Goal: Task Accomplishment & Management: Use online tool/utility

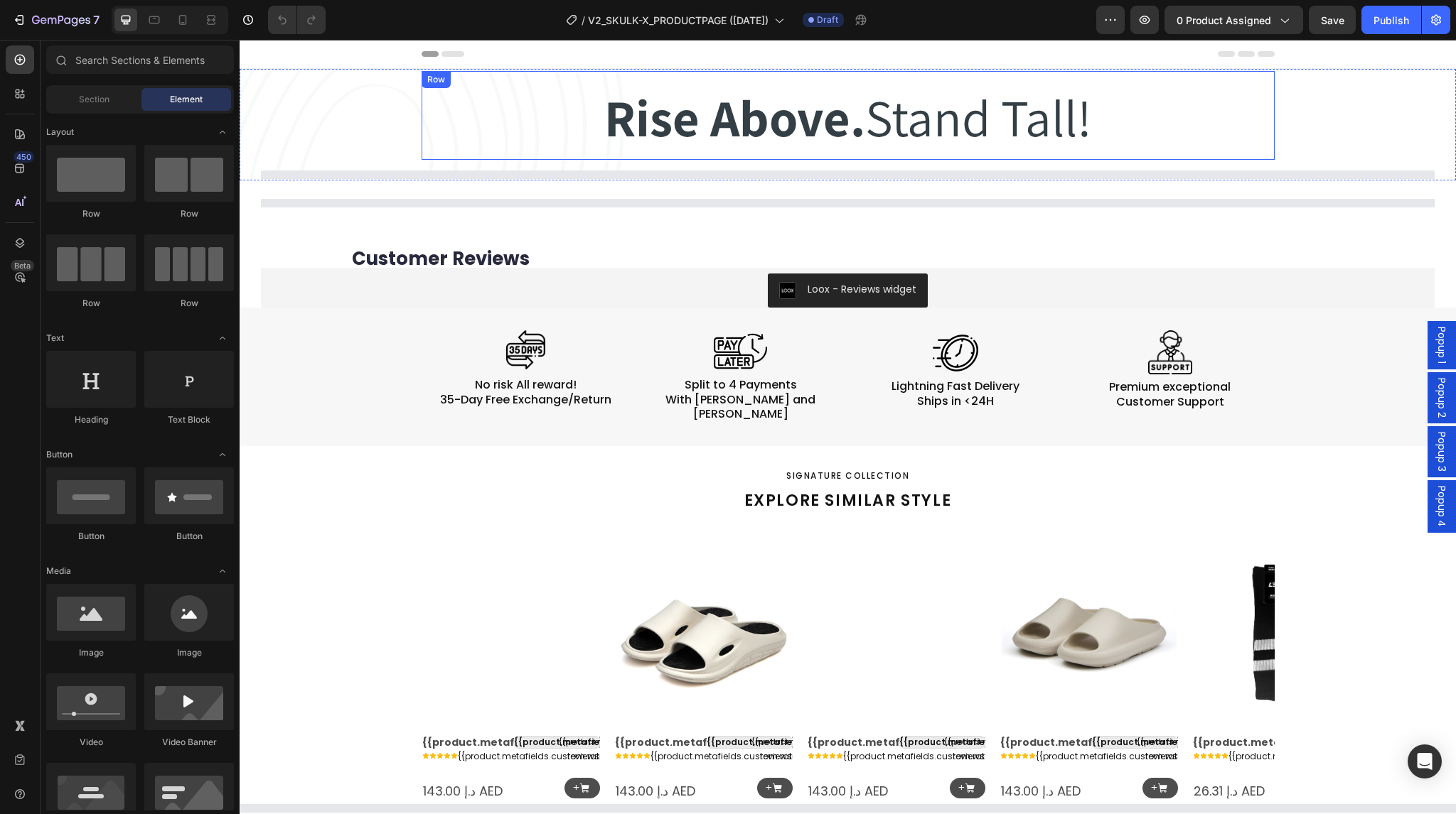
select select "EU 38-39 | US 5.5-6 | UK 5-5.5"
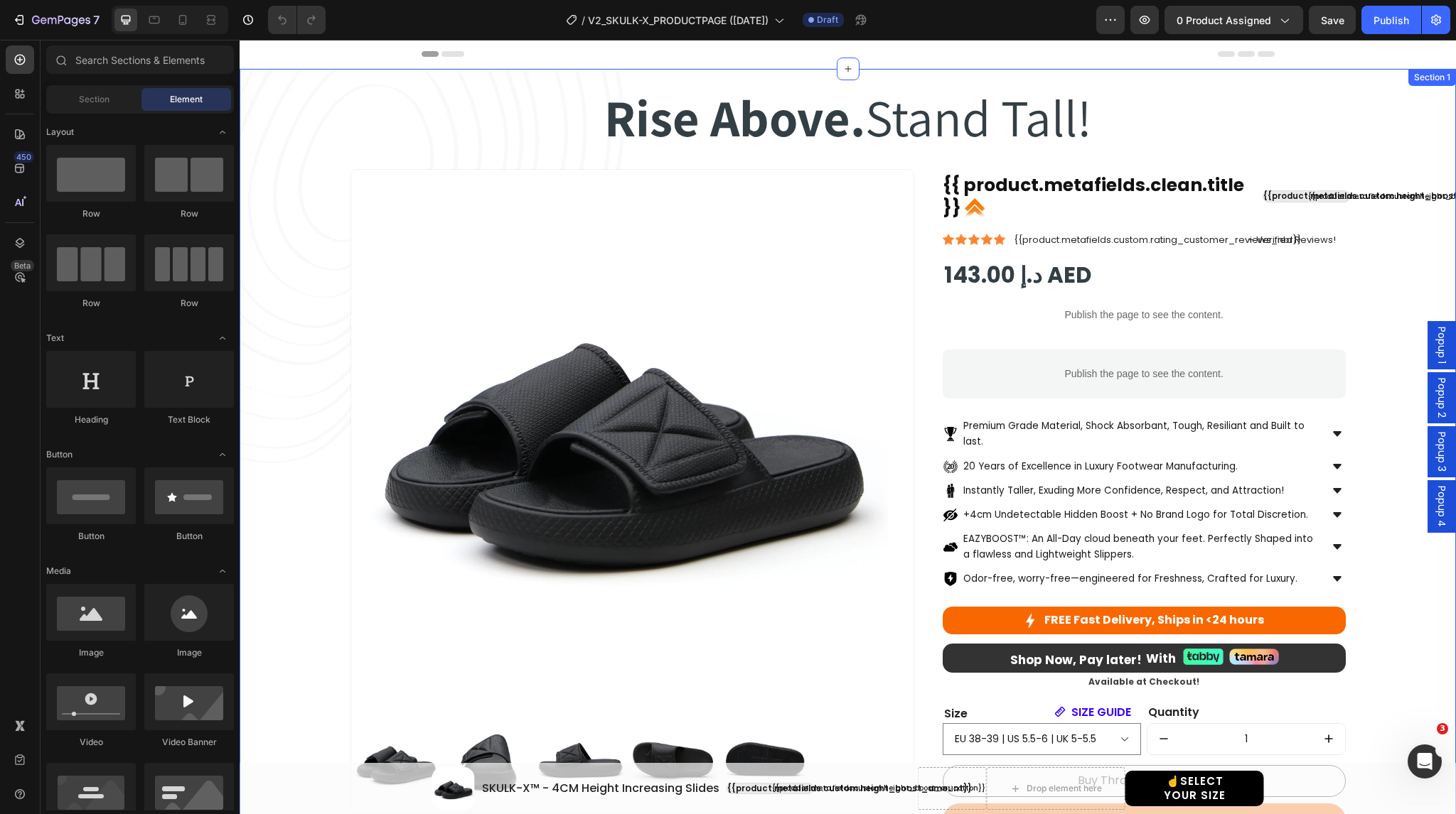
click at [356, 91] on div "Rise Above. Stand Tall! Heading Rise Above. Stand Tall! Heading Row Product Ima…" at bounding box center [847, 520] width 1174 height 899
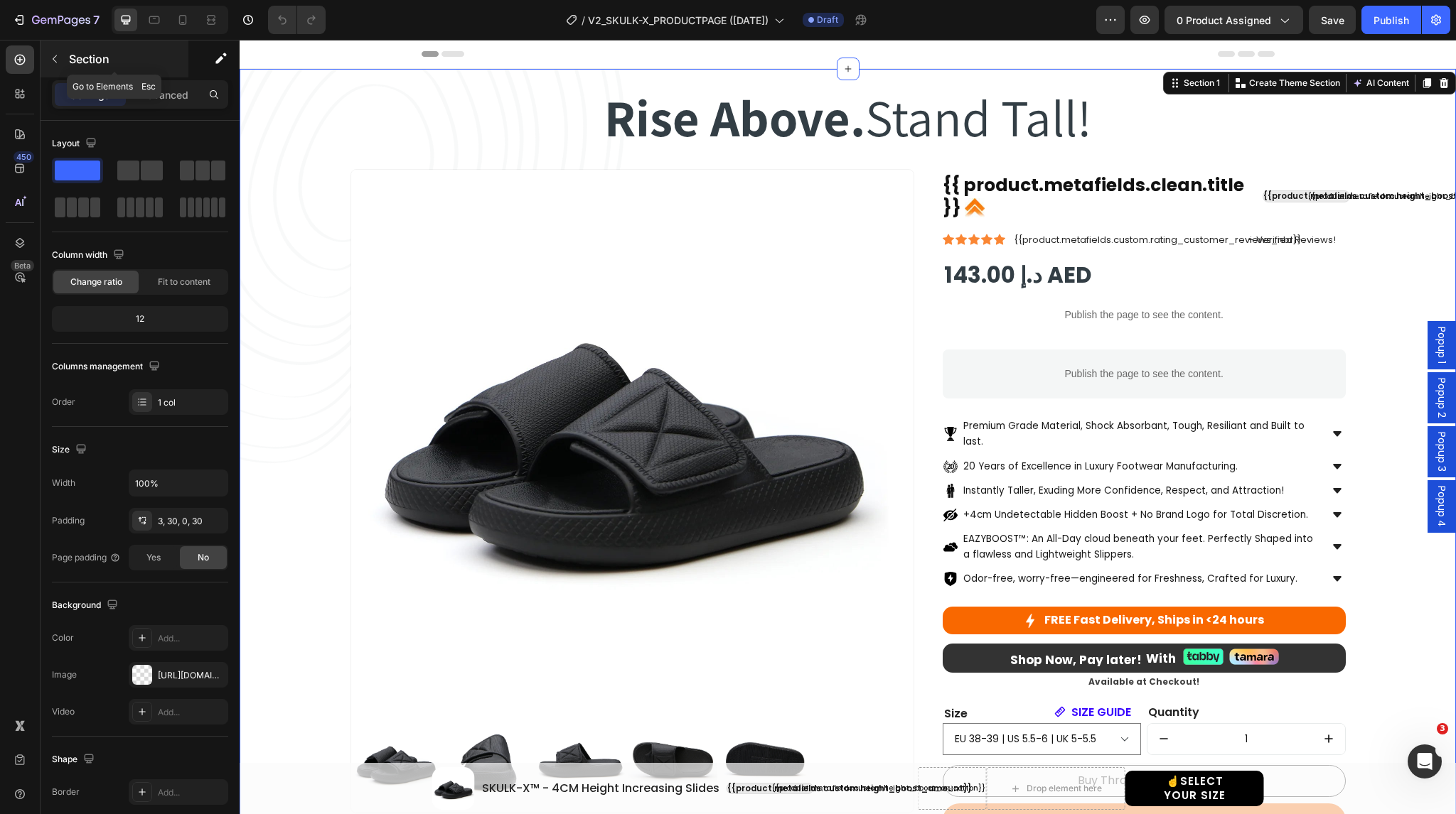
click at [55, 61] on icon "button" at bounding box center [55, 59] width 5 height 8
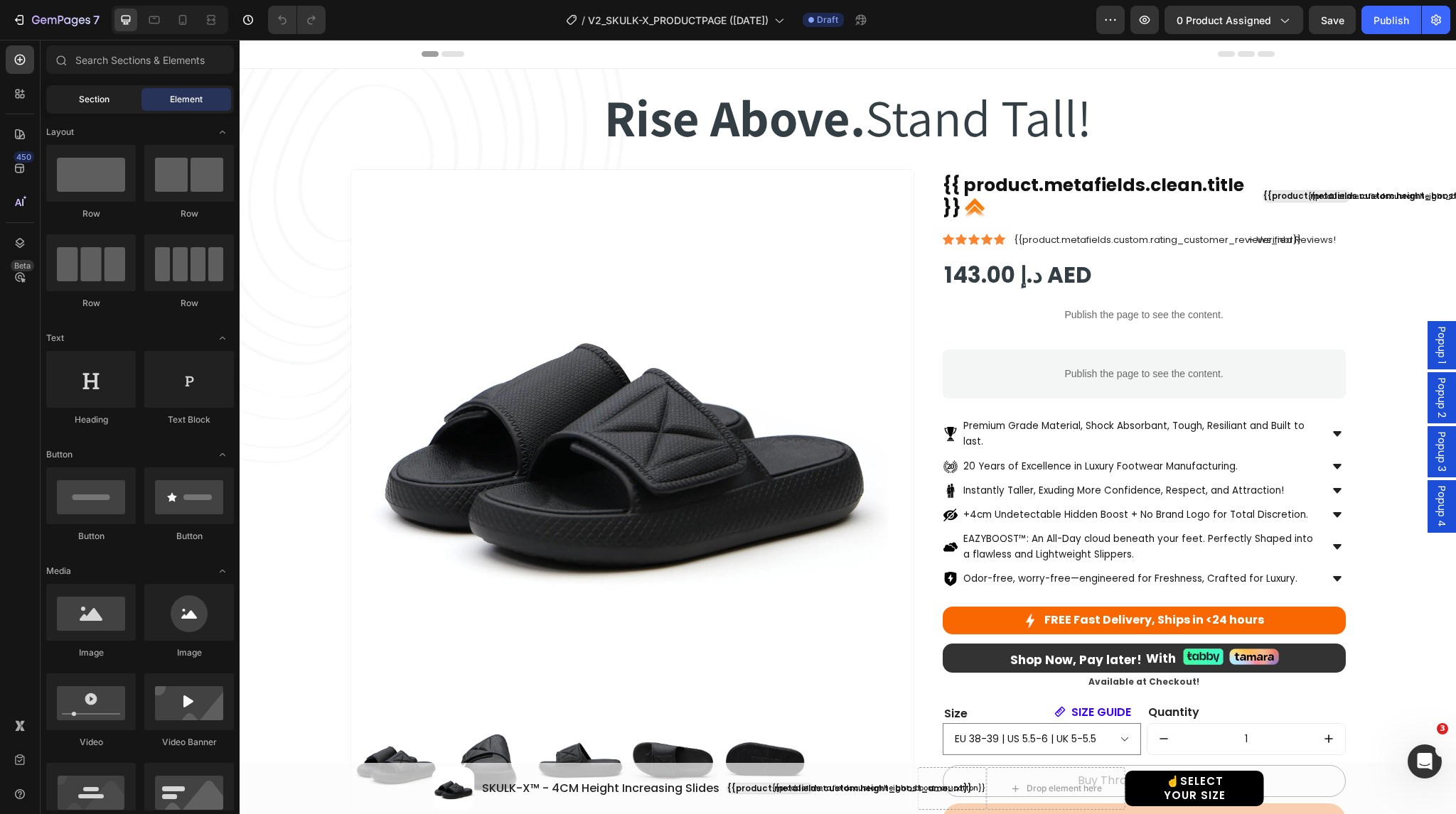
click at [89, 101] on span "Section" at bounding box center [94, 99] width 30 height 13
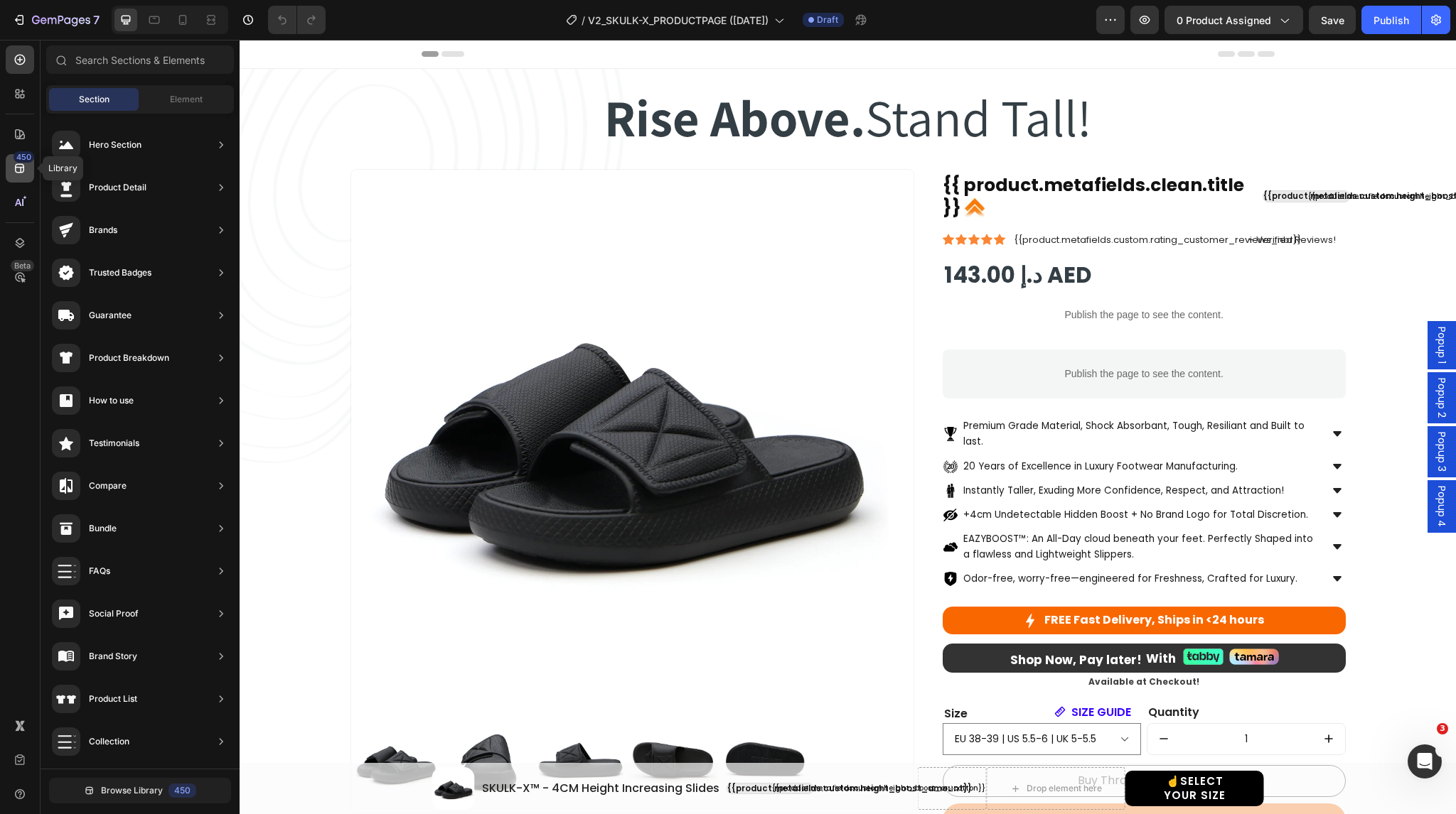
click at [21, 161] on div "450" at bounding box center [24, 157] width 21 height 11
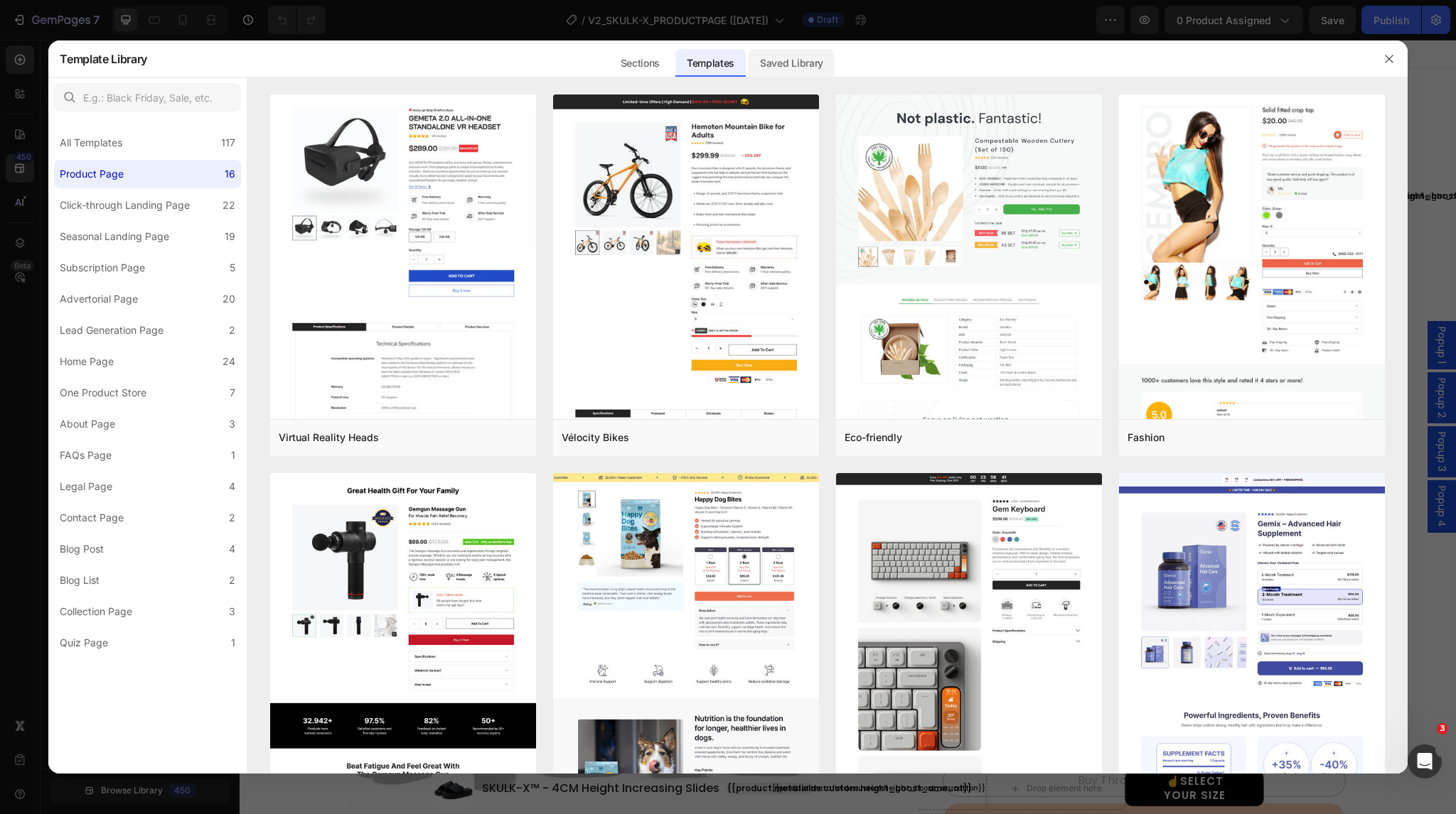
click at [782, 54] on div "Saved Library" at bounding box center [792, 62] width 86 height 28
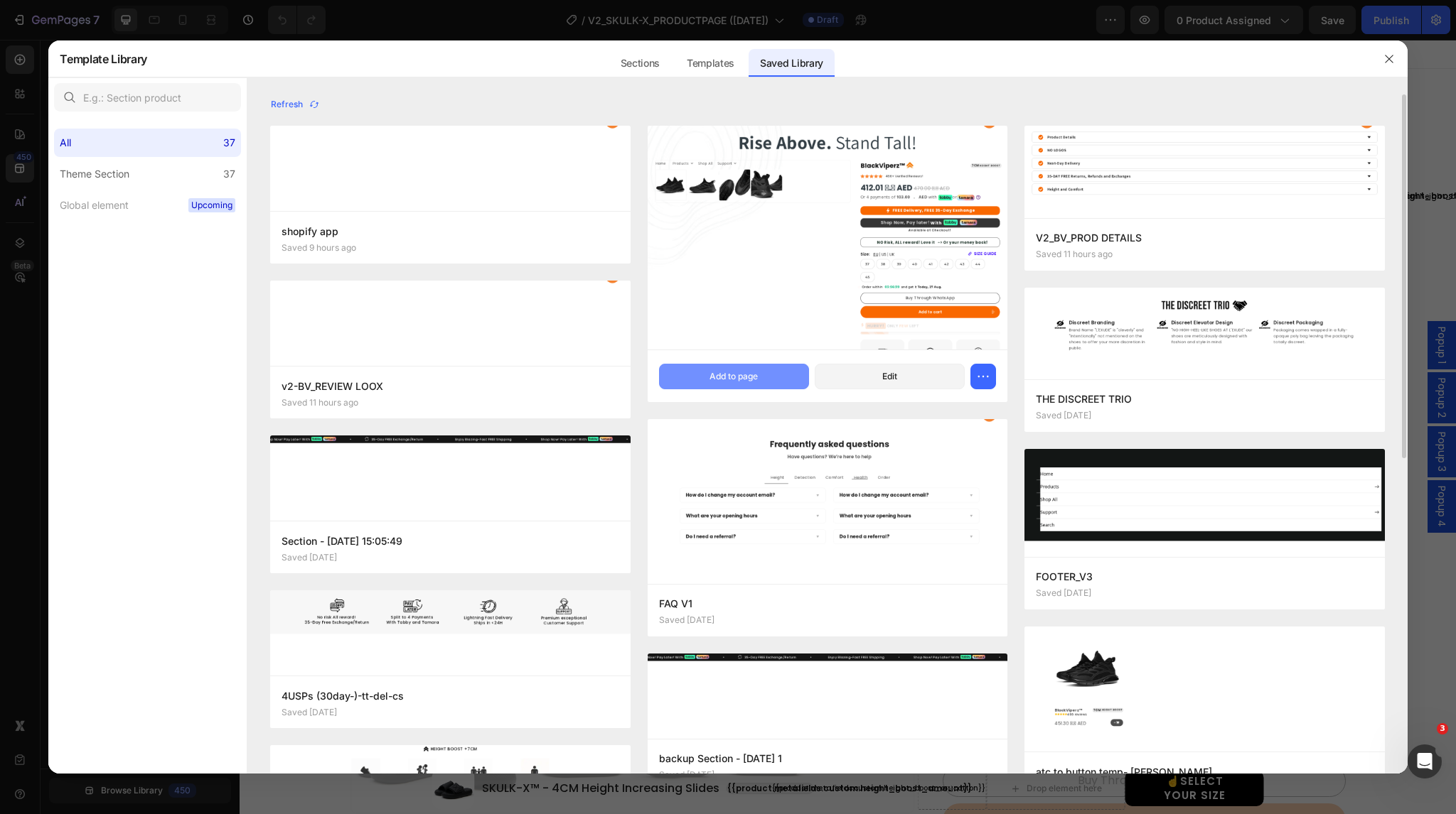
click at [710, 372] on div "Add to page" at bounding box center [733, 376] width 48 height 13
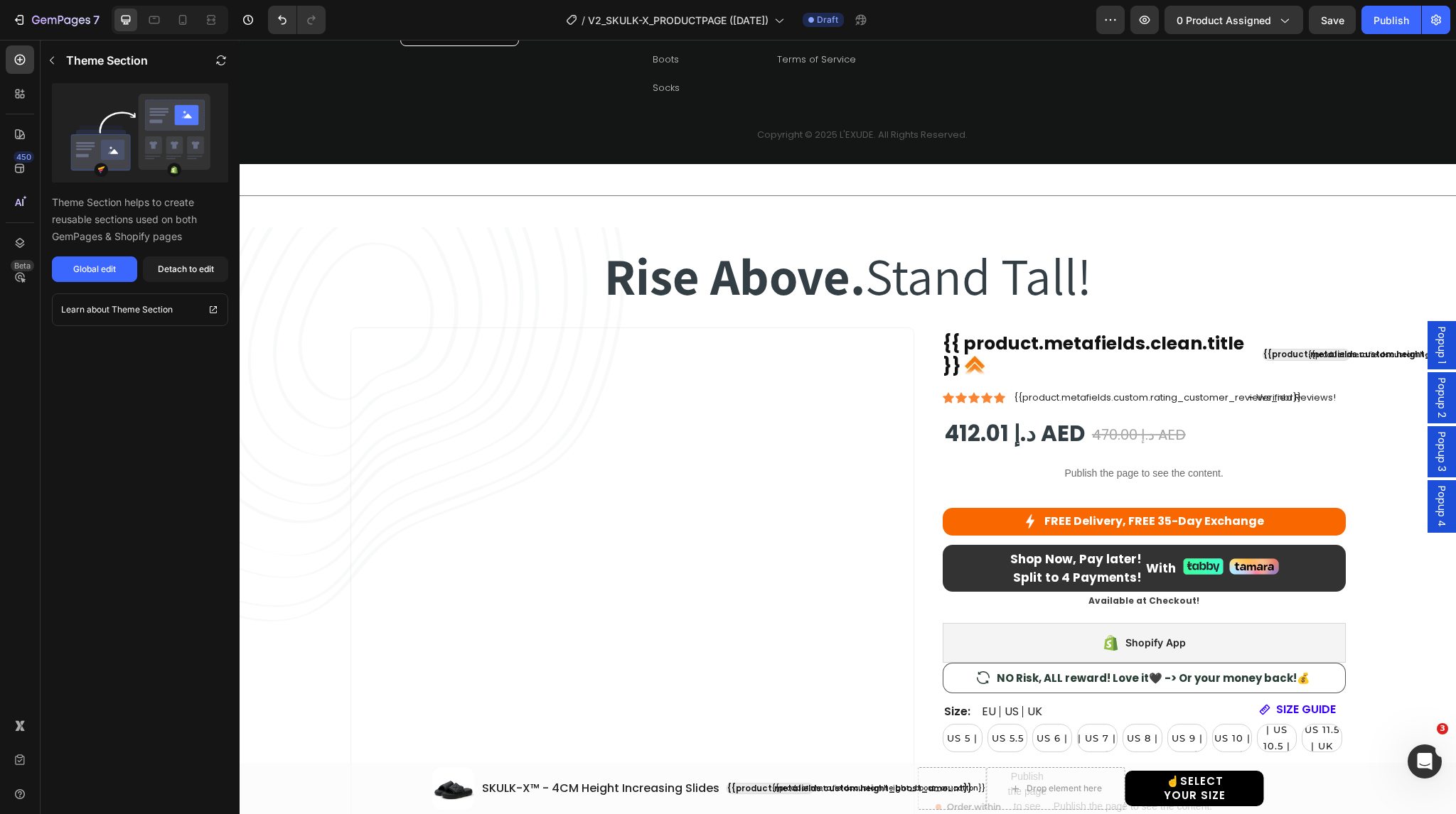
scroll to position [2923, 0]
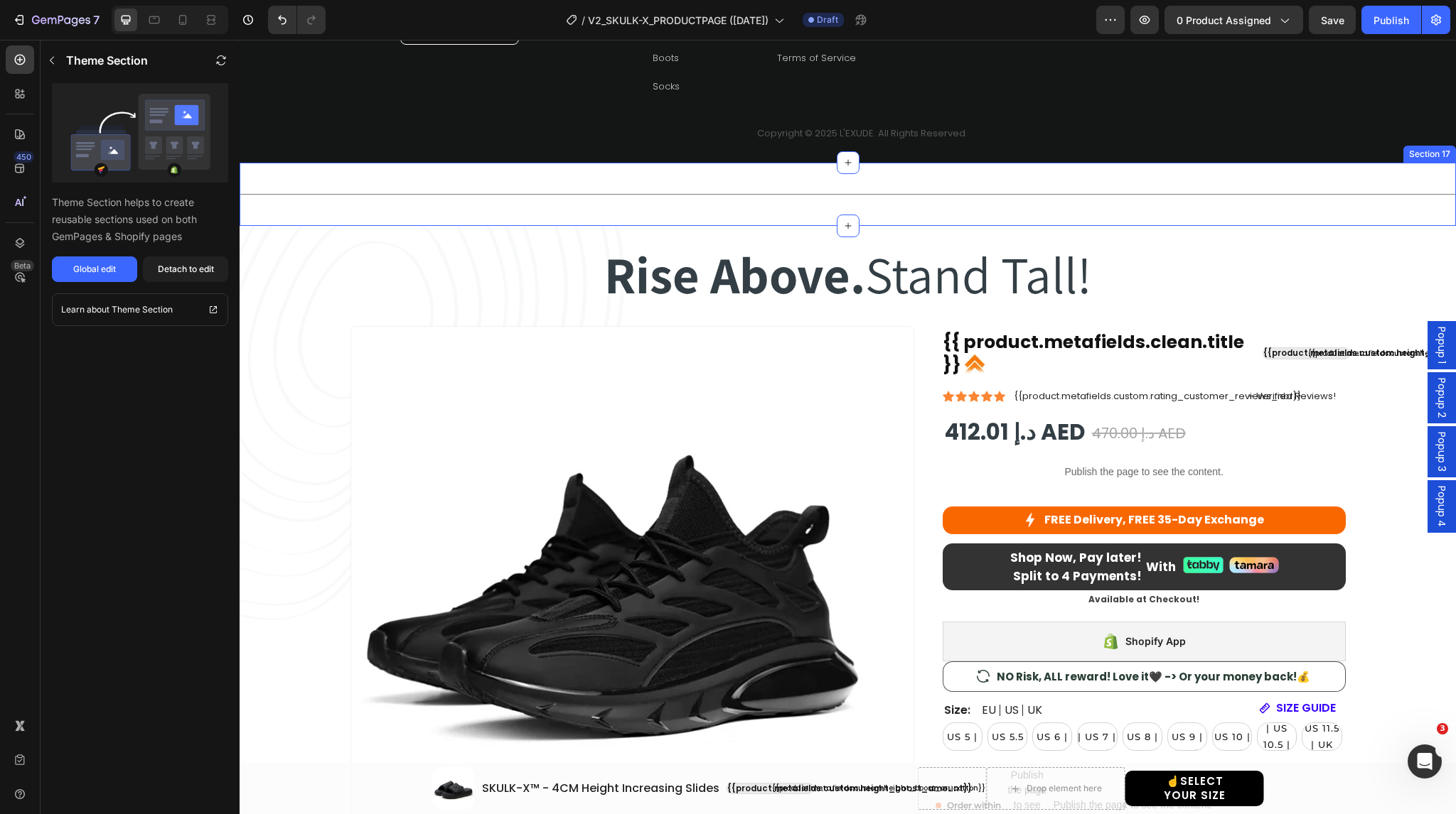
click at [1292, 177] on div "Title Line Section 17" at bounding box center [848, 194] width 1217 height 63
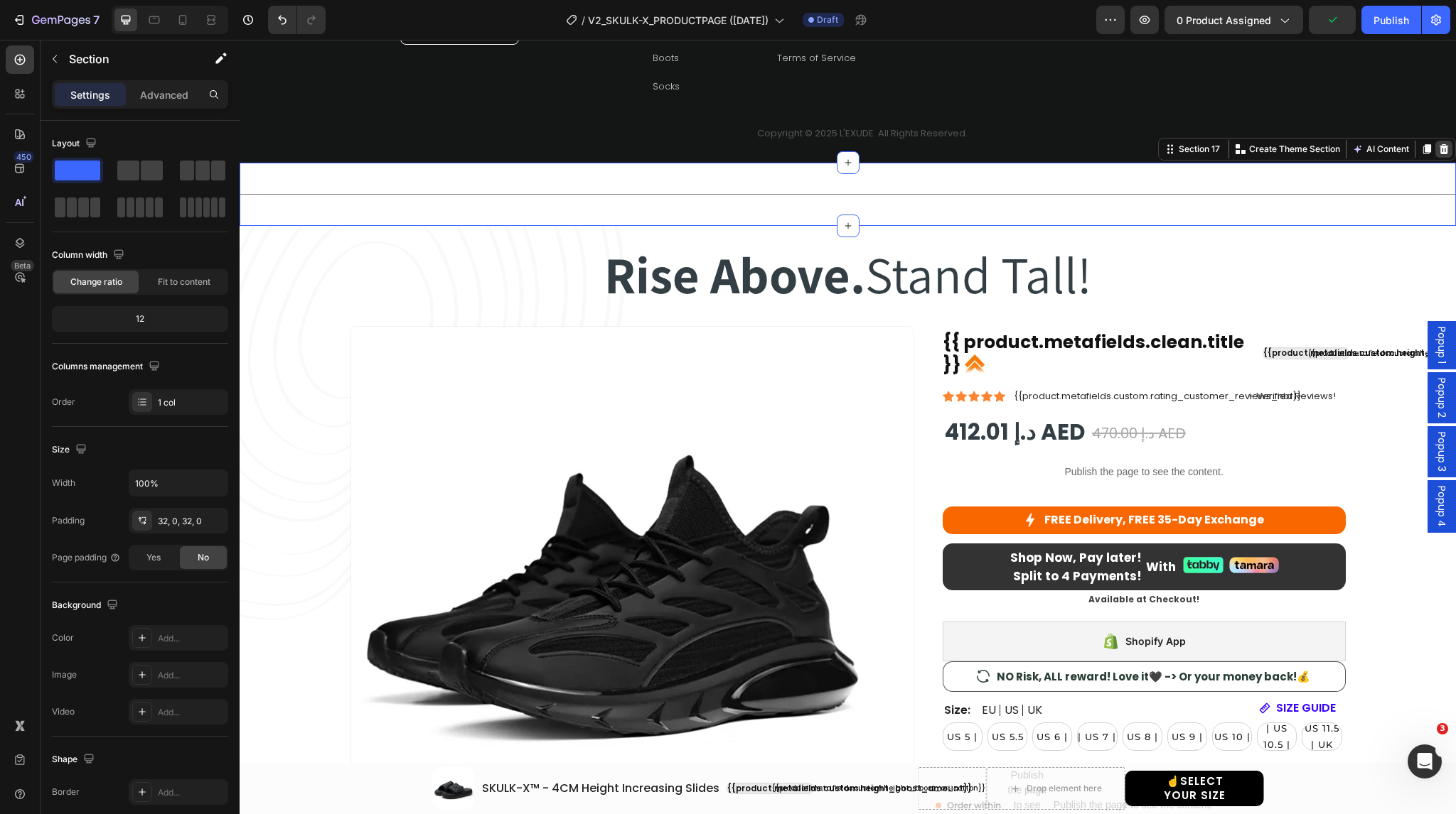
click at [1440, 145] on icon at bounding box center [1445, 148] width 9 height 10
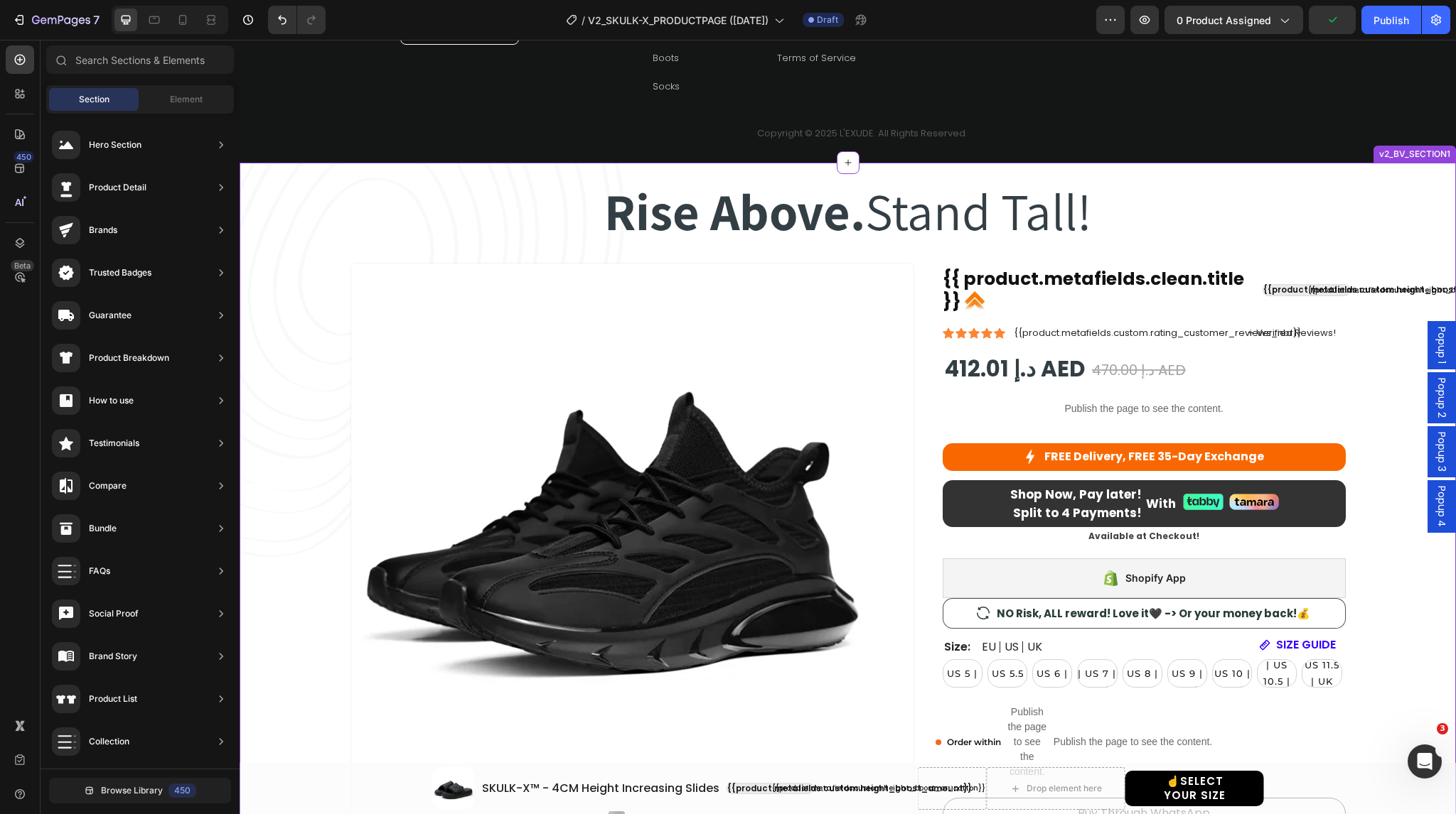
click at [1358, 174] on div "Rise Above. Stand Tall! Heading Rise Above. Stand Tall! Heading Row Product Ima…" at bounding box center [847, 619] width 1174 height 908
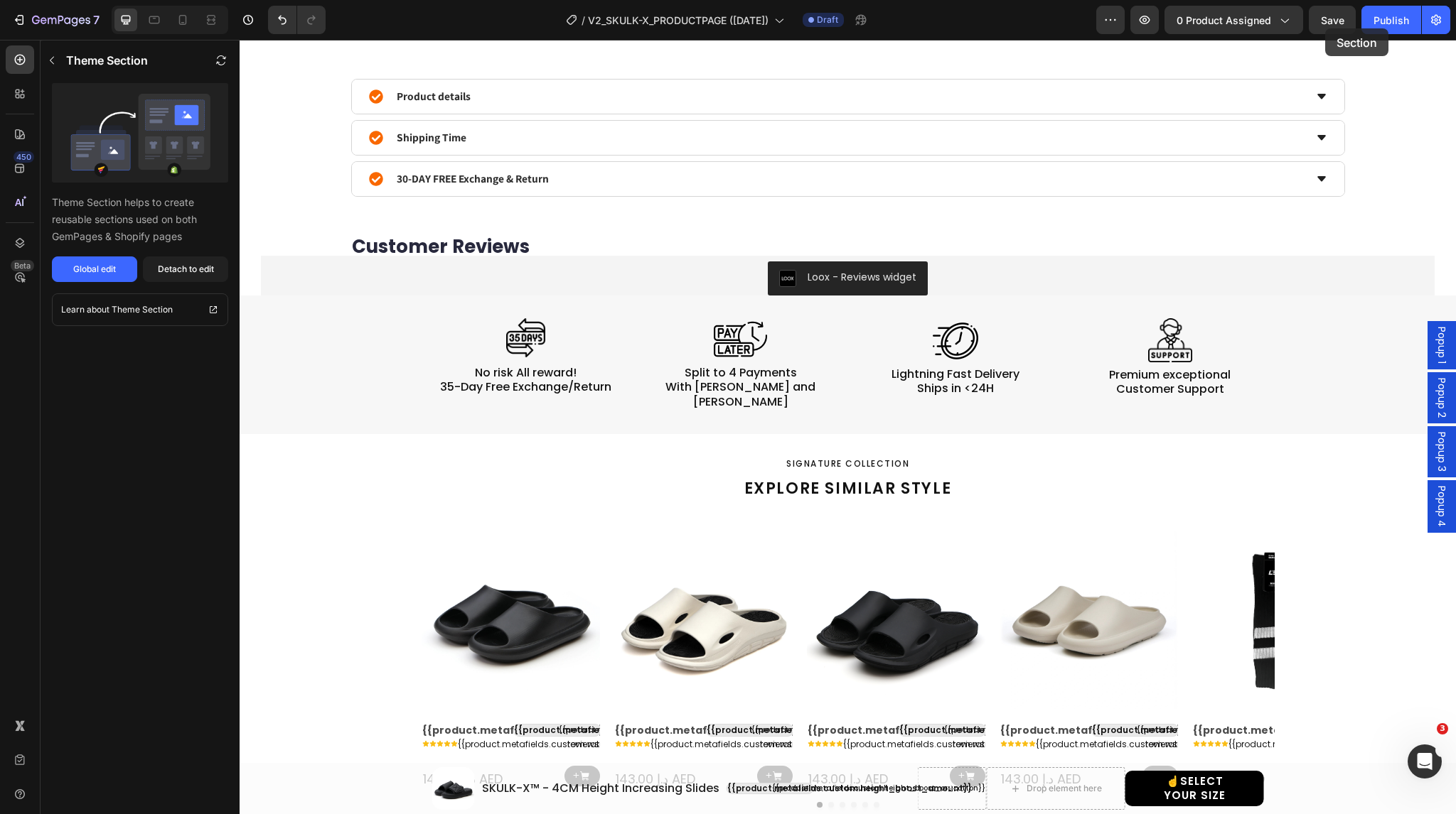
select select "EU 38-39 | US 5.5-6 | UK 5-5.5"
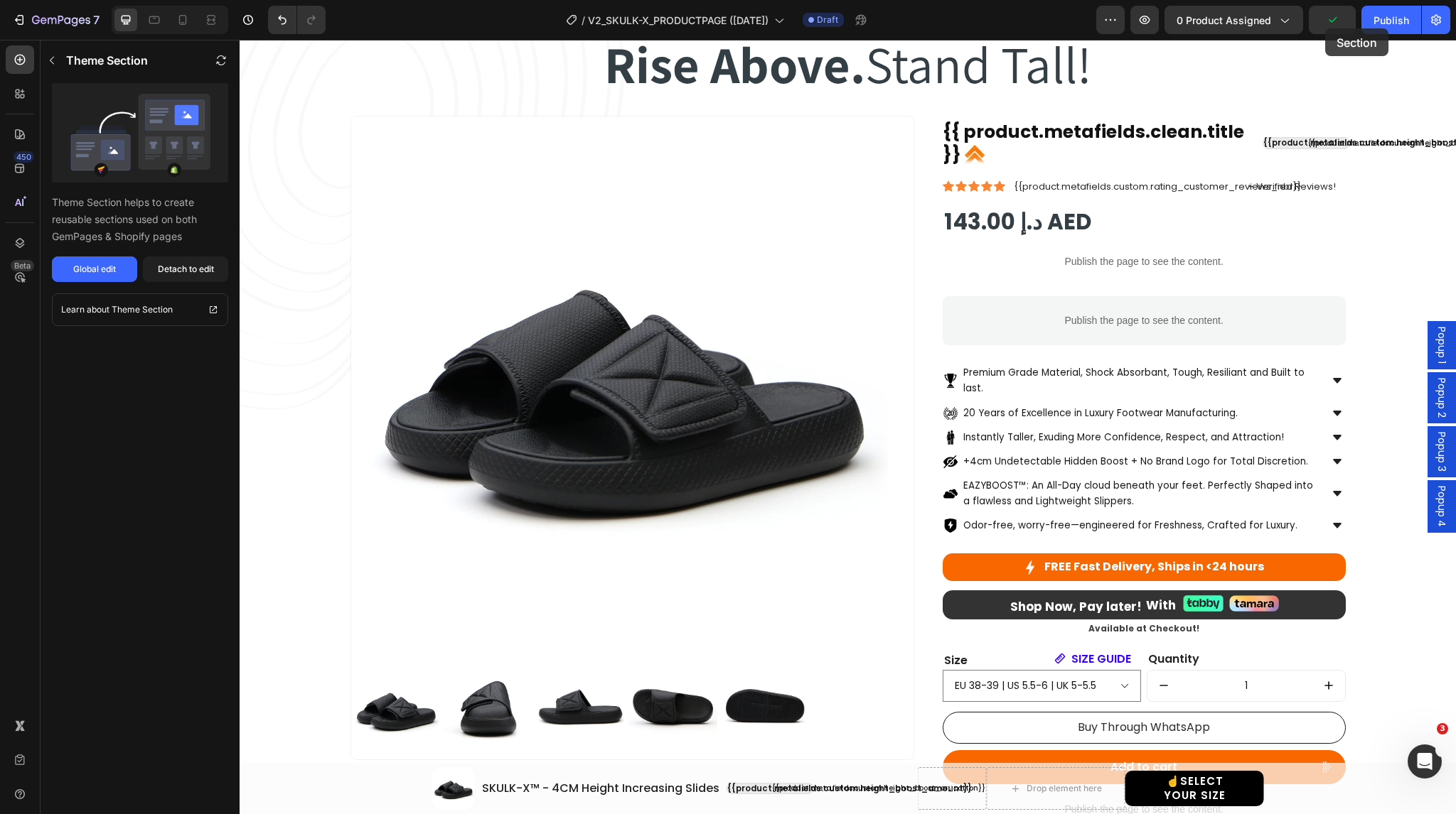
scroll to position [0, 0]
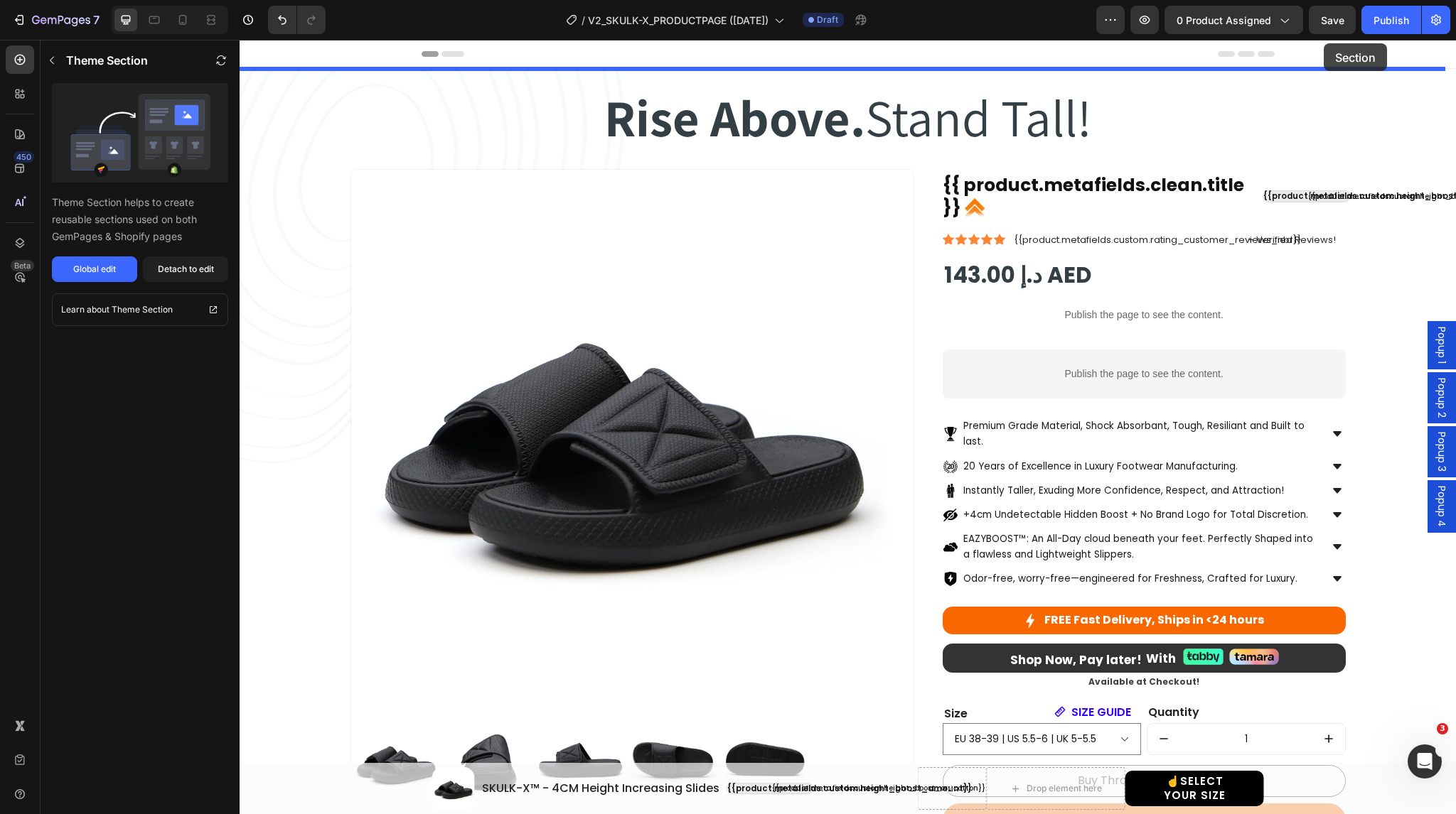
drag, startPoint x: 1355, startPoint y: 149, endPoint x: 1325, endPoint y: 48, distance: 105.4
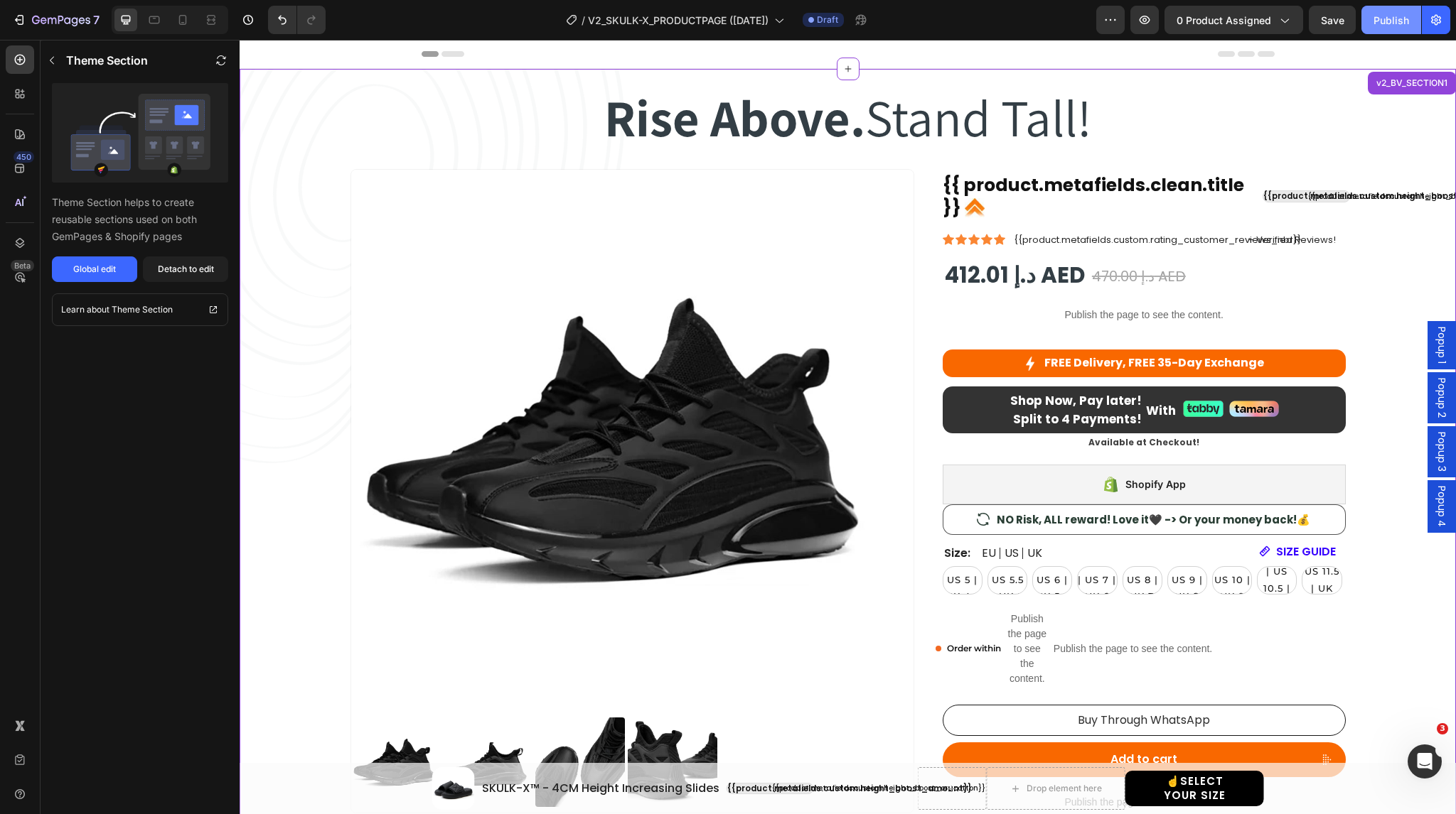
click at [1385, 17] on div "Publish" at bounding box center [1391, 21] width 36 height 15
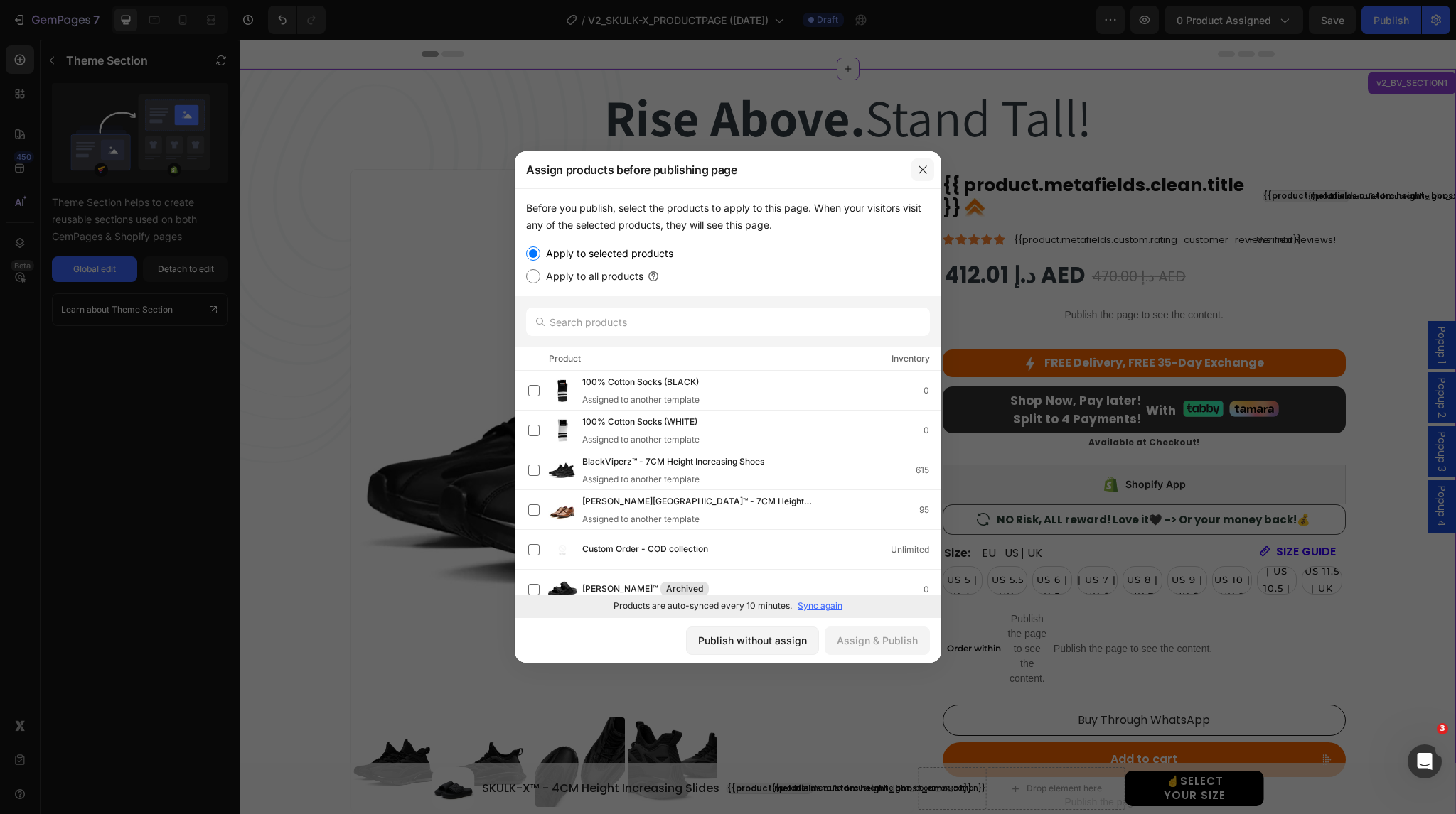
click at [917, 176] on button "button" at bounding box center [923, 170] width 23 height 23
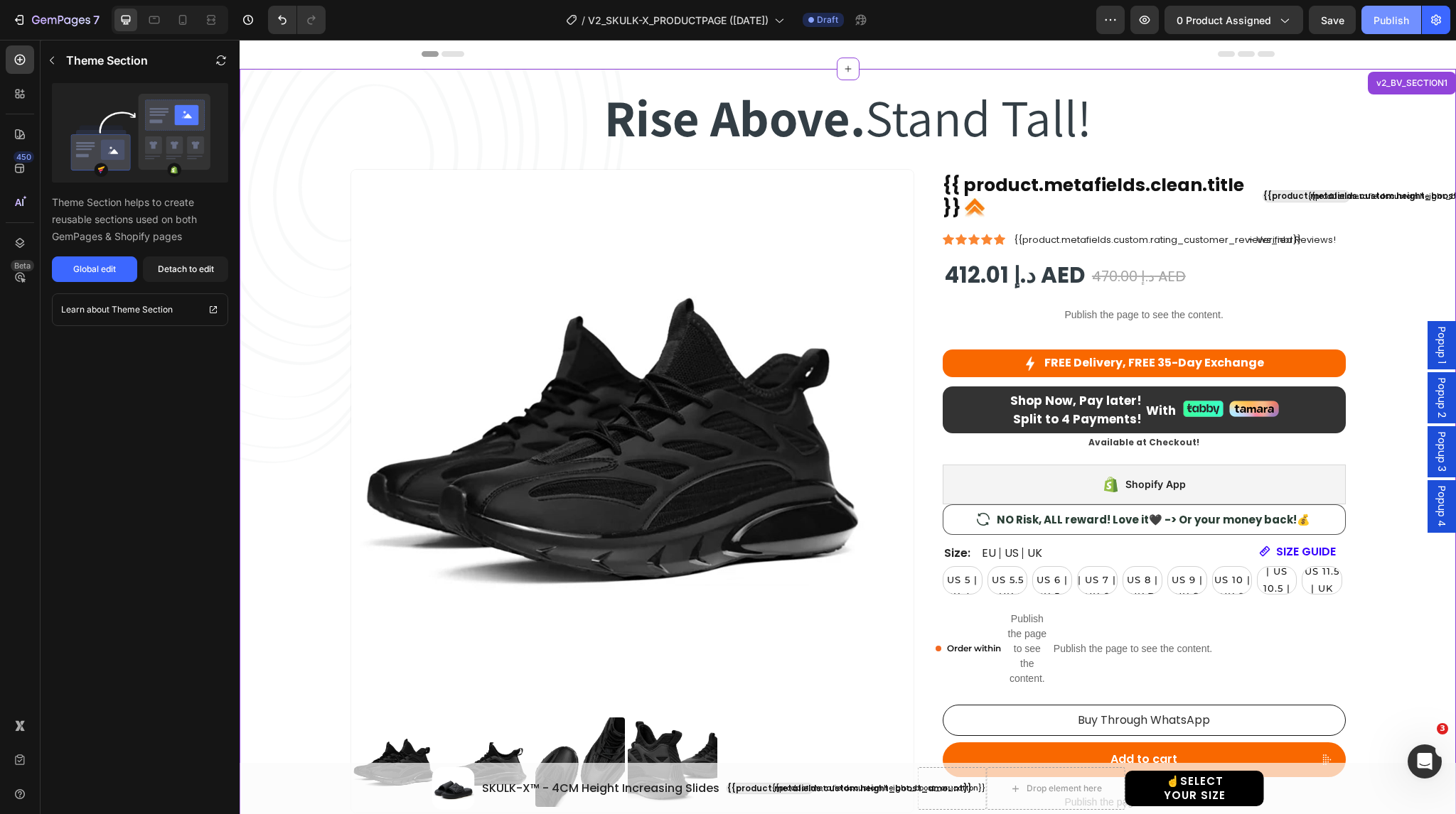
click at [1388, 16] on div "Publish" at bounding box center [1391, 21] width 36 height 15
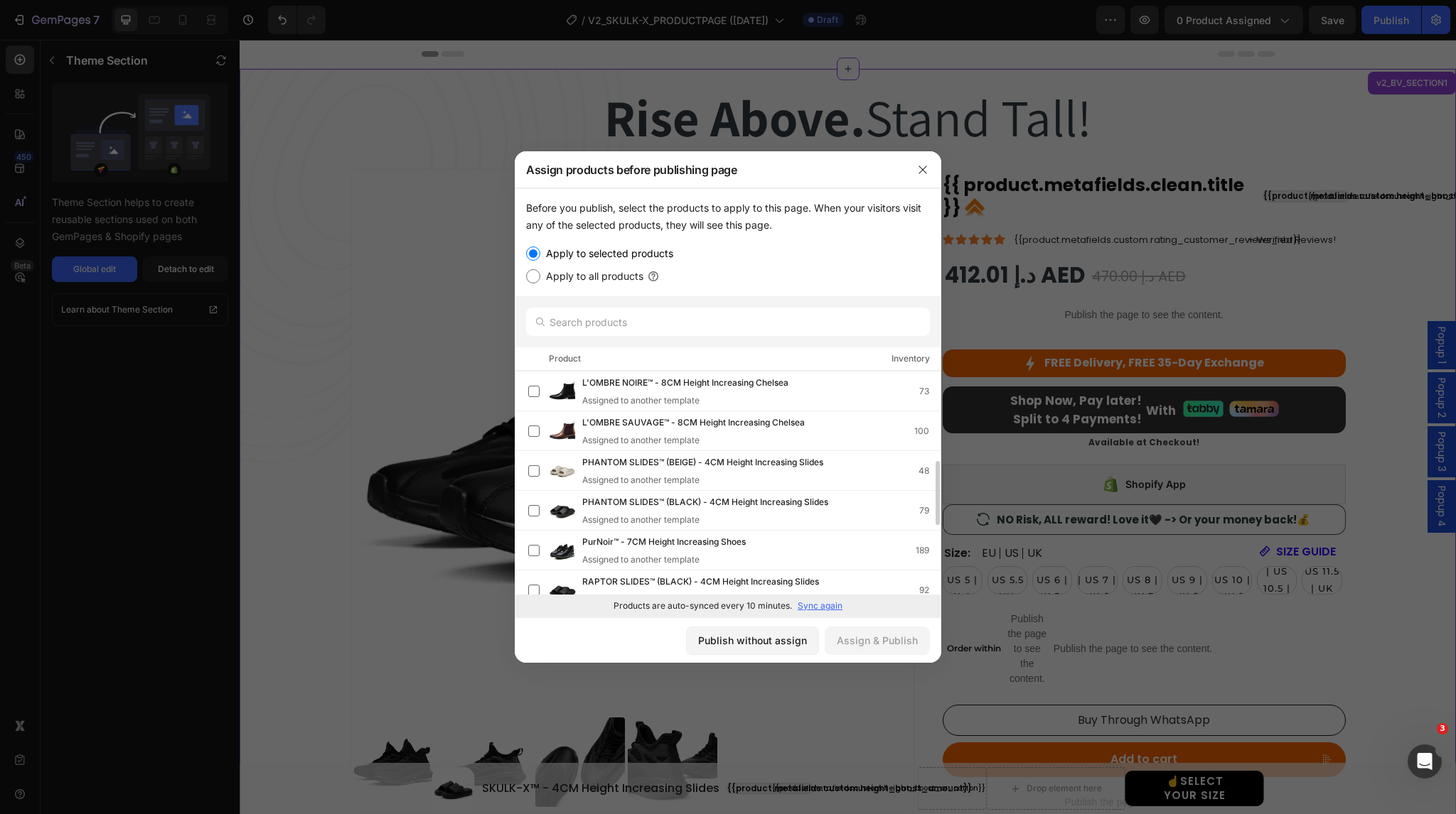
scroll to position [318, 0]
click at [617, 327] on input "text" at bounding box center [728, 321] width 404 height 28
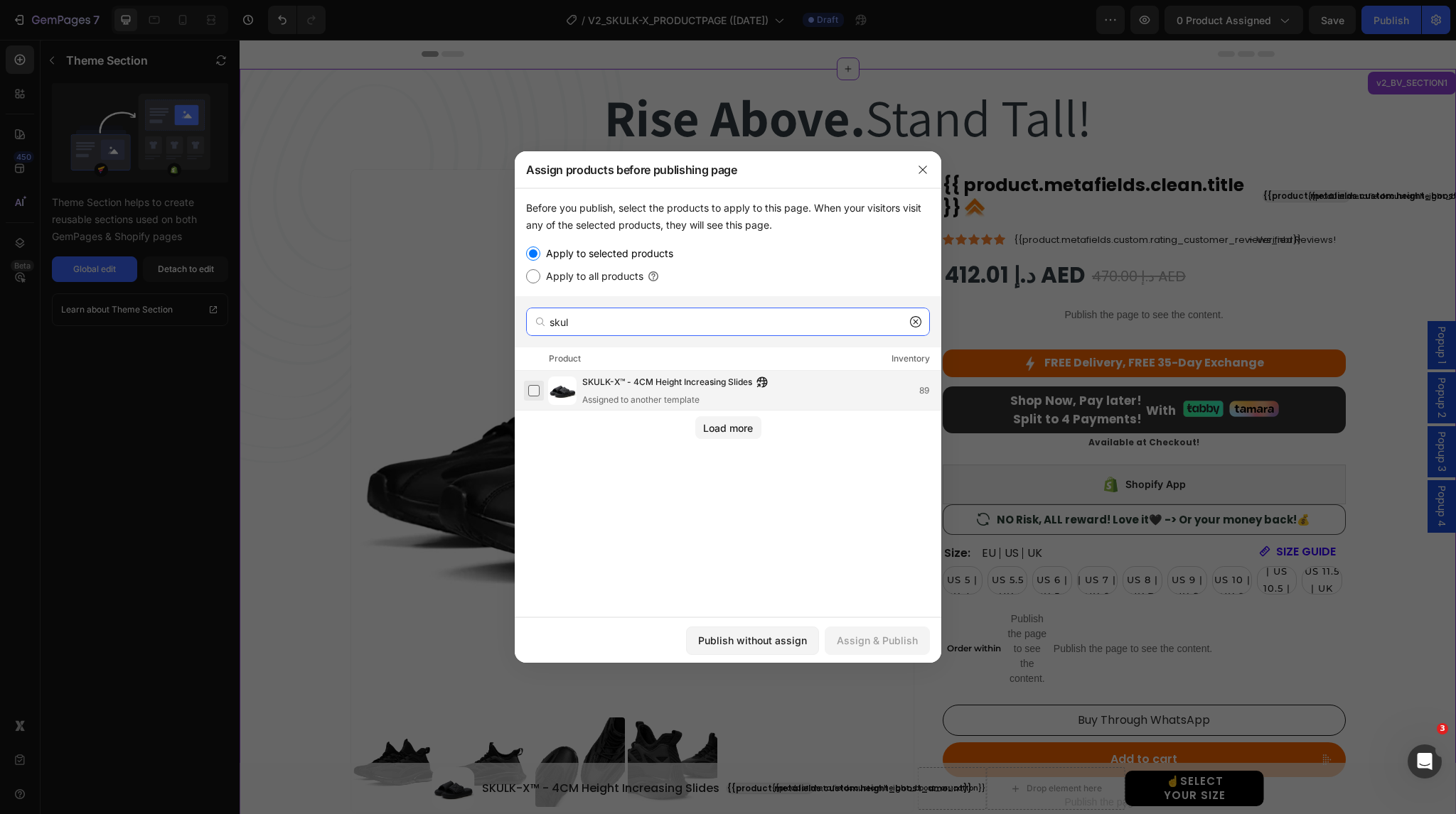
type input "skul"
click at [533, 393] on label at bounding box center [533, 391] width 11 height 11
click at [757, 640] on div "Publish without assign" at bounding box center [752, 641] width 109 height 15
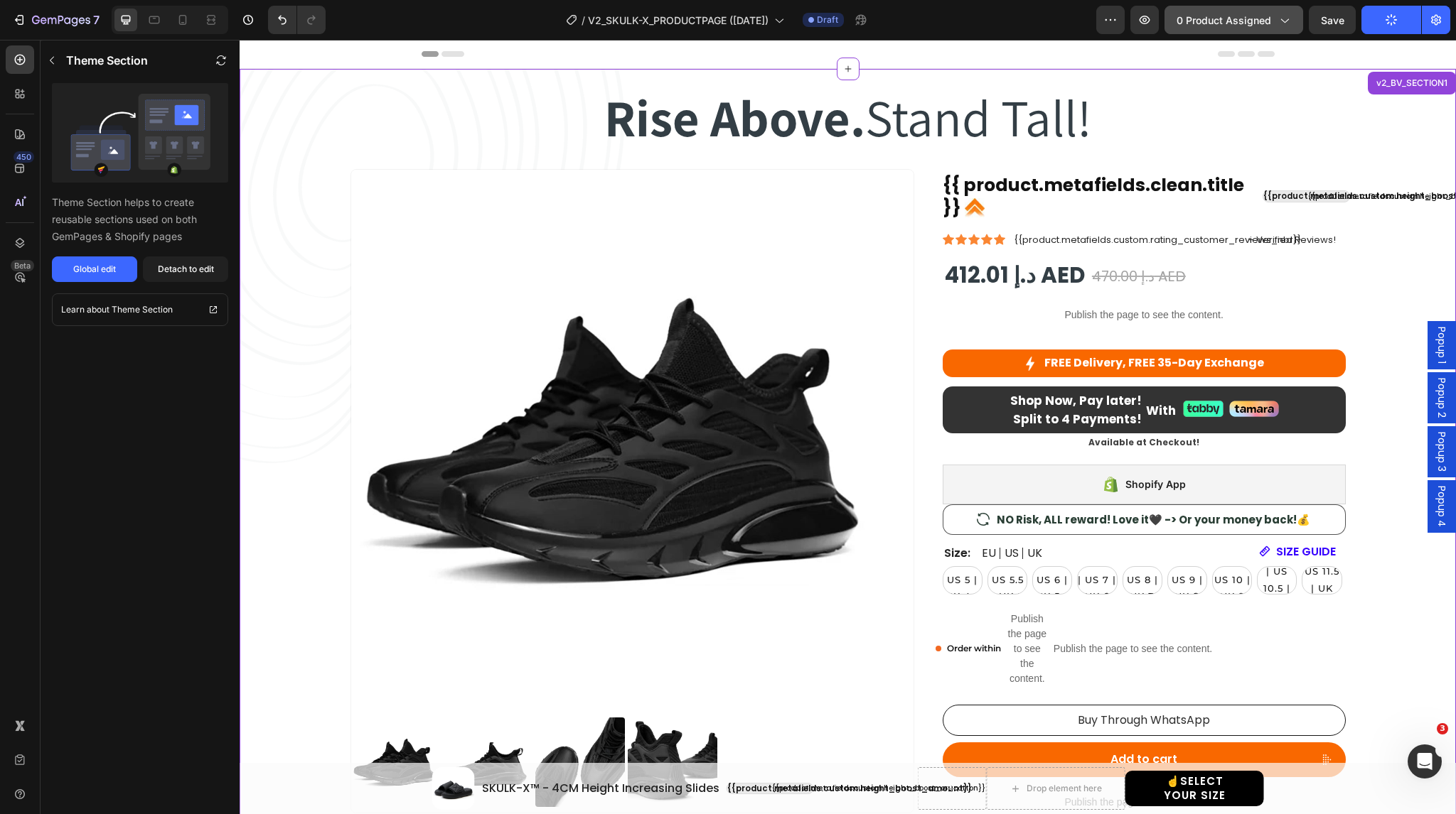
click at [1283, 21] on icon "button" at bounding box center [1284, 20] width 14 height 14
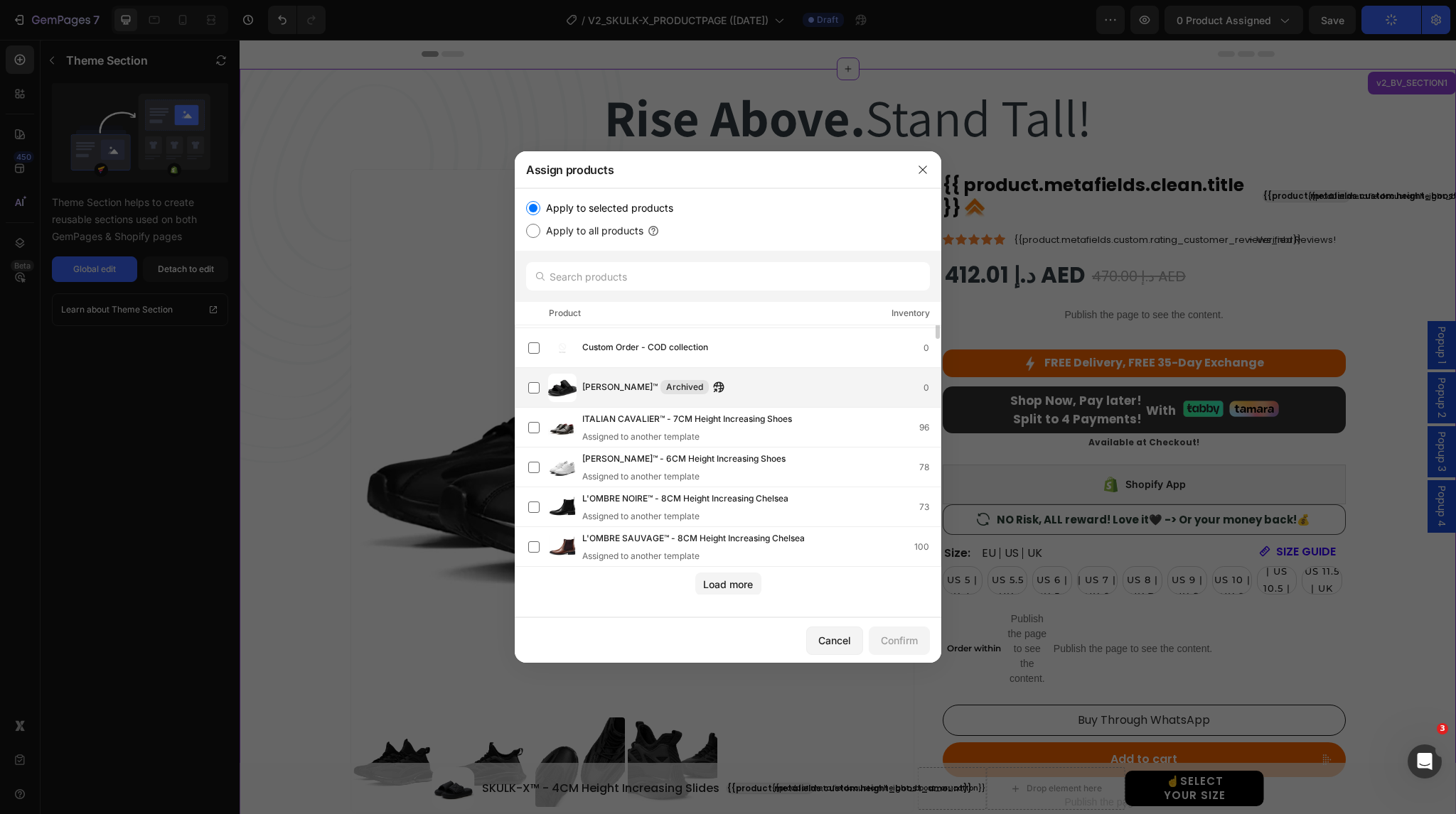
scroll to position [0, 0]
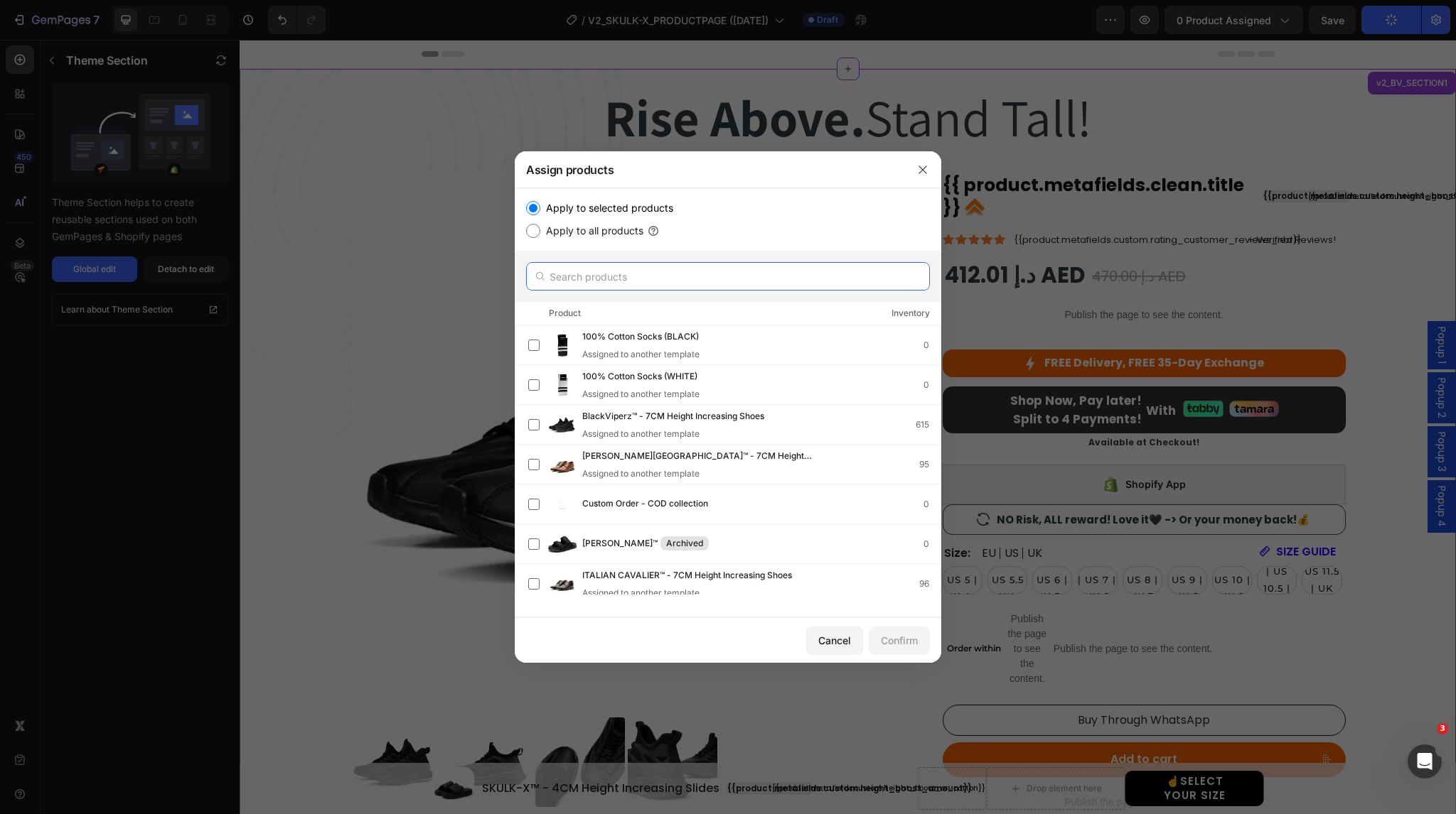
click at [638, 282] on input "text" at bounding box center [728, 276] width 404 height 28
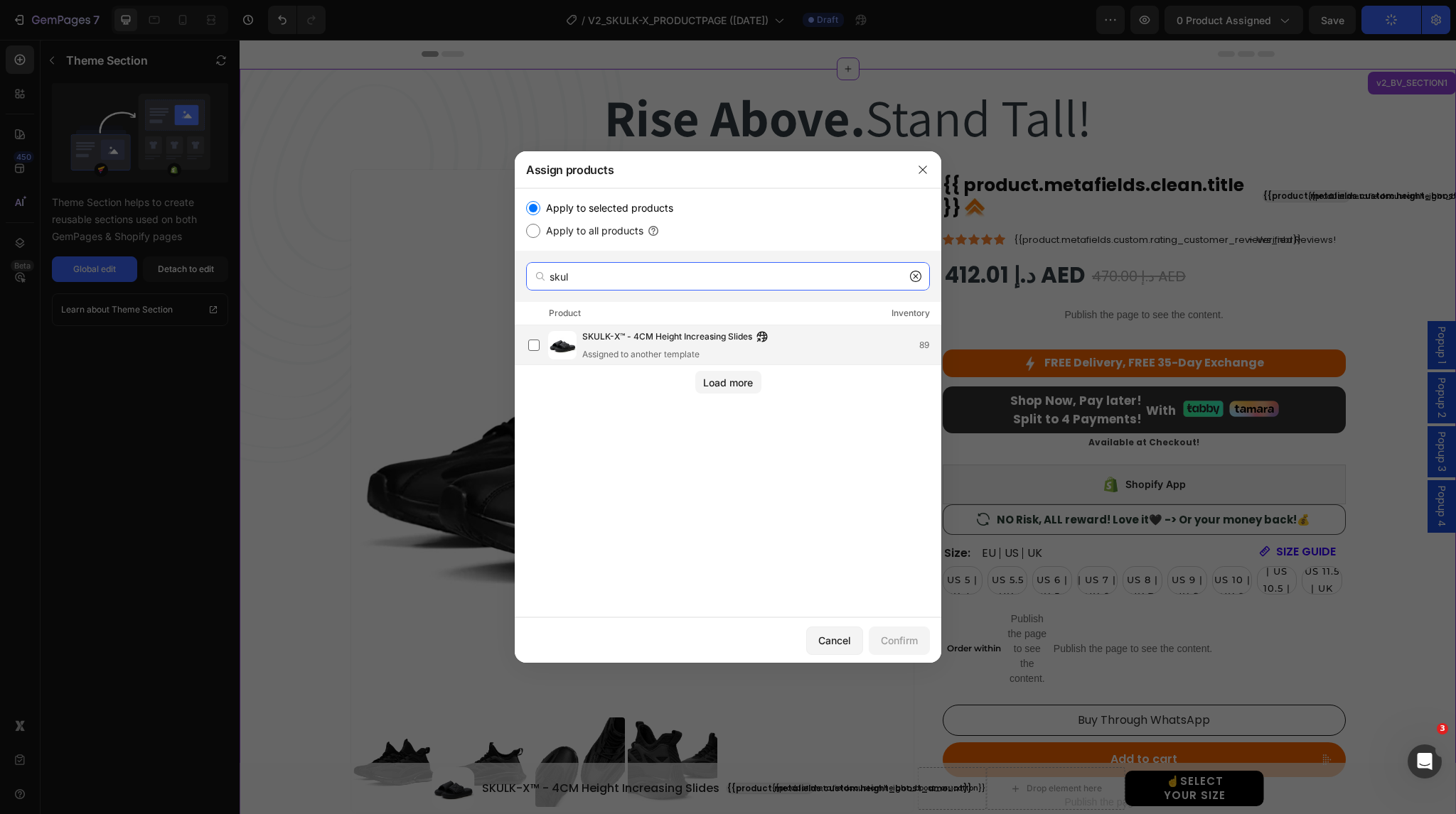
type input "skul"
click at [546, 353] on div "SKULK-X™ - 4CM Height Increasing Slides Assigned to another template 89" at bounding box center [734, 345] width 412 height 31
click at [897, 646] on div "Confirm" at bounding box center [899, 641] width 37 height 15
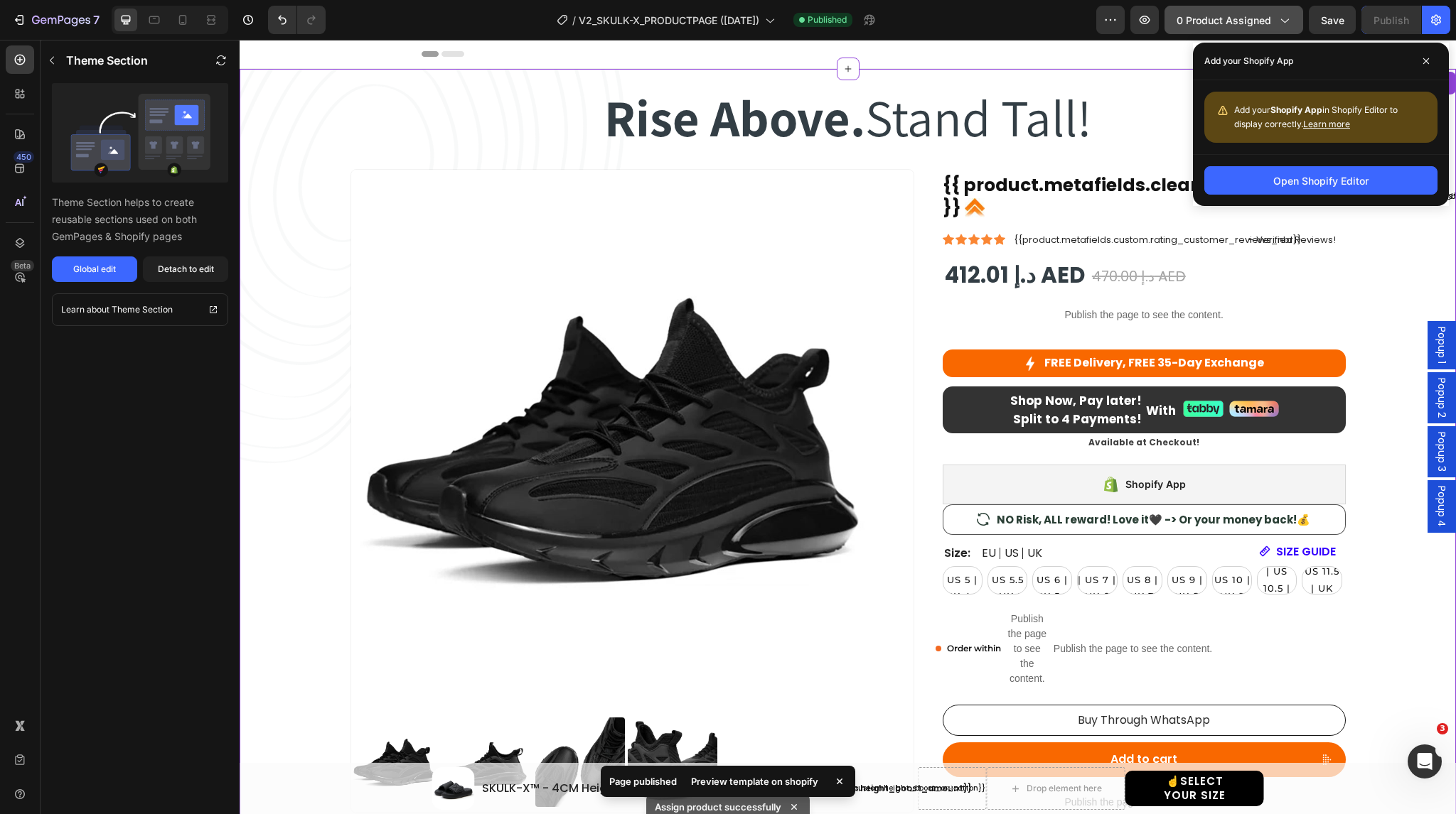
click at [1262, 18] on span "0 product assigned" at bounding box center [1224, 21] width 94 height 15
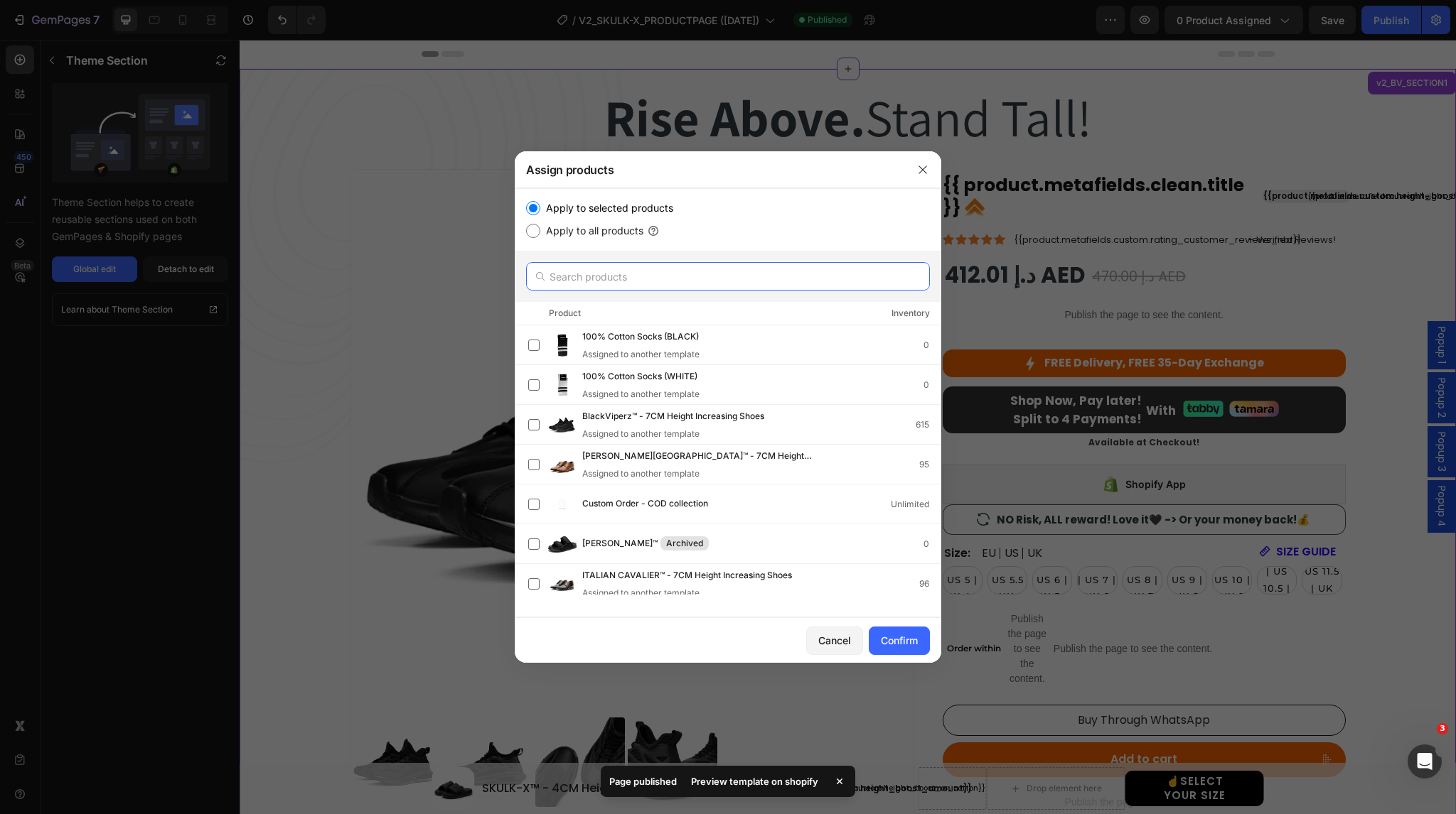
click at [681, 274] on input "text" at bounding box center [728, 276] width 404 height 28
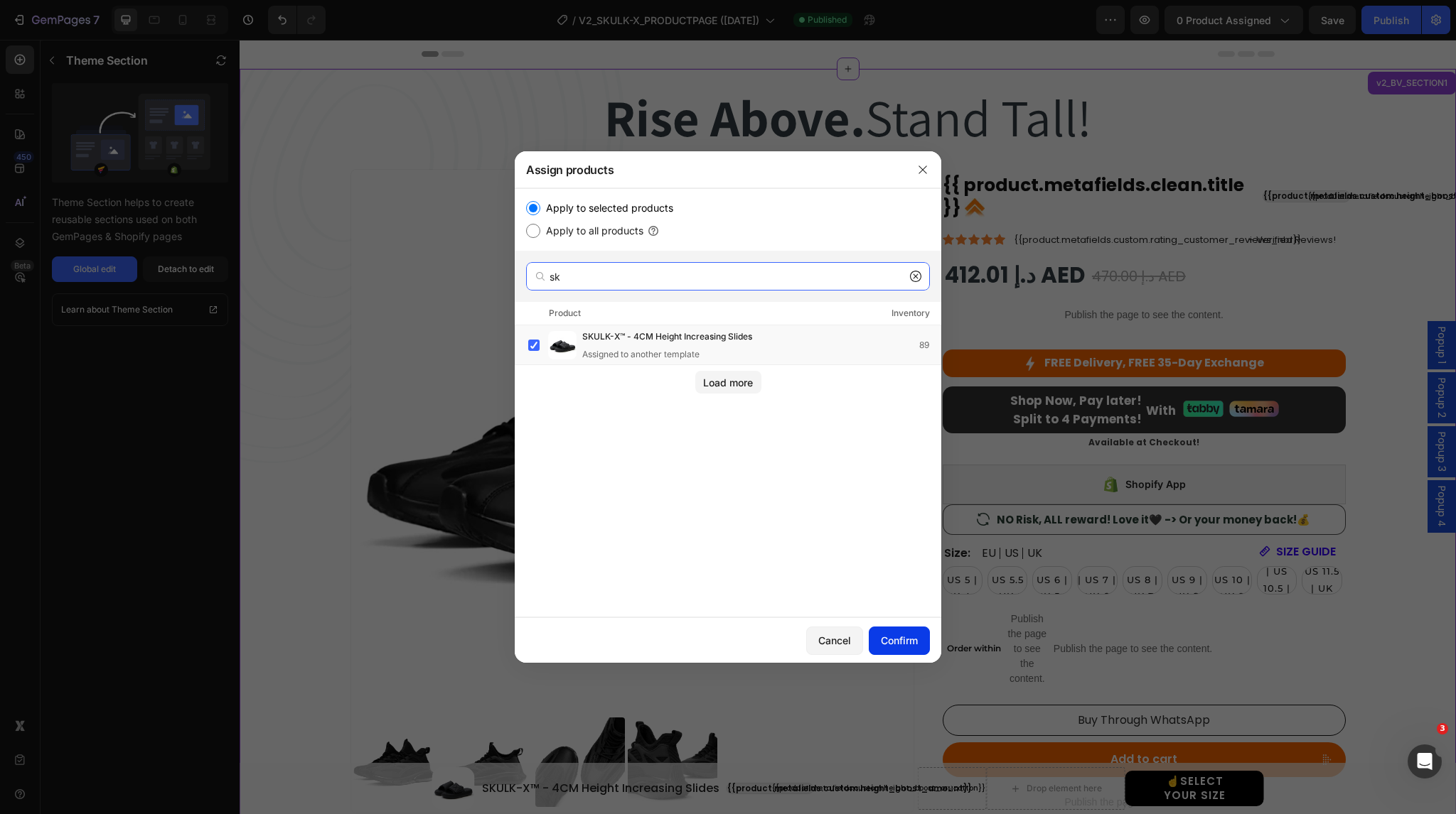
type input "sk"
click at [905, 645] on div "Confirm" at bounding box center [899, 641] width 37 height 15
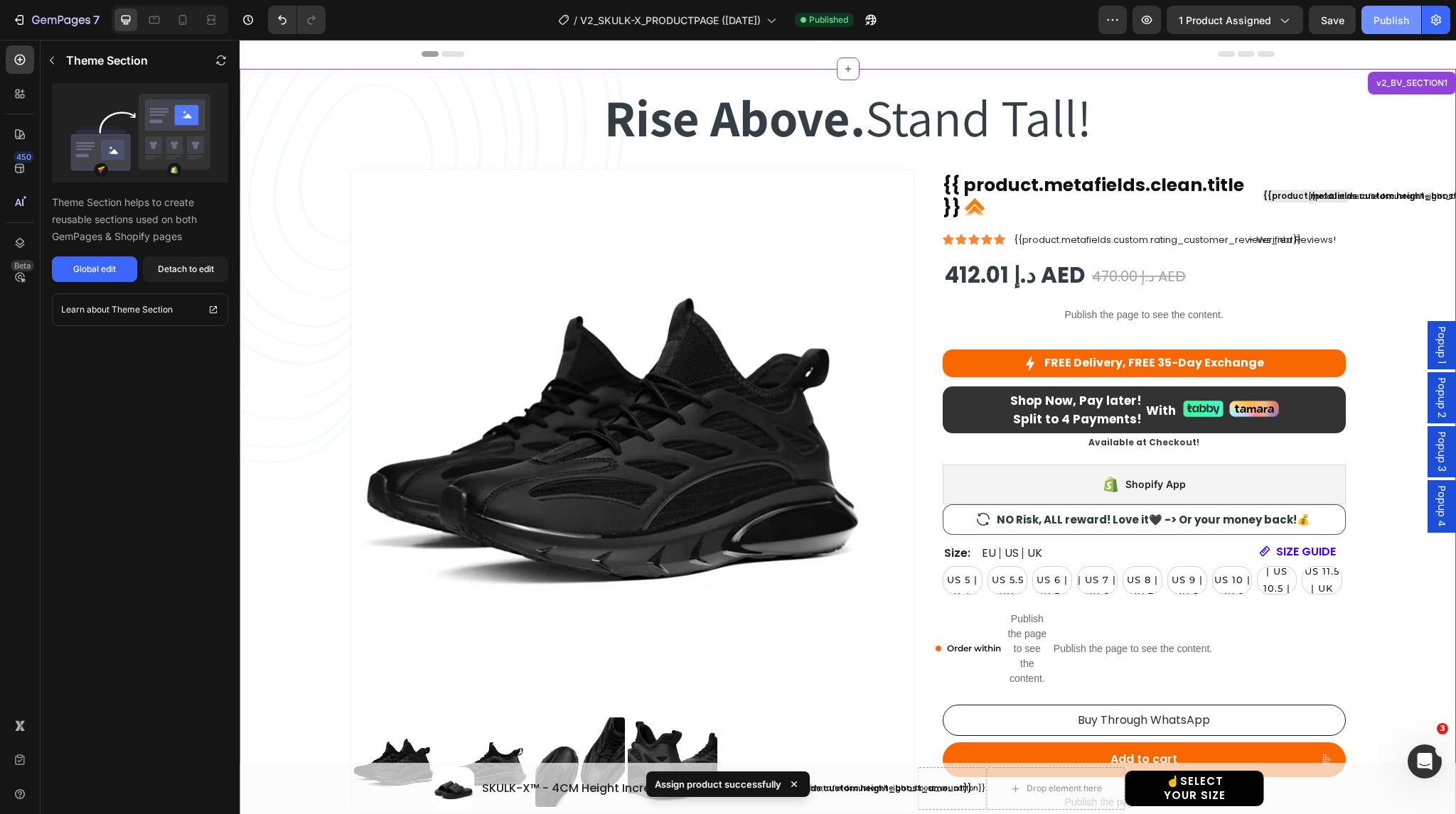
click at [1379, 16] on div "Publish" at bounding box center [1391, 21] width 36 height 15
click at [869, 21] on icon "button" at bounding box center [867, 23] width 4 height 4
click at [179, 271] on div "Detach to edit" at bounding box center [186, 269] width 56 height 13
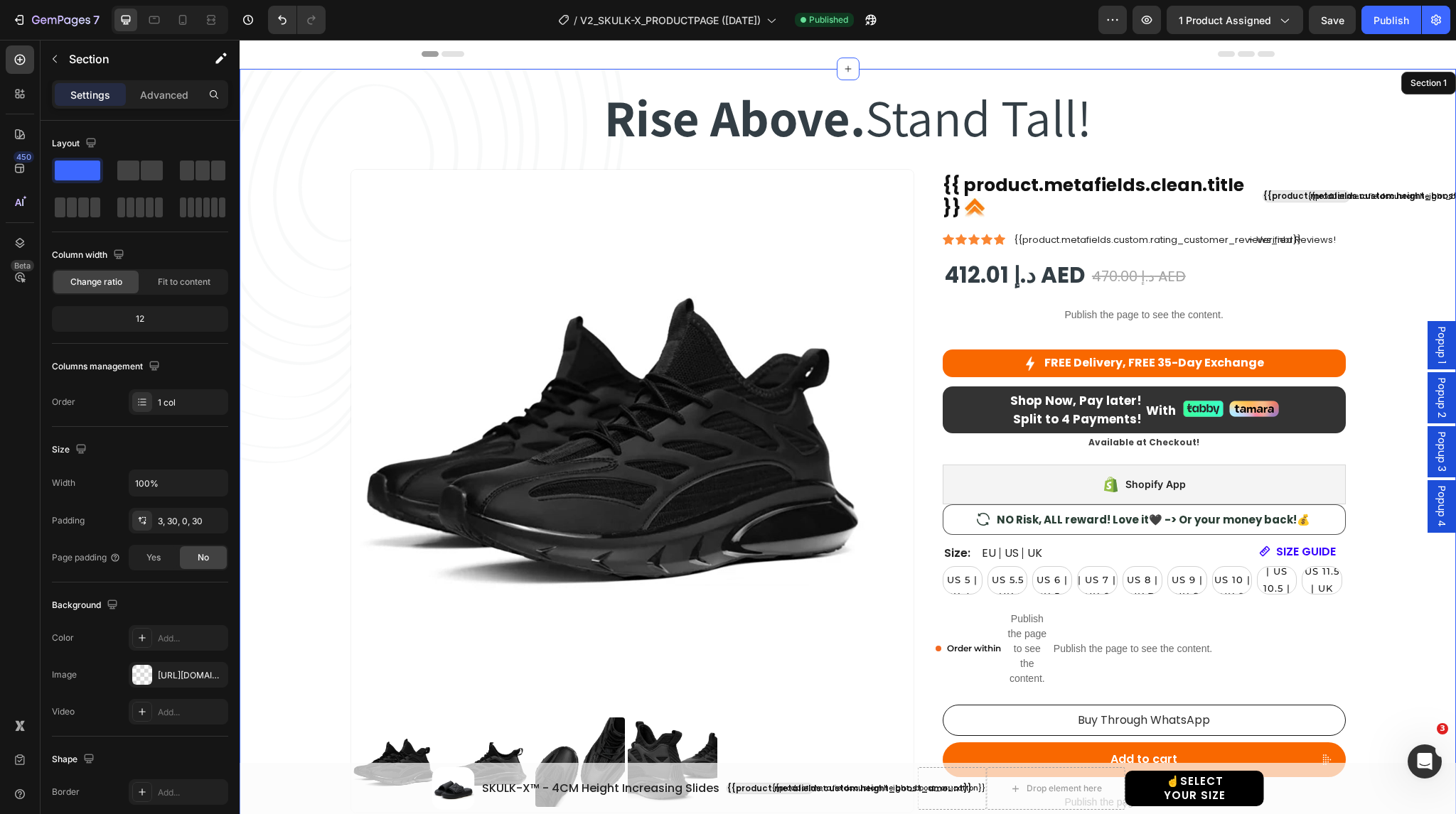
click at [325, 83] on div "Rise Above. Stand Tall! Heading Rise Above. Stand Tall! Heading Row Product Ima…" at bounding box center [847, 525] width 1174 height 908
click at [173, 99] on p "Advanced" at bounding box center [164, 95] width 48 height 15
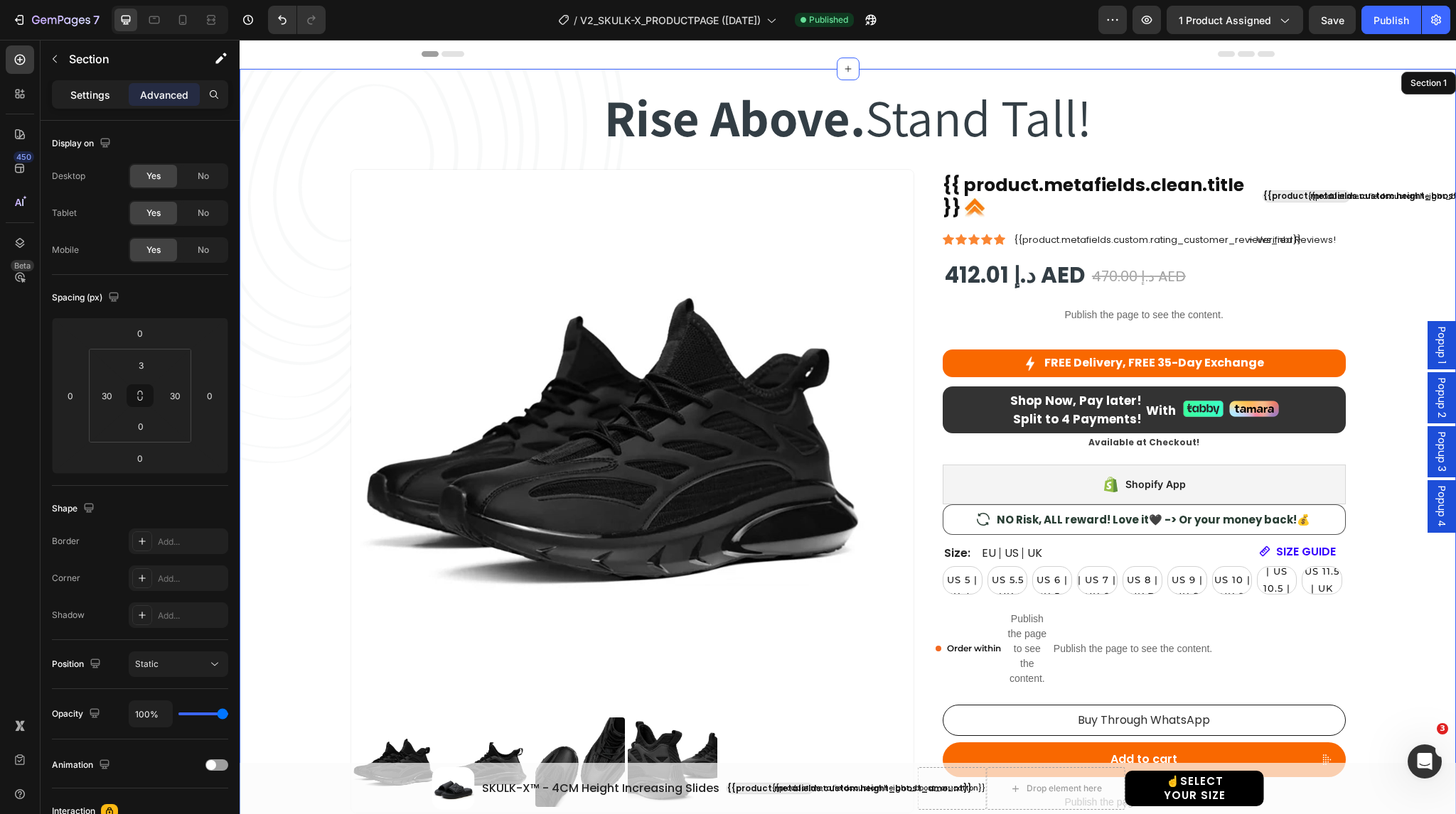
click at [88, 98] on p "Settings" at bounding box center [90, 95] width 40 height 15
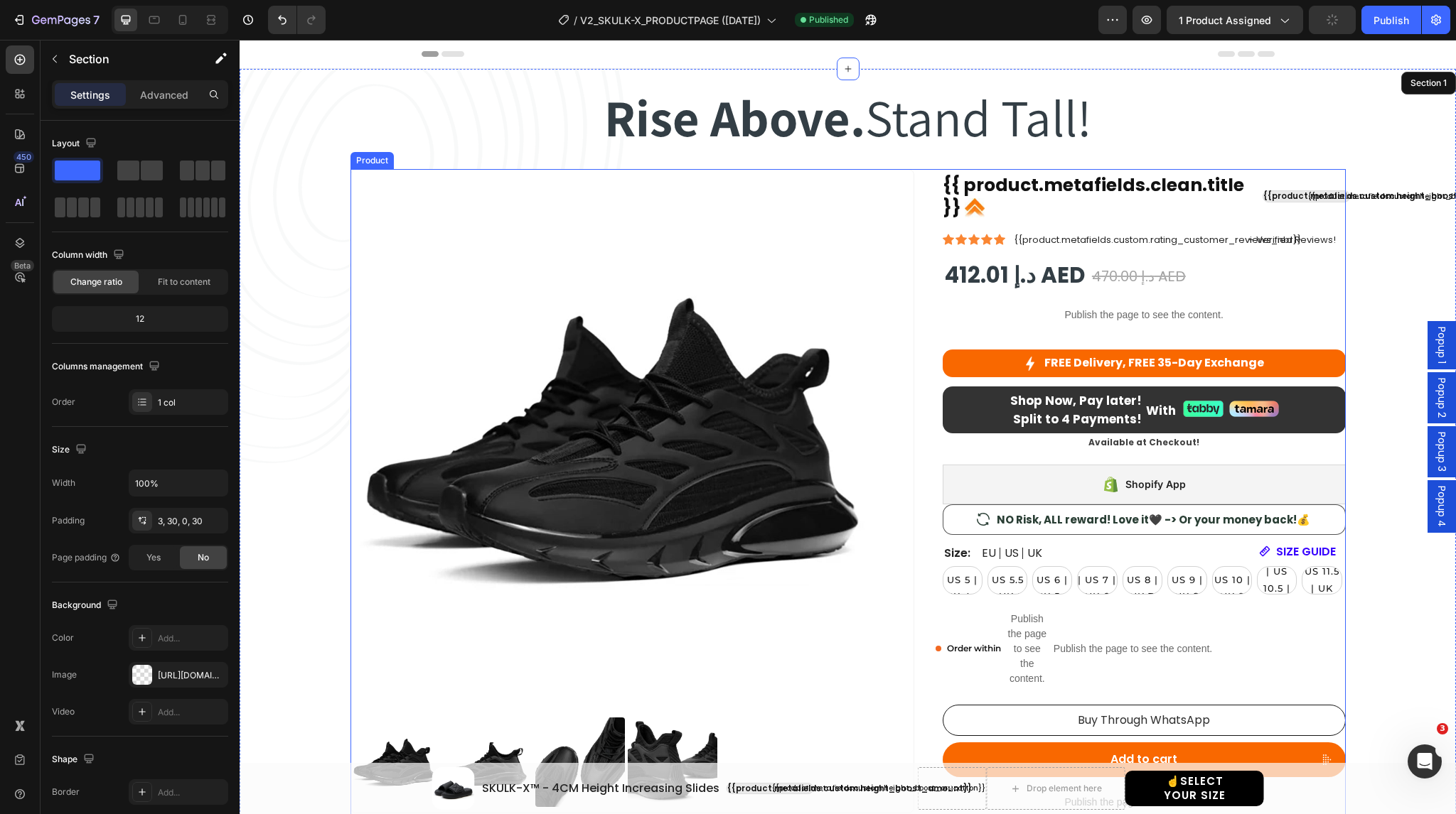
click at [918, 186] on div "Product Images {{ product.metafields.clean.title }} Custom Code {{product.metaf…" at bounding box center [848, 574] width 996 height 810
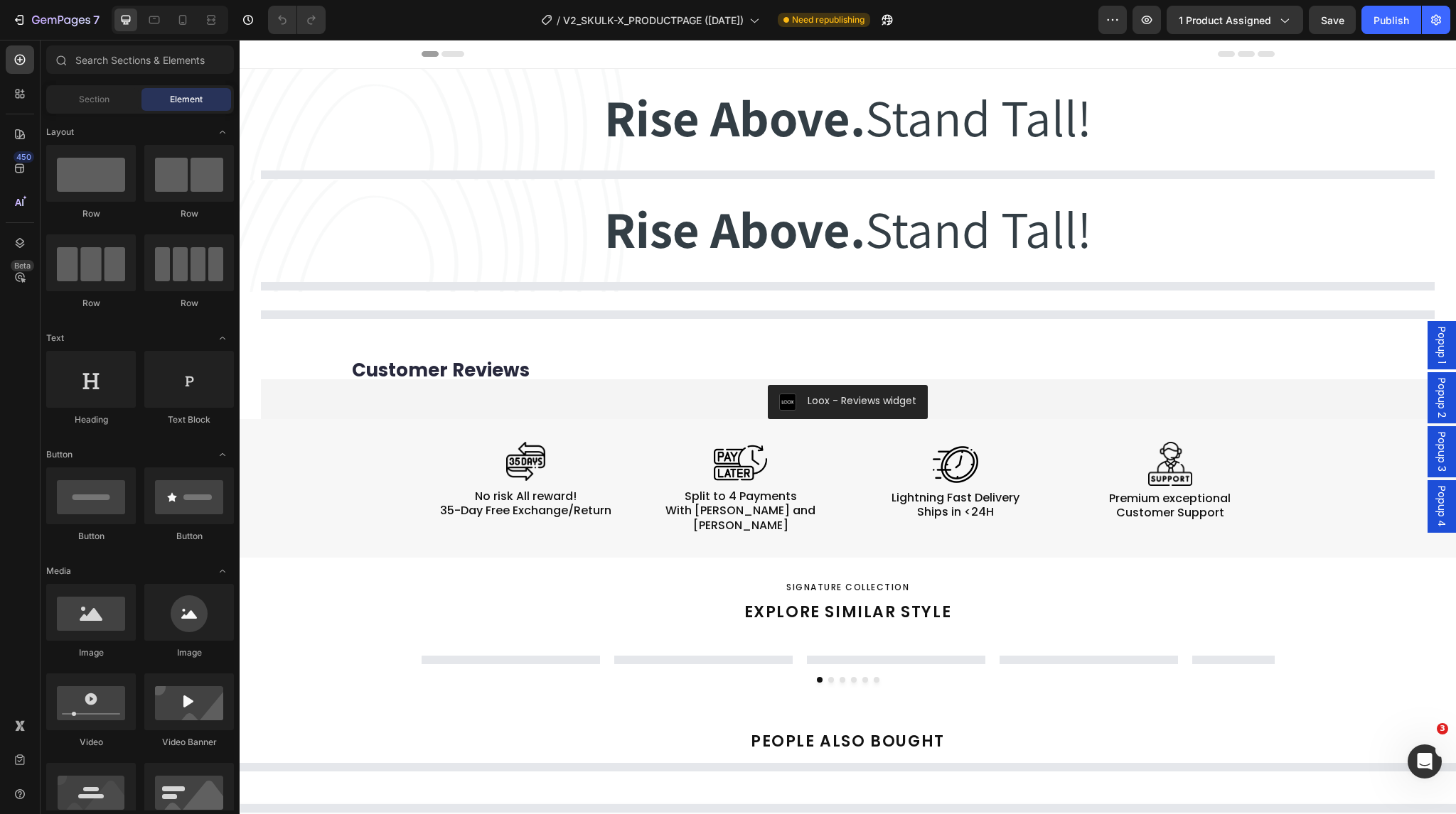
select select "EU 38-39 | US 5.5-6 | UK 5-5.5"
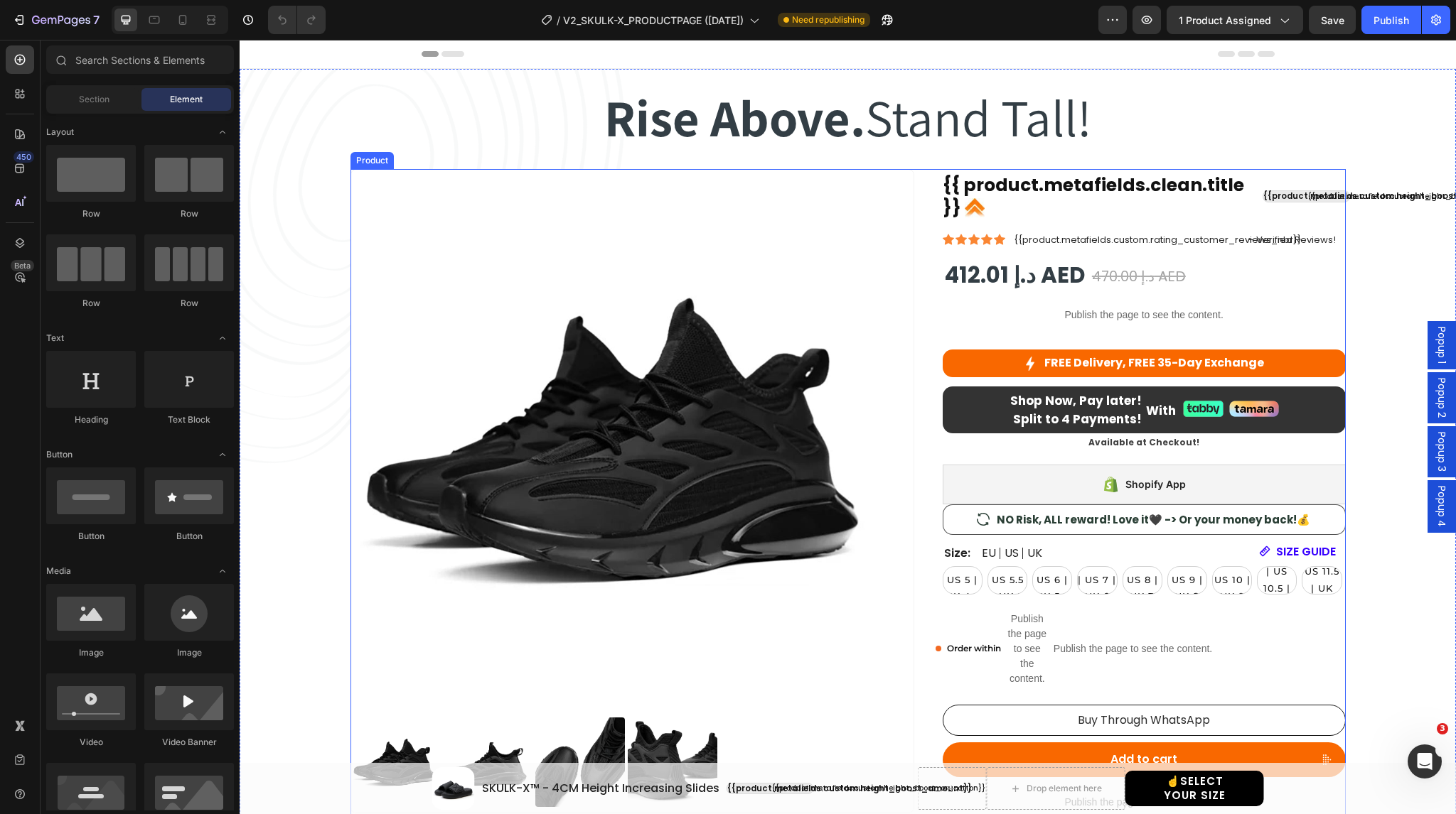
click at [914, 181] on div "Product Images {{ product.metafields.clean.title }} Custom Code {{product.metaf…" at bounding box center [848, 574] width 996 height 810
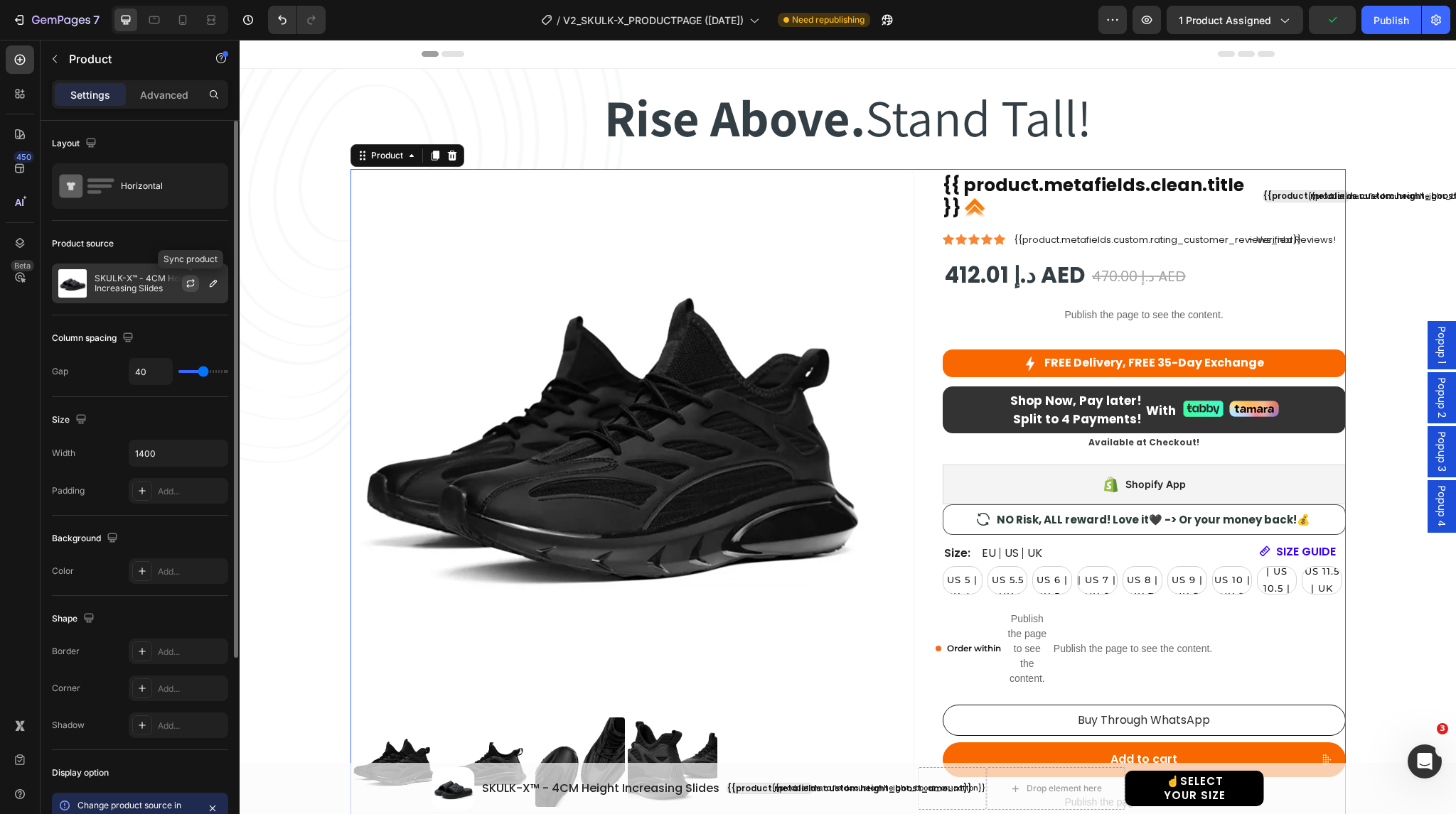
click at [189, 281] on icon "button" at bounding box center [190, 282] width 8 height 5
select select "EU 38-39 | US 5.5-6 | UK 5-5.5"
click at [491, 346] on img at bounding box center [621, 439] width 539 height 539
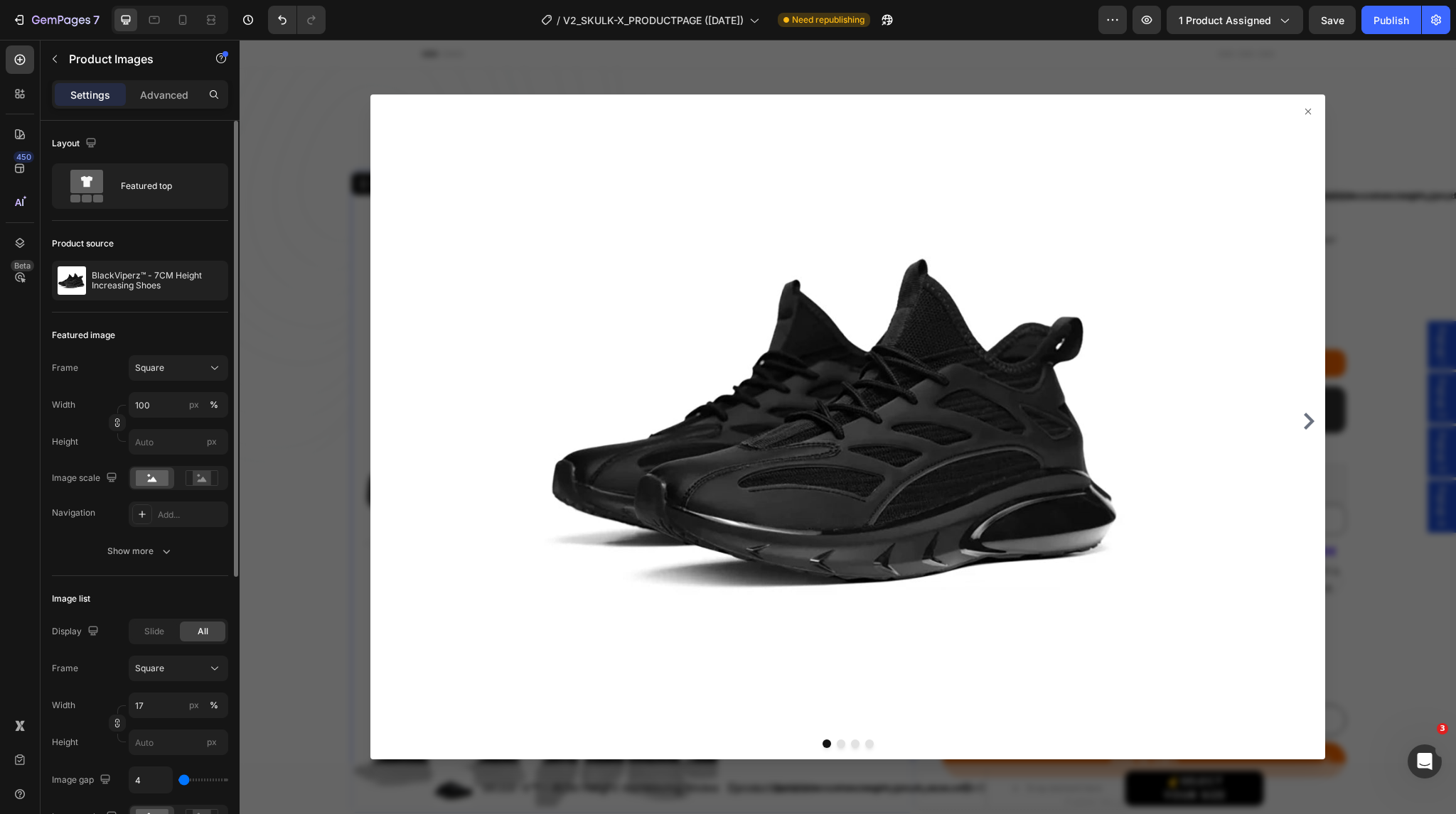
click at [277, 314] on div at bounding box center [848, 426] width 1217 height 774
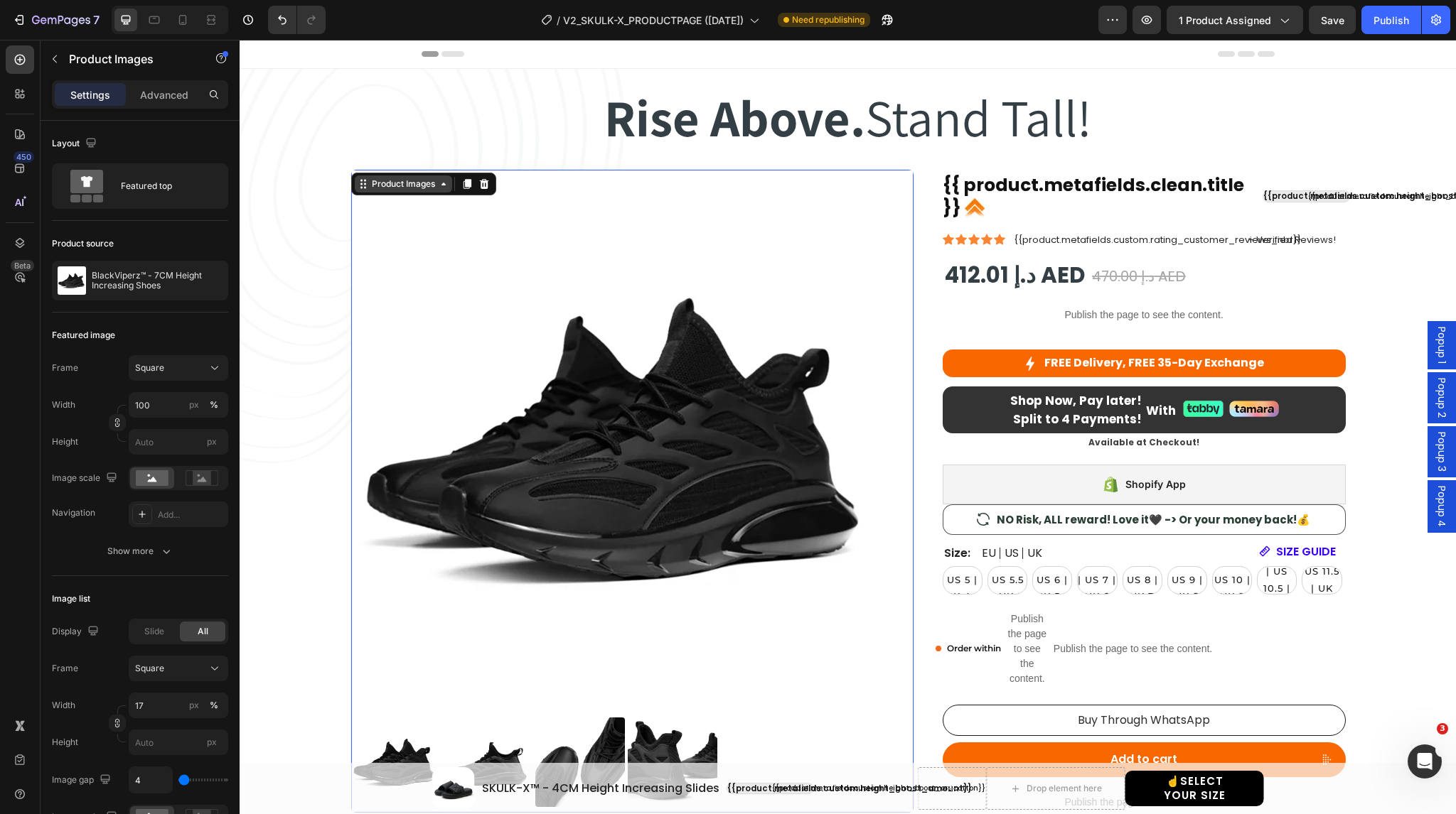
click at [411, 189] on div "Product Images" at bounding box center [403, 184] width 69 height 13
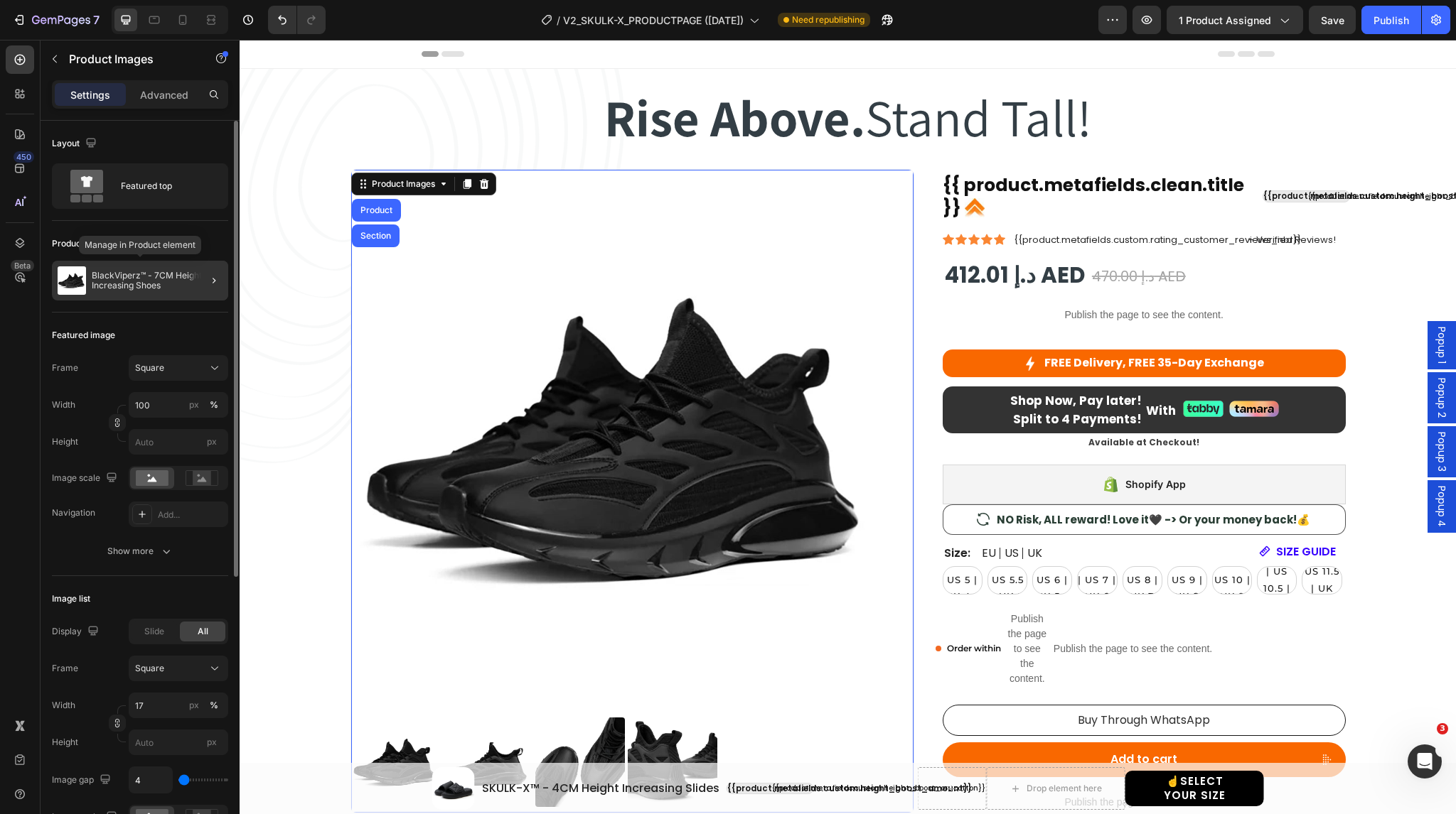
click at [178, 277] on p "BlackViperz™ - 7CM Height Increasing Shoes" at bounding box center [157, 281] width 131 height 20
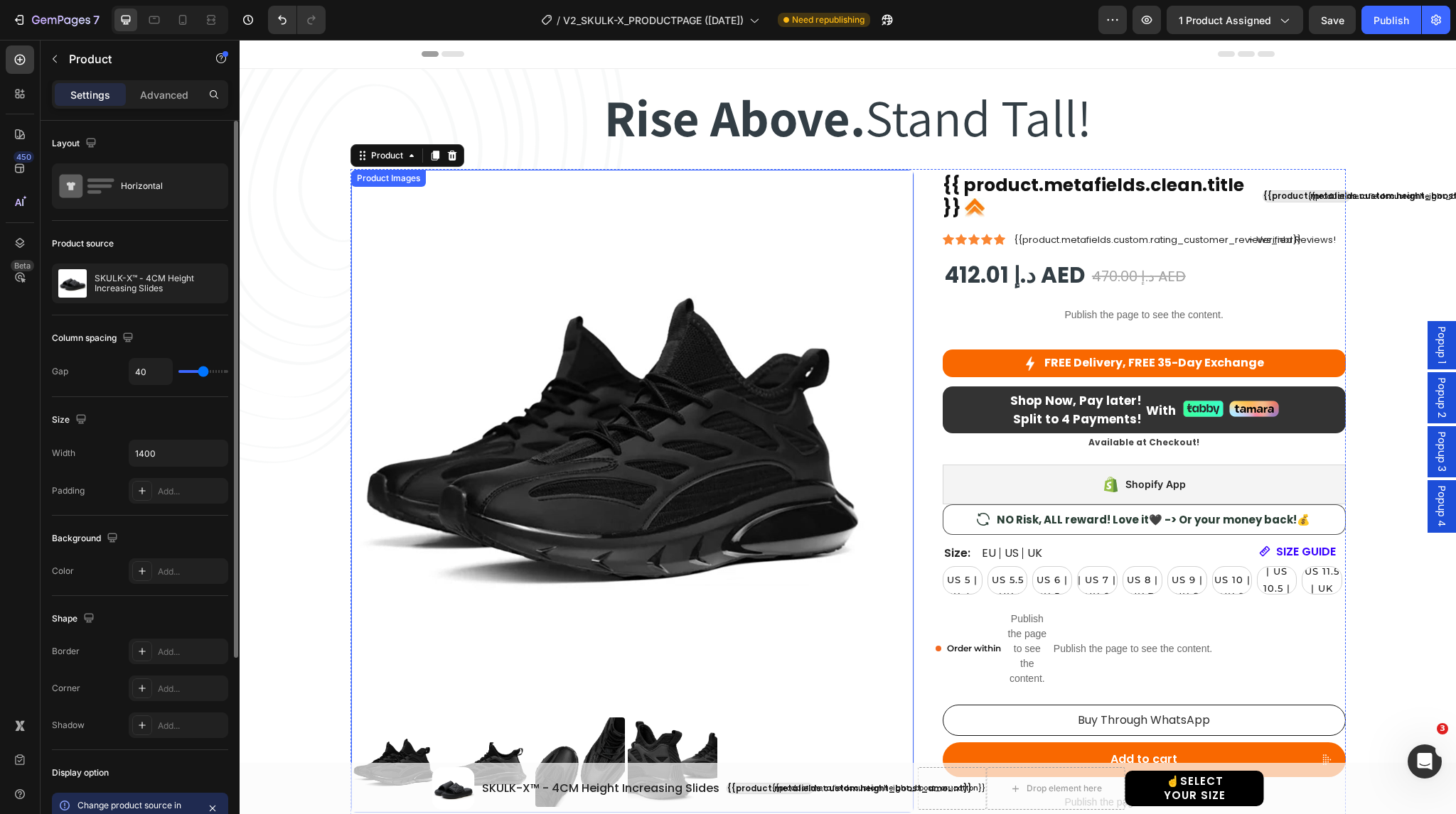
click at [375, 286] on img at bounding box center [621, 439] width 539 height 539
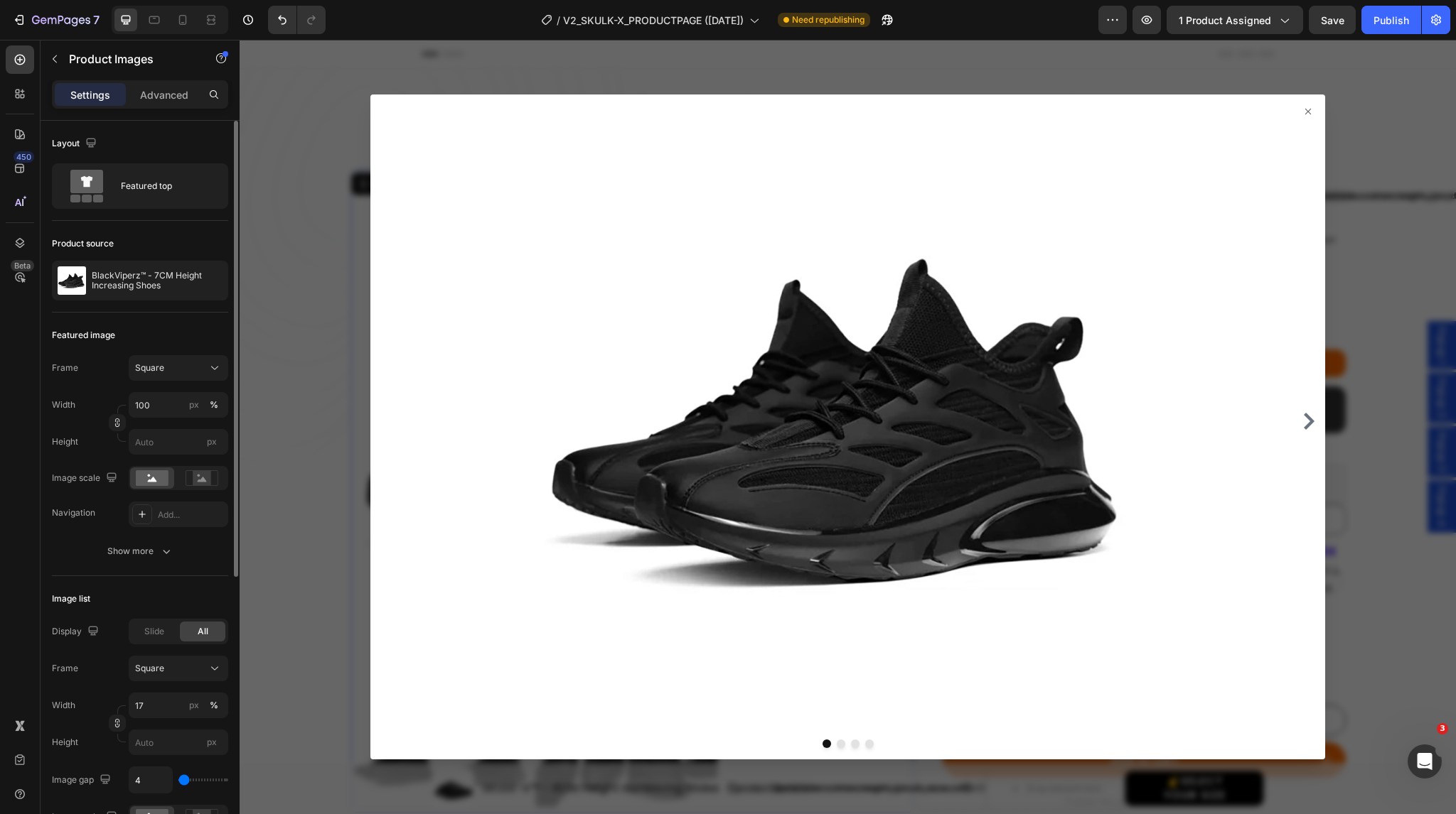
click at [270, 273] on div at bounding box center [848, 426] width 1217 height 774
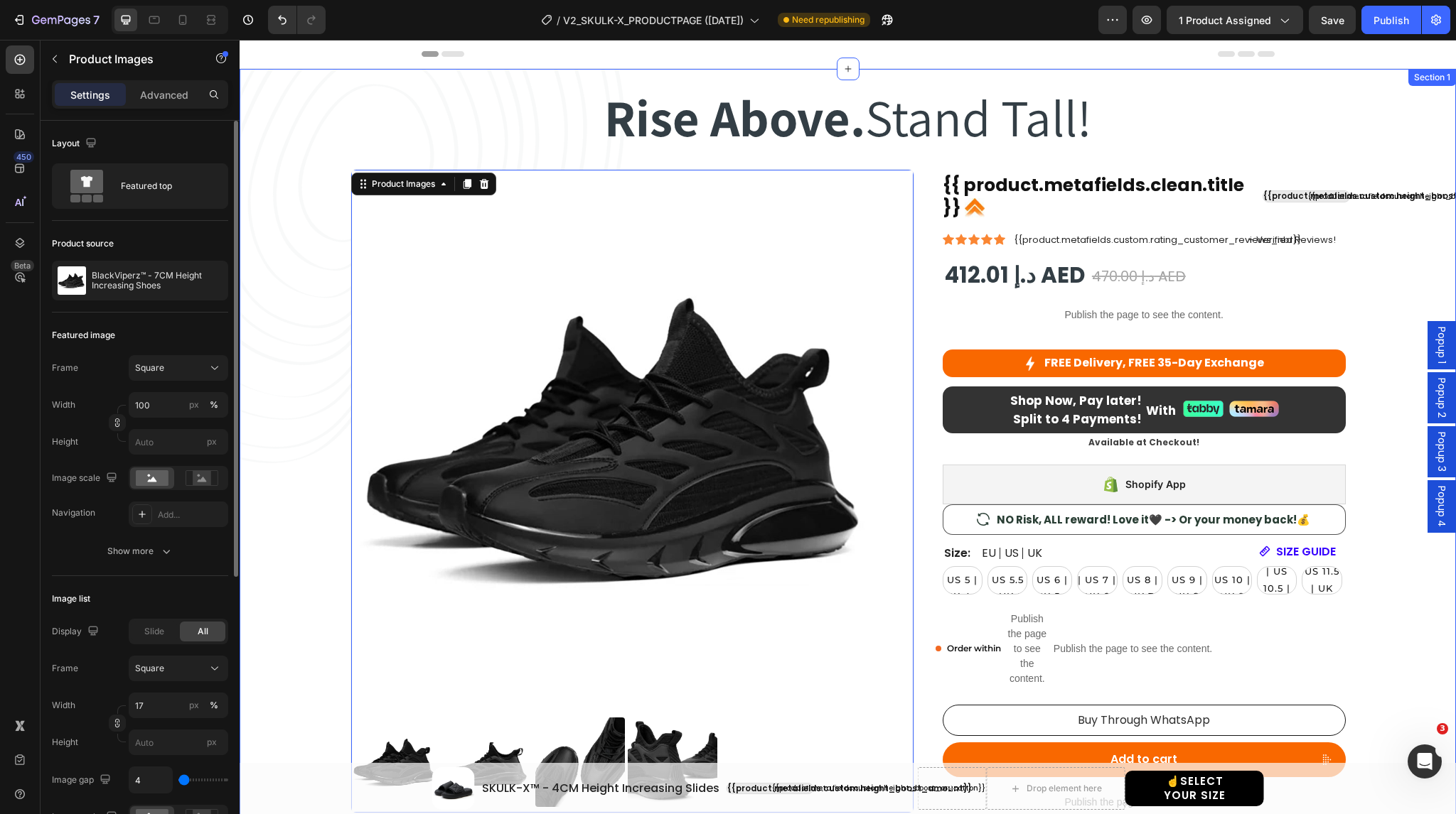
click at [309, 214] on div "Rise Above. Stand Tall! Heading Rise Above. Stand Tall! Heading Row Product Ima…" at bounding box center [847, 525] width 1174 height 908
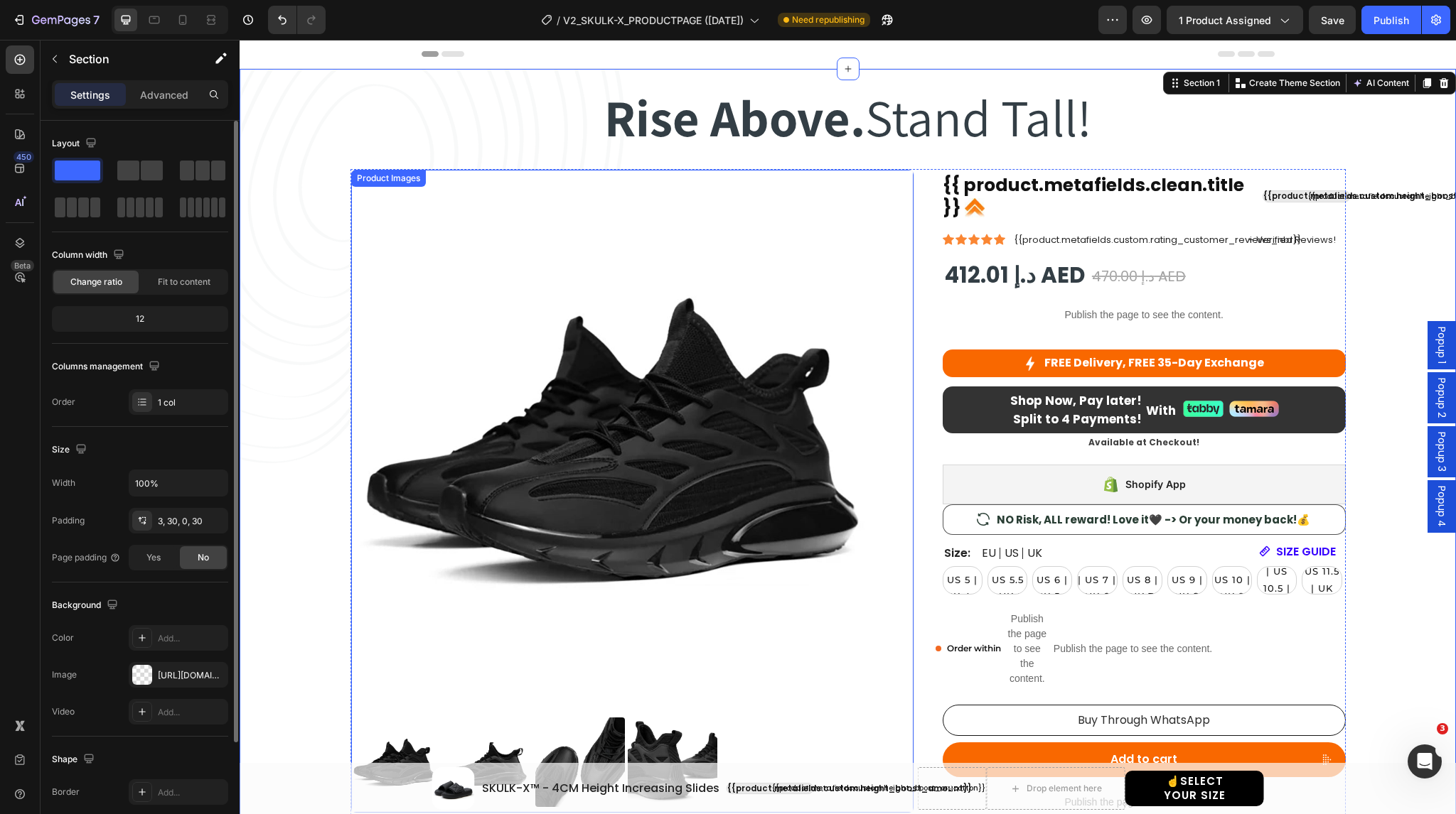
click at [517, 241] on img at bounding box center [621, 439] width 539 height 539
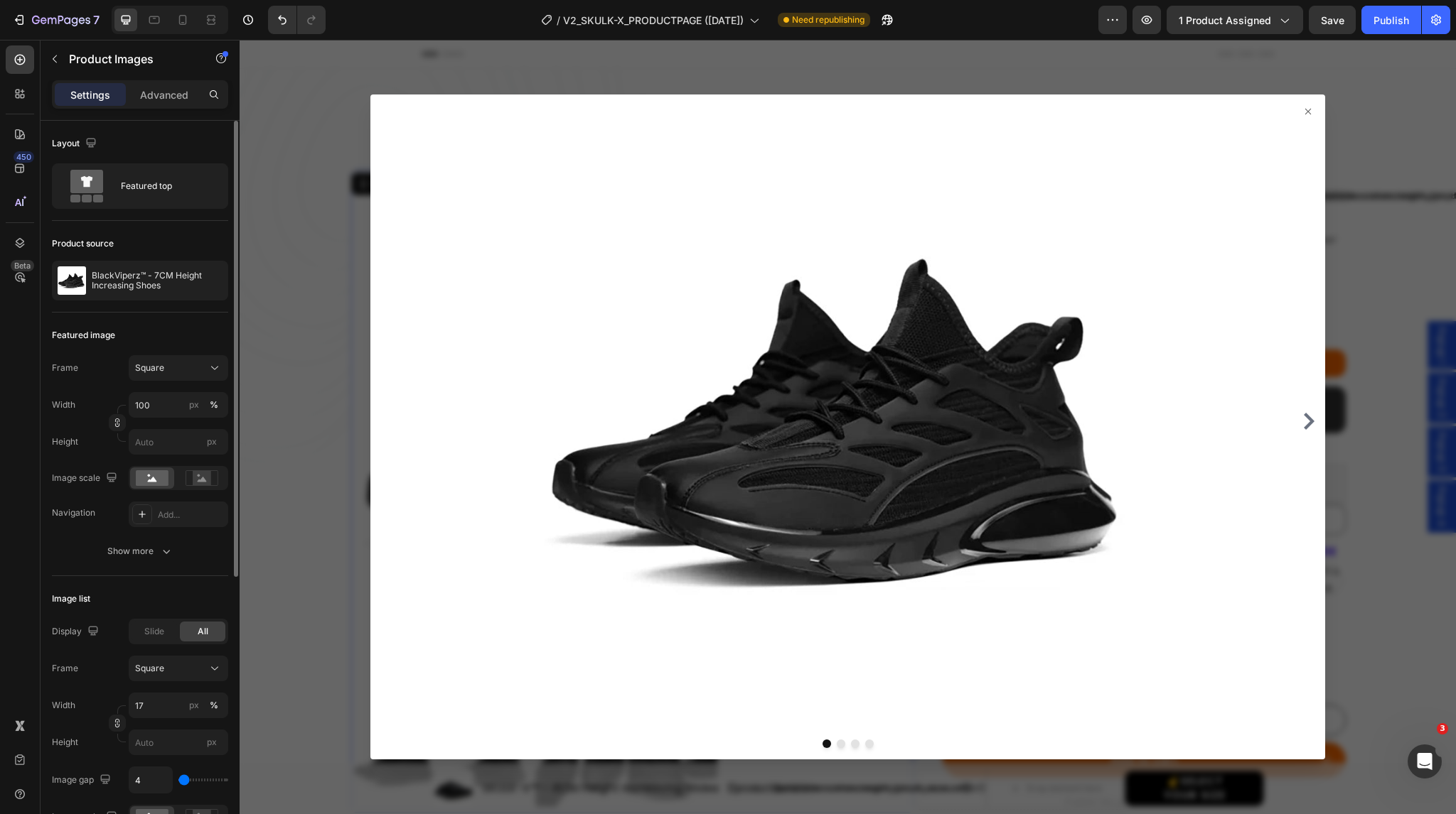
click at [303, 242] on div at bounding box center [848, 426] width 1217 height 774
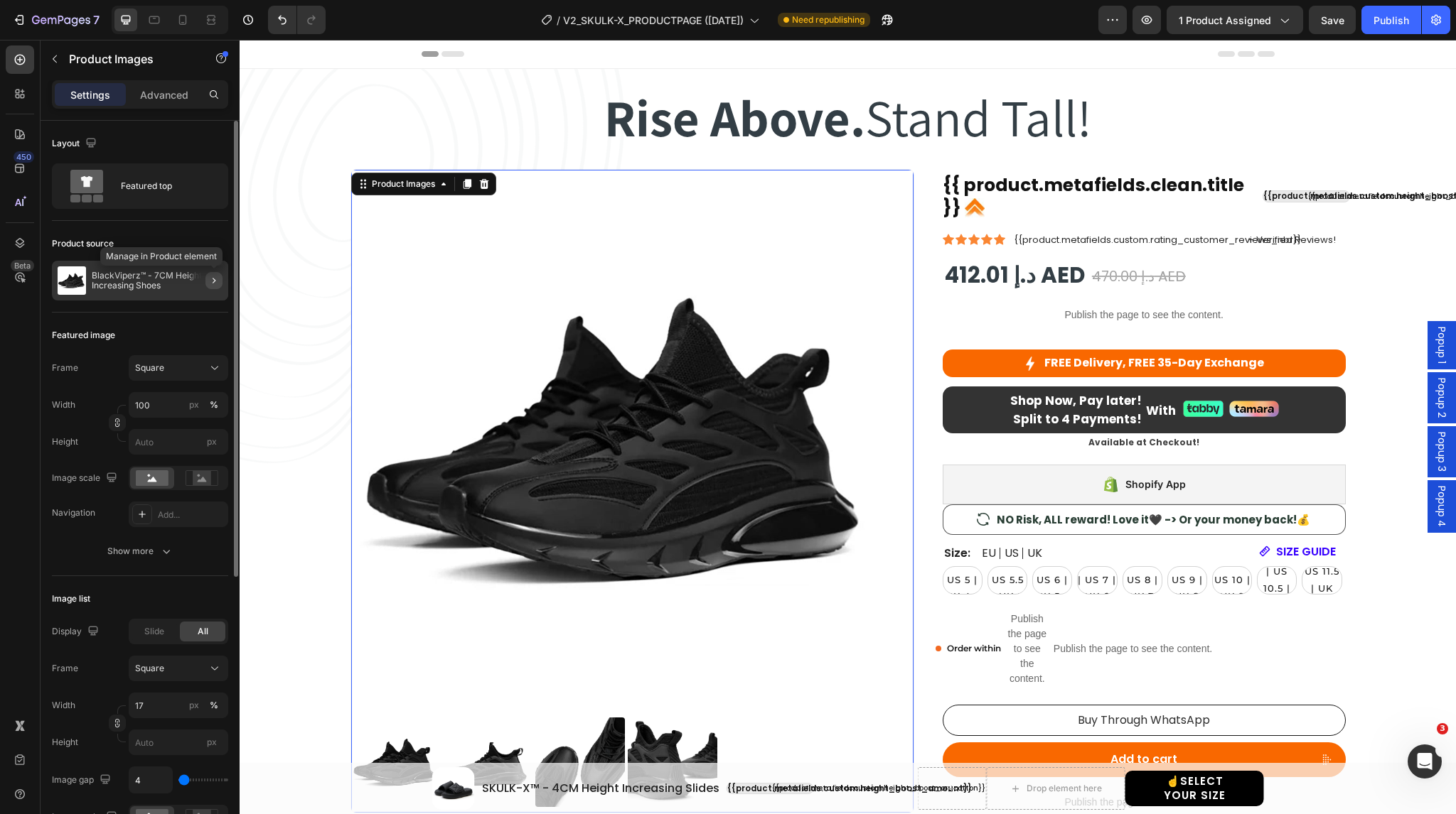
click at [213, 279] on icon "button" at bounding box center [214, 280] width 3 height 5
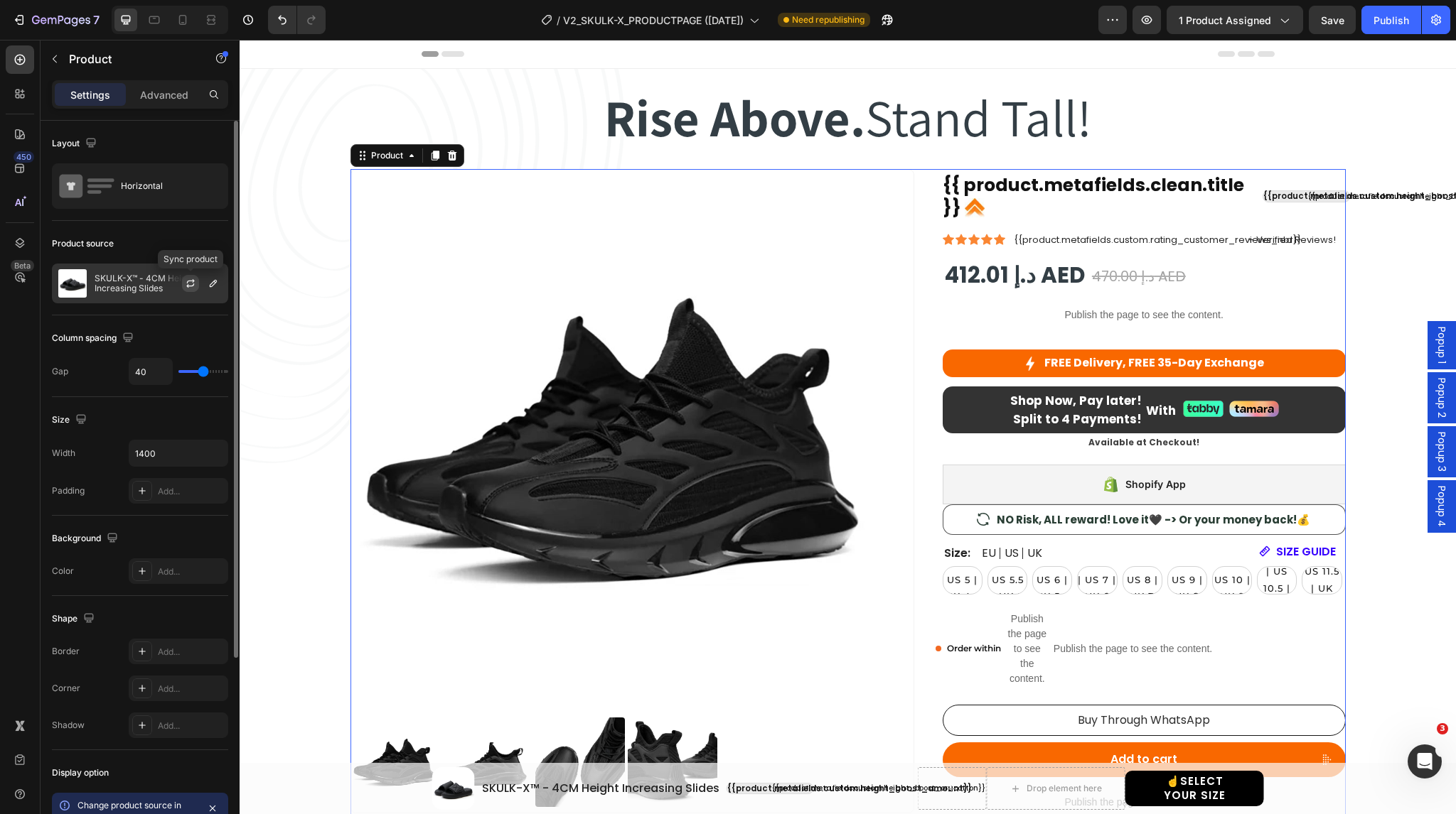
click at [190, 281] on icon "button" at bounding box center [190, 282] width 8 height 5
select select "EU 38-39 | US 5.5-6 | UK 5-5.5"
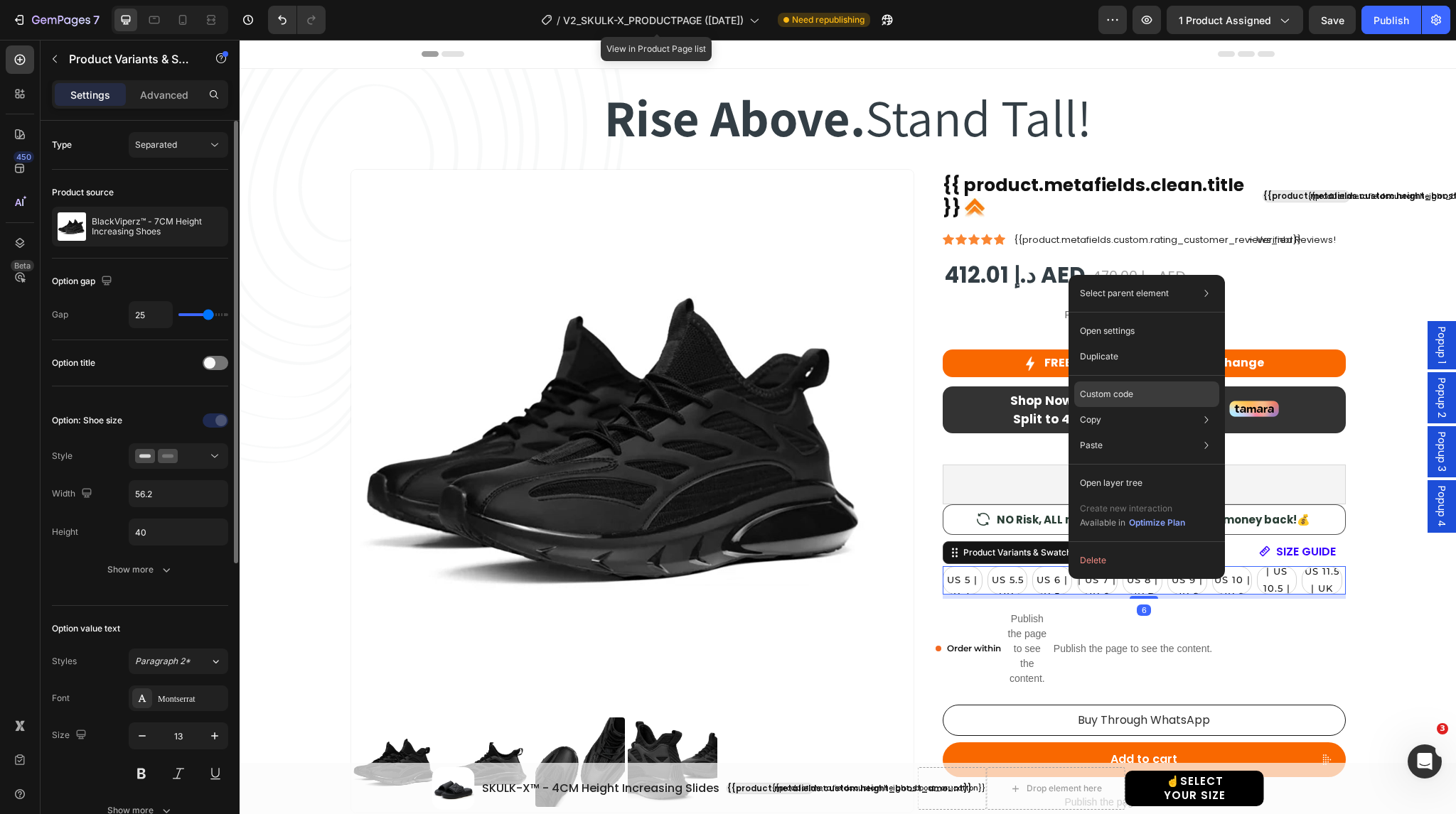
click at [1123, 391] on p "Custom code" at bounding box center [1107, 394] width 53 height 13
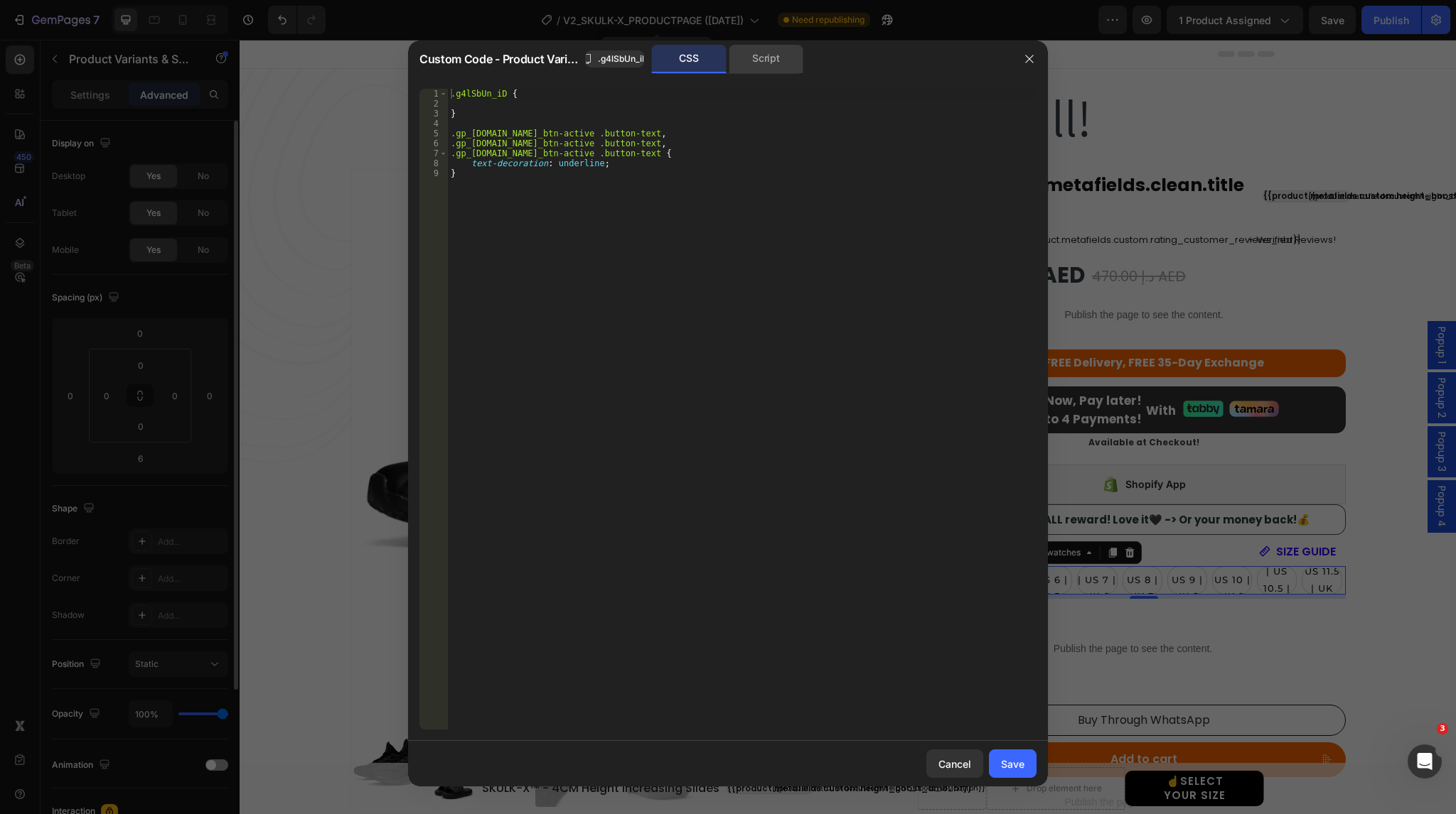
click at [762, 63] on div "Script" at bounding box center [766, 59] width 75 height 28
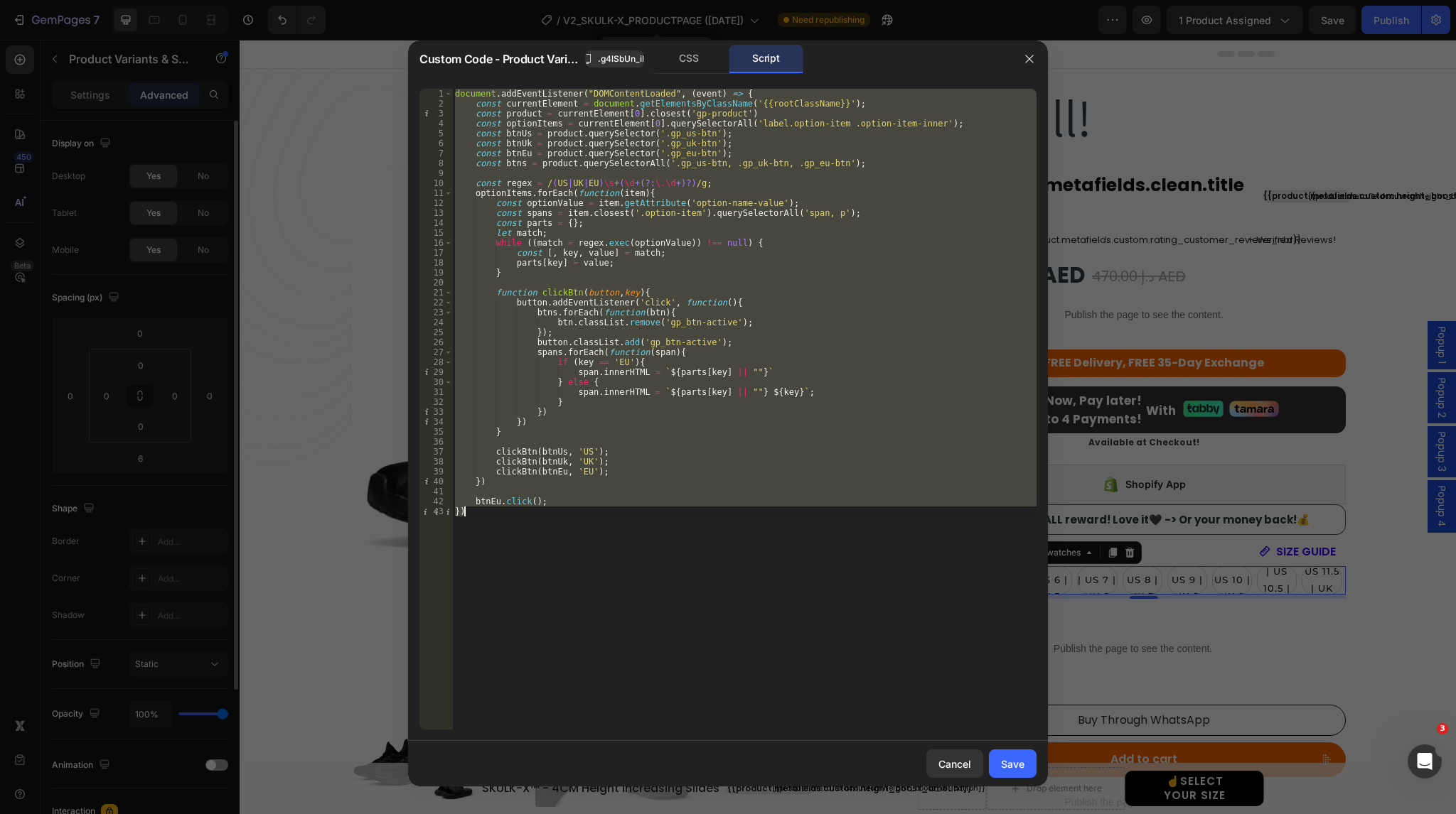
click at [651, 528] on div "document . addEventListener ( "DOMContentLoaded" , ( event ) => { const current…" at bounding box center [744, 410] width 584 height 641
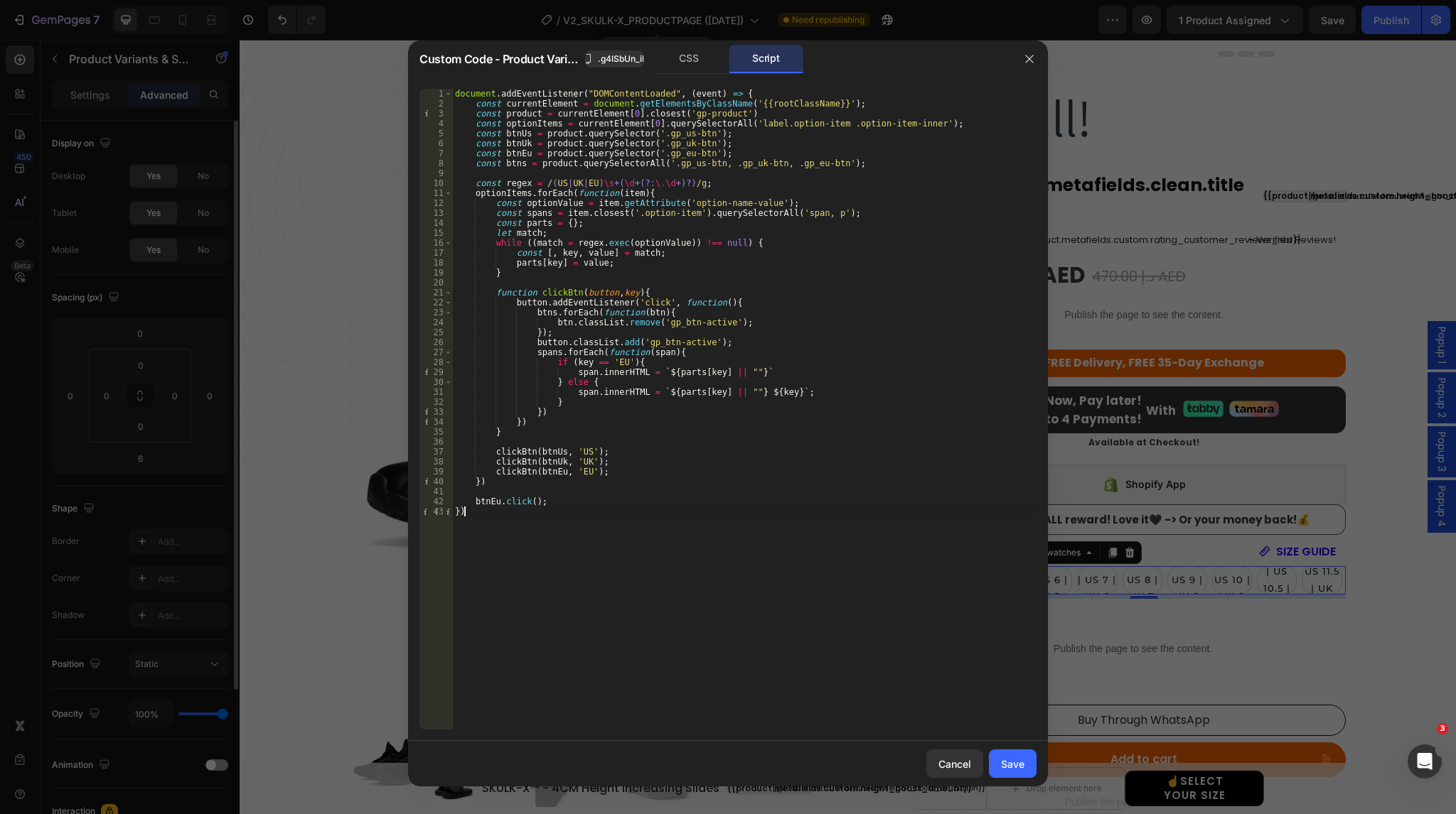
type textarea "btnEu.click(); })"
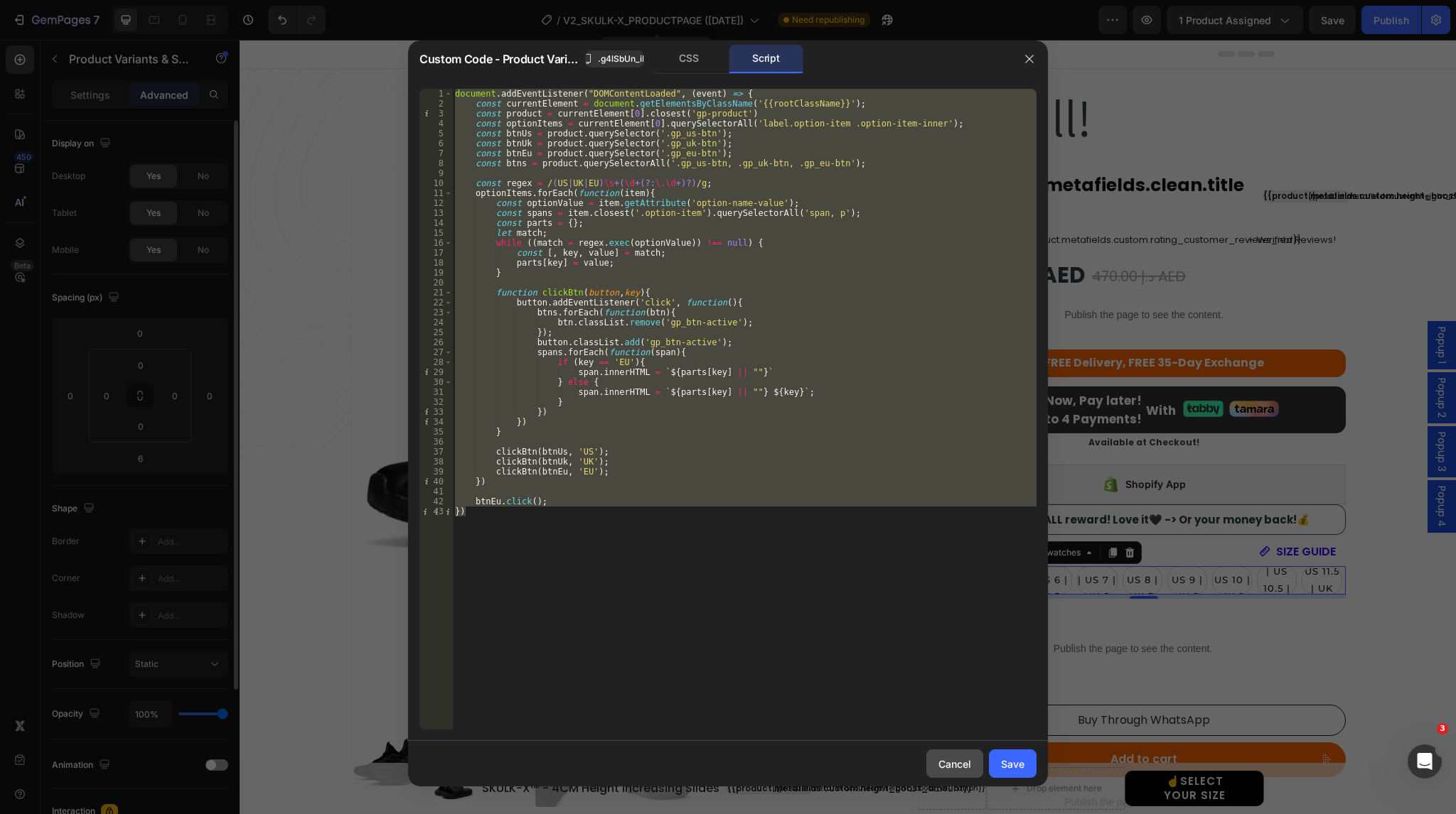
click at [949, 765] on div "Cancel" at bounding box center [955, 765] width 33 height 15
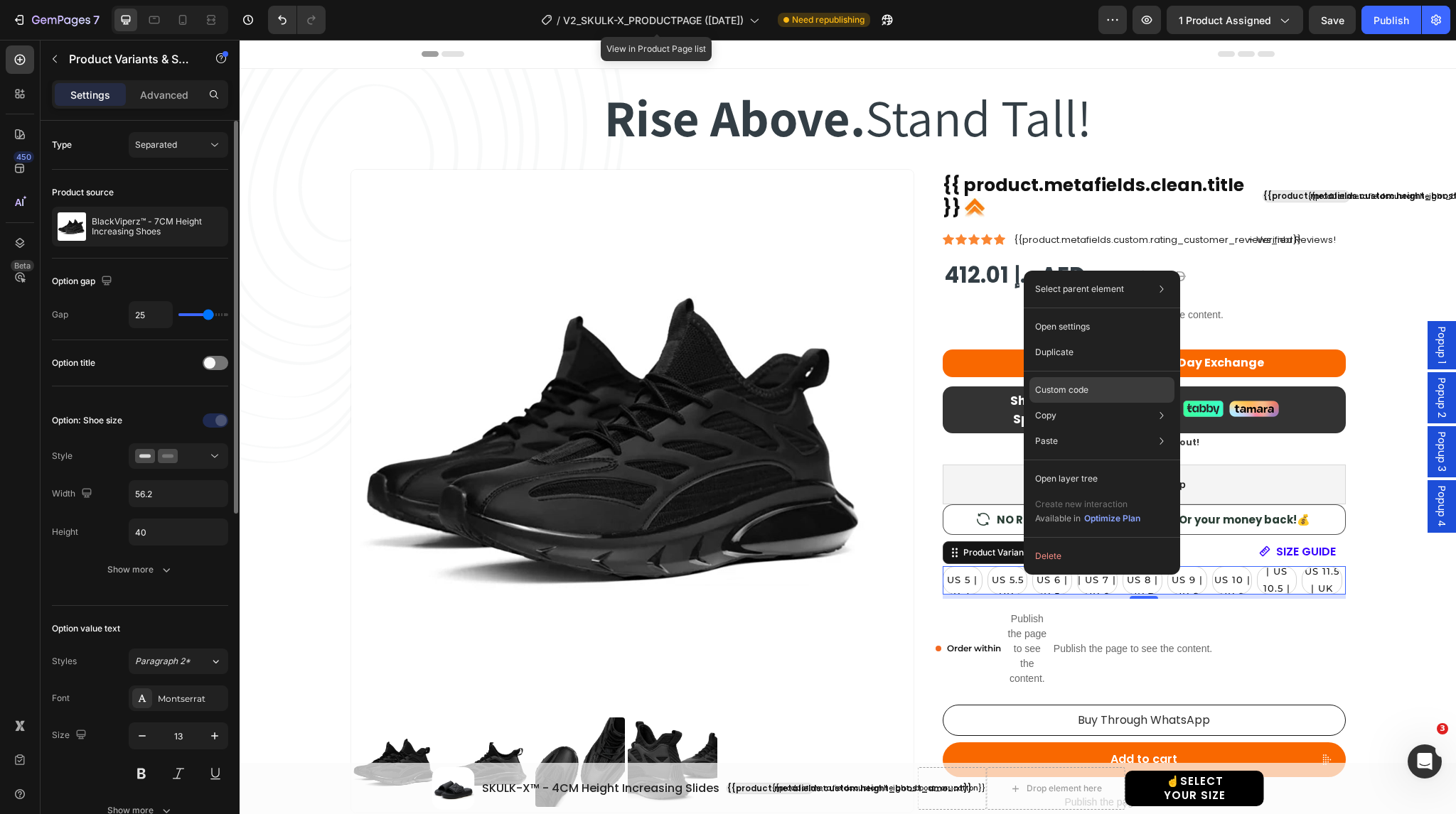
click at [1092, 429] on div "Custom code" at bounding box center [1102, 442] width 145 height 26
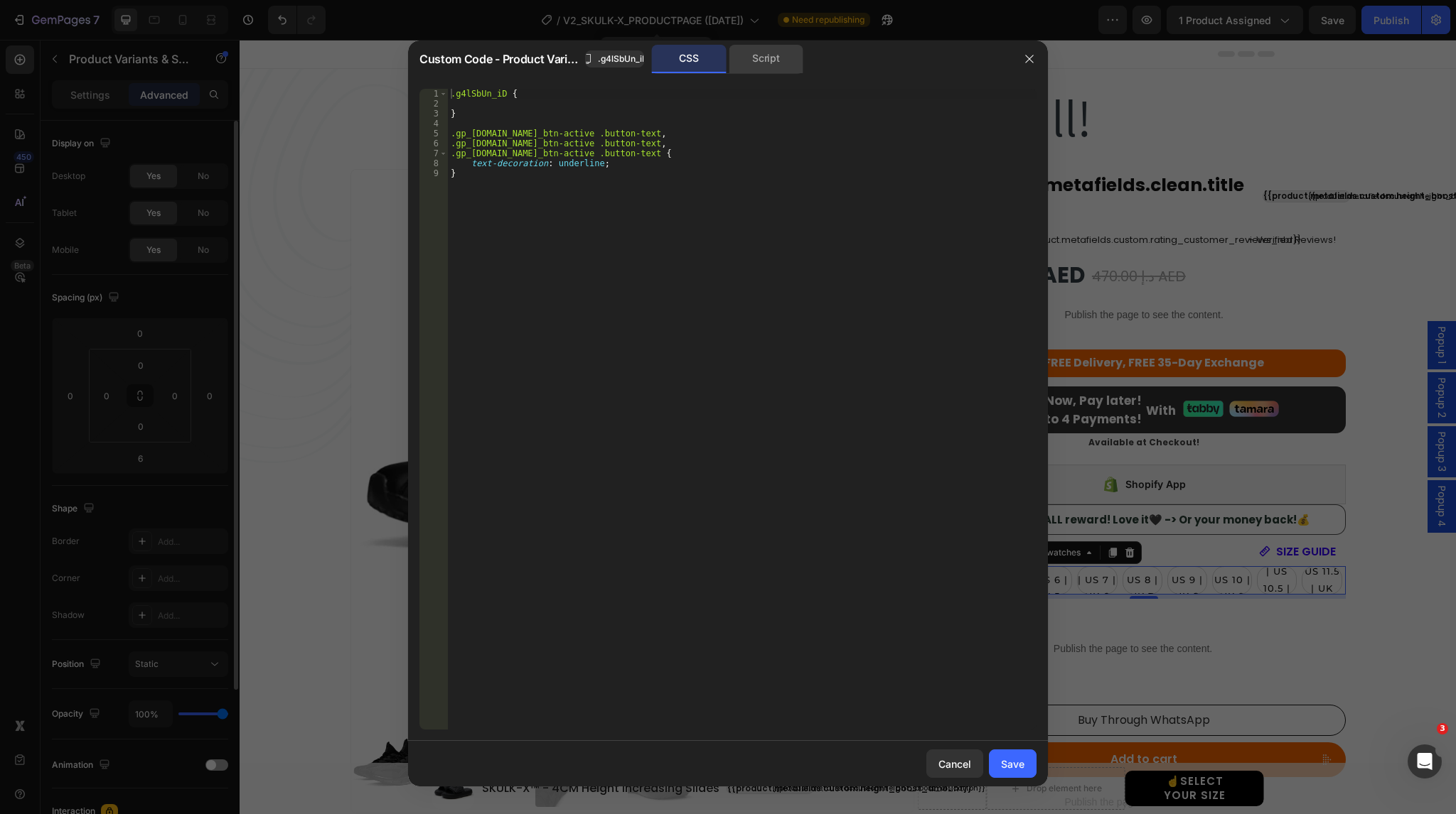
click at [773, 62] on div "Script" at bounding box center [766, 59] width 75 height 28
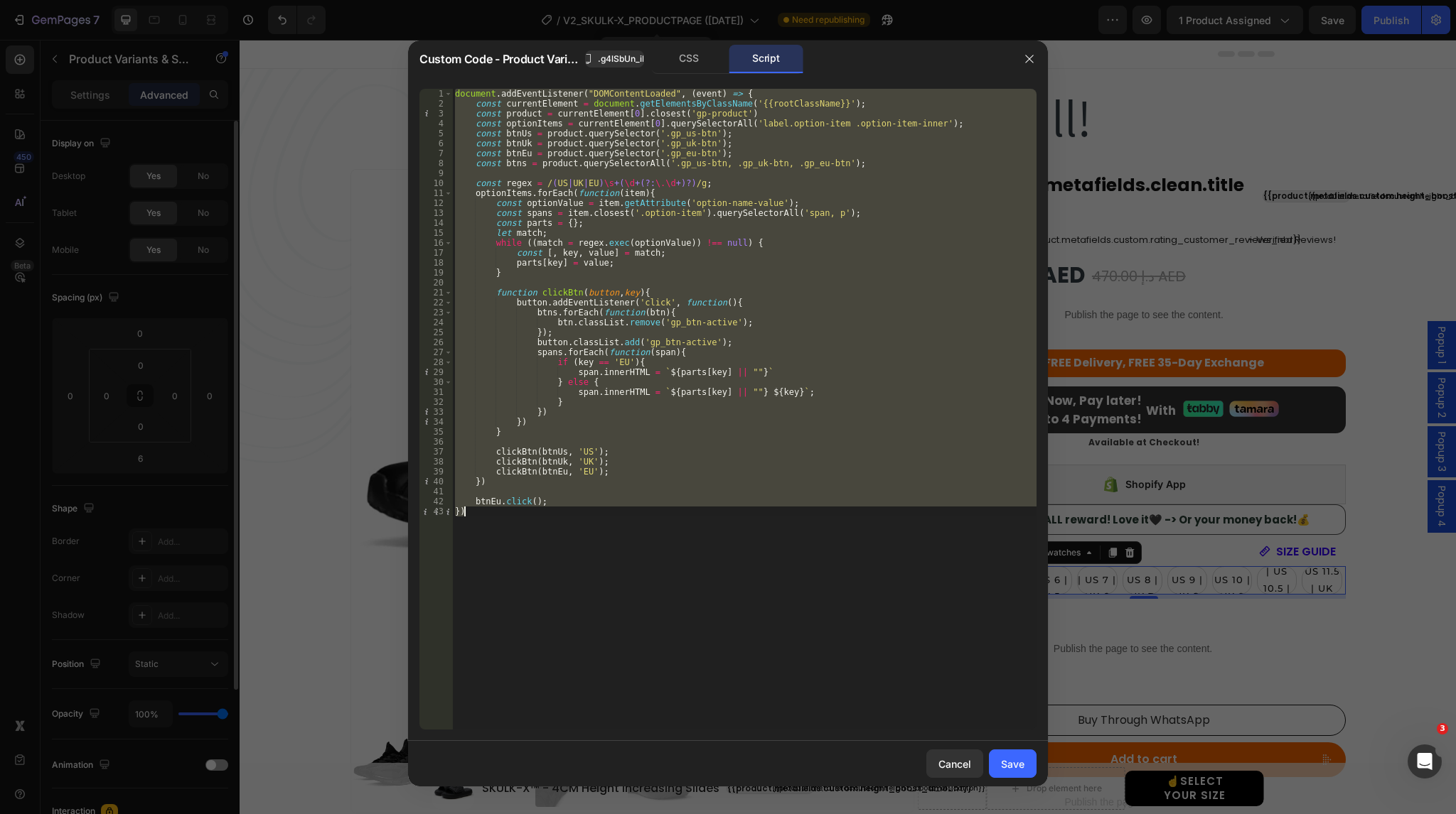
click at [742, 543] on div "document . addEventListener ( "DOMContentLoaded" , ( event ) => { const current…" at bounding box center [744, 410] width 584 height 641
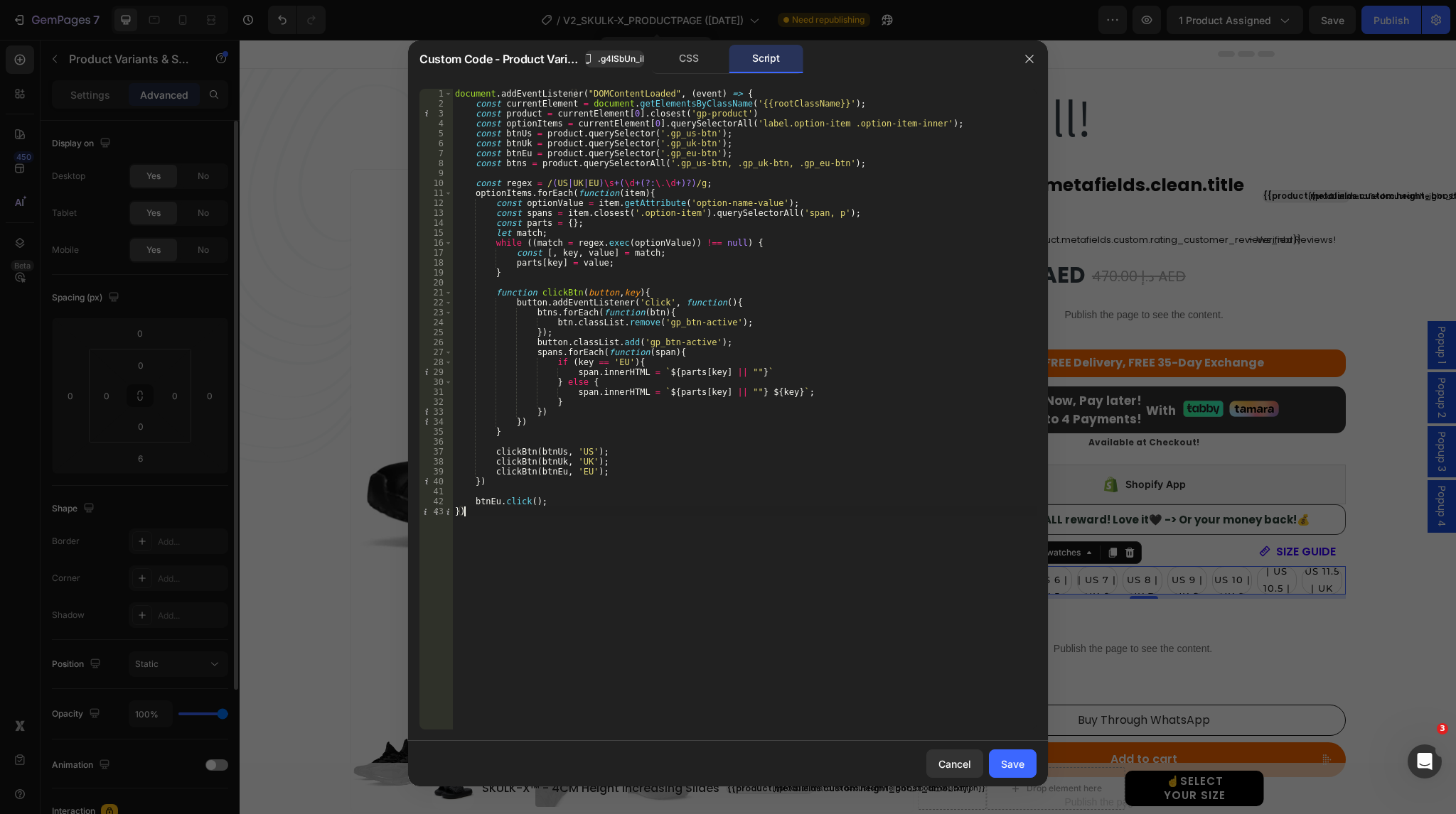
type textarea "btnEu.click(); })"
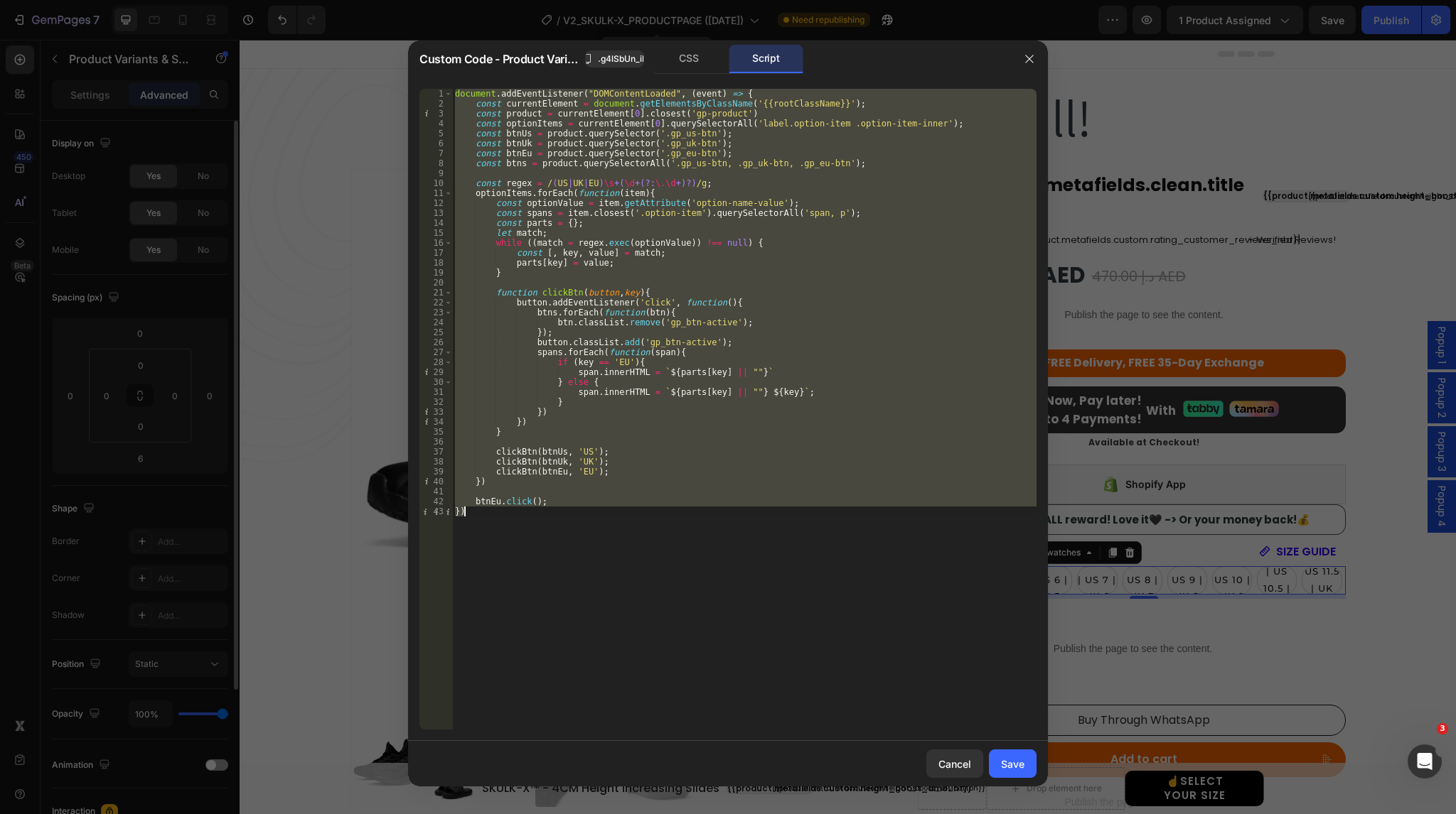
paste textarea
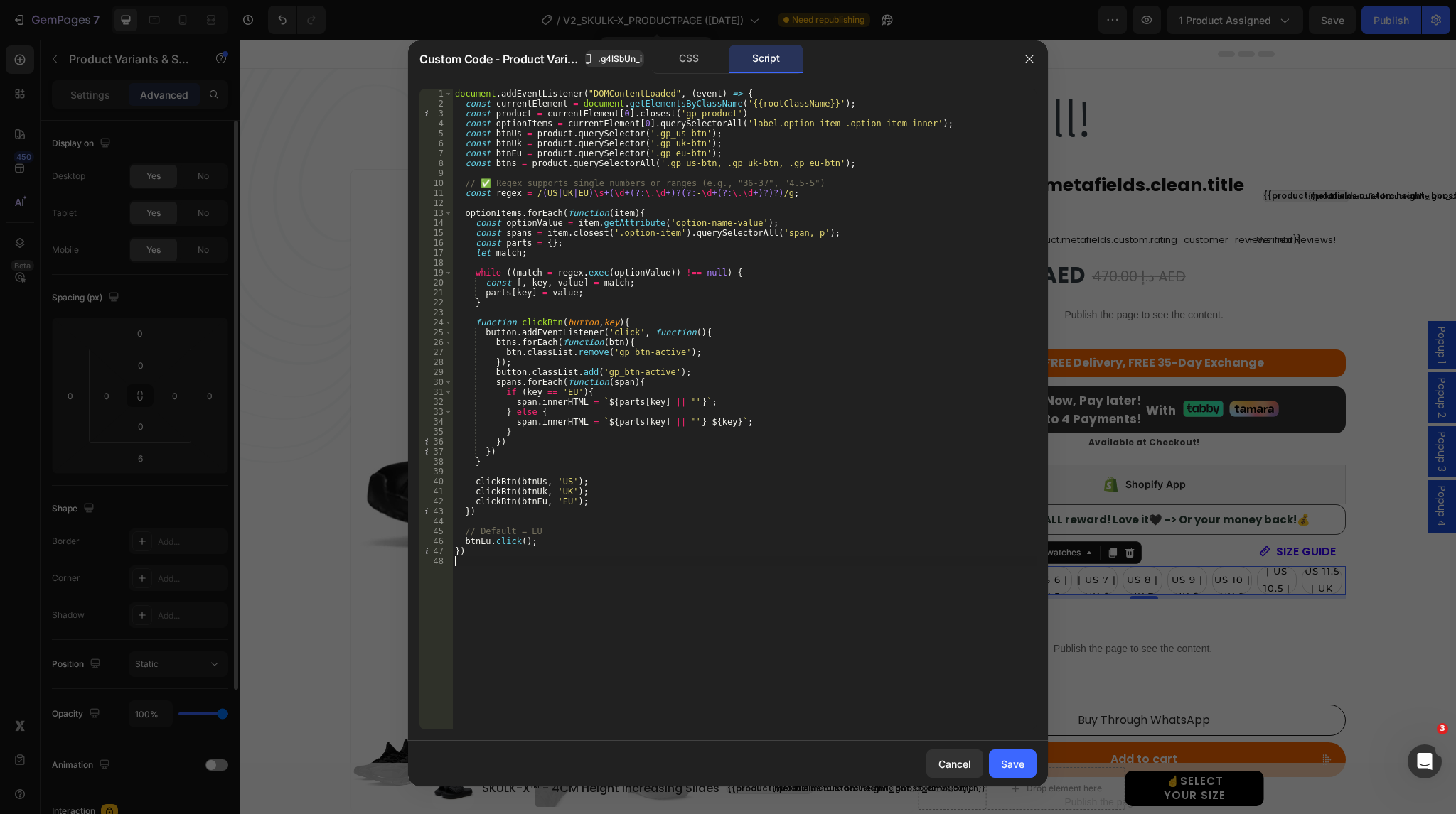
type textarea "btnEu.click(); })"
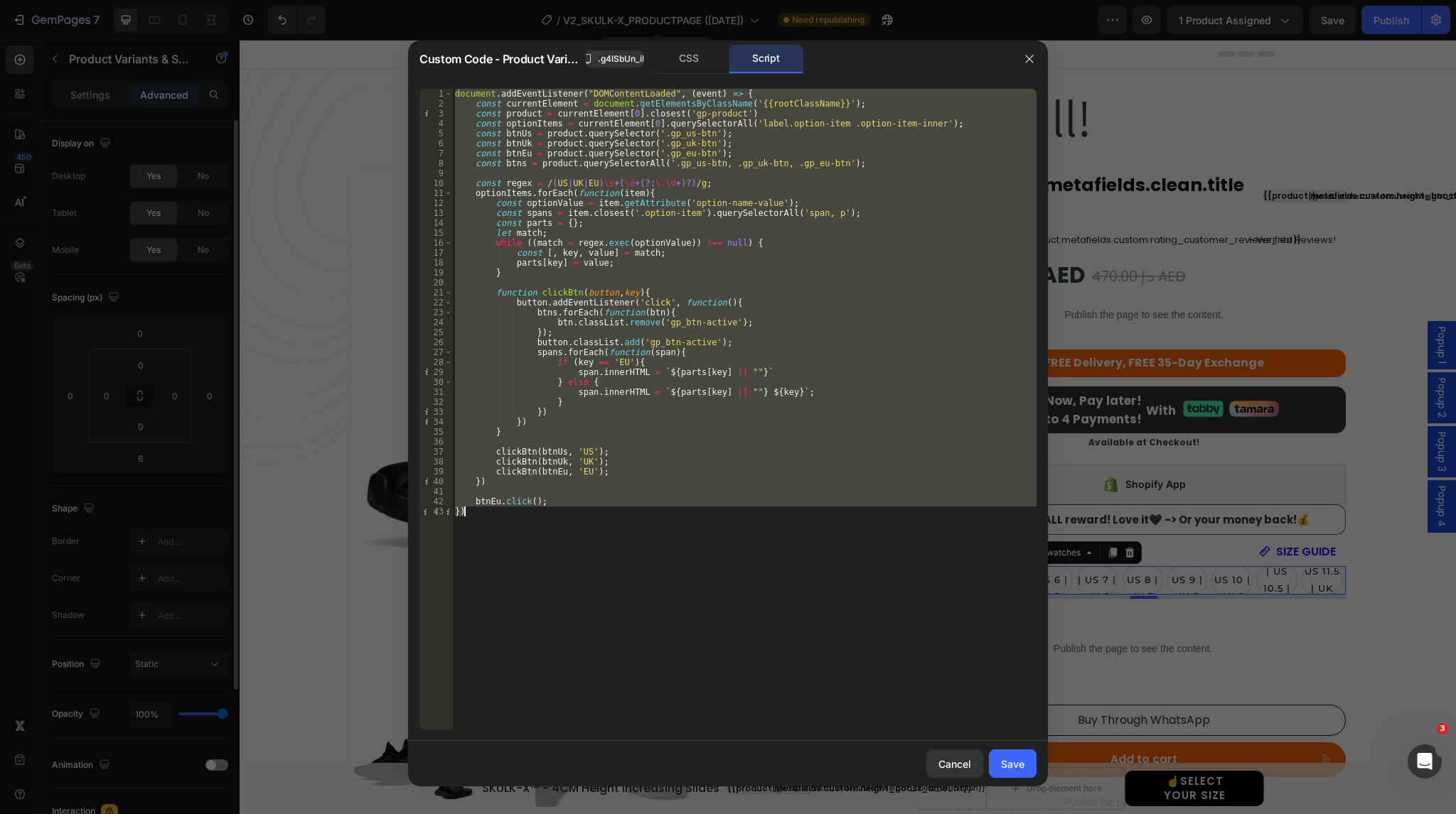
paste textarea
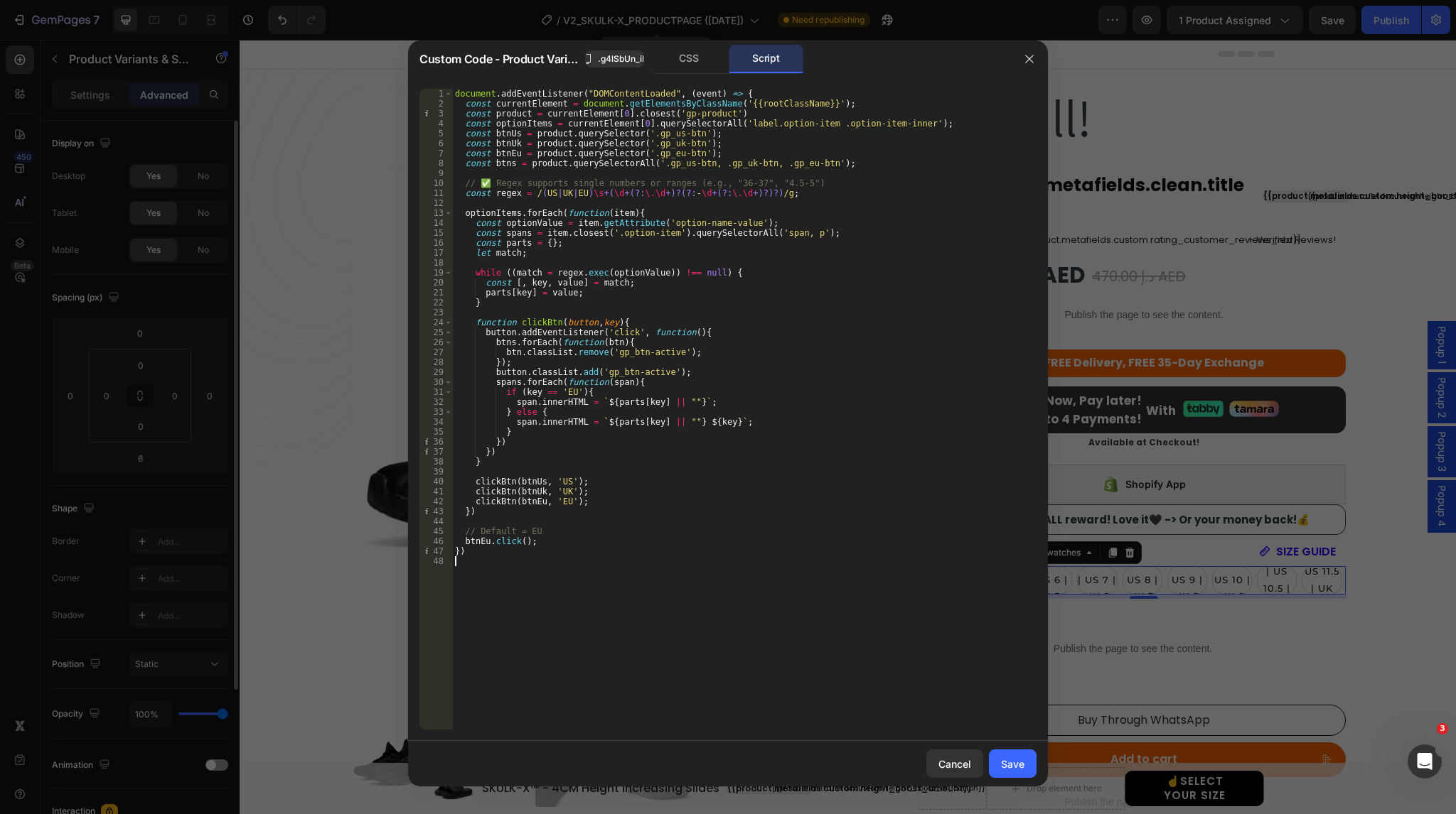
type textarea "btnEu.click(); })"
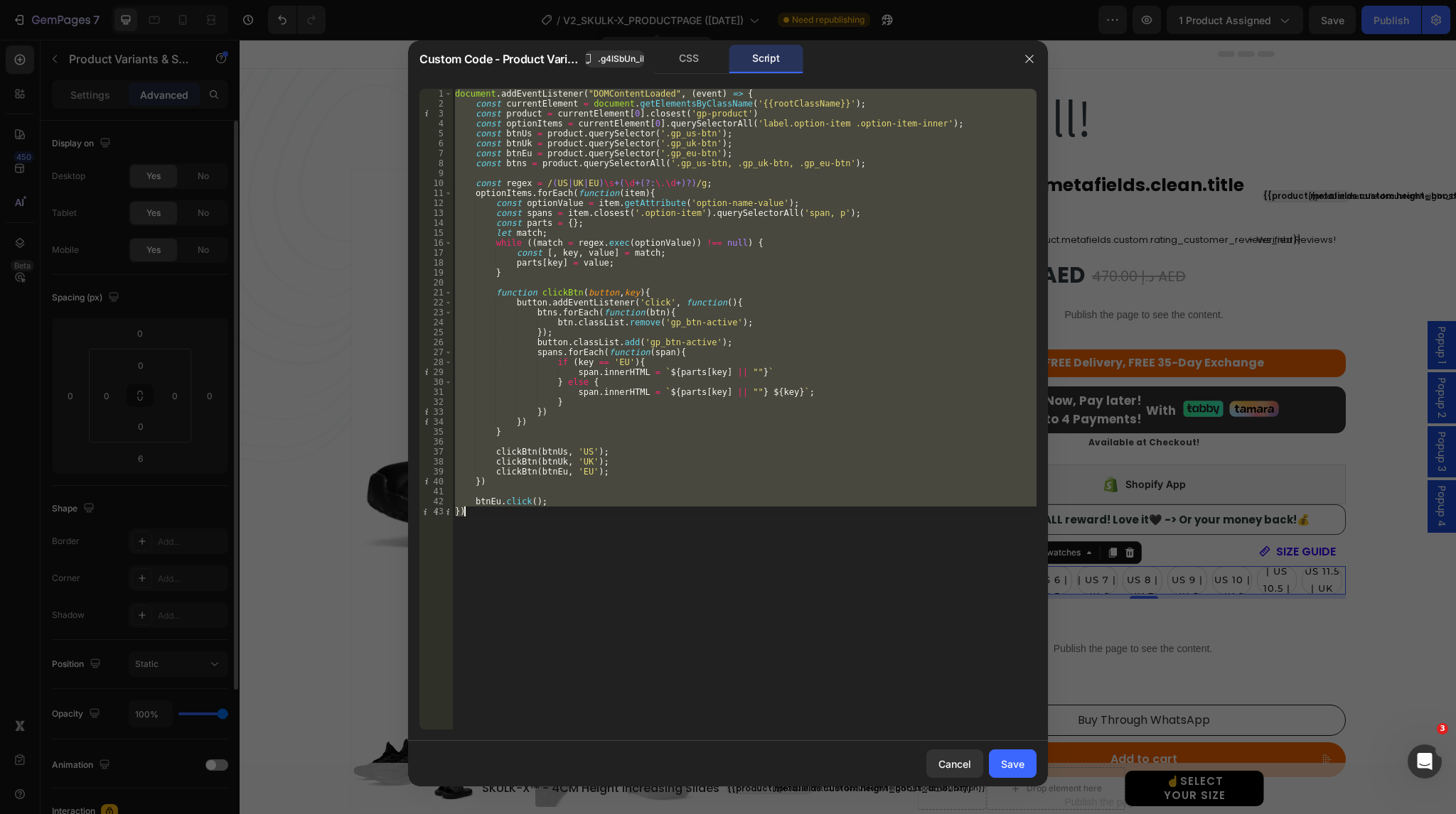
paste textarea
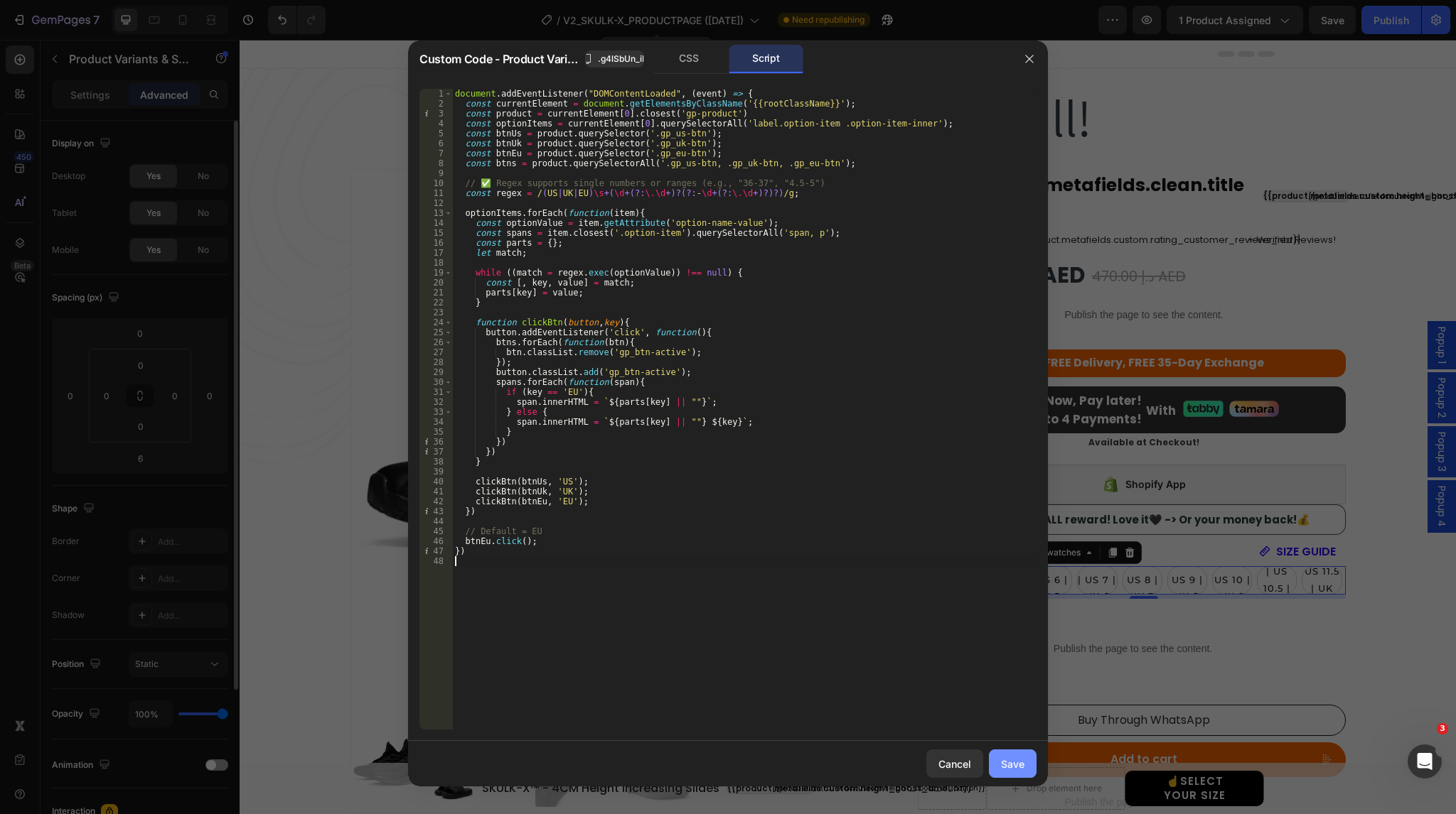
click at [1016, 765] on div "Save" at bounding box center [1013, 765] width 24 height 15
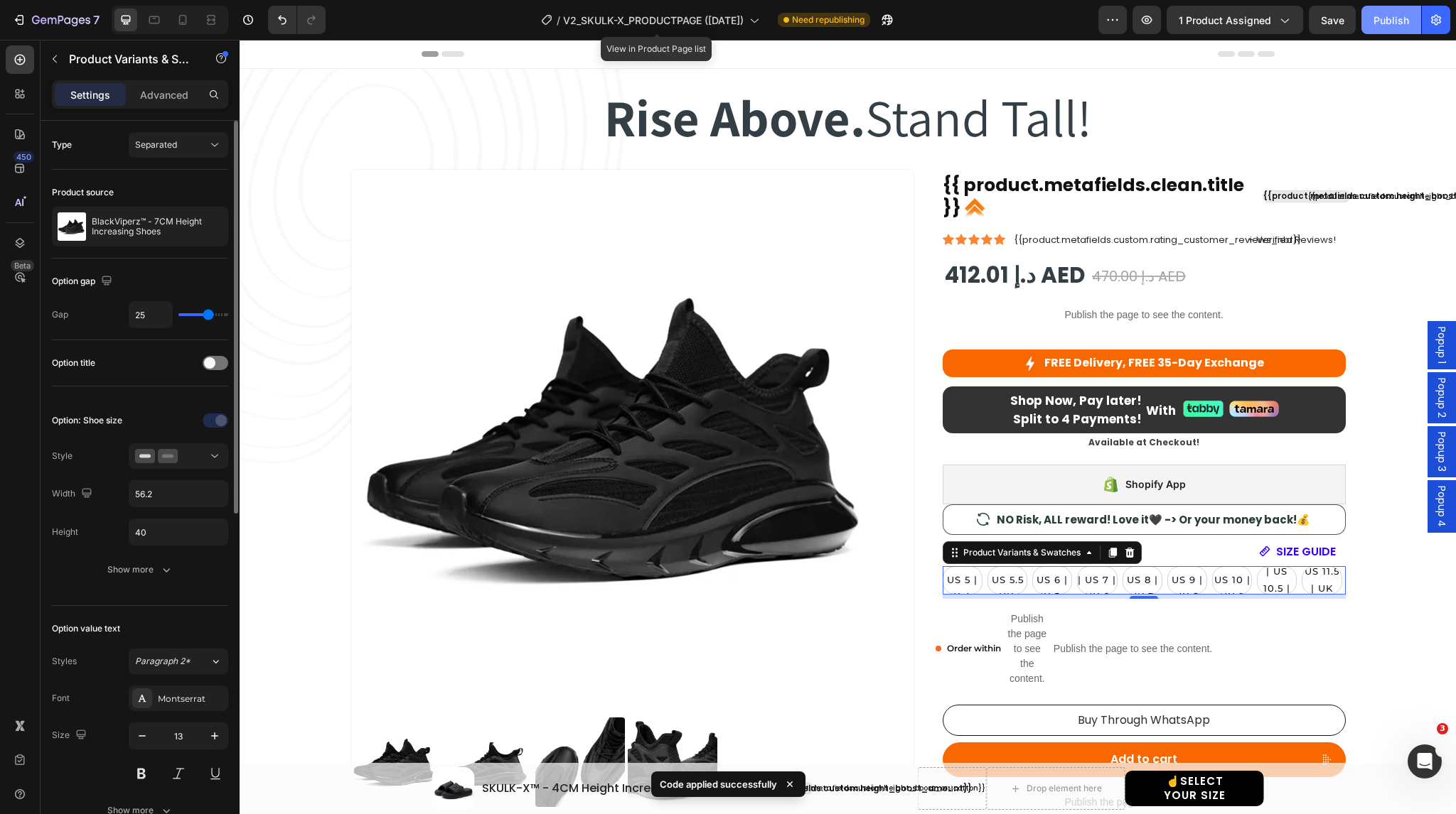
click at [1381, 20] on div "Publish" at bounding box center [1391, 21] width 36 height 15
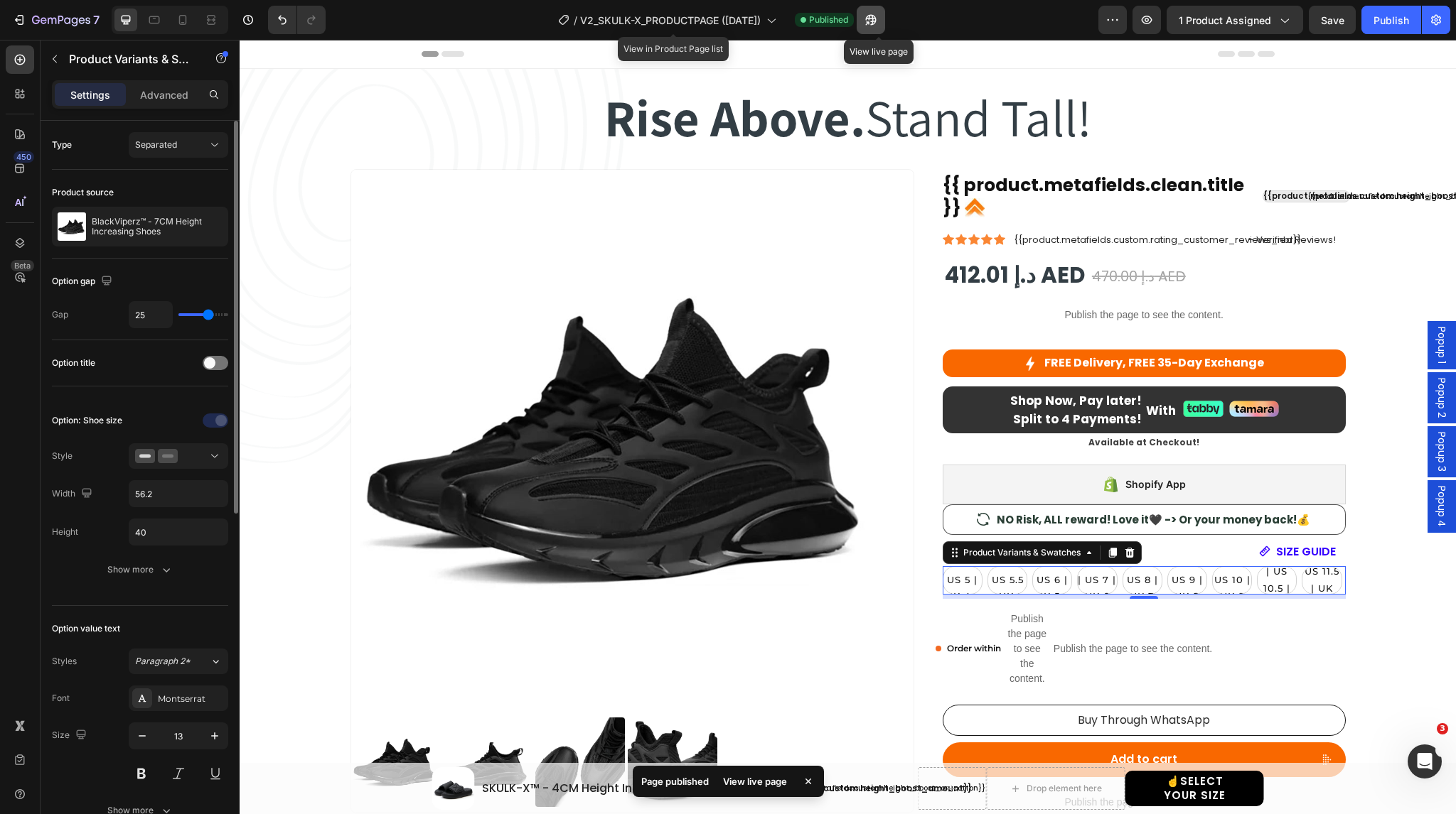
click at [878, 14] on icon "button" at bounding box center [871, 20] width 14 height 14
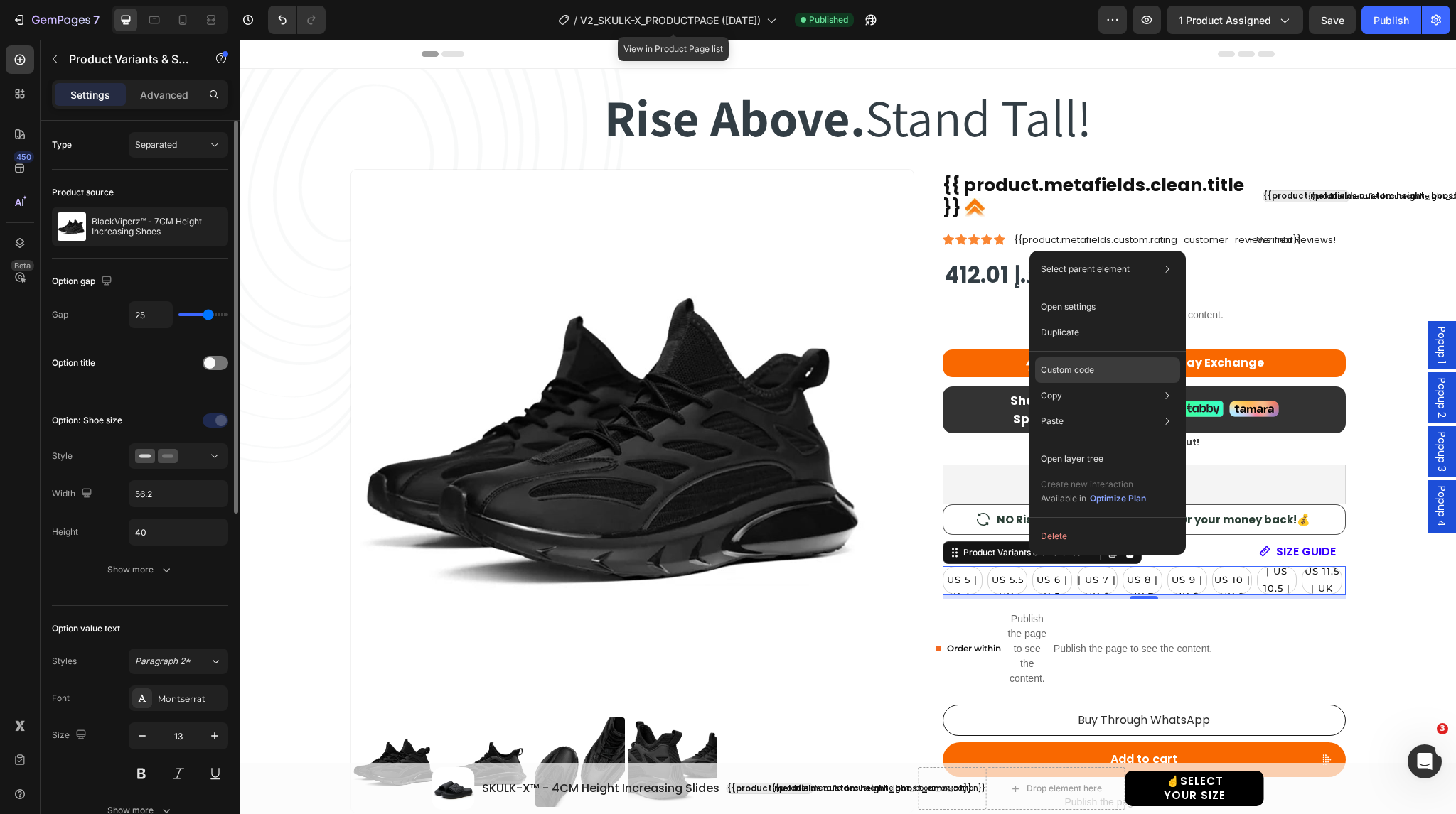
click at [1086, 370] on p "Custom code" at bounding box center [1067, 370] width 53 height 13
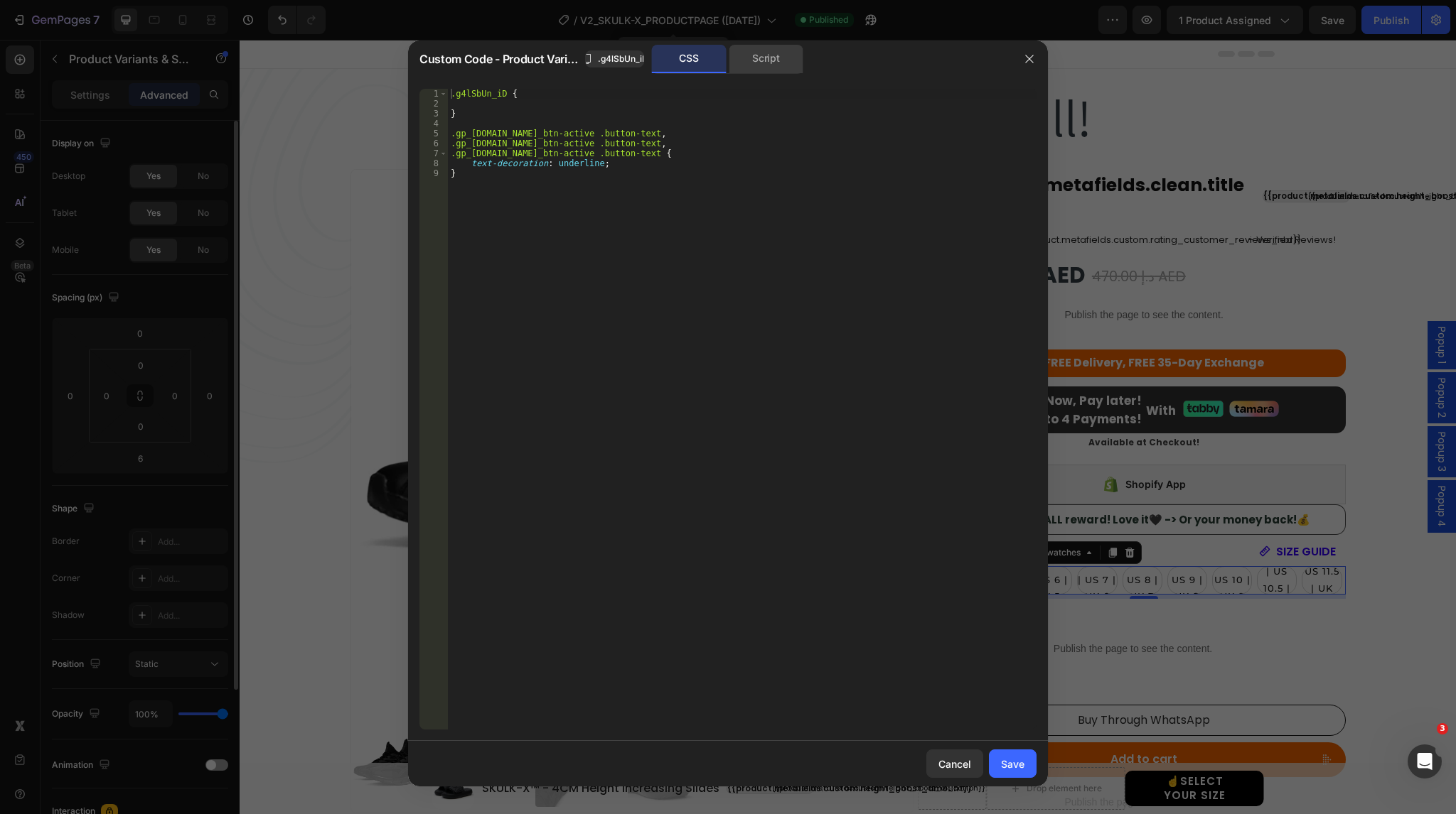
click at [766, 51] on div "Script" at bounding box center [766, 59] width 75 height 28
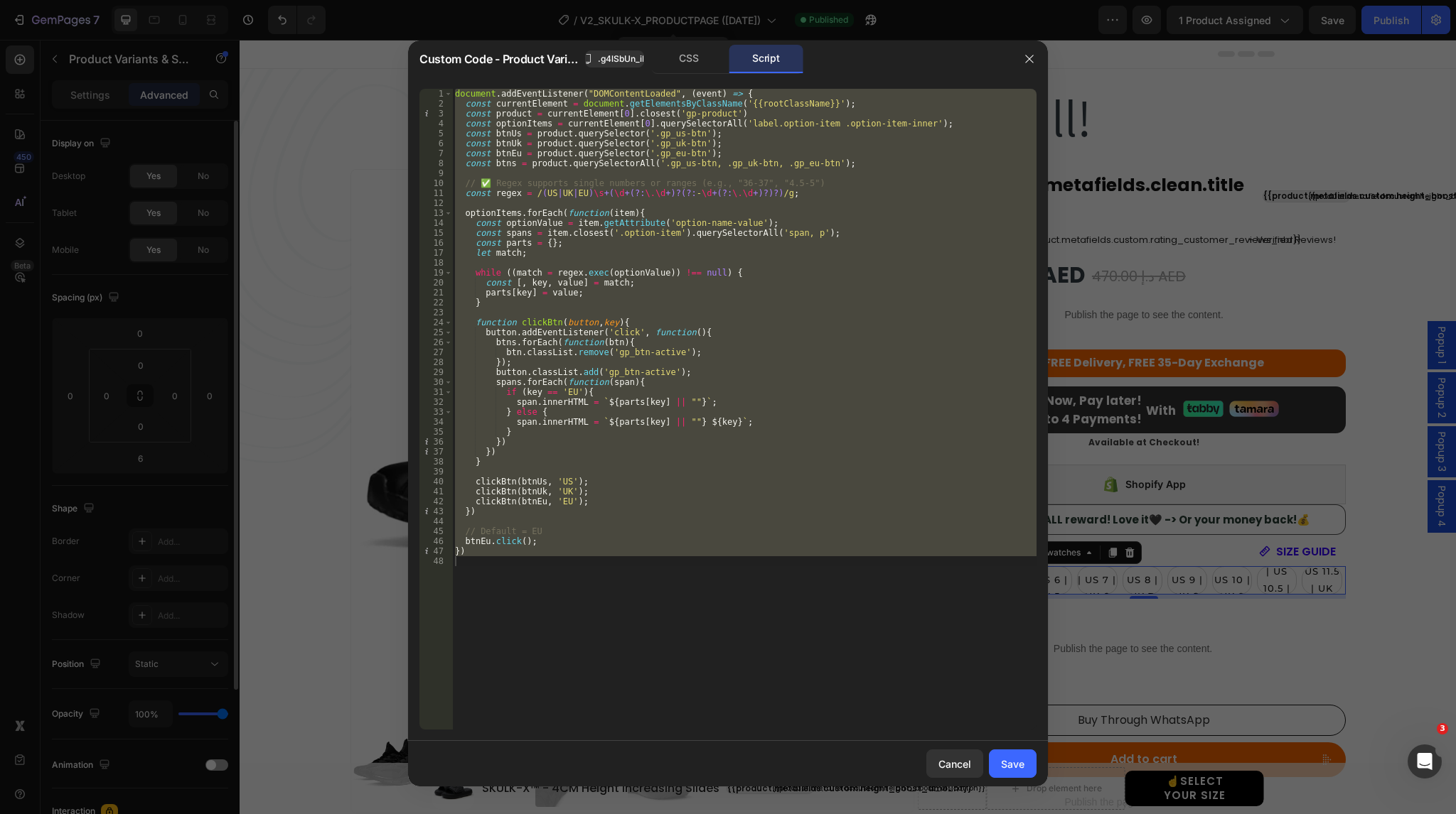
type textarea "})"
click at [718, 659] on div "document . addEventListener ( "DOMContentLoaded" , ( event ) => { const current…" at bounding box center [744, 410] width 584 height 641
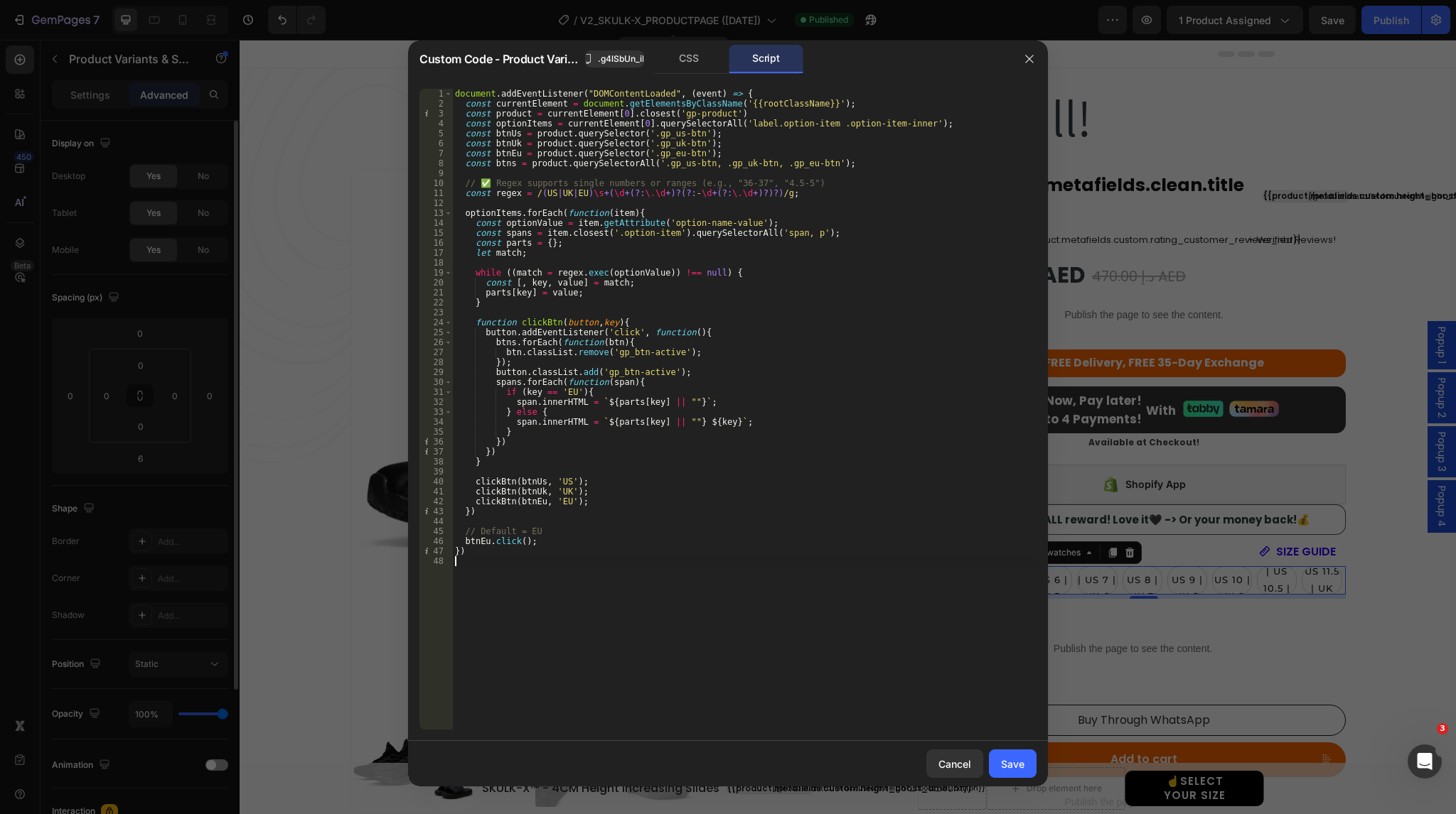
type textarea "})"
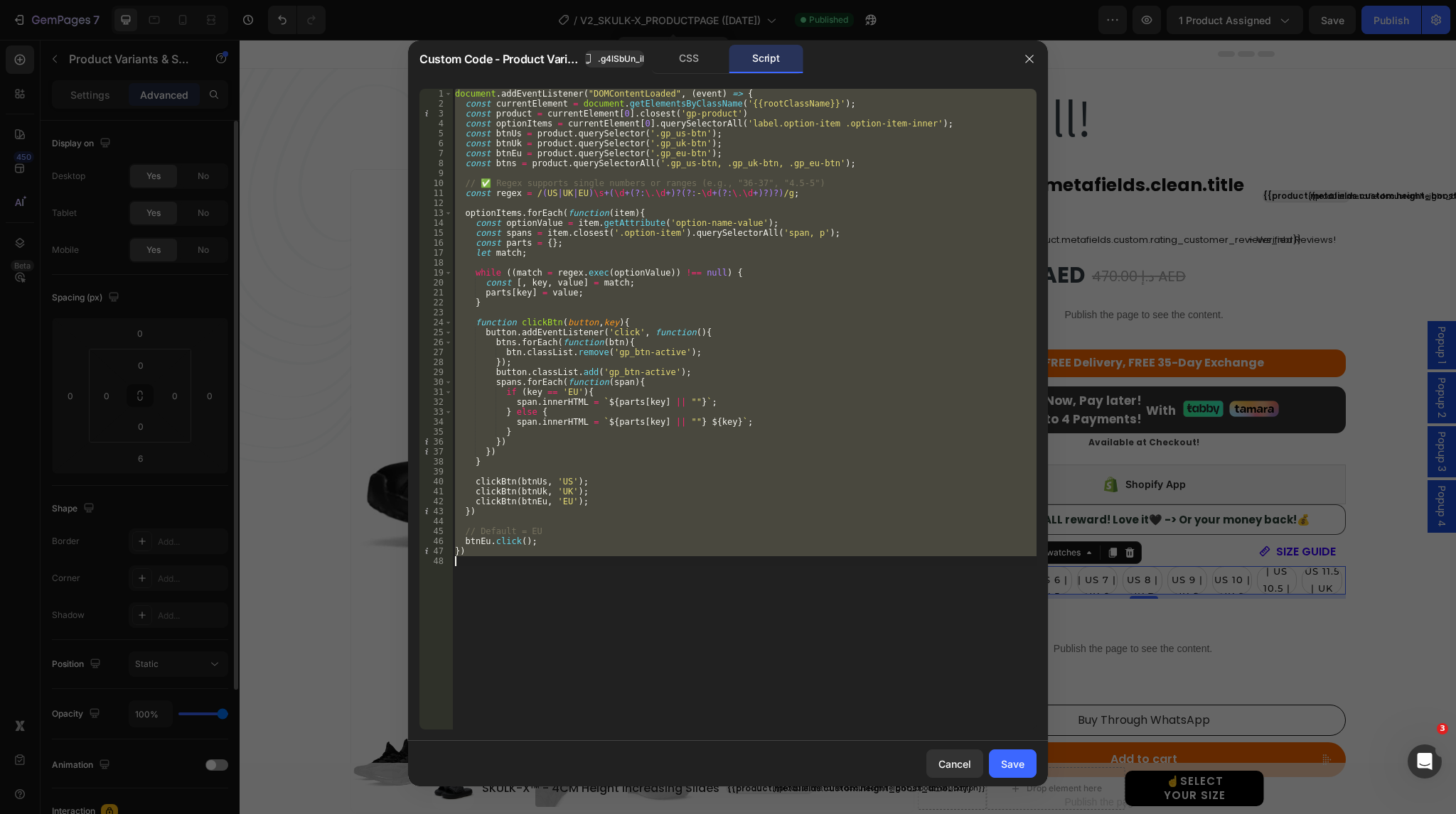
paste textarea
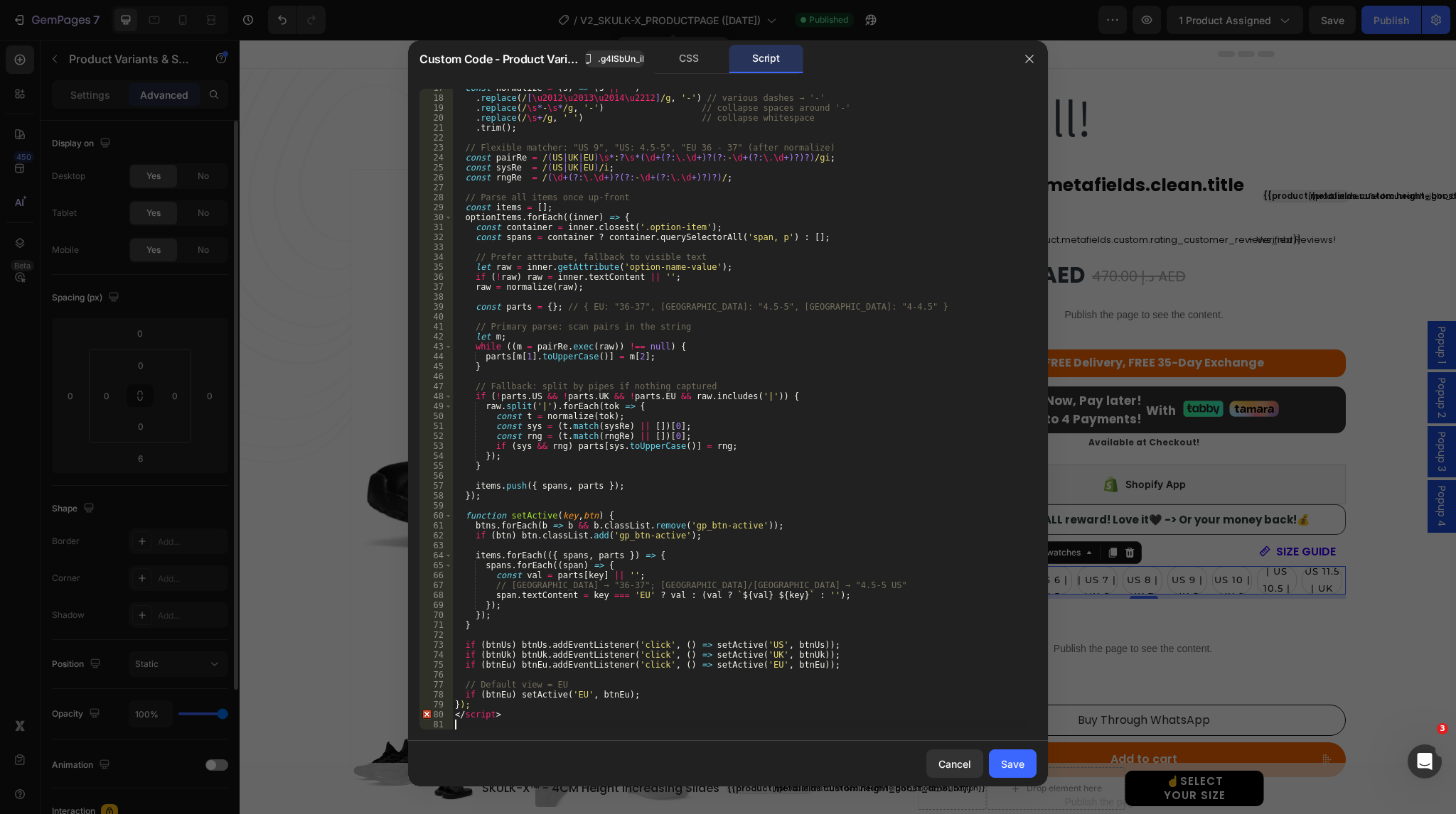
scroll to position [165, 0]
click at [1019, 768] on div "Save" at bounding box center [1013, 765] width 24 height 15
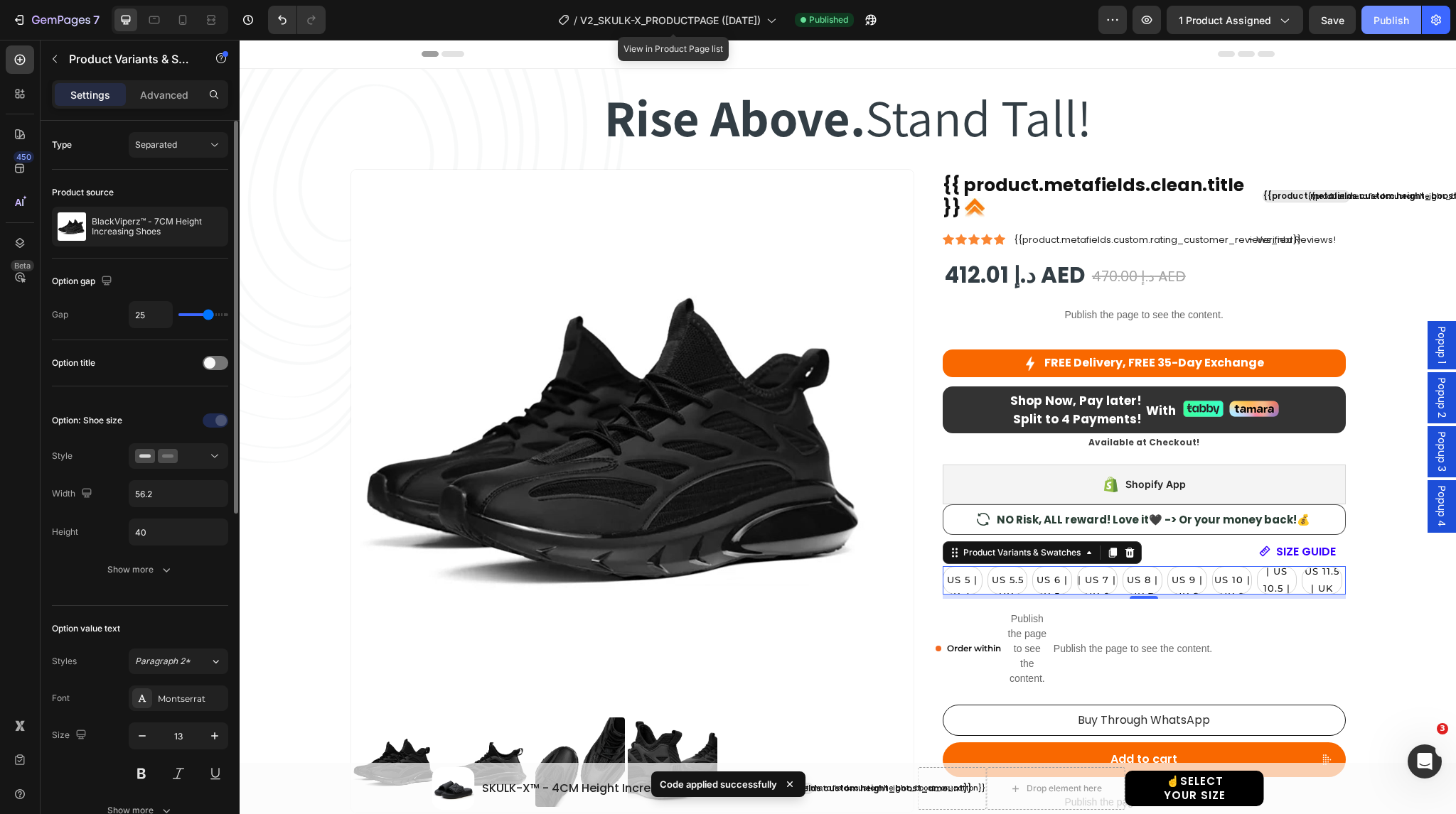
click at [1393, 18] on div "Publish" at bounding box center [1391, 21] width 36 height 15
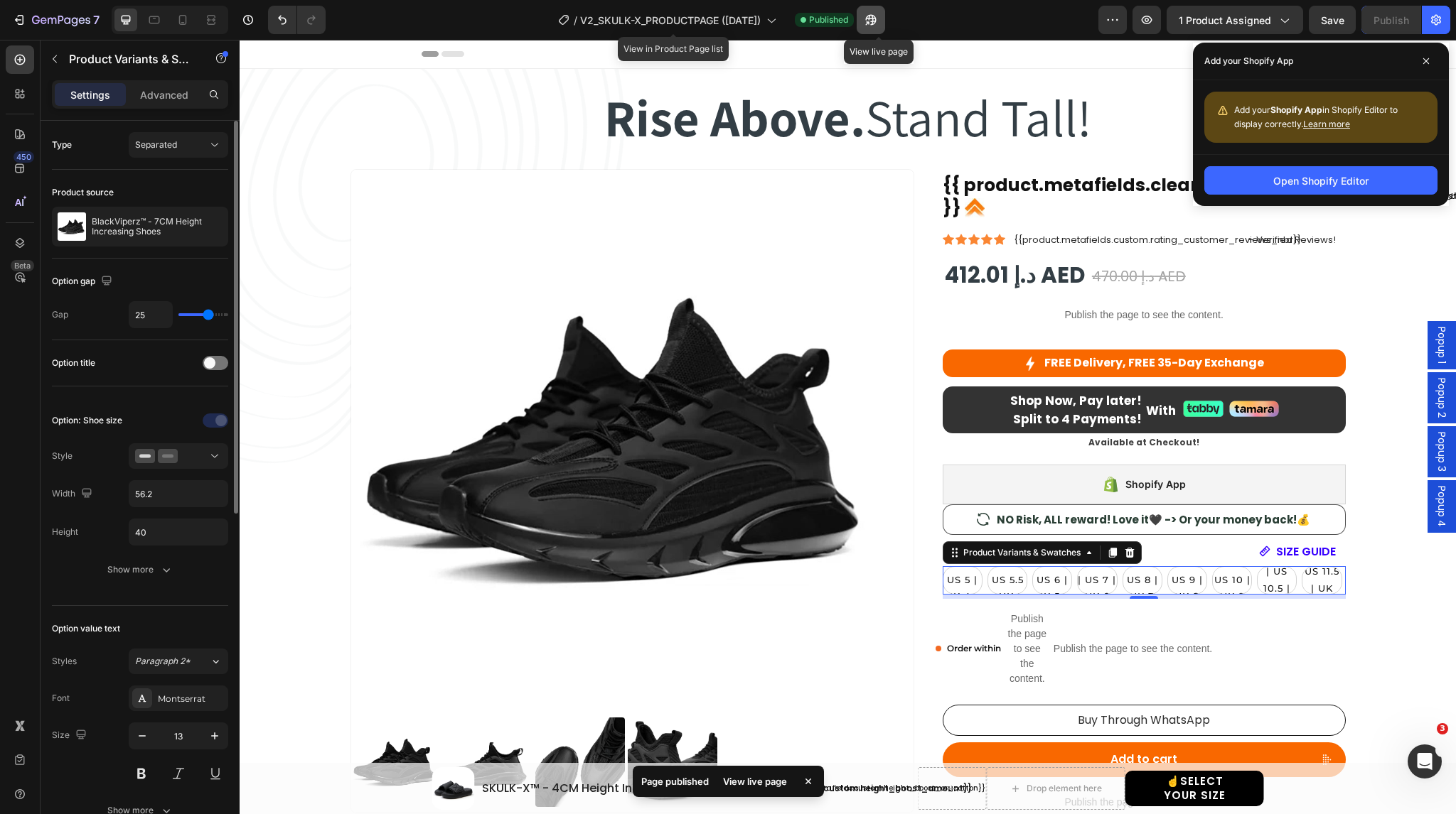
click at [869, 21] on icon "button" at bounding box center [867, 23] width 4 height 4
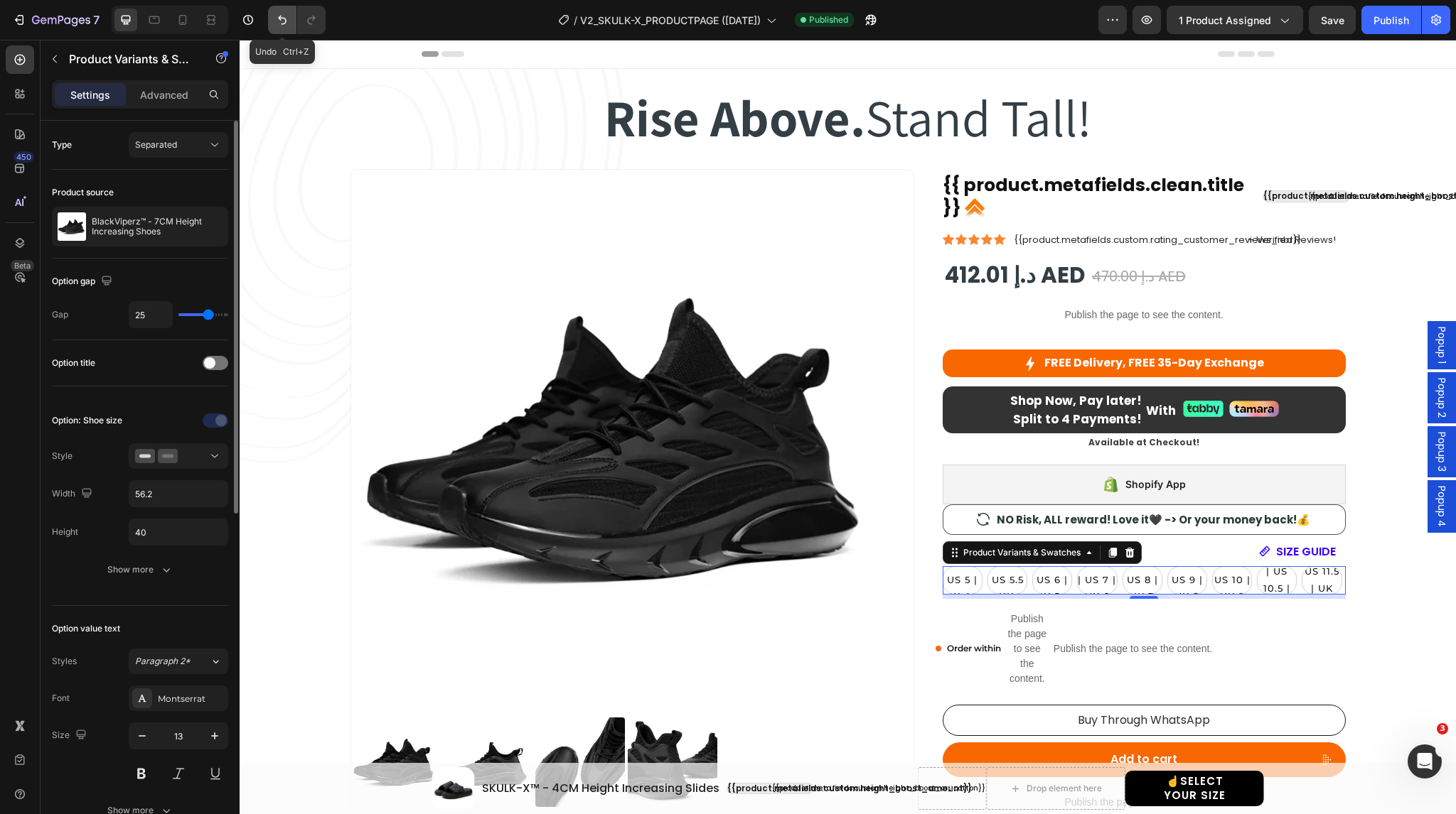
click at [279, 27] on button "Undo/Redo" at bounding box center [282, 19] width 28 height 28
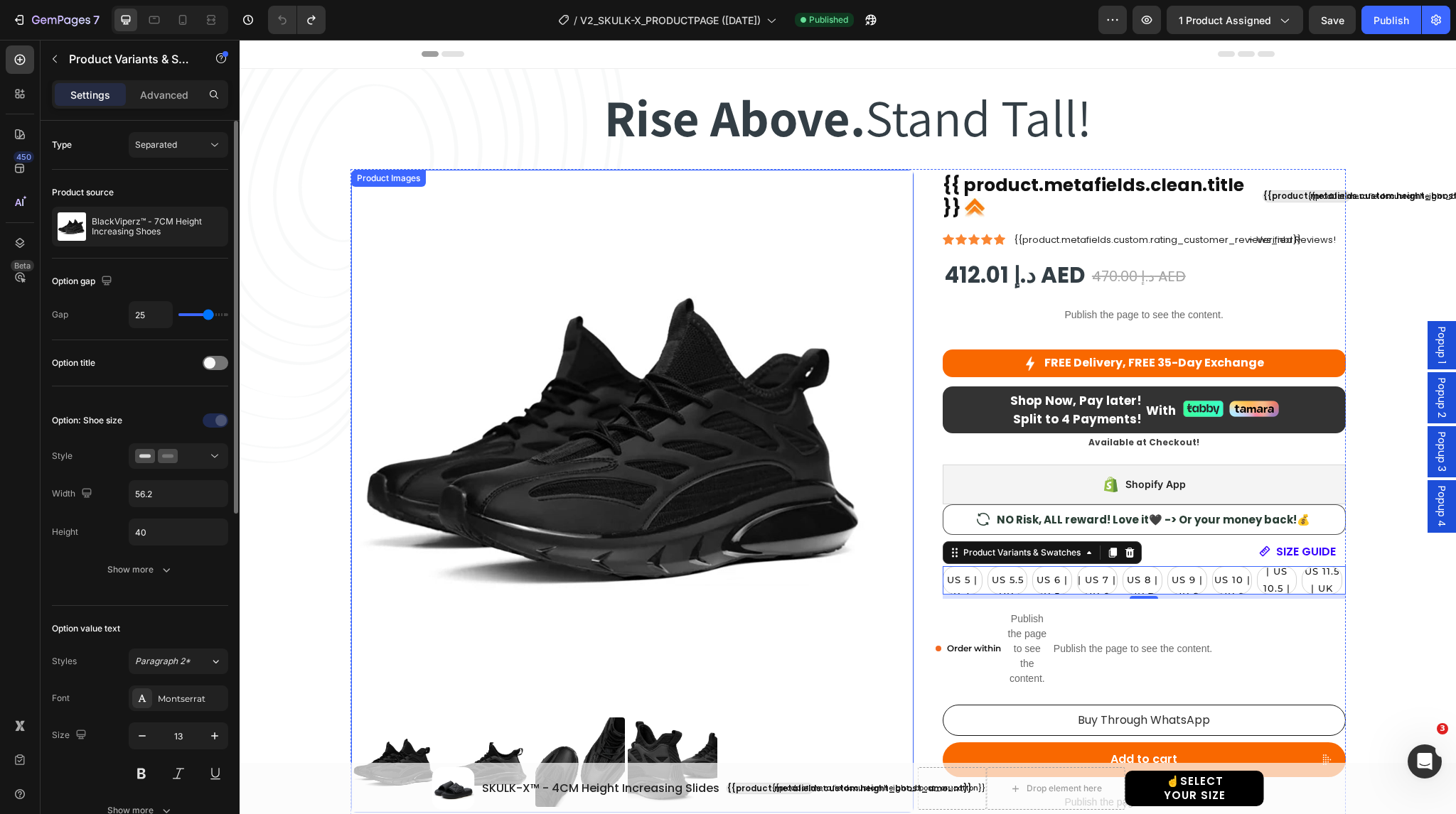
select select "EU 38-39 | US 5.5-6 | UK 5-5.5"
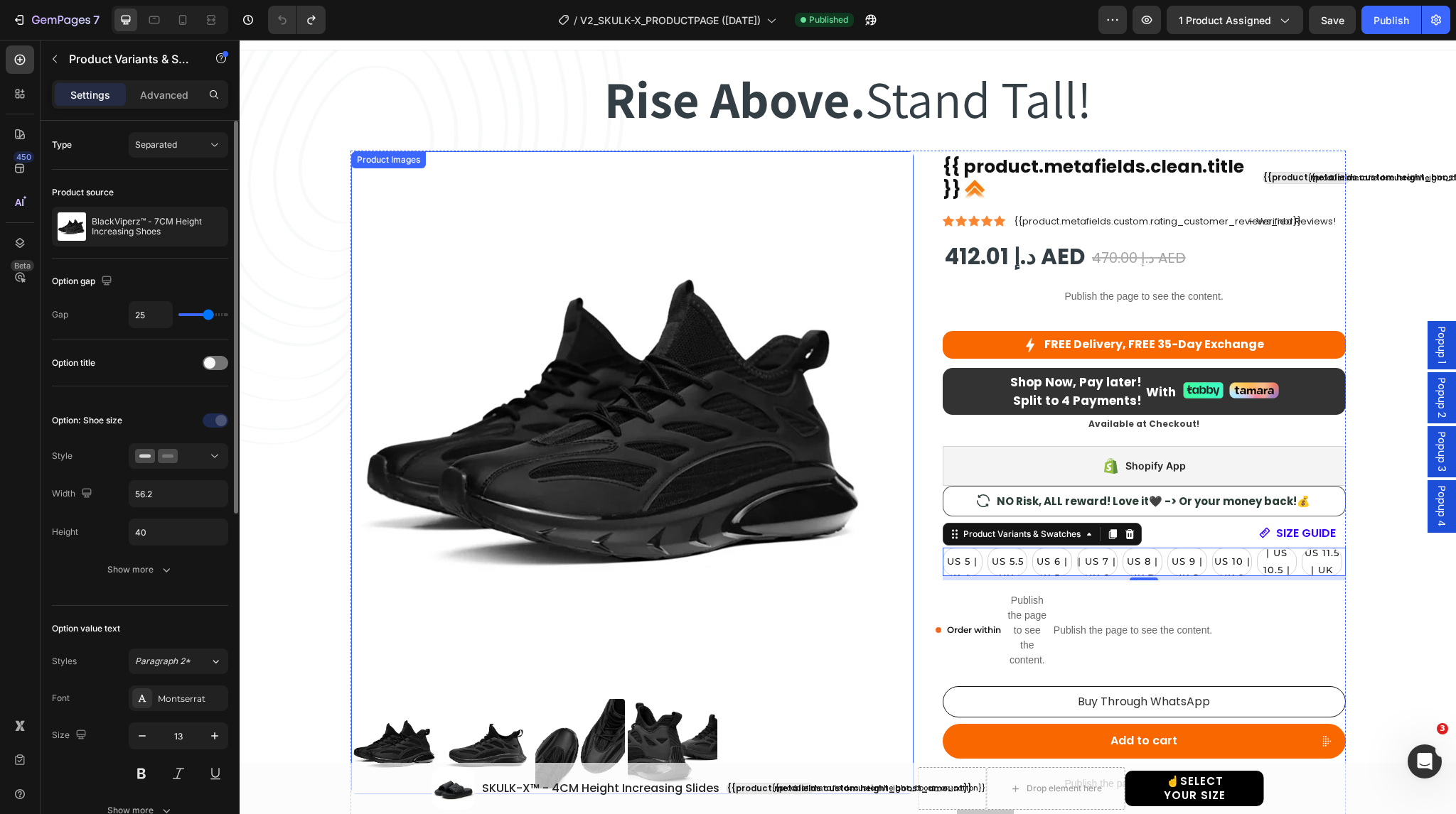
scroll to position [0, 0]
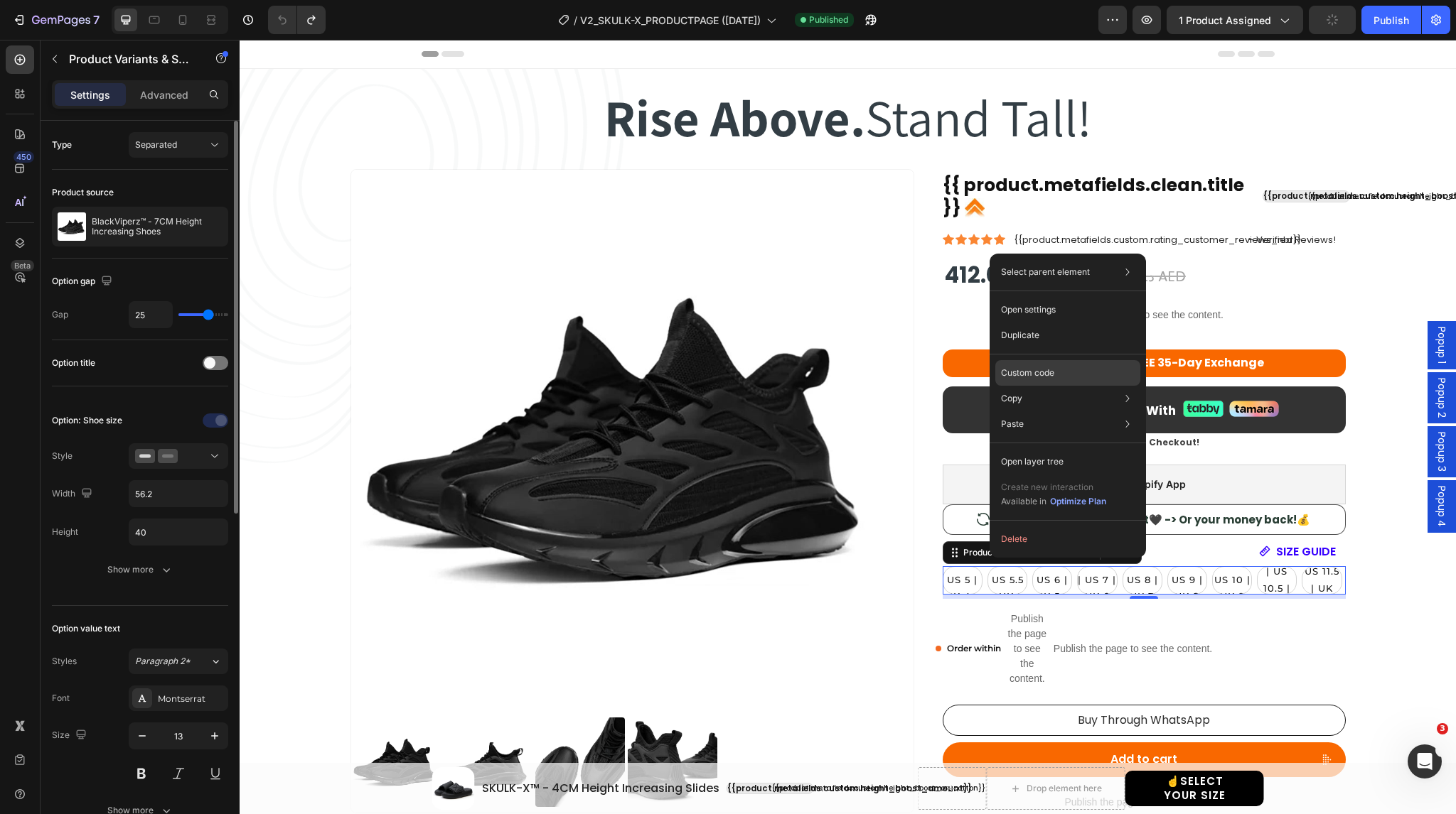
click at [1048, 369] on p "Custom code" at bounding box center [1028, 373] width 53 height 13
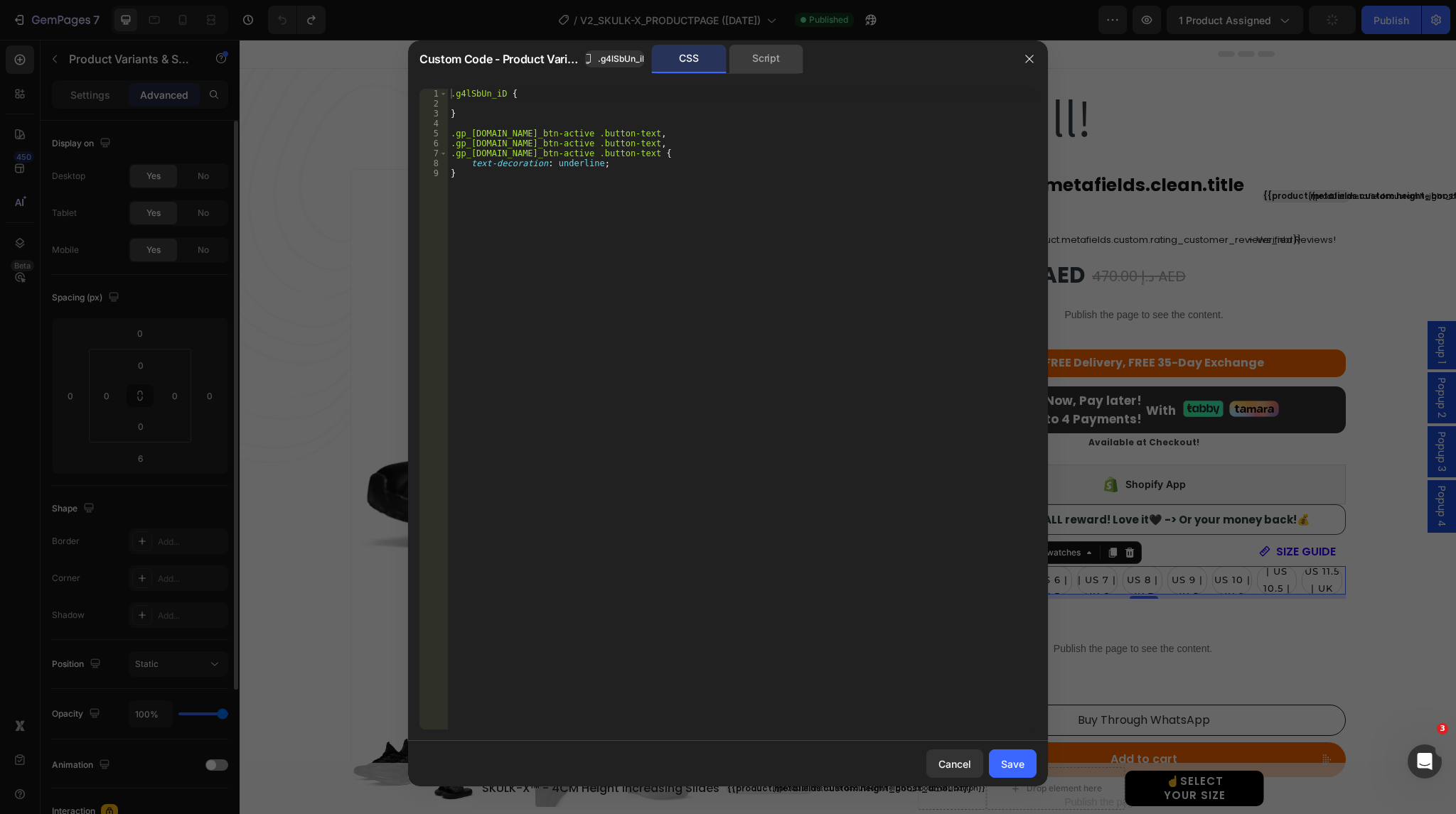
click at [755, 62] on div "Script" at bounding box center [766, 59] width 75 height 28
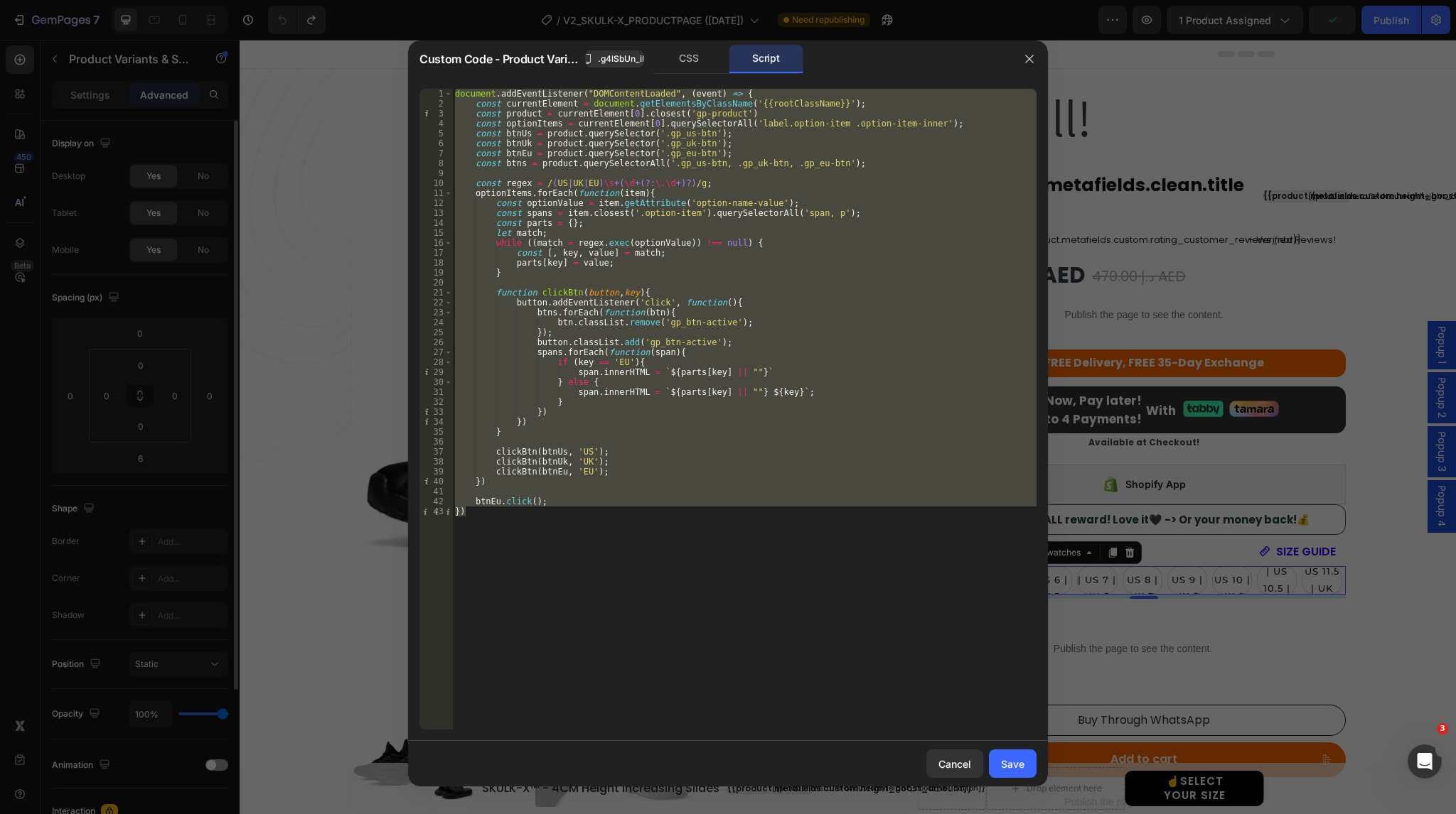
click at [664, 542] on div "document . addEventListener ( "DOMContentLoaded" , ( event ) => { const current…" at bounding box center [744, 410] width 584 height 641
click at [697, 536] on div "document . addEventListener ( "DOMContentLoaded" , ( event ) => { const current…" at bounding box center [744, 410] width 584 height 641
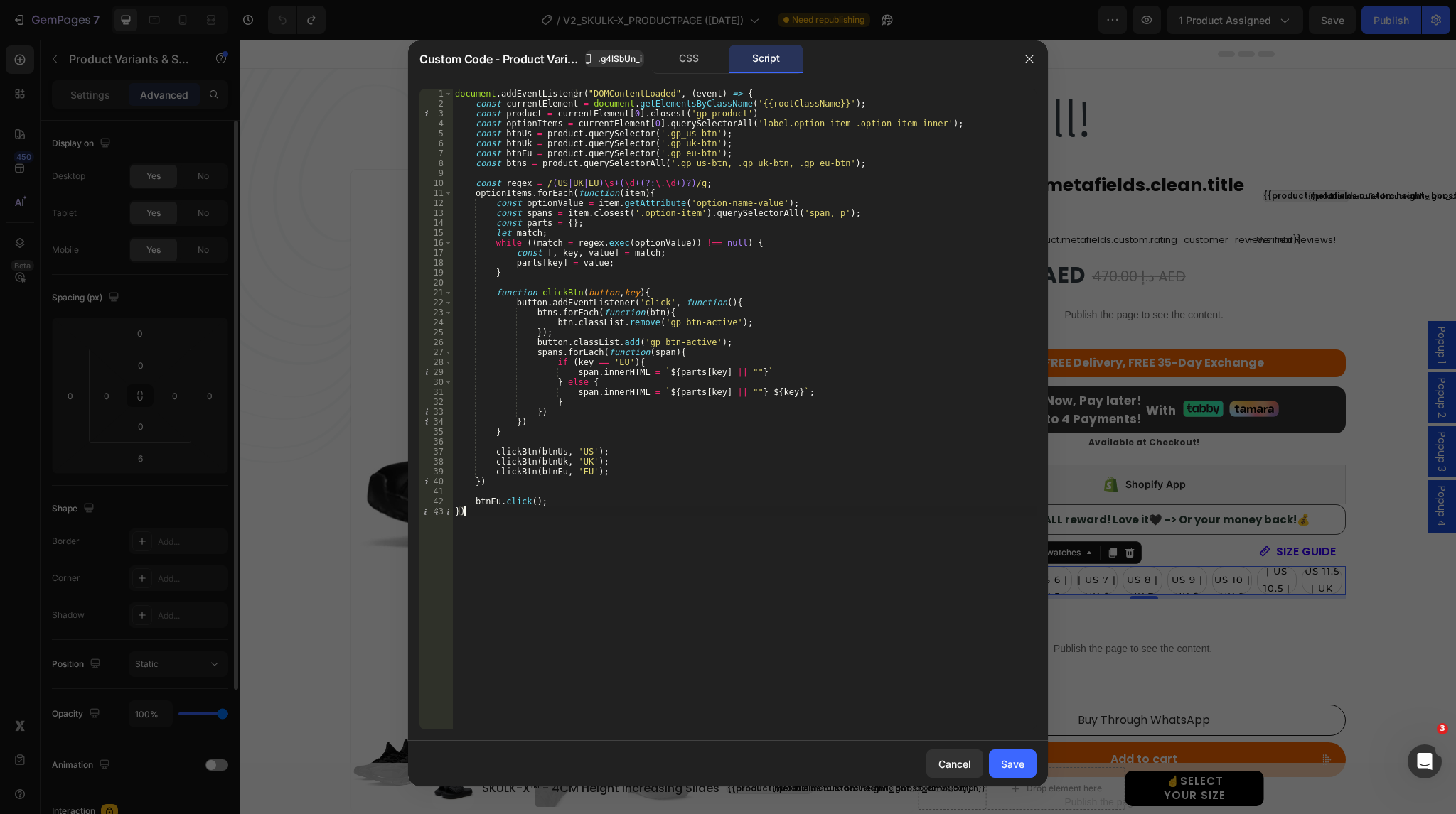
click at [583, 535] on div "document . addEventListener ( "DOMContentLoaded" , ( event ) => { const current…" at bounding box center [744, 420] width 584 height 661
type textarea "btnEu.click(); })"
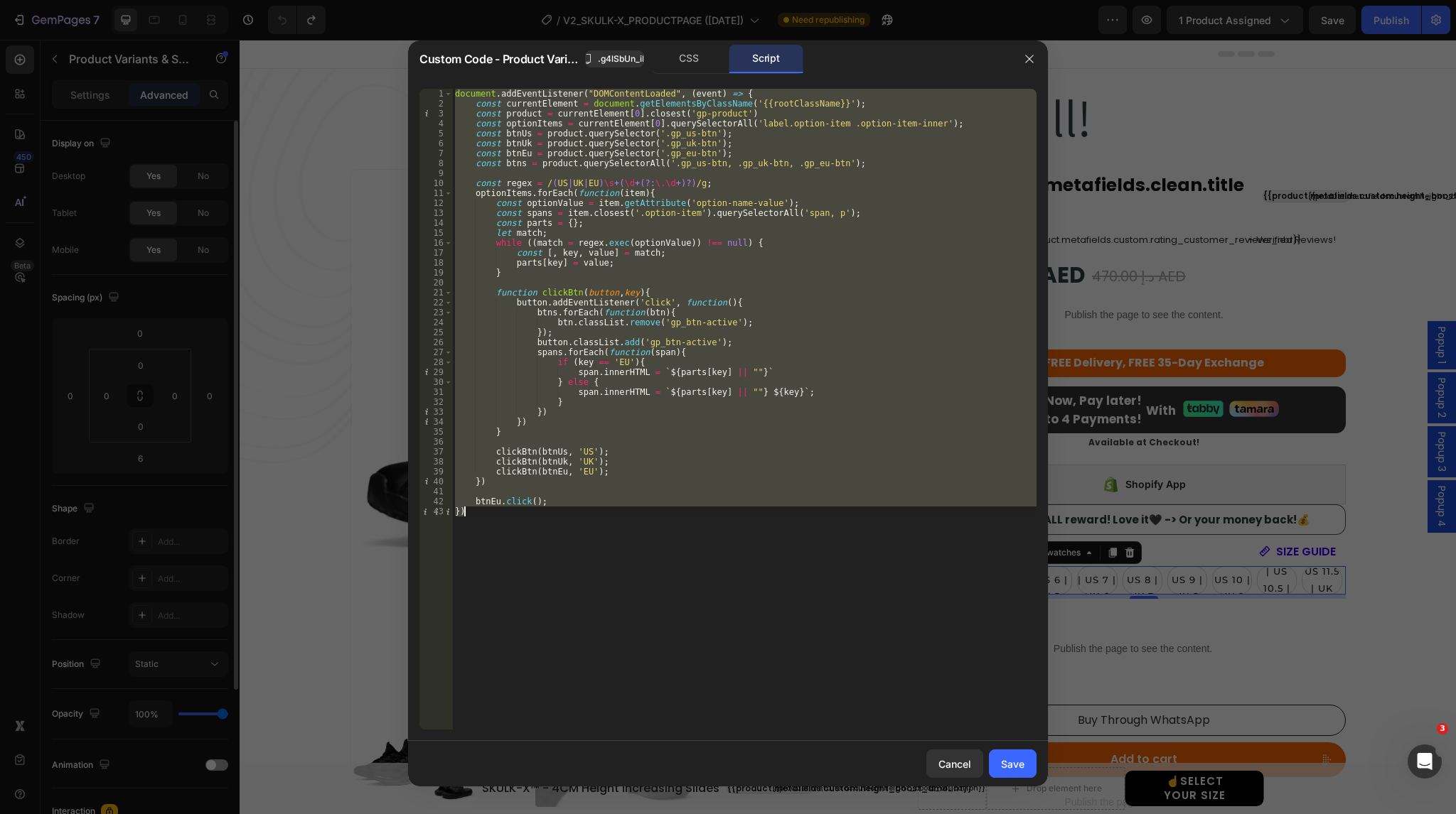
paste textarea
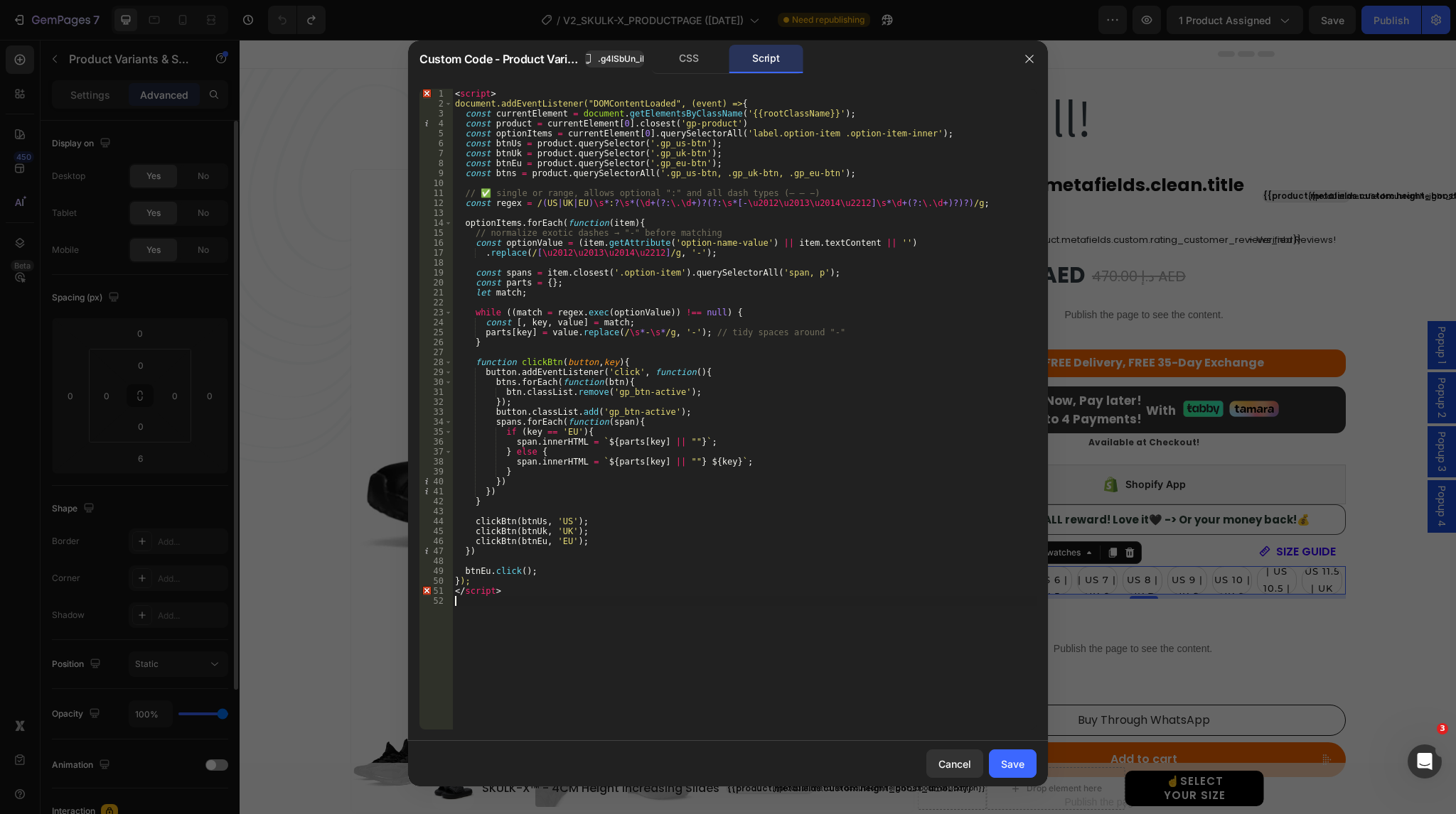
type textarea "btnEu.click(); })"
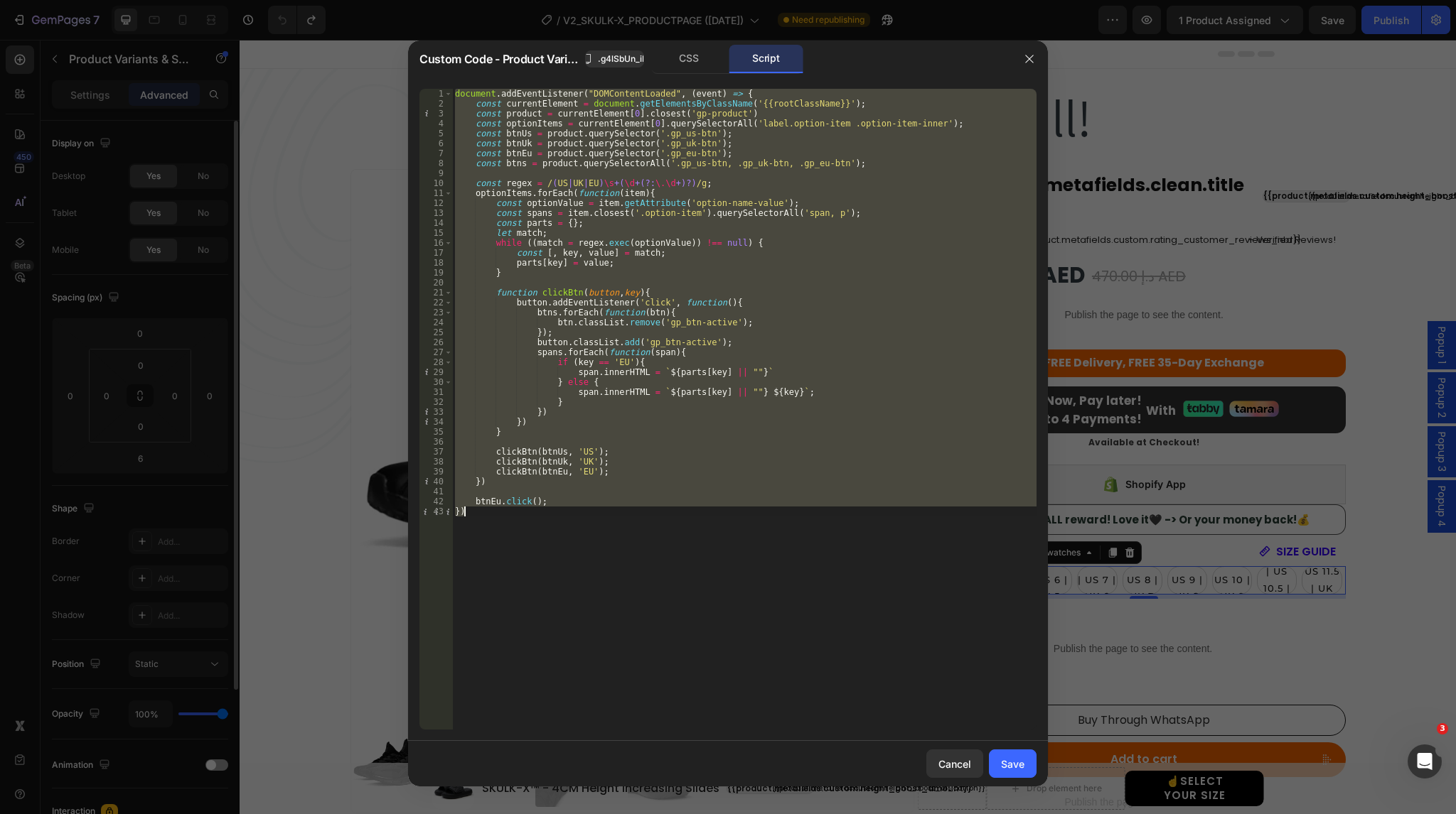
paste textarea
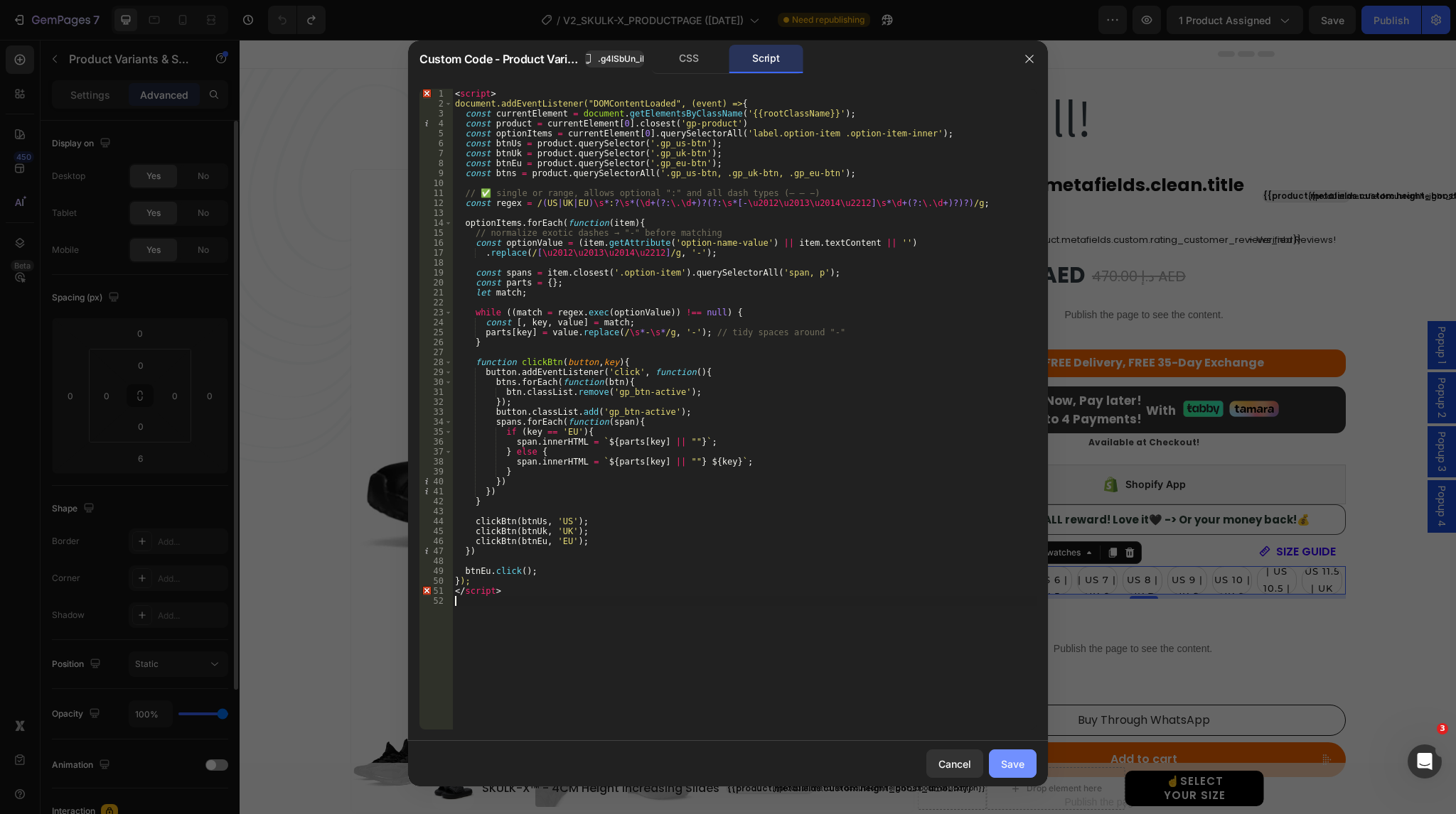
click at [1016, 768] on div "Save" at bounding box center [1013, 765] width 24 height 15
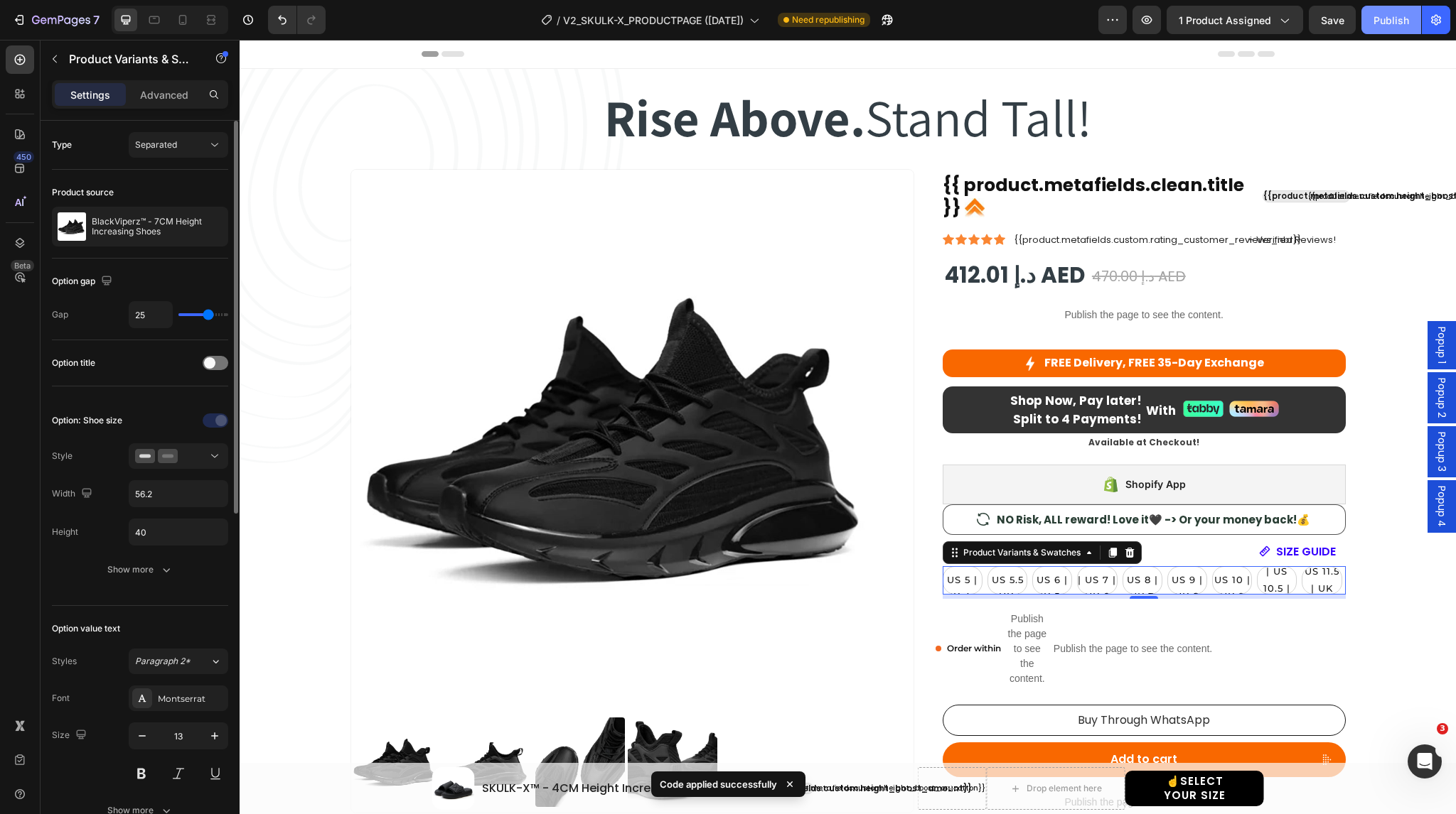
click at [1386, 16] on div "Publish" at bounding box center [1391, 21] width 36 height 15
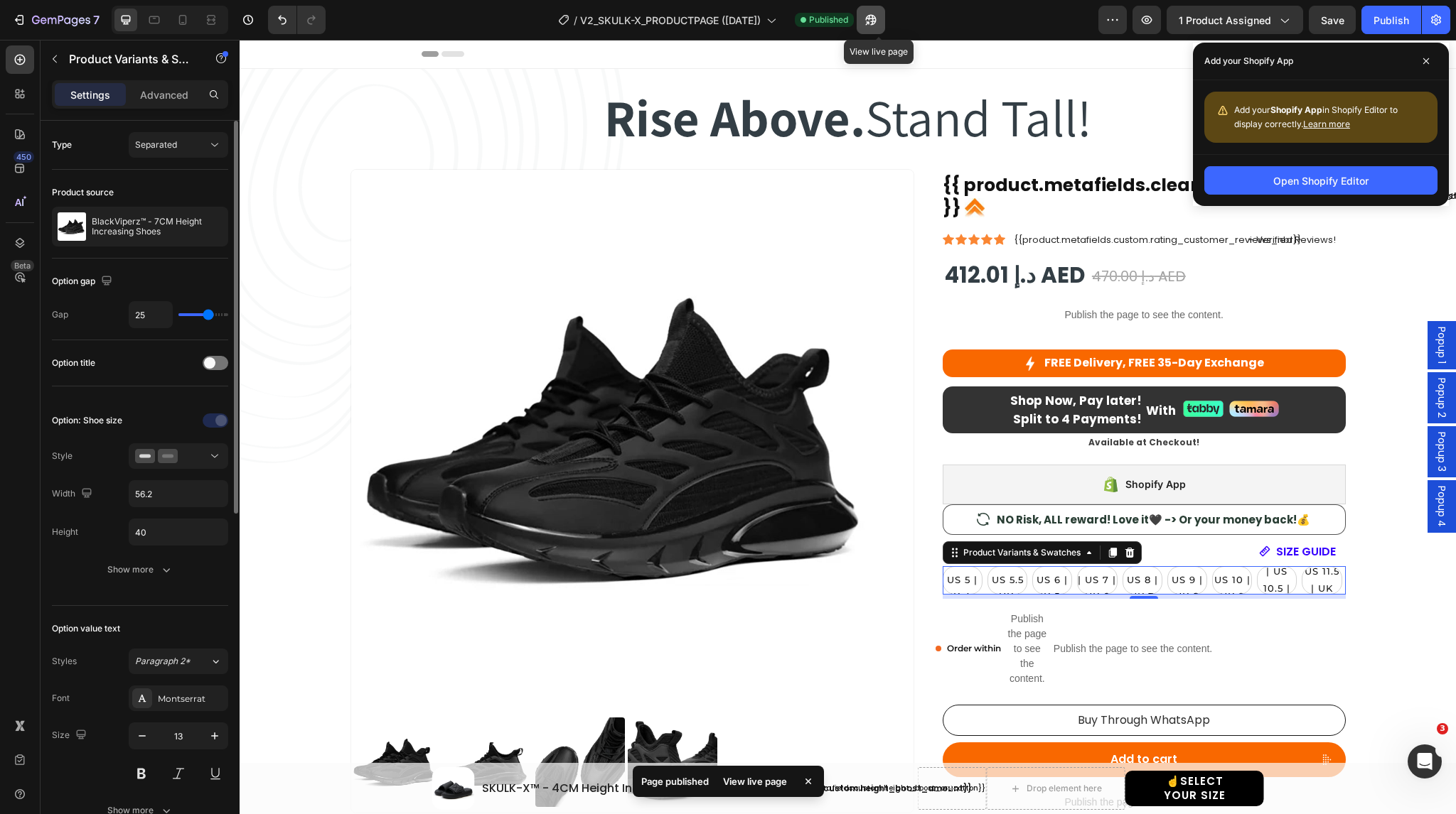
click at [870, 12] on button "button" at bounding box center [871, 19] width 28 height 28
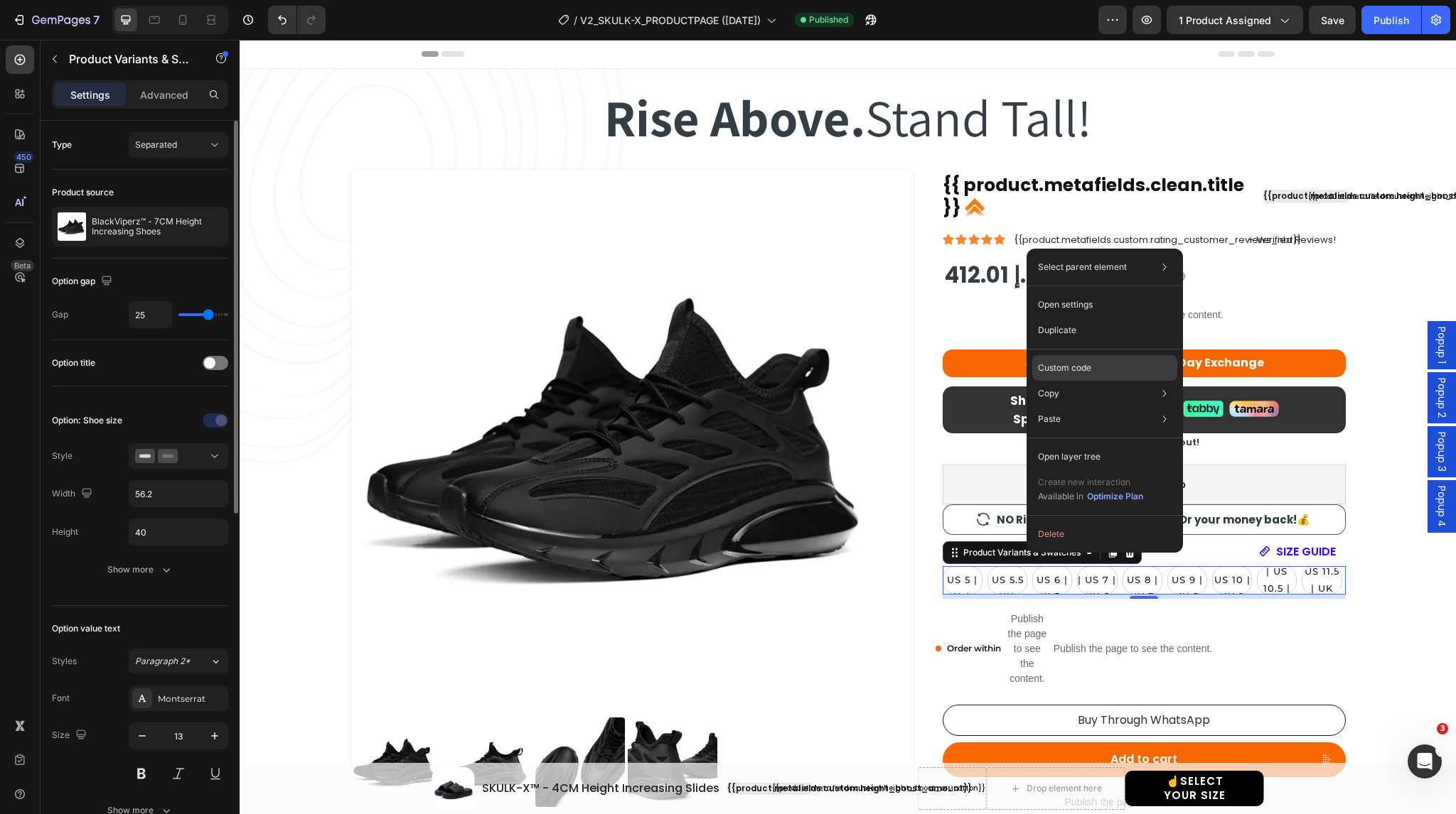
click at [1085, 368] on p "Custom code" at bounding box center [1065, 368] width 53 height 13
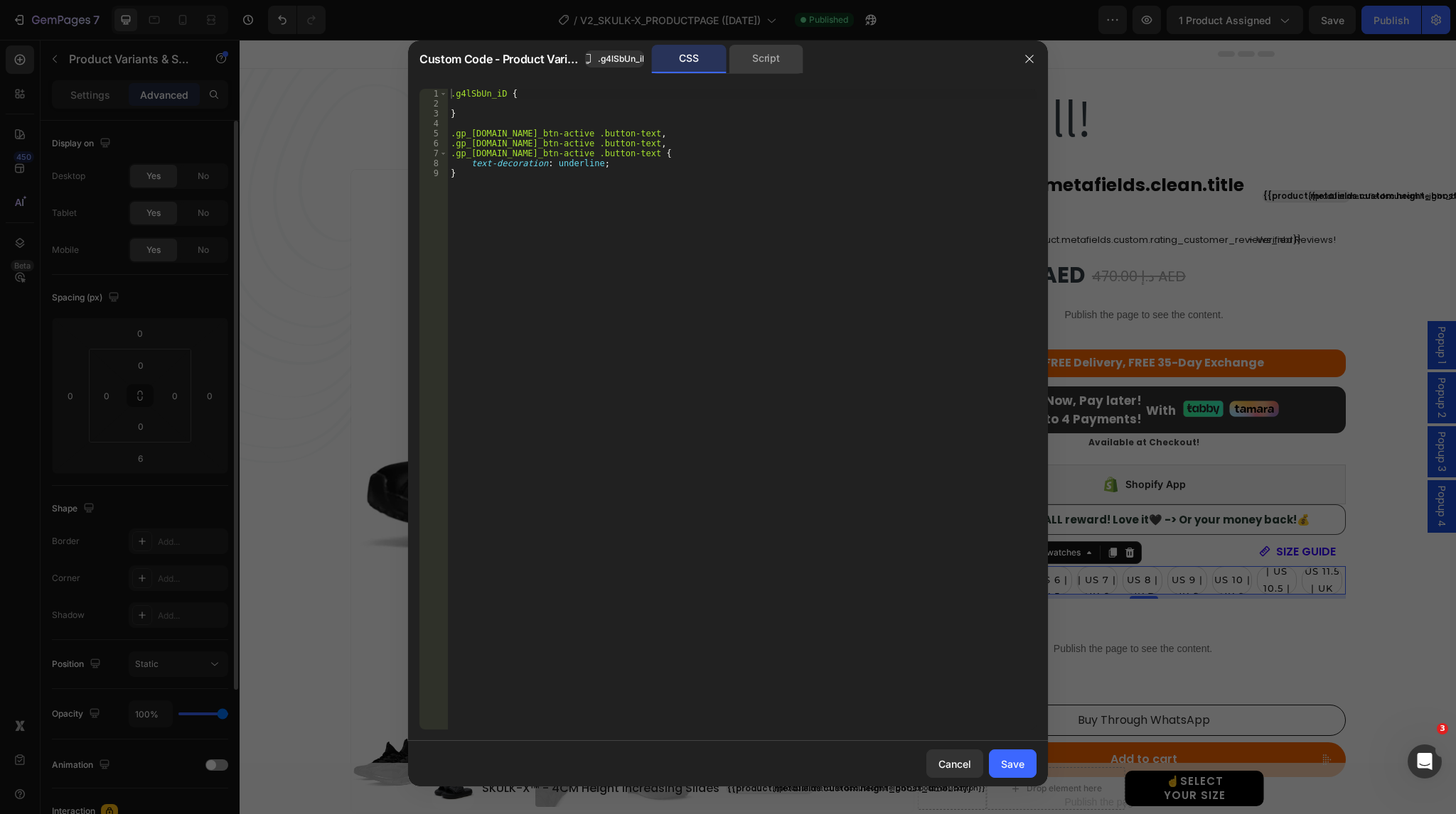
click at [763, 68] on div "Script" at bounding box center [766, 59] width 75 height 28
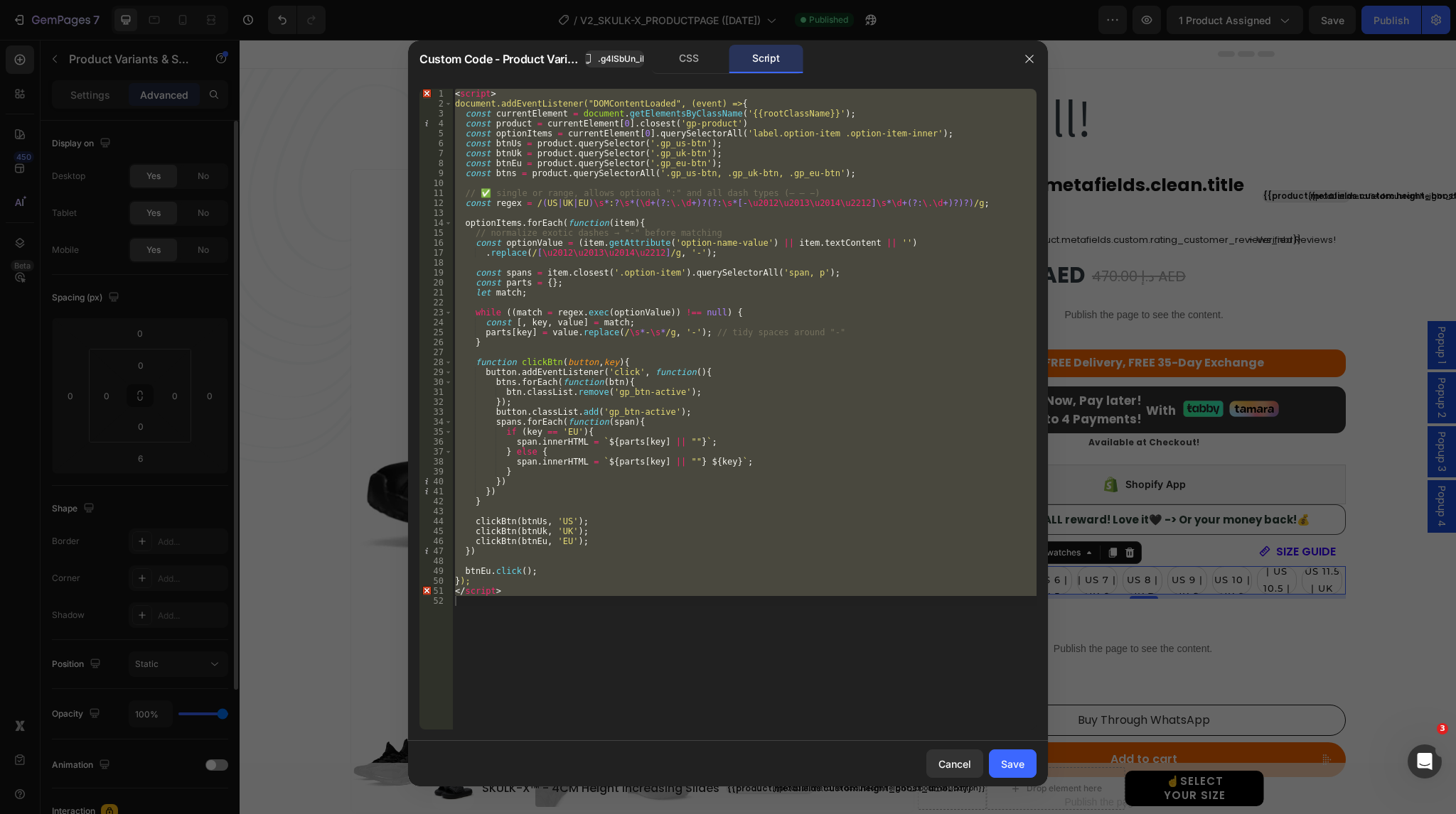
type textarea "</script>"
click at [694, 634] on div "< script > document.addEventListener("DOMContentLoaded", (event) => { const cur…" at bounding box center [744, 410] width 584 height 641
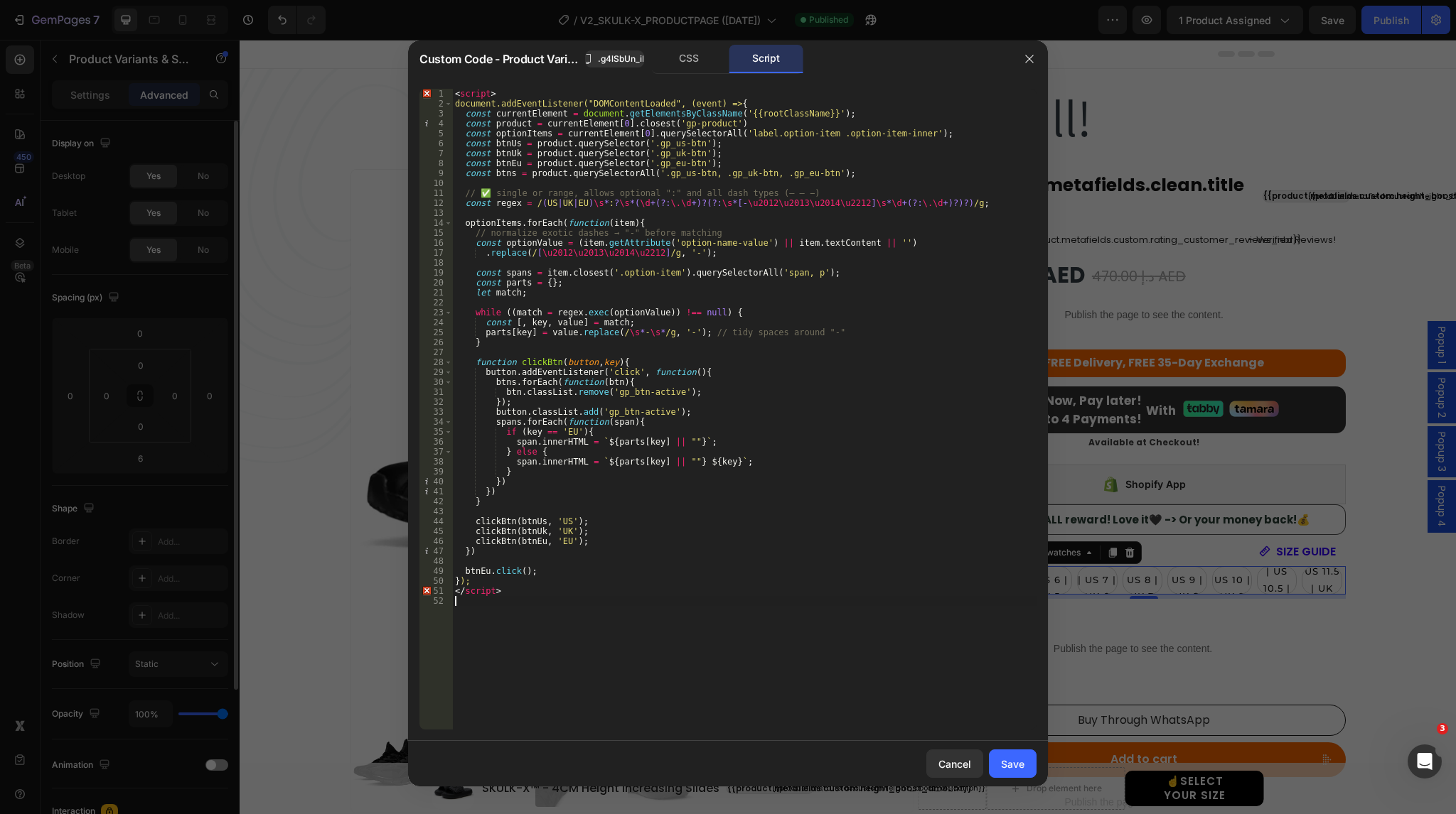
type textarea "</script>"
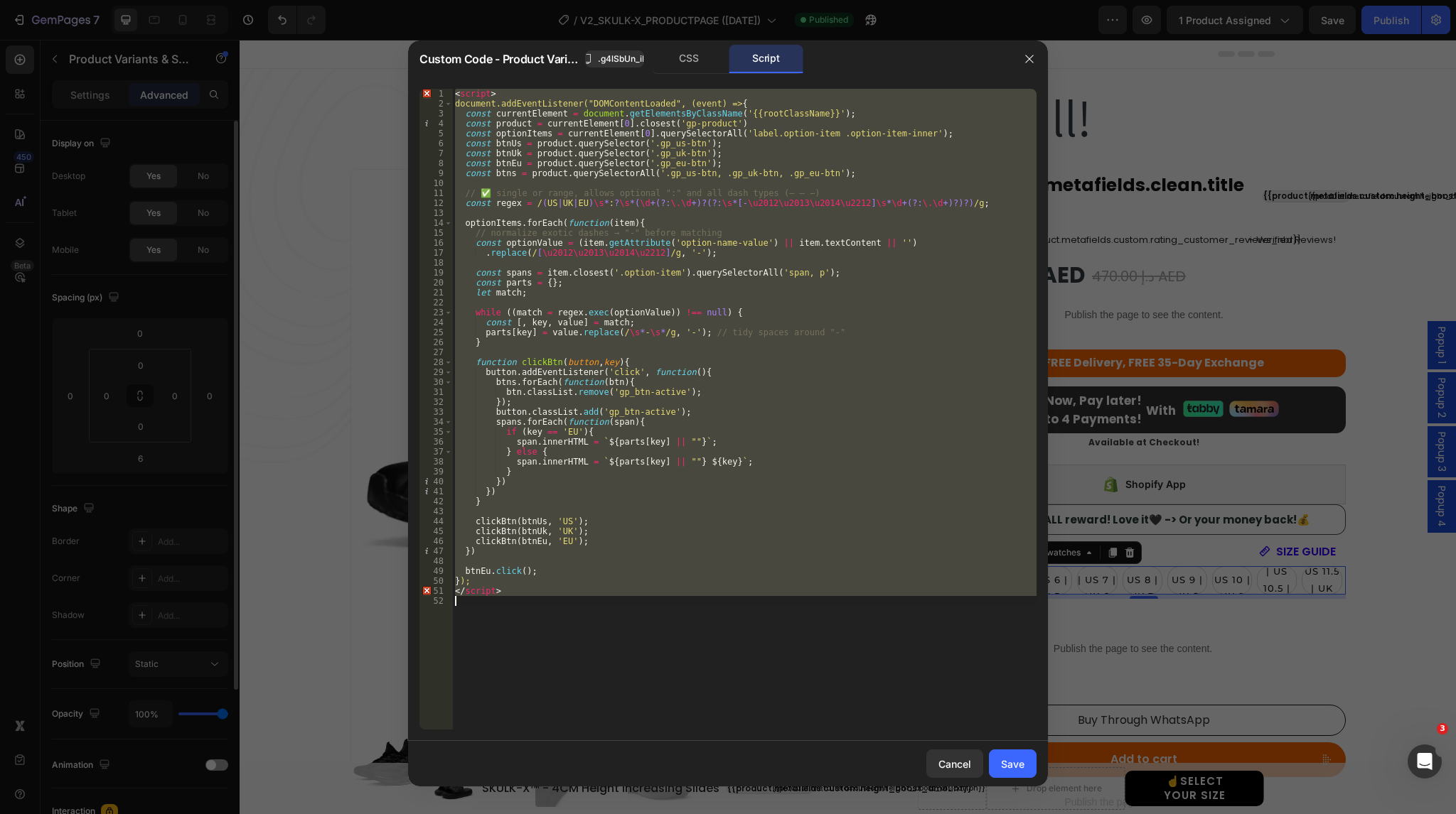
paste textarea
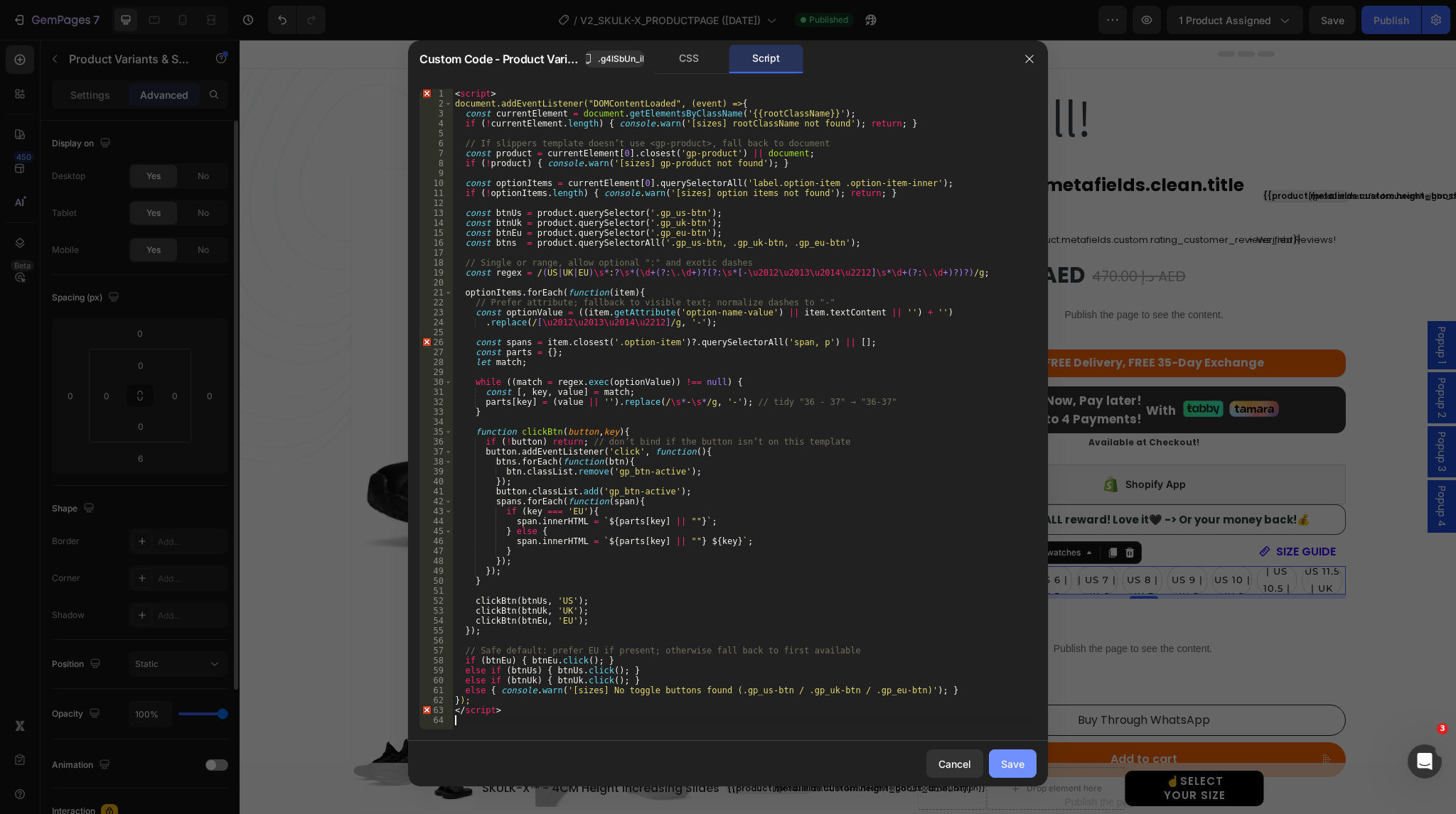
click at [1017, 765] on div "Save" at bounding box center [1013, 765] width 24 height 15
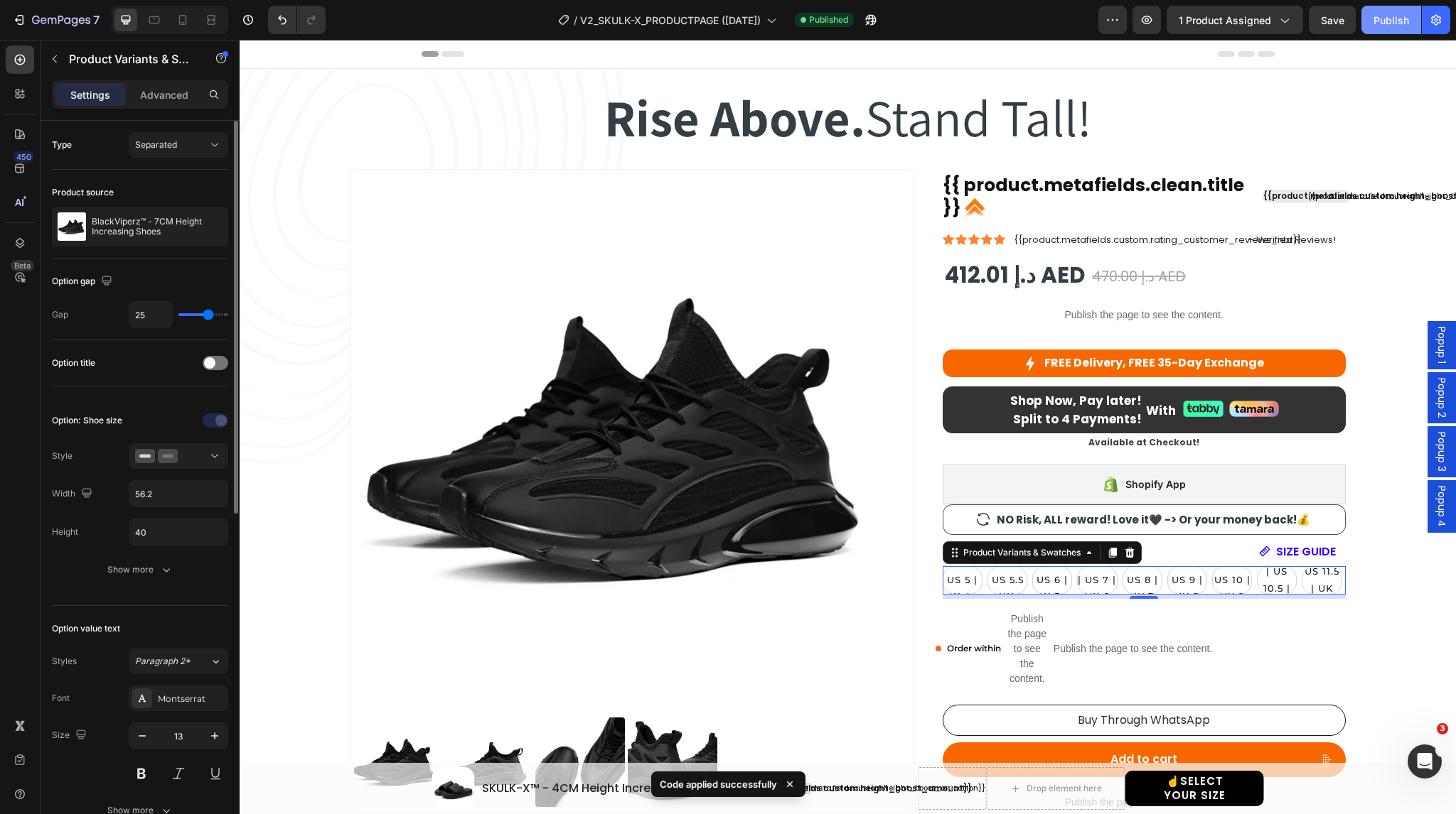
click at [1381, 13] on div "Publish" at bounding box center [1391, 21] width 36 height 15
click at [869, 24] on icon "button" at bounding box center [867, 23] width 4 height 4
click at [281, 24] on icon "Undo/Redo" at bounding box center [282, 20] width 14 height 14
click at [281, 24] on icon "Undo/Redo" at bounding box center [282, 20] width 14 height 14
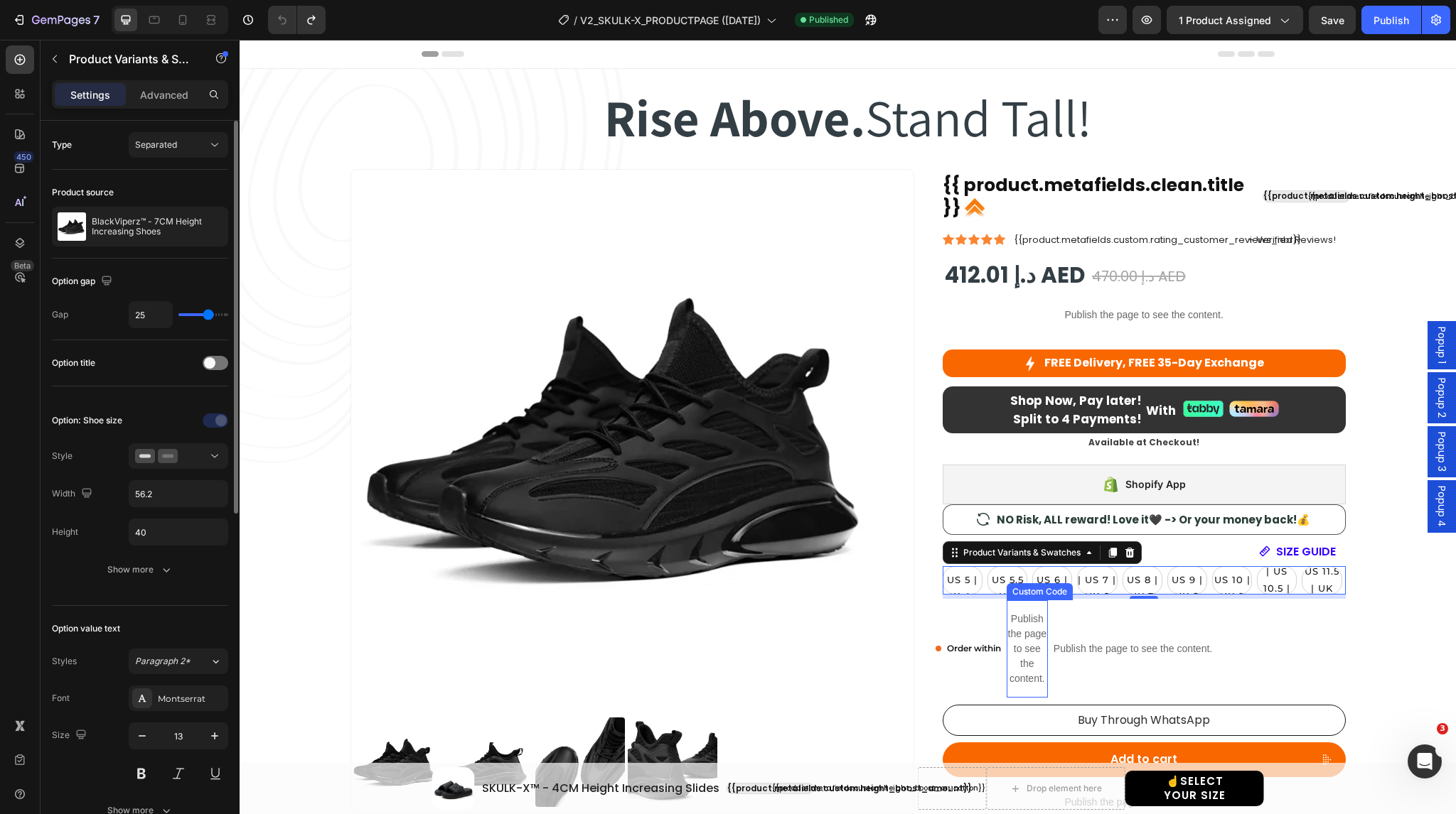
select select "EU 38-39 | US 5.5-6 | UK 5-5.5"
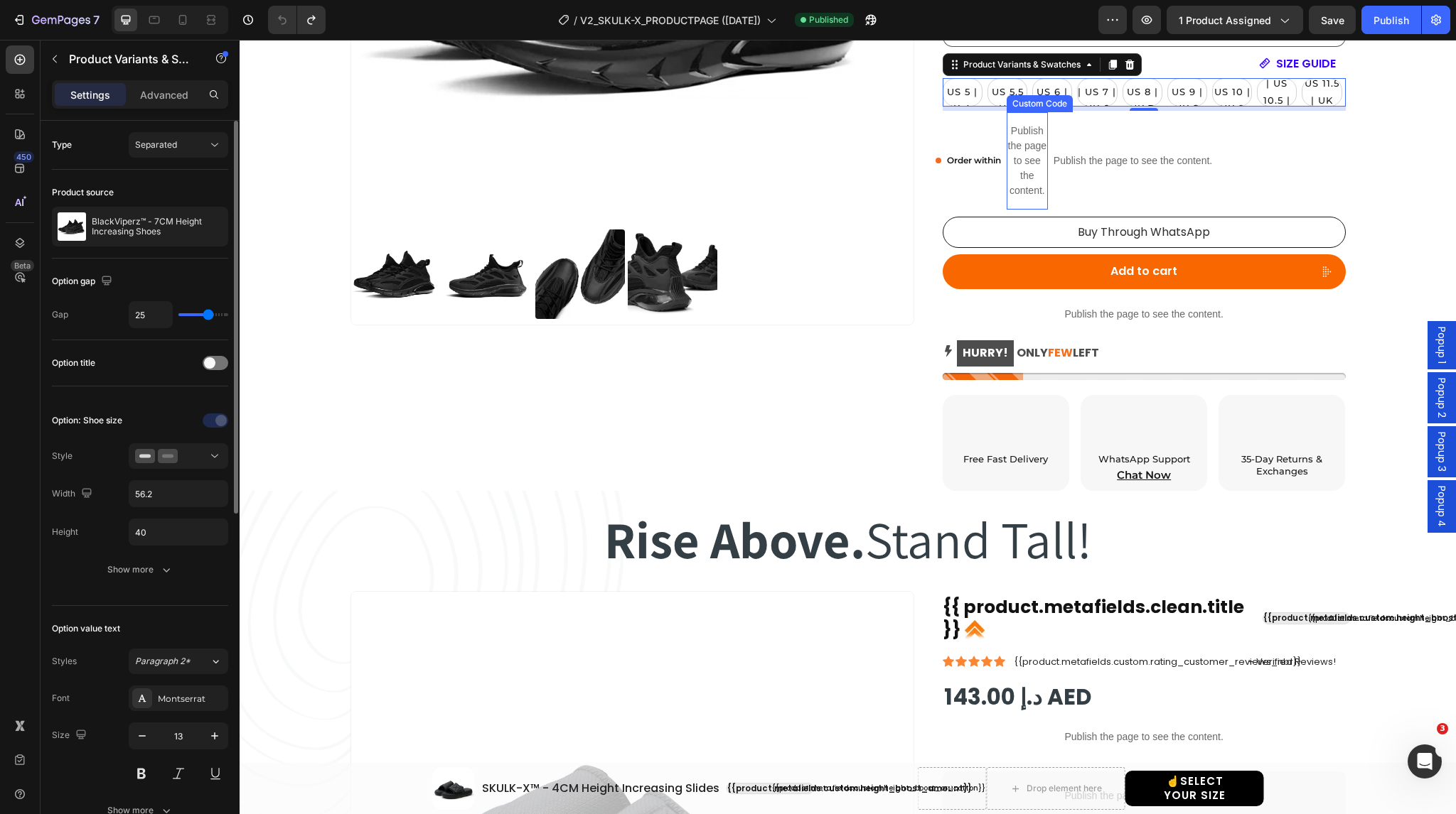
scroll to position [492, 0]
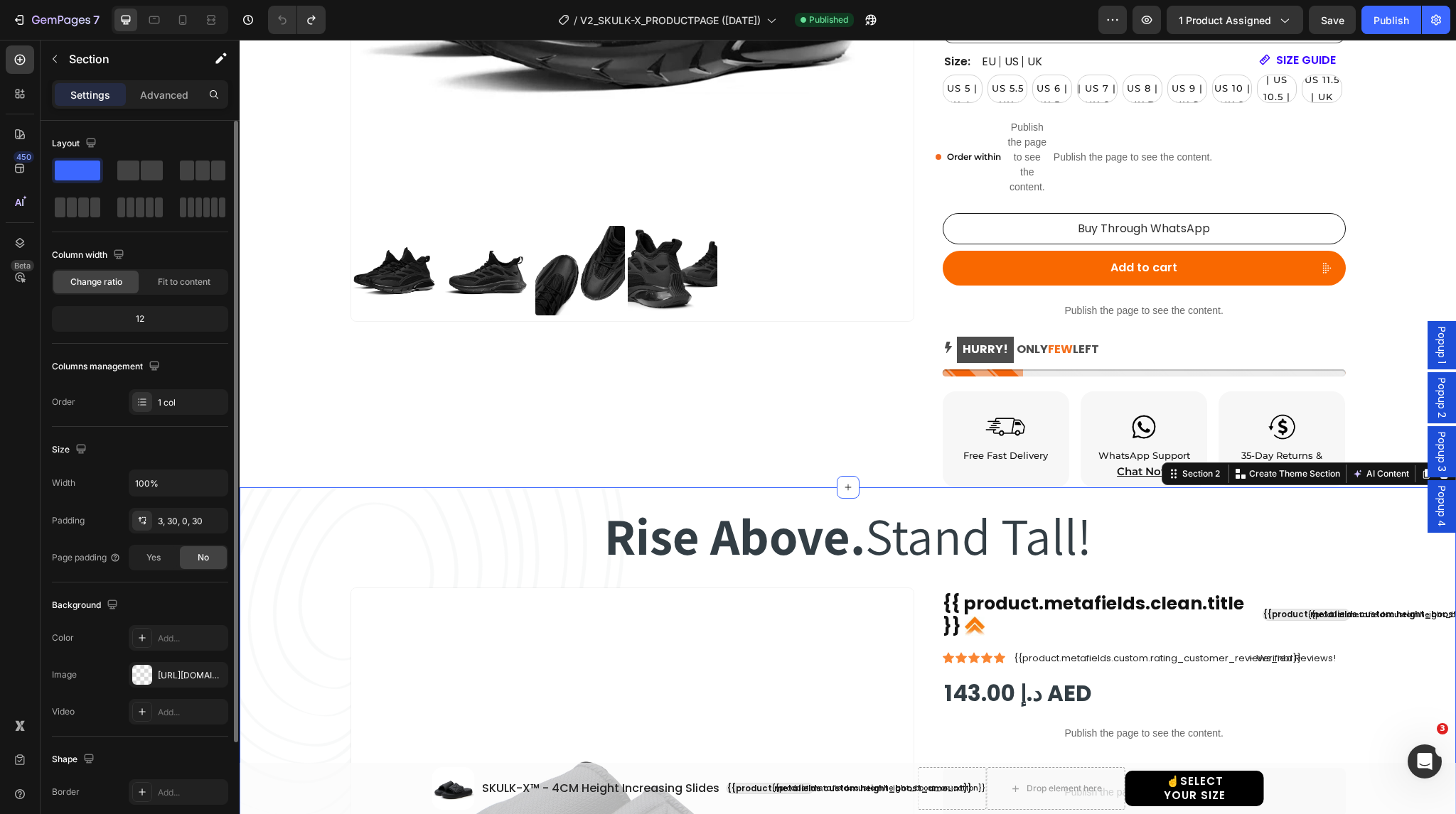
scroll to position [720, 0]
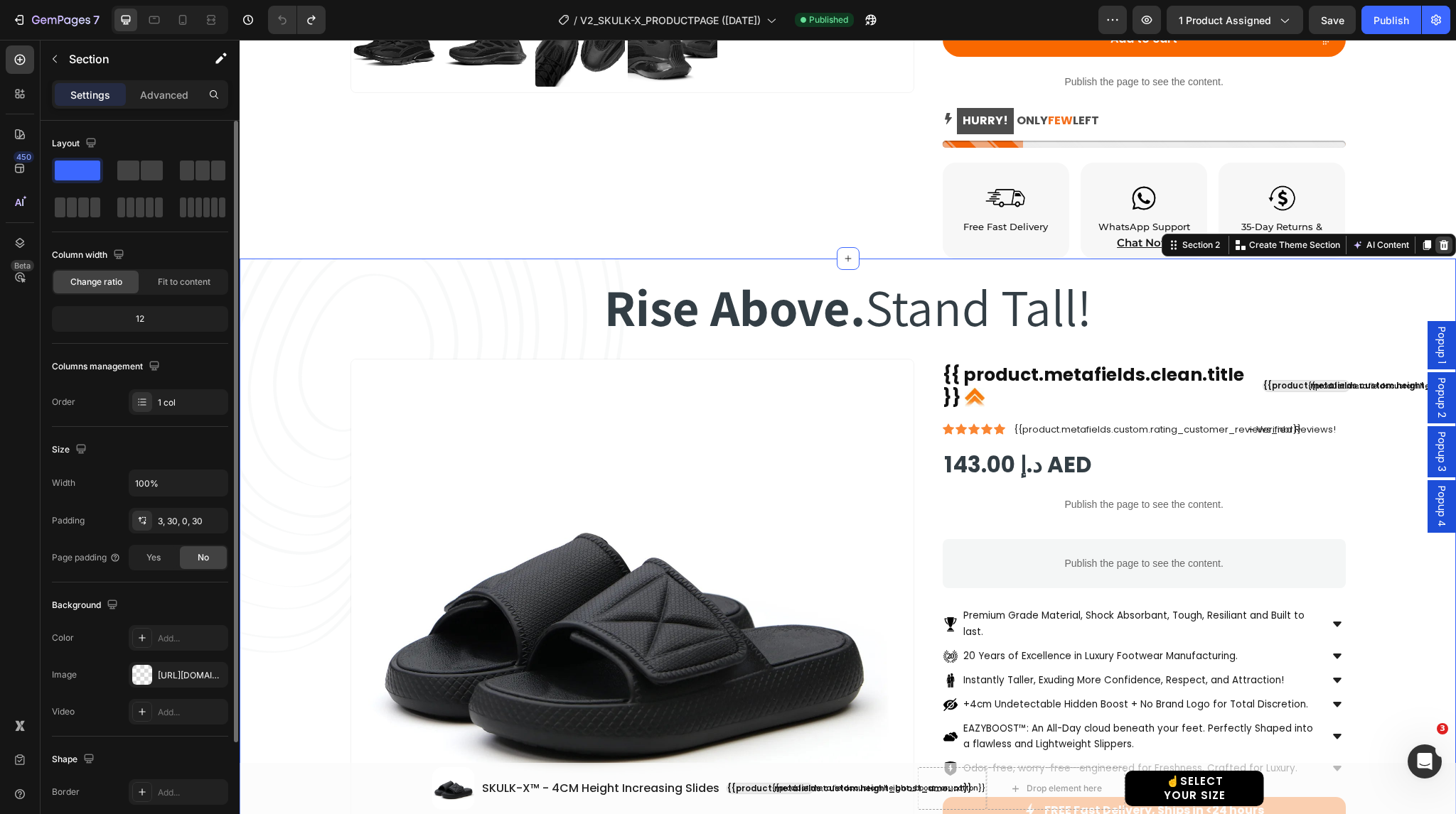
click at [1438, 242] on icon at bounding box center [1444, 245] width 11 height 11
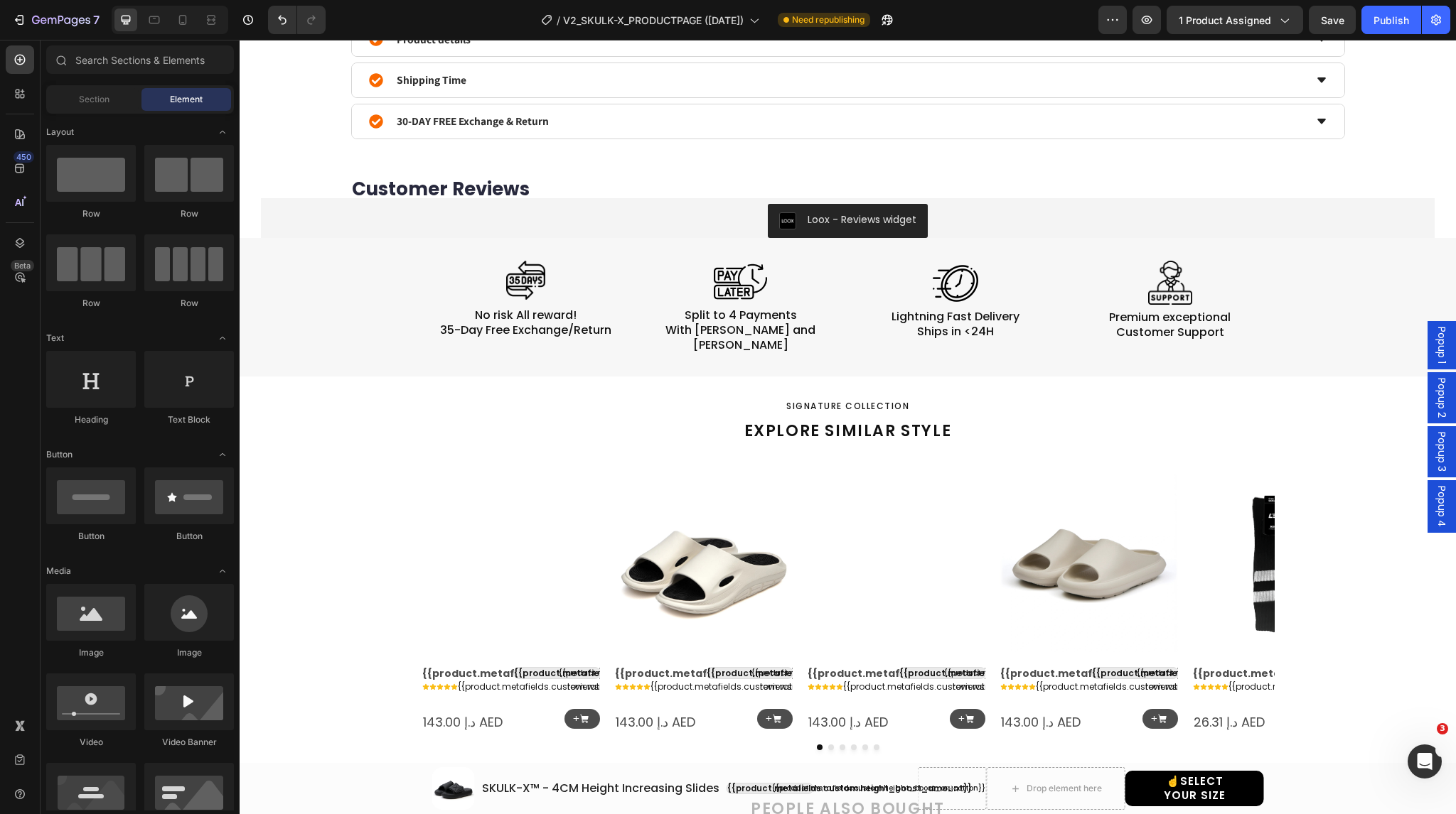
scroll to position [688, 0]
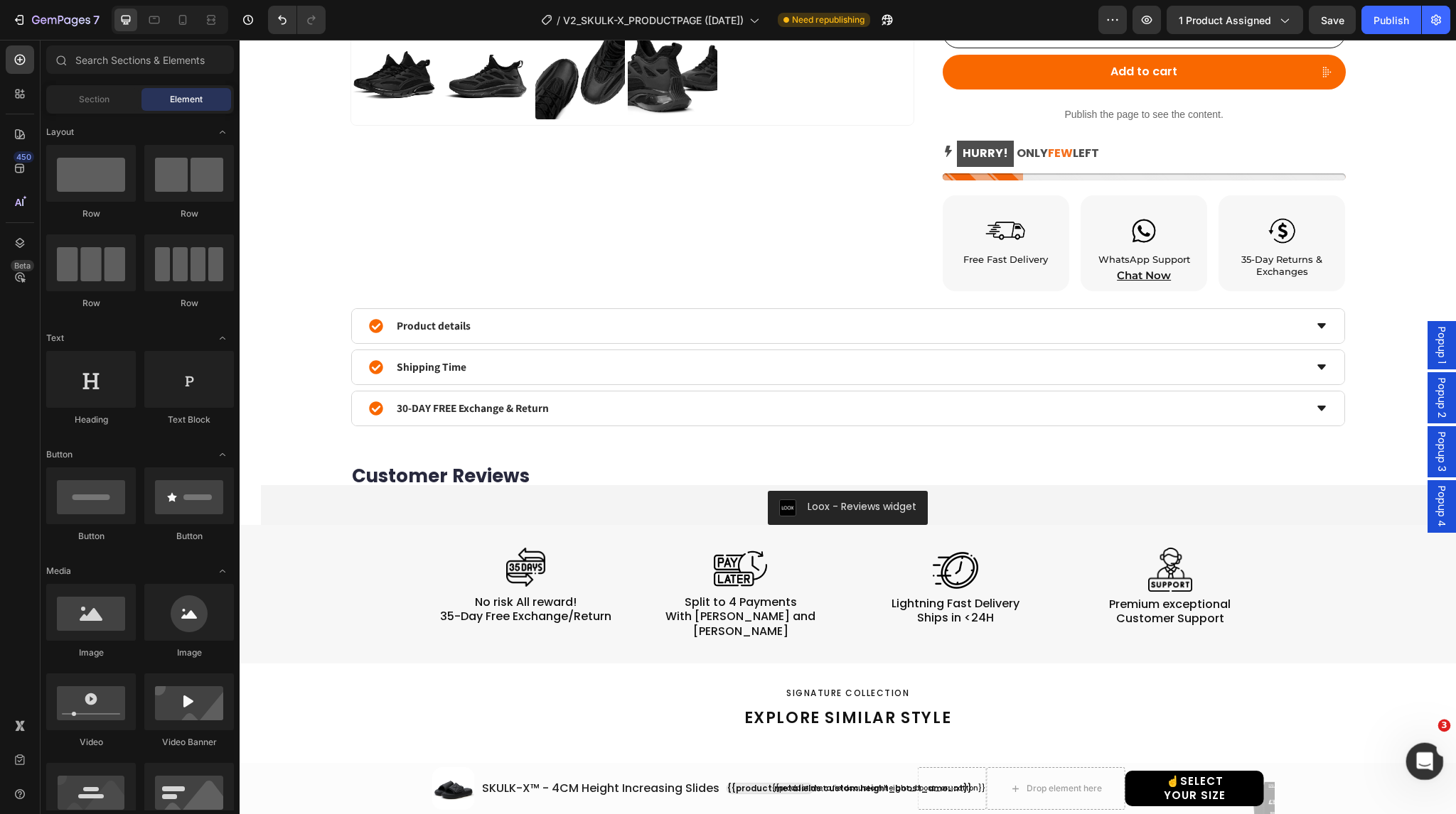
click at [1416, 761] on icon "Open Intercom Messenger" at bounding box center [1422, 760] width 24 height 24
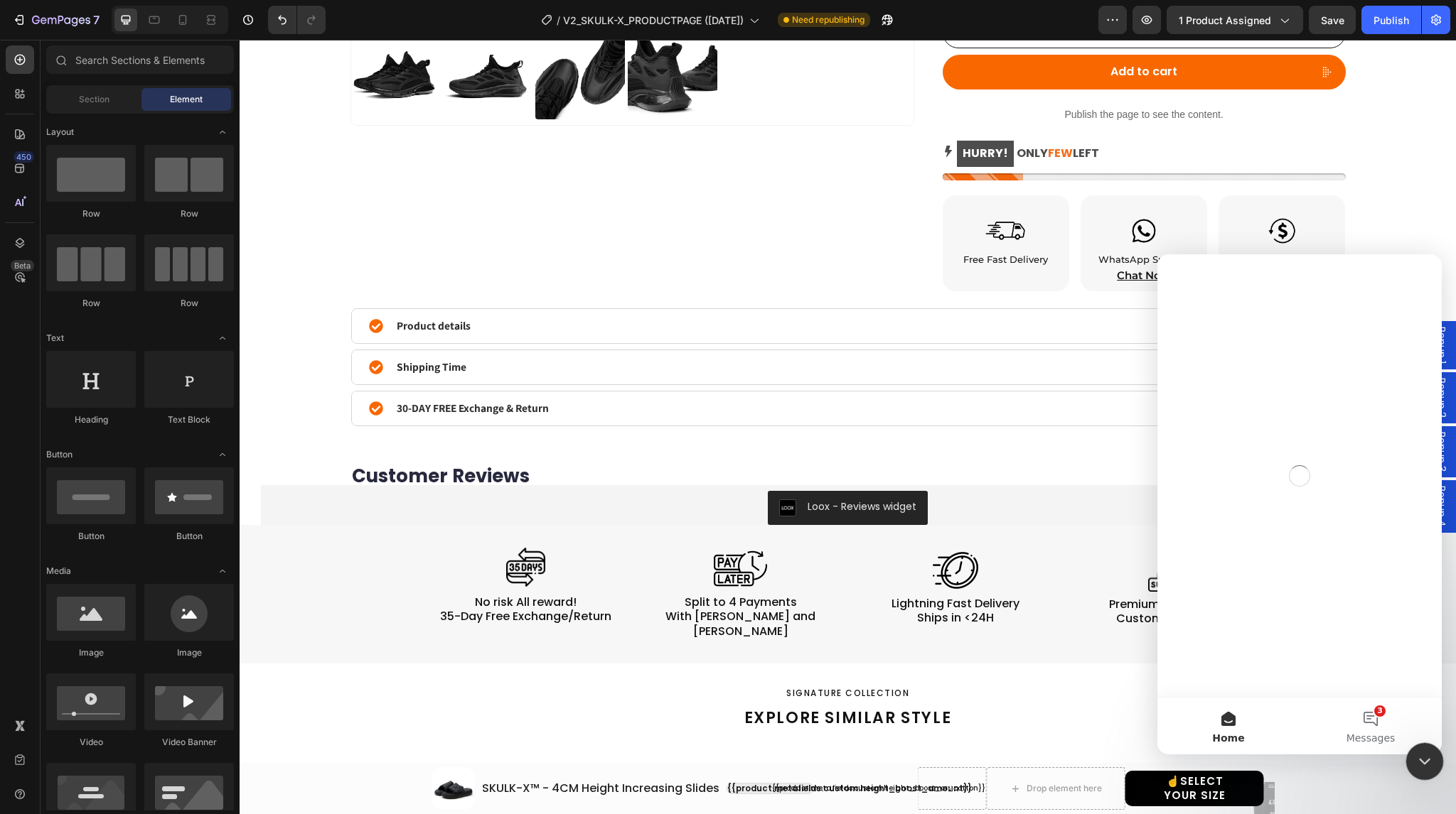
scroll to position [0, 0]
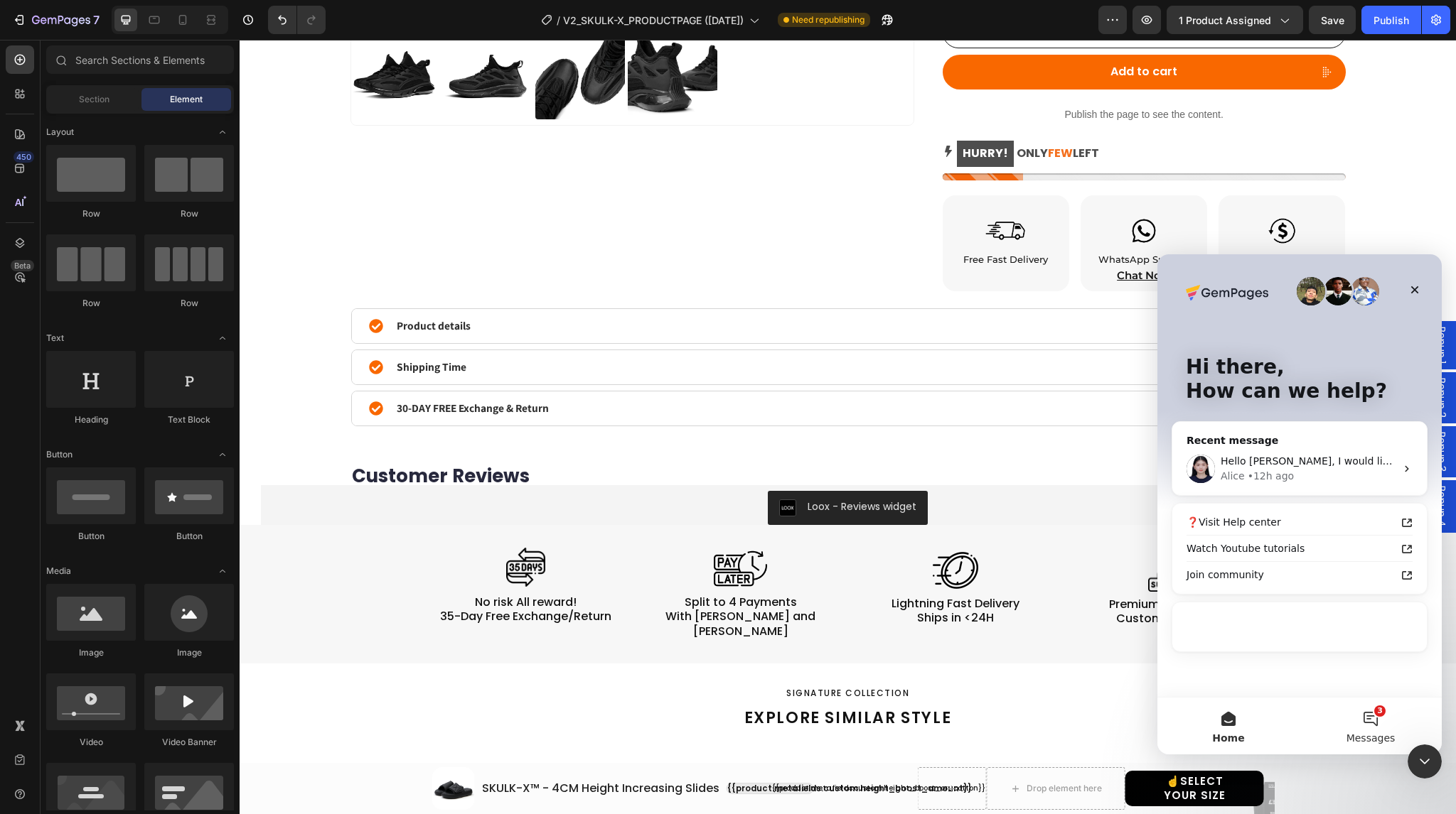
click at [1381, 733] on span "Messages" at bounding box center [1371, 738] width 49 height 10
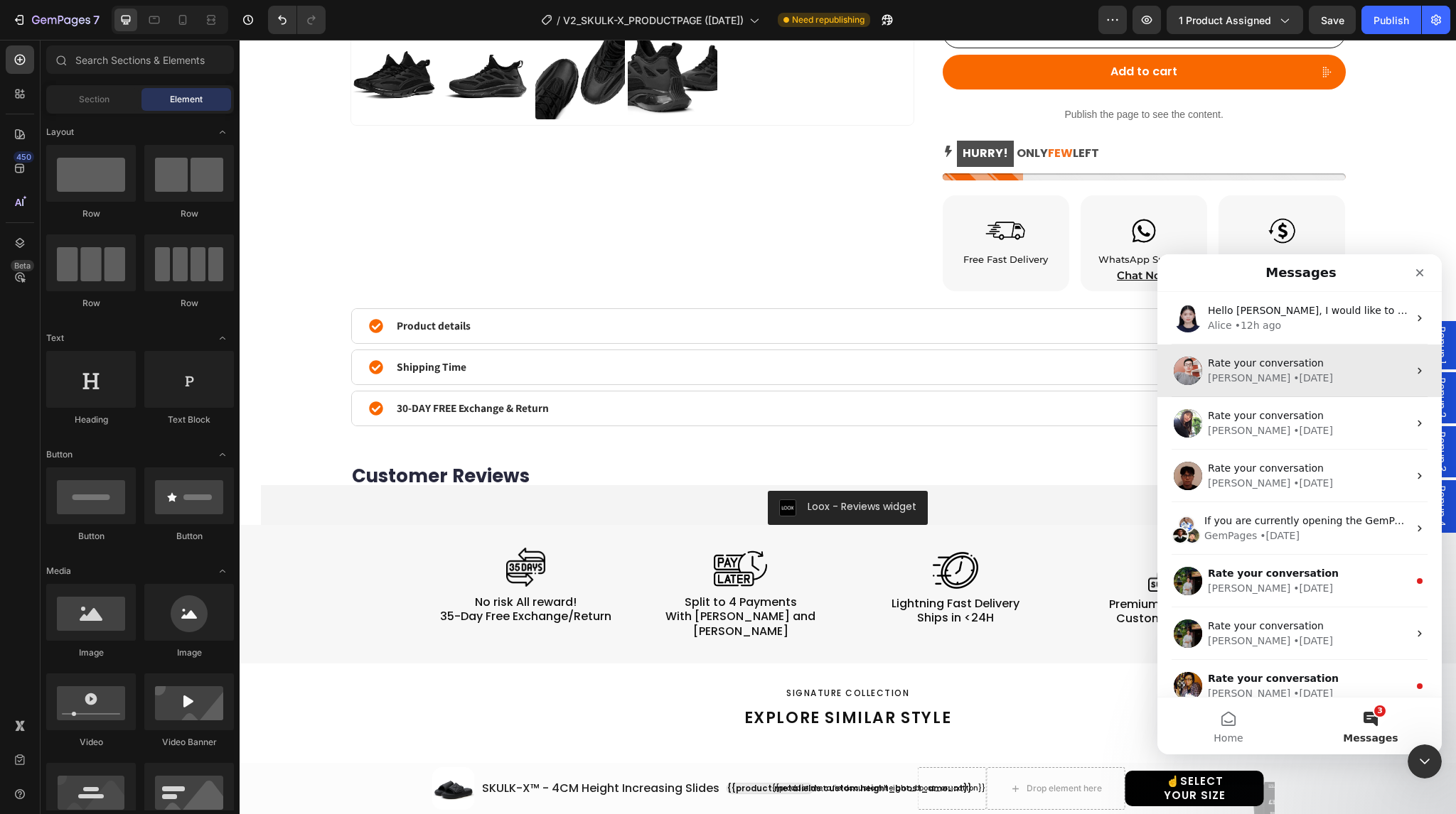
click at [1308, 376] on div "Harry • 1d ago" at bounding box center [1308, 378] width 200 height 15
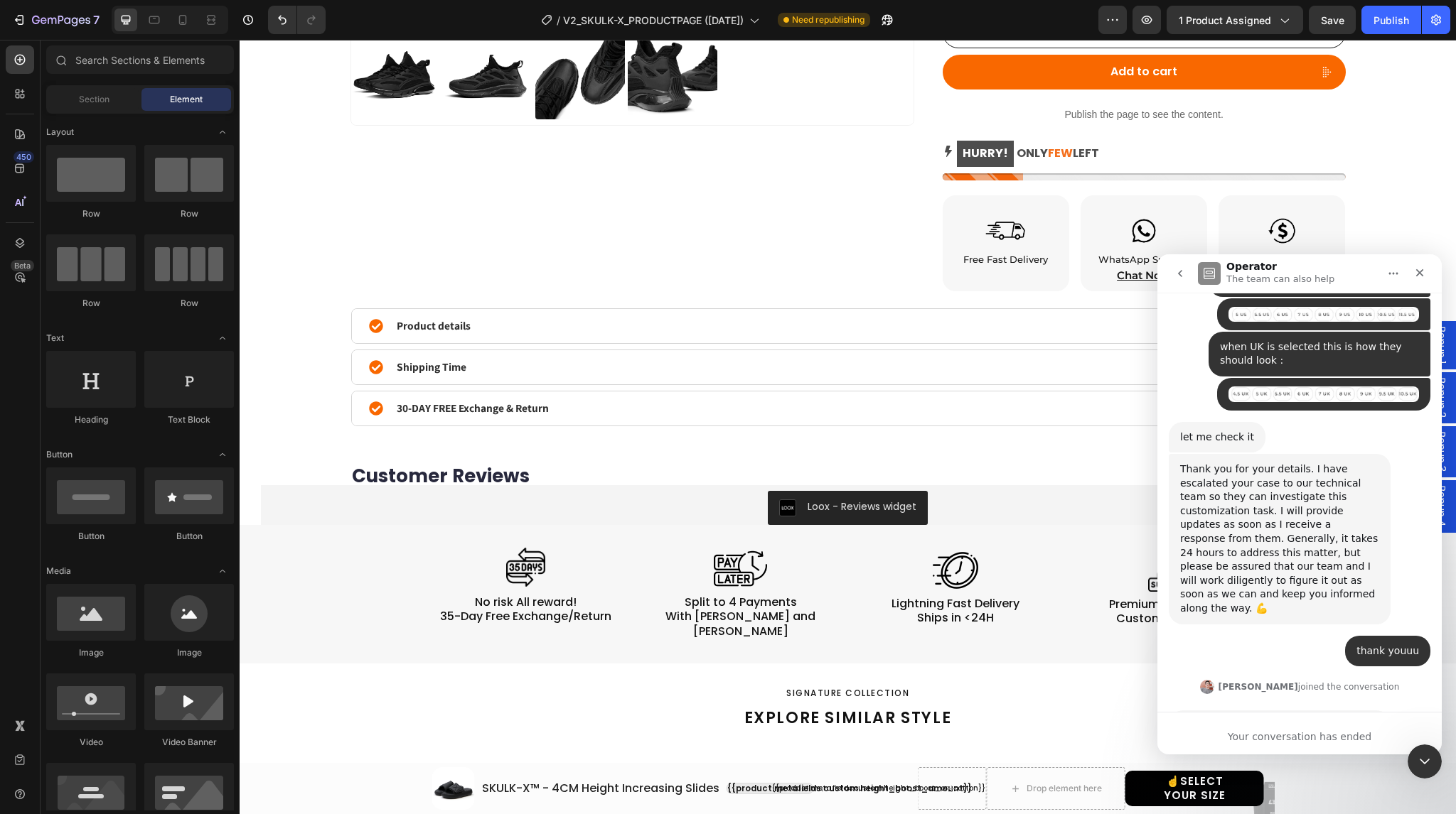
scroll to position [10191, 0]
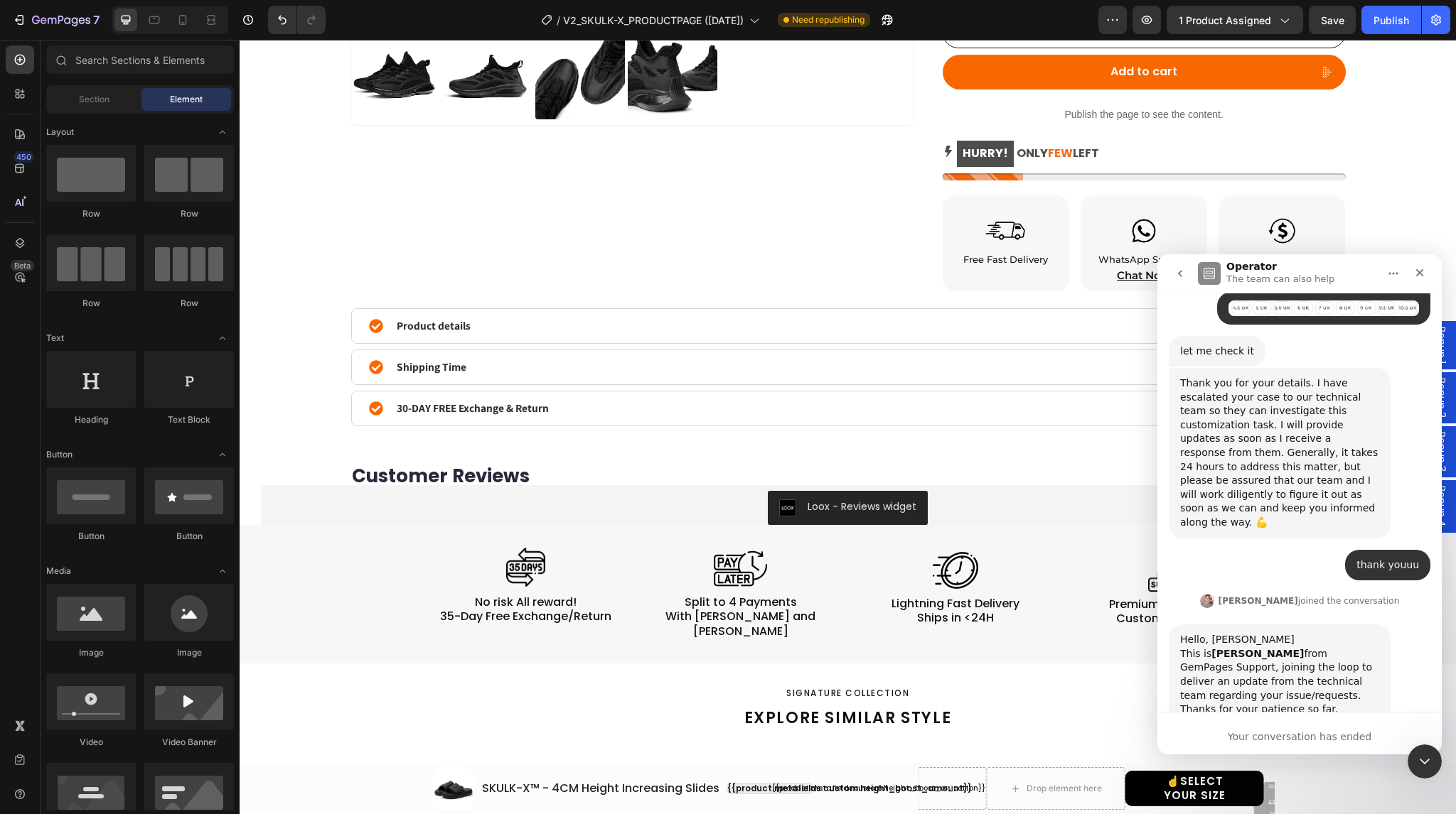
copy b "215470473233666"
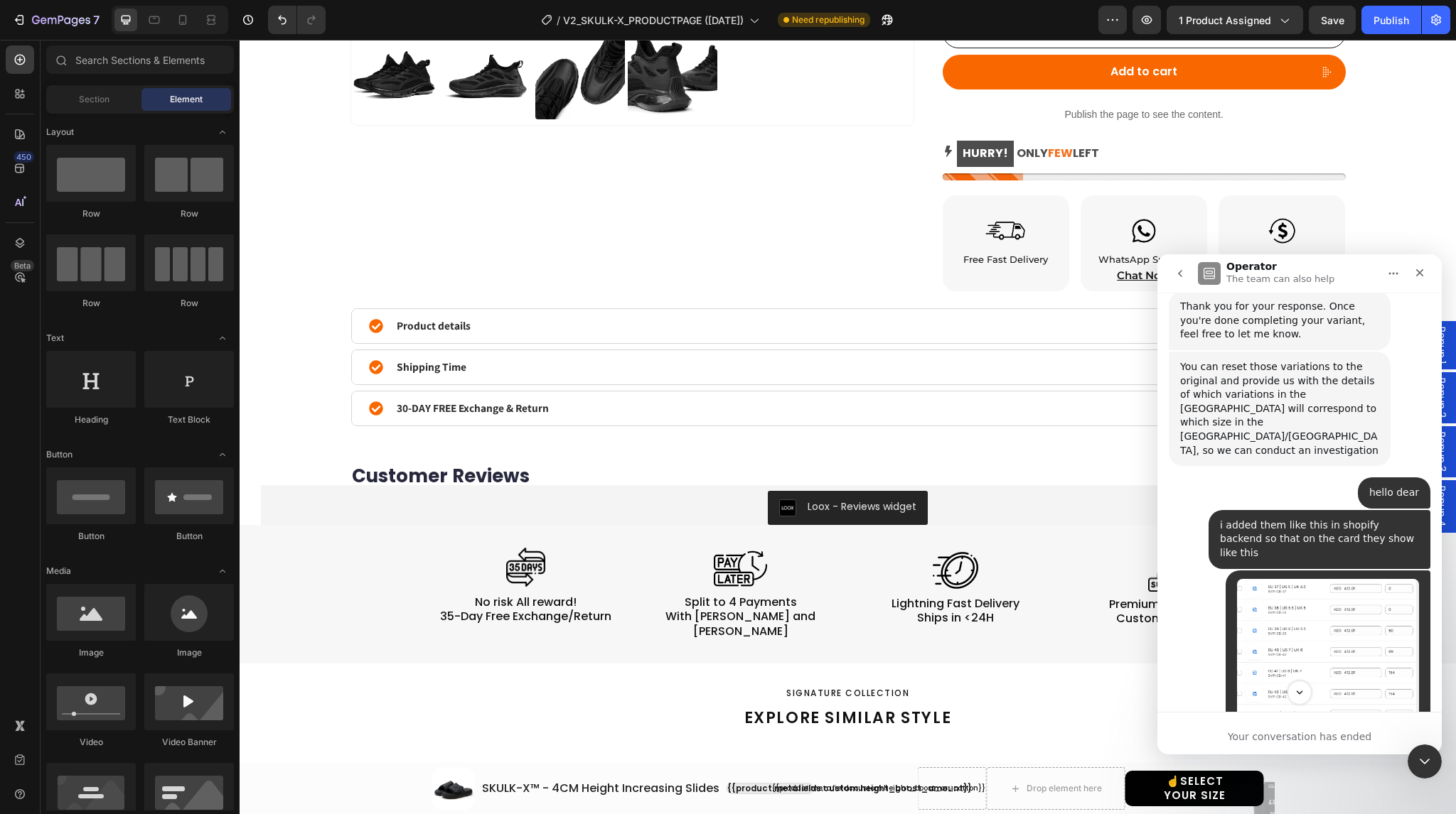
scroll to position [8969, 0]
click at [1179, 268] on icon "go back" at bounding box center [1180, 273] width 11 height 11
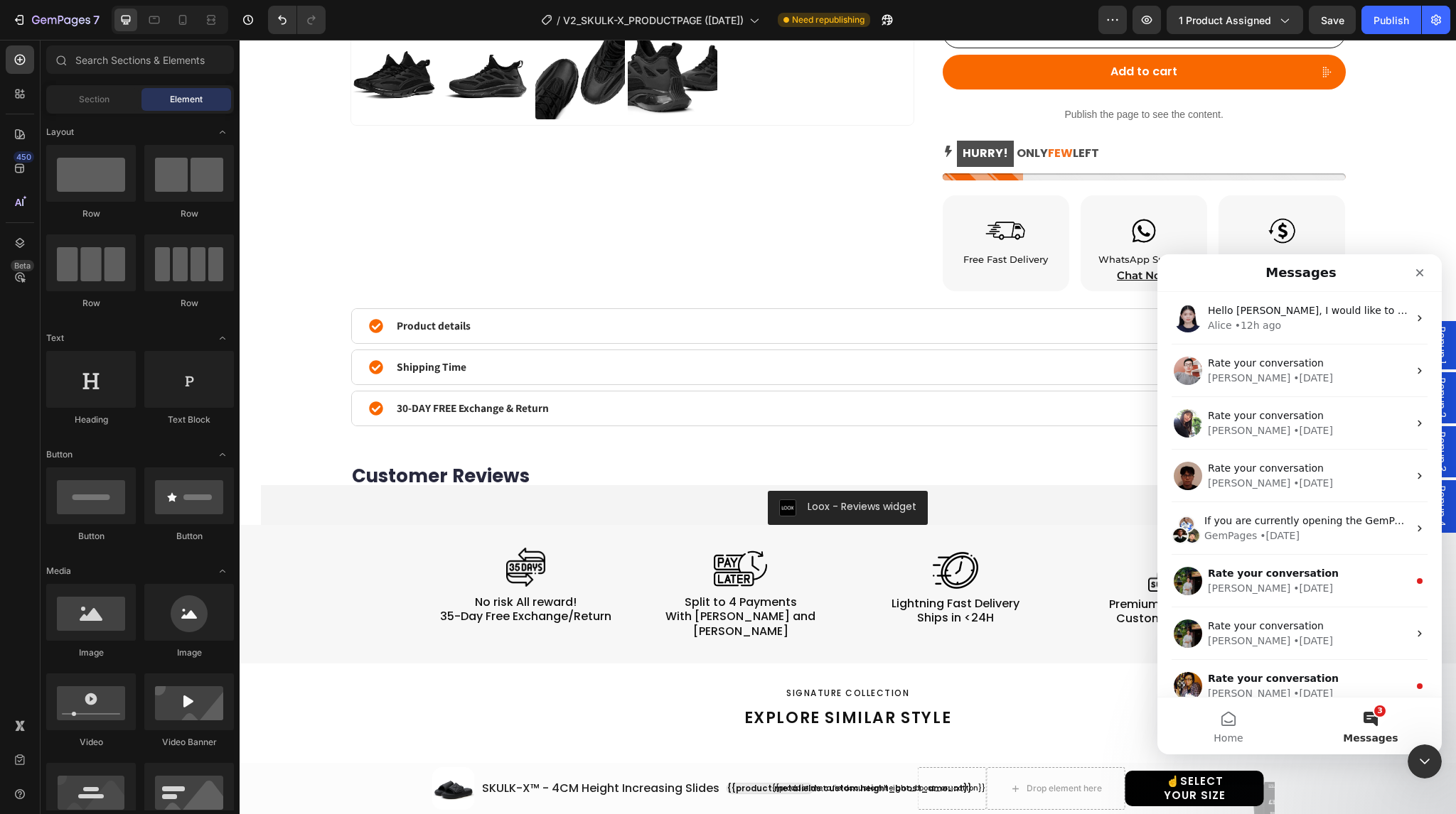
scroll to position [0, 0]
click at [1226, 736] on span "Home" at bounding box center [1228, 738] width 29 height 10
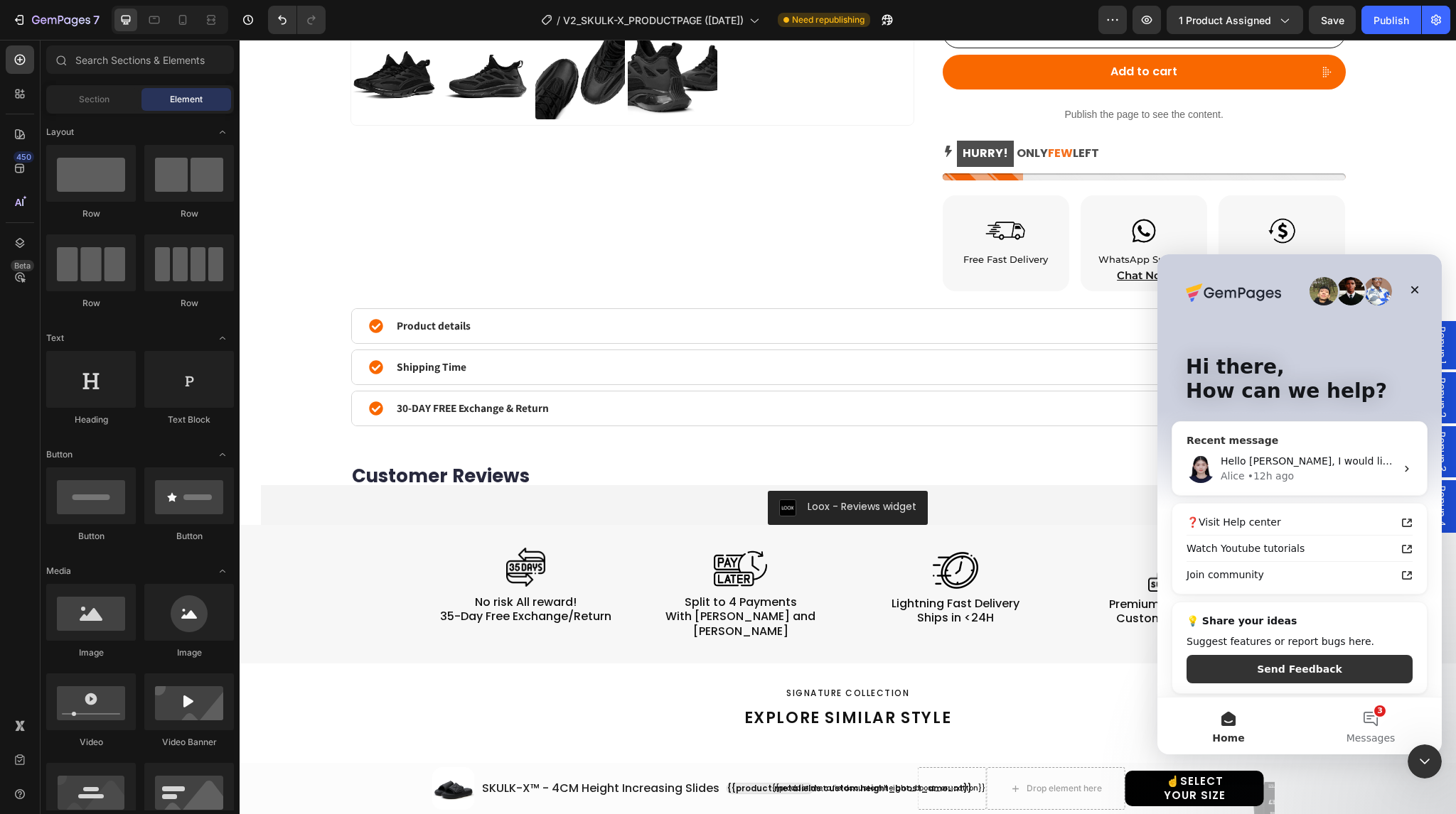
click at [1275, 452] on div "Hello Elie, I would like to follow up on this case. Should you have any queries…" at bounding box center [1300, 468] width 254 height 53
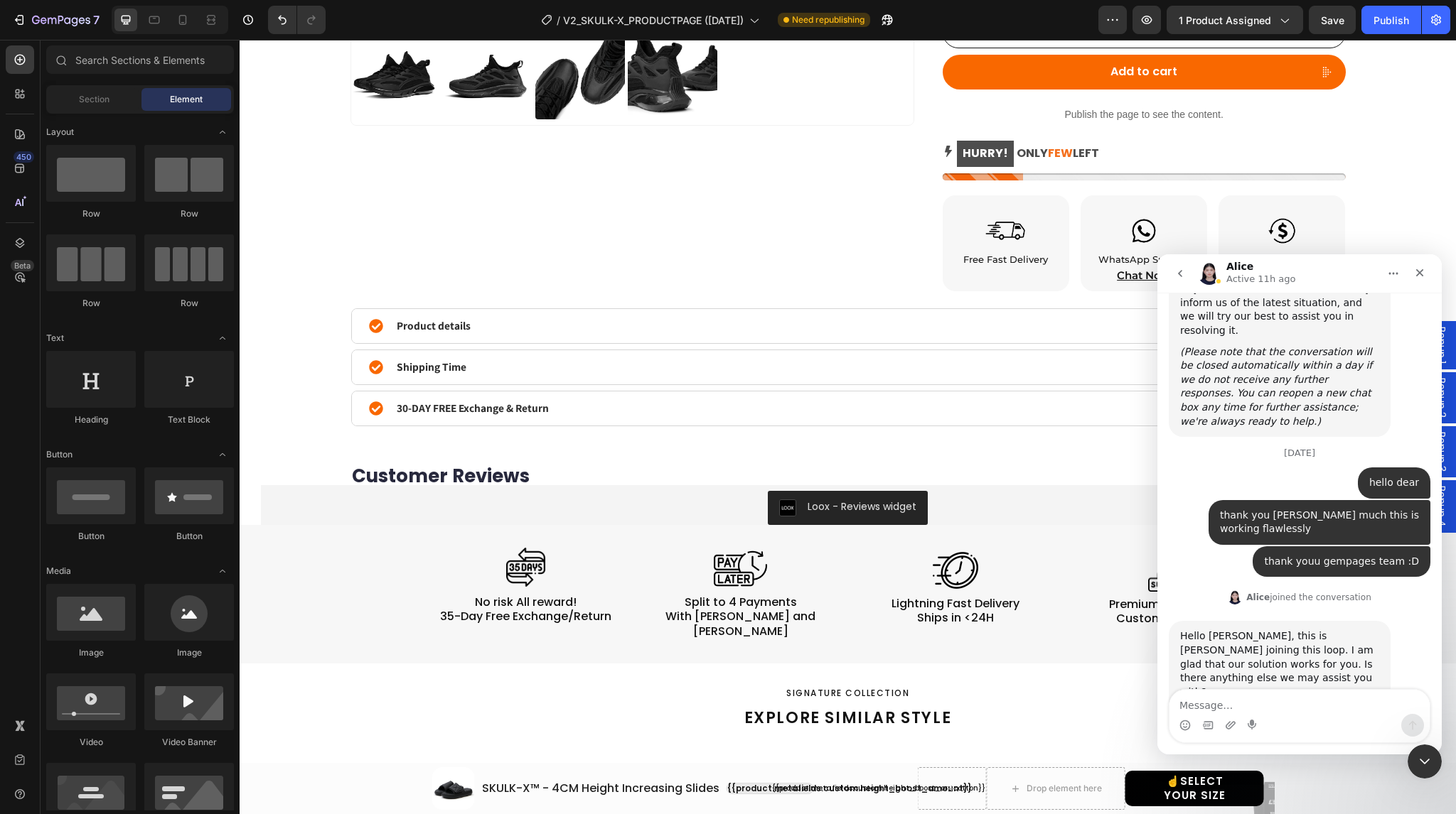
scroll to position [2476, 0]
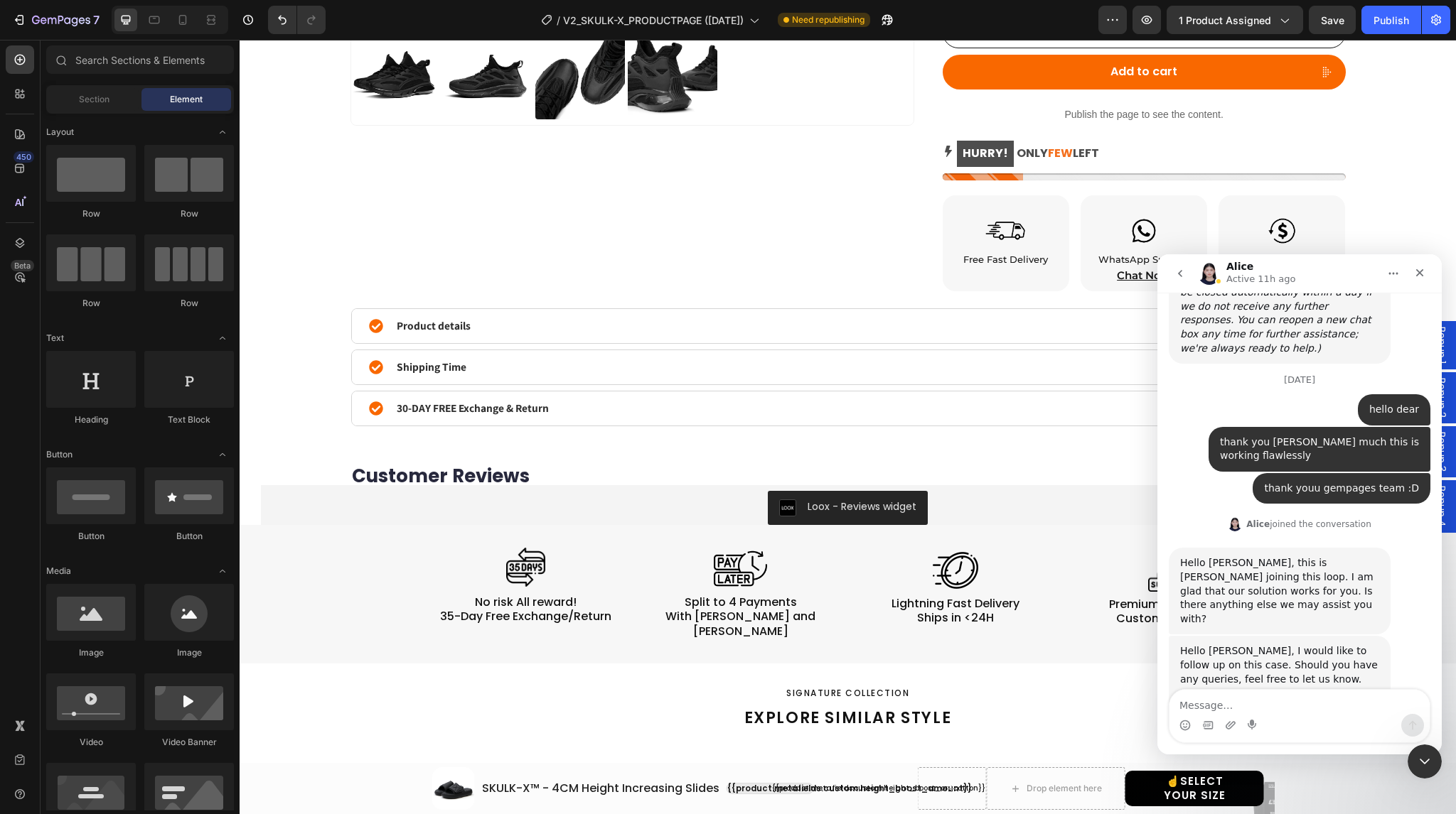
click at [1186, 276] on button "go back" at bounding box center [1179, 273] width 27 height 27
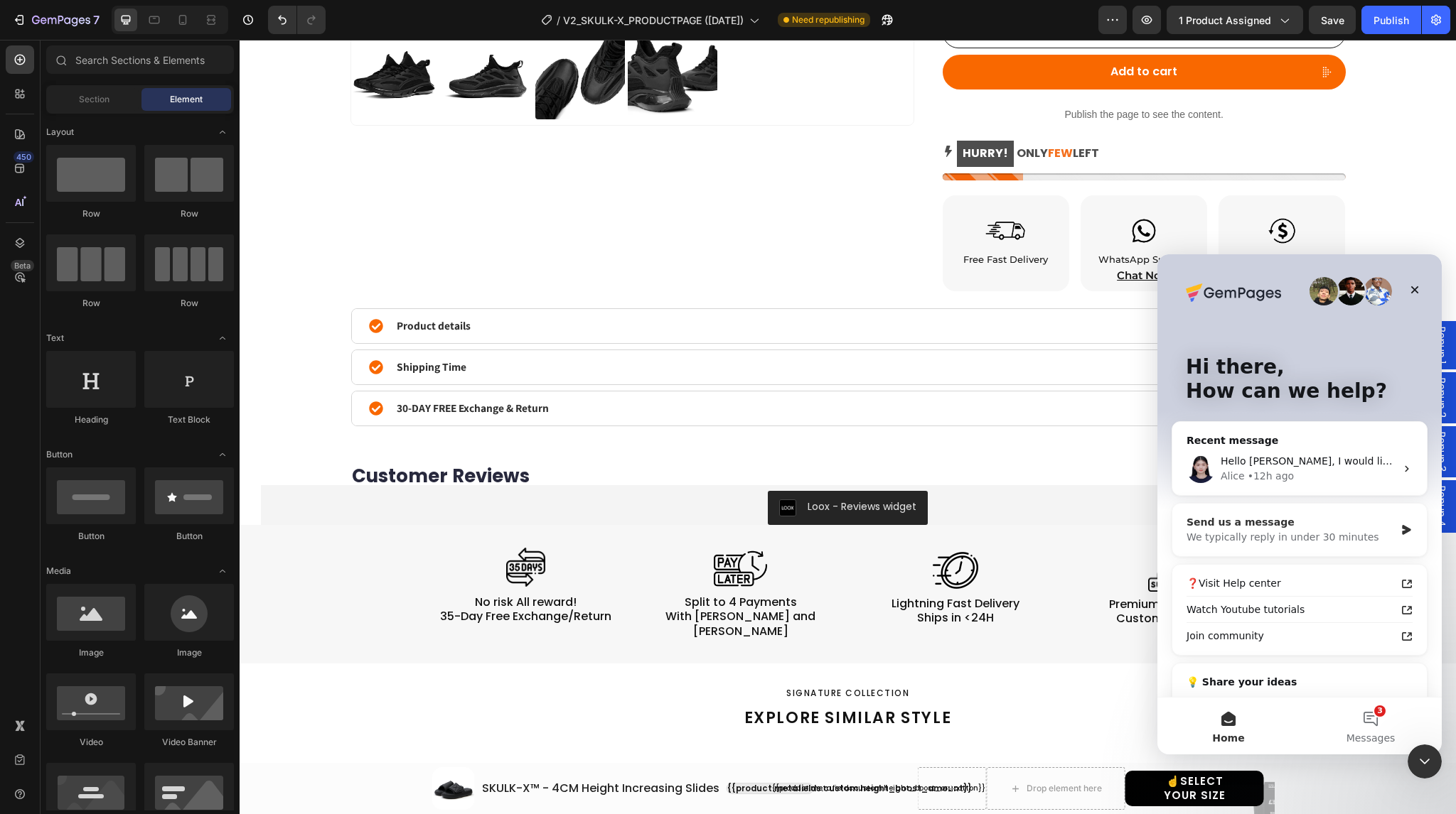
click at [1277, 530] on div "We typically reply in under 30 minutes" at bounding box center [1291, 538] width 208 height 15
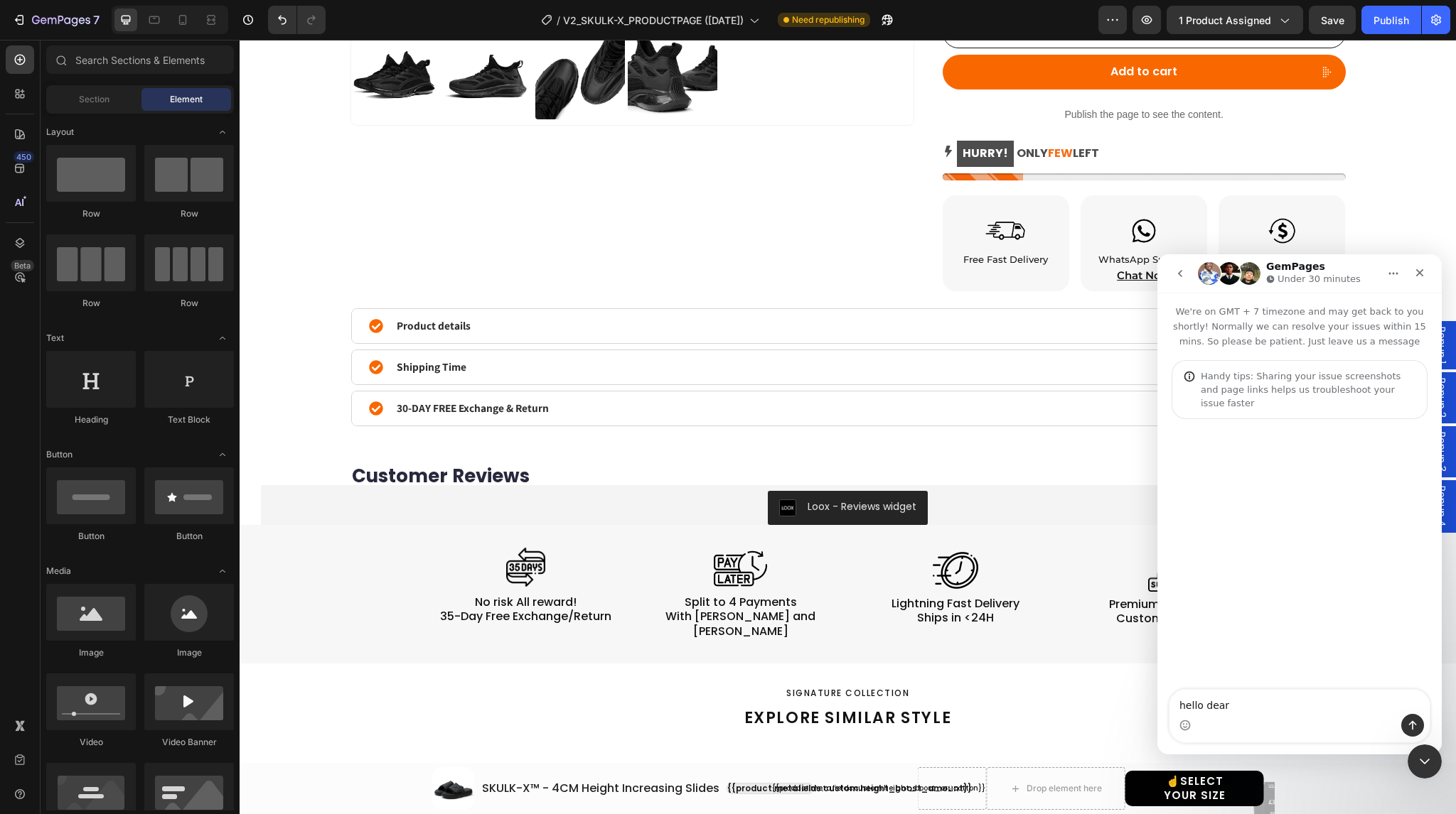
type textarea "hello dear"
type textarea "following up on this ticket 215470473233666"
click at [1181, 277] on icon "go back" at bounding box center [1180, 273] width 11 height 11
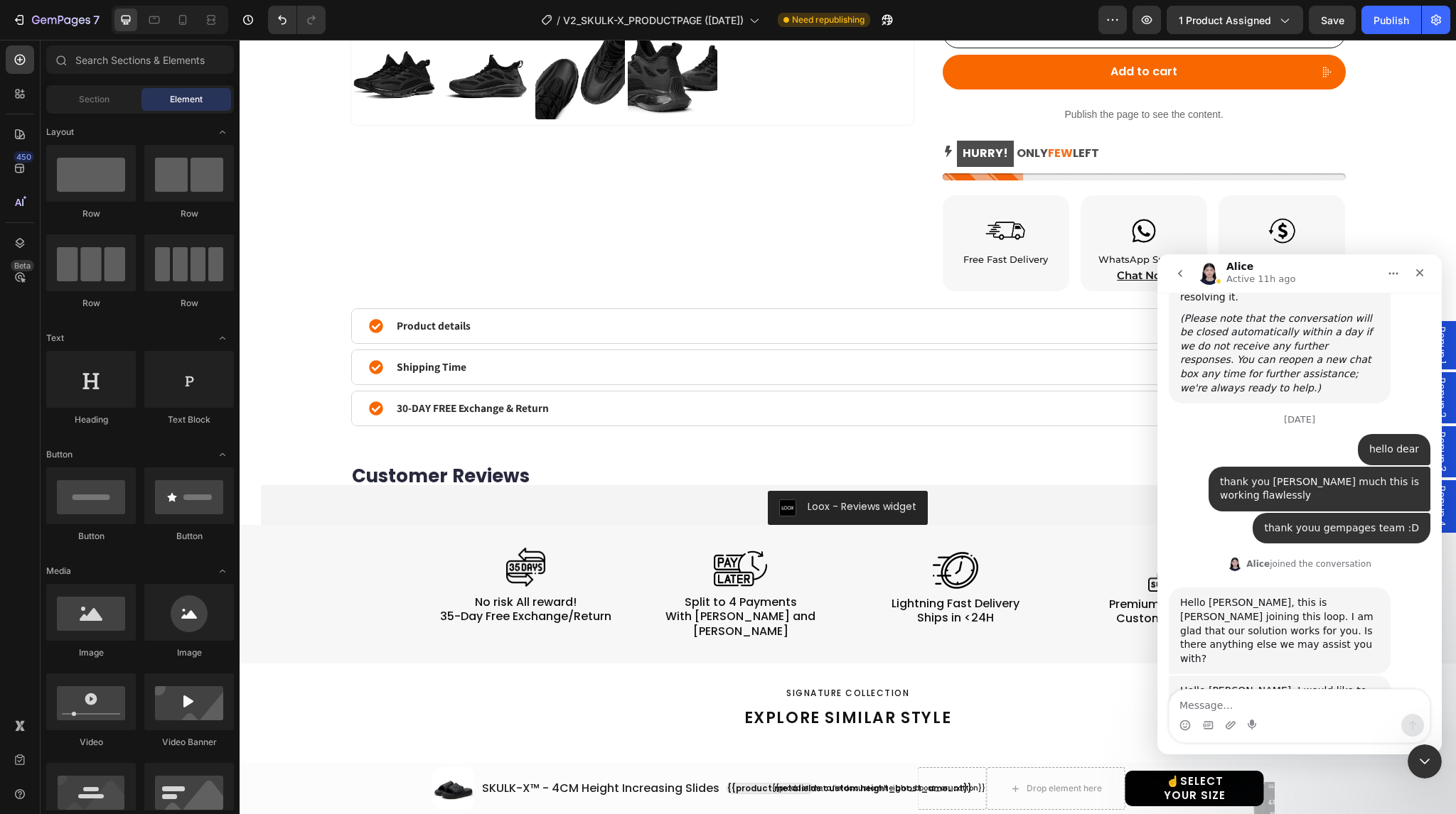
scroll to position [2476, 0]
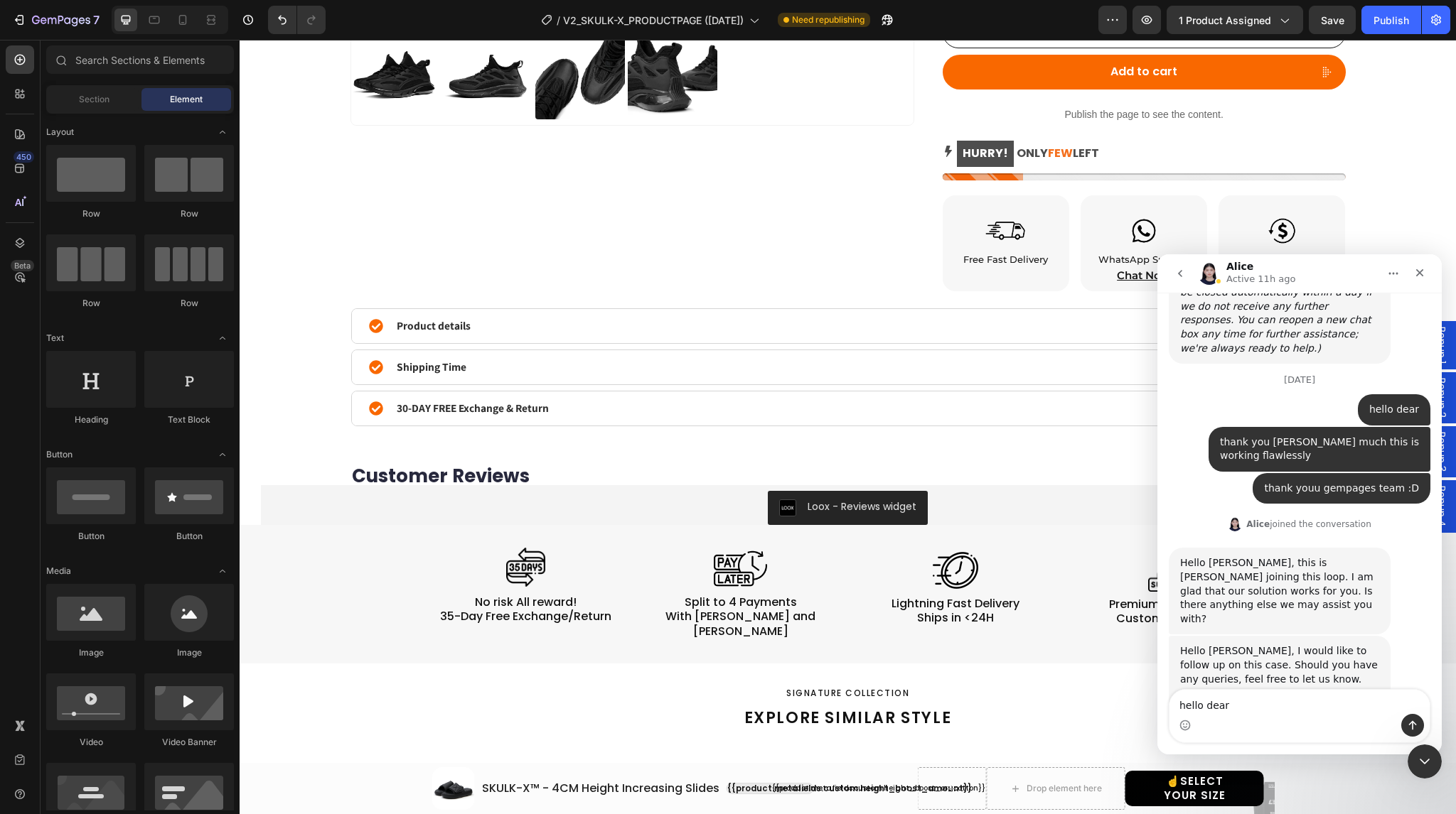
type textarea "hello dear"
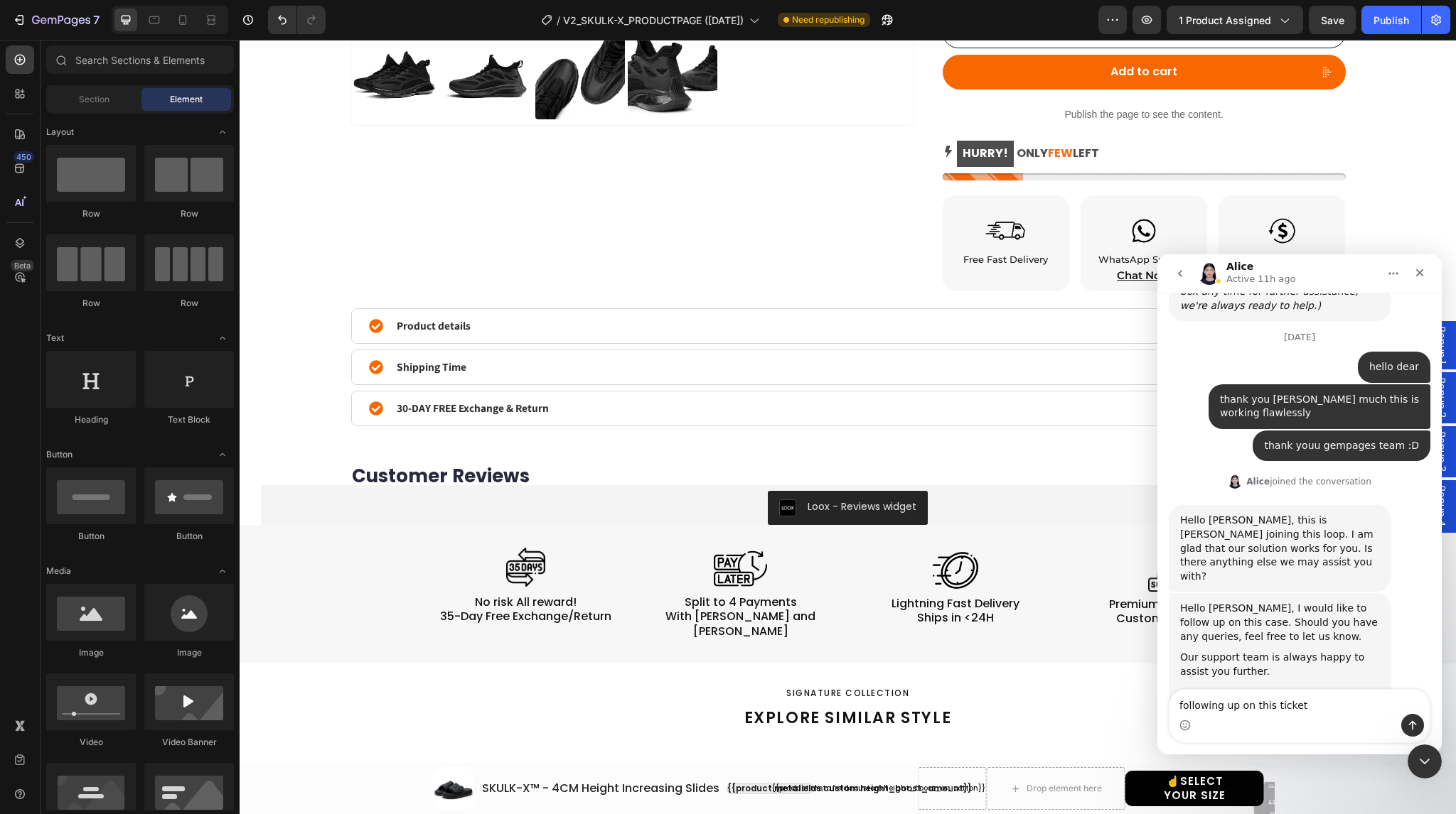
type textarea "following up on this ticket 215470473233666"
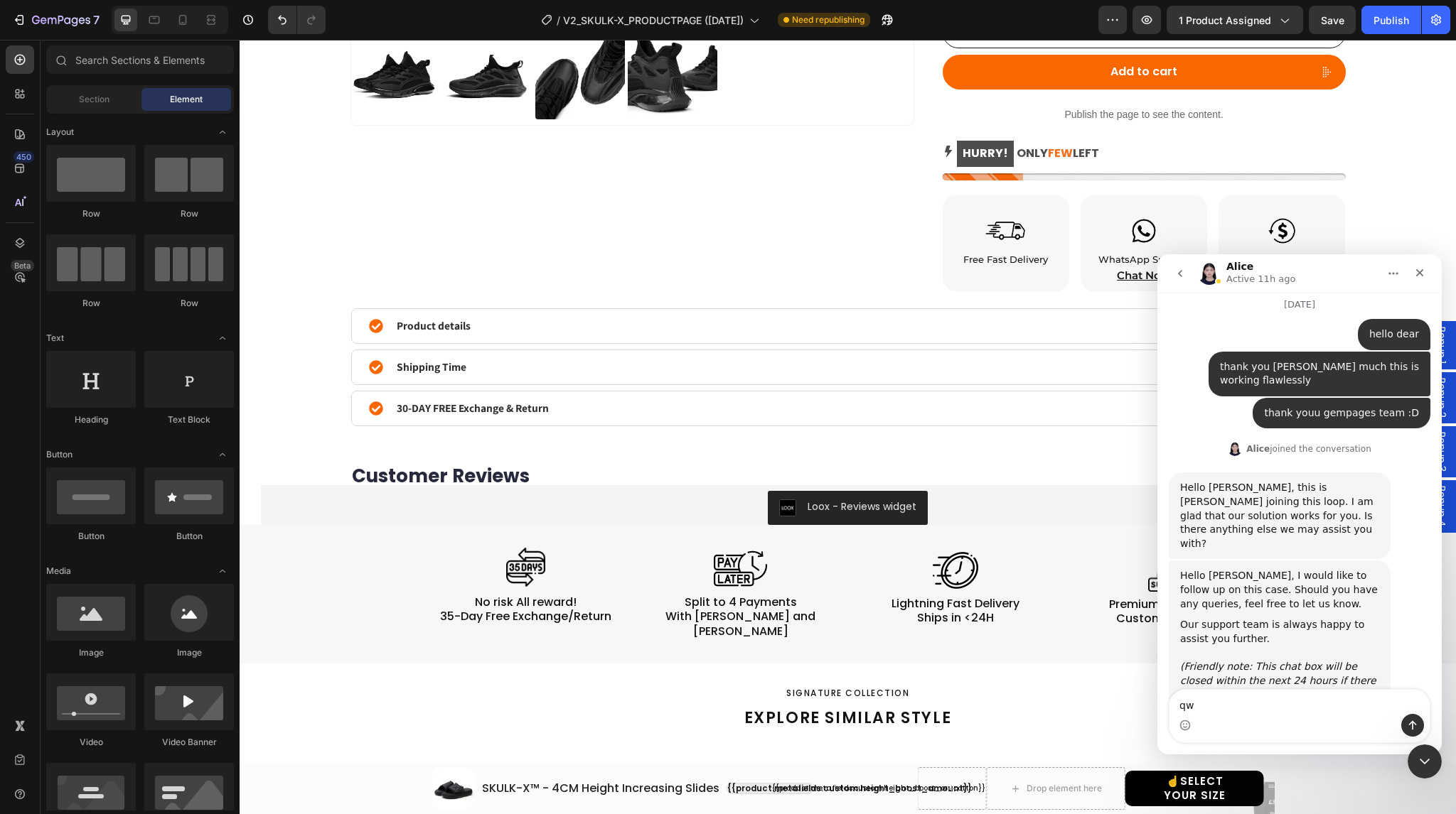
type textarea "q"
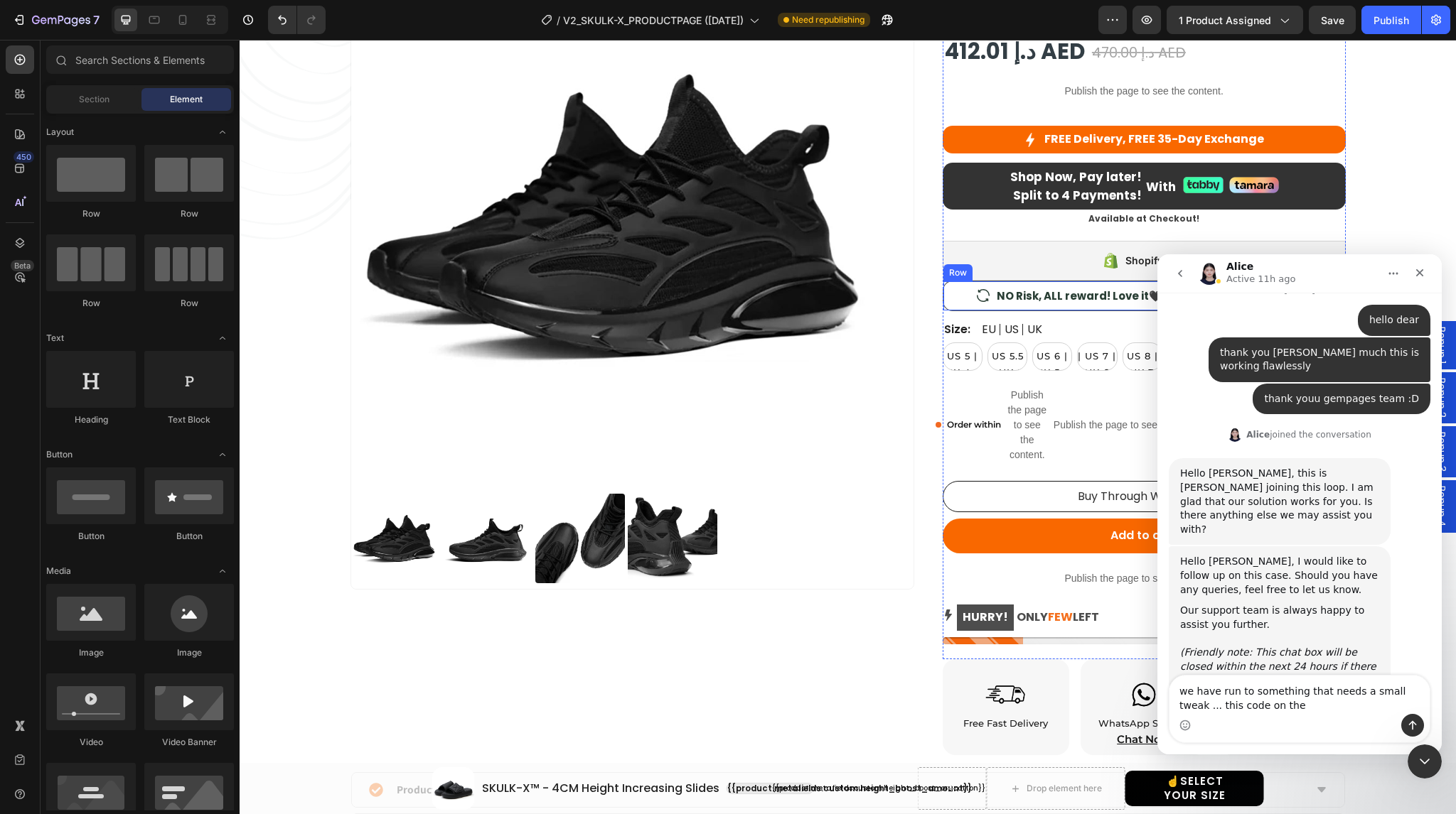
scroll to position [223, 0]
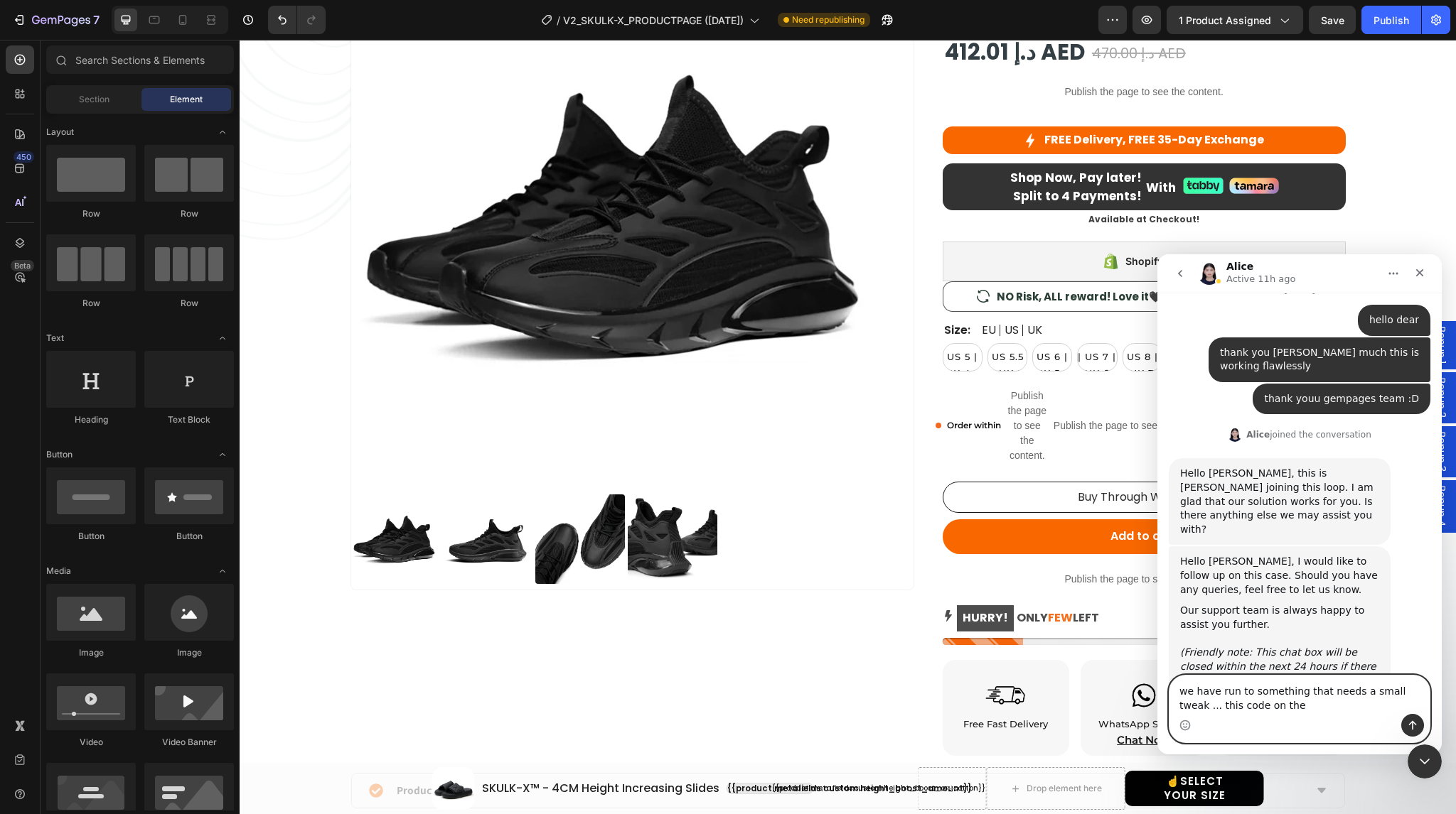
click at [1263, 708] on textarea "we have run to something that needs a small tweak ... this code on the" at bounding box center [1300, 695] width 261 height 38
type textarea "we have run to something that needs a small tweak ... this code on the shoes wo…"
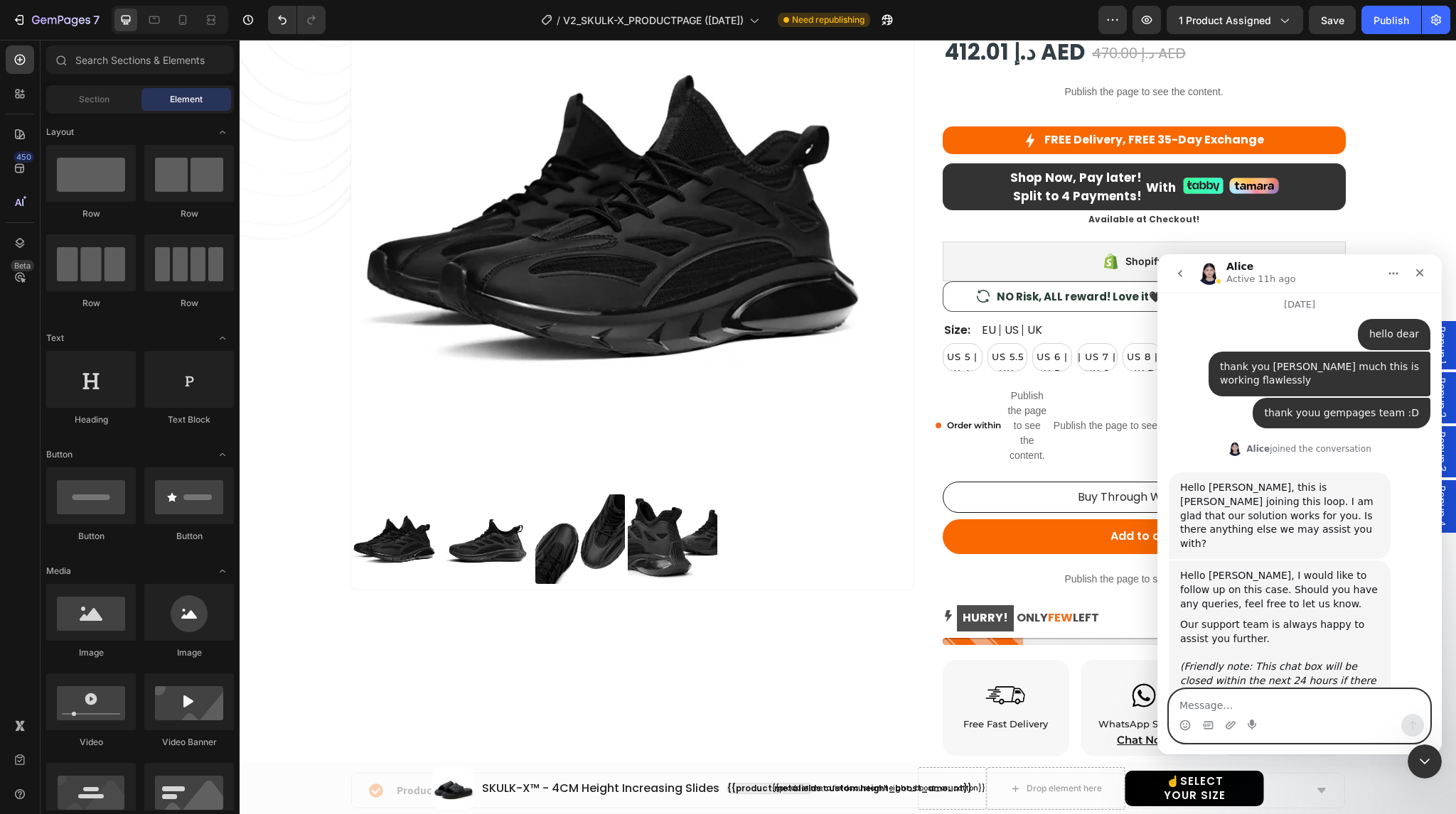
click at [1223, 706] on textarea "Message…" at bounding box center [1300, 702] width 261 height 24
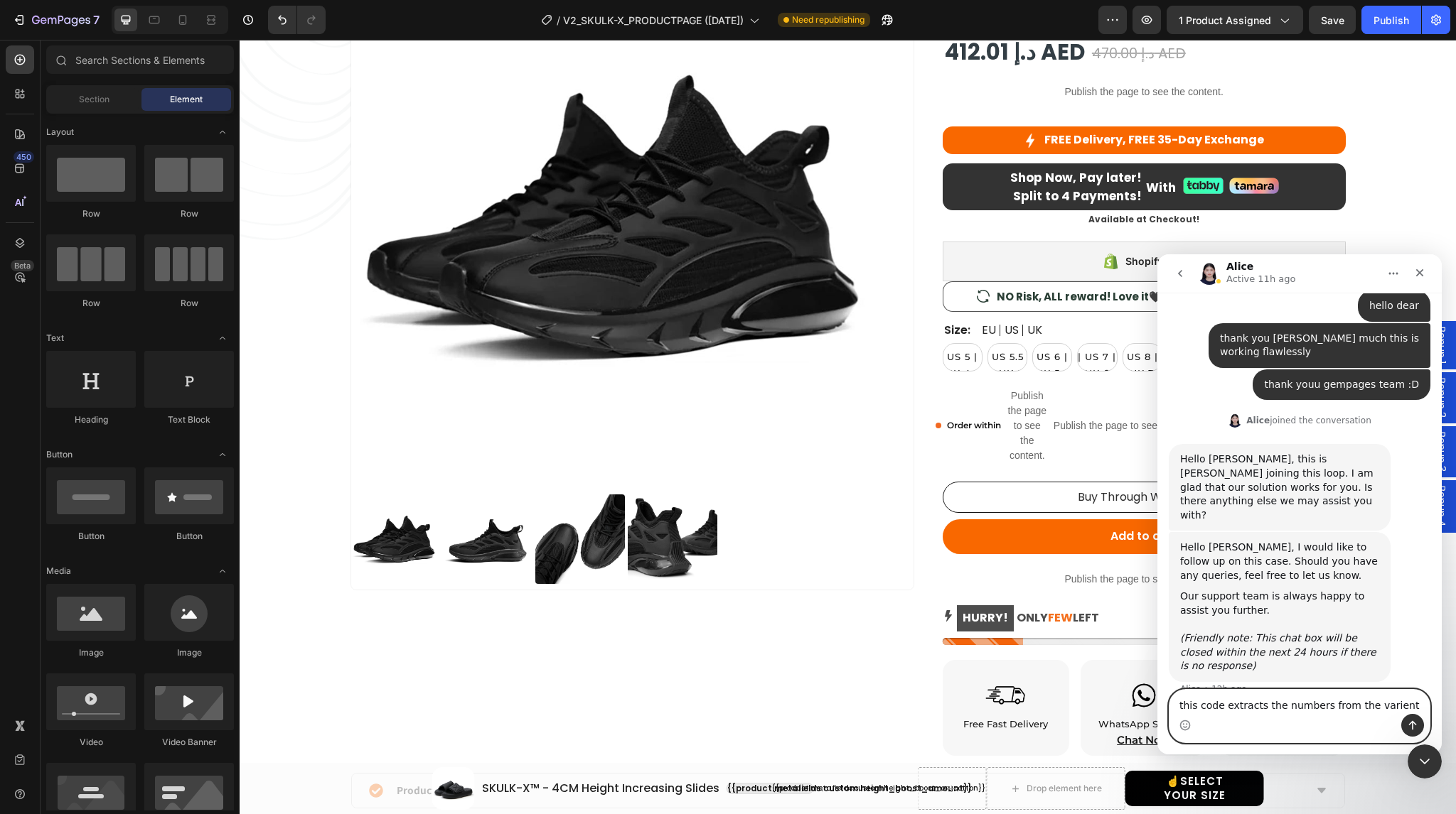
paste textarea "this works flawlessly for shoes its already working now, for slippers all our s…"
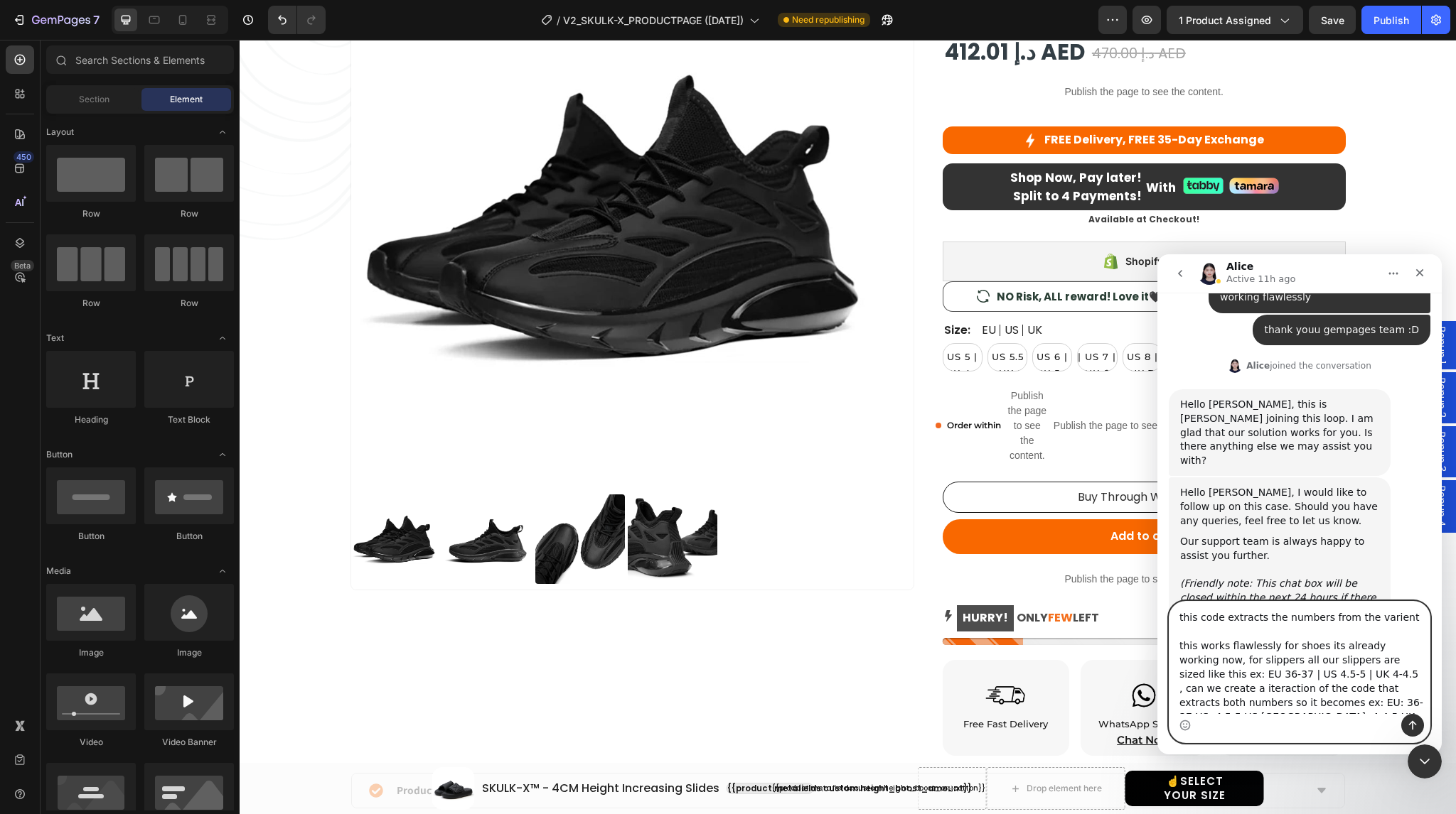
scroll to position [2636, 0]
drag, startPoint x: 1281, startPoint y: 676, endPoint x: 1173, endPoint y: 675, distance: 108.0
click at [1173, 675] on textarea "this code extracts the numbers from the varient this works flawlessly for shoes…" at bounding box center [1300, 657] width 261 height 112
click at [1244, 635] on textarea "this code extracts the numbers from the varient this works flawlessly for shoes…" at bounding box center [1300, 657] width 261 height 112
paste textarea "37 | US 4.5-5 | UK 4-4.5"
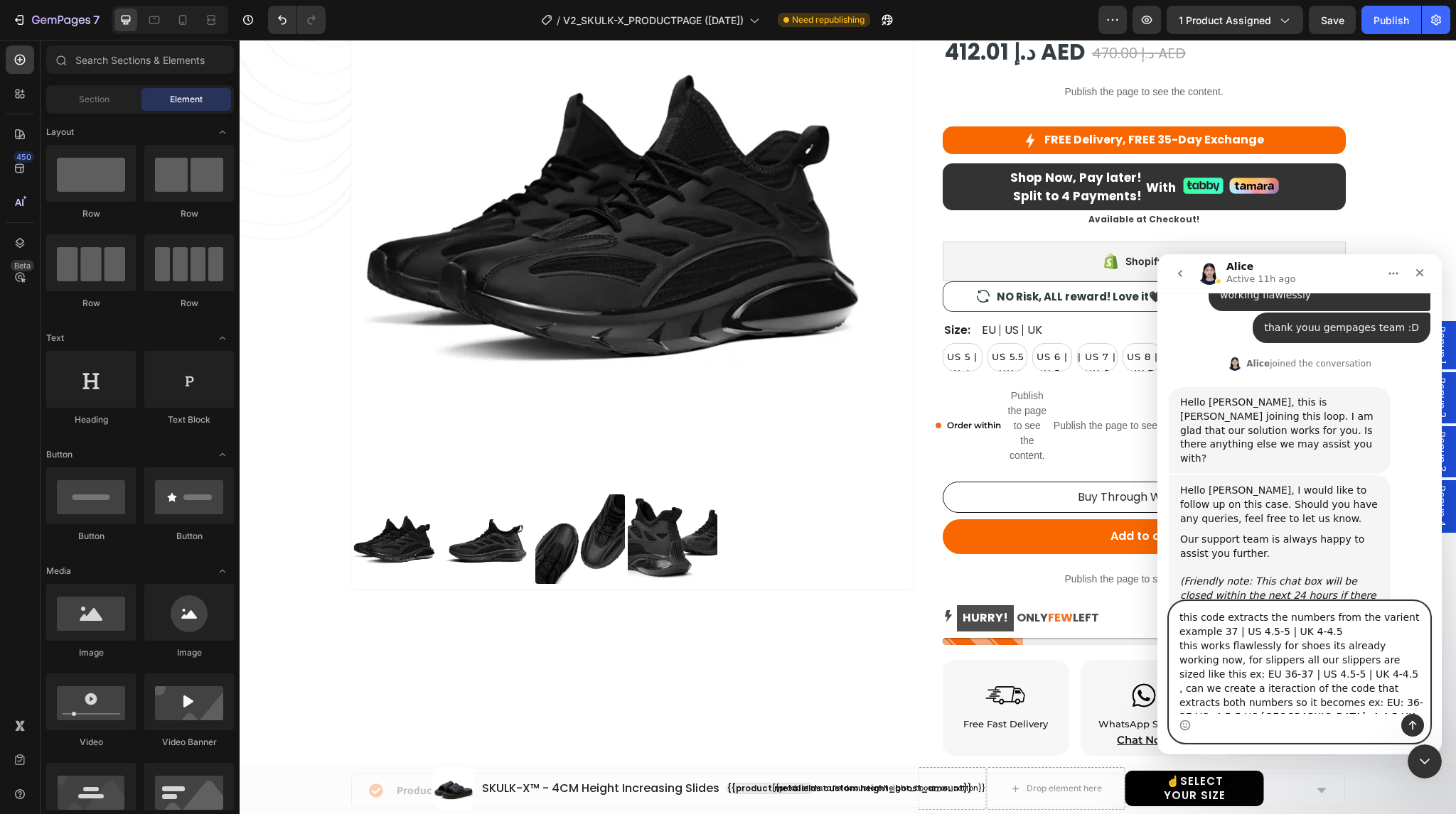
click at [1220, 636] on textarea "this code extracts the numbers from the varient example 37 | US 4.5-5 | UK 4-4.…" at bounding box center [1300, 657] width 261 height 112
click at [1283, 637] on textarea "this code extracts the numbers from the varient example EU 37 | US 4.5-5 | UK 4…" at bounding box center [1300, 657] width 261 height 112
drag, startPoint x: 1272, startPoint y: 637, endPoint x: 1251, endPoint y: 634, distance: 21.2
click at [1251, 634] on textarea "this code extracts the numbers from the varient example 37 | US 4.5-5 | UK 4-4.…" at bounding box center [1300, 657] width 261 height 112
drag, startPoint x: 1294, startPoint y: 634, endPoint x: 1282, endPoint y: 639, distance: 13.0
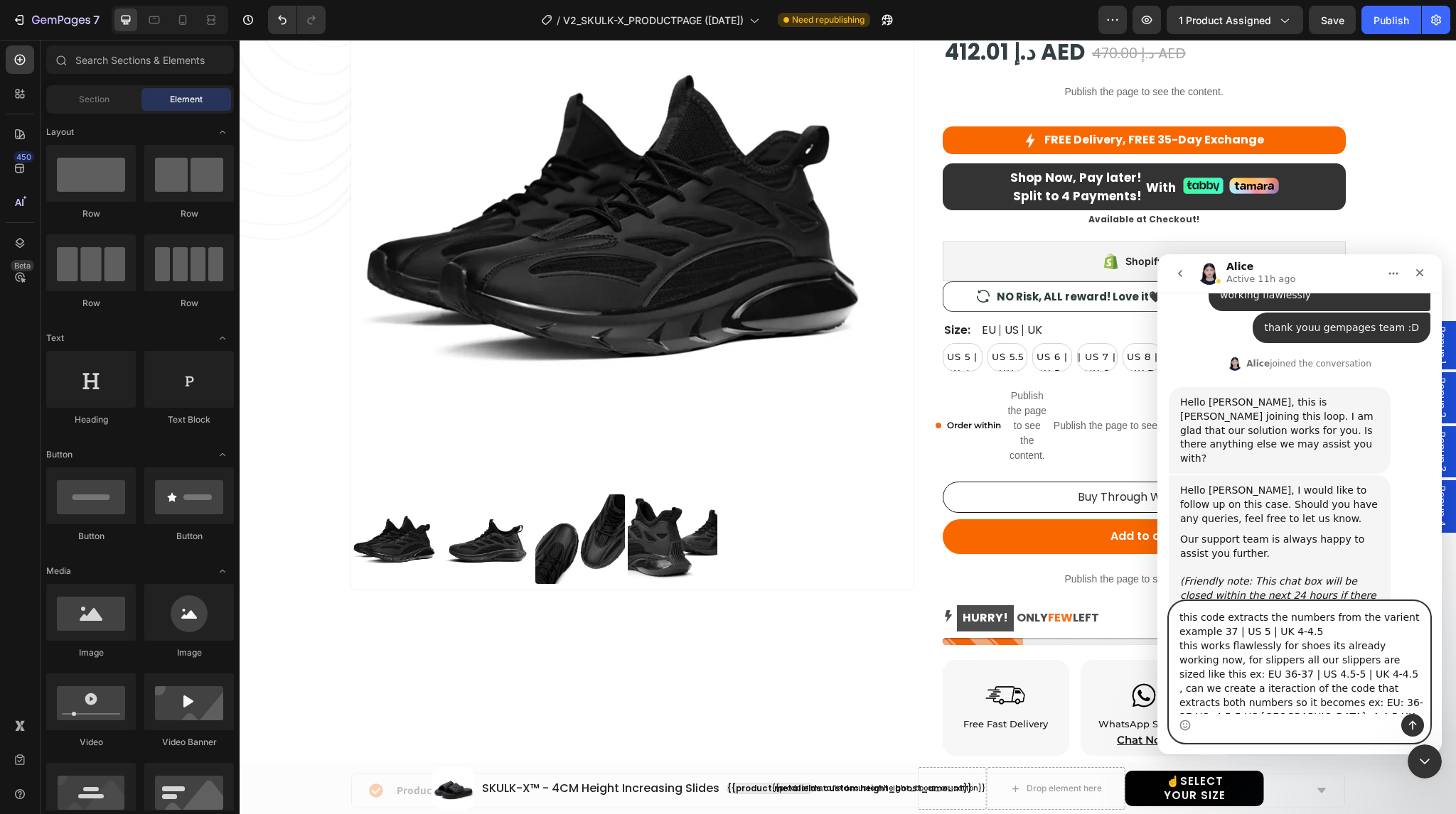
click at [1282, 639] on textarea "this code extracts the numbers from the varient example 37 | US 5 | UK 4-4.5 th…" at bounding box center [1300, 657] width 261 height 112
click at [1291, 639] on textarea "this code extracts the numbers from the varient example 37 | US 5 | UK 4-4.5 th…" at bounding box center [1300, 657] width 261 height 112
click at [1295, 634] on textarea "this code extracts the numbers from the varient example 37 | US 5 | UK 4-4.5 th…" at bounding box center [1300, 657] width 261 height 112
click at [1298, 637] on textarea "this code extracts the numbers from the varient example 37 | US 5 | UK 5 this w…" at bounding box center [1300, 657] width 261 height 112
click at [1220, 639] on textarea "this code extracts the numbers from the varient example 37 | US 5 | UK 5 this w…" at bounding box center [1300, 657] width 261 height 112
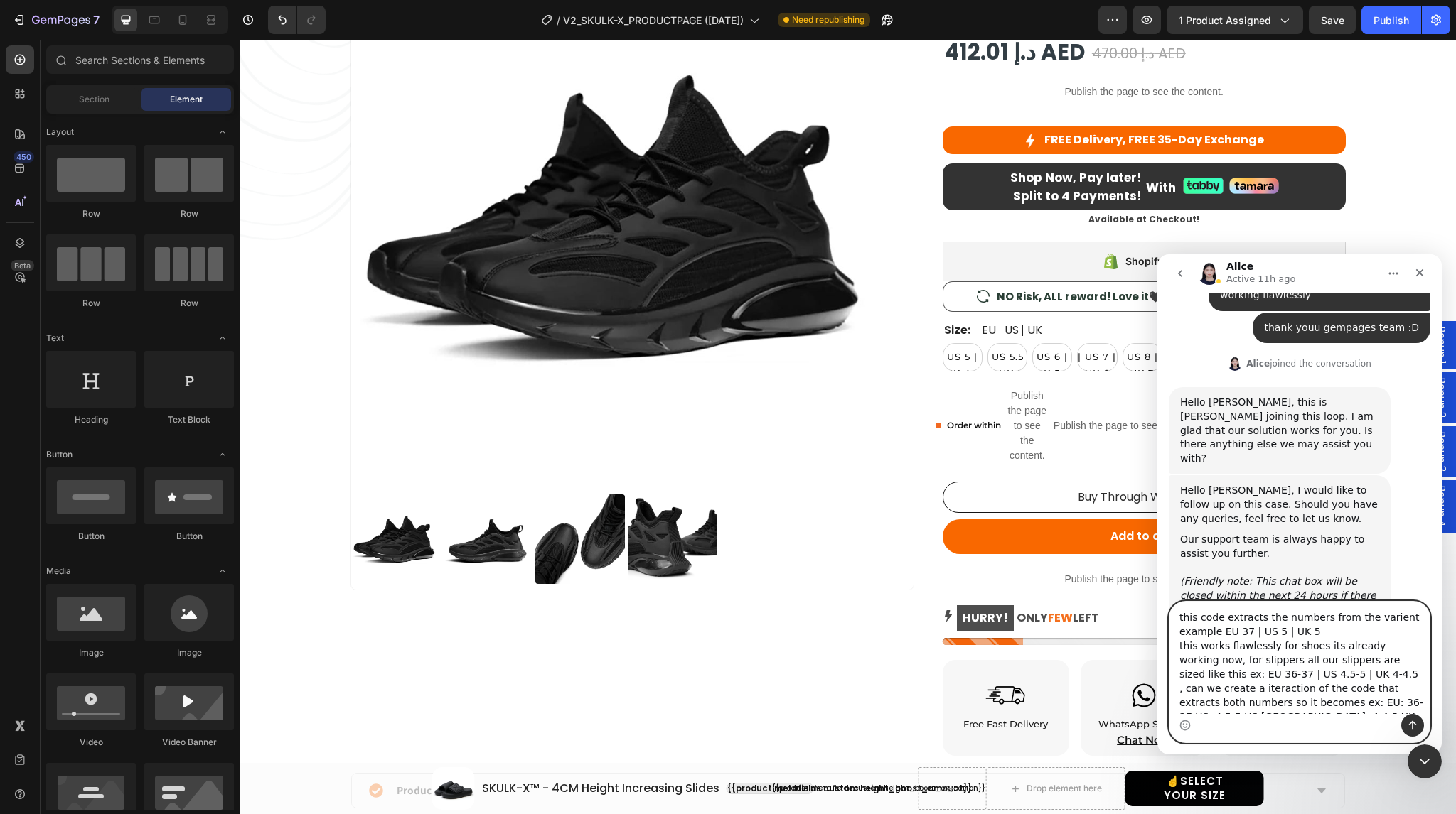
click at [1305, 638] on textarea "this code extracts the numbers from the varient example EU 37 | US 5 | UK 5 thi…" at bounding box center [1300, 657] width 261 height 112
drag, startPoint x: 1234, startPoint y: 630, endPoint x: 1243, endPoint y: 633, distance: 9.5
click at [1243, 633] on textarea "this code extracts the numbers from the varient example EU 37 | US 5 | UK 5 and…" at bounding box center [1300, 657] width 261 height 112
click at [1216, 662] on textarea "this code extracts the numbers from the varient example EU 37 | US 5 | UK 5 and…" at bounding box center [1300, 657] width 261 height 112
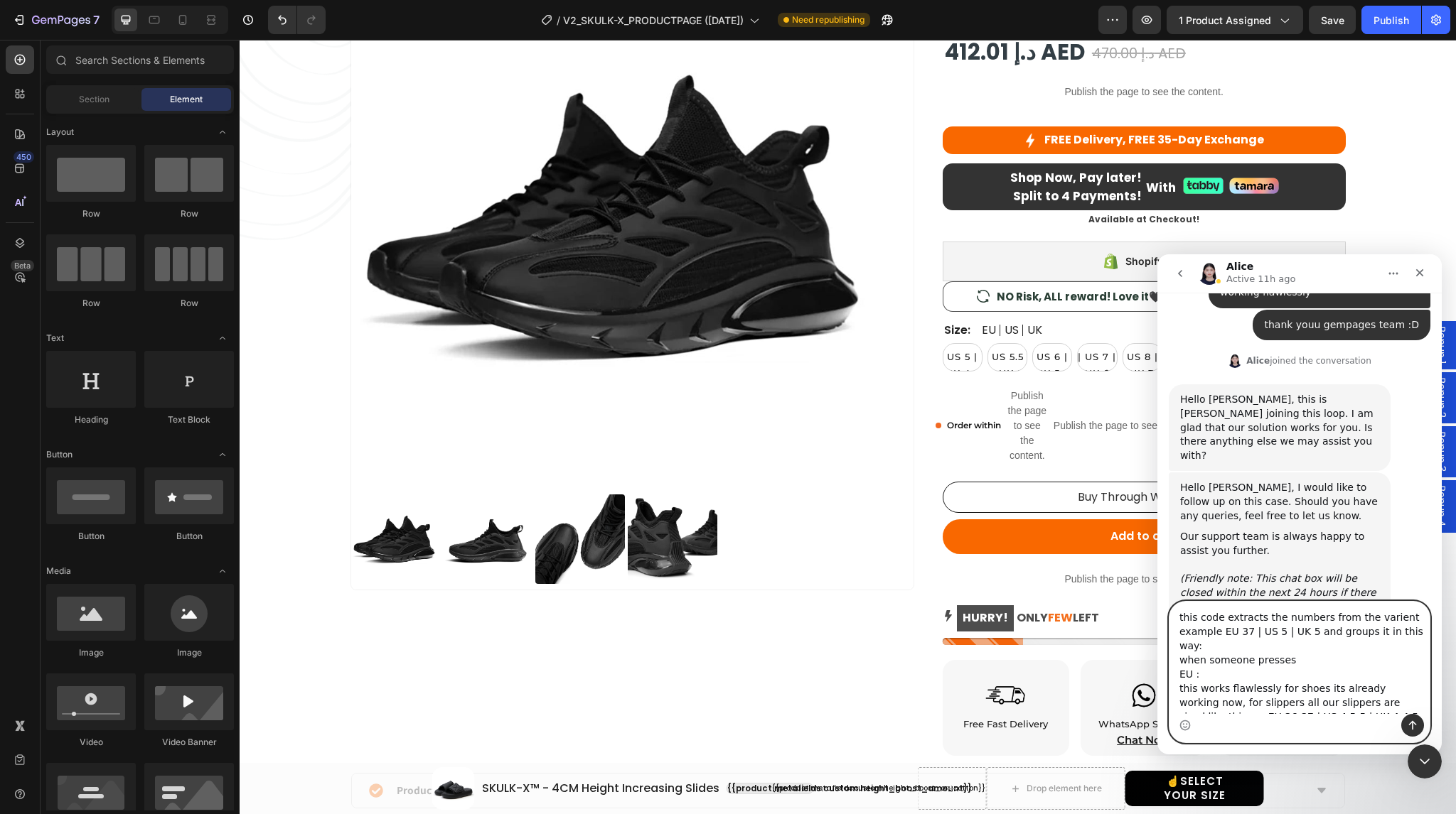
paste textarea "37 | US 4.5-5 | UK 4-4.5"
click at [1212, 659] on textarea "this code extracts the numbers from the varient example EU 37 | US 5 | UK 5 and…" at bounding box center [1300, 657] width 261 height 112
drag, startPoint x: 1306, startPoint y: 666, endPoint x: 1198, endPoint y: 662, distance: 108.1
click at [1198, 662] on textarea "this code extracts the numbers from the varient example EU 37 | US 5 | UK 5 and…" at bounding box center [1300, 657] width 261 height 112
drag, startPoint x: 1300, startPoint y: 634, endPoint x: 1234, endPoint y: 630, distance: 66.1
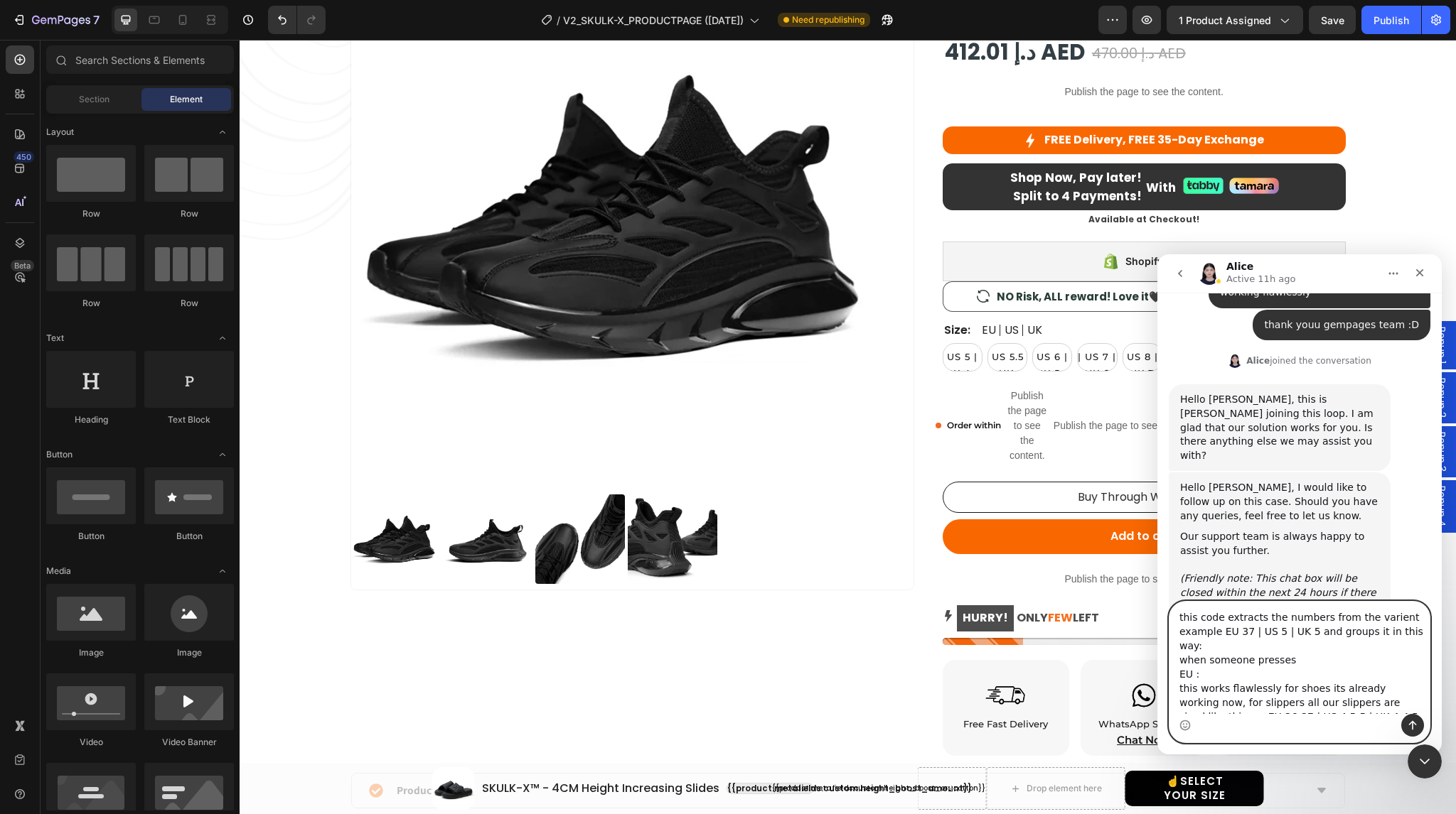
click at [1234, 630] on textarea "this code extracts the numbers from the varient example EU 37 | US 5 | UK 5 and…" at bounding box center [1300, 657] width 261 height 112
click at [1208, 666] on textarea "this code extracts the numbers from the varient example EU 37 | US 5 | UK 5 and…" at bounding box center [1300, 657] width 261 height 112
paste textarea "37 | US 5 | UK 5"
drag, startPoint x: 1211, startPoint y: 659, endPoint x: 1282, endPoint y: 656, distance: 71.1
click at [1282, 656] on textarea "this code extracts the numbers from the varient example EU 37 | US 5 | UK 5 and…" at bounding box center [1300, 657] width 261 height 112
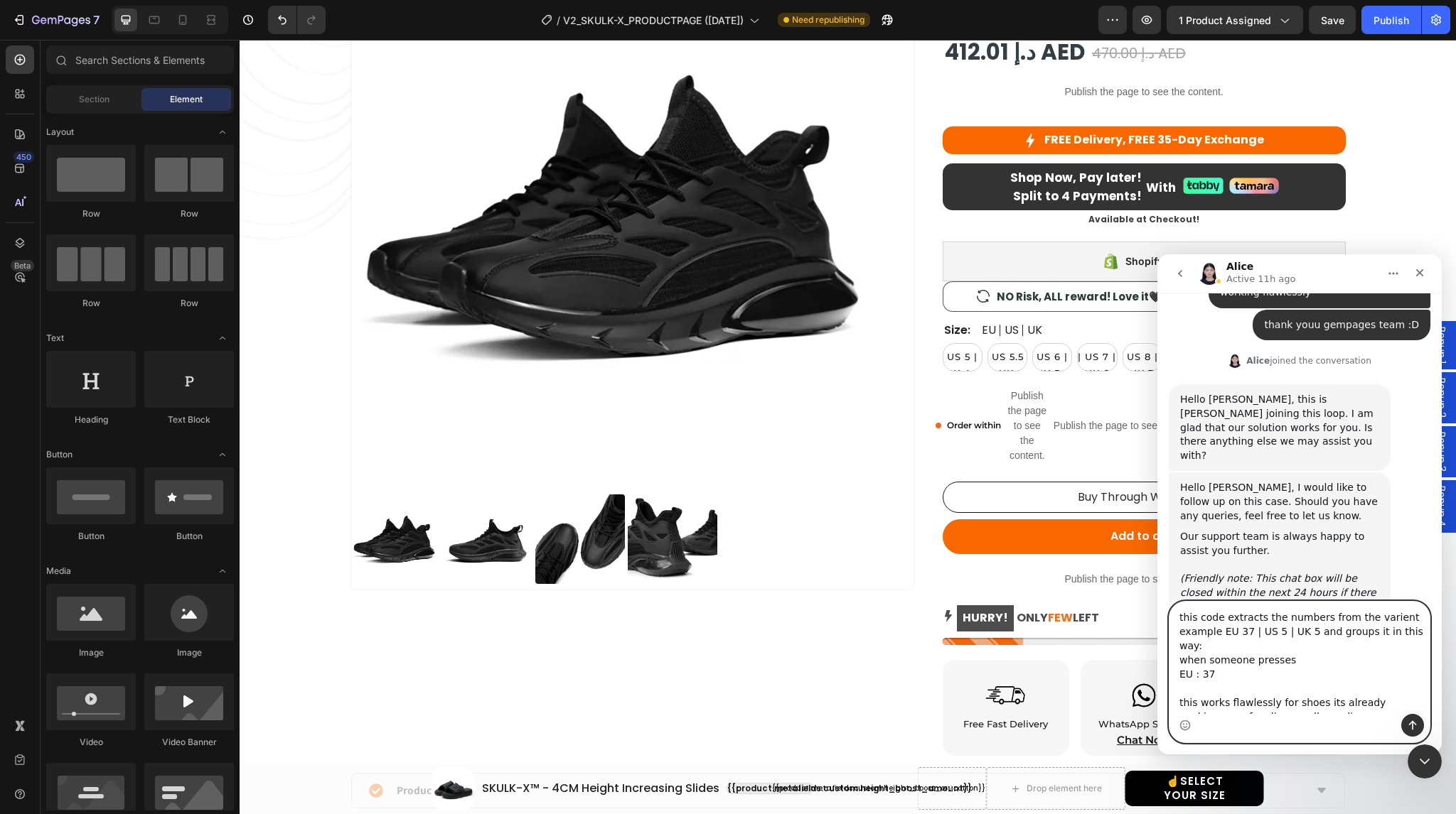
paste textarea "| US 5 | UK 5"
drag, startPoint x: 1189, startPoint y: 676, endPoint x: 1171, endPoint y: 676, distance: 18.0
click at [1171, 676] on textarea "this code extracts the numbers from the varient example EU 37 | US 5 | UK 5 and…" at bounding box center [1300, 657] width 261 height 112
click at [1189, 676] on textarea "this code extracts the numbers from the varient example EU 37 | US 5 | UK 5 and…" at bounding box center [1300, 657] width 261 height 112
click at [1200, 676] on textarea "this code extracts the numbers from the varient example EU 37 | US 5 | UK 5 and…" at bounding box center [1300, 657] width 261 height 112
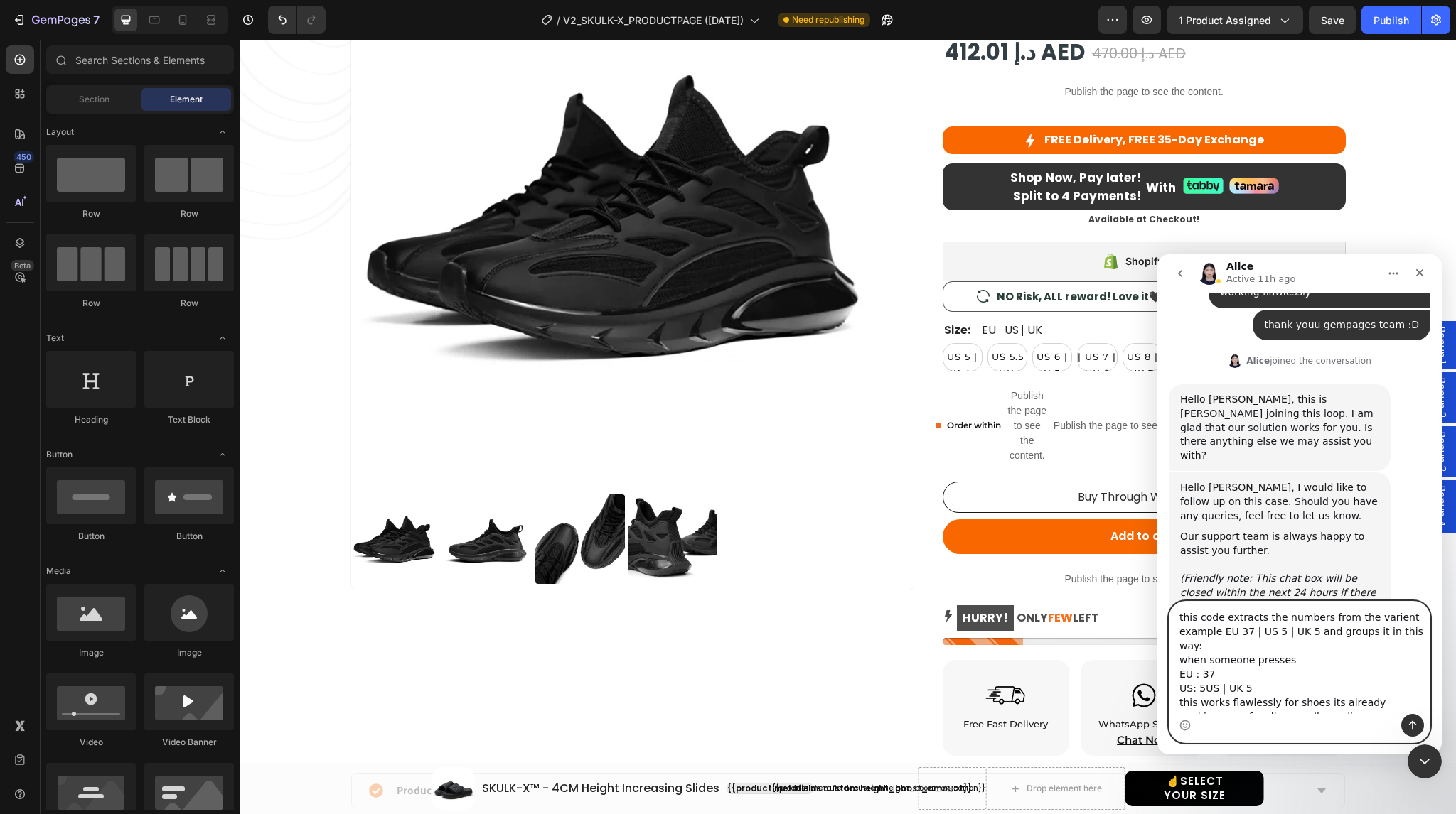
drag, startPoint x: 1224, startPoint y: 676, endPoint x: 1214, endPoint y: 678, distance: 10.2
click at [1214, 678] on textarea "this code extracts the numbers from the varient example EU 37 | US 5 | UK 5 and…" at bounding box center [1300, 657] width 261 height 112
click at [1200, 671] on textarea "this code extracts the numbers from the varient example EU 37 | US 5 | UK 5 and…" at bounding box center [1300, 657] width 261 height 112
click at [1192, 687] on textarea "this code extracts the numbers from the varient example EU 37 | US 5 | UK 5 and…" at bounding box center [1300, 657] width 261 height 112
click at [1222, 686] on textarea "this code extracts the numbers from the varient example EU 37 | US 5 | UK 5 and…" at bounding box center [1300, 657] width 261 height 112
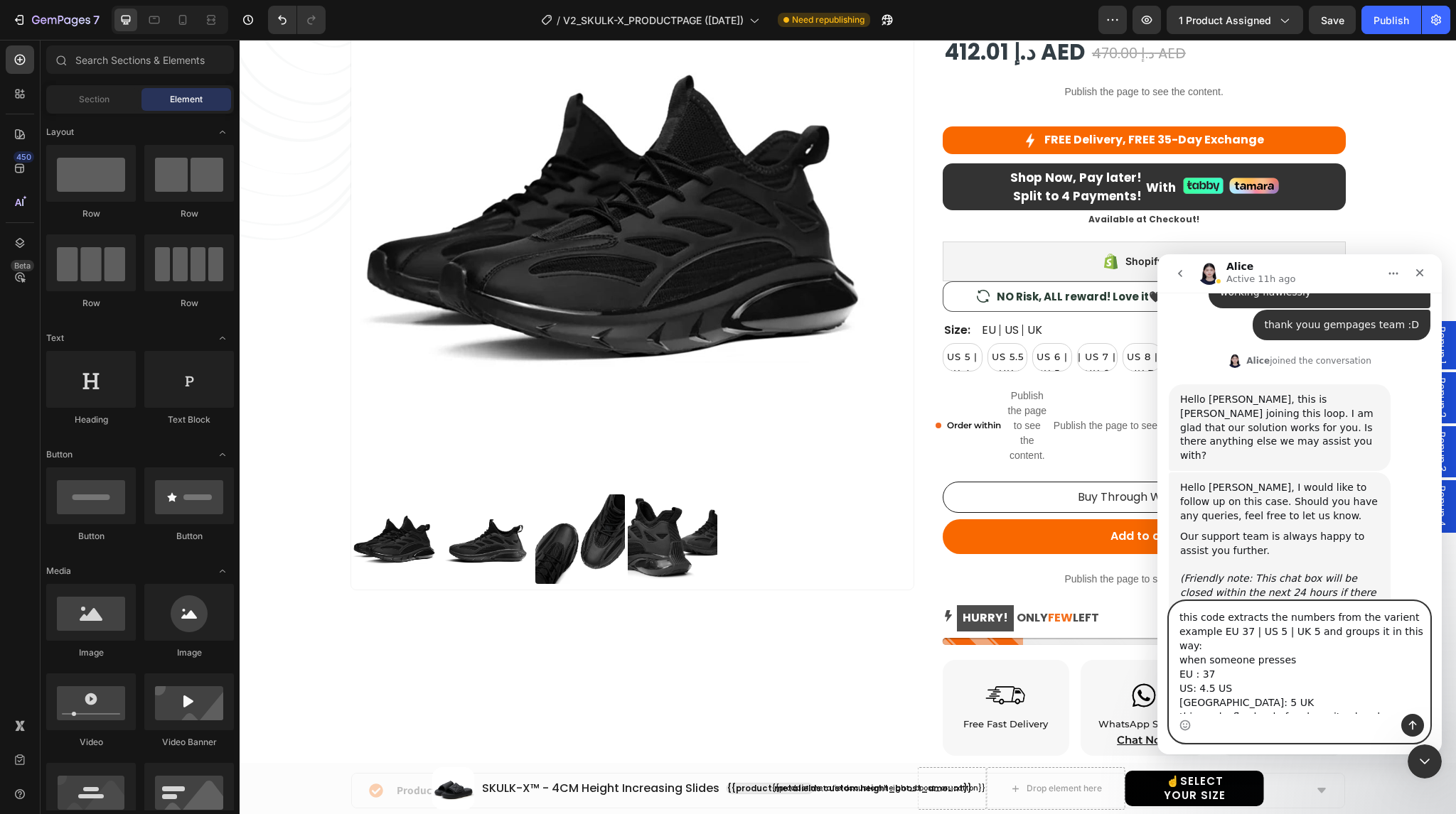
click at [1211, 657] on textarea "this code extracts the numbers from the varient example EU 37 | US 5 | UK 5 and…" at bounding box center [1300, 657] width 261 height 112
click at [1294, 647] on textarea "this code extracts the numbers from the varient example EU 37 | US 5 | UK 5 and…" at bounding box center [1300, 657] width 261 height 112
click at [1198, 662] on textarea "this code extracts the numbers from the varient example EU 37 | US 5 | UK 5 and…" at bounding box center [1300, 657] width 261 height 112
click at [1189, 659] on textarea "this code extracts the numbers from the varient example EU 37 | US 5 | UK 5 and…" at bounding box center [1300, 657] width 261 height 112
click at [1243, 663] on textarea "this code extracts the numbers from the varient example EU 37 | US 5 | UK 5 and…" at bounding box center [1300, 657] width 261 height 112
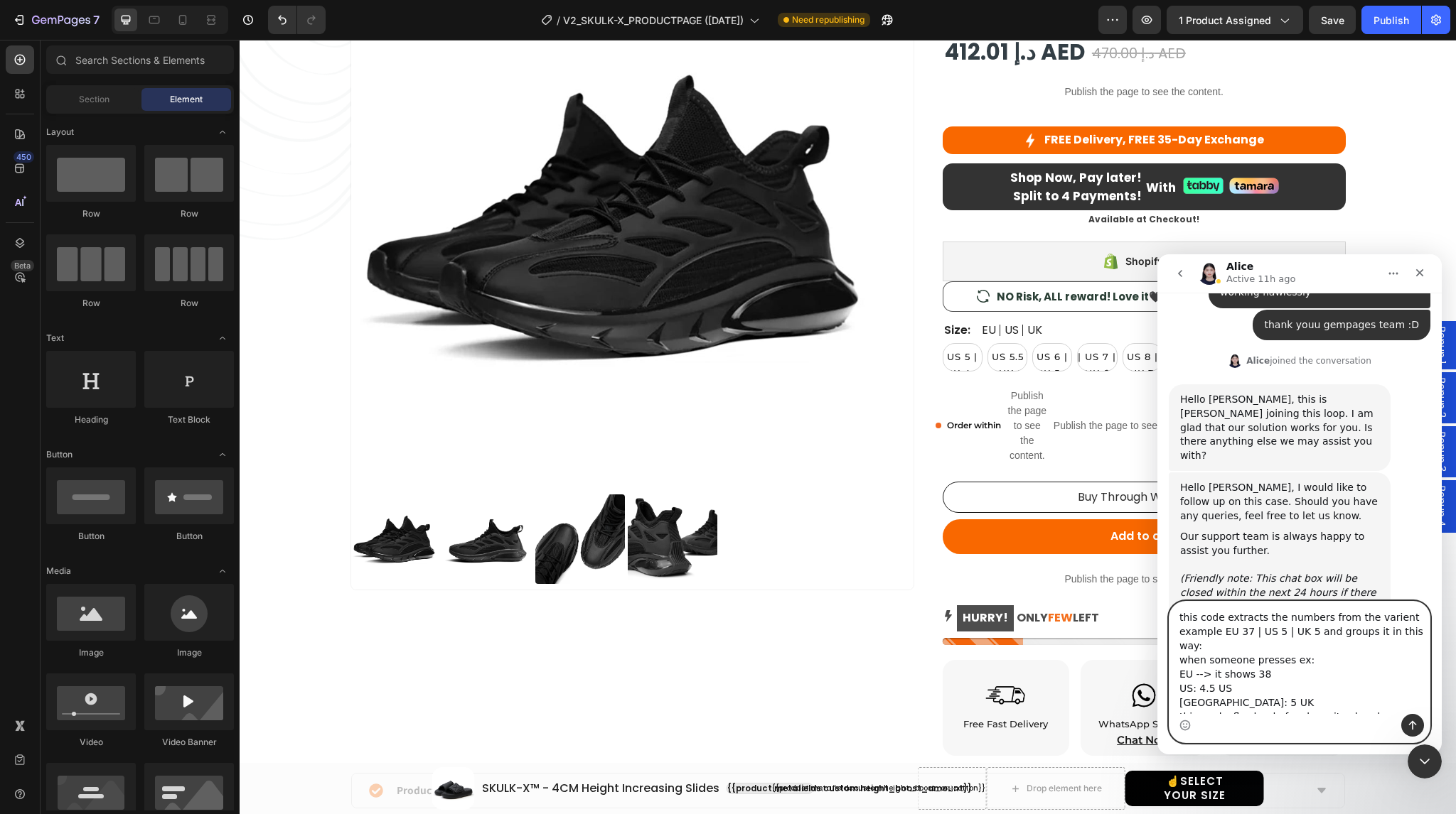
click at [1247, 662] on textarea "this code extracts the numbers from the varient example EU 37 | US 5 | UK 5 and…" at bounding box center [1300, 657] width 261 height 112
click at [1192, 675] on textarea "this code extracts the numbers from the varient example EU 37 | US 5 | UK 5 and…" at bounding box center [1300, 657] width 261 height 112
click at [1205, 676] on textarea "this code extracts the numbers from the varient example EU 37 | US 5 | UK 5 and…" at bounding box center [1300, 657] width 261 height 112
drag, startPoint x: 1254, startPoint y: 657, endPoint x: 1209, endPoint y: 656, distance: 45.0
click at [1209, 656] on textarea "this code extracts the numbers from the varient example EU 37 | US 5 | UK 5 and…" at bounding box center [1300, 657] width 261 height 112
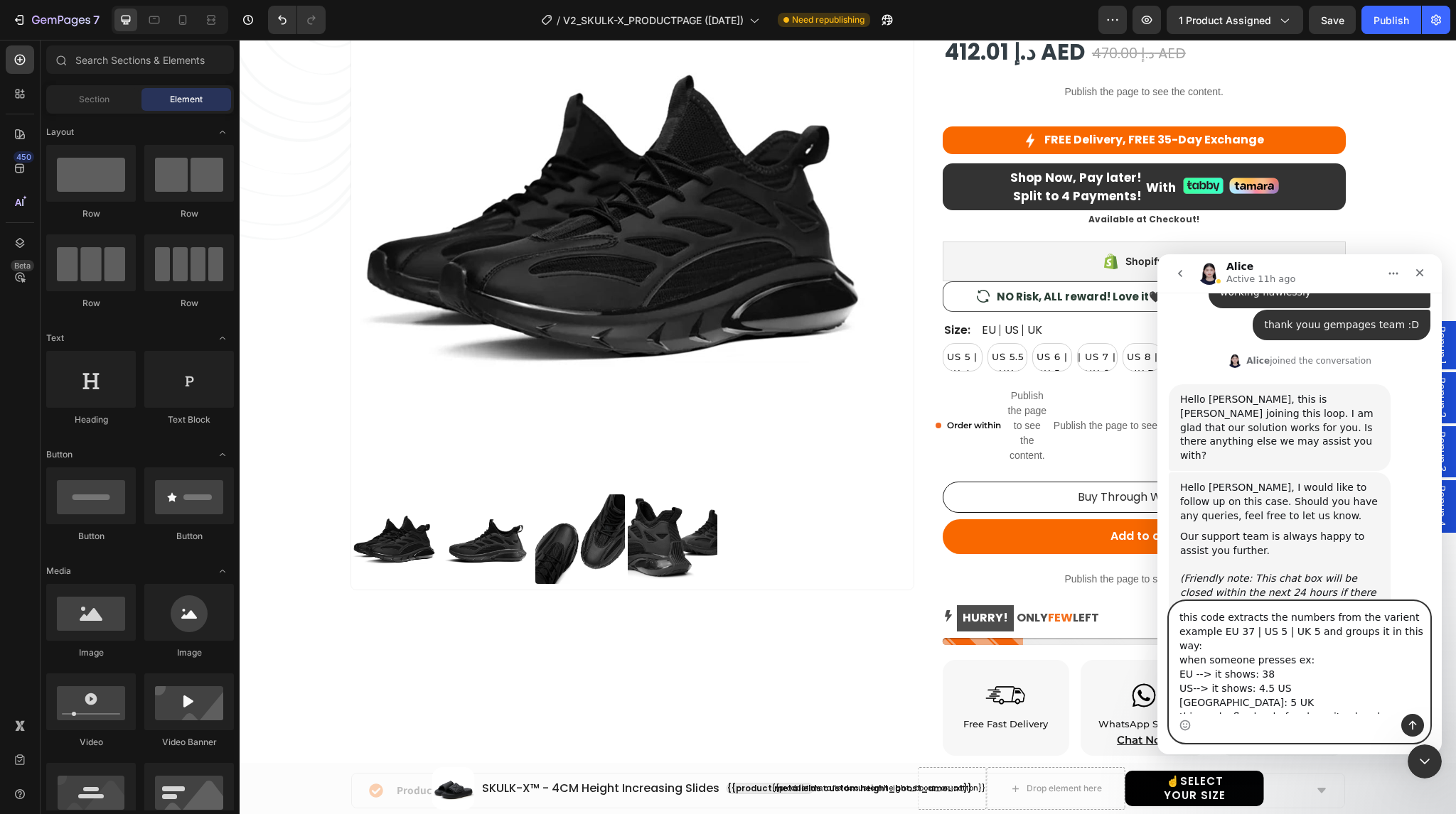
click at [1198, 689] on textarea "this code extracts the numbers from the varient example EU 37 | US 5 | UK 5 and…" at bounding box center [1300, 657] width 261 height 112
paste textarea "it shows:"
click at [1197, 691] on textarea "this code extracts the numbers from the varient example EU 37 | US 5 | UK 5 and…" at bounding box center [1300, 657] width 261 height 112
click at [1294, 687] on textarea "this code extracts the numbers from the varient example EU 37 | US 5 | UK 5 and…" at bounding box center [1300, 657] width 261 height 112
click at [1190, 672] on textarea "this code extracts the numbers from the varient example EU 37 | US 5 | UK 5 and…" at bounding box center [1300, 657] width 261 height 112
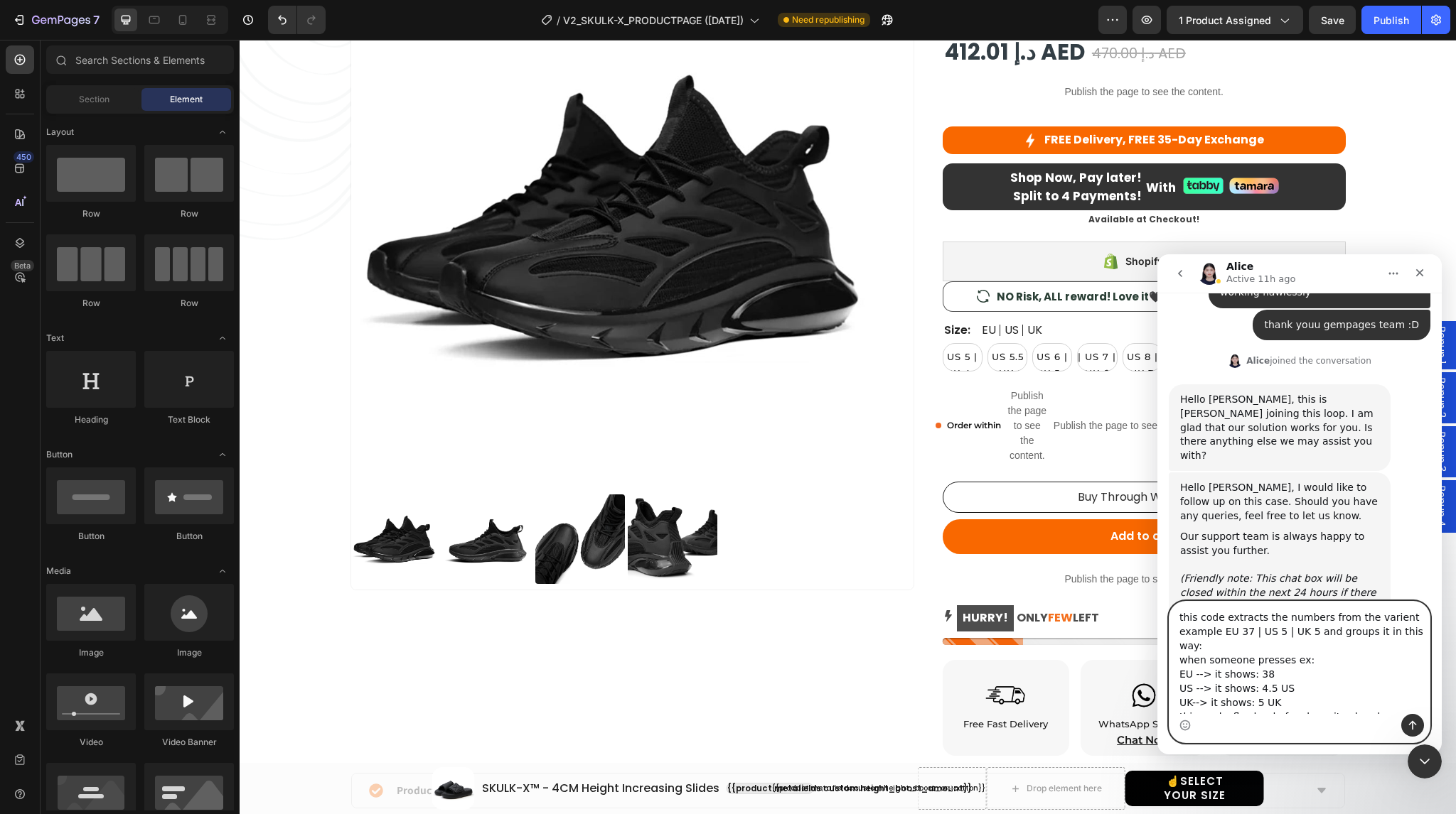
click at [1192, 690] on textarea "this code extracts the numbers from the varient example EU 37 | US 5 | UK 5 and…" at bounding box center [1300, 657] width 261 height 112
click at [1284, 692] on textarea "this code extracts the numbers from the varient example EU 37 | US 5 | UK 5 and…" at bounding box center [1300, 657] width 261 height 112
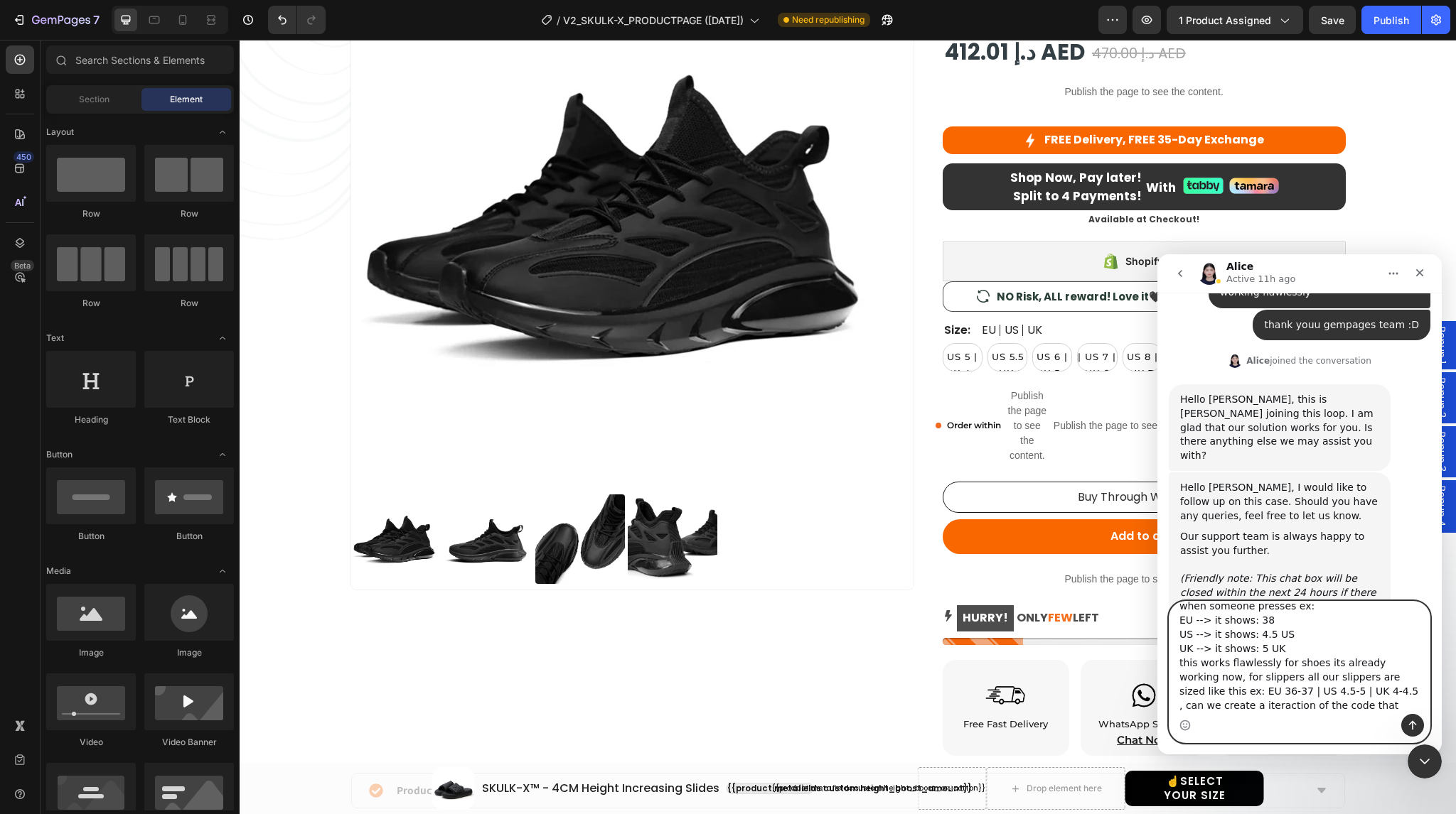
drag, startPoint x: 1189, startPoint y: 707, endPoint x: 1435, endPoint y: 719, distance: 246.3
click at [1435, 719] on div "this code extracts the numbers from the varient example EU 37 | US 5 | UK 5 and…" at bounding box center [1299, 672] width 284 height 142
click at [1225, 707] on textarea "this code extracts the numbers from the varient example EU 37 | US 5 | UK 5 and…" at bounding box center [1300, 657] width 261 height 112
click at [1243, 707] on textarea "this code extracts the numbers from the varient example EU 37 | US 5 | UK 5 and…" at bounding box center [1300, 657] width 261 height 112
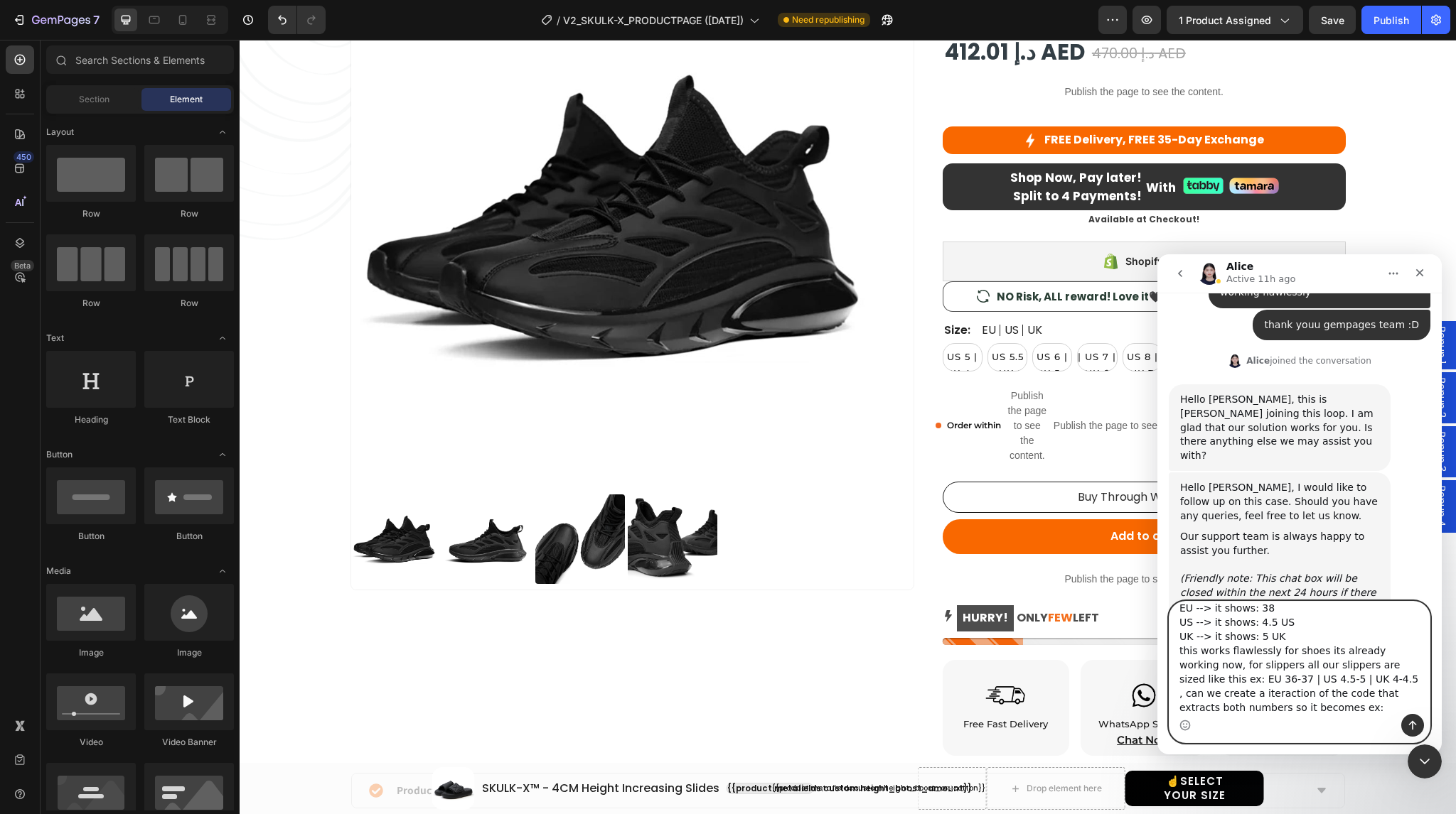
click at [1218, 708] on textarea "this code extracts the numbers from the varient example EU 37 | US 5 | UK 5 and…" at bounding box center [1300, 657] width 261 height 112
click at [1221, 707] on textarea "this code extracts the numbers from the varient example EU 37 | US 5 | UK 5 and…" at bounding box center [1300, 657] width 261 height 112
click at [1232, 708] on textarea "this code extracts the numbers from the varient example EU 37 | US 5 | UK 5 and…" at bounding box center [1300, 657] width 261 height 112
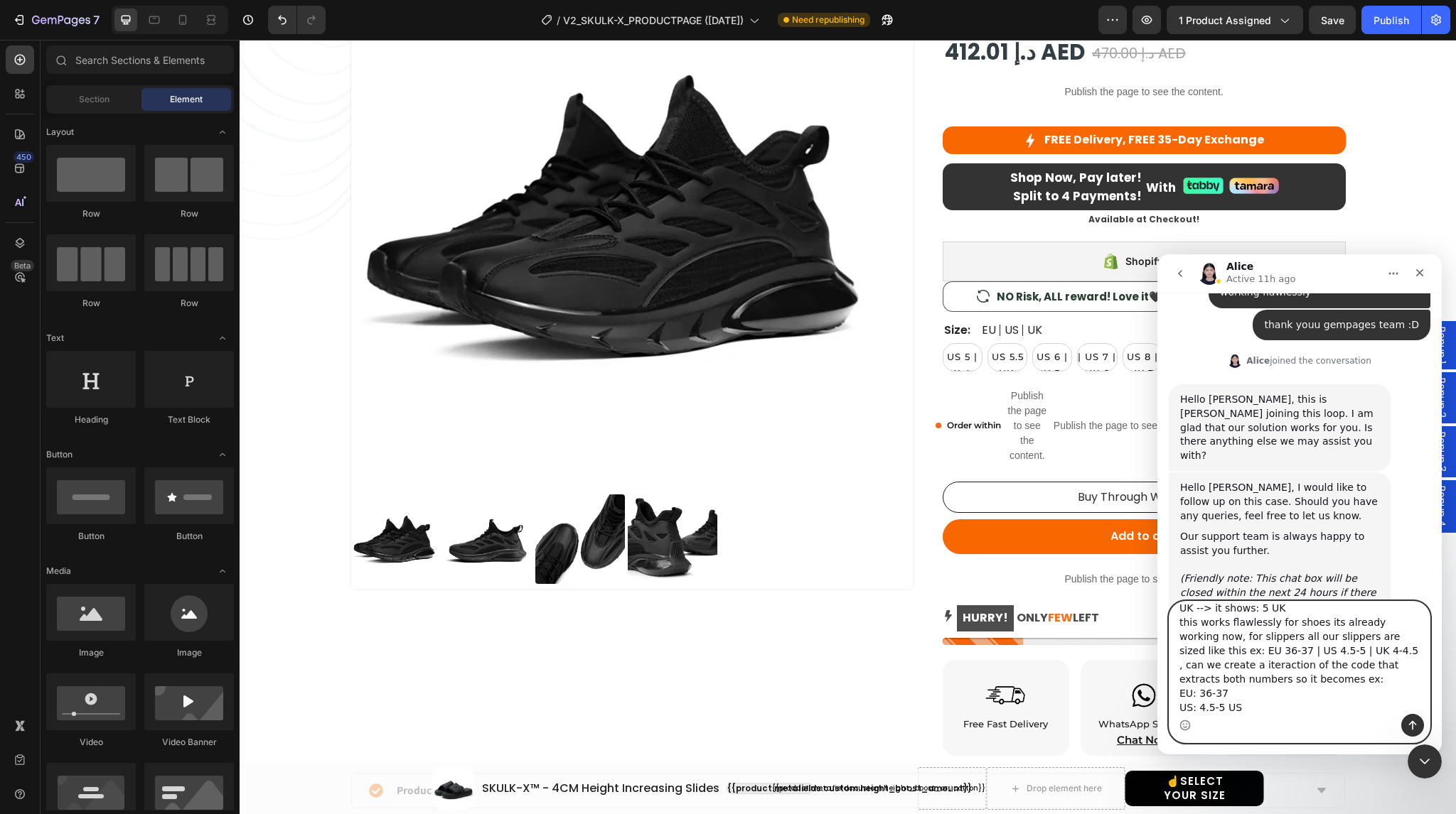
click at [1192, 694] on textarea "this code extracts the numbers from the varient example EU 37 | US 5 | UK 5 and…" at bounding box center [1300, 657] width 261 height 112
click at [1197, 681] on textarea "this code extracts the numbers from the varient example EU 37 | US 5 | UK 5 and…" at bounding box center [1300, 657] width 261 height 112
click at [1196, 707] on textarea "this code extracts the numbers from the varient example EU 37 | US 5 | UK 5 and…" at bounding box center [1300, 657] width 261 height 112
click at [1266, 696] on textarea "this code extracts the numbers from the varient example EU 37 | US 5 | UK 5 and…" at bounding box center [1300, 657] width 261 height 112
click at [1269, 710] on textarea "this code extracts the numbers from the varient example EU 37 | US 5 | UK 5 and…" at bounding box center [1300, 657] width 261 height 112
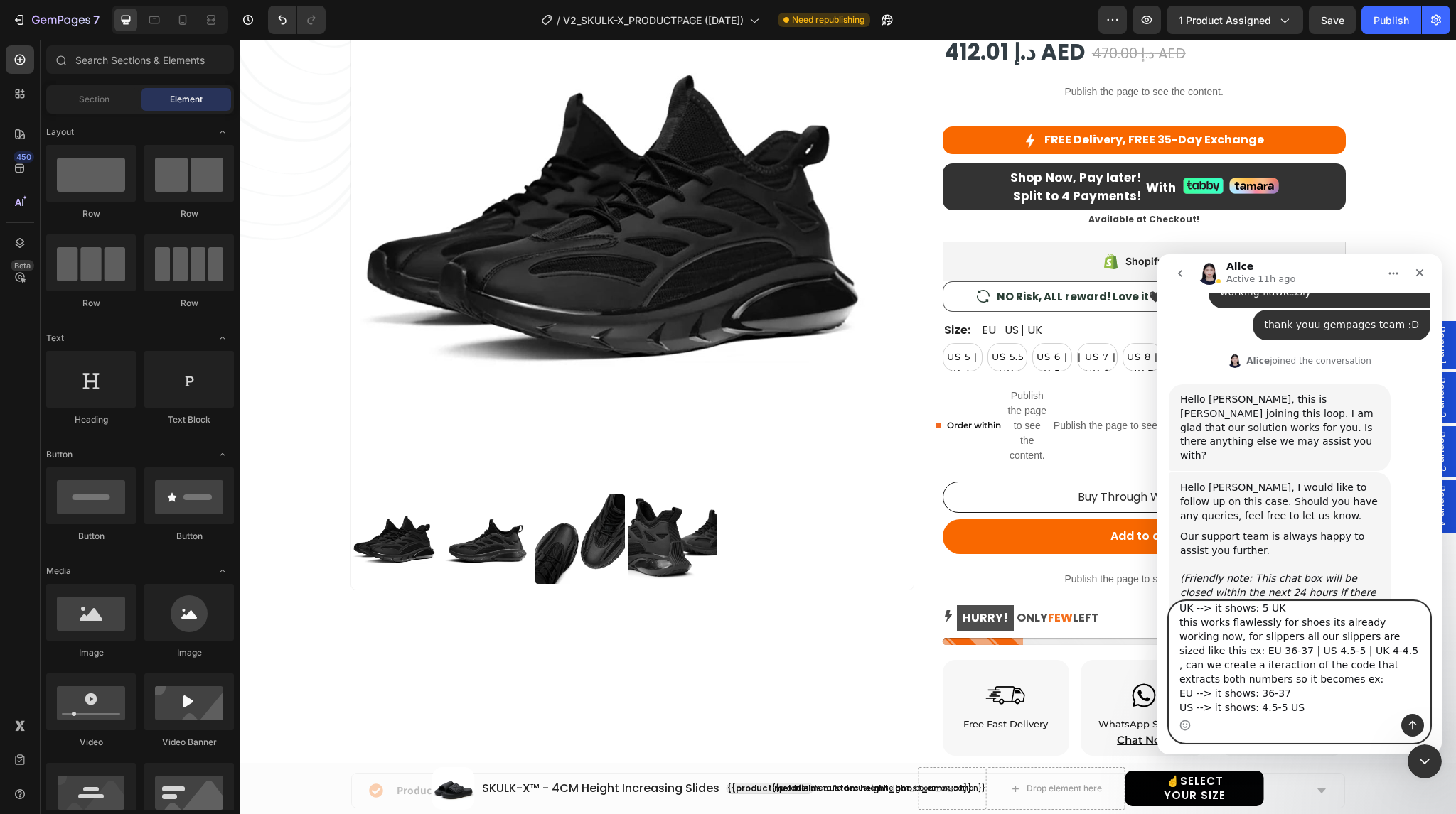
click at [1259, 667] on textarea "this code extracts the numbers from the varient example EU 37 | US 5 | UK 5 and…" at bounding box center [1300, 657] width 261 height 112
click at [1258, 712] on textarea "this code extracts the numbers from the varient example EU 37 | US 5 | UK 5 and…" at bounding box center [1300, 657] width 261 height 112
click at [1254, 709] on textarea "this code extracts the numbers from the varient example EU 37 | US 5 | UK 5 and…" at bounding box center [1300, 657] width 261 height 112
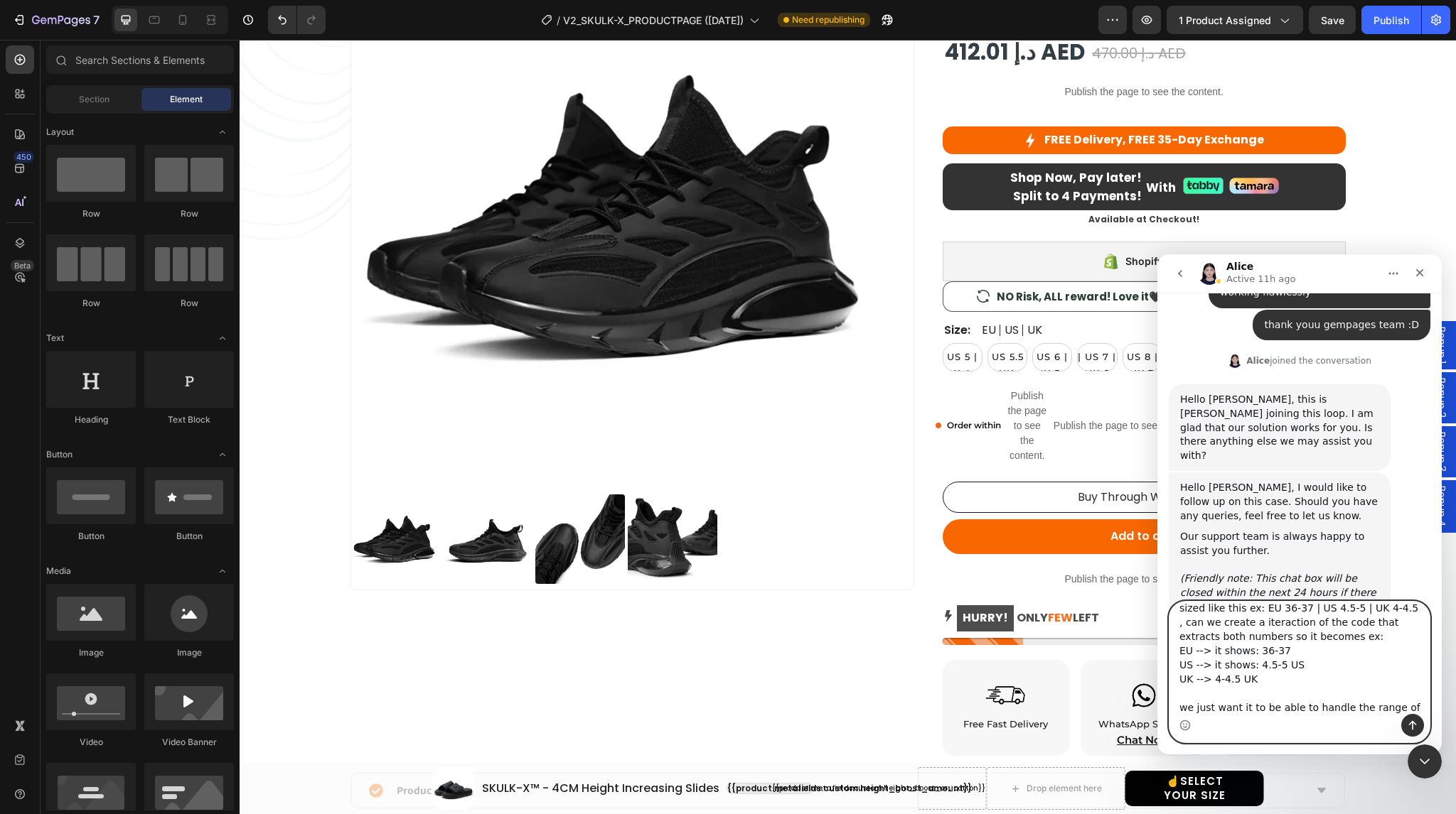
click at [1182, 708] on textarea "this code extracts the numbers from the varient example EU 37 | US 5 | UK 5 and…" at bounding box center [1300, 657] width 261 height 112
click at [1291, 705] on textarea "this code extracts the numbers from the varient example EU 37 | US 5 | UK 5 and…" at bounding box center [1300, 657] width 261 height 112
click at [1282, 643] on textarea "this code extracts the numbers from the varient example EU 37 | US 5 | UK 5 and…" at bounding box center [1300, 657] width 261 height 112
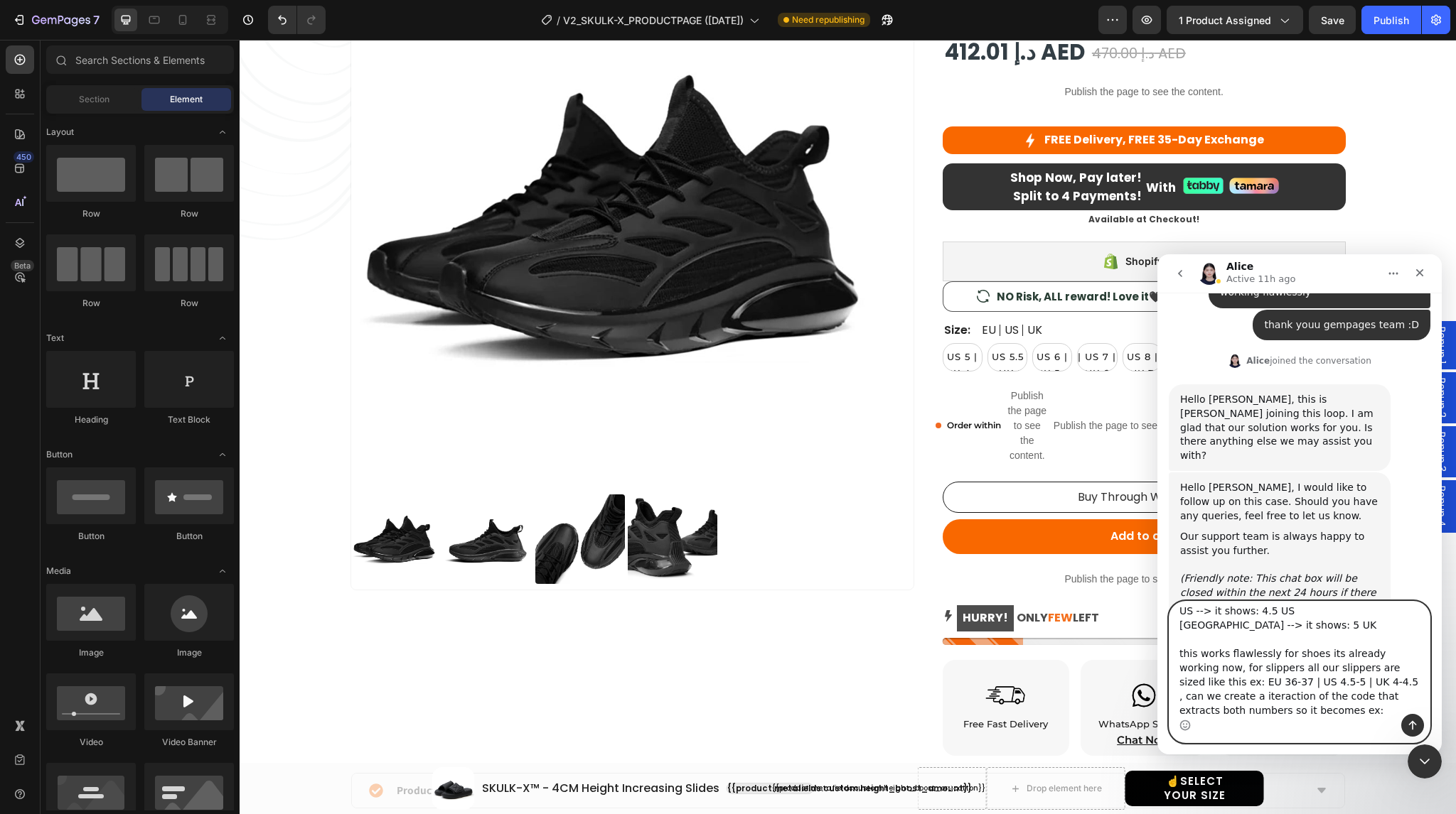
scroll to position [78, 0]
click at [1396, 636] on textarea "this code extracts the numbers from the varient example EU 37 | US 5 | UK 5 and…" at bounding box center [1300, 657] width 261 height 112
click at [1201, 655] on textarea "this code extracts the numbers from the varient example EU 37 | US 5 | UK 5 and…" at bounding box center [1300, 657] width 261 height 112
click at [1310, 666] on textarea "this code extracts the numbers from the varient example EU 37 | US 5 | UK 5 and…" at bounding box center [1300, 657] width 261 height 112
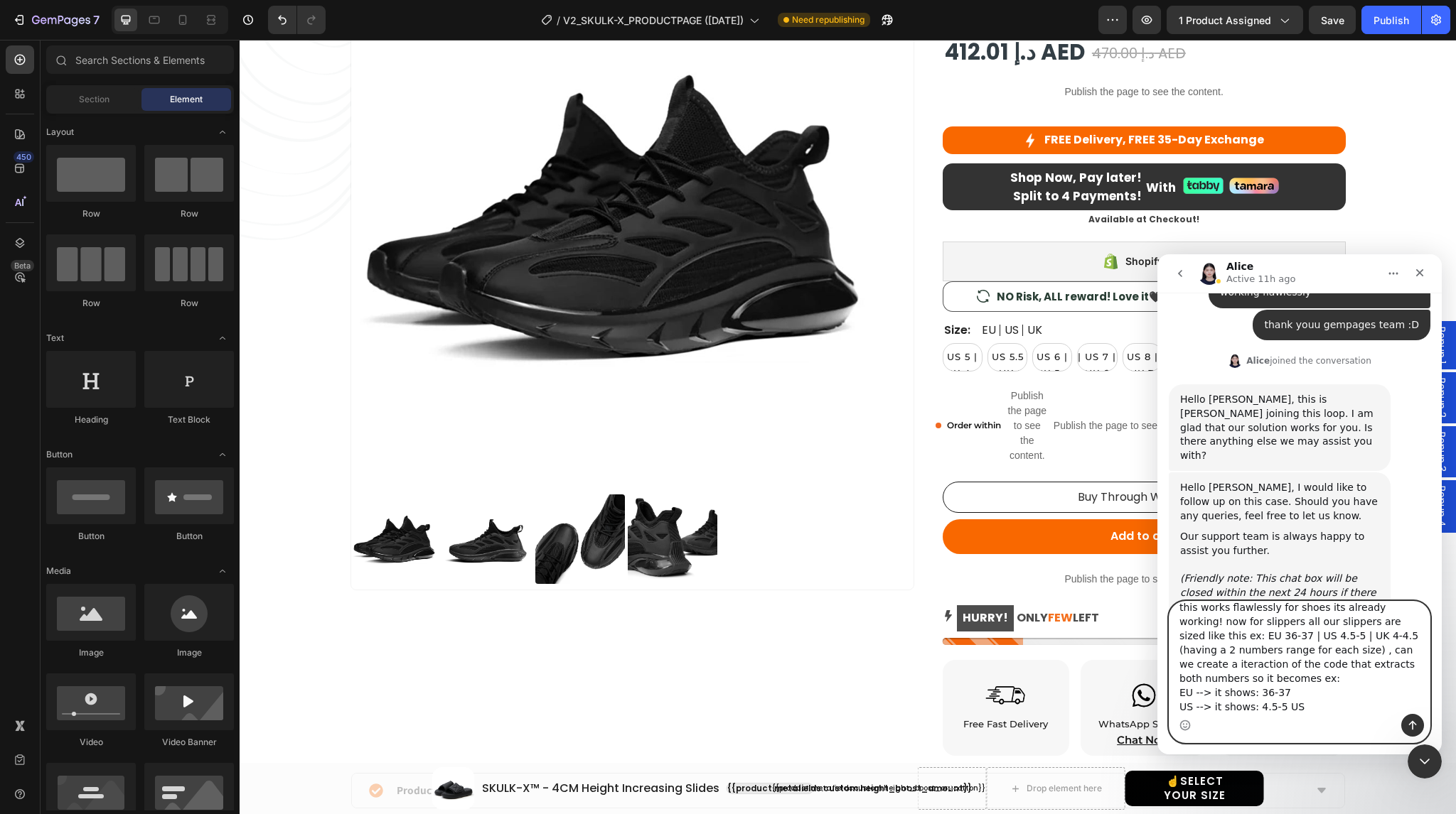
click at [1385, 650] on textarea "this code extracts the numbers from the varient example EU 37 | US 5 | UK 5 and…" at bounding box center [1300, 657] width 261 height 112
click at [1294, 707] on textarea "this code extracts the numbers from the varient example EU 37 | US 5 | UK 5 and…" at bounding box center [1300, 657] width 261 height 112
type textarea "this code extracts the numbers from the varient example EU 37 | US 5 | UK 5 and…"
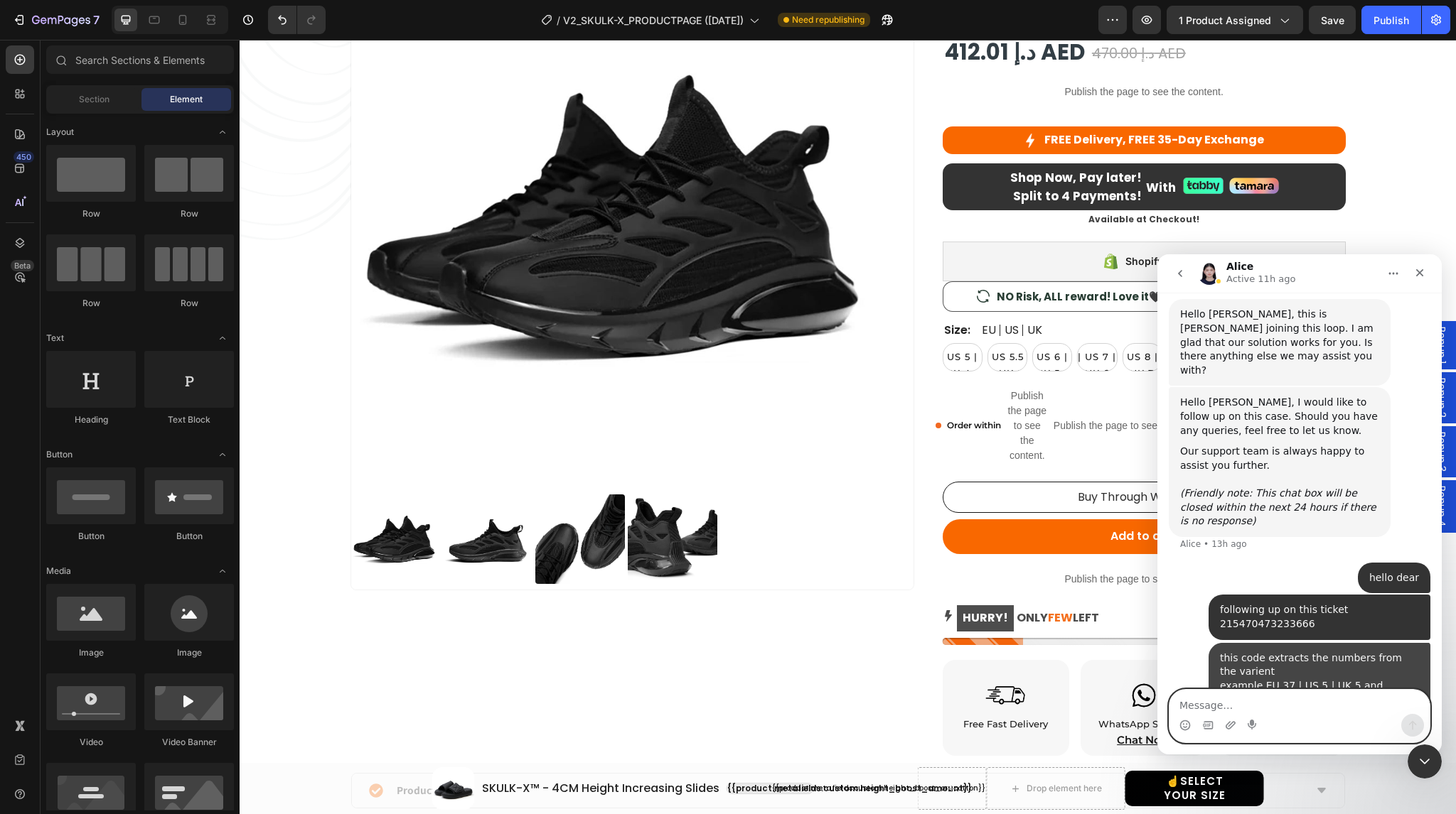
scroll to position [2877, 0]
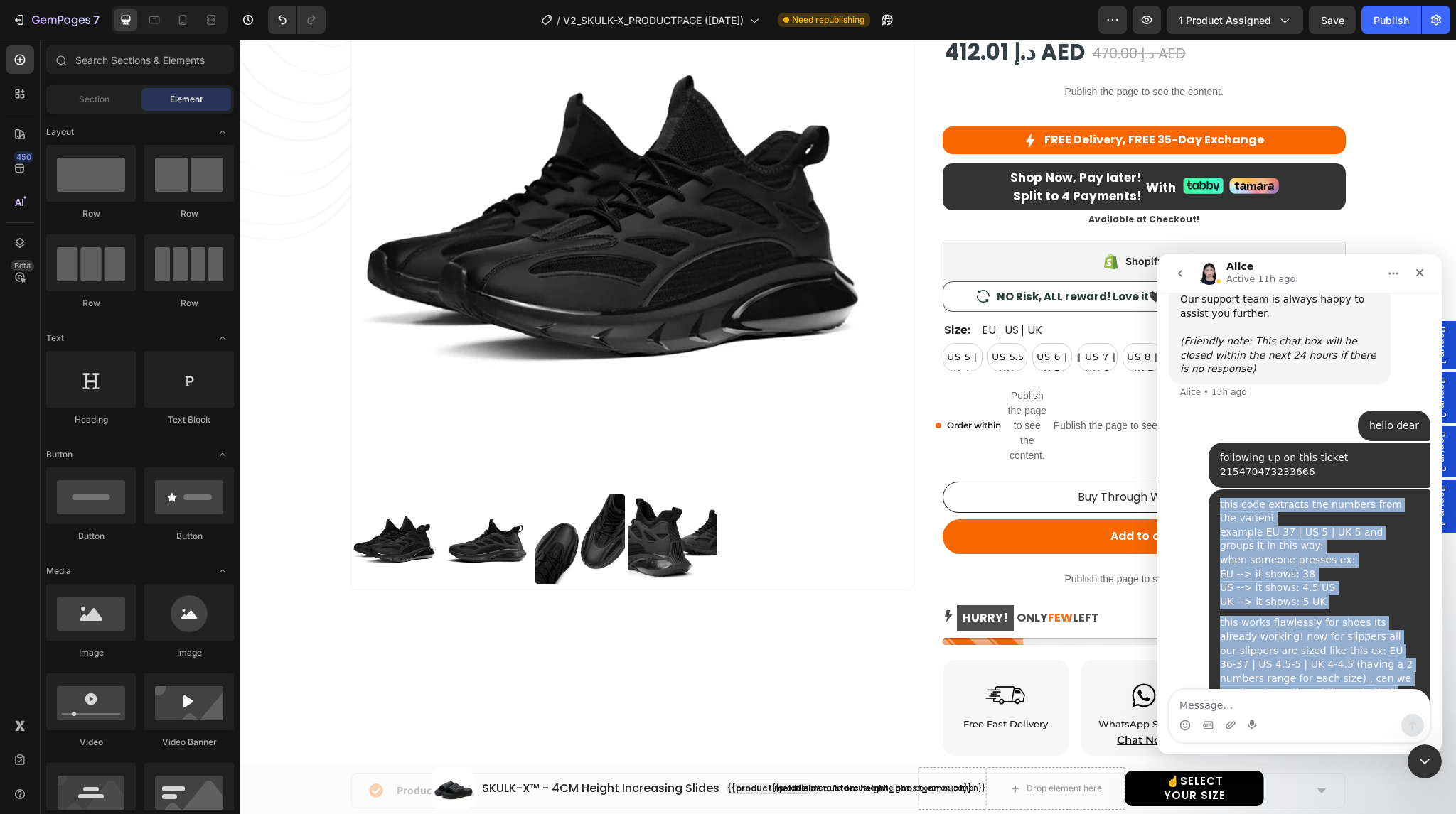
drag, startPoint x: 1212, startPoint y: 365, endPoint x: 1348, endPoint y: 675, distance: 338.5
click at [1348, 675] on div "this code extracts the numbers from the varient example EU 37 | US 5 | UK 5 and…" at bounding box center [1299, 667] width 261 height 355
copy div "this code extracts the numbers from the varient example EU 37 | US 5 | UK 5 and…"
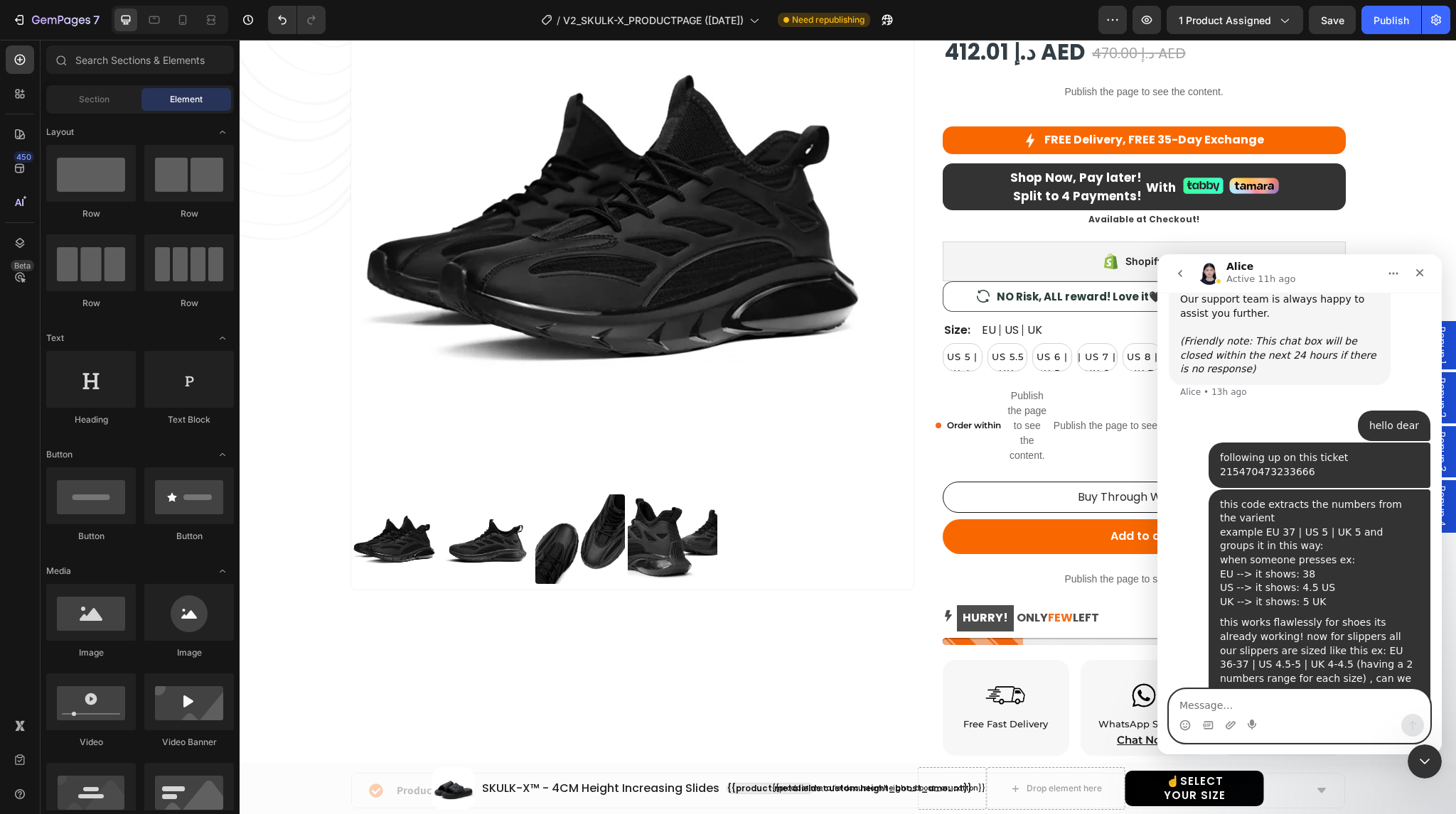
click at [1278, 702] on textarea "Message…" at bounding box center [1300, 702] width 261 height 24
type textarea "sorry follow this :"
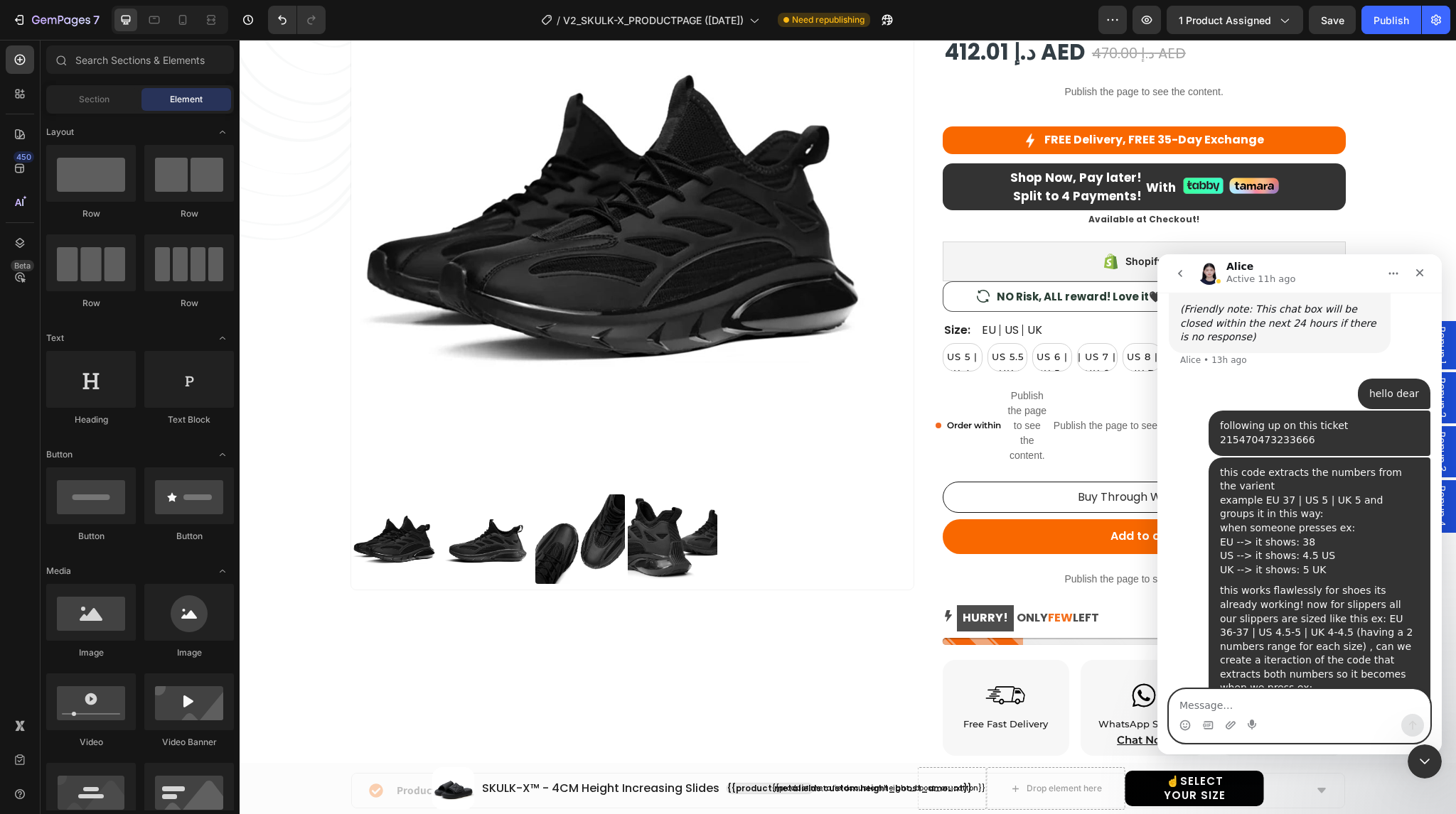
paste textarea "this code extracts the numbers from the varient example EU 37 | US 5 | UK 5 and…"
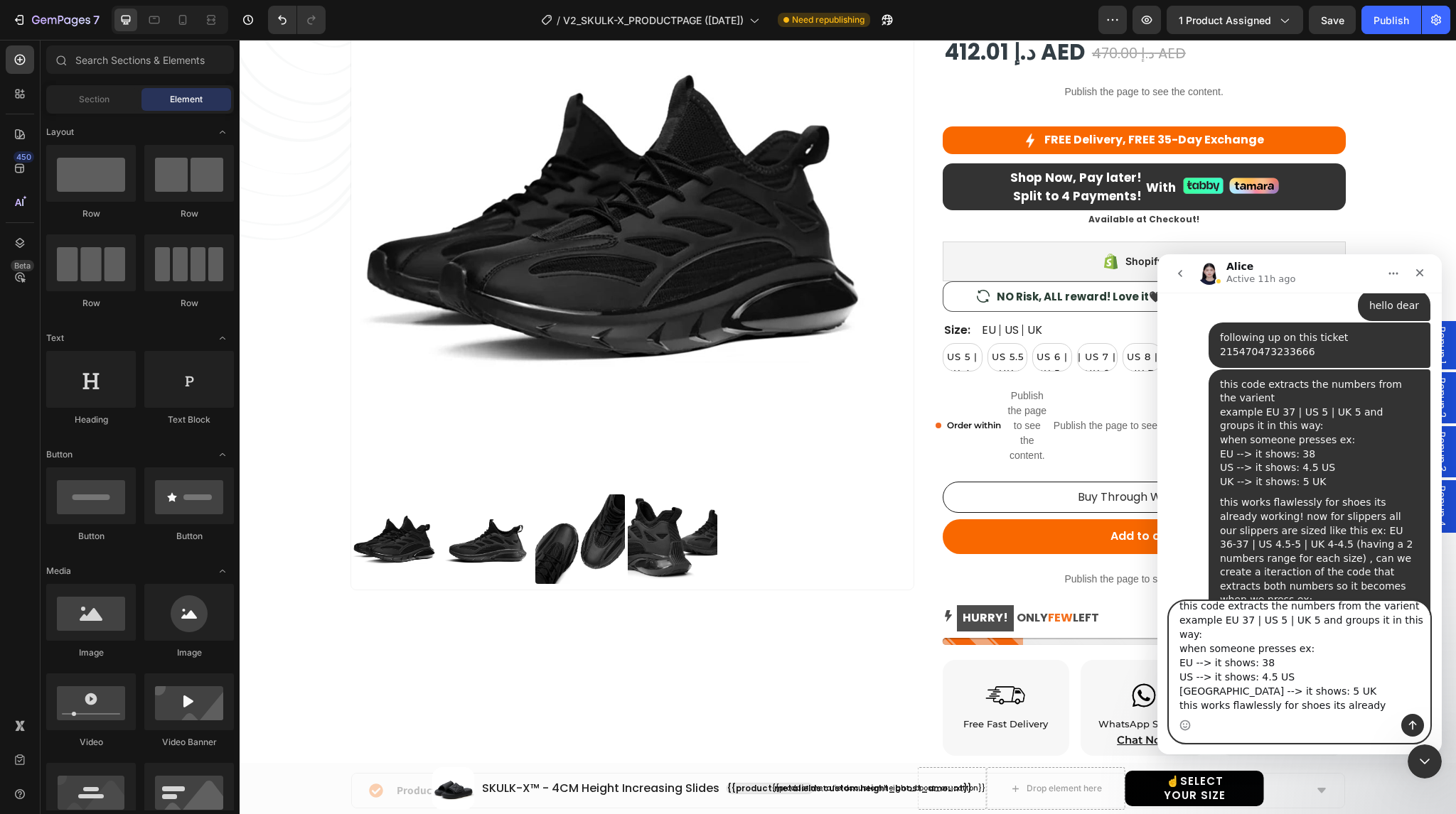
scroll to position [0, 0]
click at [1262, 660] on textarea "this code extracts the numbers from the varient example EU 37 | US 5 | UK 5 and…" at bounding box center [1300, 657] width 261 height 112
click at [1243, 634] on textarea "this code extracts the numbers from the varient example EU 37 | US 5 | UK 5 and…" at bounding box center [1300, 657] width 261 height 112
click at [1297, 632] on textarea "this code extracts the numbers from the varient example EU 37 | US 5 | UK 5 and…" at bounding box center [1300, 657] width 261 height 112
click at [1264, 687] on textarea "this code extracts the numbers from the varient example EU 37 | US 5 | UK 4.5 a…" at bounding box center [1300, 657] width 261 height 112
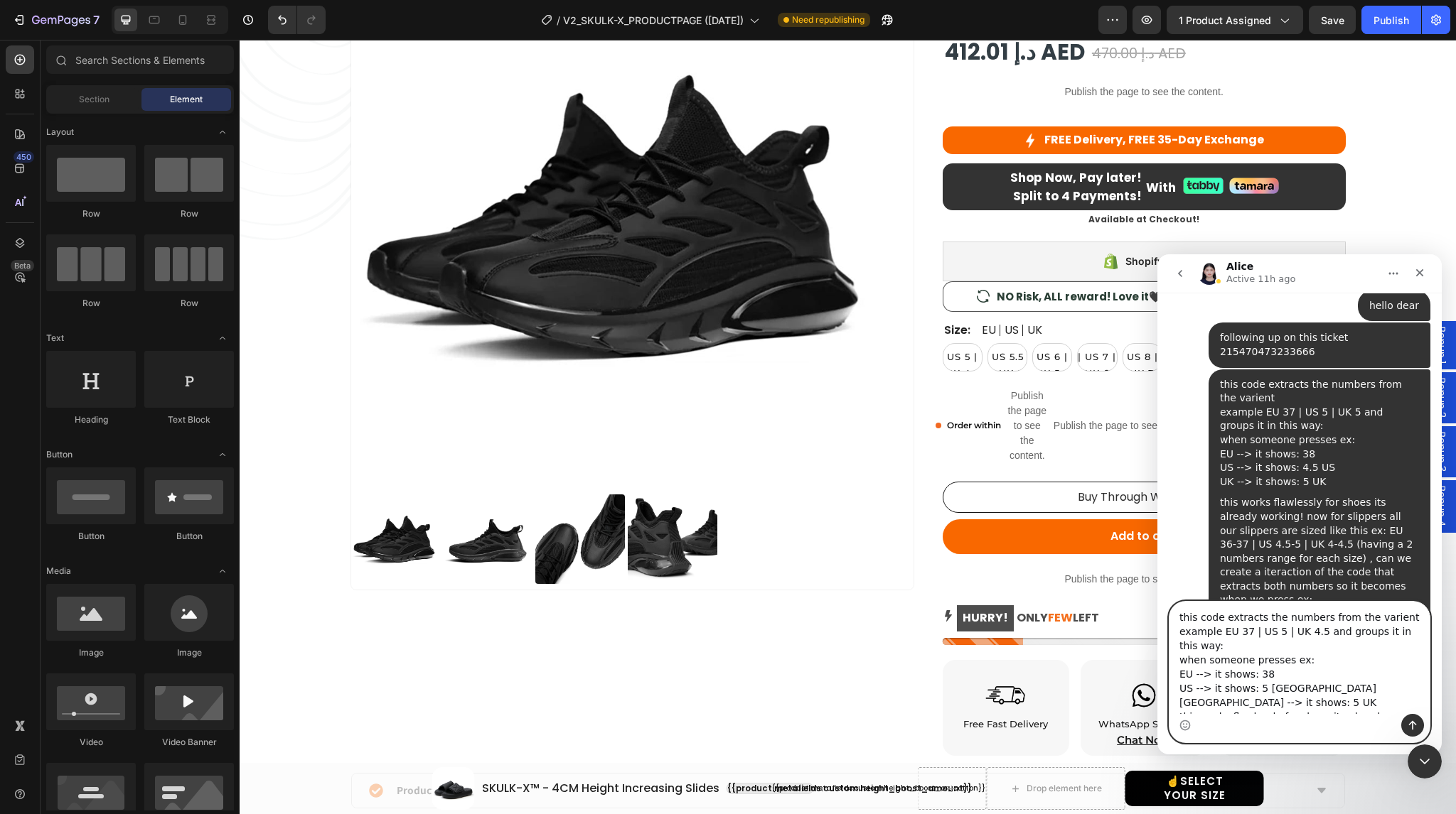
click at [1256, 707] on textarea "this code extracts the numbers from the varient example EU 37 | US 5 | UK 4.5 a…" at bounding box center [1300, 657] width 261 height 112
click at [1262, 672] on textarea "this code extracts the numbers from the varient example EU 37 | US 5 | UK 4.5 a…" at bounding box center [1300, 657] width 261 height 112
type textarea "this code extracts the numbers from the varient example EU 37 | US 5 | UK 4.5 a…"
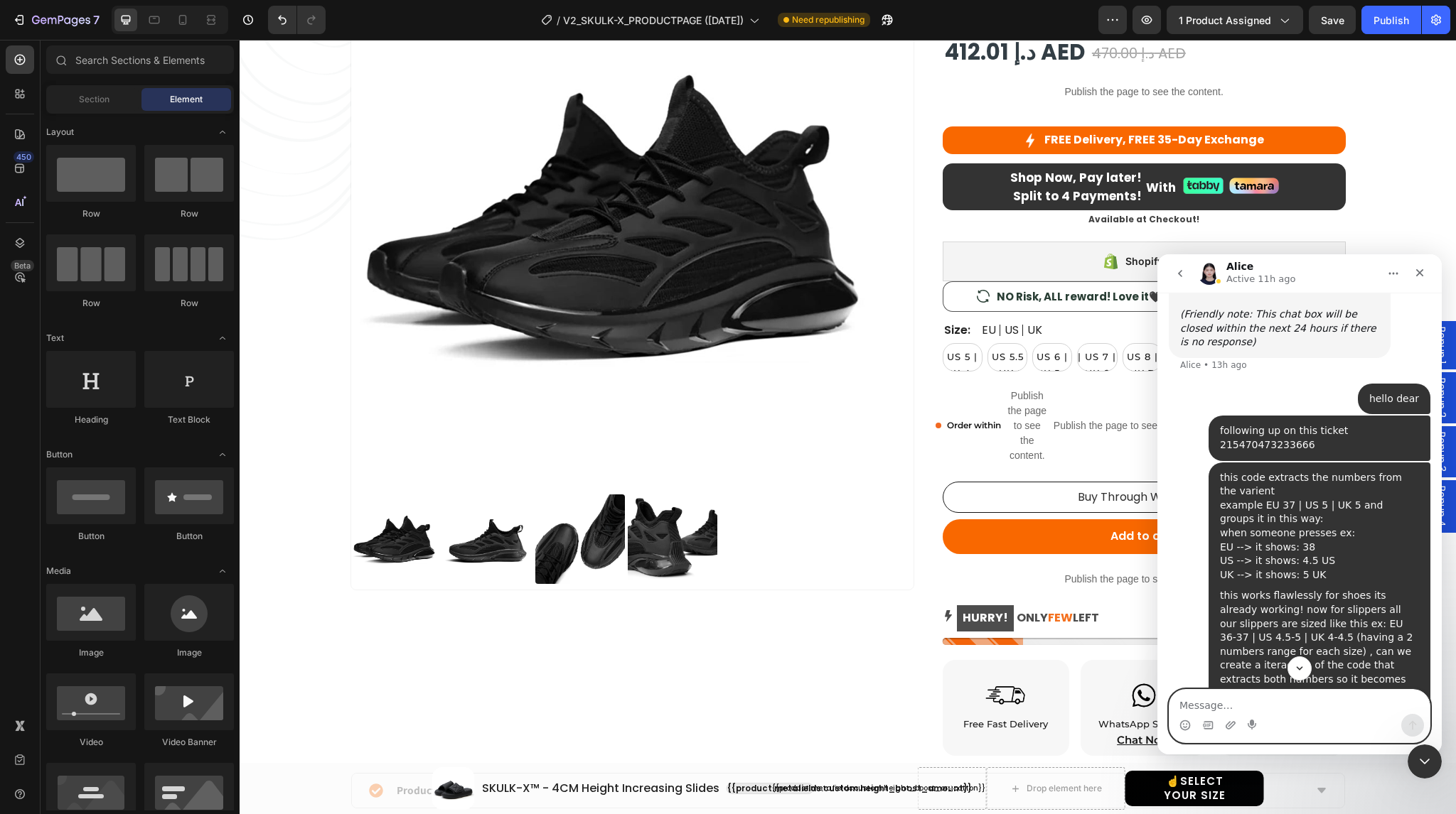
scroll to position [2903, 0]
click at [1276, 590] on div "this works flawlessly for shoes its already working! now for slippers all our s…" at bounding box center [1319, 667] width 199 height 154
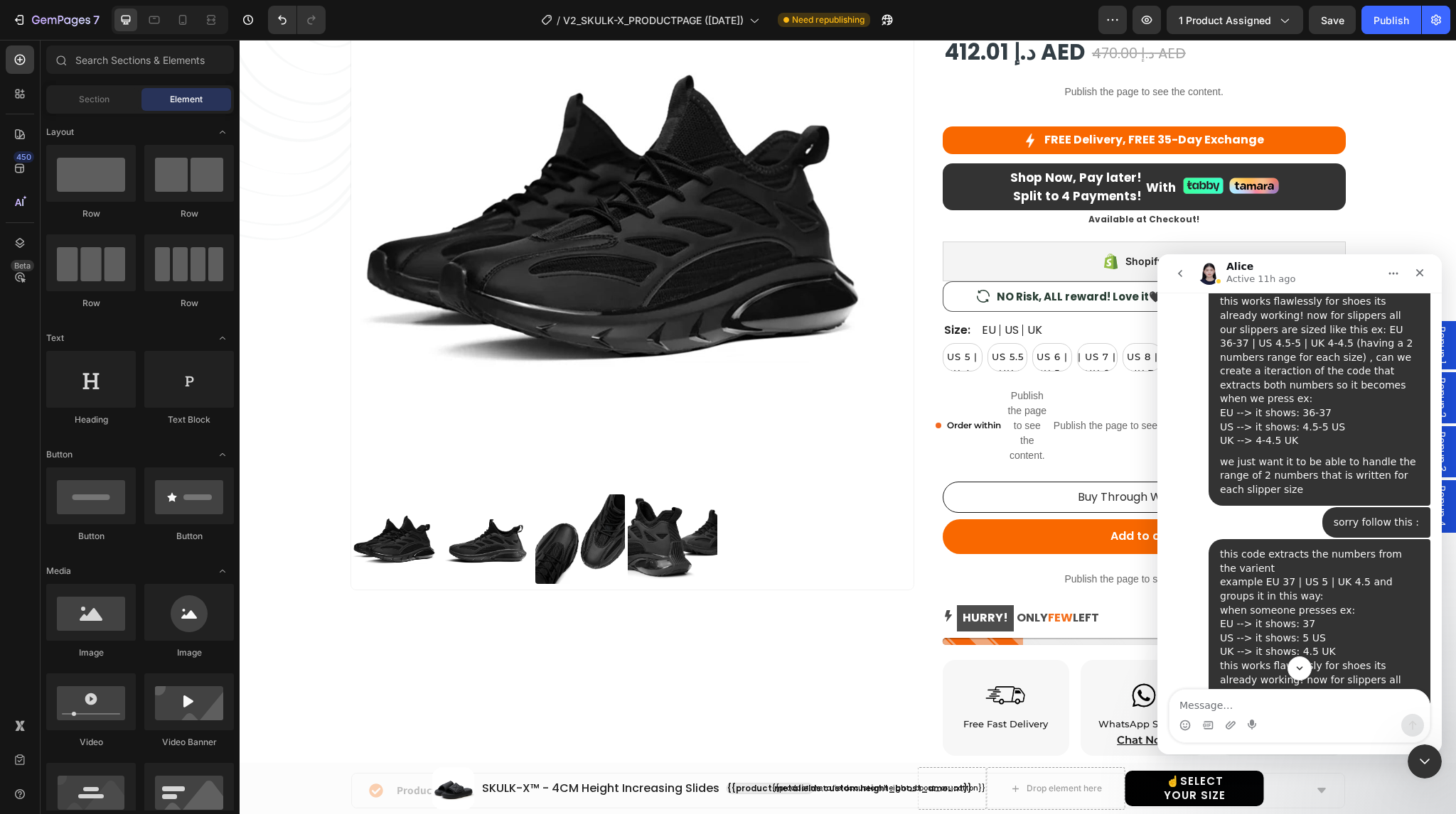
scroll to position [3219, 0]
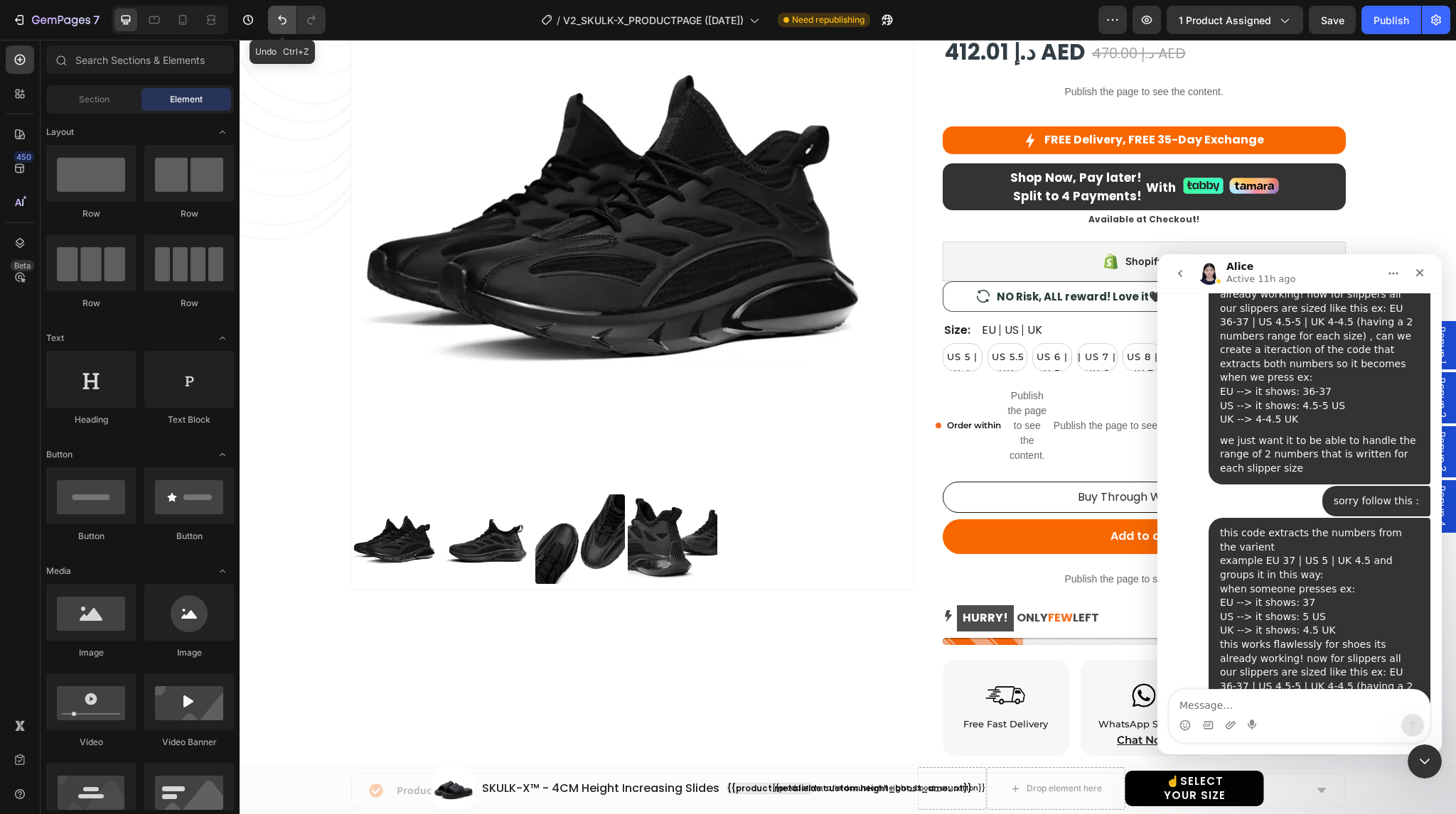
click at [280, 21] on icon "Undo/Redo" at bounding box center [282, 20] width 14 height 14
select select "EU 38-39 | US 5.5-6 | UK 5-5.5"
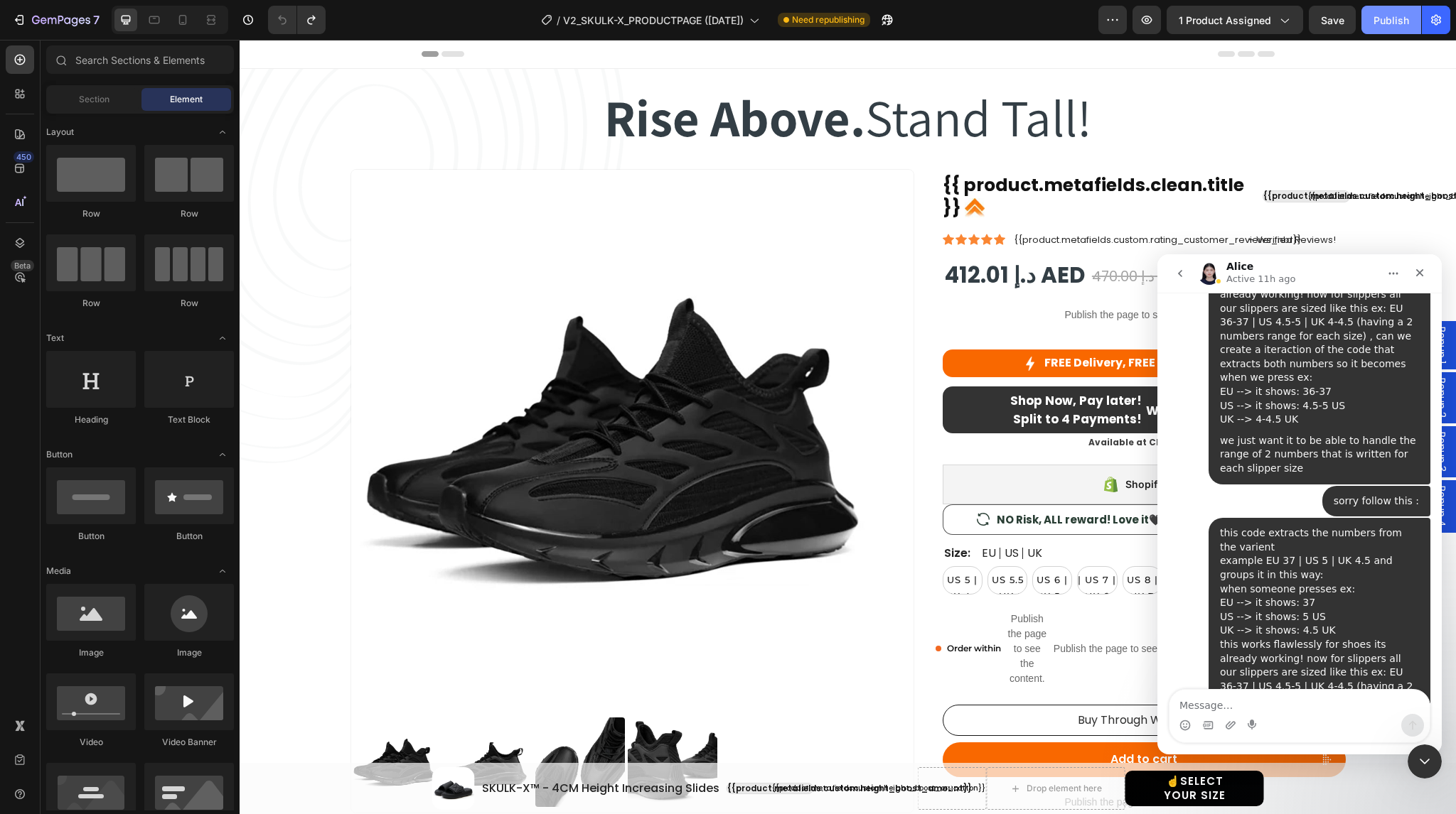
click at [1365, 24] on button "Publish" at bounding box center [1391, 19] width 59 height 28
click at [1233, 702] on textarea "Message…" at bounding box center [1300, 702] width 261 height 24
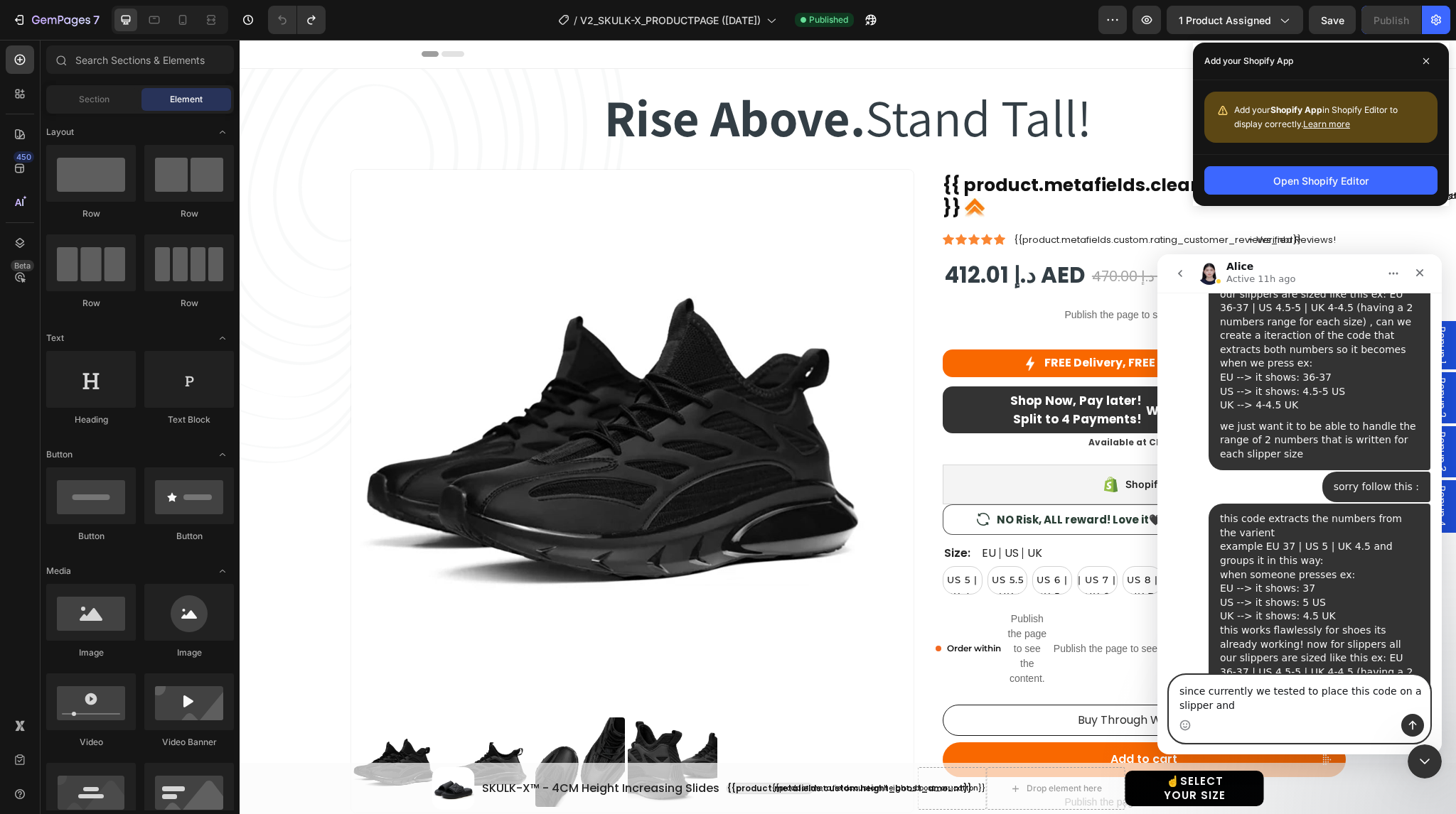
scroll to position [3234, 0]
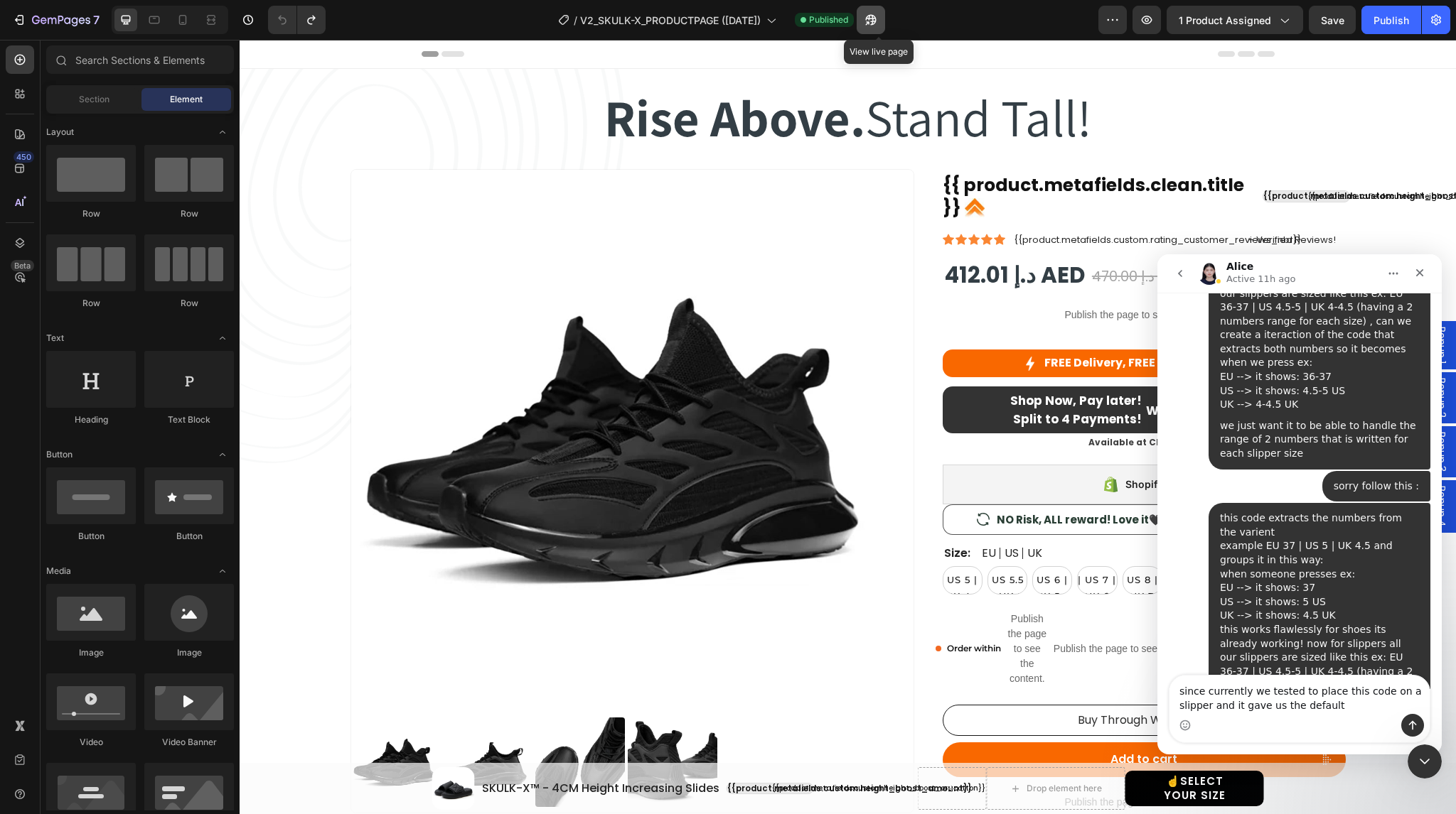
click at [877, 24] on icon "button" at bounding box center [871, 20] width 14 height 14
click at [1328, 707] on textarea "since currently we tested to place this code on a slipper and it gave us the de…" at bounding box center [1300, 695] width 261 height 38
drag, startPoint x: 1328, startPoint y: 707, endPoint x: 1175, endPoint y: 711, distance: 153.1
click at [1175, 711] on textarea "since currently we tested to place this code on a slipper and it gave us the de…" at bounding box center [1300, 695] width 261 height 38
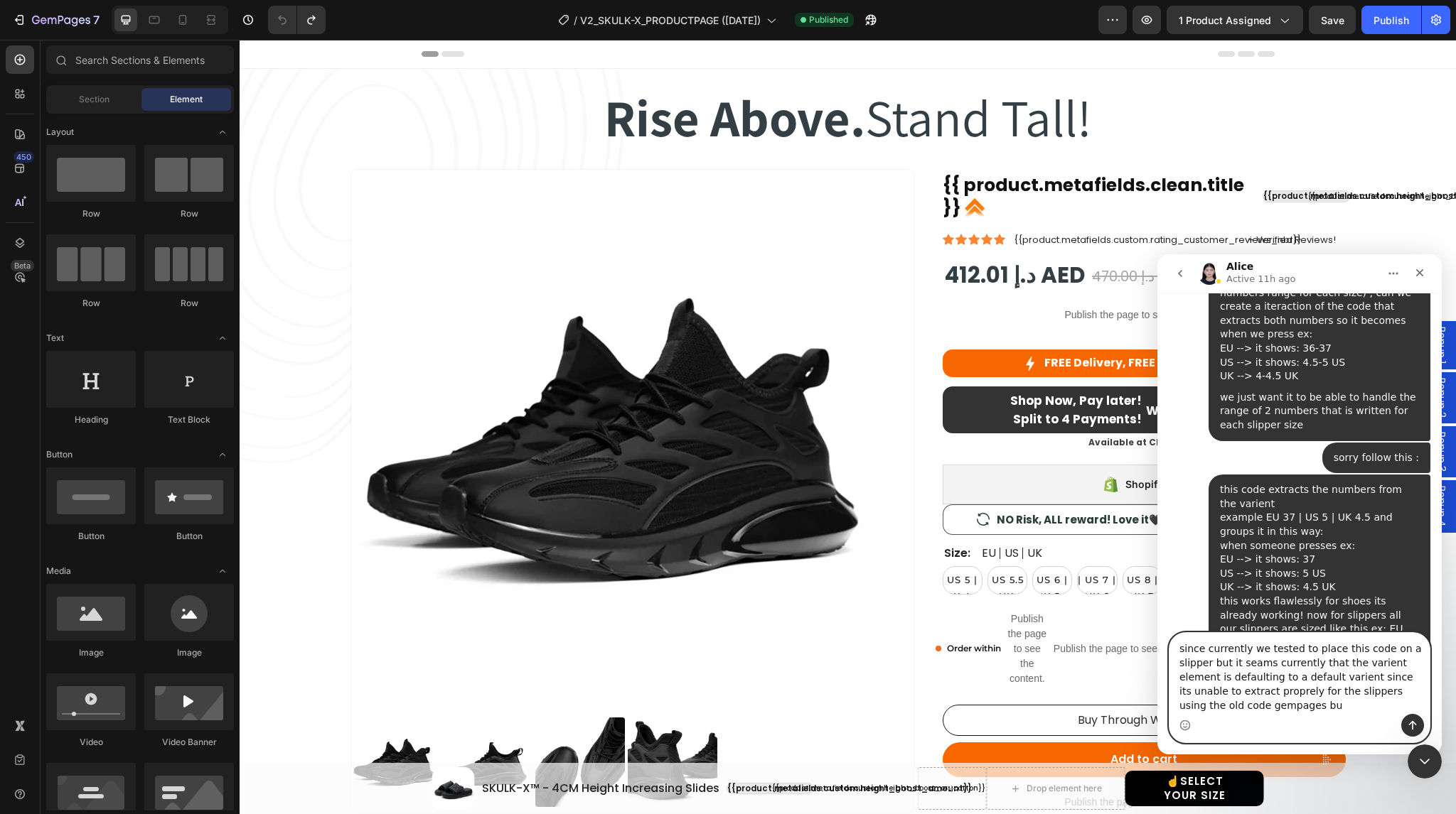
scroll to position [3277, 0]
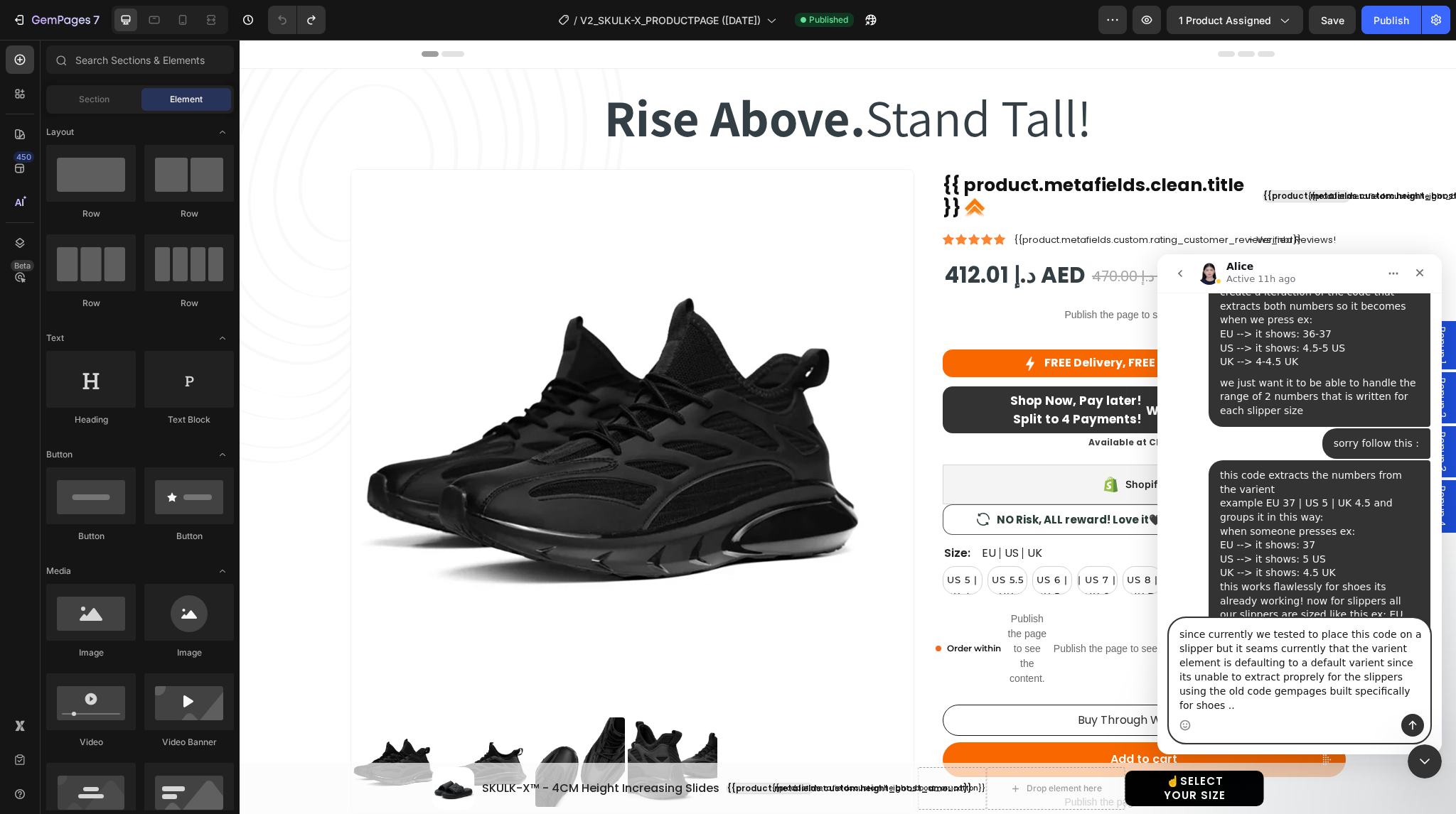
type textarea "since currently we tested to place this code on a slipper but it seams currentl…"
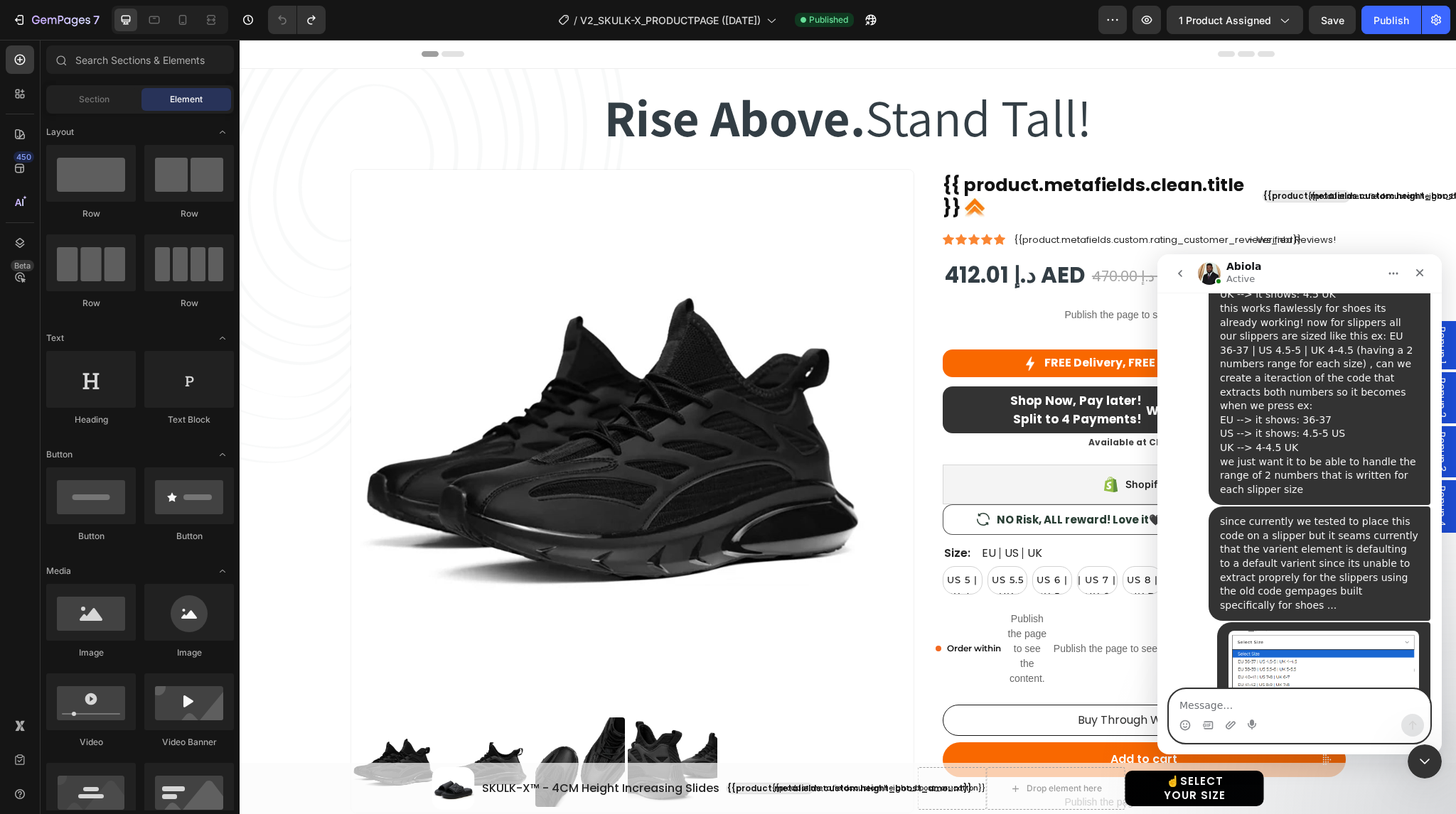
scroll to position [3545, 0]
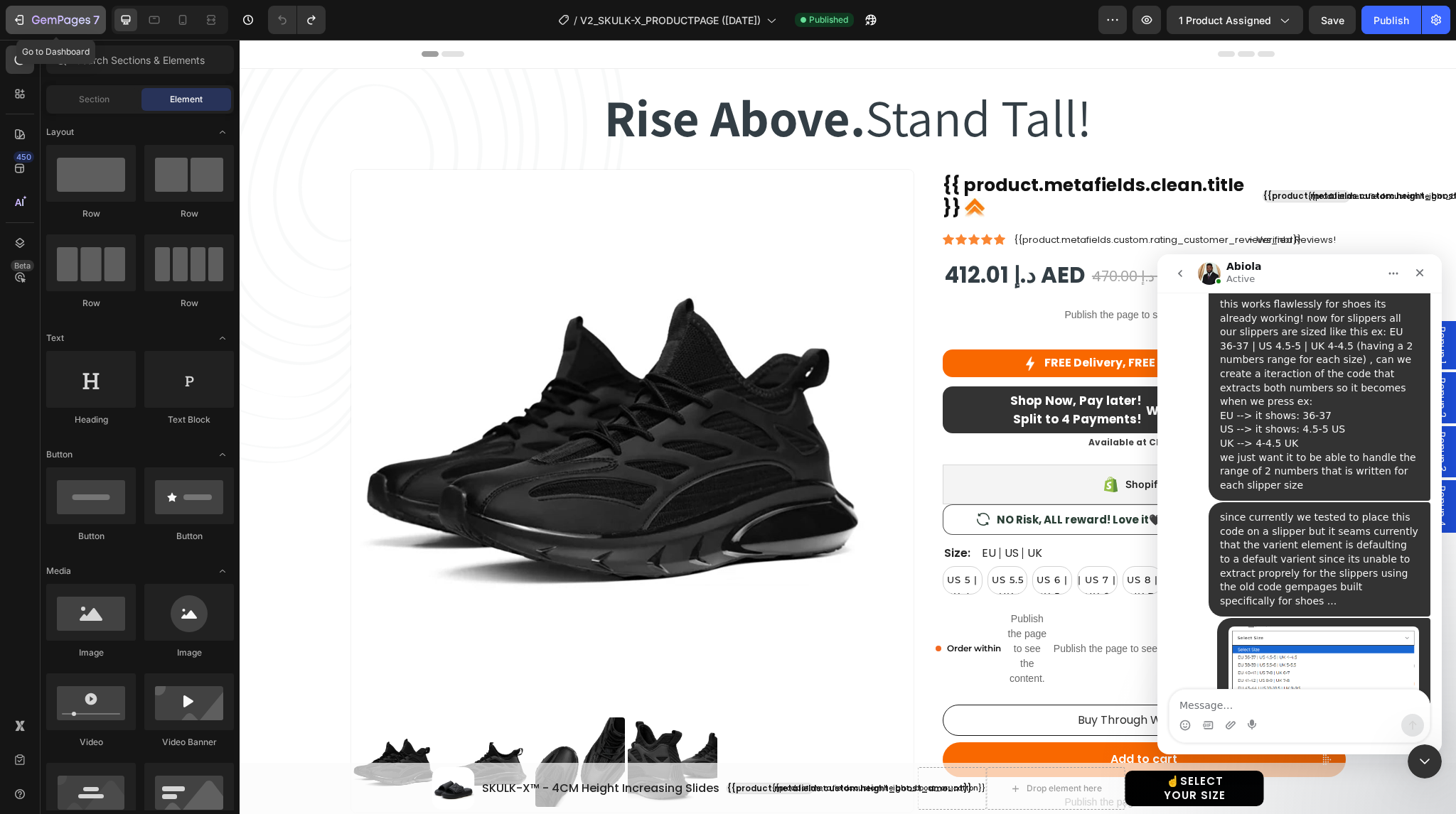
click at [23, 24] on icon "button" at bounding box center [19, 20] width 14 height 14
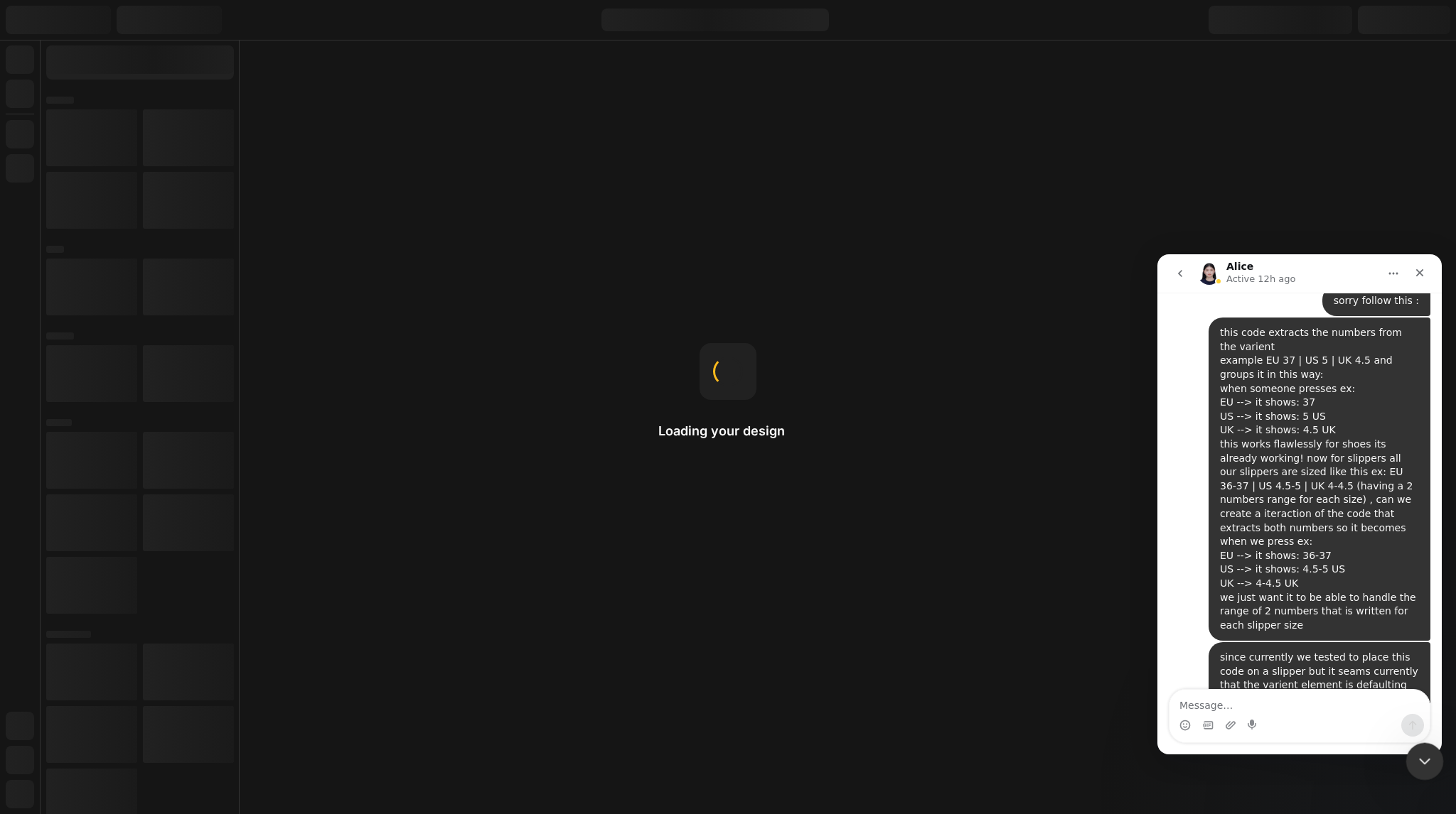
scroll to position [3422, 0]
click at [1423, 758] on icon "Close Intercom Messenger" at bounding box center [1422, 759] width 17 height 17
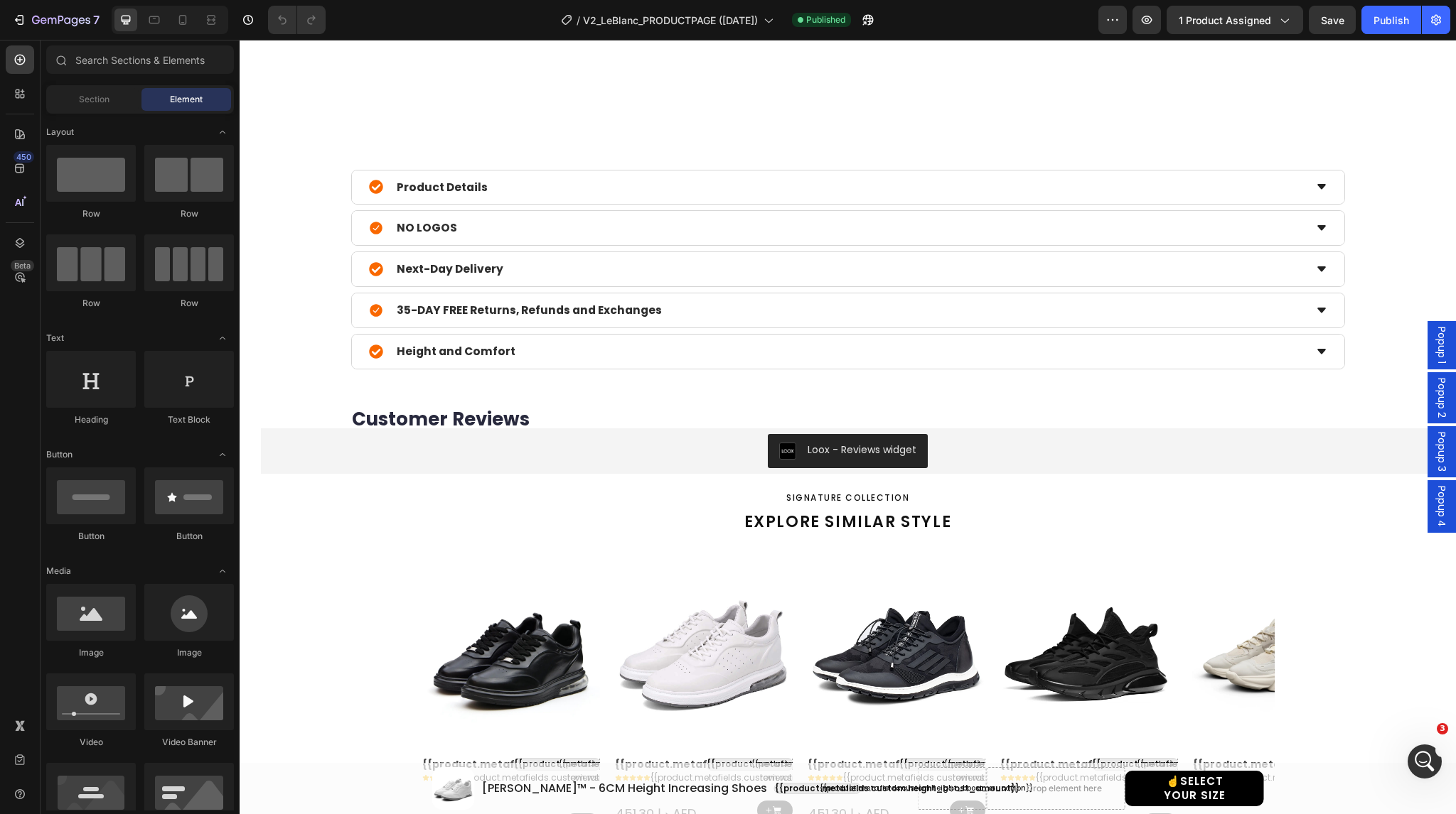
scroll to position [1063, 0]
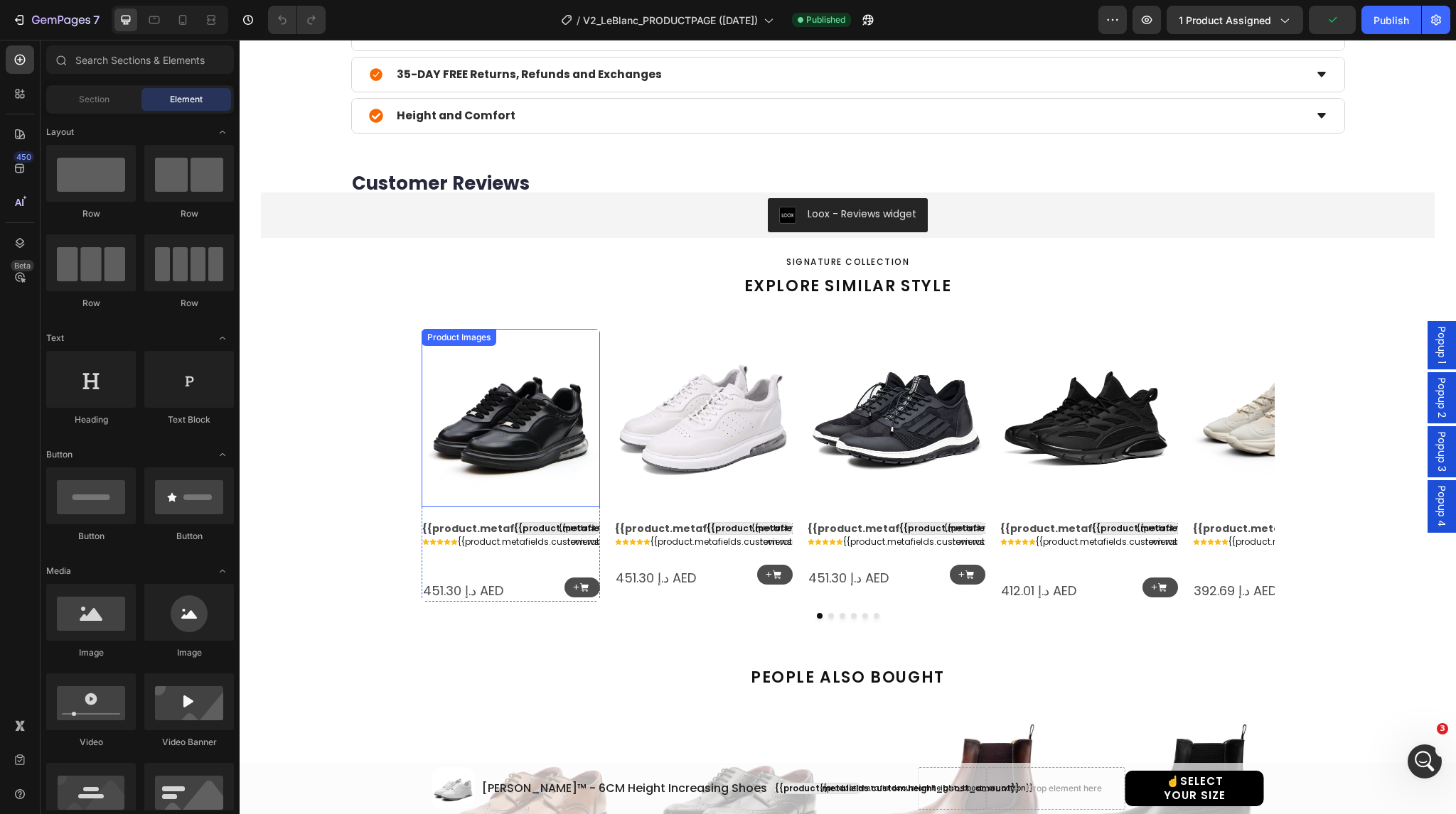
click at [476, 437] on img at bounding box center [510, 418] width 178 height 178
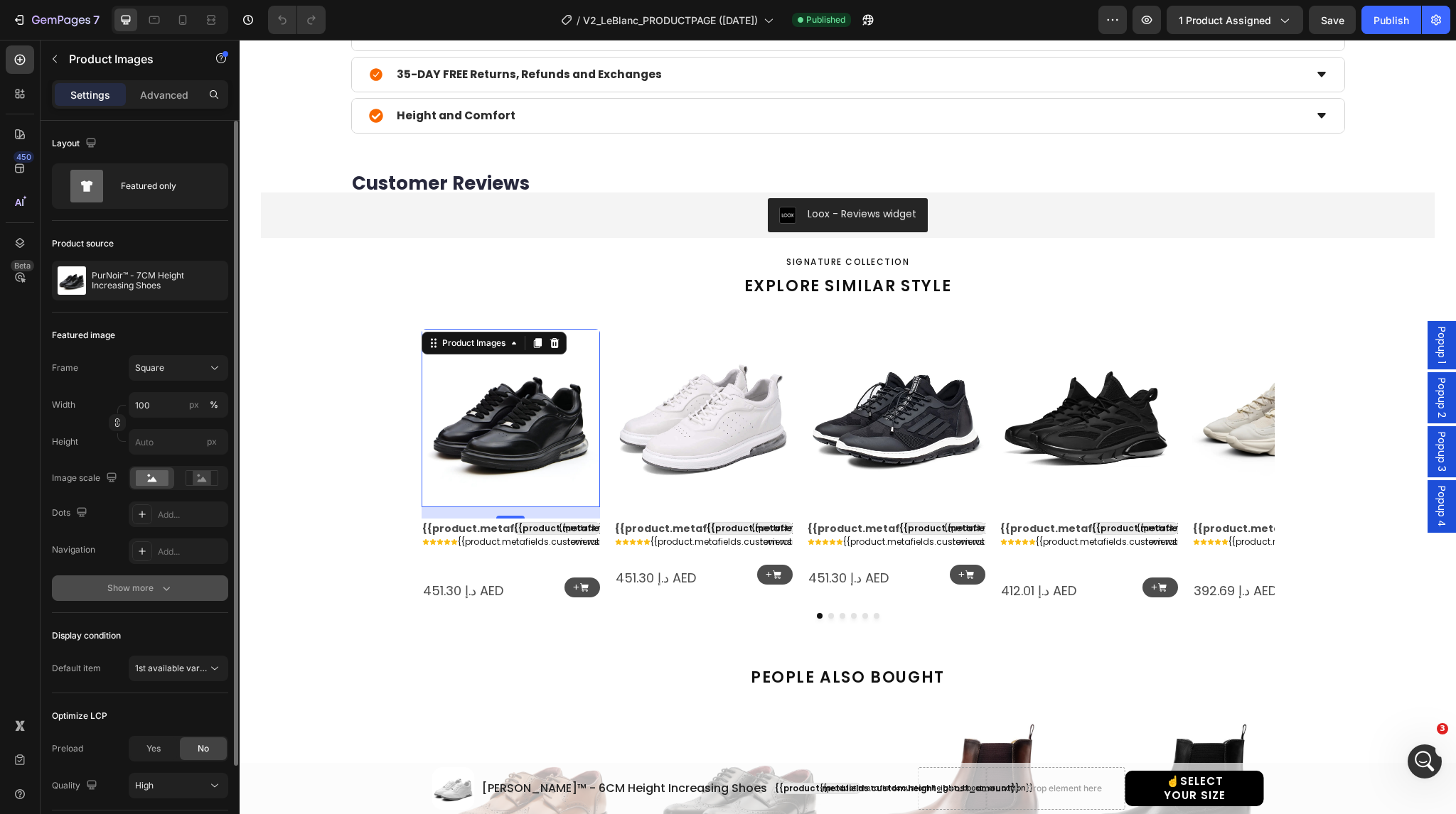
click at [159, 591] on icon "button" at bounding box center [166, 588] width 14 height 14
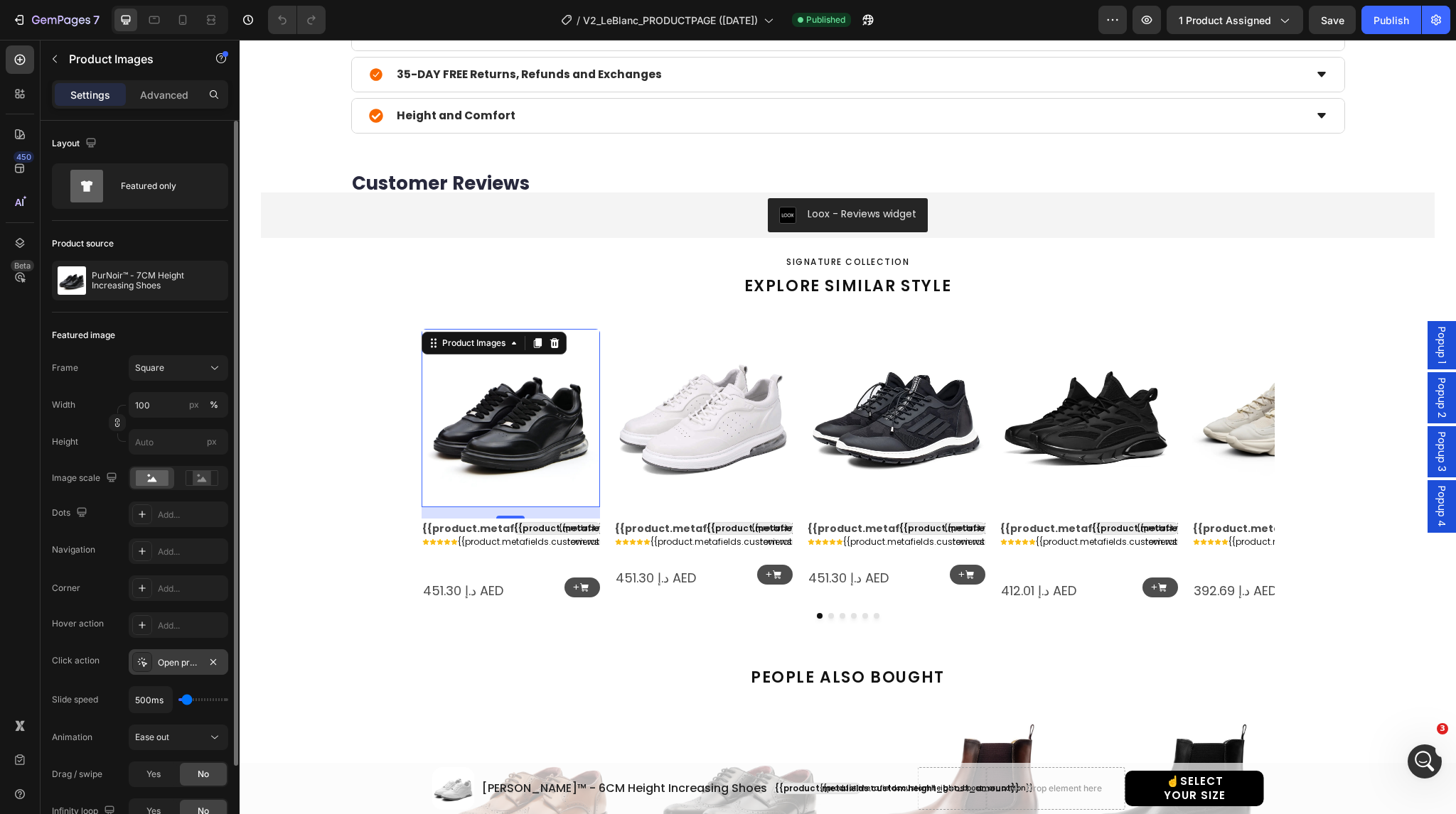
click at [146, 664] on icon at bounding box center [142, 662] width 11 height 11
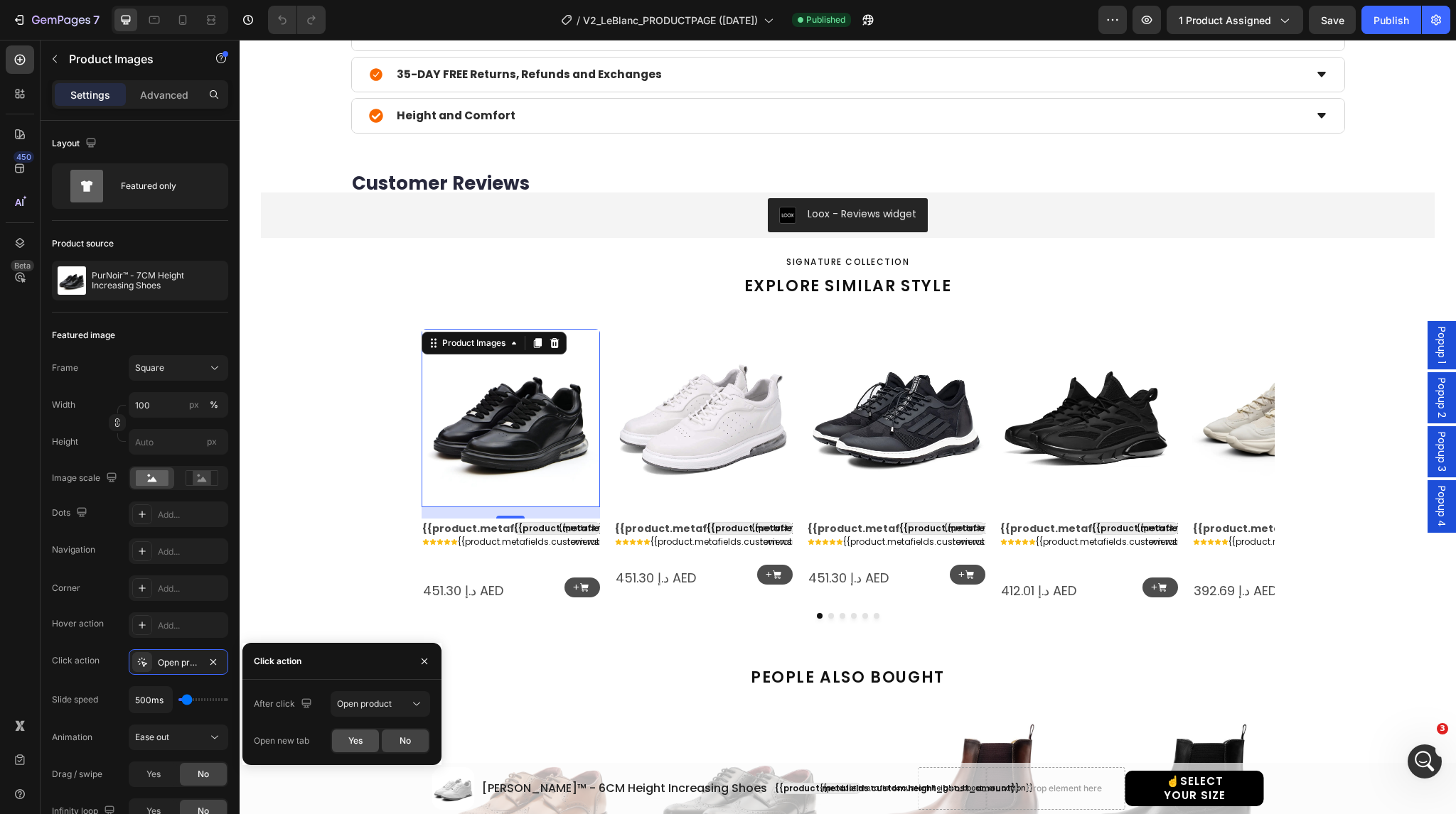
click at [353, 744] on span "Yes" at bounding box center [355, 741] width 14 height 13
click at [703, 399] on img at bounding box center [703, 418] width 178 height 178
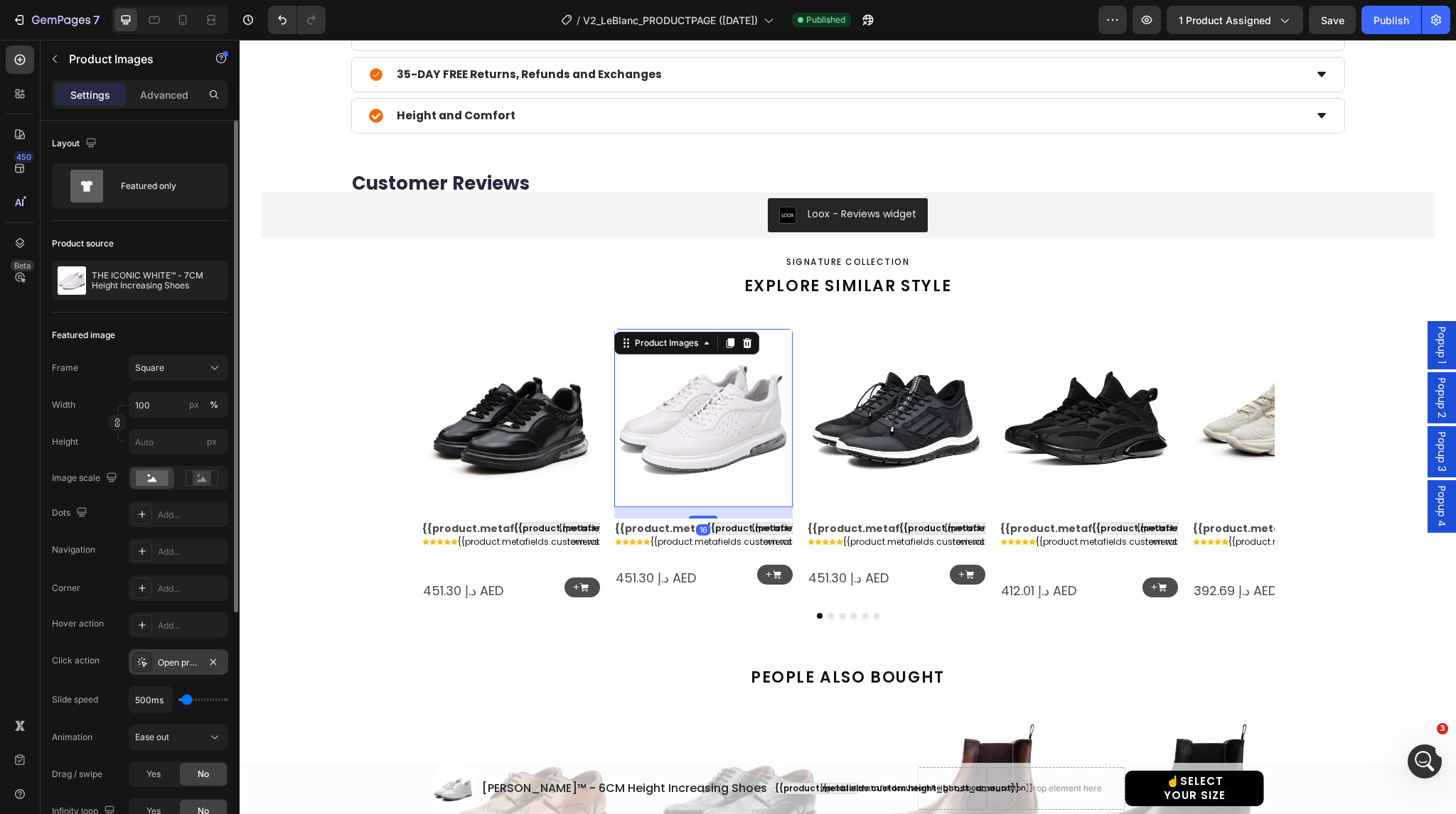
click at [142, 662] on icon at bounding box center [142, 662] width 11 height 11
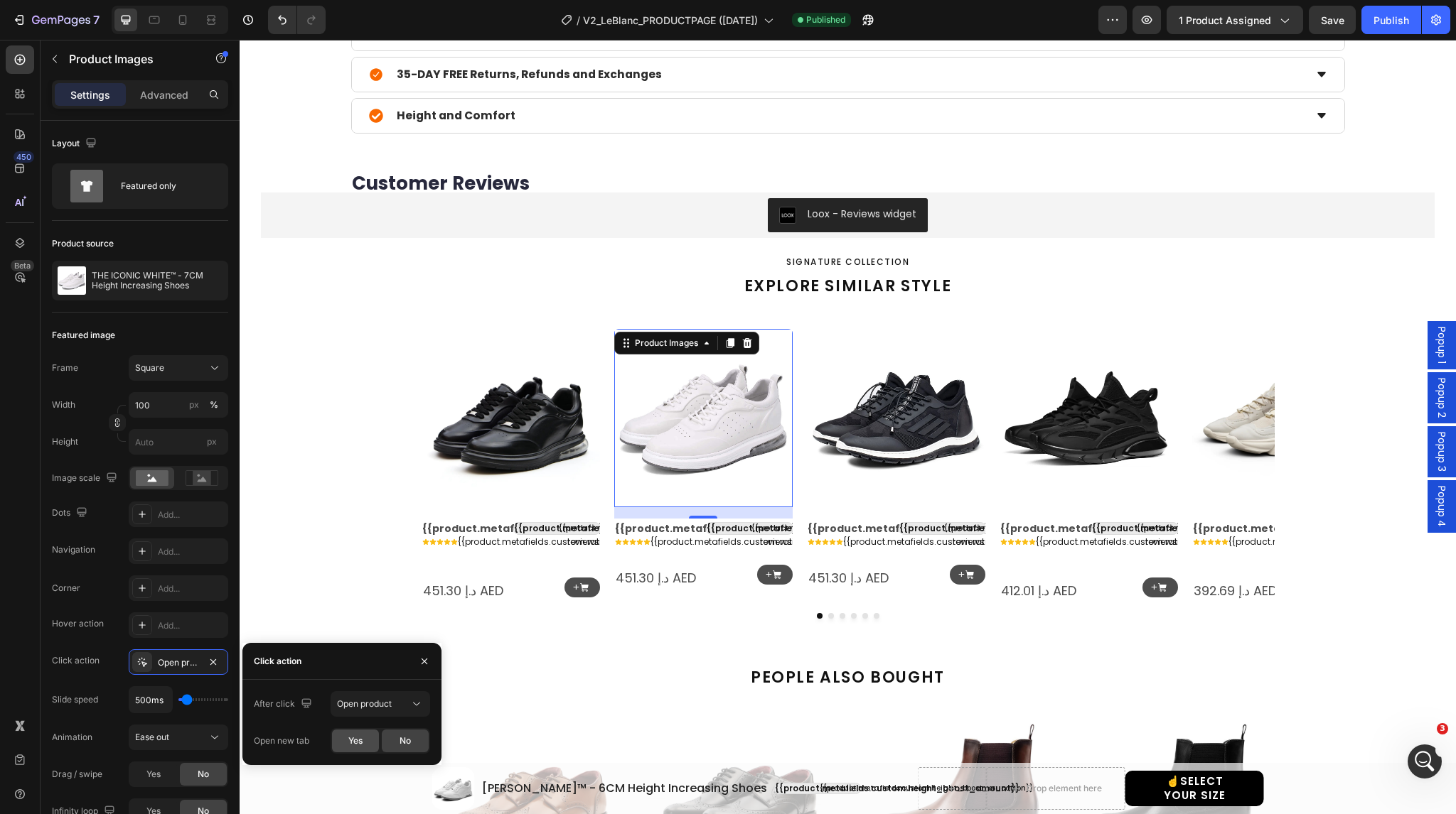
click at [358, 739] on span "Yes" at bounding box center [355, 741] width 14 height 13
click at [890, 388] on img at bounding box center [896, 418] width 178 height 178
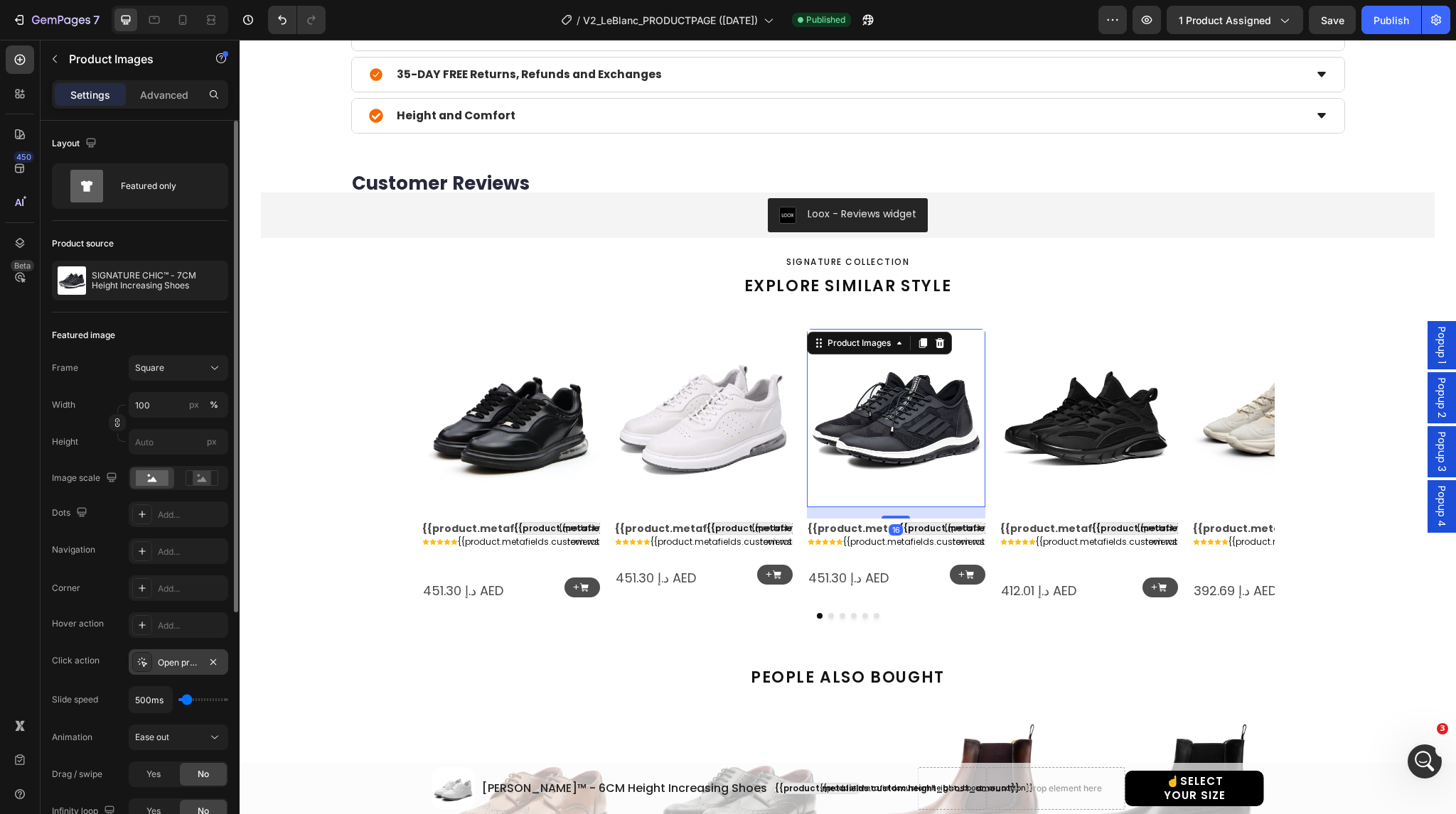
click at [139, 660] on icon at bounding box center [142, 662] width 11 height 11
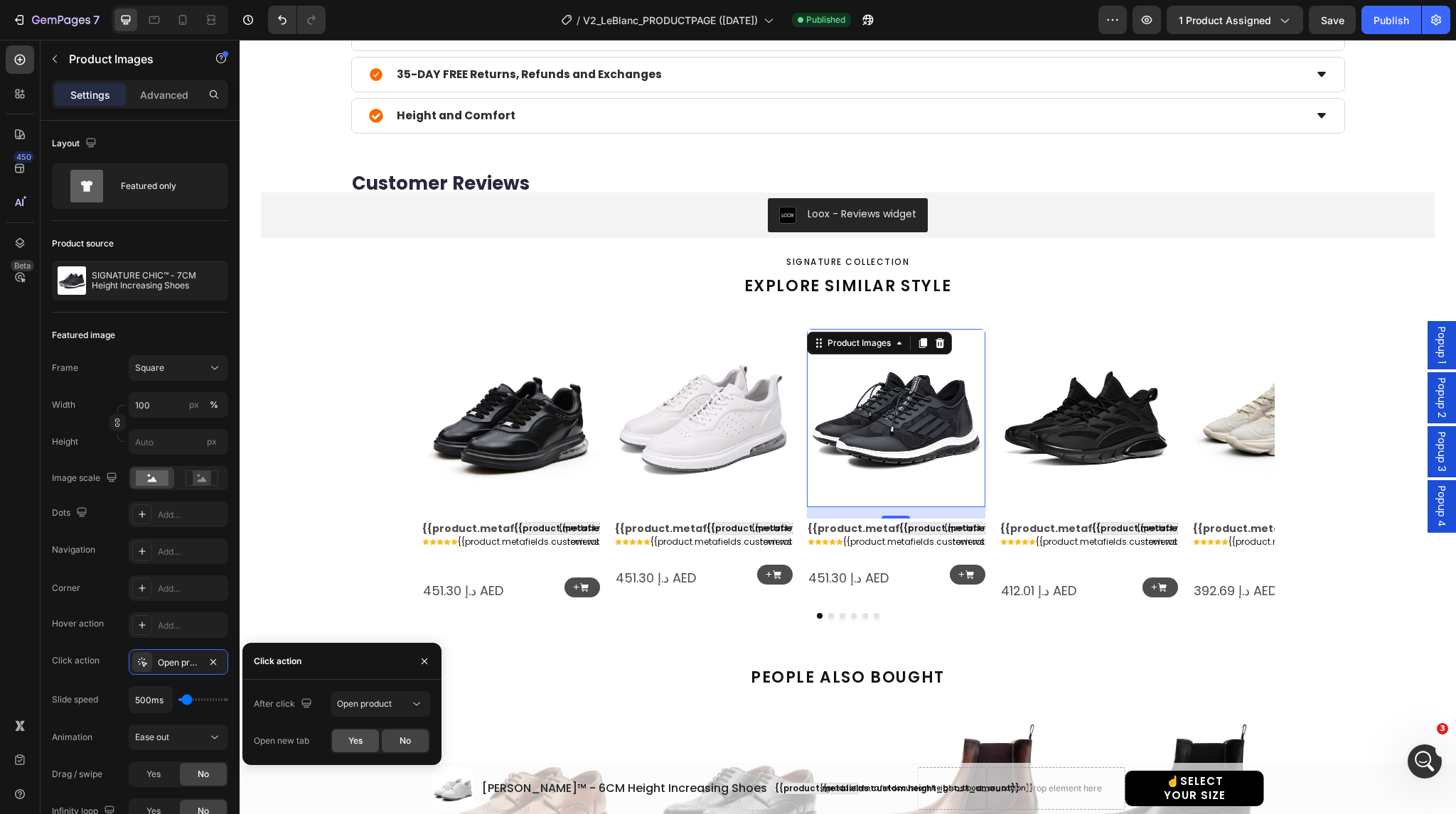
click at [352, 739] on span "Yes" at bounding box center [355, 741] width 14 height 13
click at [1070, 444] on img at bounding box center [1089, 418] width 178 height 178
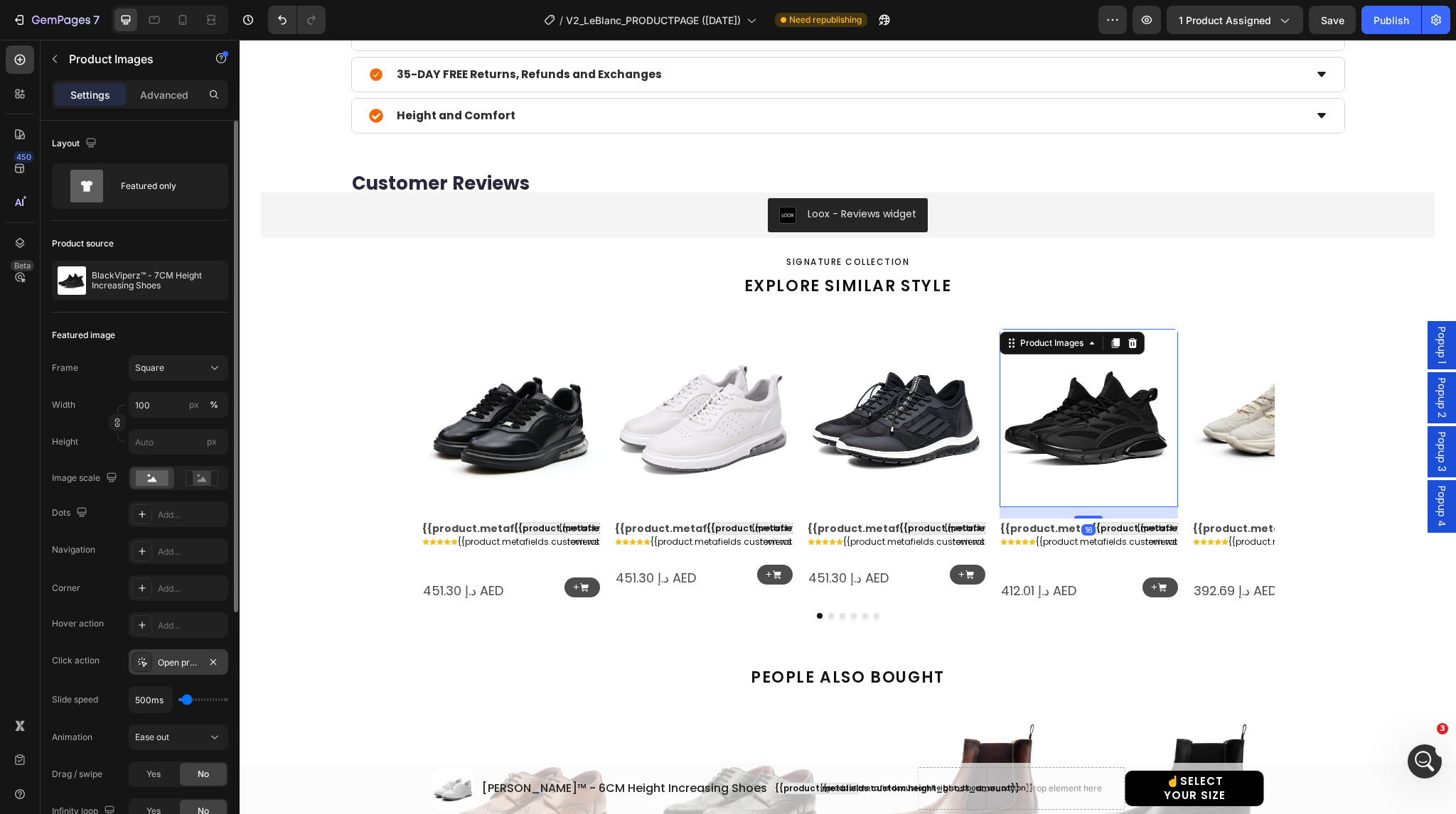
click at [148, 660] on div at bounding box center [142, 662] width 20 height 20
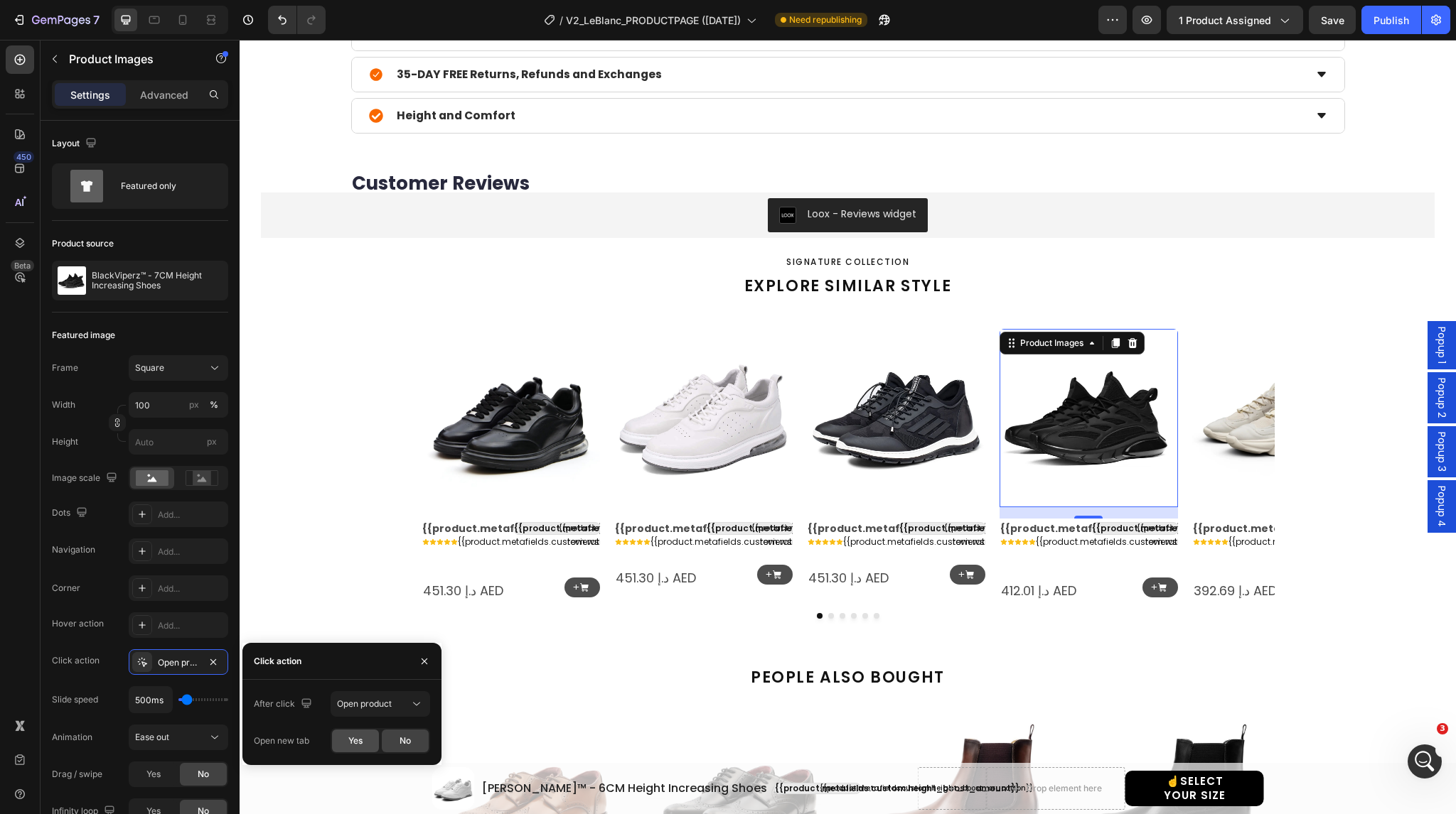
click at [355, 739] on span "Yes" at bounding box center [355, 741] width 14 height 13
click at [1198, 402] on img at bounding box center [1282, 418] width 178 height 178
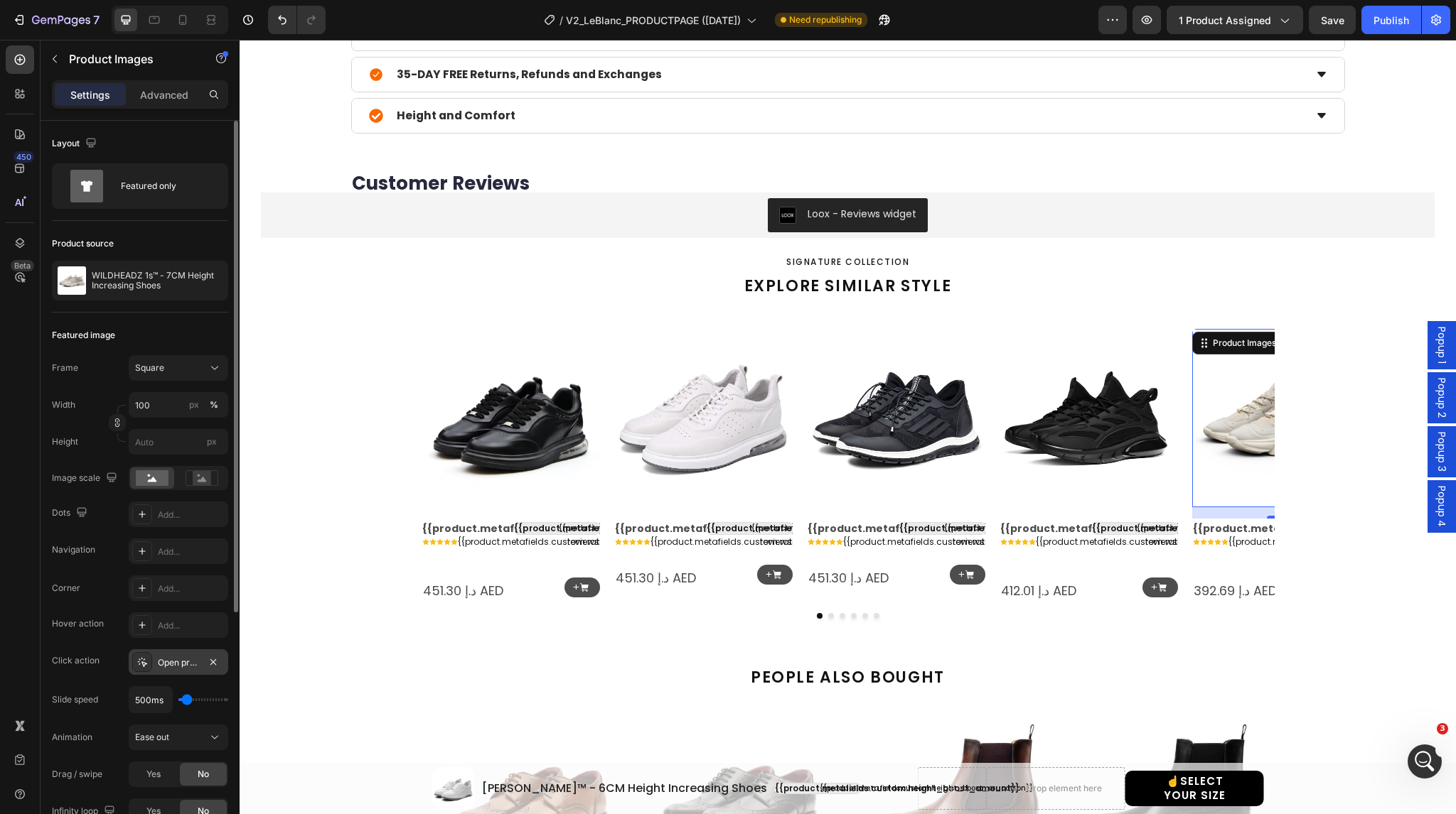
click at [139, 666] on icon at bounding box center [142, 662] width 11 height 11
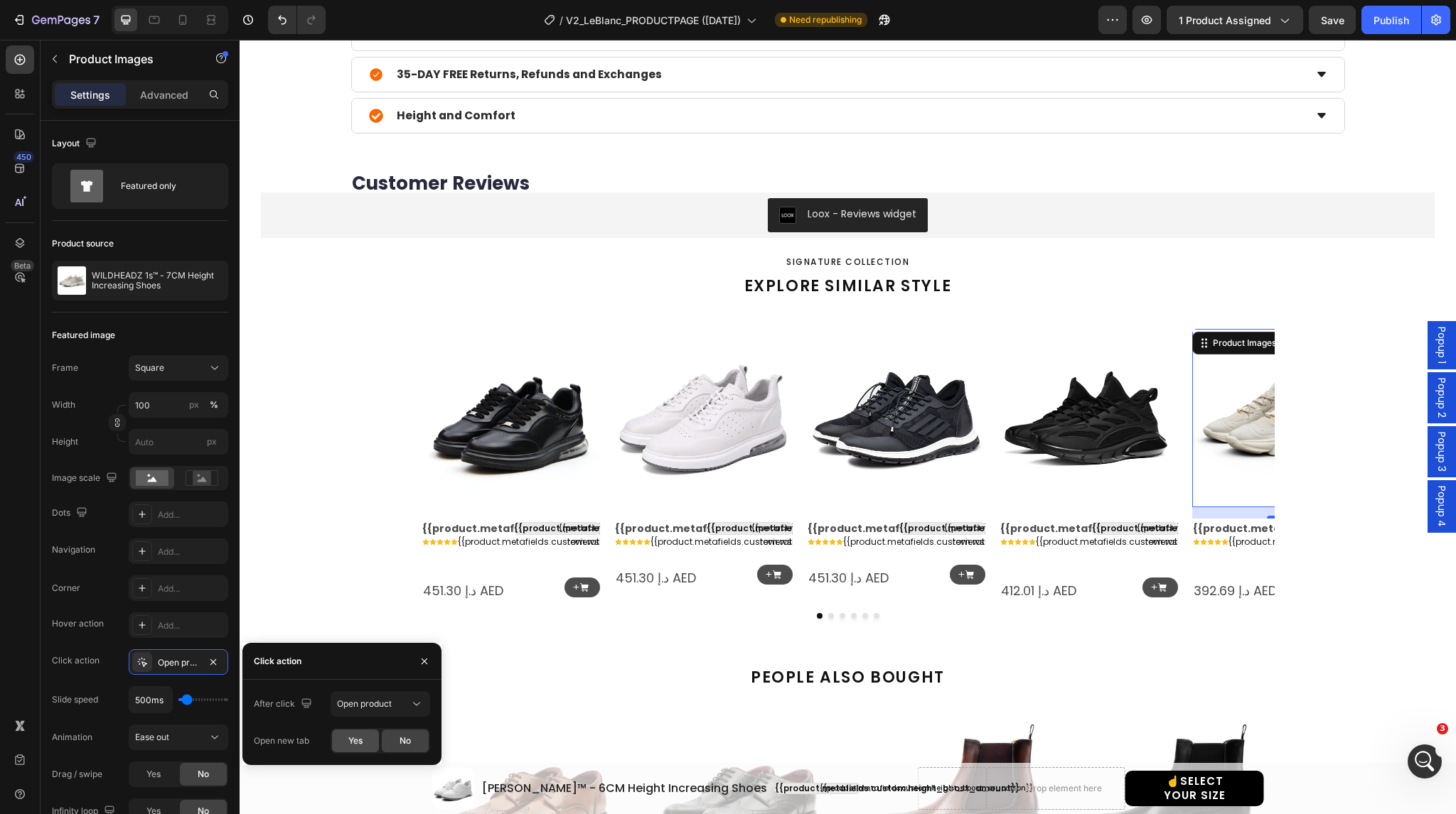
click at [357, 745] on span "Yes" at bounding box center [355, 741] width 14 height 13
click at [1245, 464] on icon "Carousel Next Arrow" at bounding box center [1252, 465] width 18 height 18
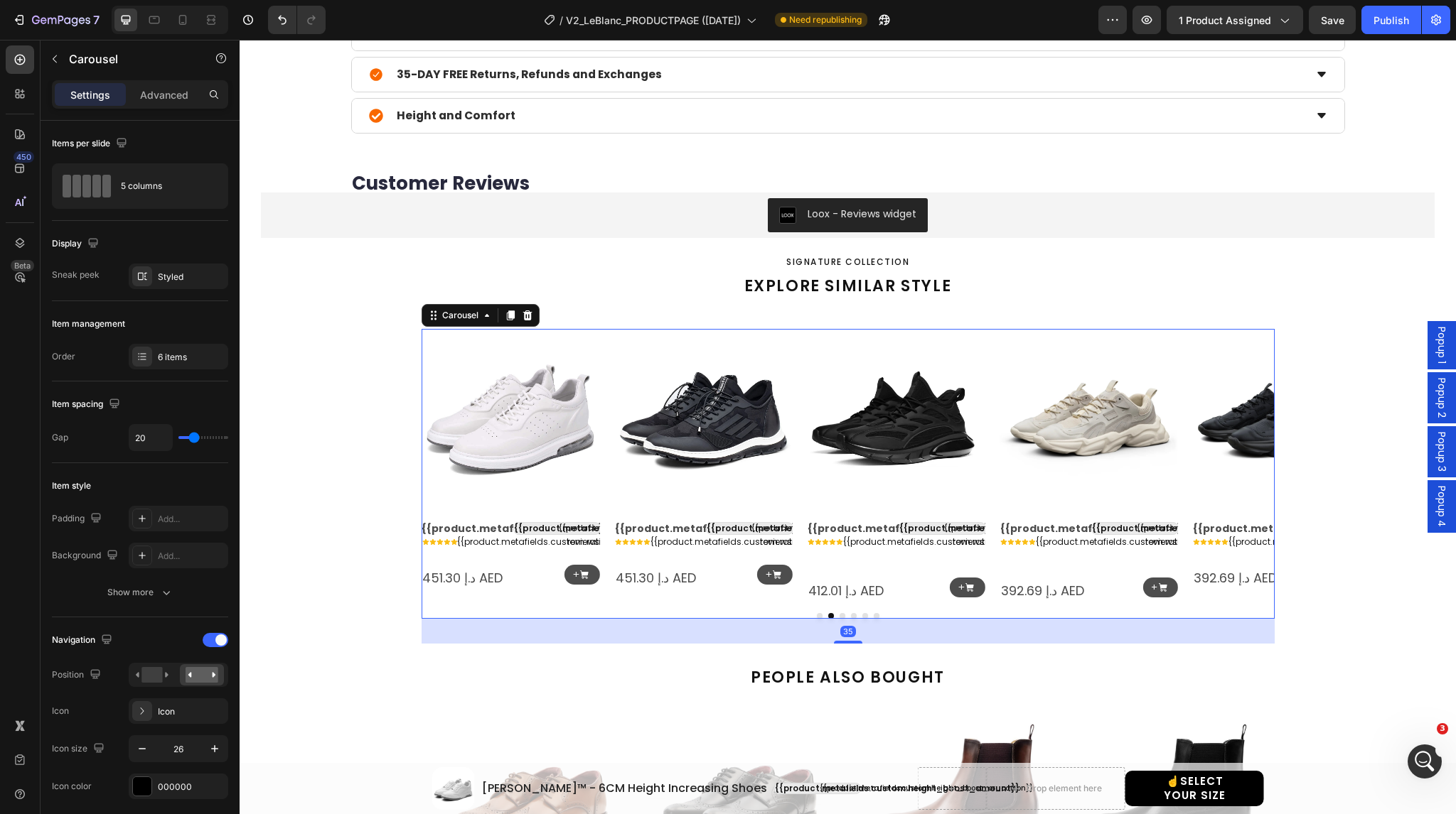
click at [1245, 464] on icon "Carousel Next Arrow" at bounding box center [1252, 465] width 18 height 18
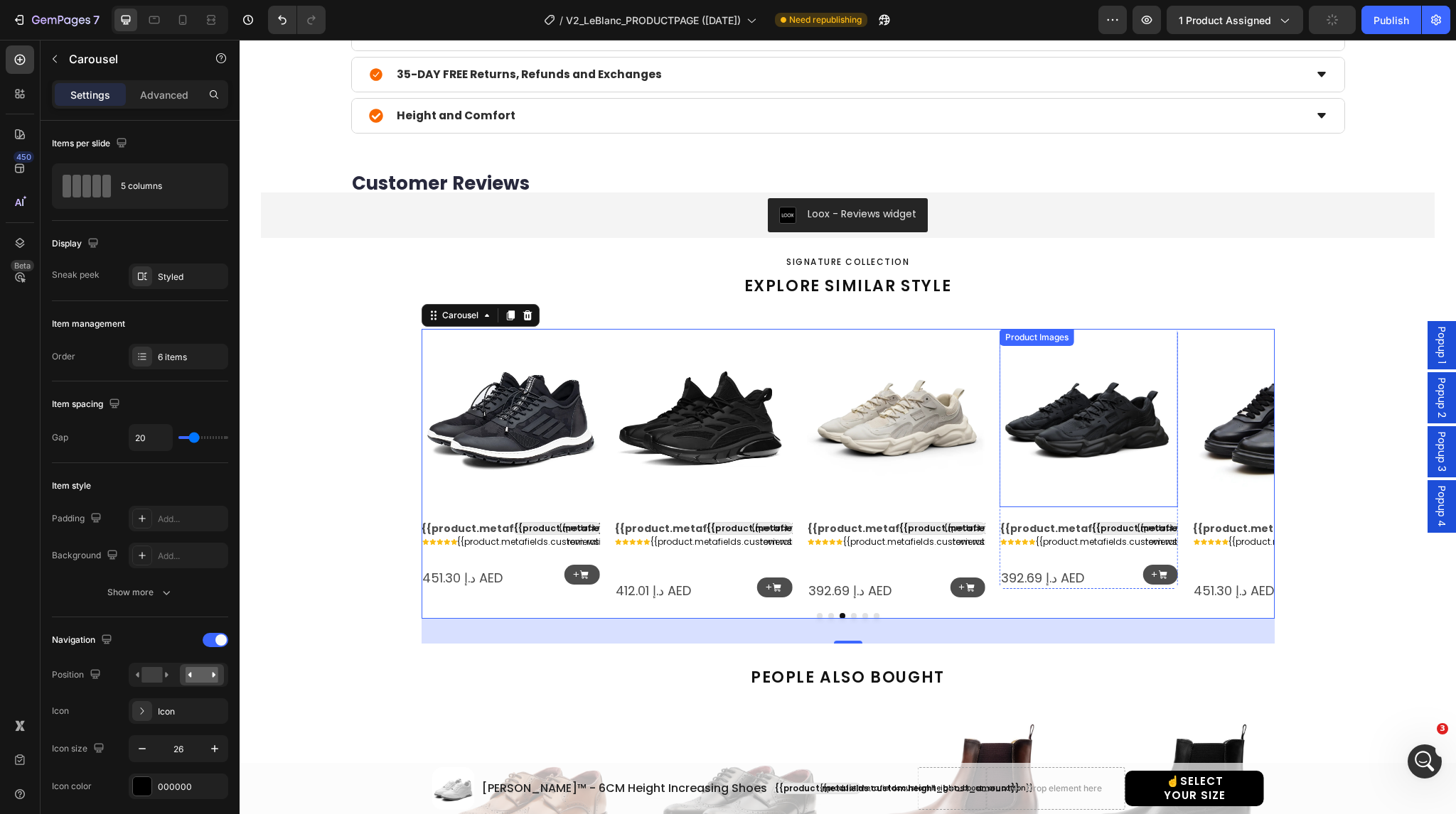
click at [1083, 436] on img at bounding box center [1089, 418] width 178 height 178
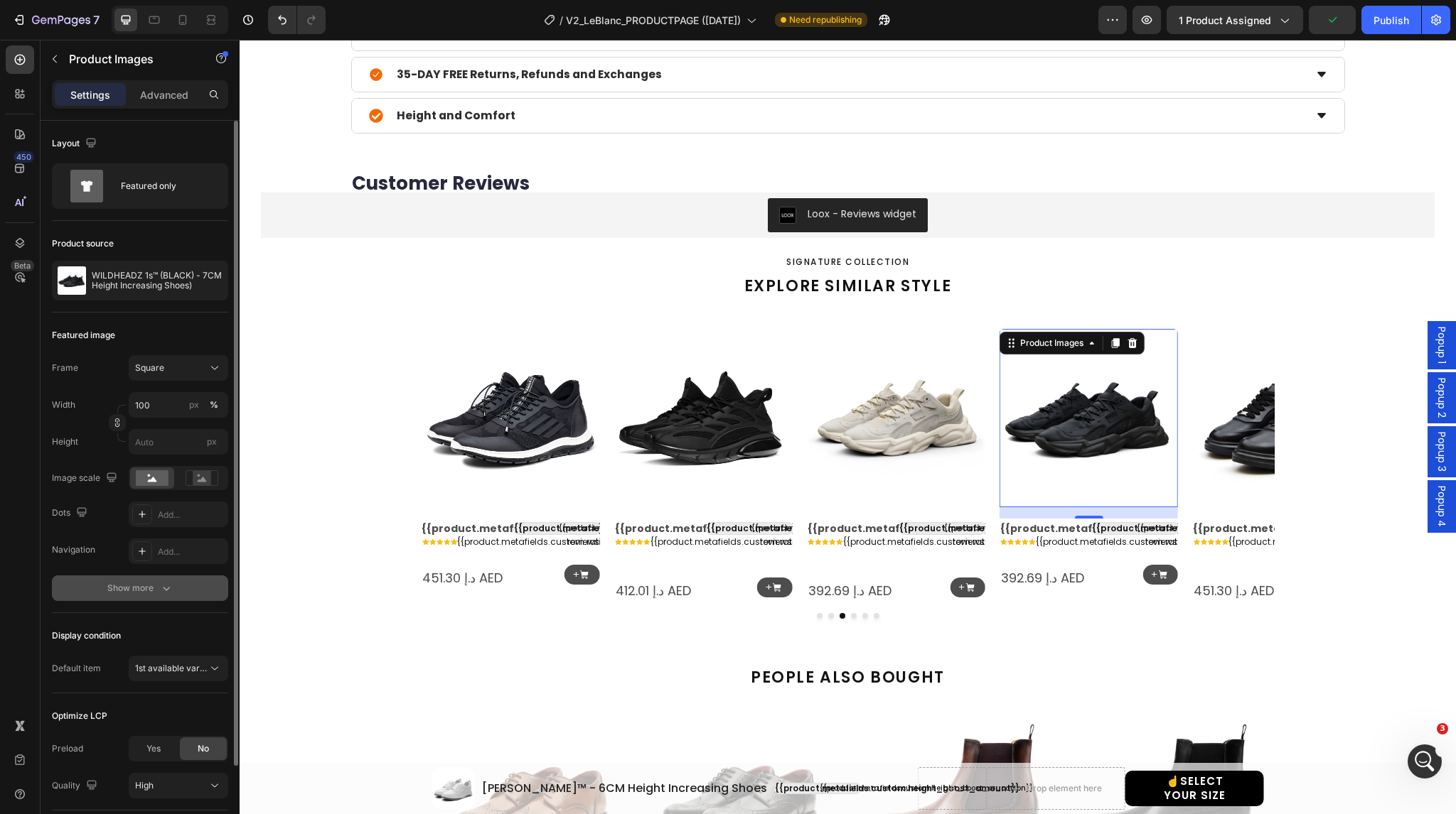
click at [115, 585] on div "Show more" at bounding box center [140, 588] width 66 height 14
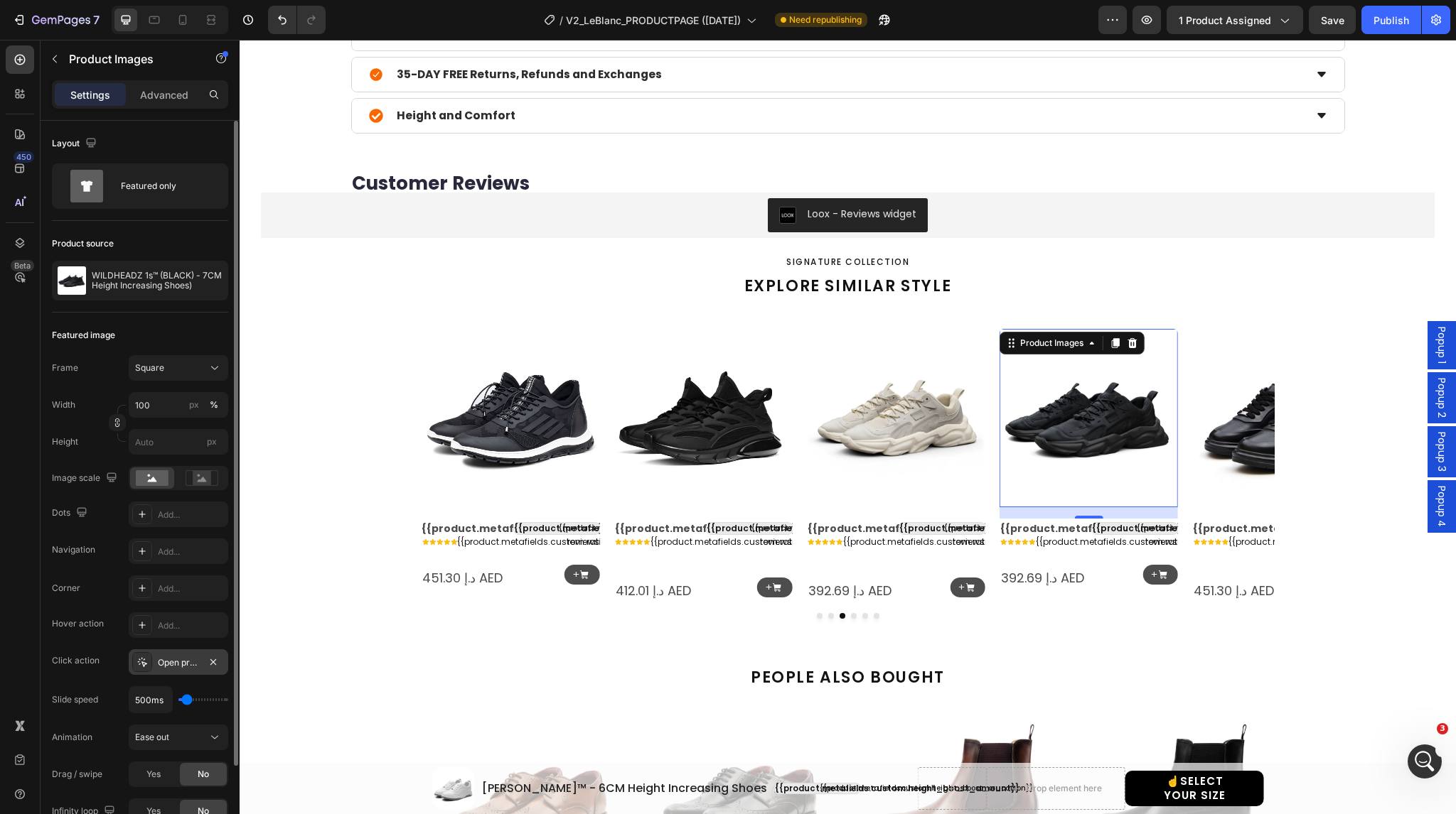
click at [139, 667] on div at bounding box center [142, 662] width 20 height 20
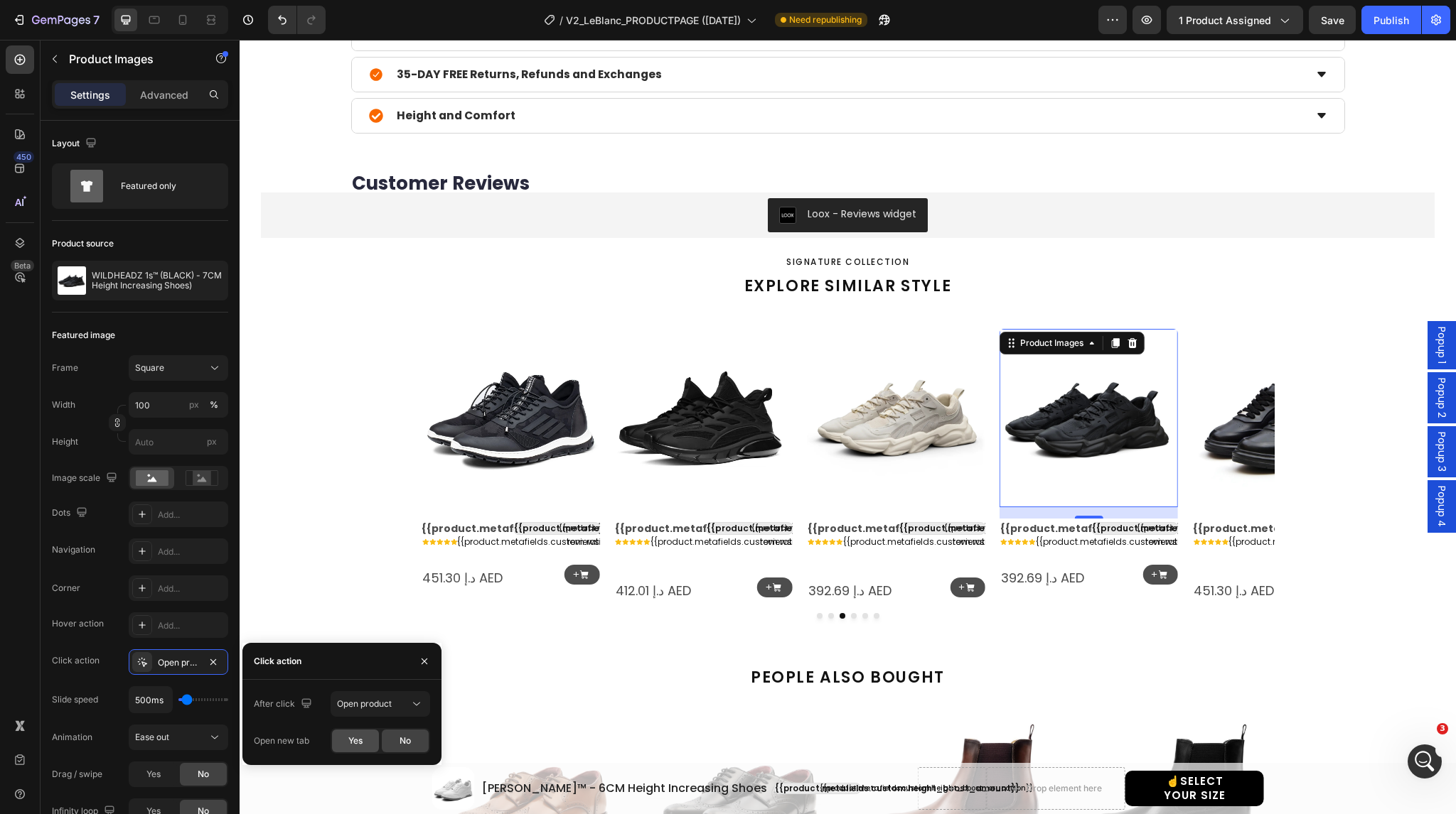
click at [350, 747] on span "Yes" at bounding box center [355, 741] width 14 height 13
click at [1231, 415] on img at bounding box center [1282, 418] width 178 height 178
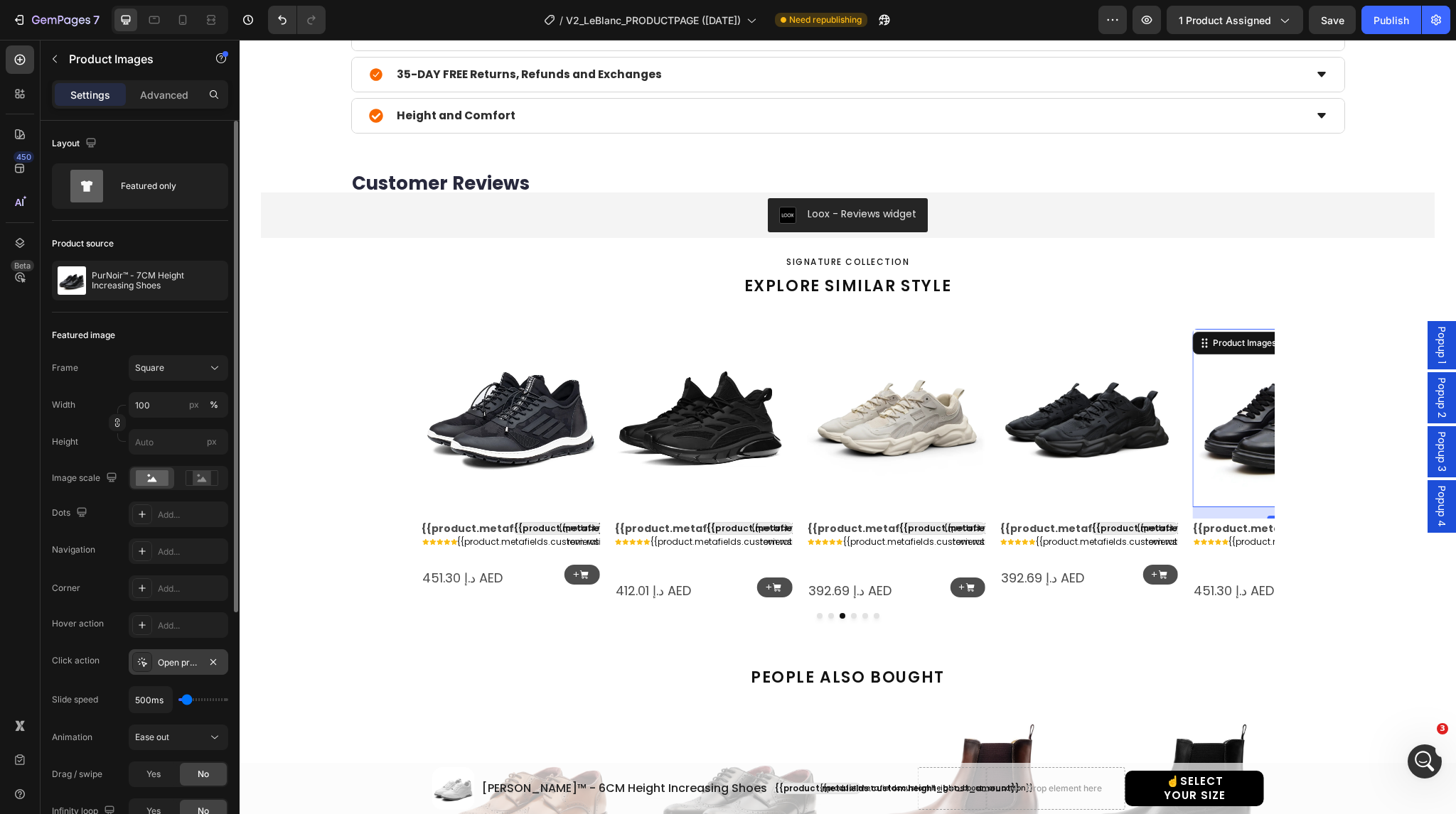
click at [139, 664] on icon at bounding box center [142, 662] width 9 height 9
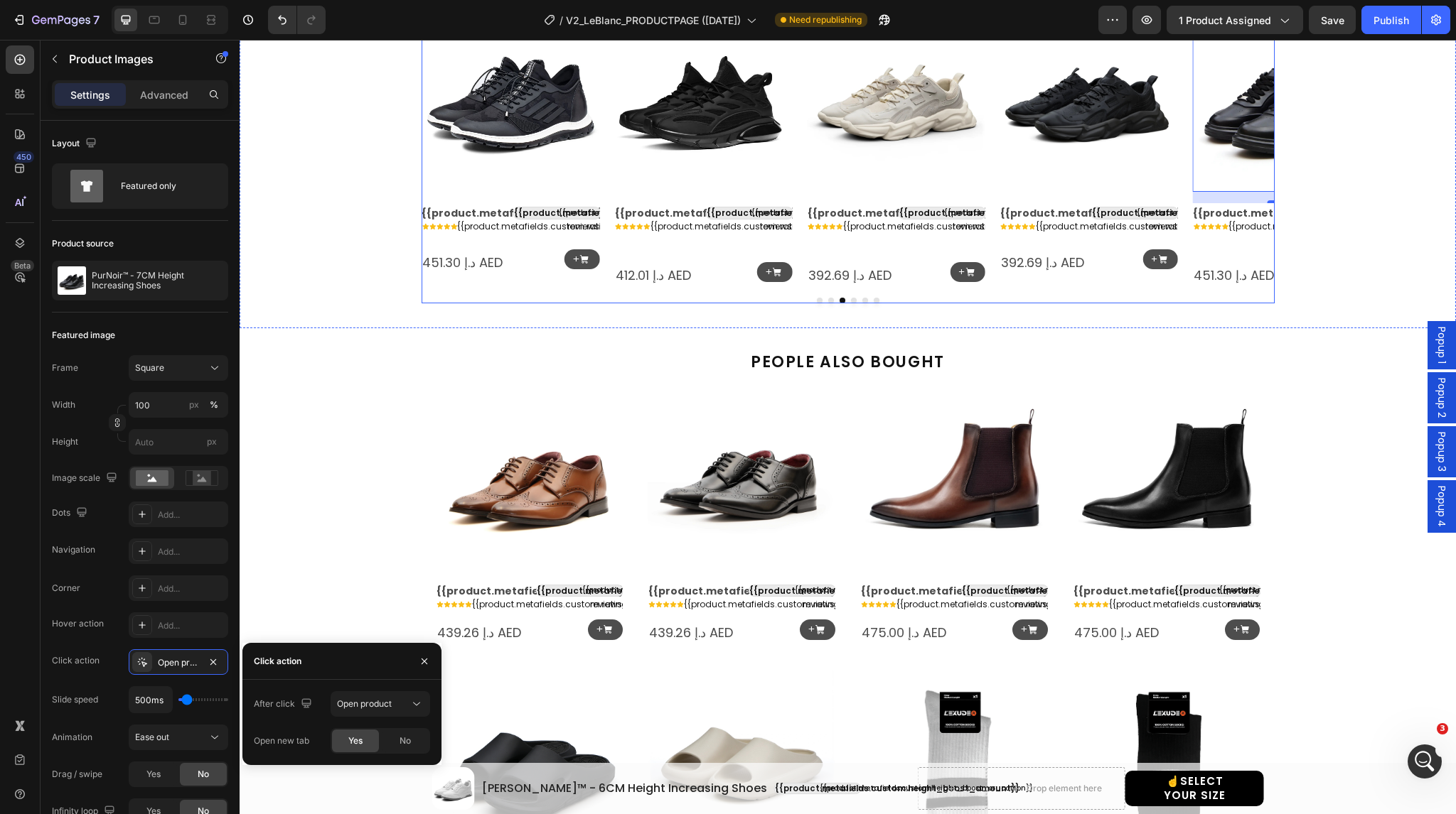
scroll to position [1380, 0]
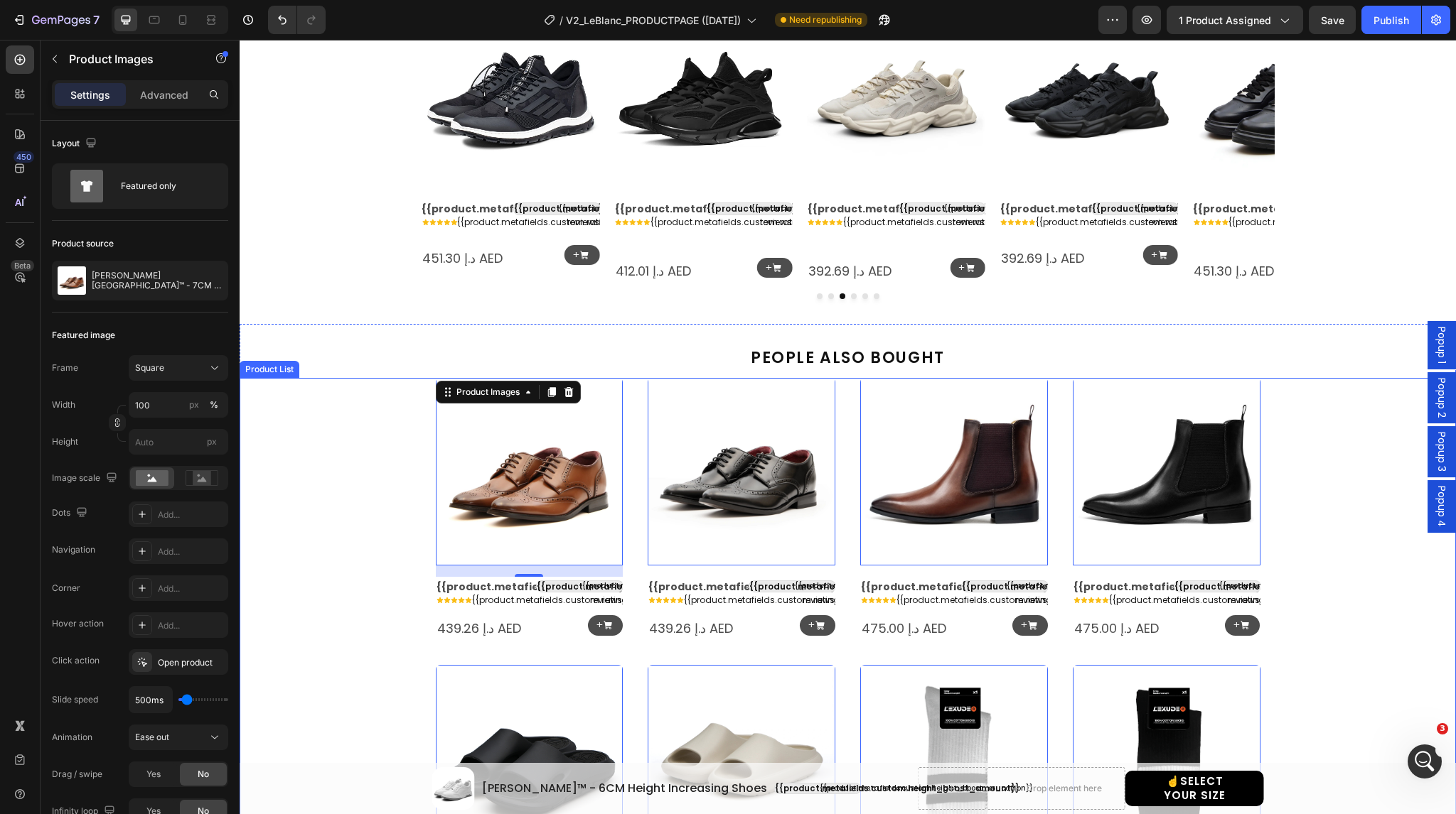
click at [327, 486] on div "Product Images 16 {{product.metafields.clean.title}} Custom Code {{product.meta…" at bounding box center [848, 652] width 1217 height 549
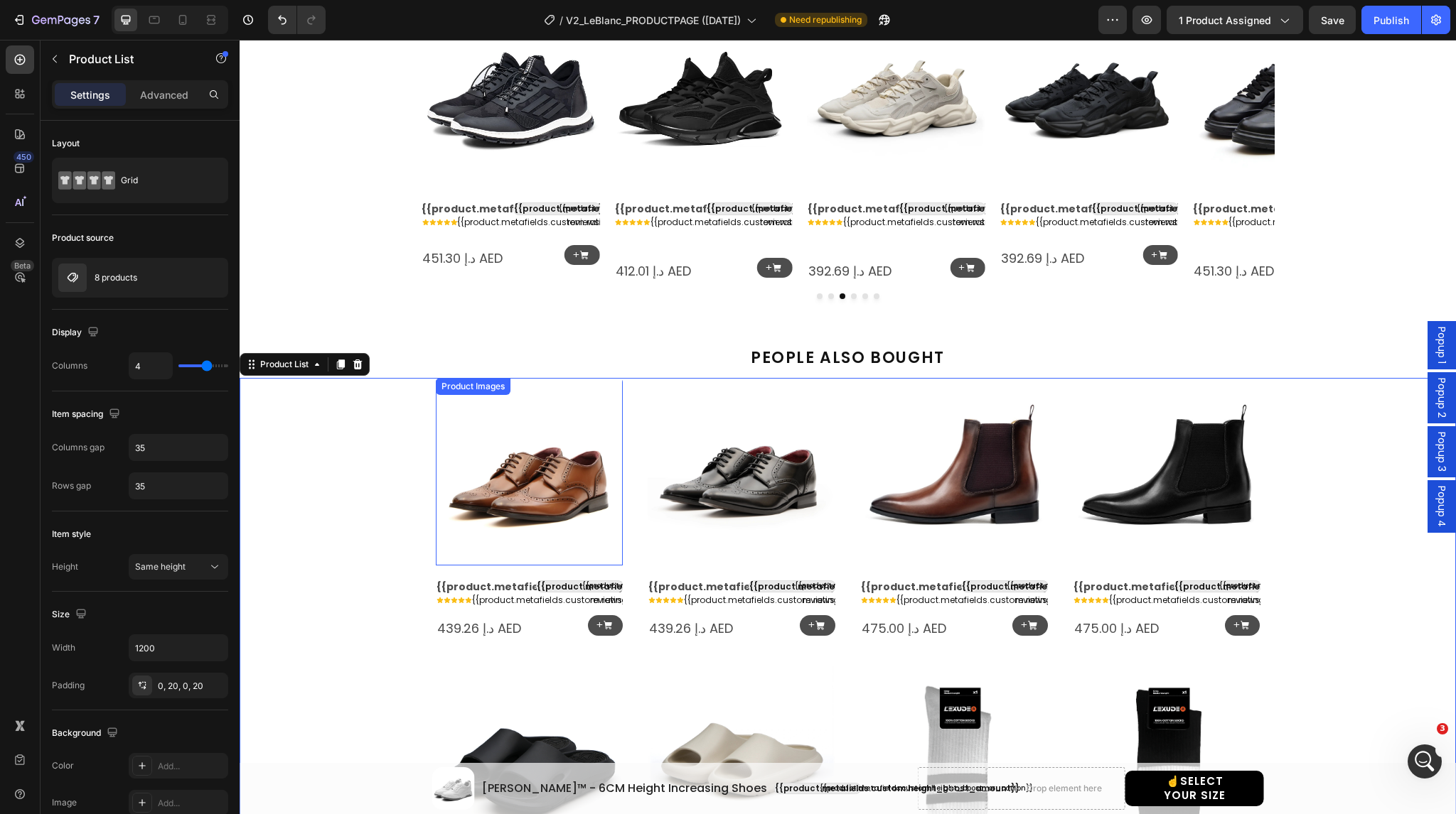
click at [498, 490] on img at bounding box center [530, 471] width 187 height 187
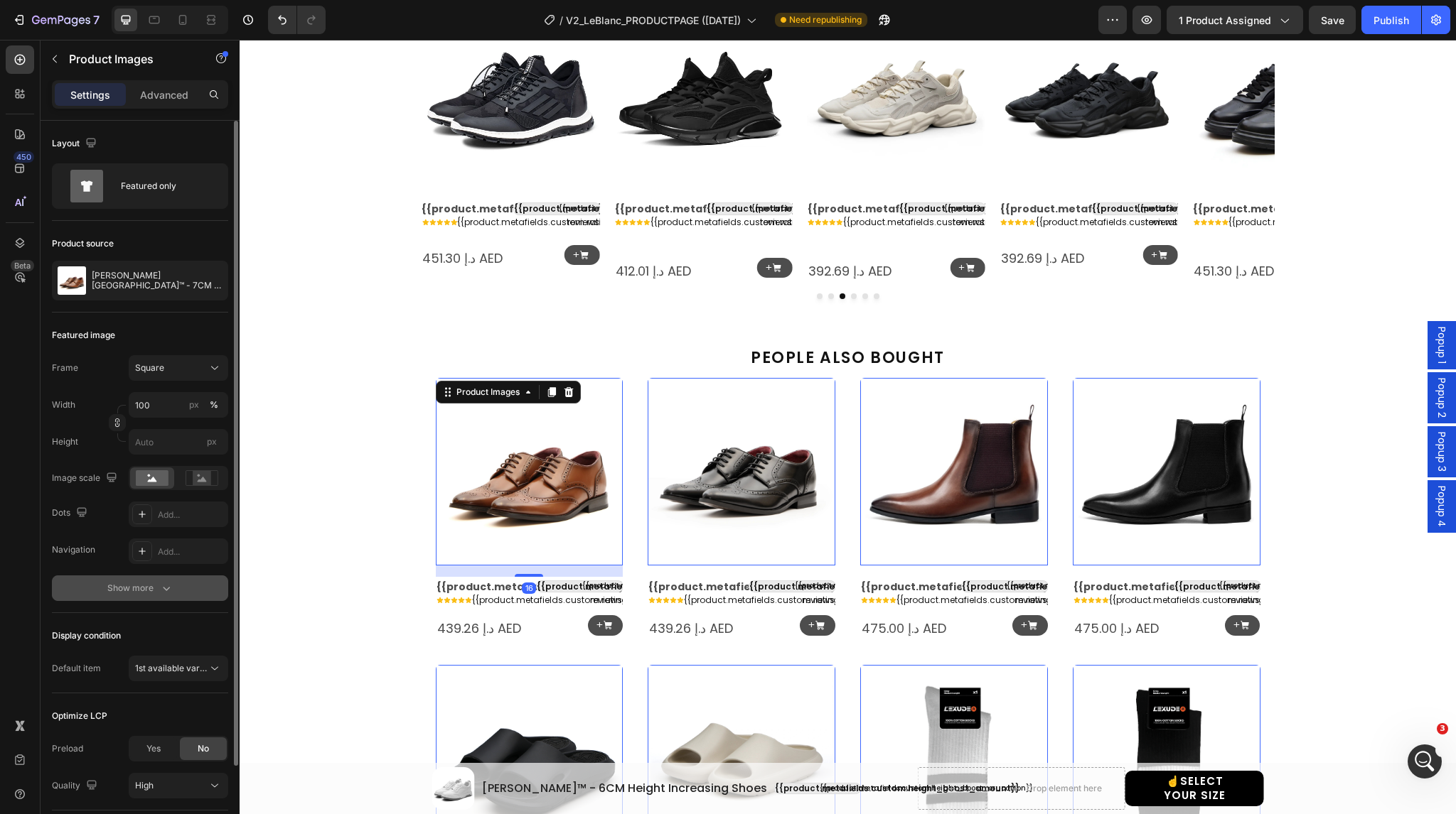
click at [131, 586] on div "Show more" at bounding box center [140, 588] width 66 height 14
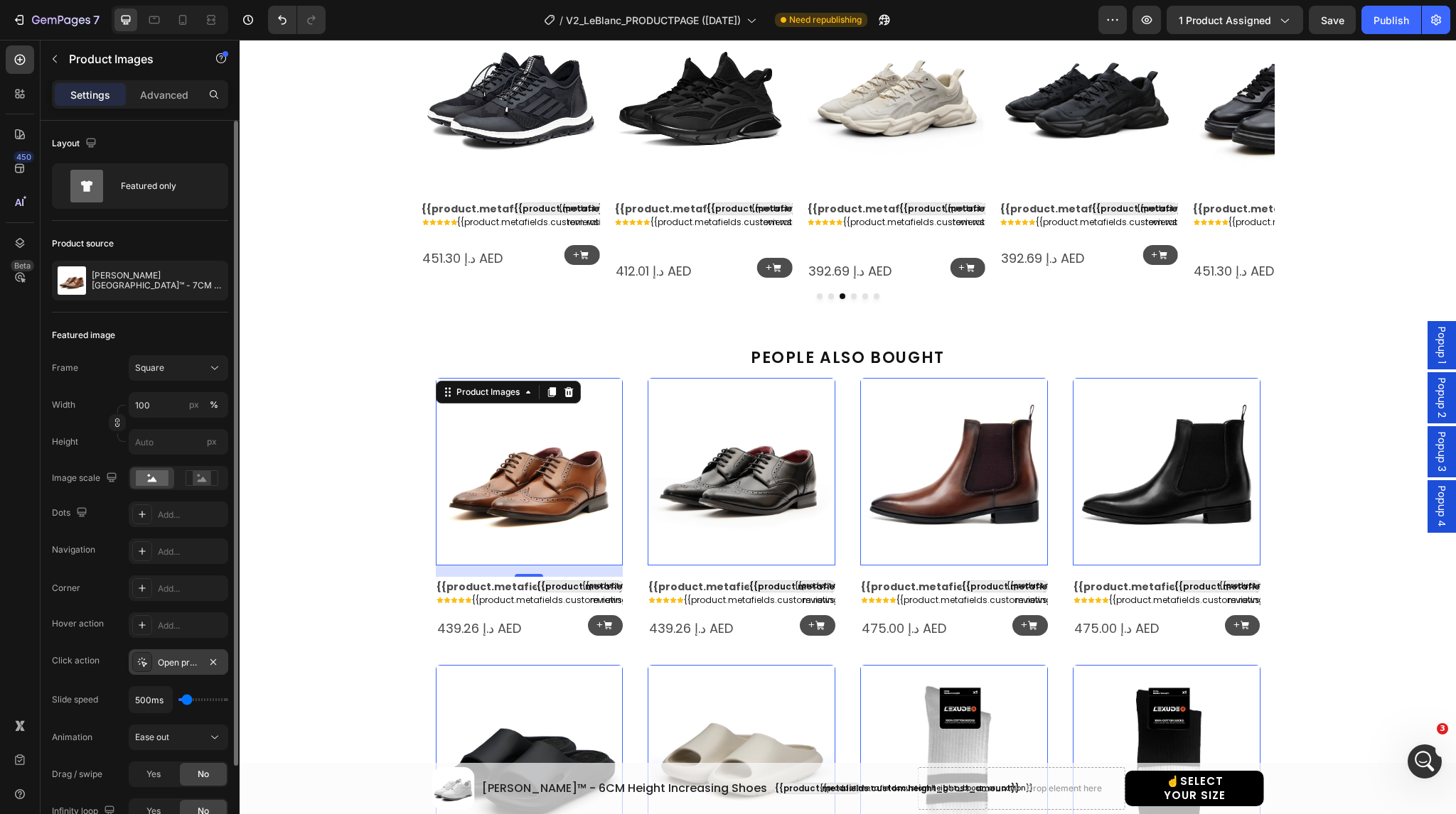
click at [140, 657] on icon at bounding box center [142, 662] width 11 height 11
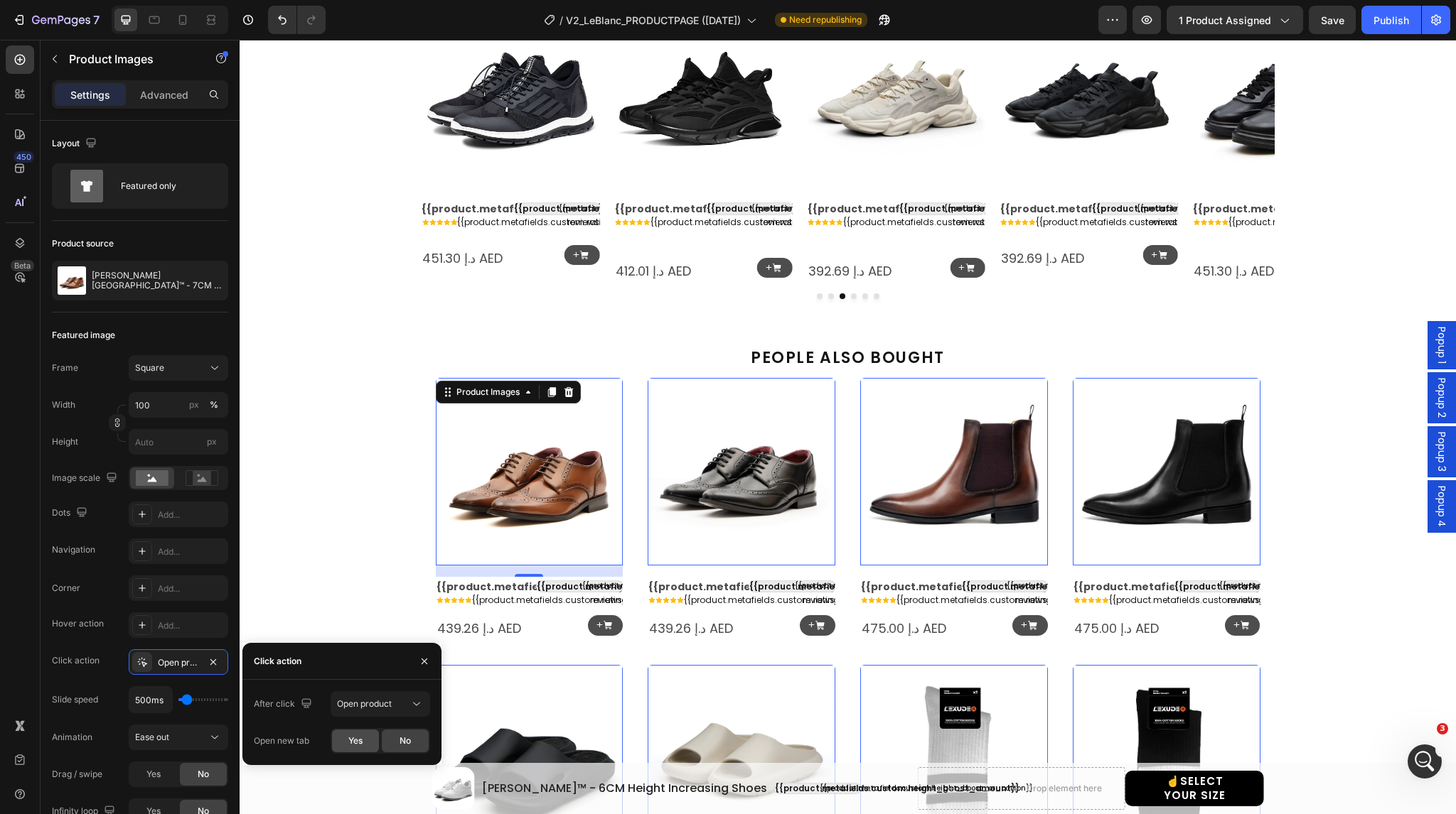
click at [349, 745] on span "Yes" at bounding box center [355, 741] width 14 height 13
click at [326, 555] on div "Product Images 16 {{product.metafields.clean.title}} Custom Code {{product.meta…" at bounding box center [848, 652] width 1217 height 549
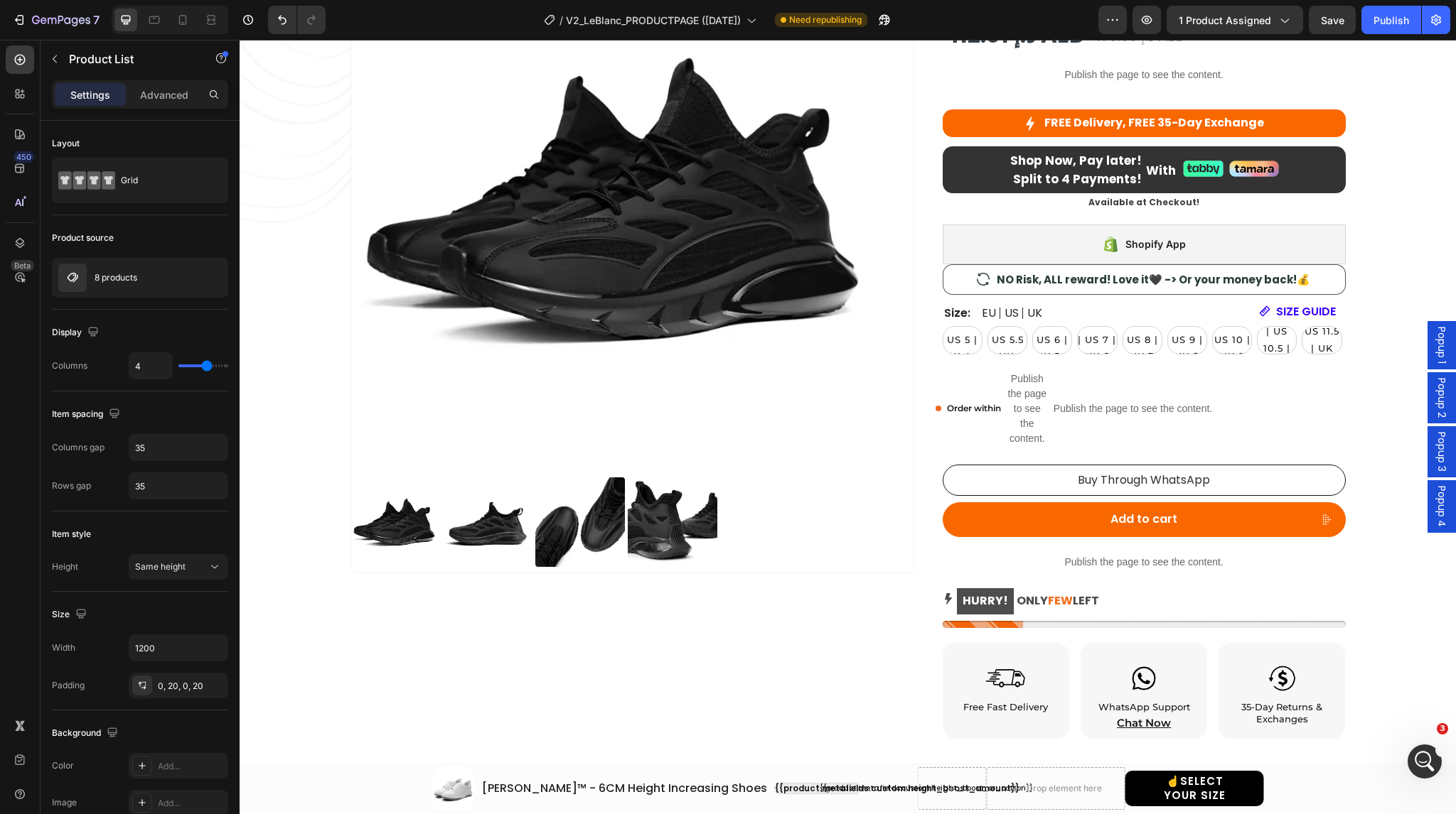
scroll to position [0, 0]
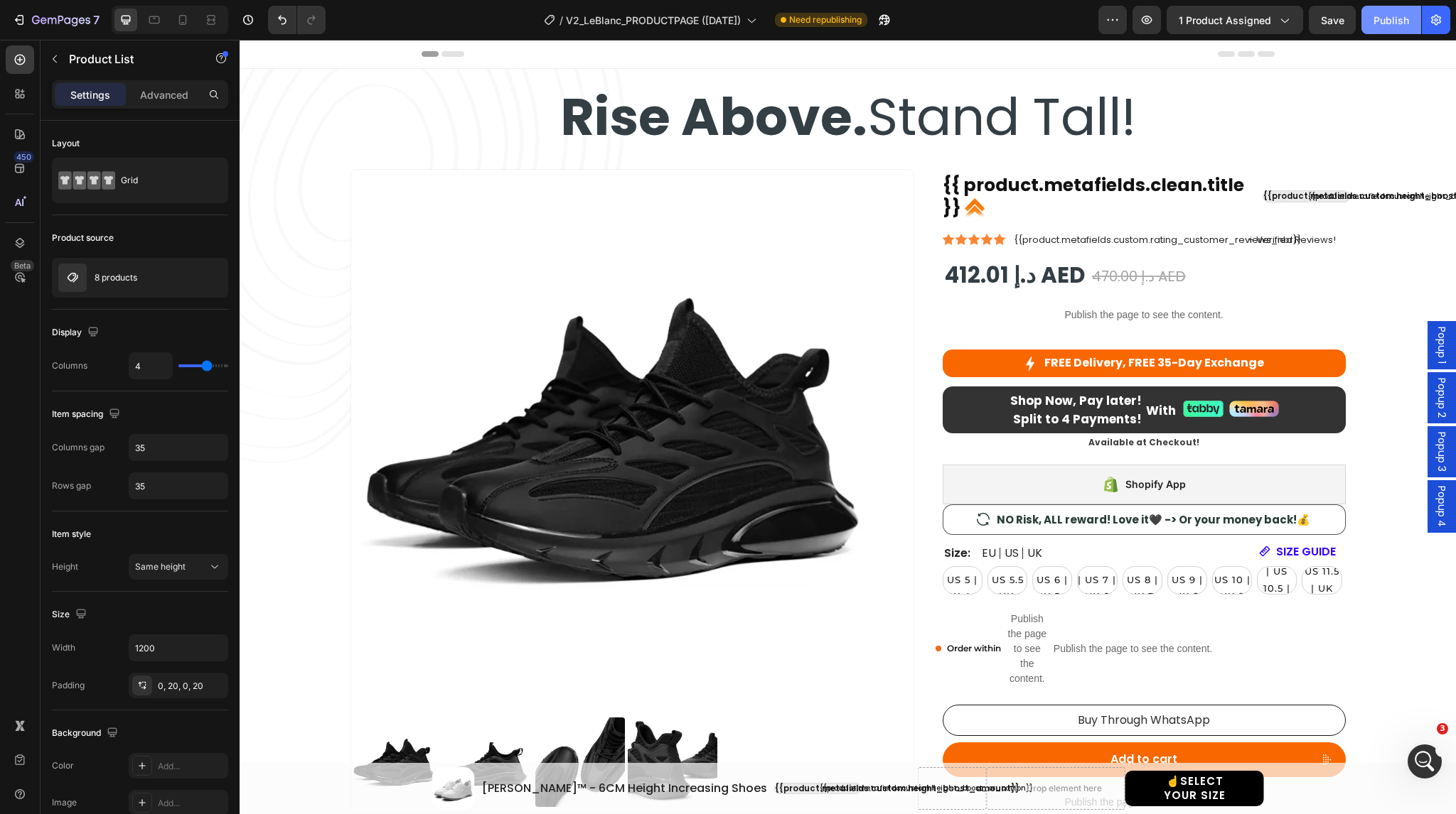
click at [1377, 20] on div "Publish" at bounding box center [1391, 21] width 36 height 15
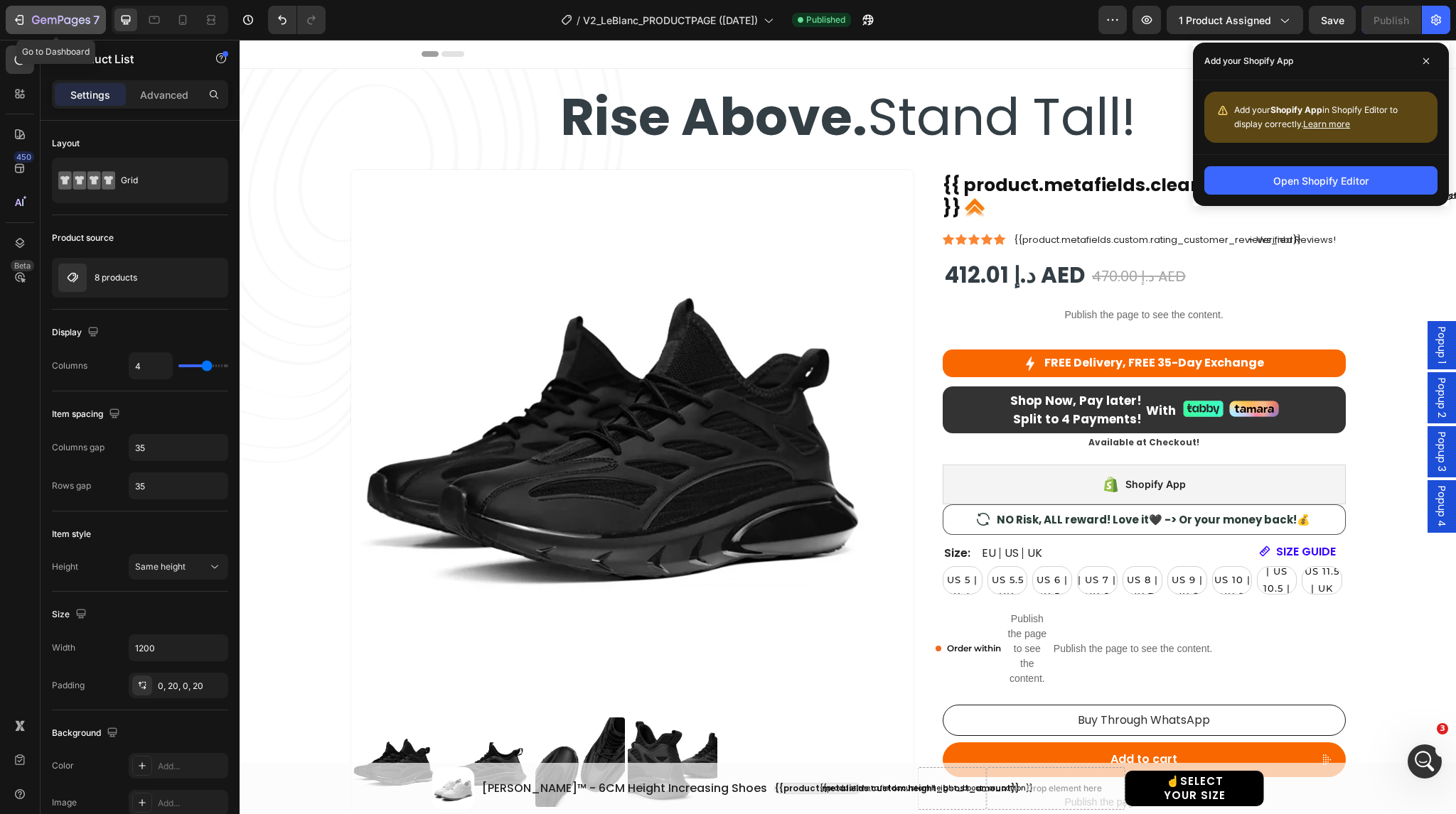
click at [49, 24] on icon "button" at bounding box center [61, 21] width 59 height 12
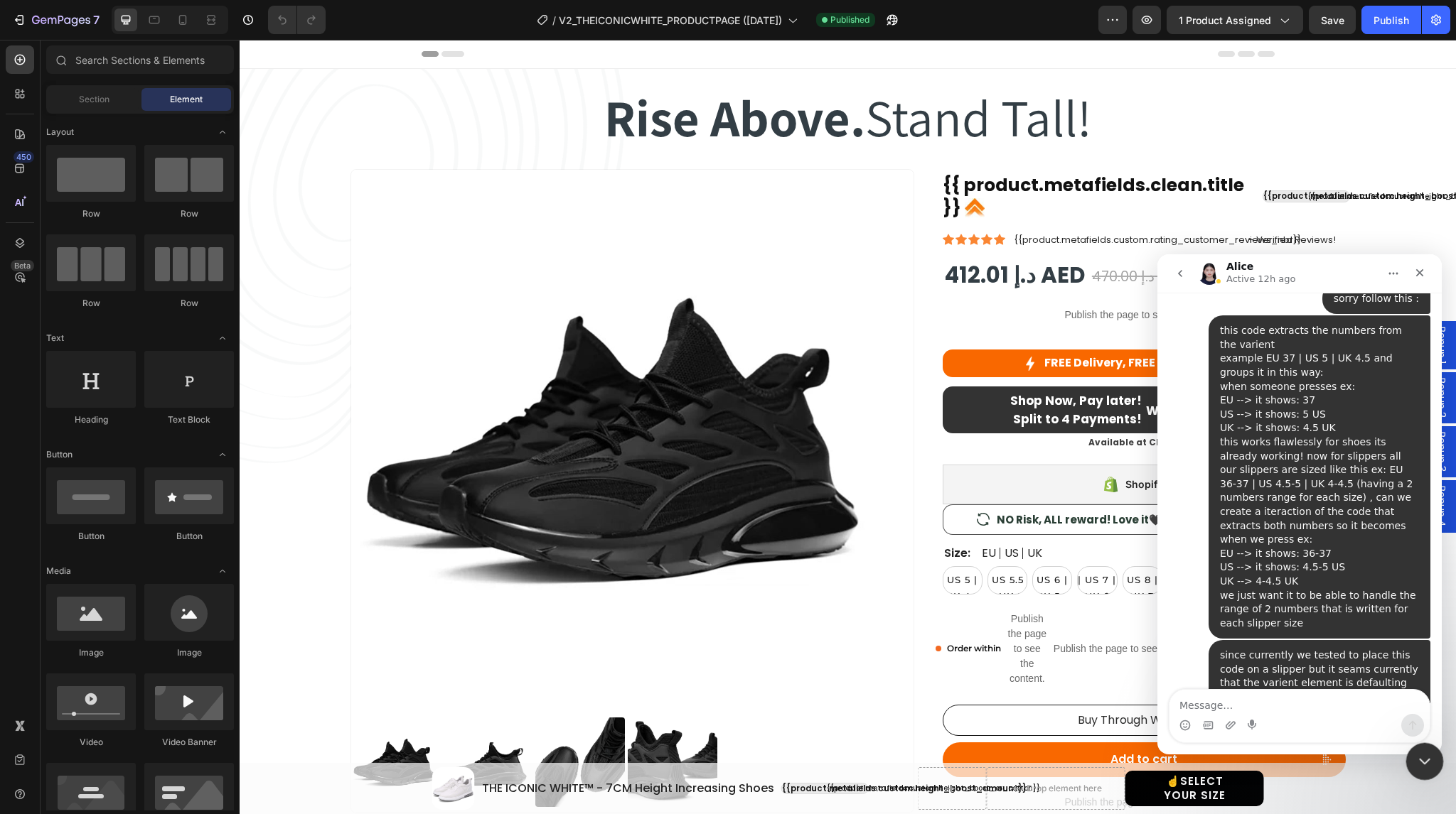
click at [1419, 763] on icon "Close Intercom Messenger" at bounding box center [1422, 759] width 17 height 17
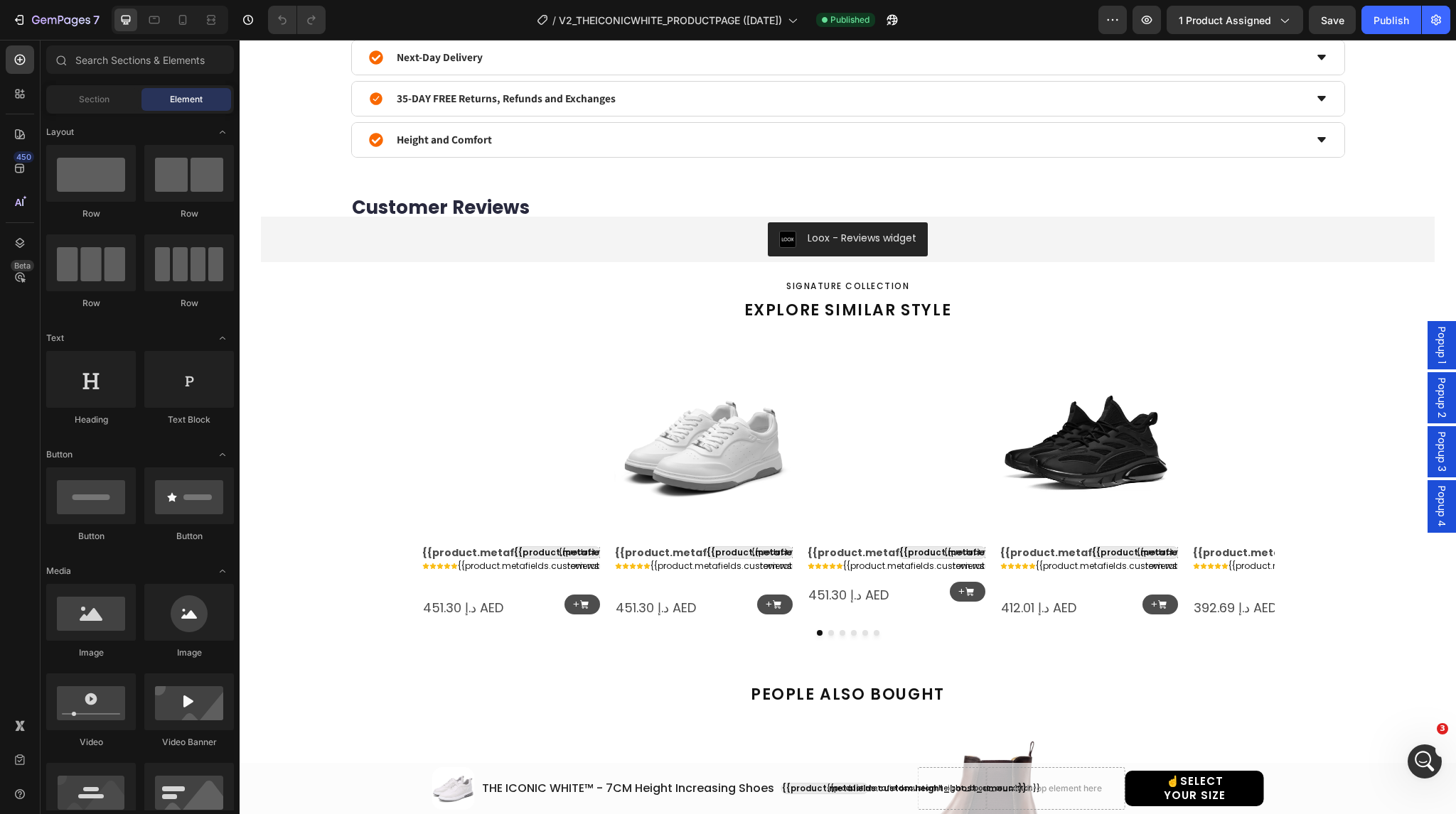
scroll to position [1166, 0]
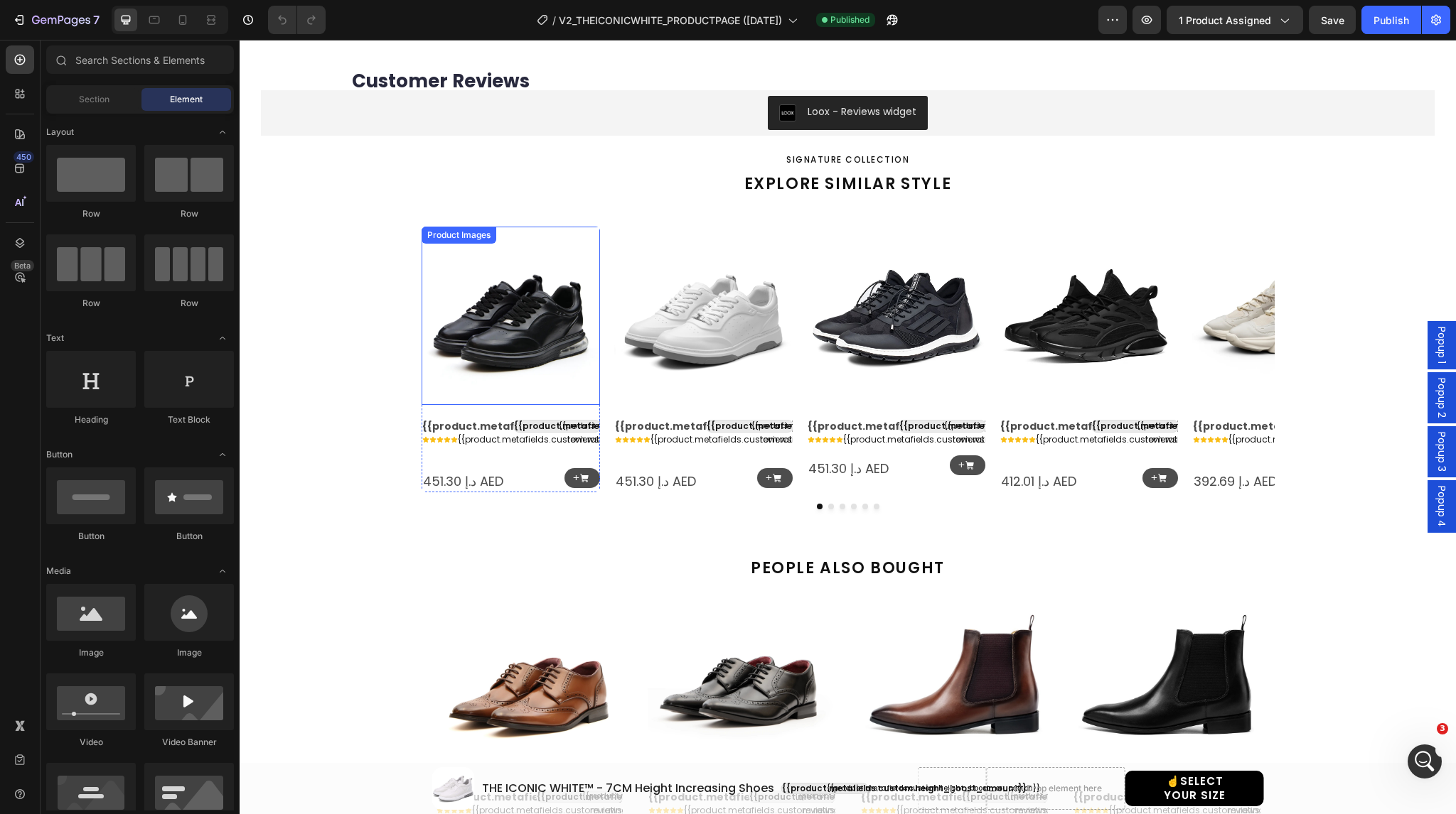
click at [495, 315] on img at bounding box center [510, 316] width 178 height 178
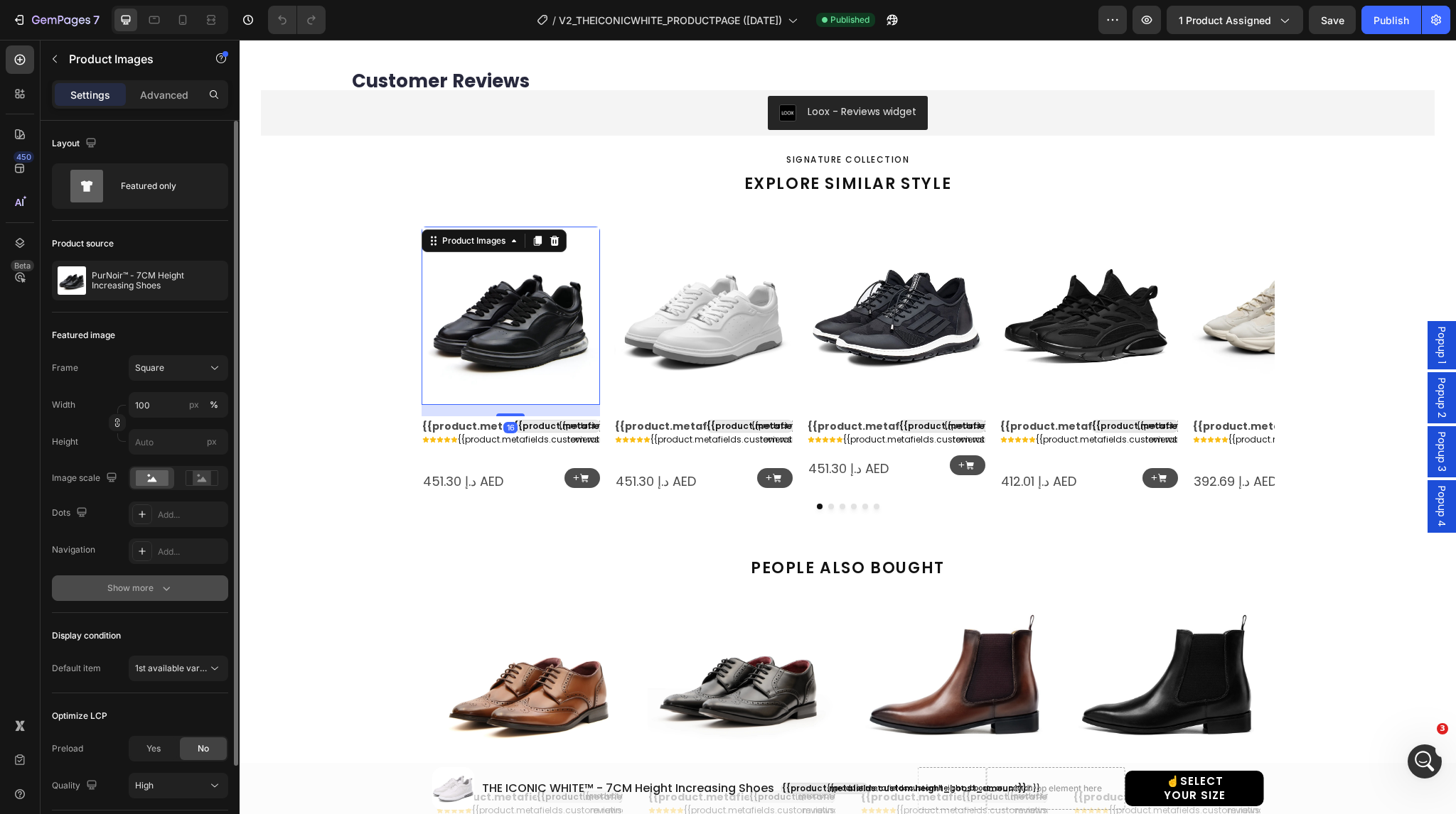
click at [149, 593] on div "Show more" at bounding box center [140, 588] width 66 height 14
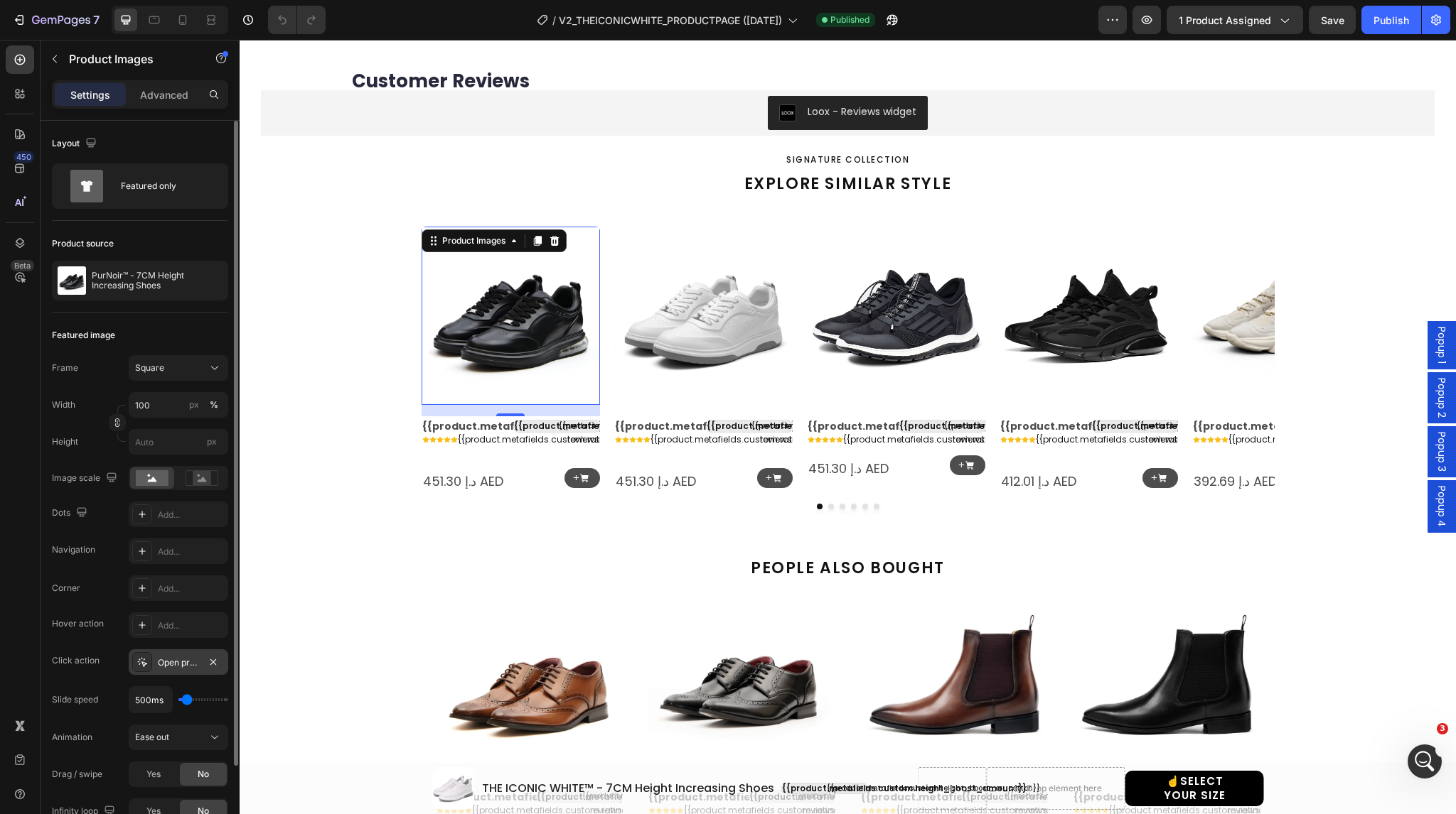
click at [139, 663] on icon at bounding box center [142, 662] width 9 height 9
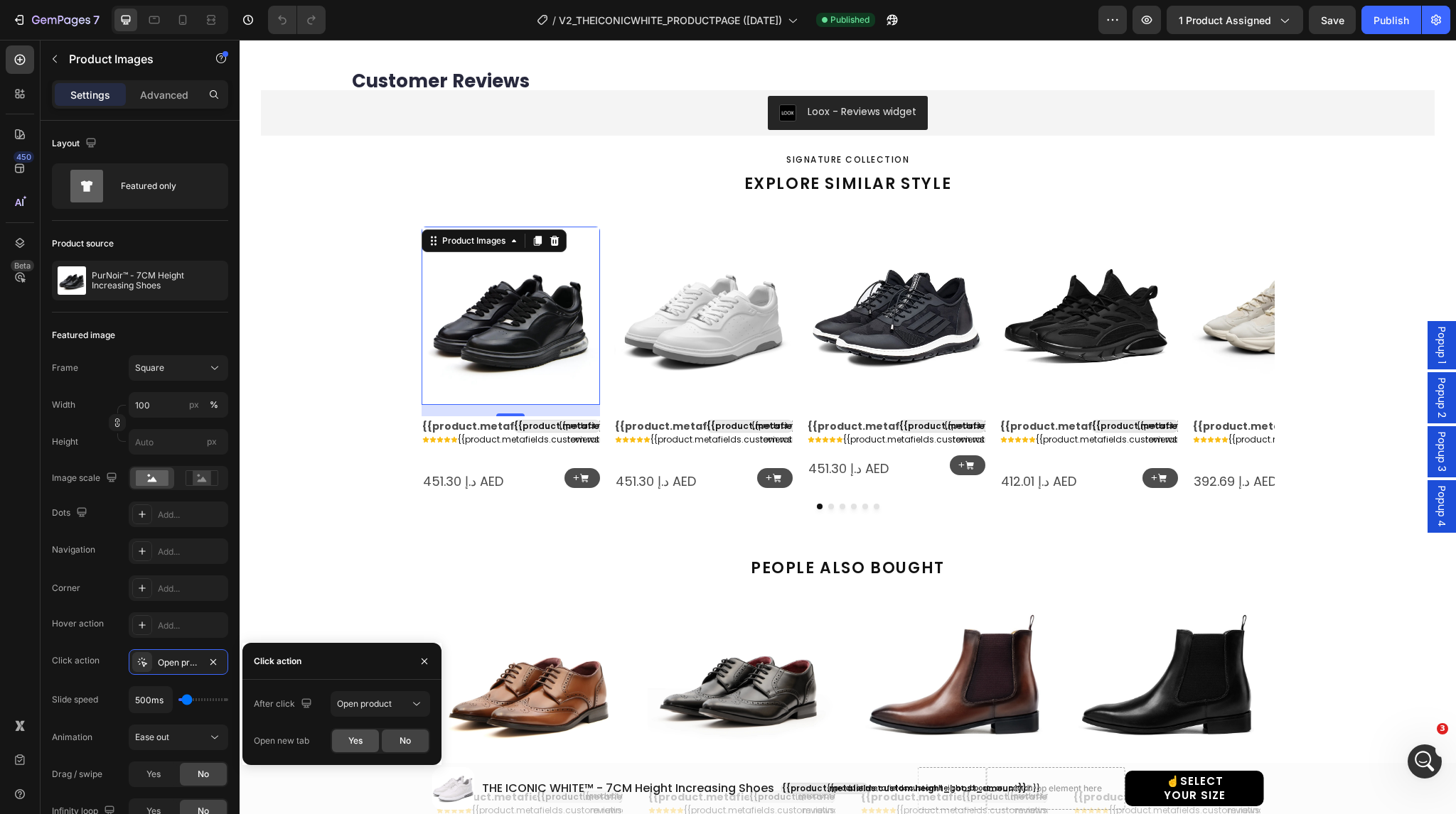
click at [348, 743] on span "Yes" at bounding box center [355, 741] width 14 height 13
click at [684, 340] on img at bounding box center [703, 316] width 178 height 178
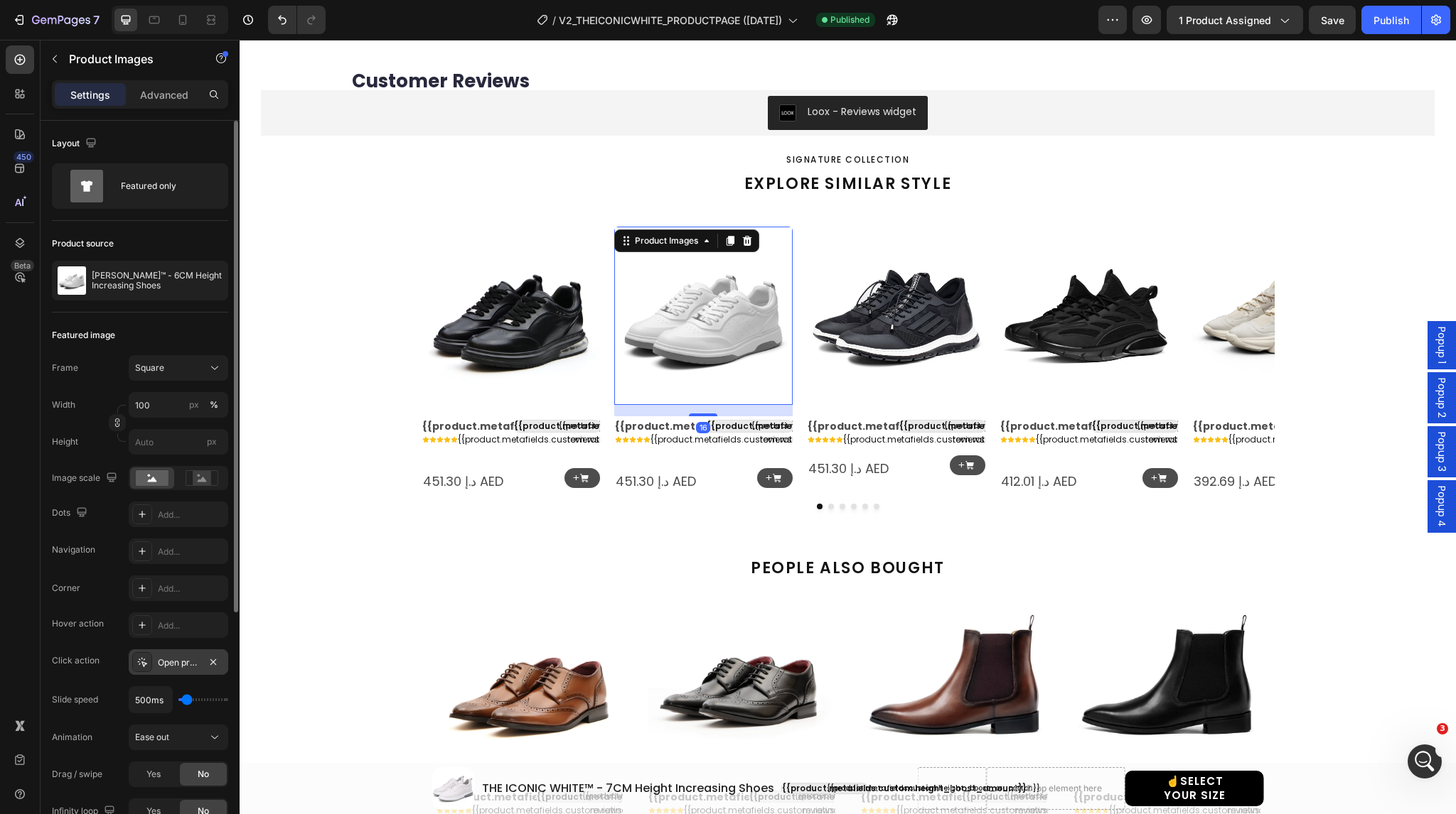
click at [142, 661] on icon at bounding box center [142, 662] width 9 height 9
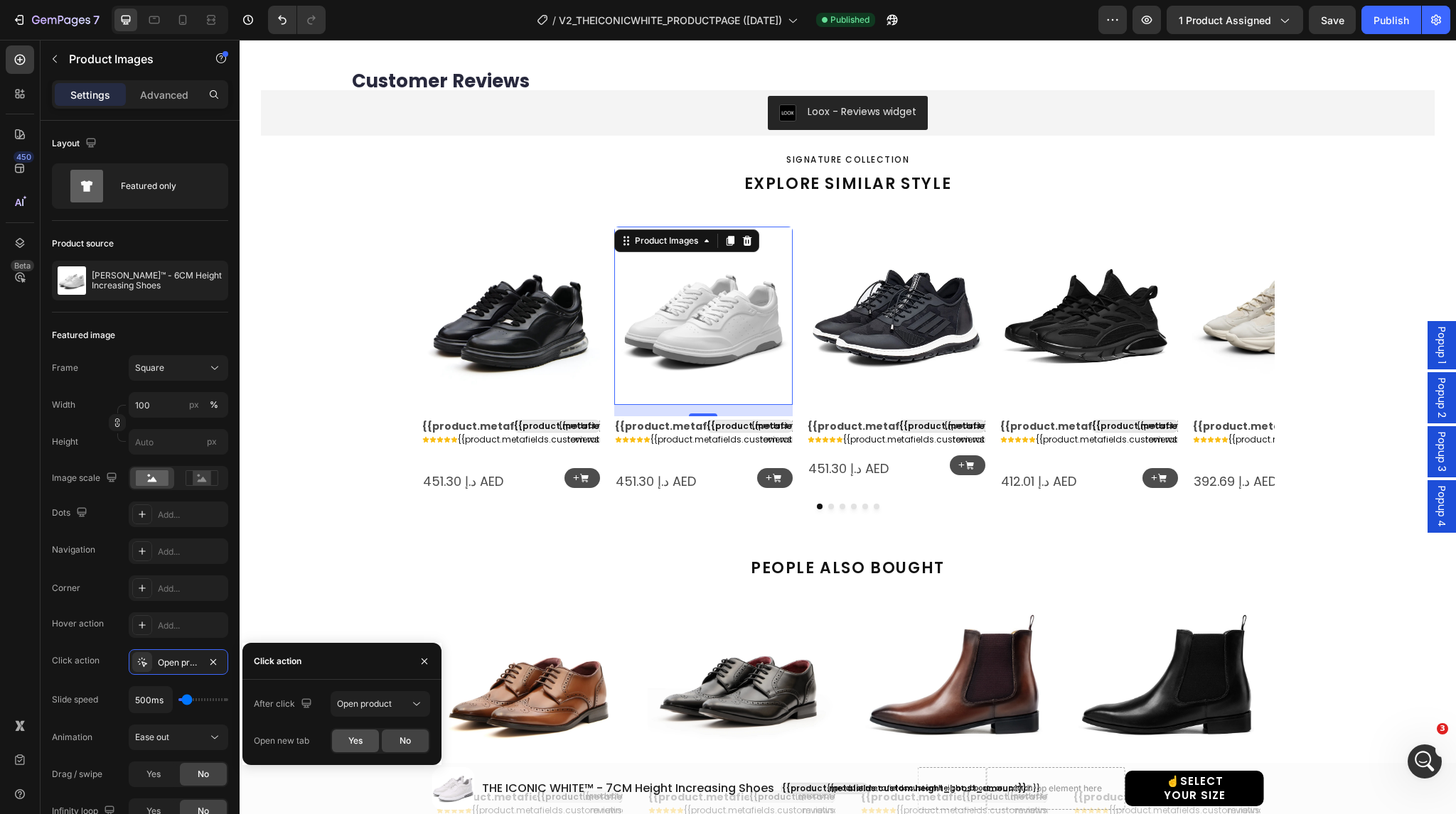
click at [348, 748] on span "Yes" at bounding box center [355, 741] width 14 height 13
click at [892, 272] on img at bounding box center [896, 316] width 178 height 178
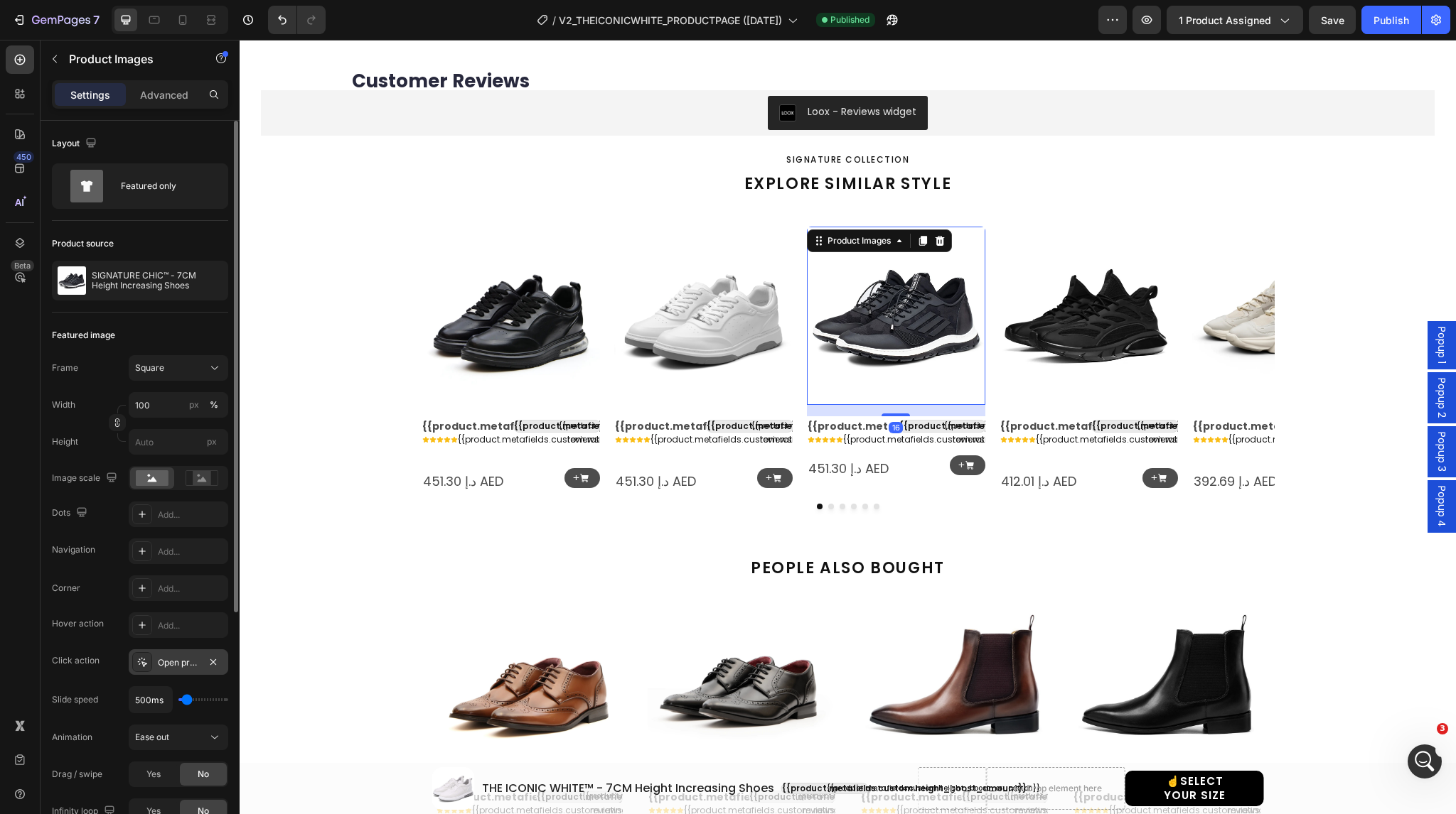
click at [133, 659] on div at bounding box center [142, 662] width 20 height 20
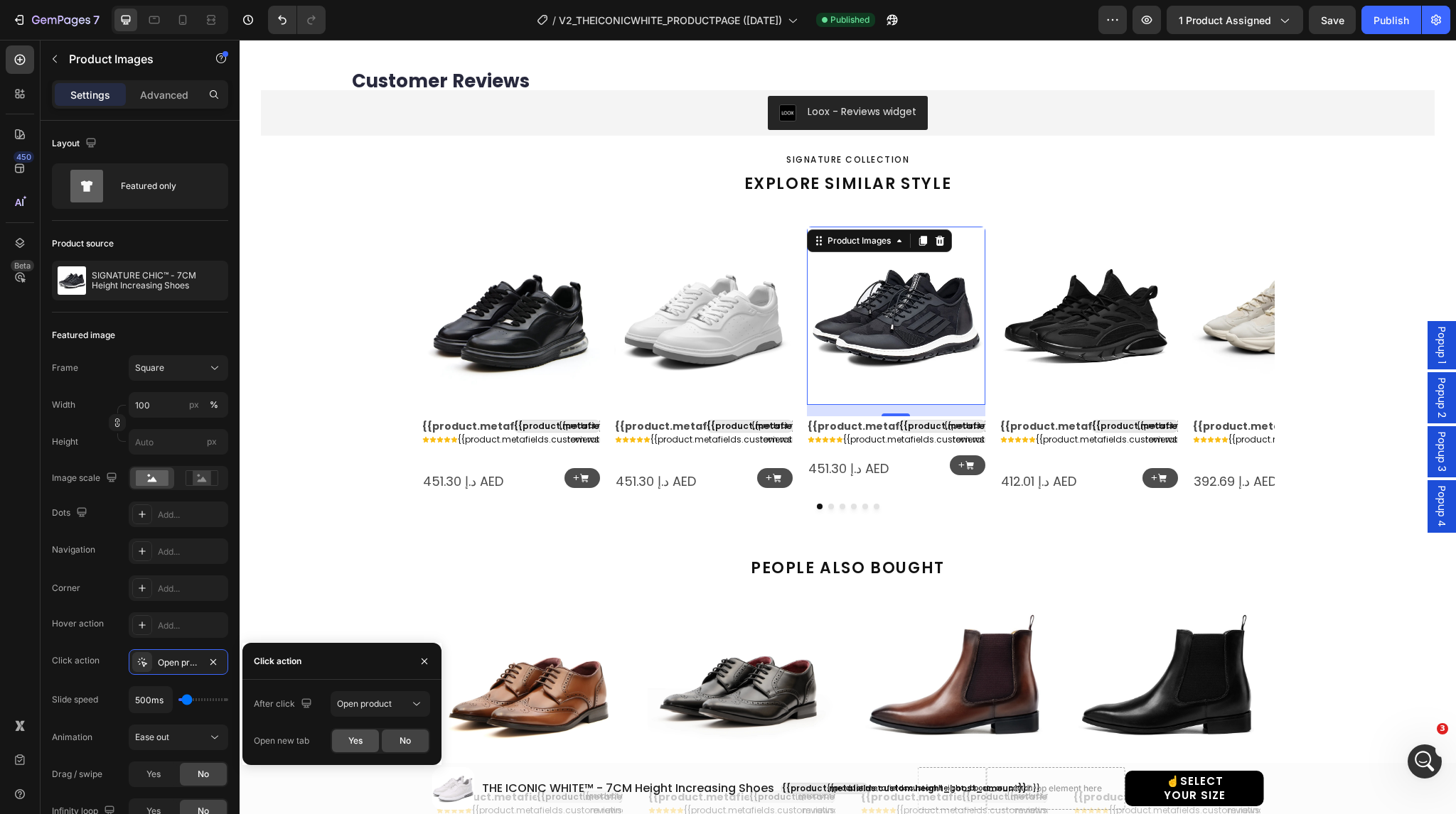
click at [361, 735] on span "Yes" at bounding box center [355, 741] width 14 height 13
click at [1025, 321] on img at bounding box center [1089, 316] width 178 height 178
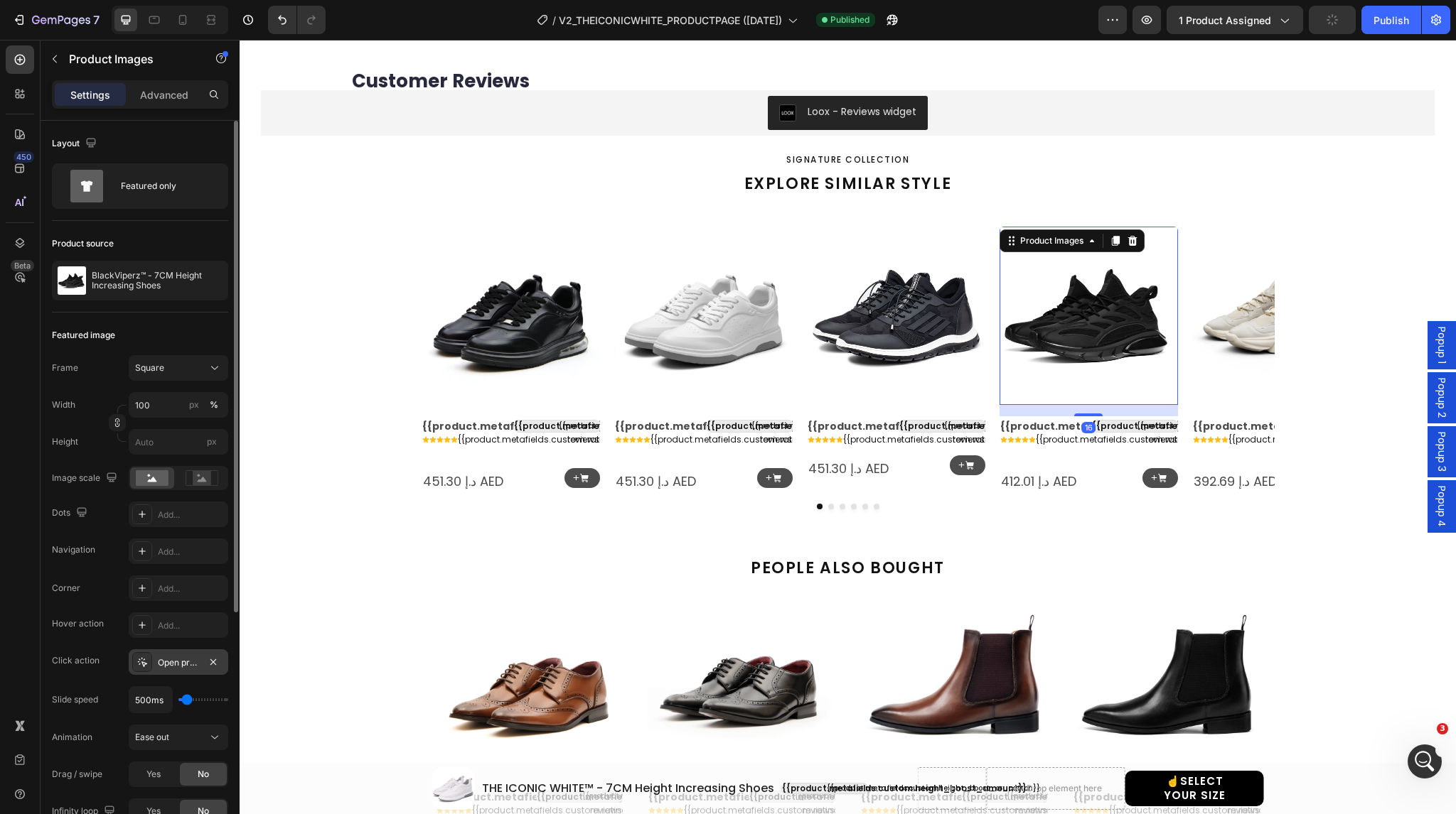
click at [141, 660] on icon at bounding box center [142, 662] width 11 height 11
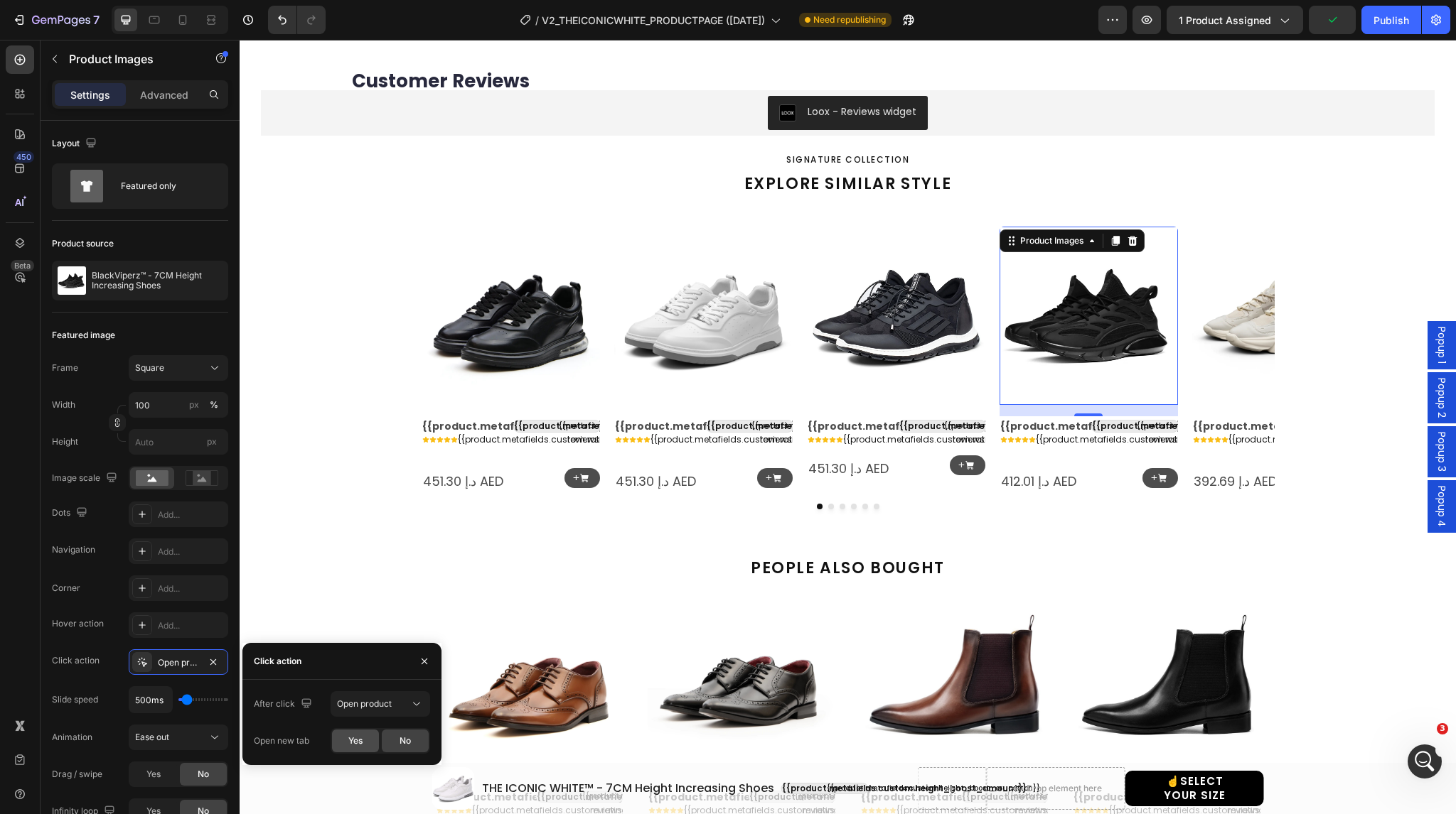
click at [346, 737] on div "Yes" at bounding box center [356, 741] width 47 height 23
click at [1211, 314] on img at bounding box center [1282, 316] width 178 height 178
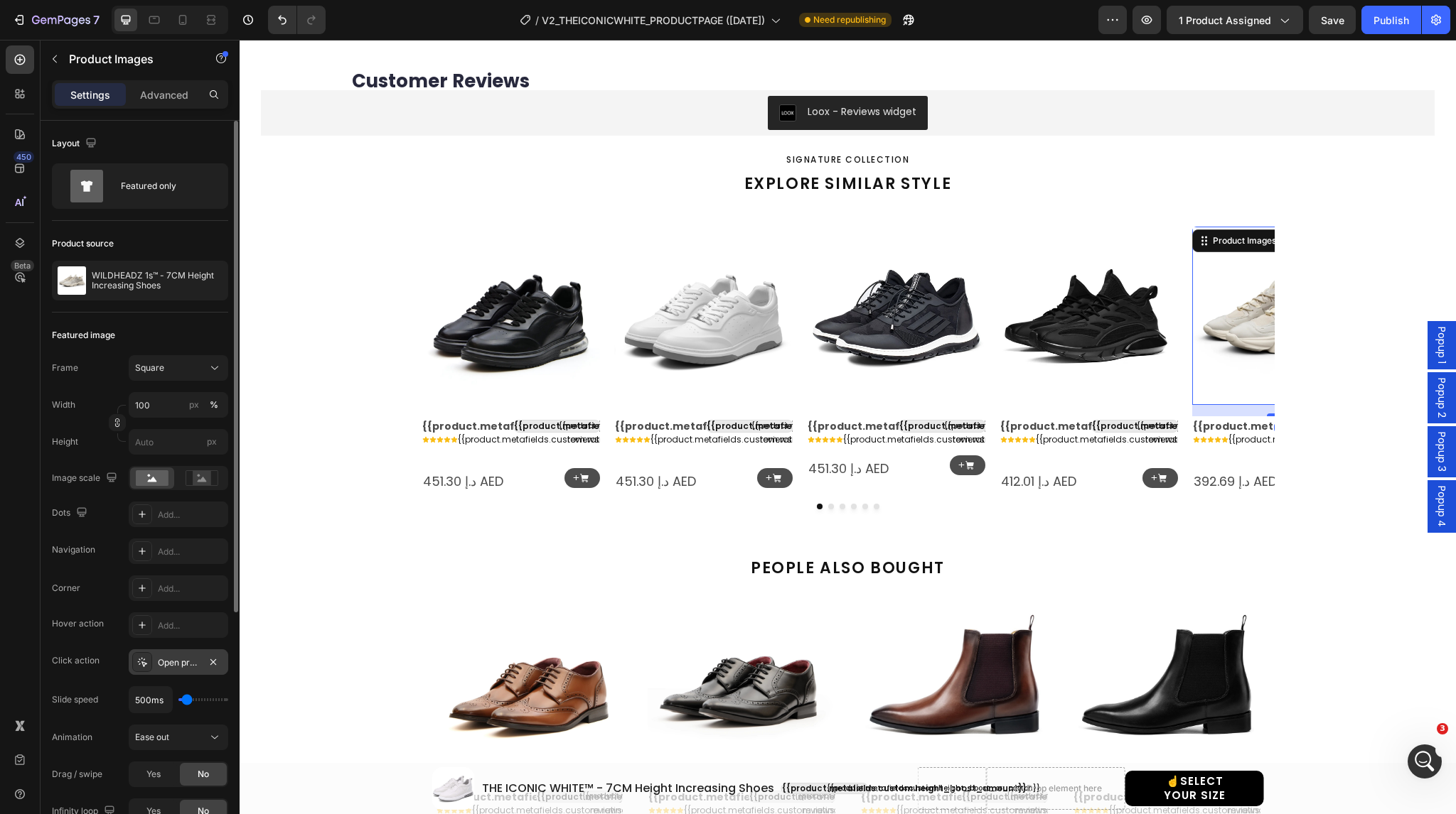
click at [141, 662] on icon at bounding box center [142, 662] width 11 height 11
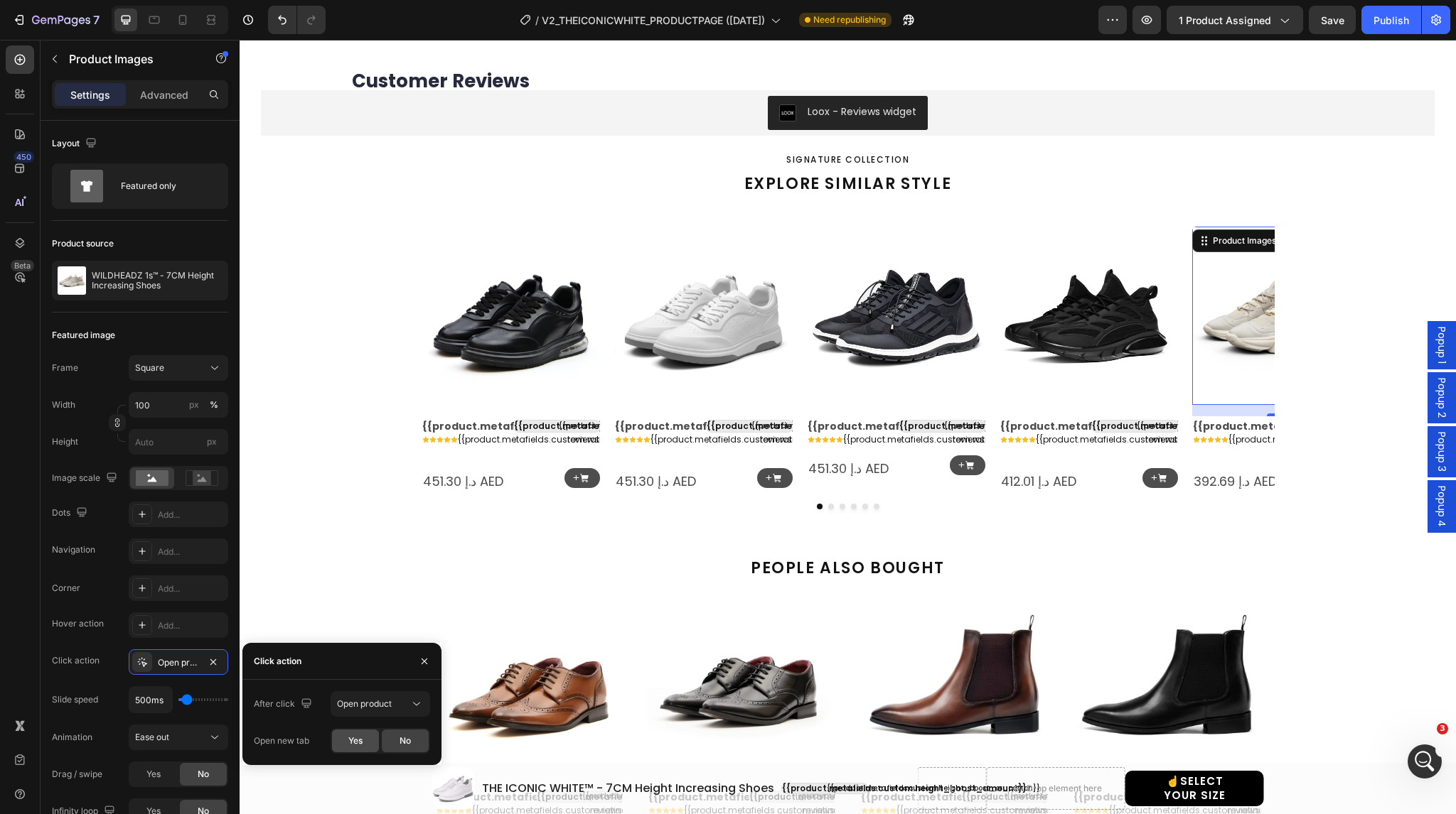
click at [347, 739] on div "Yes" at bounding box center [356, 741] width 47 height 23
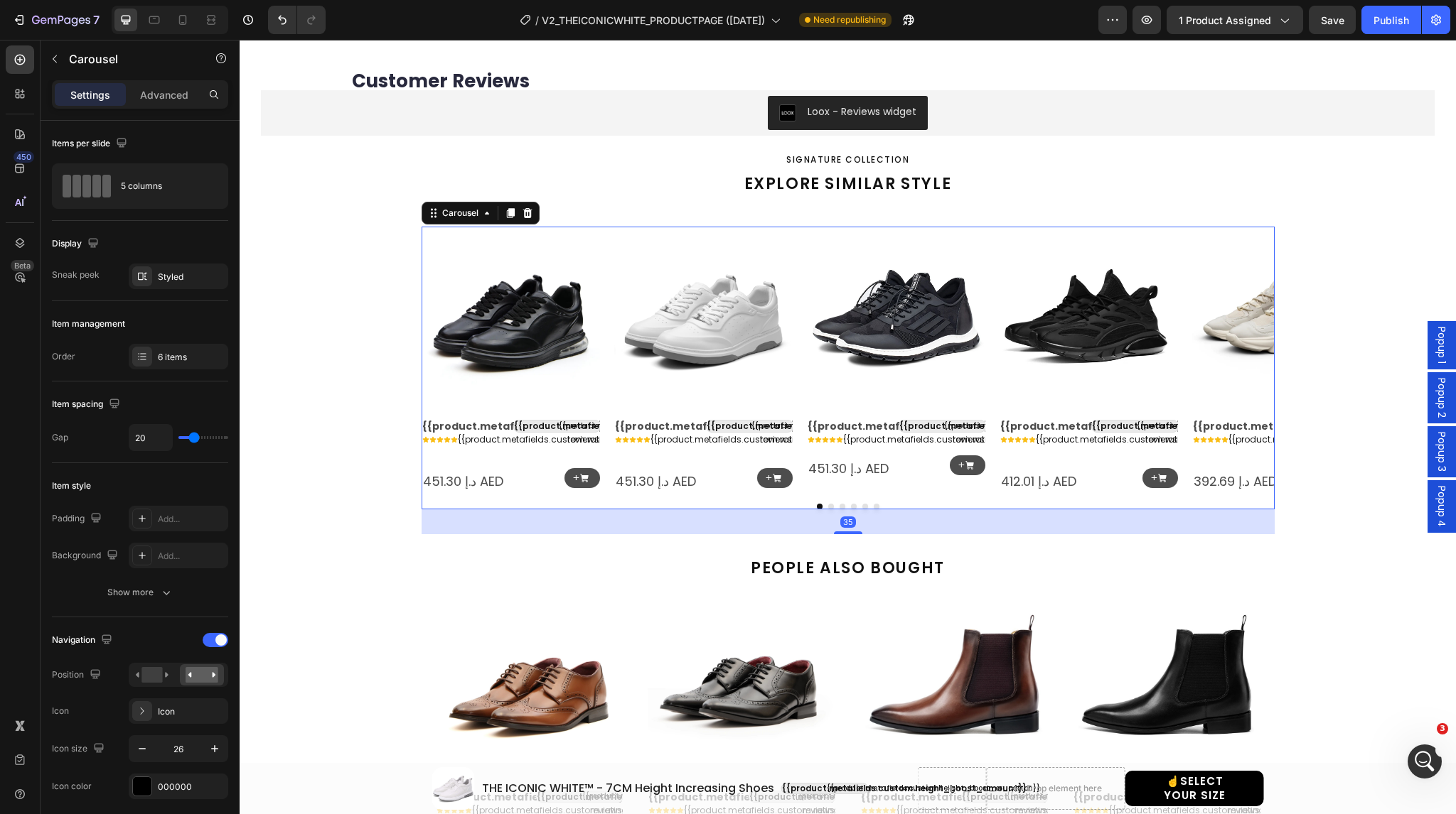
click at [1250, 356] on icon "Carousel Next Arrow" at bounding box center [1252, 360] width 5 height 9
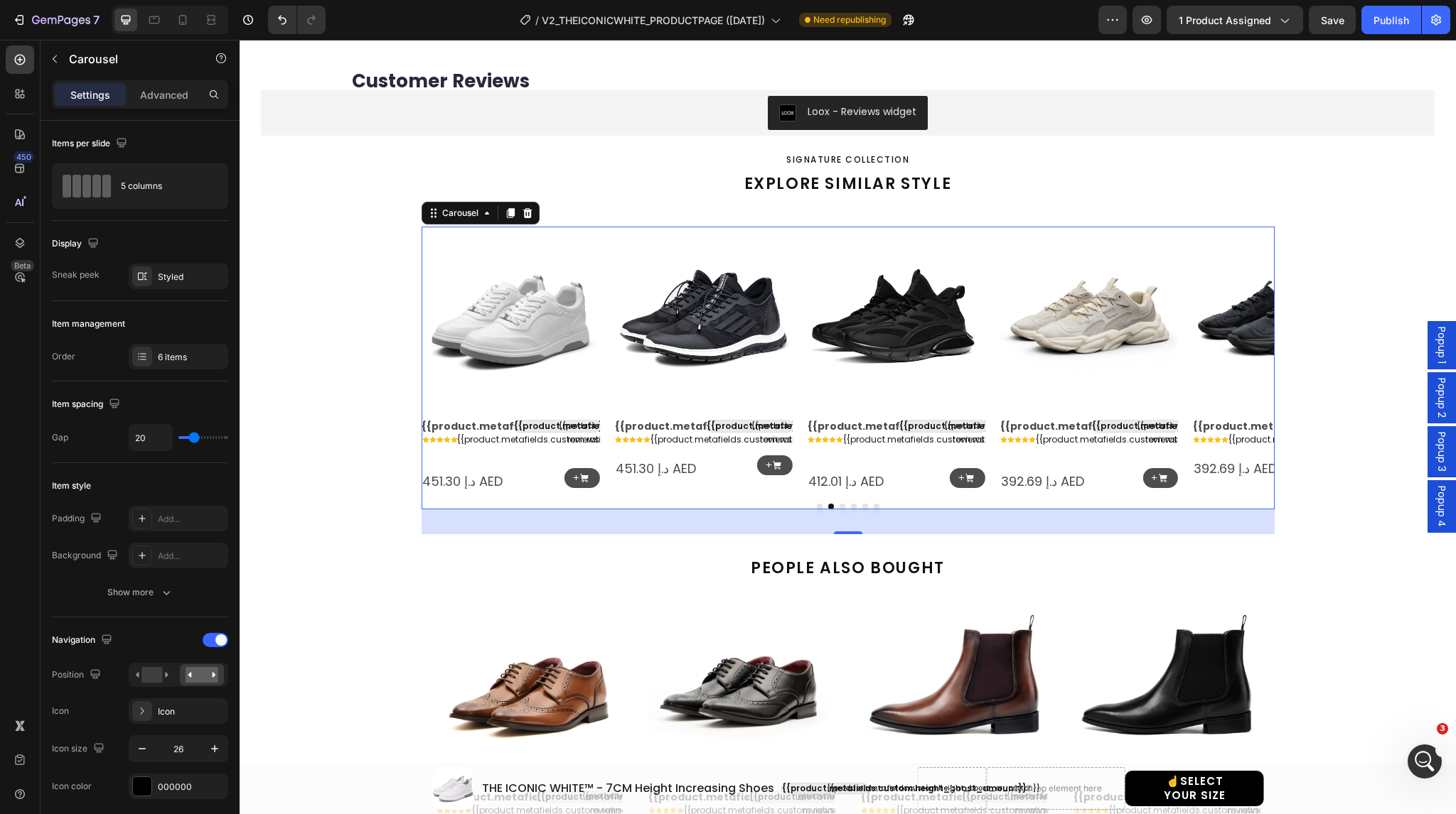
click at [1250, 356] on icon "Carousel Next Arrow" at bounding box center [1252, 360] width 5 height 9
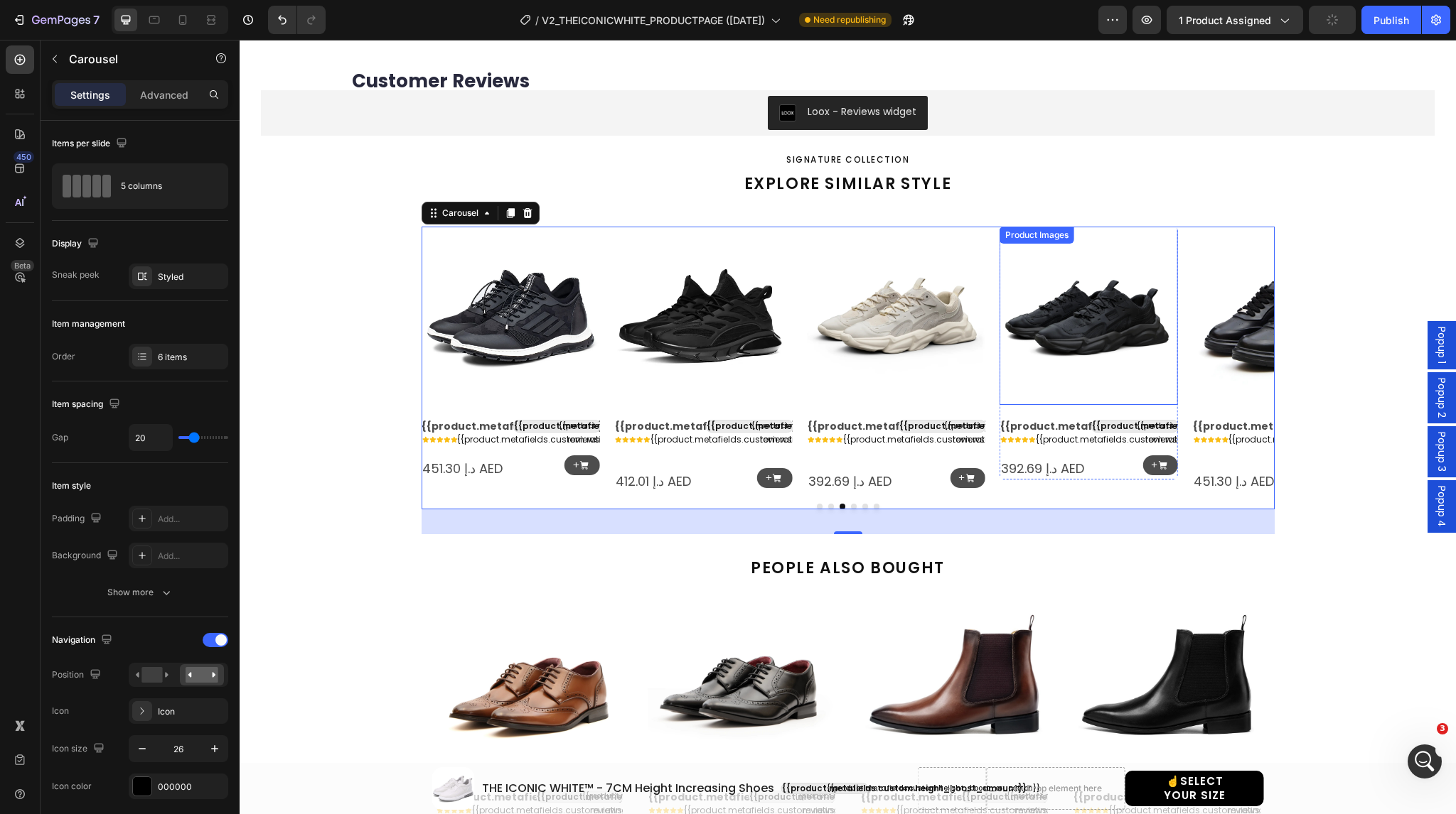
click at [1081, 322] on img at bounding box center [1089, 316] width 178 height 178
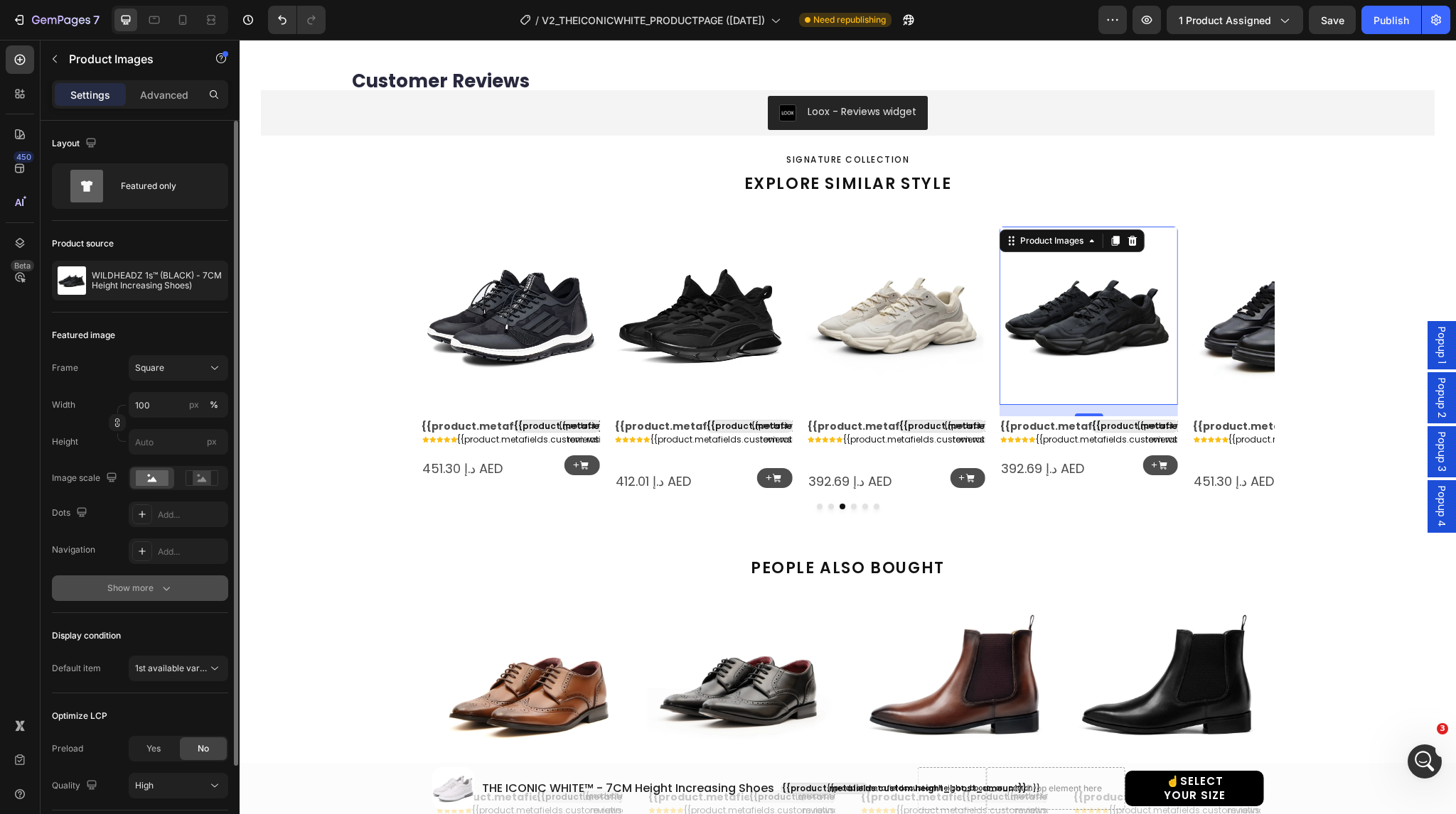
click at [133, 591] on div "Show more" at bounding box center [140, 588] width 66 height 14
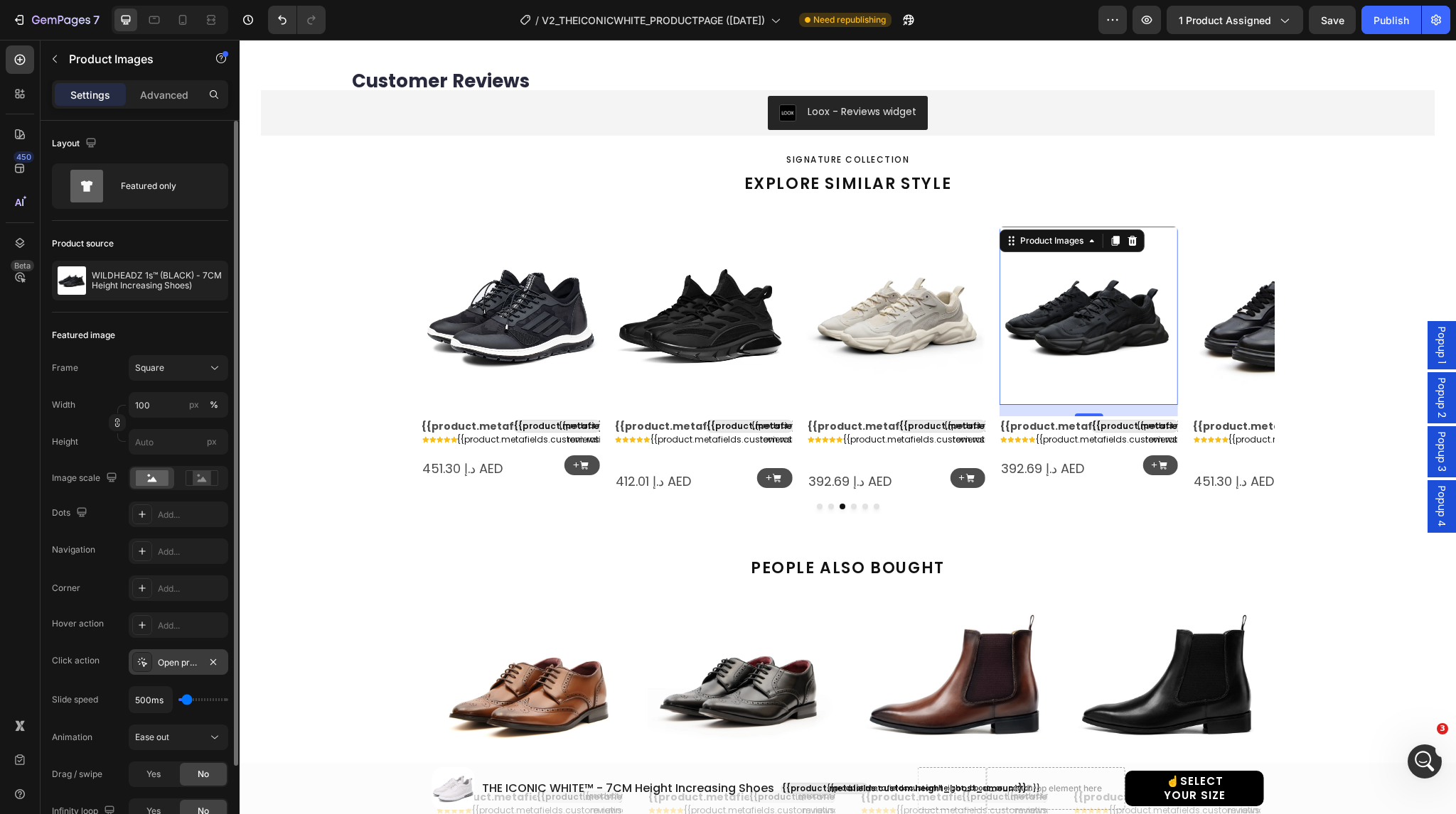
click at [142, 662] on icon at bounding box center [142, 662] width 11 height 11
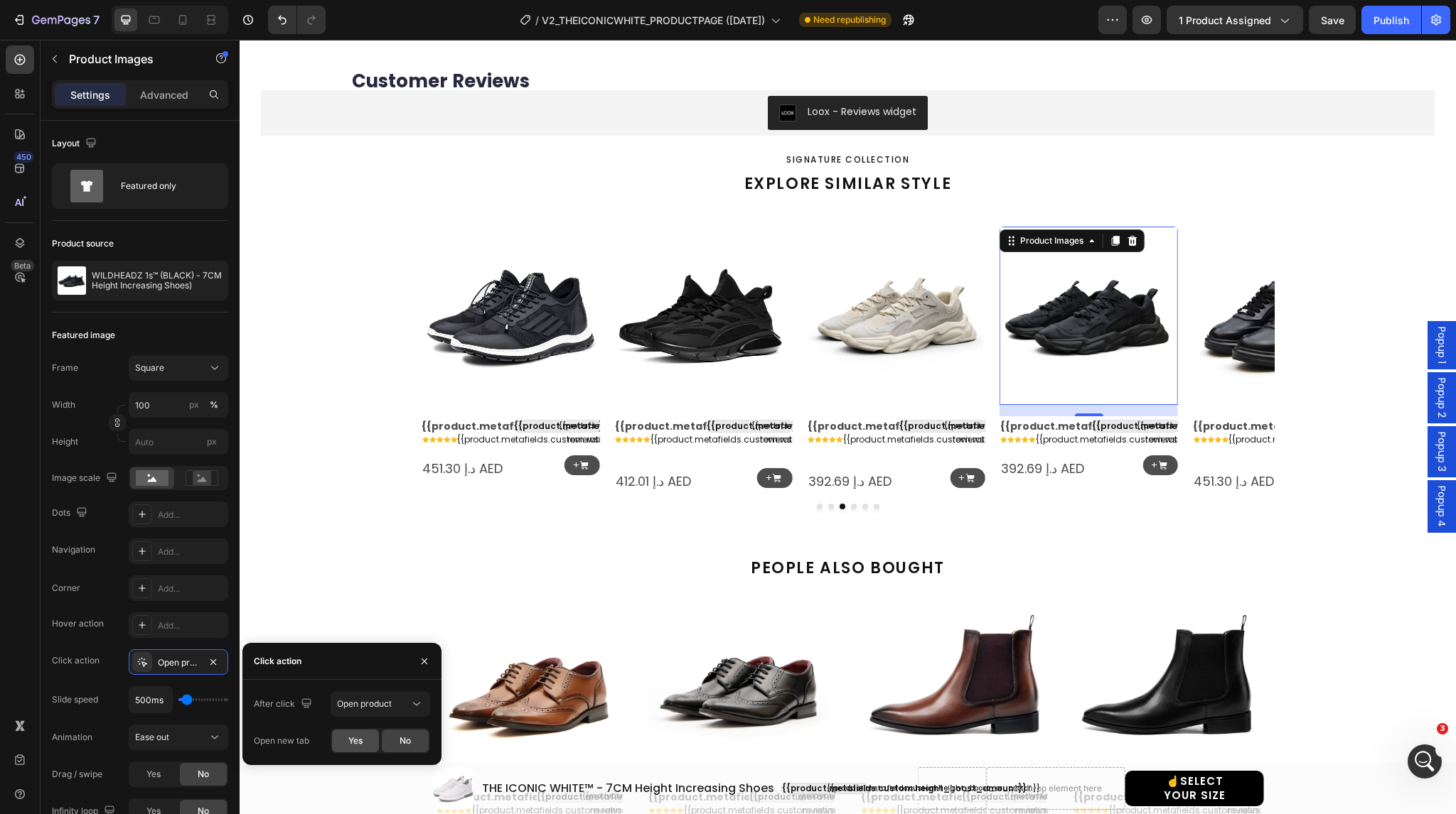
click at [348, 739] on span "Yes" at bounding box center [355, 741] width 14 height 13
click at [802, 644] on img at bounding box center [741, 682] width 187 height 187
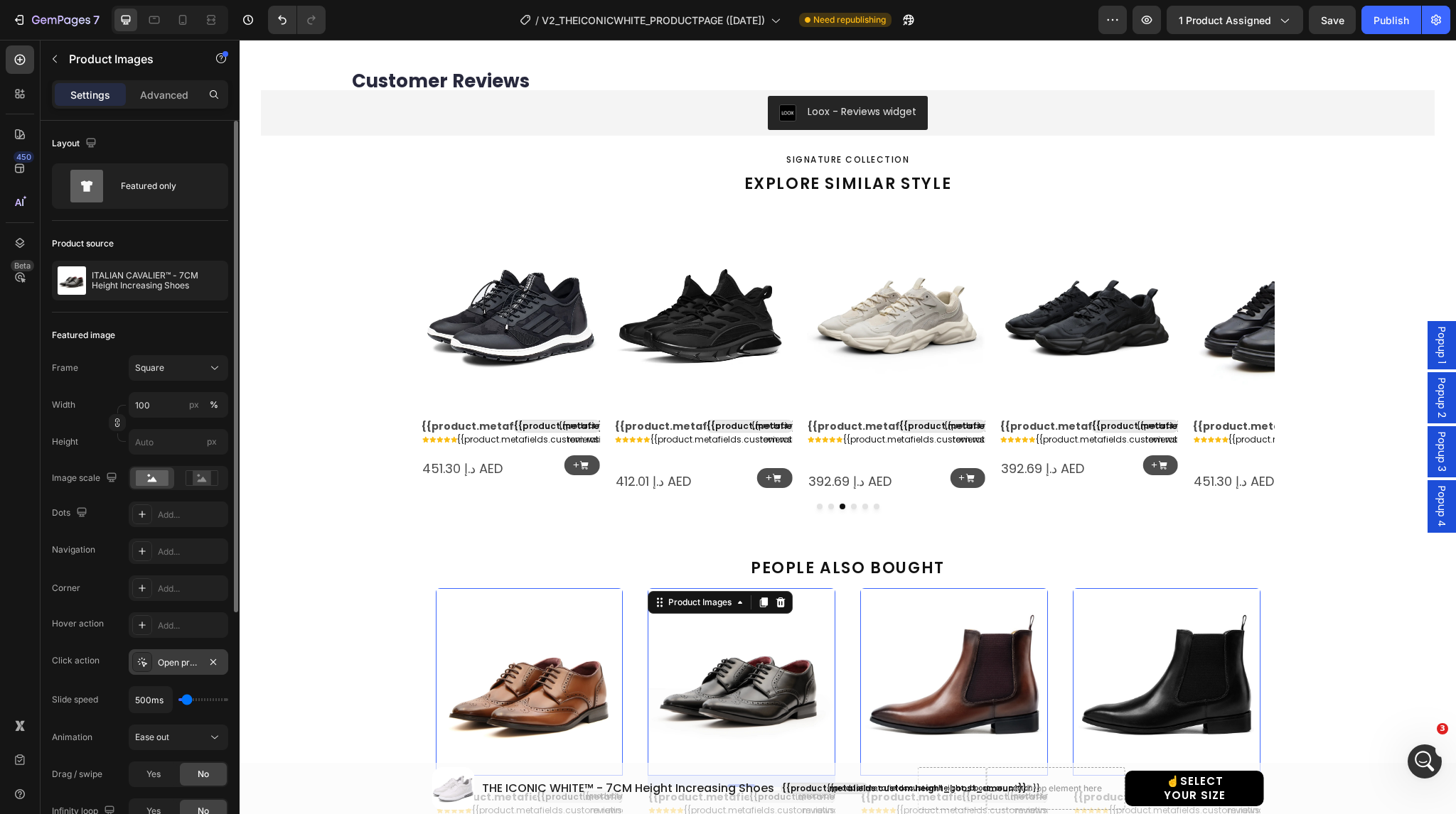
click at [141, 658] on icon at bounding box center [142, 662] width 11 height 11
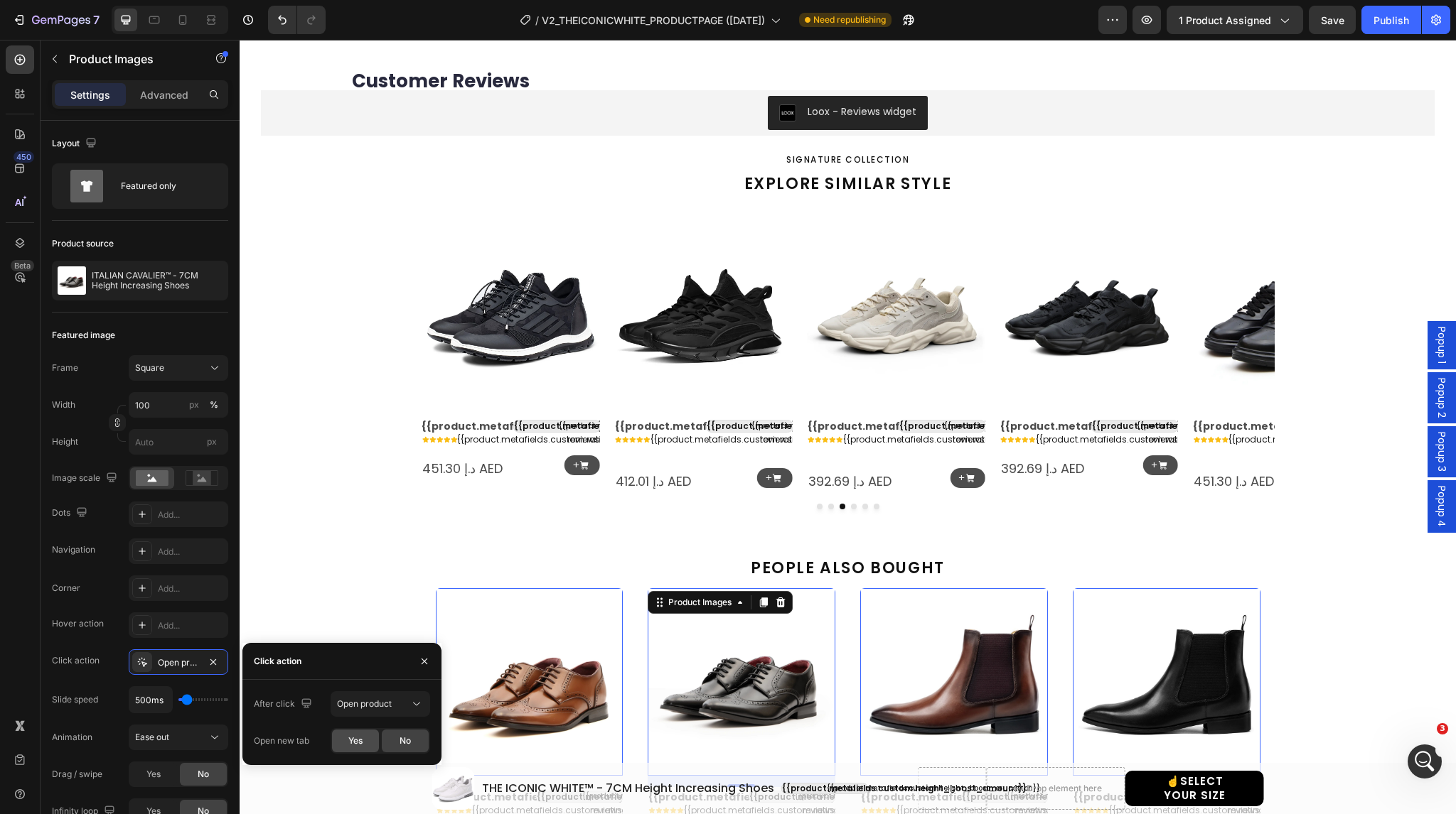
click at [357, 735] on span "Yes" at bounding box center [355, 741] width 14 height 13
click at [965, 474] on icon at bounding box center [969, 477] width 8 height 8
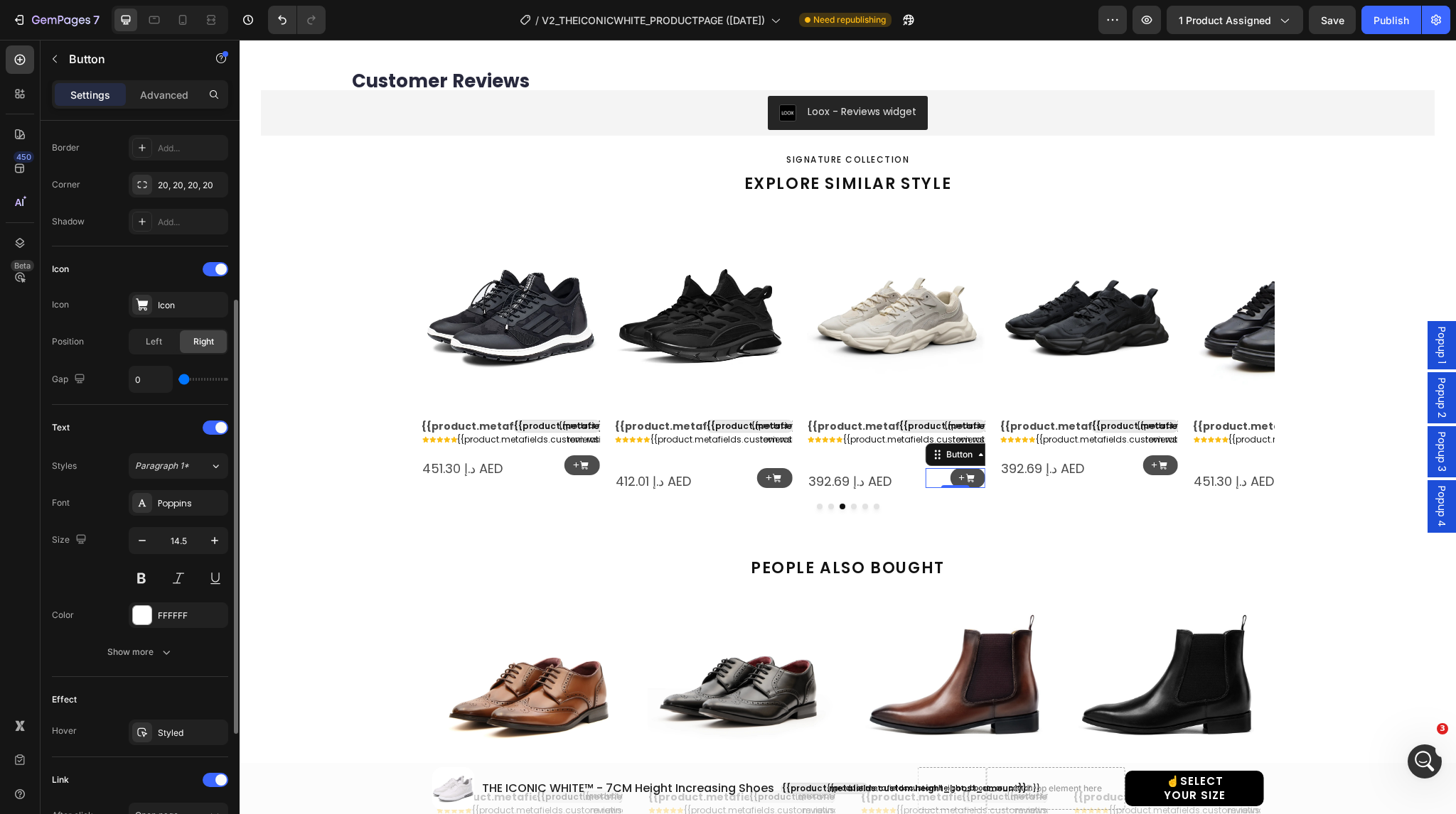
scroll to position [303, 0]
click at [117, 647] on div "Show more" at bounding box center [140, 651] width 66 height 14
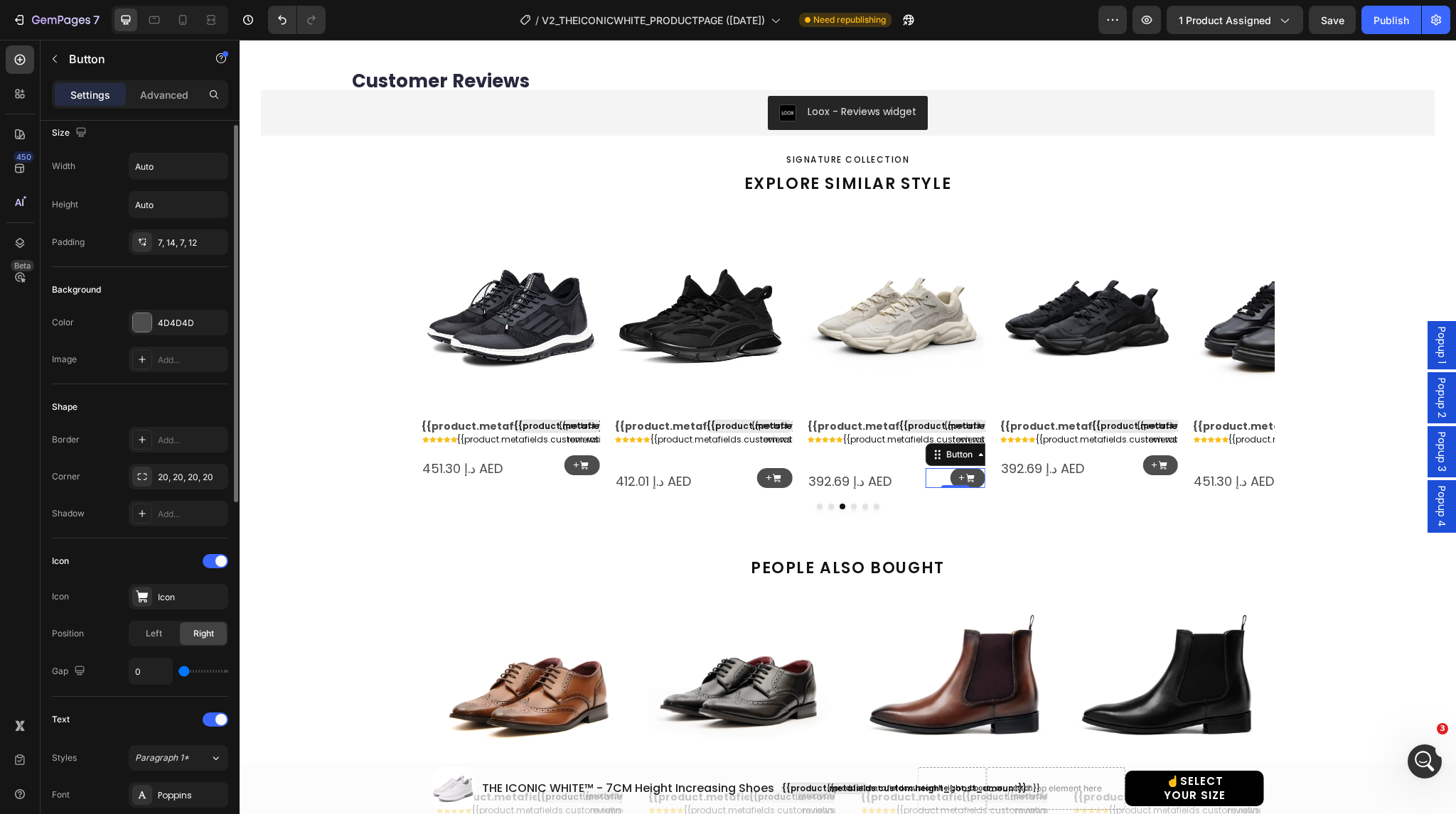
scroll to position [0, 0]
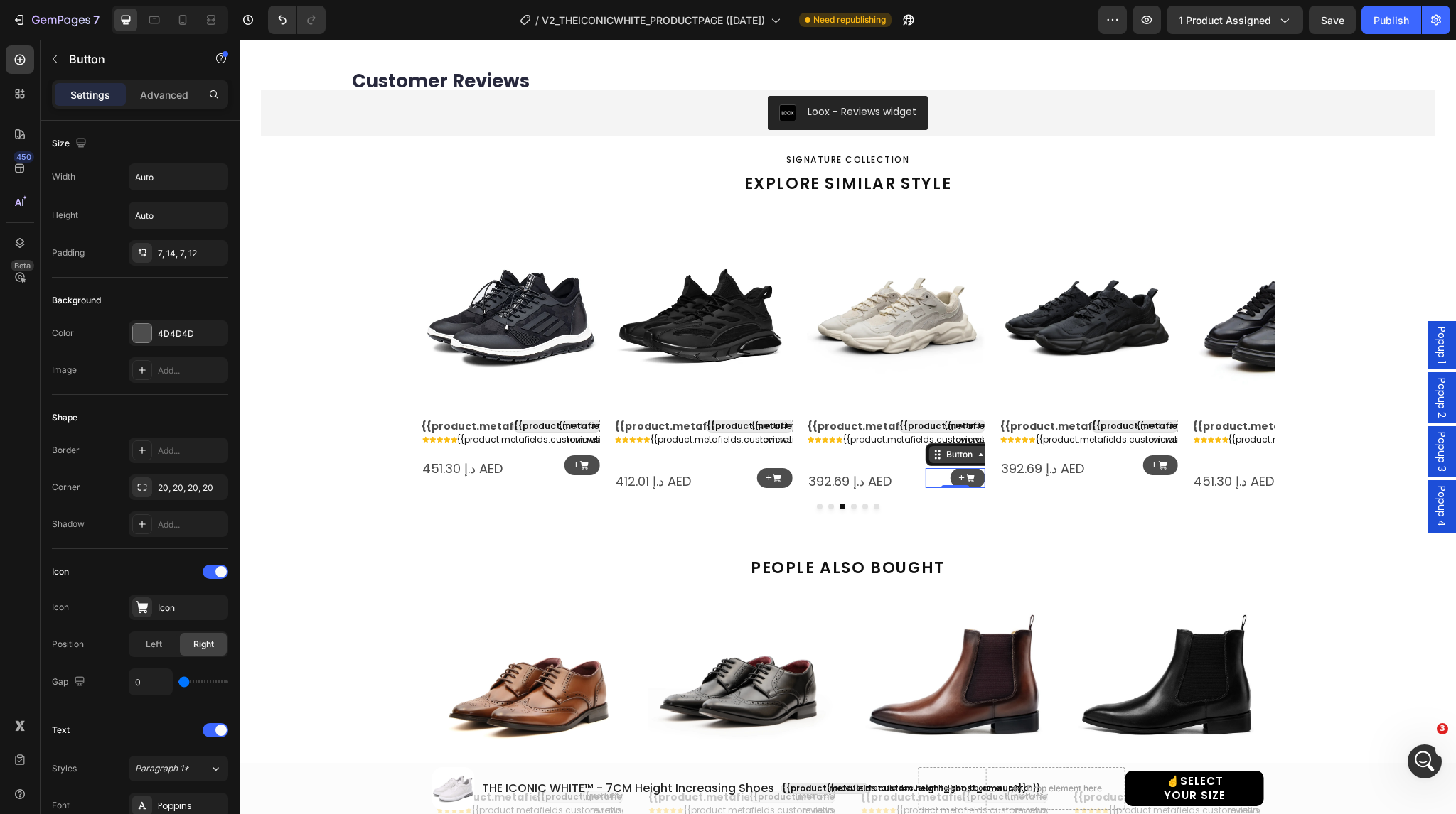
click at [949, 450] on div "Button" at bounding box center [959, 455] width 32 height 13
click at [952, 457] on div "Button" at bounding box center [959, 455] width 32 height 13
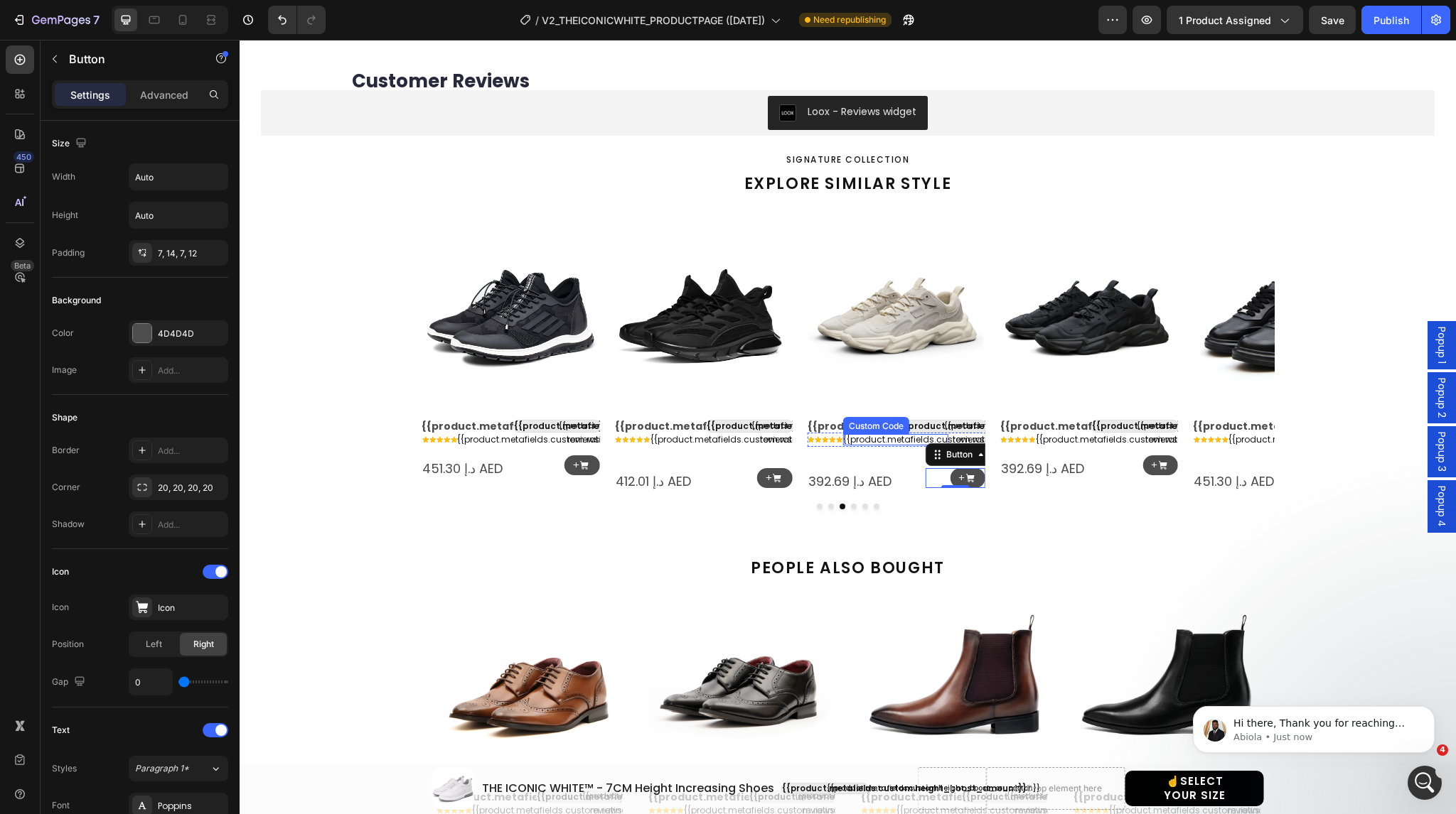
scroll to position [3545, 0]
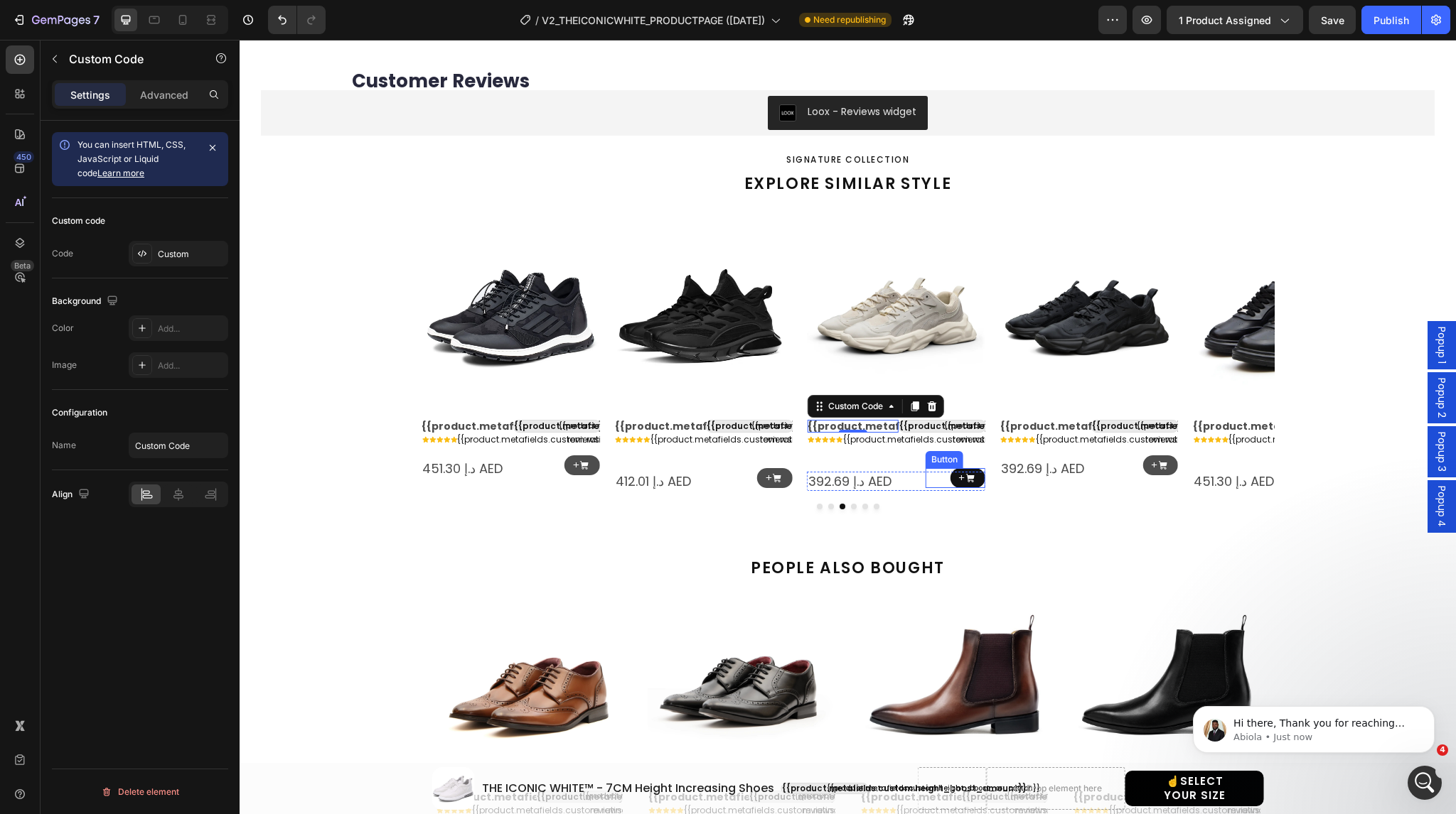
click at [965, 478] on icon at bounding box center [970, 479] width 11 height 11
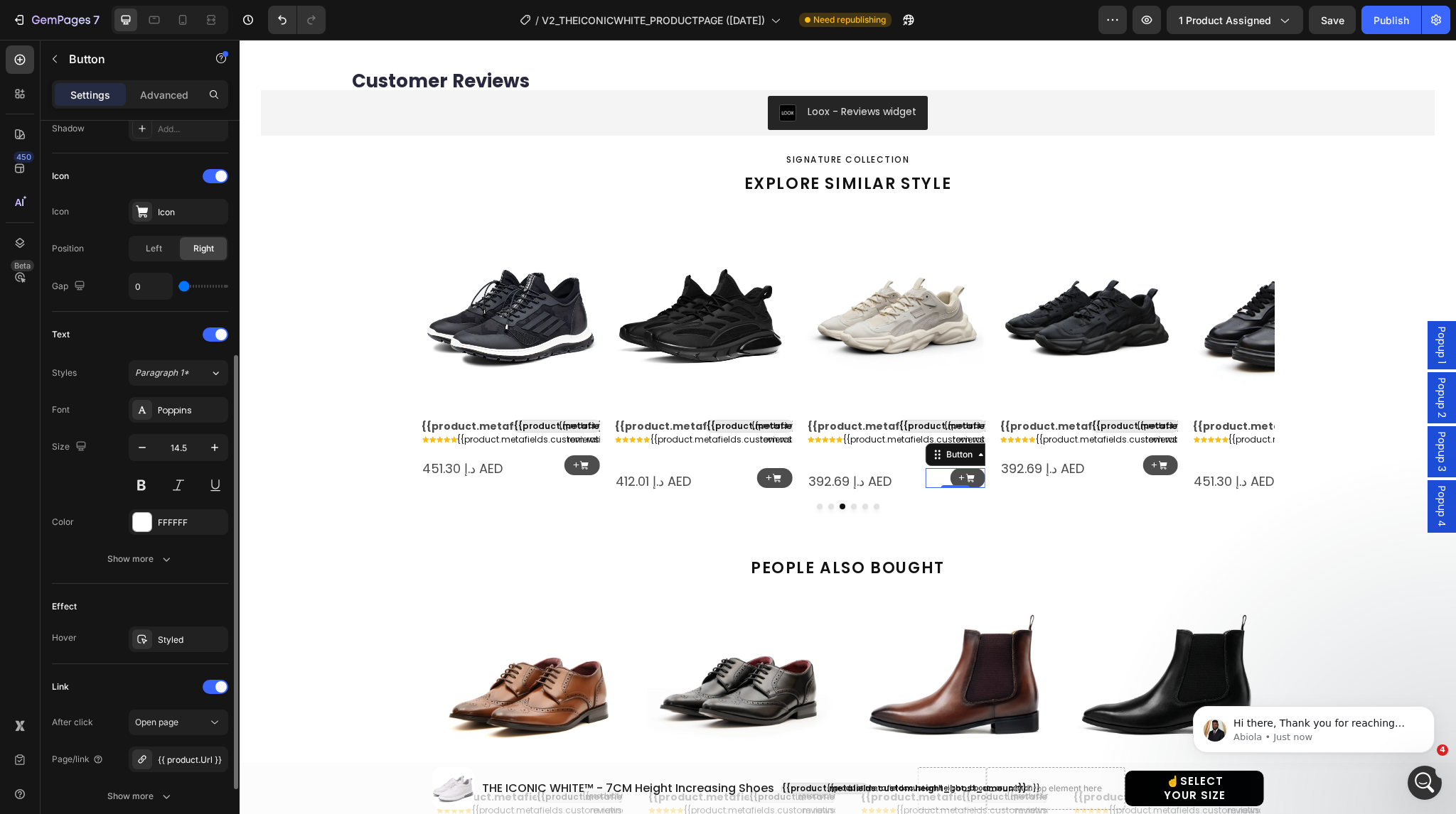
scroll to position [506, 0]
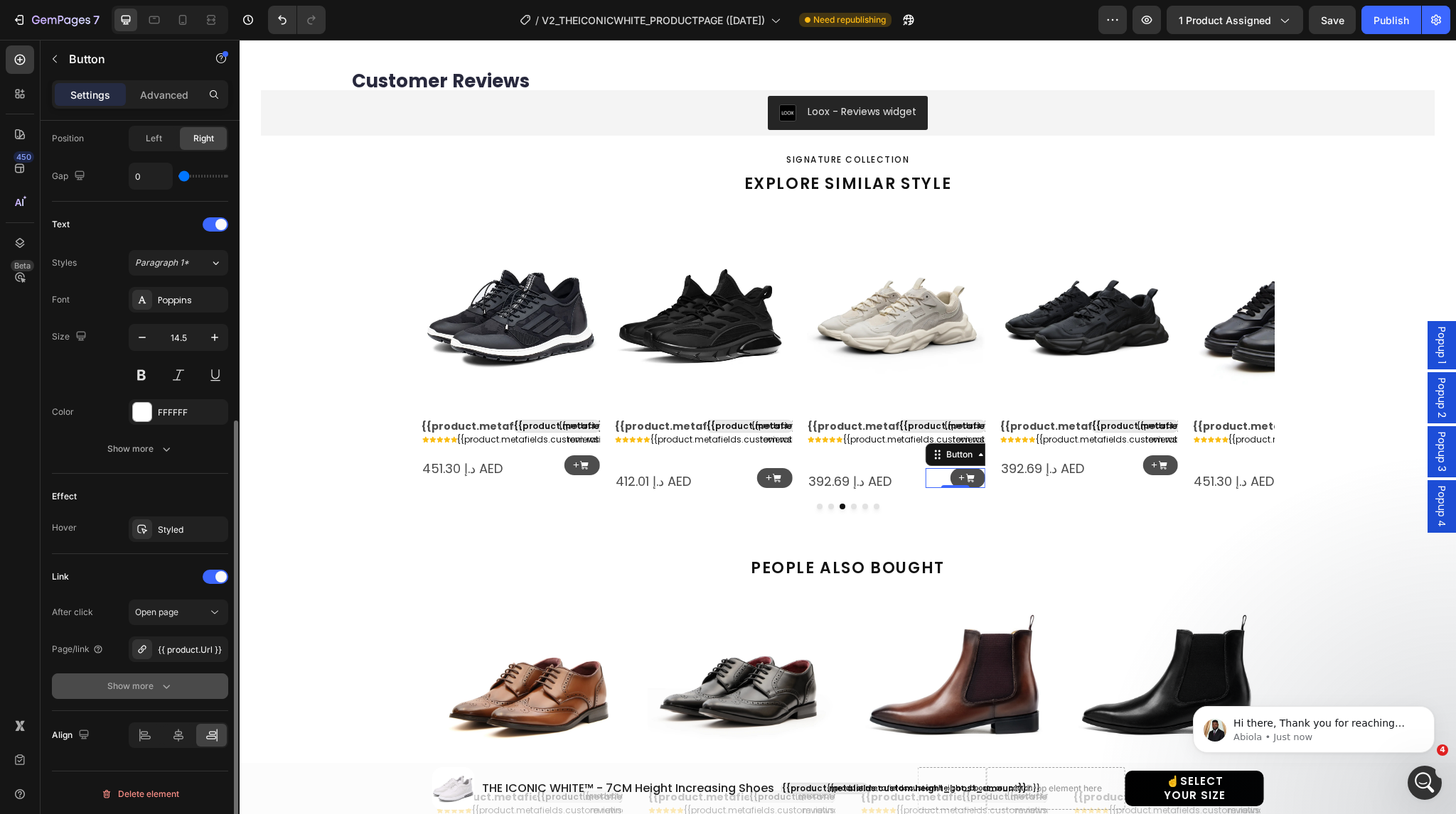
click at [152, 686] on div "Show more" at bounding box center [140, 686] width 66 height 14
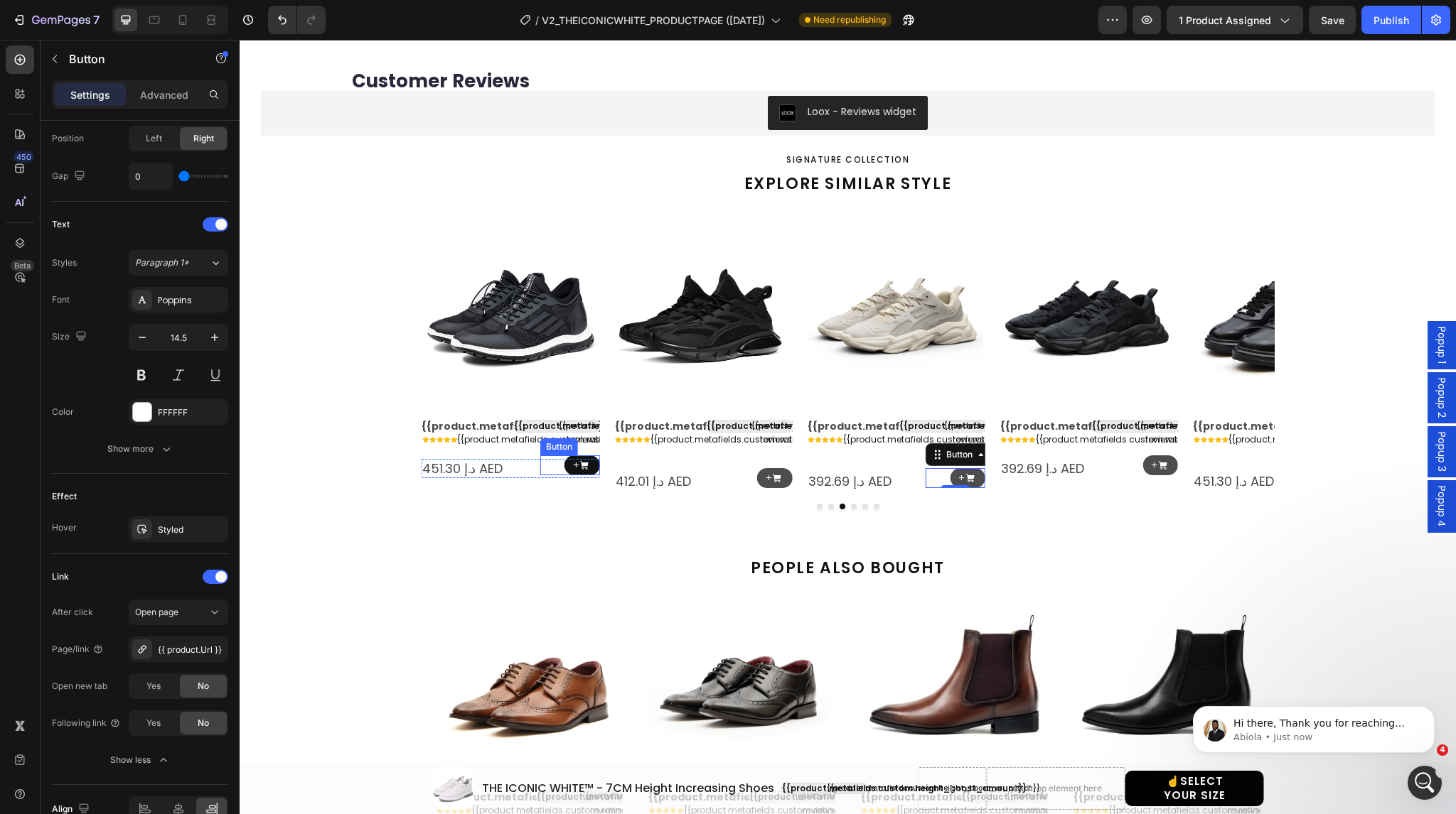
click at [565, 461] on link "+" at bounding box center [582, 465] width 36 height 21
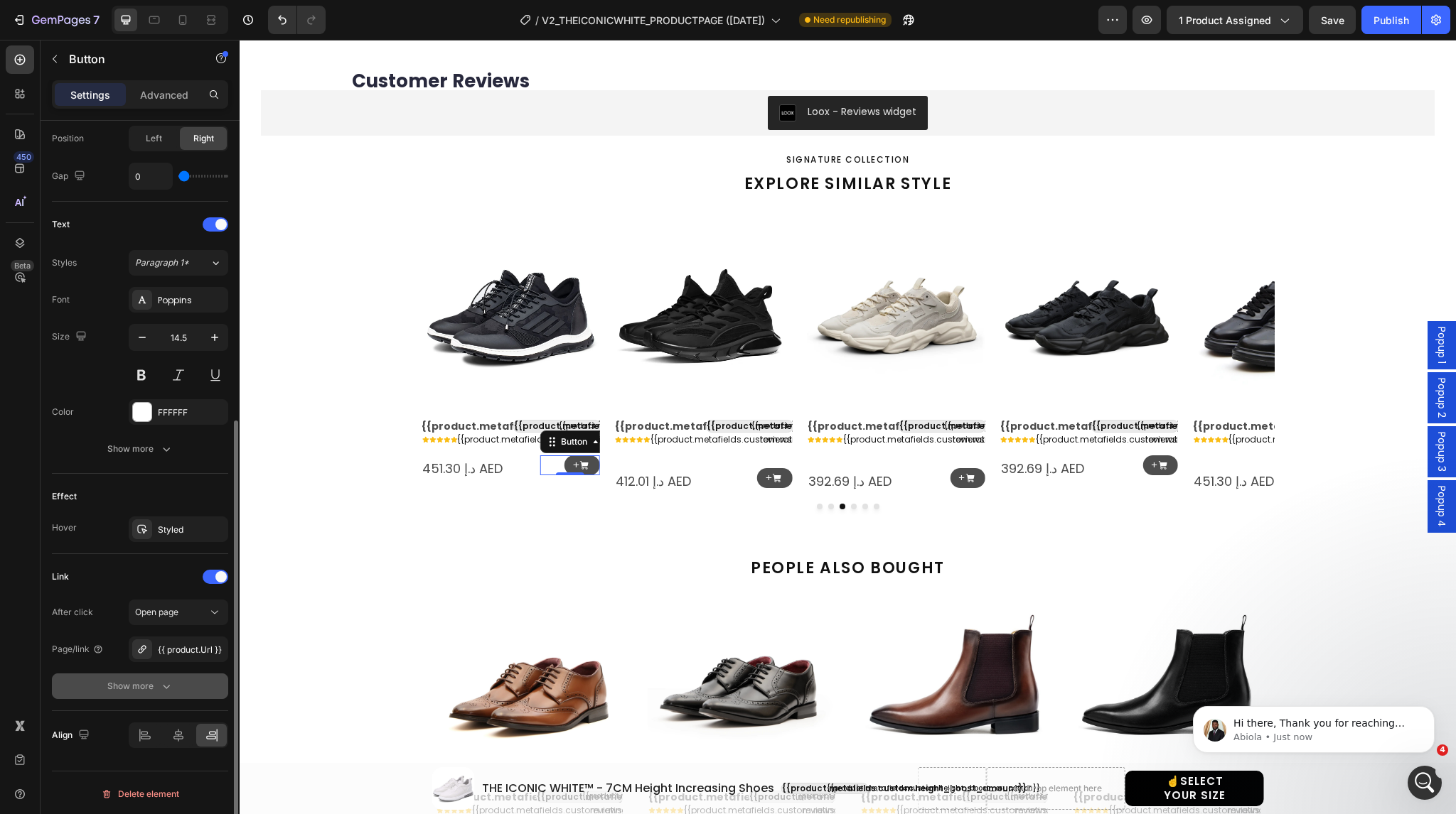
click at [105, 680] on button "Show more" at bounding box center [139, 687] width 176 height 26
click at [165, 683] on div "Yes" at bounding box center [154, 687] width 47 height 23
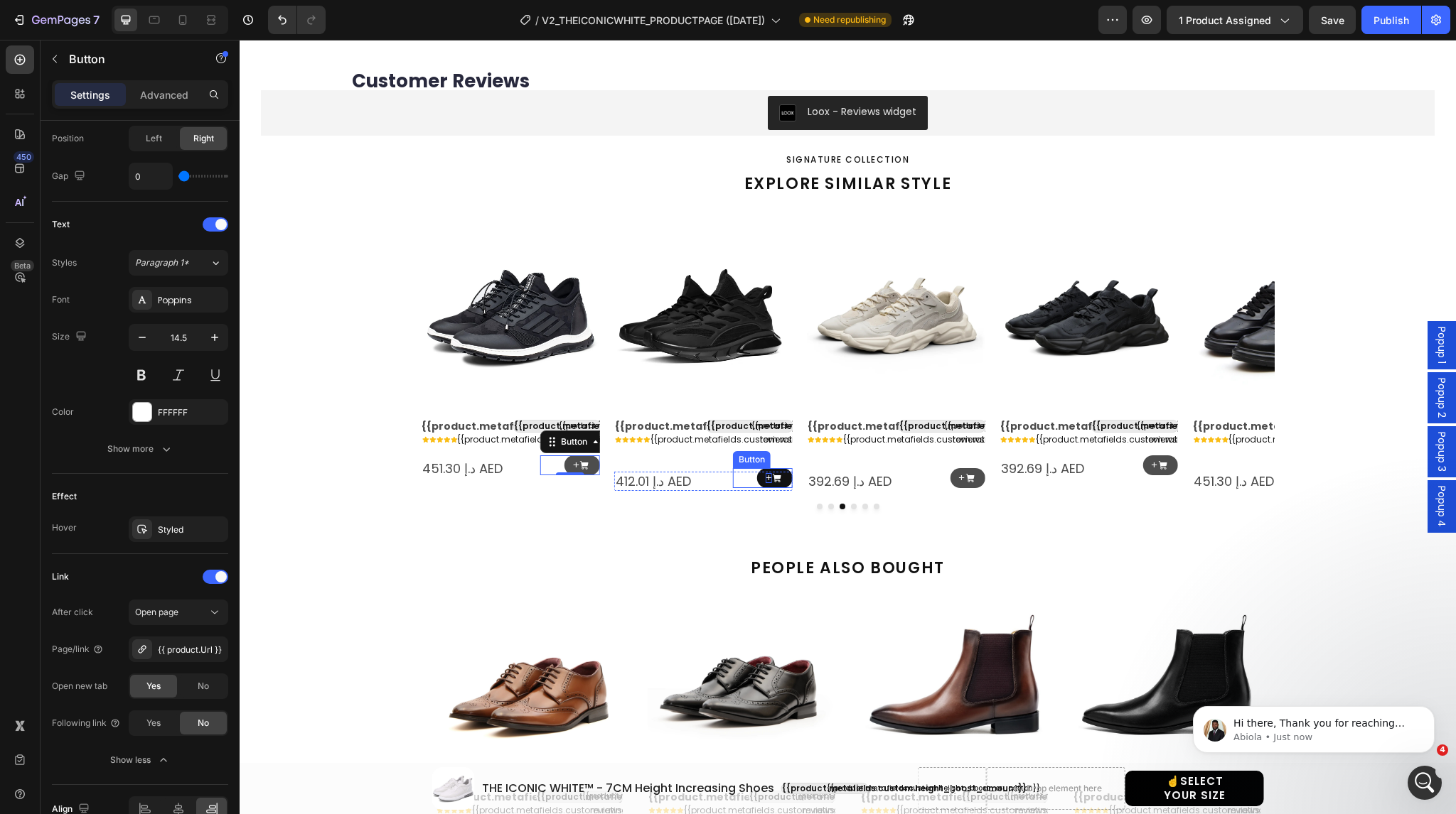
click at [766, 474] on p "+" at bounding box center [769, 479] width 6 height 11
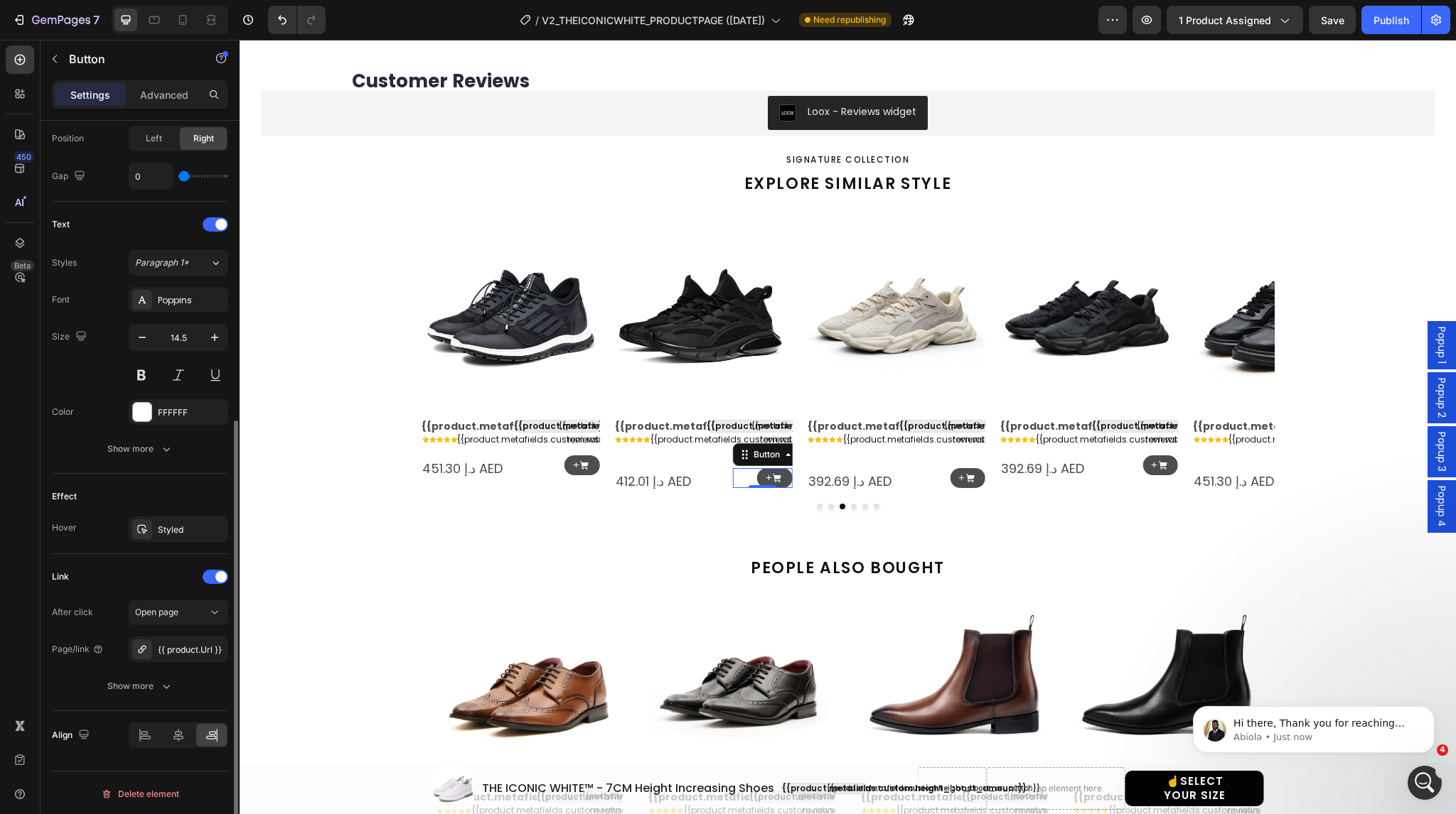
click at [155, 697] on div "Link After click Open page Page/link {{ product.Url }} Show more" at bounding box center [139, 633] width 176 height 157
click at [165, 676] on button "Show more" at bounding box center [139, 687] width 176 height 26
click at [164, 684] on div "Yes" at bounding box center [154, 687] width 47 height 23
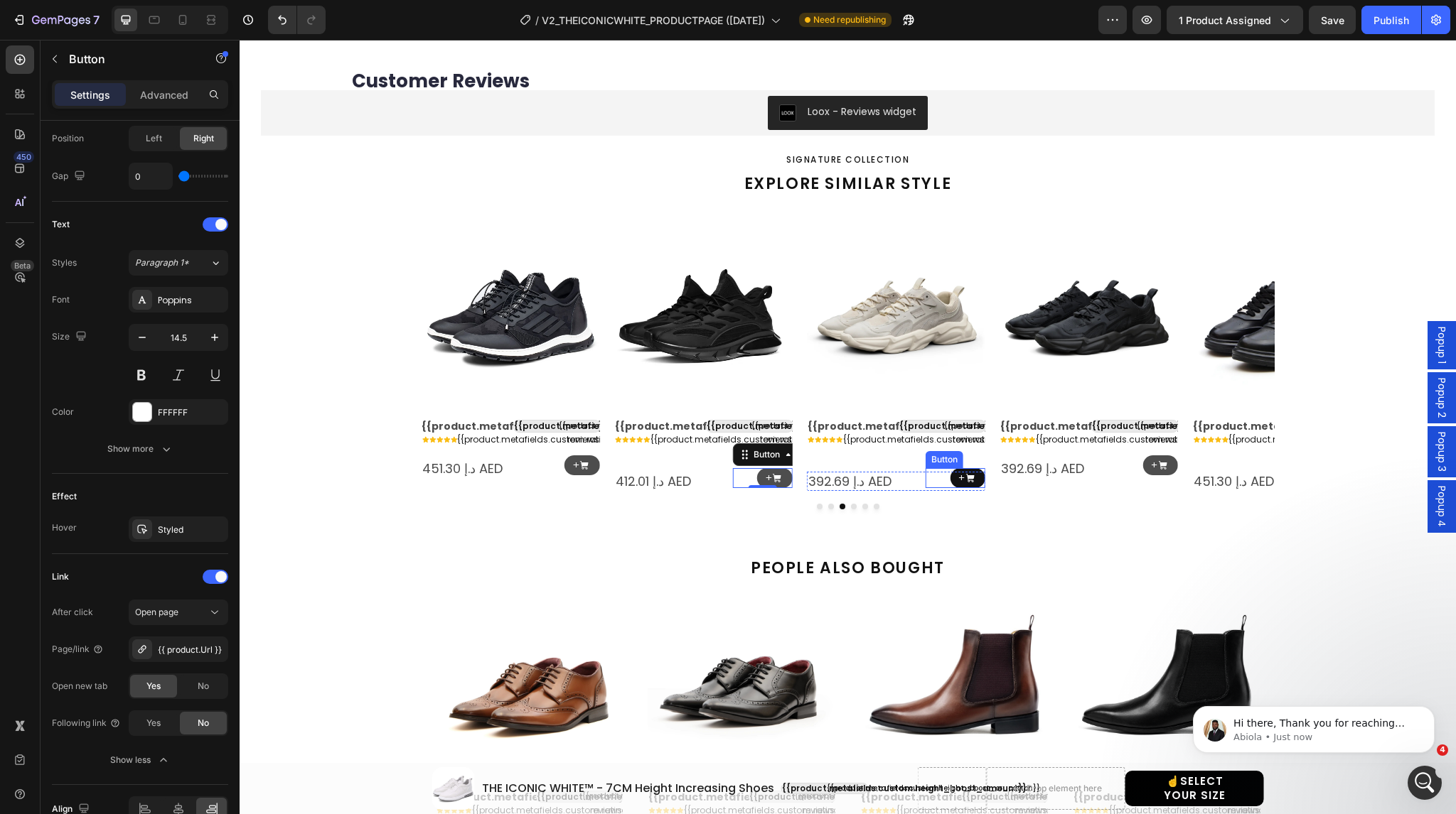
click at [965, 474] on icon at bounding box center [970, 479] width 11 height 11
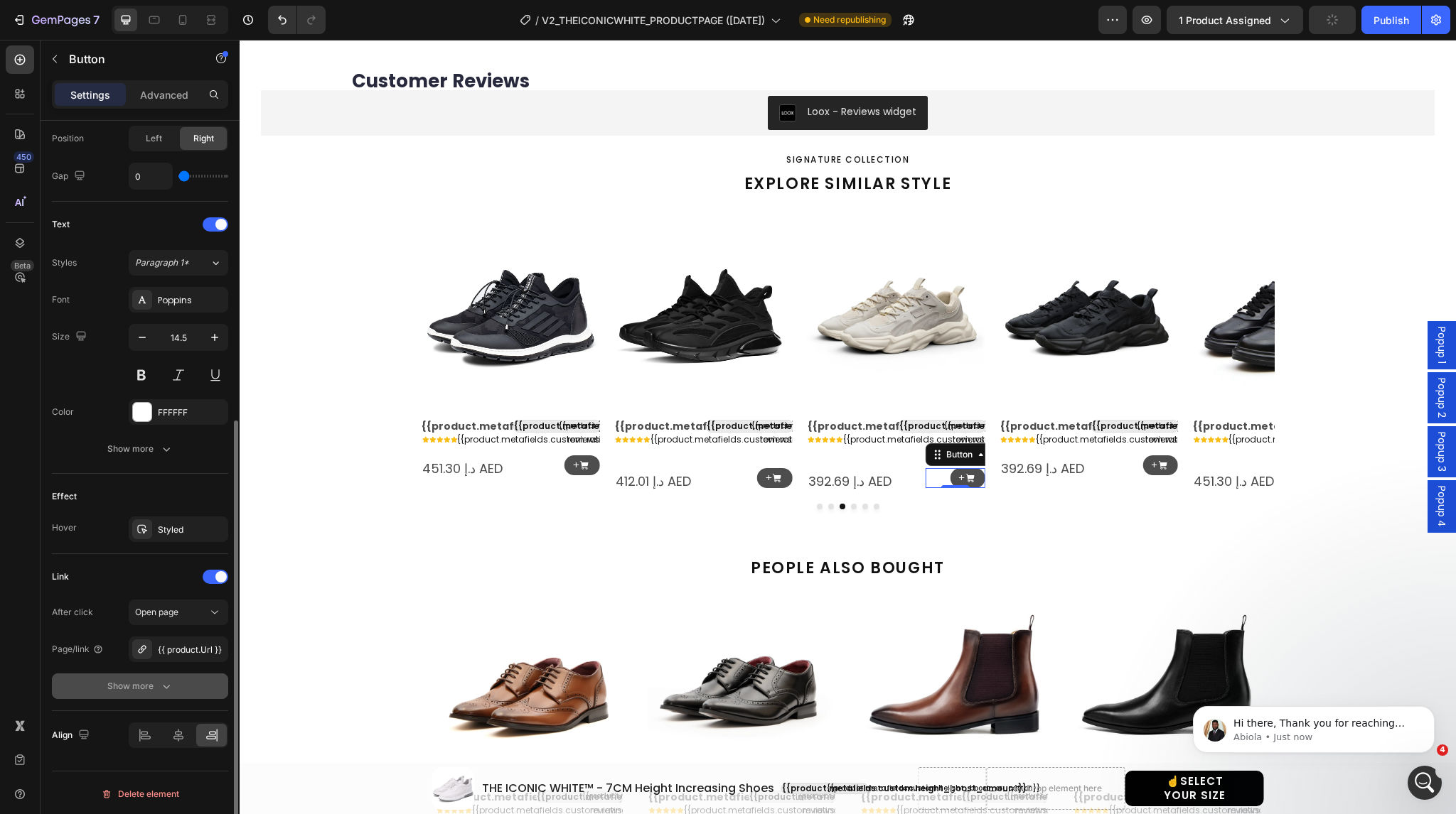
click at [145, 682] on div "Show more" at bounding box center [140, 686] width 66 height 14
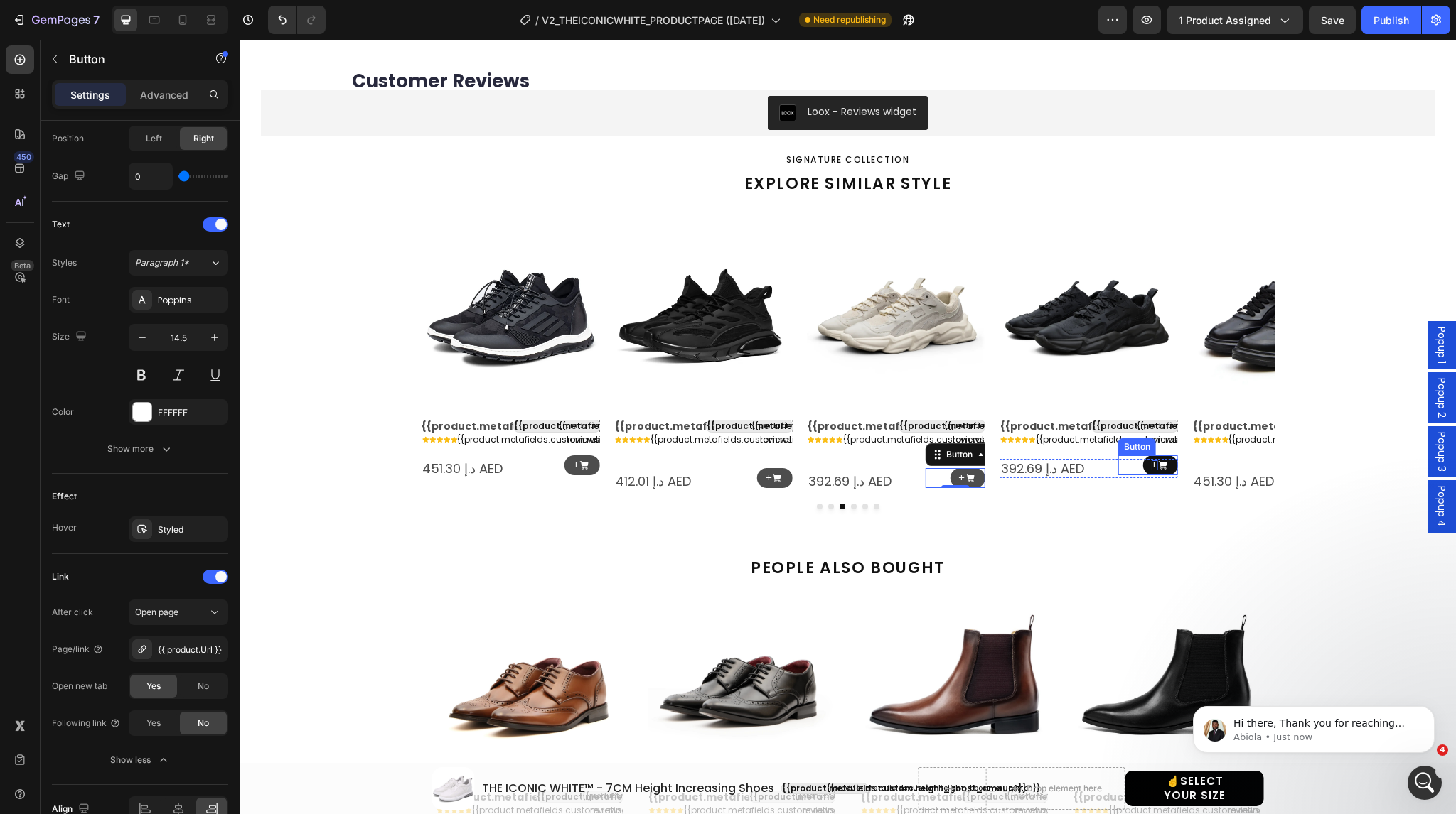
click at [1151, 461] on p "+" at bounding box center [1154, 466] width 6 height 11
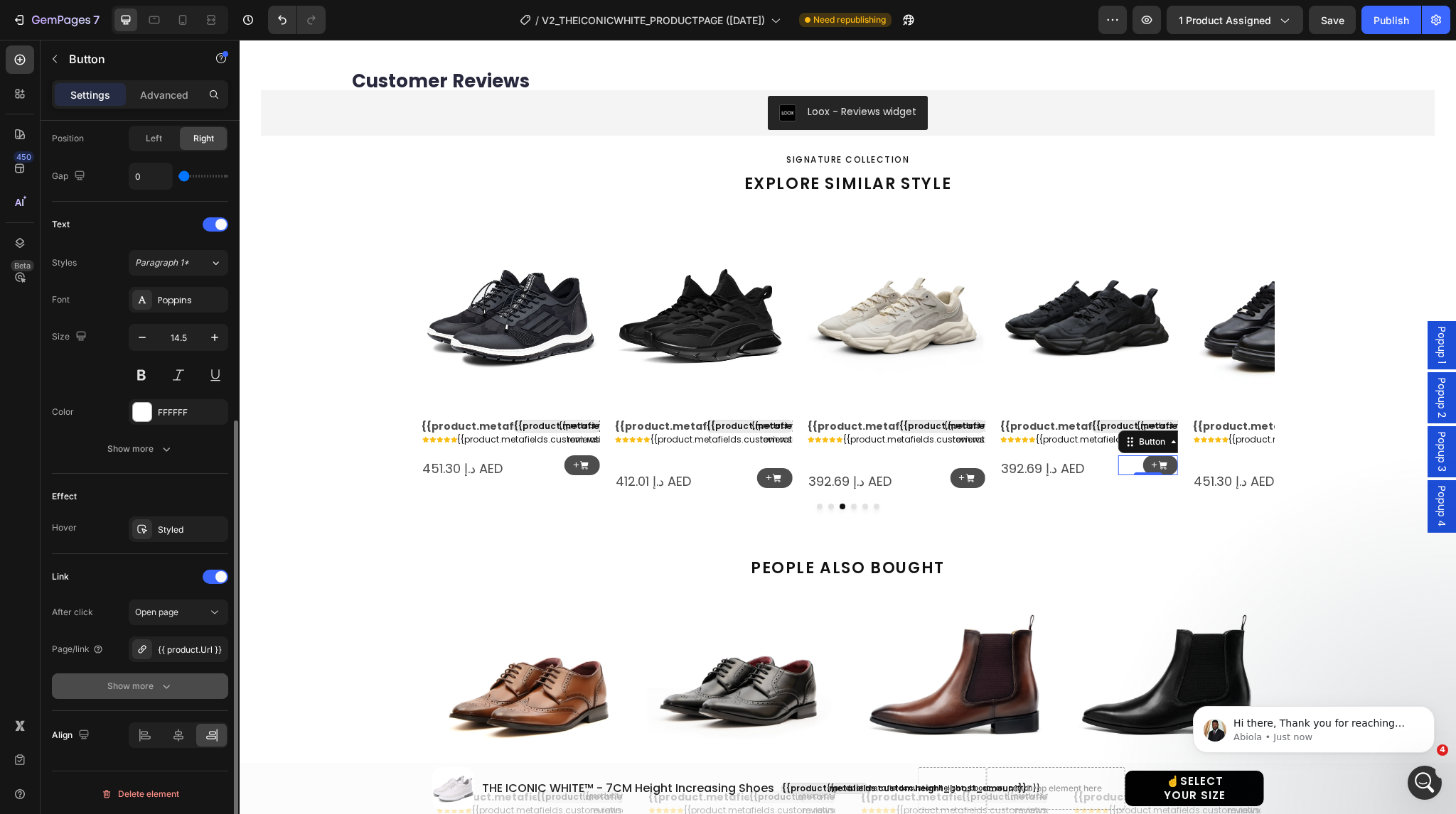
click at [159, 679] on icon "button" at bounding box center [166, 686] width 14 height 14
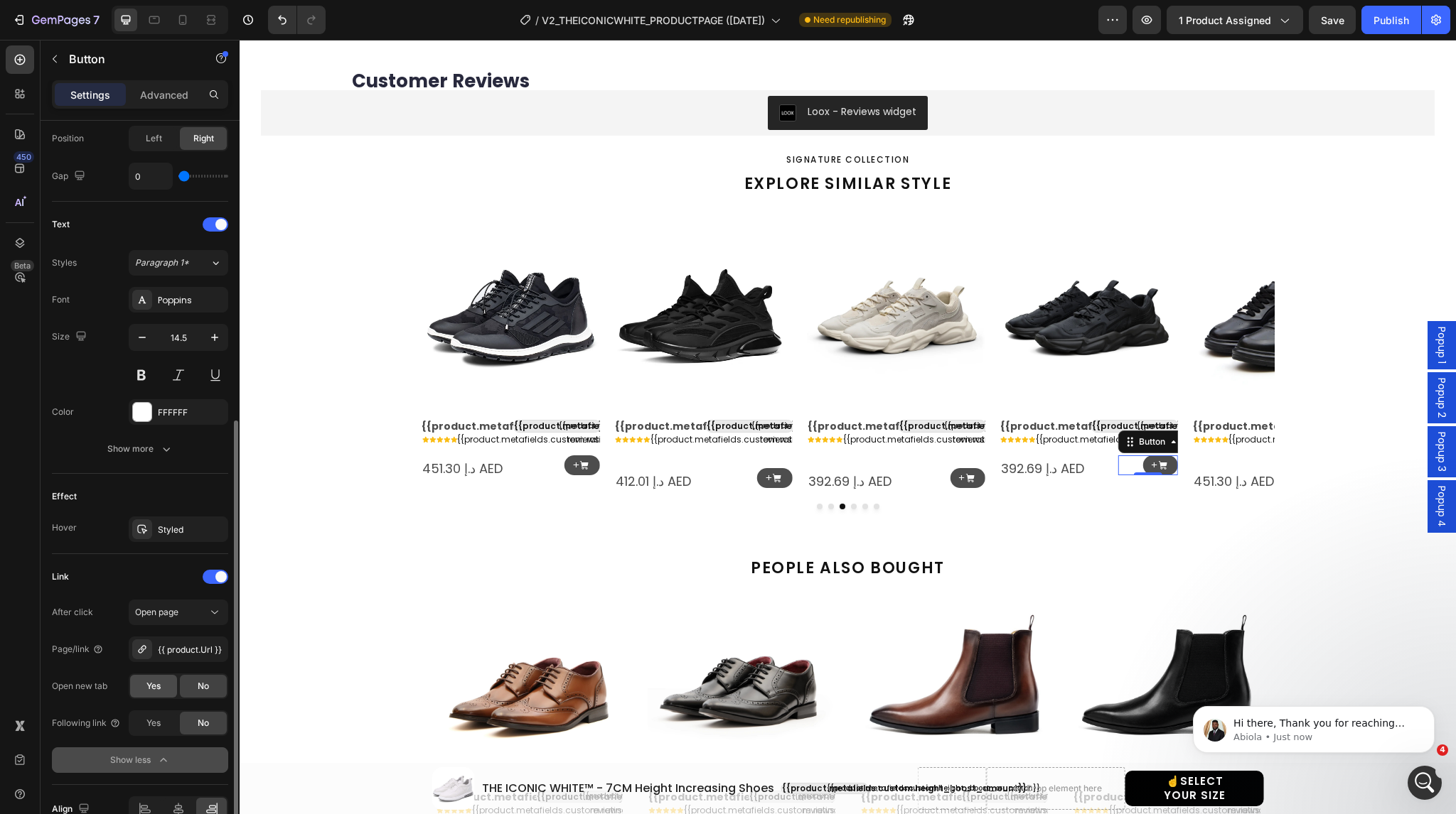
click at [162, 688] on div "Yes" at bounding box center [154, 687] width 47 height 23
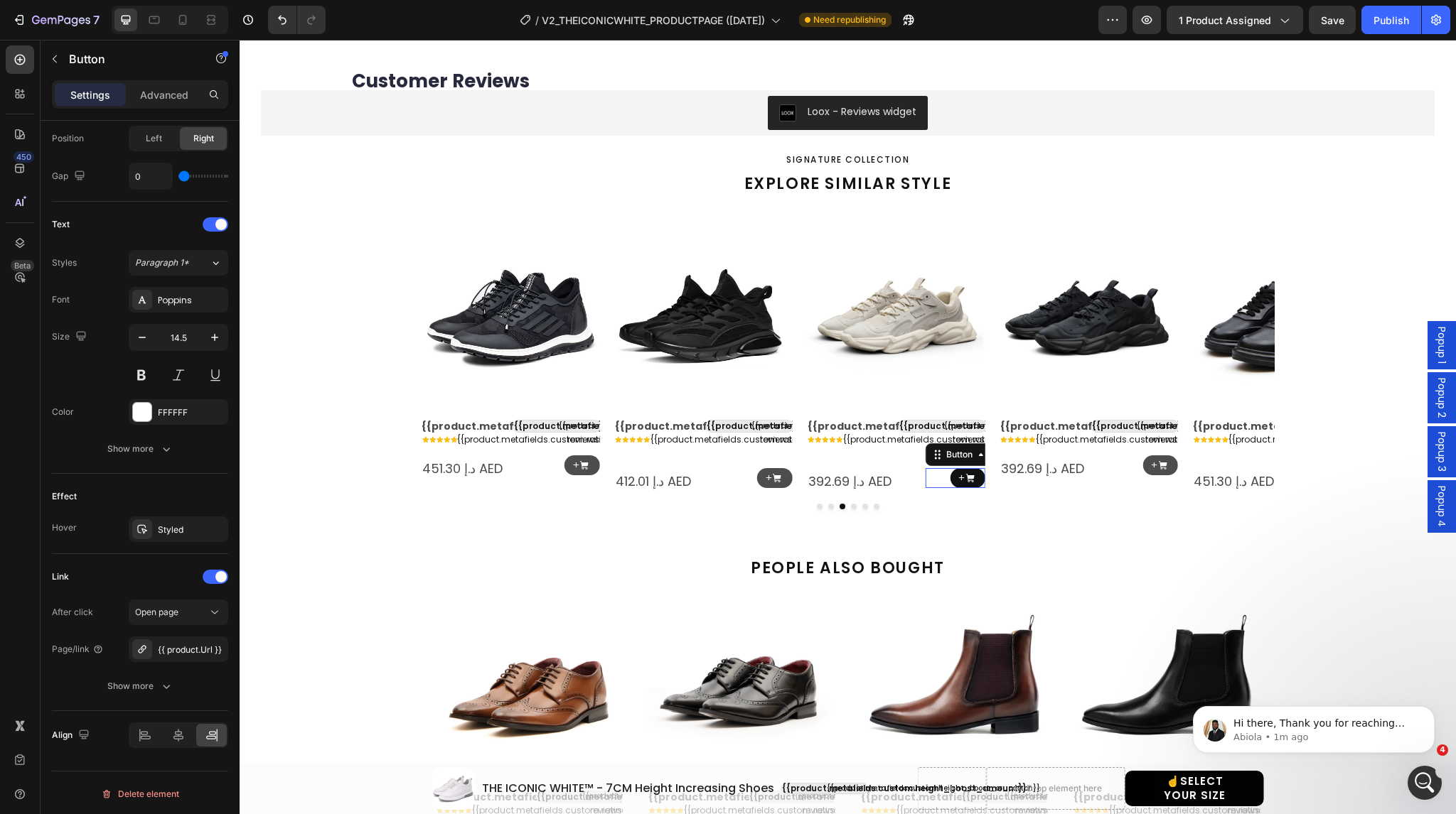
click at [952, 474] on link "+" at bounding box center [968, 478] width 36 height 21
click at [166, 690] on icon "button" at bounding box center [166, 686] width 14 height 14
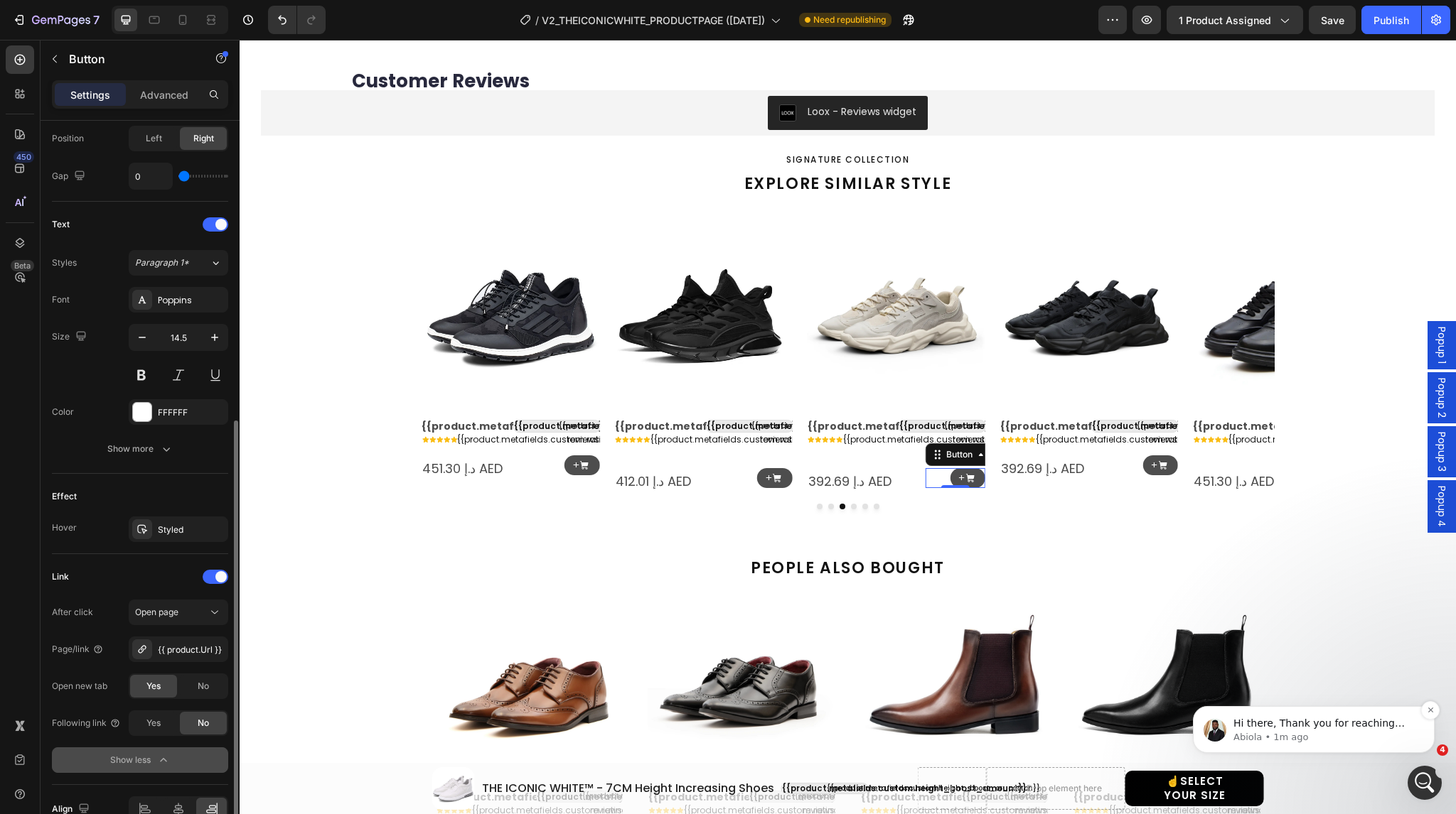
click at [1326, 739] on p "Abiola • 1m ago" at bounding box center [1325, 737] width 184 height 13
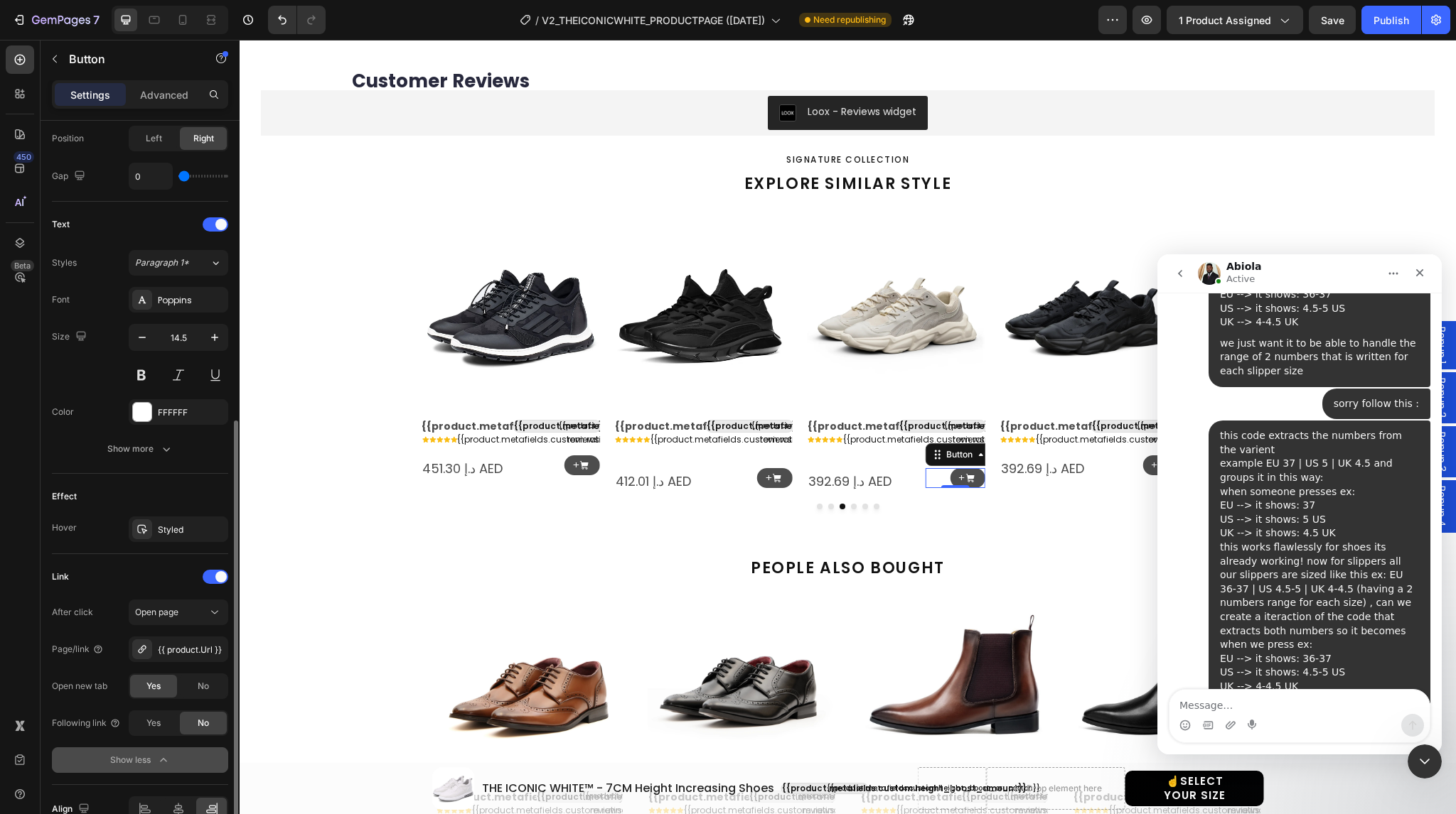
scroll to position [3569, 0]
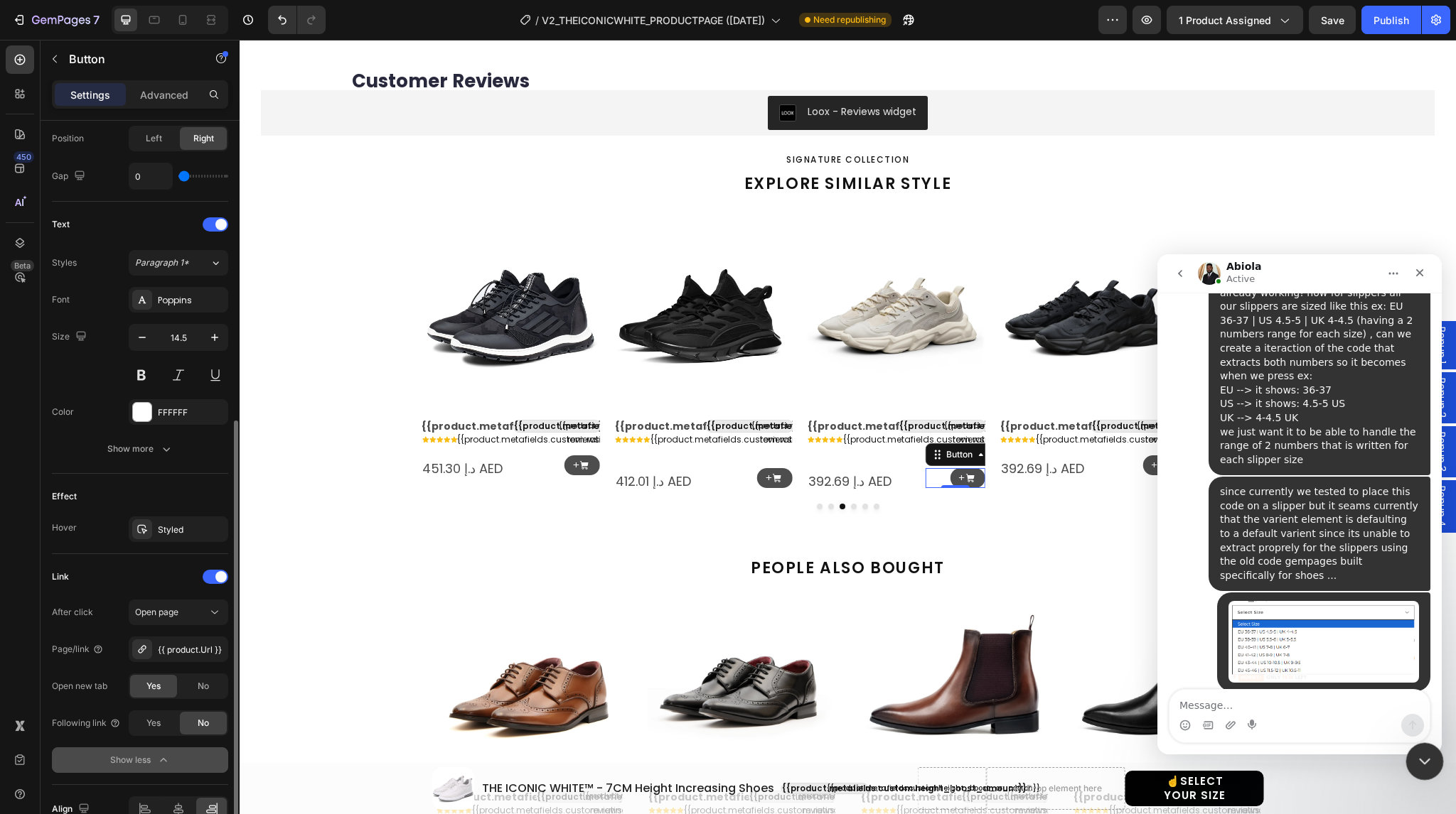
click at [1415, 758] on icon "Close Intercom Messenger" at bounding box center [1422, 759] width 17 height 17
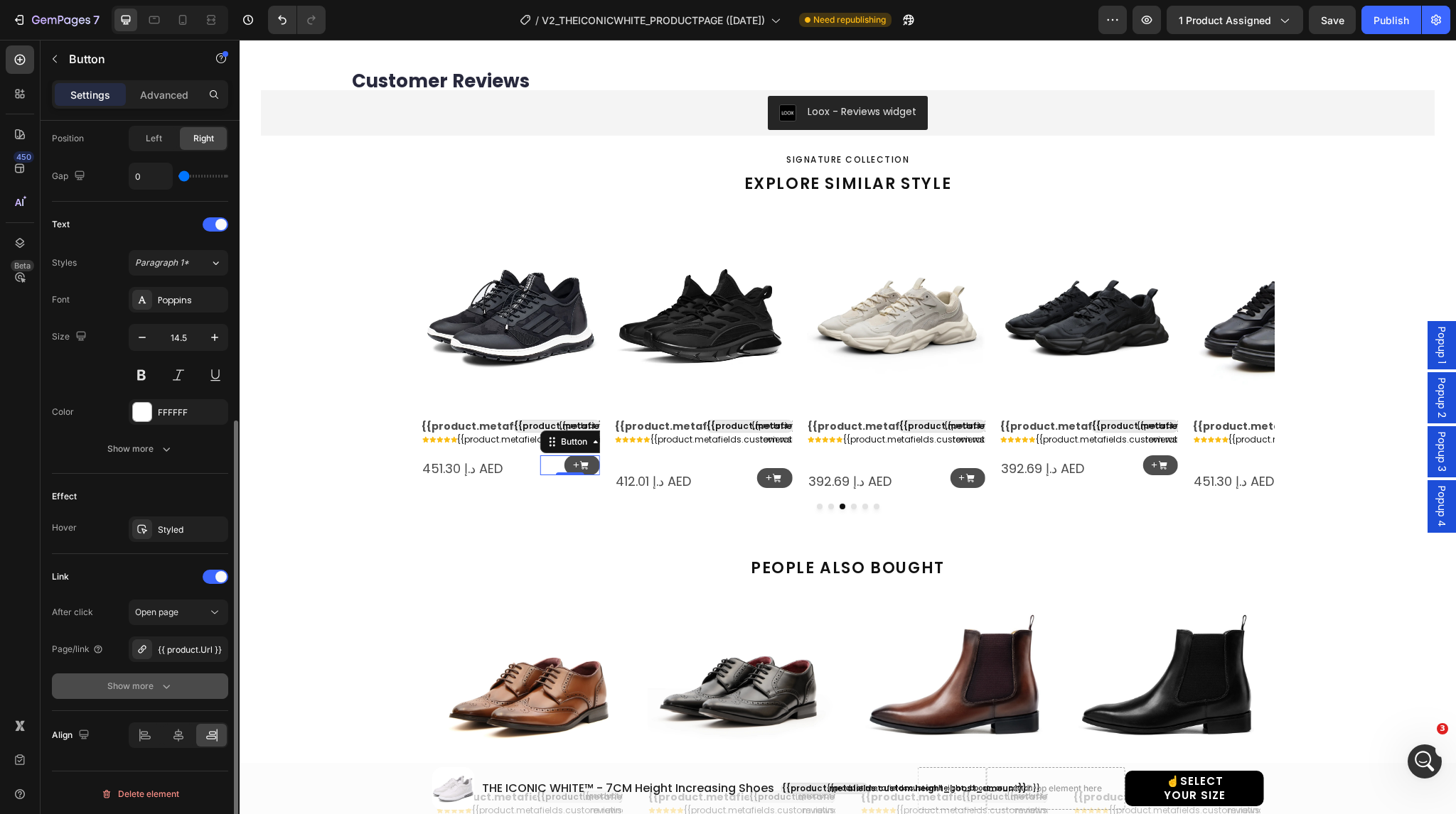
click at [123, 679] on div "Show more" at bounding box center [140, 686] width 66 height 14
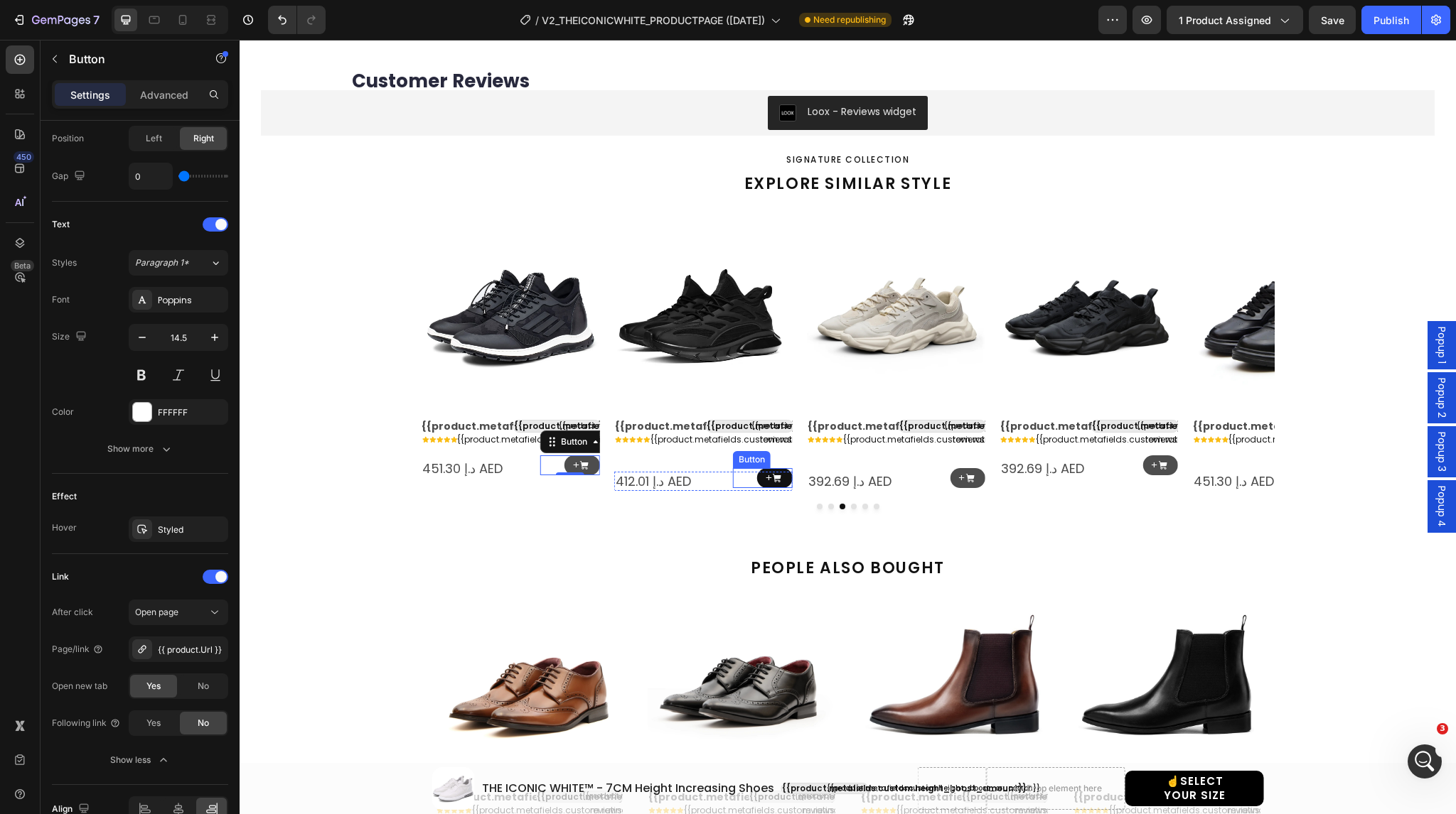
click at [757, 475] on link "+" at bounding box center [775, 478] width 36 height 21
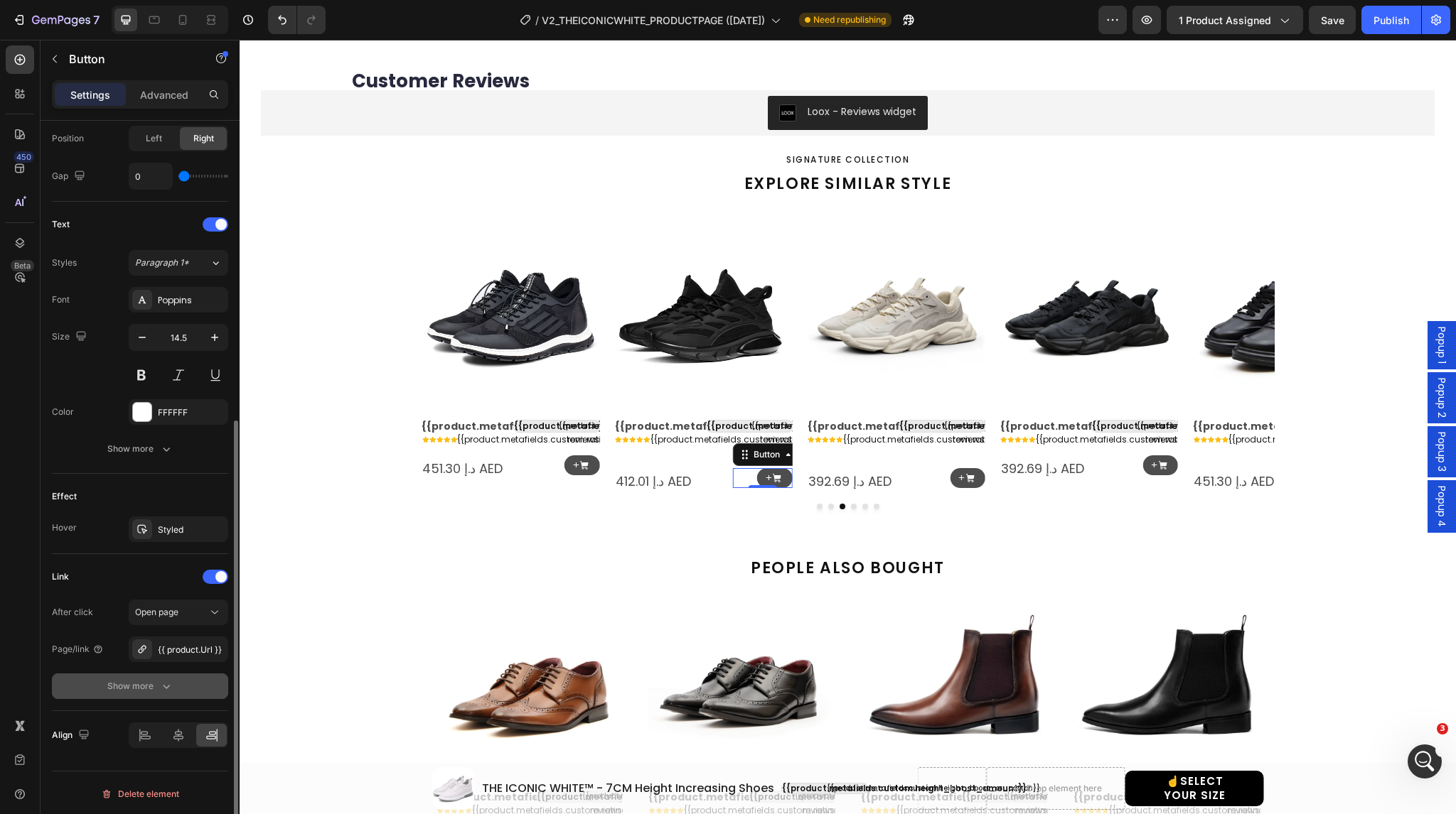
click at [135, 674] on button "Show more" at bounding box center [139, 687] width 176 height 26
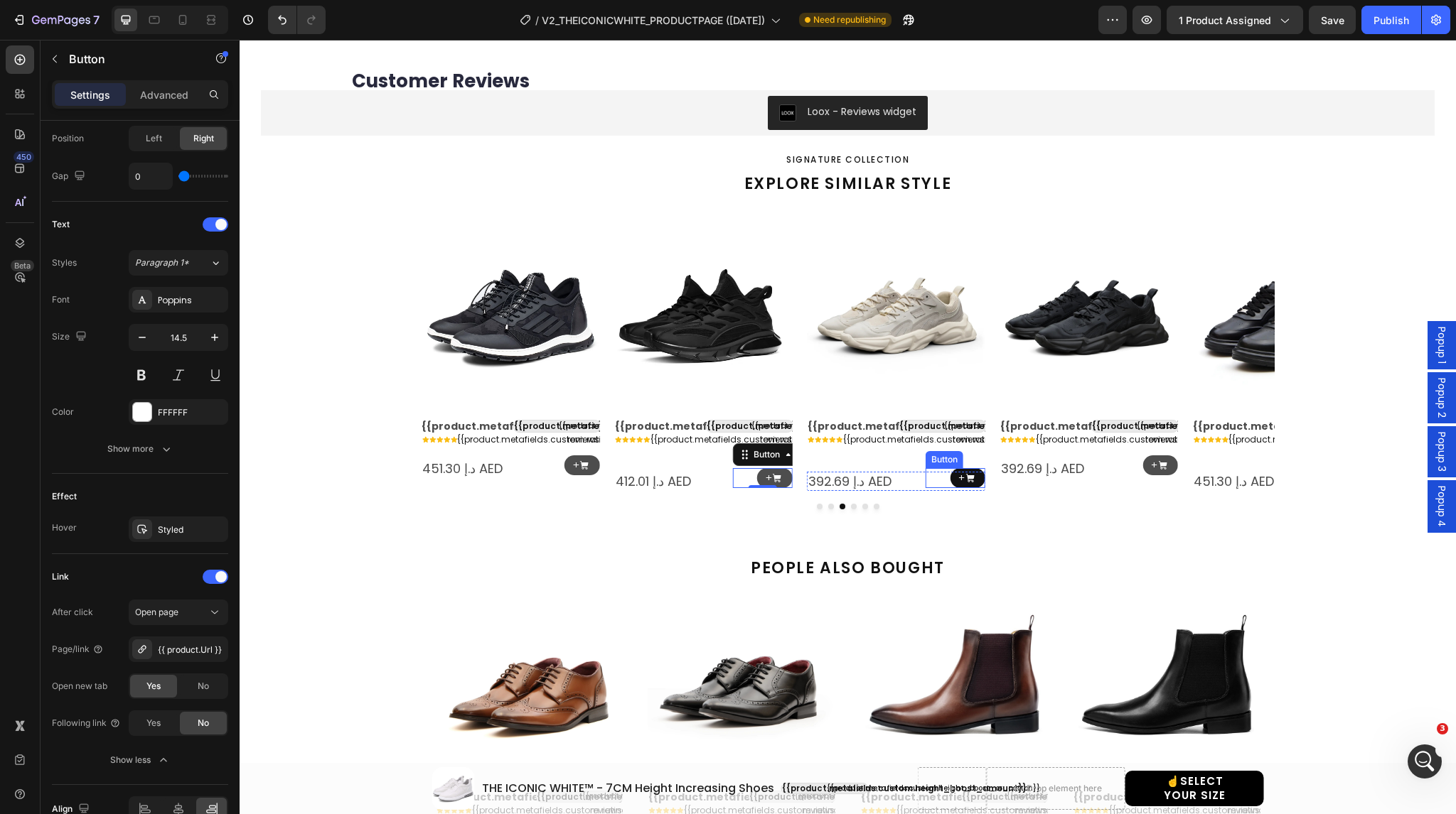
click at [950, 479] on link "+" at bounding box center [968, 478] width 36 height 21
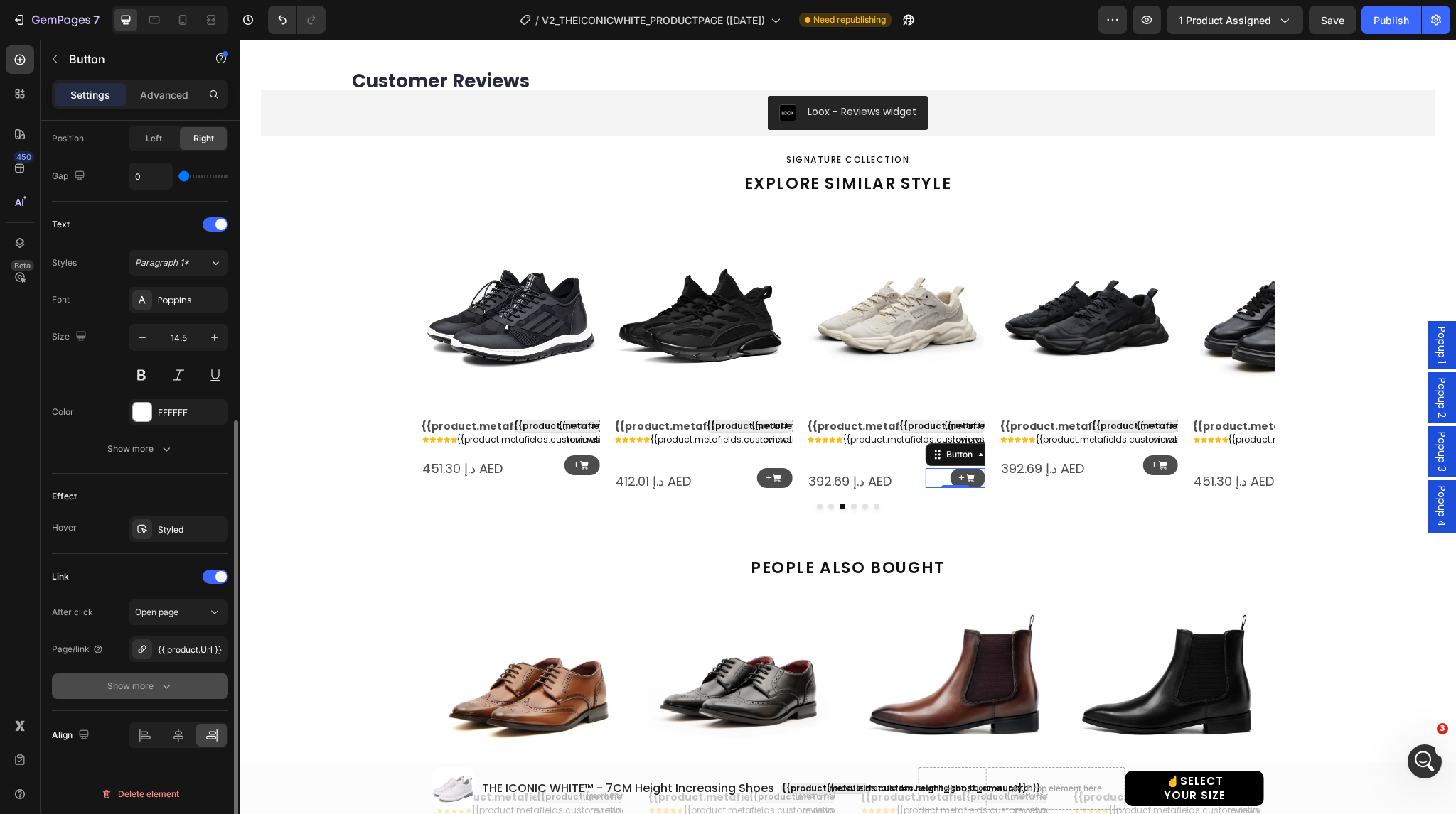
click at [145, 676] on button "Show more" at bounding box center [139, 687] width 176 height 26
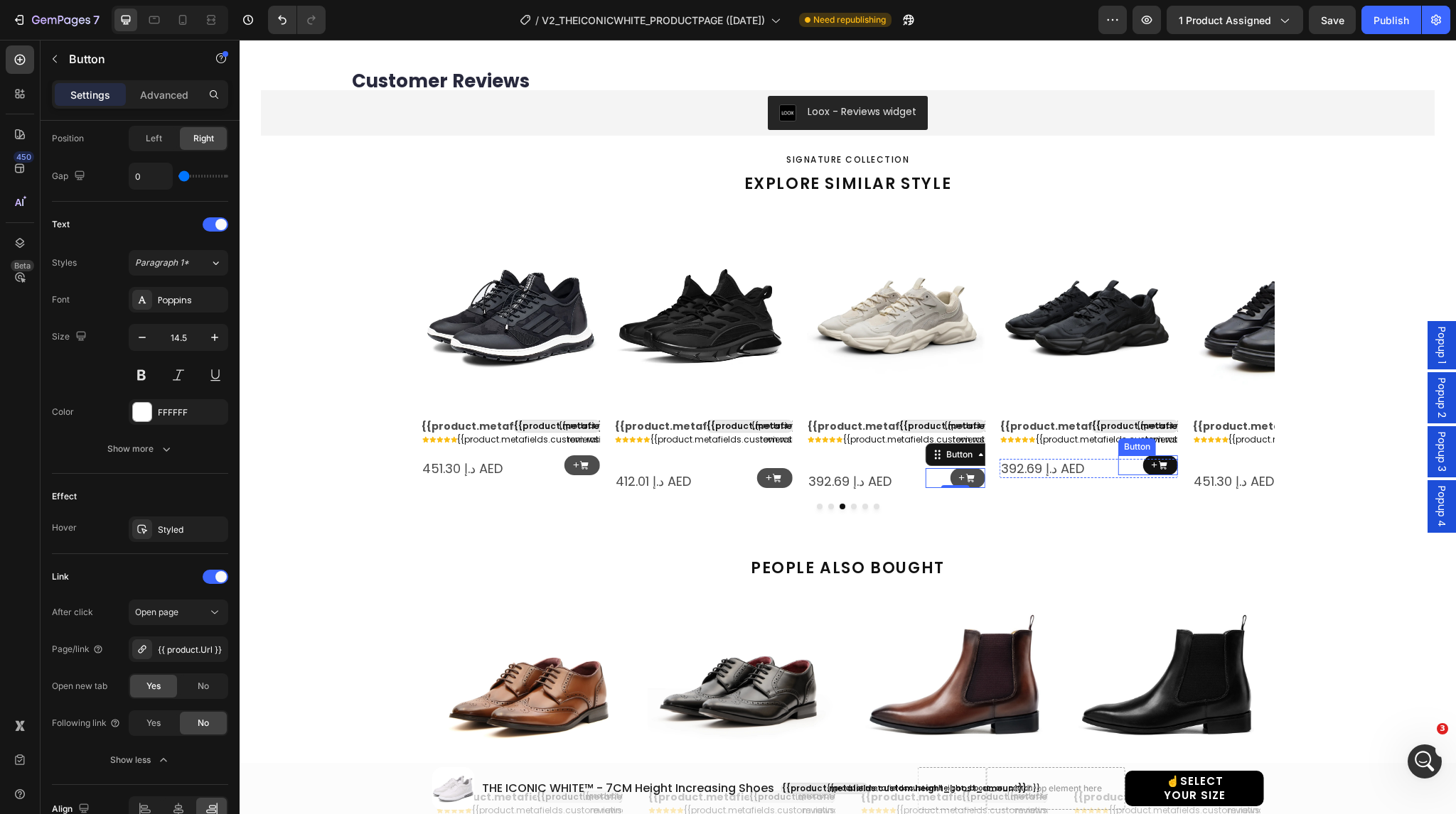
click at [1143, 463] on link "+" at bounding box center [1160, 465] width 36 height 21
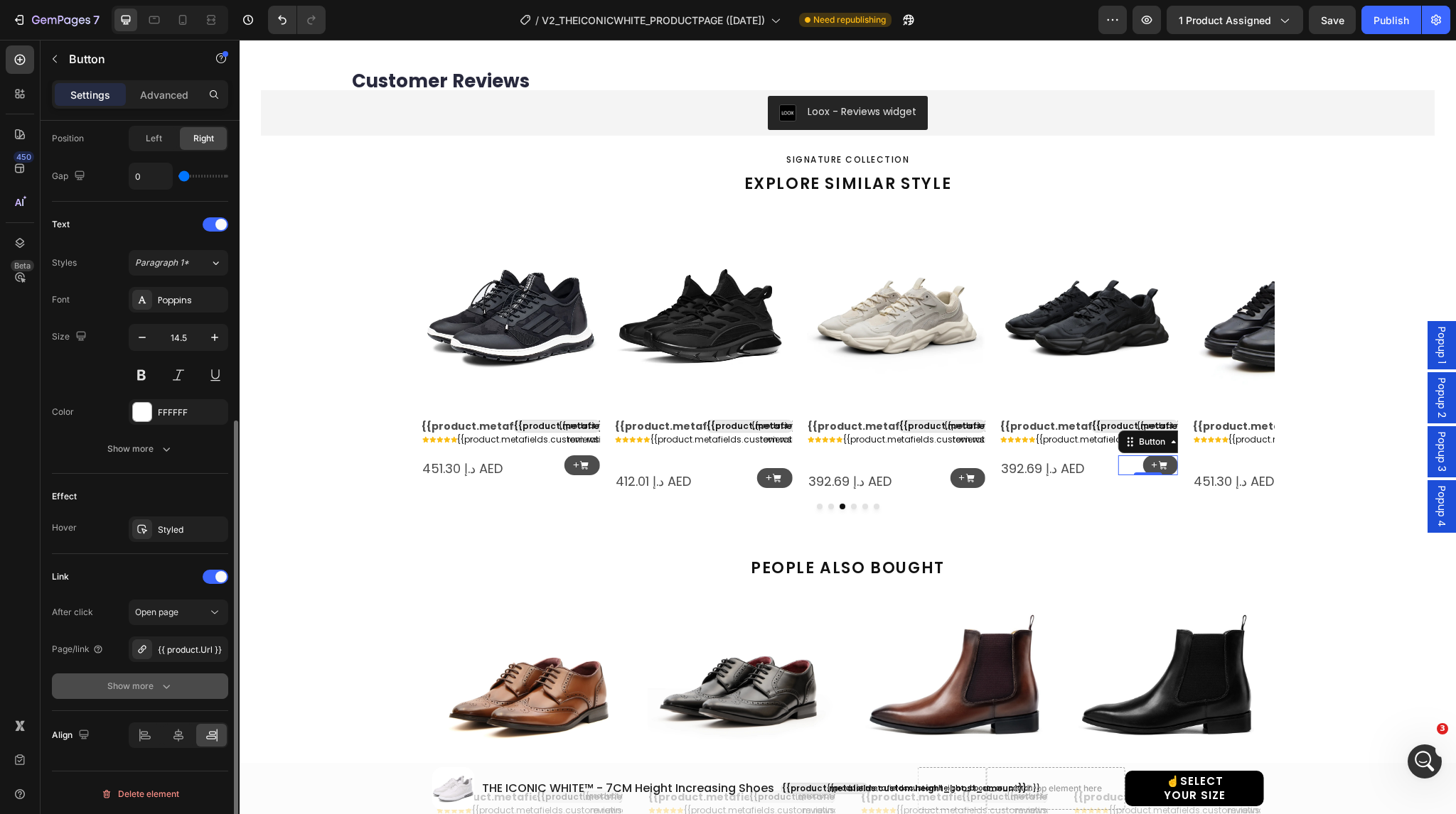
click at [172, 686] on icon "button" at bounding box center [166, 686] width 14 height 14
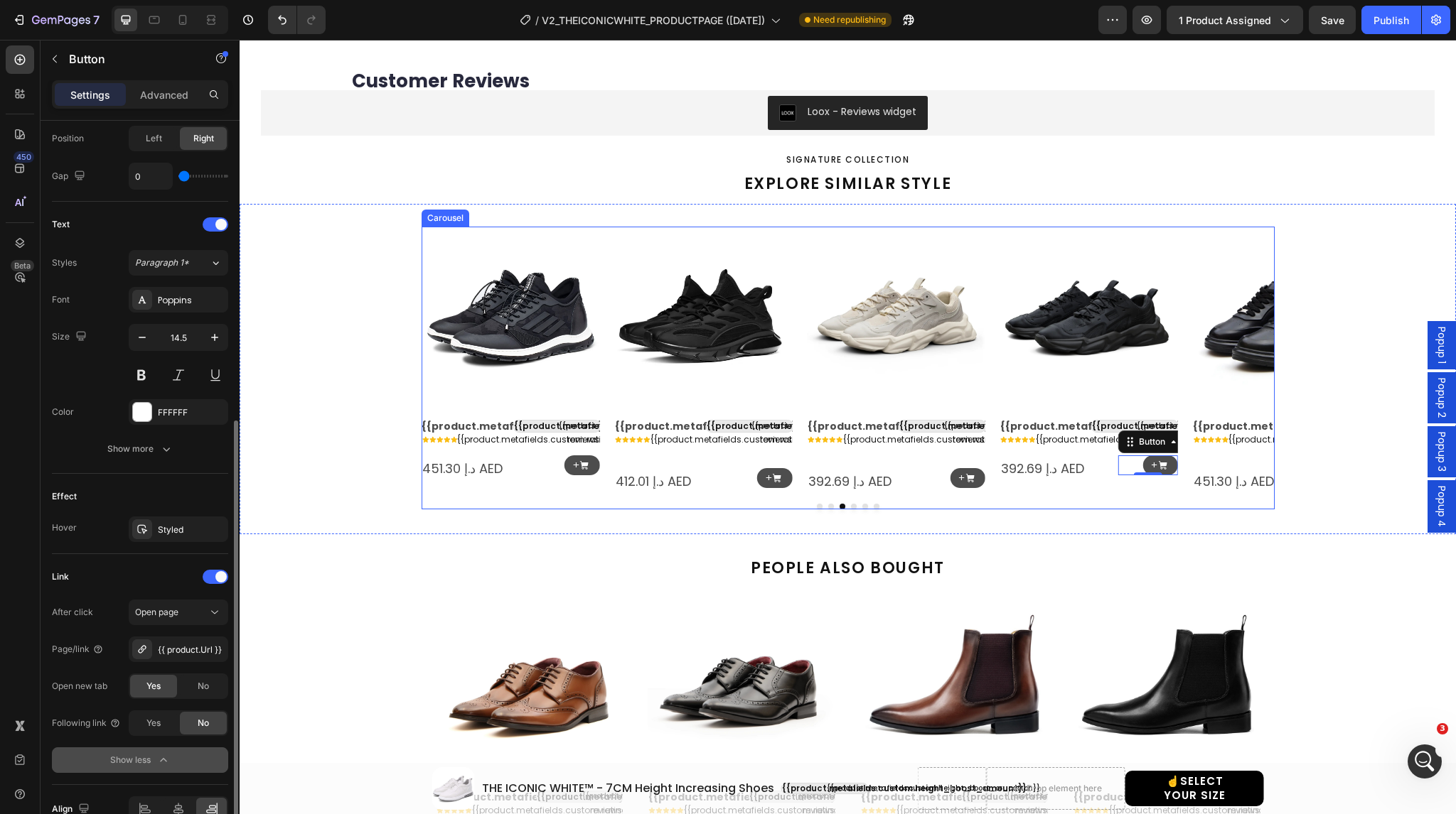
click at [1246, 350] on icon "Carousel Next Arrow" at bounding box center [1252, 359] width 18 height 18
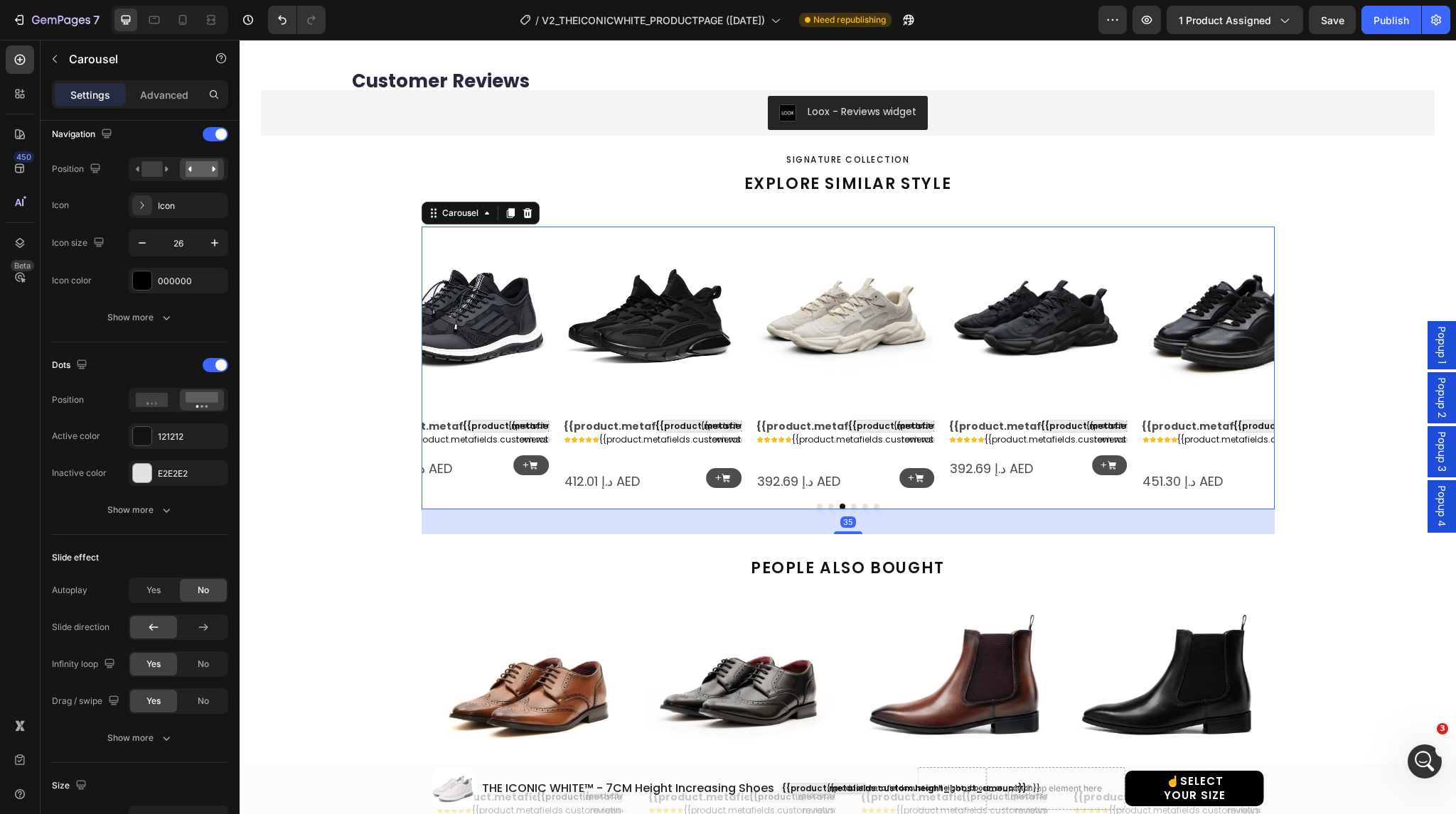
scroll to position [0, 0]
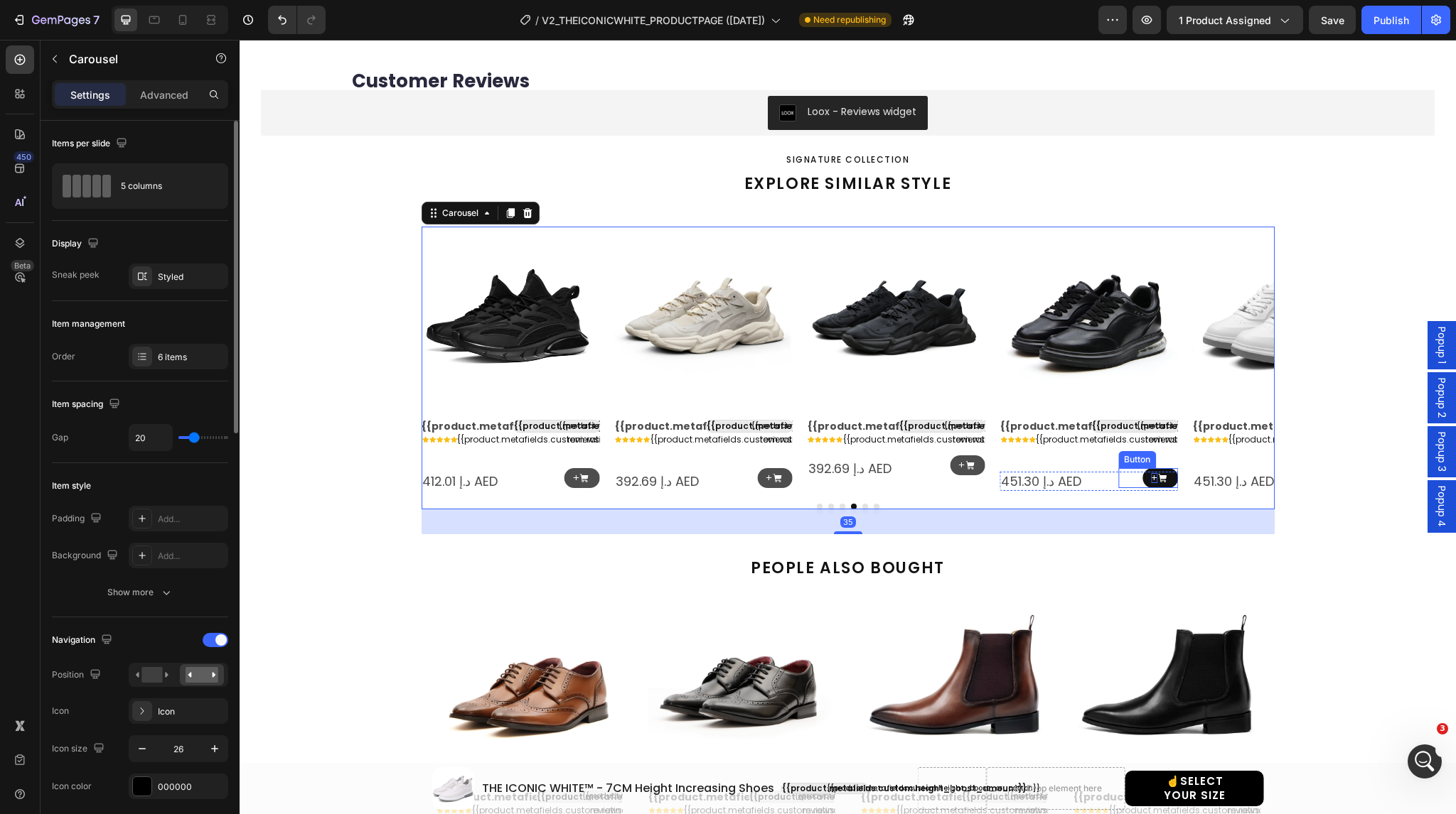
click at [1151, 475] on p "+" at bounding box center [1154, 479] width 6 height 11
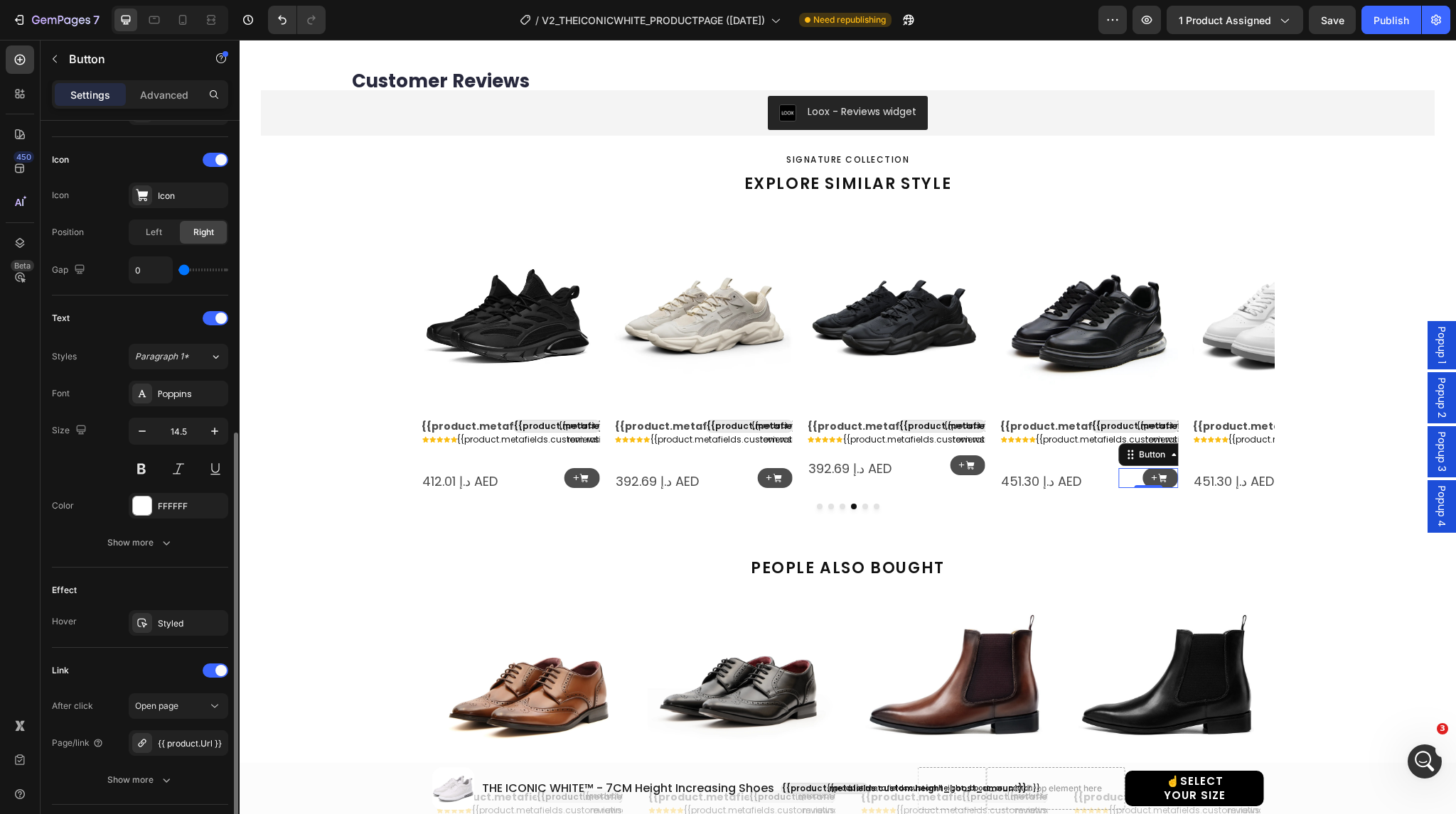
scroll to position [506, 0]
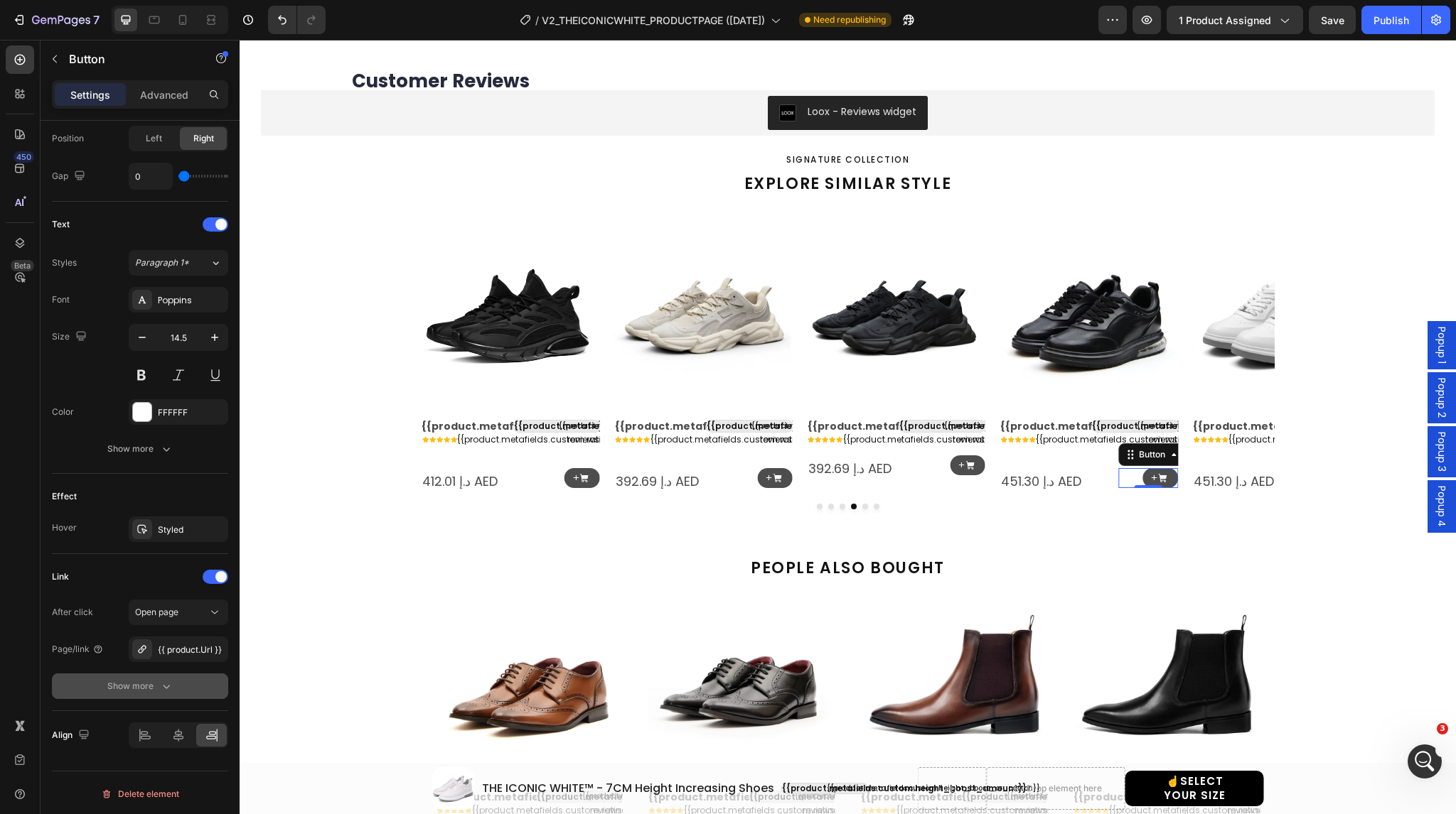
click at [118, 692] on button "Show more" at bounding box center [139, 687] width 176 height 26
click at [165, 688] on div "Yes" at bounding box center [154, 687] width 47 height 23
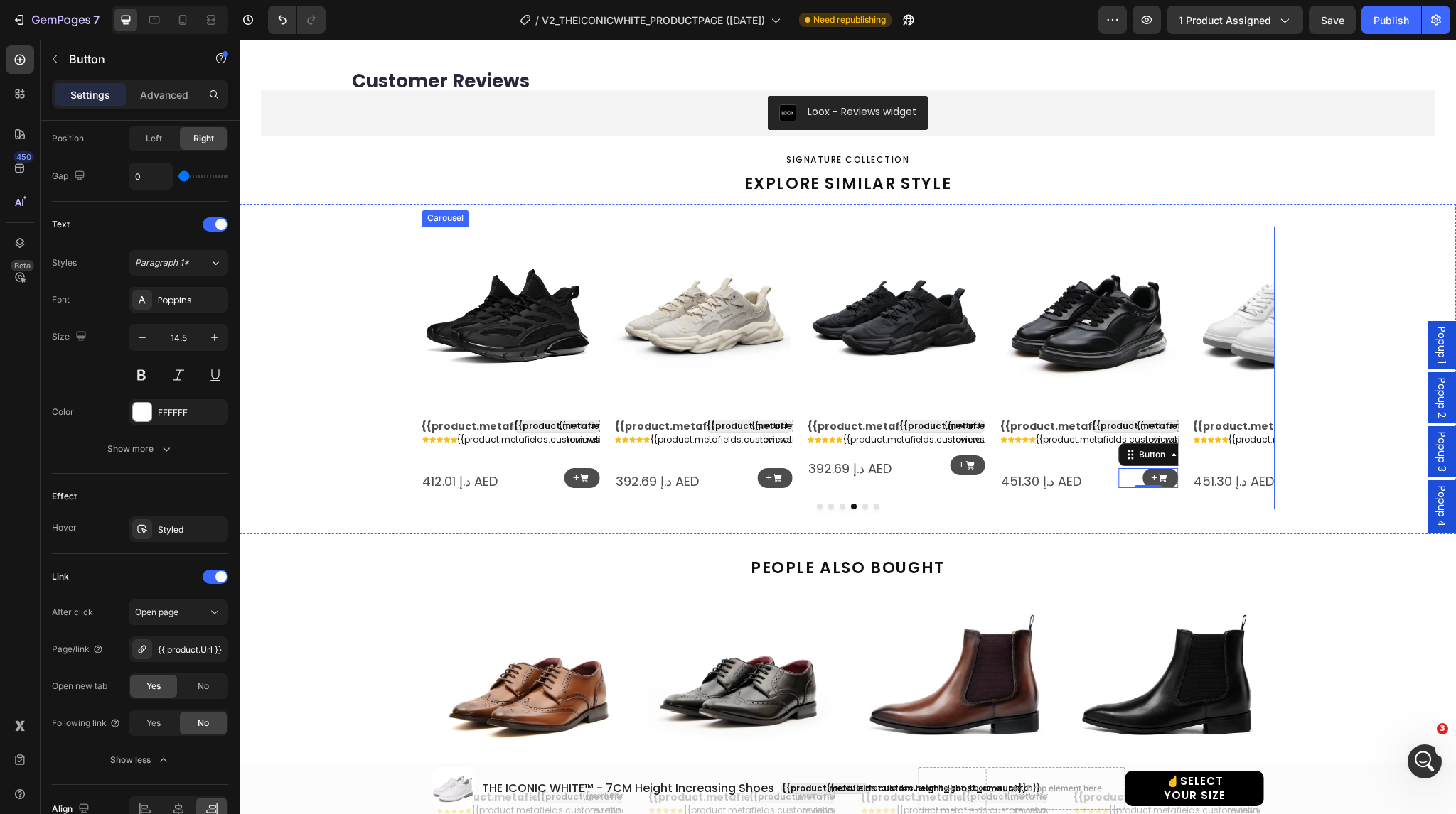
click at [1250, 356] on icon "Carousel Next Arrow" at bounding box center [1252, 360] width 5 height 9
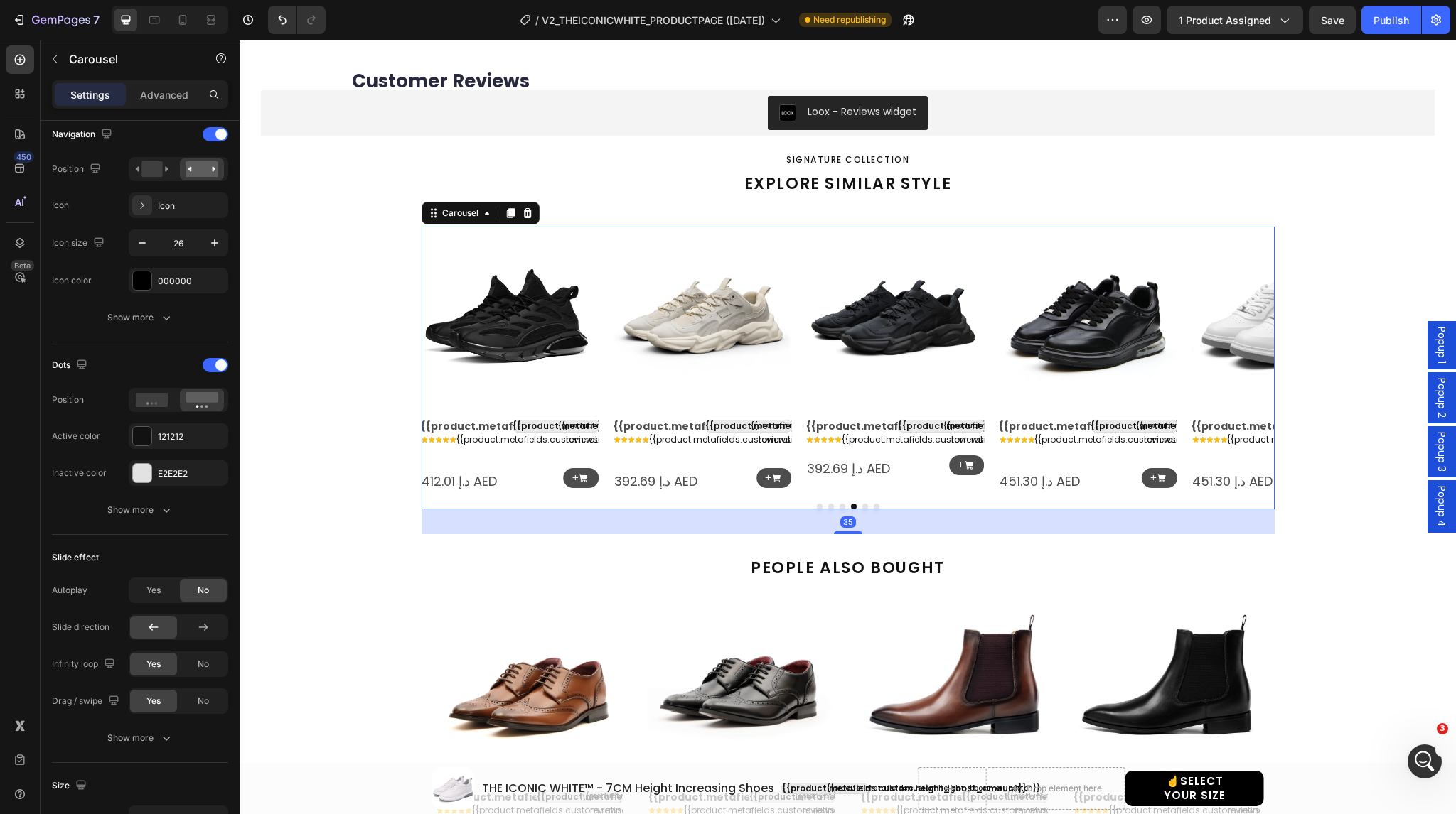
scroll to position [0, 0]
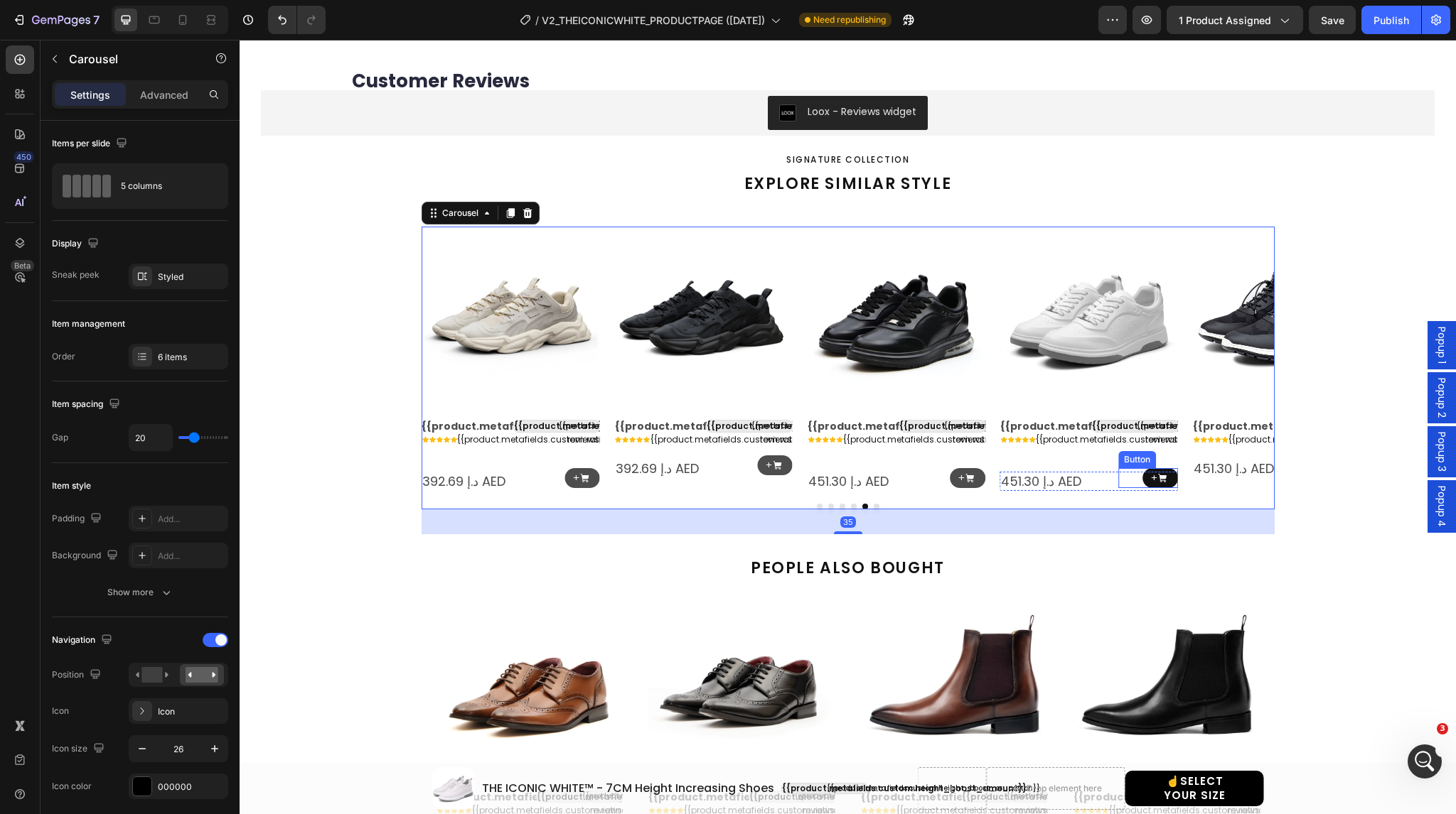
click at [1143, 479] on link "+" at bounding box center [1160, 478] width 36 height 21
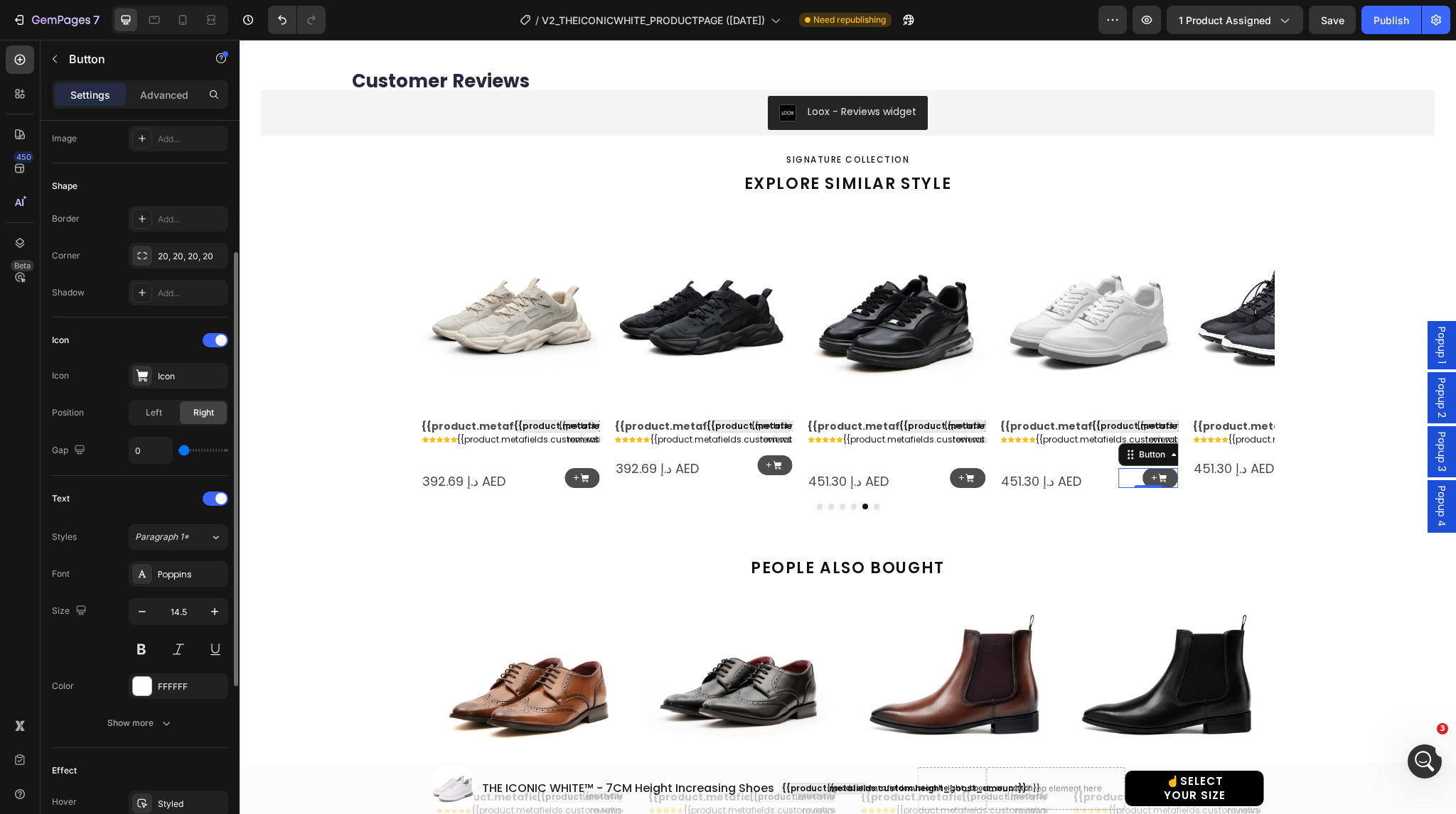
scroll to position [232, 0]
click at [139, 717] on div "Show more" at bounding box center [140, 723] width 66 height 14
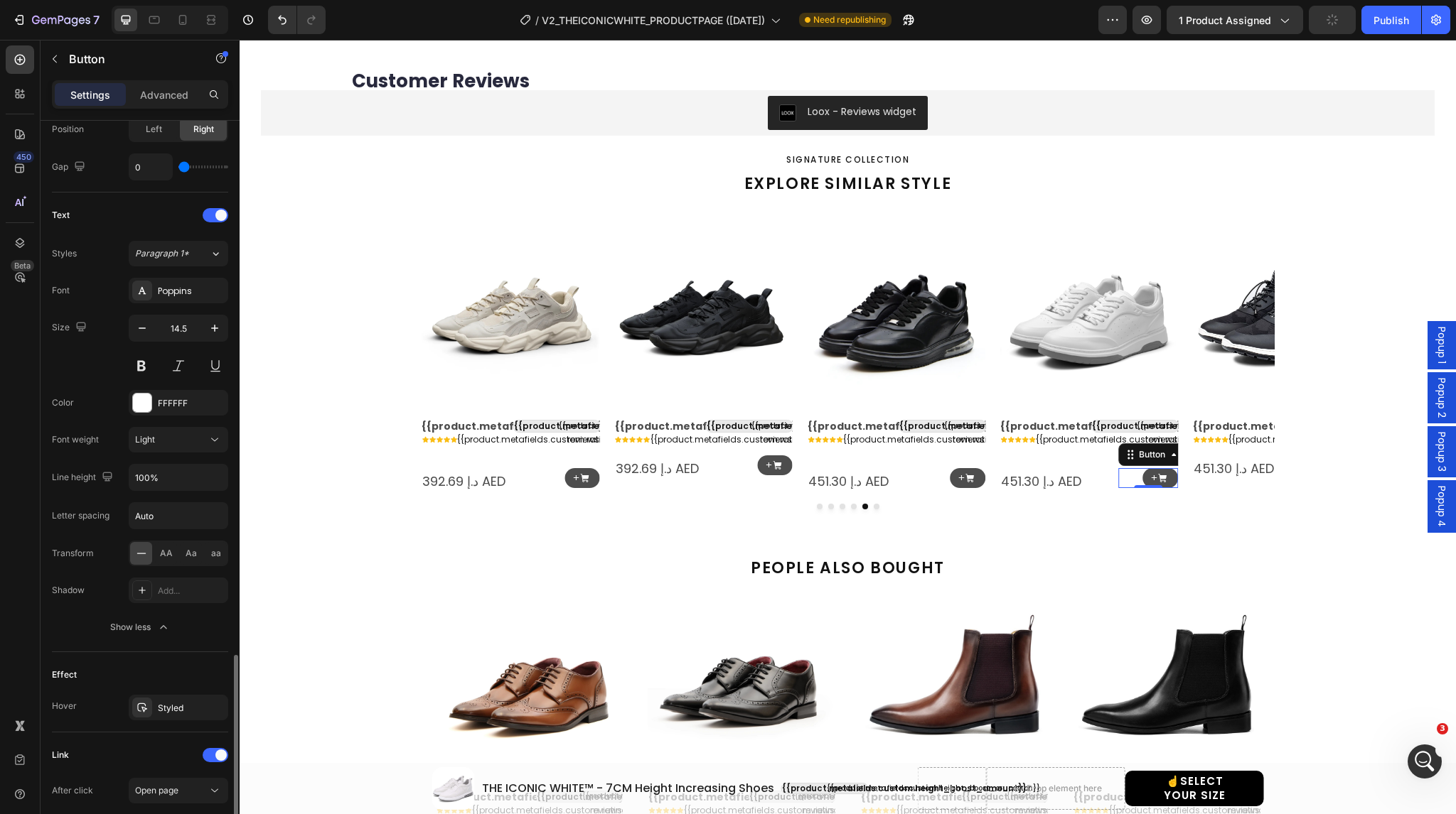
scroll to position [693, 0]
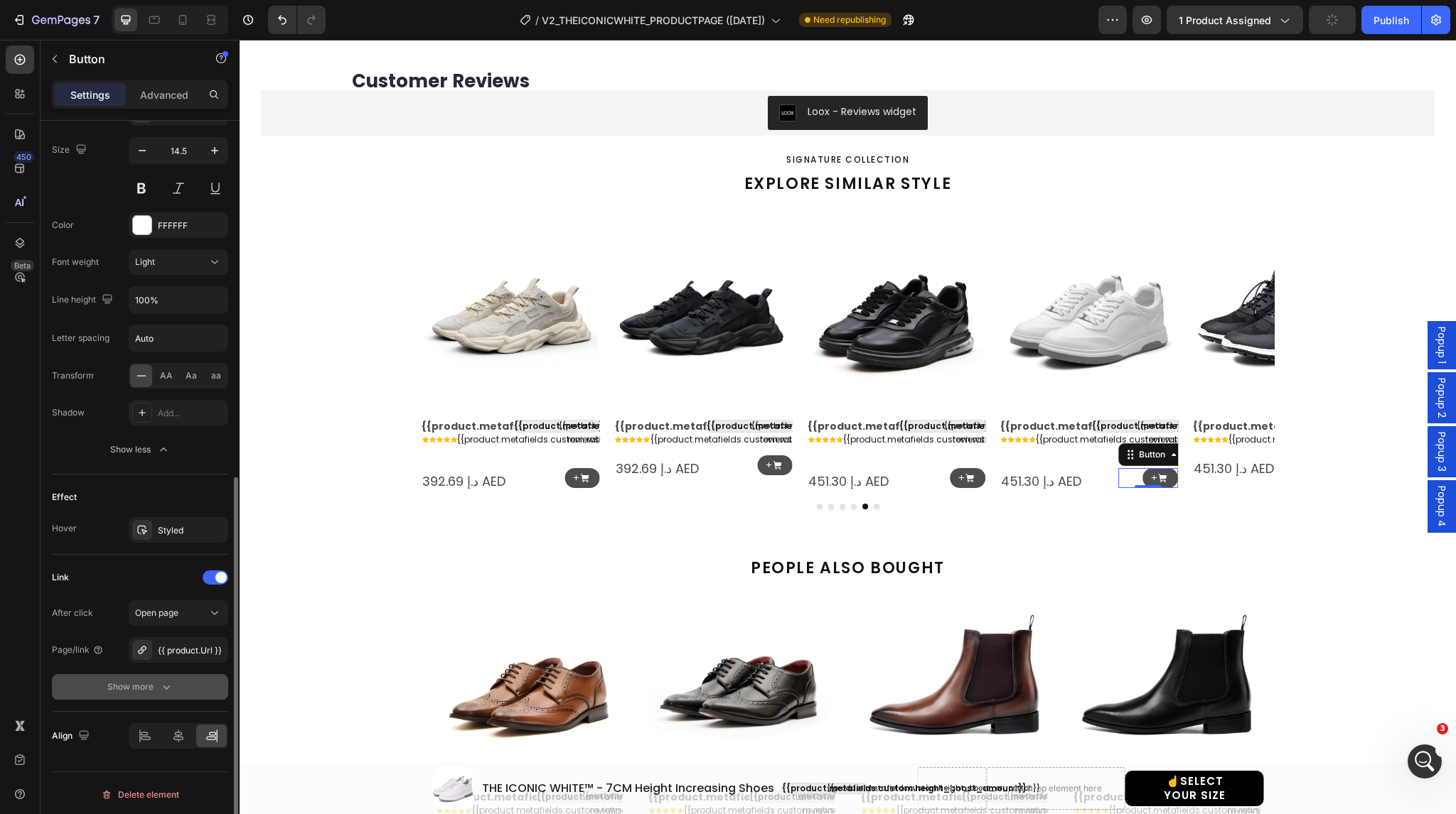
click at [144, 686] on div "Show more" at bounding box center [140, 687] width 66 height 14
click at [156, 684] on span "Yes" at bounding box center [153, 687] width 14 height 13
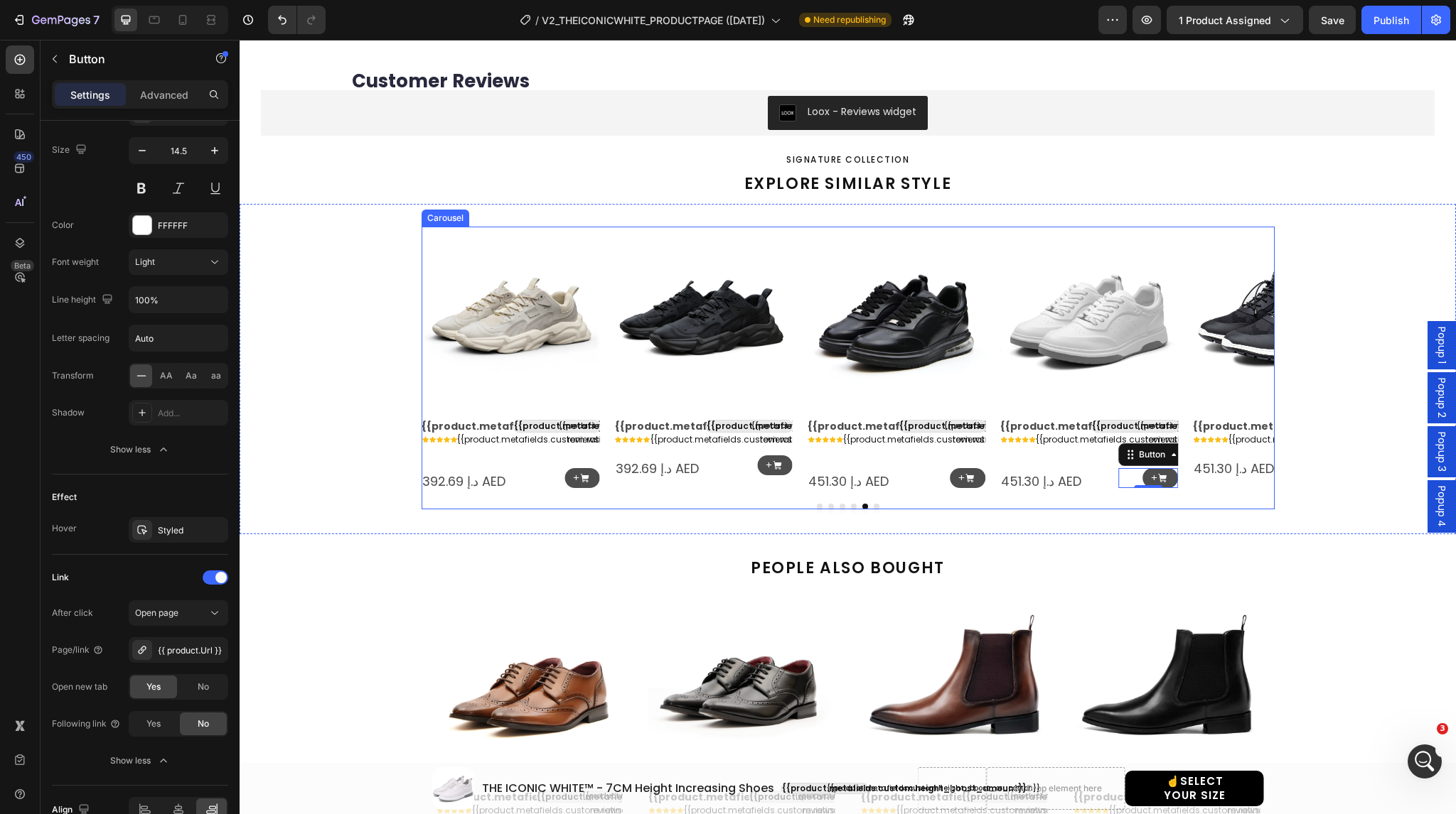
click at [1245, 359] on icon "Carousel Next Arrow" at bounding box center [1252, 359] width 18 height 18
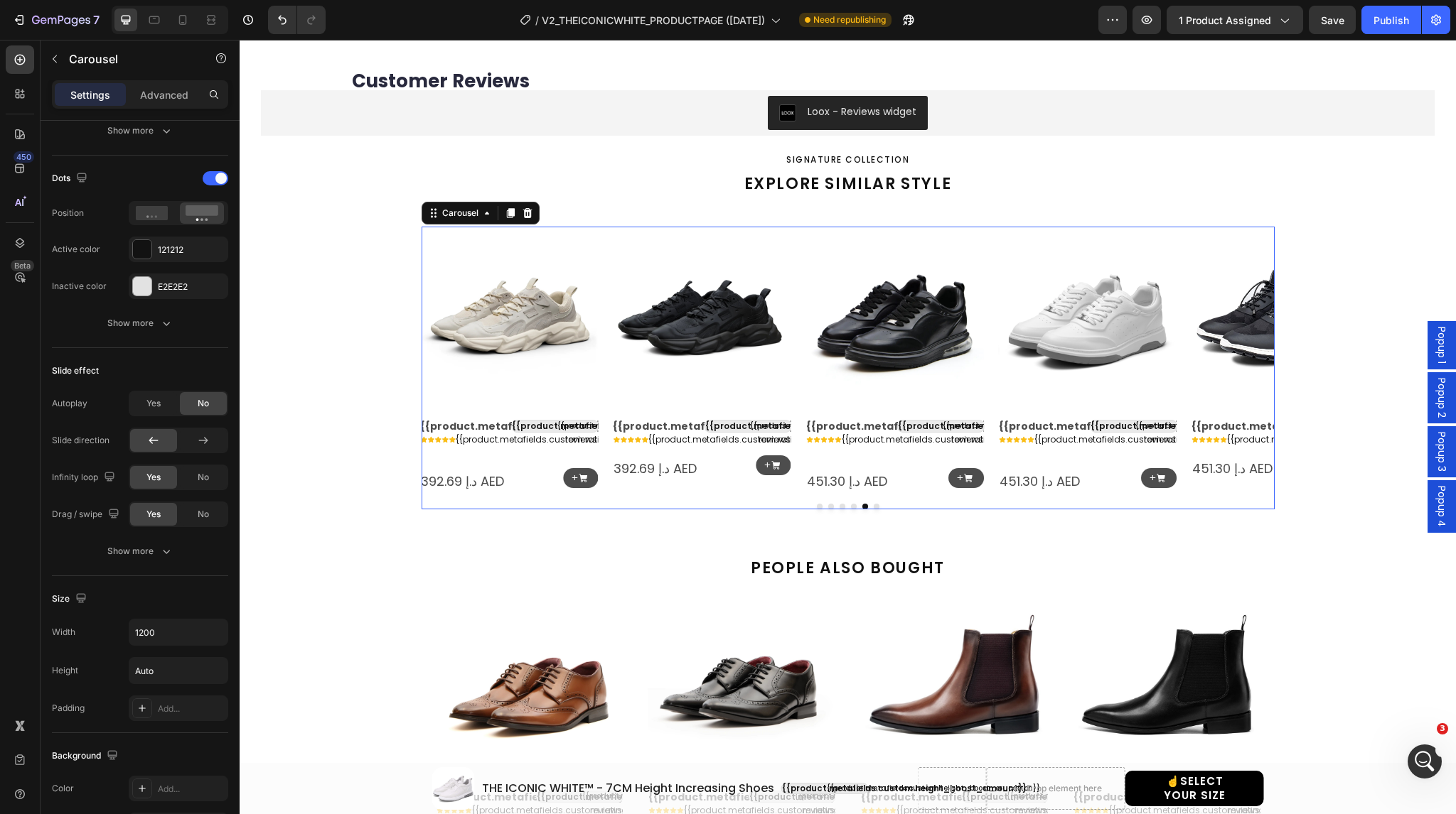
scroll to position [0, 0]
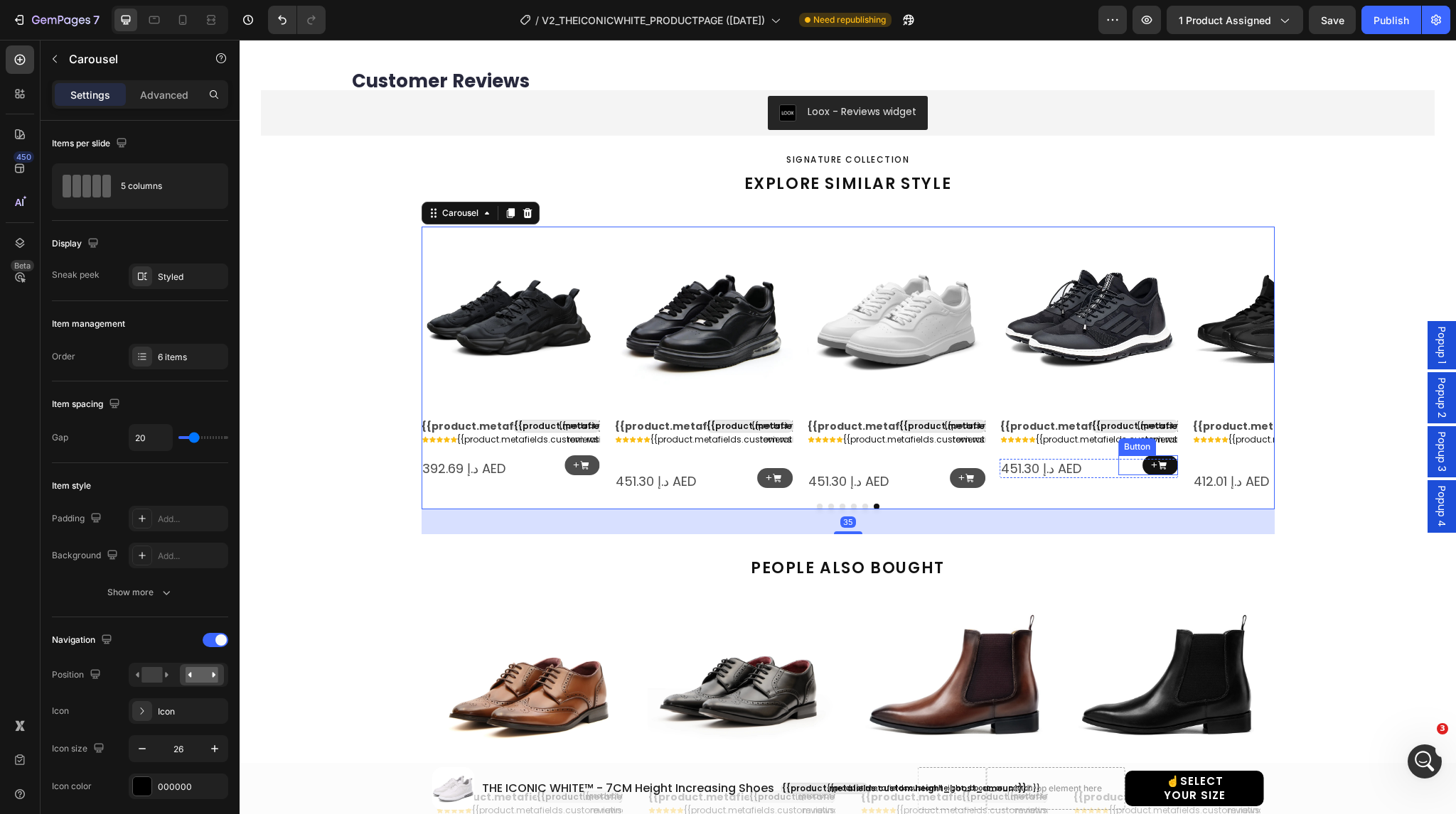
click at [1143, 463] on link "+" at bounding box center [1160, 465] width 36 height 21
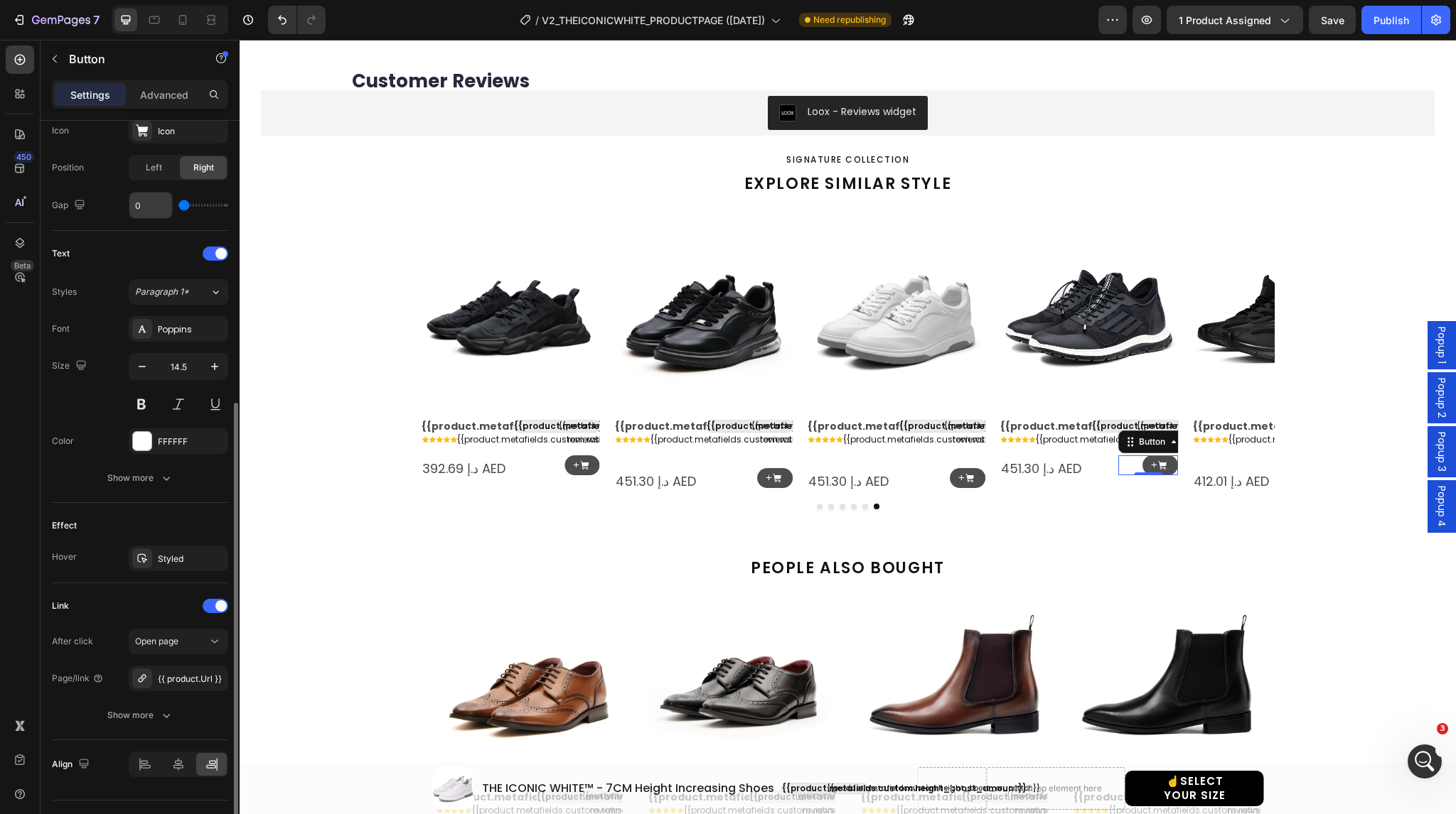
scroll to position [477, 0]
click at [118, 709] on div "Show more" at bounding box center [140, 715] width 66 height 14
click at [143, 675] on icon at bounding box center [142, 678] width 11 height 11
click at [108, 621] on div "Link After click Open page Page/link {{ product.Url }} Open new tab Yes No Foll…" at bounding box center [139, 697] width 176 height 208
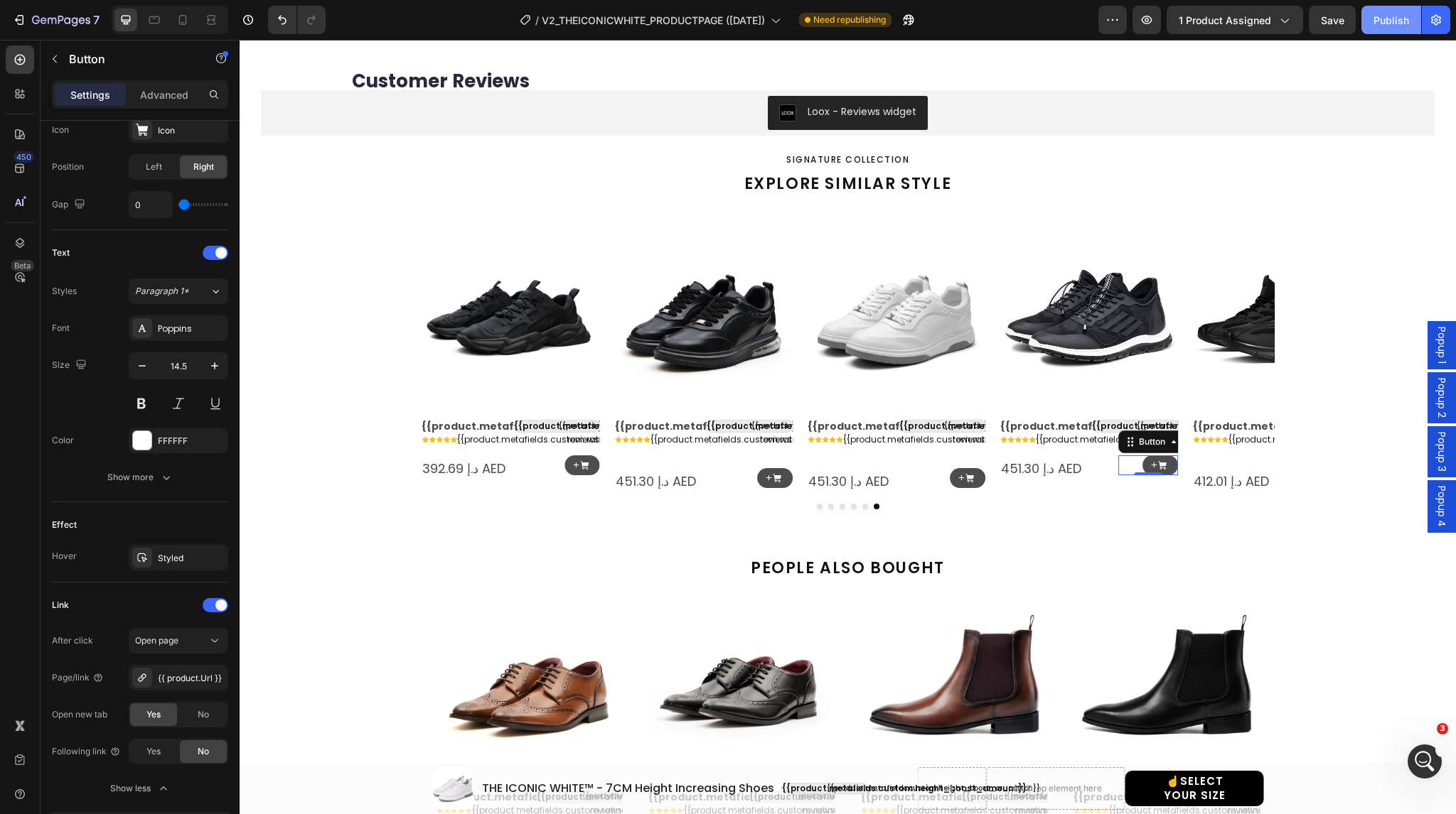
click at [1390, 20] on div "Publish" at bounding box center [1391, 21] width 36 height 15
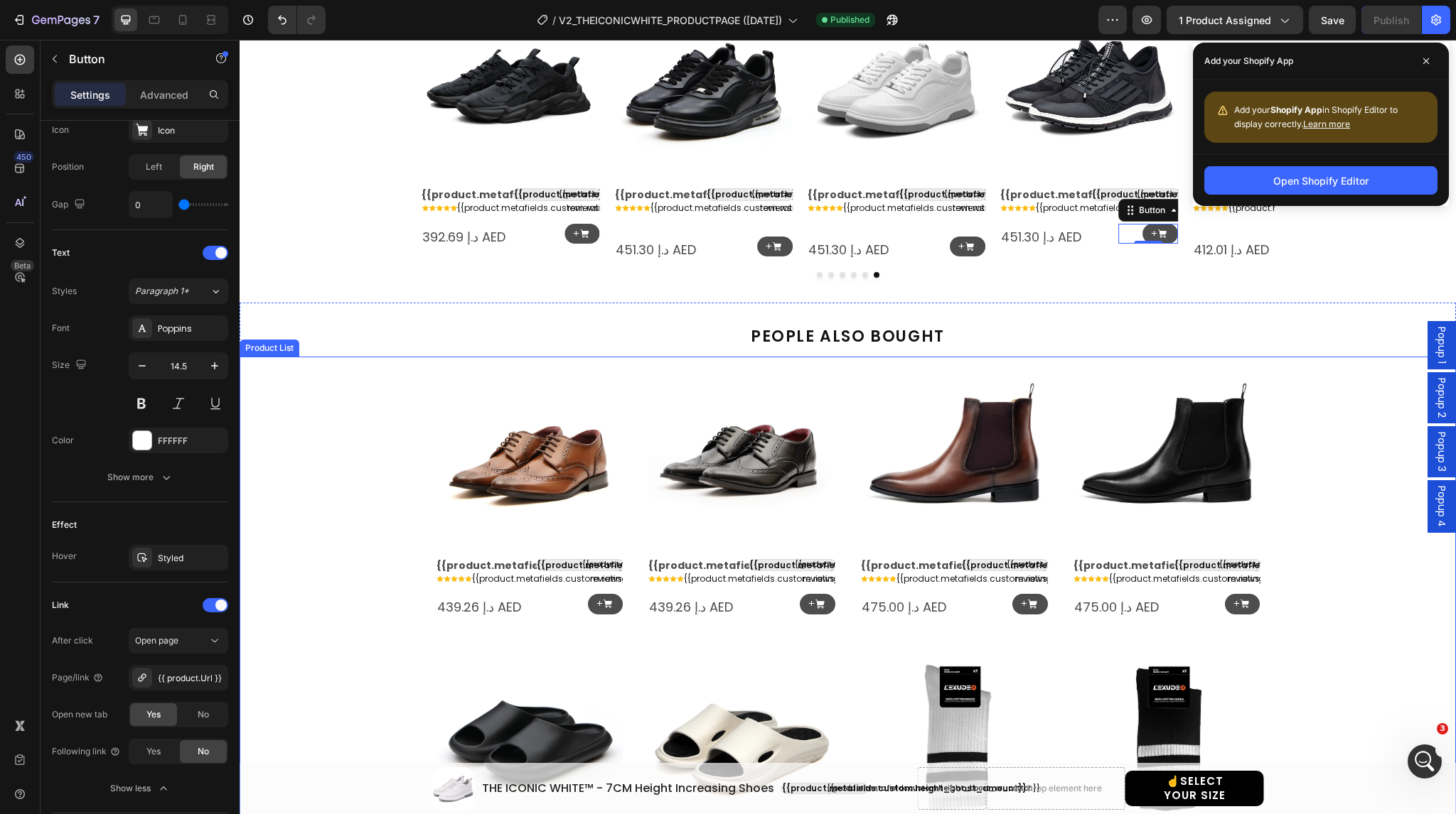
scroll to position [1395, 0]
click at [588, 607] on link "+" at bounding box center [606, 603] width 36 height 21
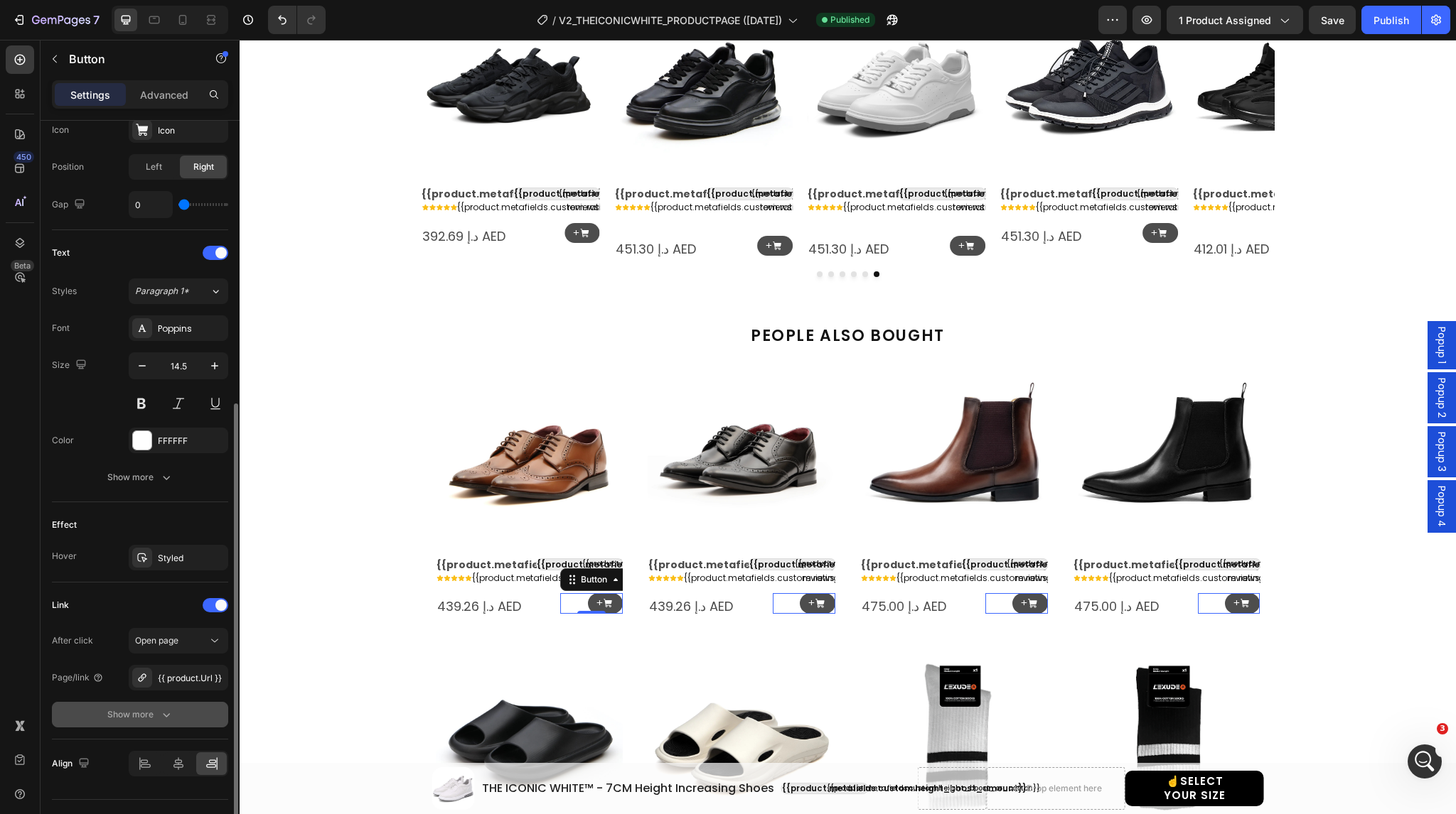
click at [126, 708] on div "Show more" at bounding box center [140, 715] width 66 height 14
click at [162, 715] on div "Yes" at bounding box center [154, 715] width 47 height 23
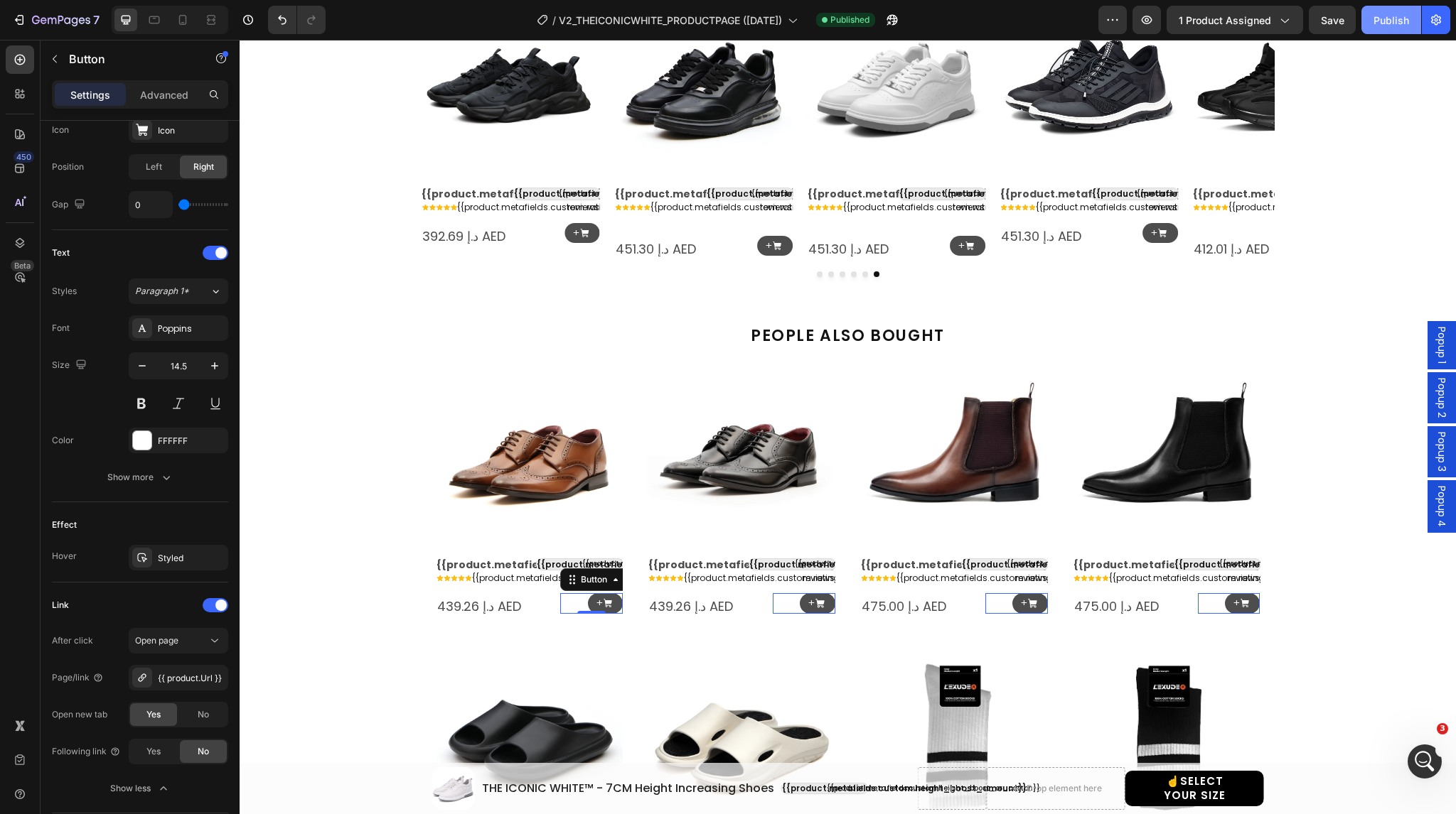
click at [1375, 22] on div "Publish" at bounding box center [1391, 21] width 36 height 15
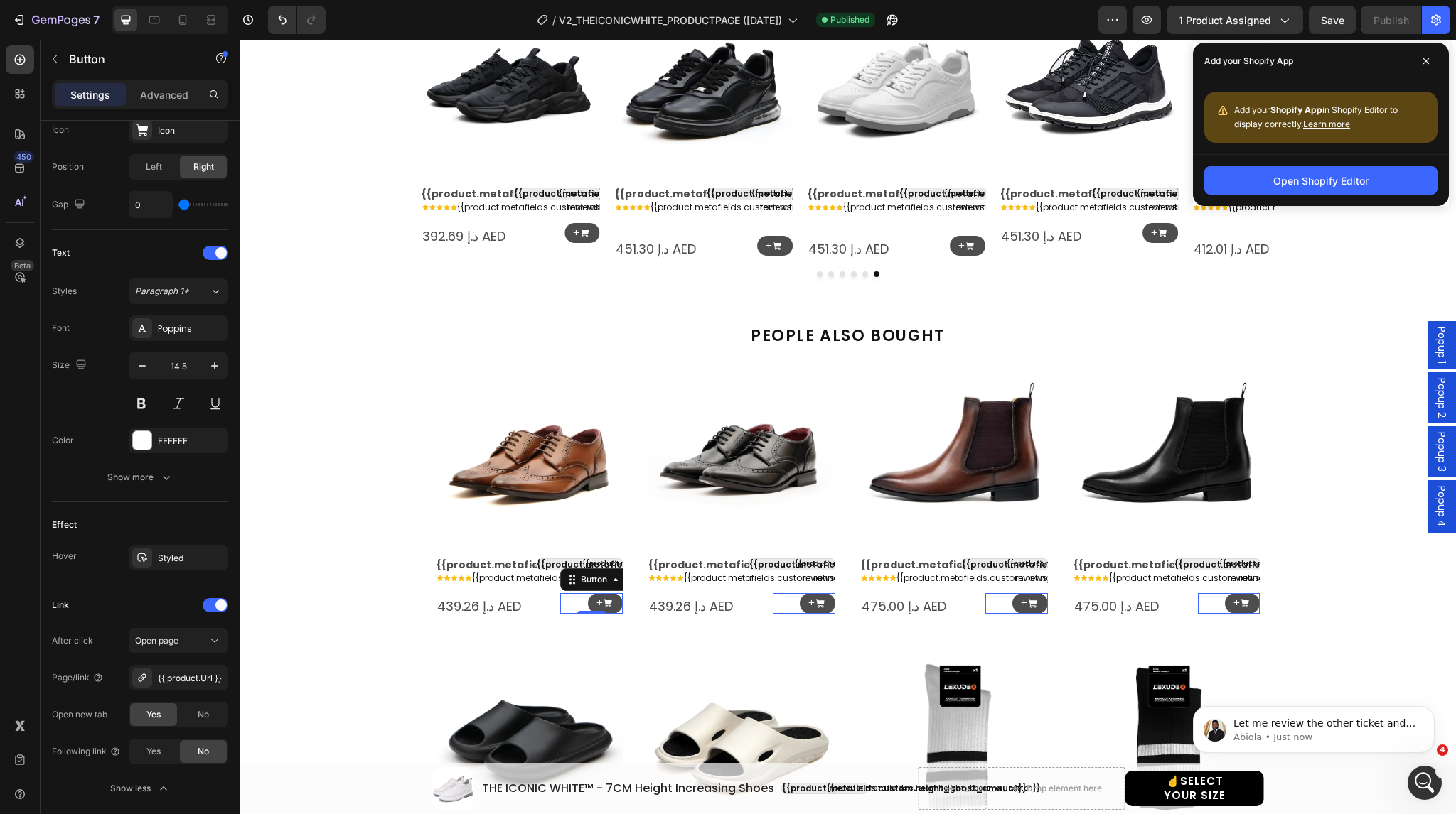
scroll to position [3592, 0]
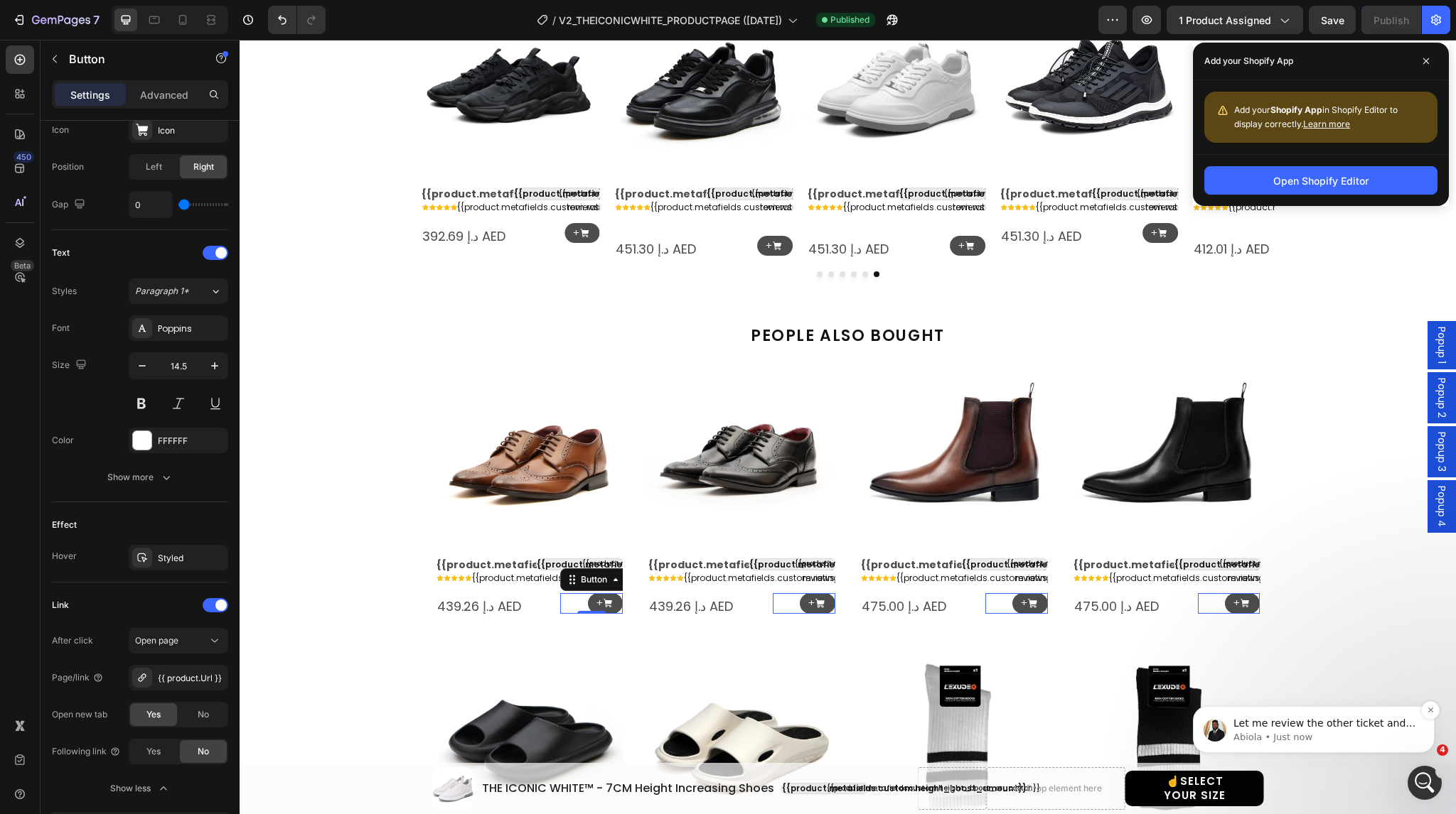
click at [1292, 727] on p "Let me review the other ticket and get back to you" at bounding box center [1325, 724] width 184 height 14
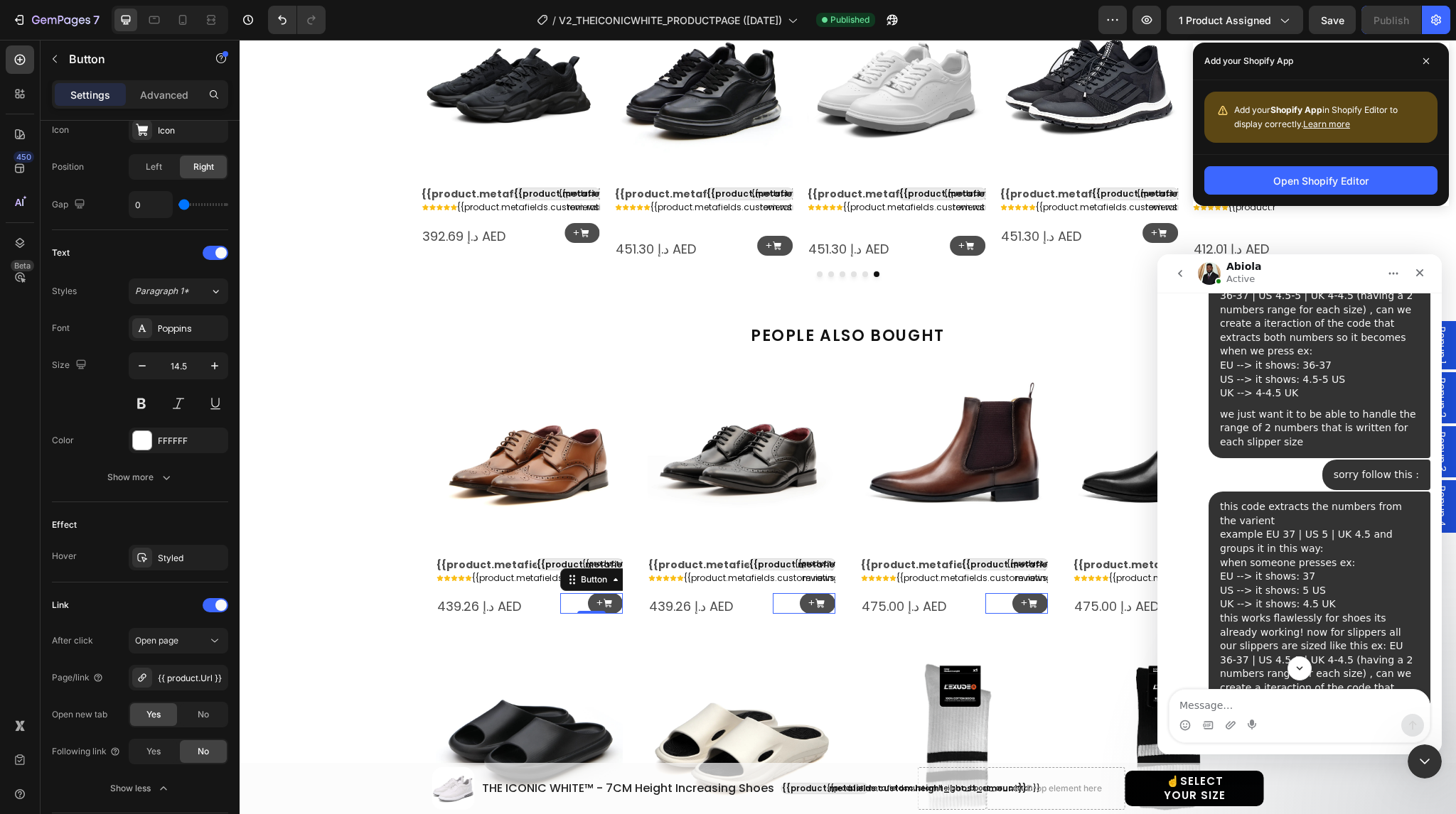
scroll to position [3229, 0]
drag, startPoint x: 1323, startPoint y: 606, endPoint x: 1326, endPoint y: 576, distance: 30.1
click at [1326, 576] on div "this code extracts the numbers from the varient example EU 37 | US 5 | UK 4.5 a…" at bounding box center [1319, 653] width 199 height 306
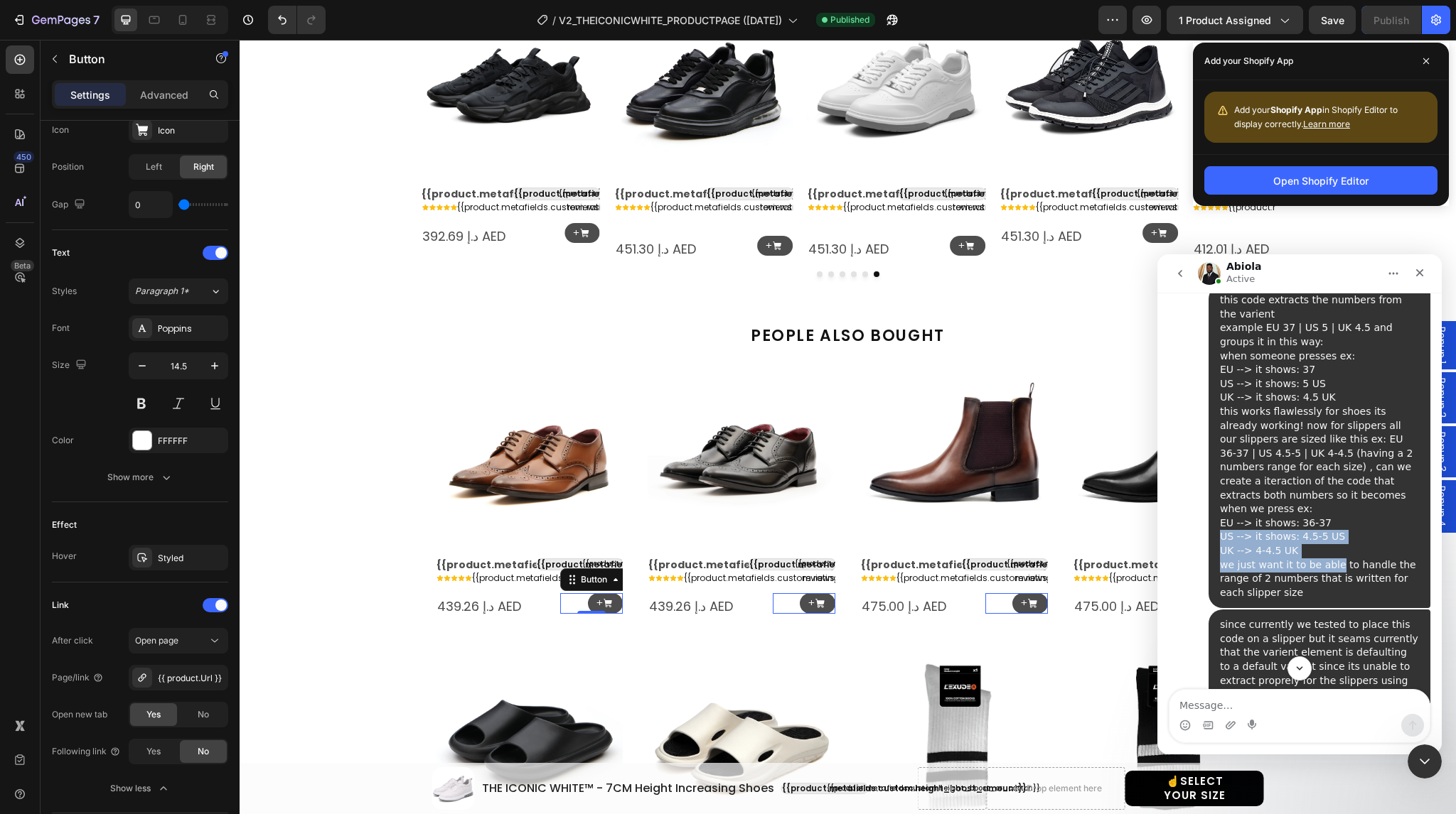
scroll to position [3436, 0]
click at [1310, 733] on img "L'EXUDE says…" at bounding box center [1324, 774] width 190 height 81
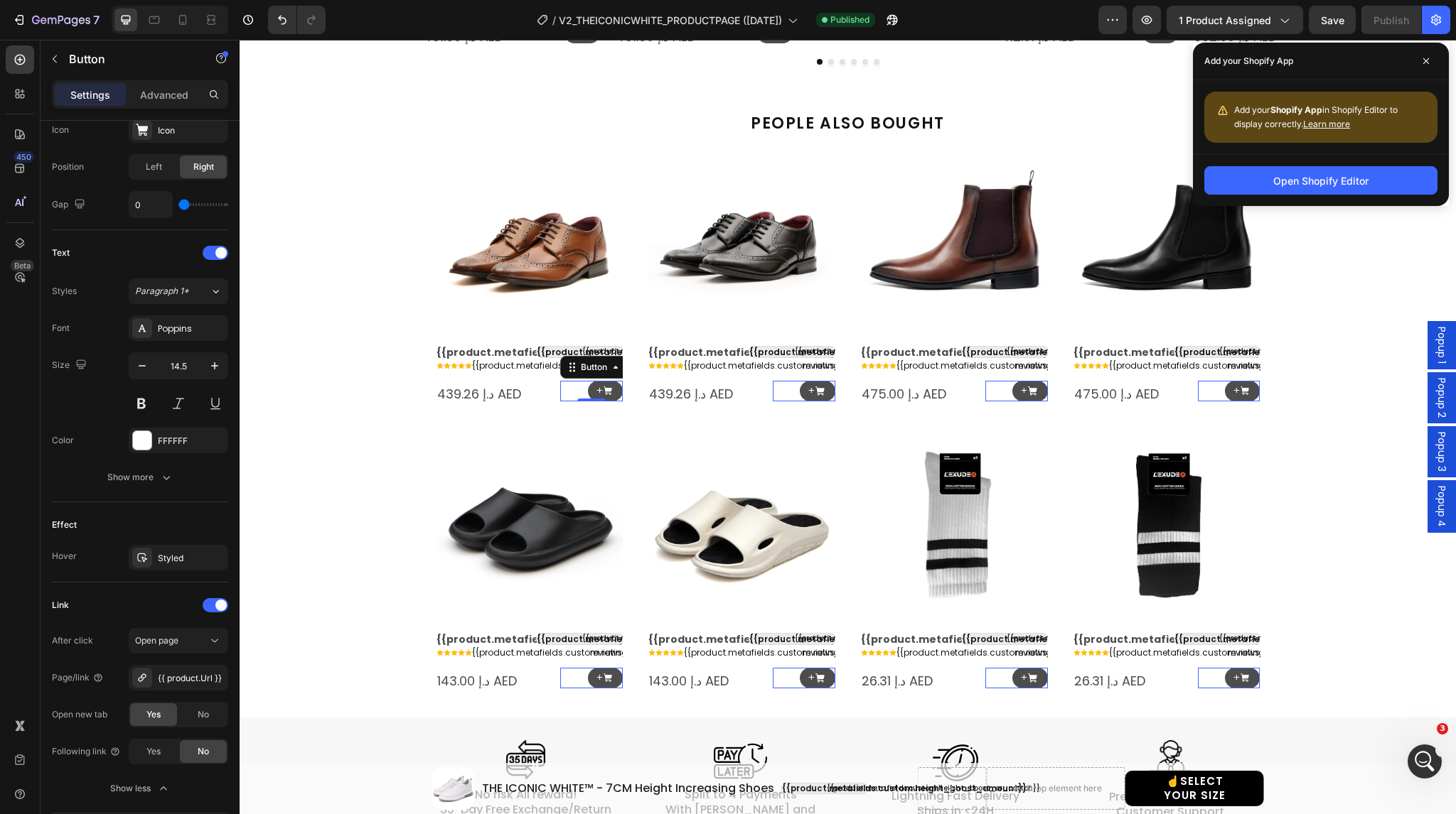
scroll to position [1606, 0]
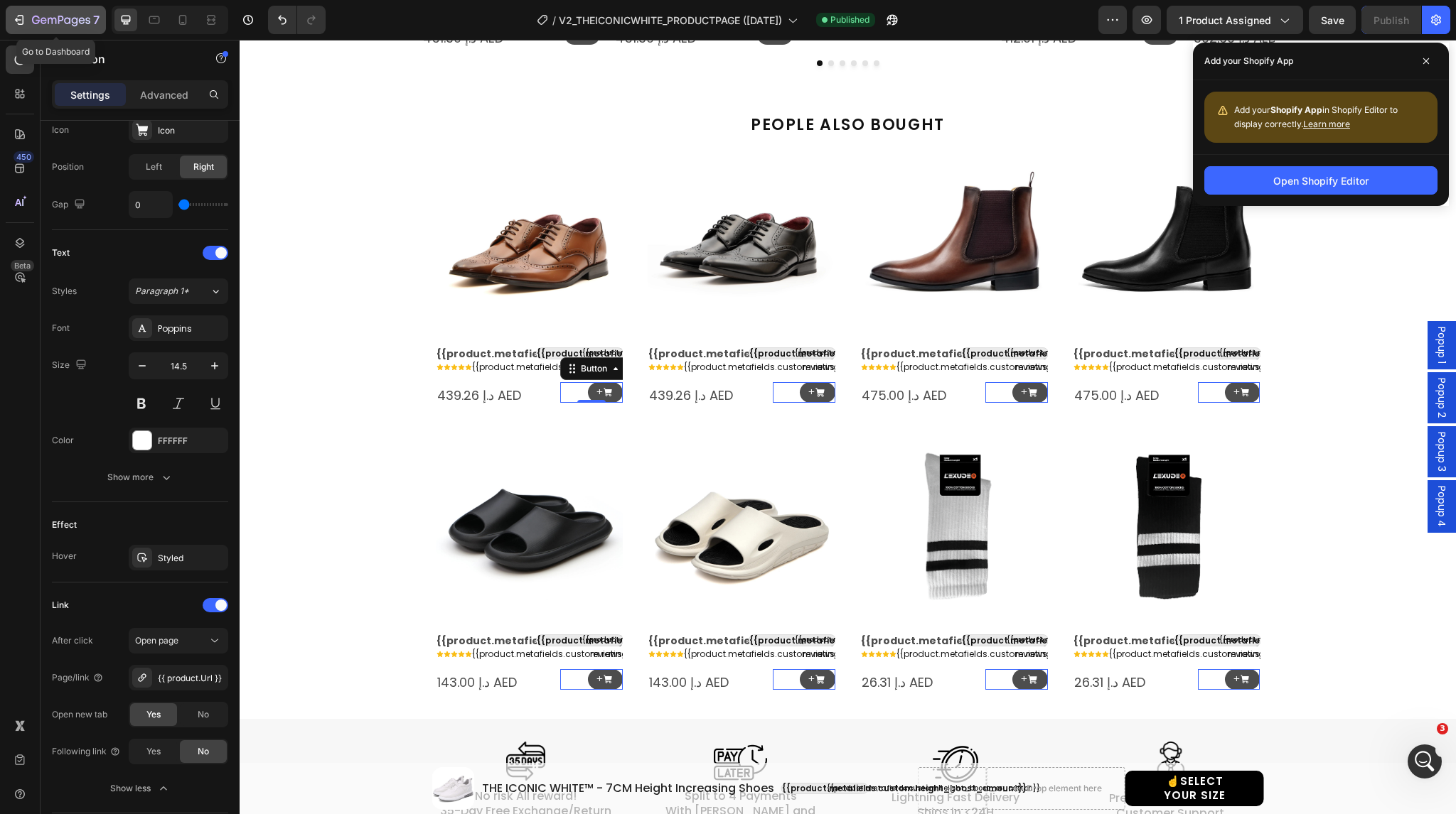
click at [50, 18] on icon "button" at bounding box center [52, 21] width 8 height 6
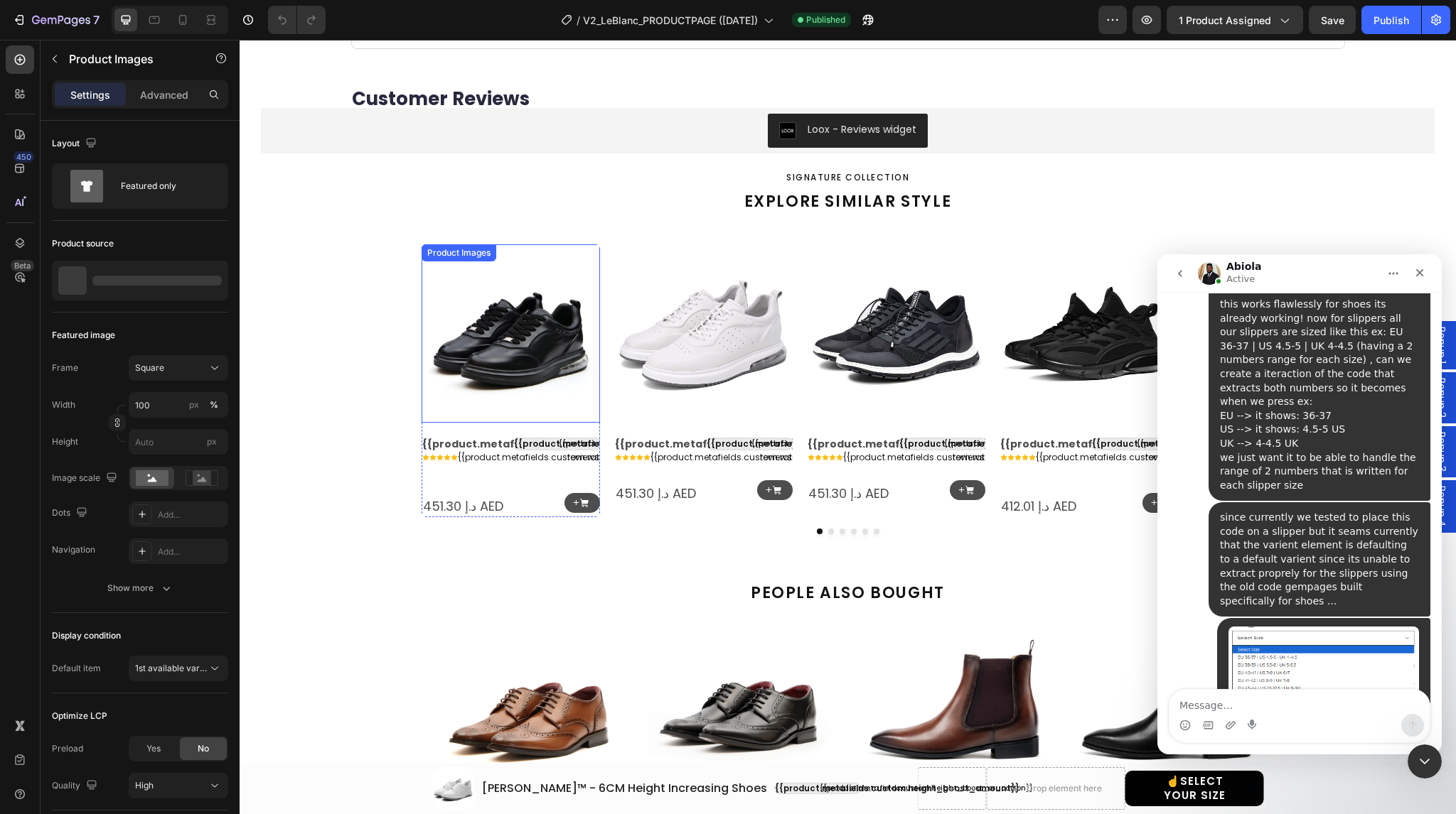
click at [484, 333] on img at bounding box center [510, 334] width 178 height 178
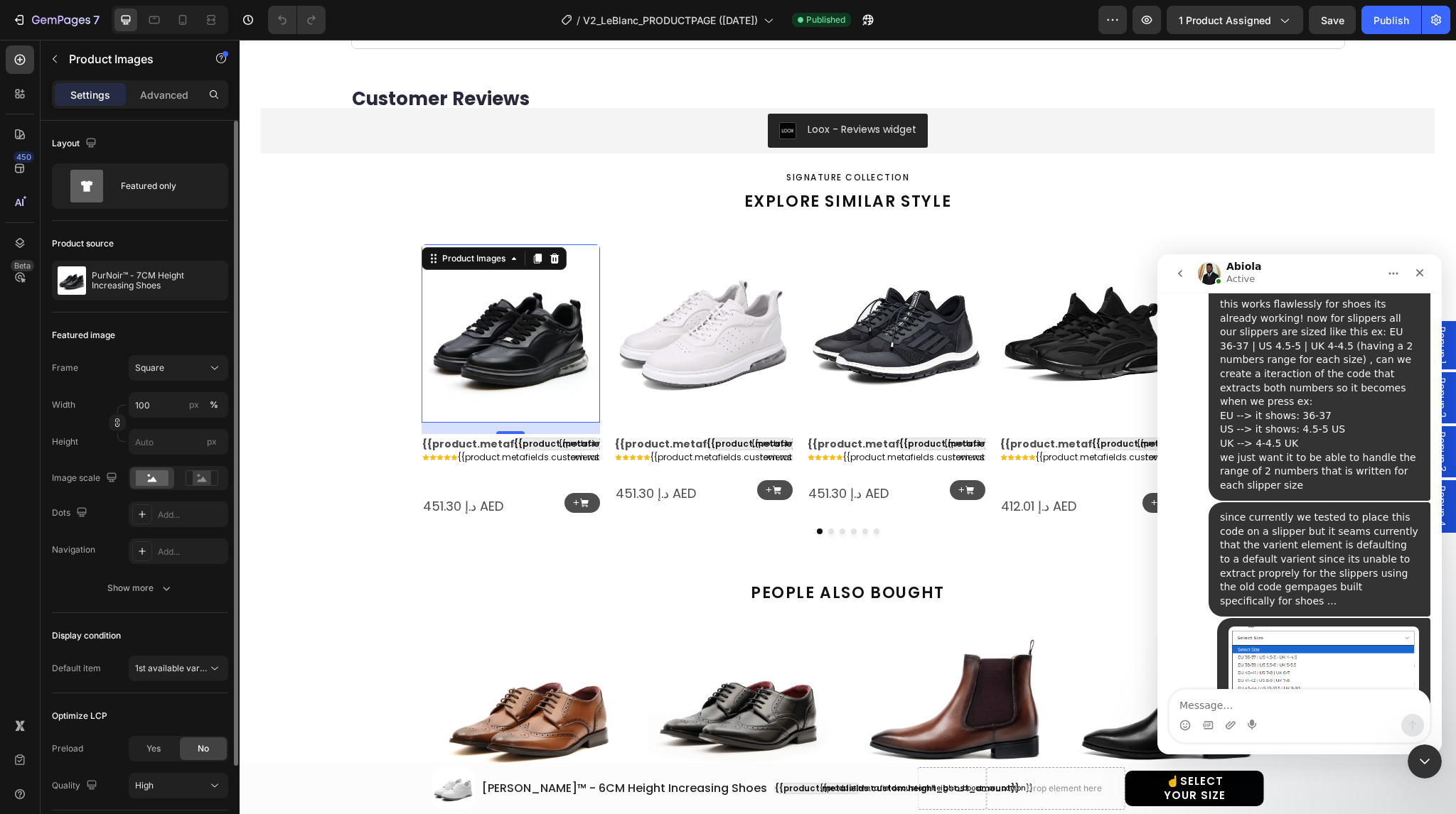
scroll to position [101, 0]
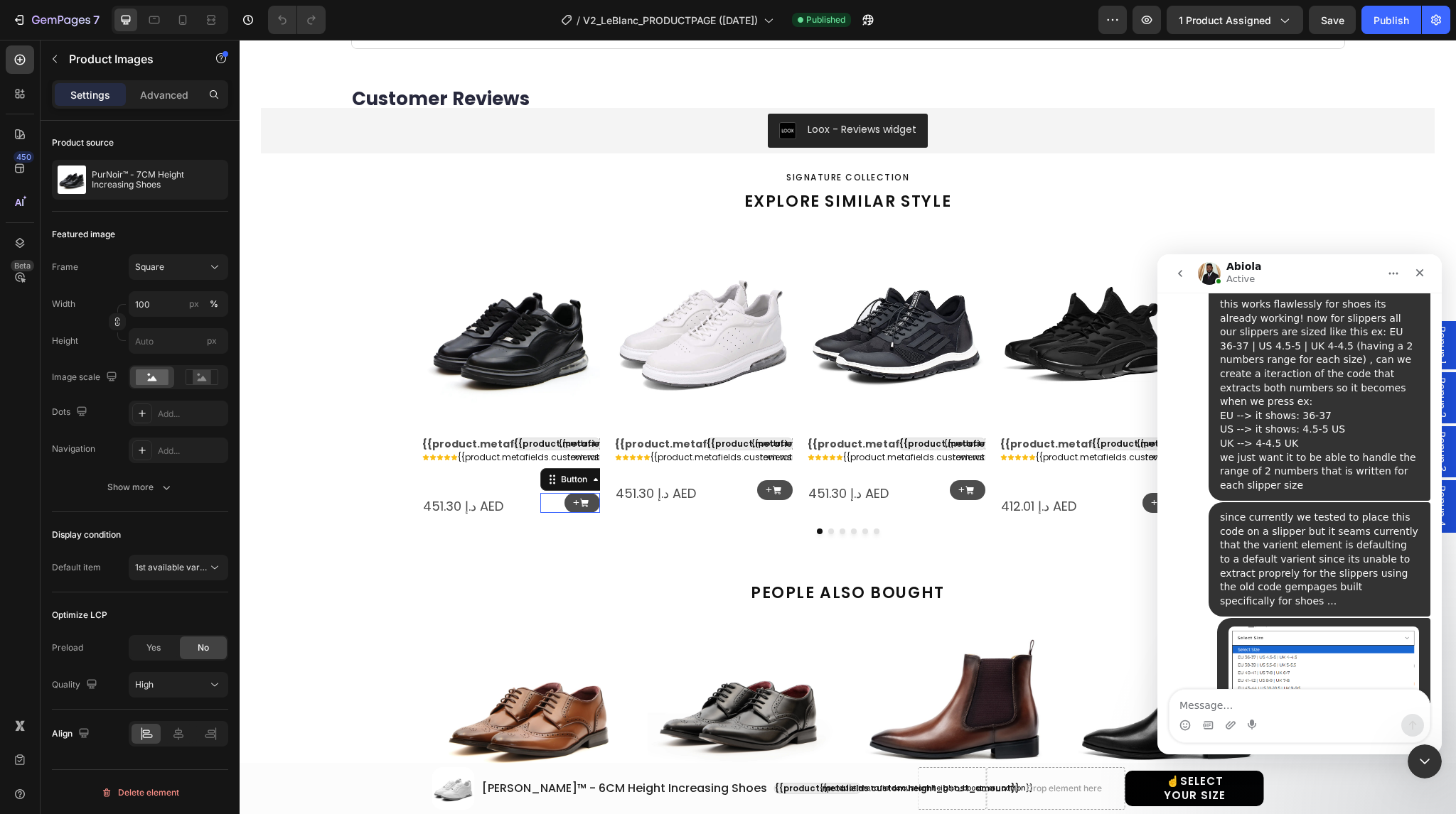
click at [554, 498] on div "+ Button 0" at bounding box center [570, 503] width 59 height 21
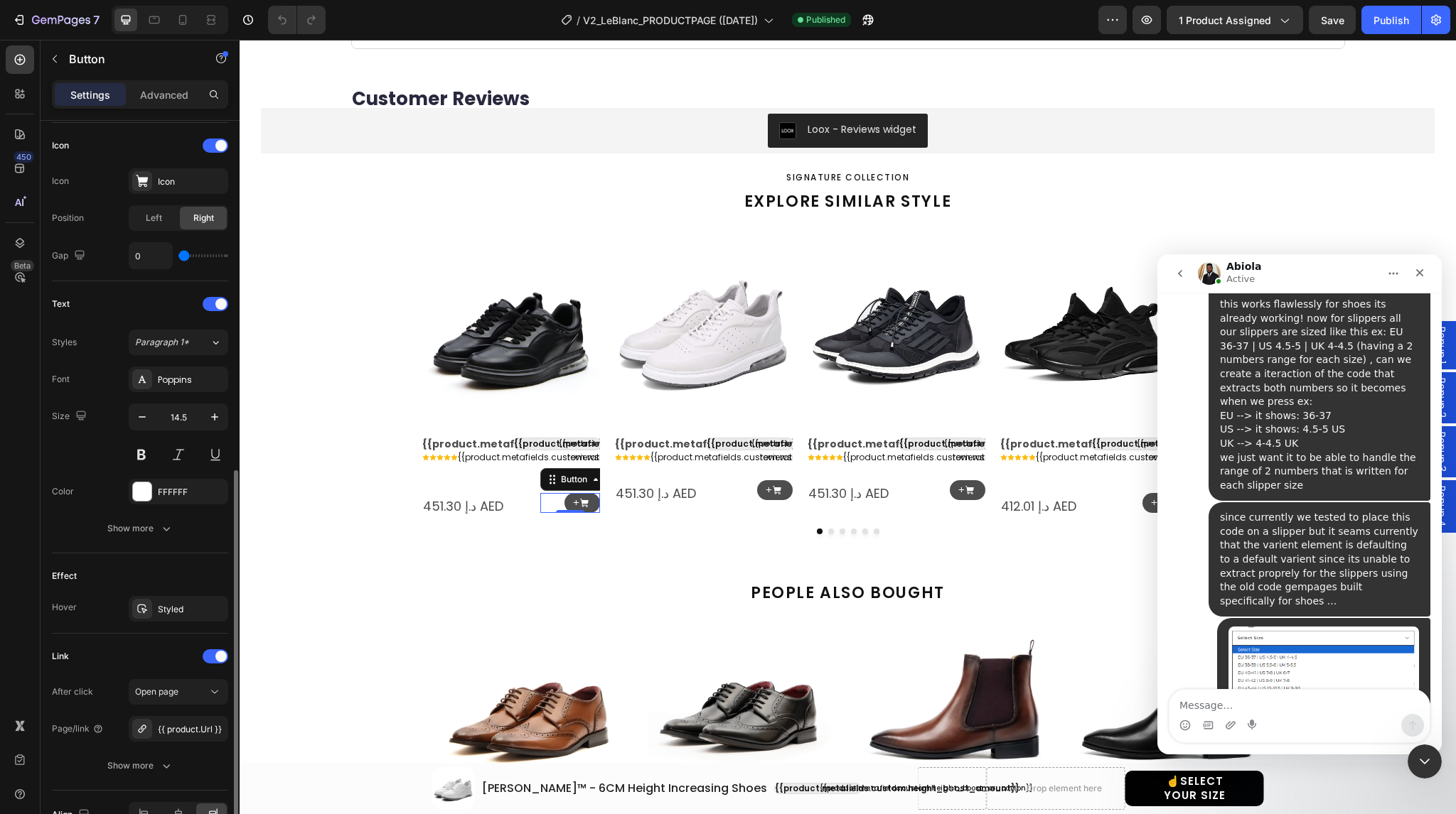
scroll to position [426, 0]
click at [565, 499] on link "+" at bounding box center [582, 503] width 36 height 21
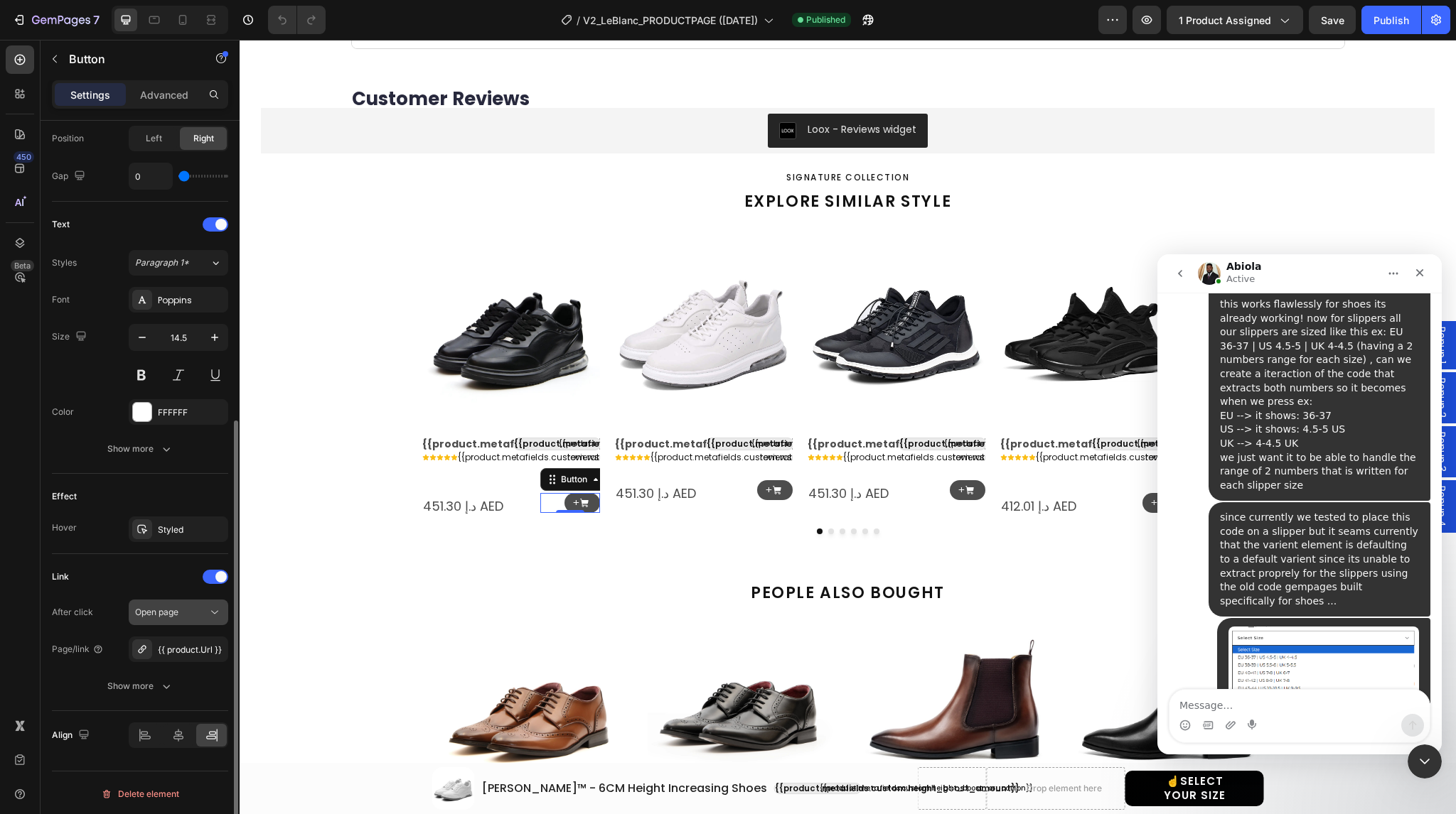
scroll to position [506, 0]
drag, startPoint x: 136, startPoint y: 680, endPoint x: 95, endPoint y: 694, distance: 43.3
click at [95, 694] on button "Show more" at bounding box center [139, 688] width 176 height 26
click at [157, 688] on span "Yes" at bounding box center [153, 687] width 14 height 13
click at [757, 484] on link "+" at bounding box center [775, 490] width 36 height 21
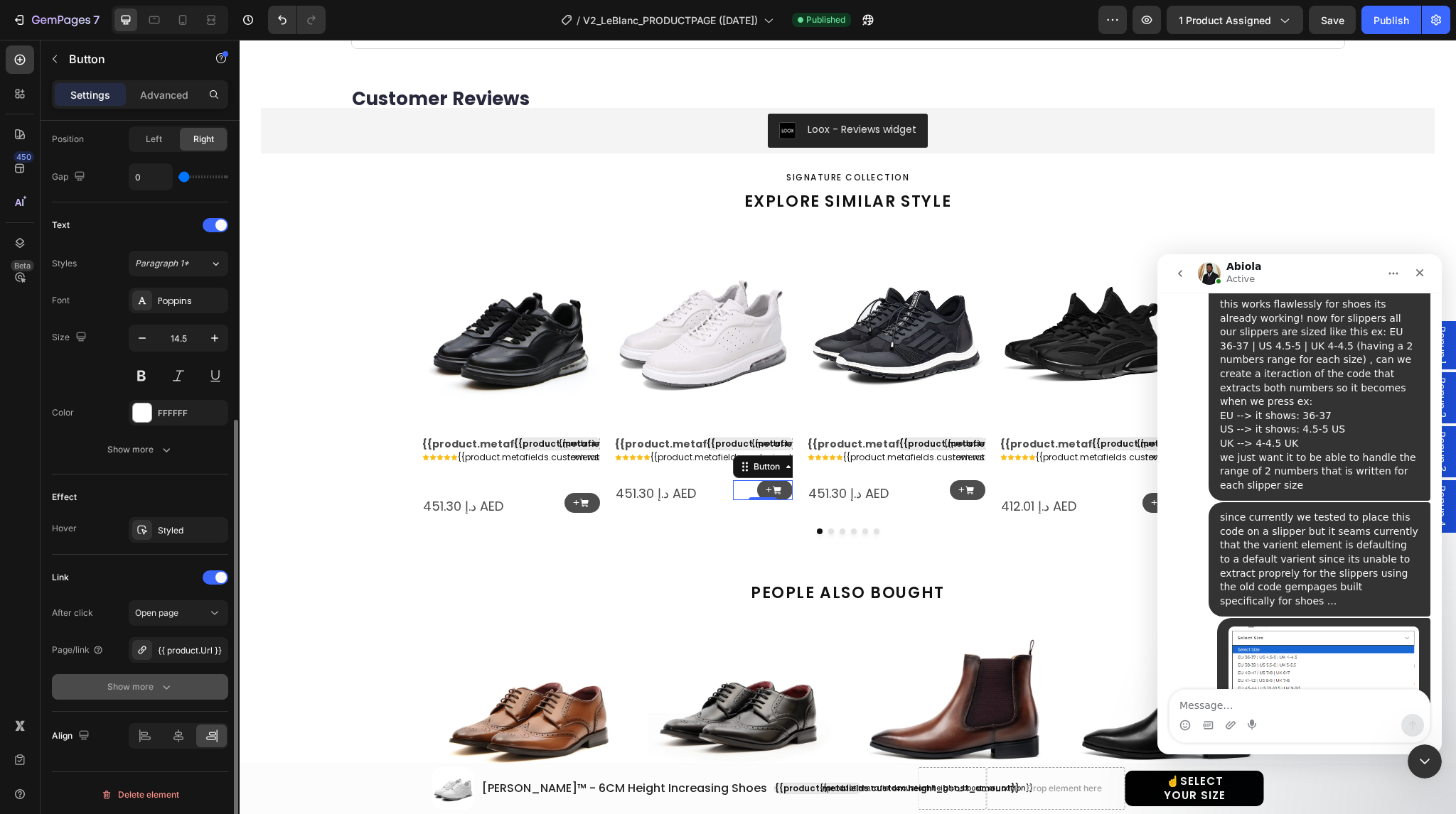
click at [136, 682] on div "Show more" at bounding box center [140, 687] width 66 height 14
click at [151, 683] on span "Yes" at bounding box center [153, 687] width 14 height 13
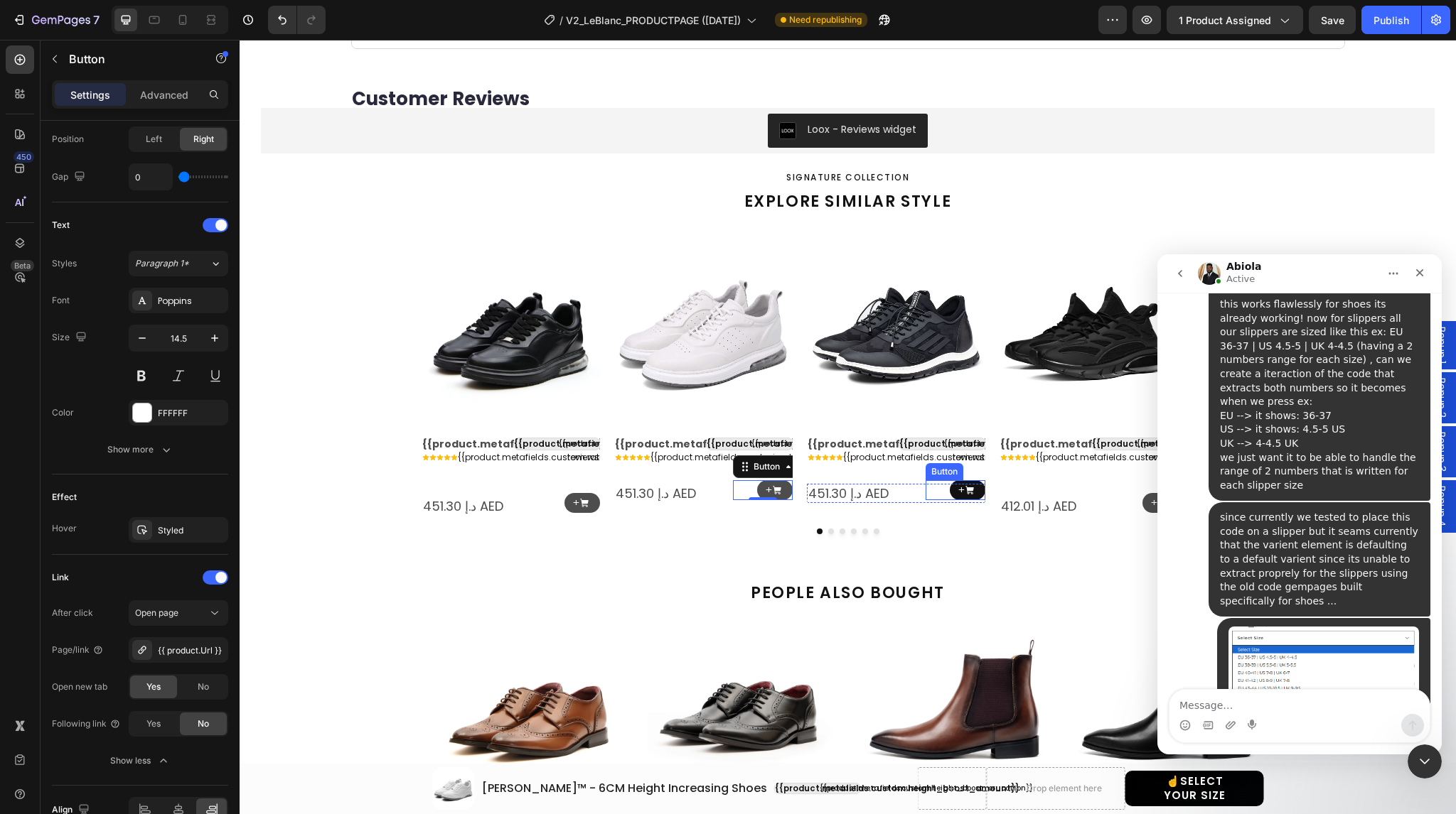
click at [950, 488] on link "+" at bounding box center [968, 490] width 36 height 21
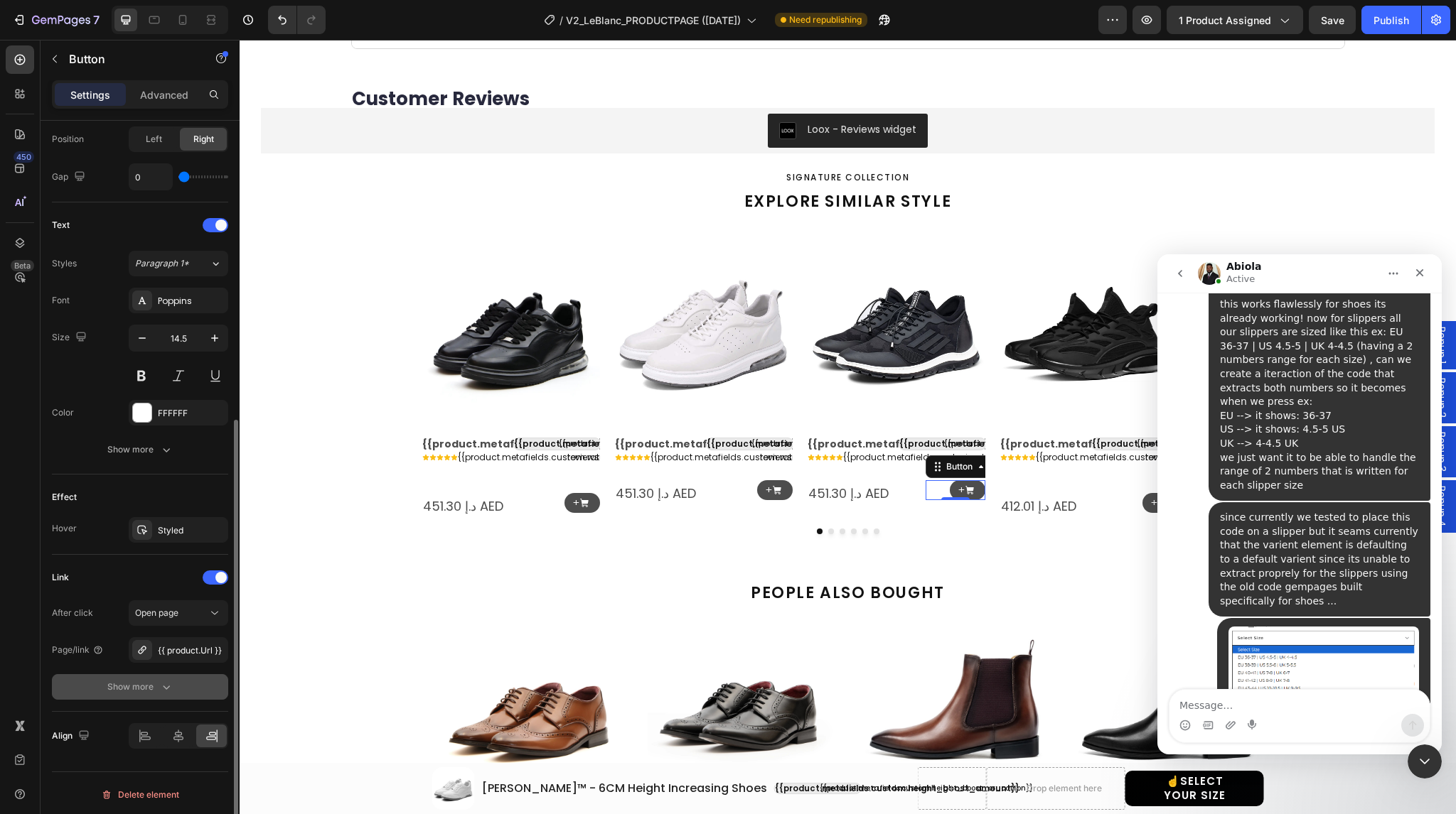
click at [136, 687] on div "Show more" at bounding box center [140, 687] width 66 height 14
click at [147, 688] on span "Yes" at bounding box center [153, 687] width 14 height 13
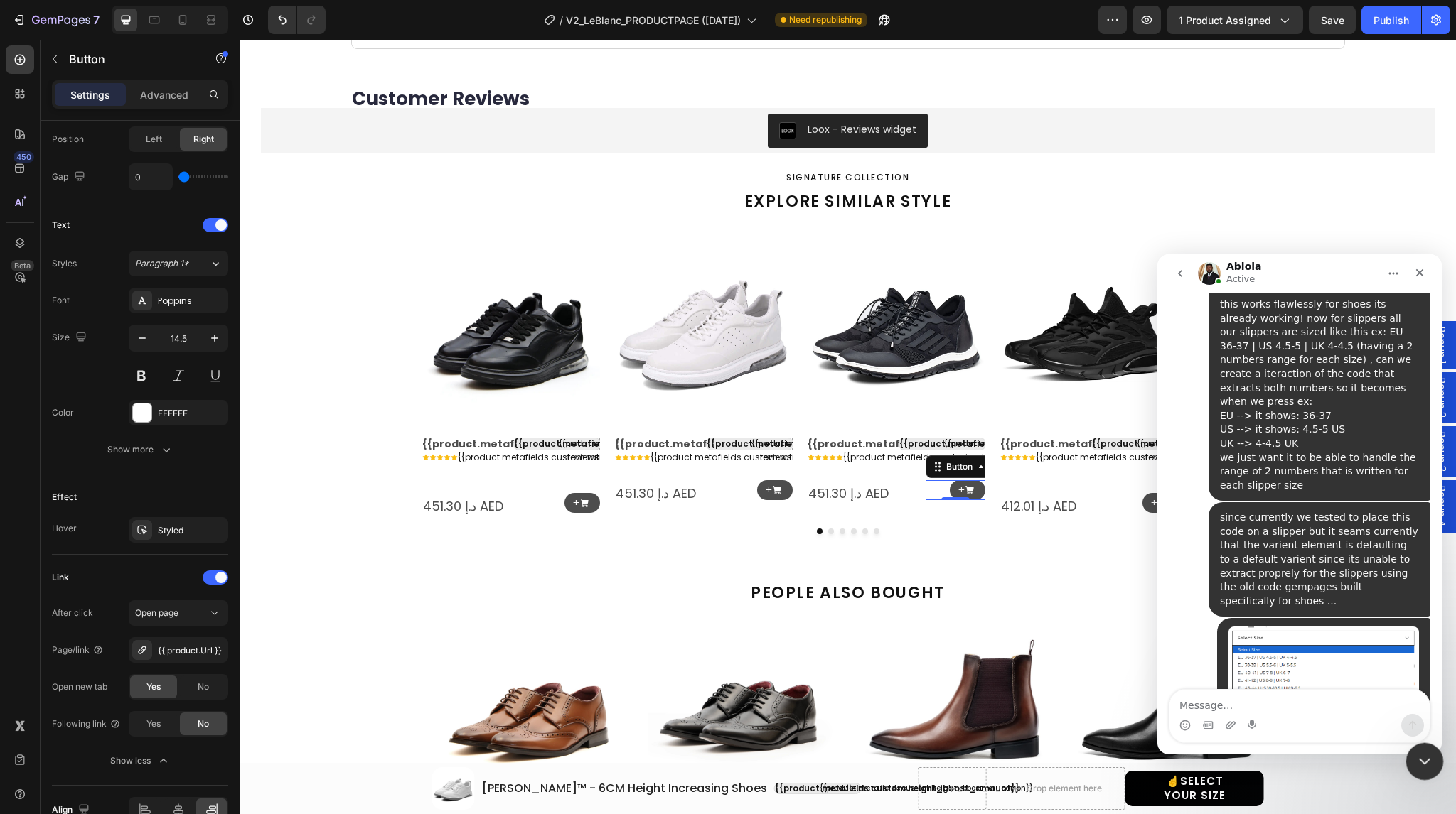
click at [1425, 771] on div "Close Intercom Messenger" at bounding box center [1422, 759] width 34 height 34
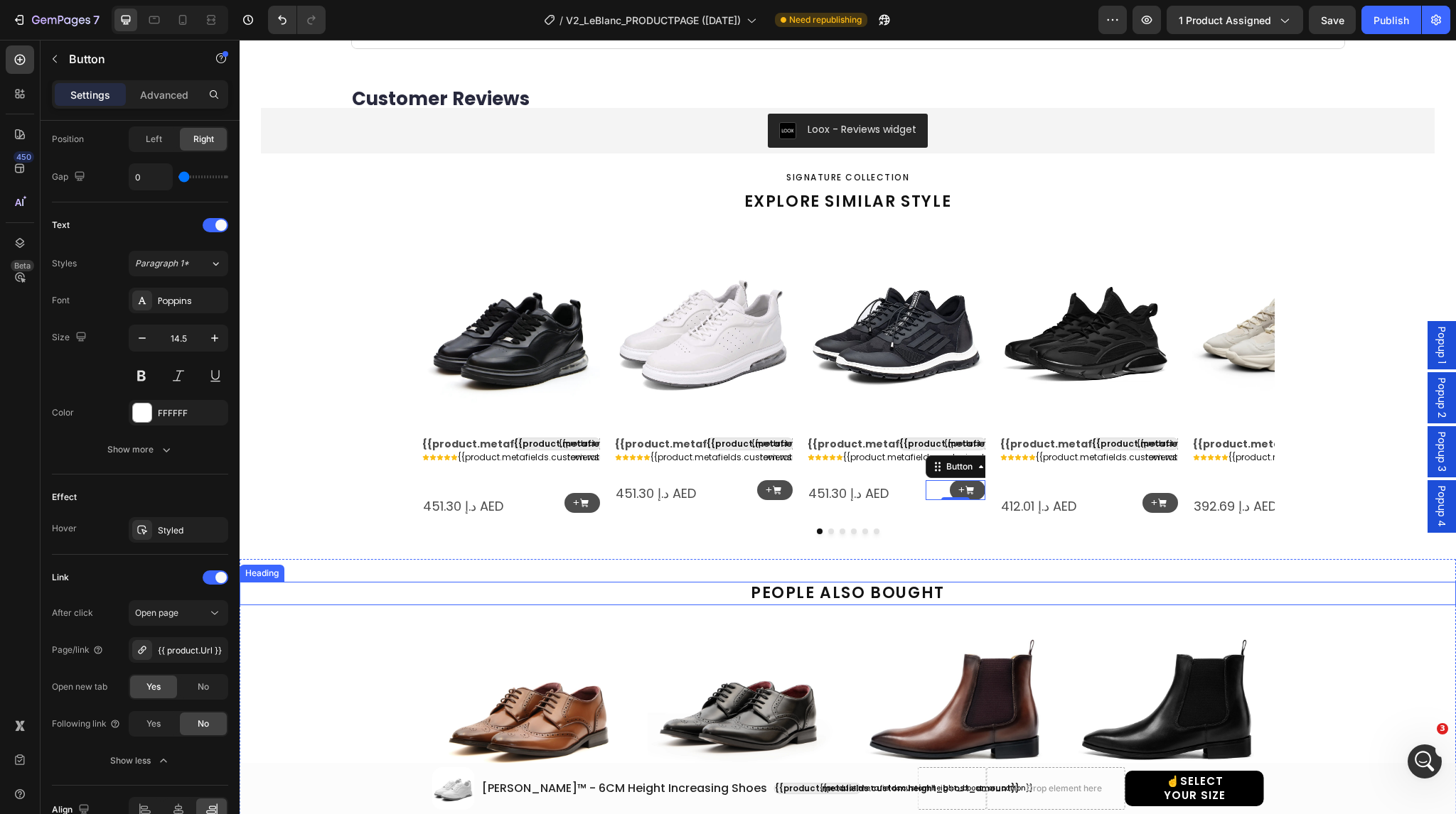
scroll to position [3545, 0]
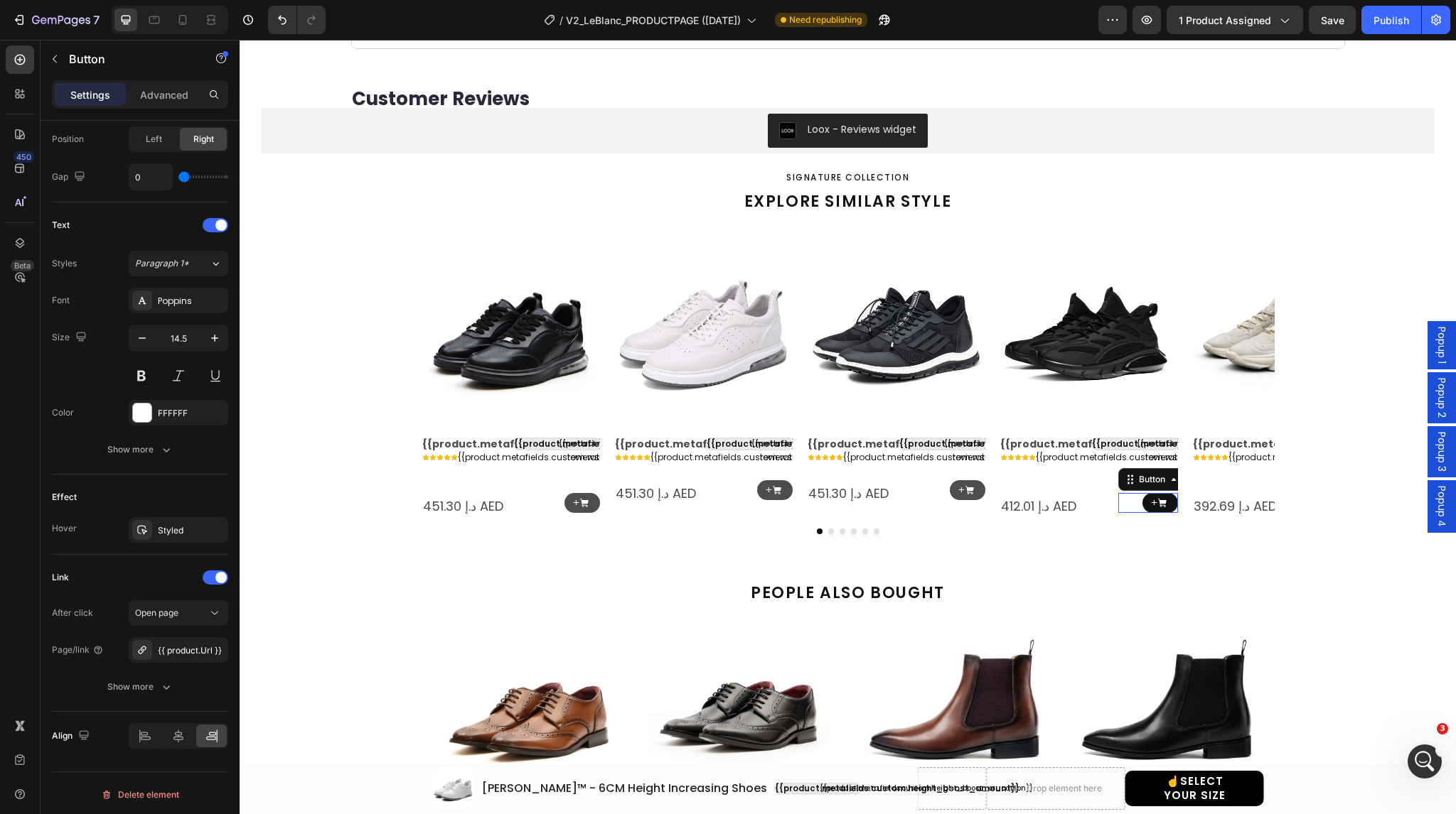
click at [1143, 502] on link "+" at bounding box center [1160, 503] width 36 height 21
click at [109, 684] on div "Show more" at bounding box center [140, 687] width 66 height 14
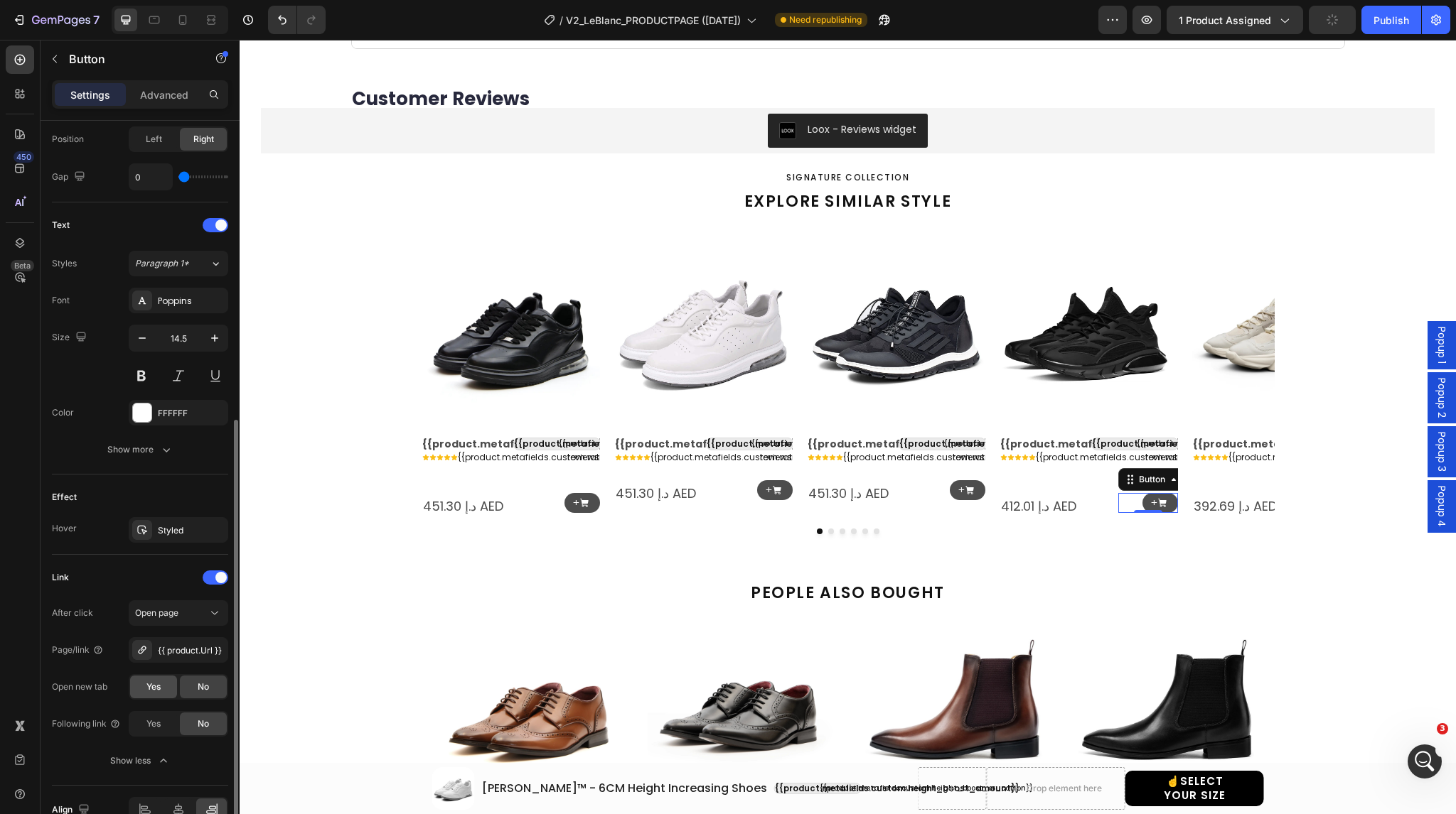
click at [155, 686] on span "Yes" at bounding box center [153, 687] width 14 height 13
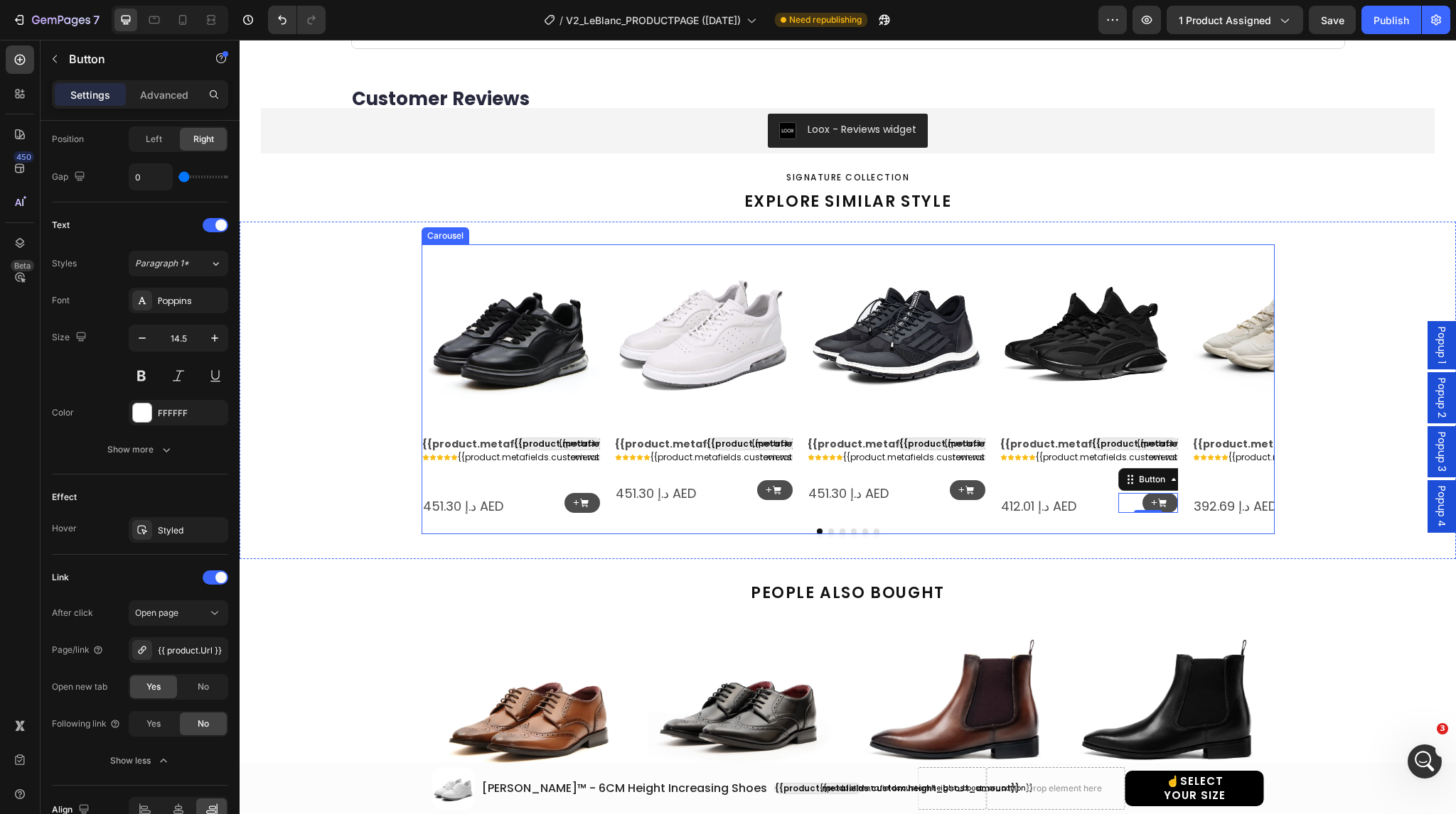
click at [1247, 378] on icon "Carousel Next Arrow" at bounding box center [1252, 381] width 18 height 18
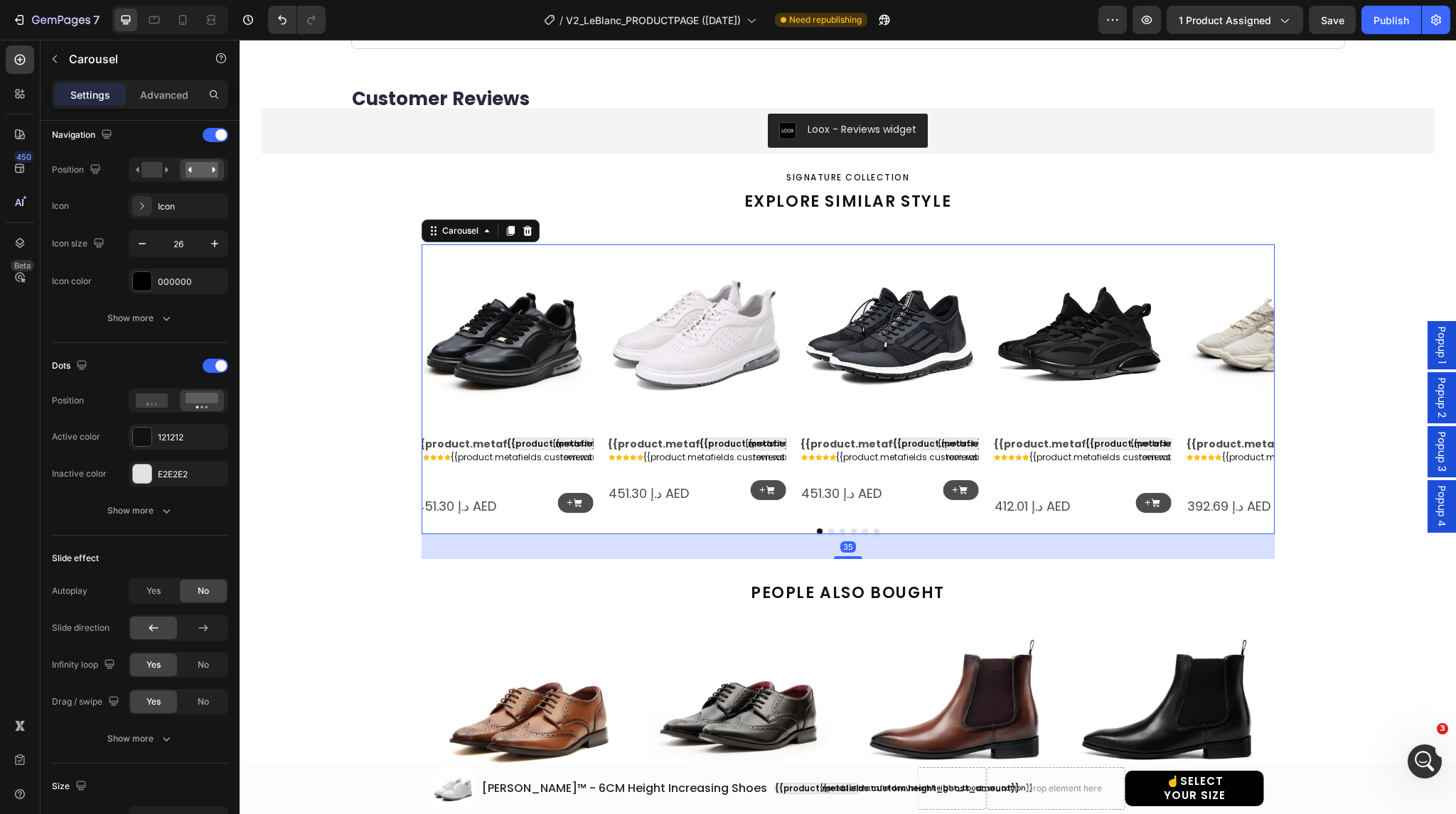
scroll to position [0, 0]
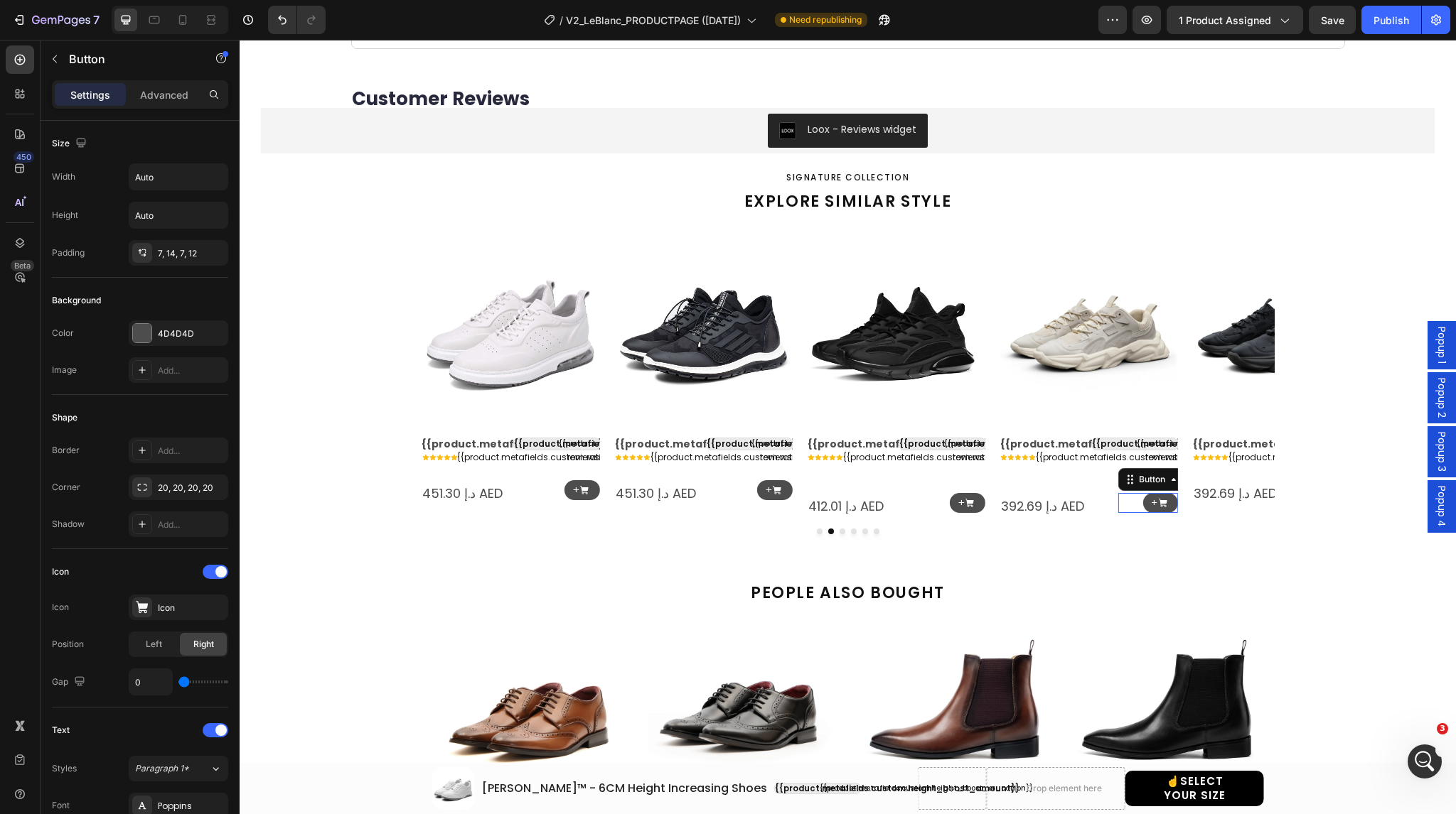
click at [1134, 500] on div "+ Button 0" at bounding box center [1148, 503] width 59 height 21
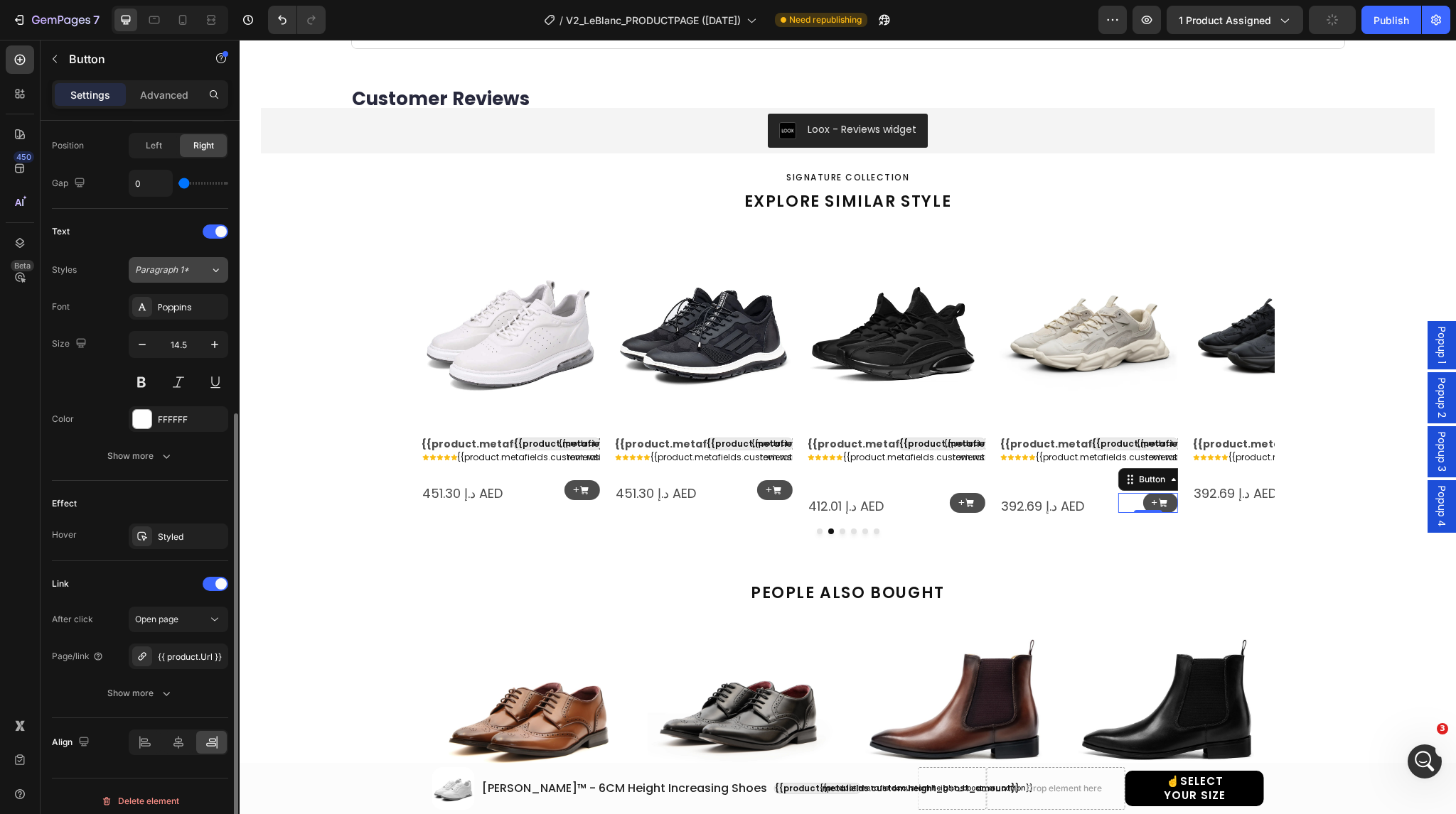
scroll to position [499, 0]
click at [130, 697] on div "Show more" at bounding box center [140, 694] width 66 height 14
click at [152, 693] on span "Yes" at bounding box center [153, 693] width 14 height 13
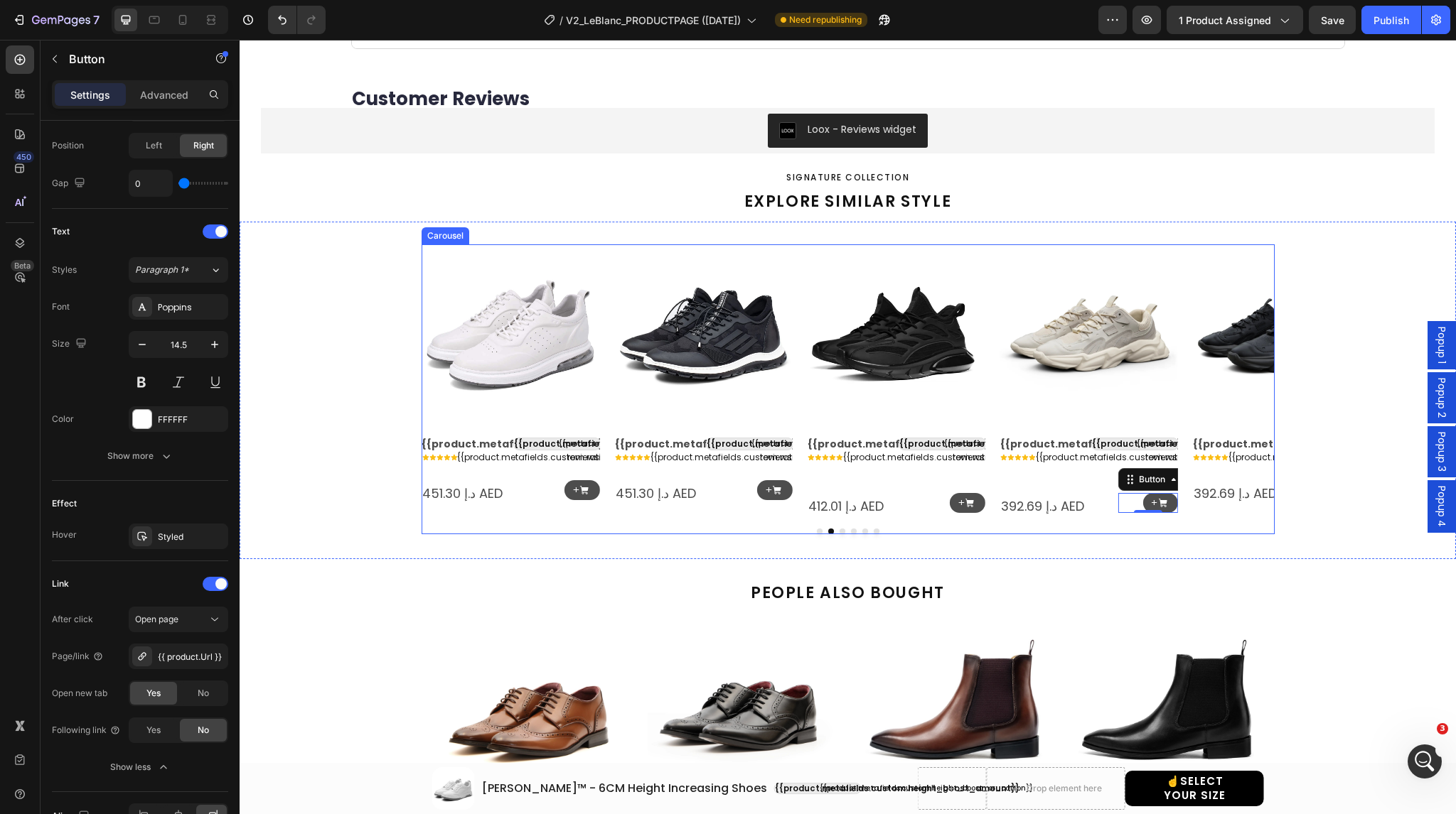
click at [1244, 378] on icon "Carousel Next Arrow" at bounding box center [1252, 381] width 18 height 18
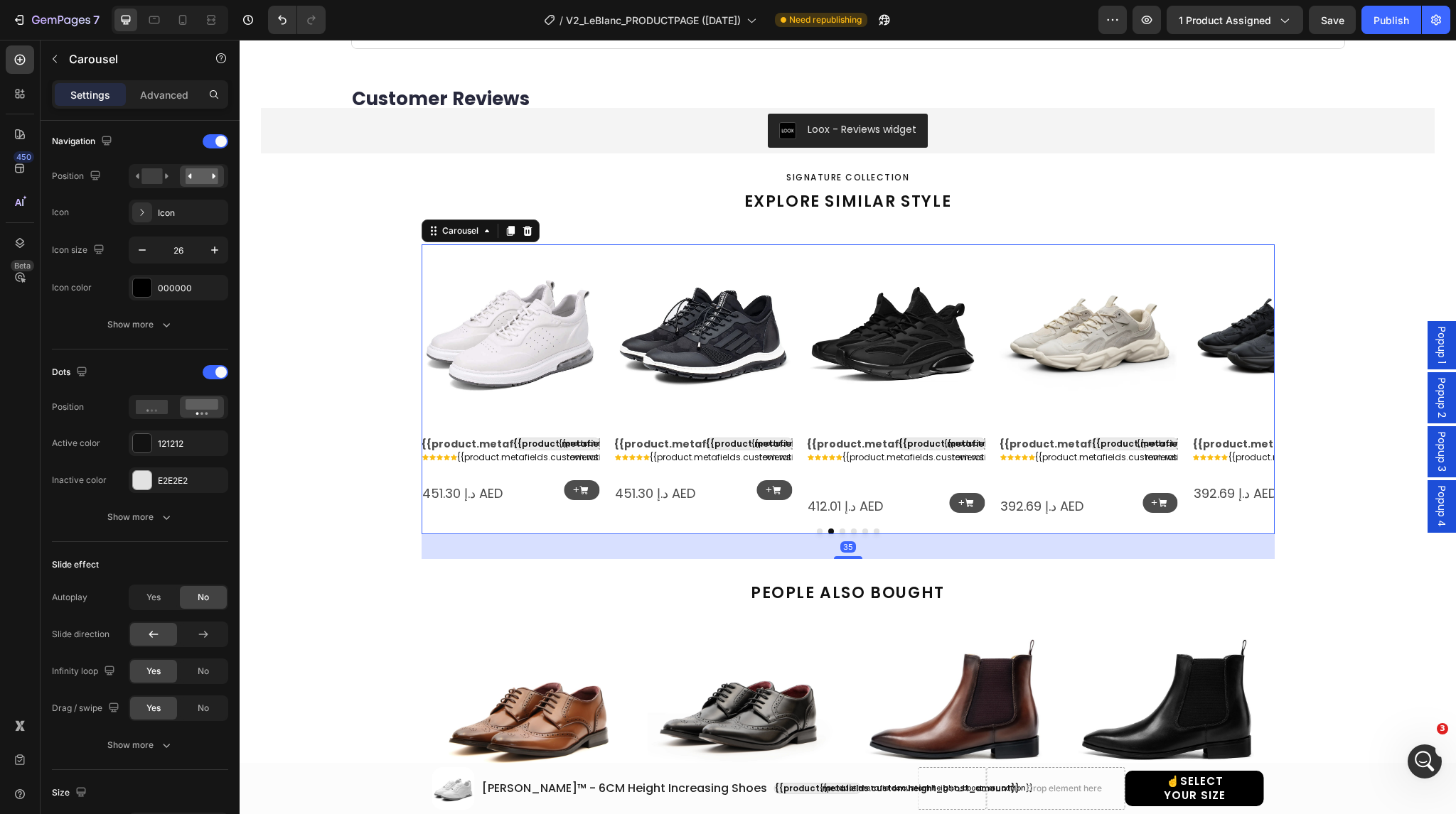
scroll to position [0, 0]
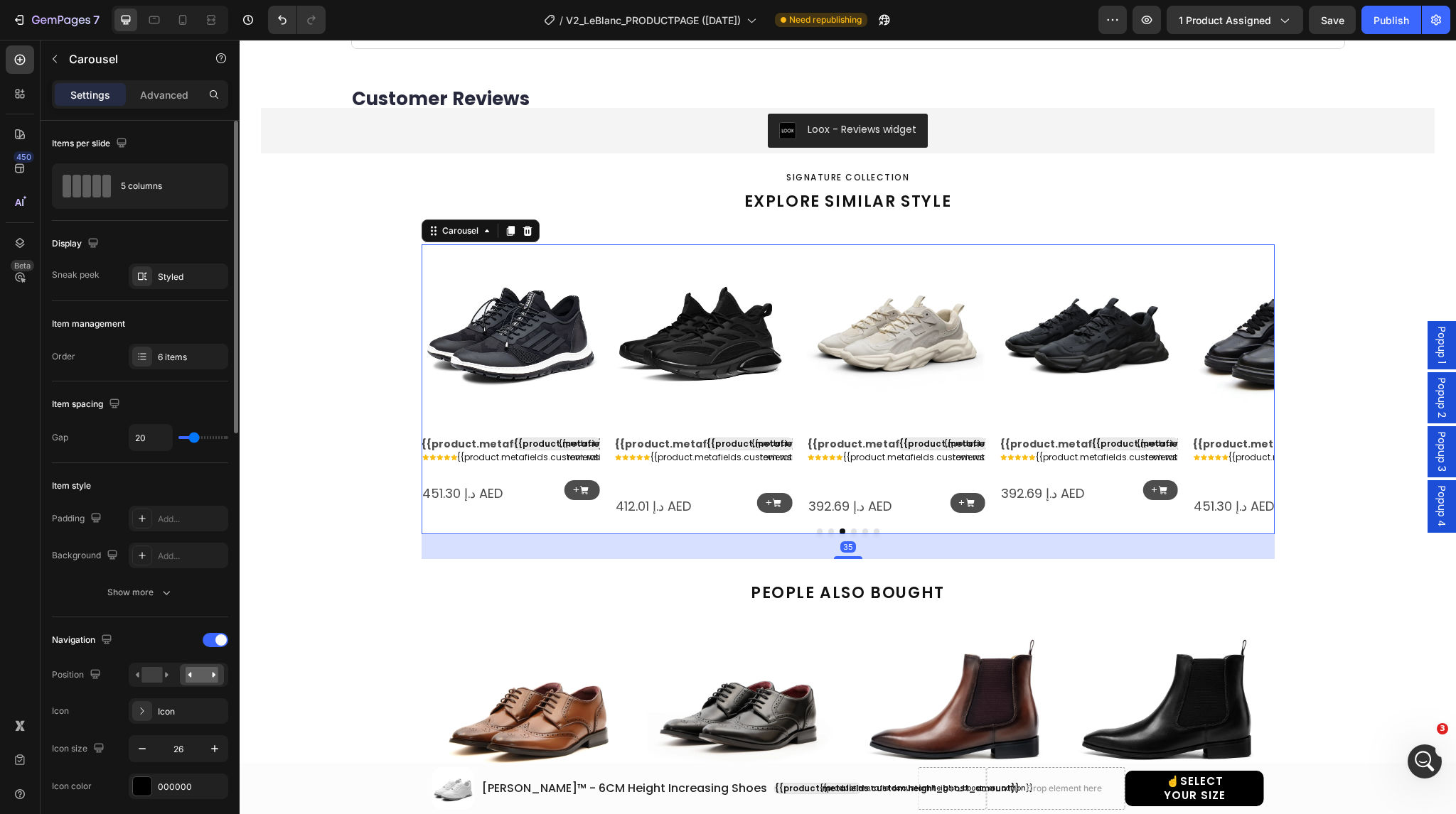
click at [1243, 378] on icon "Carousel Next Arrow" at bounding box center [1252, 381] width 18 height 18
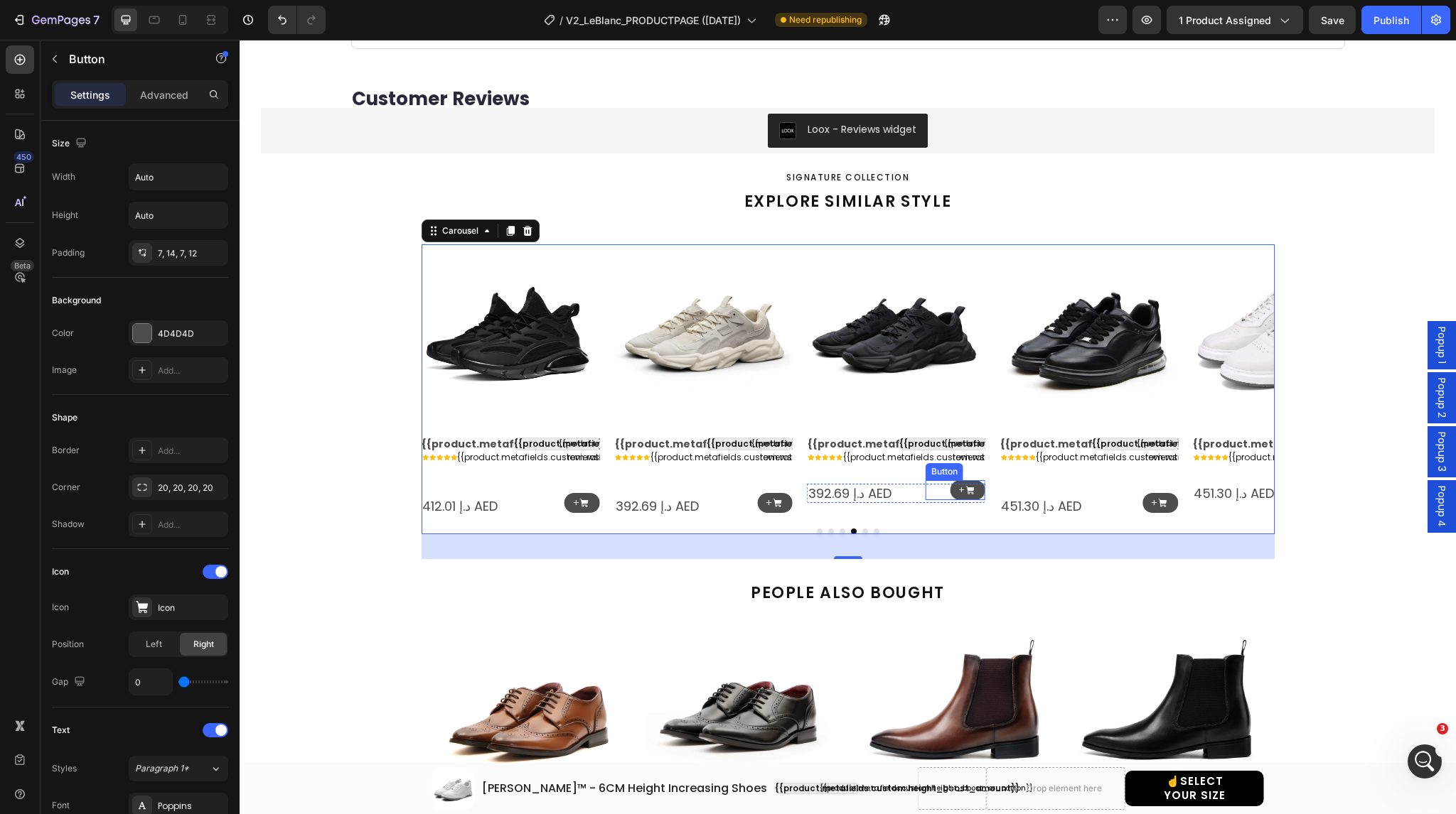
click at [943, 488] on div "+ Button" at bounding box center [955, 490] width 59 height 21
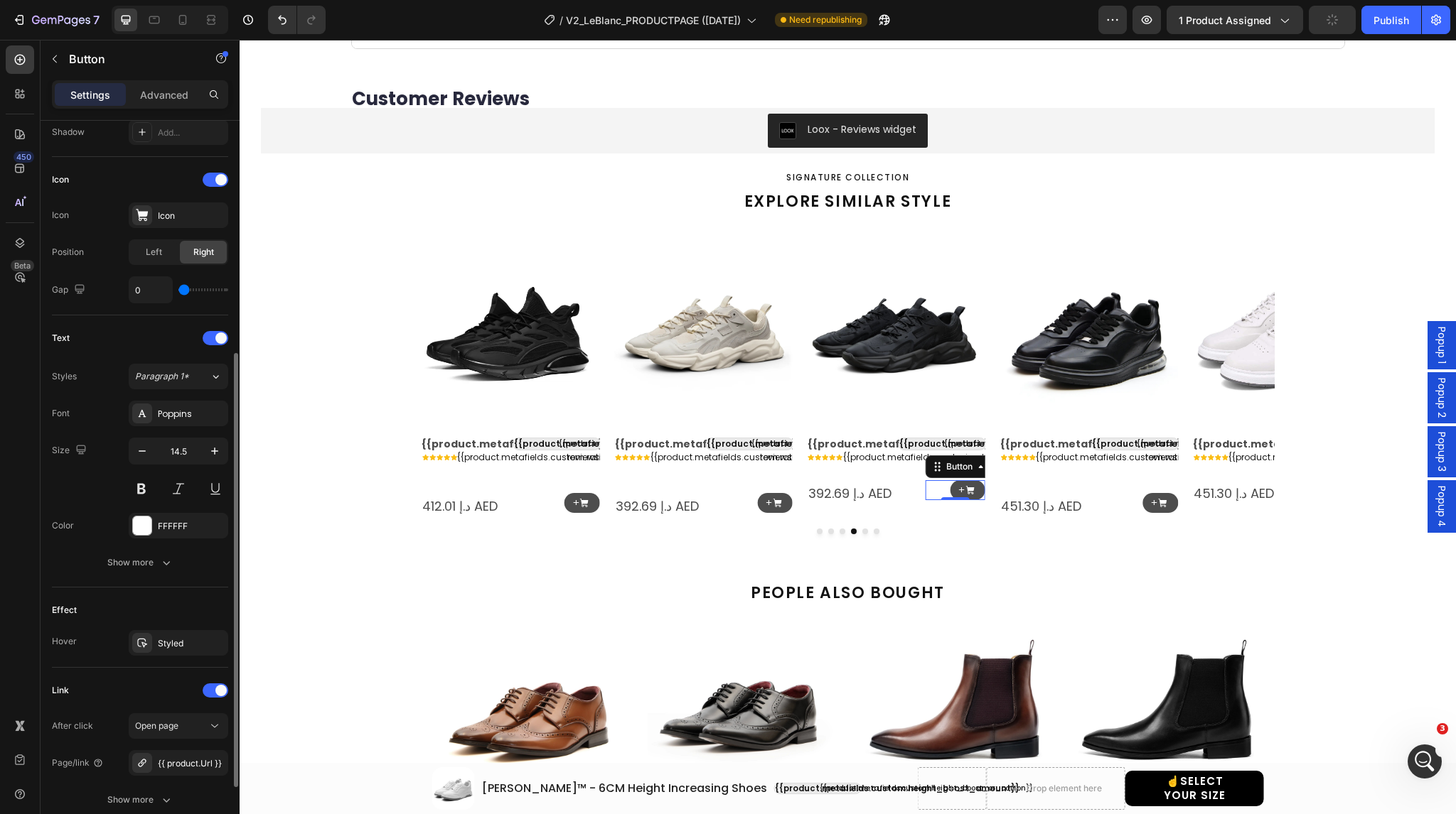
scroll to position [506, 0]
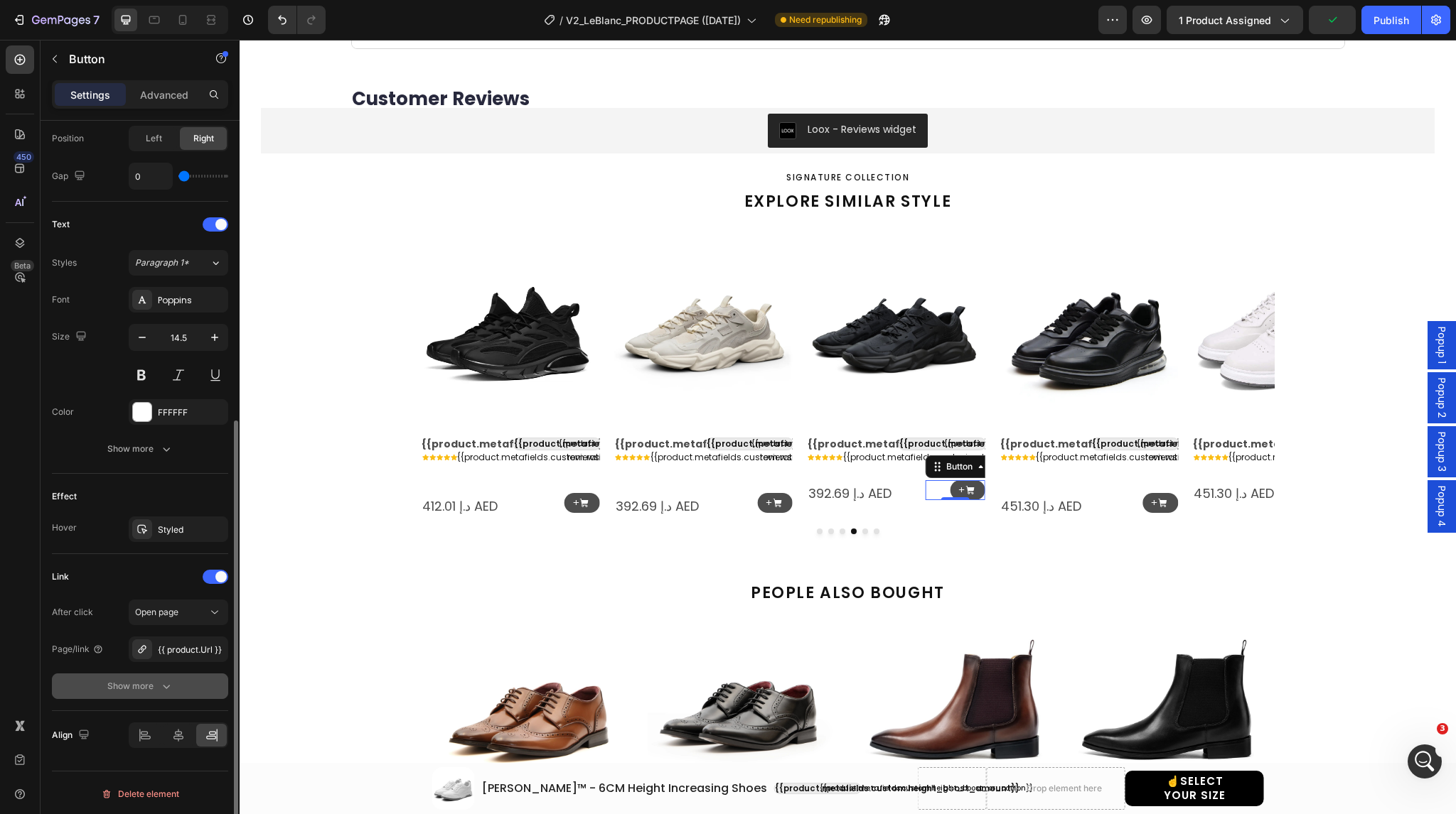
click at [124, 680] on div "Show more" at bounding box center [140, 686] width 66 height 14
click at [161, 685] on span "Yes" at bounding box center [153, 686] width 14 height 13
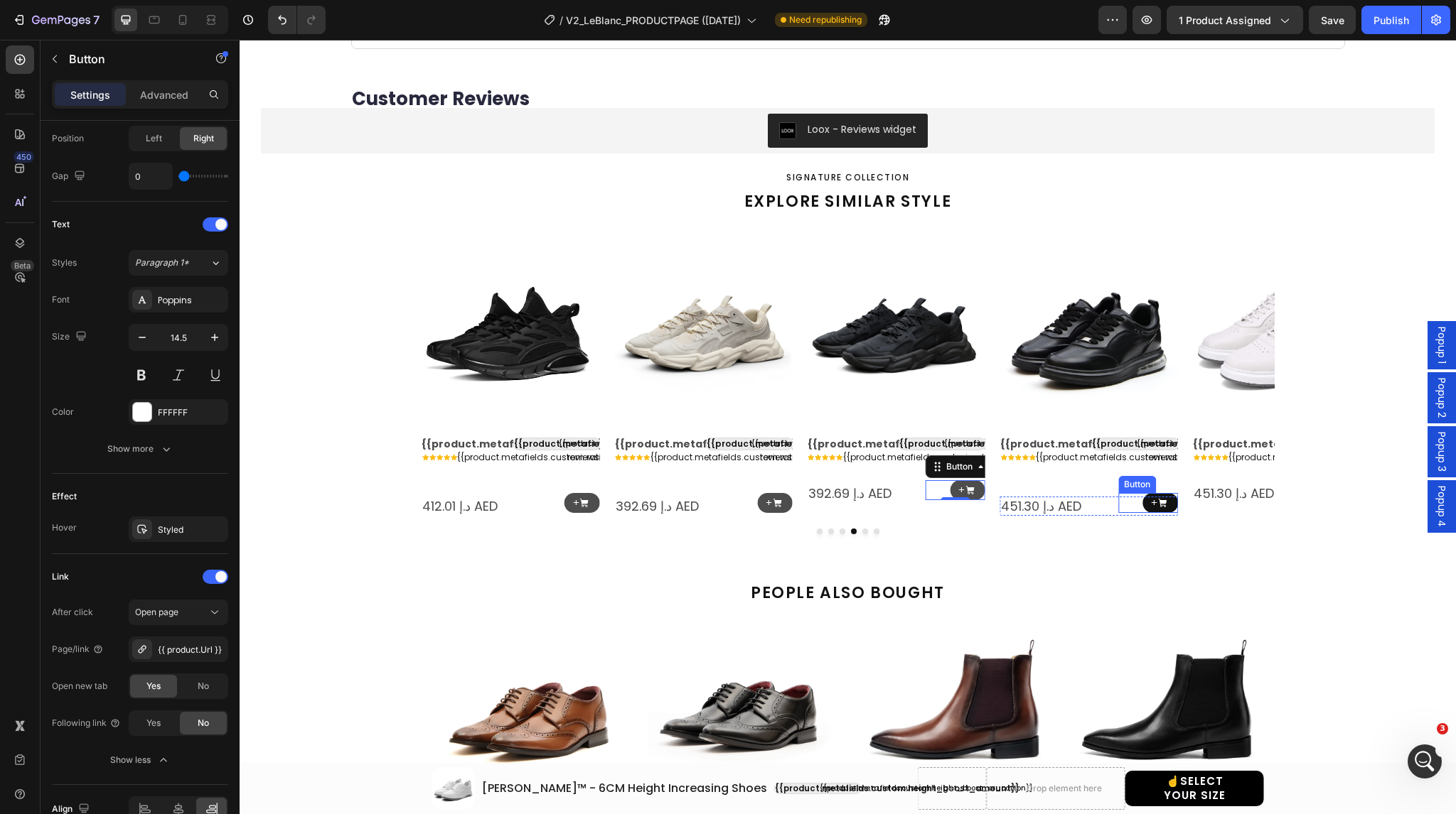
click at [1143, 500] on link "+" at bounding box center [1160, 503] width 36 height 21
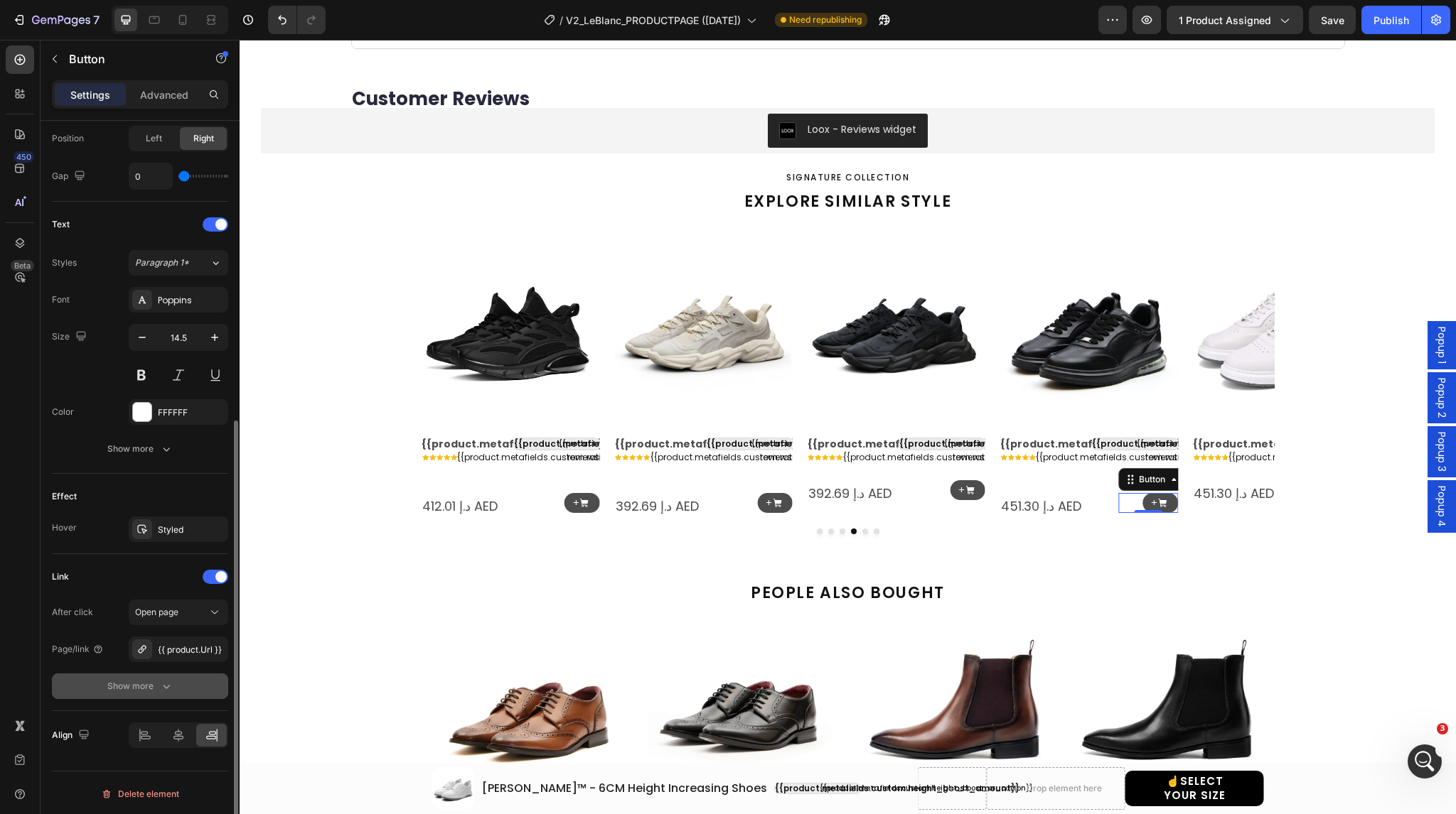
click at [152, 688] on div "Show more" at bounding box center [140, 686] width 66 height 14
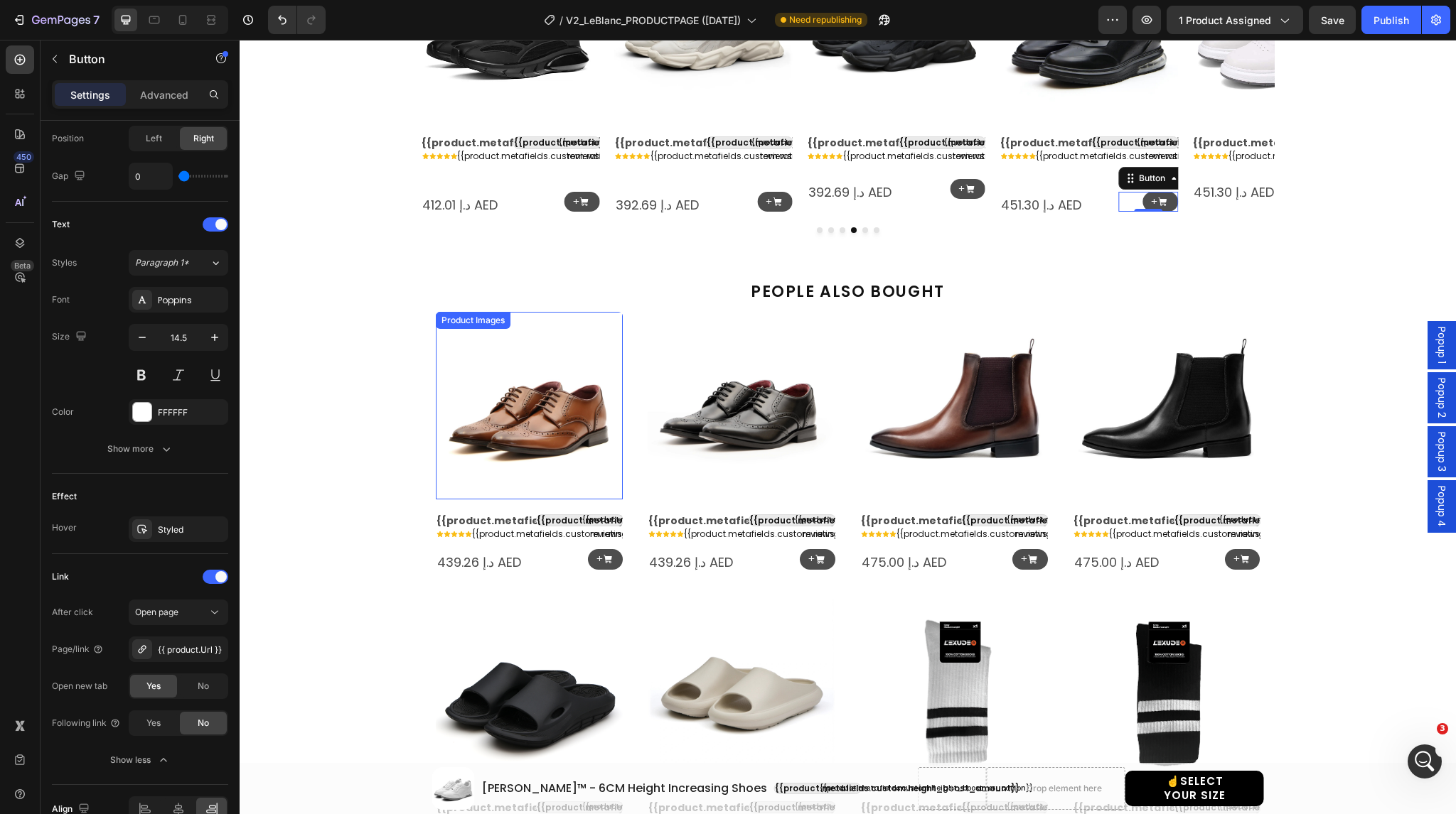
scroll to position [1452, 0]
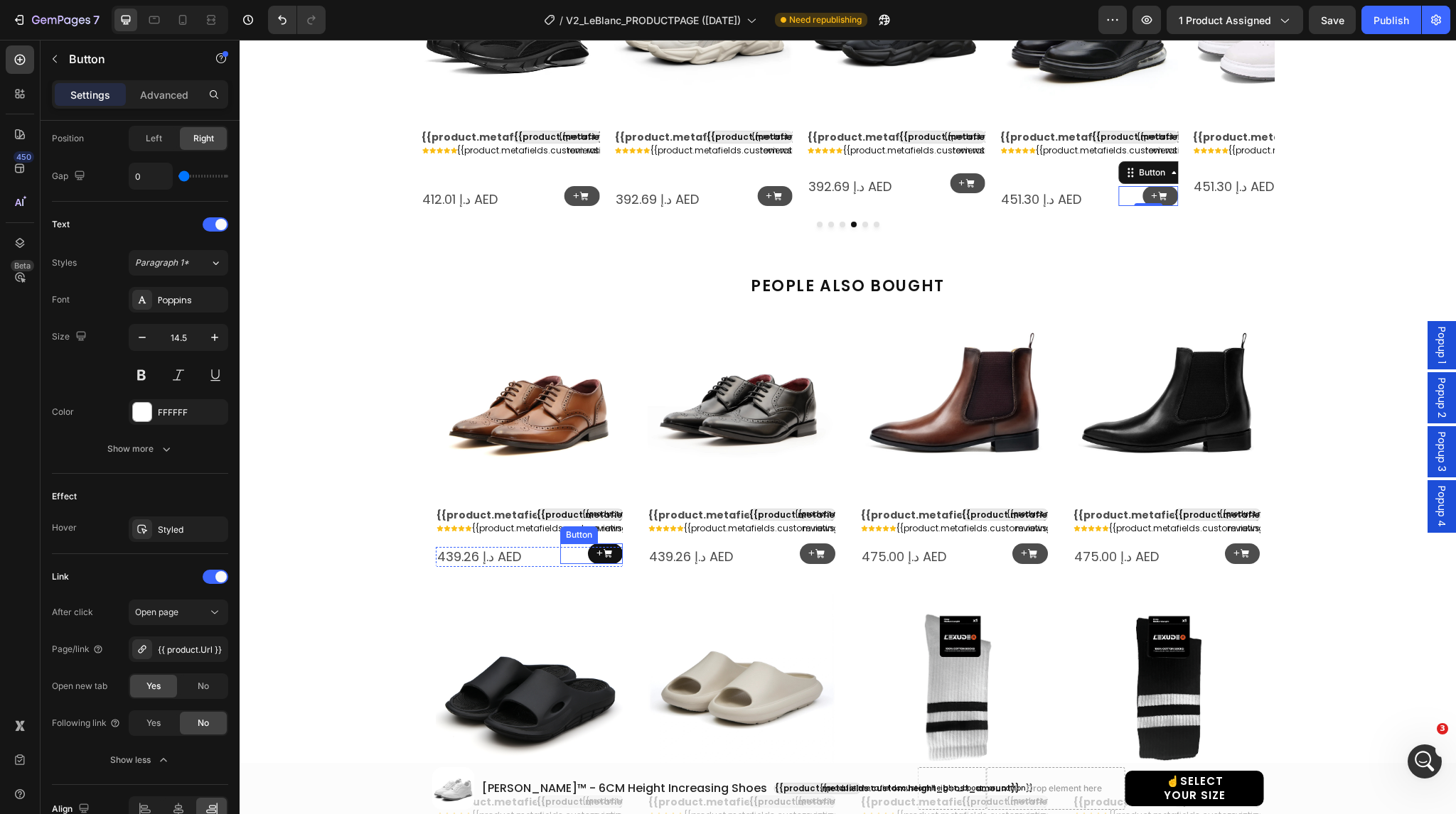
click at [588, 555] on link "+" at bounding box center [606, 554] width 36 height 21
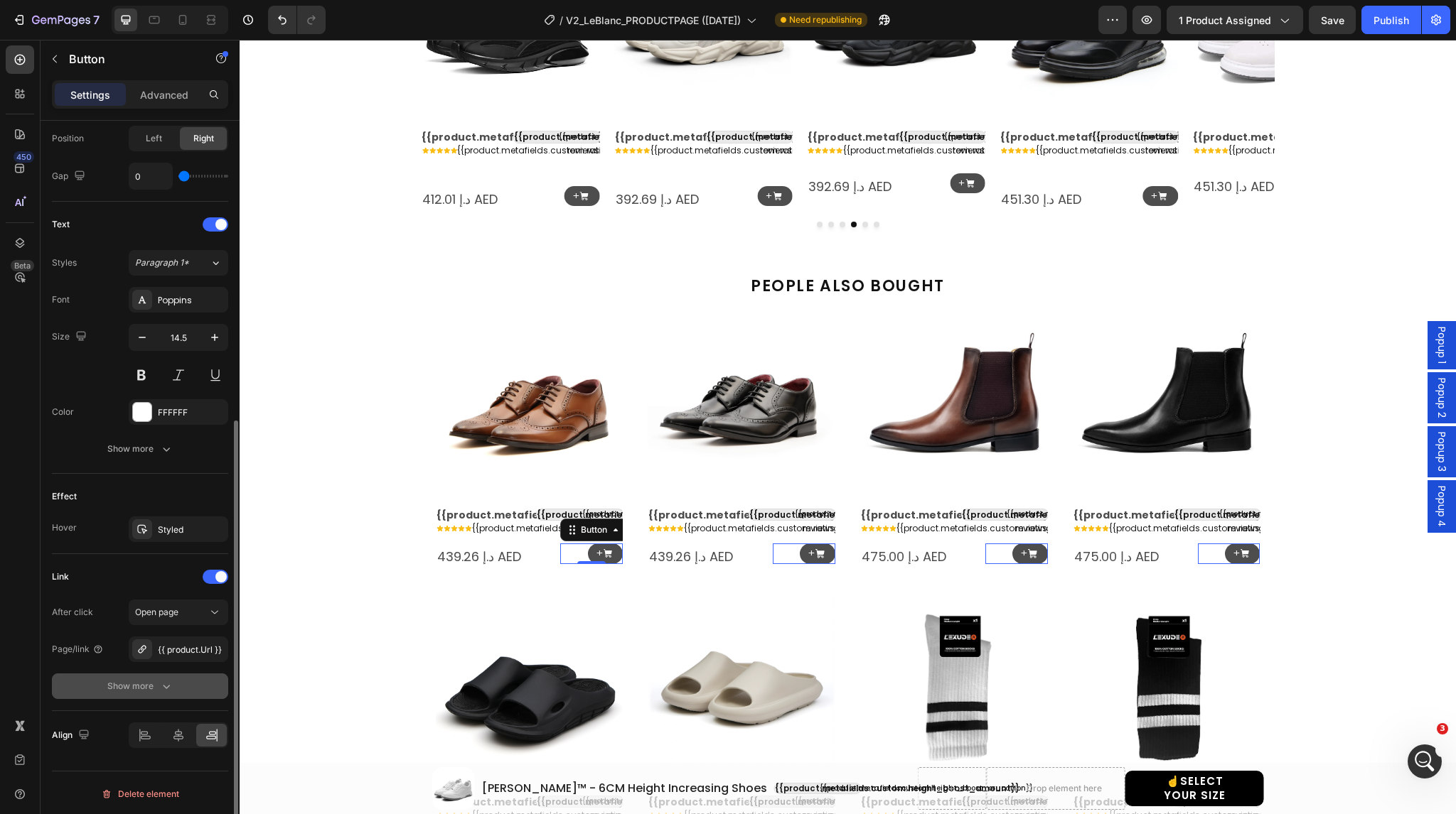
click at [152, 691] on button "Show more" at bounding box center [139, 687] width 176 height 26
click at [158, 685] on span "Yes" at bounding box center [153, 686] width 14 height 13
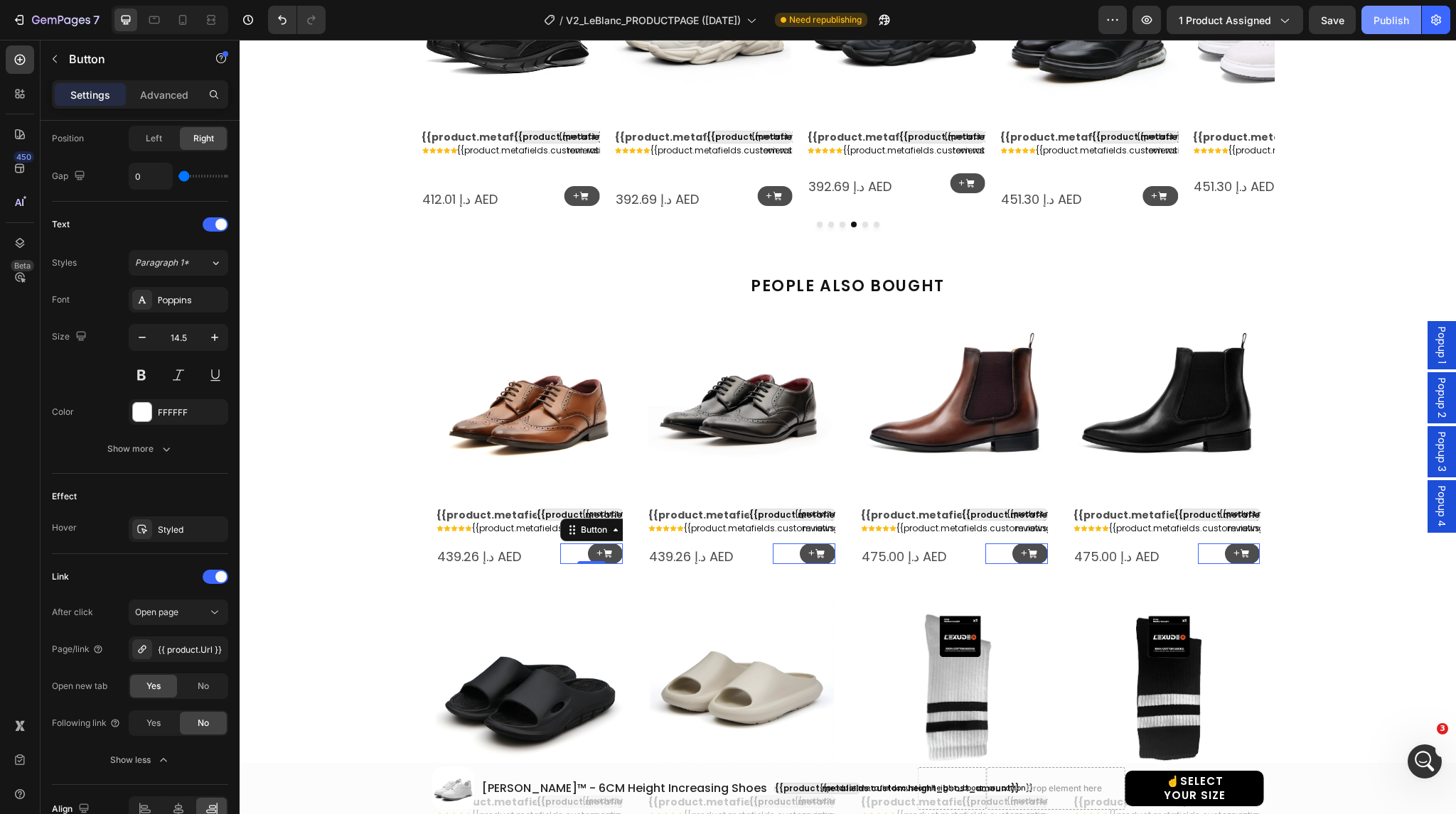
click at [1385, 24] on div "Publish" at bounding box center [1391, 21] width 36 height 15
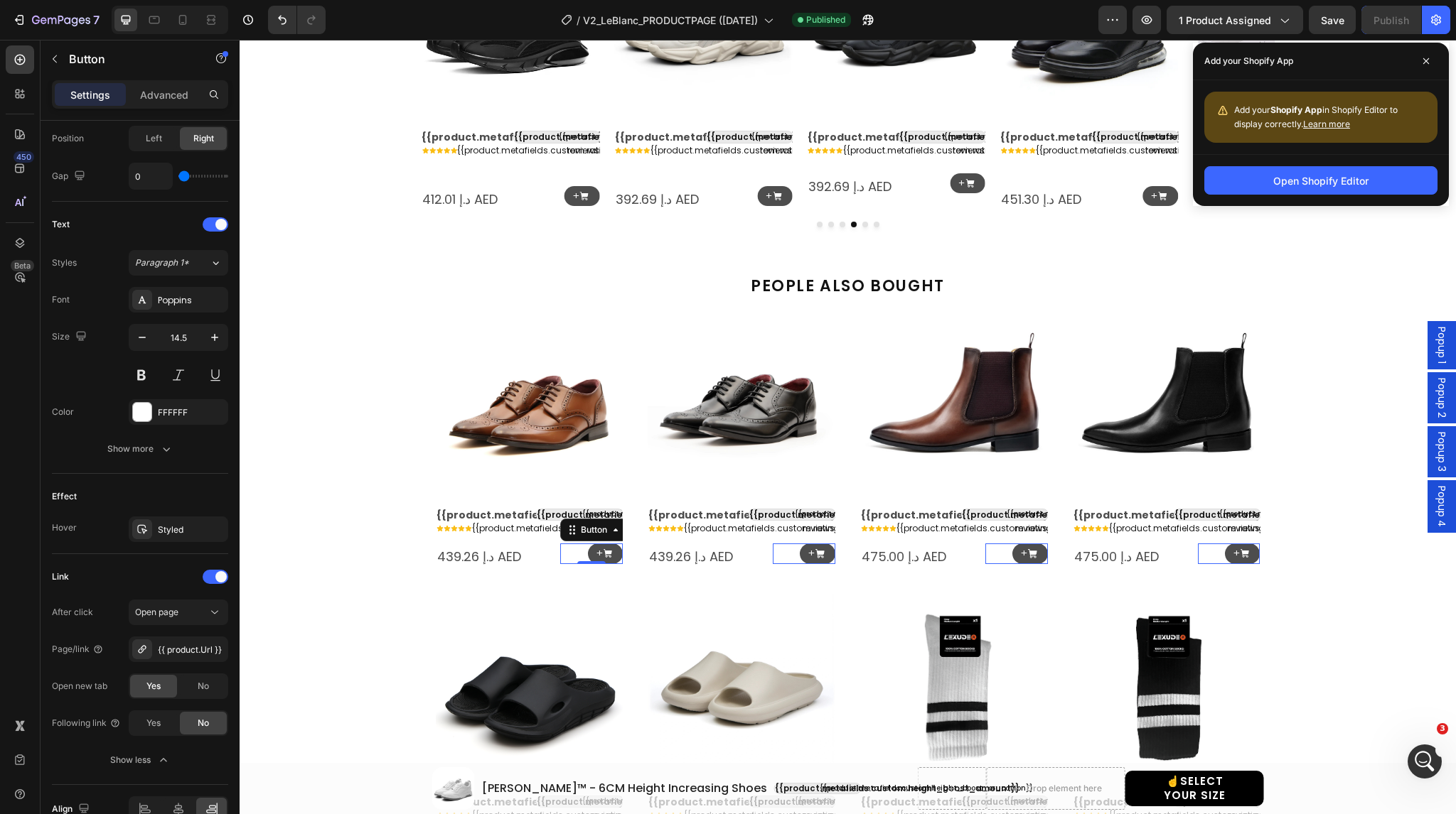
scroll to position [4365, 0]
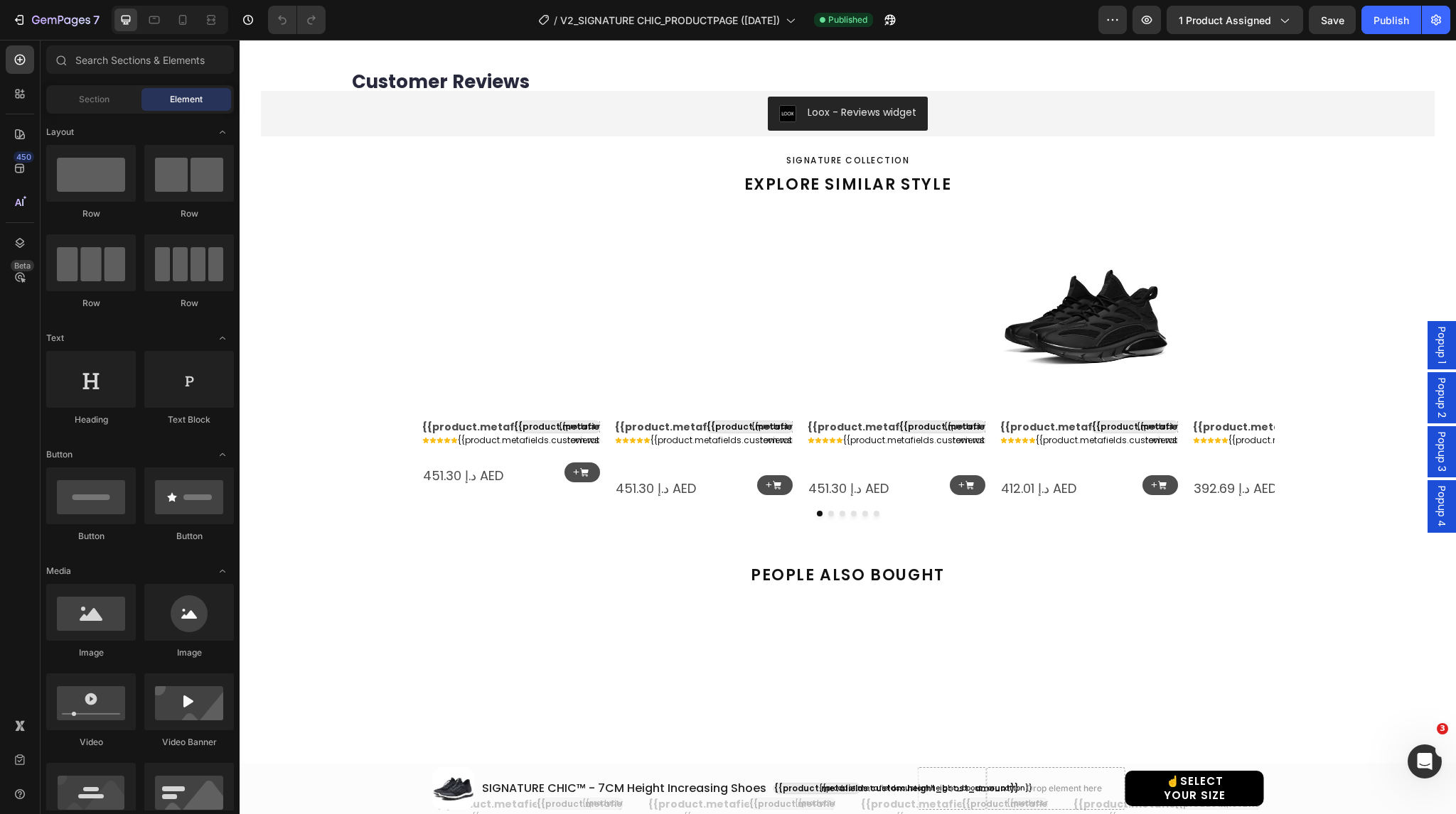
scroll to position [1166, 0]
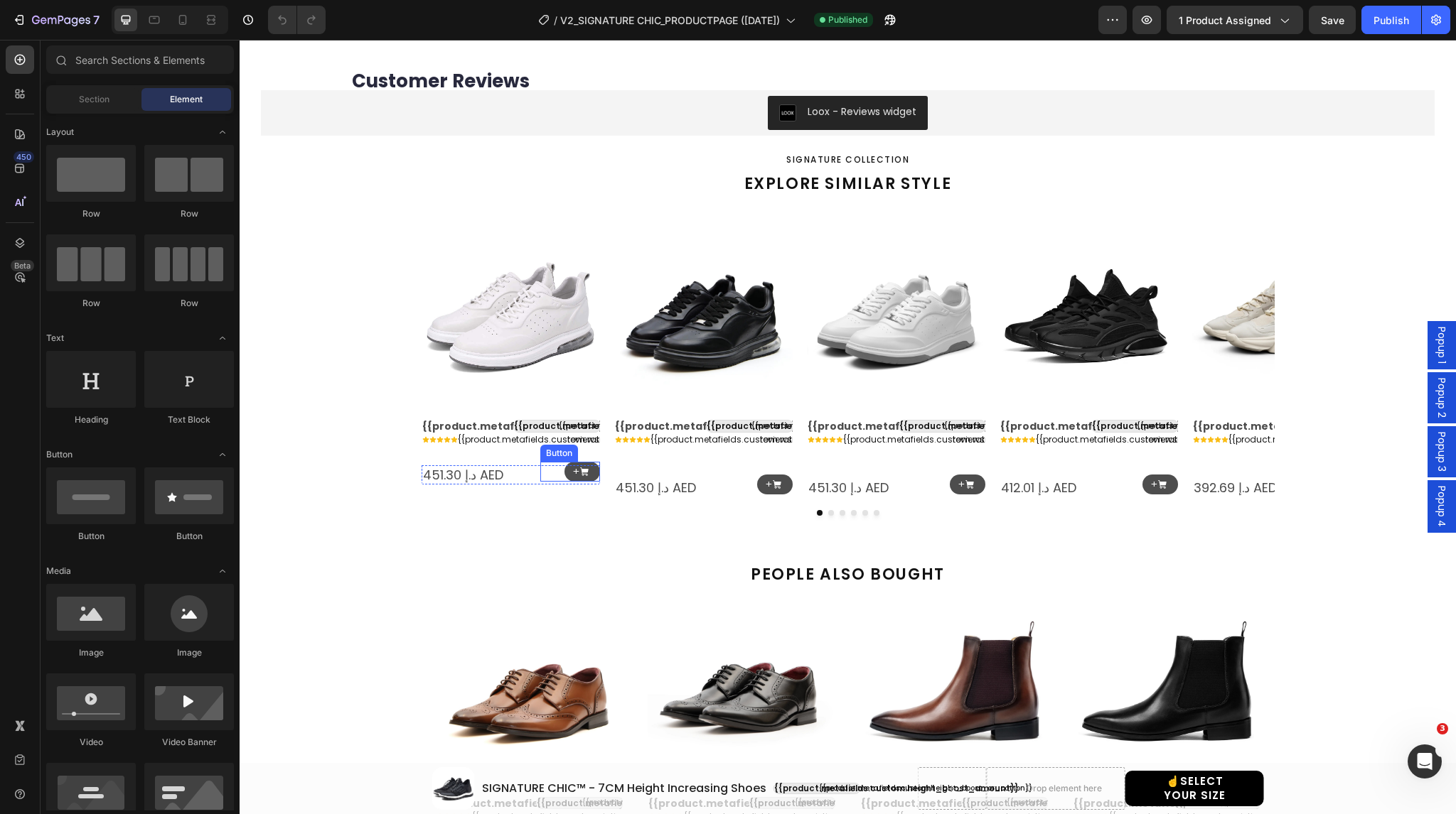
click at [555, 474] on div "+ Button" at bounding box center [570, 472] width 59 height 21
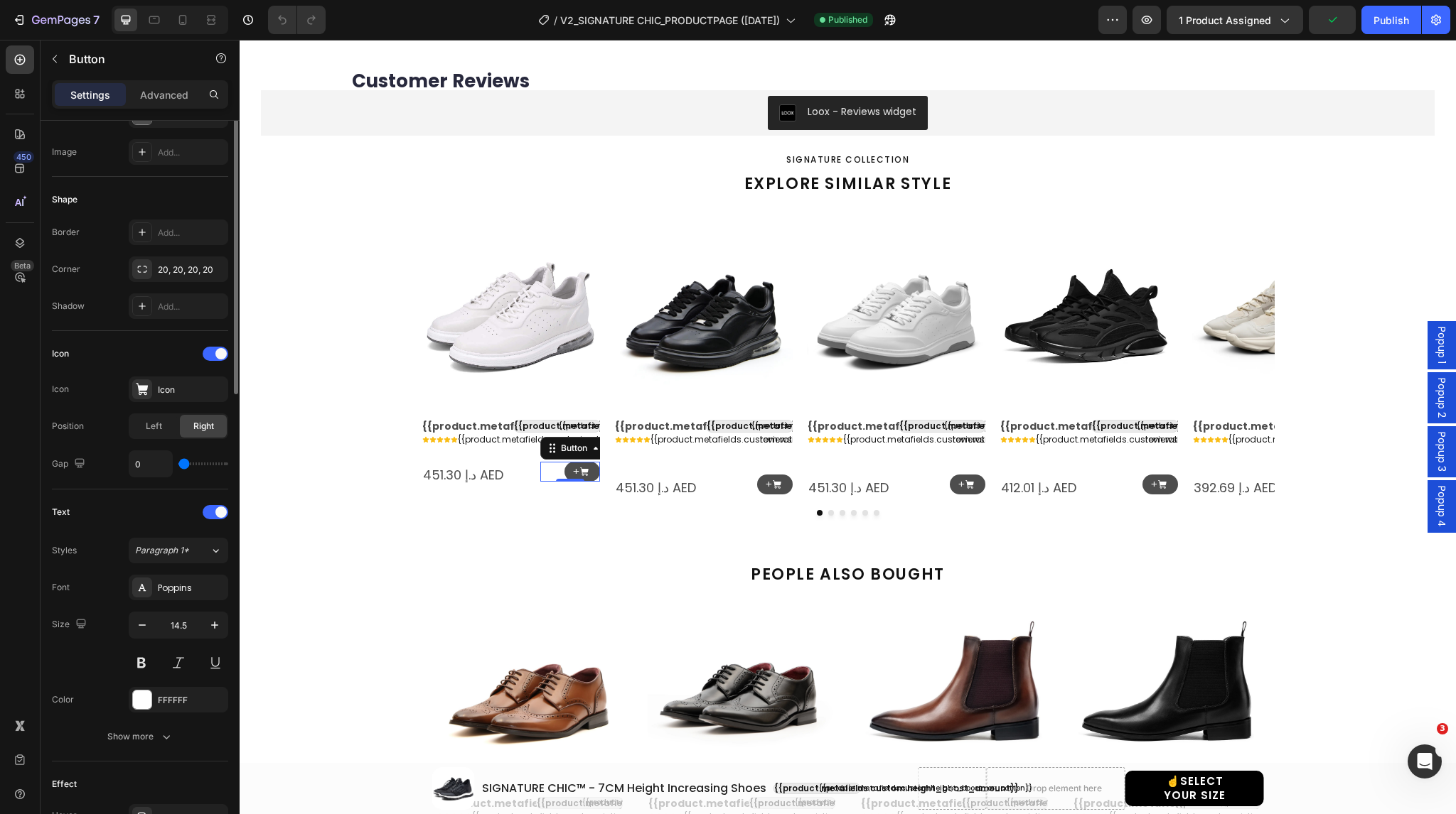
scroll to position [222, 0]
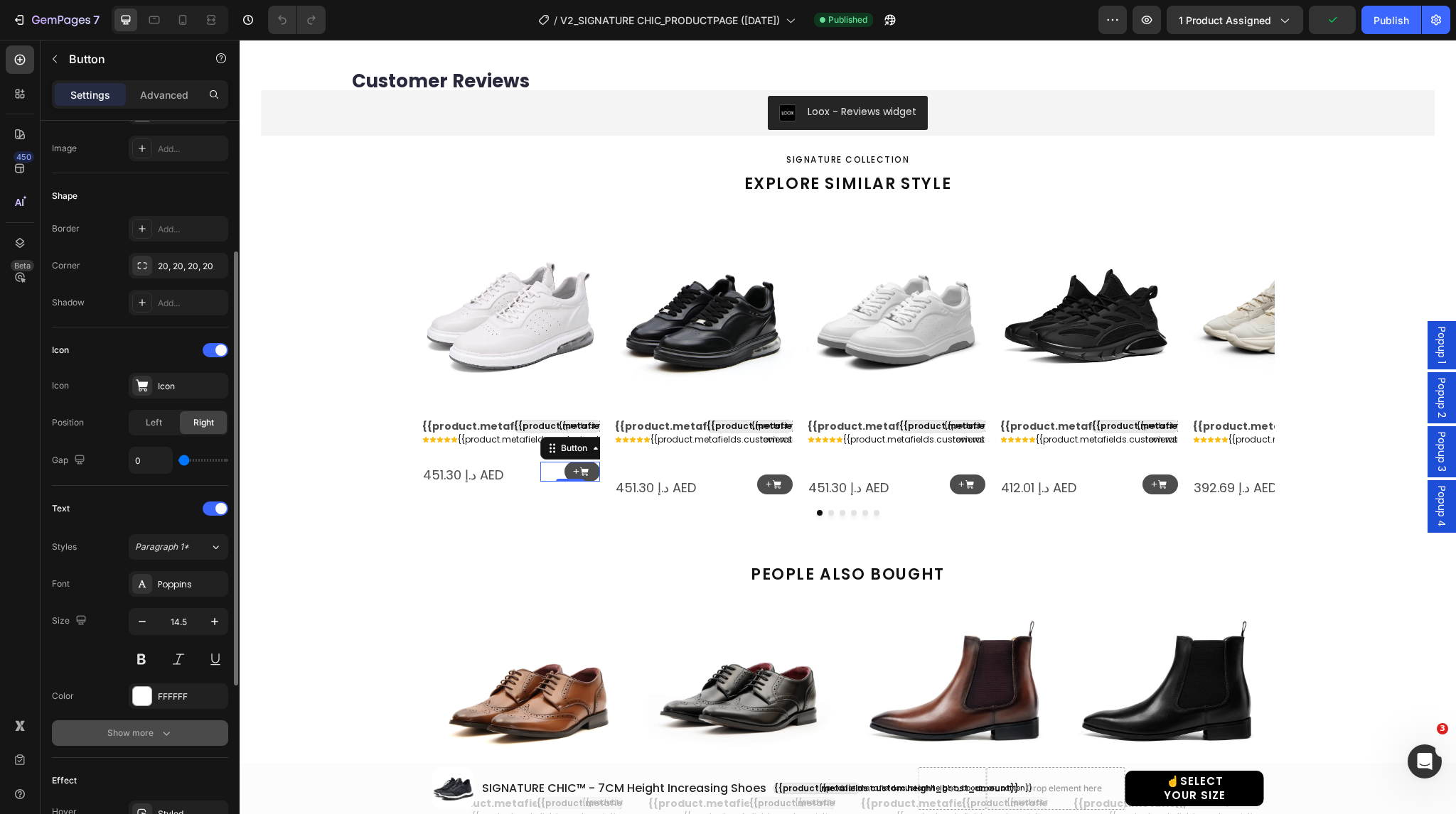
click at [150, 731] on div "Show more" at bounding box center [140, 733] width 66 height 14
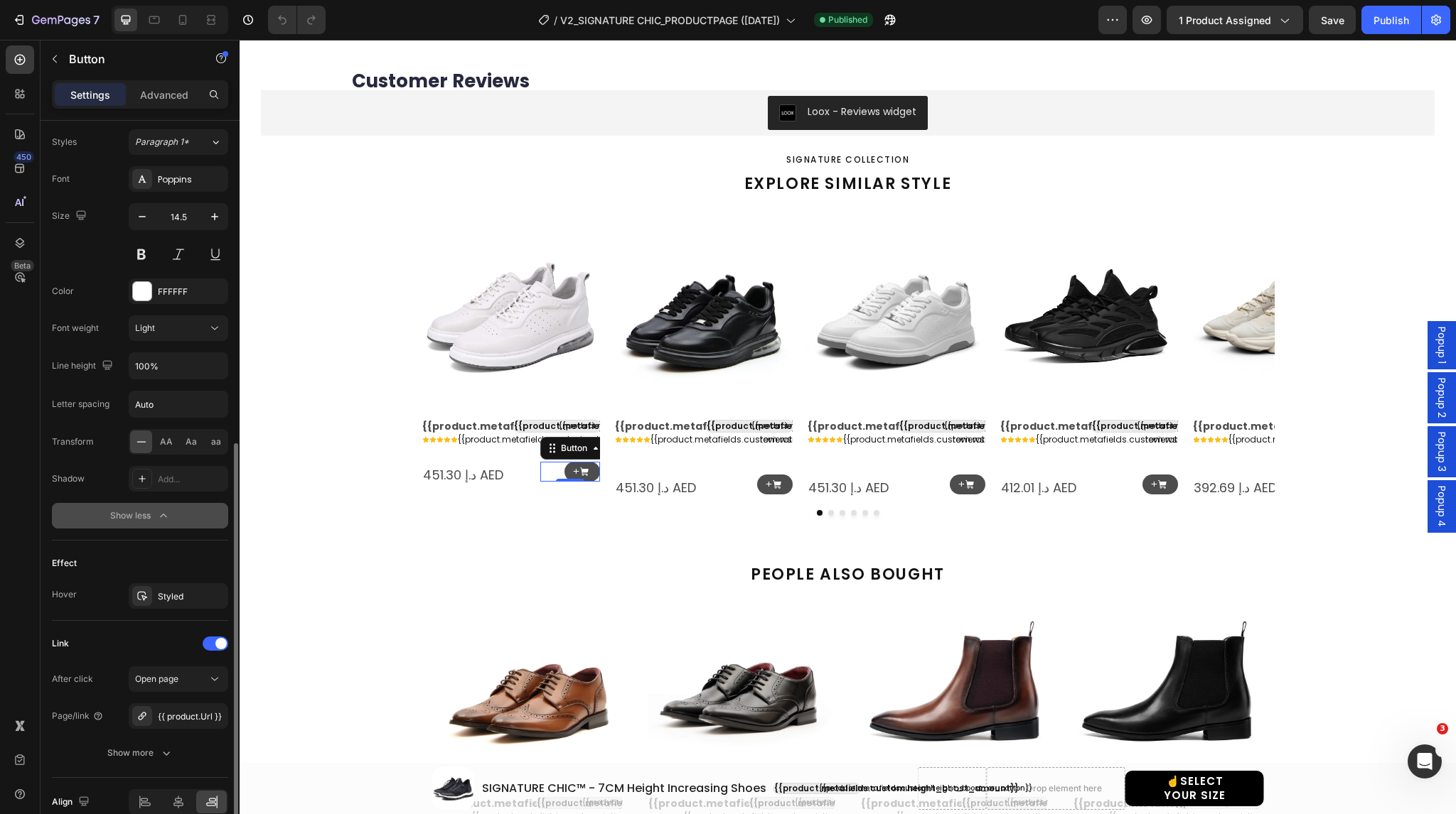
scroll to position [693, 0]
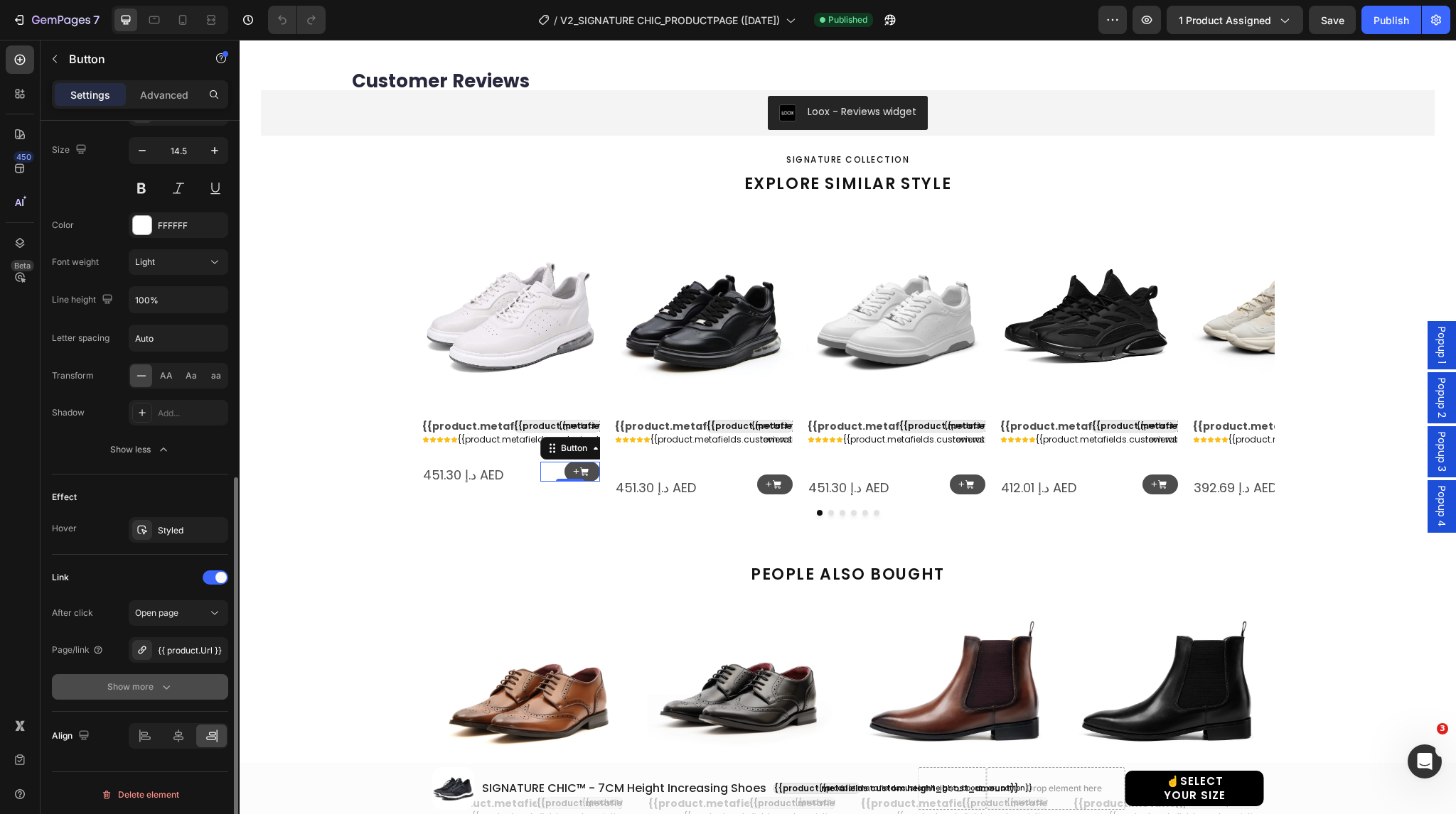
click at [139, 683] on div "Show more" at bounding box center [140, 687] width 66 height 14
click at [144, 687] on div "Yes" at bounding box center [154, 688] width 47 height 23
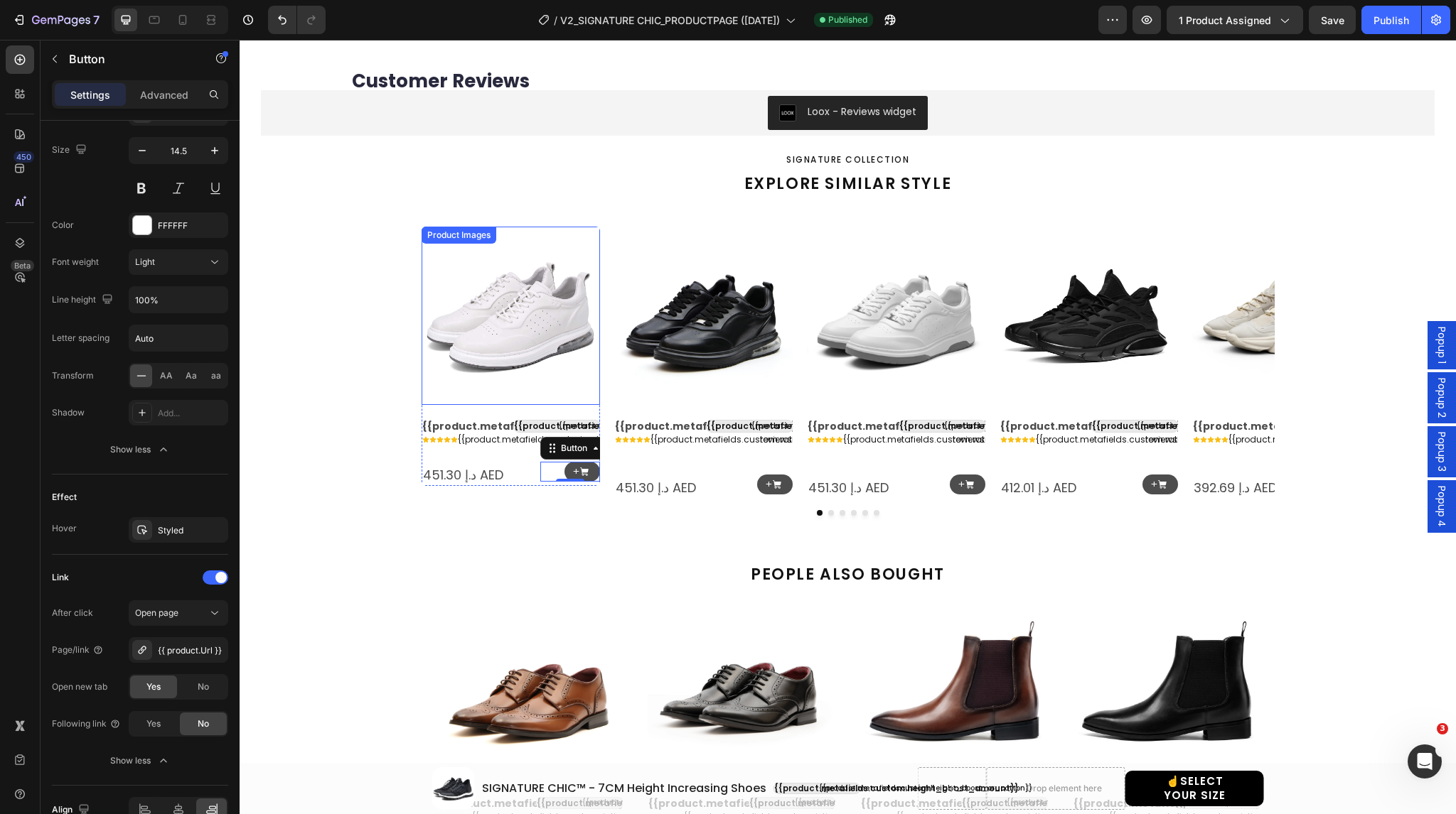
click at [506, 319] on img at bounding box center [510, 316] width 178 height 178
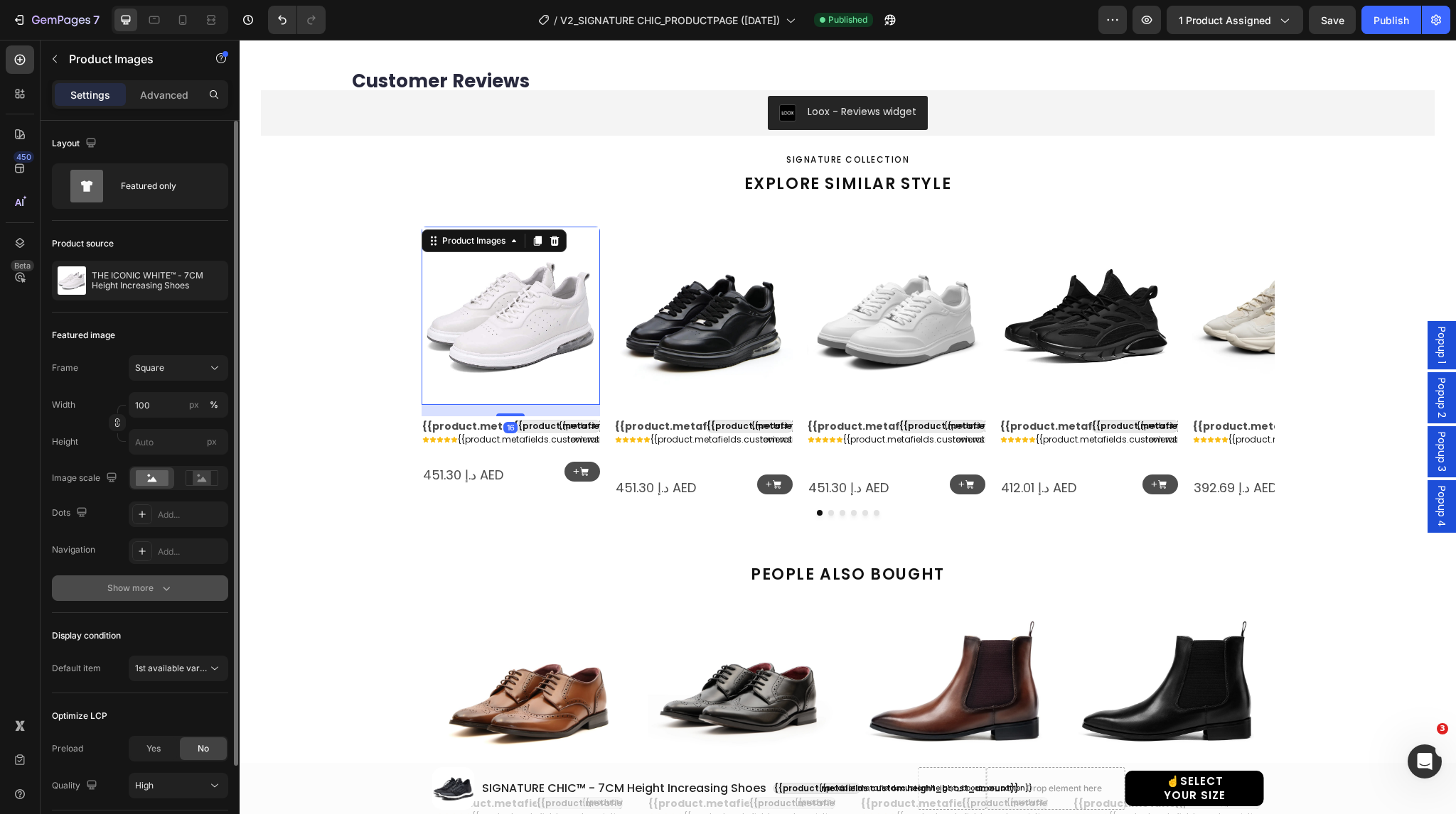
click at [144, 586] on div "Show more" at bounding box center [140, 588] width 66 height 14
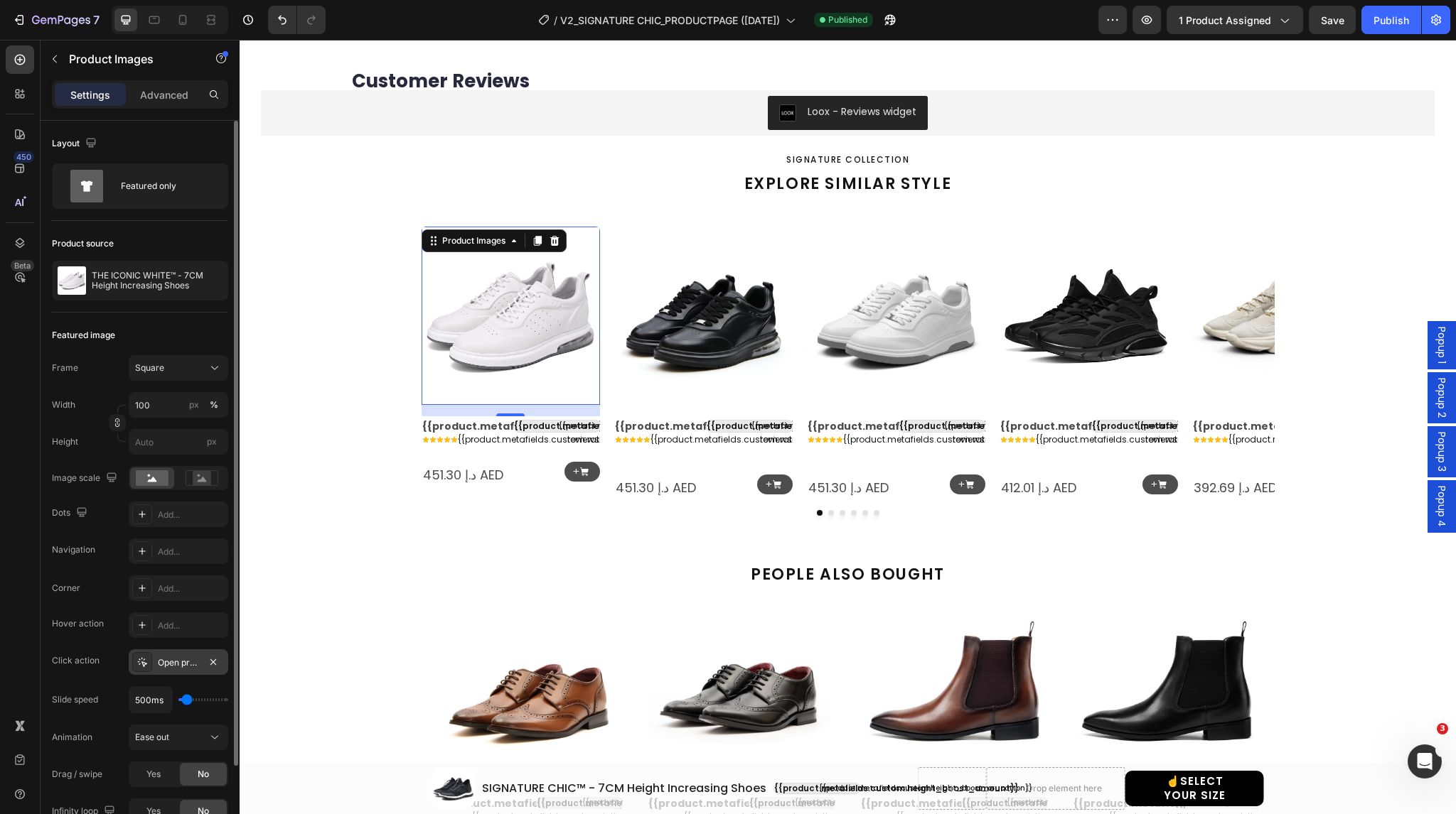
click at [149, 663] on div at bounding box center [142, 662] width 20 height 20
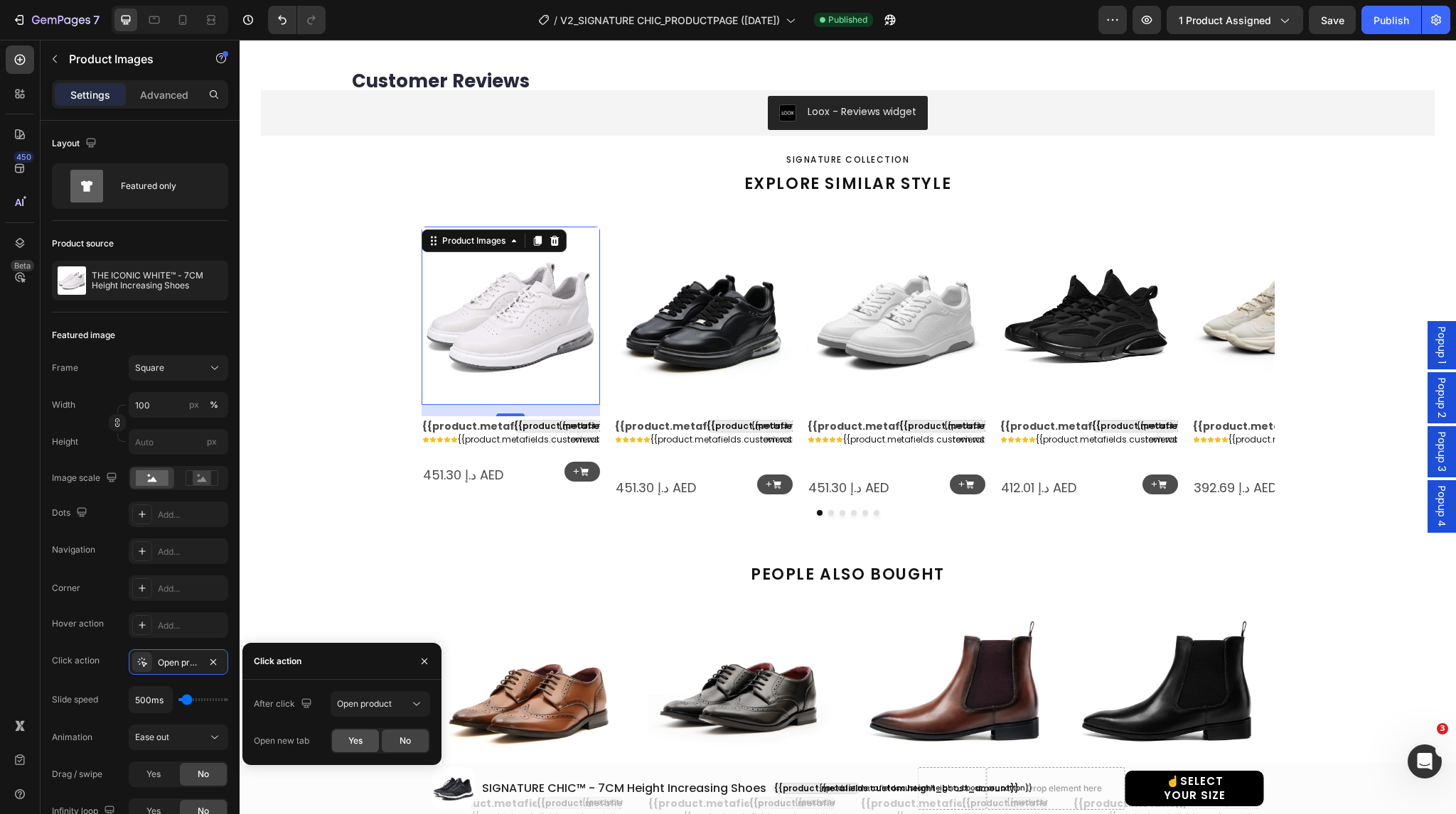
click at [357, 737] on span "Yes" at bounding box center [355, 741] width 14 height 13
click at [667, 336] on img at bounding box center [703, 316] width 178 height 178
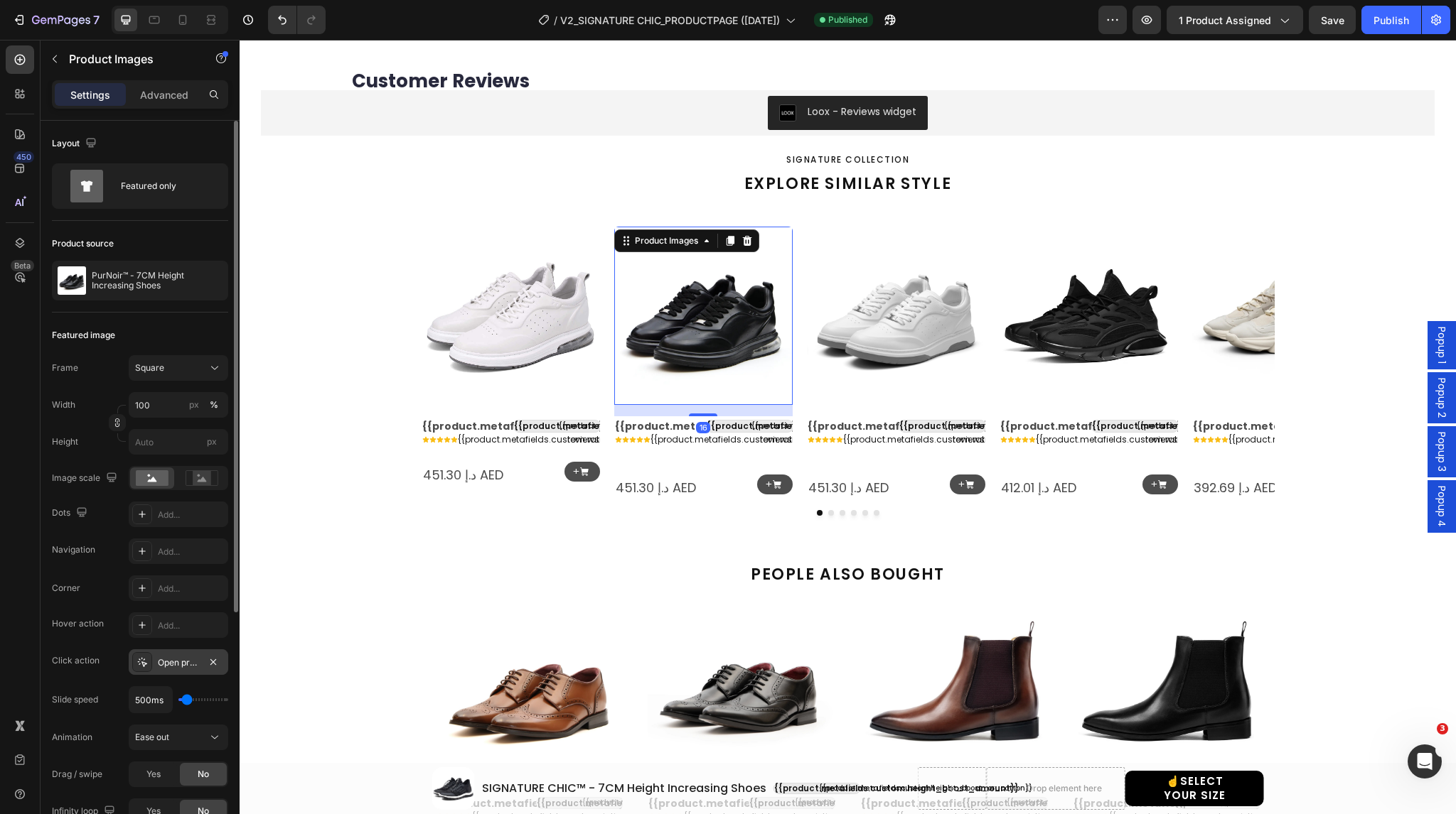
click at [146, 663] on icon at bounding box center [142, 662] width 9 height 9
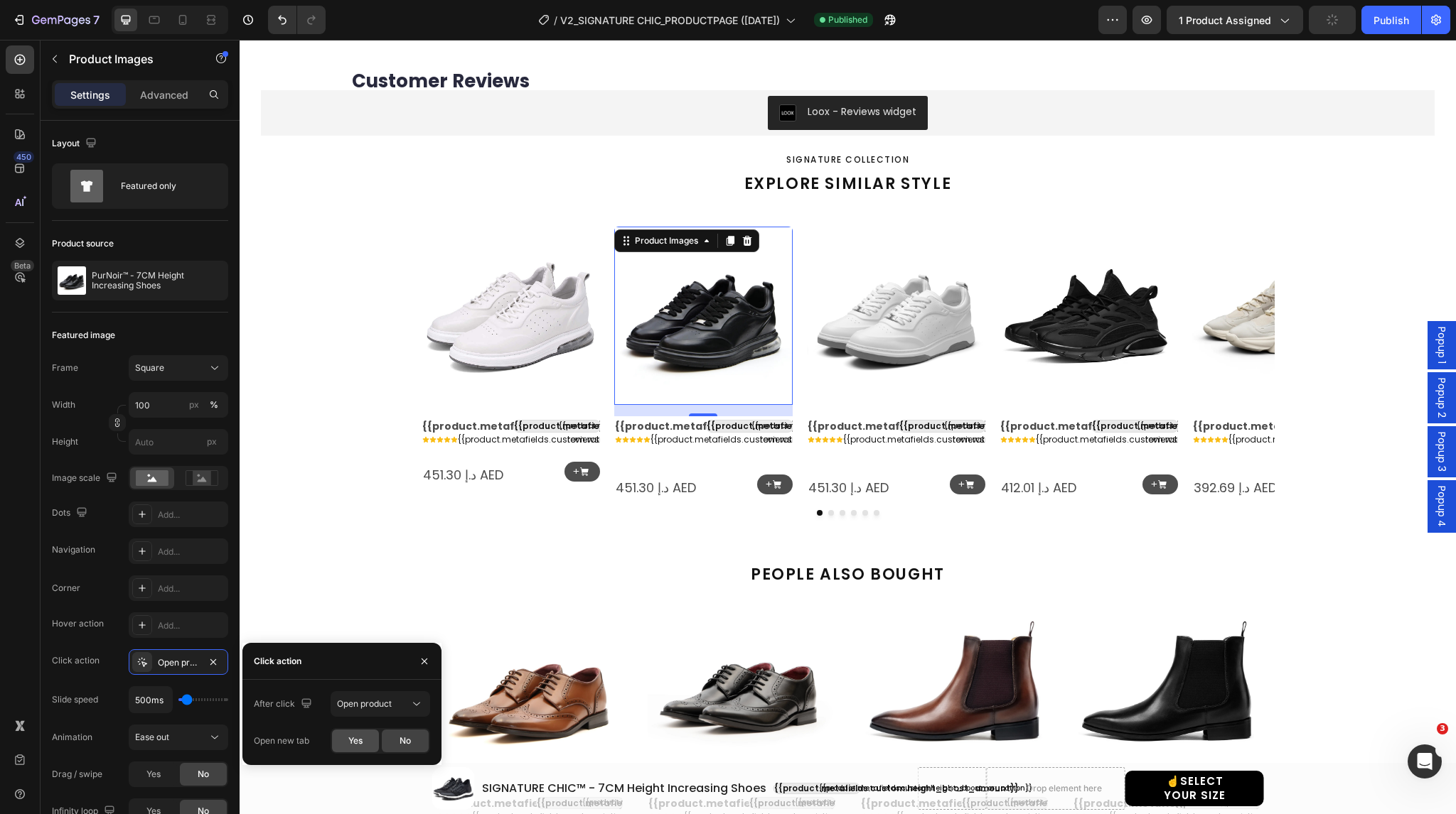
click at [351, 742] on span "Yes" at bounding box center [355, 741] width 14 height 13
click at [860, 324] on img at bounding box center [896, 316] width 178 height 178
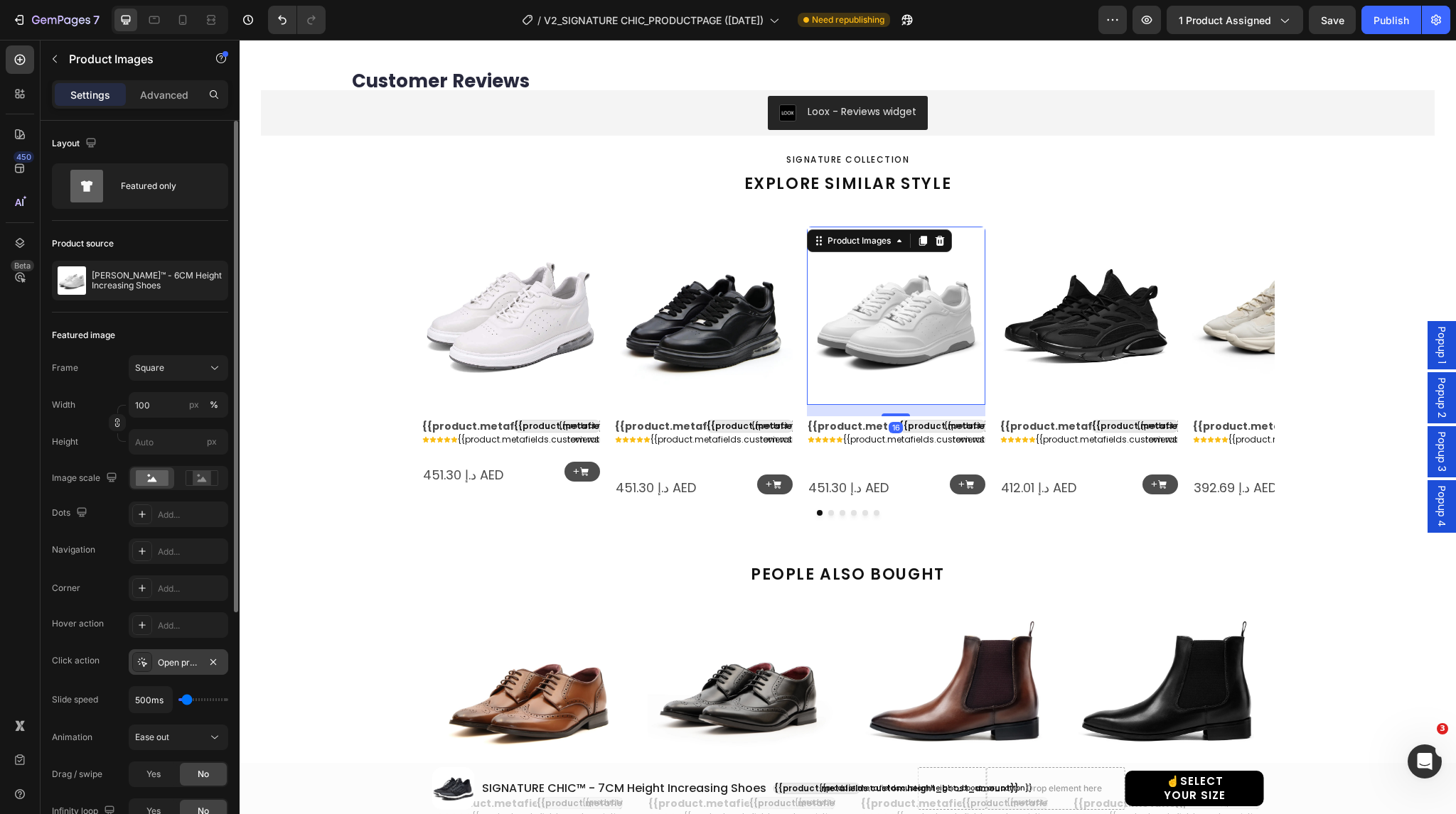
click at [140, 661] on icon at bounding box center [142, 662] width 11 height 11
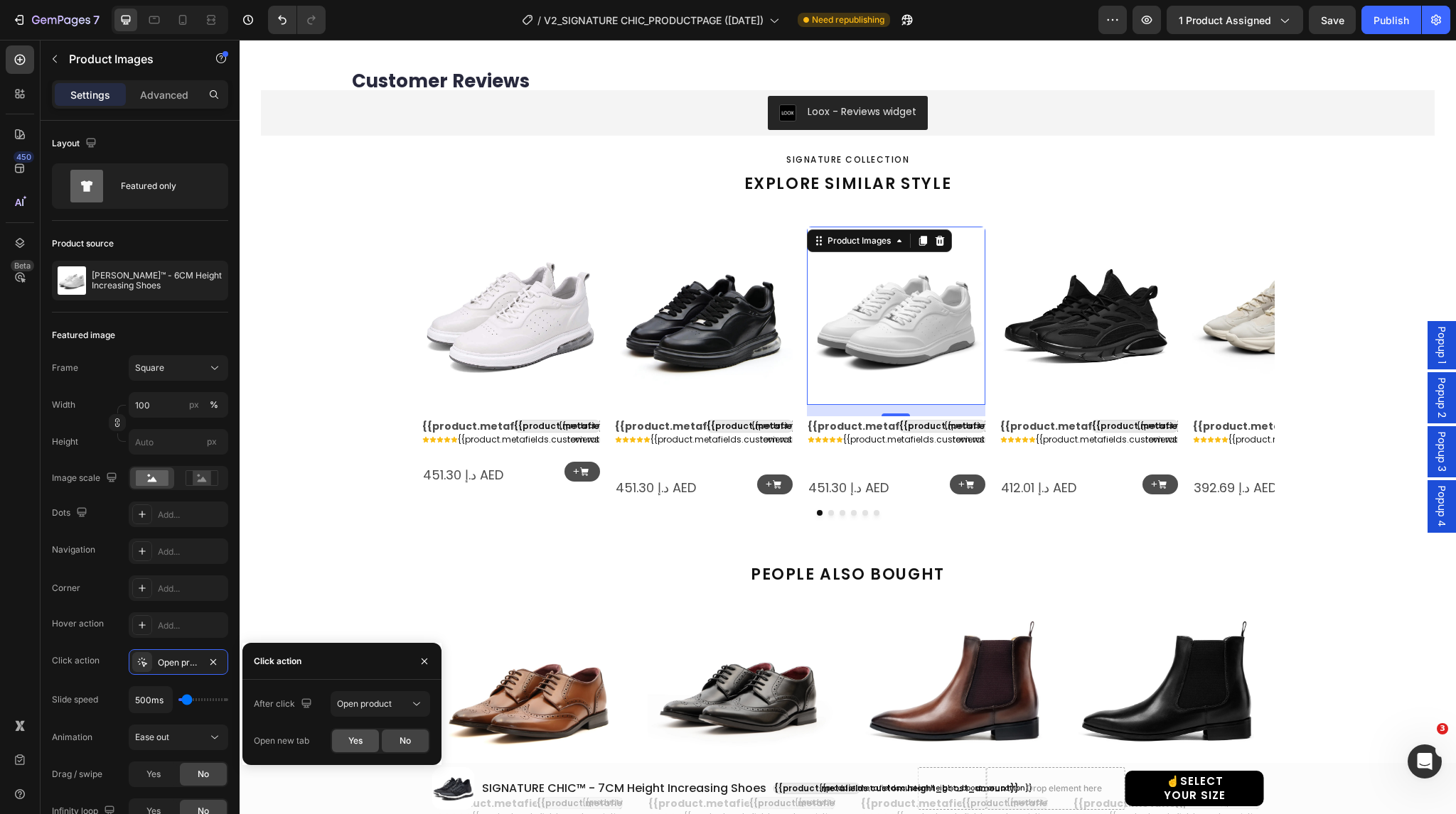
click at [358, 736] on span "Yes" at bounding box center [355, 741] width 14 height 13
click at [1075, 311] on img at bounding box center [1089, 316] width 178 height 178
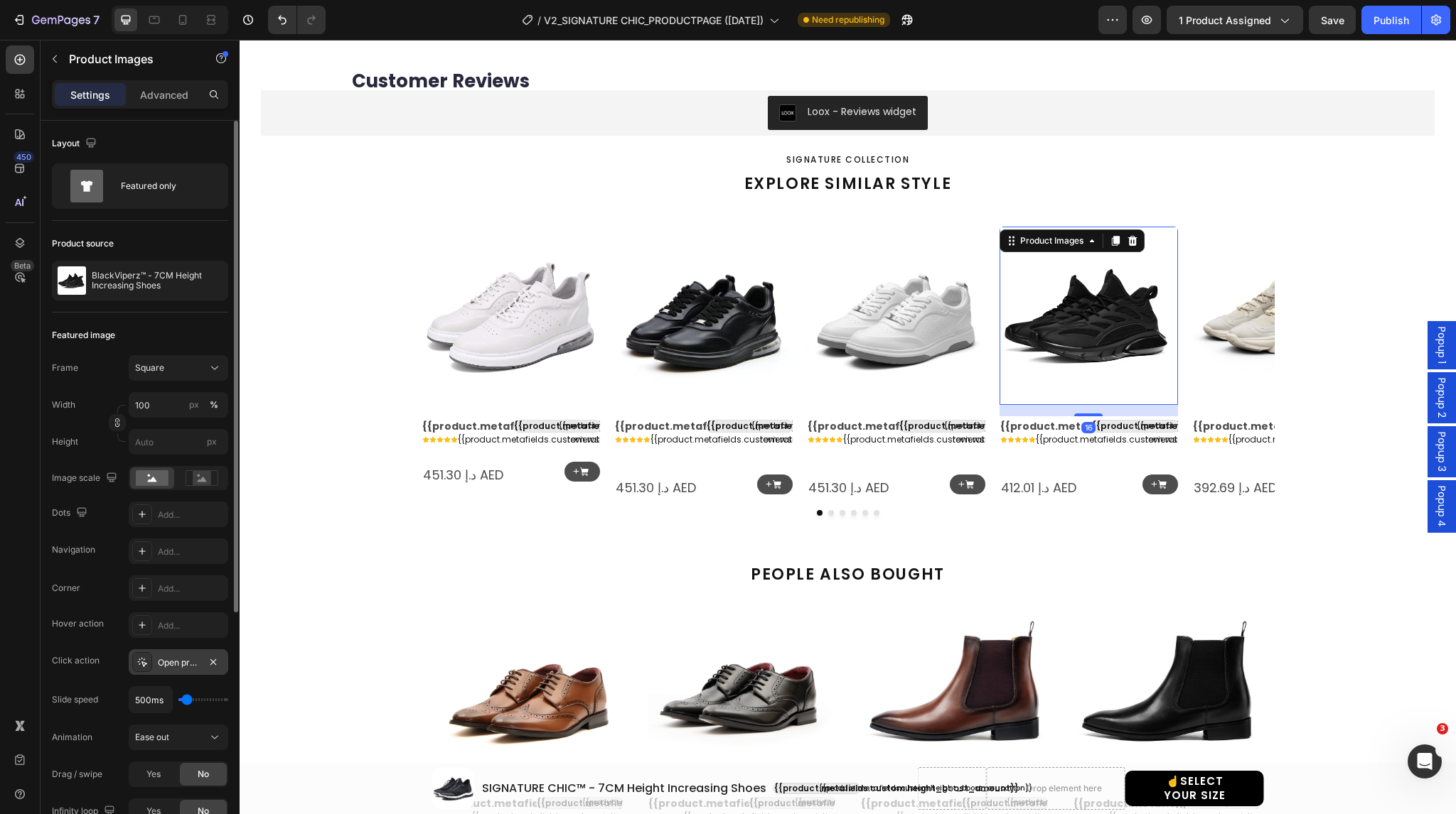
click at [146, 659] on icon at bounding box center [142, 662] width 11 height 11
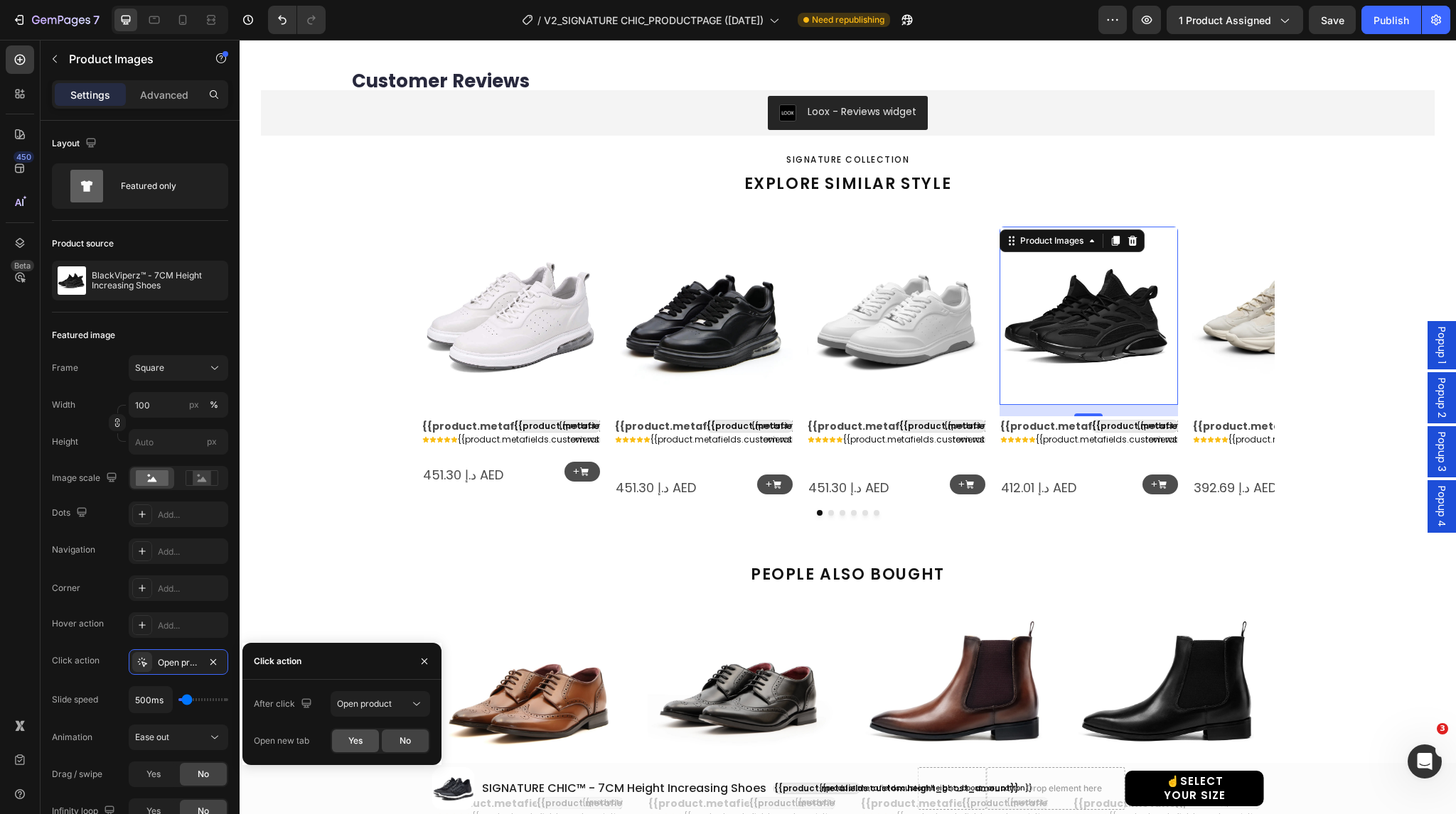
click at [360, 742] on span "Yes" at bounding box center [355, 741] width 14 height 13
click at [1238, 302] on img at bounding box center [1282, 316] width 178 height 178
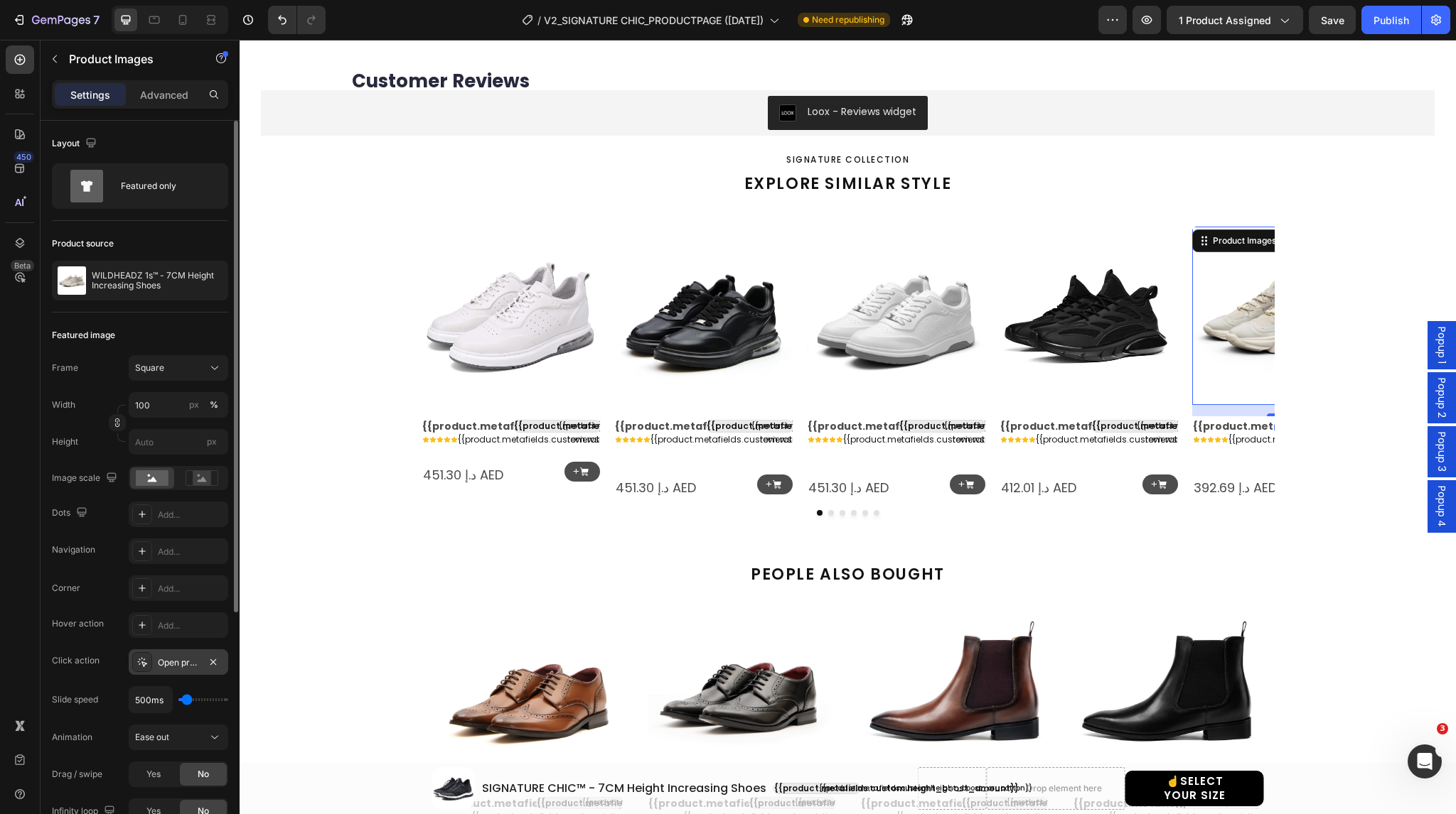
click at [131, 662] on div "Open product" at bounding box center [178, 662] width 100 height 26
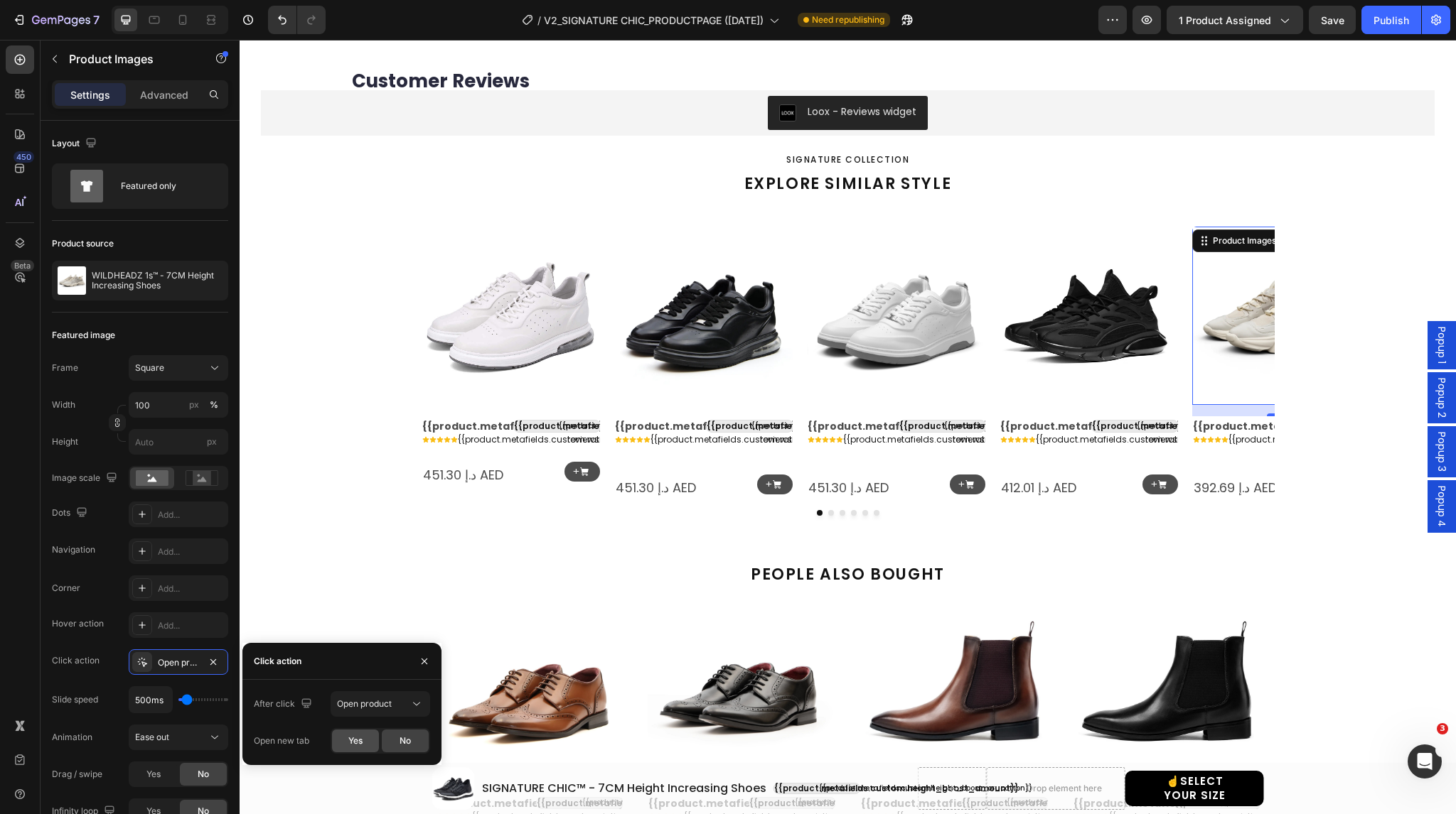
click at [344, 735] on div "Yes" at bounding box center [356, 741] width 47 height 23
click at [1250, 358] on icon "Carousel Next Arrow" at bounding box center [1252, 362] width 5 height 9
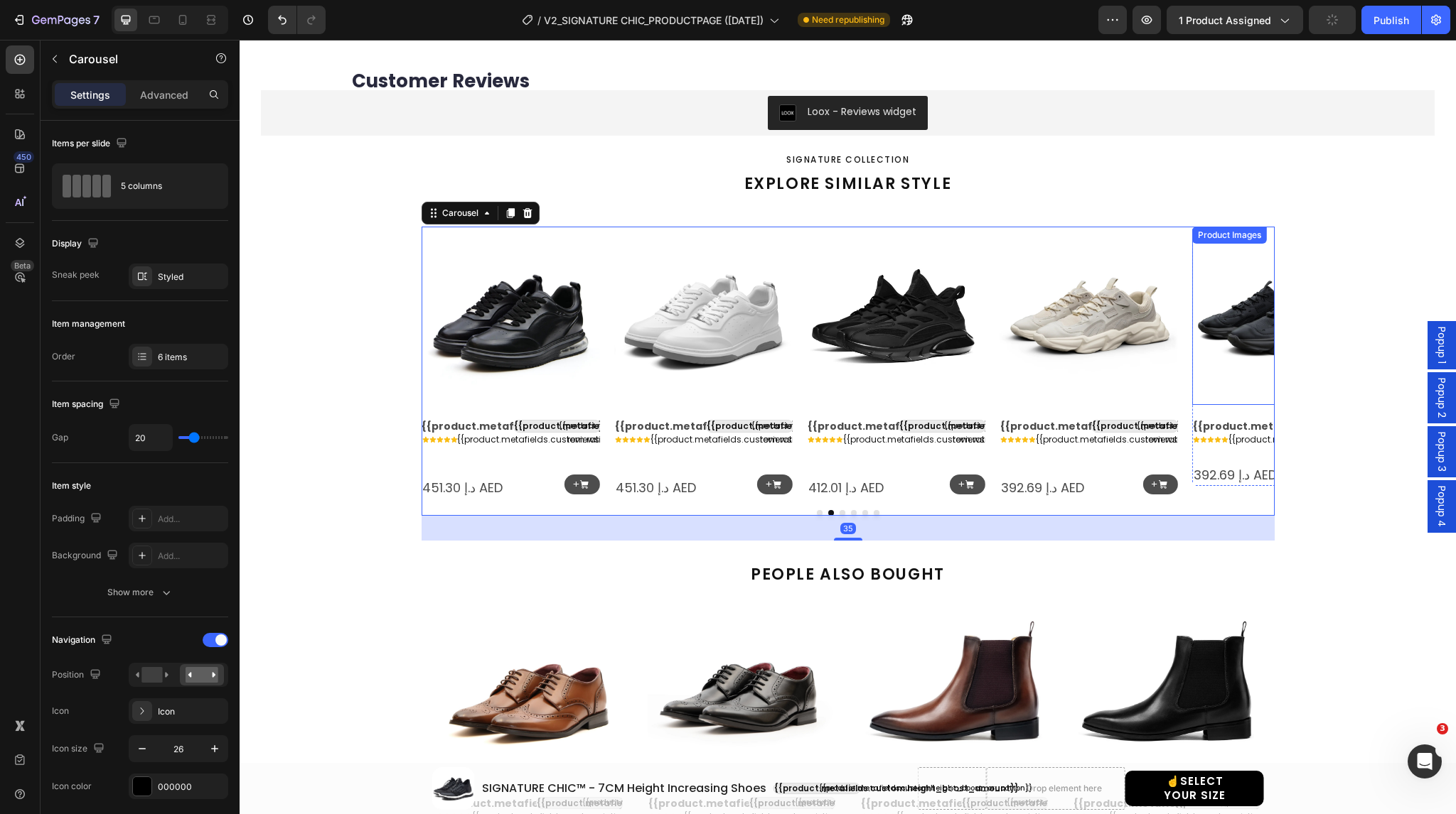
click at [1229, 316] on img at bounding box center [1282, 316] width 178 height 178
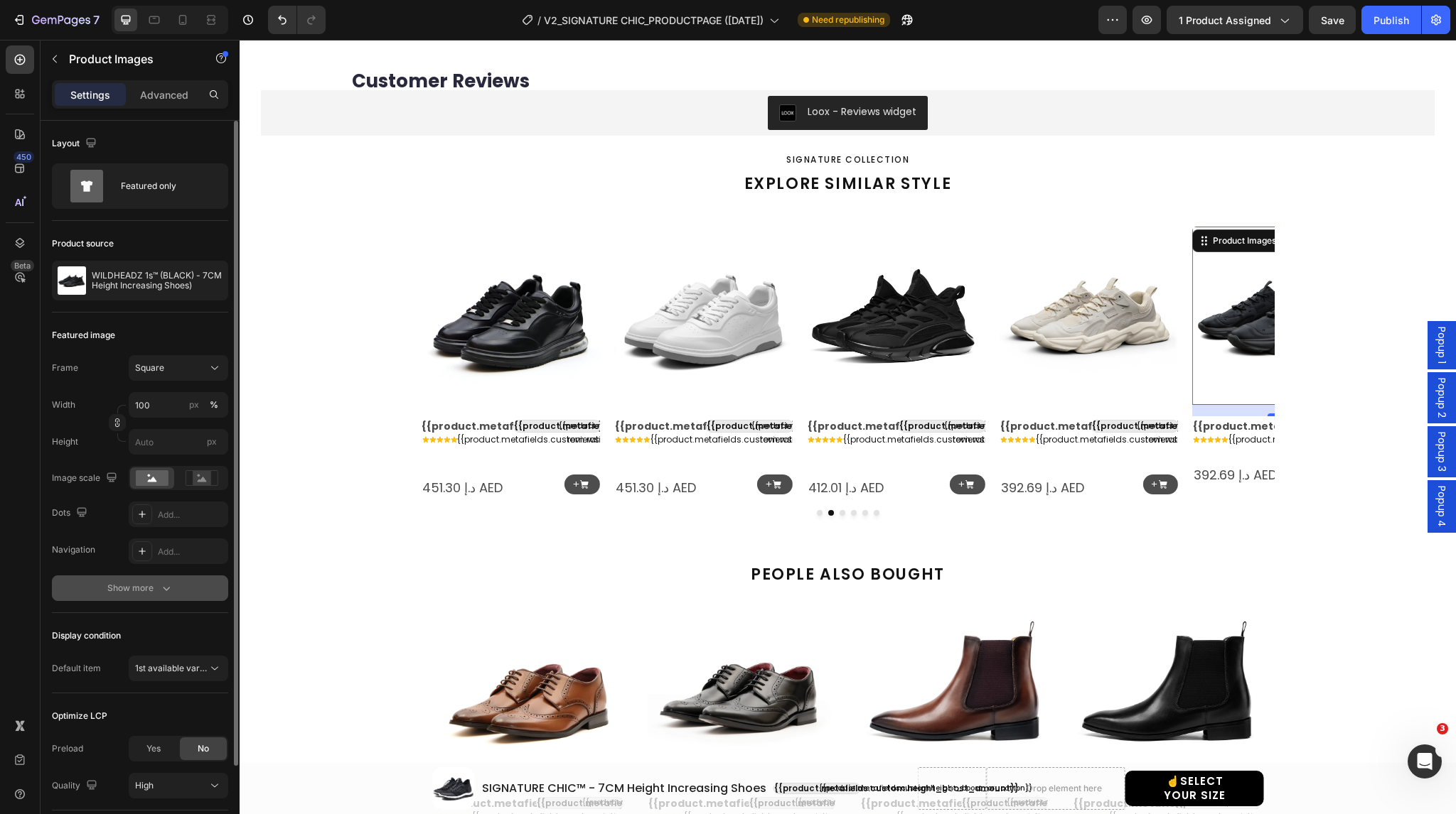
click at [119, 595] on button "Show more" at bounding box center [139, 589] width 176 height 26
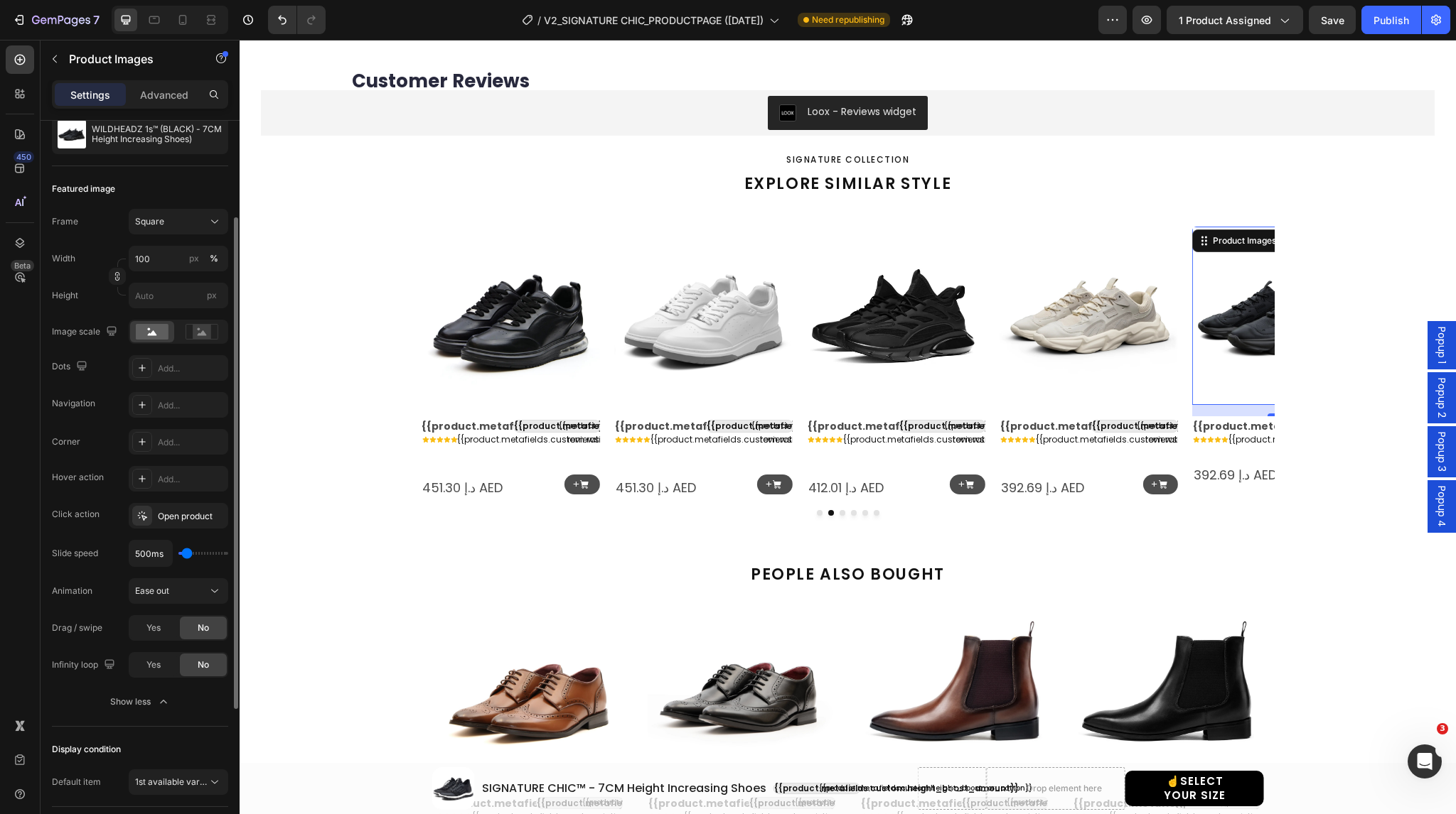
scroll to position [147, 0]
click at [139, 516] on icon at bounding box center [142, 516] width 9 height 9
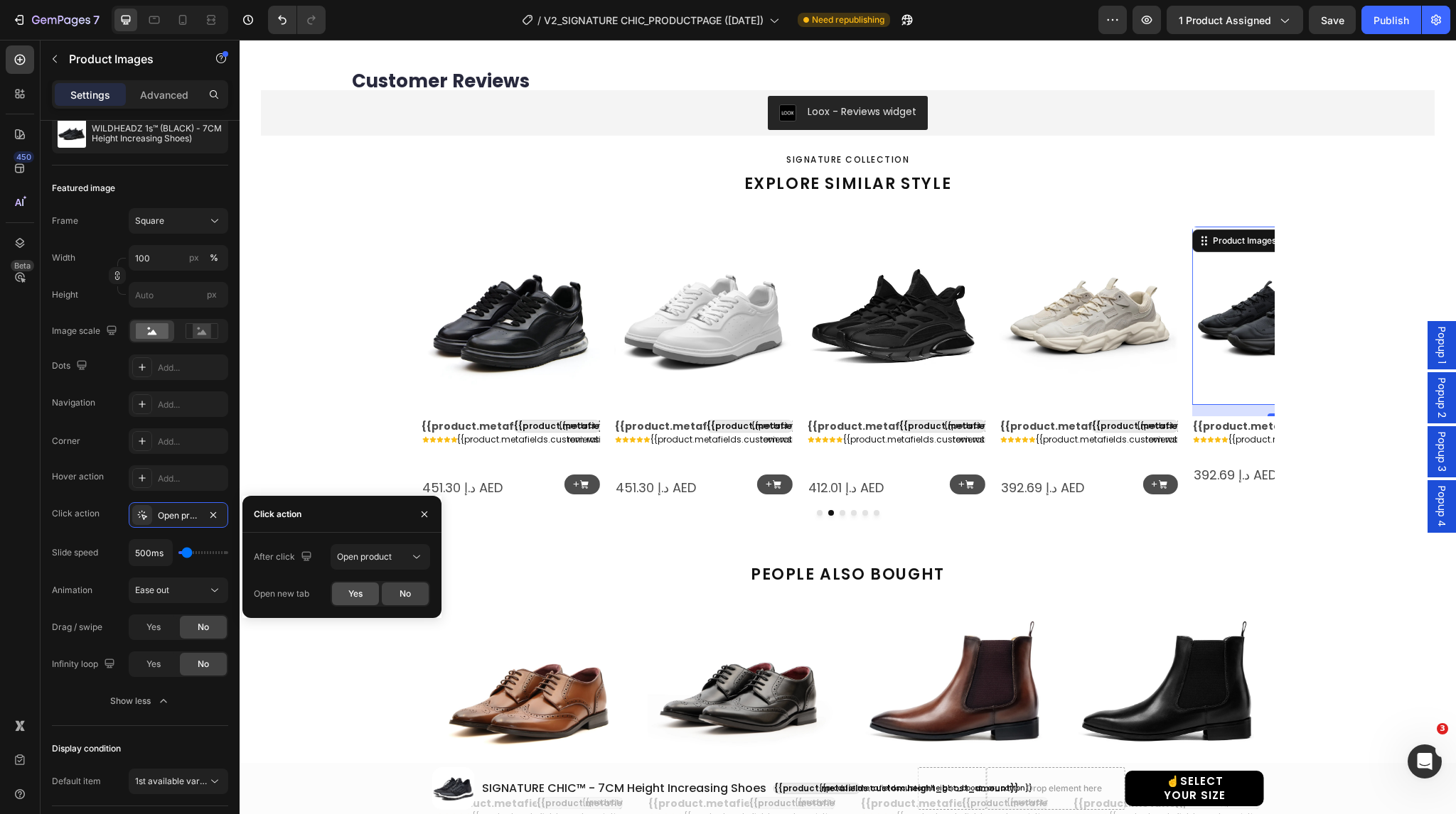
click at [350, 601] on span "Yes" at bounding box center [355, 594] width 14 height 13
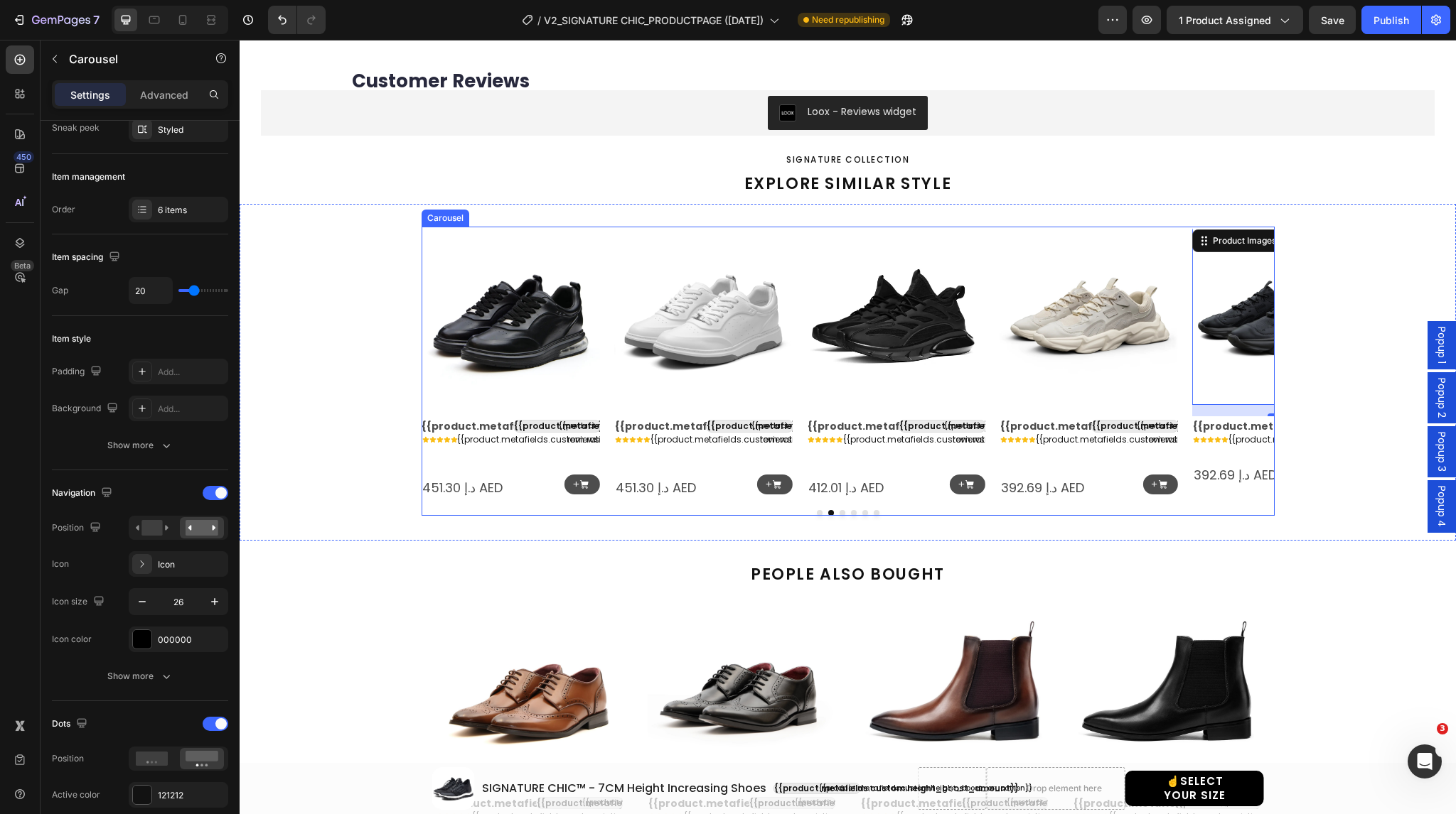
click at [1250, 361] on icon "Carousel Next Arrow" at bounding box center [1252, 363] width 18 height 18
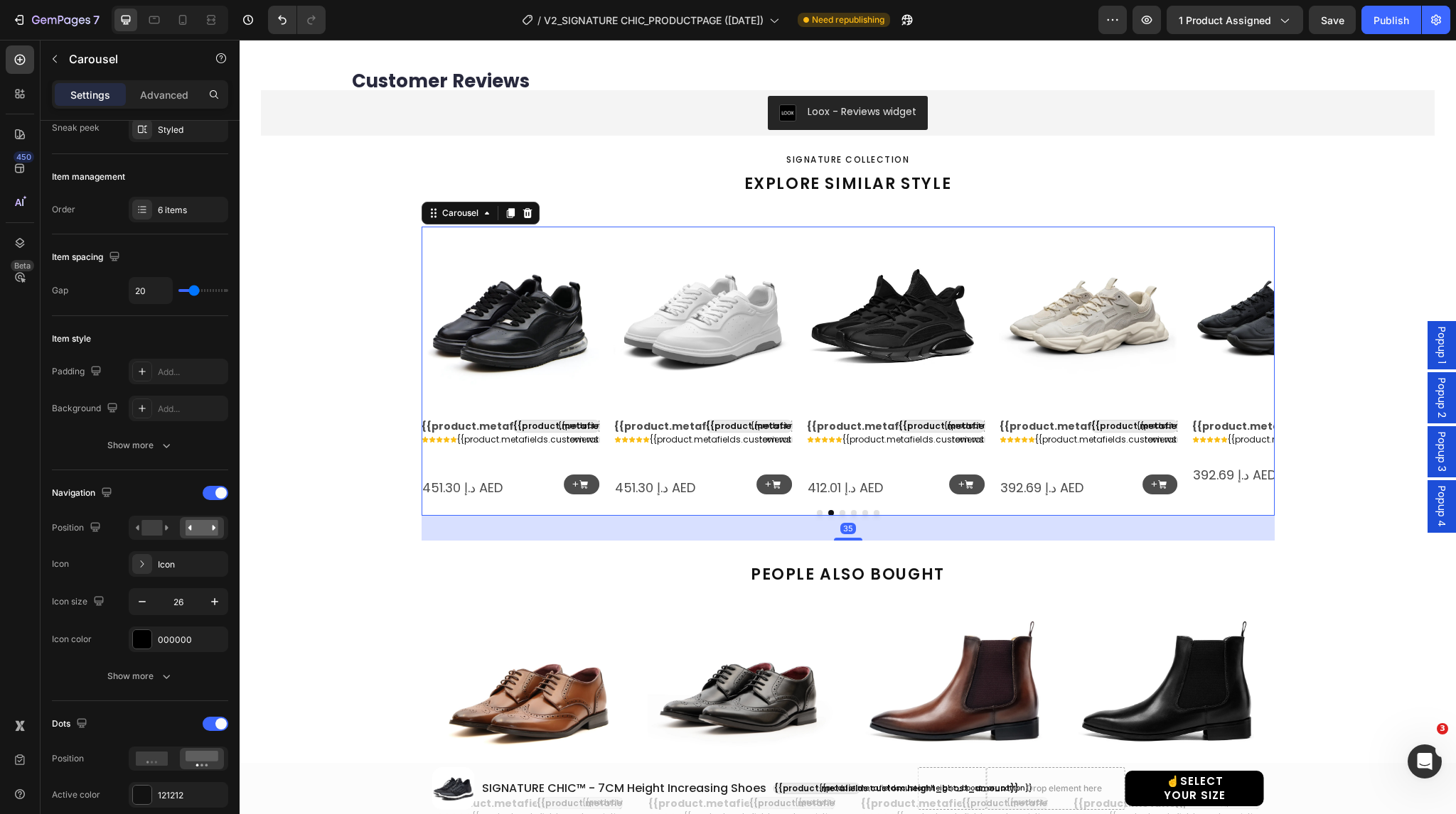
scroll to position [0, 0]
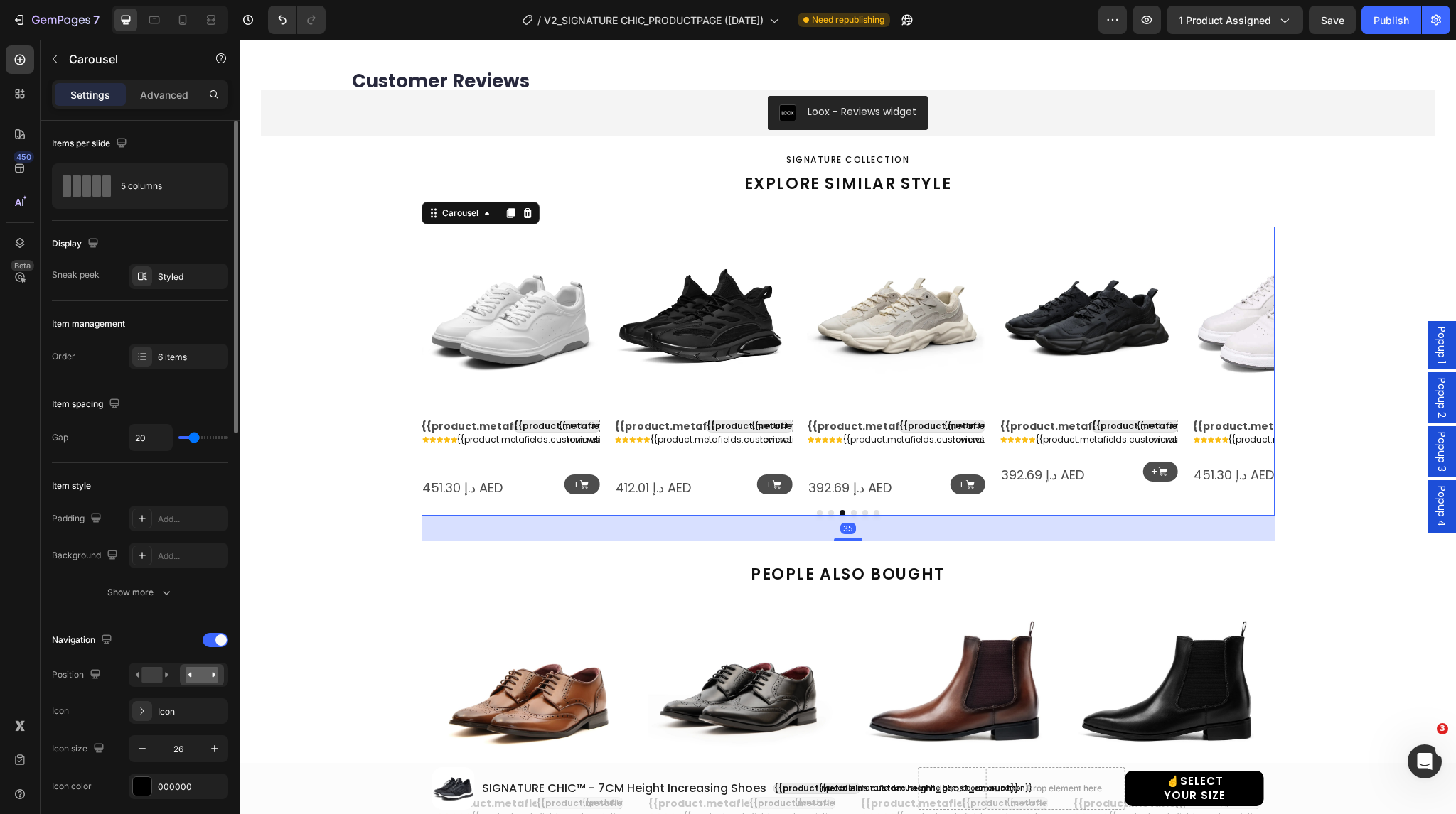
click at [1247, 359] on icon "Carousel Next Arrow" at bounding box center [1252, 363] width 18 height 18
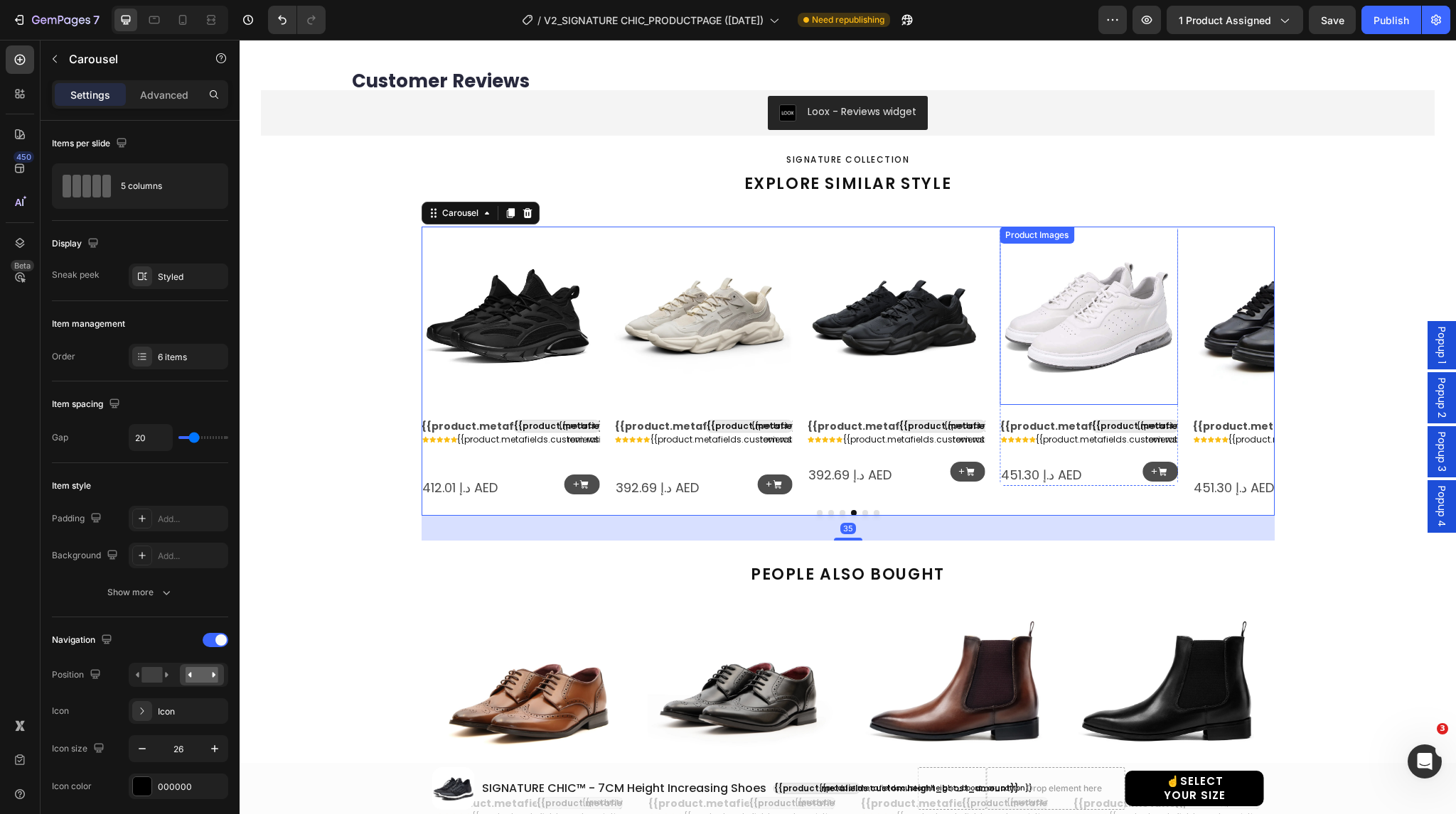
click at [1106, 318] on img at bounding box center [1089, 316] width 178 height 178
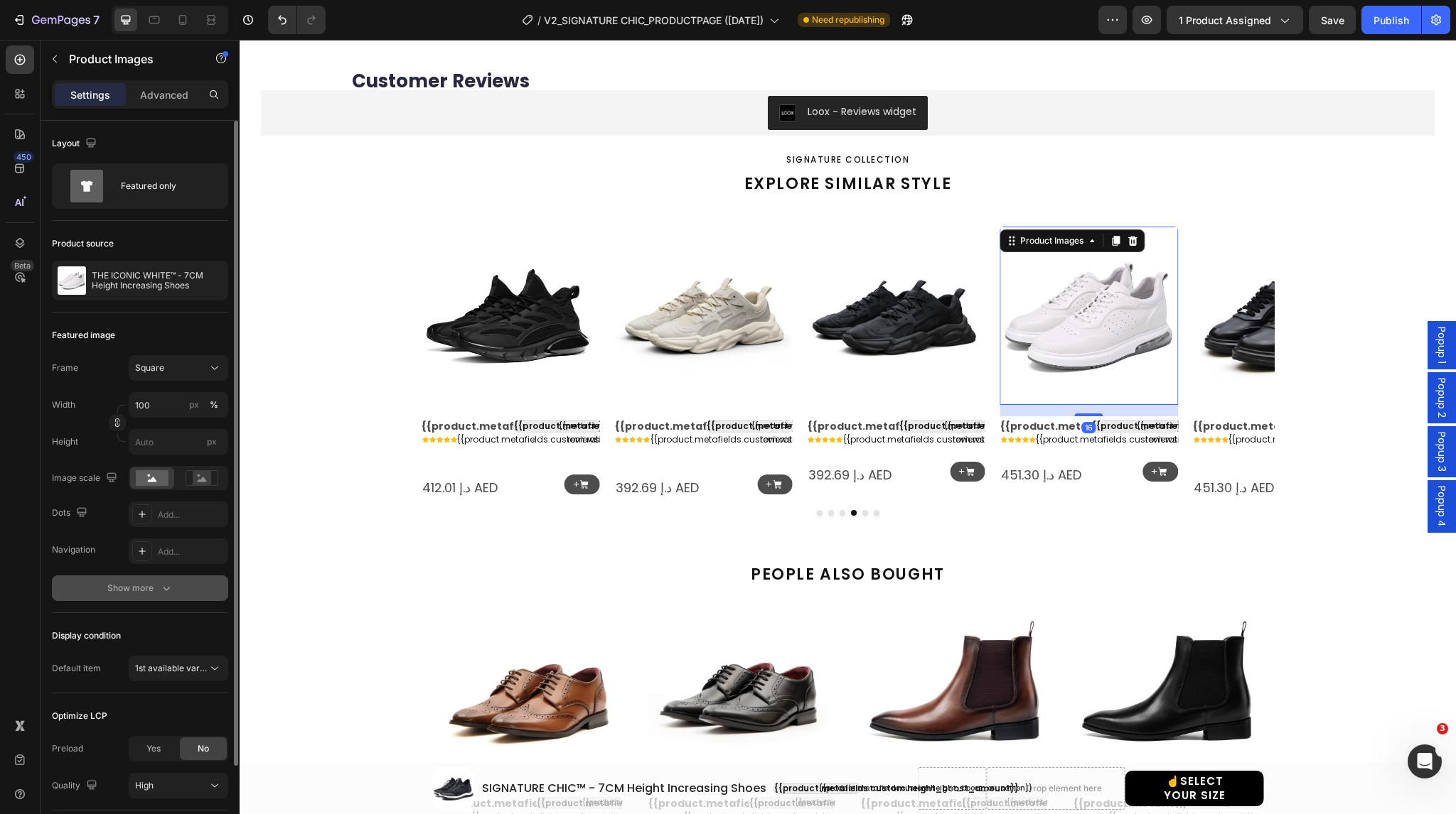
click at [156, 581] on div "Show more" at bounding box center [140, 588] width 66 height 14
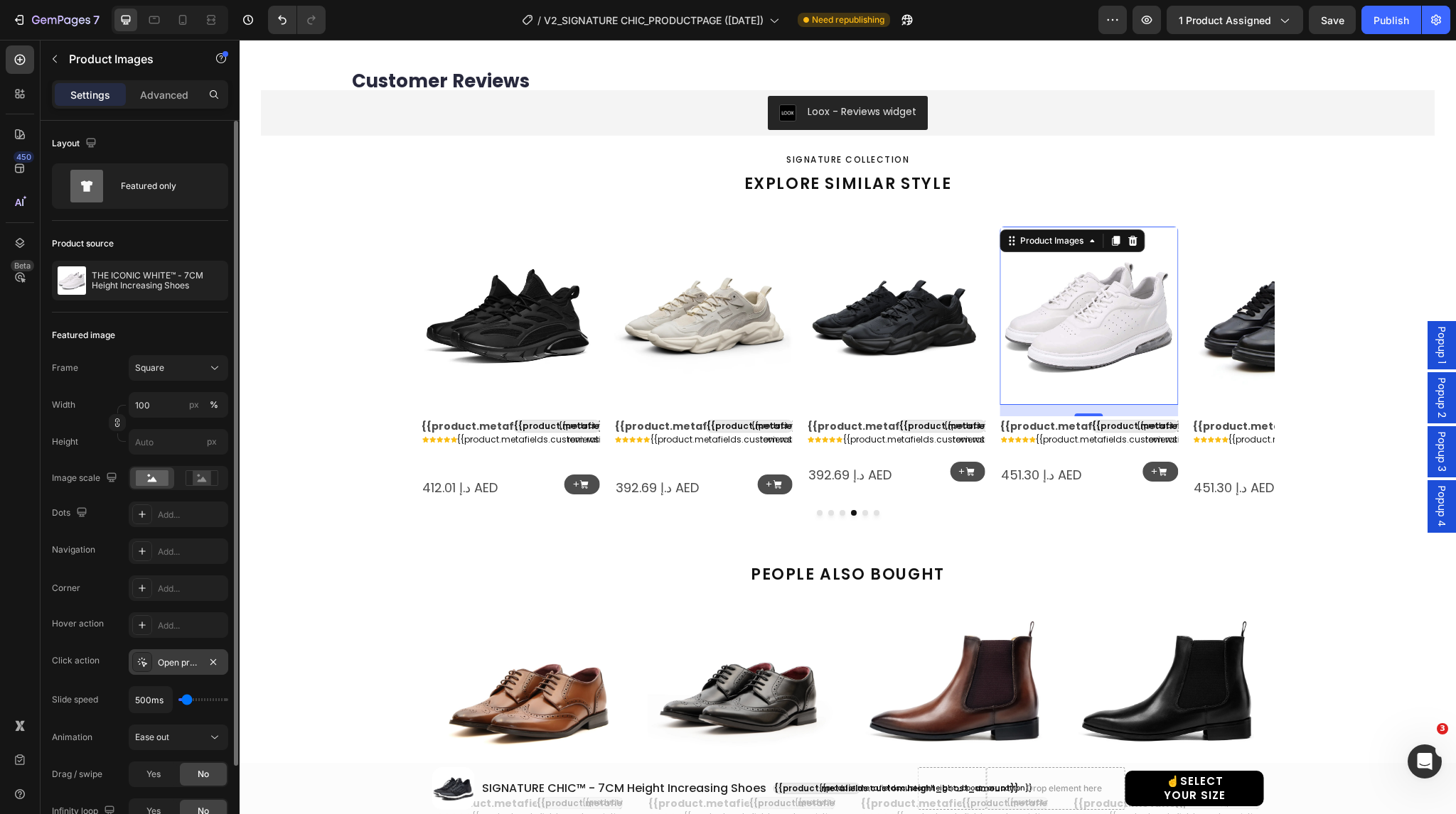
click at [142, 666] on icon at bounding box center [142, 662] width 11 height 11
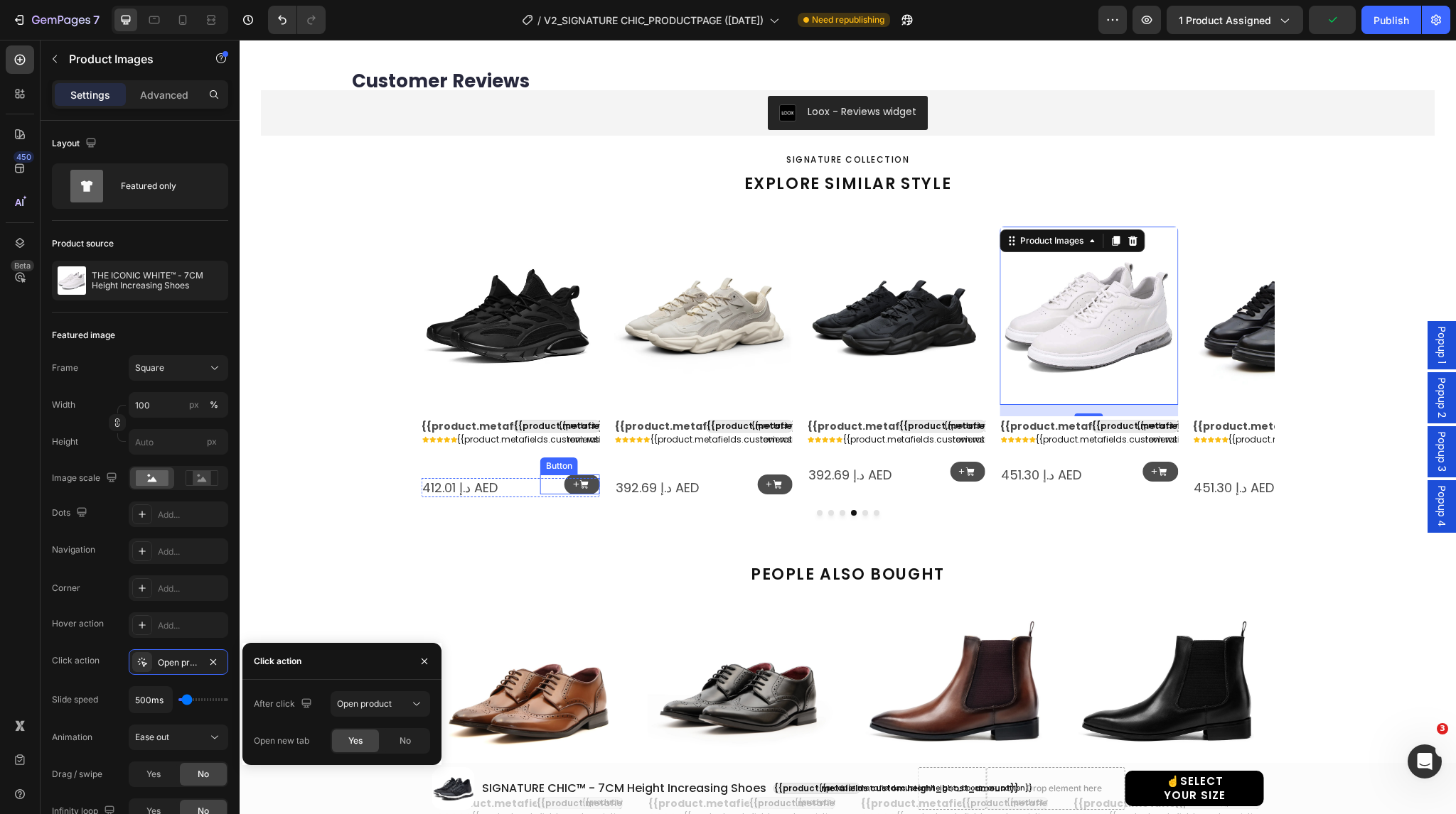
click at [550, 483] on div "+ Button" at bounding box center [570, 484] width 59 height 21
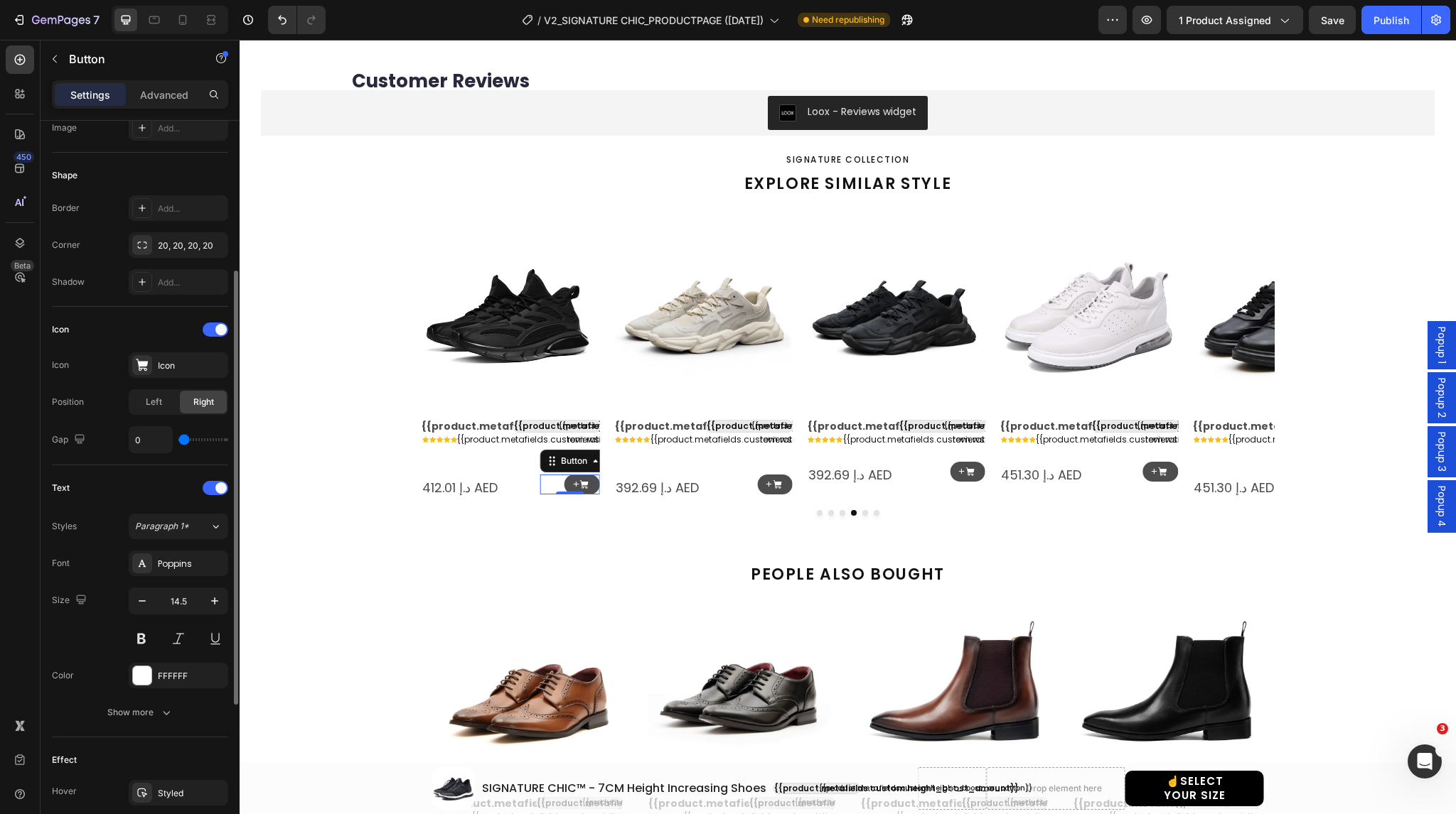
scroll to position [249, 0]
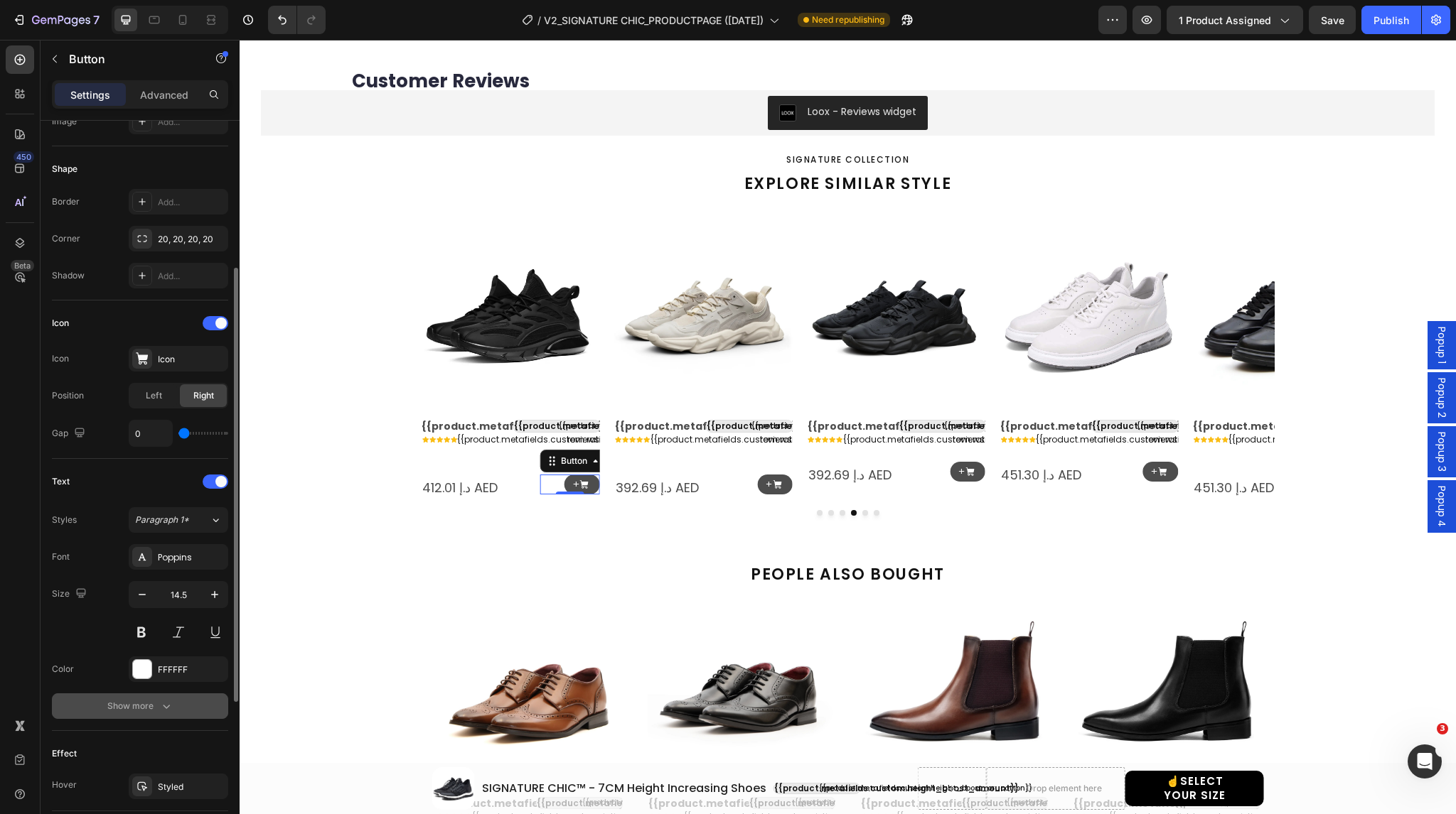
click at [123, 705] on div "Show more" at bounding box center [140, 706] width 66 height 14
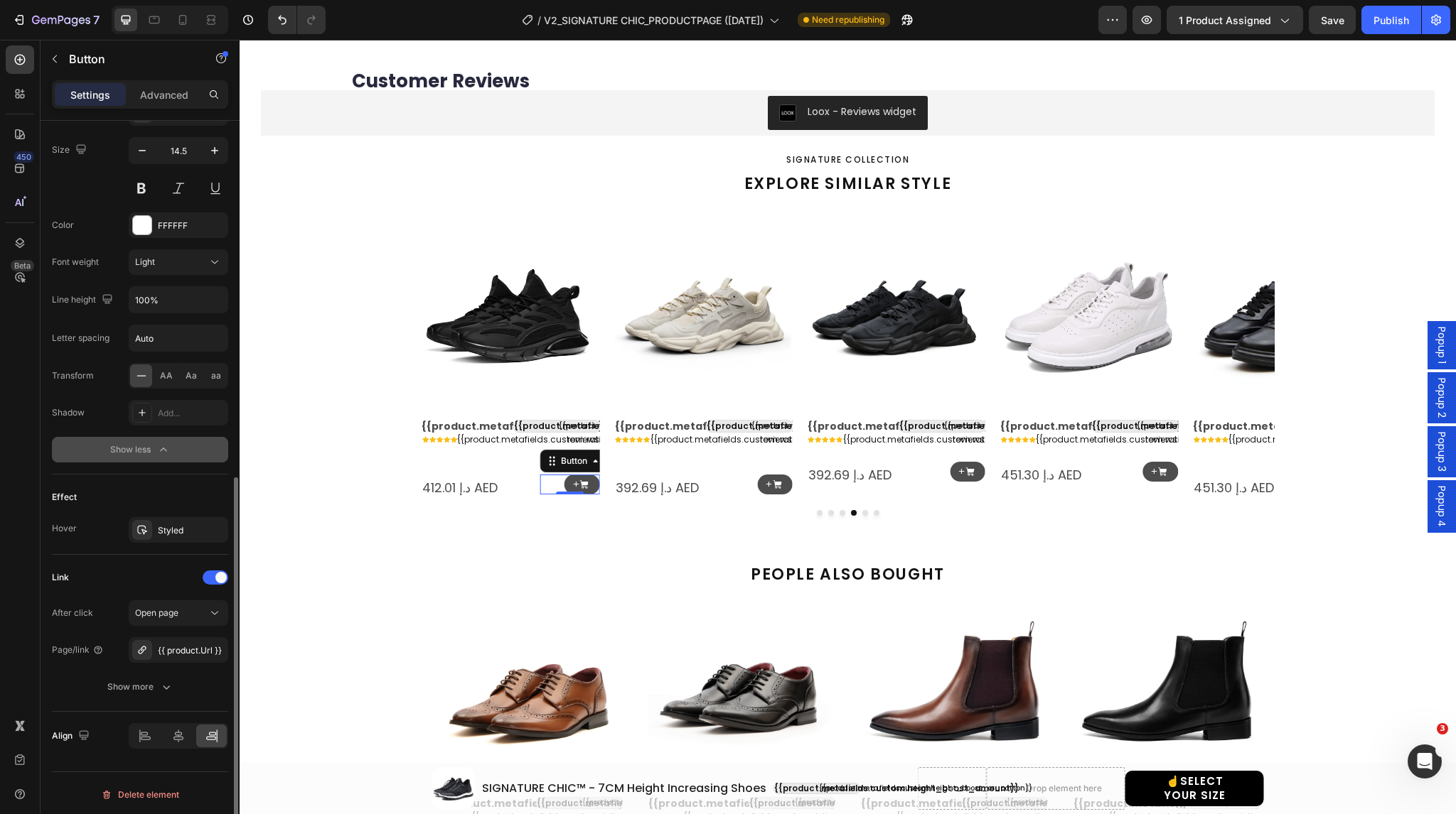
scroll to position [693, 0]
click at [136, 683] on div "Show more" at bounding box center [140, 687] width 66 height 14
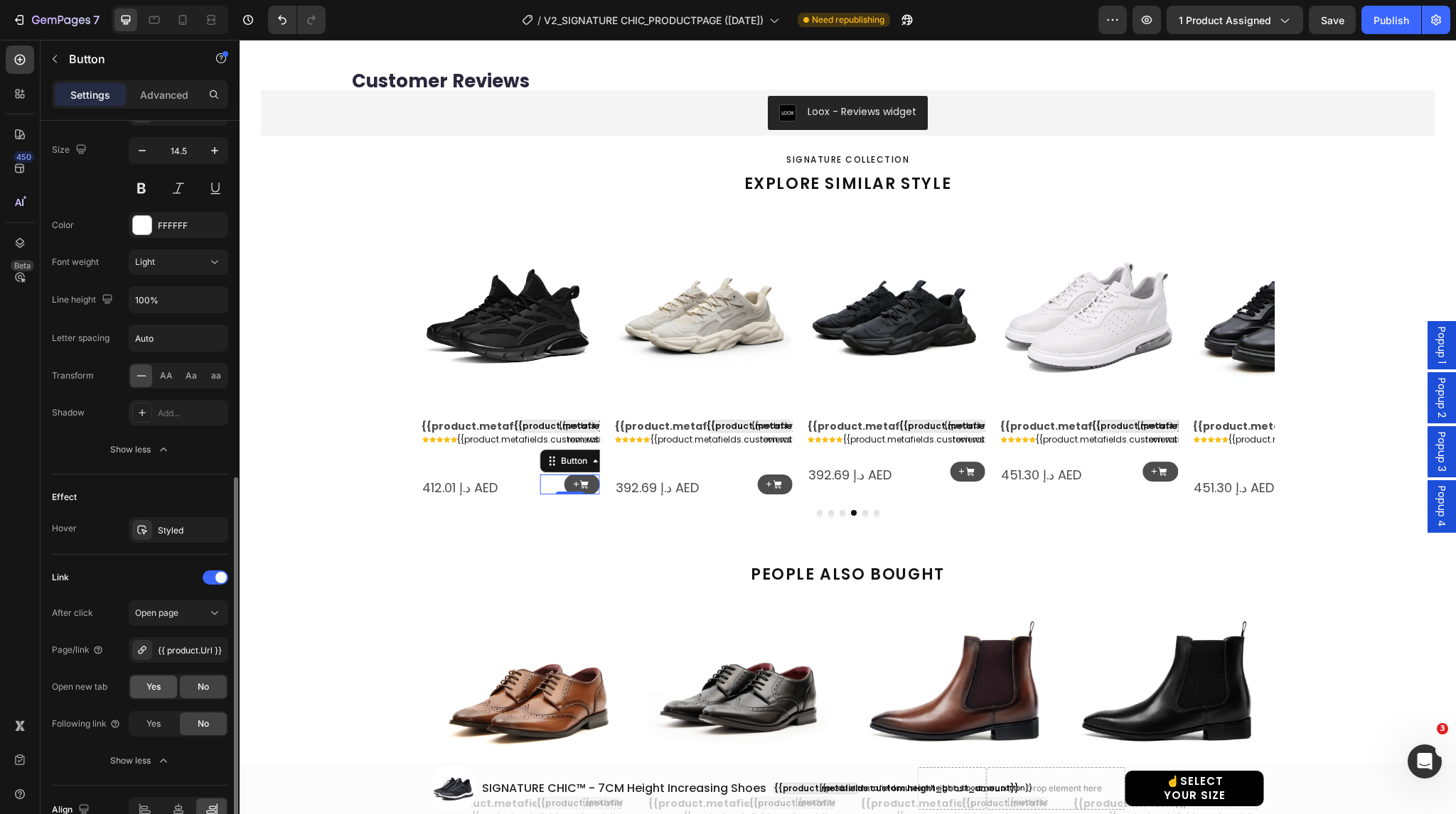
click at [146, 682] on span "Yes" at bounding box center [153, 687] width 14 height 13
click at [746, 481] on div "+ Button" at bounding box center [763, 484] width 59 height 21
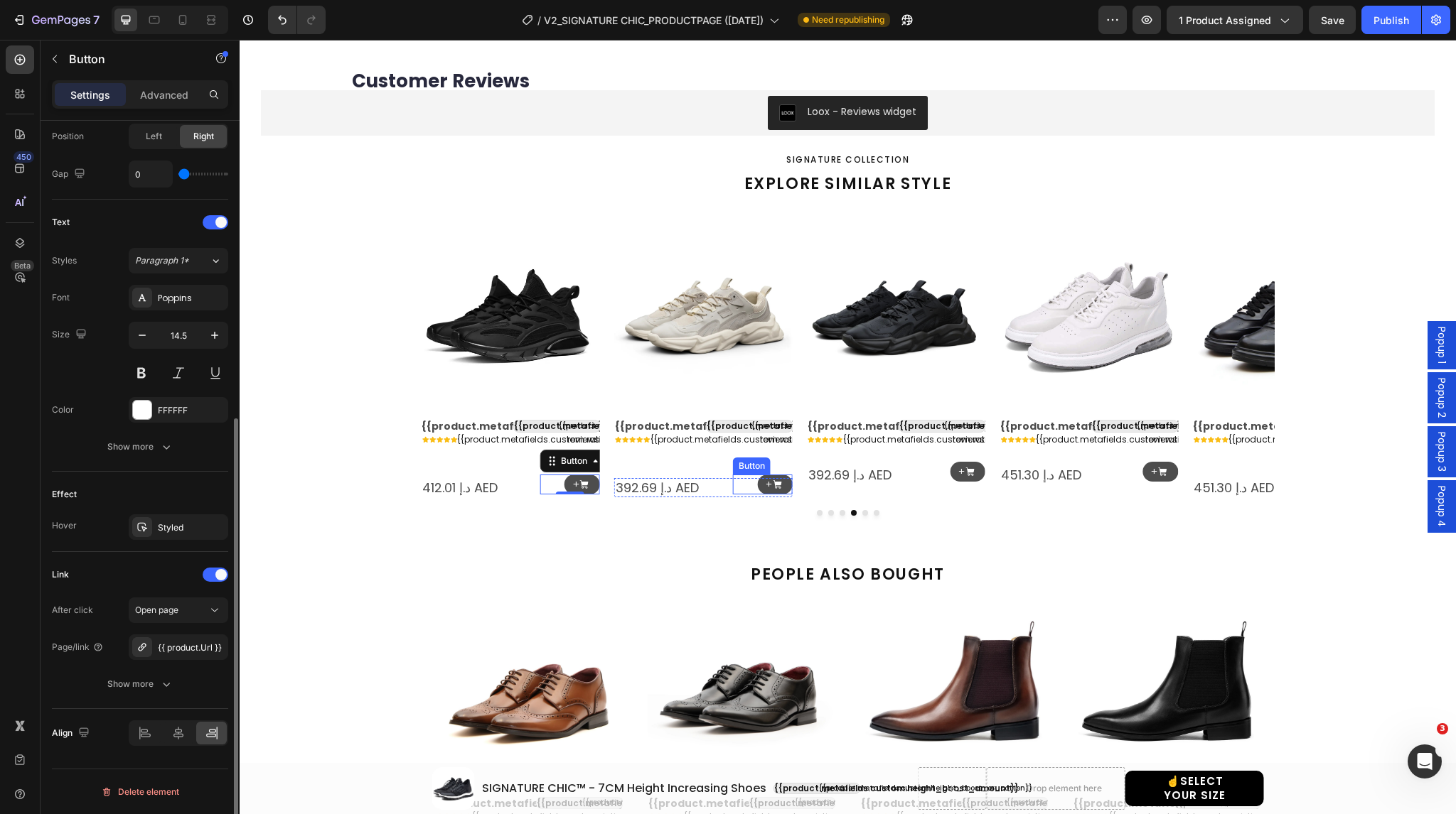
scroll to position [506, 0]
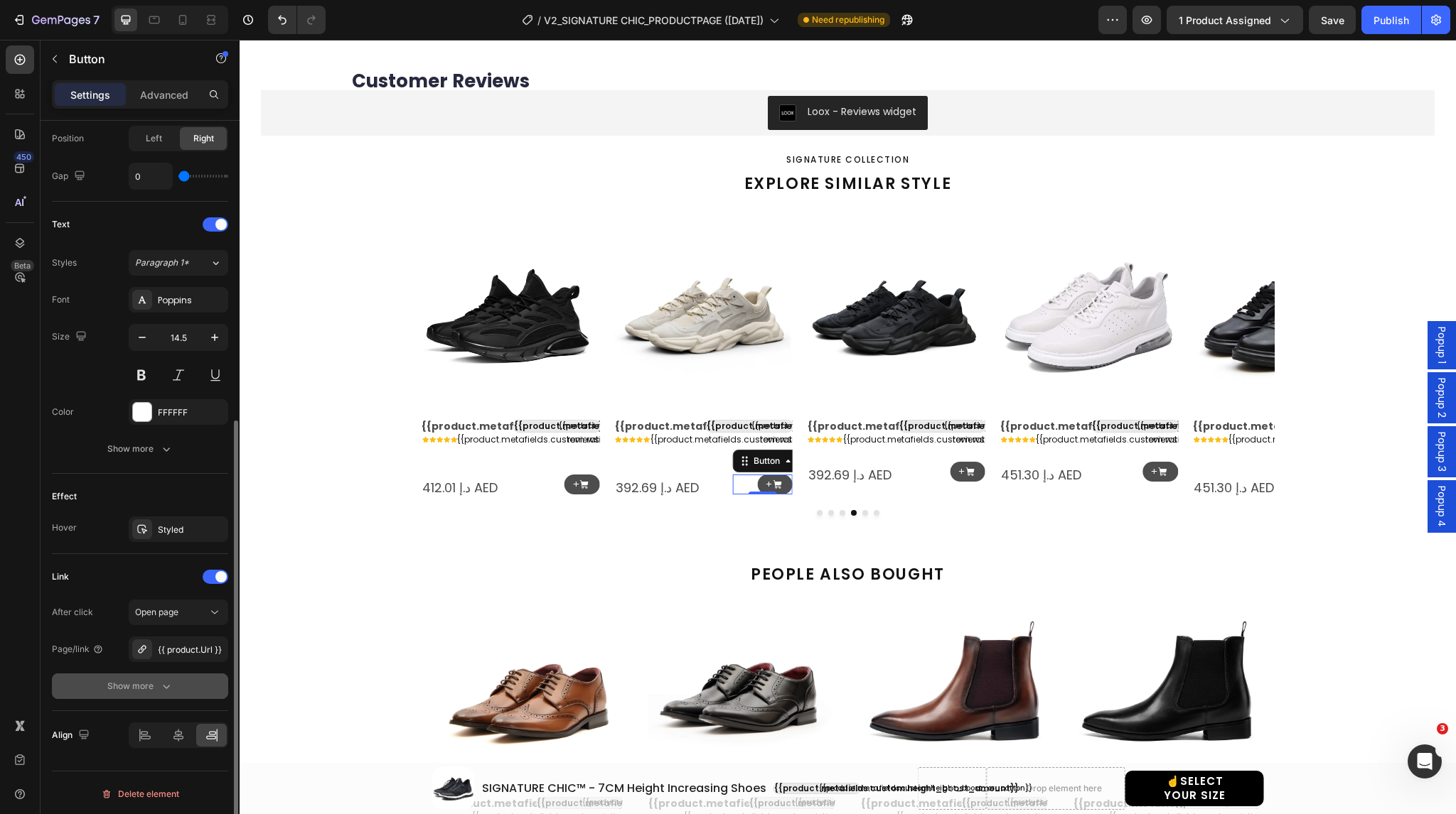
click at [176, 680] on button "Show more" at bounding box center [139, 687] width 176 height 26
click at [149, 685] on span "Yes" at bounding box center [153, 686] width 14 height 13
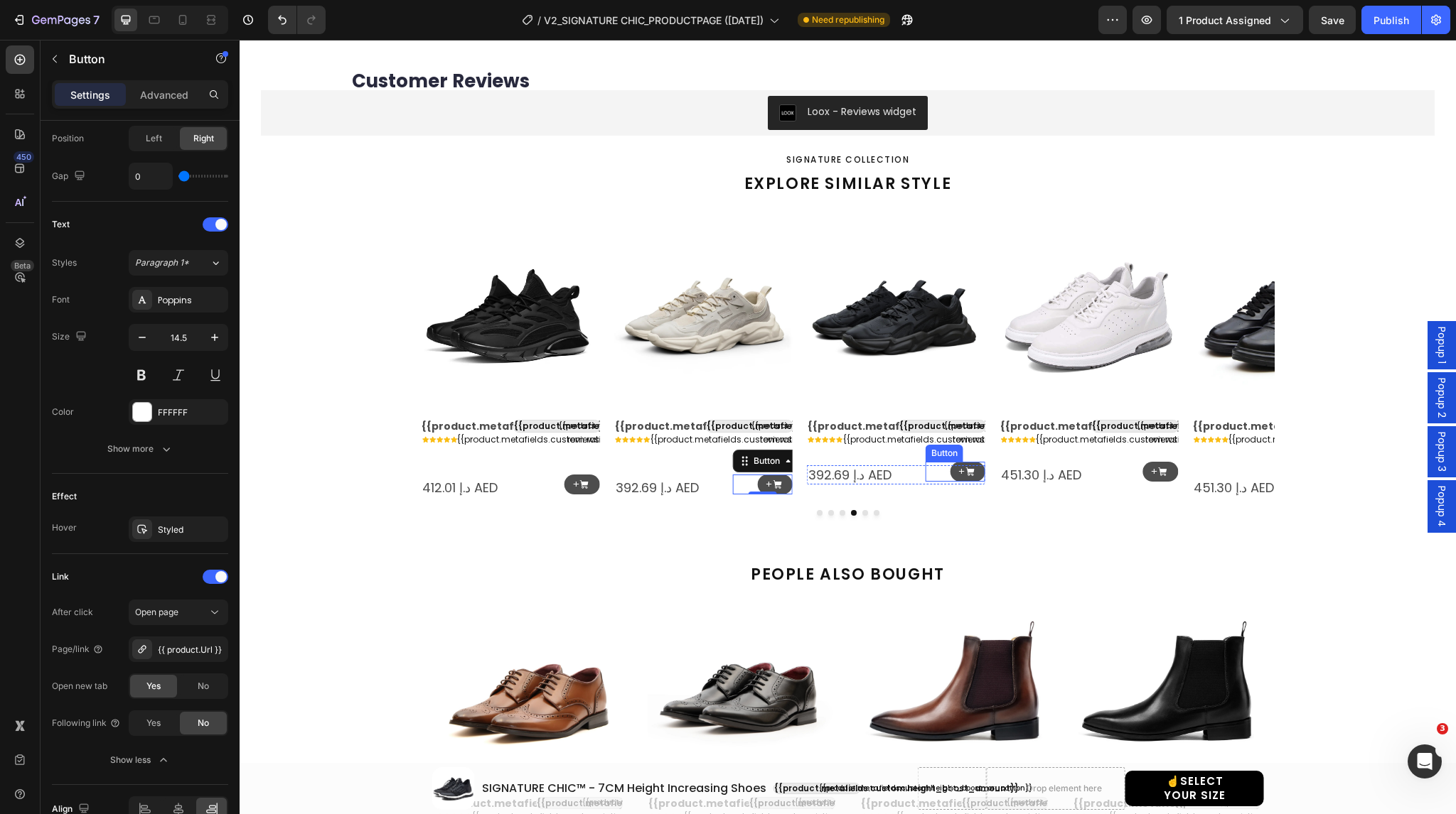
click at [934, 467] on div "+ Button" at bounding box center [955, 472] width 59 height 21
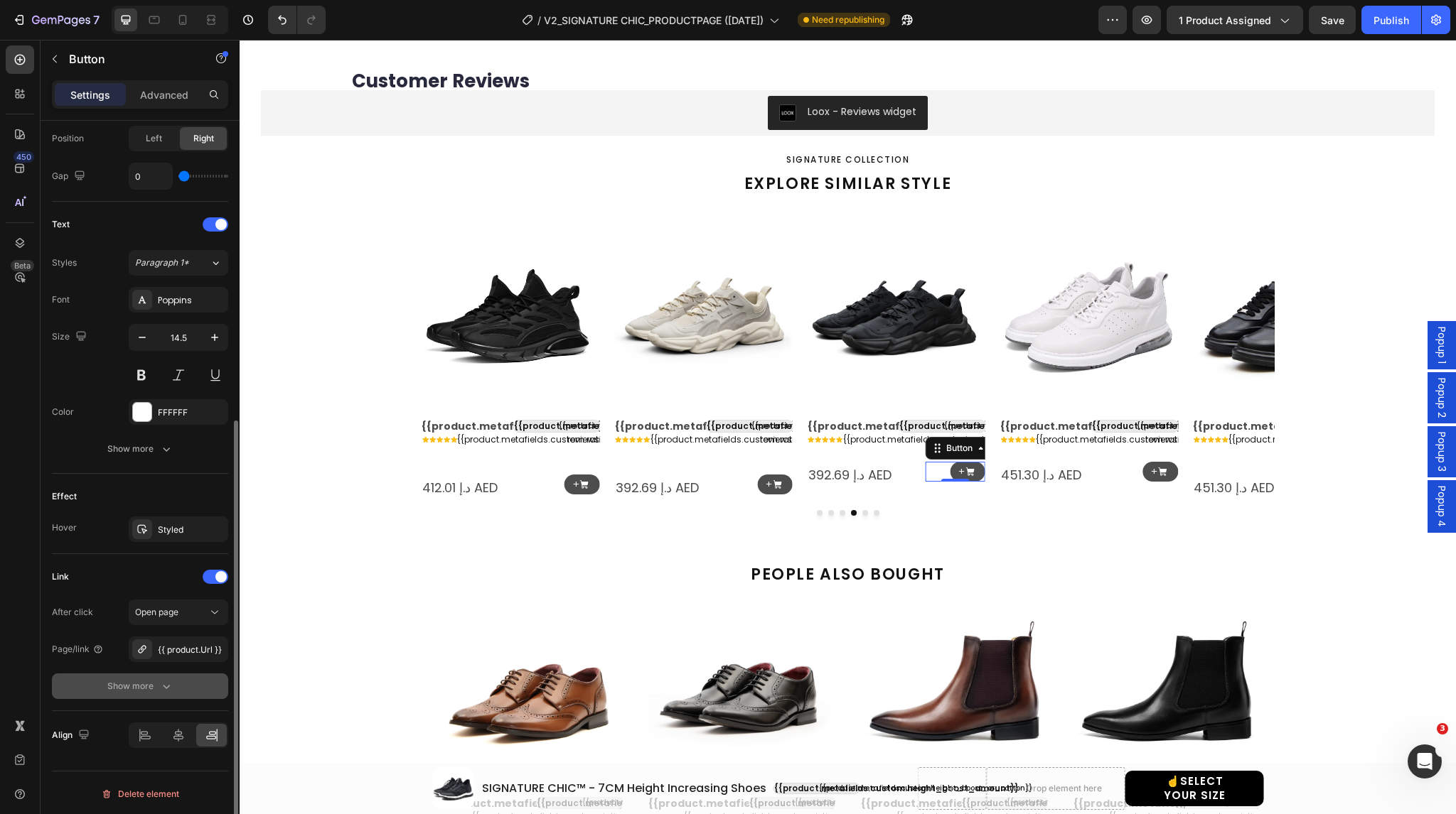
click at [161, 696] on button "Show more" at bounding box center [139, 687] width 176 height 26
click at [151, 689] on span "Yes" at bounding box center [153, 686] width 14 height 13
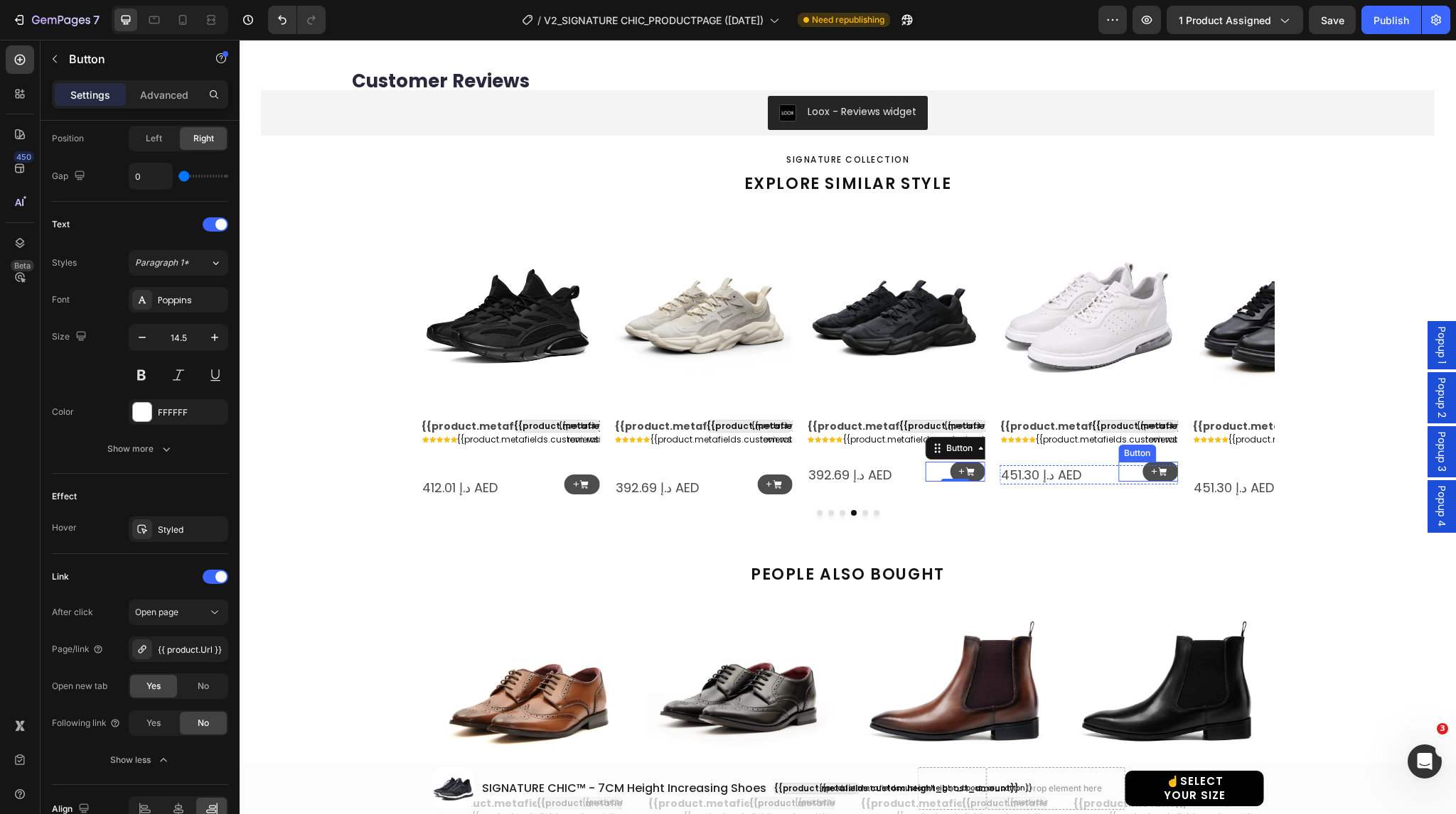
click at [1129, 470] on div "+ Button" at bounding box center [1148, 472] width 59 height 21
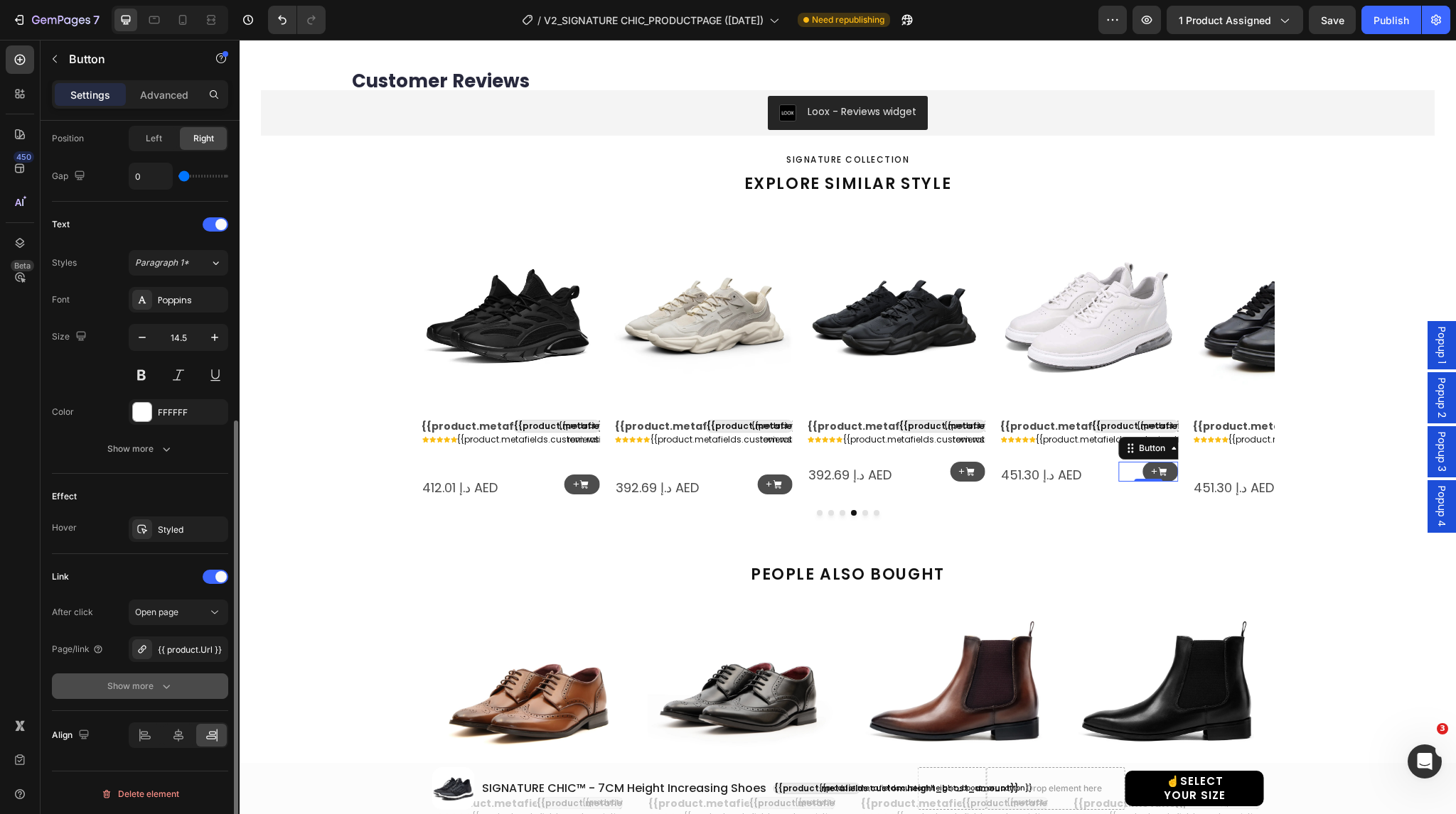
click at [149, 686] on div "Show more" at bounding box center [140, 686] width 66 height 14
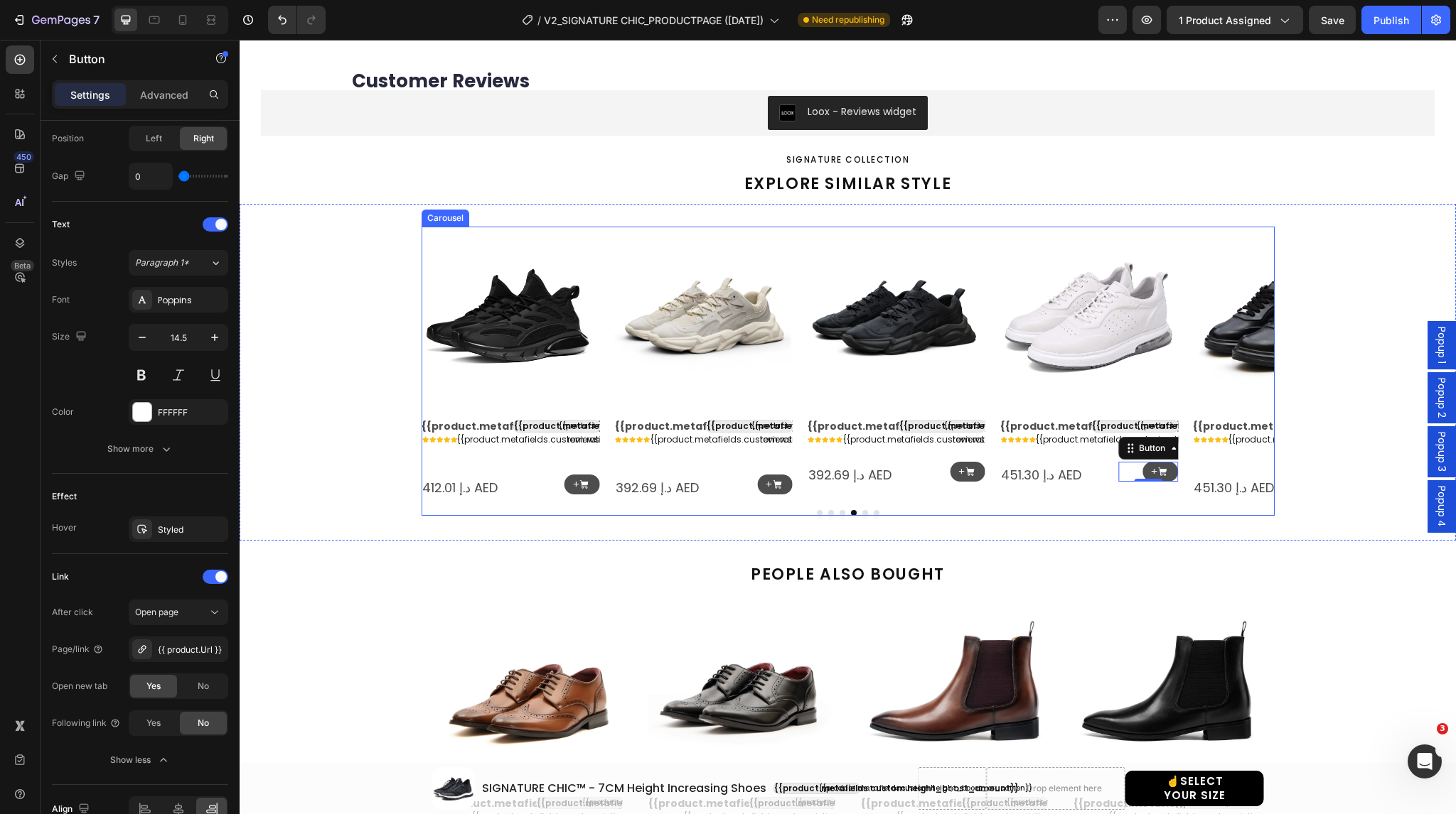
click at [1243, 356] on icon "Carousel Next Arrow" at bounding box center [1252, 363] width 18 height 18
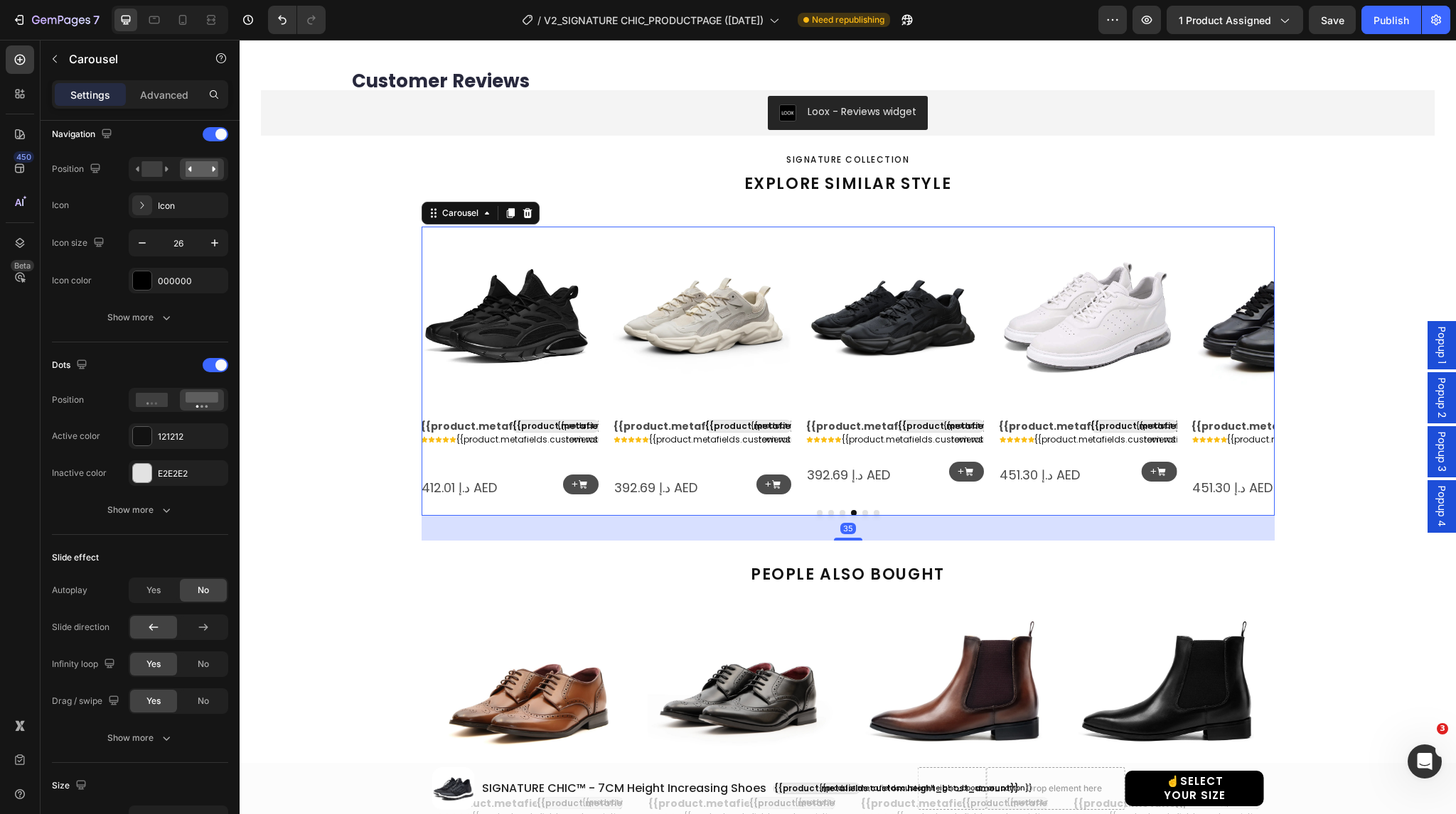
scroll to position [0, 0]
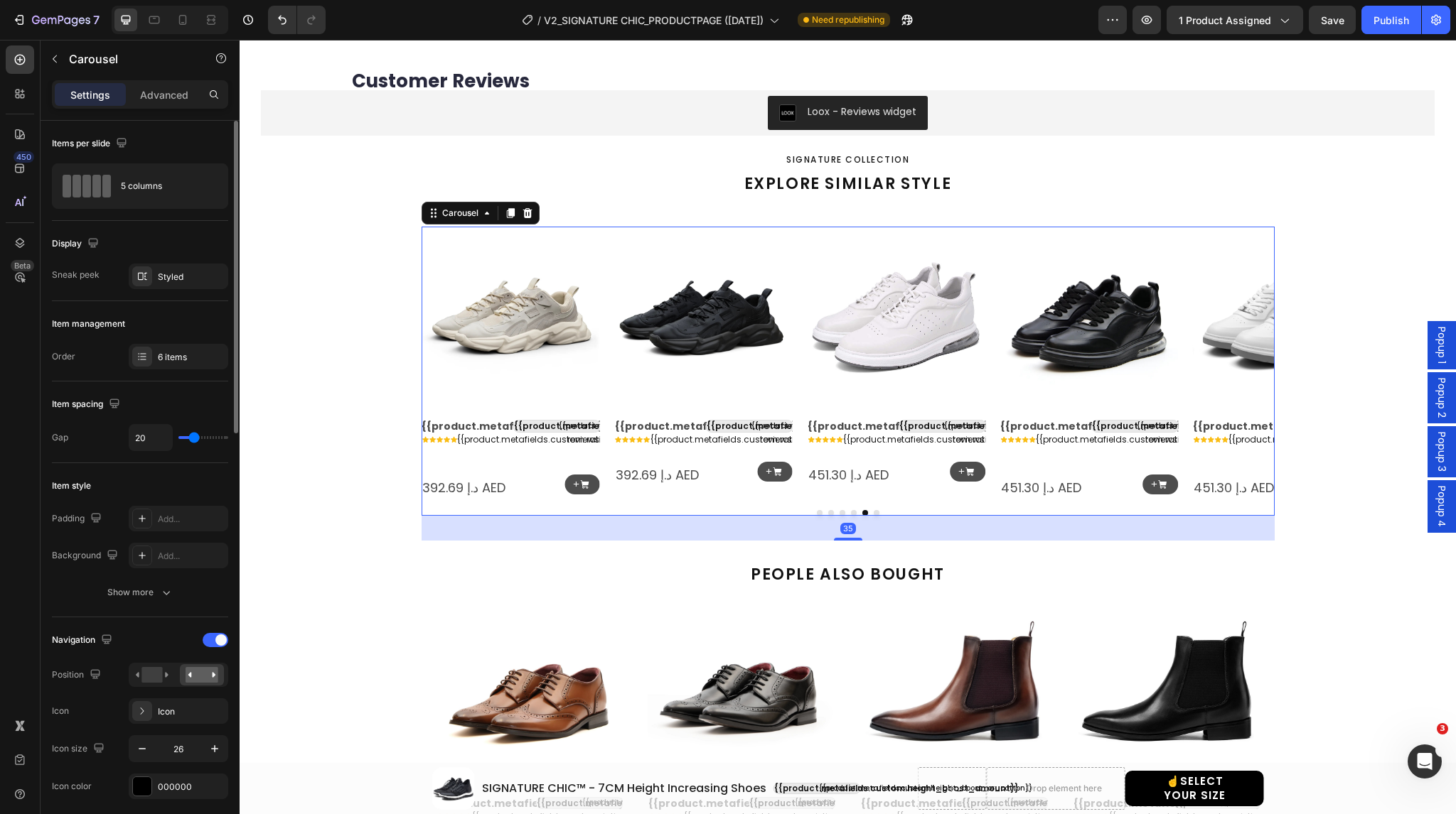
click at [1243, 356] on icon "Carousel Next Arrow" at bounding box center [1252, 363] width 18 height 18
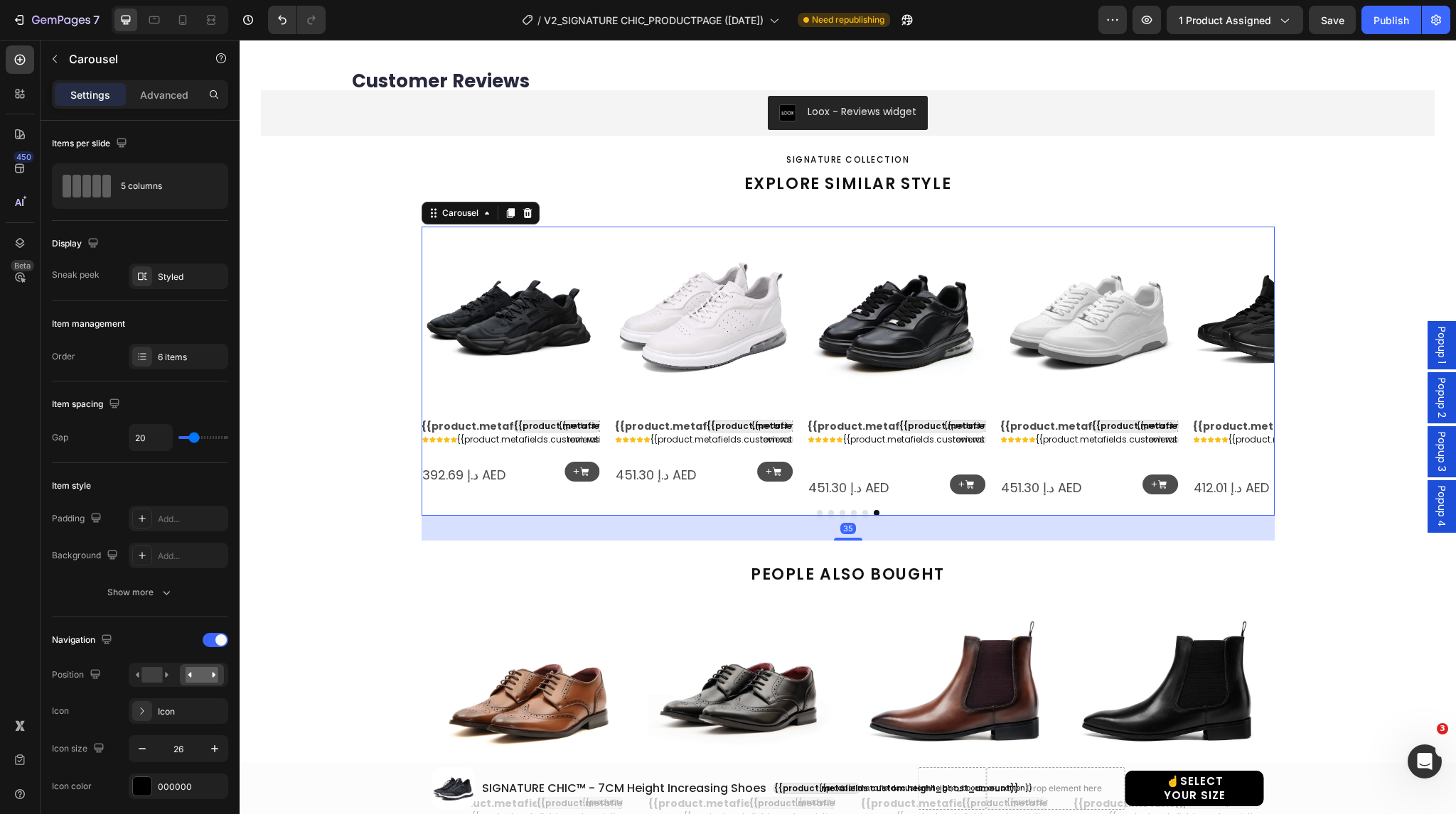
click at [1243, 356] on icon "Carousel Next Arrow" at bounding box center [1252, 363] width 18 height 18
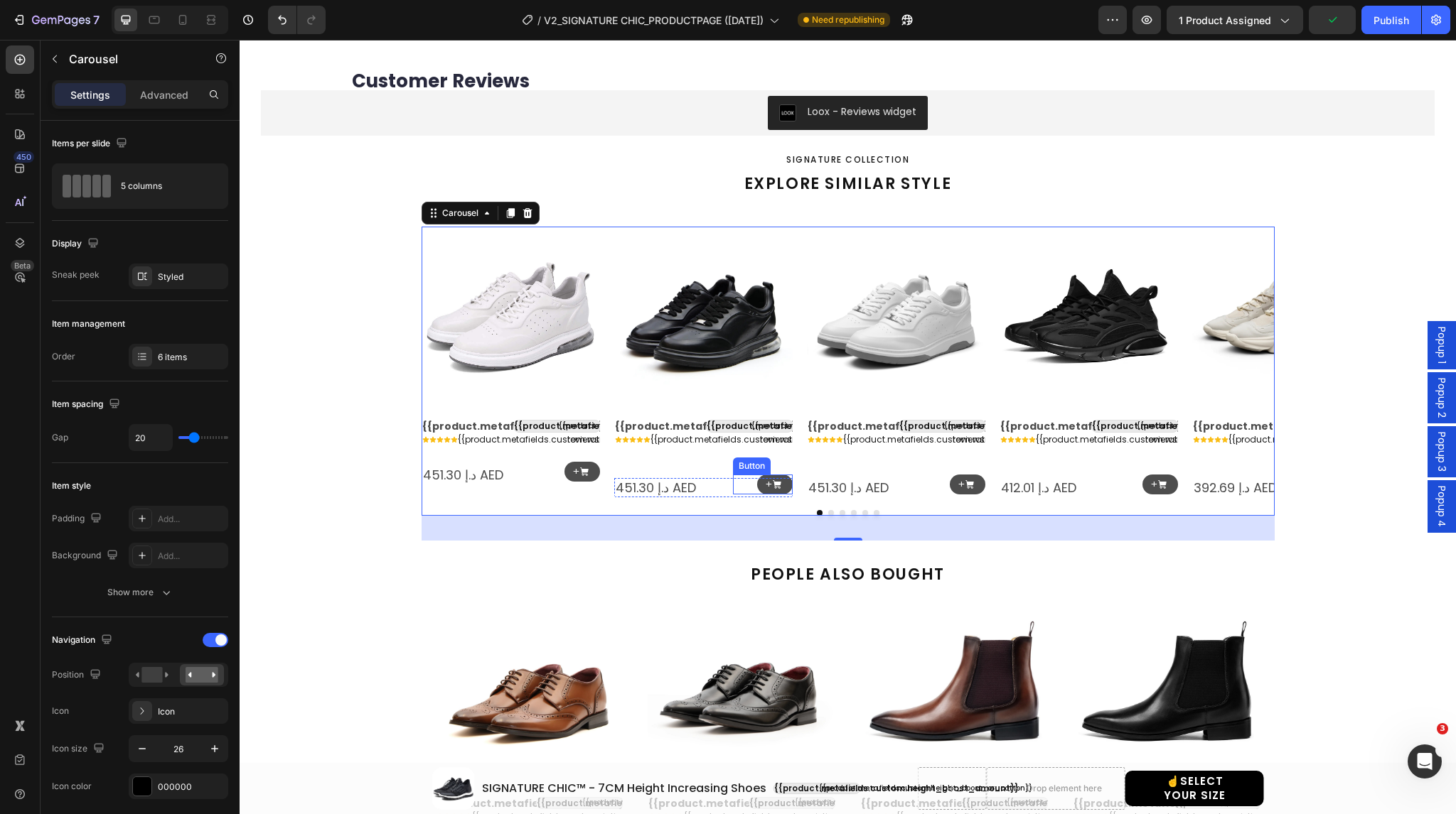
click at [740, 480] on div "+ Button" at bounding box center [763, 484] width 59 height 21
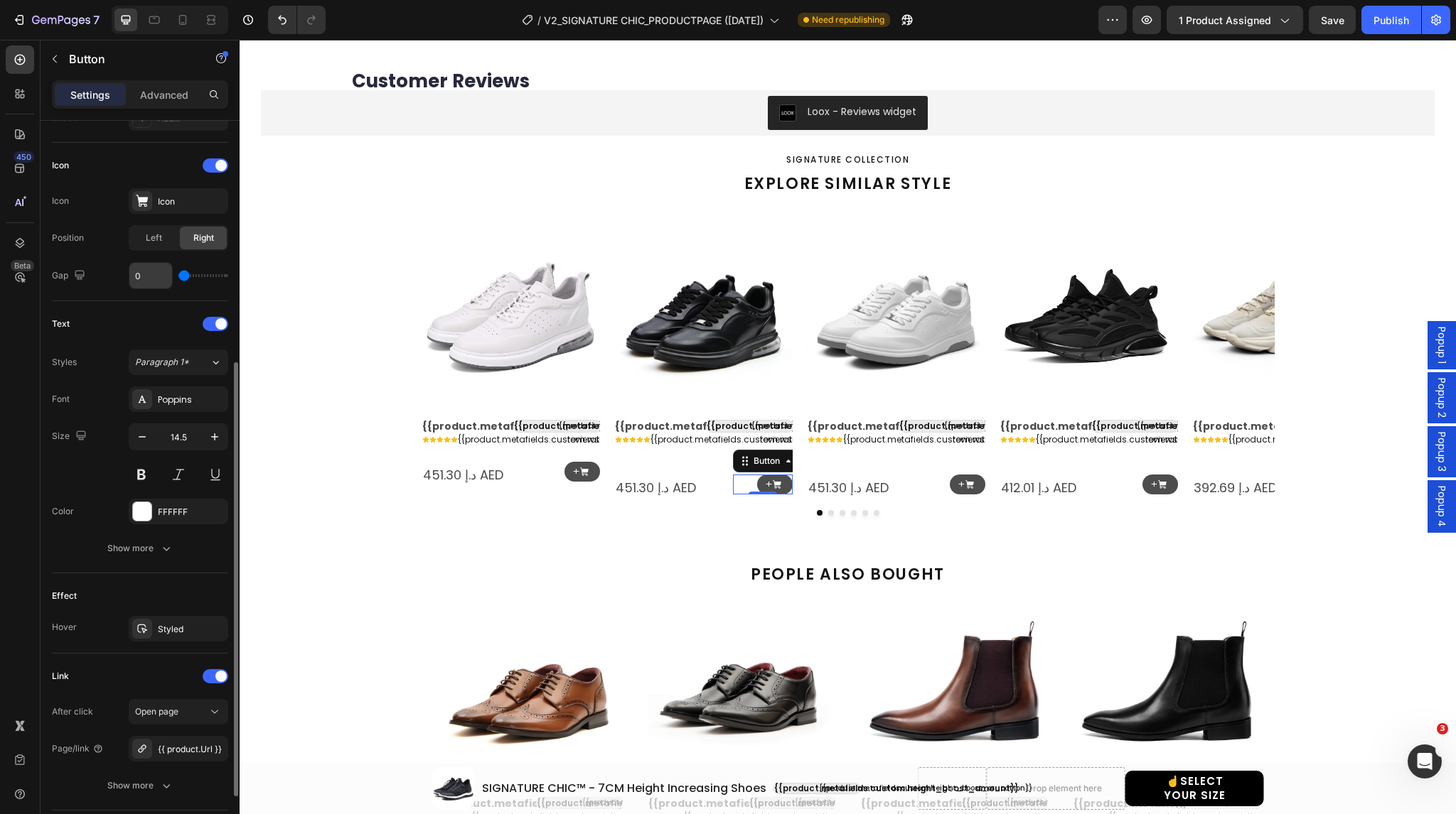
scroll to position [407, 0]
click at [149, 535] on button "Show more" at bounding box center [139, 548] width 176 height 26
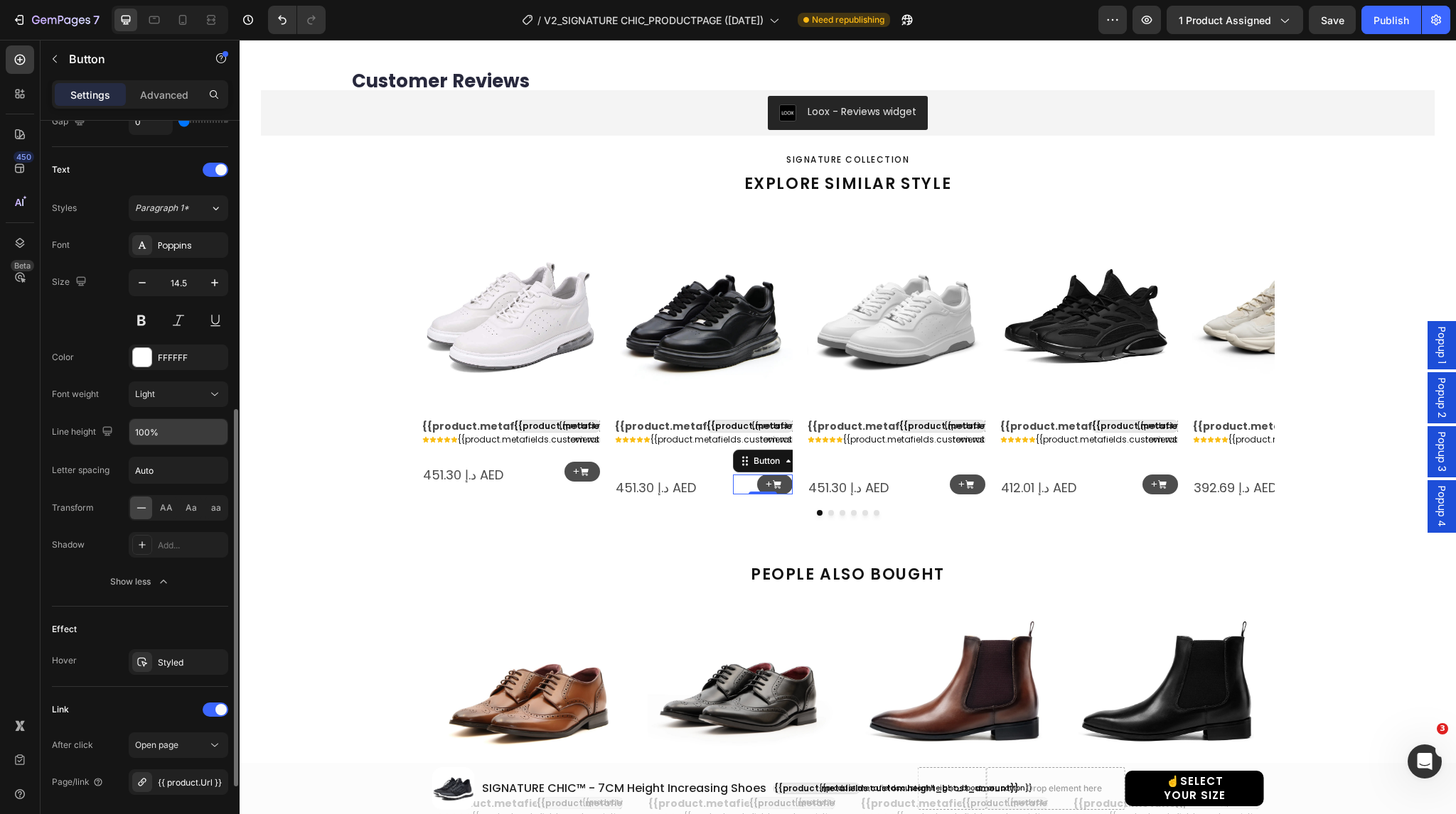
scroll to position [693, 0]
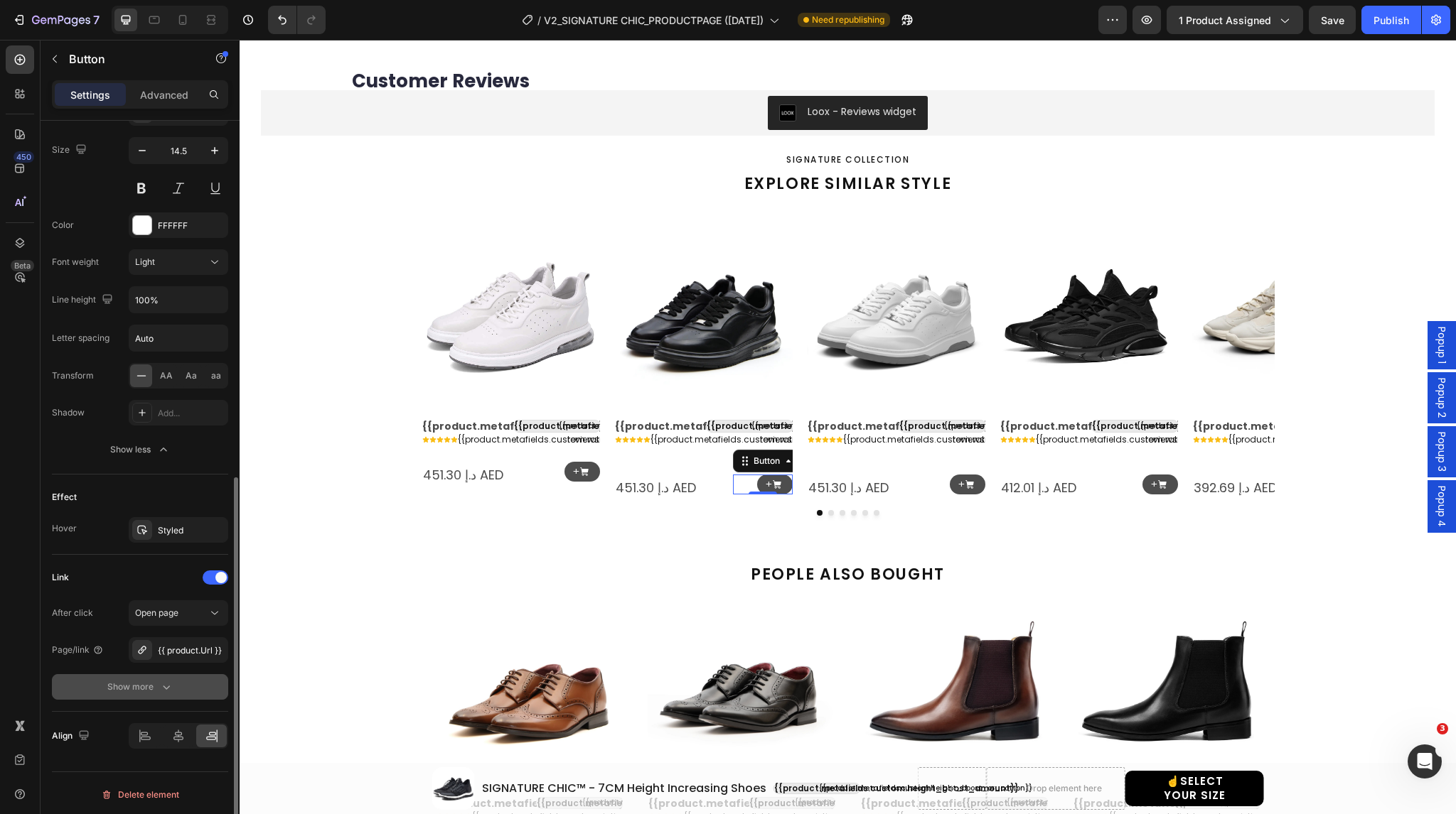
click at [133, 689] on div "Show more" at bounding box center [140, 687] width 66 height 14
click at [159, 681] on span "Yes" at bounding box center [153, 687] width 14 height 13
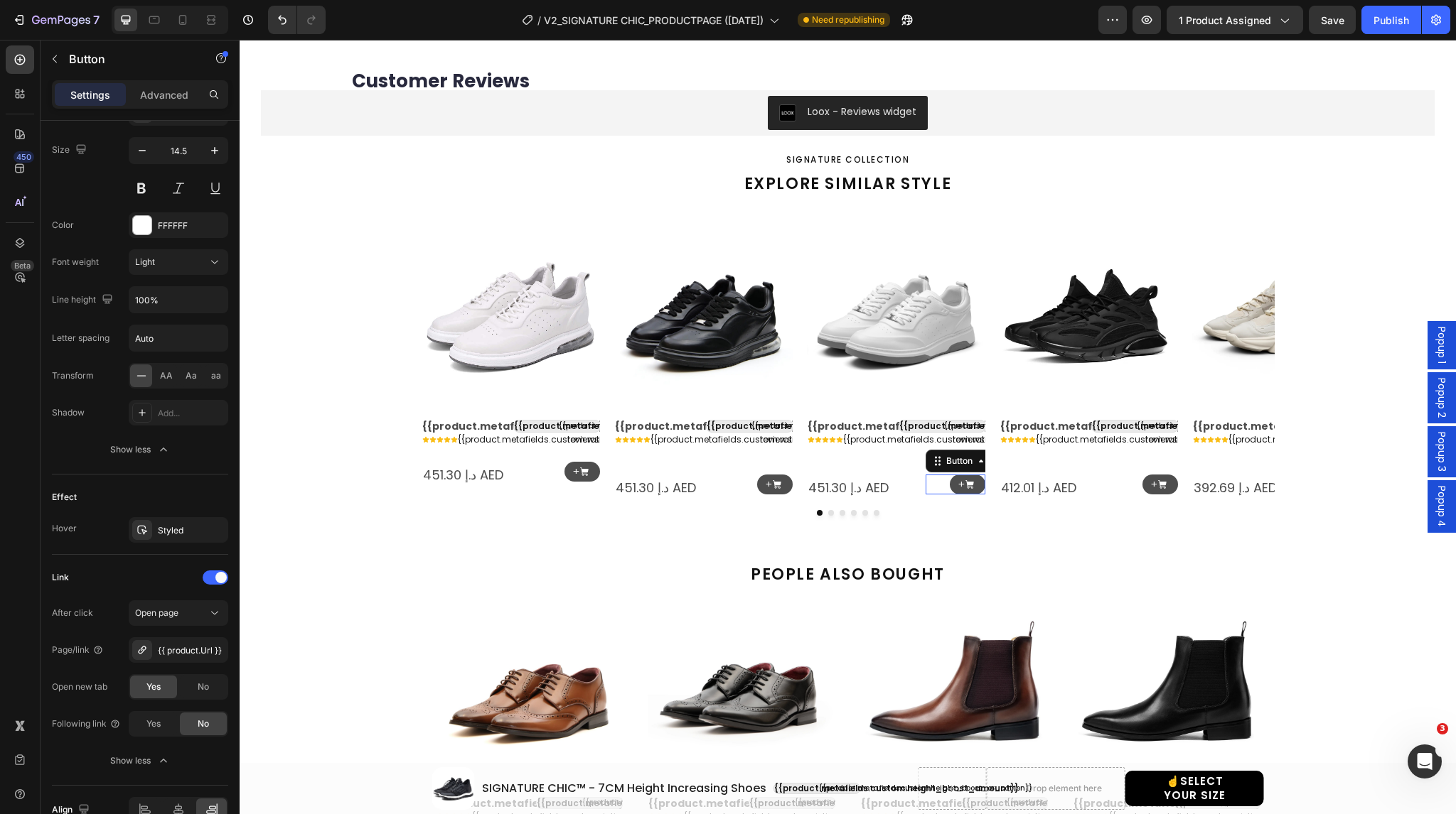
click at [936, 482] on div "+ Button 0" at bounding box center [955, 484] width 59 height 21
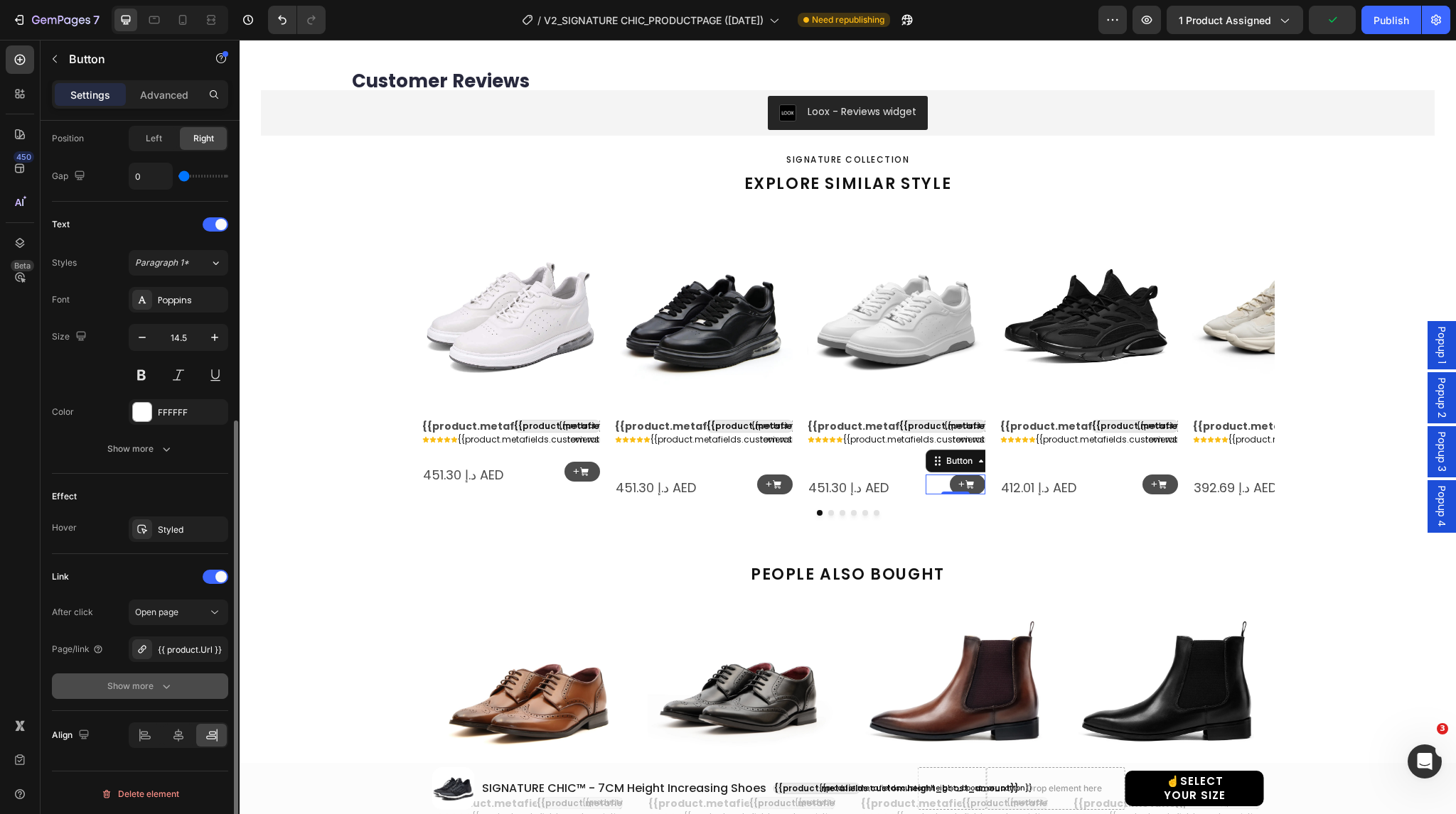
click at [159, 679] on icon "button" at bounding box center [166, 686] width 14 height 14
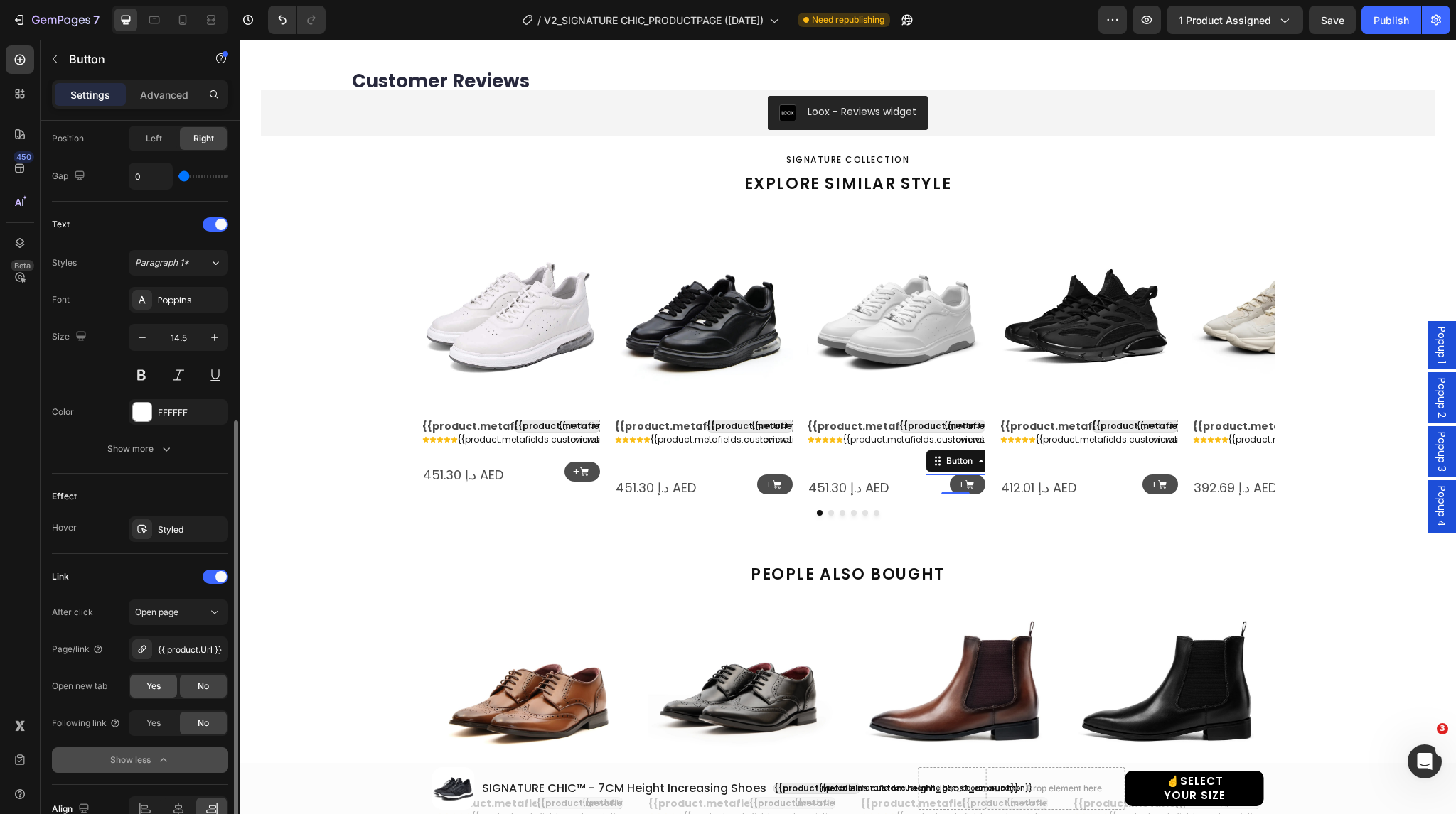
click at [145, 688] on div "Yes" at bounding box center [154, 687] width 47 height 23
click at [510, 632] on img at bounding box center [530, 688] width 187 height 187
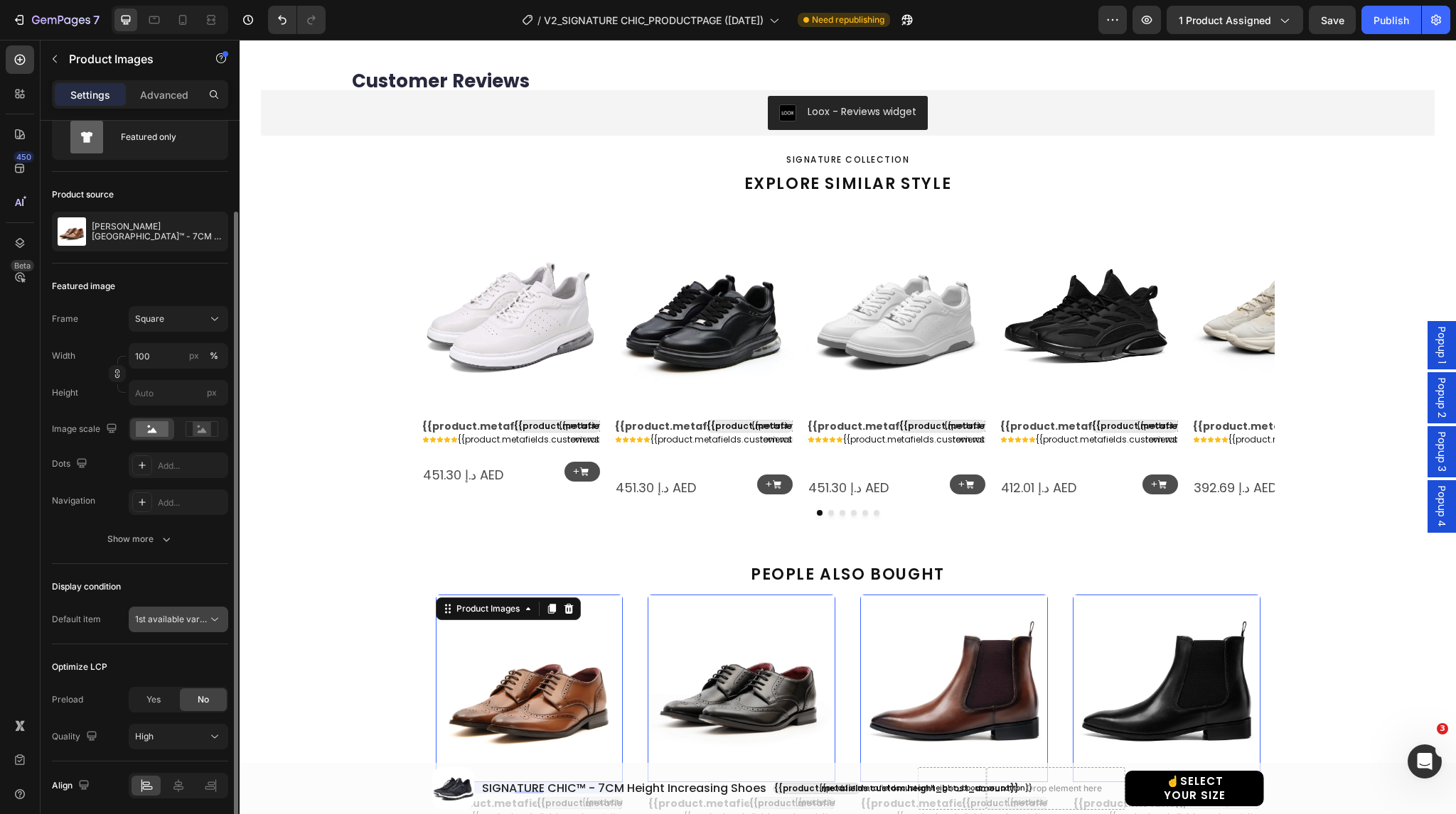
scroll to position [101, 0]
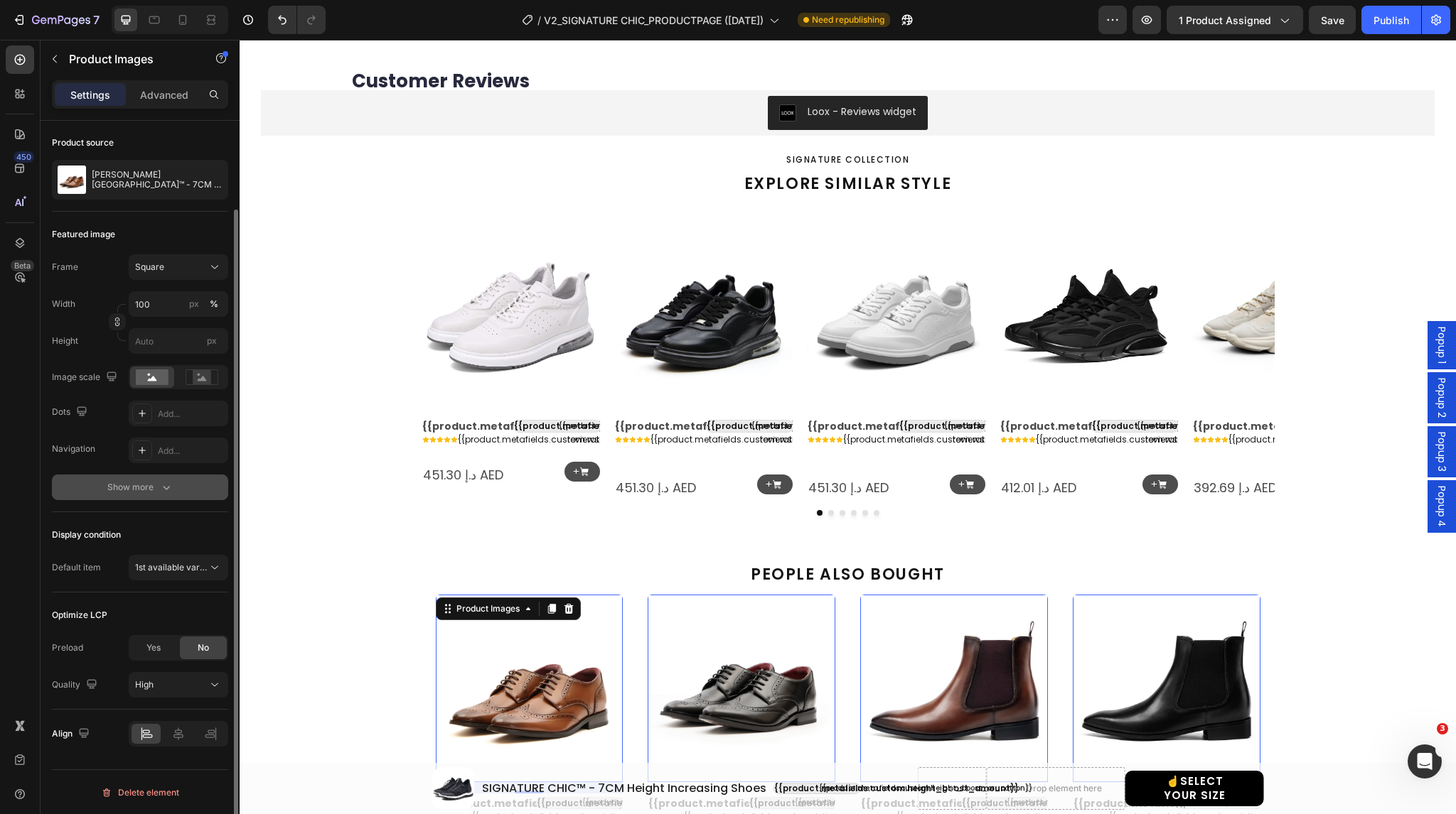
click at [125, 490] on div "Show more" at bounding box center [140, 487] width 66 height 14
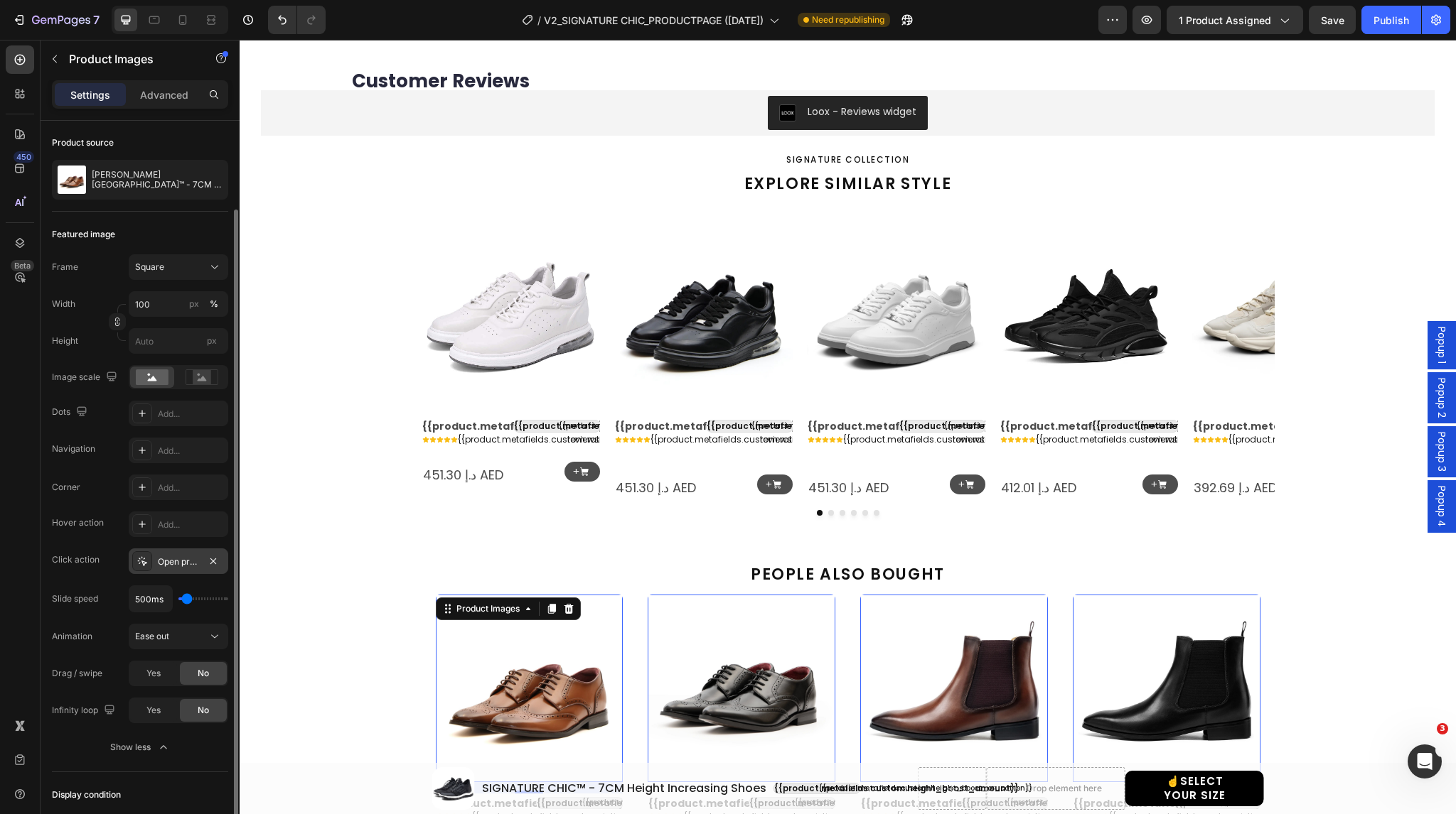
click at [148, 570] on div at bounding box center [142, 561] width 20 height 20
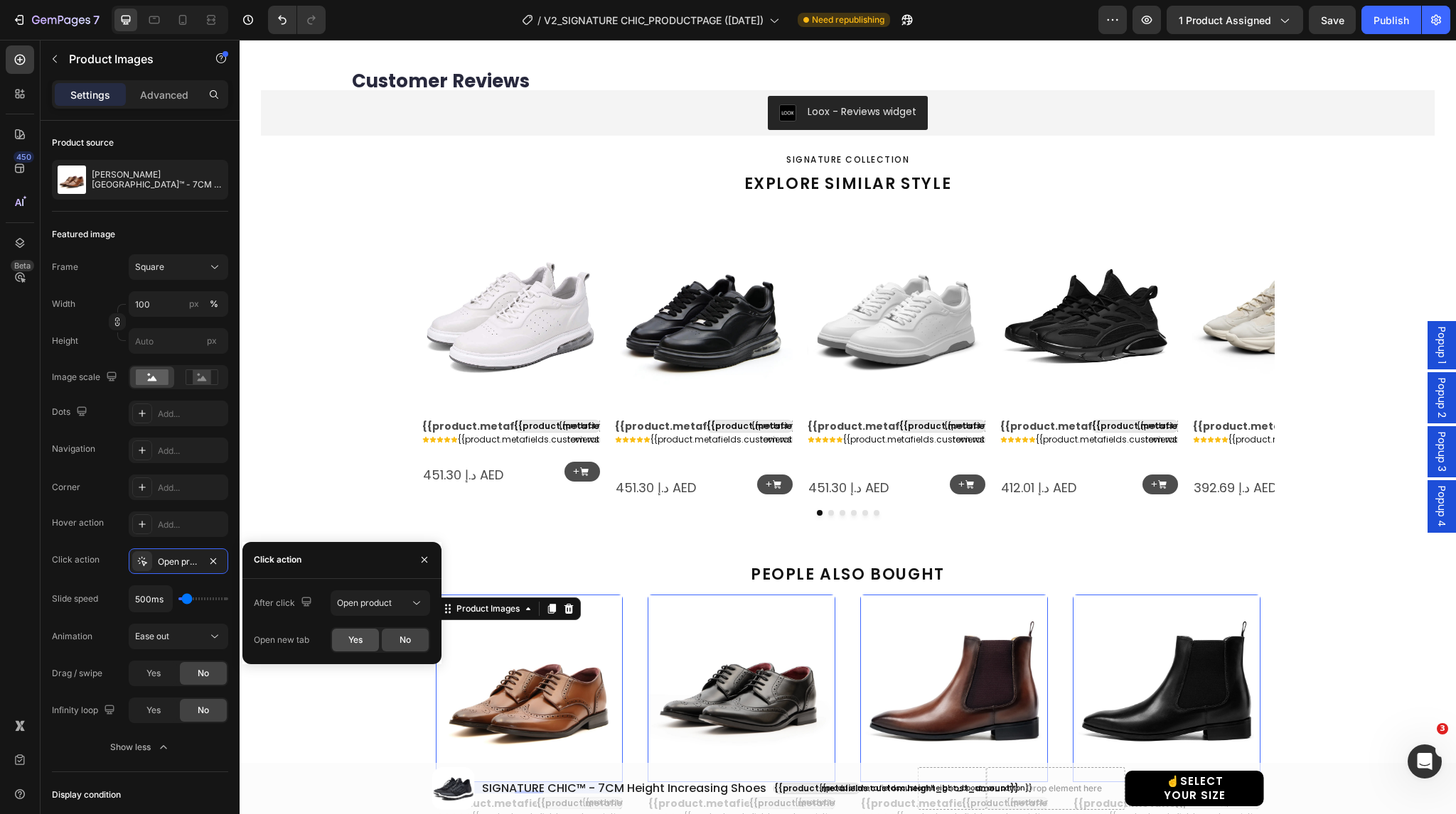
click at [354, 639] on span "Yes" at bounding box center [355, 640] width 14 height 13
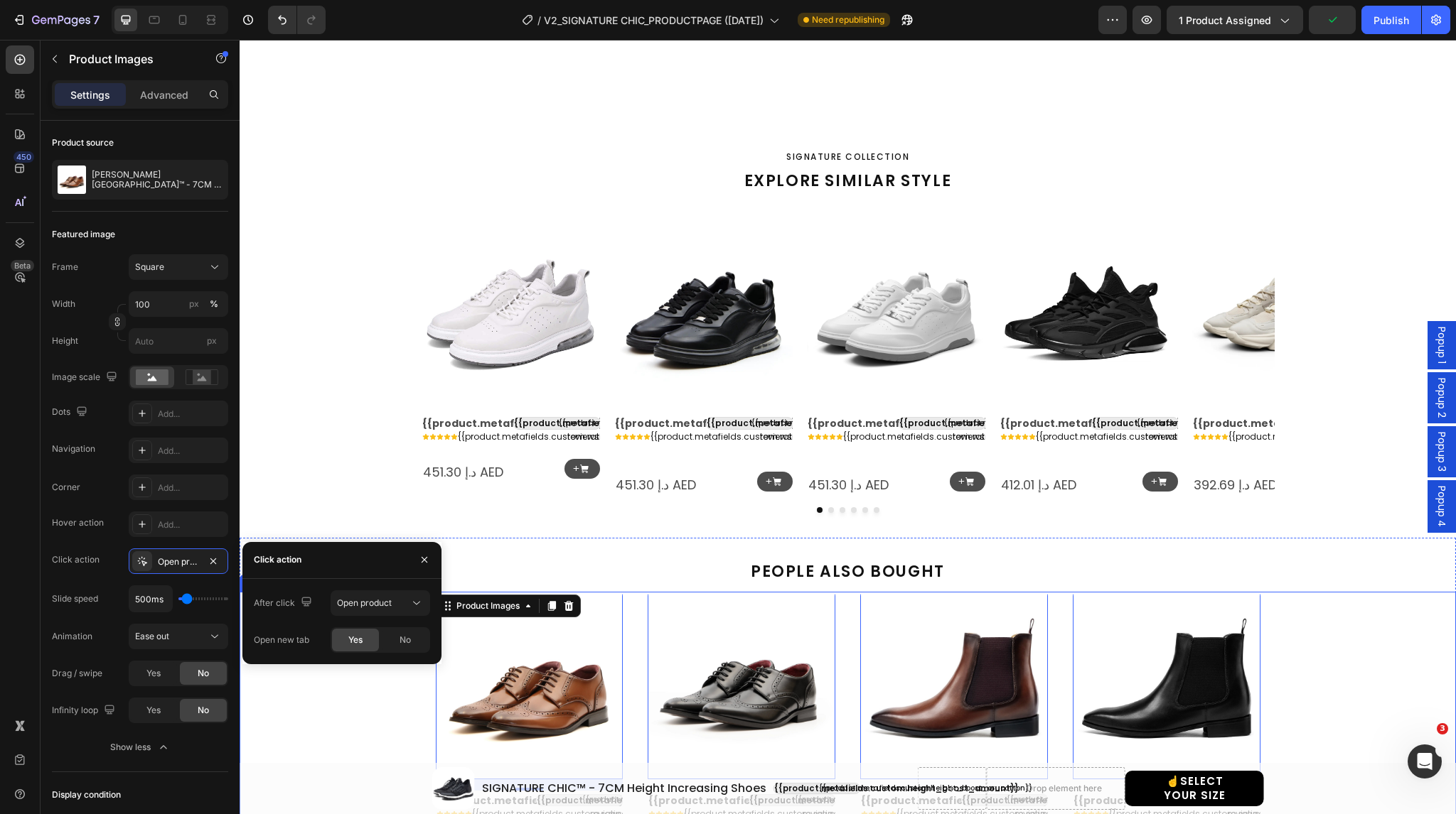
scroll to position [1326, 0]
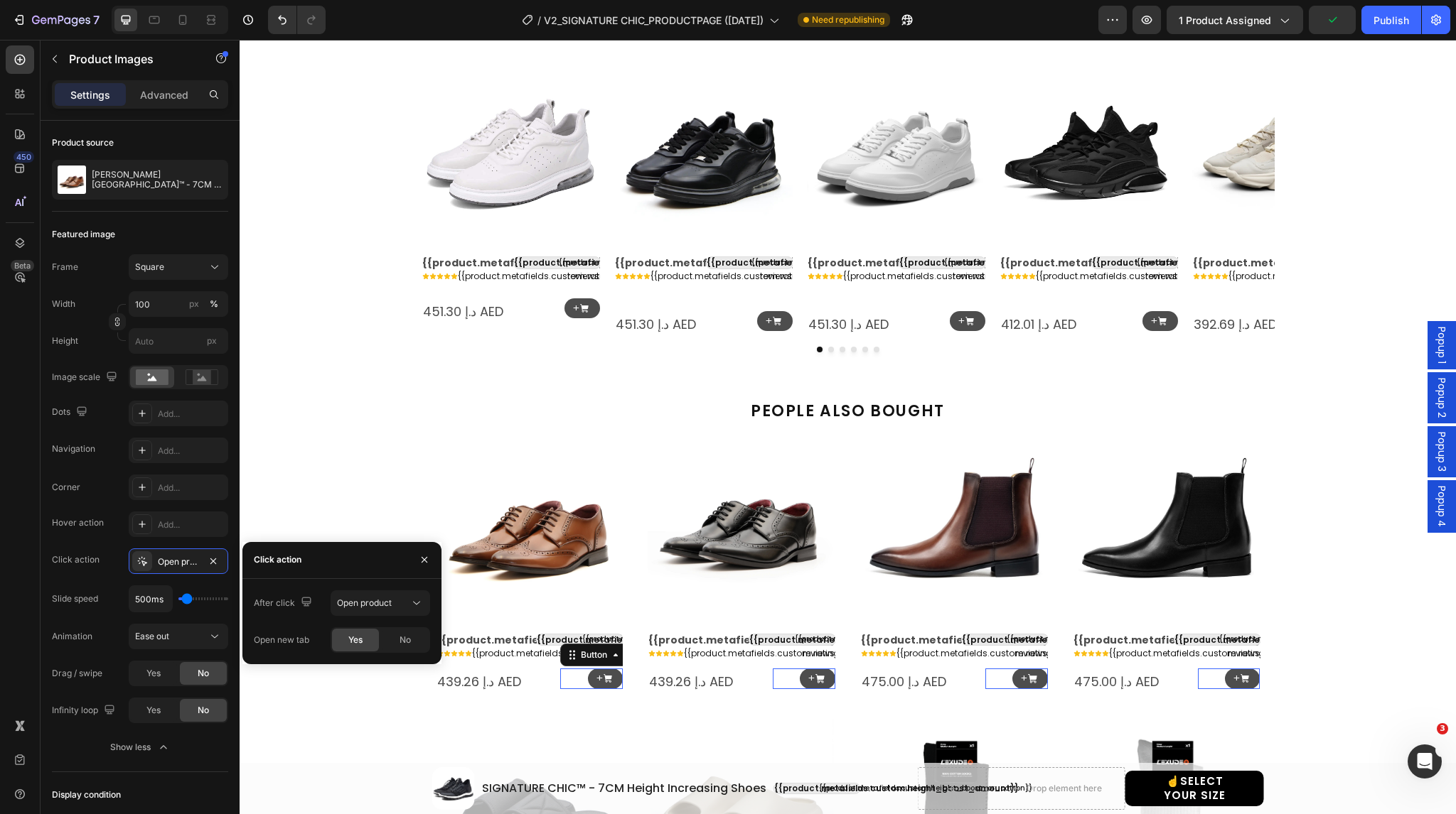
click at [575, 679] on div "+ Button 0" at bounding box center [591, 678] width 62 height 21
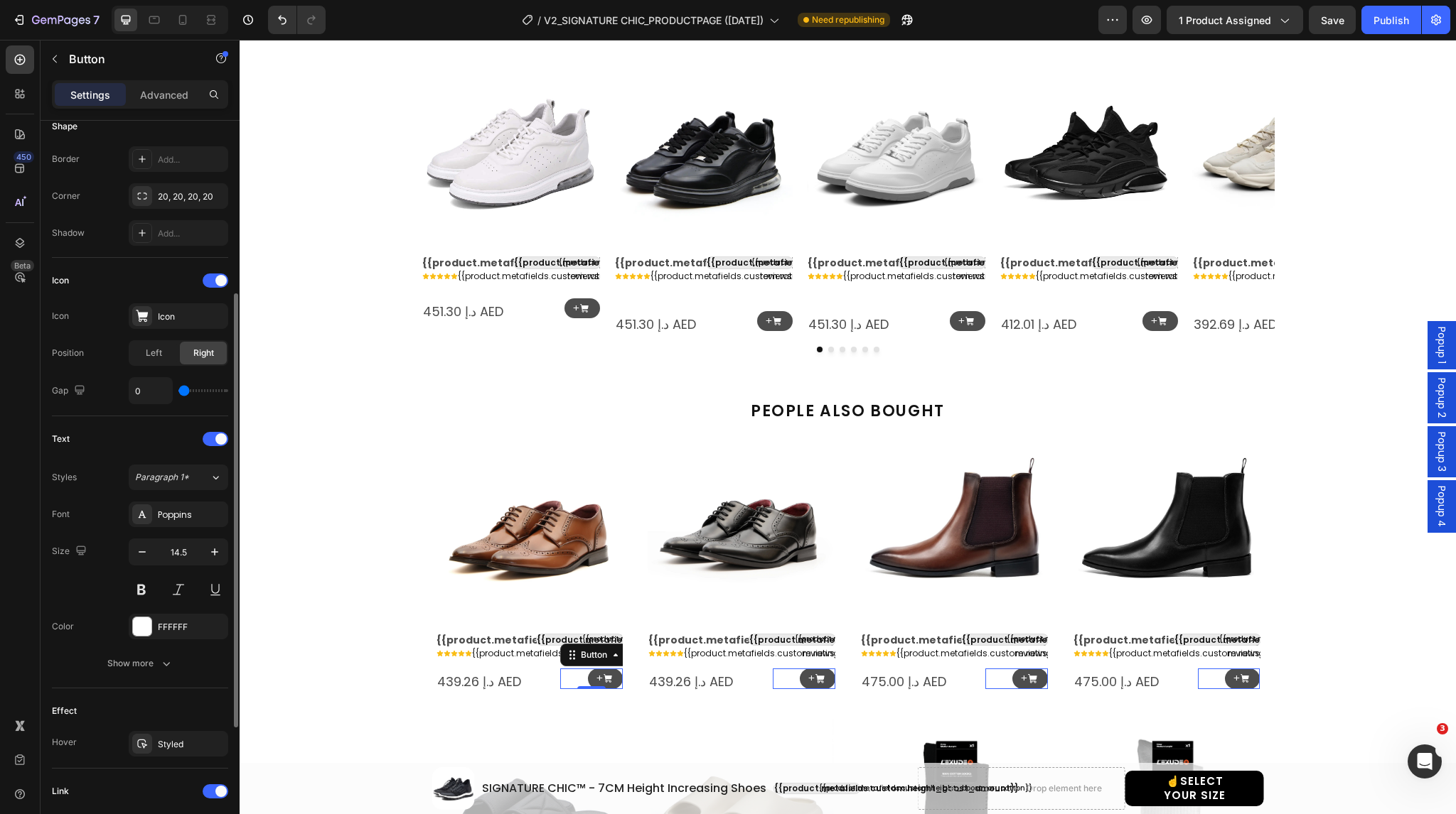
scroll to position [506, 0]
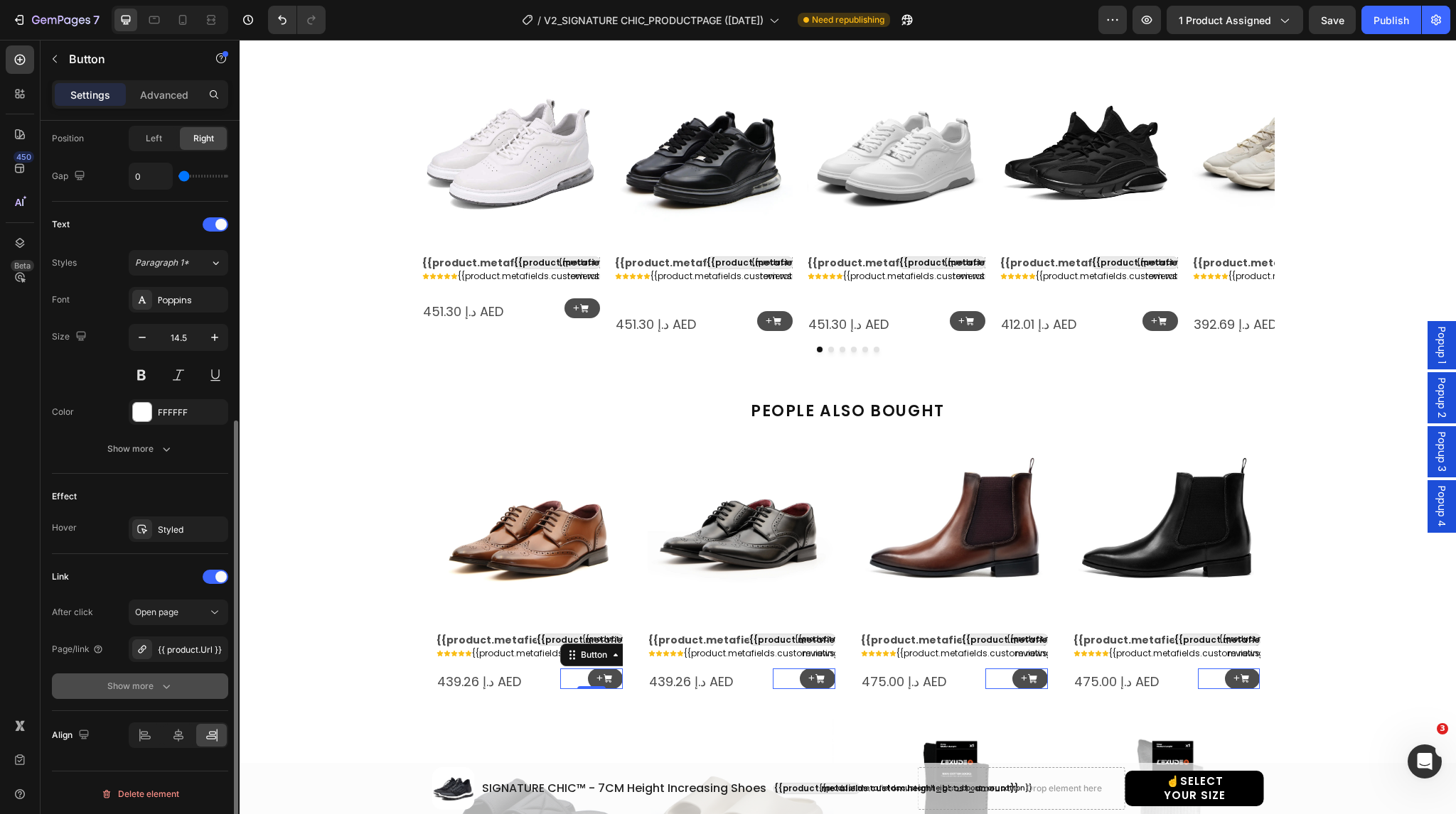
click at [141, 682] on div "Show more" at bounding box center [140, 686] width 66 height 14
click at [156, 680] on span "Yes" at bounding box center [153, 686] width 14 height 13
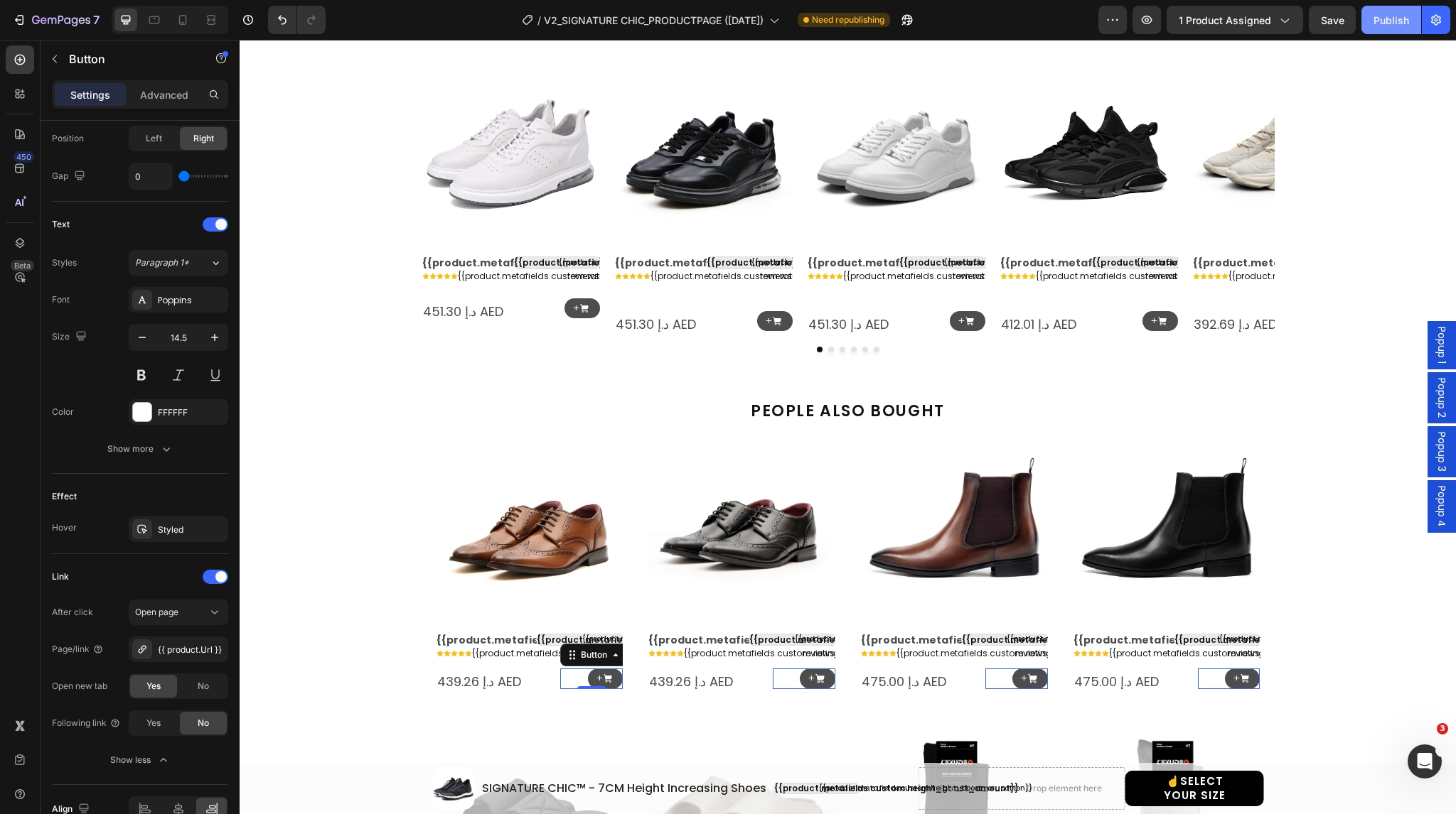
click at [1380, 22] on div "Publish" at bounding box center [1391, 21] width 36 height 15
click at [1435, 506] on span "Popup 4" at bounding box center [1442, 506] width 14 height 41
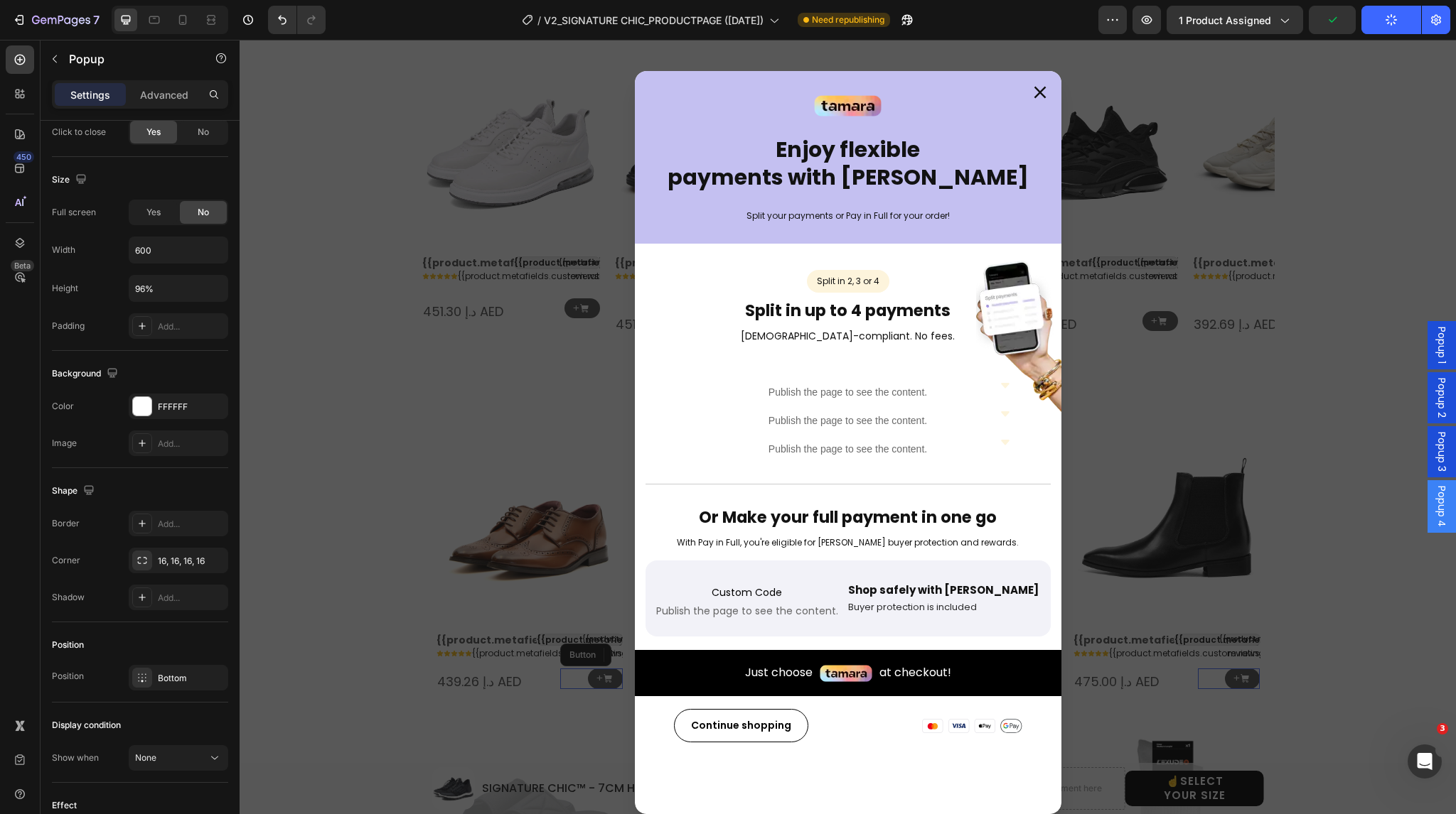
scroll to position [0, 0]
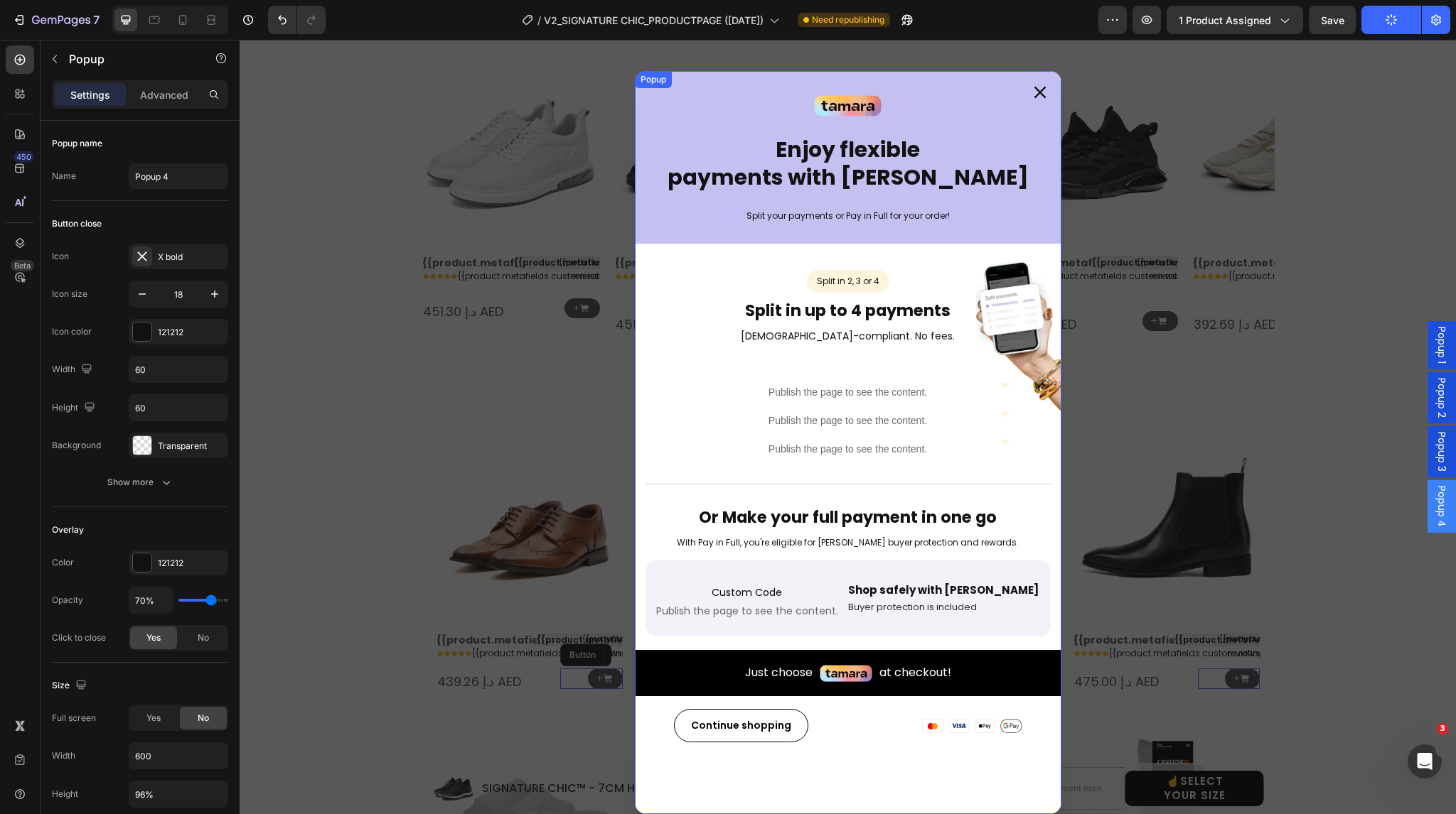
click at [857, 782] on div "Image Enjoy flexible payments with Tamara Heading Split your payments or Pay in…" at bounding box center [848, 442] width 427 height 743
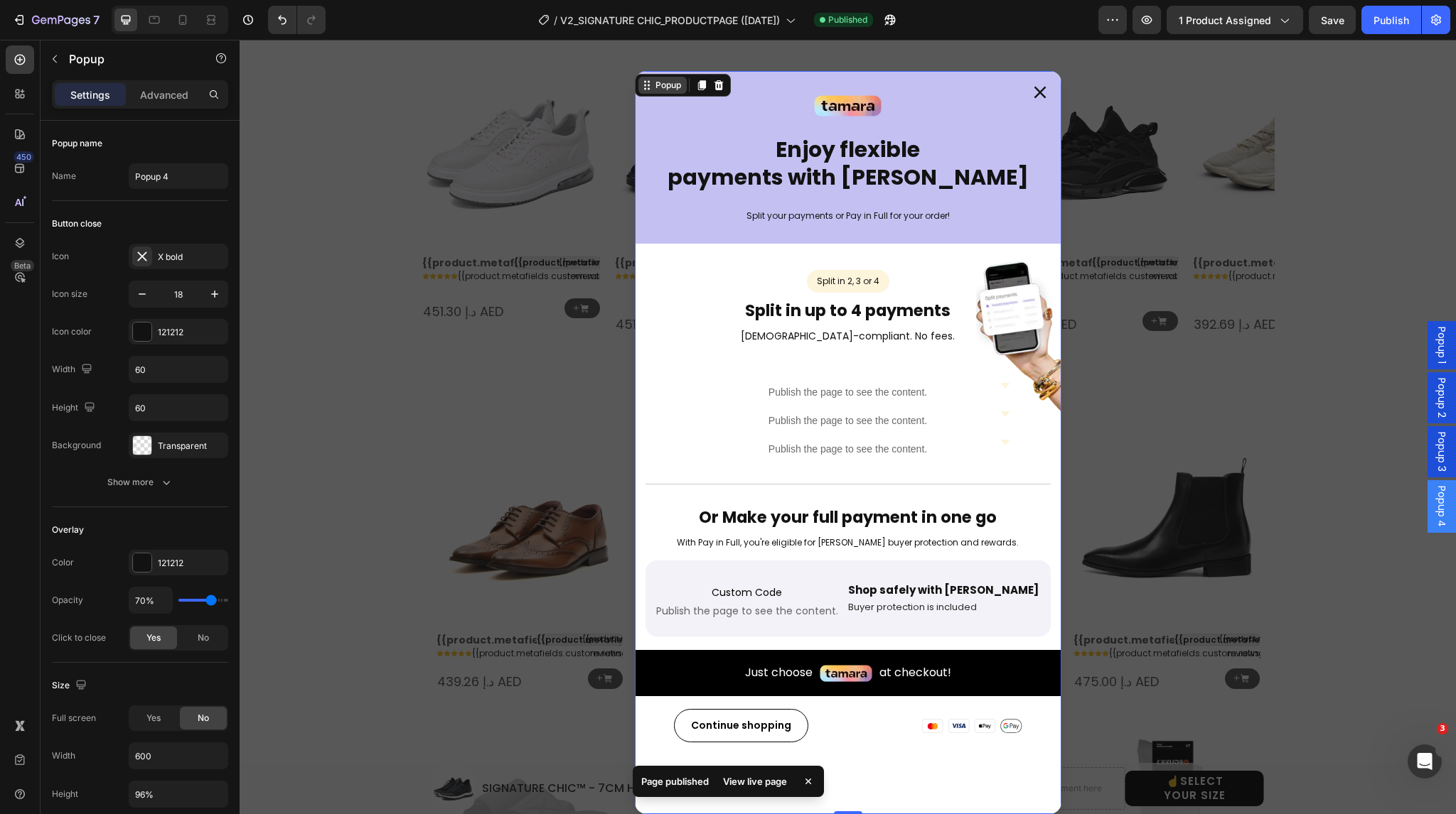
click at [655, 81] on div "Popup" at bounding box center [668, 85] width 31 height 13
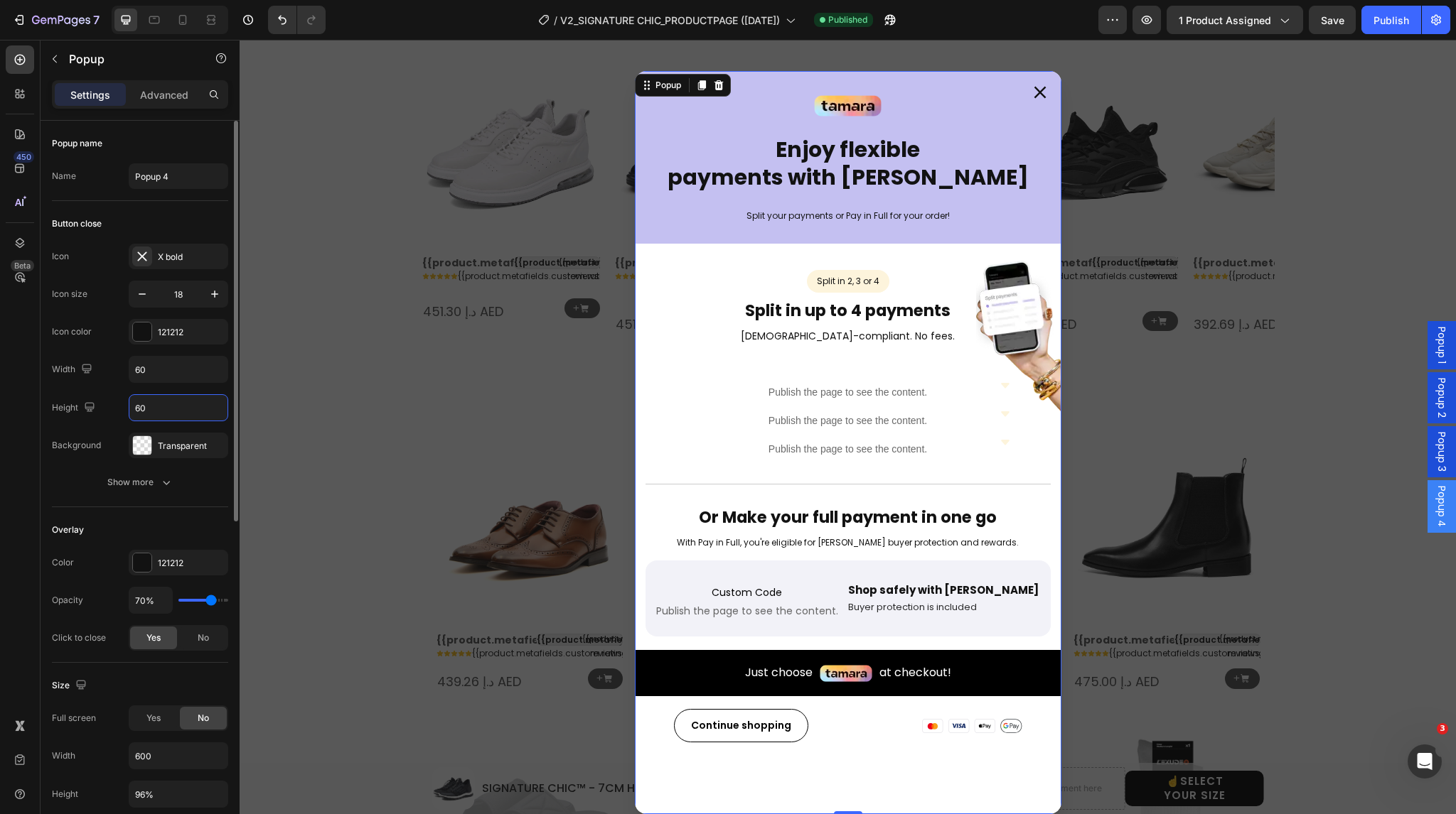
click at [165, 410] on input "60" at bounding box center [178, 408] width 98 height 26
click at [114, 410] on div "Height AUTO" at bounding box center [139, 407] width 176 height 27
click at [154, 404] on input "Auto" at bounding box center [178, 408] width 98 height 26
type input "60"
click at [97, 433] on div "Background Transparent" at bounding box center [139, 445] width 176 height 26
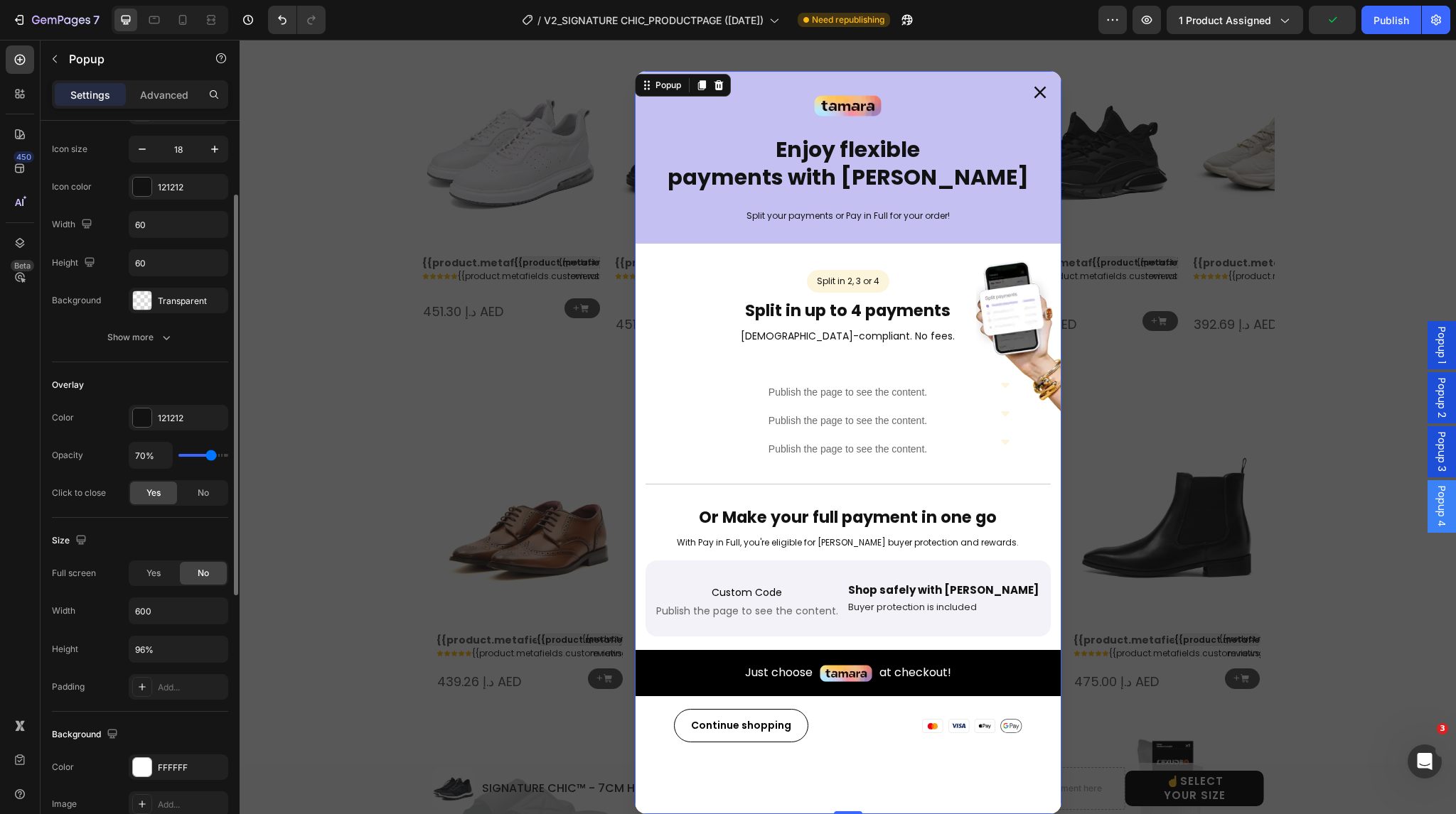
scroll to position [164, 0]
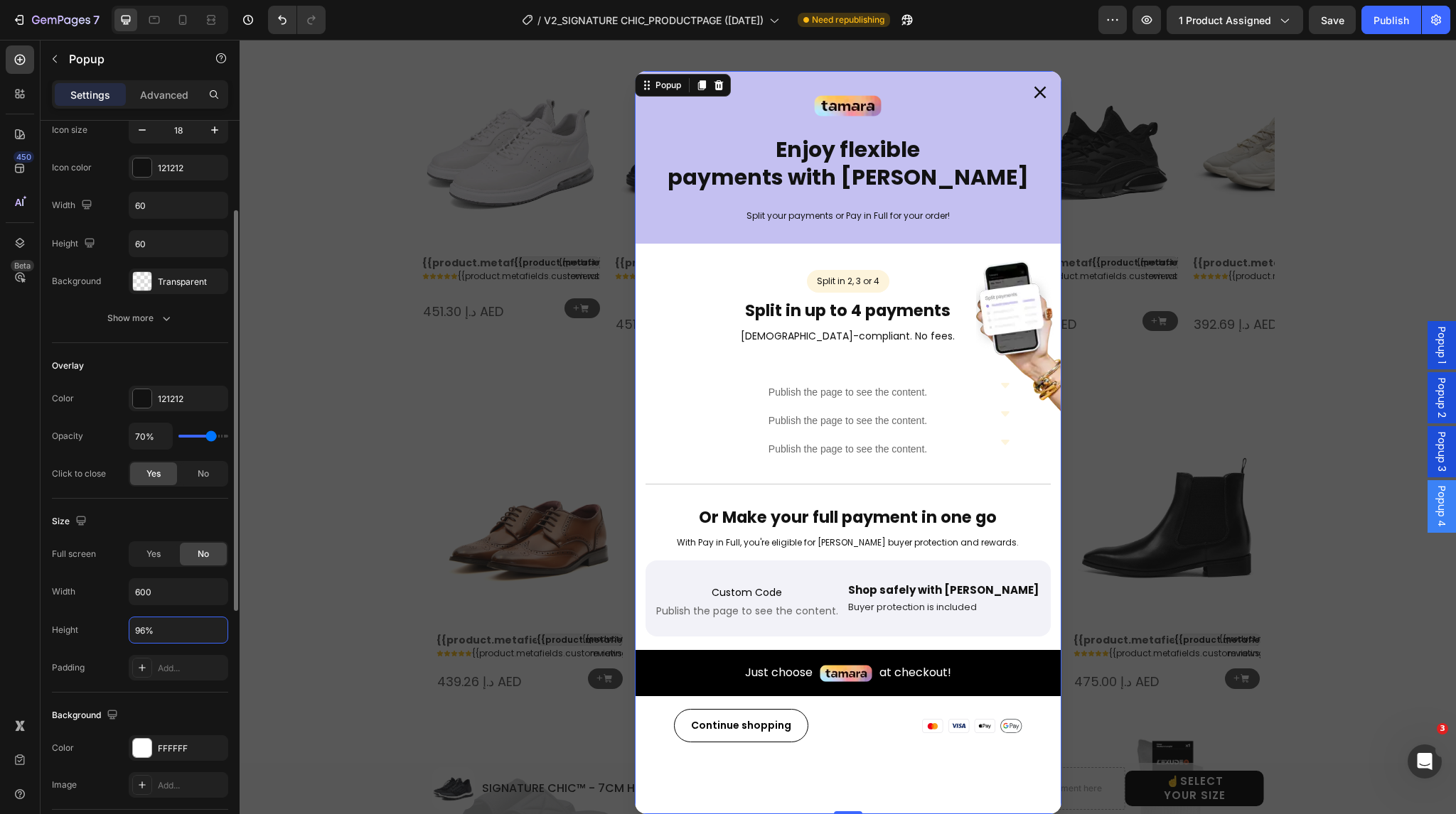
click at [158, 629] on input "96%" at bounding box center [178, 630] width 98 height 26
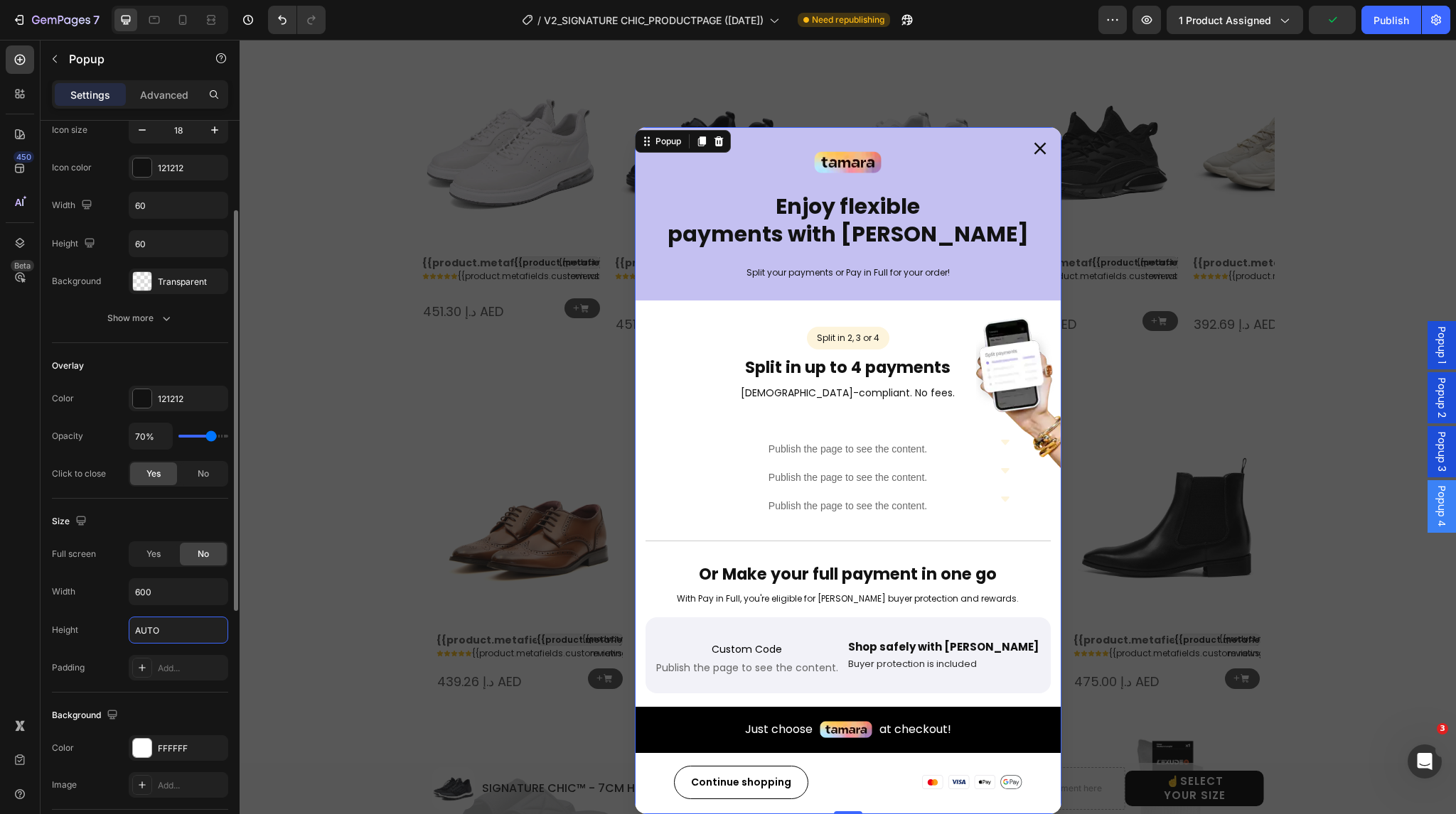
click at [104, 626] on div "Height AUTO" at bounding box center [139, 630] width 176 height 27
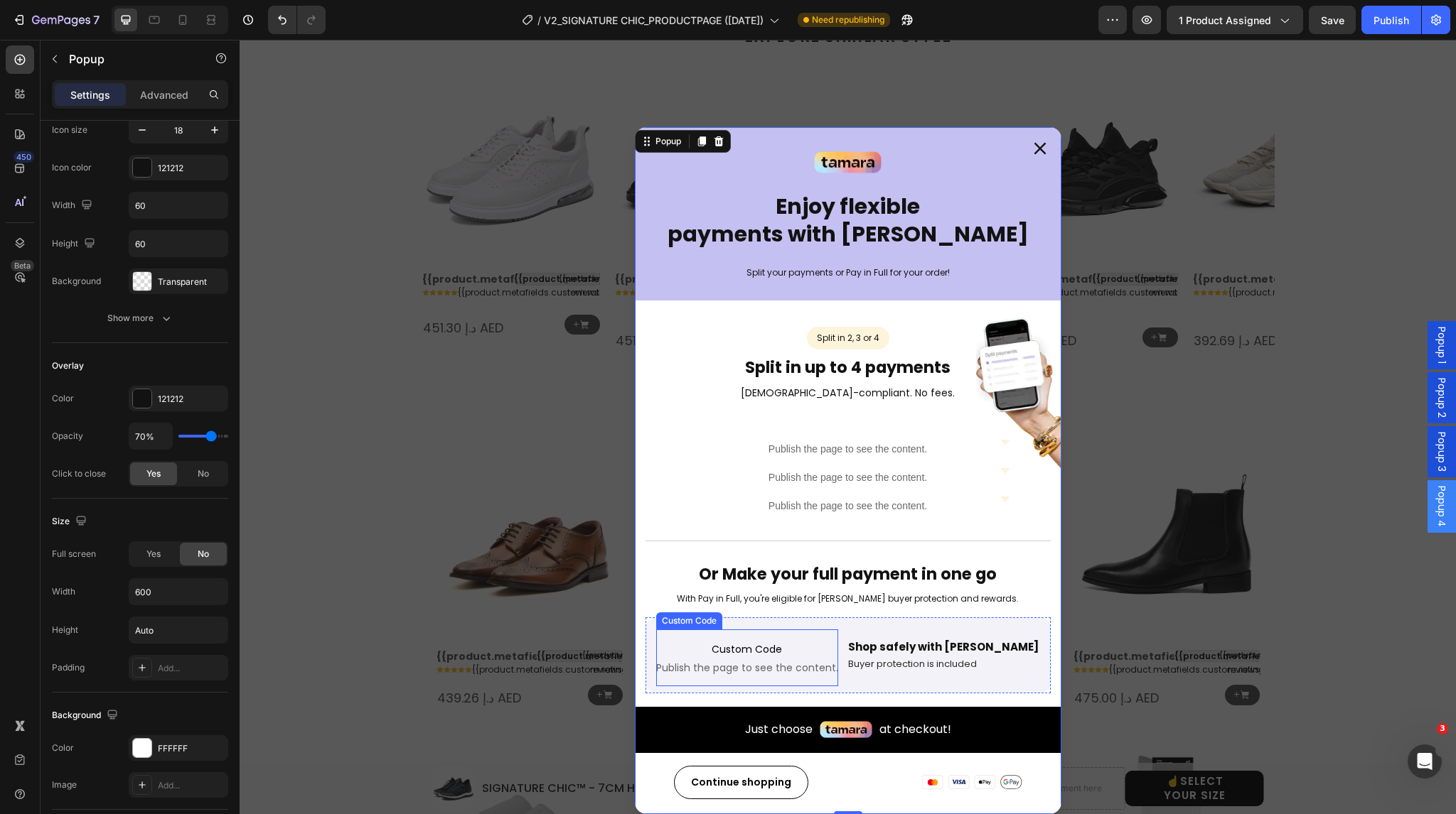
scroll to position [1309, 0]
click at [1386, 20] on div "Publish" at bounding box center [1391, 21] width 36 height 15
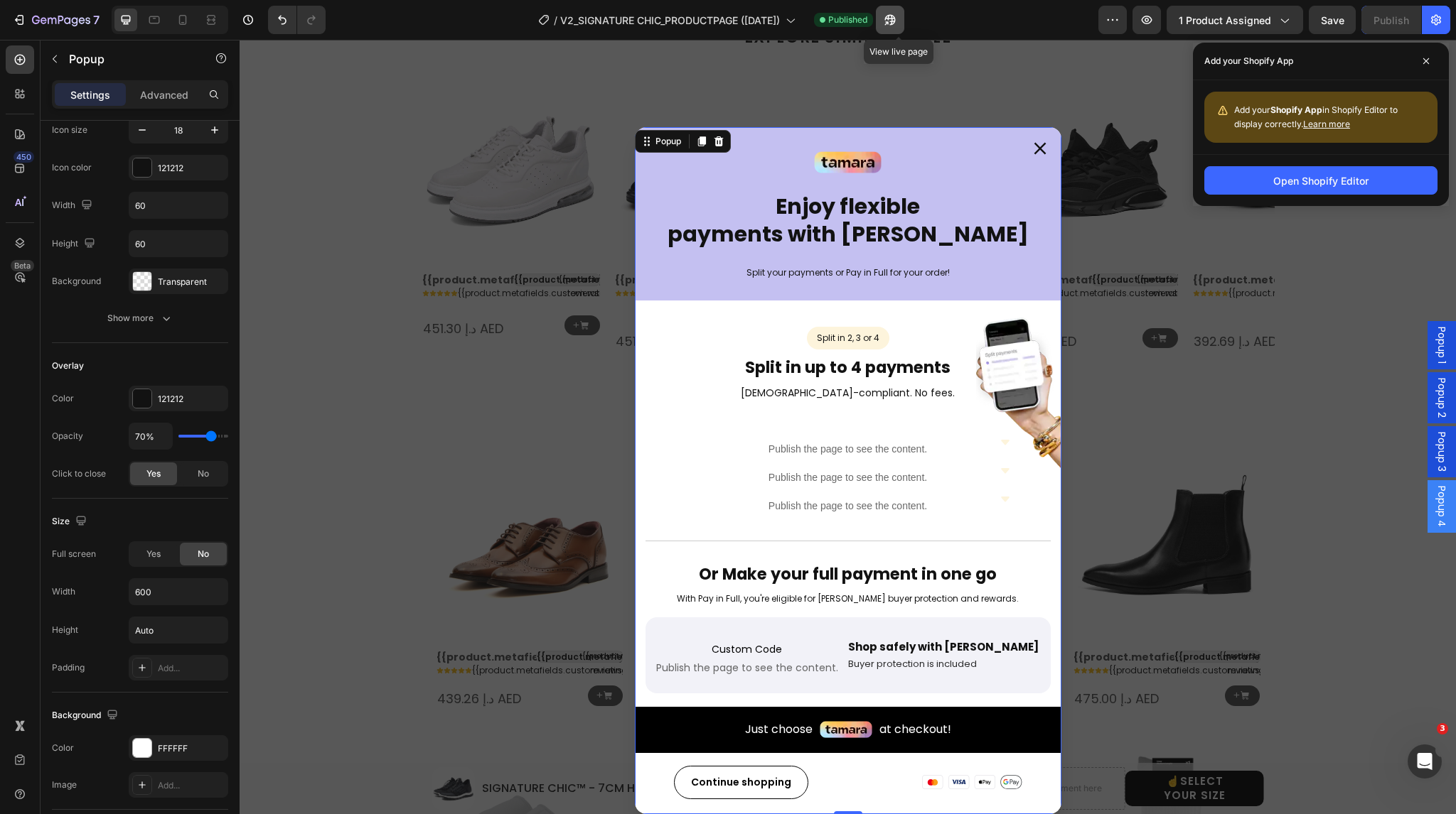
click at [894, 19] on icon "button" at bounding box center [890, 20] width 14 height 14
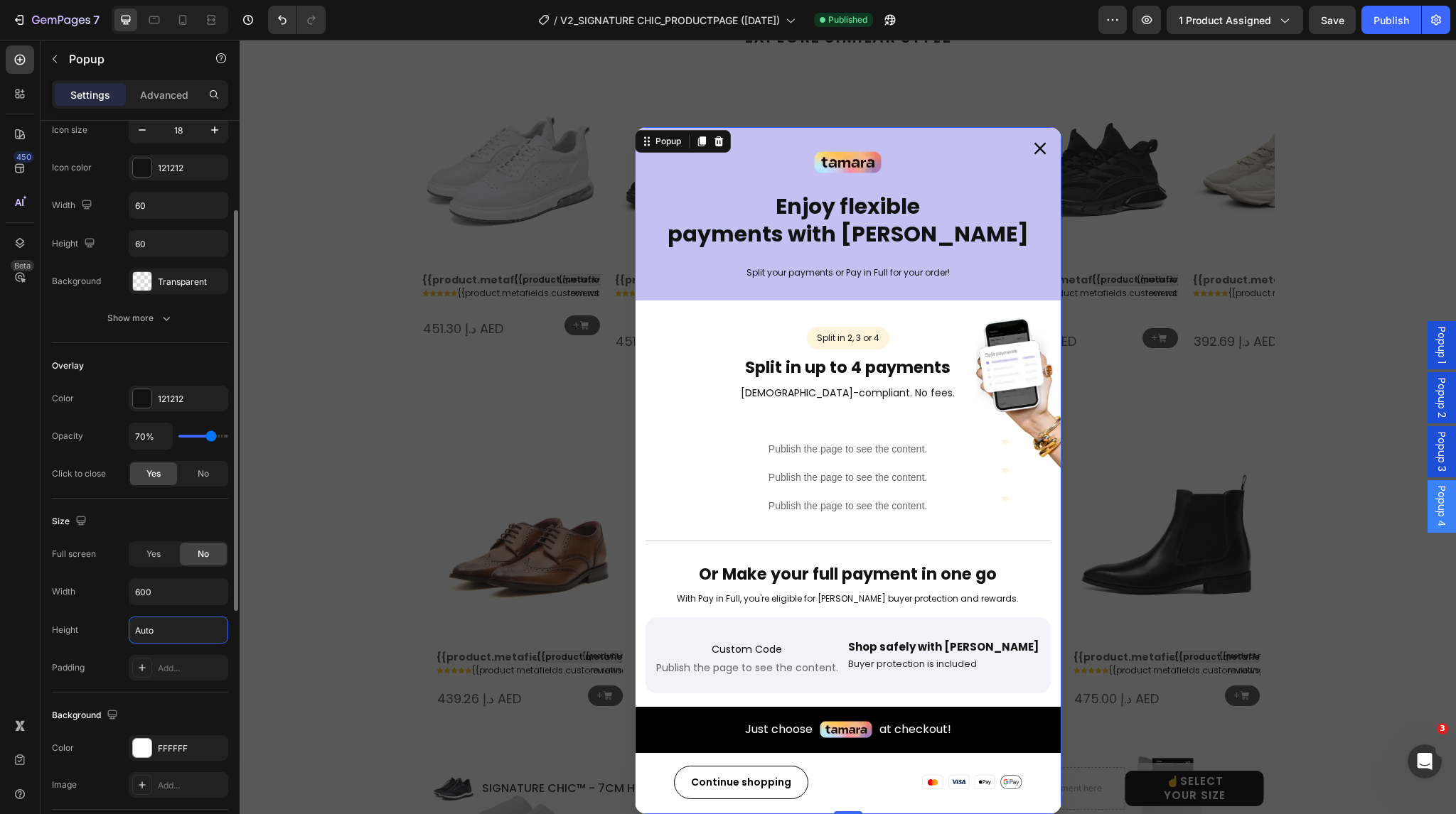
click at [176, 634] on input "Auto" at bounding box center [178, 630] width 98 height 26
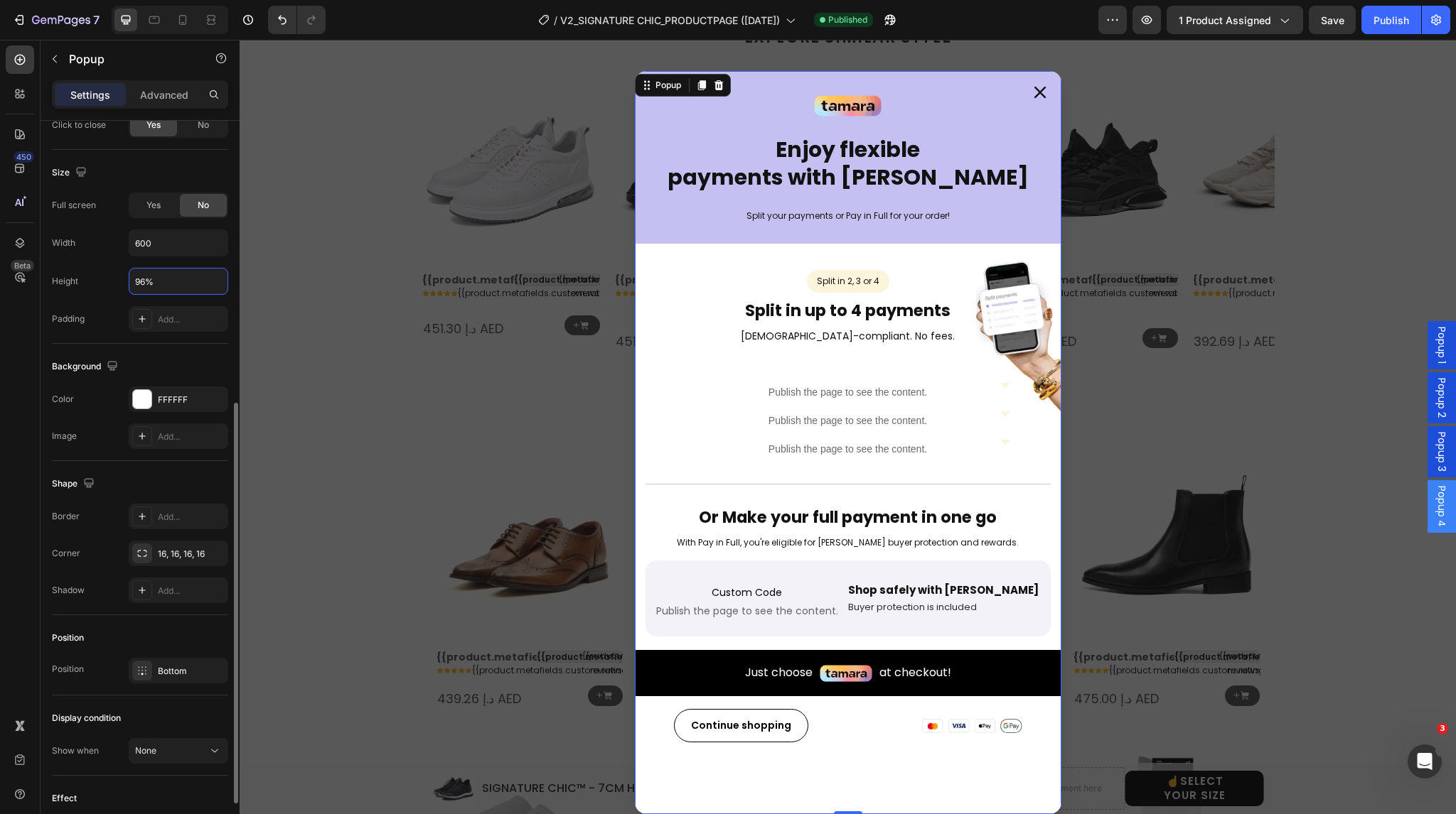
scroll to position [514, 0]
drag, startPoint x: 166, startPoint y: 282, endPoint x: 118, endPoint y: 273, distance: 48.8
click at [118, 273] on div "Height 96%" at bounding box center [139, 280] width 176 height 27
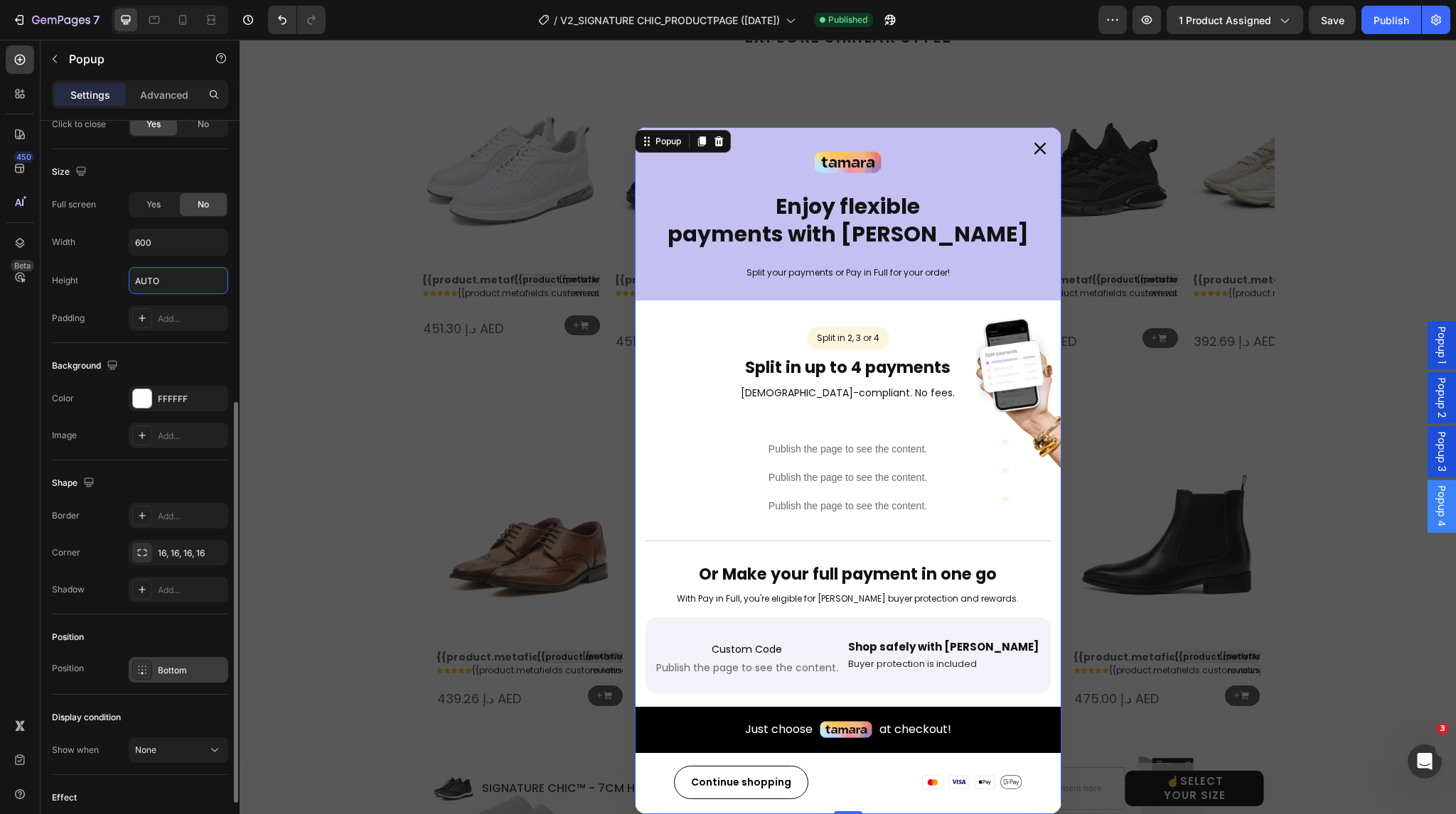
click at [139, 670] on icon at bounding box center [142, 669] width 8 height 8
type input "Auto"
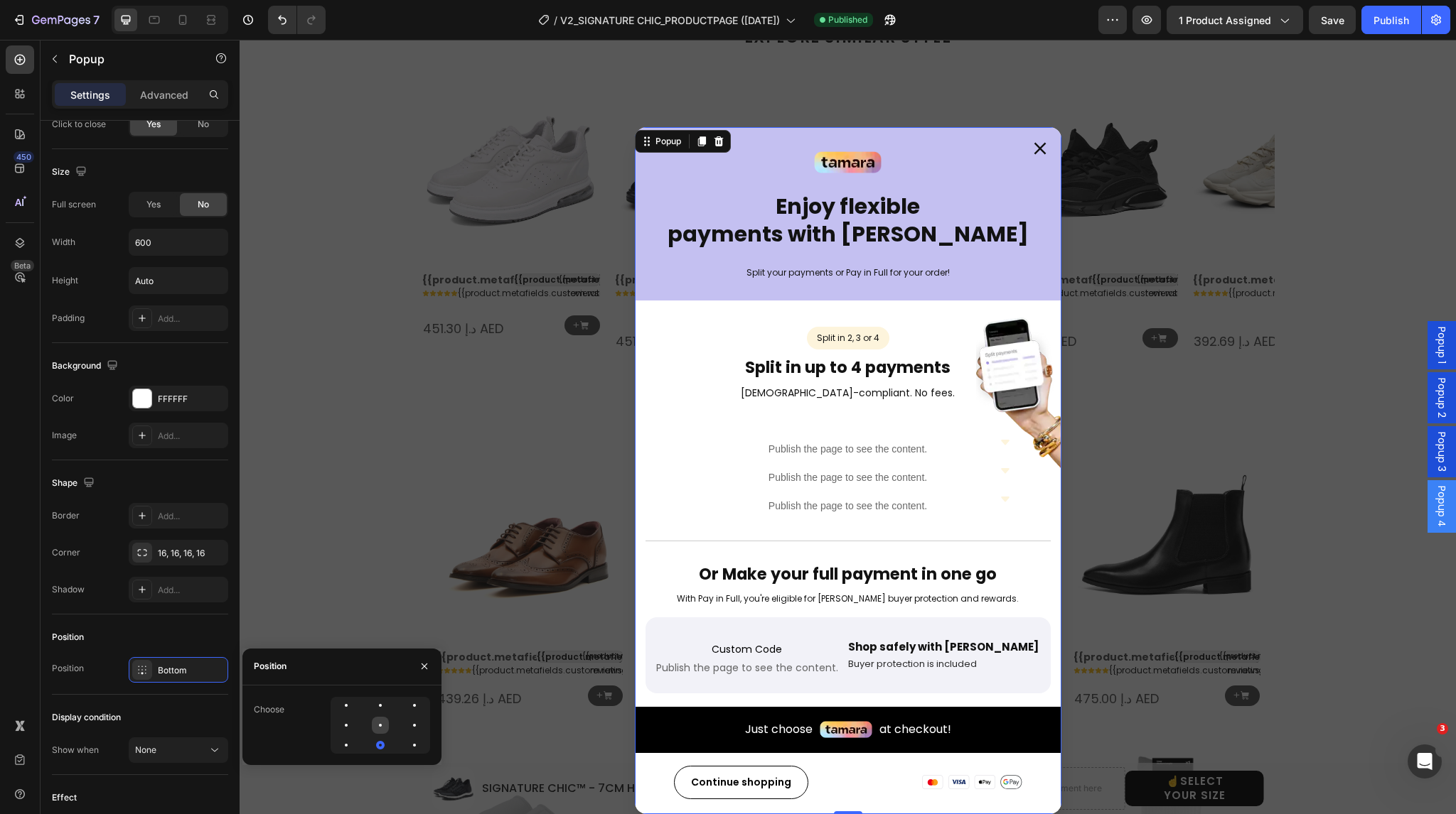
click at [406, 727] on div at bounding box center [414, 726] width 17 height 17
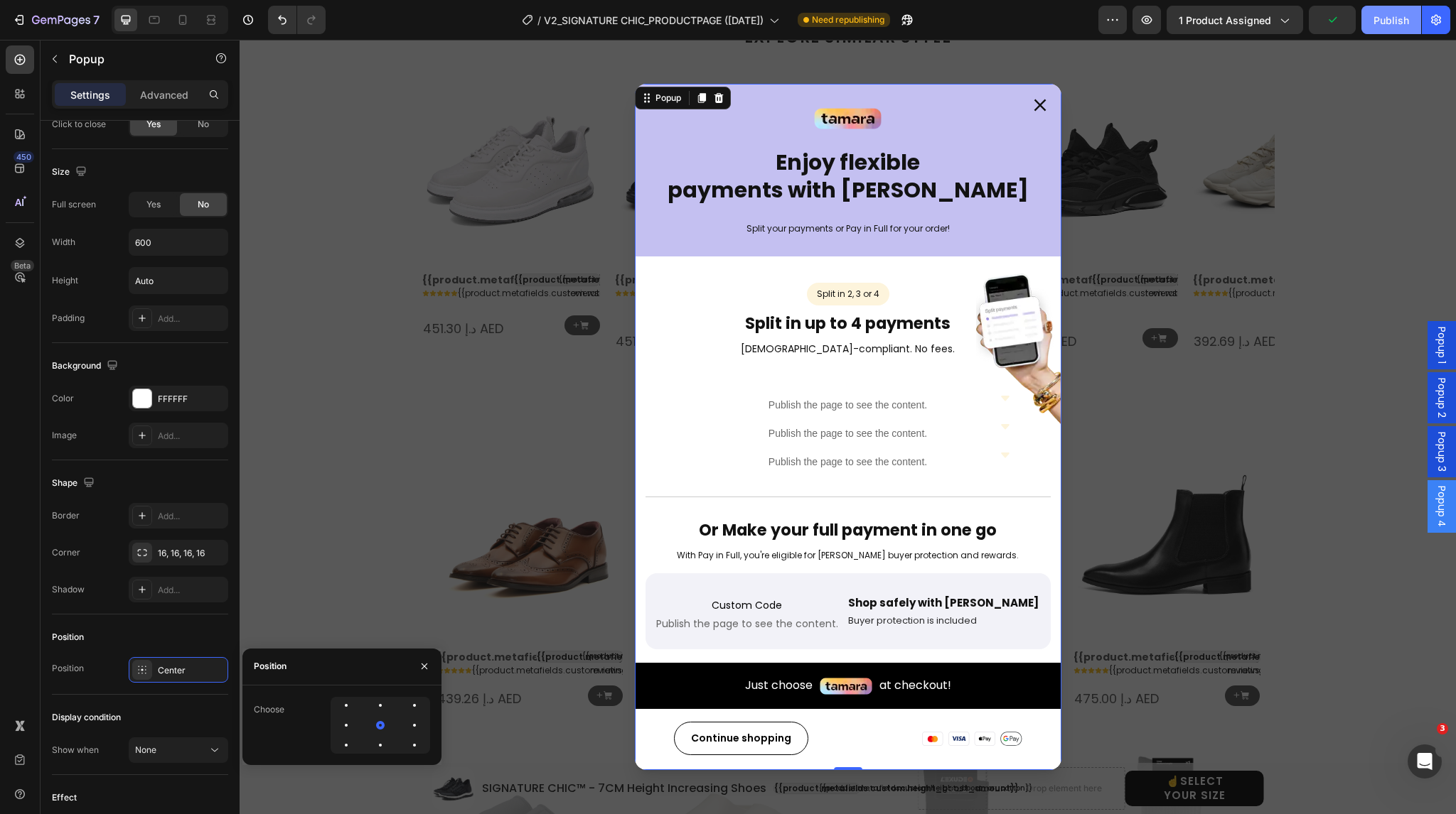
click at [1370, 18] on button "Publish" at bounding box center [1391, 19] width 59 height 28
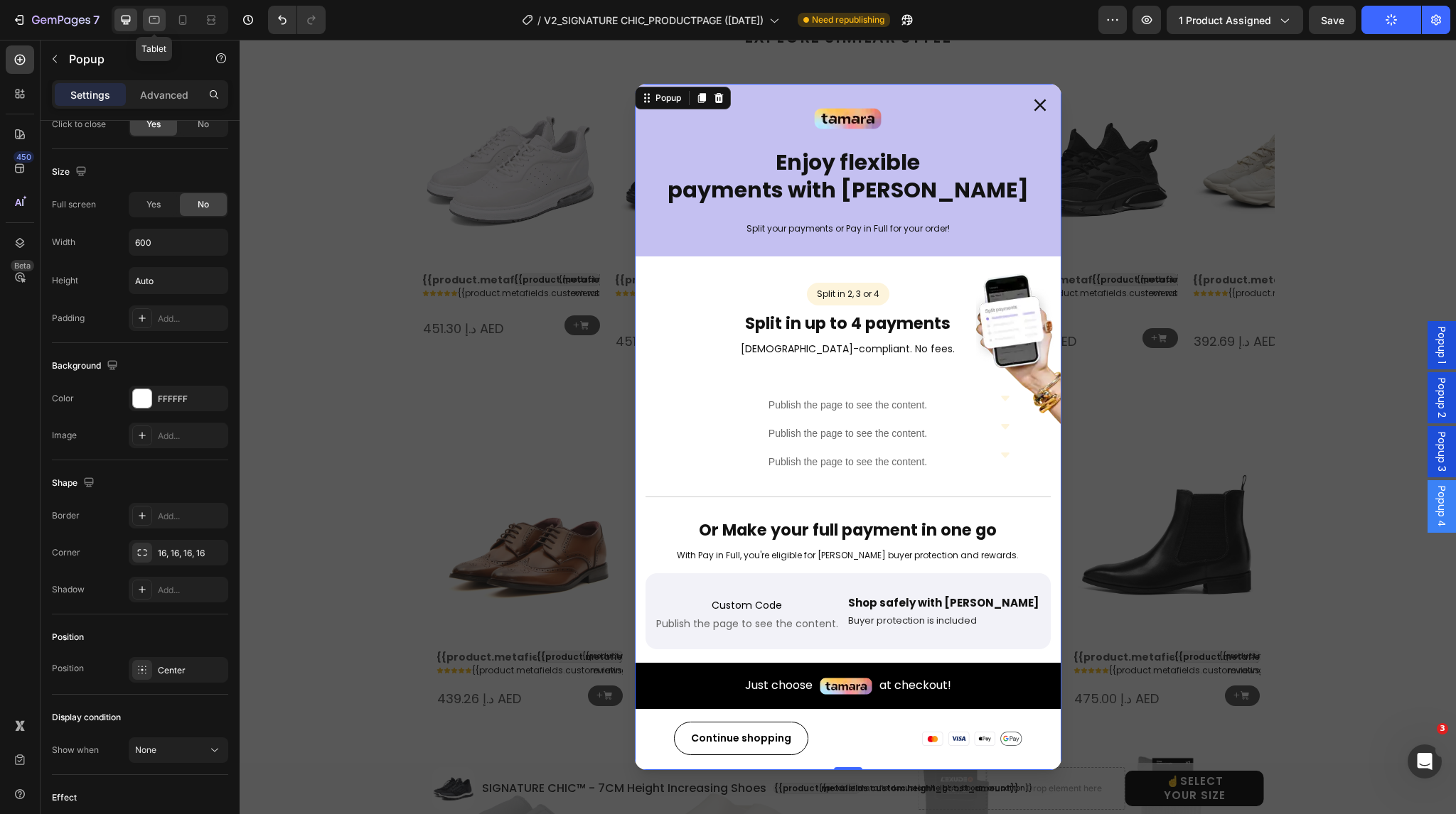
click at [154, 24] on icon at bounding box center [155, 20] width 11 height 8
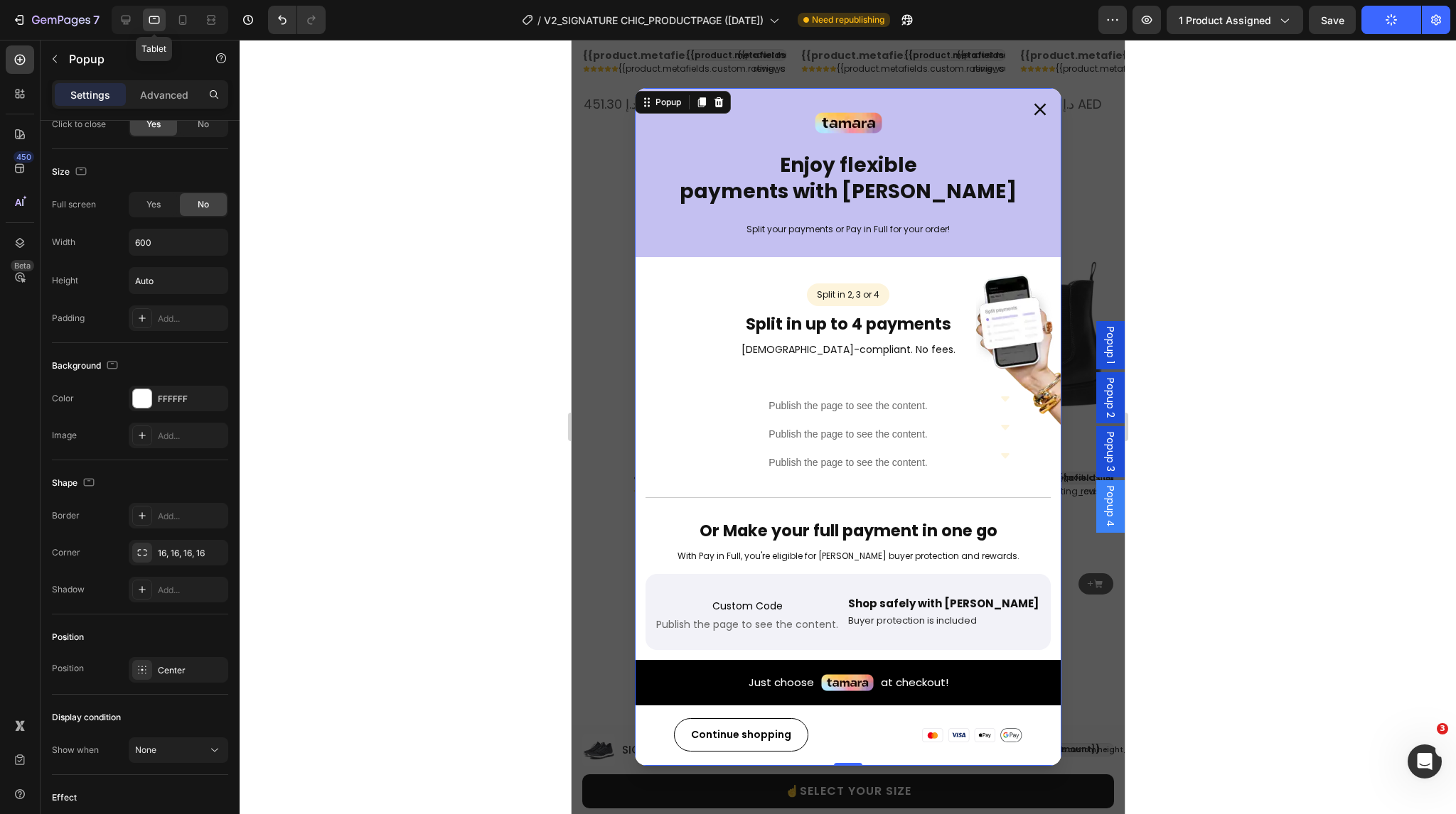
scroll to position [1307, 0]
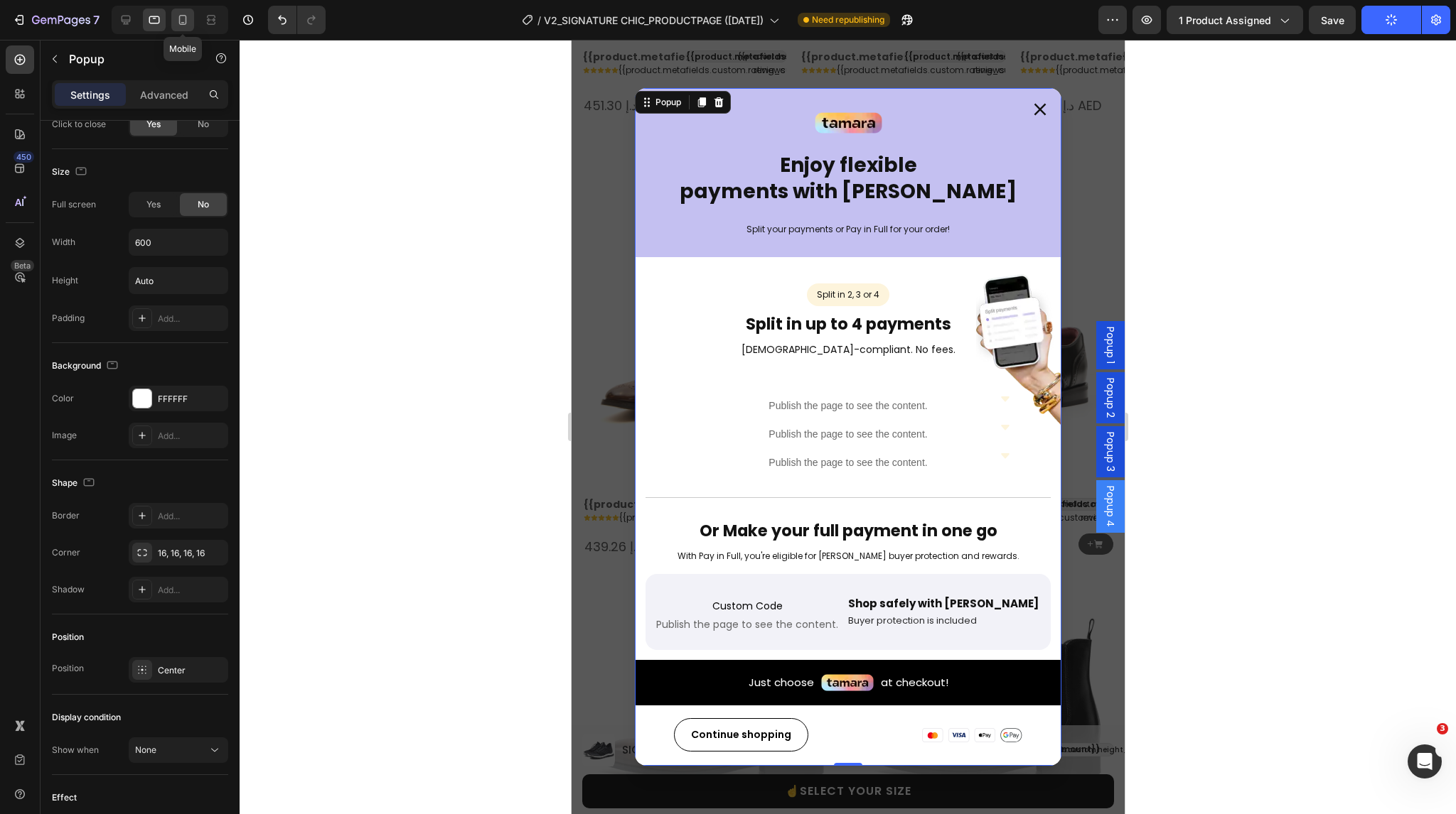
click at [181, 24] on icon at bounding box center [183, 20] width 14 height 14
type input "93%"
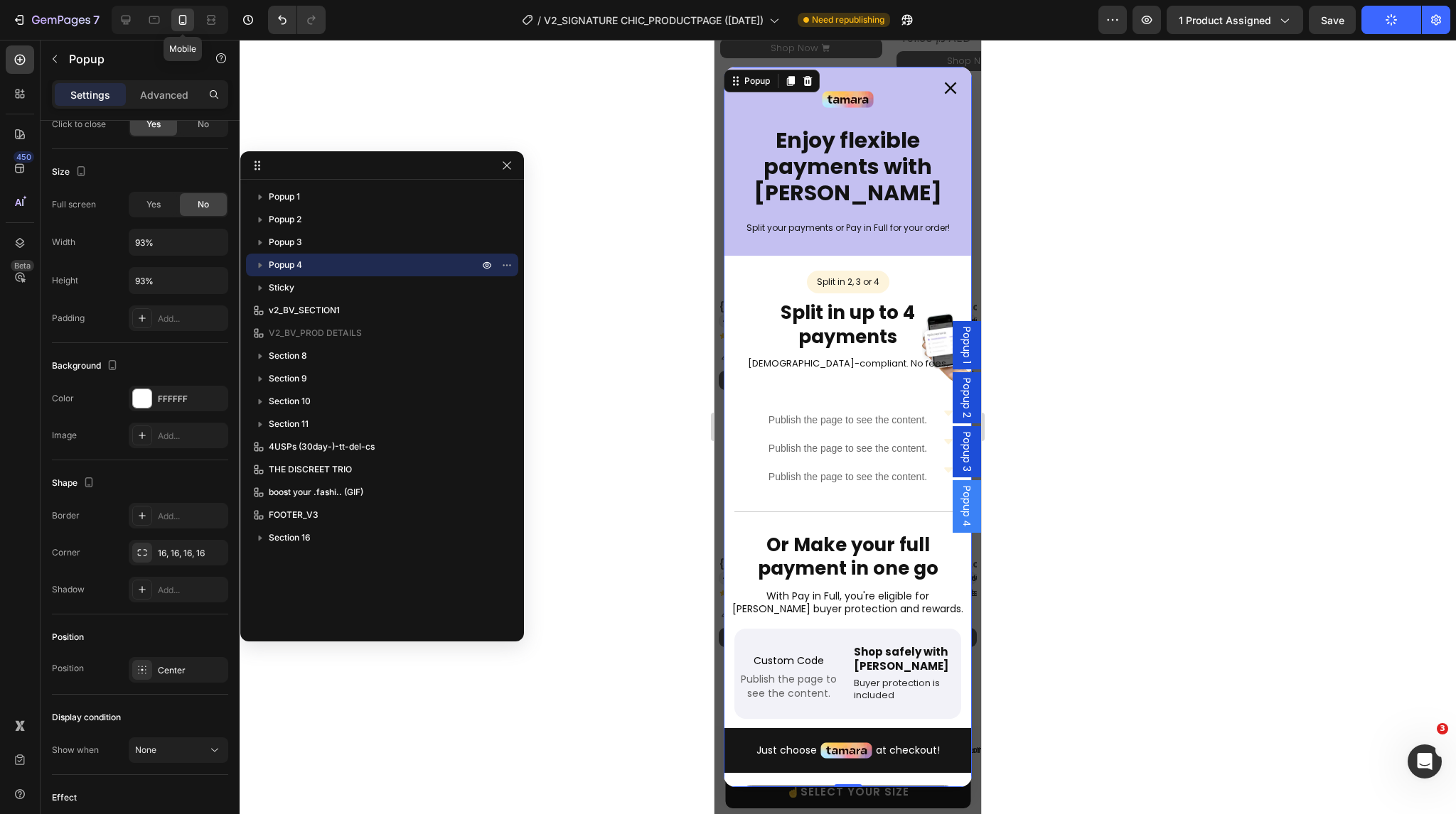
scroll to position [1285, 0]
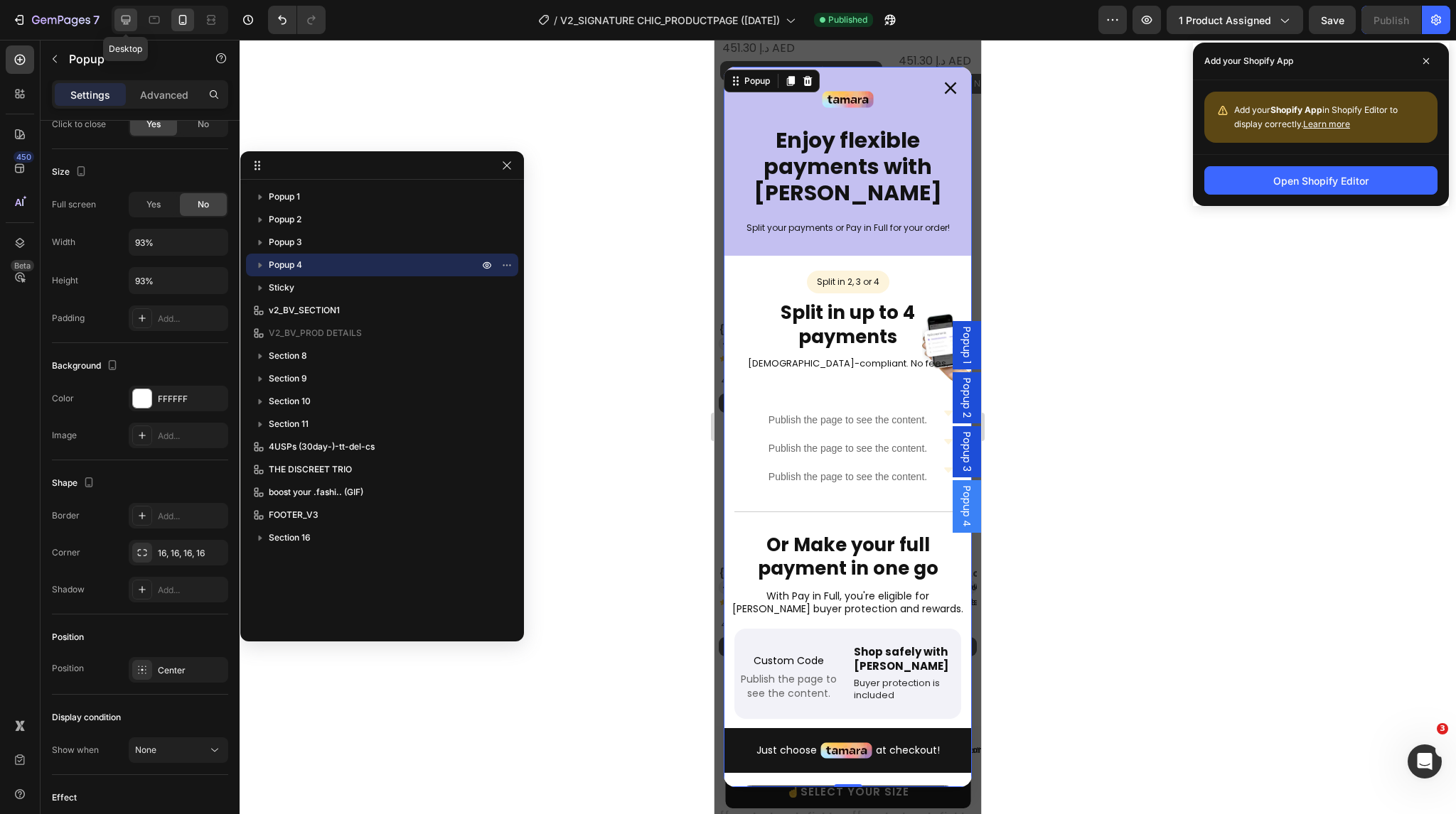
click at [123, 18] on icon at bounding box center [126, 20] width 14 height 14
type input "600"
type input "Auto"
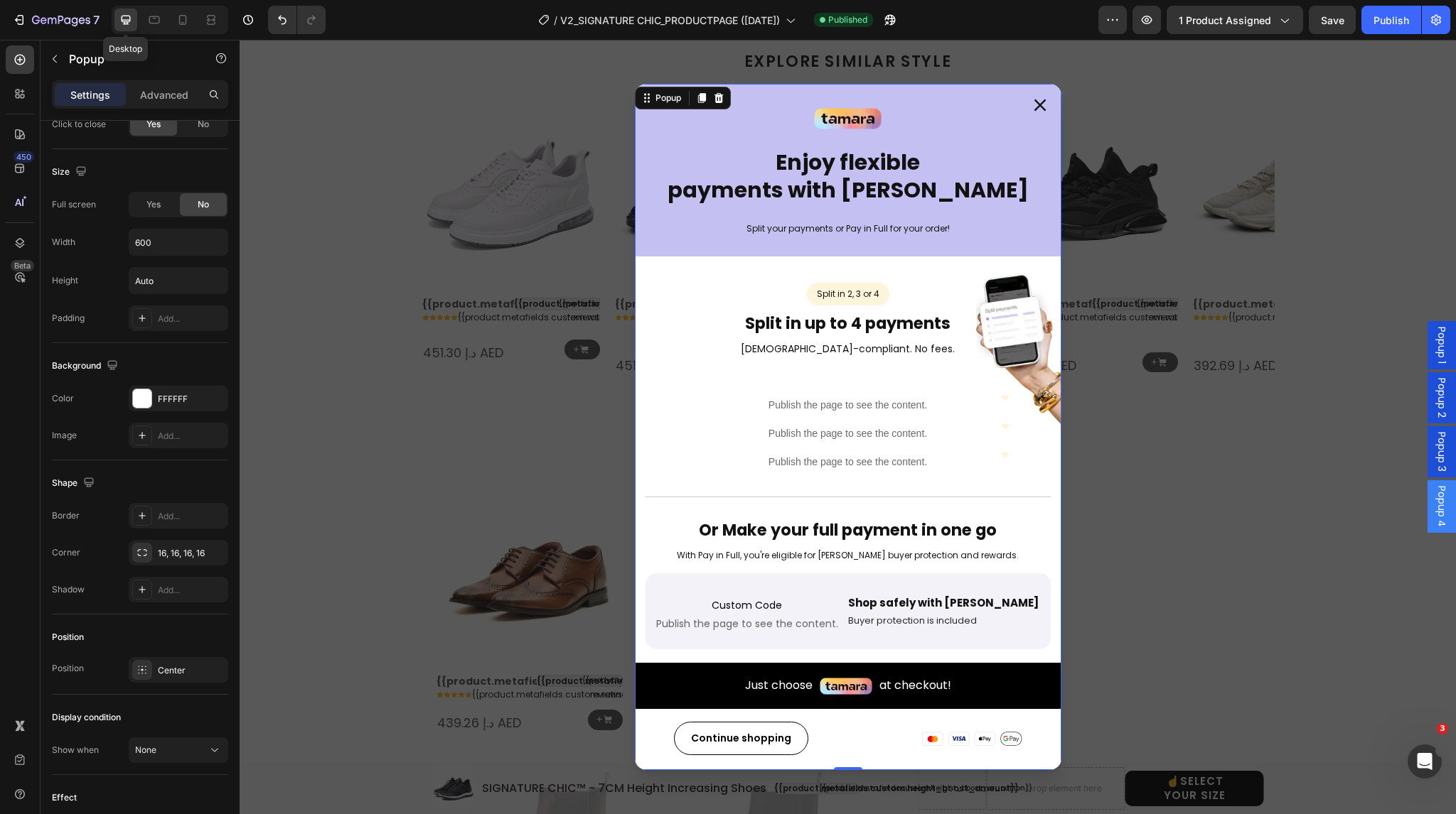
scroll to position [1279, 0]
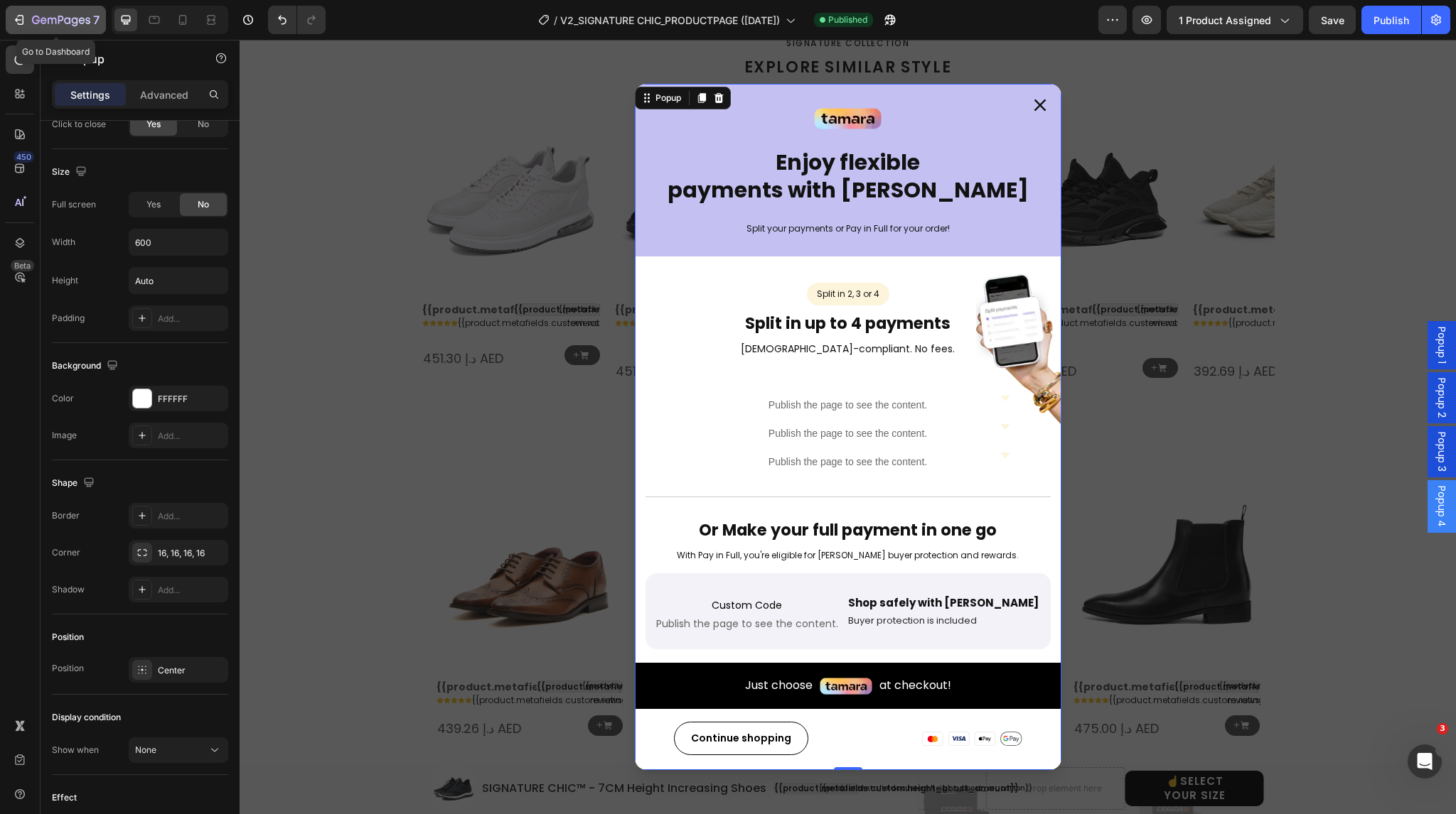
click at [53, 14] on div "7" at bounding box center [66, 20] width 68 height 17
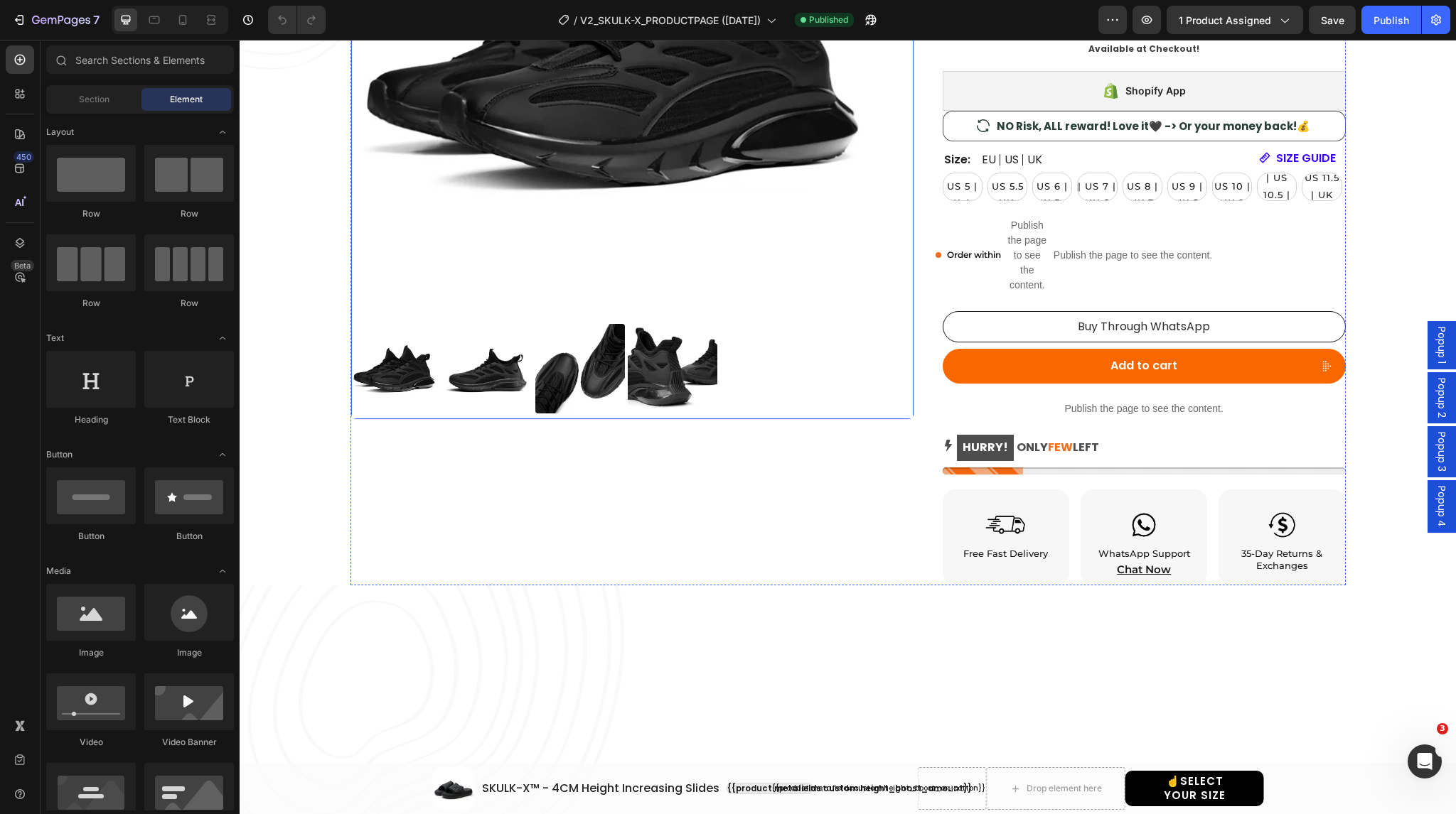
select select "EU 38-39 | US 5.5-6 | UK 5-5.5"
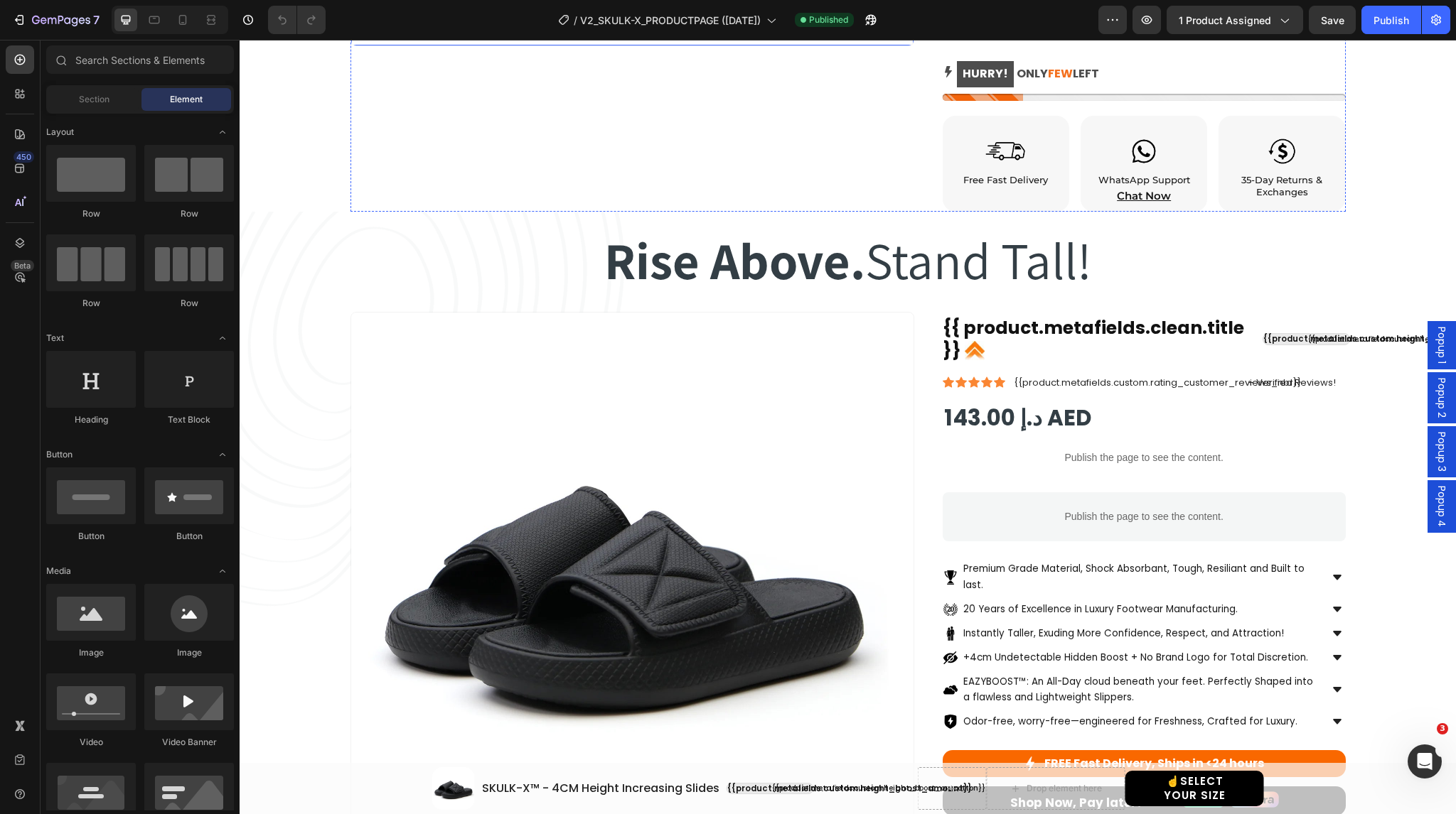
scroll to position [767, 0]
click at [350, 222] on div "Rise Above. Stand Tall! Heading Rise Above. Stand Tall! Heading Row Product Ima…" at bounding box center [847, 664] width 1174 height 899
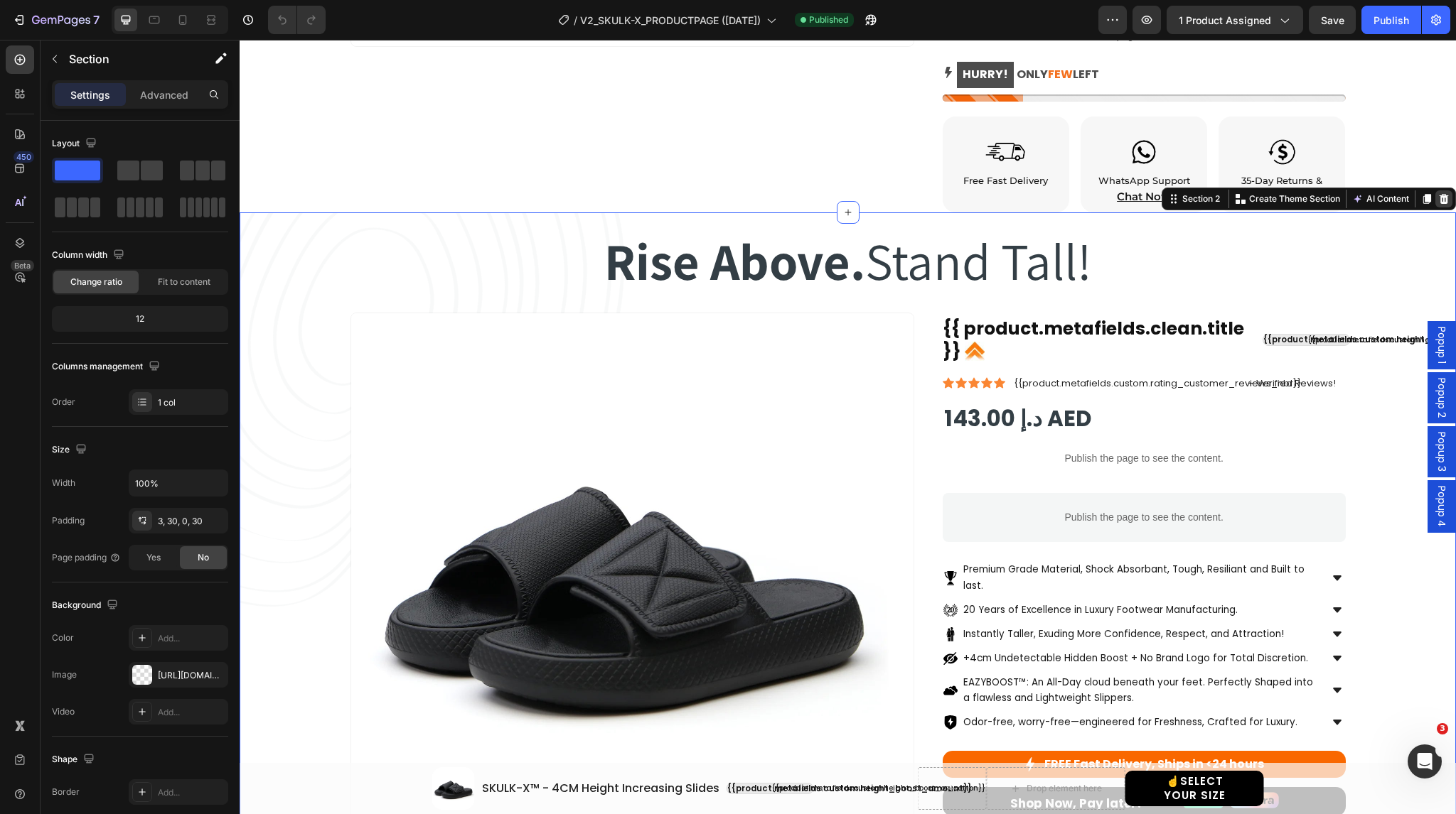
click at [1440, 197] on icon at bounding box center [1445, 199] width 9 height 10
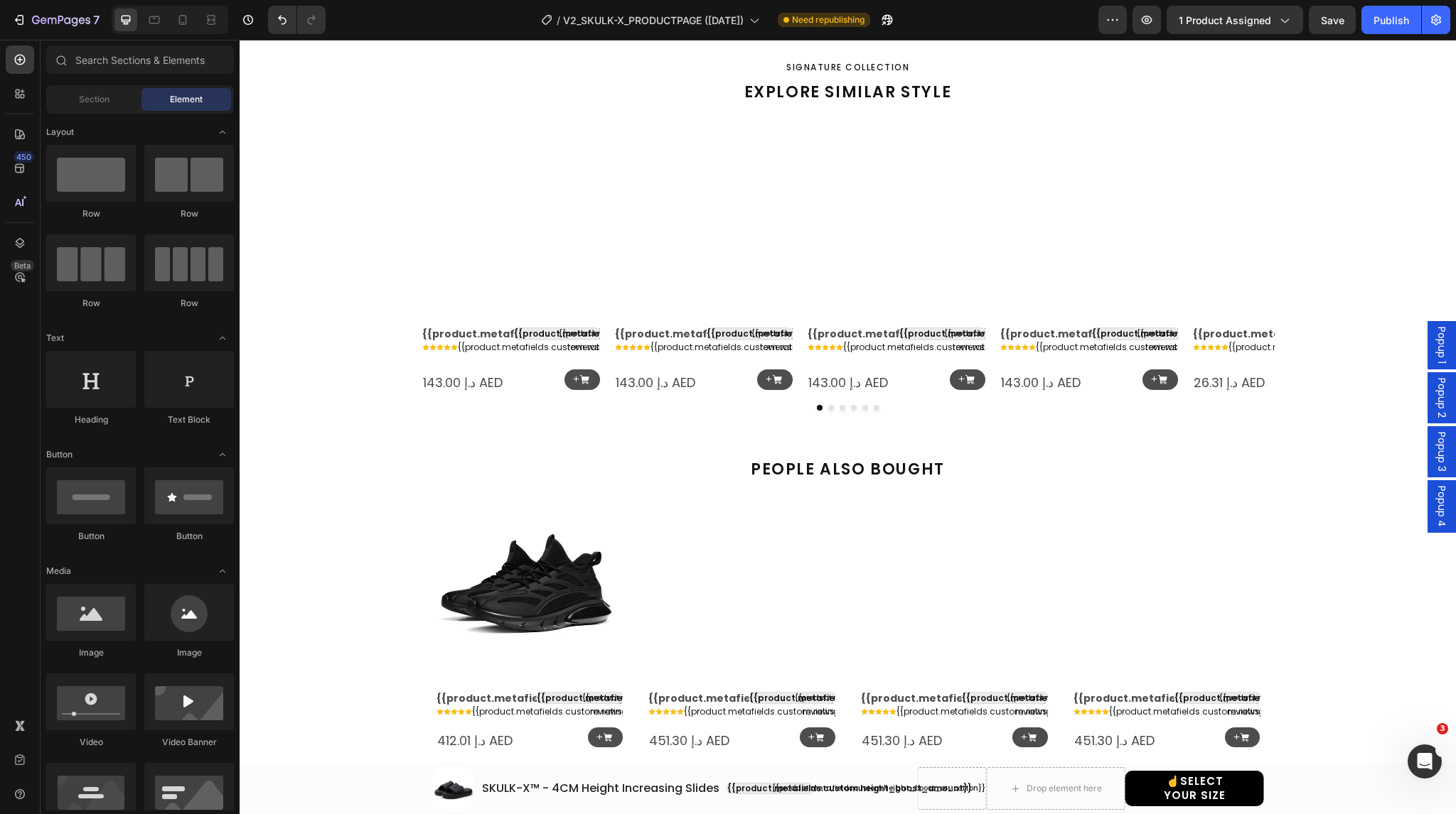
scroll to position [1259, 0]
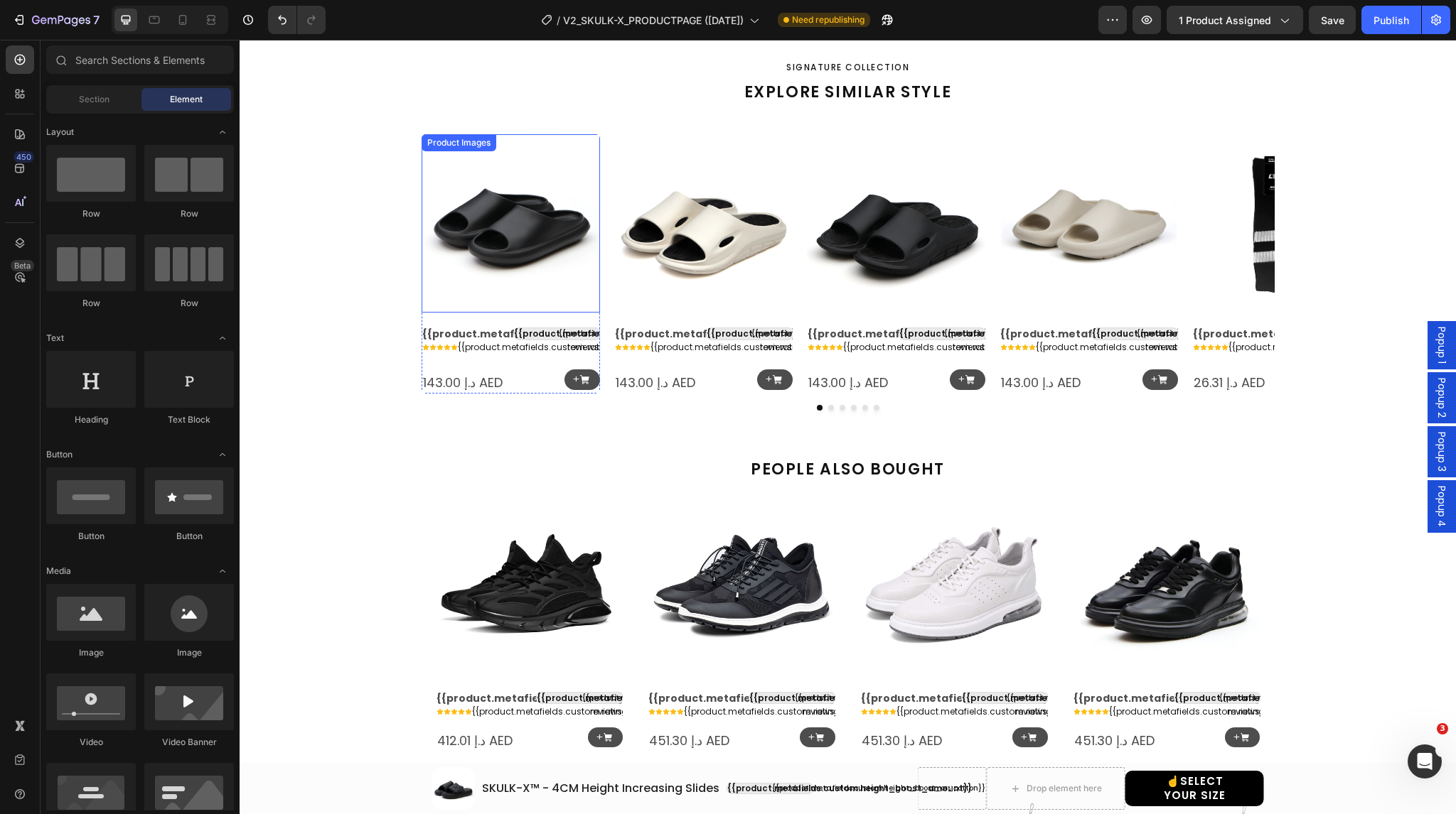
click at [507, 257] on img at bounding box center [510, 223] width 178 height 178
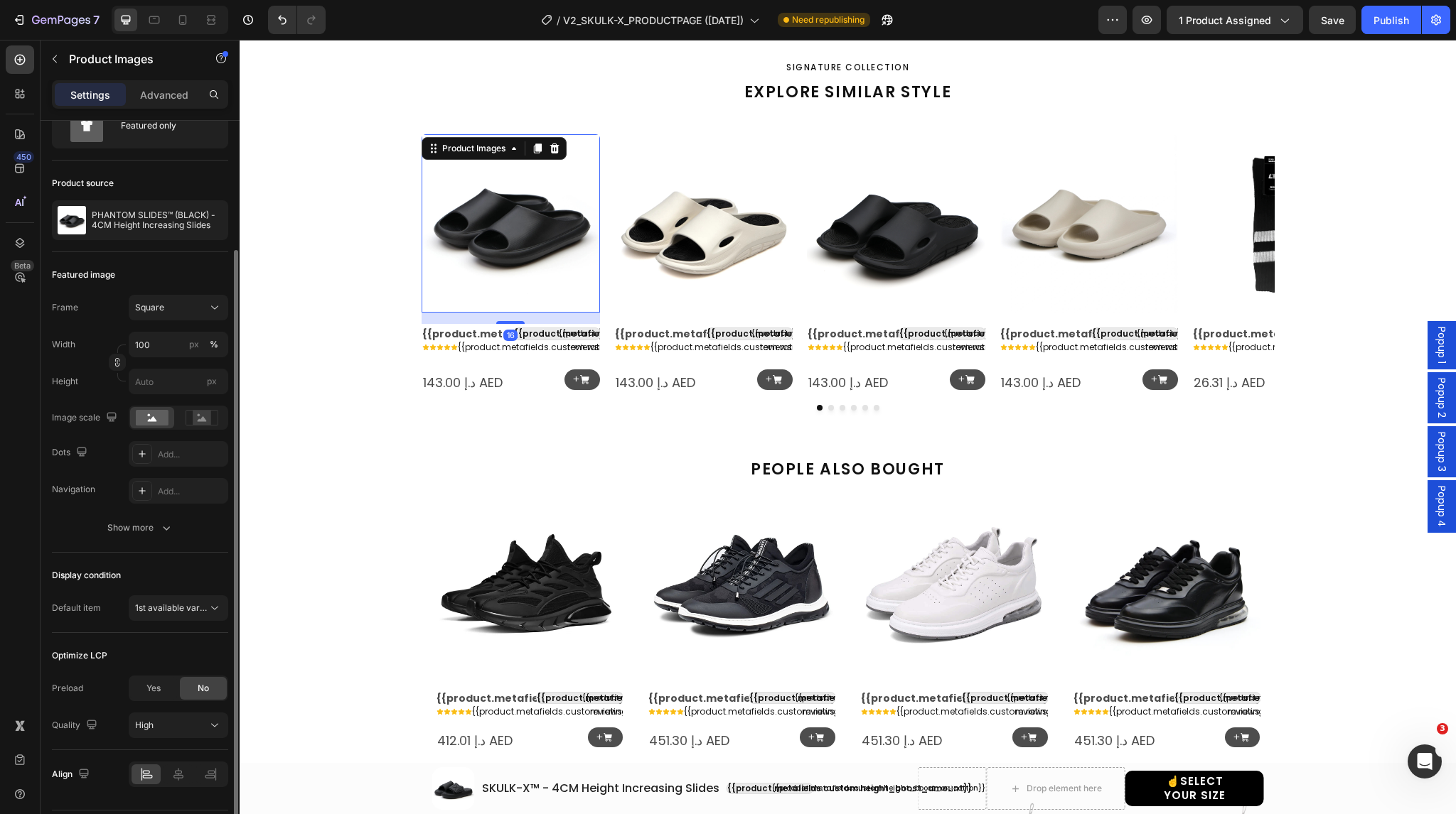
scroll to position [101, 0]
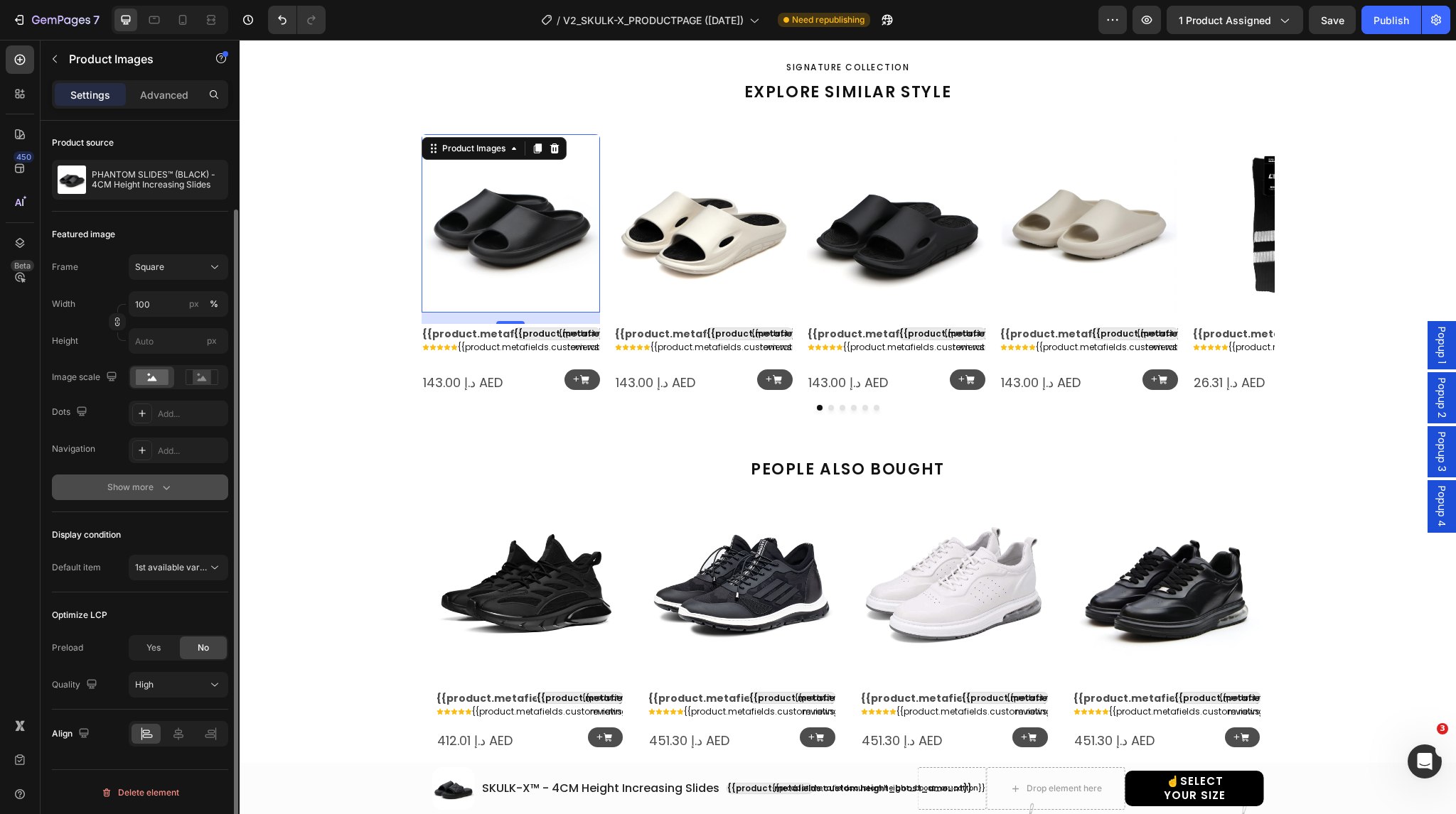
click at [136, 486] on div "Show more" at bounding box center [140, 487] width 66 height 14
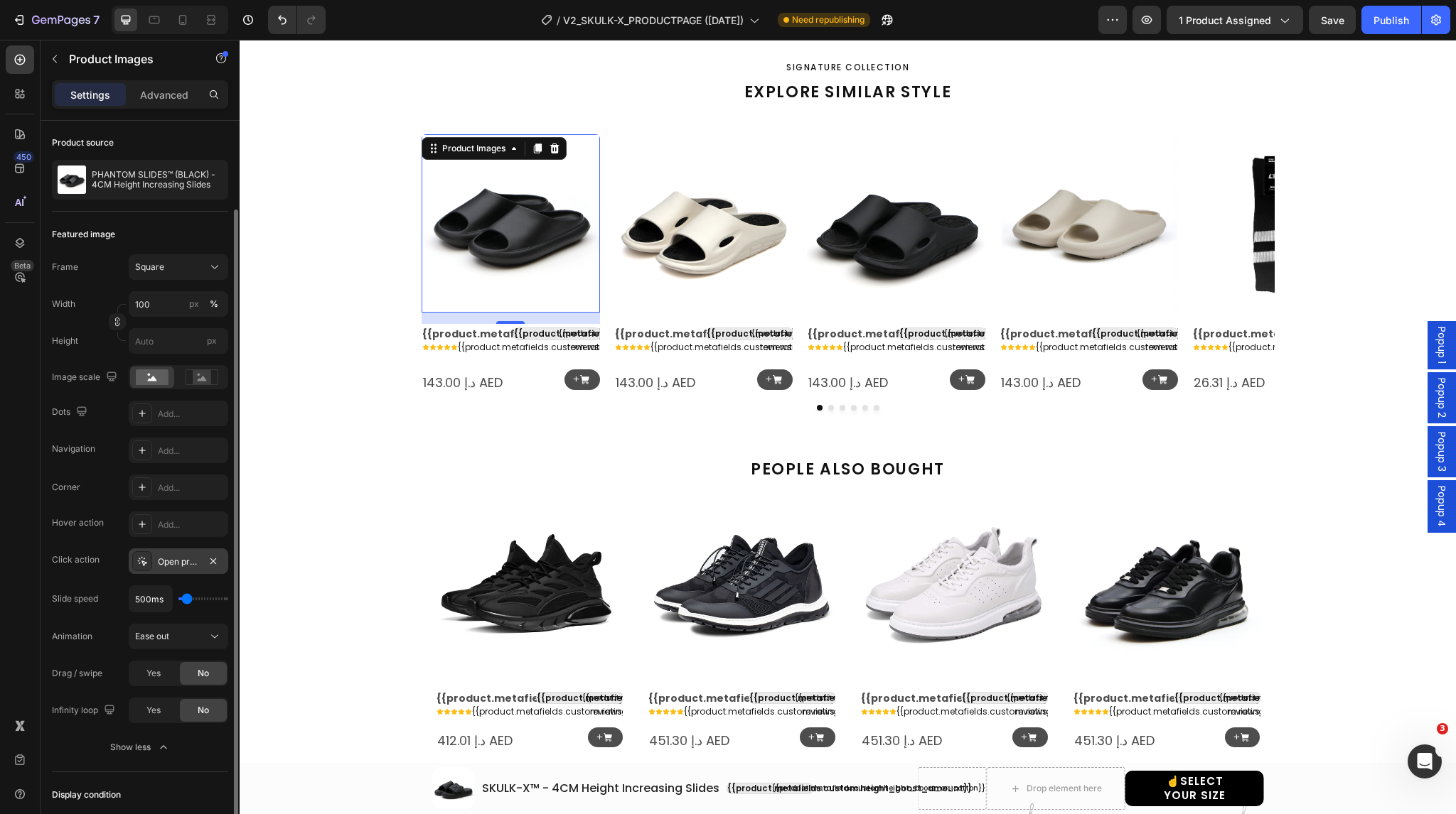
click at [143, 556] on icon at bounding box center [142, 561] width 11 height 11
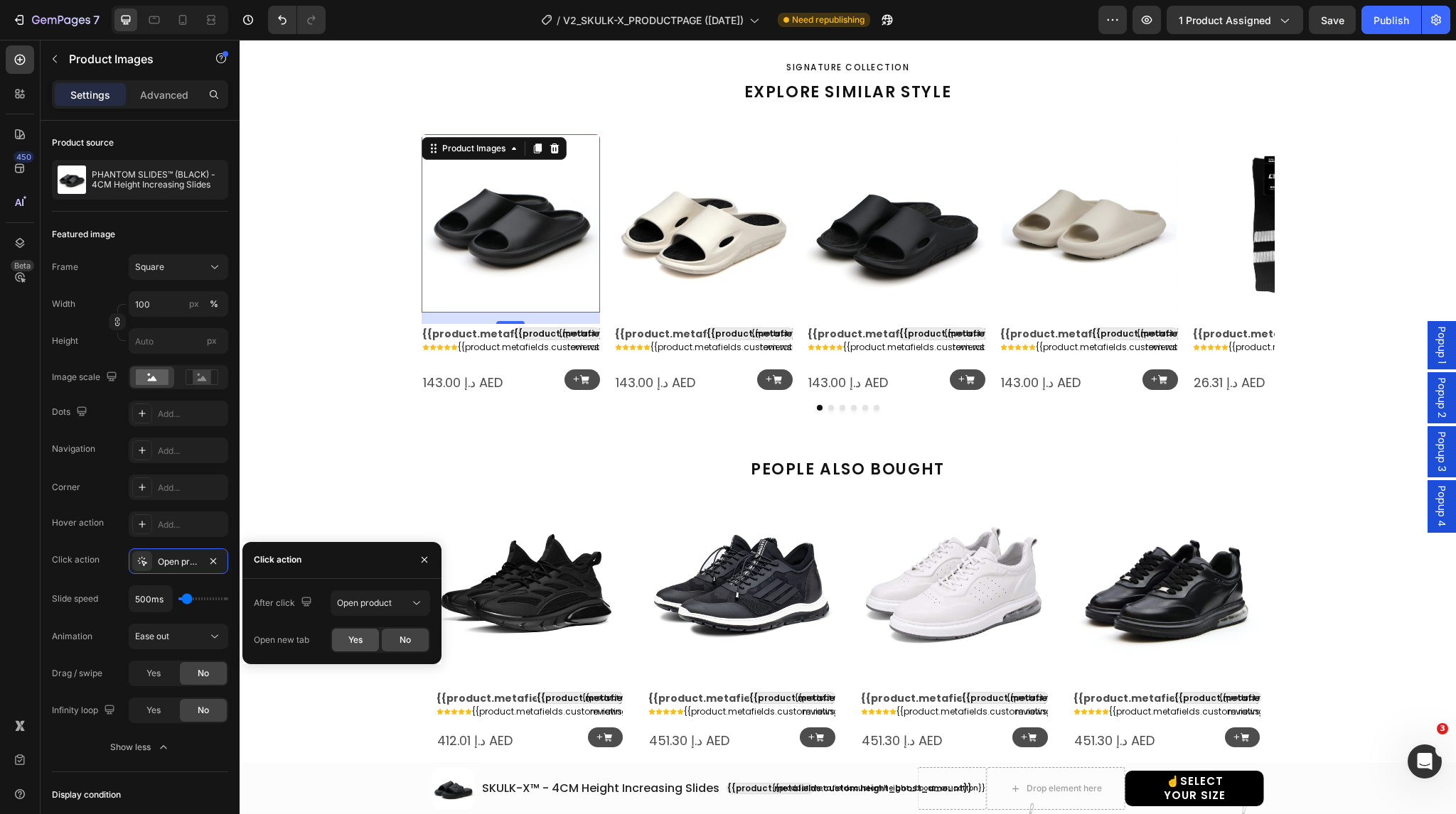
click at [344, 637] on div "Yes" at bounding box center [356, 640] width 47 height 23
click at [654, 284] on img at bounding box center [703, 223] width 178 height 178
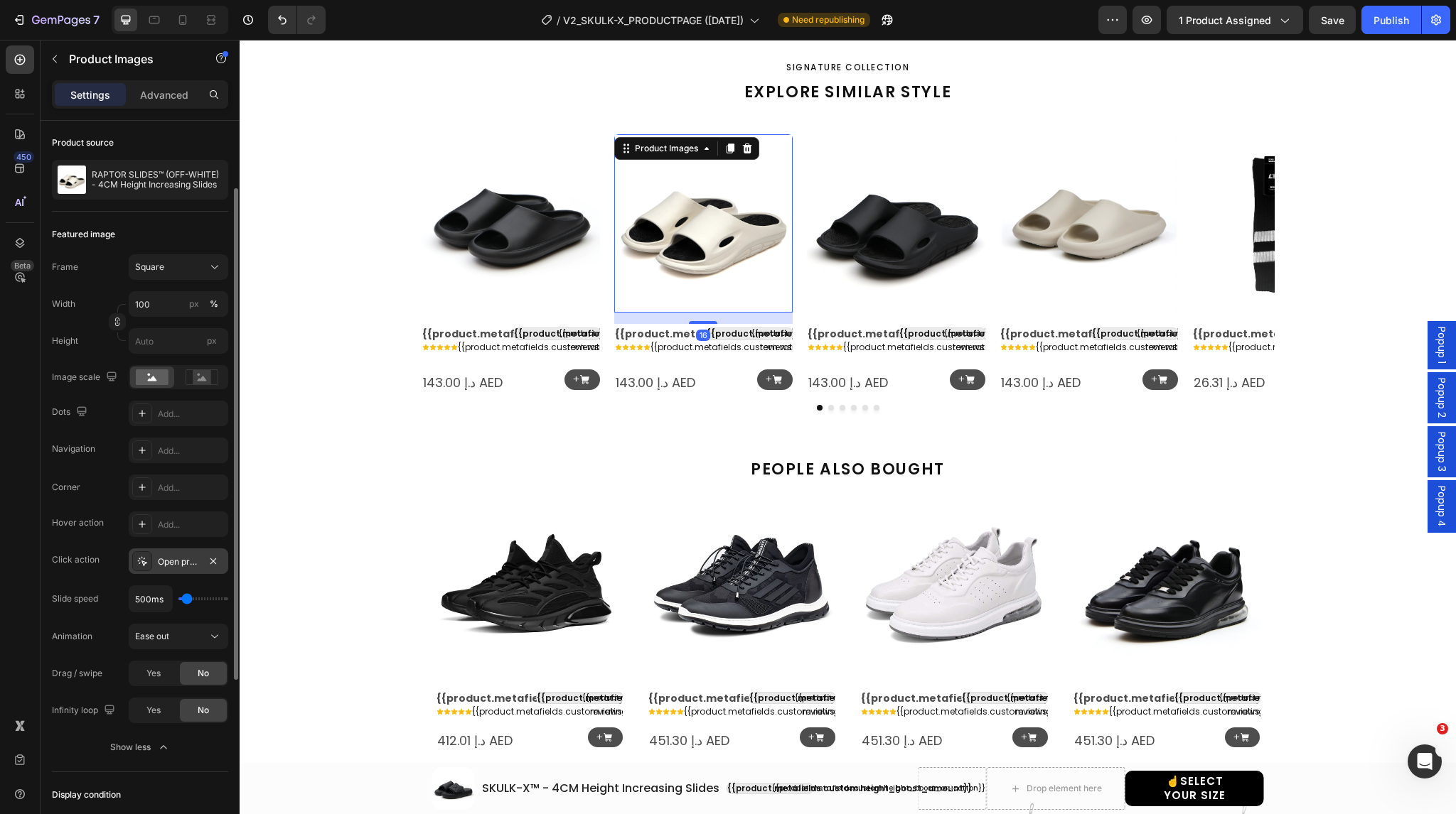
click at [146, 559] on icon at bounding box center [142, 561] width 11 height 11
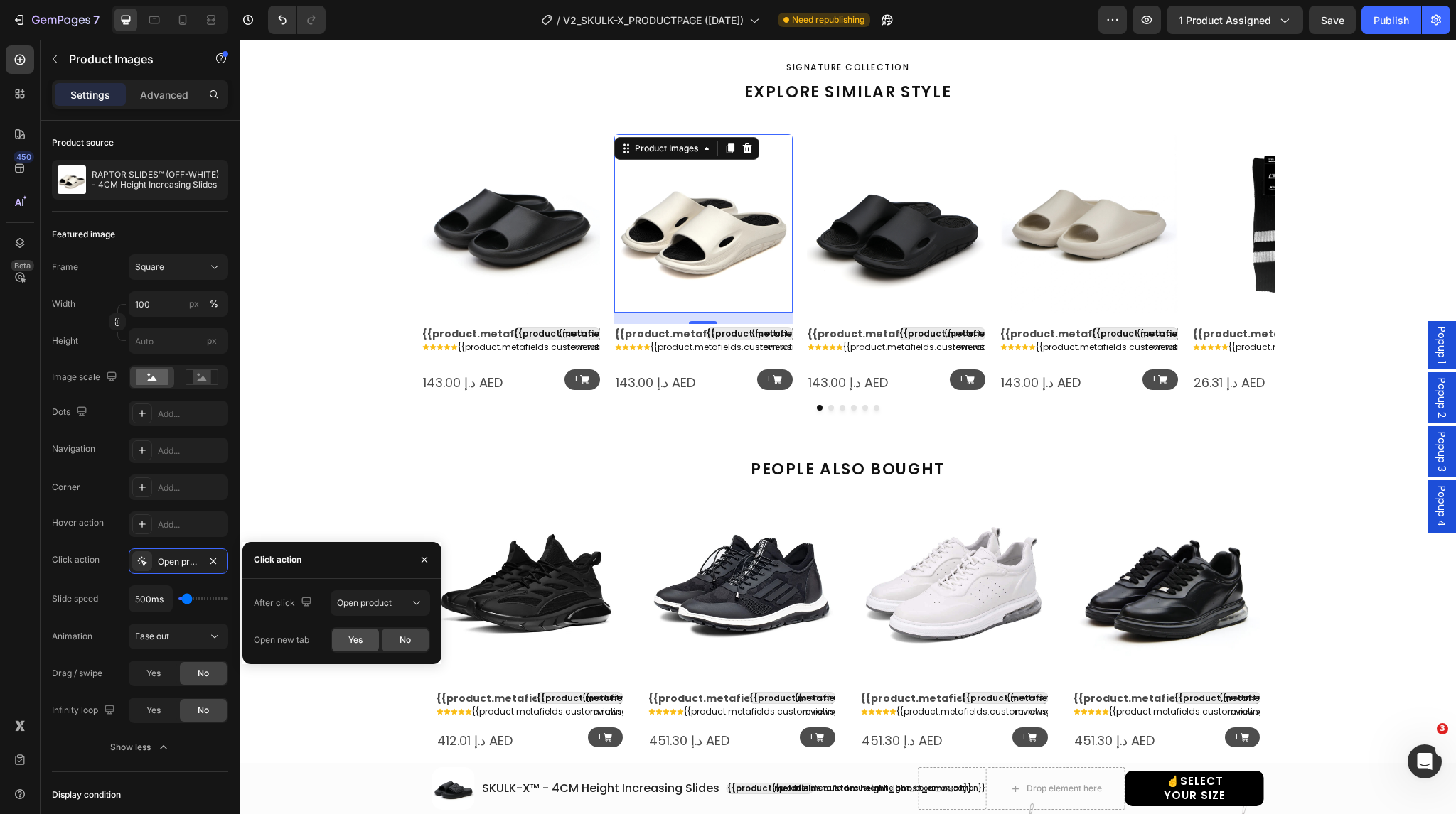
click at [358, 639] on span "Yes" at bounding box center [355, 640] width 14 height 13
click at [834, 276] on img at bounding box center [896, 223] width 178 height 178
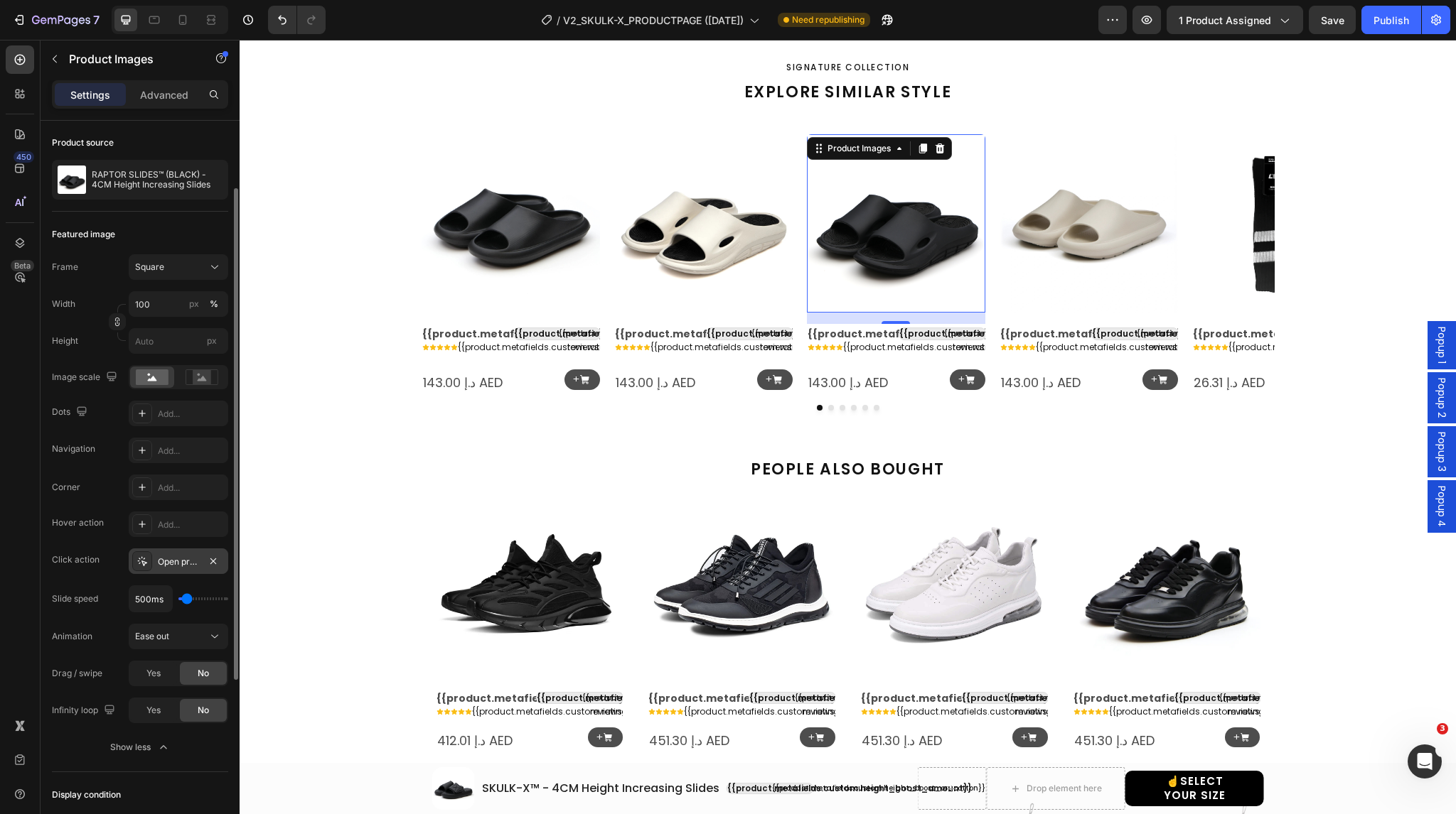
click at [142, 570] on div "Open product" at bounding box center [178, 561] width 100 height 26
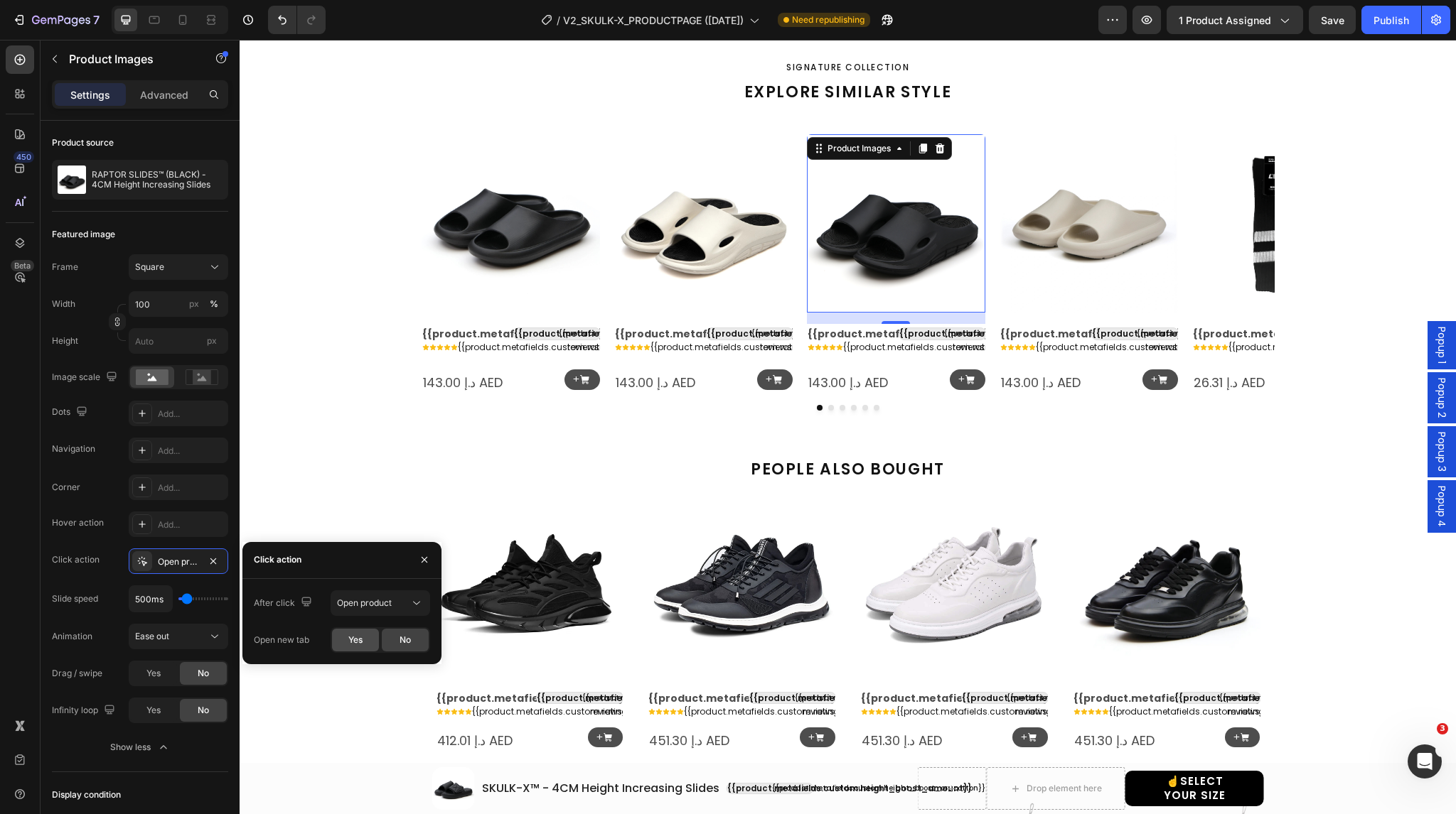
click at [357, 639] on span "Yes" at bounding box center [355, 640] width 14 height 13
click at [1080, 270] on img at bounding box center [1089, 223] width 178 height 178
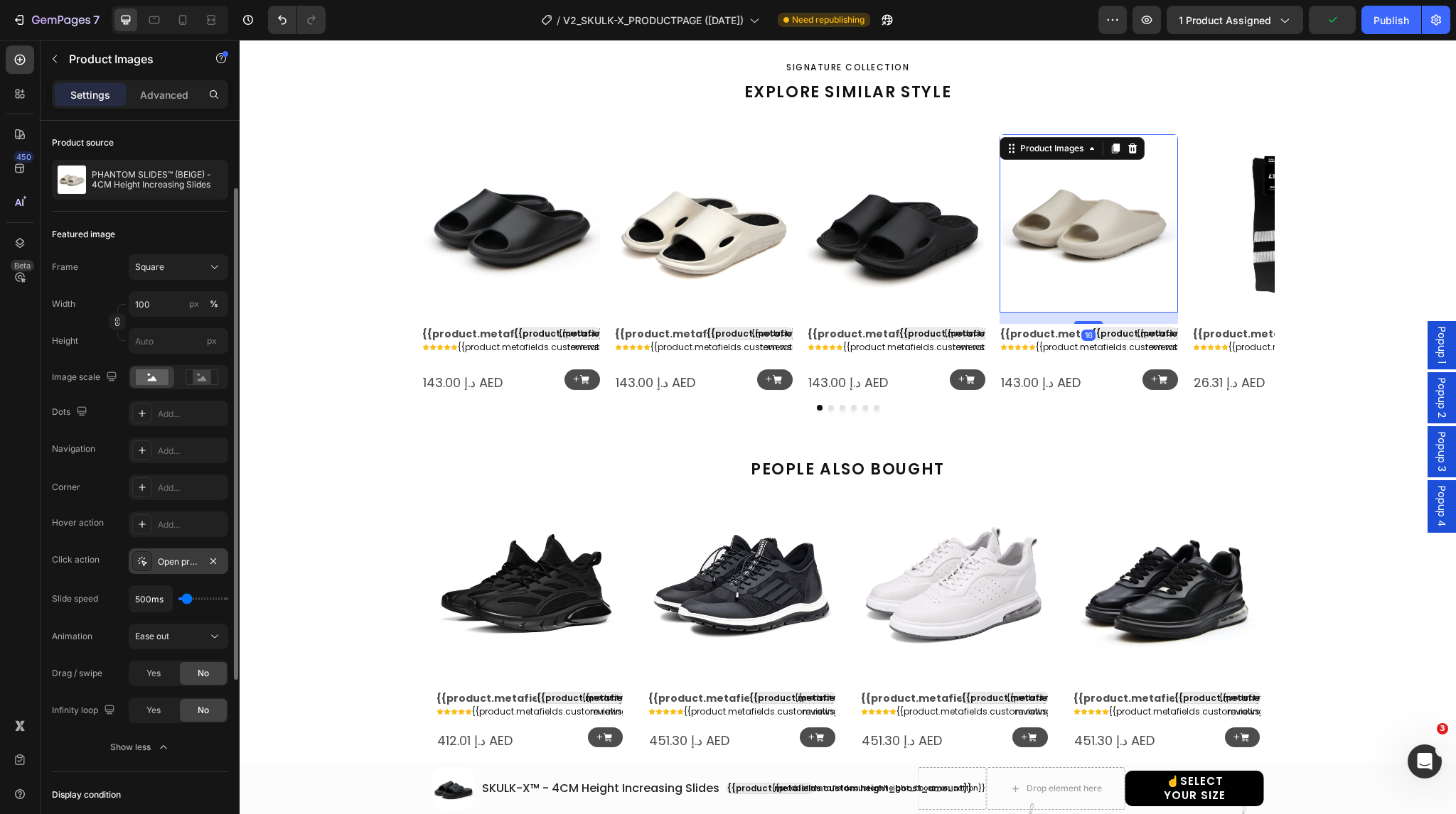
click at [138, 563] on icon at bounding box center [142, 561] width 11 height 11
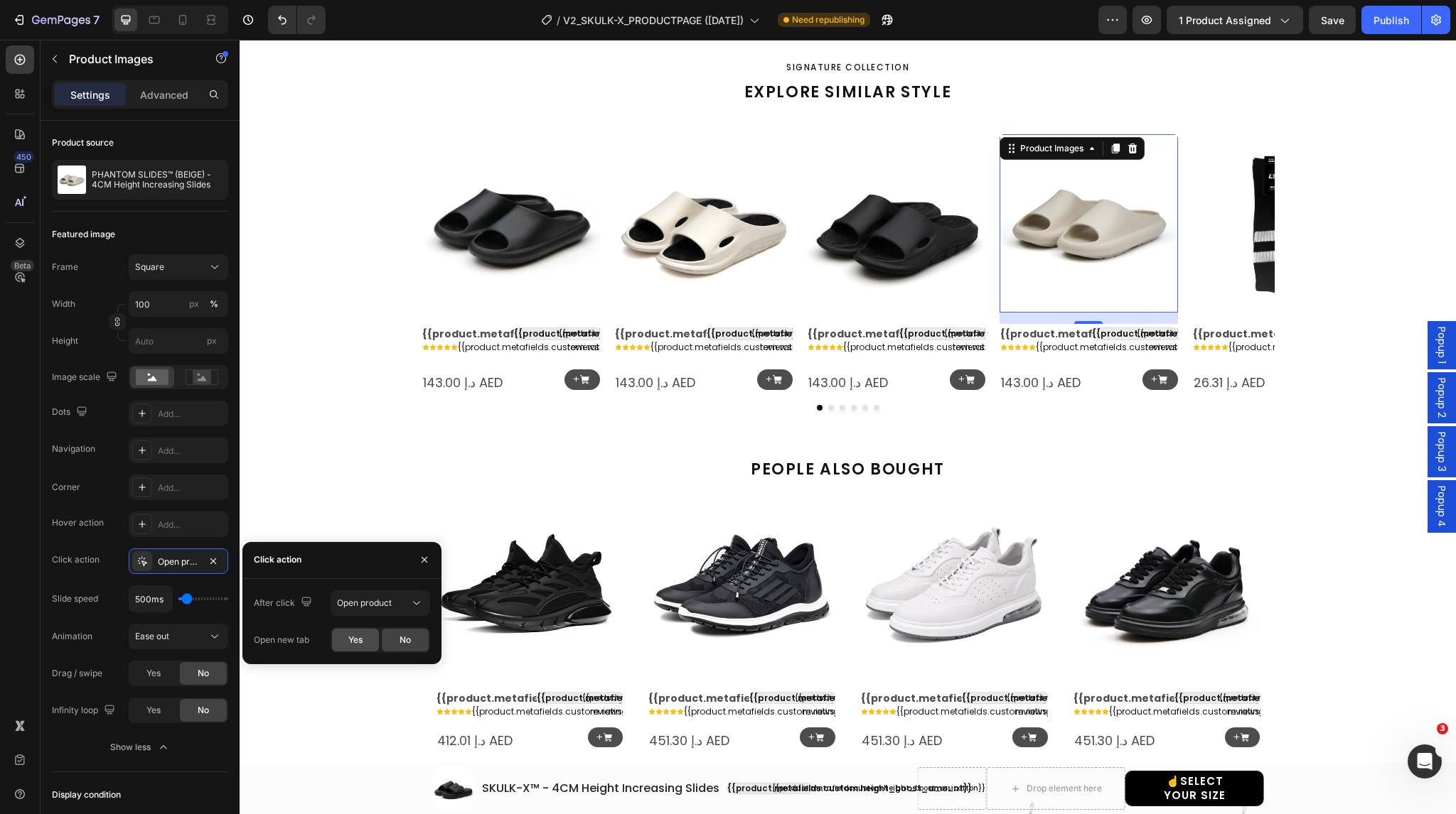
click at [348, 643] on span "Yes" at bounding box center [355, 640] width 14 height 13
click at [1241, 254] on img at bounding box center [1282, 223] width 178 height 178
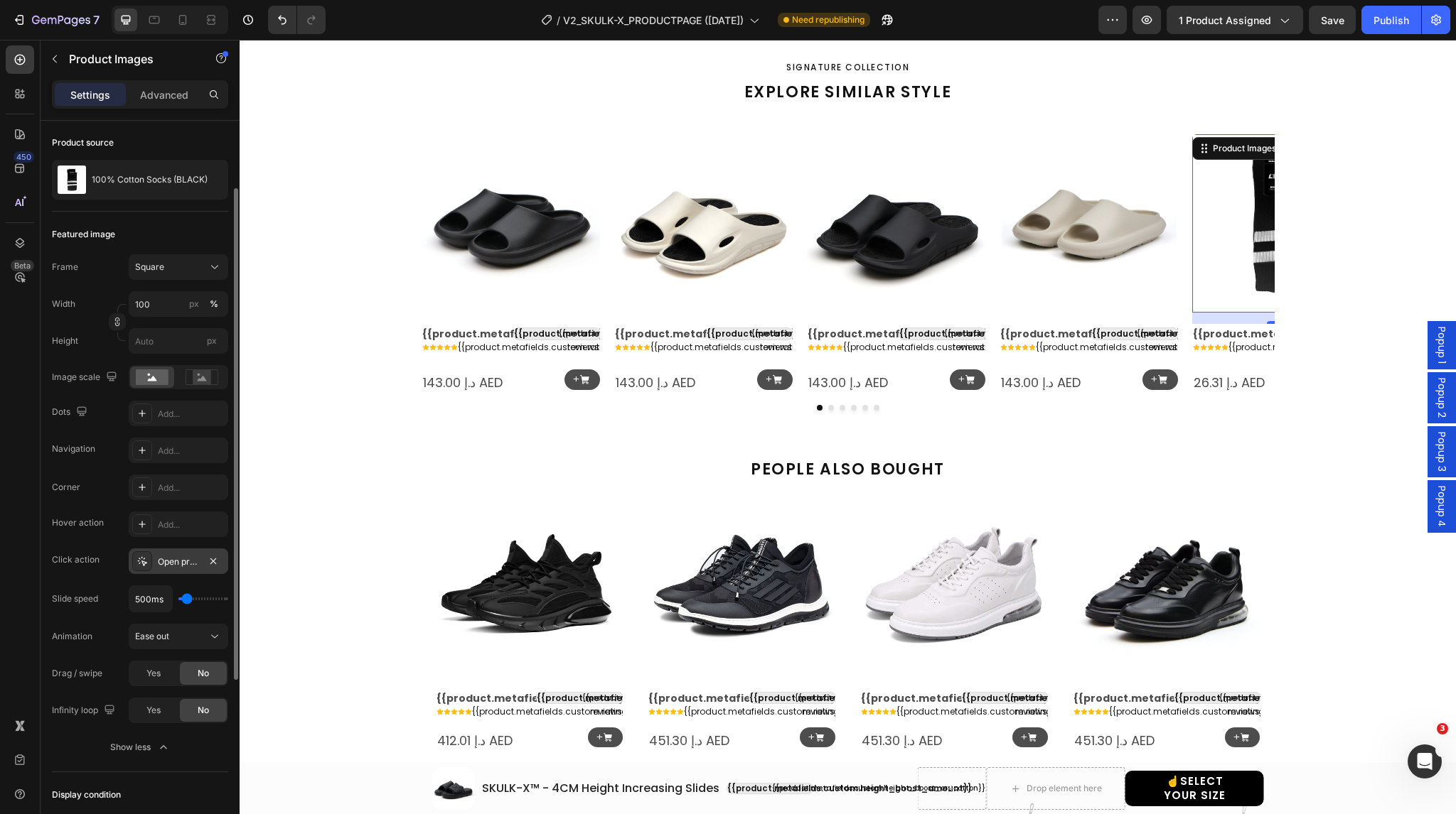
click at [140, 560] on icon at bounding box center [142, 561] width 11 height 11
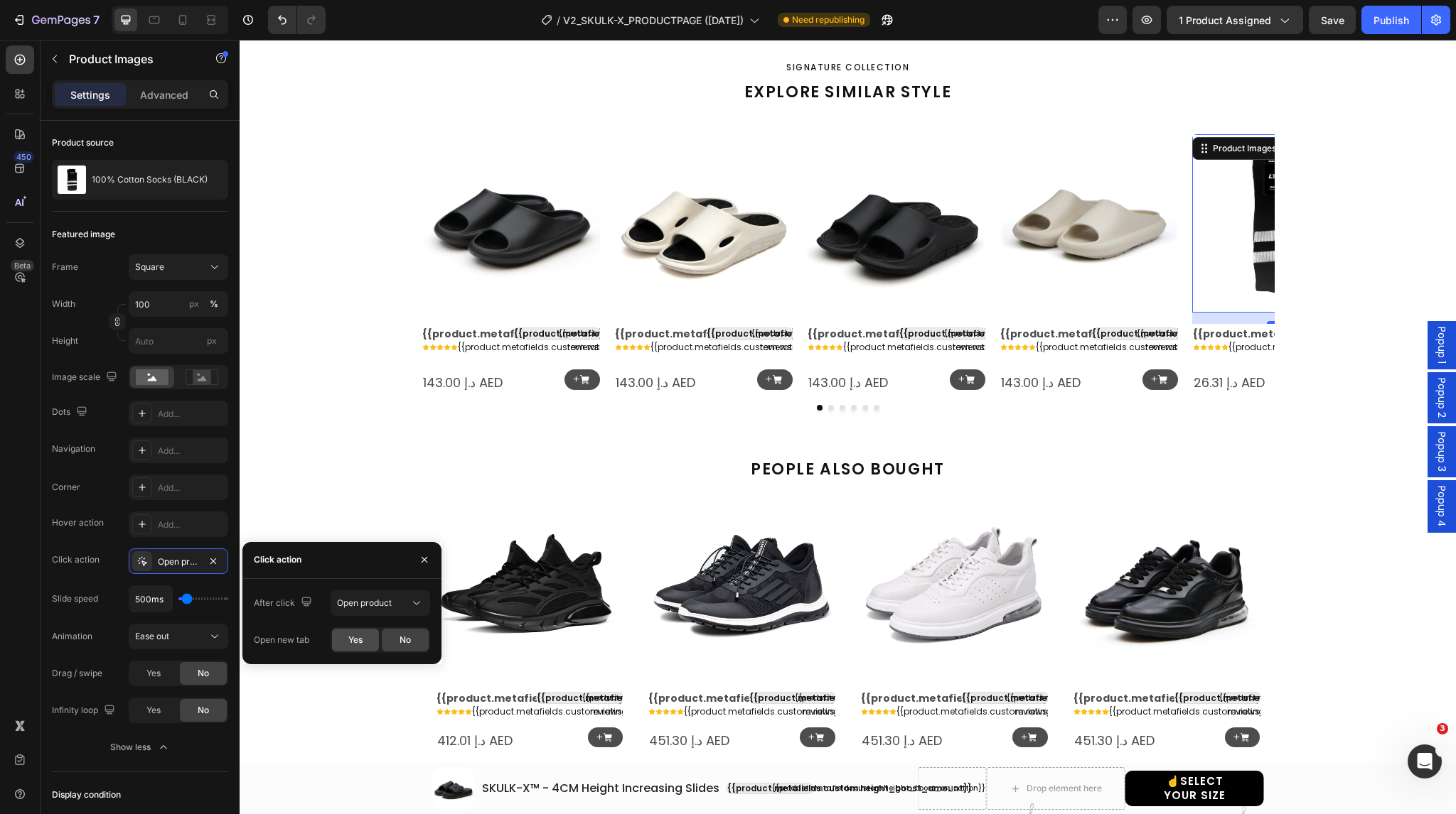
click at [354, 642] on span "Yes" at bounding box center [355, 640] width 14 height 13
click at [552, 390] on div "+ Button" at bounding box center [570, 379] width 59 height 21
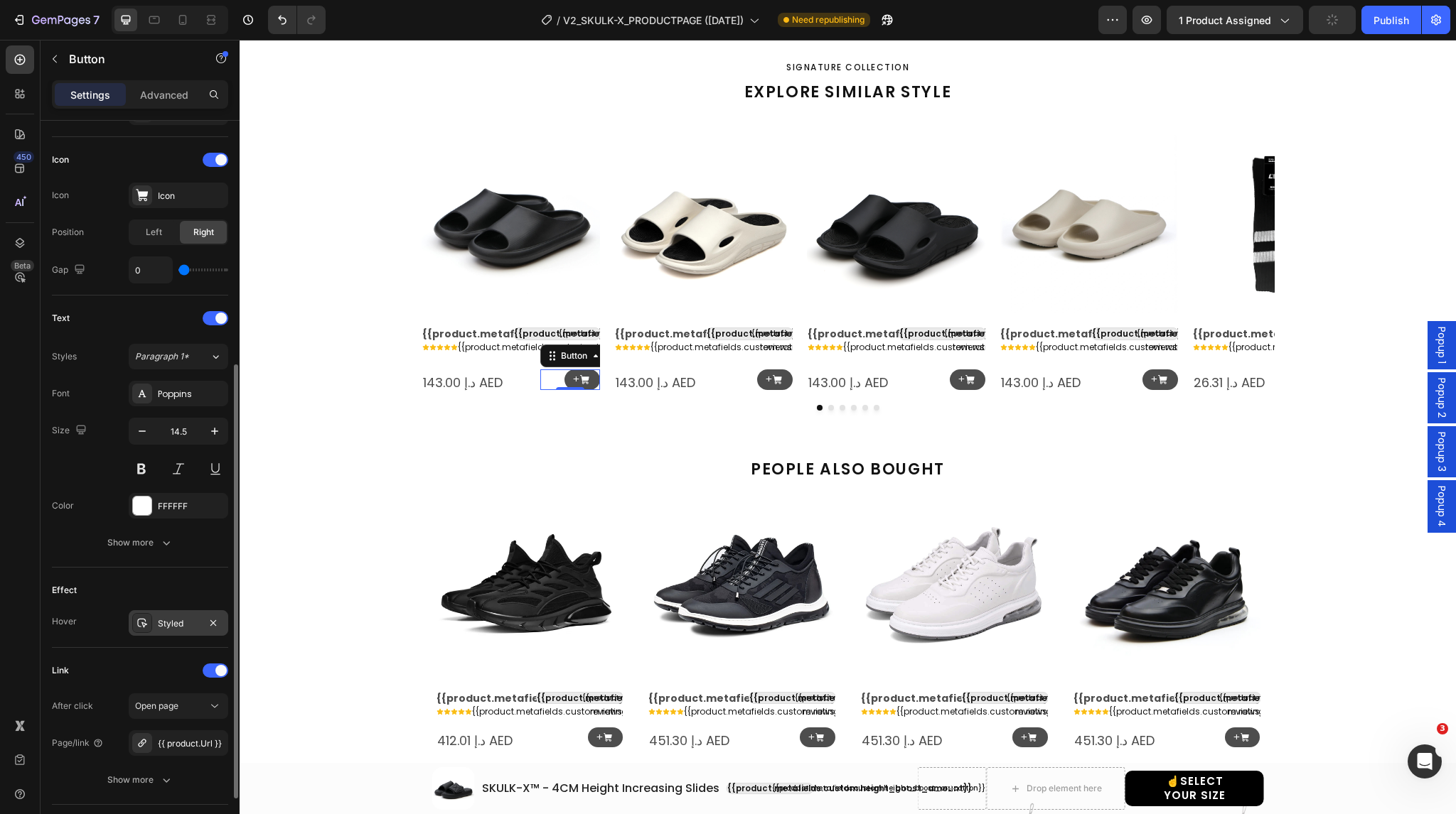
scroll to position [506, 0]
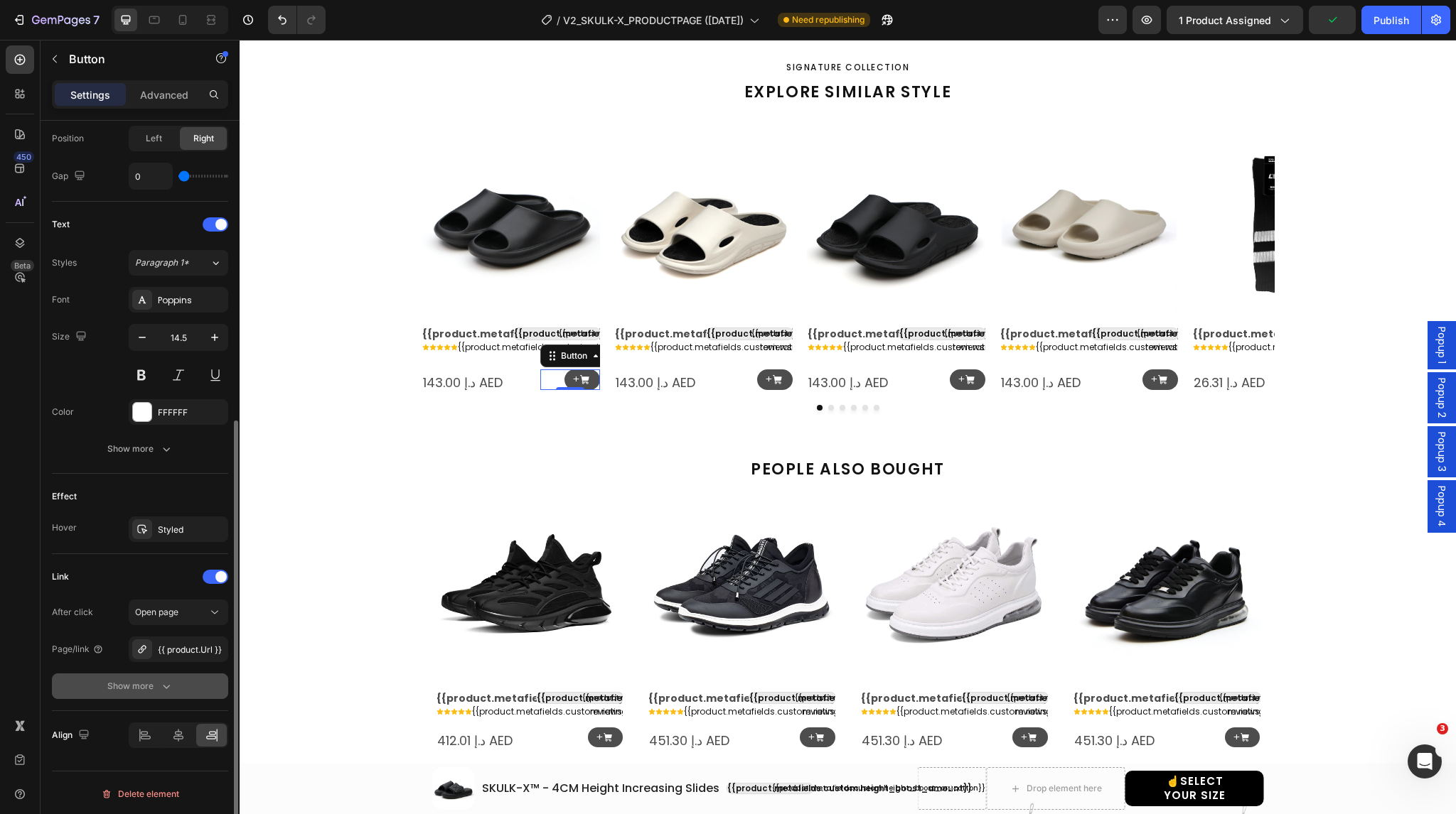
click at [135, 687] on div "Show more" at bounding box center [140, 686] width 66 height 14
click at [142, 688] on div "Yes" at bounding box center [154, 687] width 47 height 23
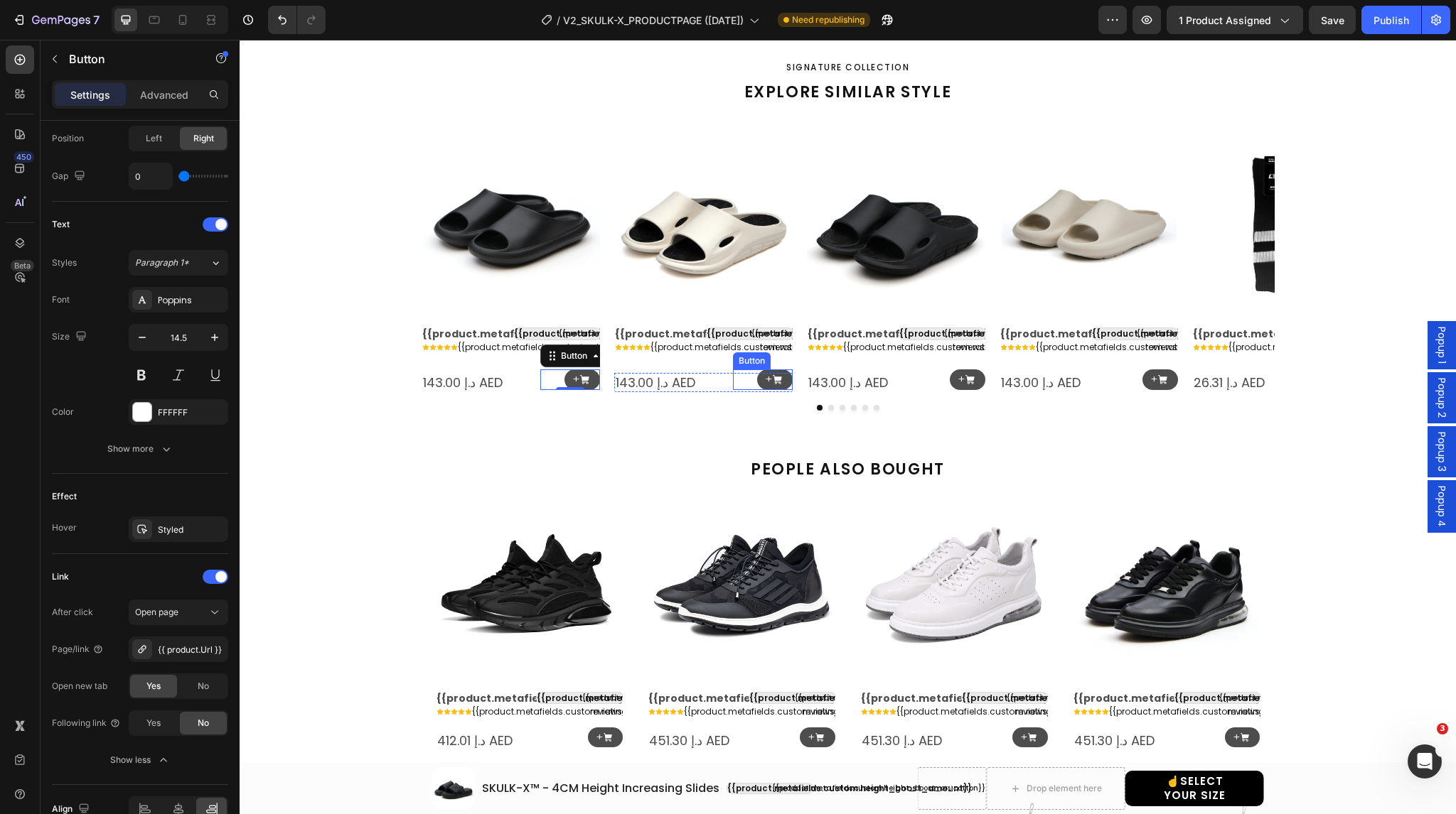
click at [744, 390] on div "+ Button" at bounding box center [763, 379] width 59 height 21
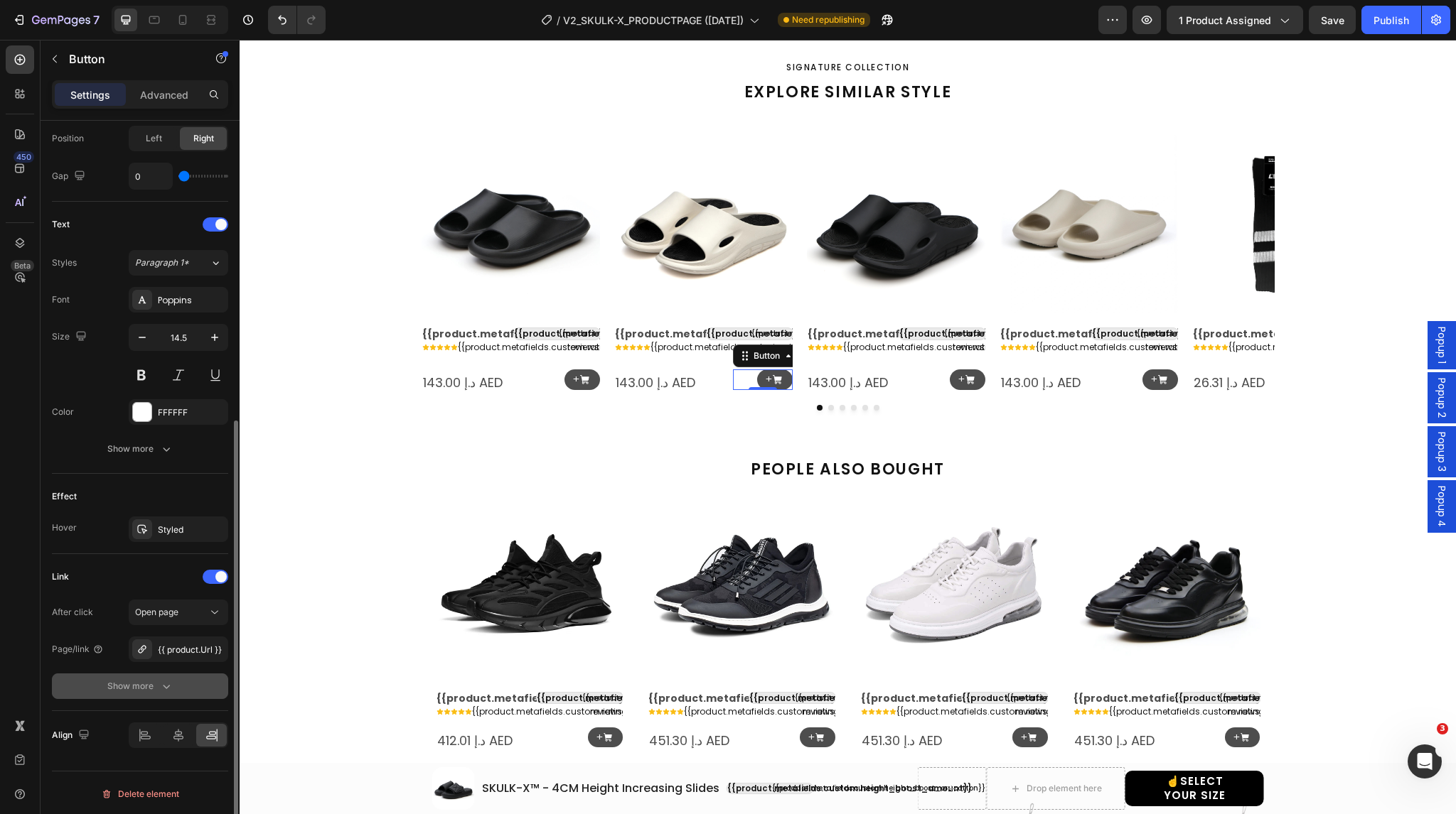
click at [130, 679] on div "Show more" at bounding box center [140, 686] width 66 height 14
click at [150, 687] on span "Yes" at bounding box center [153, 686] width 14 height 13
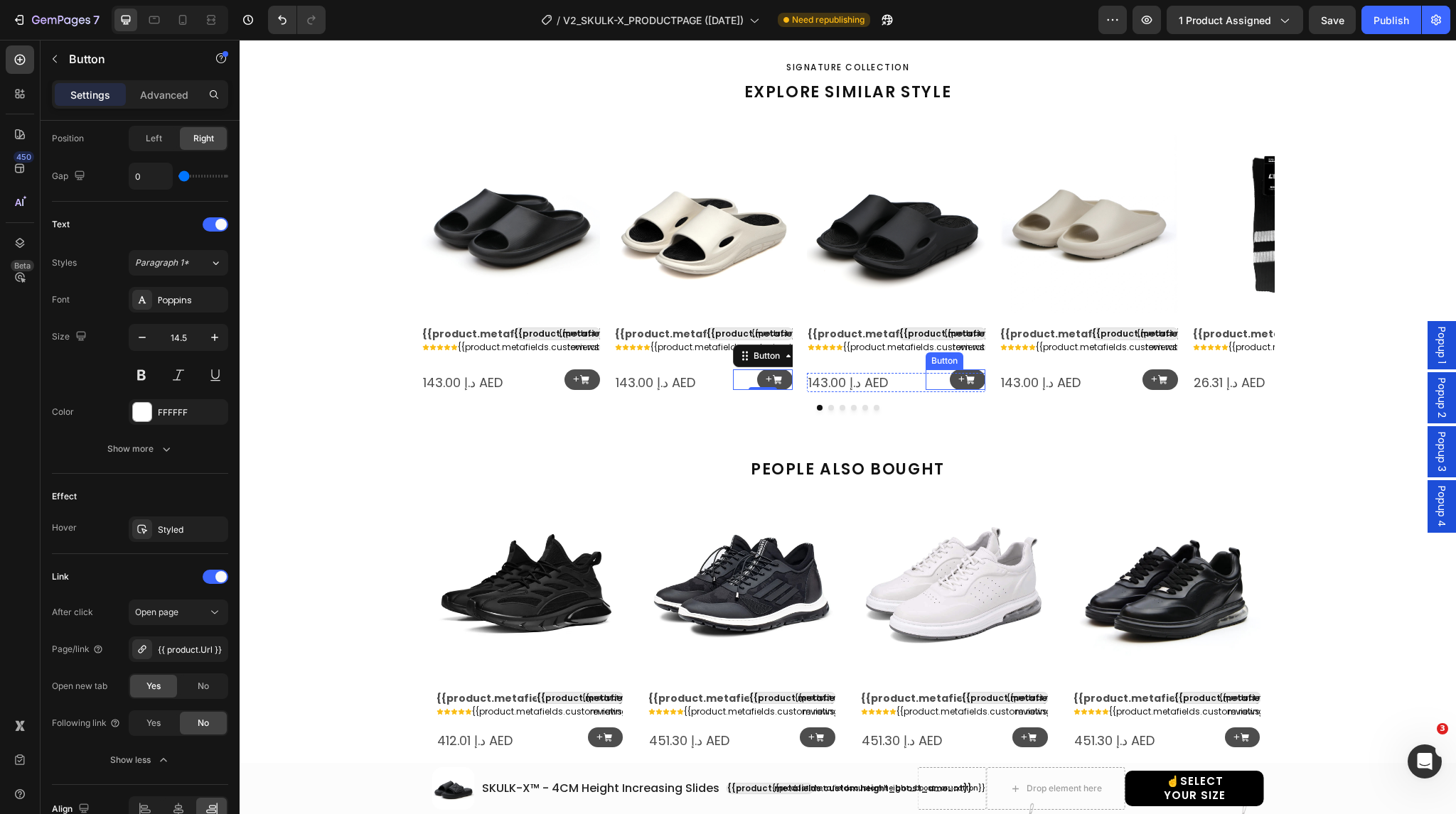
click at [937, 390] on div "+ Button" at bounding box center [955, 379] width 59 height 21
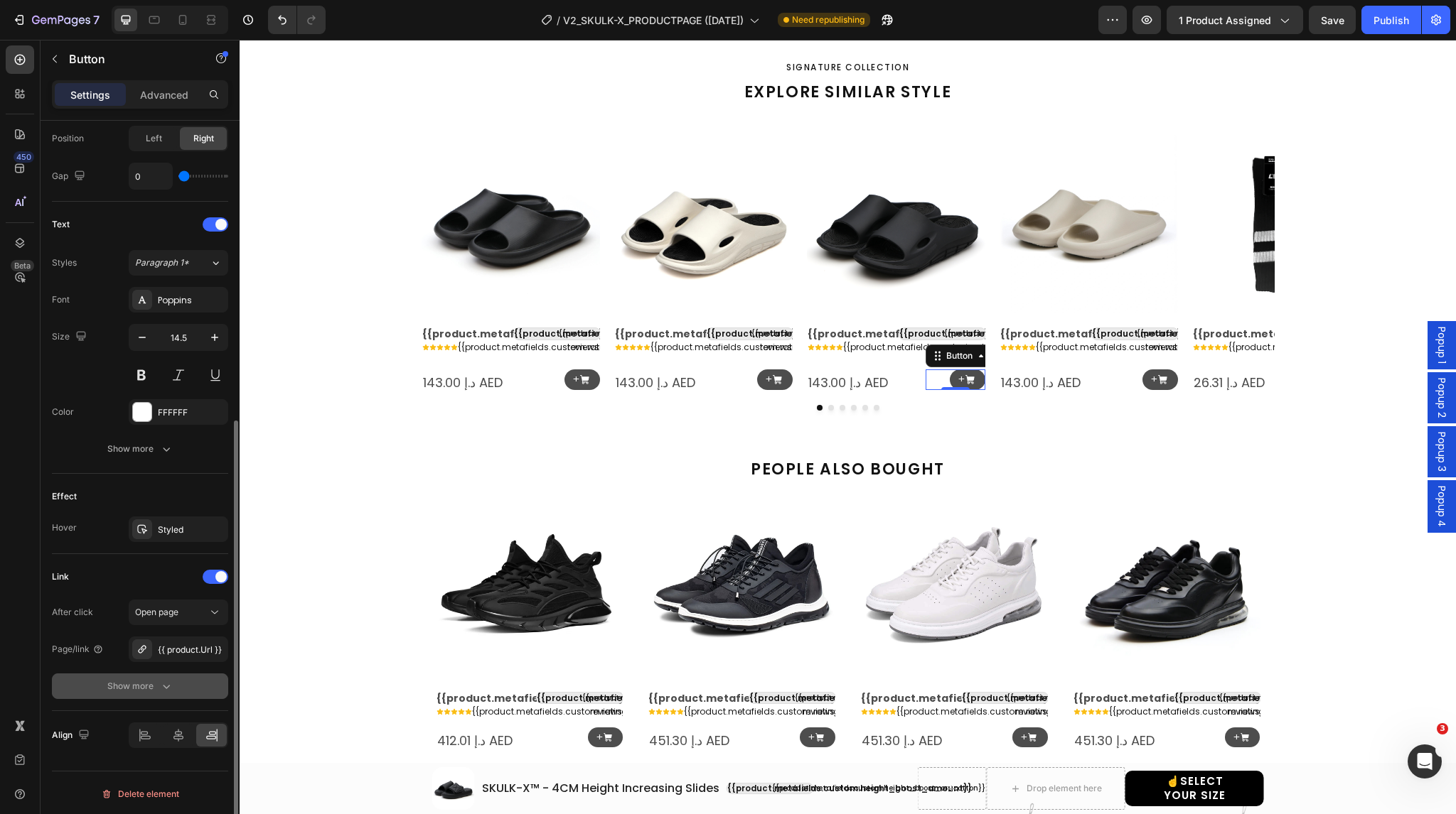
click at [161, 676] on button "Show more" at bounding box center [139, 687] width 176 height 26
click at [152, 686] on span "Yes" at bounding box center [153, 686] width 14 height 13
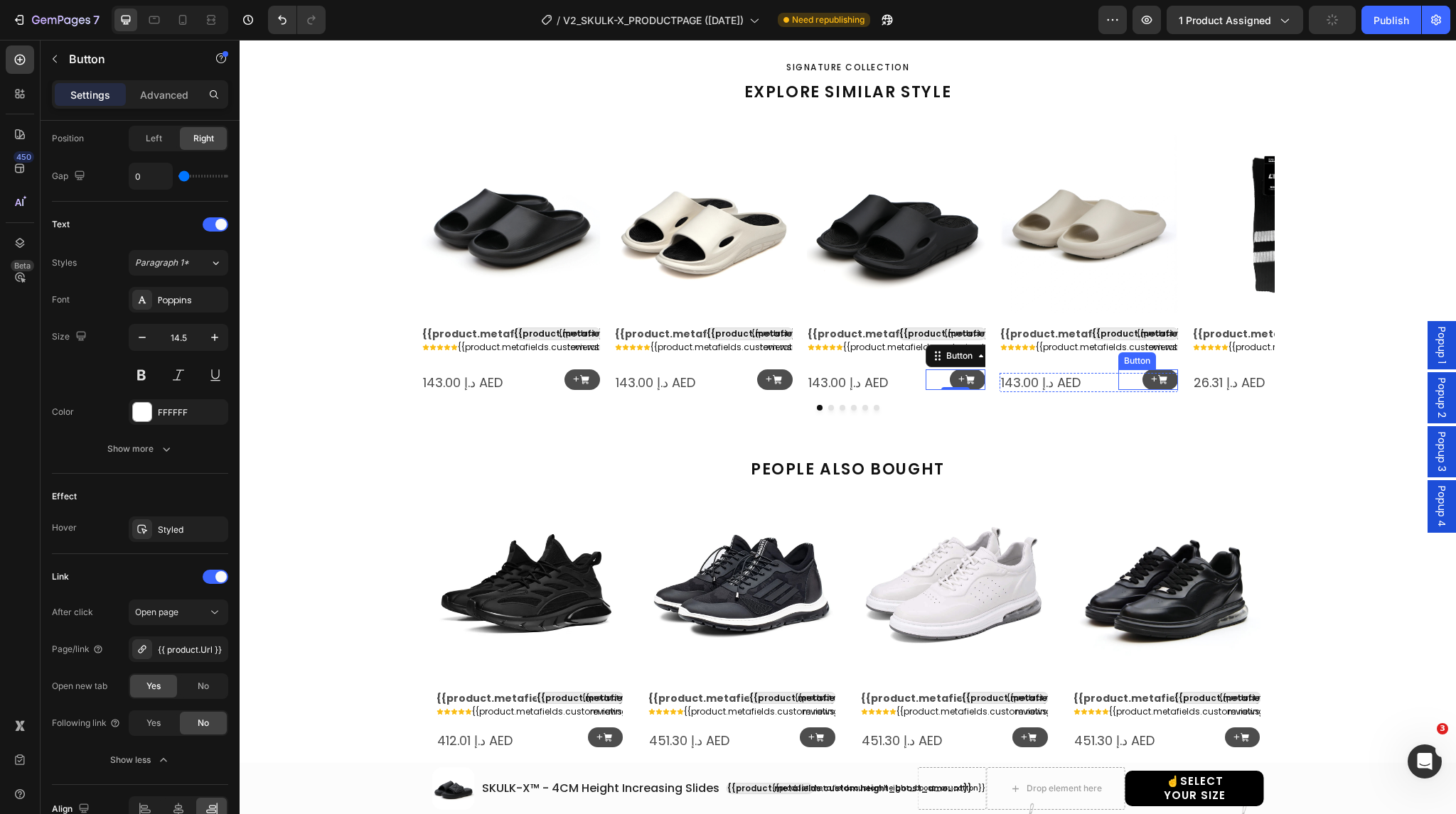
click at [1134, 390] on div "+ Button" at bounding box center [1148, 379] width 59 height 21
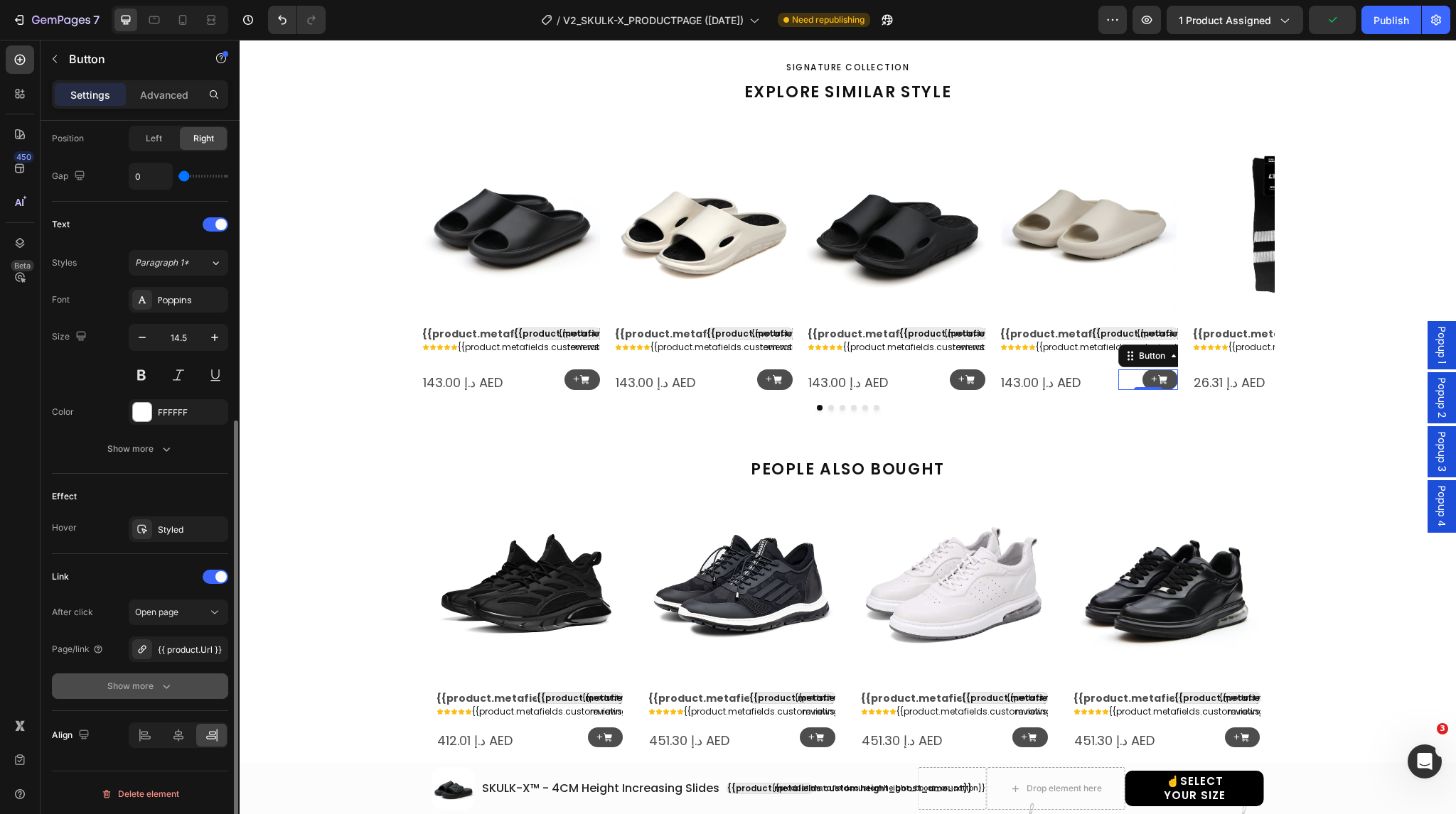
click at [150, 676] on button "Show more" at bounding box center [139, 687] width 176 height 26
click at [142, 691] on div "Yes" at bounding box center [154, 687] width 47 height 23
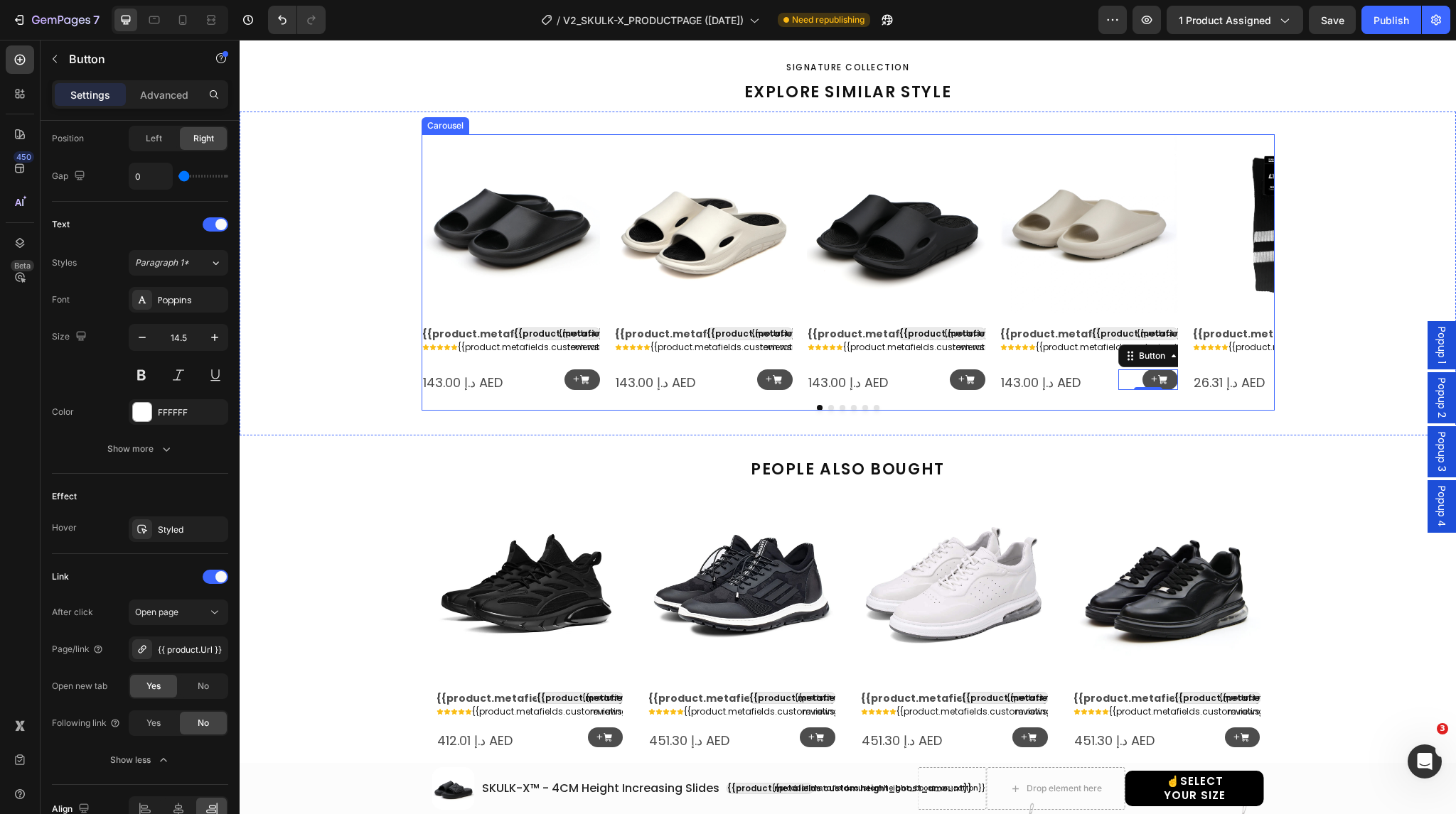
click at [1249, 273] on icon "Carousel Next Arrow" at bounding box center [1252, 264] width 18 height 18
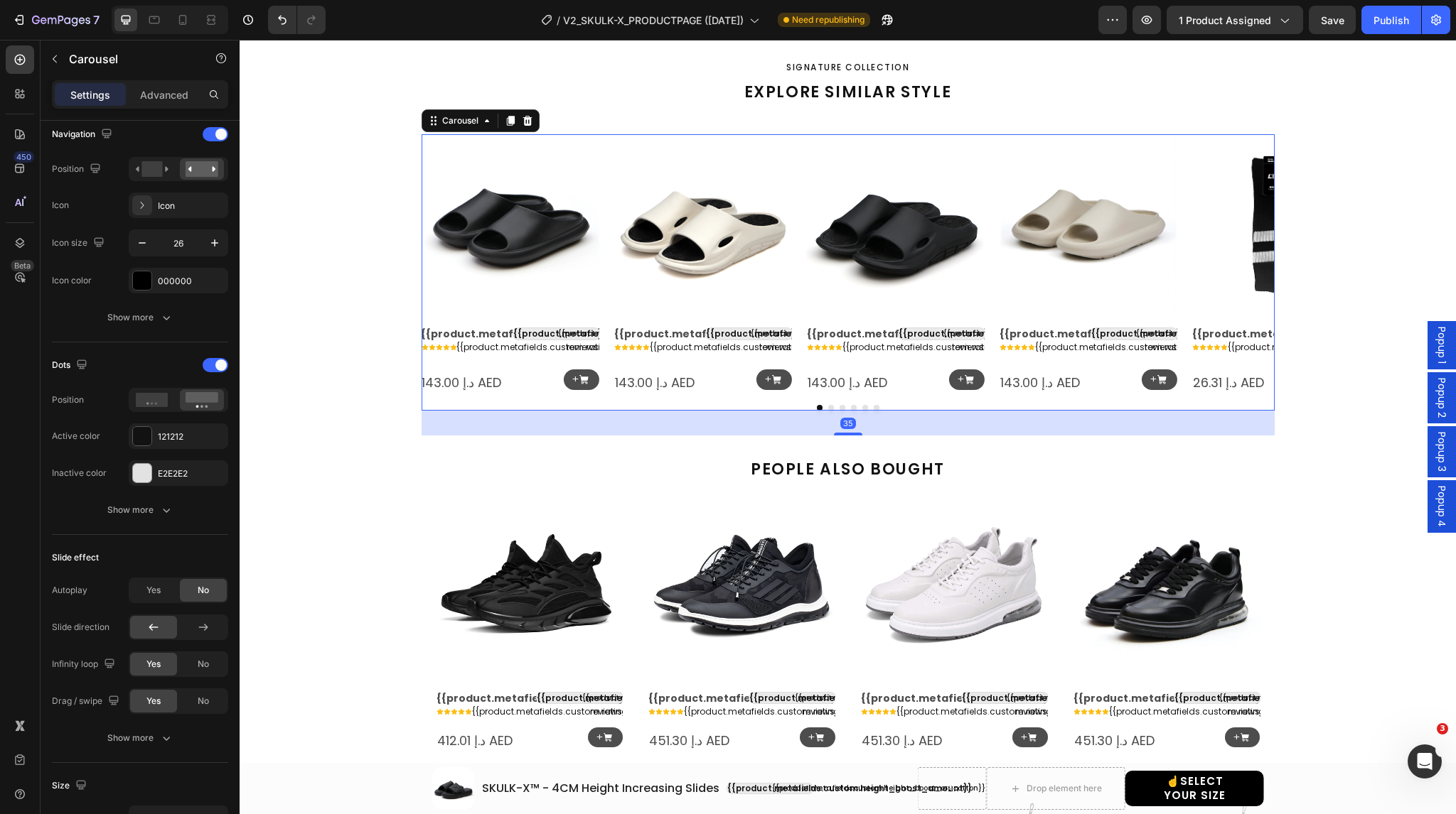
scroll to position [0, 0]
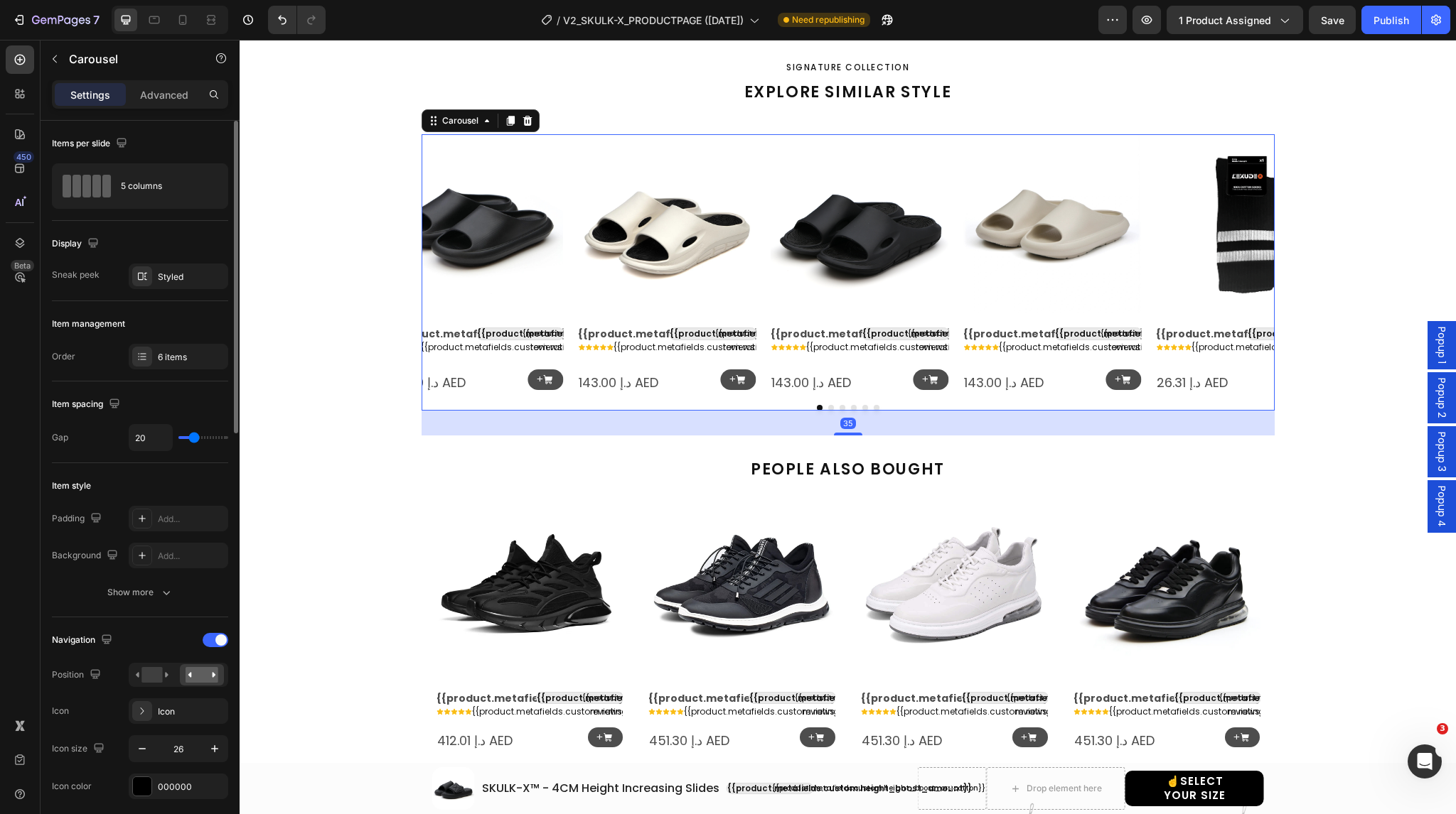
click at [1249, 273] on icon "Carousel Next Arrow" at bounding box center [1252, 264] width 18 height 18
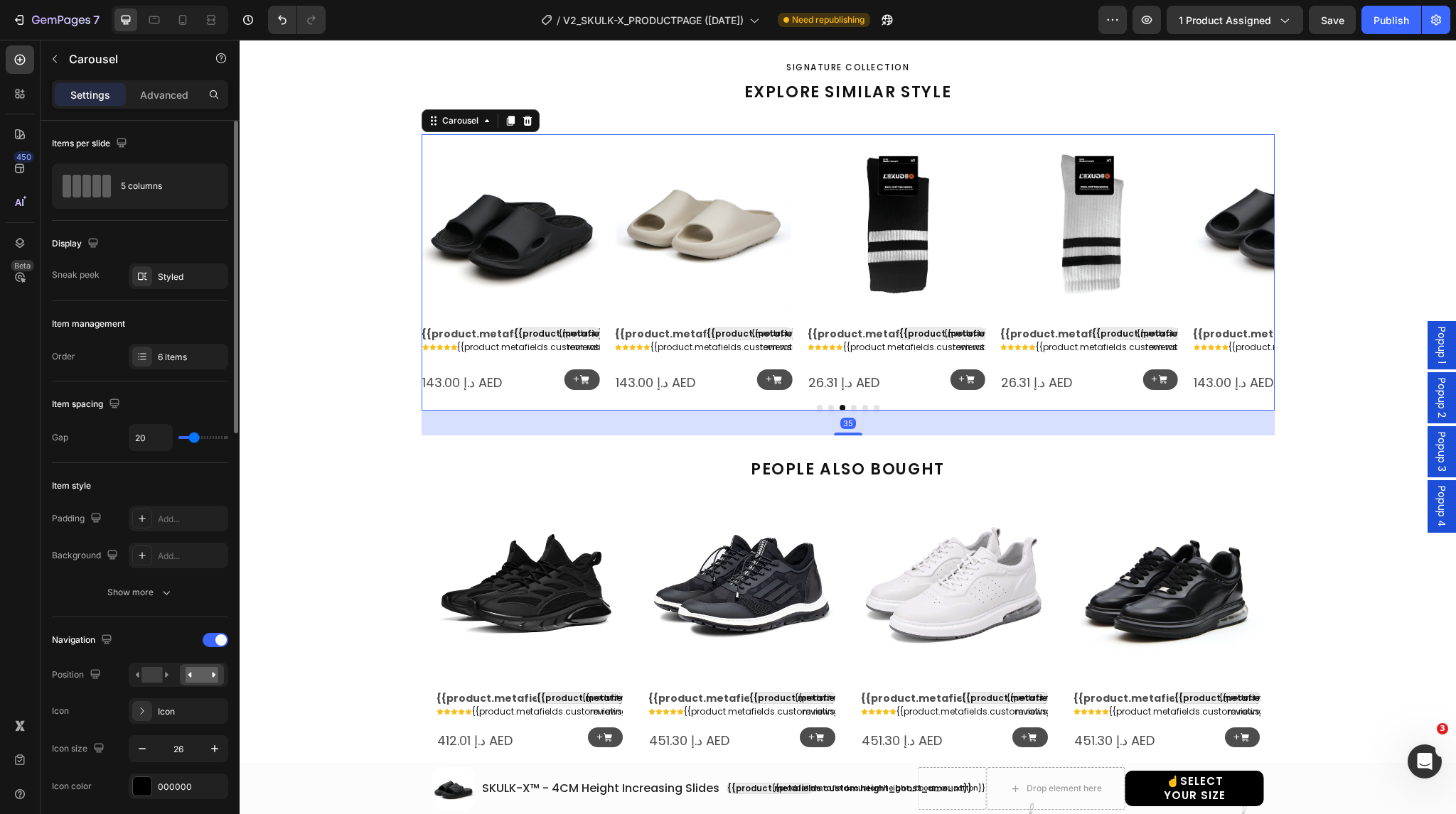
click at [1249, 273] on icon "Carousel Next Arrow" at bounding box center [1252, 264] width 18 height 18
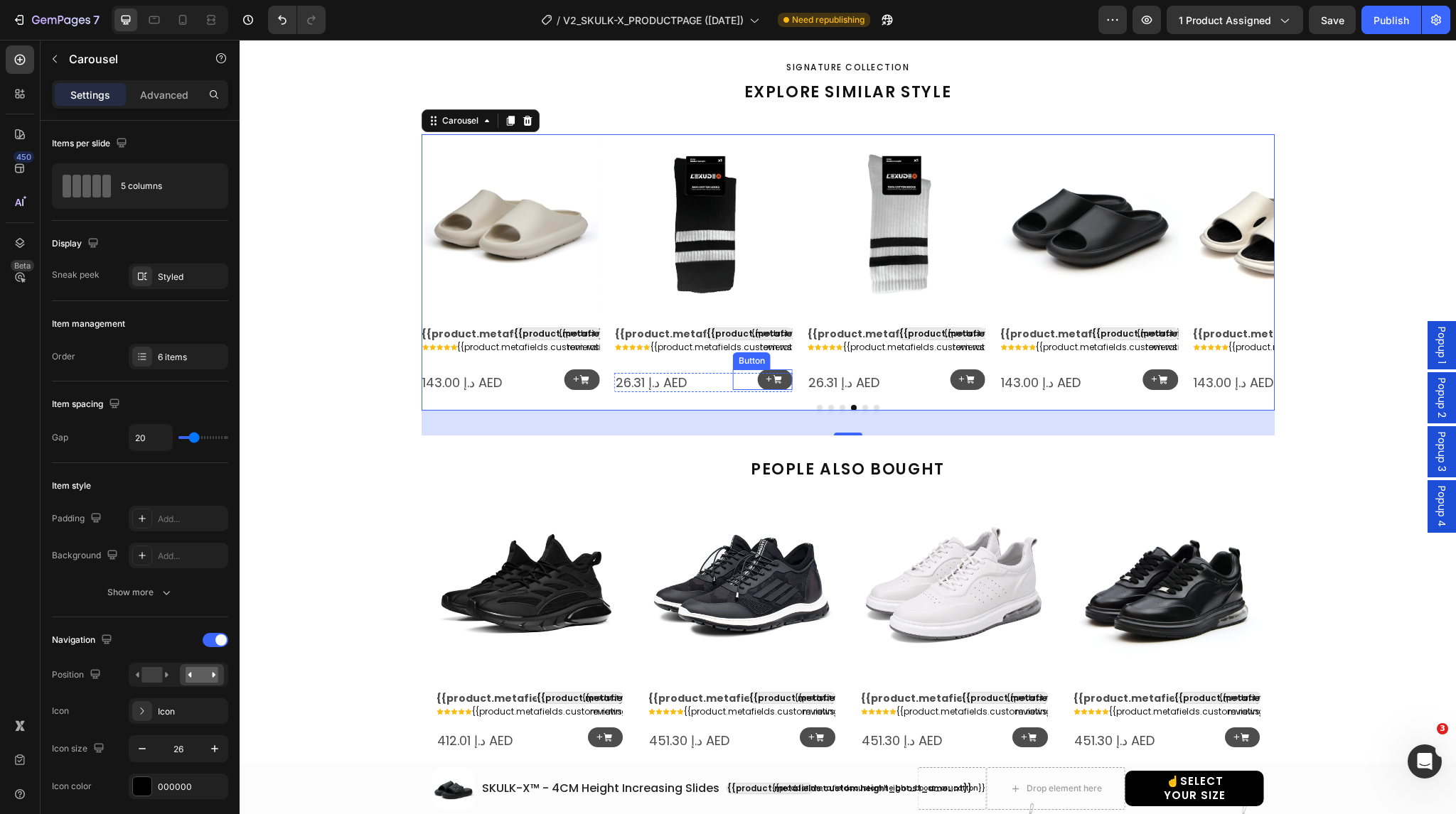
click at [742, 390] on div "+ Button" at bounding box center [763, 379] width 59 height 21
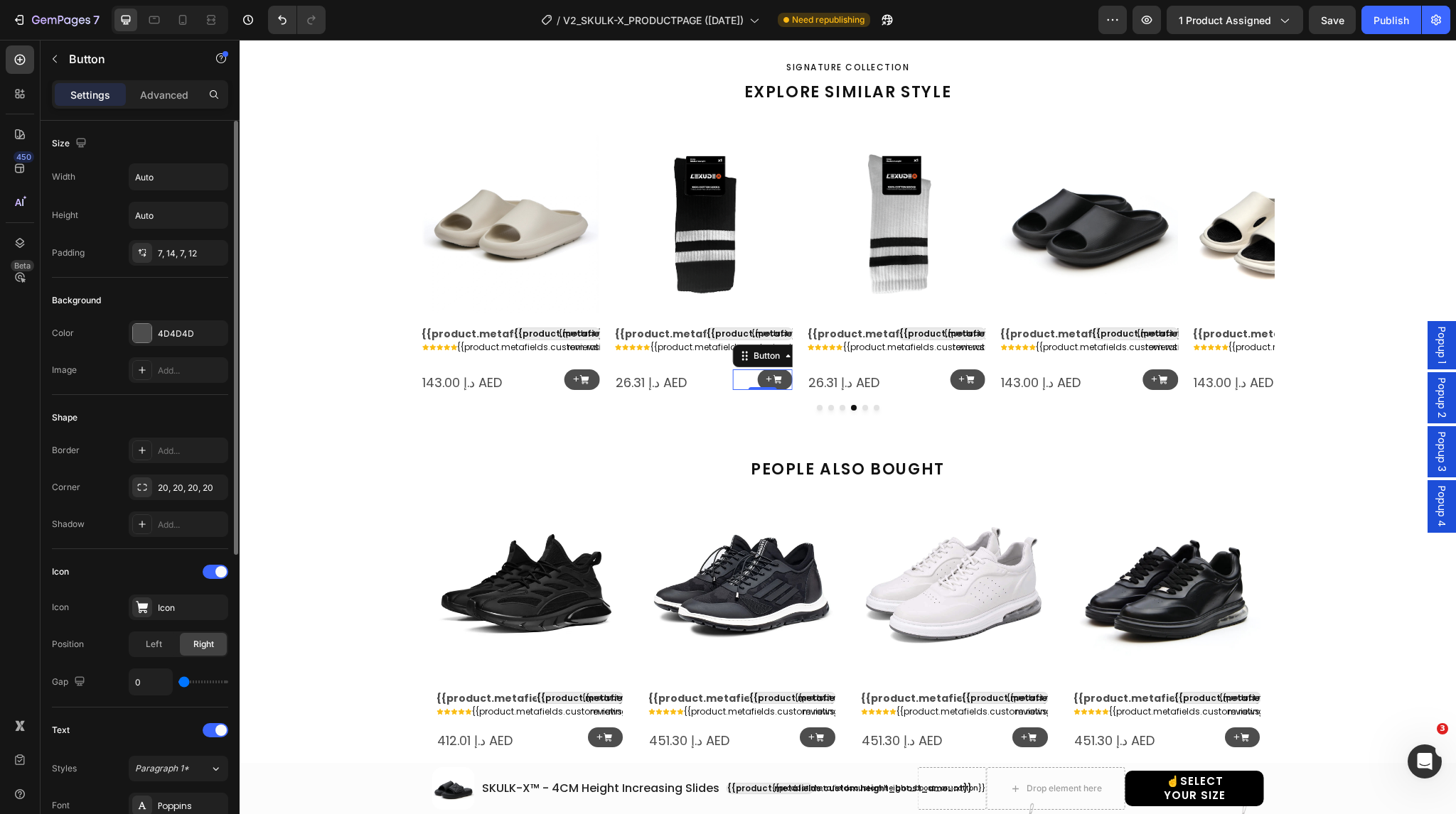
scroll to position [506, 0]
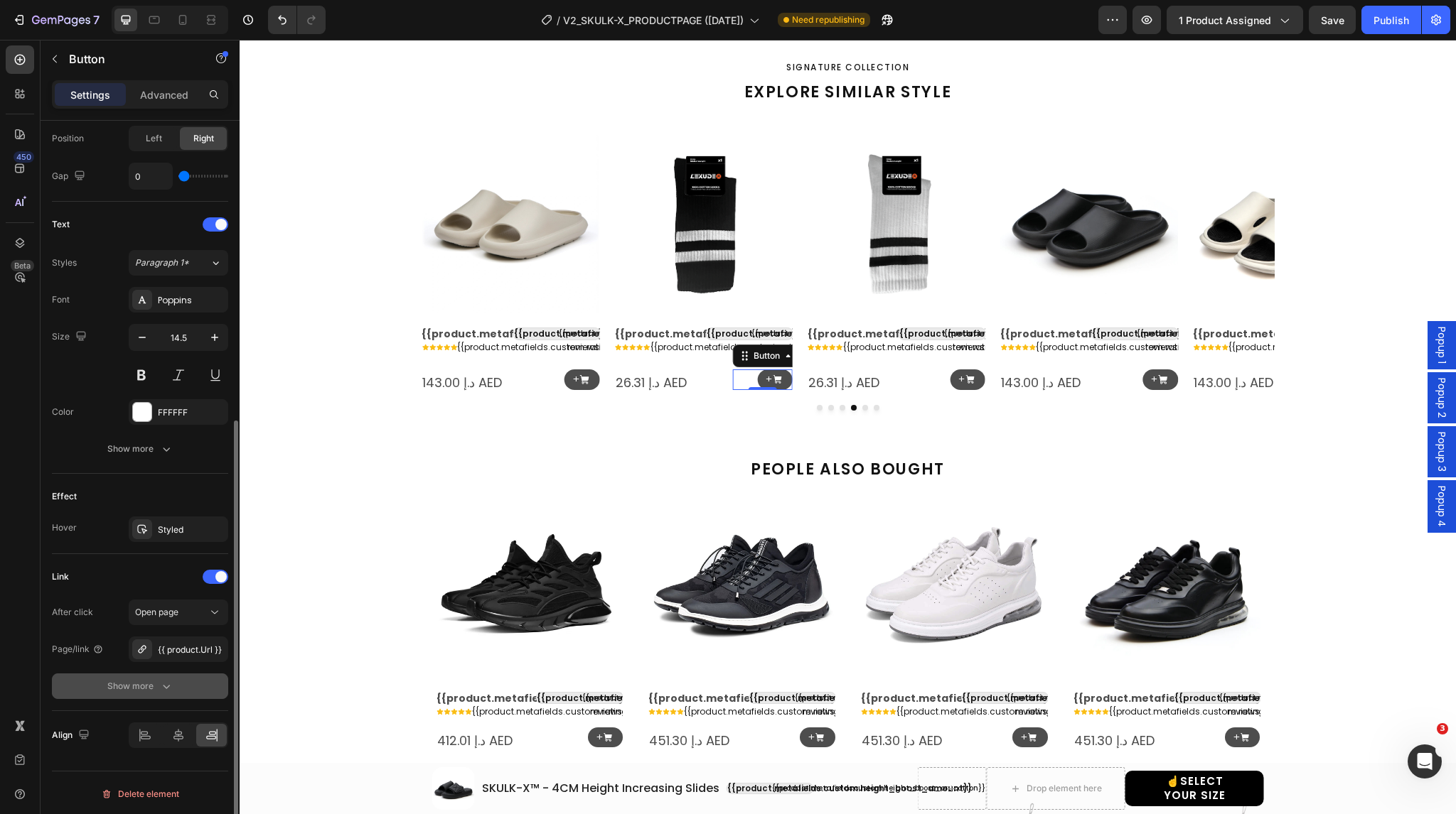
click at [130, 681] on div "Show more" at bounding box center [140, 686] width 66 height 14
click at [144, 678] on div "Yes" at bounding box center [154, 687] width 47 height 23
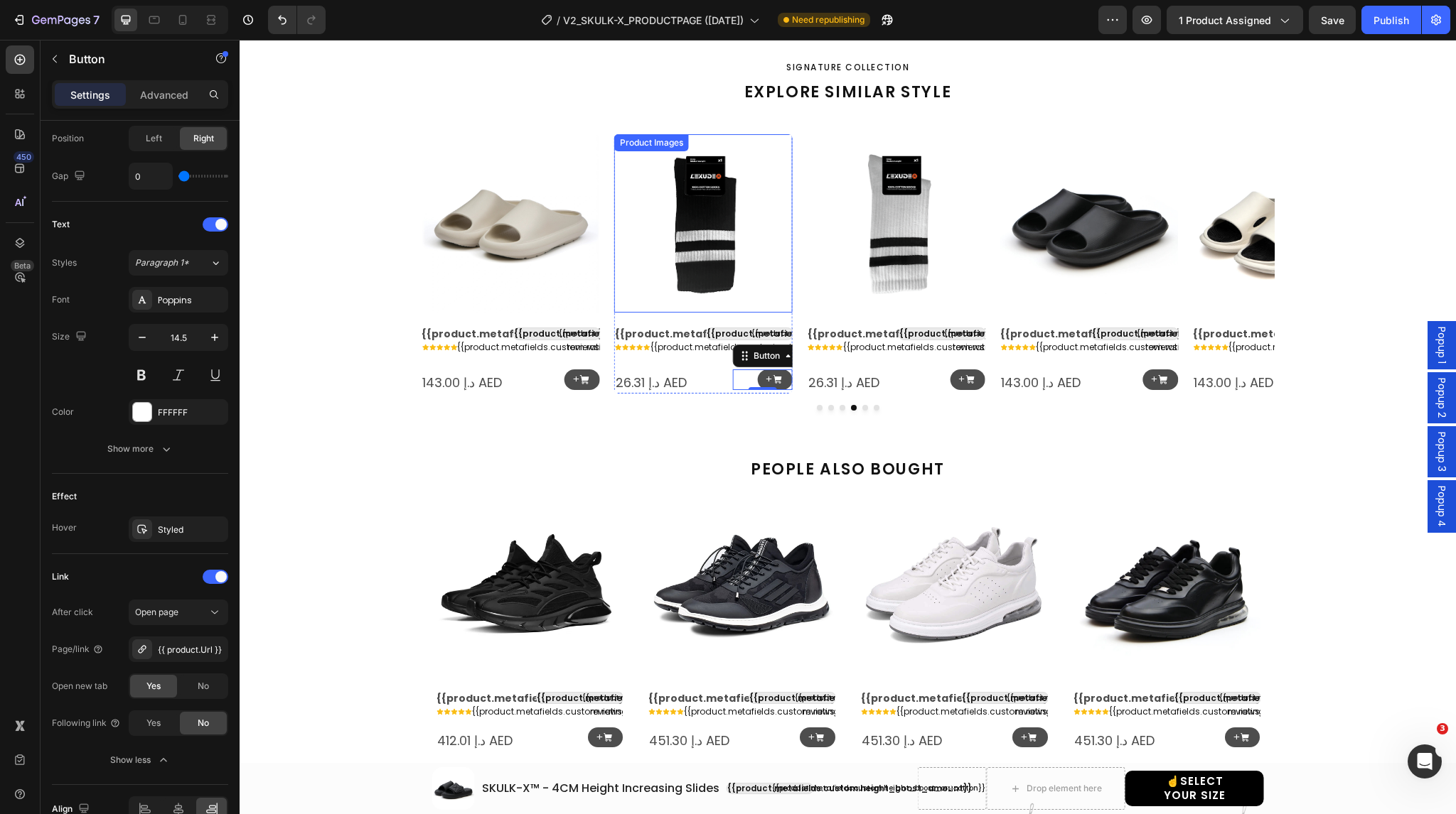
click at [721, 265] on img at bounding box center [703, 223] width 178 height 178
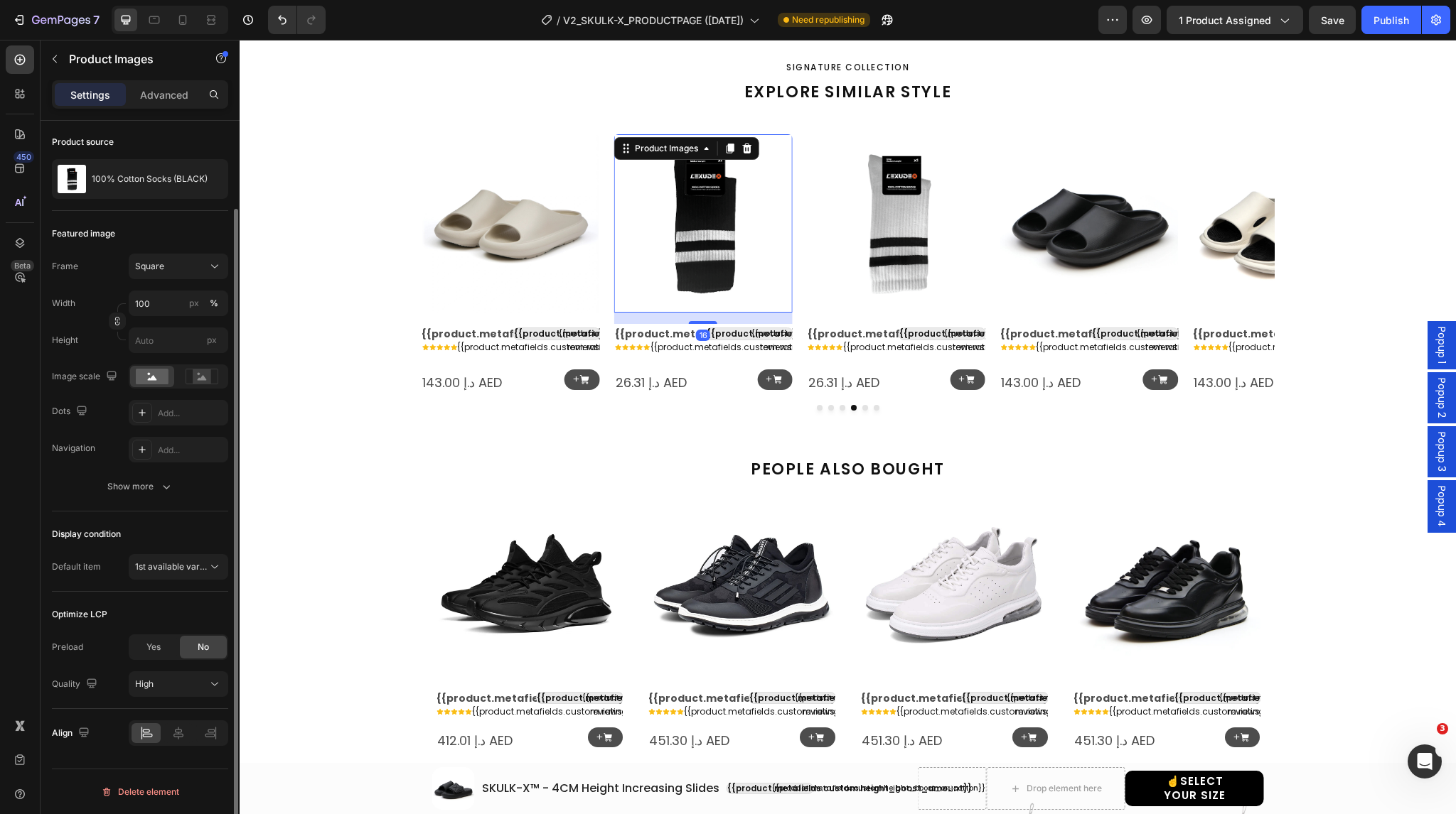
scroll to position [0, 0]
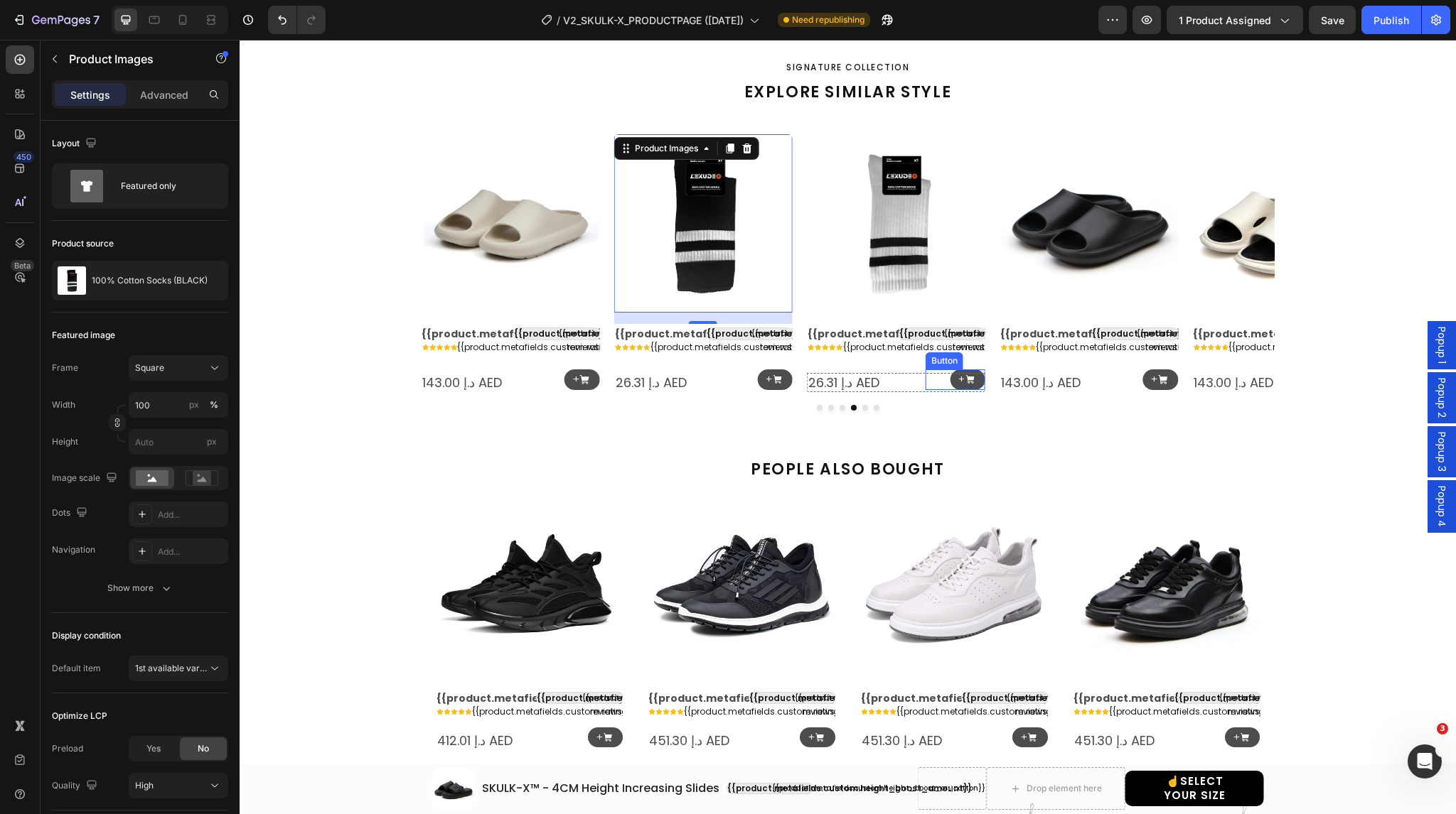
click at [938, 390] on div "+ Button" at bounding box center [955, 379] width 59 height 21
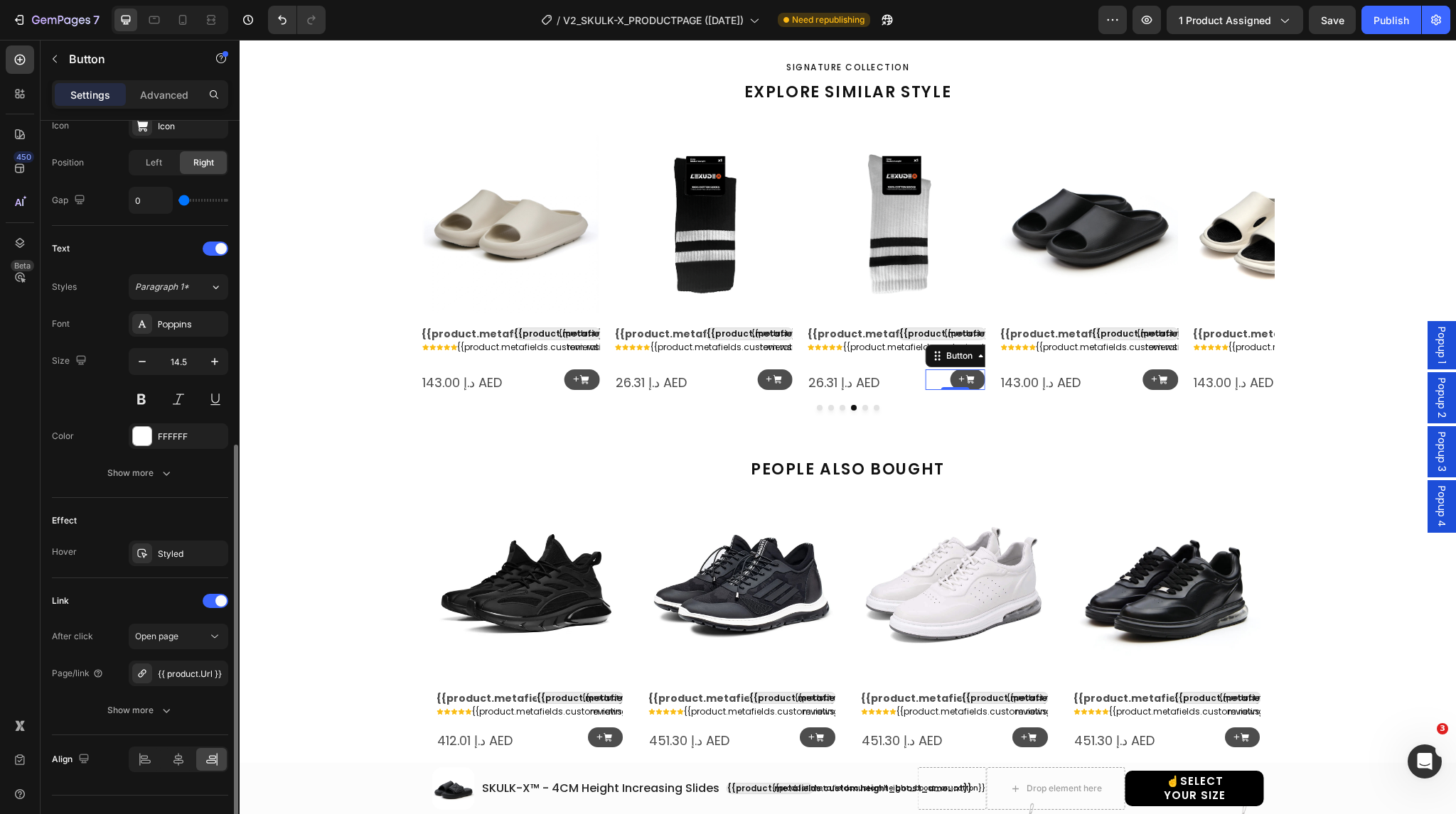
scroll to position [506, 0]
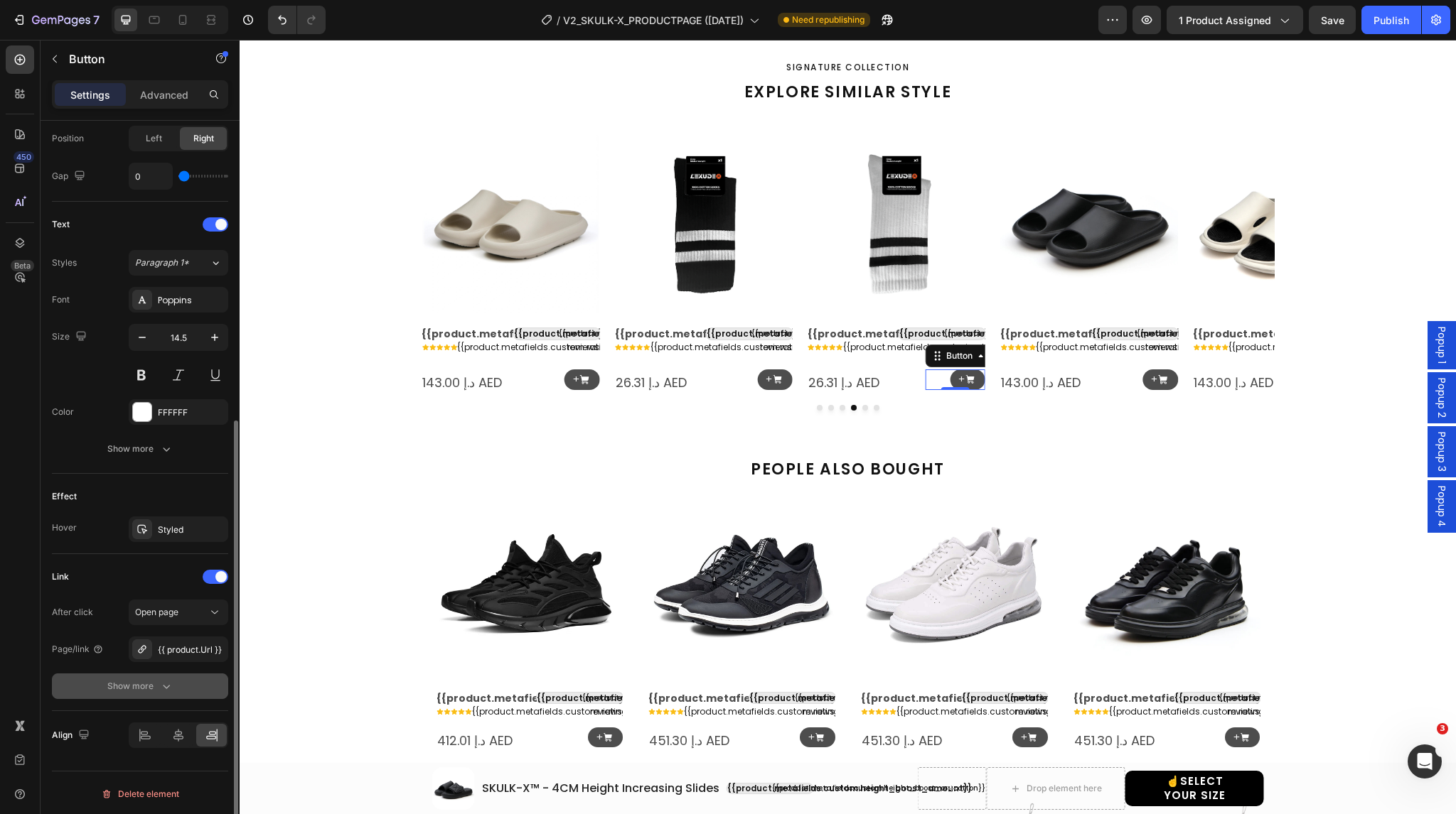
click at [198, 684] on button "Show more" at bounding box center [139, 687] width 176 height 26
click at [161, 687] on span "Yes" at bounding box center [153, 686] width 14 height 13
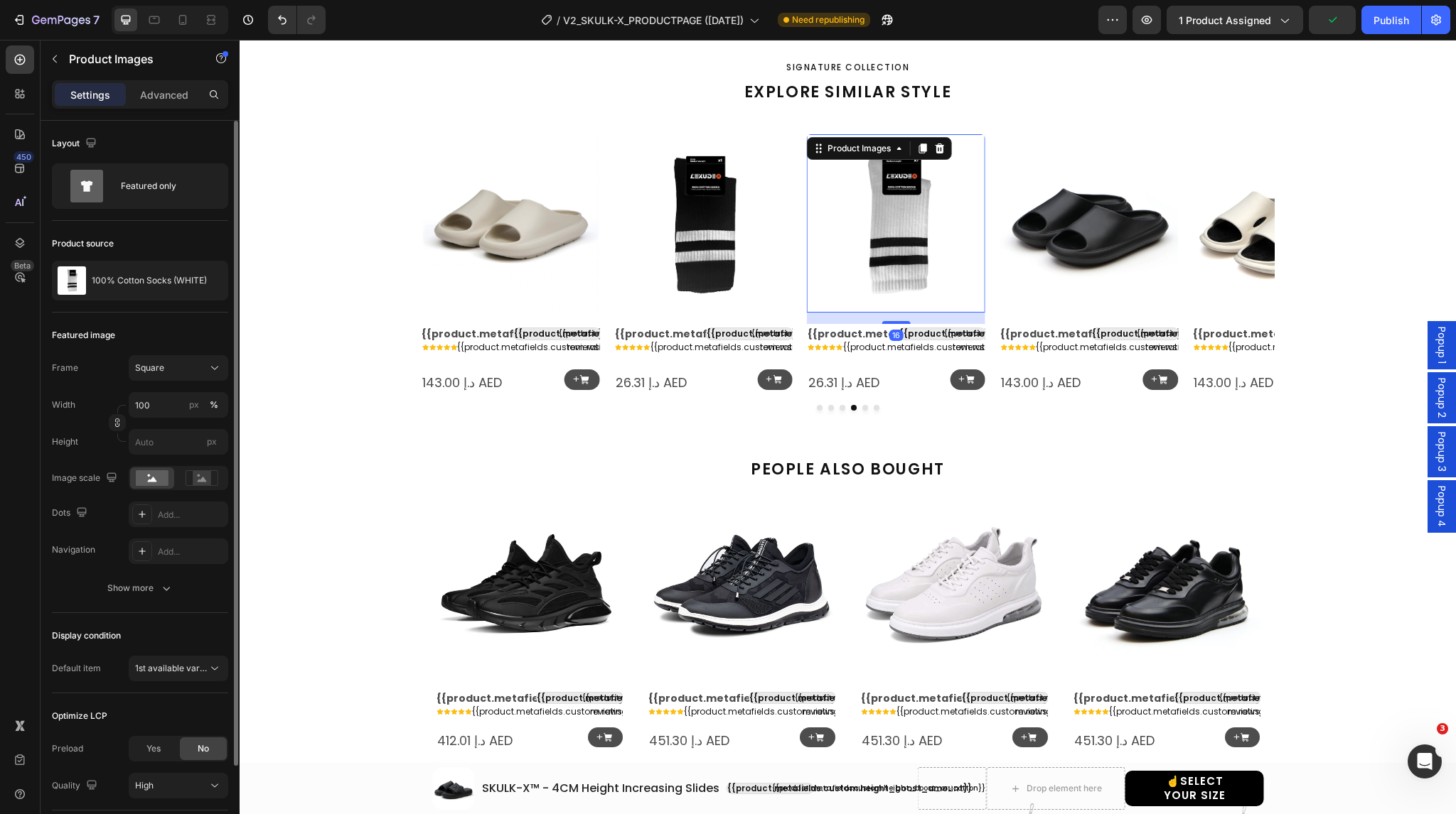
scroll to position [101, 0]
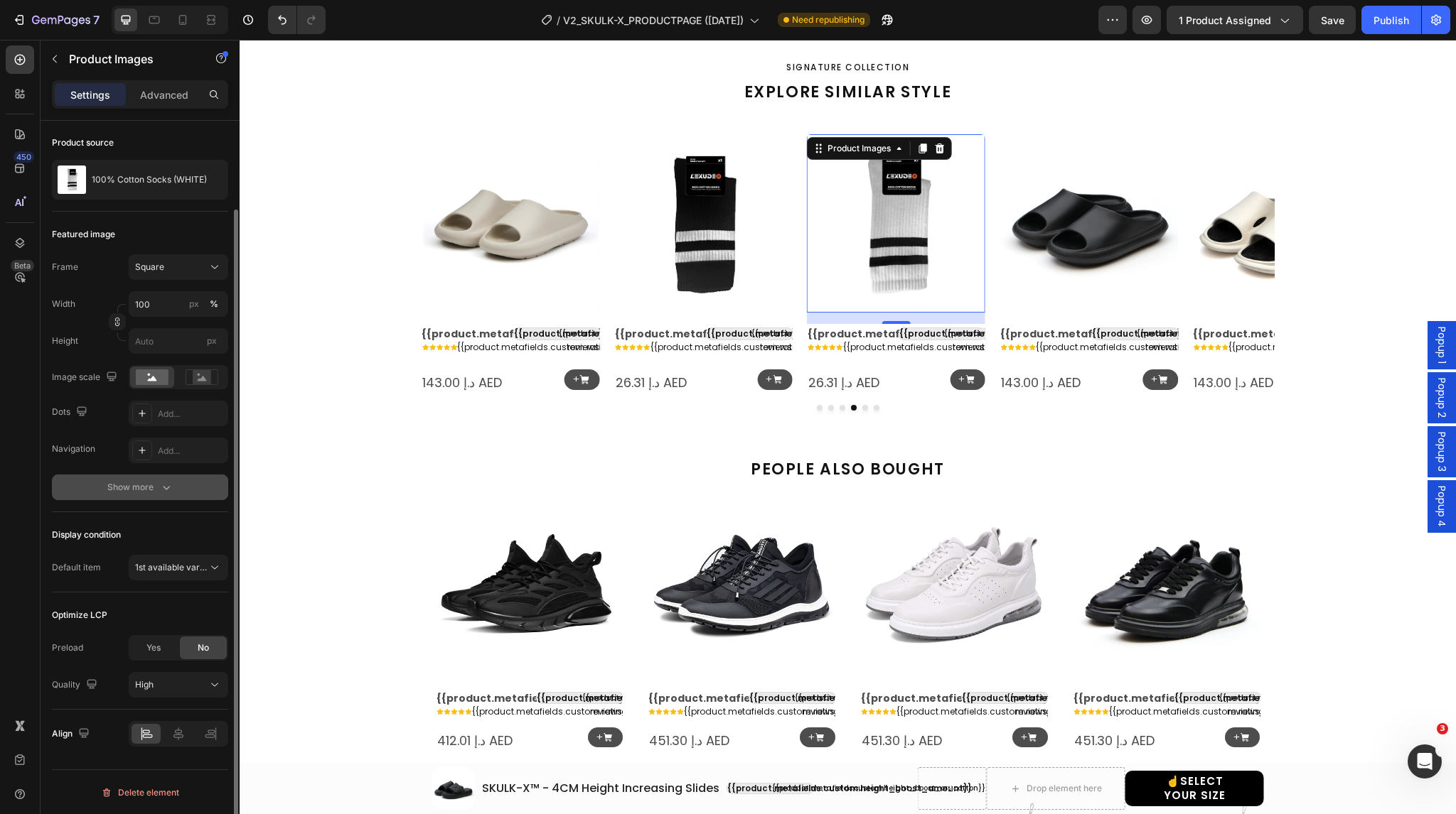
click at [123, 484] on div "Show more" at bounding box center [140, 487] width 66 height 14
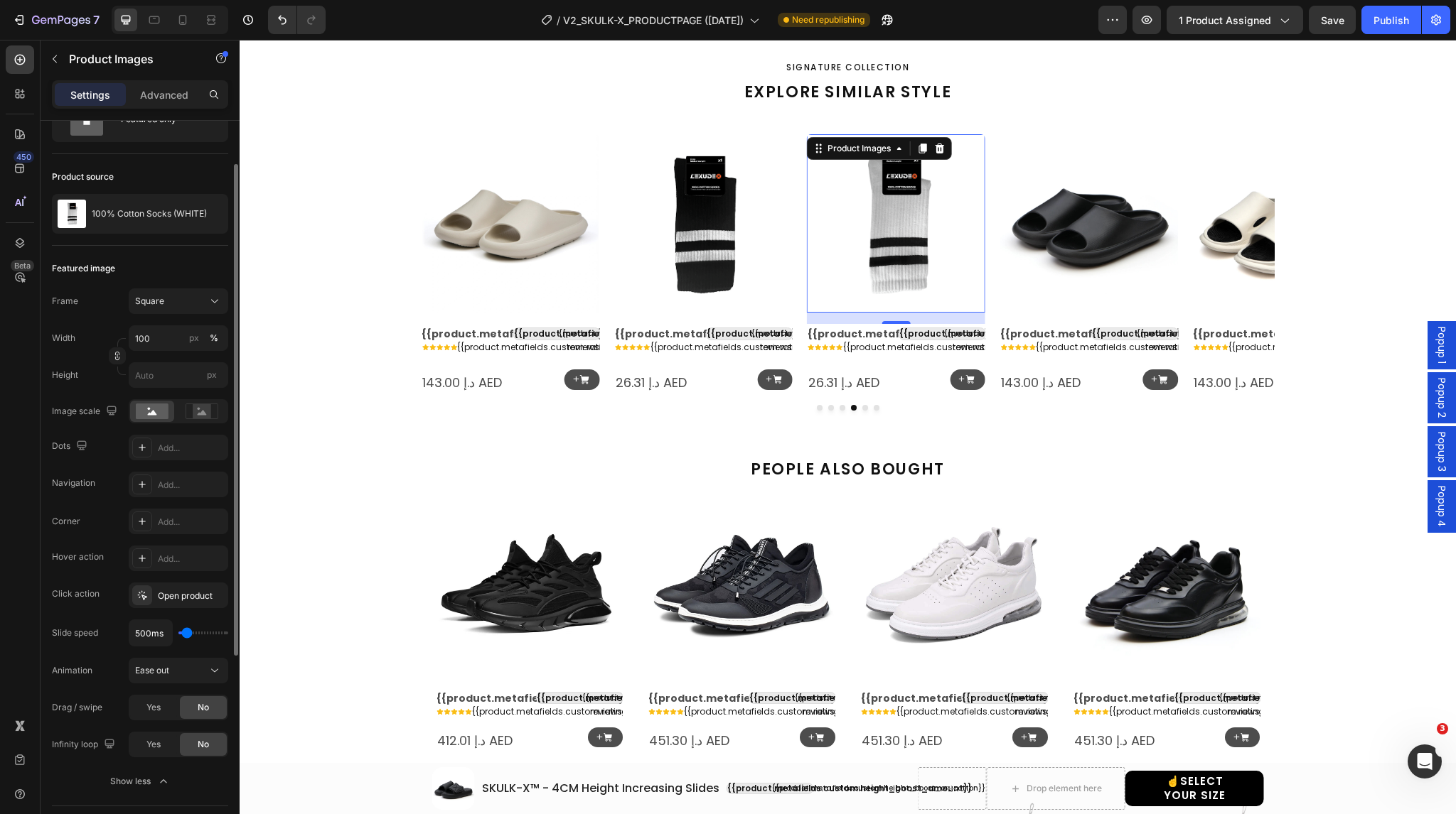
scroll to position [69, 0]
click at [142, 601] on div at bounding box center [142, 594] width 20 height 20
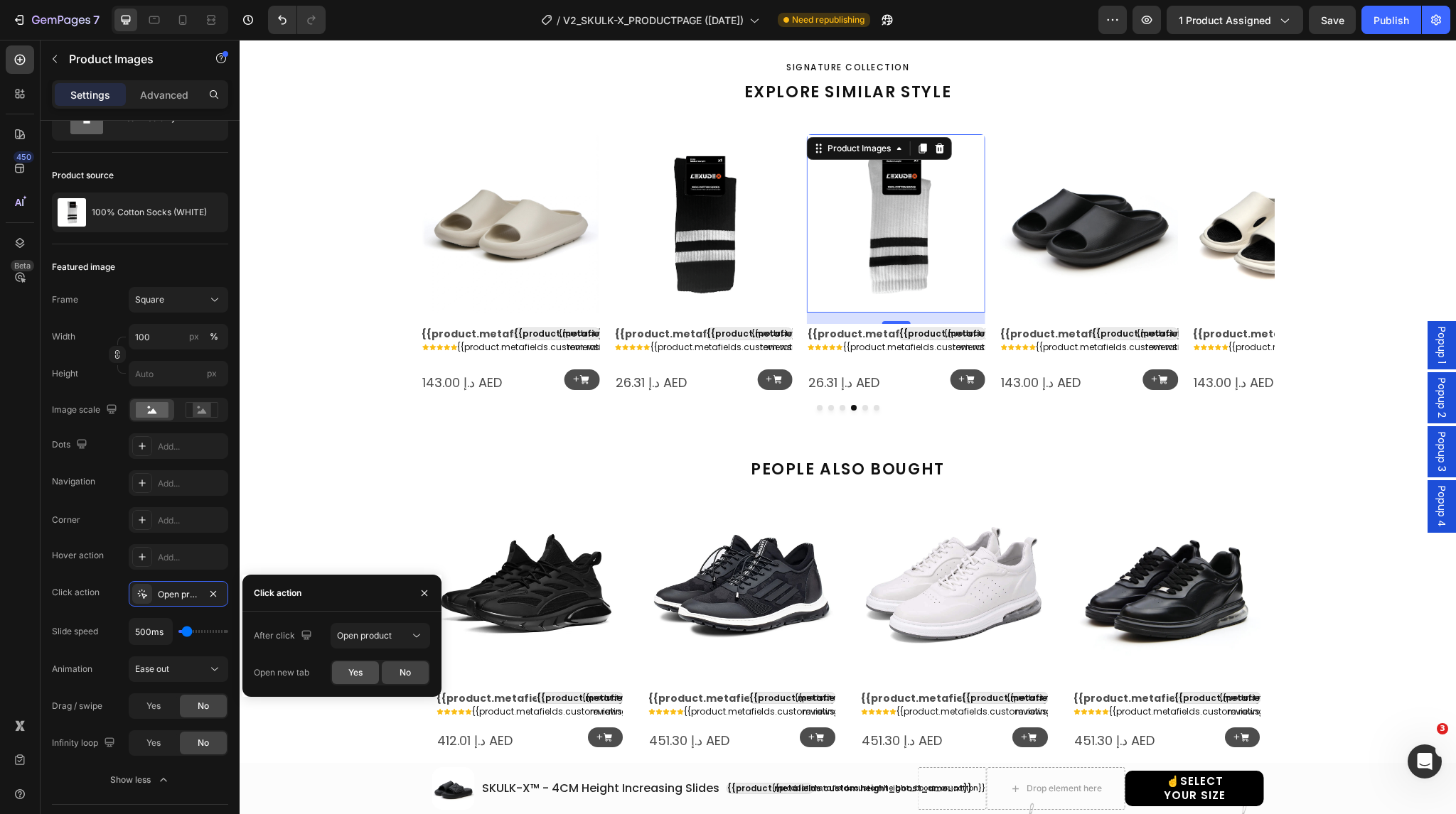
click at [361, 670] on span "Yes" at bounding box center [355, 672] width 14 height 13
click at [550, 611] on img at bounding box center [530, 583] width 187 height 187
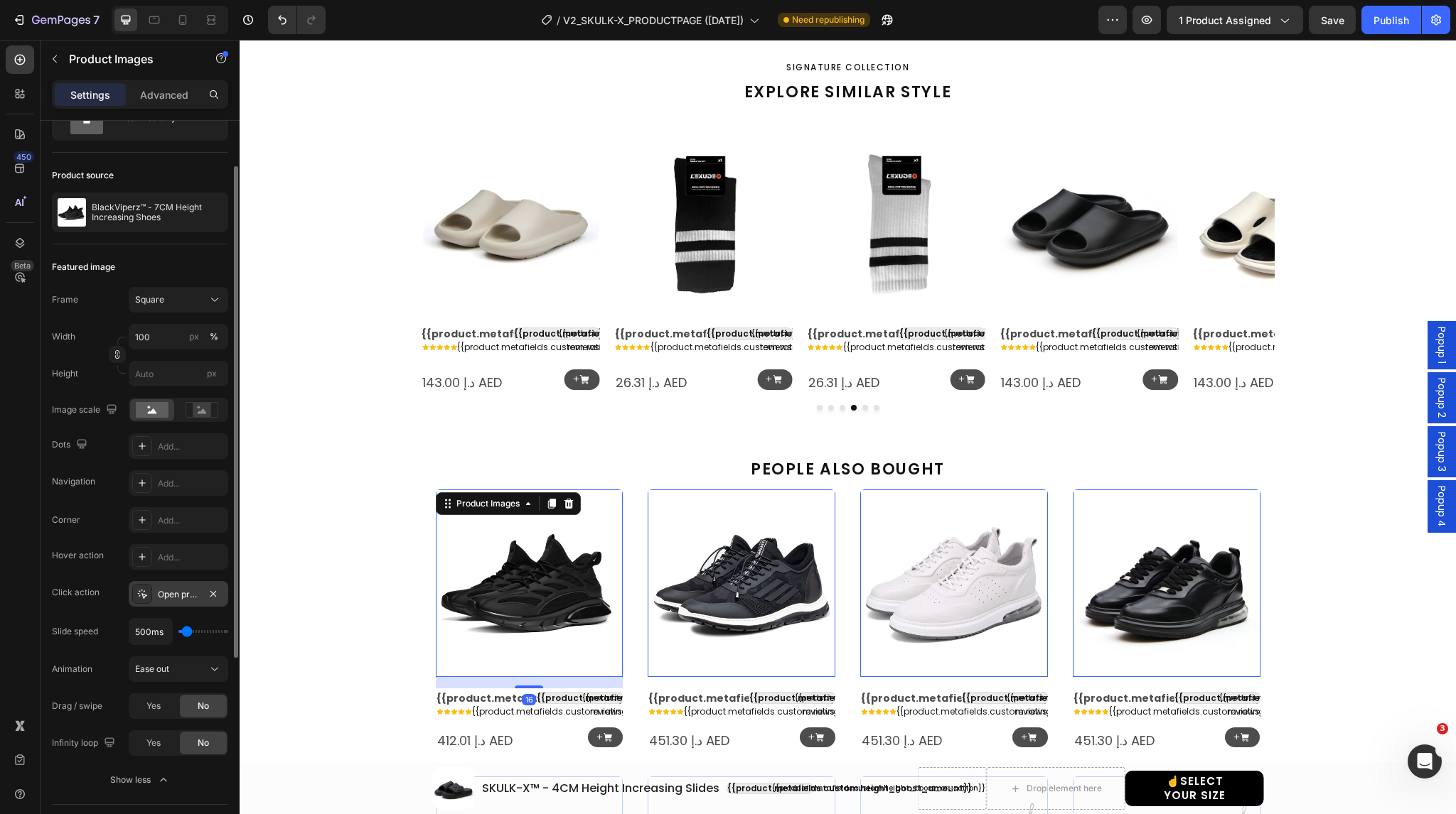
click at [147, 589] on icon at bounding box center [142, 594] width 11 height 11
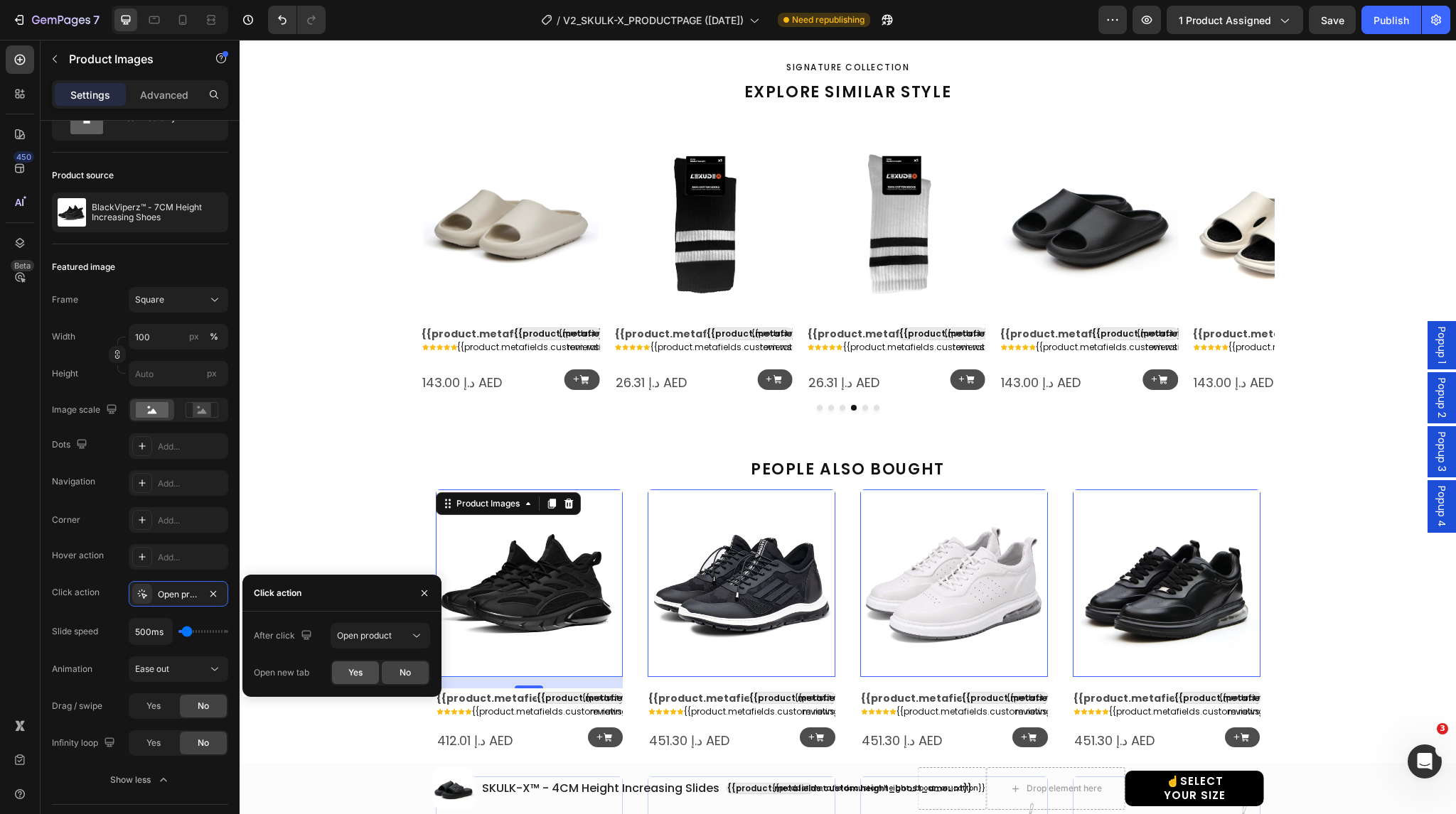
click at [361, 675] on span "Yes" at bounding box center [355, 672] width 14 height 13
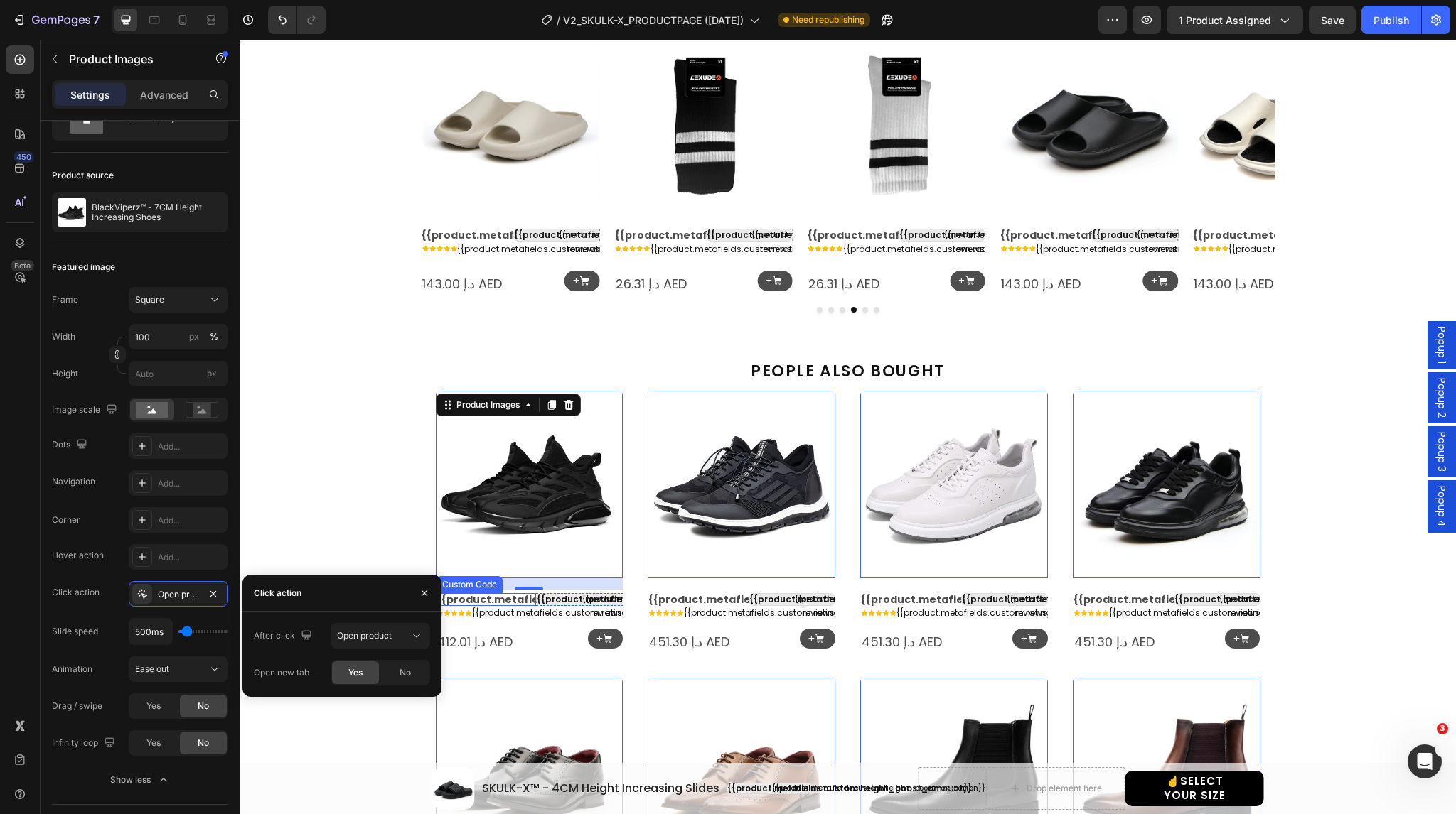
scroll to position [1401, 0]
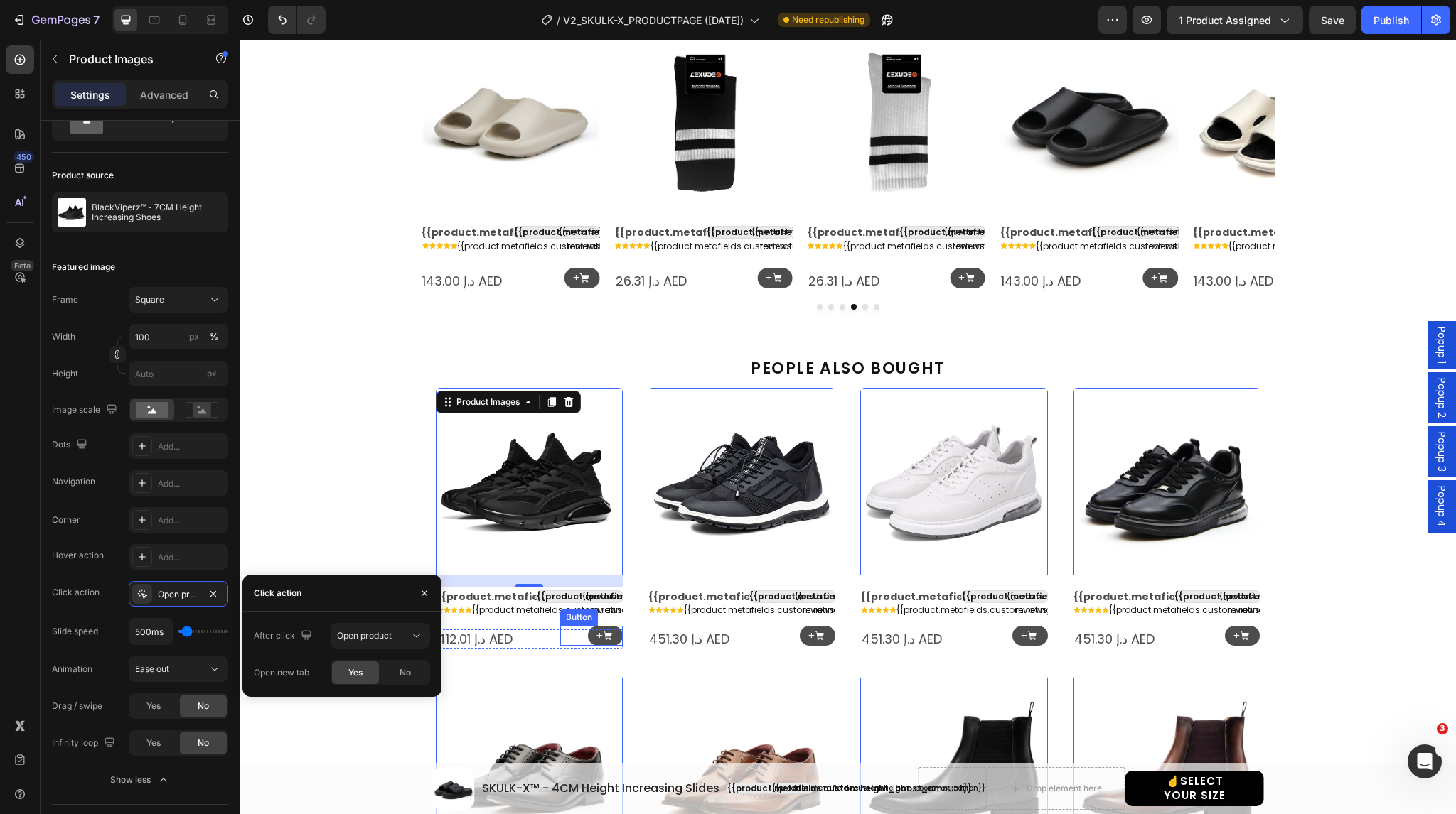
click at [574, 634] on div "+ Button" at bounding box center [591, 636] width 62 height 21
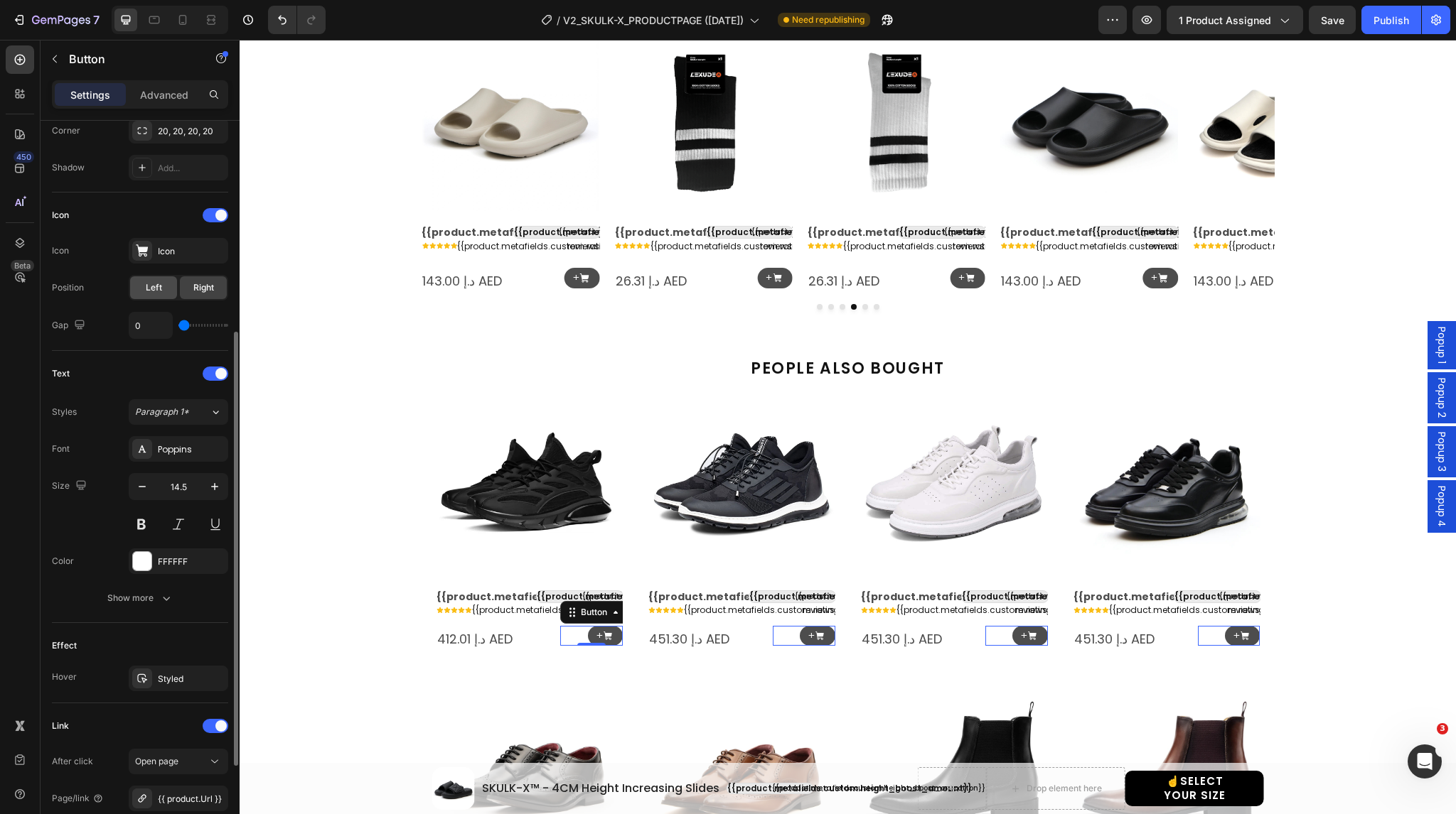
scroll to position [506, 0]
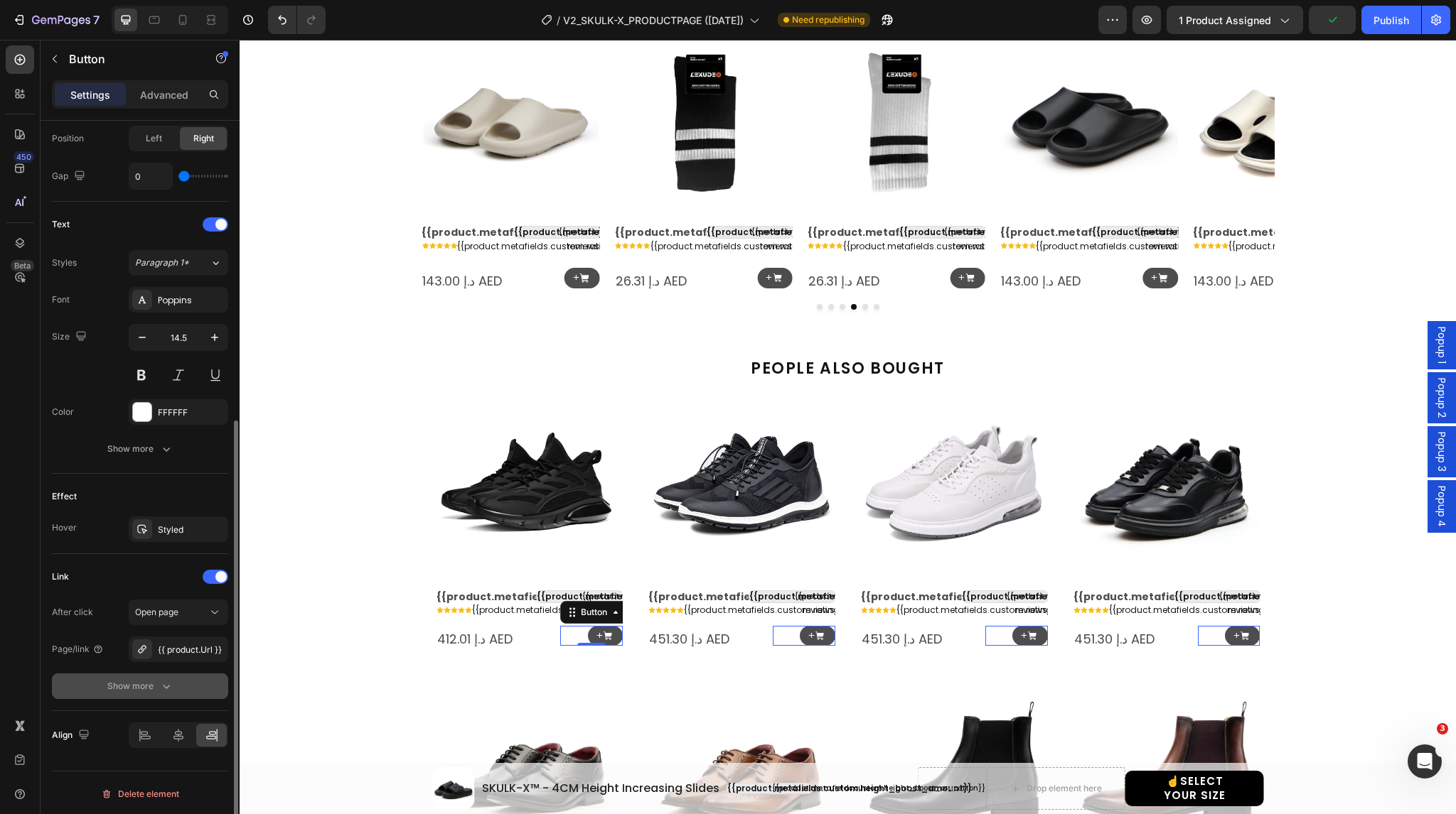
click at [96, 678] on button "Show more" at bounding box center [139, 687] width 176 height 26
click at [148, 688] on span "Yes" at bounding box center [153, 686] width 14 height 13
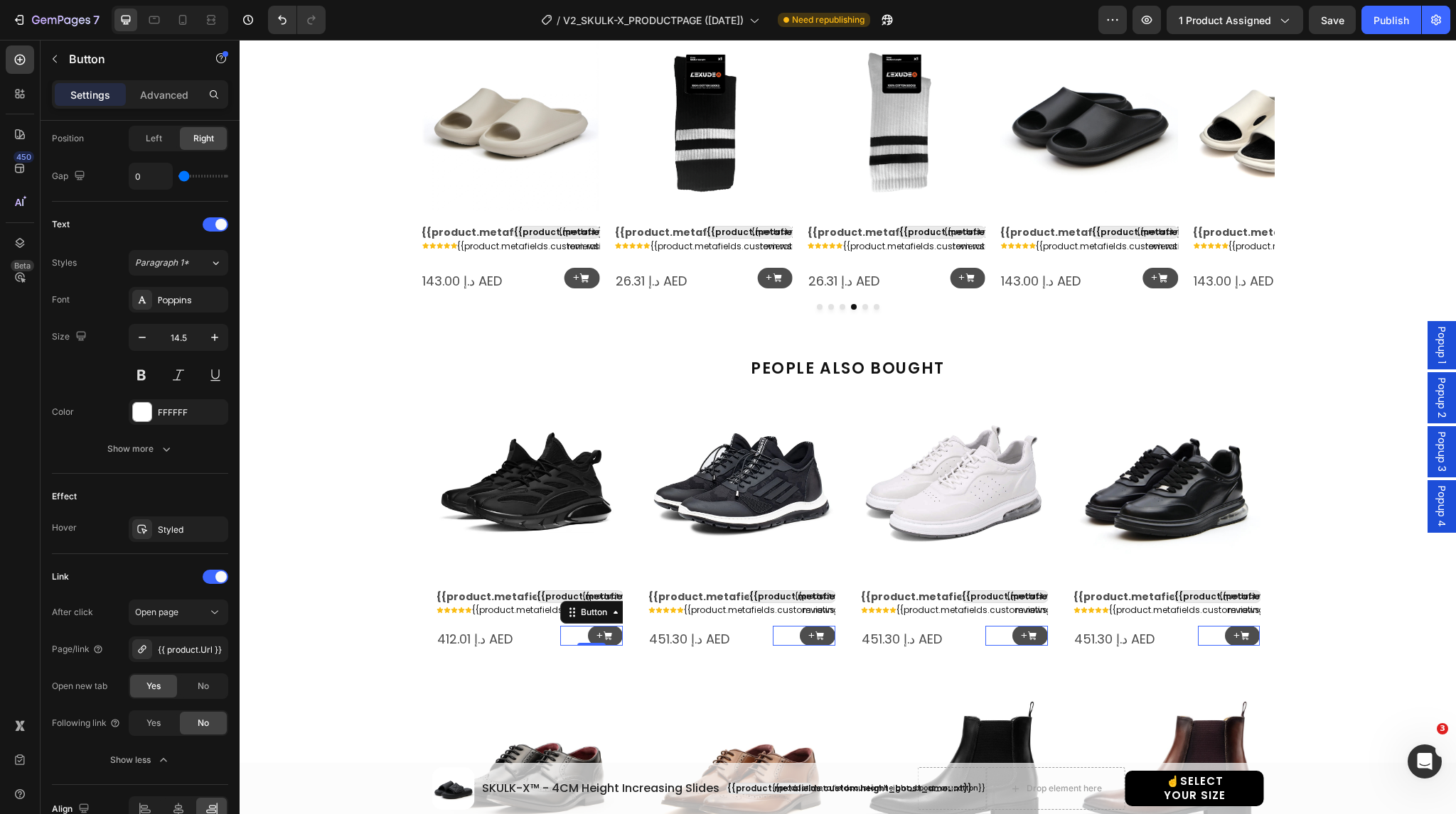
click at [1435, 502] on span "Popup 4" at bounding box center [1442, 506] width 14 height 41
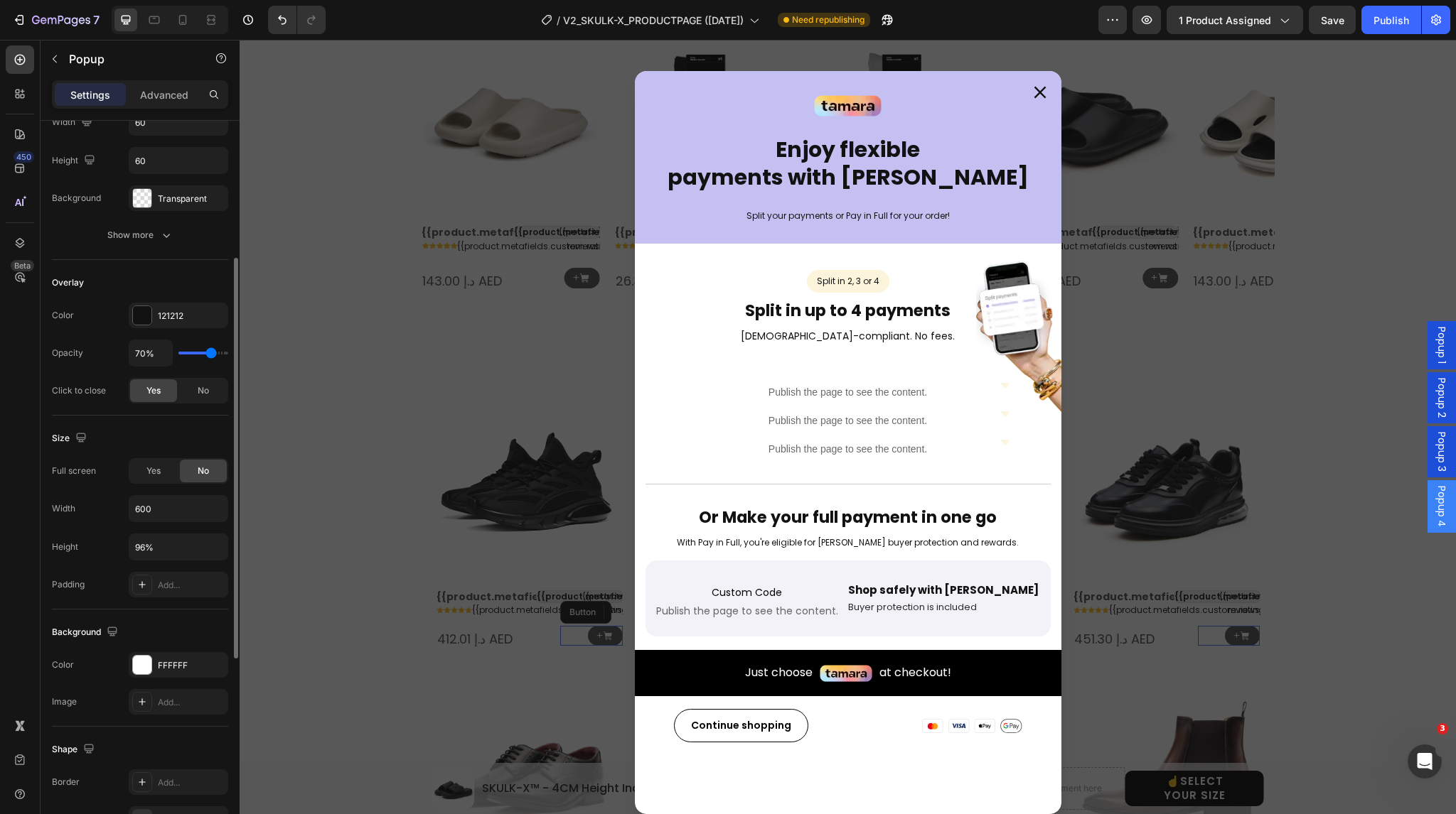
scroll to position [249, 0]
click at [162, 539] on input "96%" at bounding box center [178, 546] width 98 height 26
click at [168, 544] on input "AUTO%" at bounding box center [178, 546] width 98 height 26
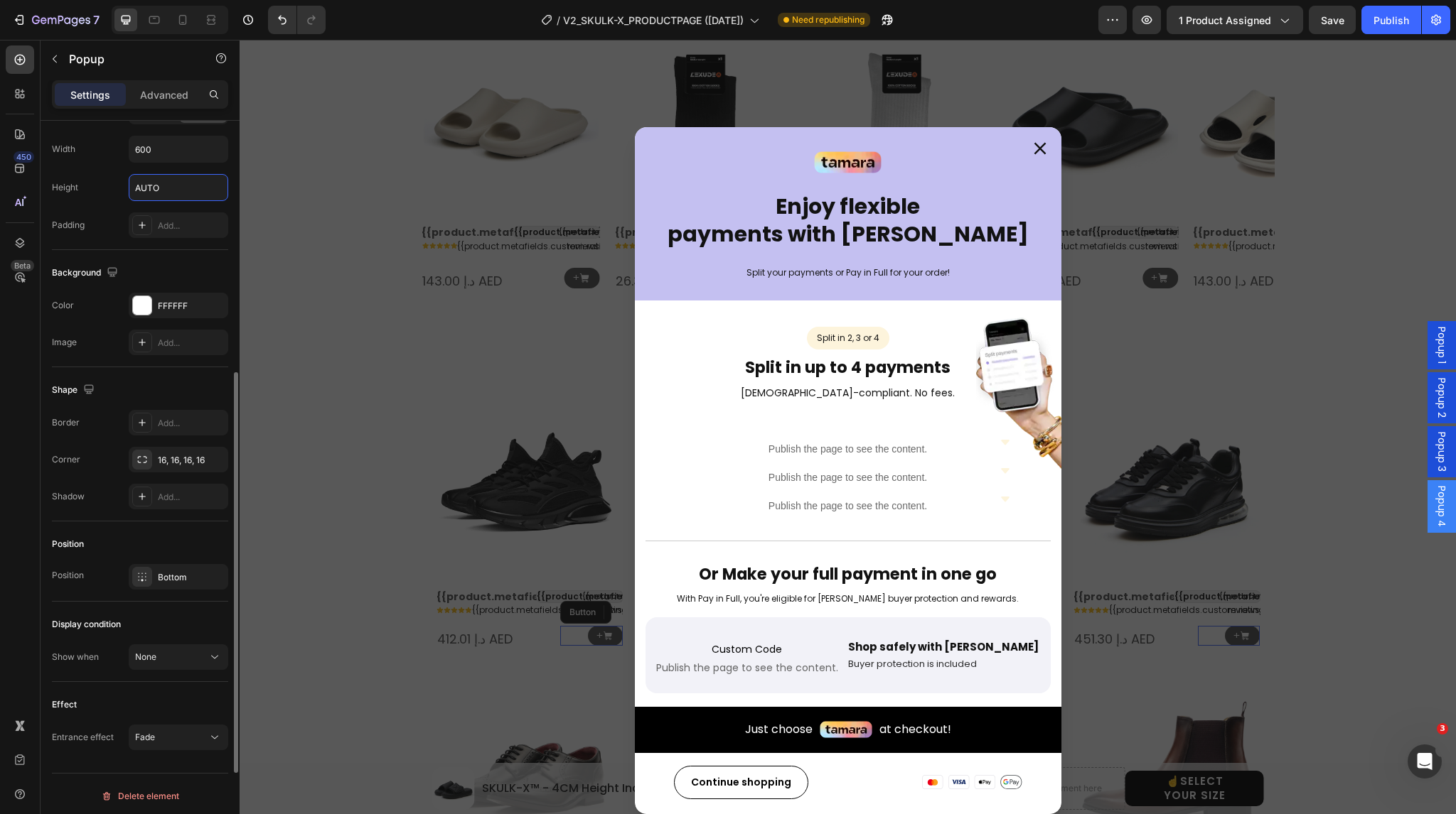
scroll to position [608, 0]
click at [140, 576] on icon at bounding box center [142, 576] width 11 height 11
type input "Auto"
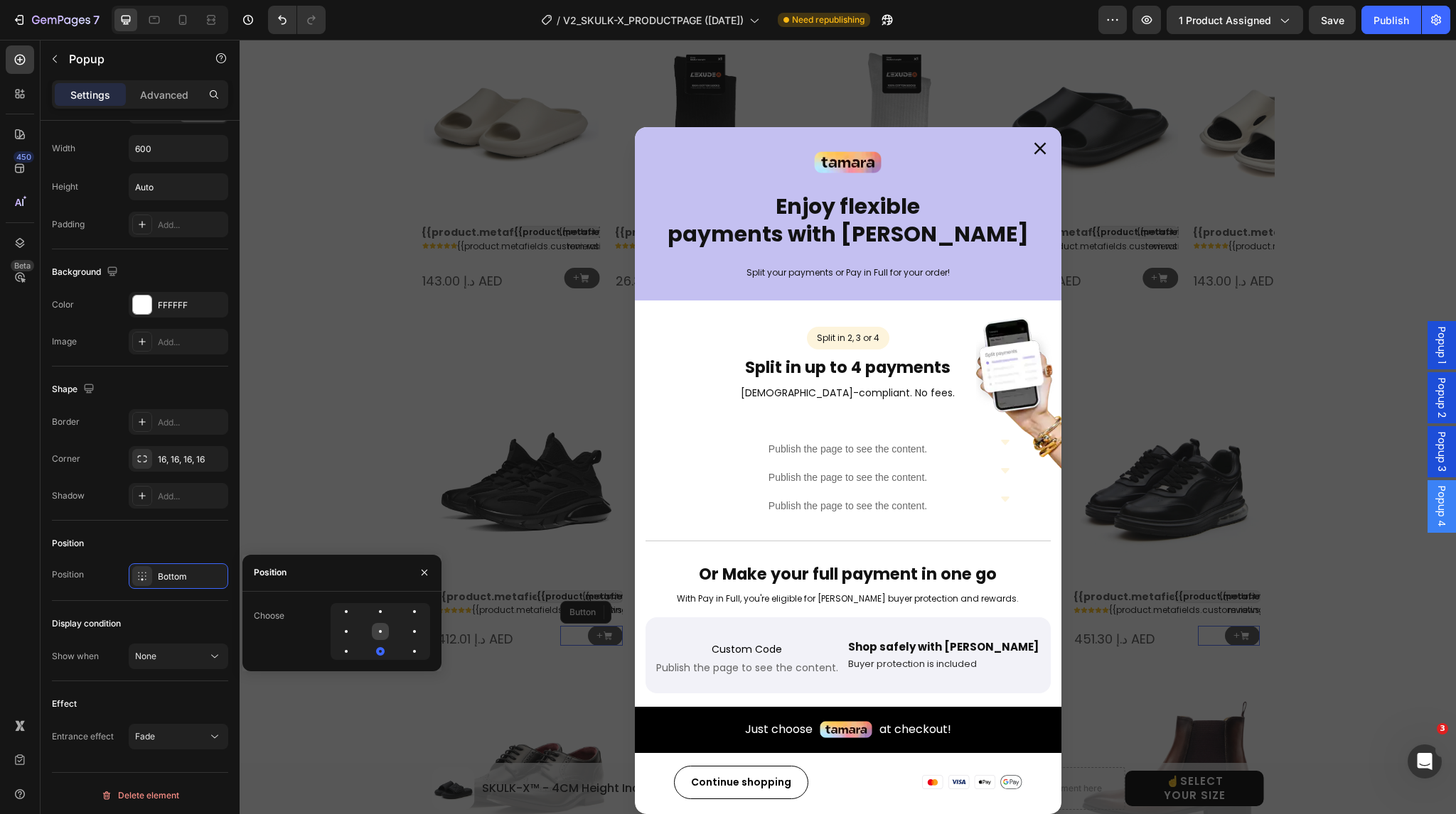
click at [406, 637] on div at bounding box center [414, 631] width 17 height 17
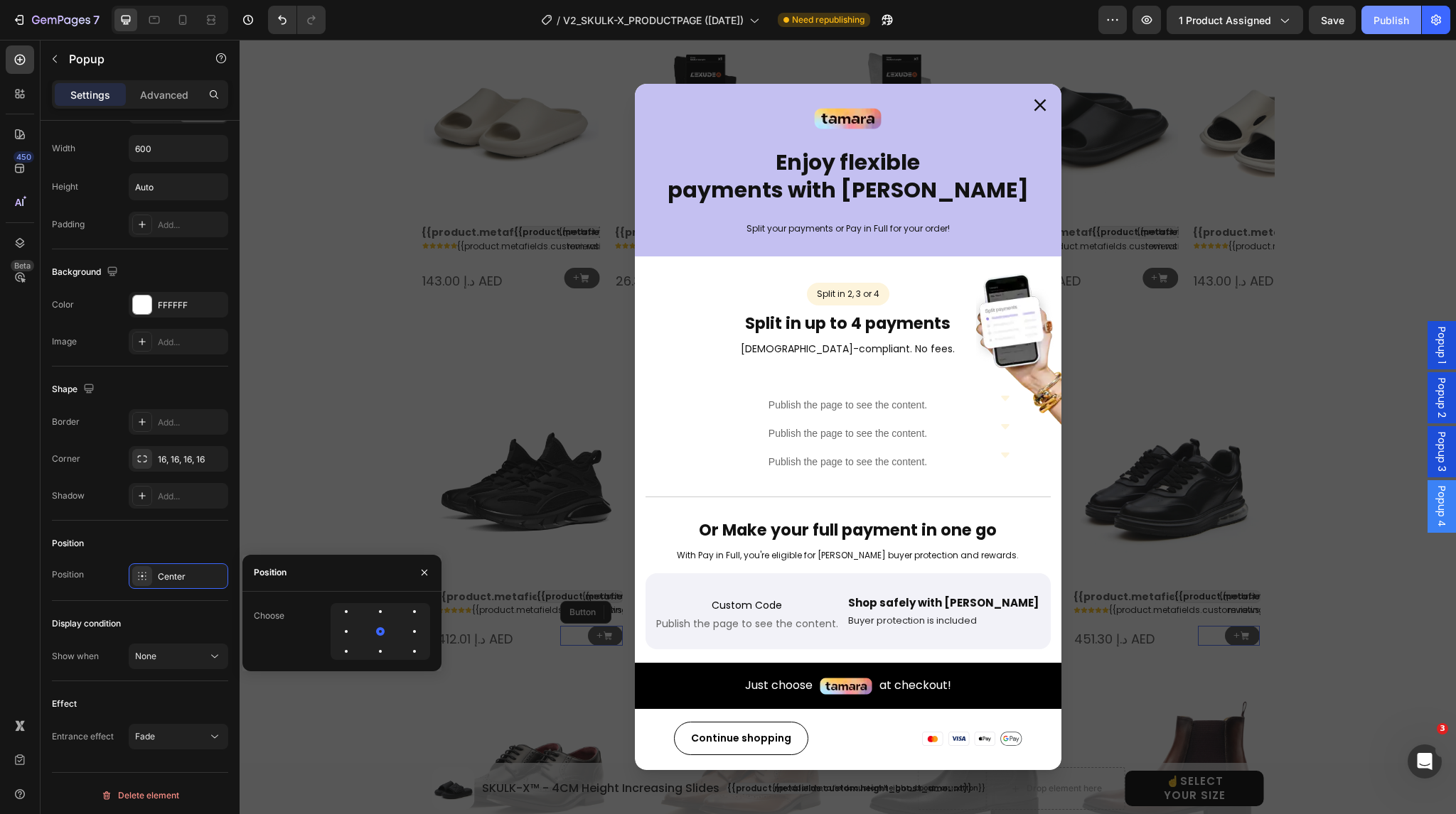
click at [1390, 24] on div "Publish" at bounding box center [1391, 21] width 36 height 15
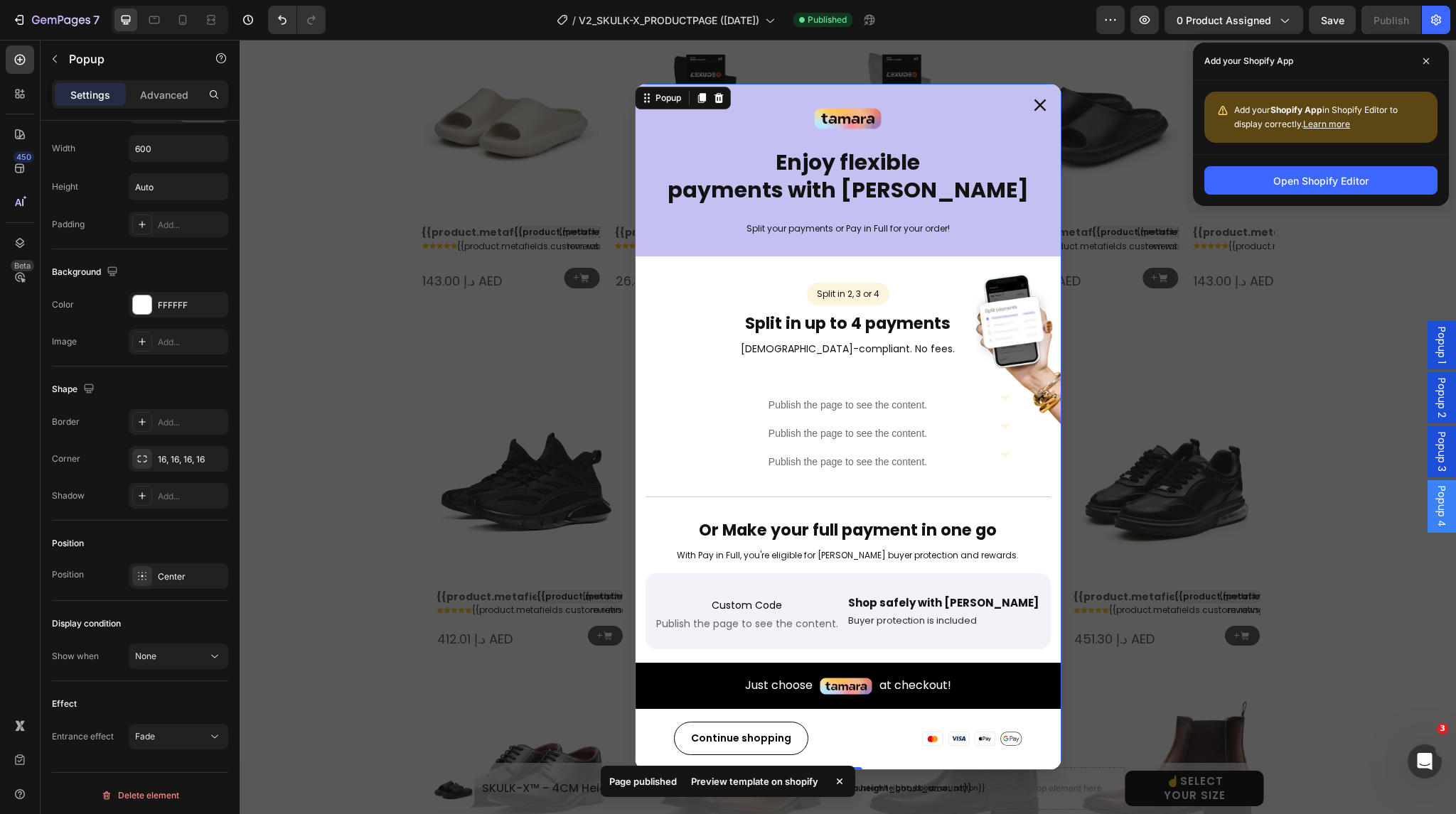
click at [1035, 106] on icon "Dialog content" at bounding box center [1040, 105] width 13 height 13
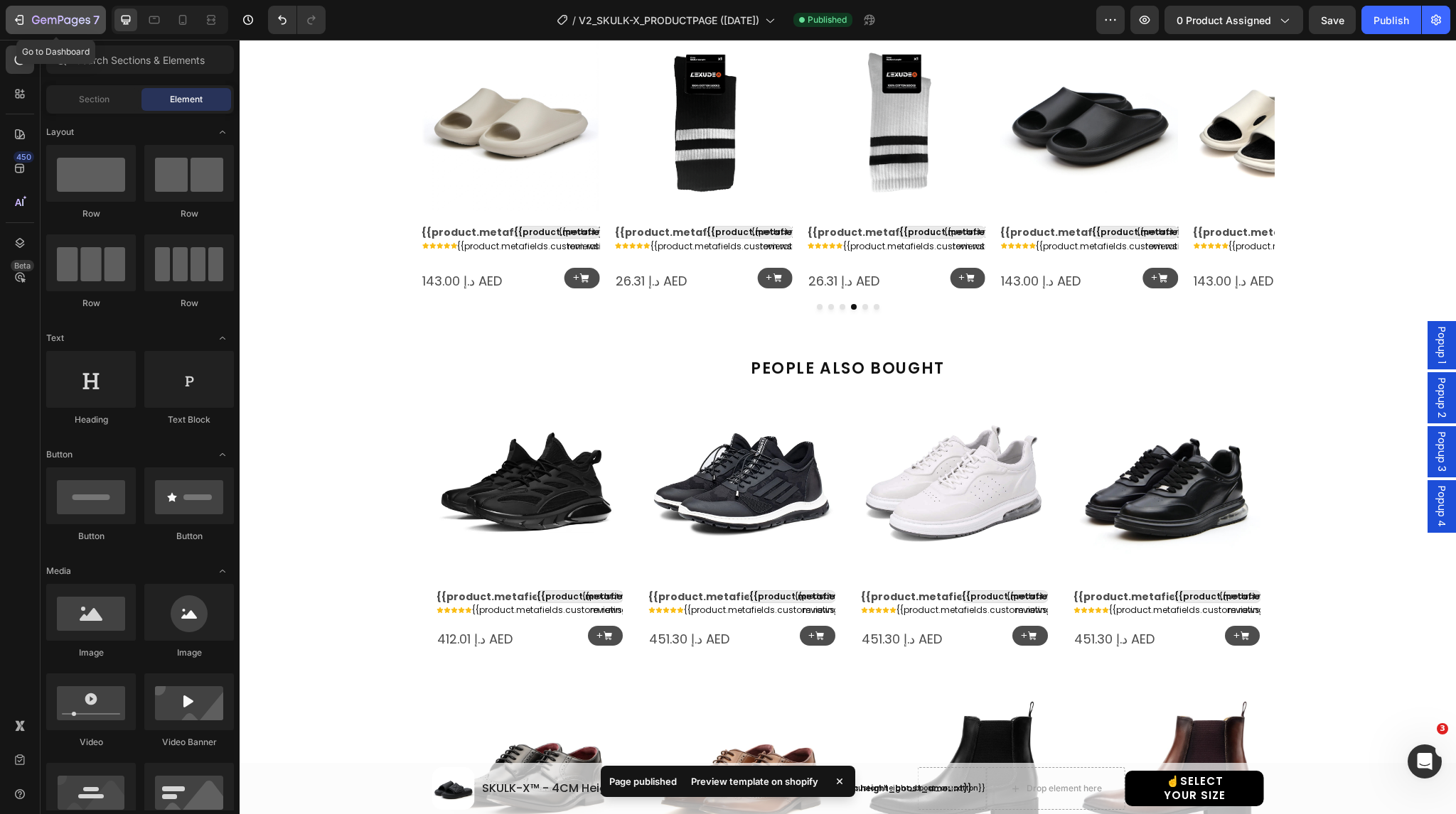
click at [30, 16] on div "7" at bounding box center [56, 20] width 88 height 17
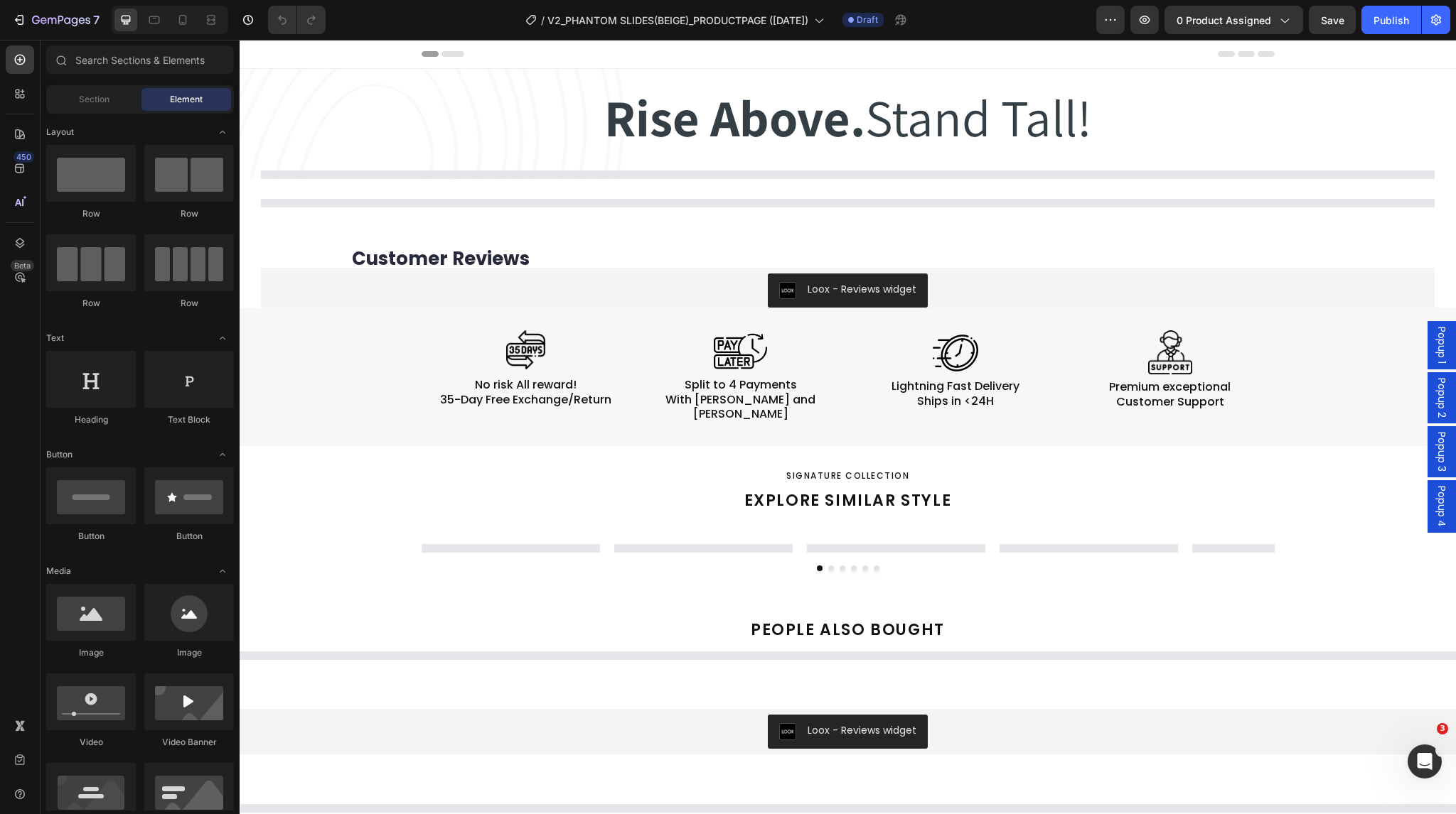
select select "EU 38-39 | US 5.5-6 | UK 5-5.5"
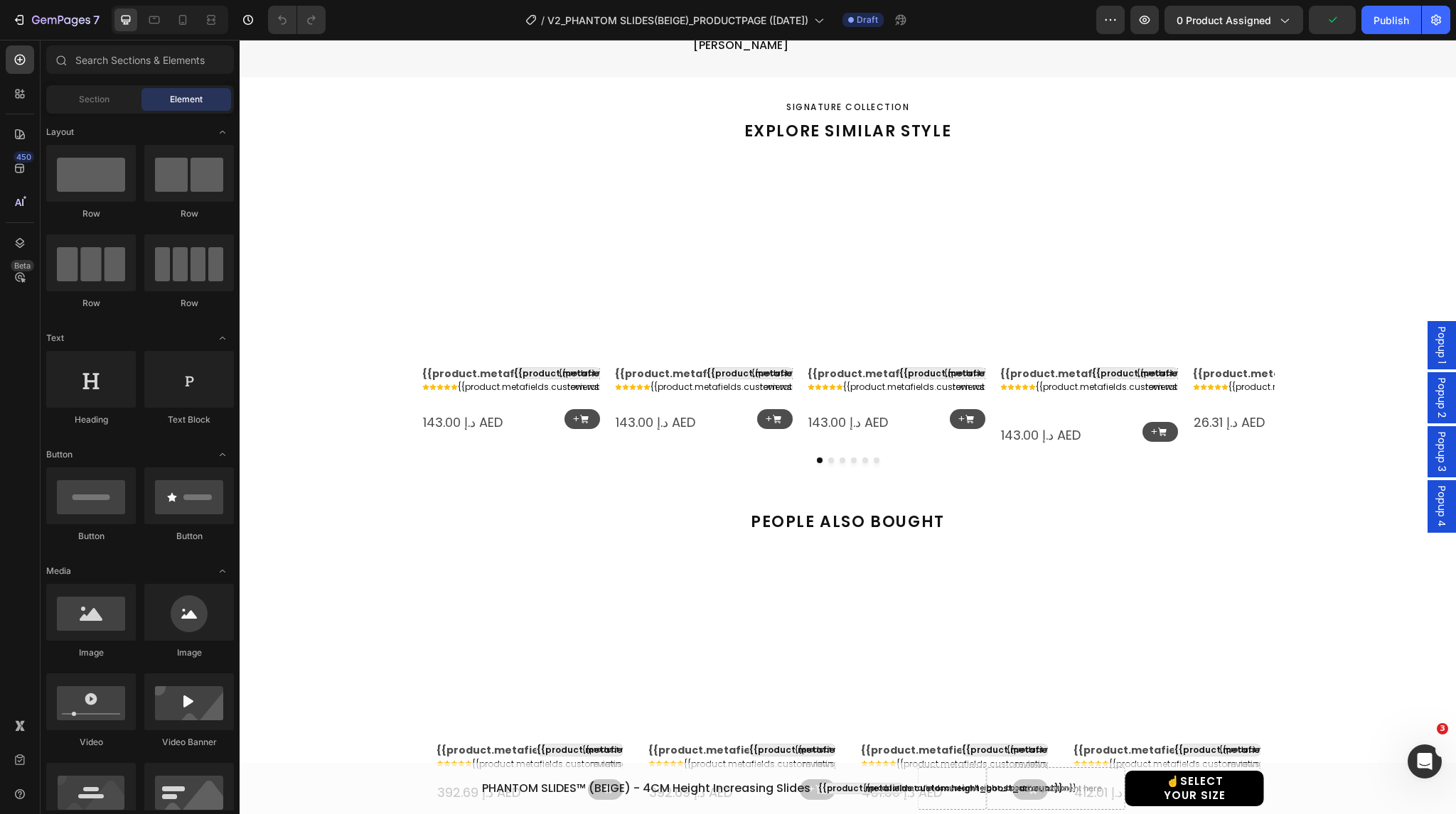
scroll to position [1279, 0]
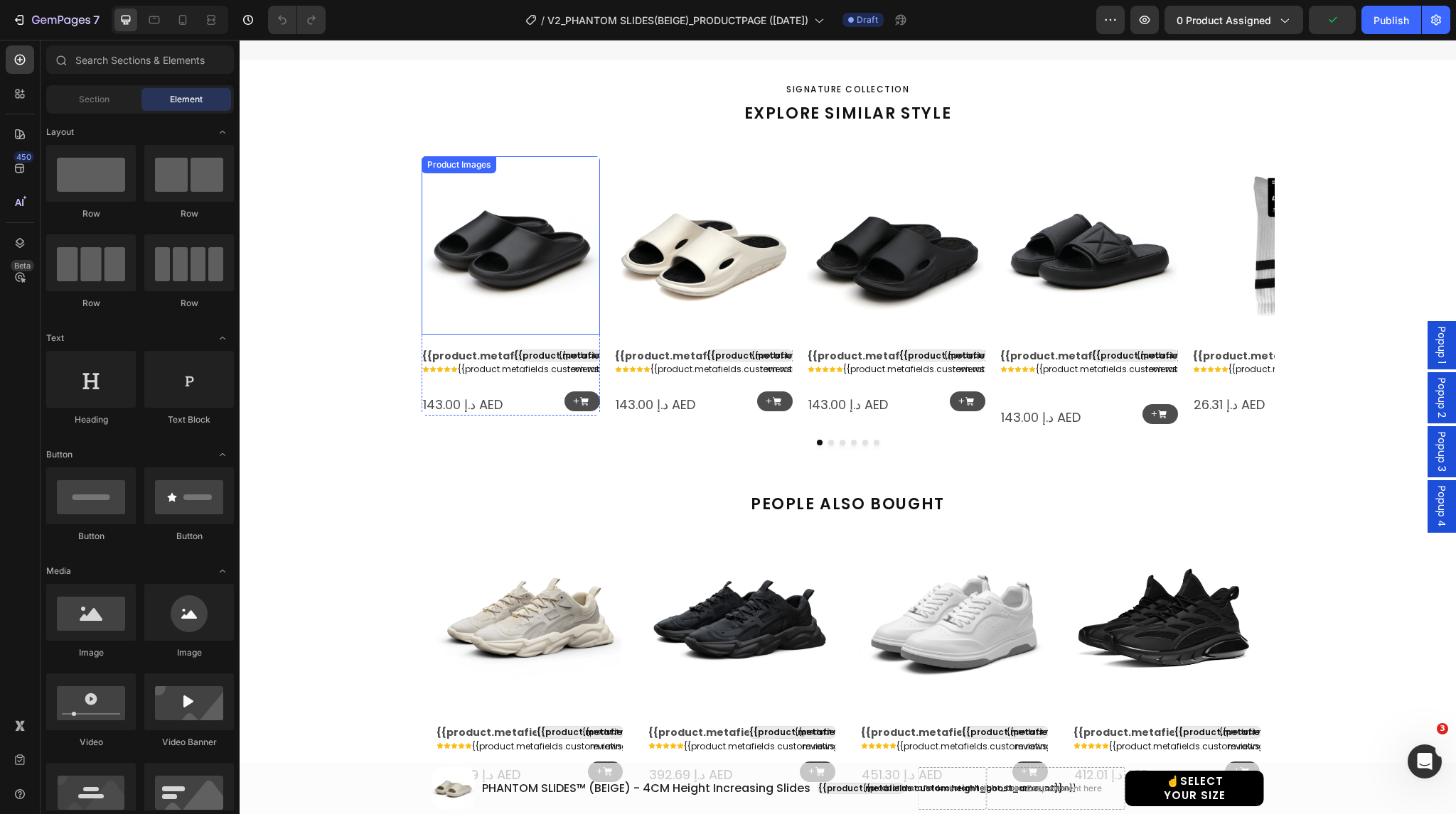
click at [519, 225] on img at bounding box center [510, 245] width 178 height 178
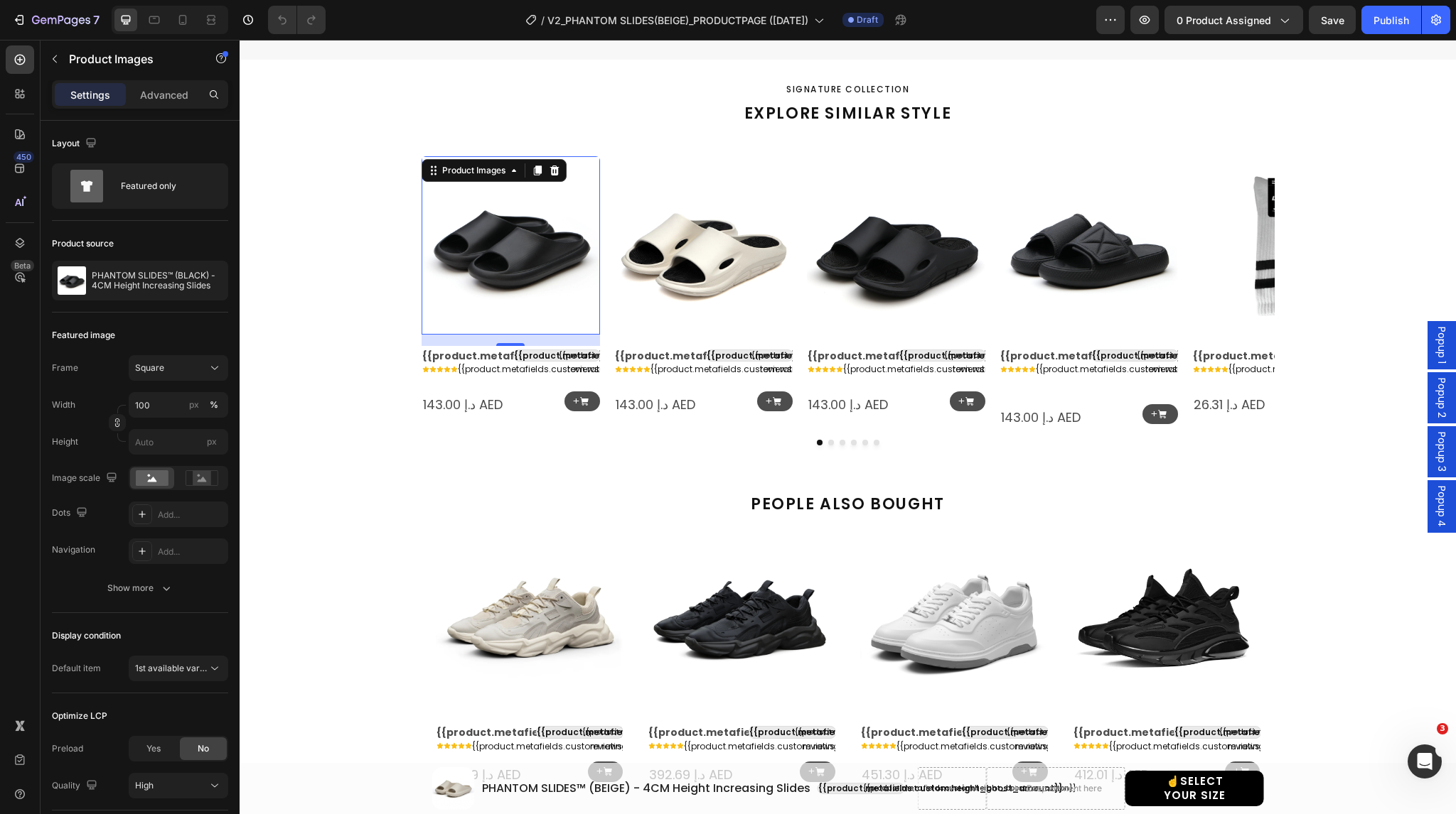
scroll to position [0, 0]
select select "EU 38-39 | US 5.5-6 | UK 5-5.5"
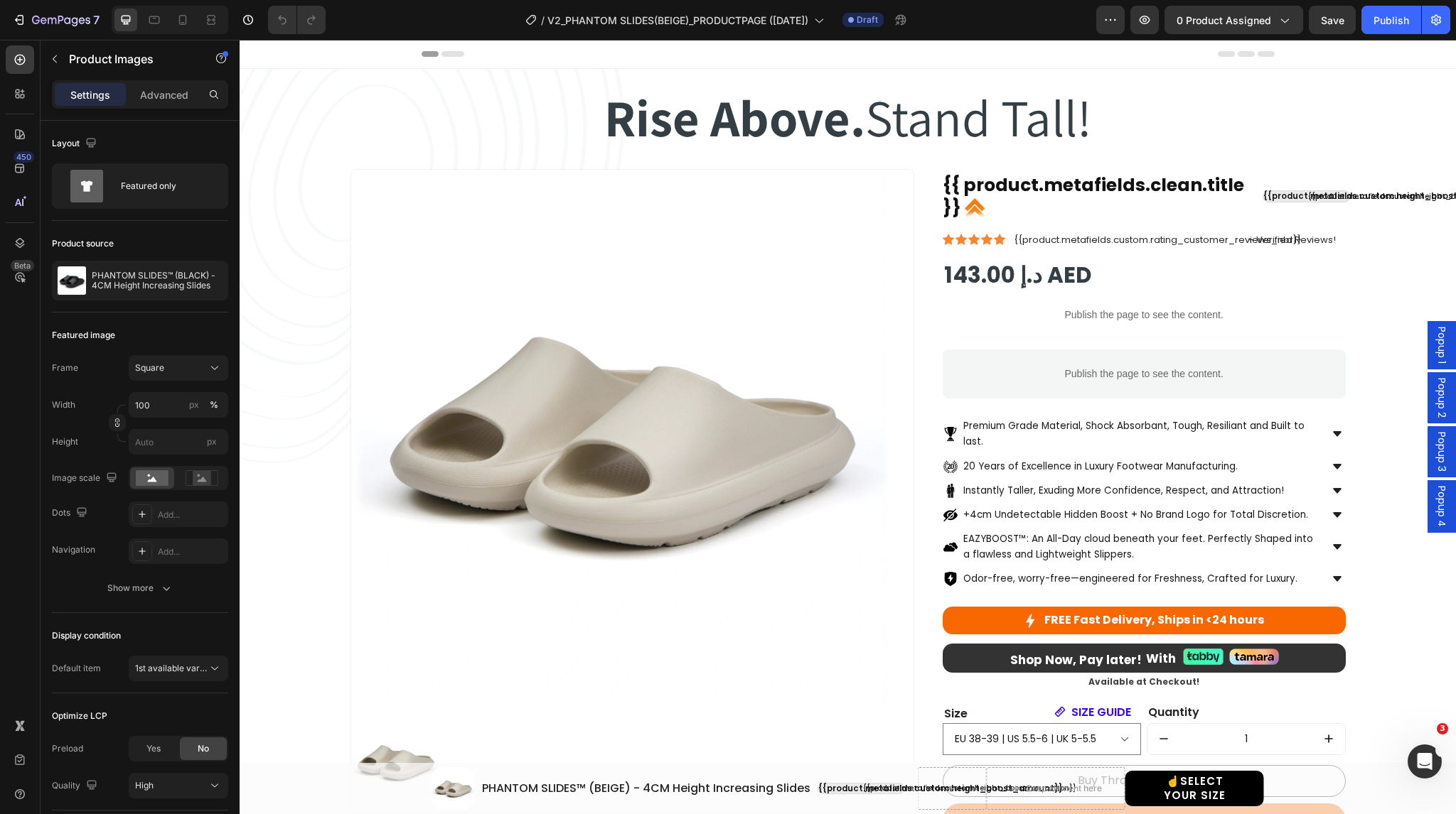
scroll to position [71, 0]
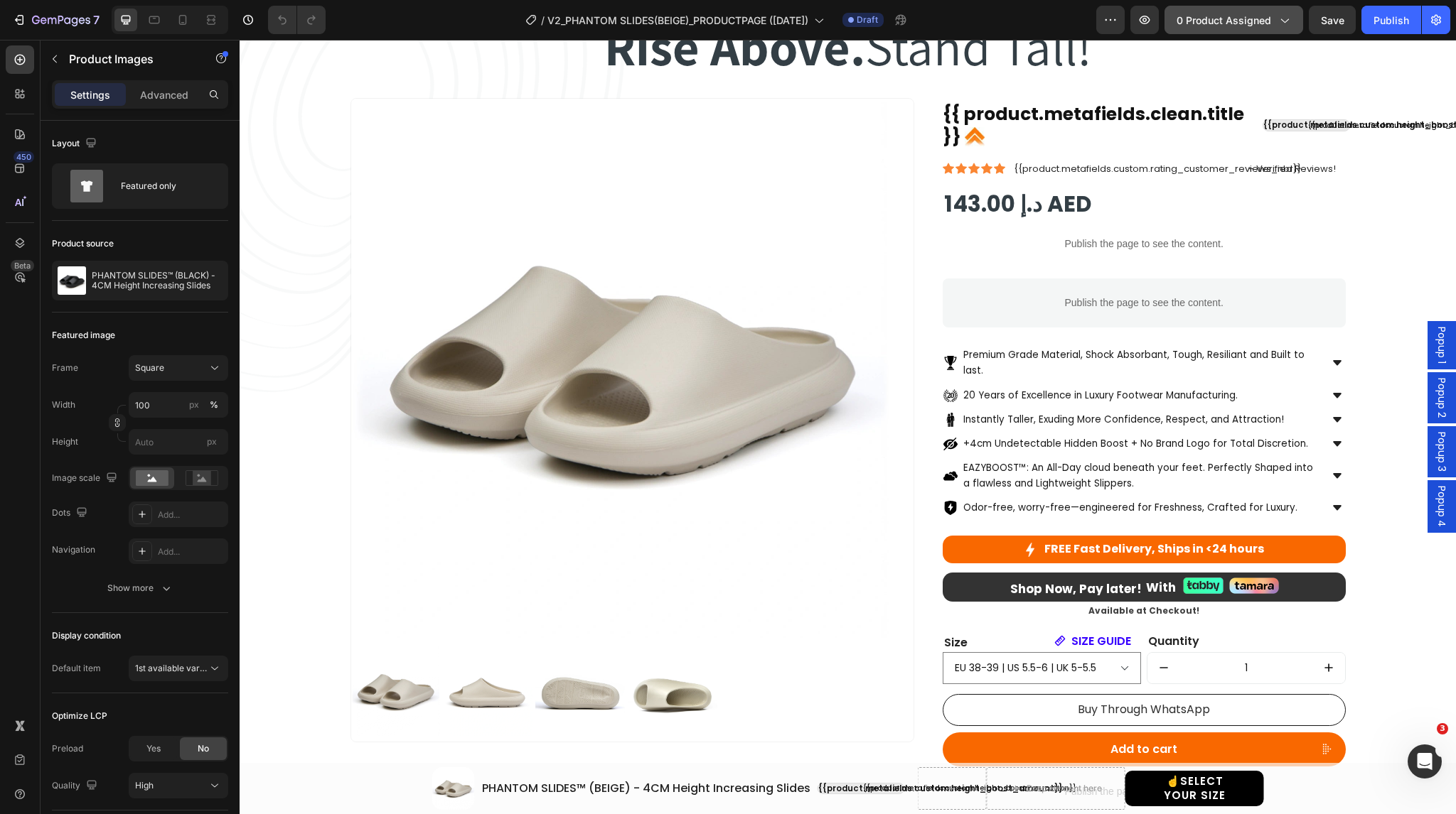
click at [1235, 24] on span "0 product assigned" at bounding box center [1224, 21] width 94 height 15
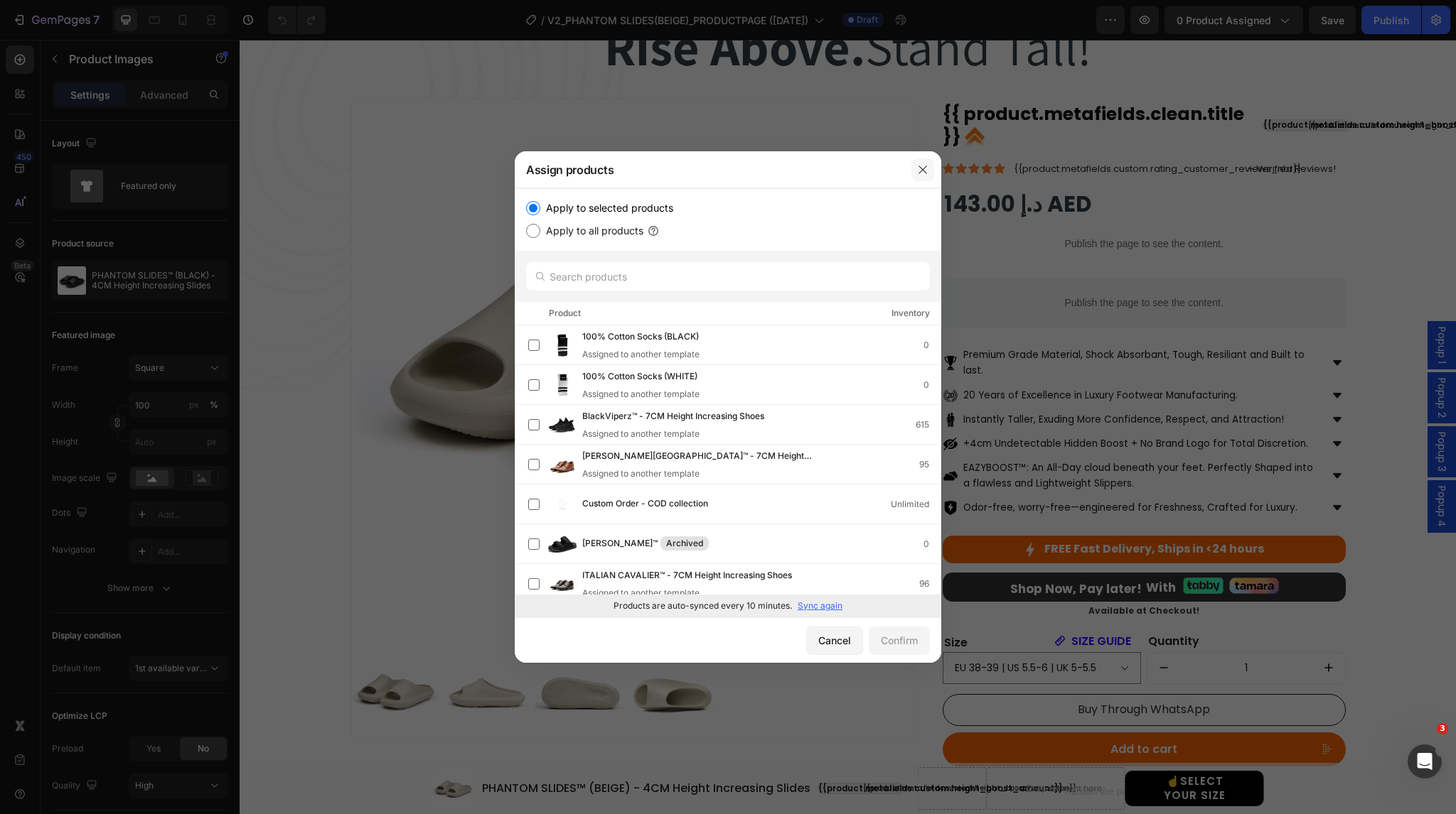
click at [922, 171] on icon "button" at bounding box center [923, 170] width 11 height 11
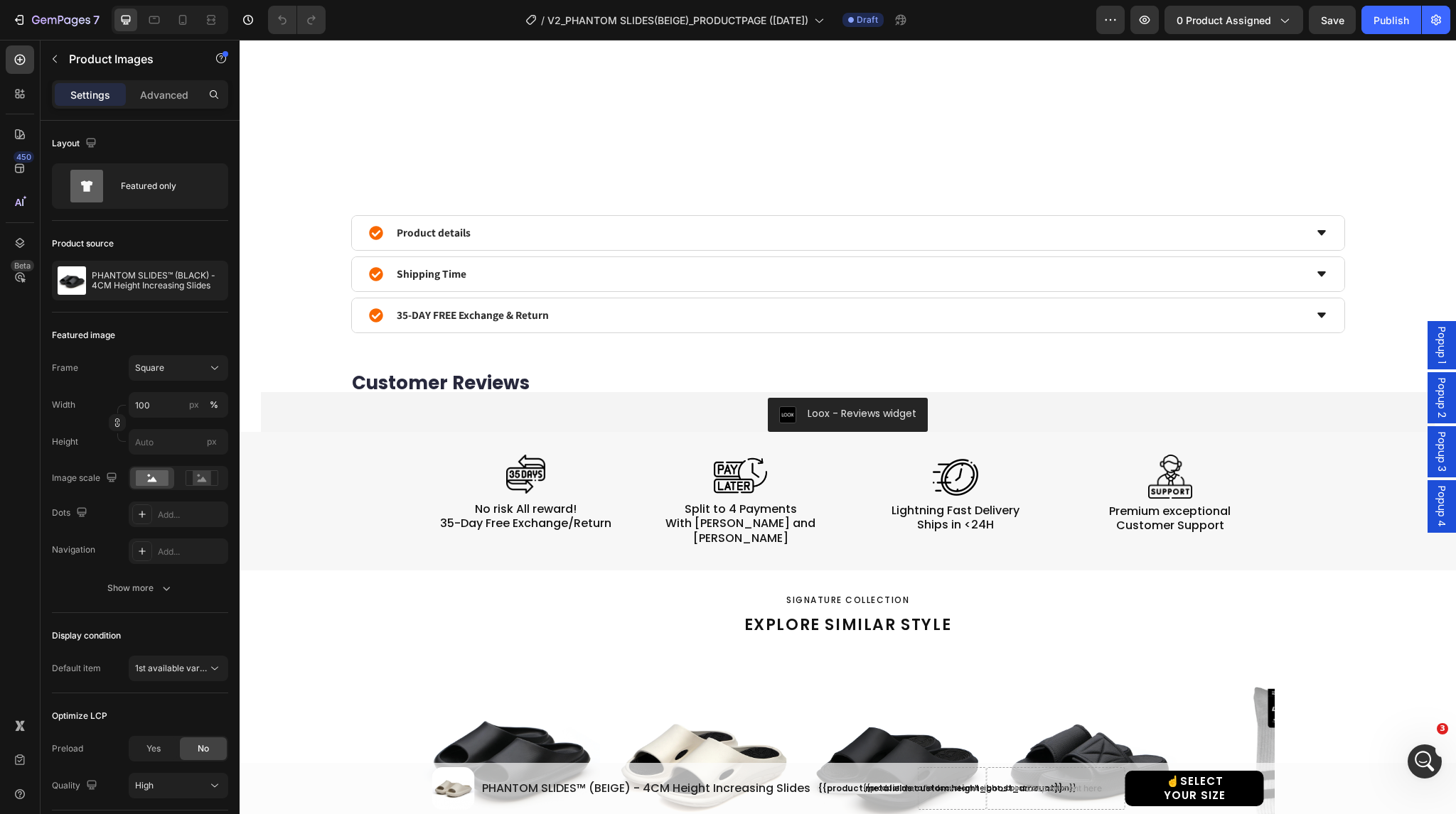
scroll to position [998, 0]
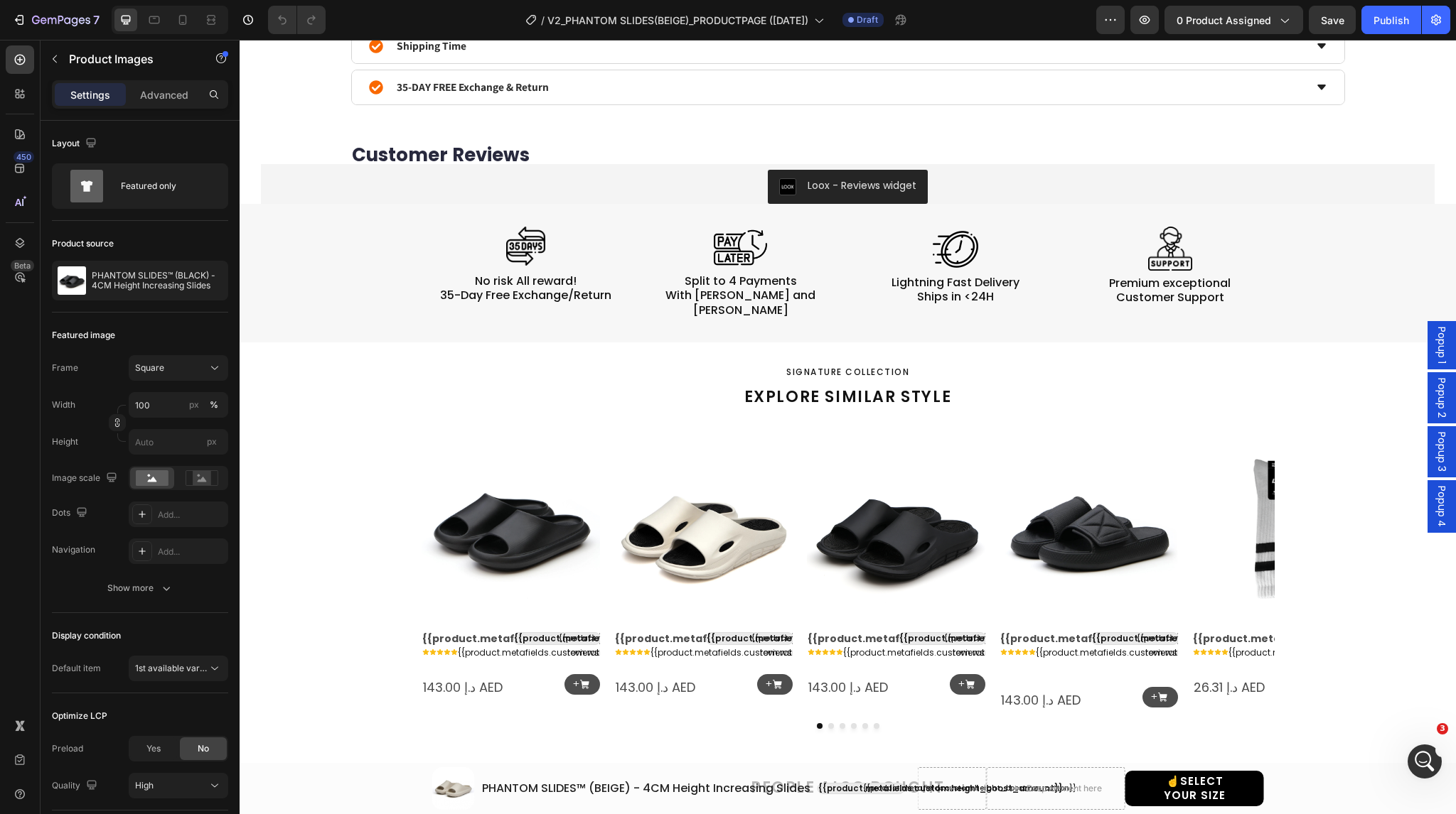
click at [533, 512] on img at bounding box center [510, 528] width 178 height 178
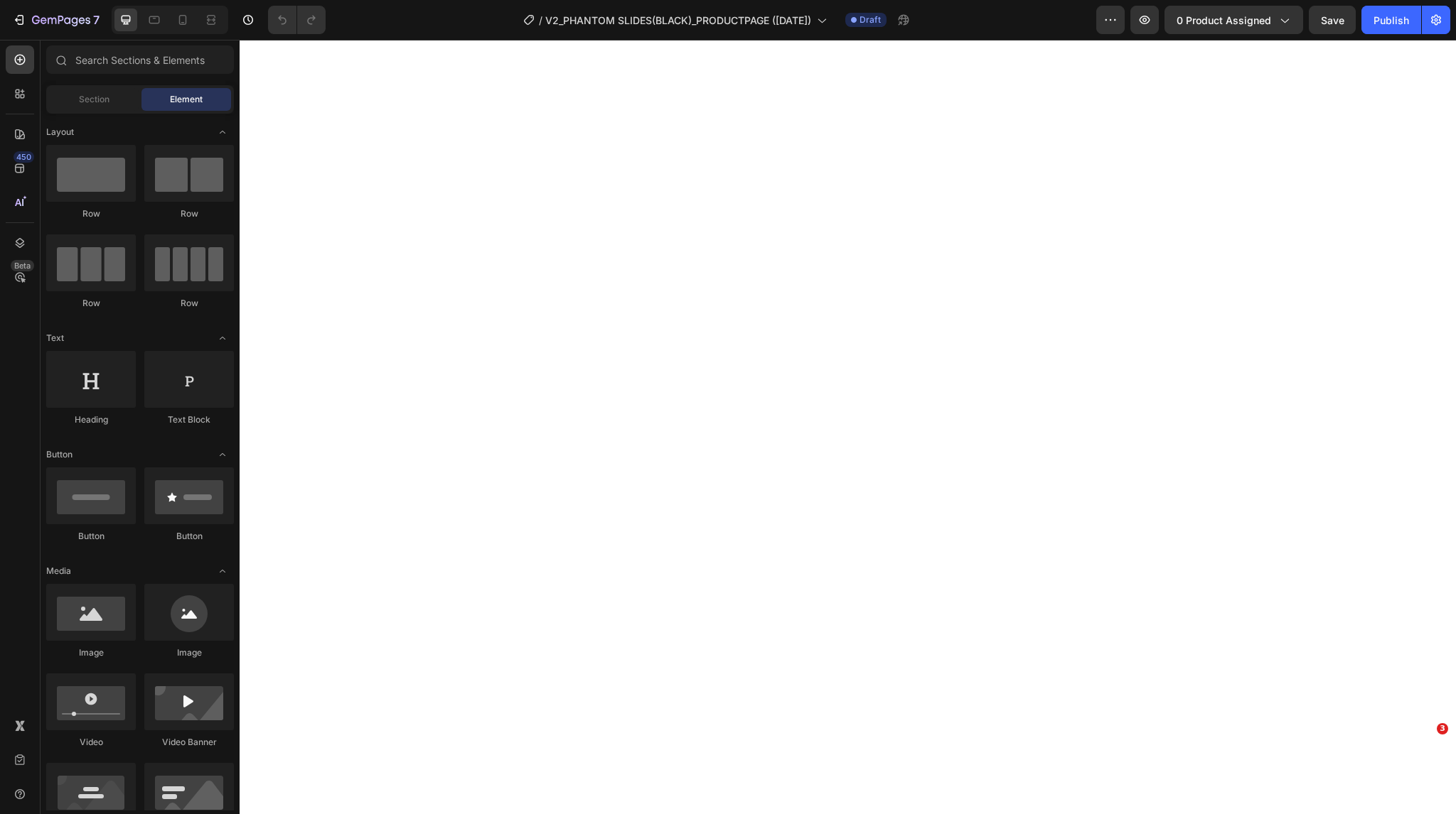
select select "EU 38-39 | US 5.5-6 | UK 5-5.5"
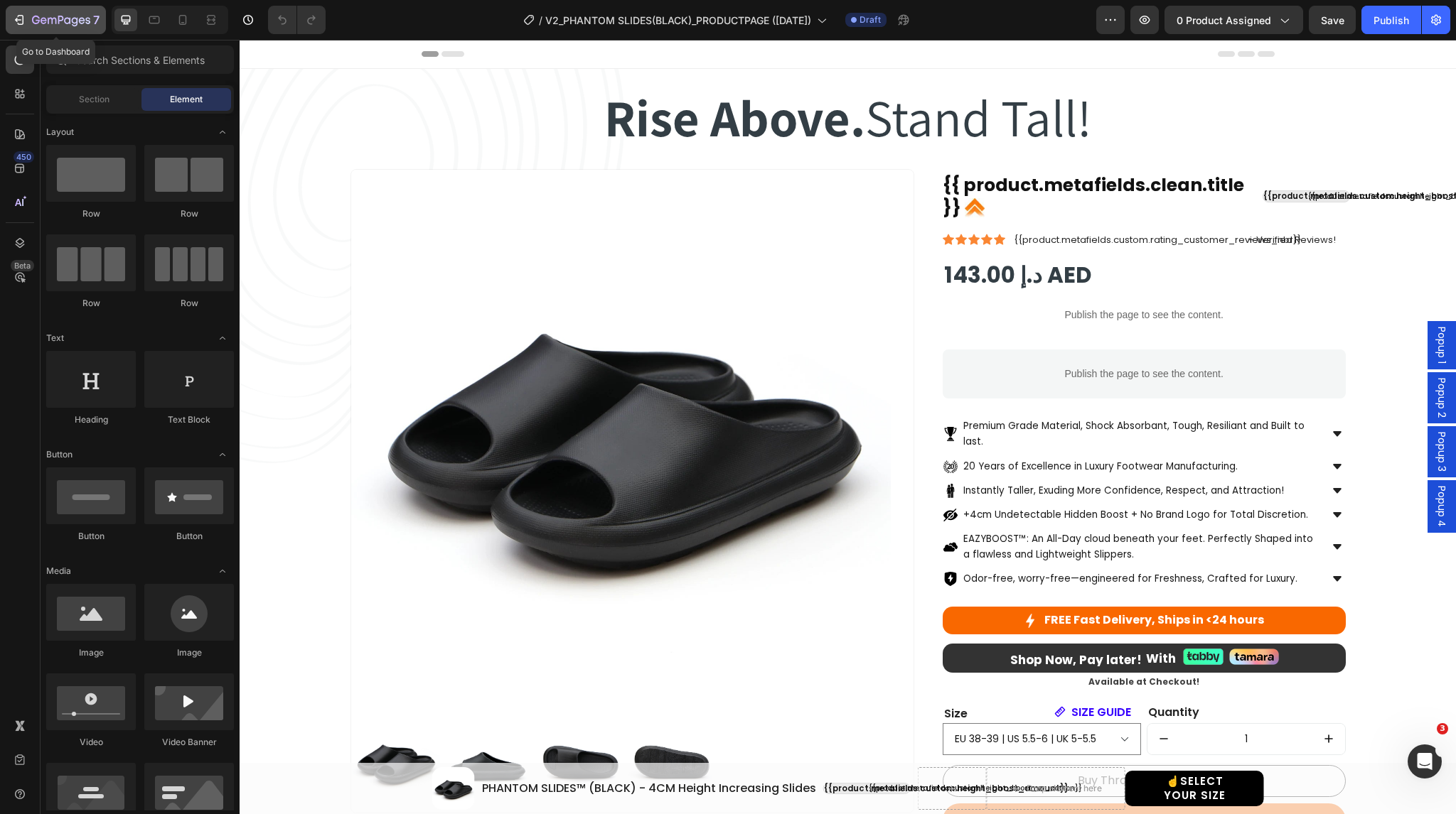
click at [68, 18] on icon "button" at bounding box center [61, 21] width 59 height 12
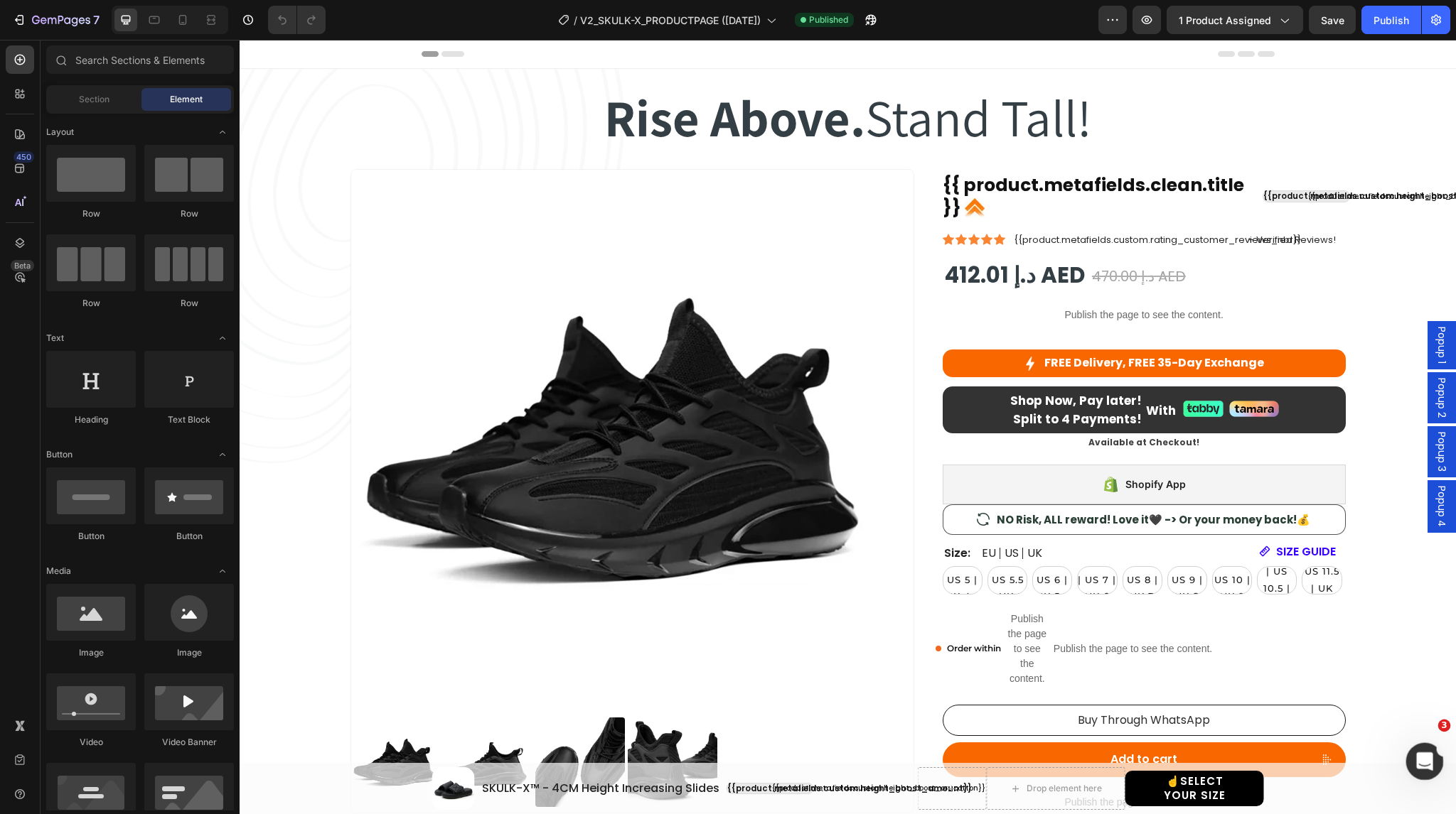
click at [1419, 761] on icon "Open Intercom Messenger" at bounding box center [1422, 759] width 10 height 11
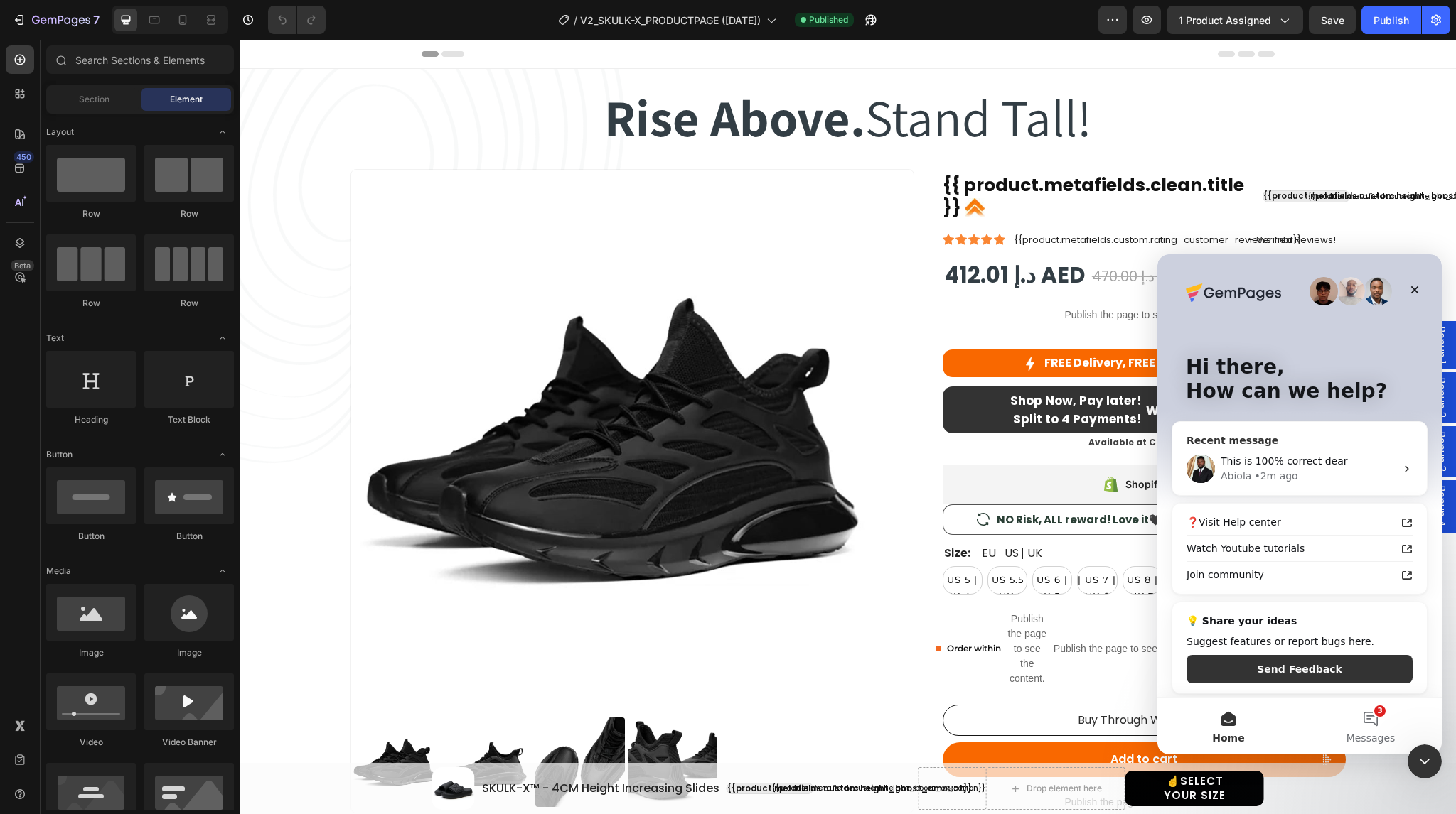
click at [1307, 462] on span "This is 100% correct dear" at bounding box center [1284, 461] width 126 height 11
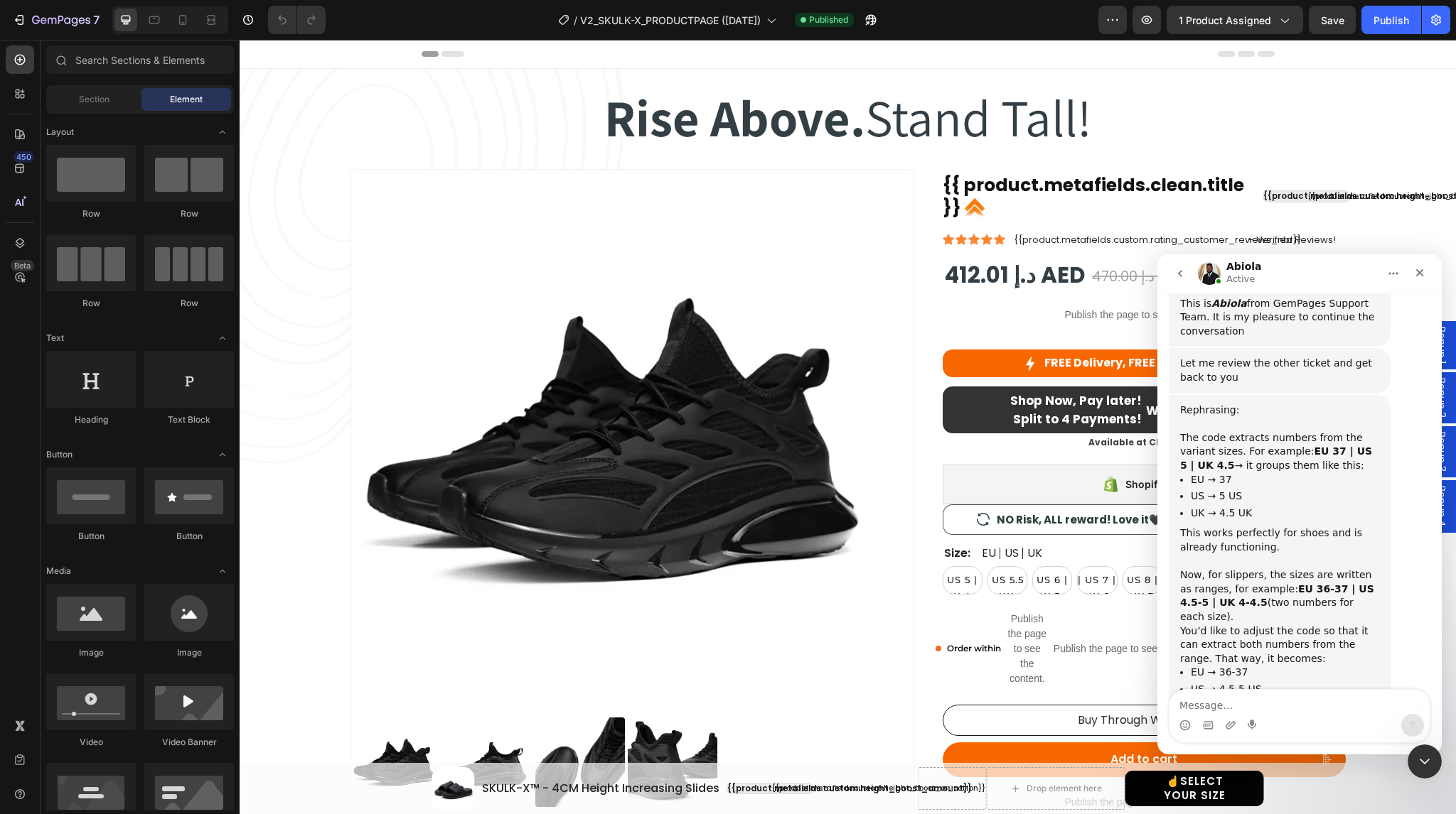
click at [1210, 710] on textarea "Message…" at bounding box center [1300, 702] width 261 height 24
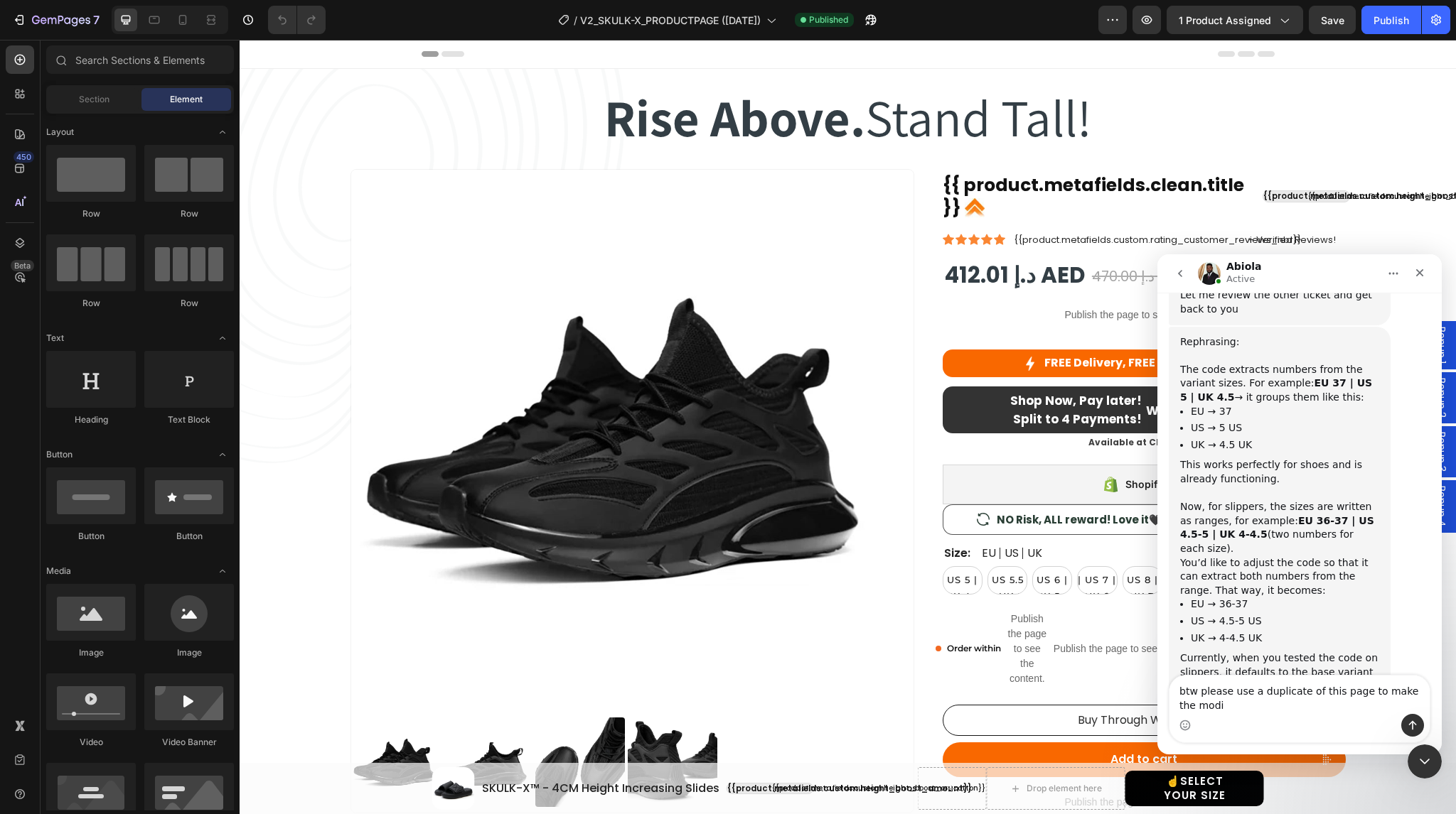
scroll to position [4122, 0]
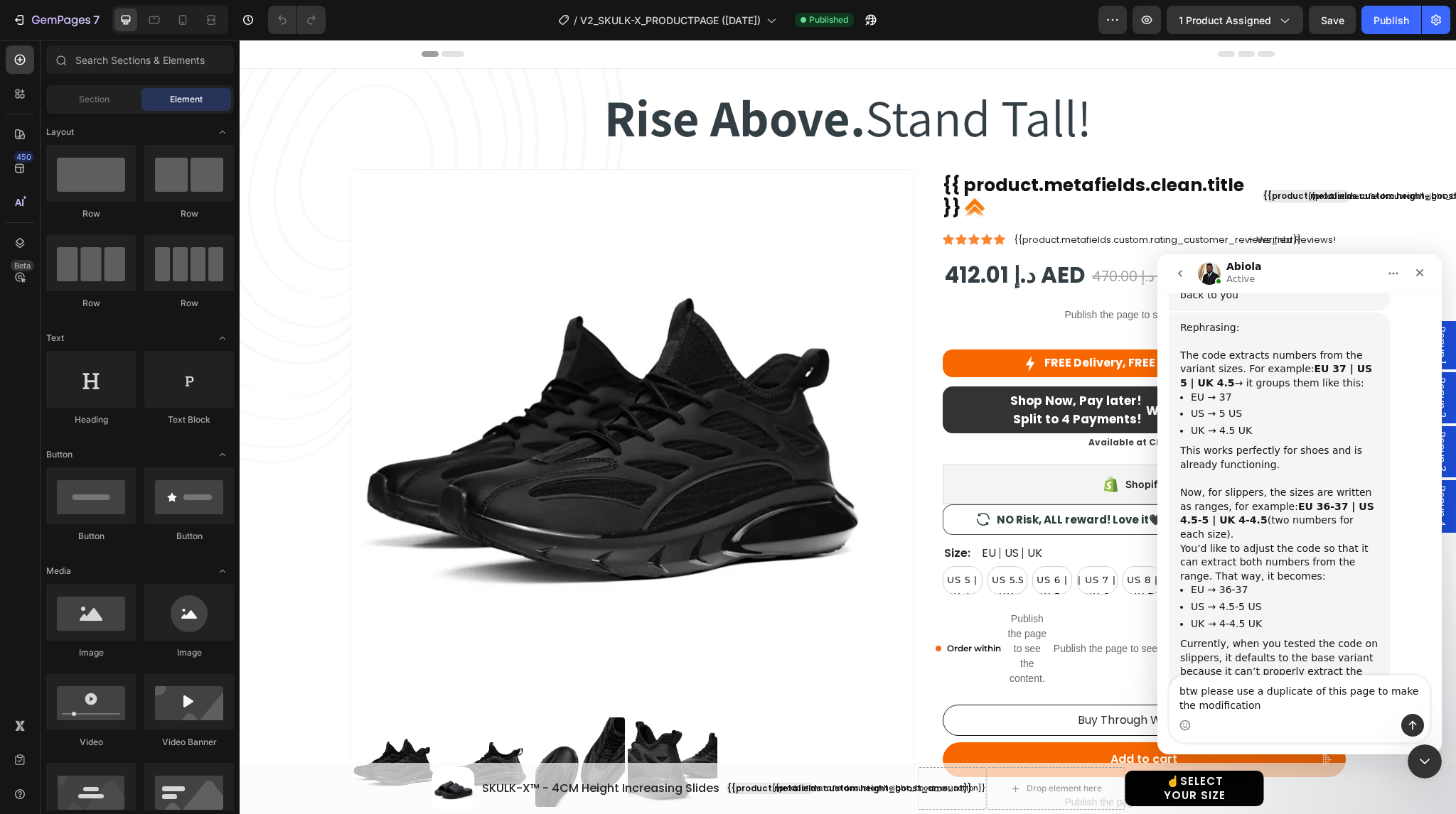
type textarea "btw please use a duplicate of this page to make the modification https://builde…"
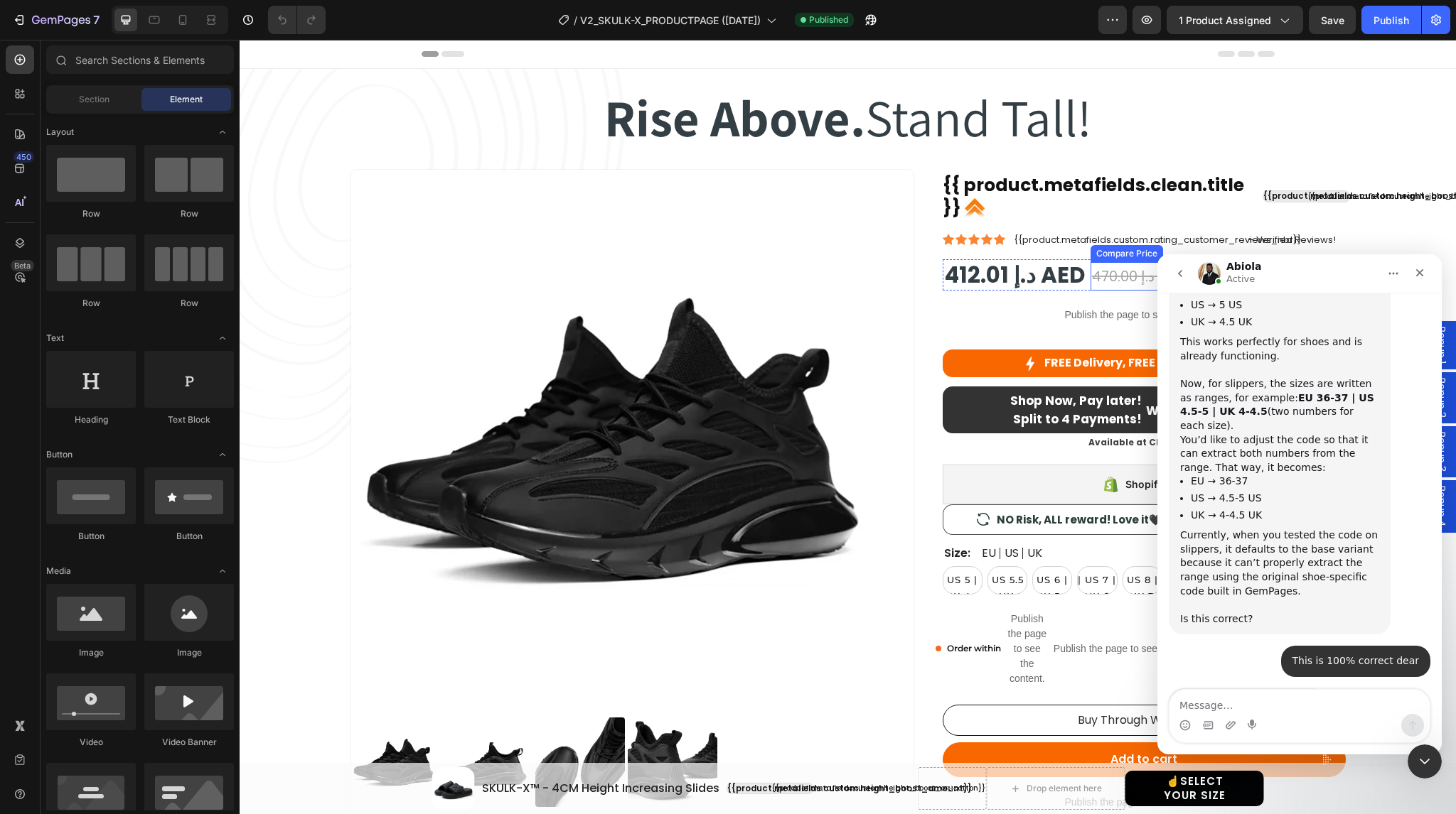
scroll to position [4262, 0]
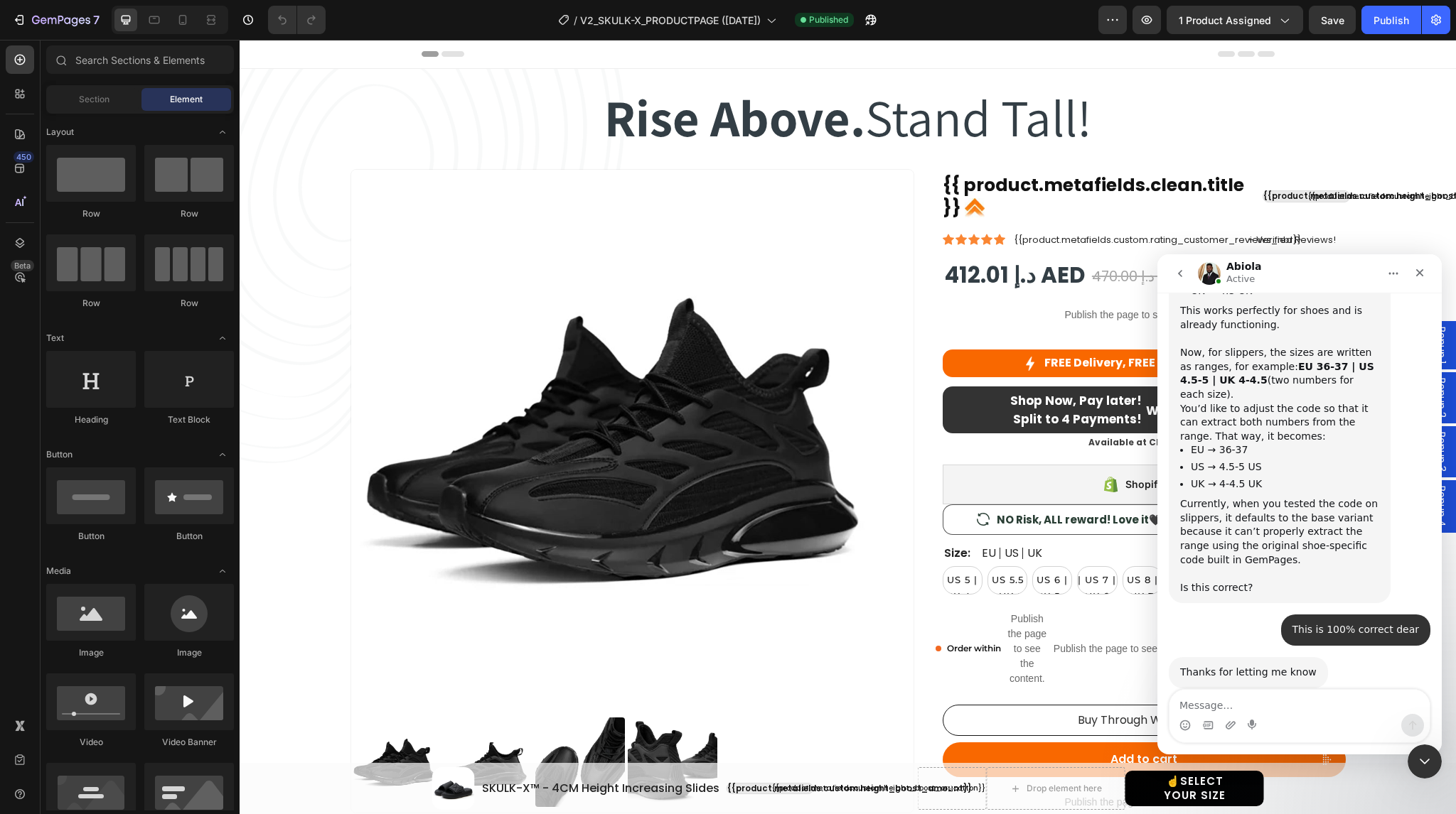
click at [1209, 276] on img "Intercom messenger" at bounding box center [1210, 273] width 23 height 23
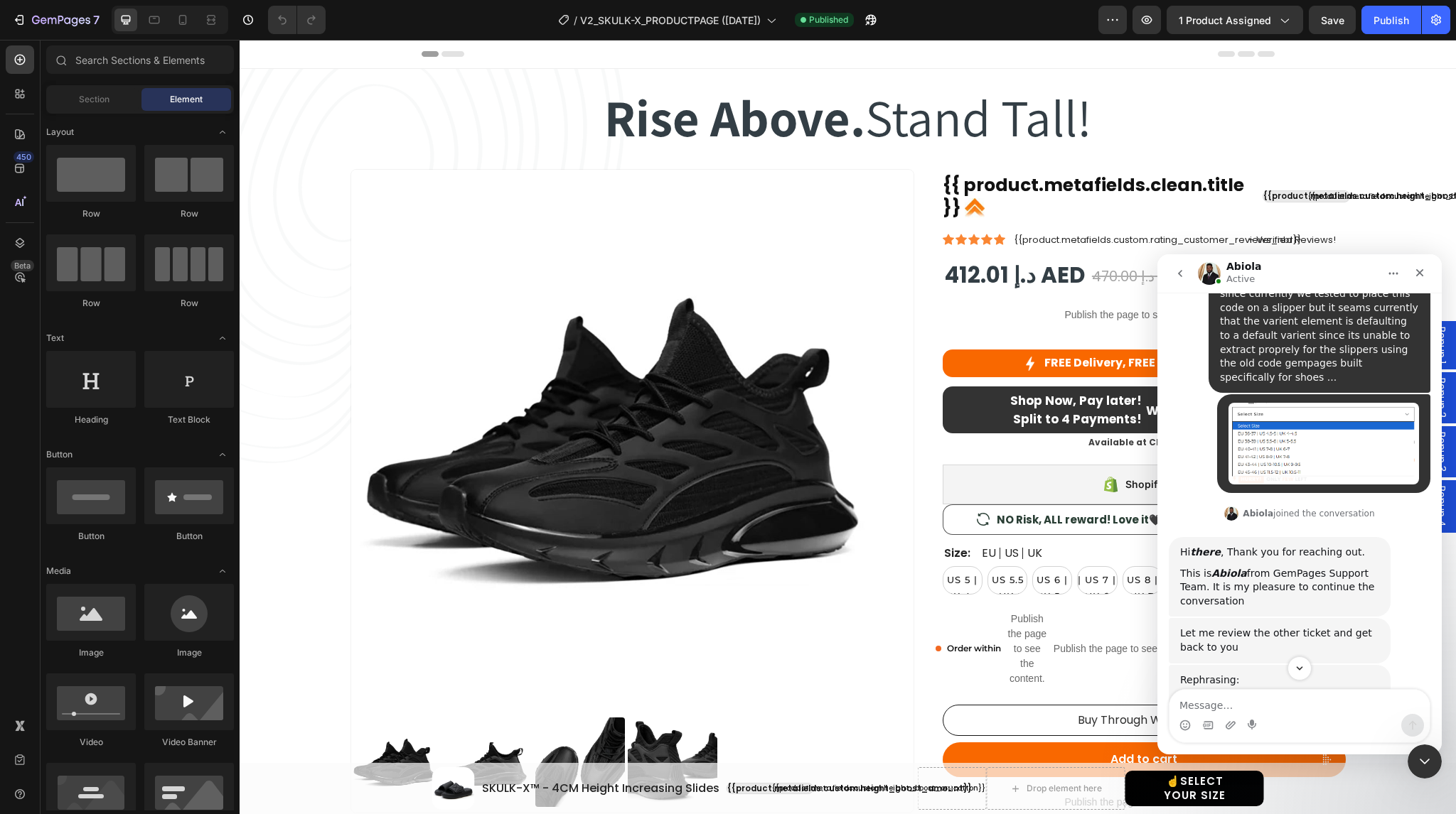
scroll to position [3761, 0]
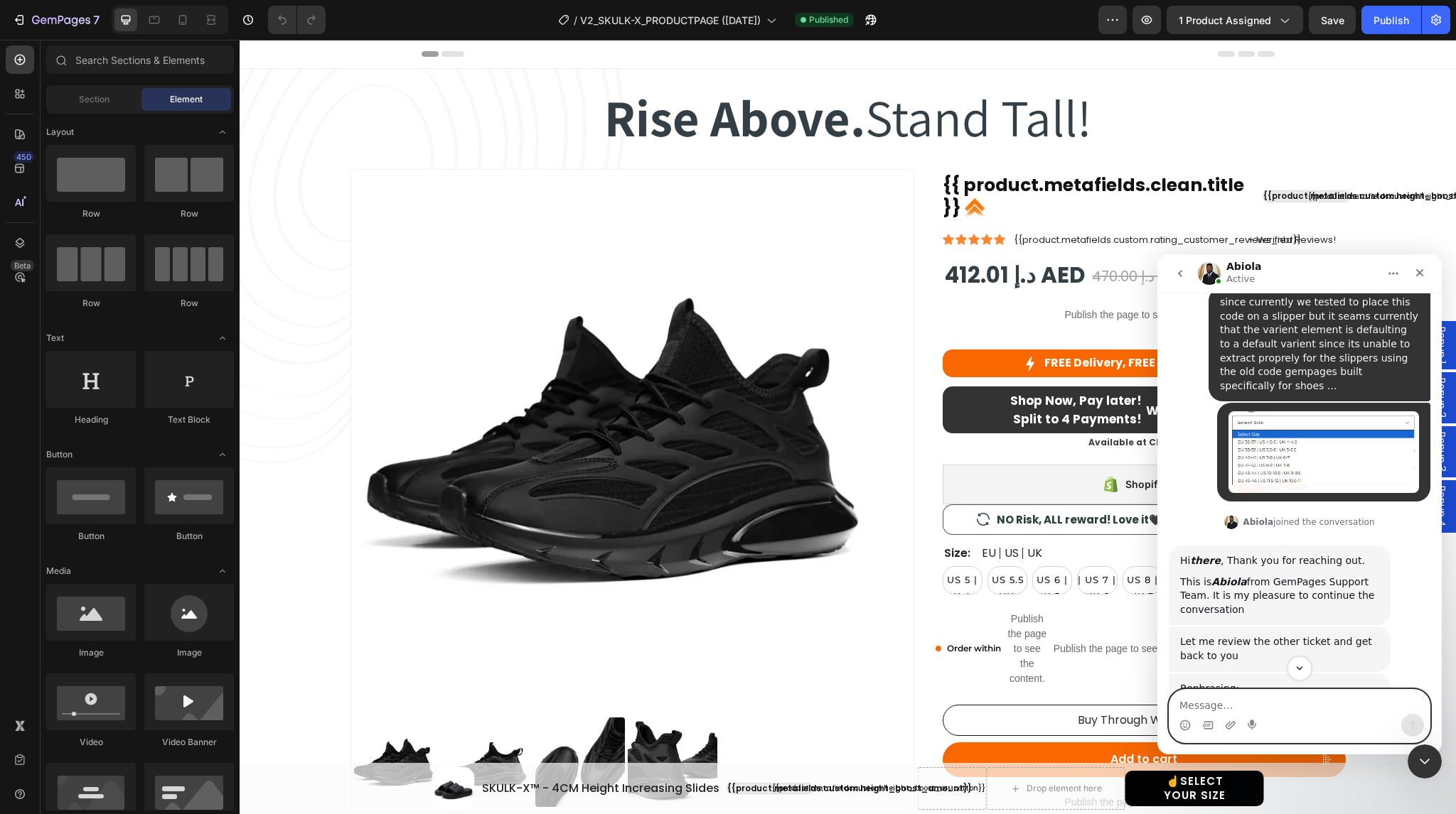
click at [1226, 704] on textarea "Message…" at bounding box center [1300, 702] width 261 height 24
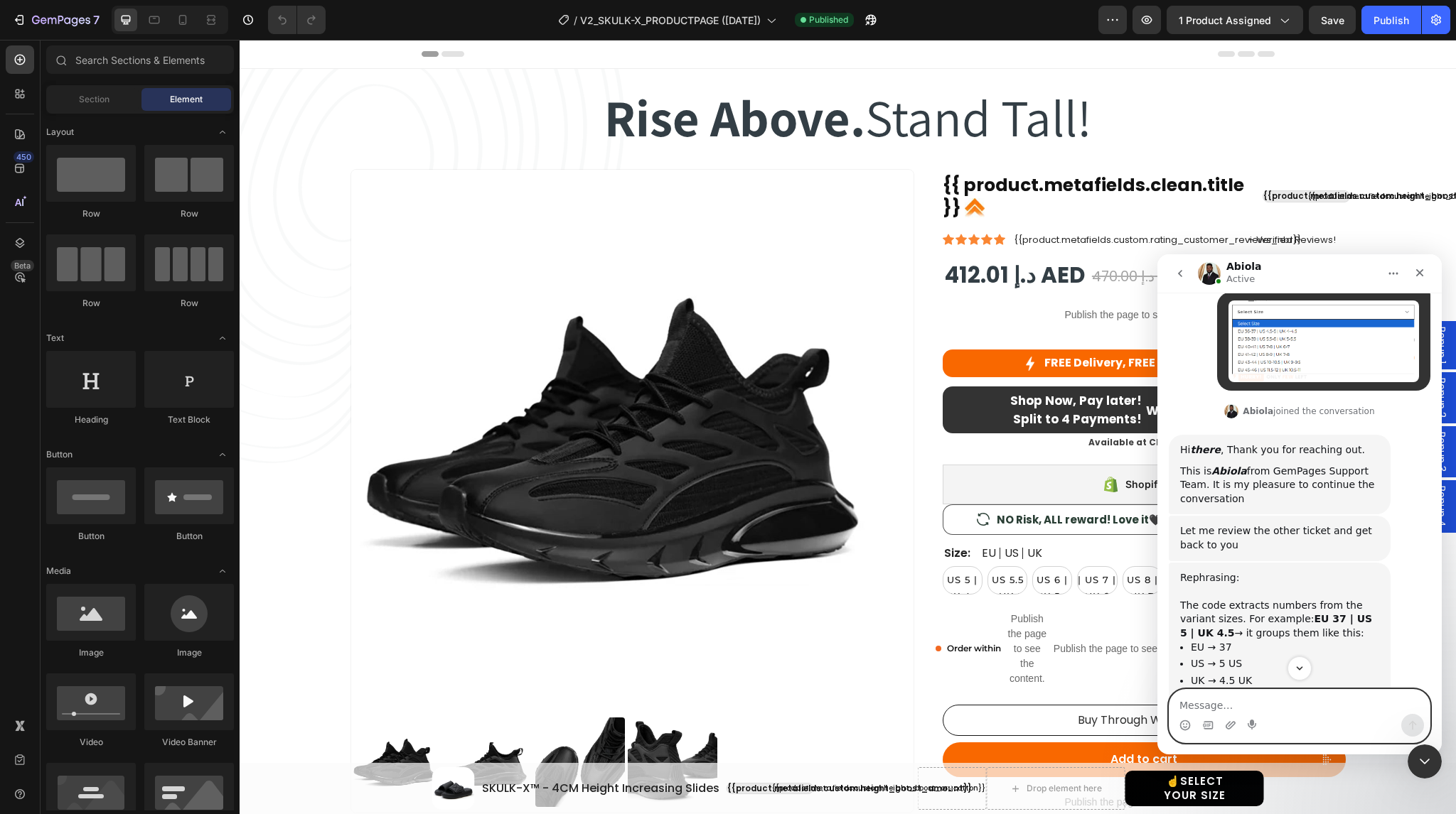
scroll to position [3874, 0]
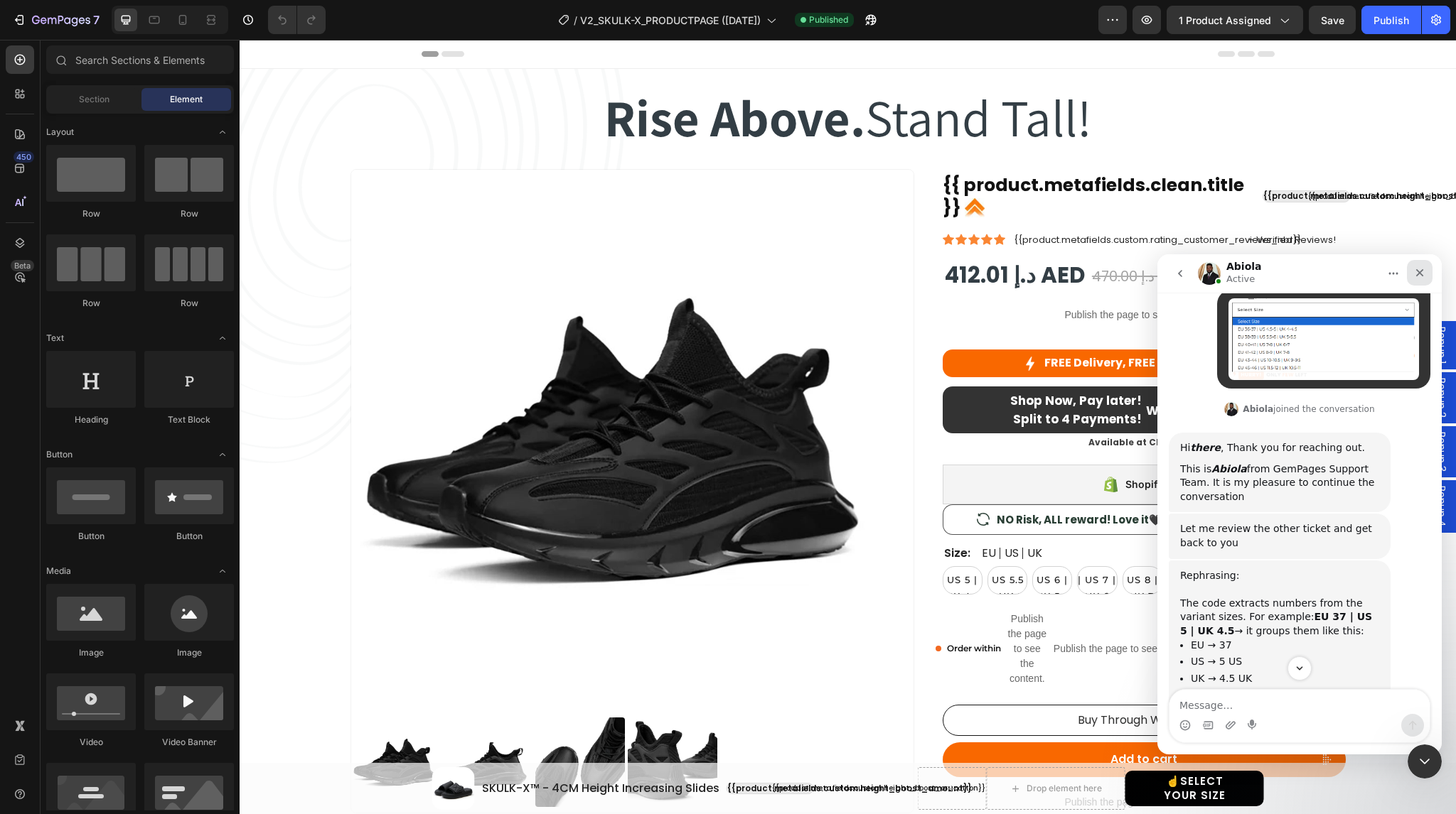
click at [1427, 273] on div "Close" at bounding box center [1420, 273] width 26 height 26
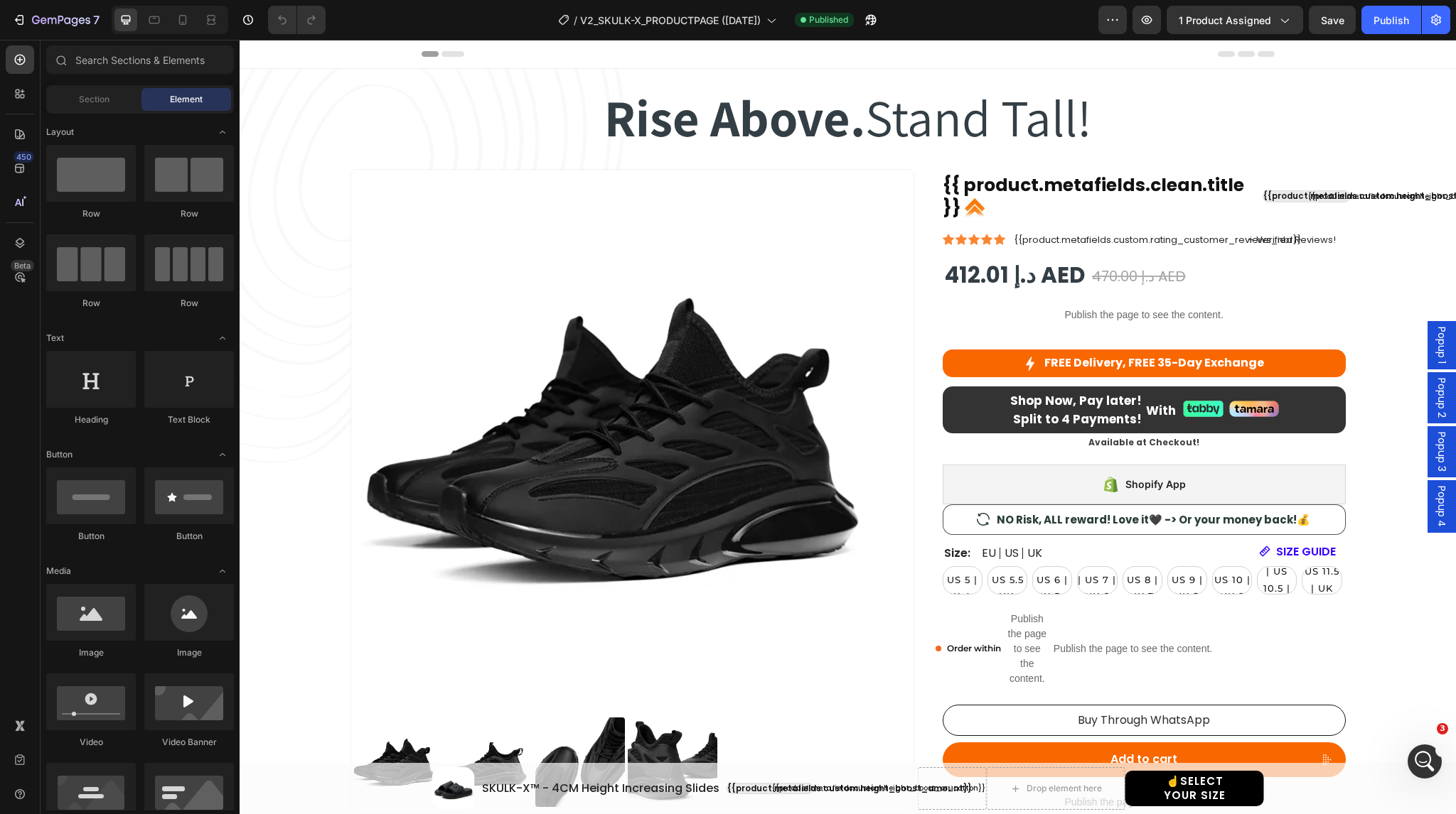
scroll to position [4250, 0]
click at [1418, 757] on icon "Open Intercom Messenger" at bounding box center [1422, 760] width 24 height 24
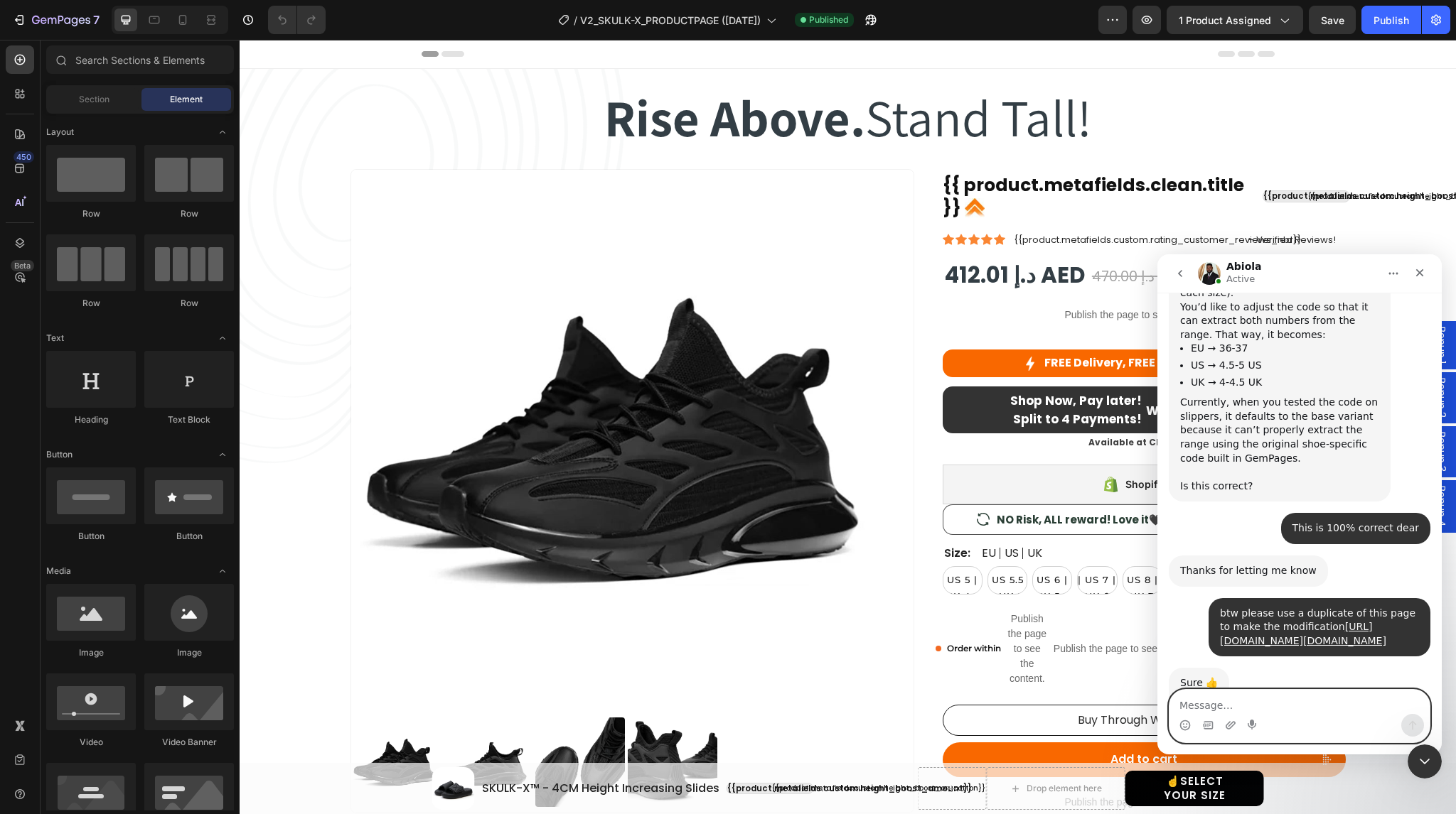
scroll to position [4366, 0]
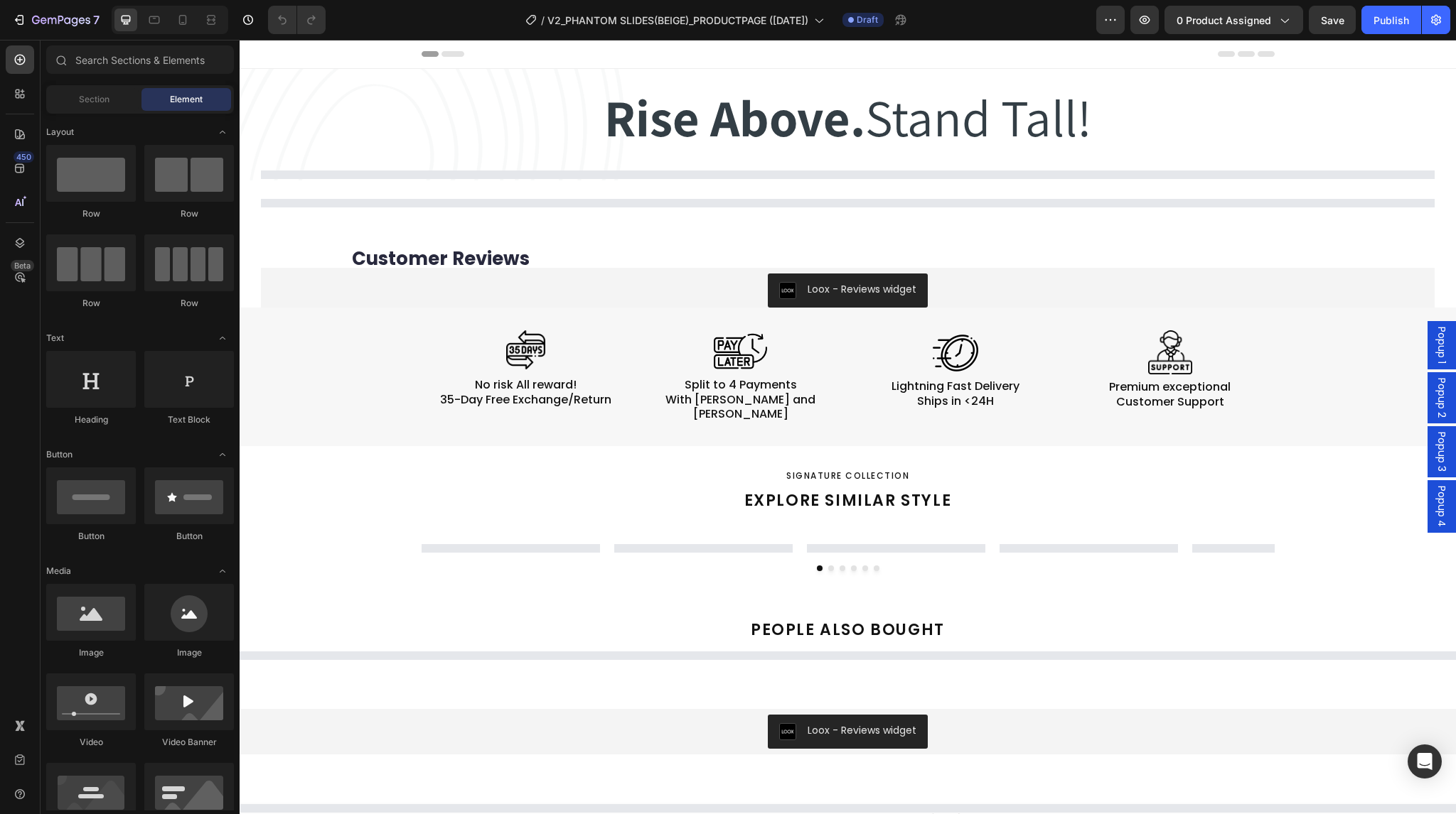
select select "EU 38-39 | US 5.5-6 | UK 5-5.5"
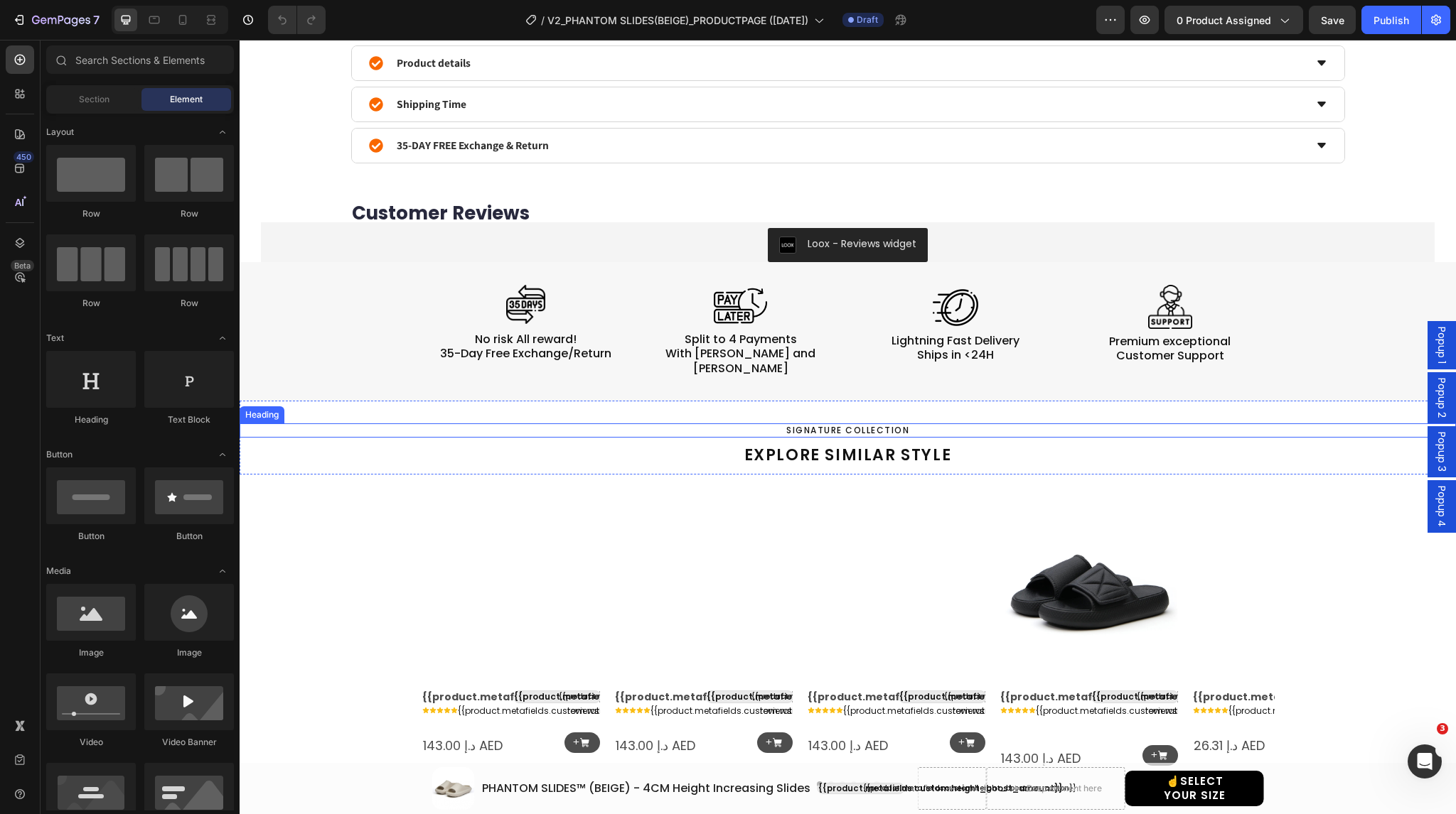
scroll to position [1034, 0]
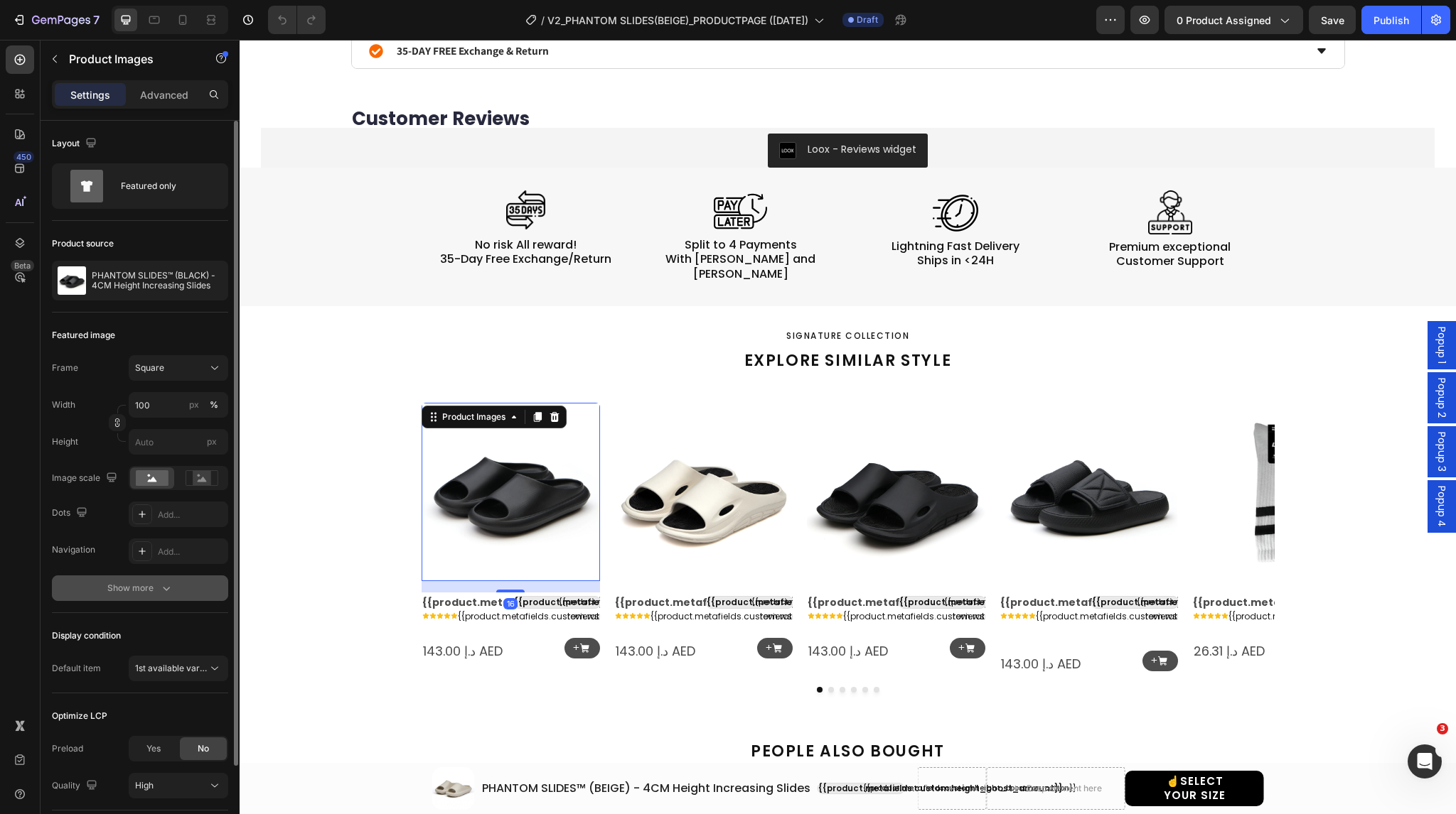
click at [148, 586] on div "Show more" at bounding box center [140, 588] width 66 height 14
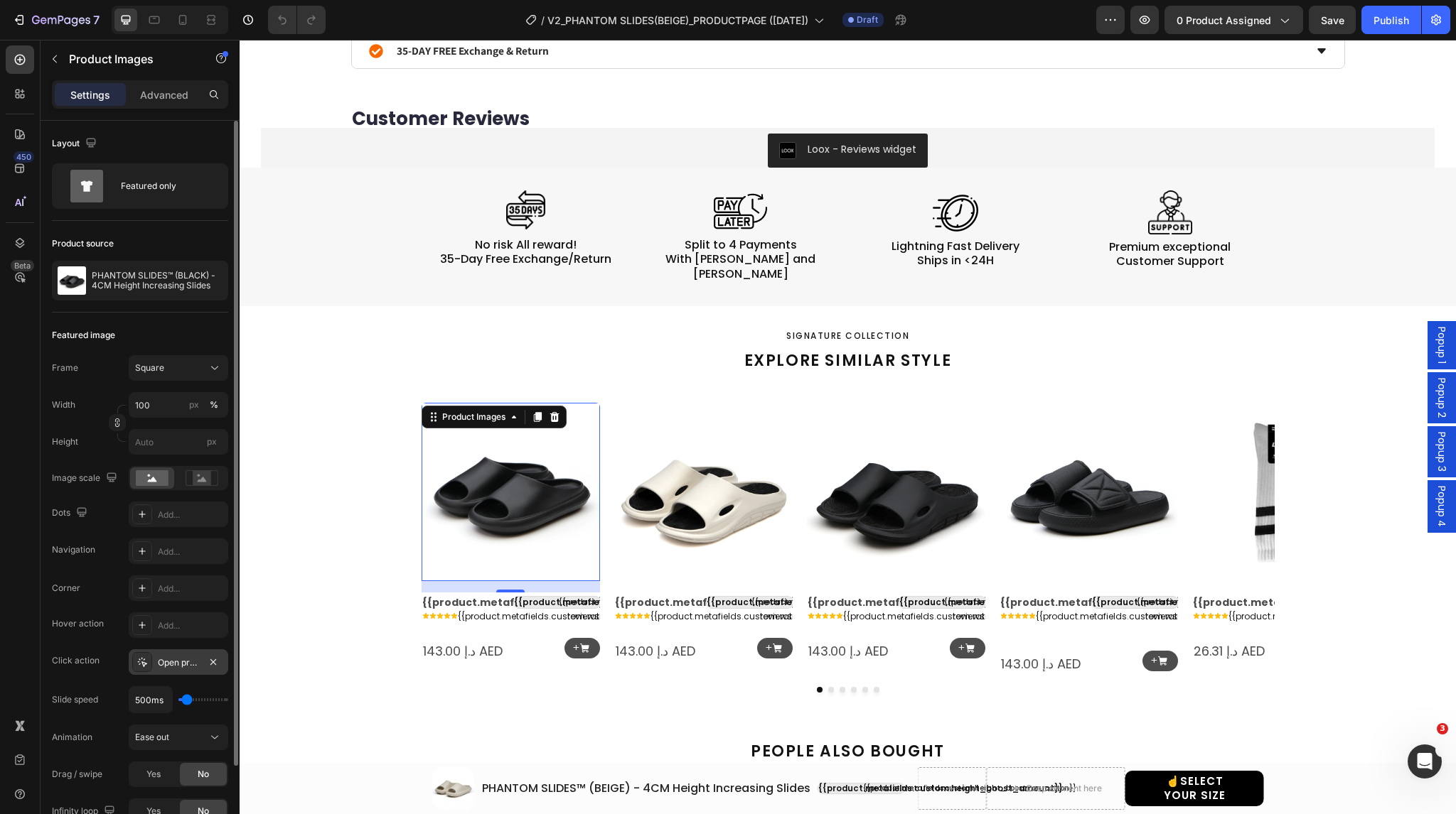
click at [145, 662] on icon at bounding box center [142, 662] width 9 height 9
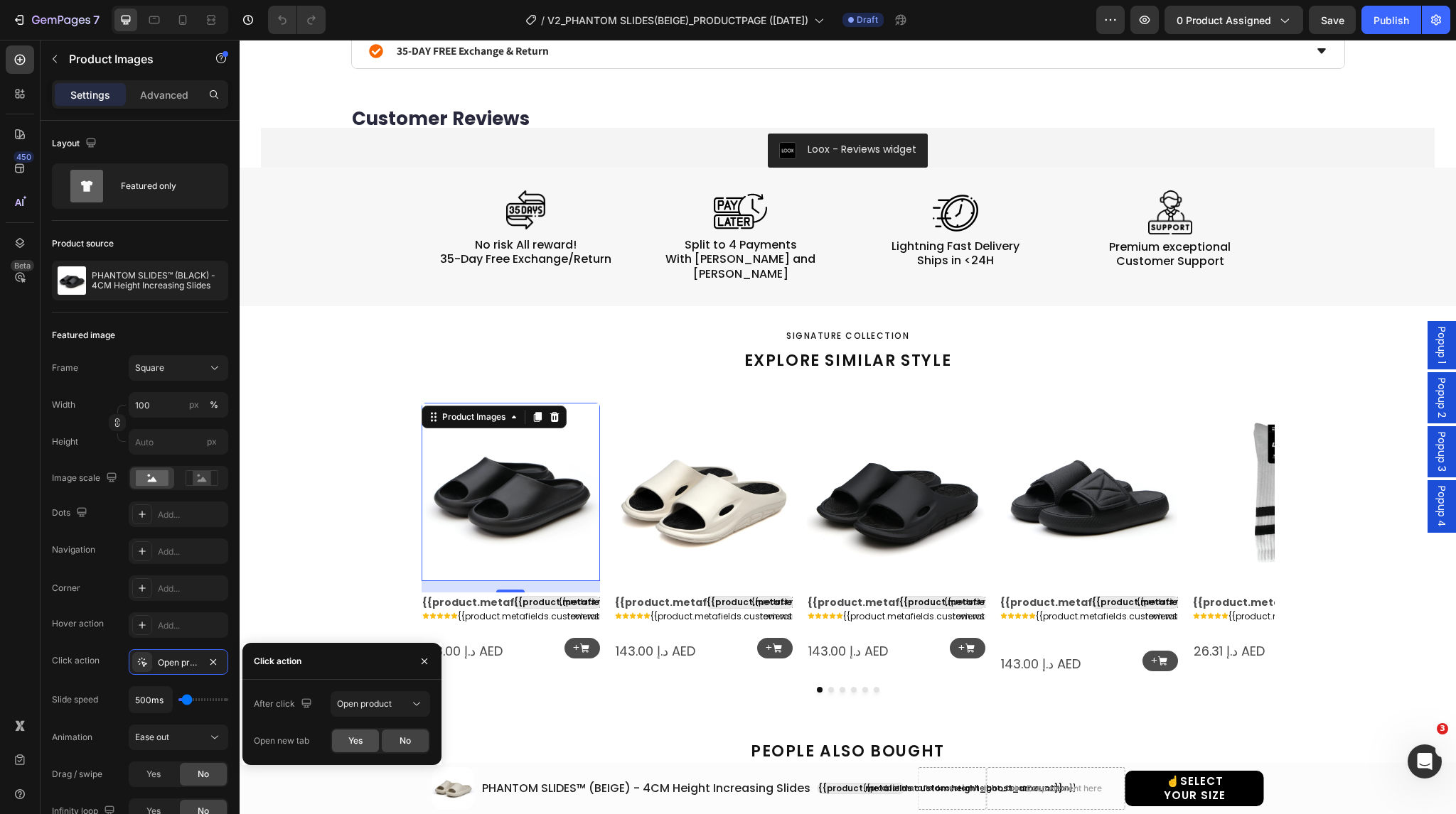
click at [354, 750] on div "Yes" at bounding box center [356, 741] width 47 height 23
click at [706, 497] on img at bounding box center [703, 492] width 178 height 178
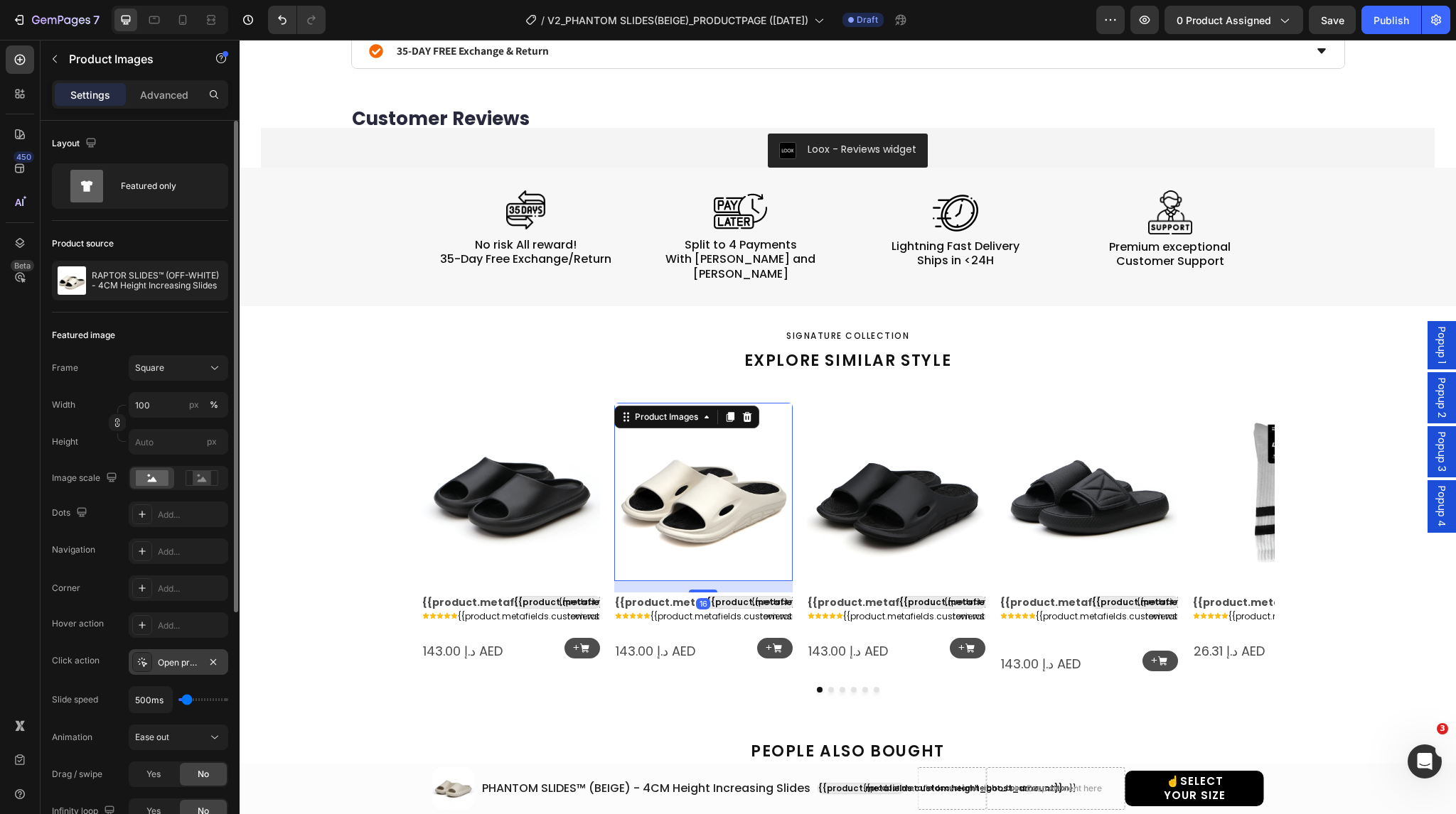
click at [145, 665] on icon at bounding box center [142, 662] width 11 height 11
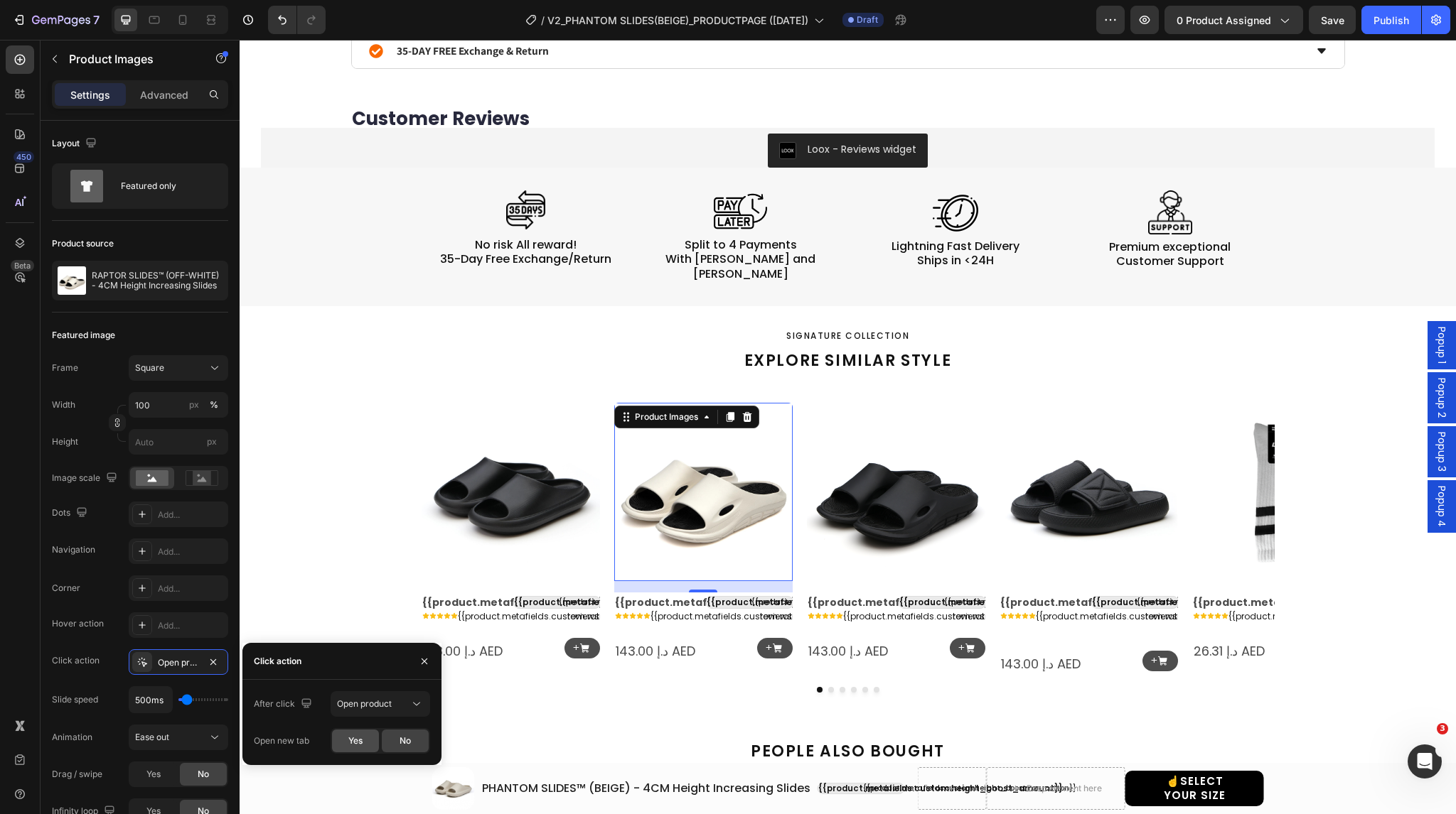
click at [357, 735] on span "Yes" at bounding box center [355, 741] width 14 height 13
click at [836, 501] on img at bounding box center [896, 492] width 178 height 178
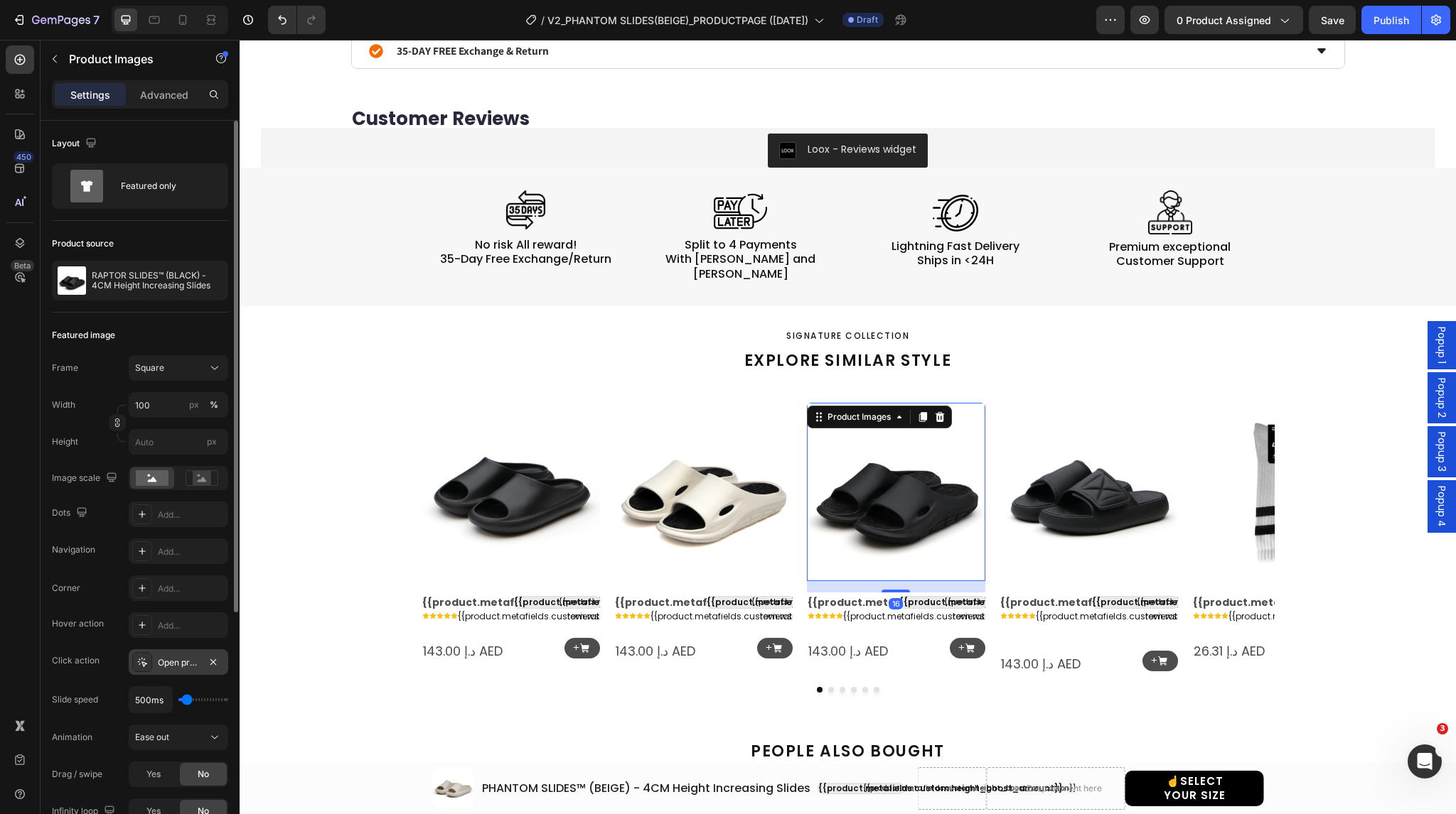
click at [142, 658] on icon at bounding box center [142, 662] width 9 height 9
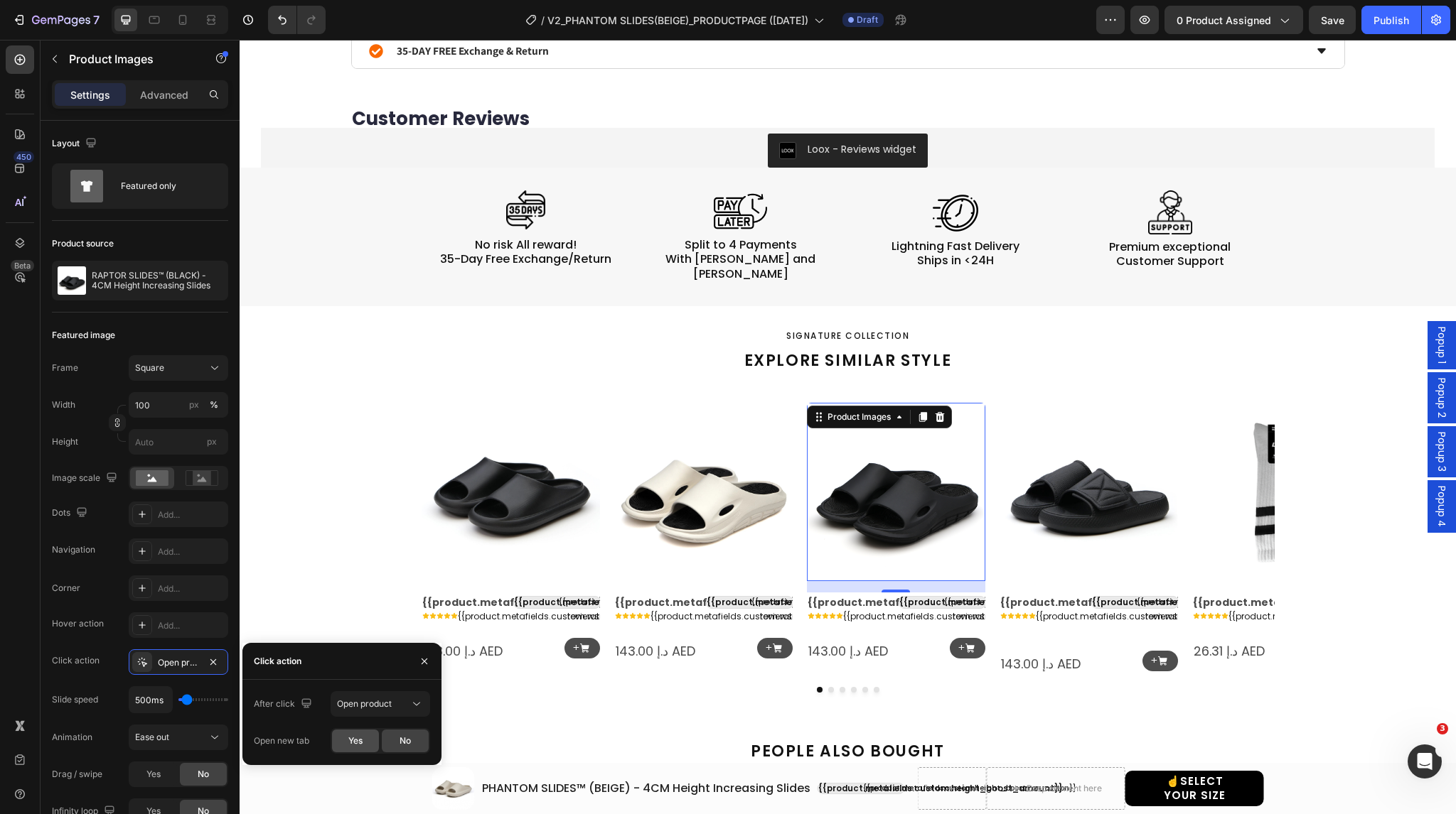
click at [356, 739] on span "Yes" at bounding box center [355, 741] width 14 height 13
click at [1051, 499] on img at bounding box center [1089, 492] width 178 height 178
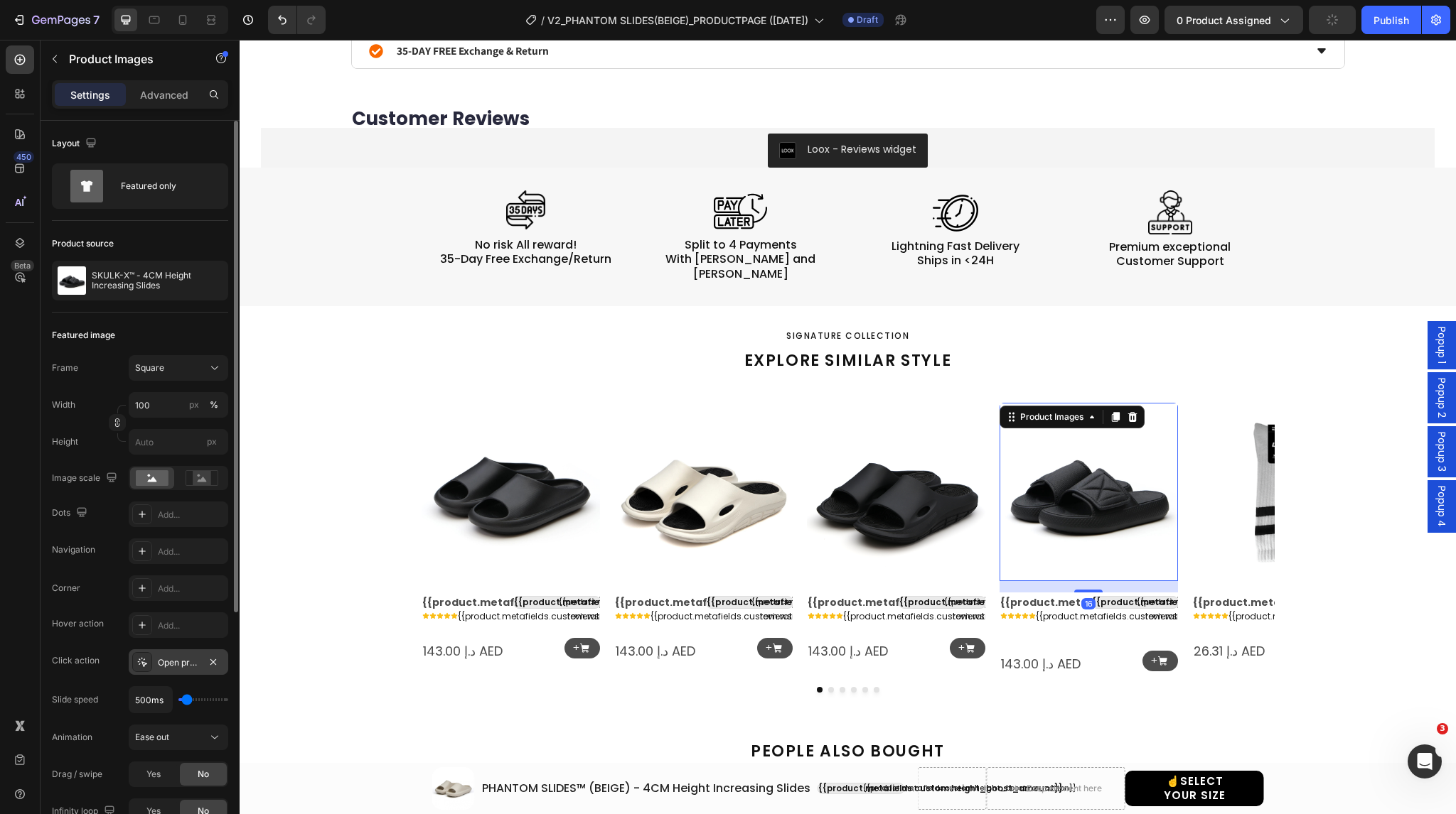
click at [144, 666] on icon at bounding box center [142, 662] width 9 height 9
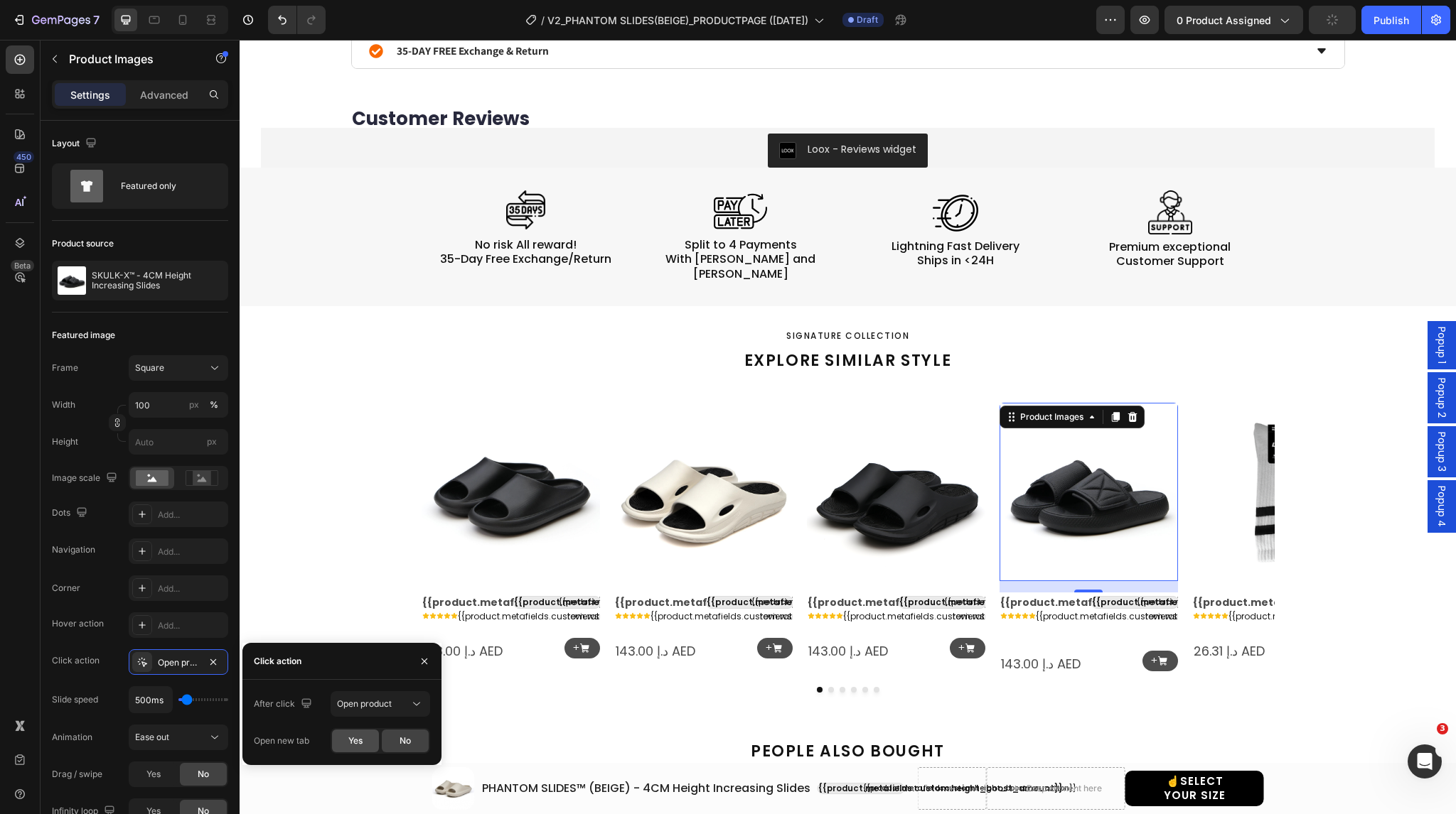
click at [364, 745] on div "Yes" at bounding box center [356, 741] width 47 height 23
click at [1230, 444] on img at bounding box center [1282, 492] width 178 height 178
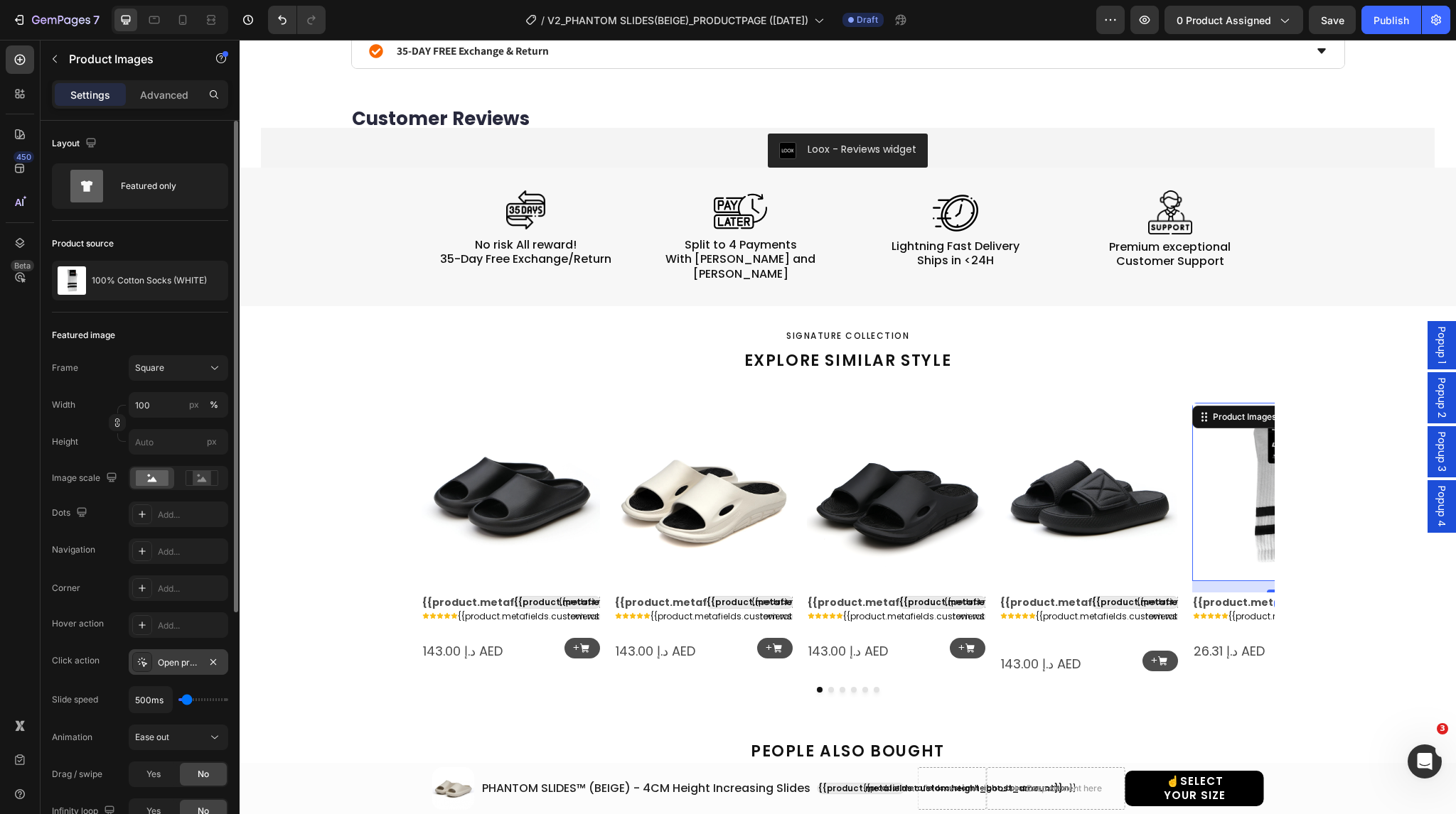
click at [139, 661] on icon at bounding box center [142, 662] width 11 height 11
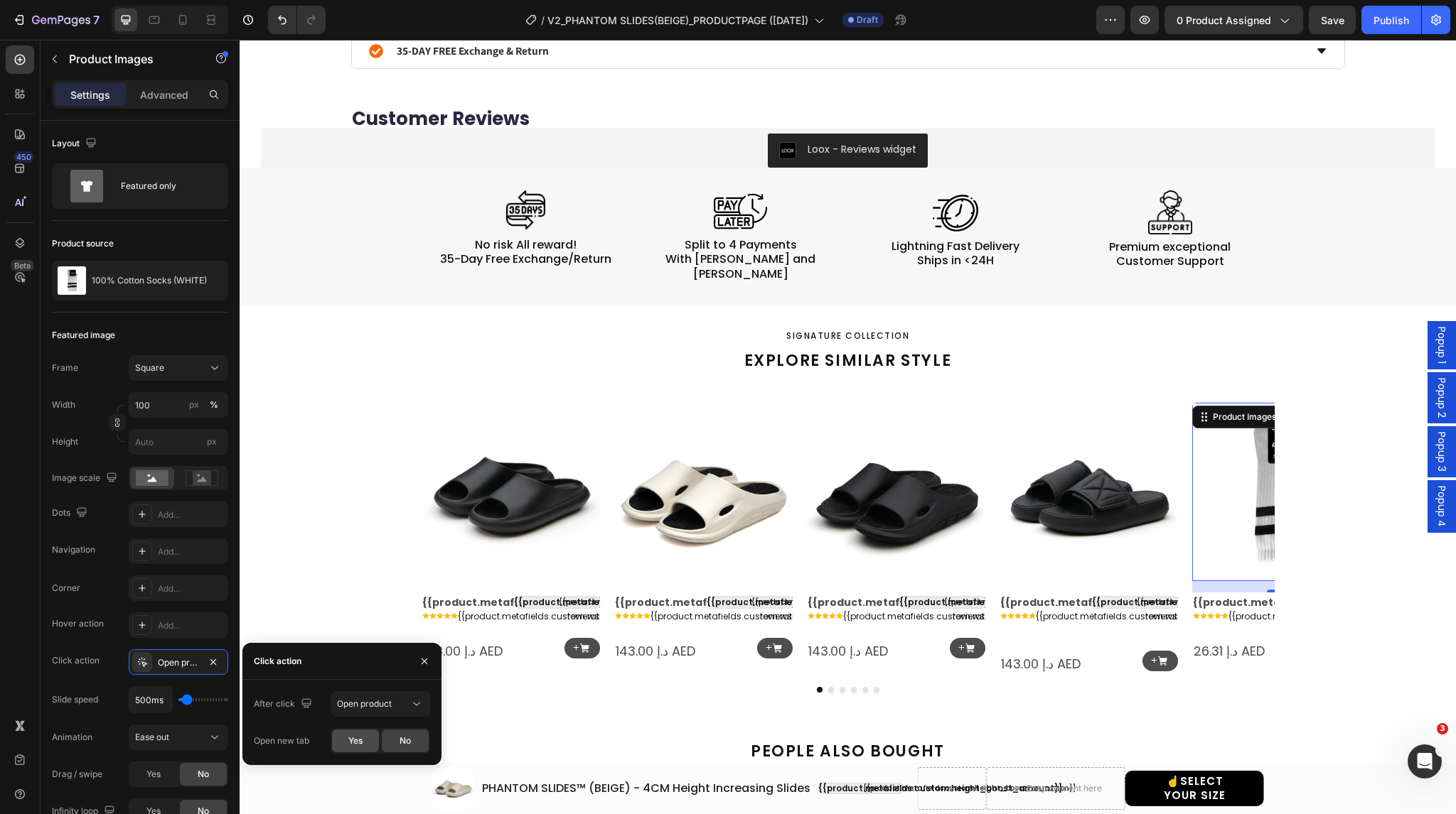
click at [347, 742] on div "Yes" at bounding box center [356, 741] width 47 height 23
click at [1243, 530] on icon "Carousel Next Arrow" at bounding box center [1252, 539] width 18 height 18
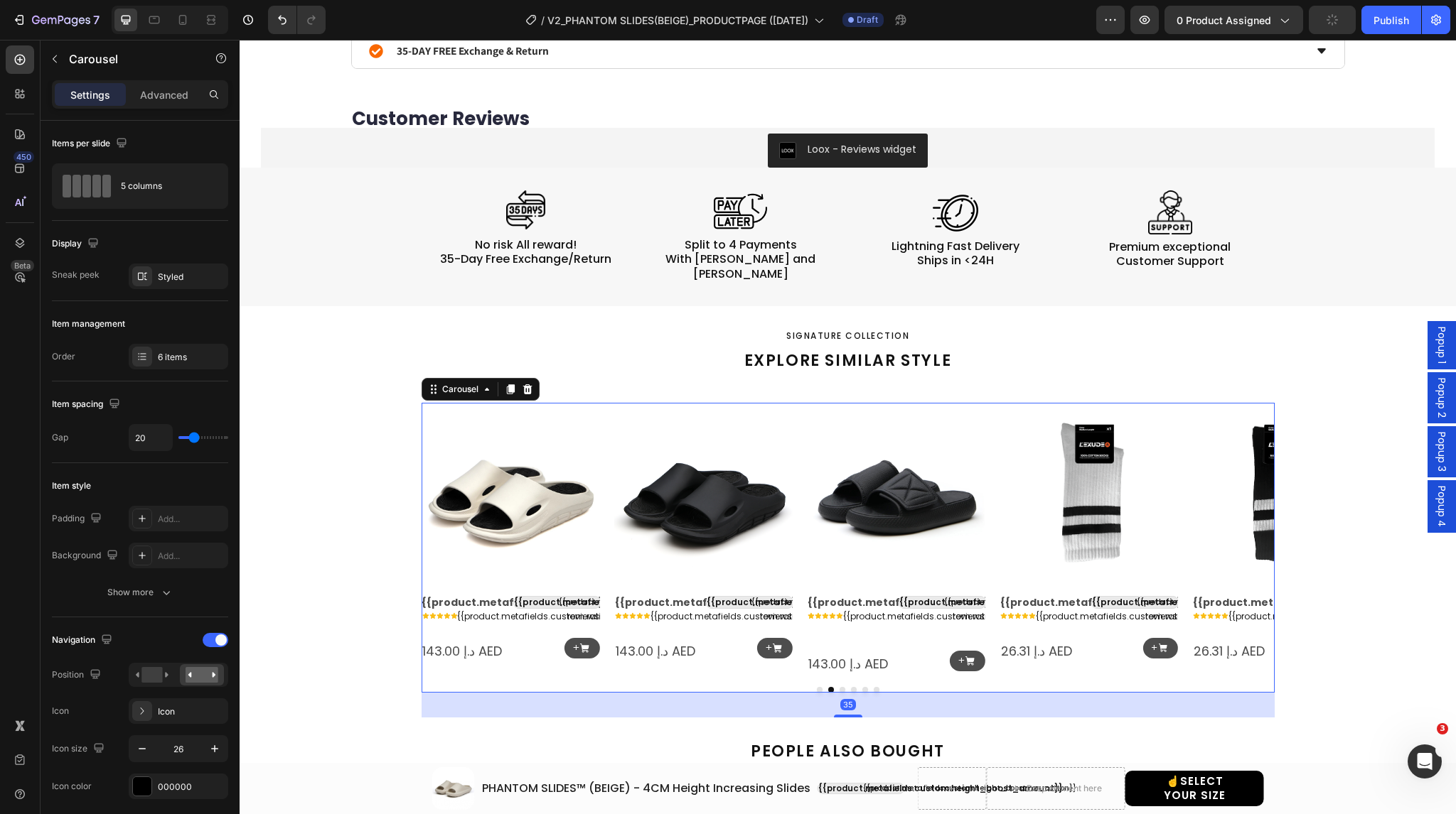
click at [1248, 530] on icon "Carousel Next Arrow" at bounding box center [1252, 539] width 18 height 18
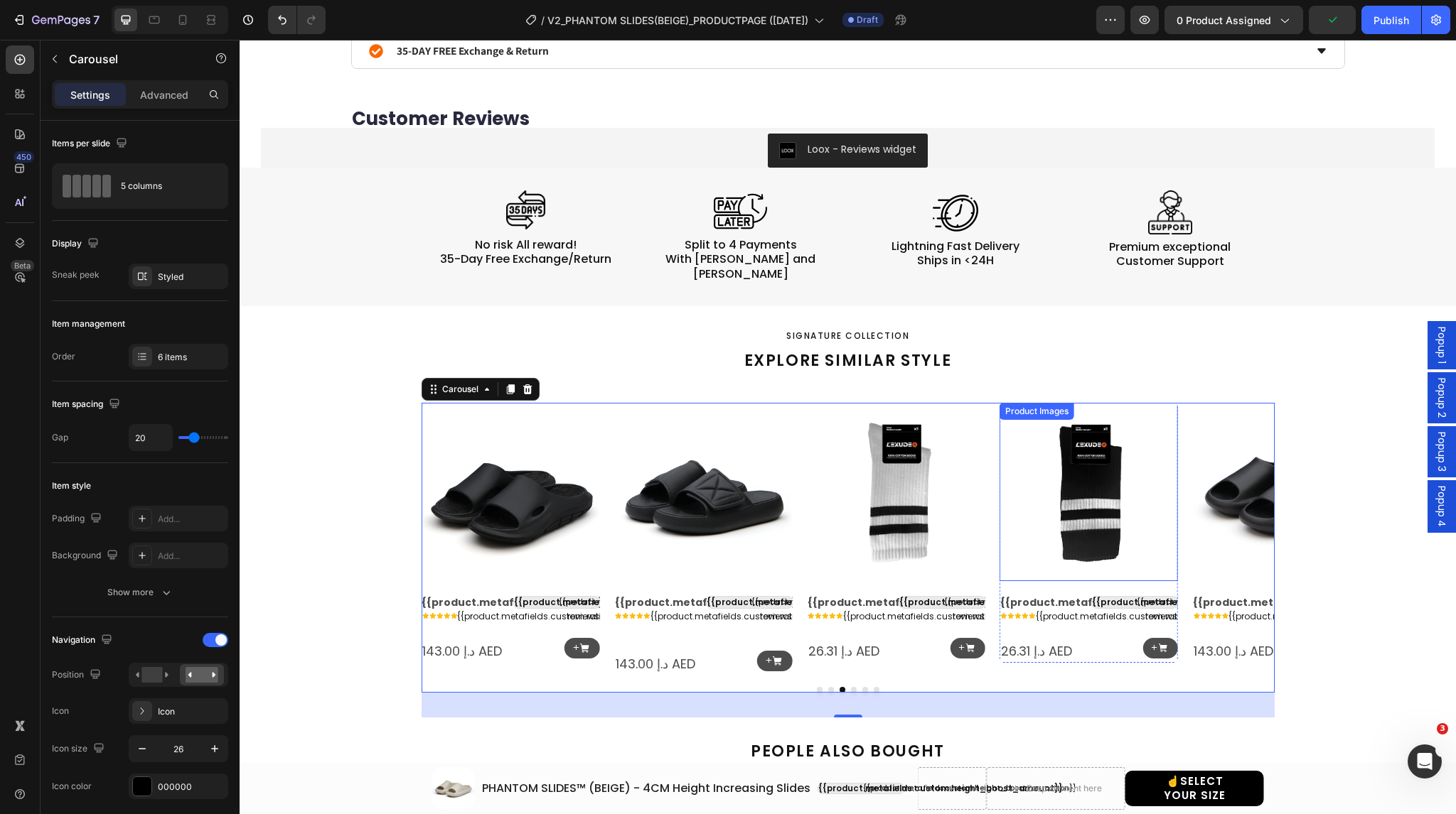
click at [1075, 481] on img at bounding box center [1089, 492] width 178 height 178
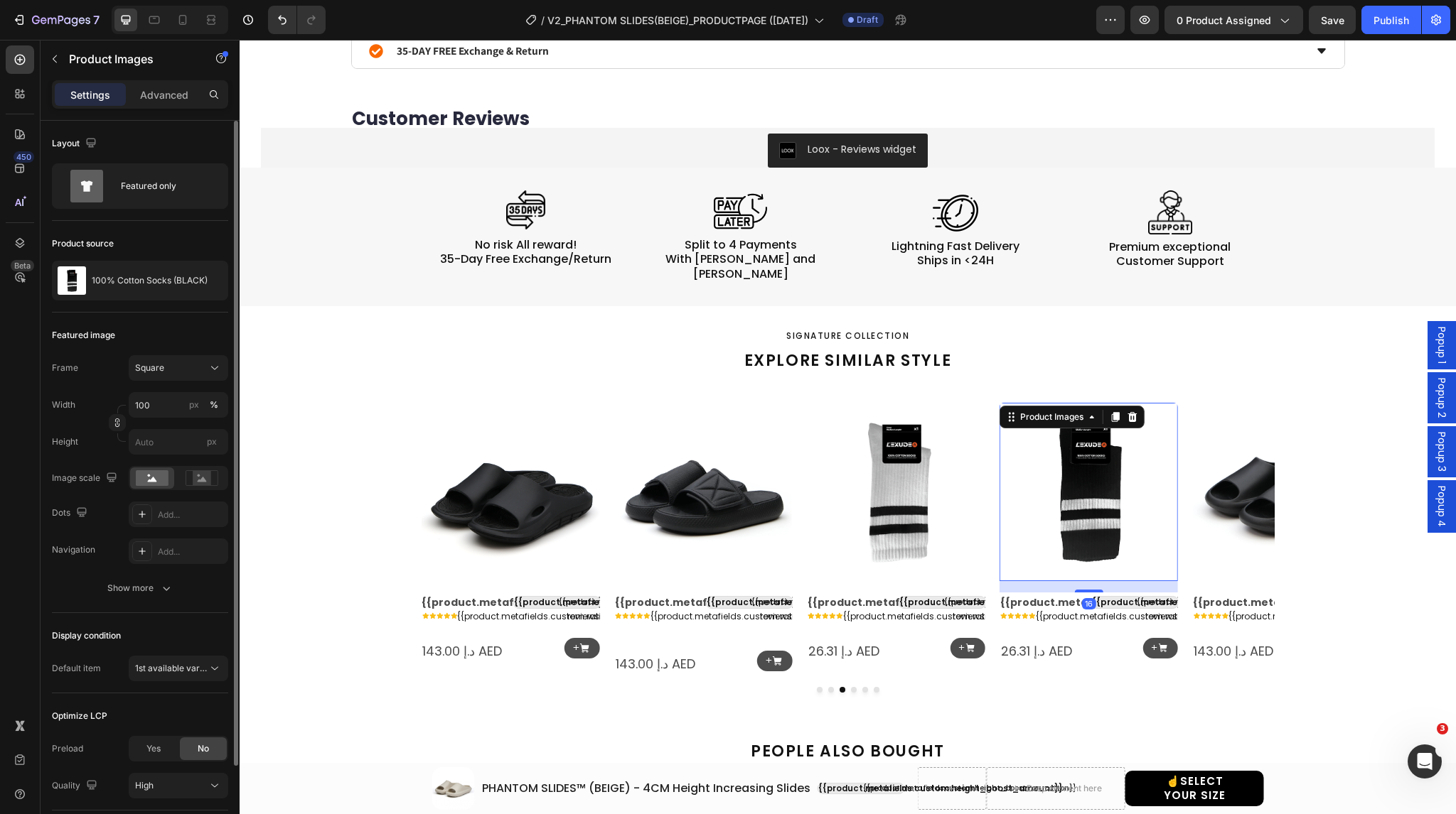
scroll to position [101, 0]
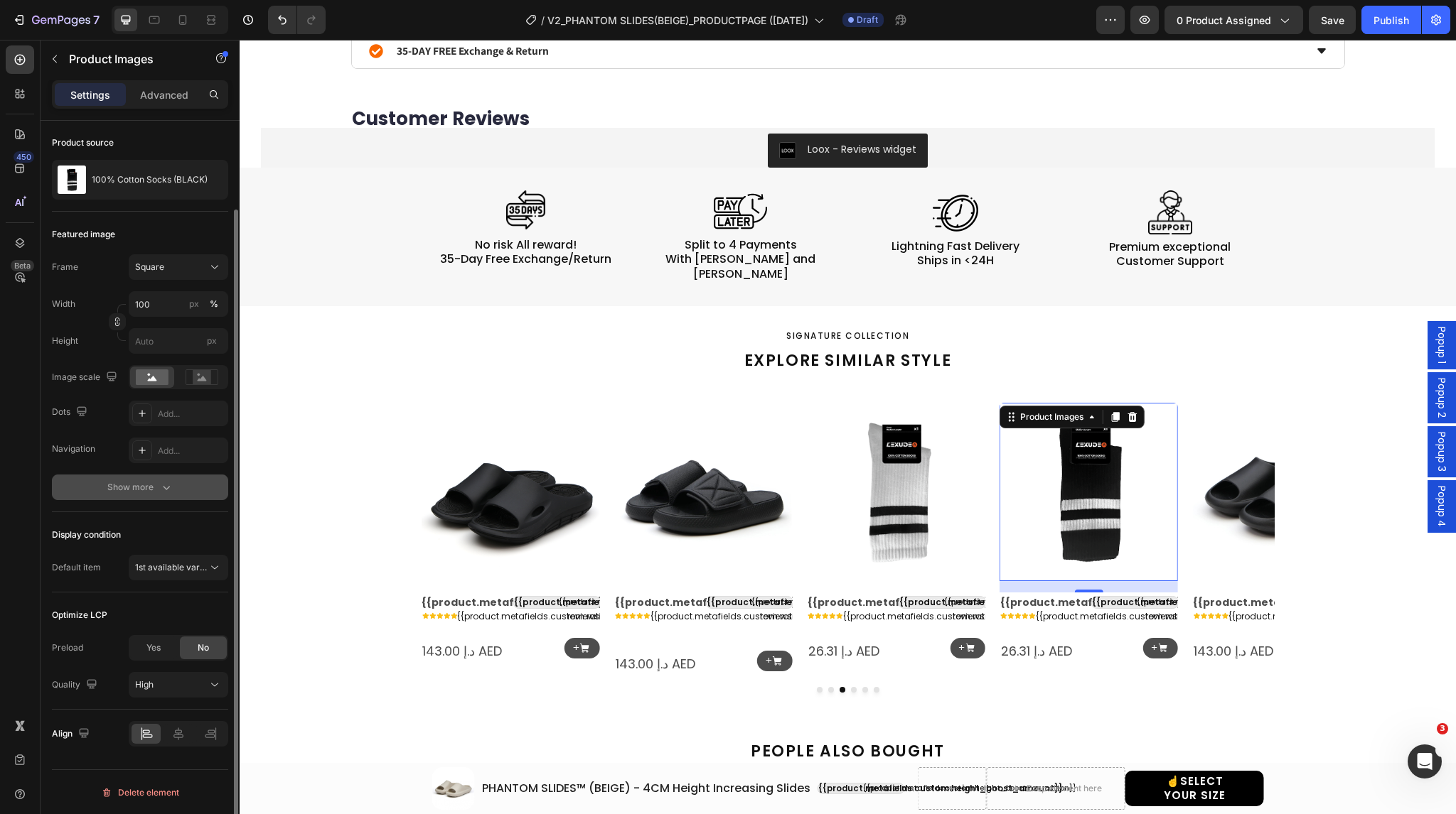
click at [156, 493] on div "Show more" at bounding box center [140, 487] width 66 height 14
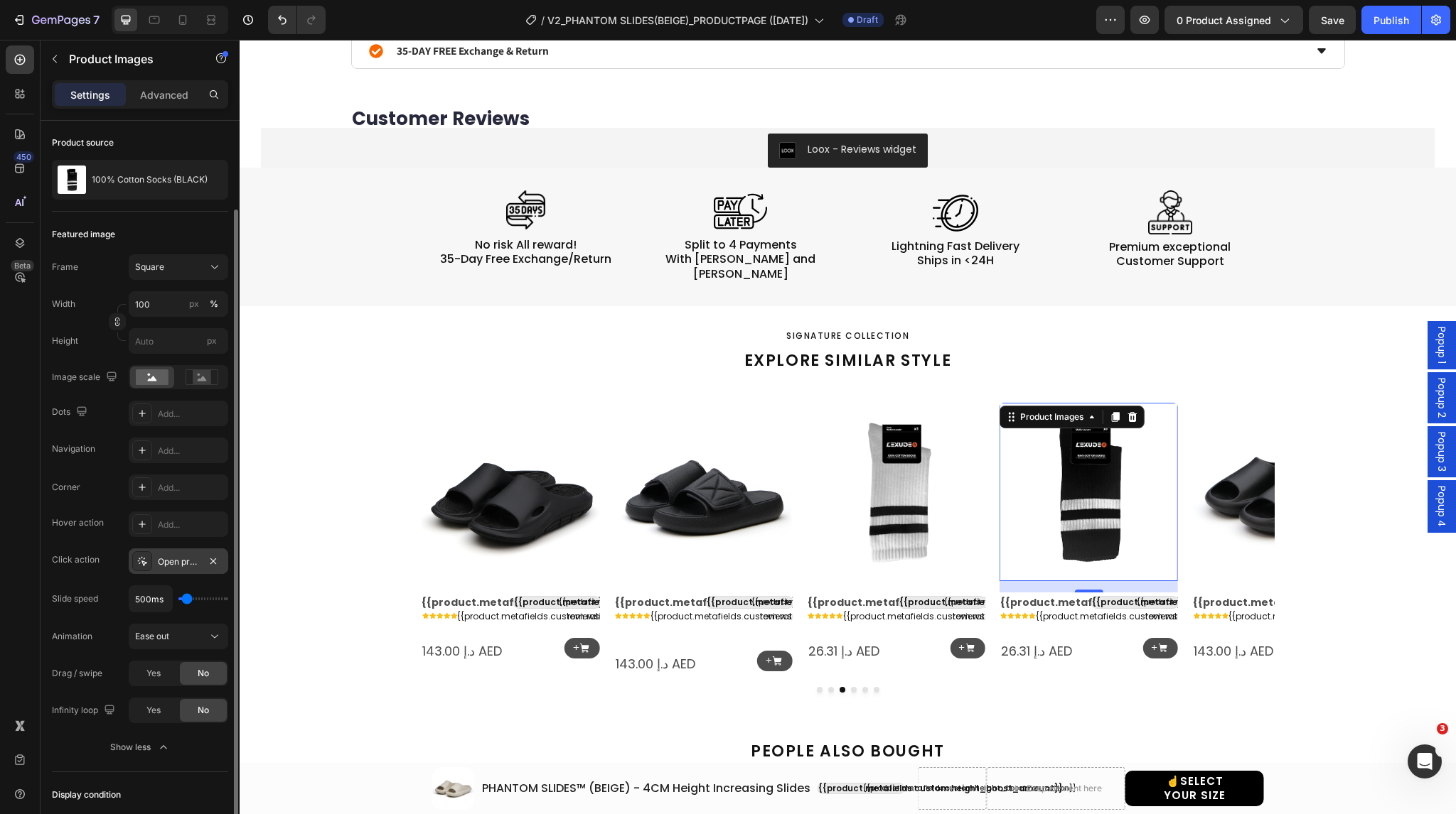
click at [148, 567] on div at bounding box center [142, 561] width 20 height 20
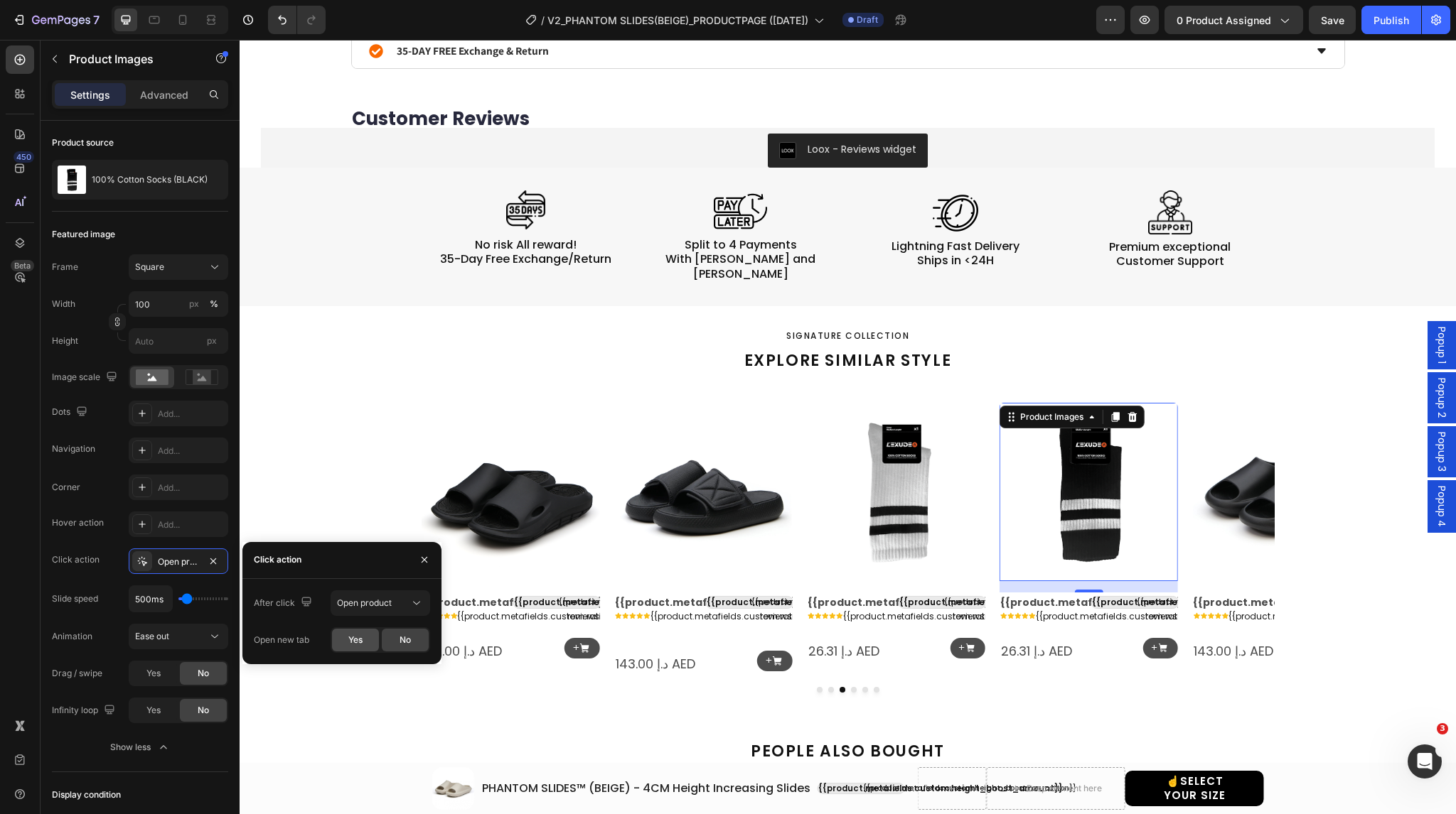
click at [353, 632] on div "Yes" at bounding box center [356, 640] width 47 height 23
click at [910, 477] on img at bounding box center [896, 492] width 178 height 178
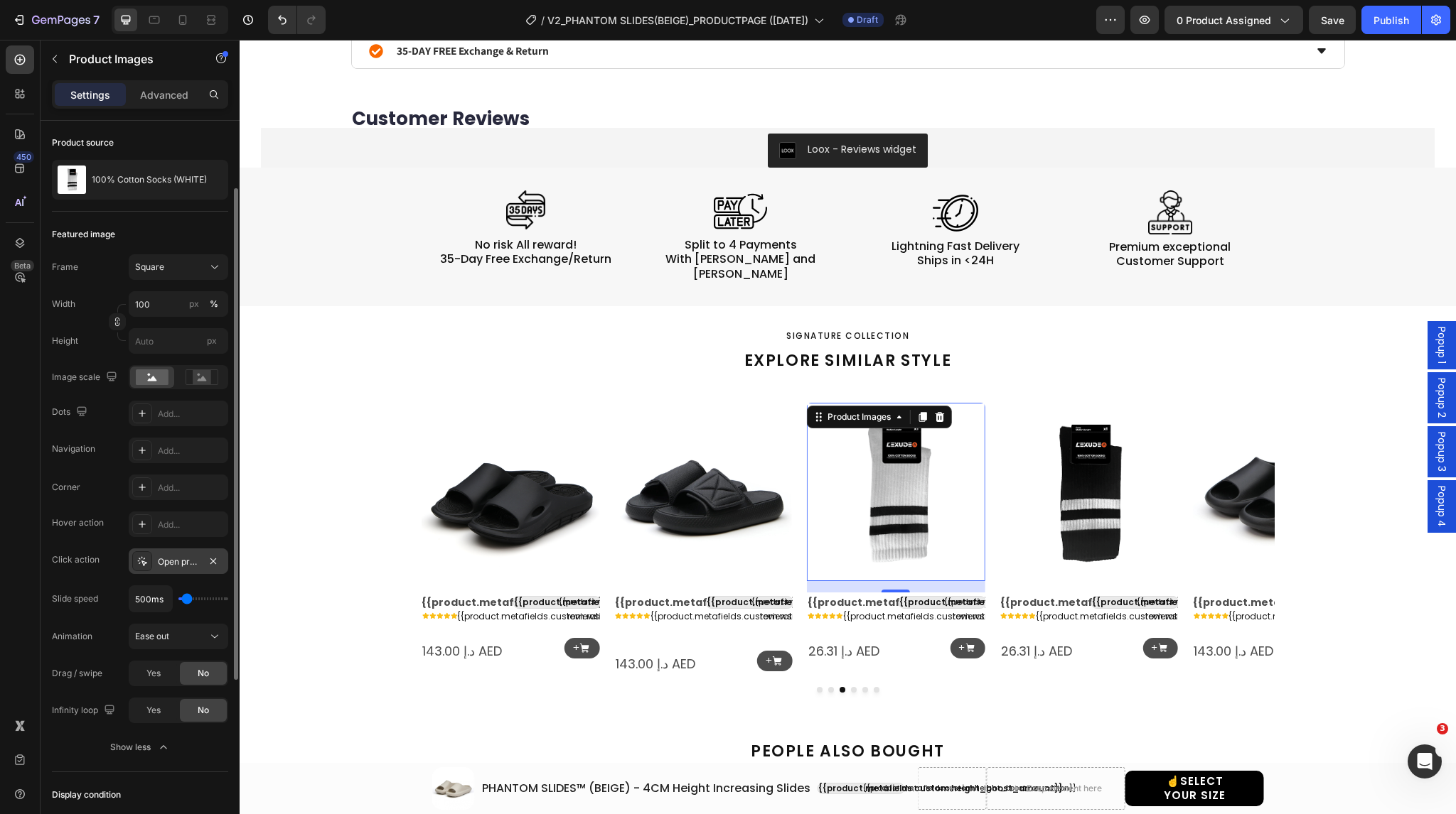
click at [149, 557] on div at bounding box center [142, 561] width 20 height 20
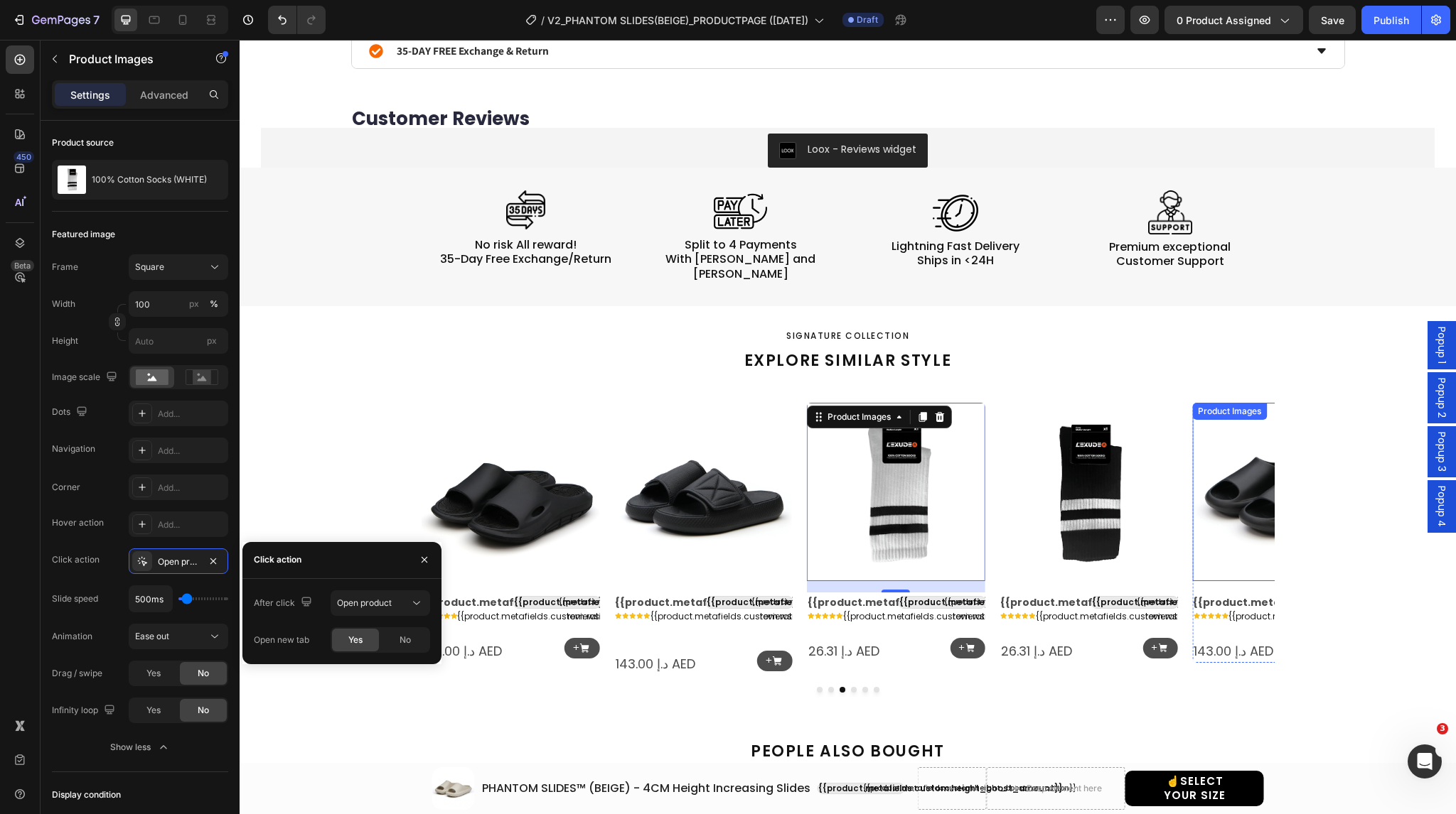
click at [1203, 451] on img at bounding box center [1282, 492] width 178 height 178
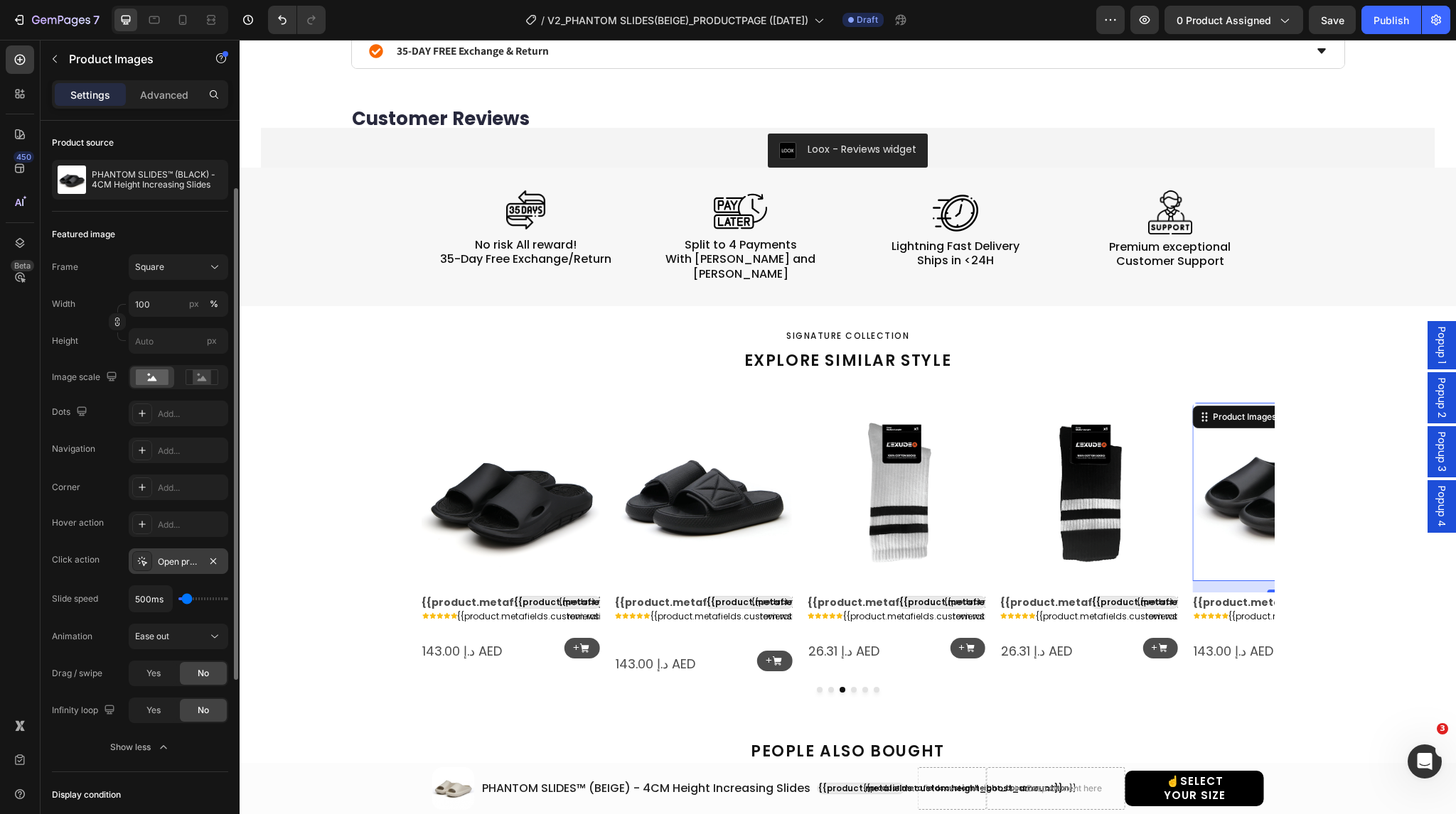
click at [142, 568] on div at bounding box center [142, 561] width 20 height 20
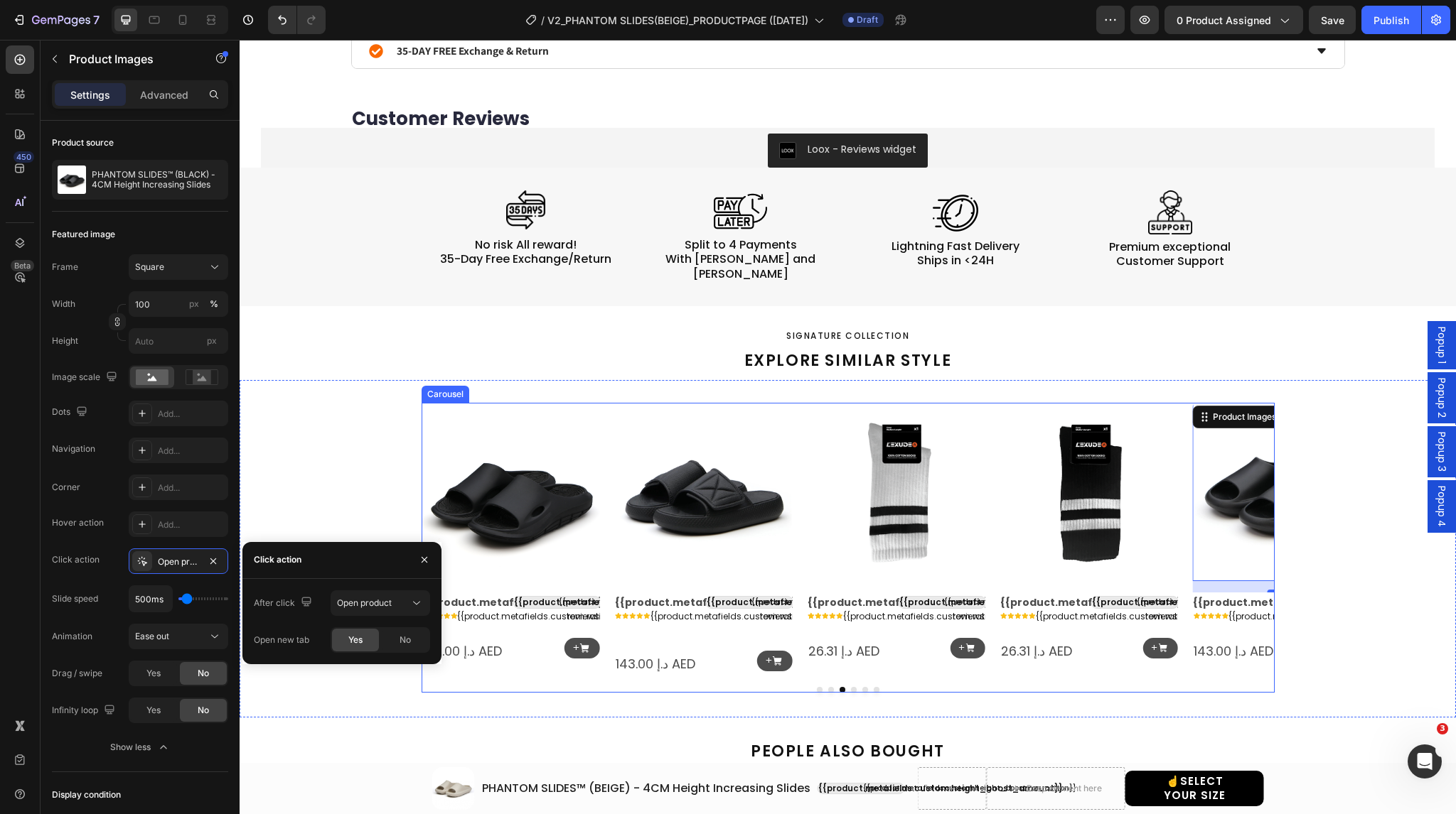
click at [435, 530] on icon "Carousel Back Arrow" at bounding box center [444, 539] width 18 height 18
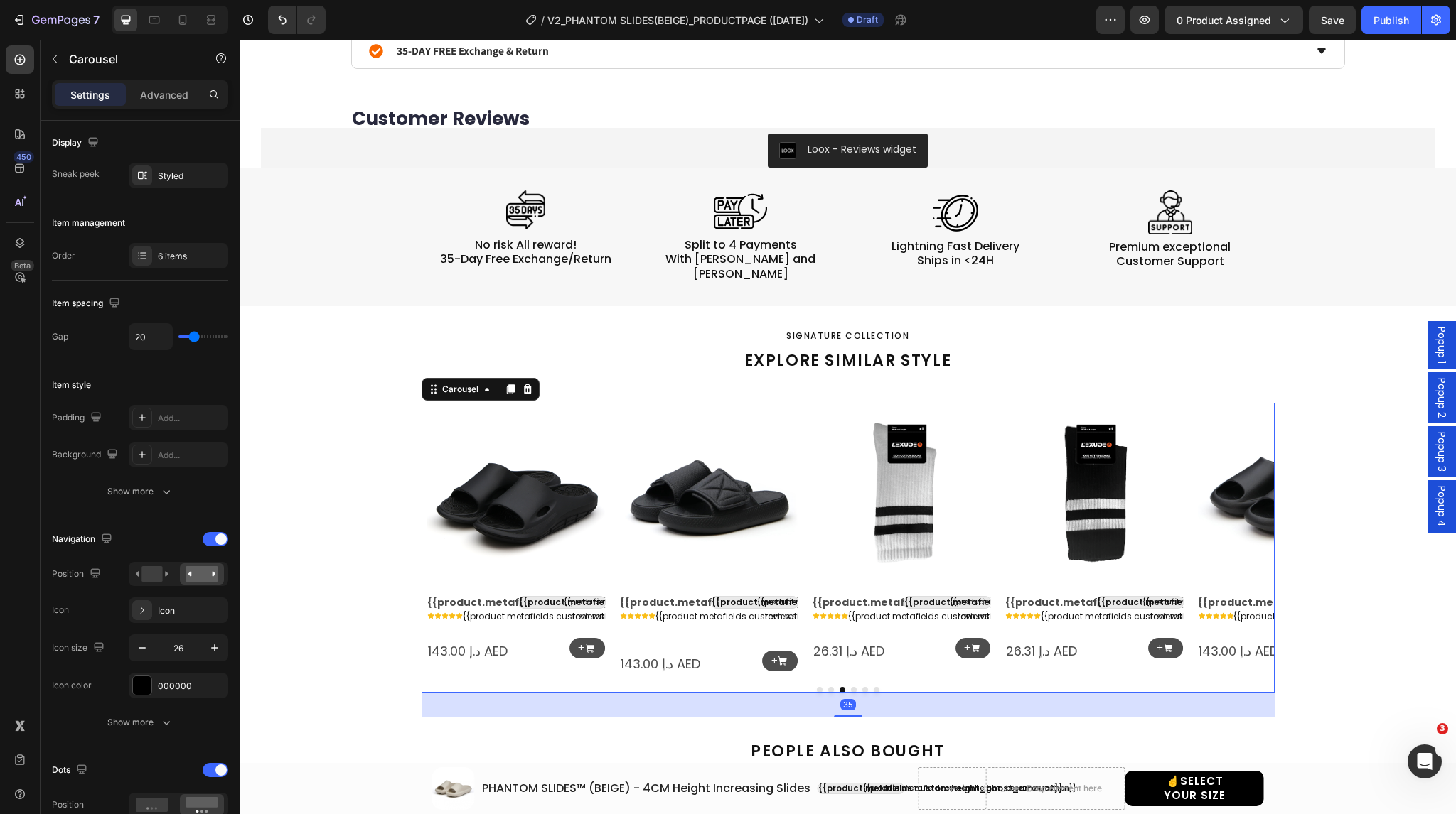
scroll to position [0, 0]
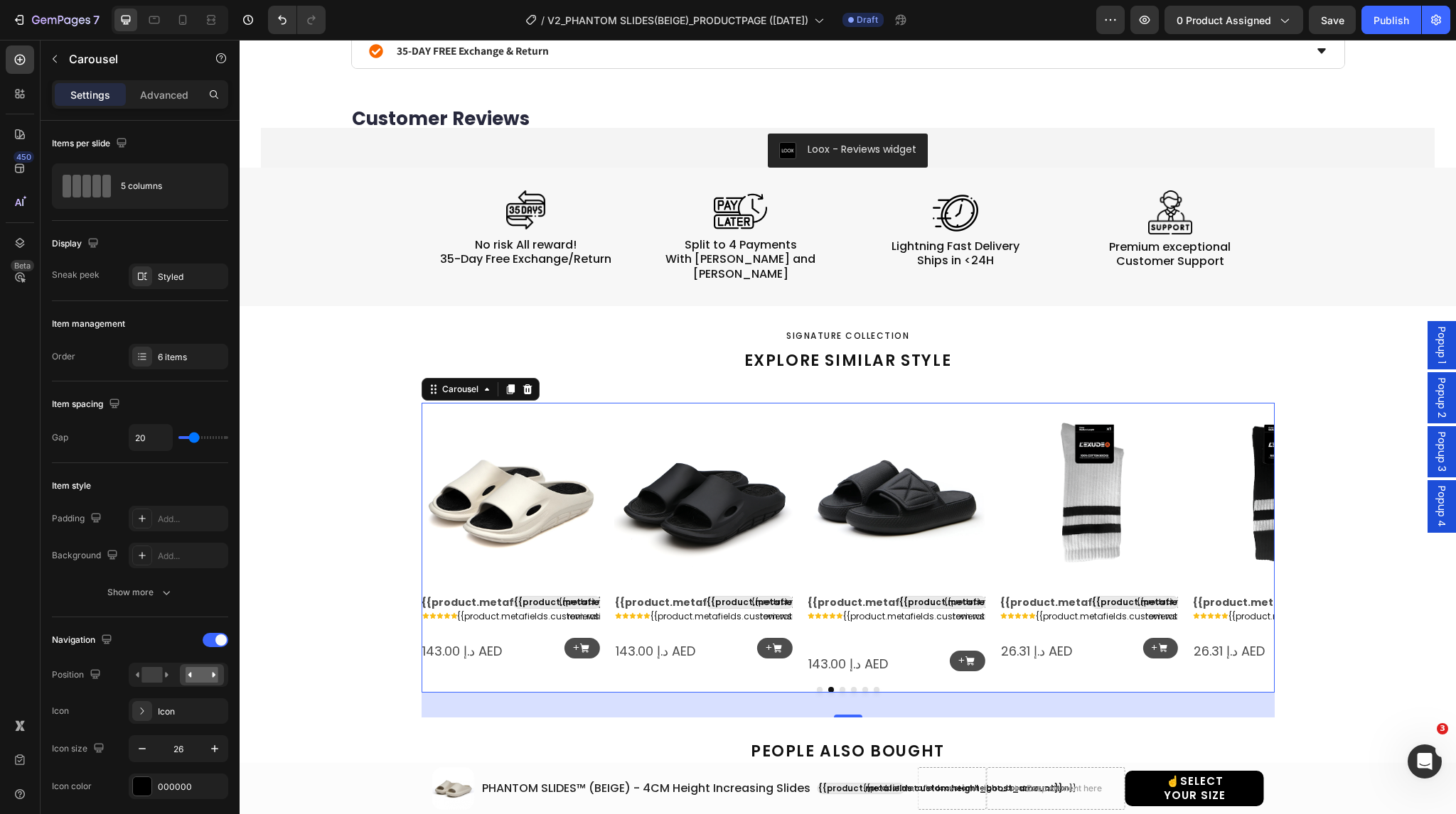
click at [441, 530] on icon "Carousel Back Arrow" at bounding box center [444, 539] width 18 height 18
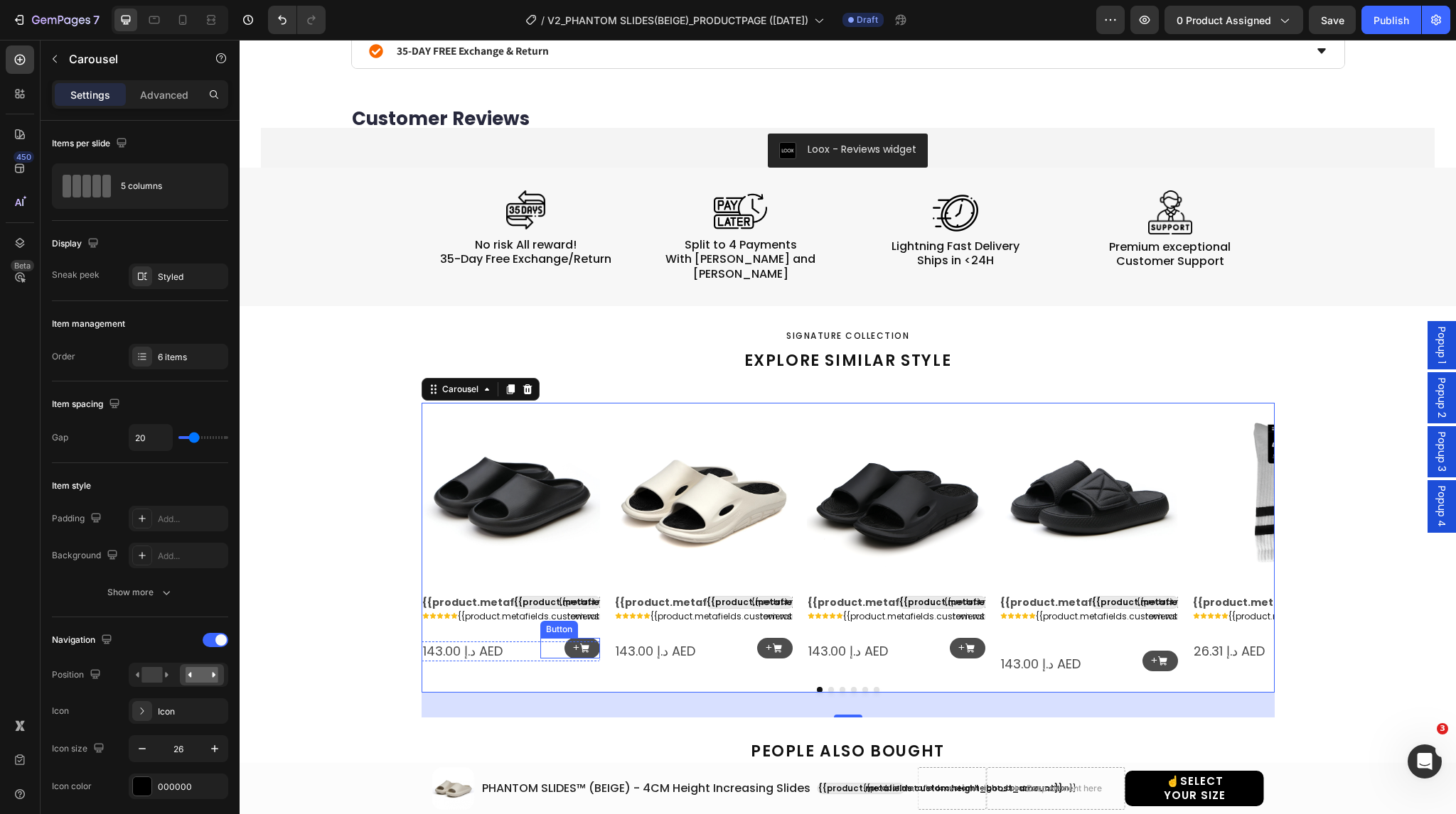
click at [556, 638] on div "+ Button" at bounding box center [570, 648] width 59 height 21
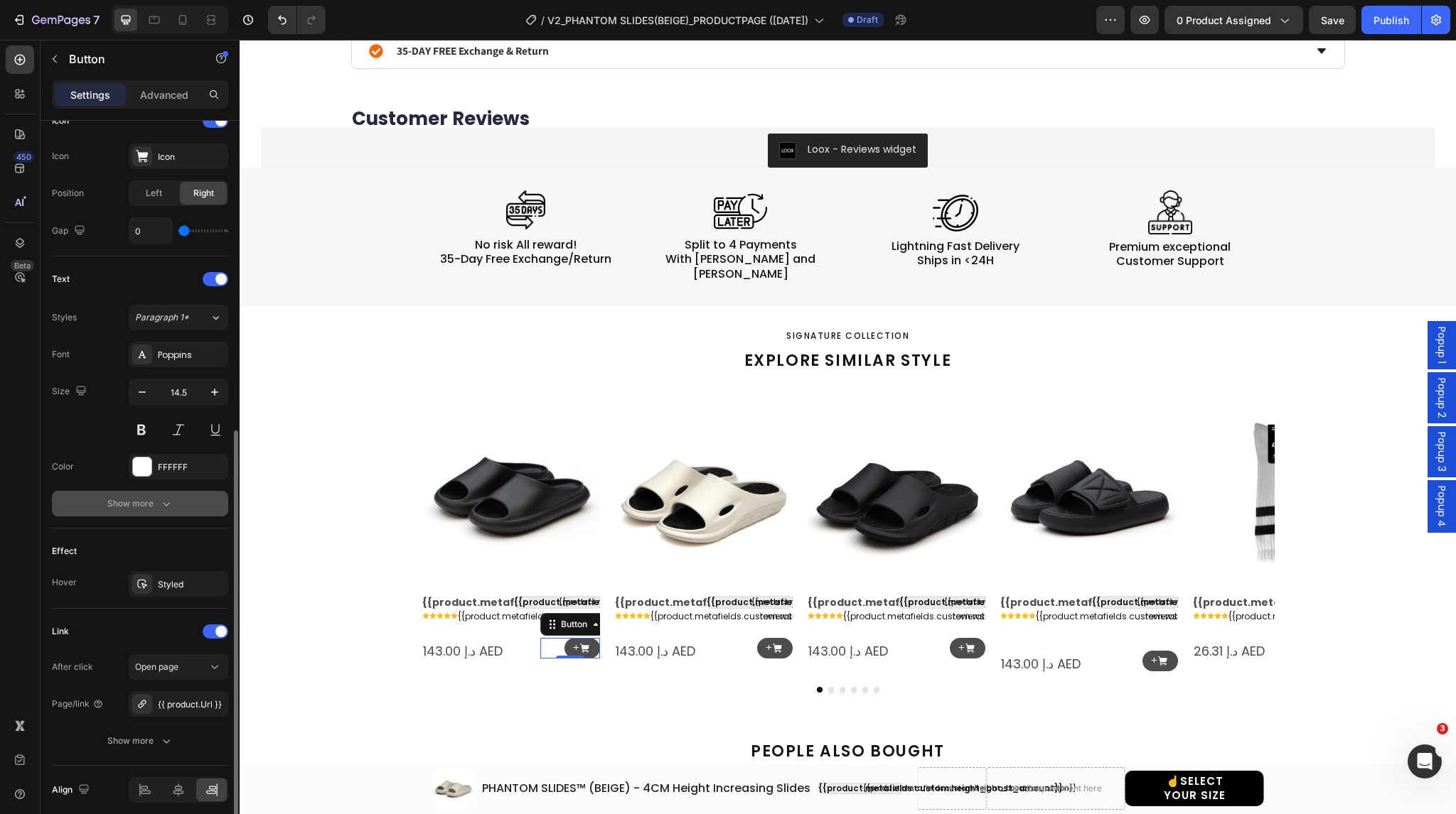
scroll to position [506, 0]
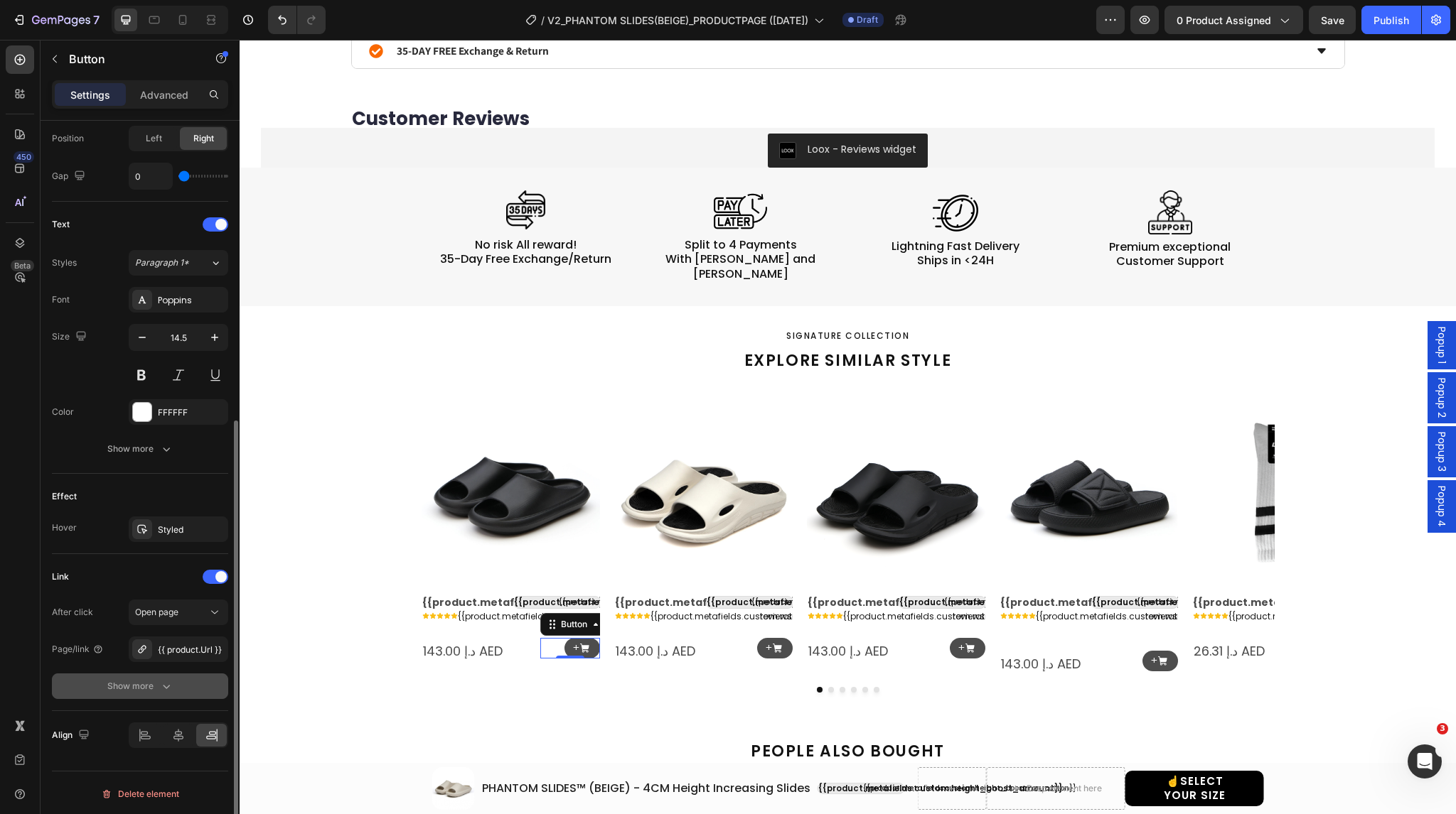
click at [157, 689] on div "Show more" at bounding box center [140, 686] width 66 height 14
click at [146, 688] on span "Yes" at bounding box center [153, 686] width 14 height 13
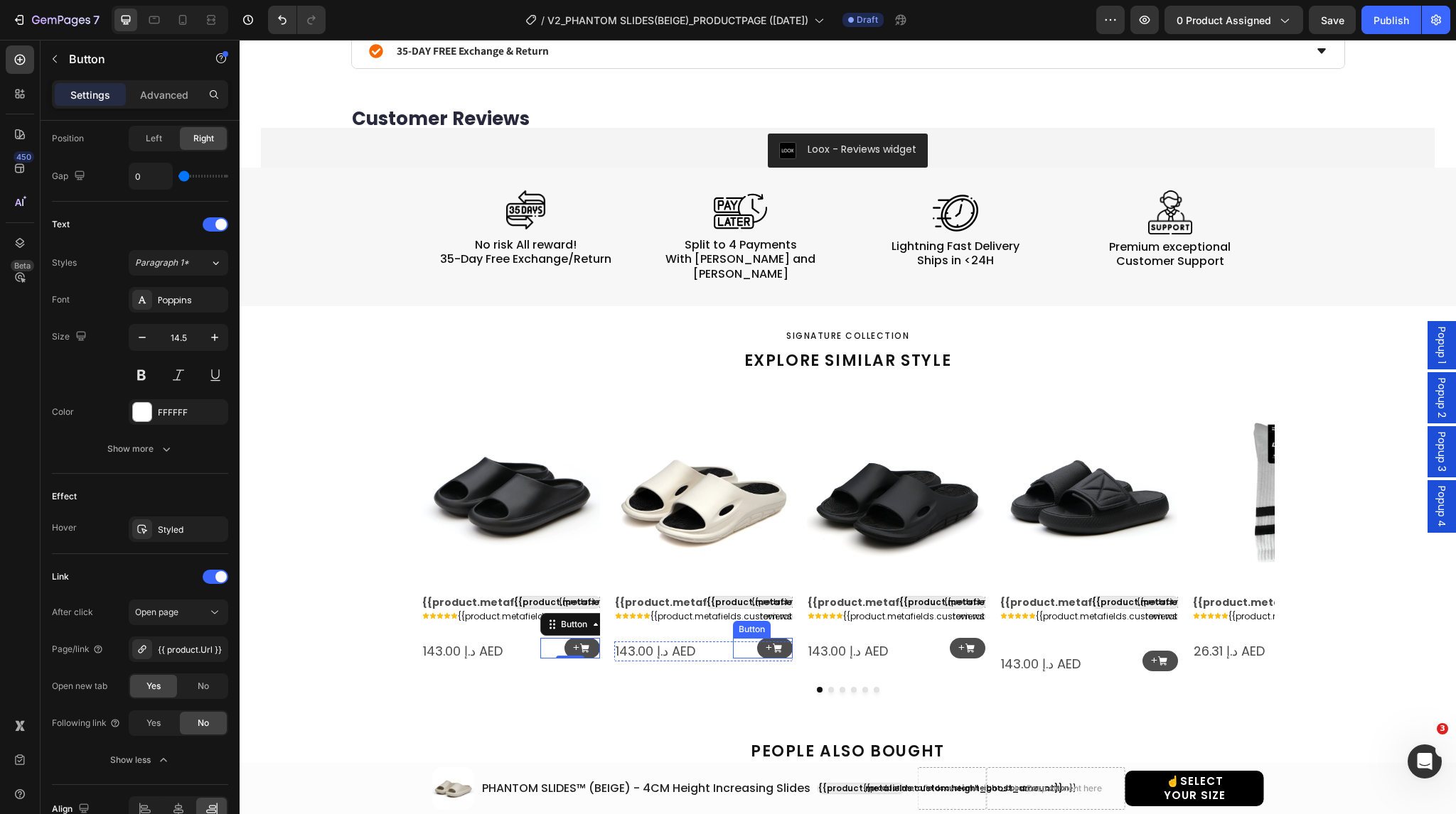
click at [747, 638] on div "+ Button" at bounding box center [763, 648] width 59 height 21
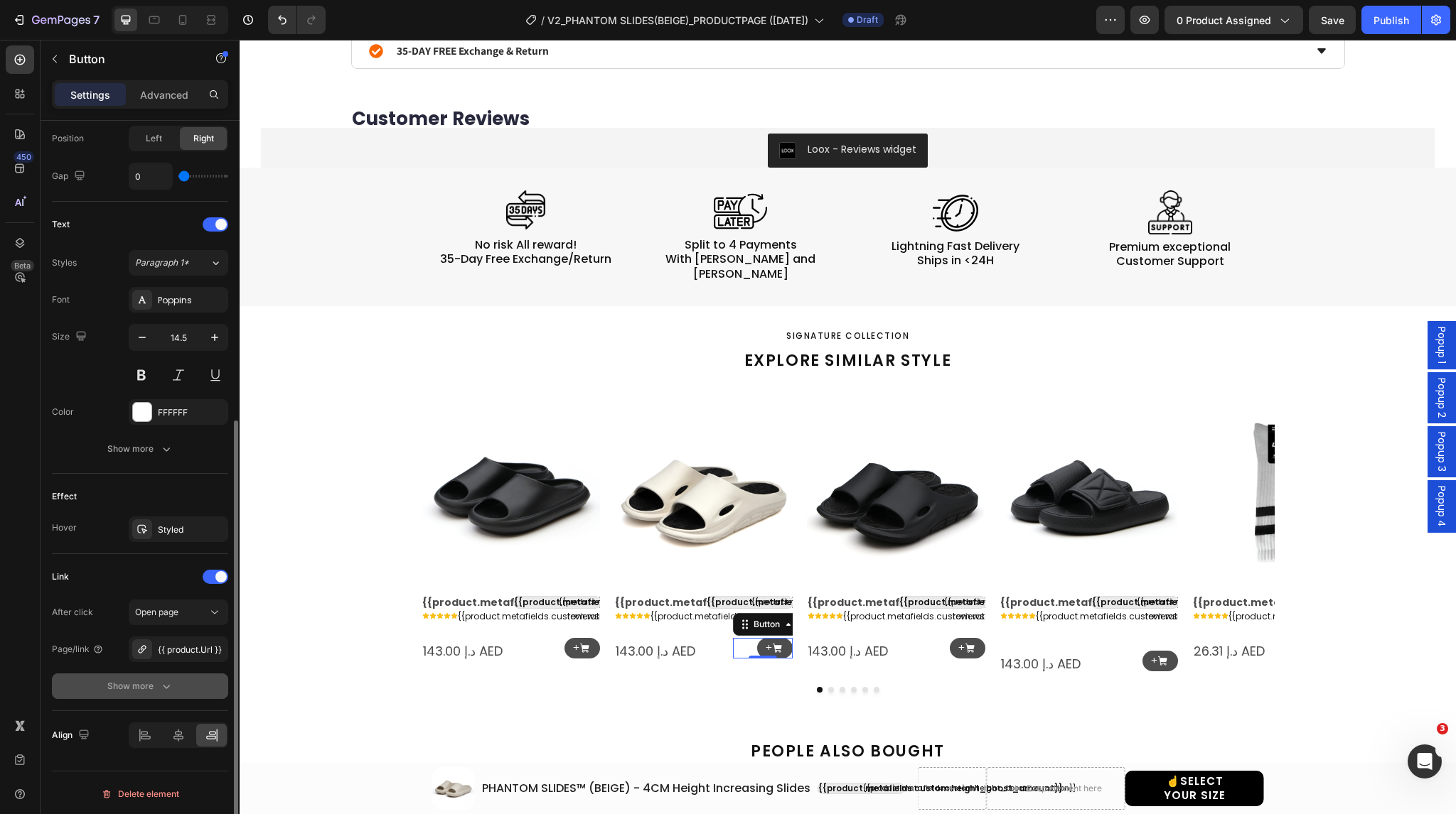
click at [133, 691] on div "Show more" at bounding box center [140, 686] width 66 height 14
click at [165, 689] on div "Yes" at bounding box center [154, 687] width 47 height 23
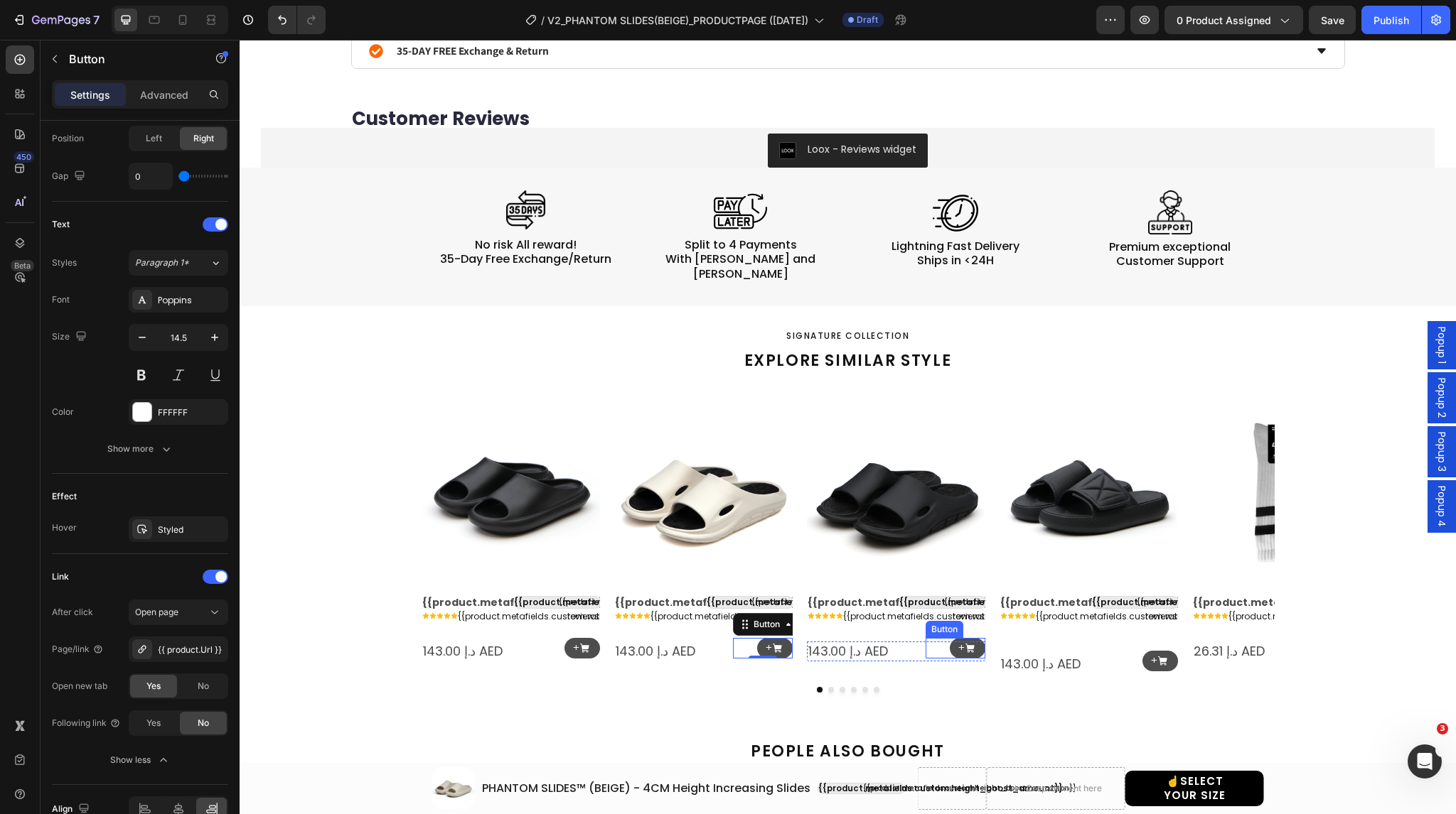
click at [933, 638] on div "+ Button" at bounding box center [955, 648] width 59 height 21
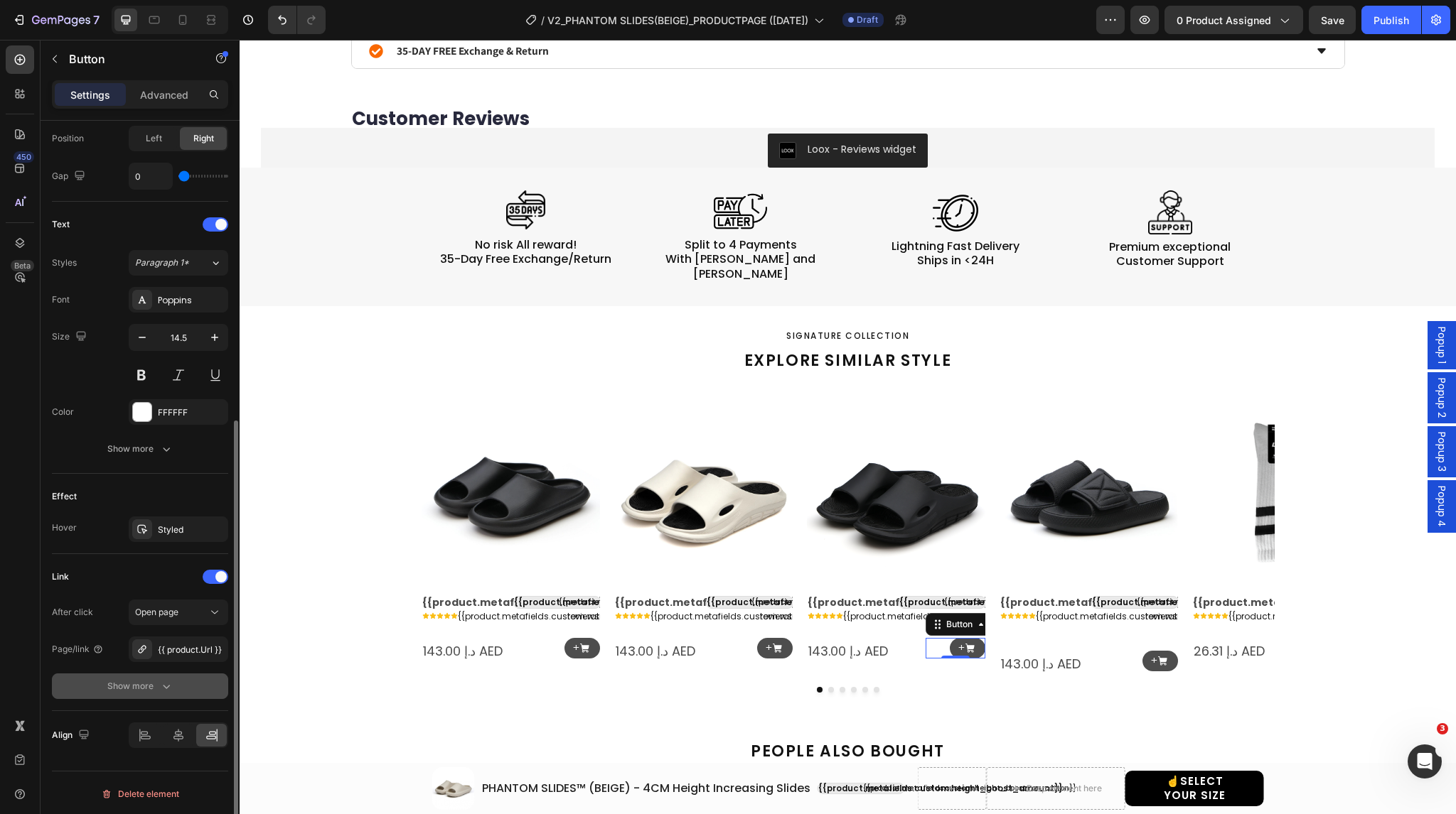
click at [136, 686] on div "Show more" at bounding box center [140, 686] width 66 height 14
click at [152, 685] on span "Yes" at bounding box center [153, 686] width 14 height 13
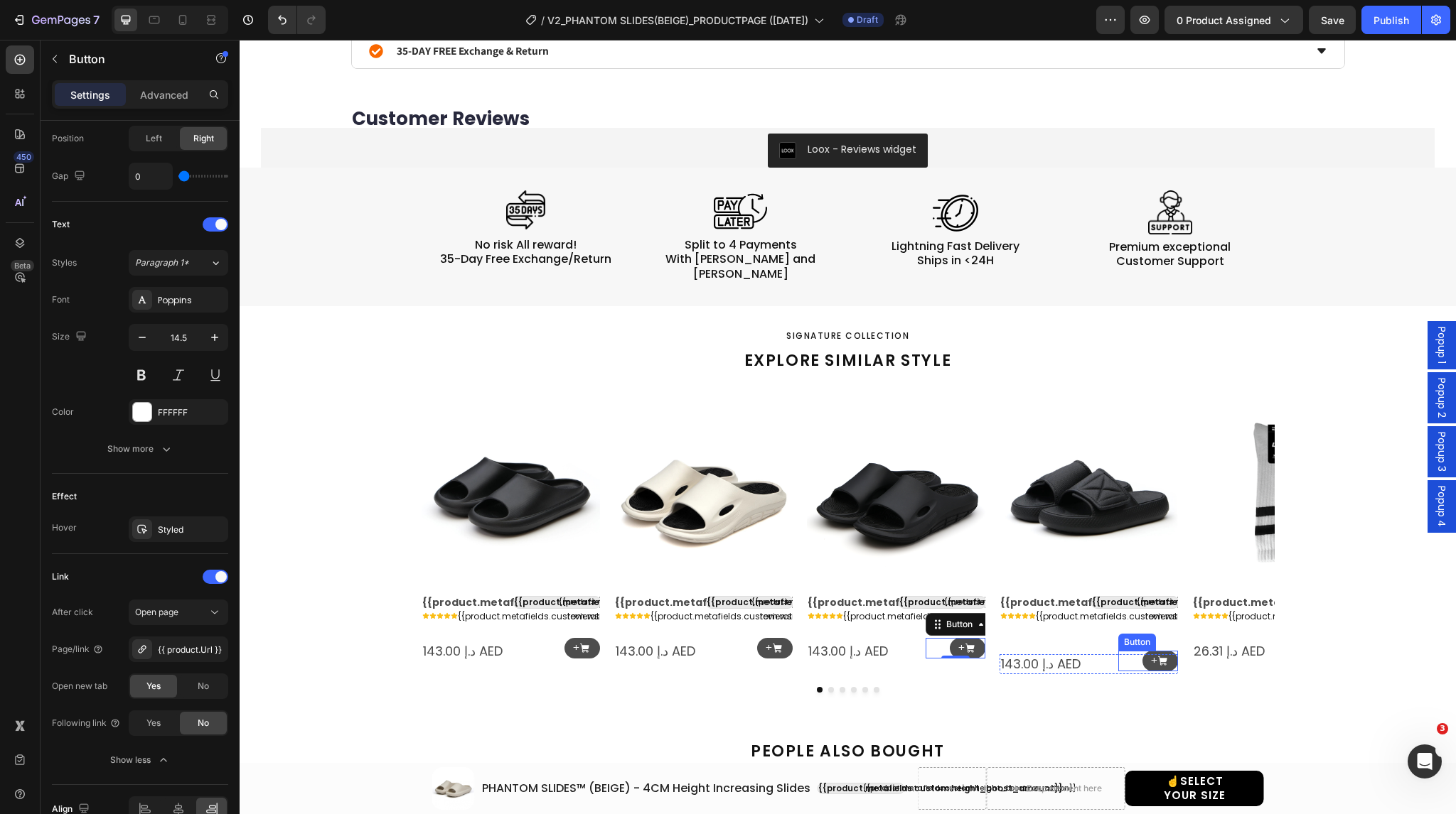
click at [1129, 651] on div "+ Button" at bounding box center [1148, 661] width 59 height 21
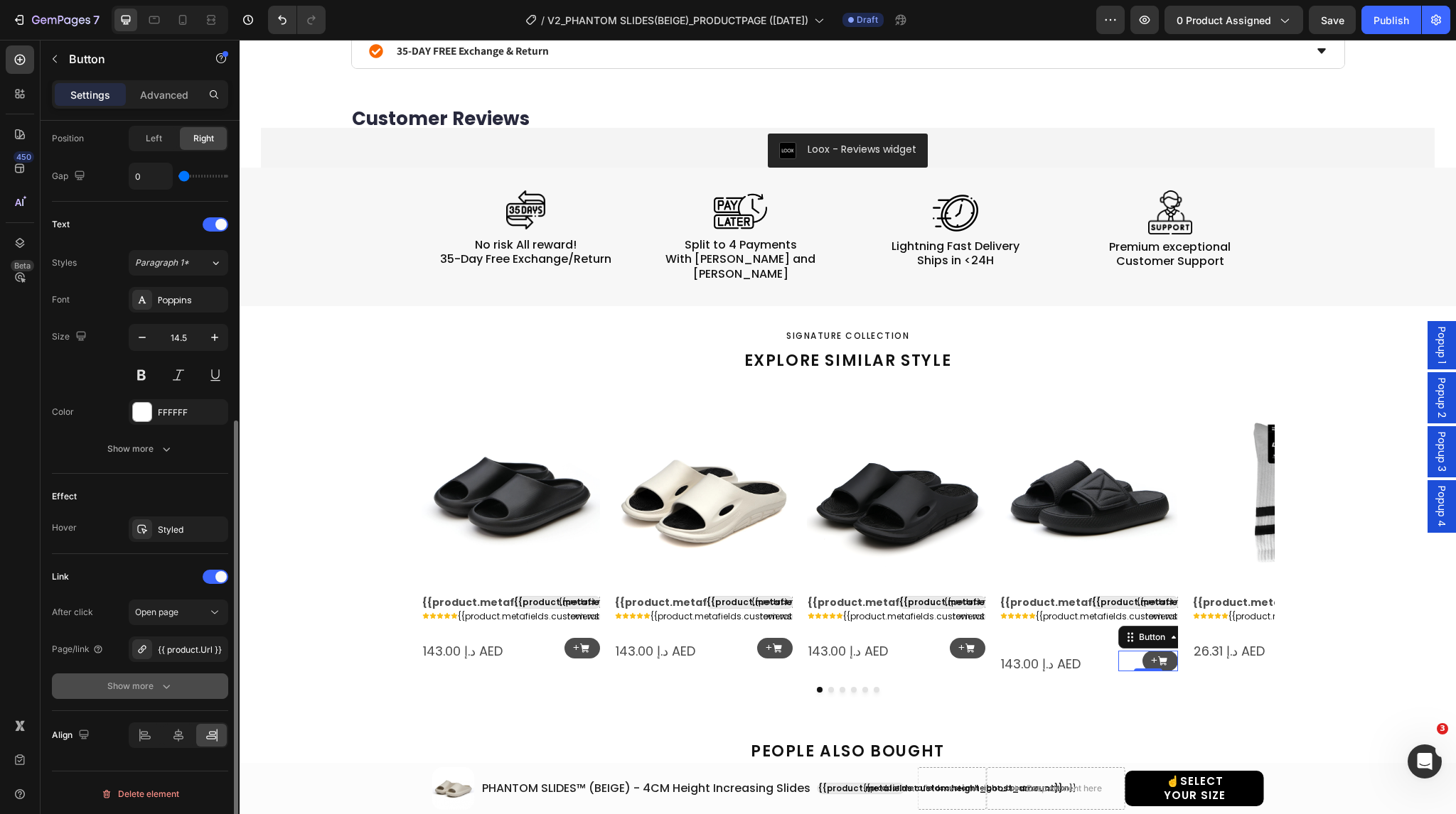
click at [174, 682] on button "Show more" at bounding box center [139, 687] width 176 height 26
click at [152, 682] on span "Yes" at bounding box center [153, 686] width 14 height 13
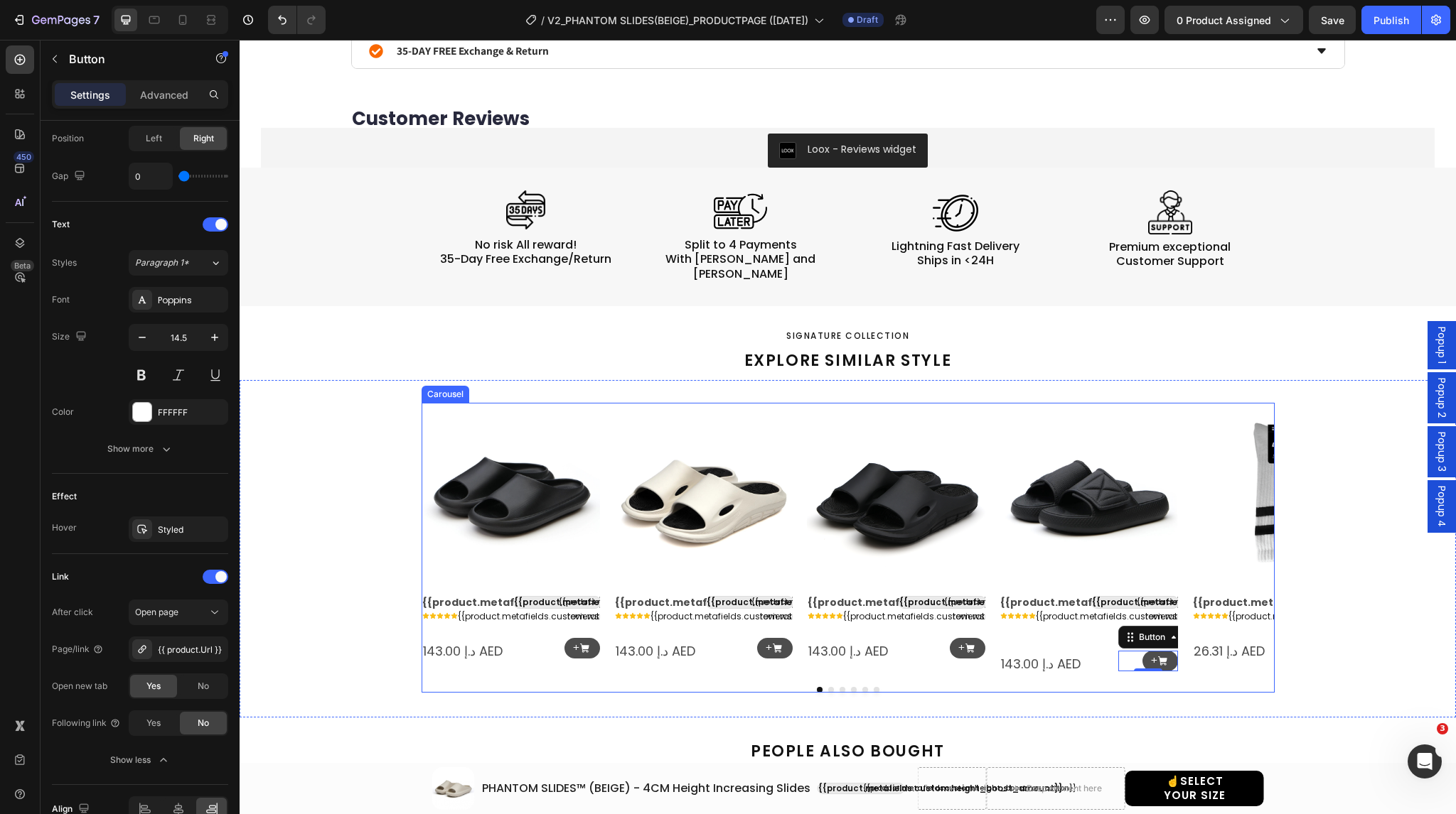
click at [1246, 531] on icon "Carousel Next Arrow" at bounding box center [1252, 539] width 18 height 18
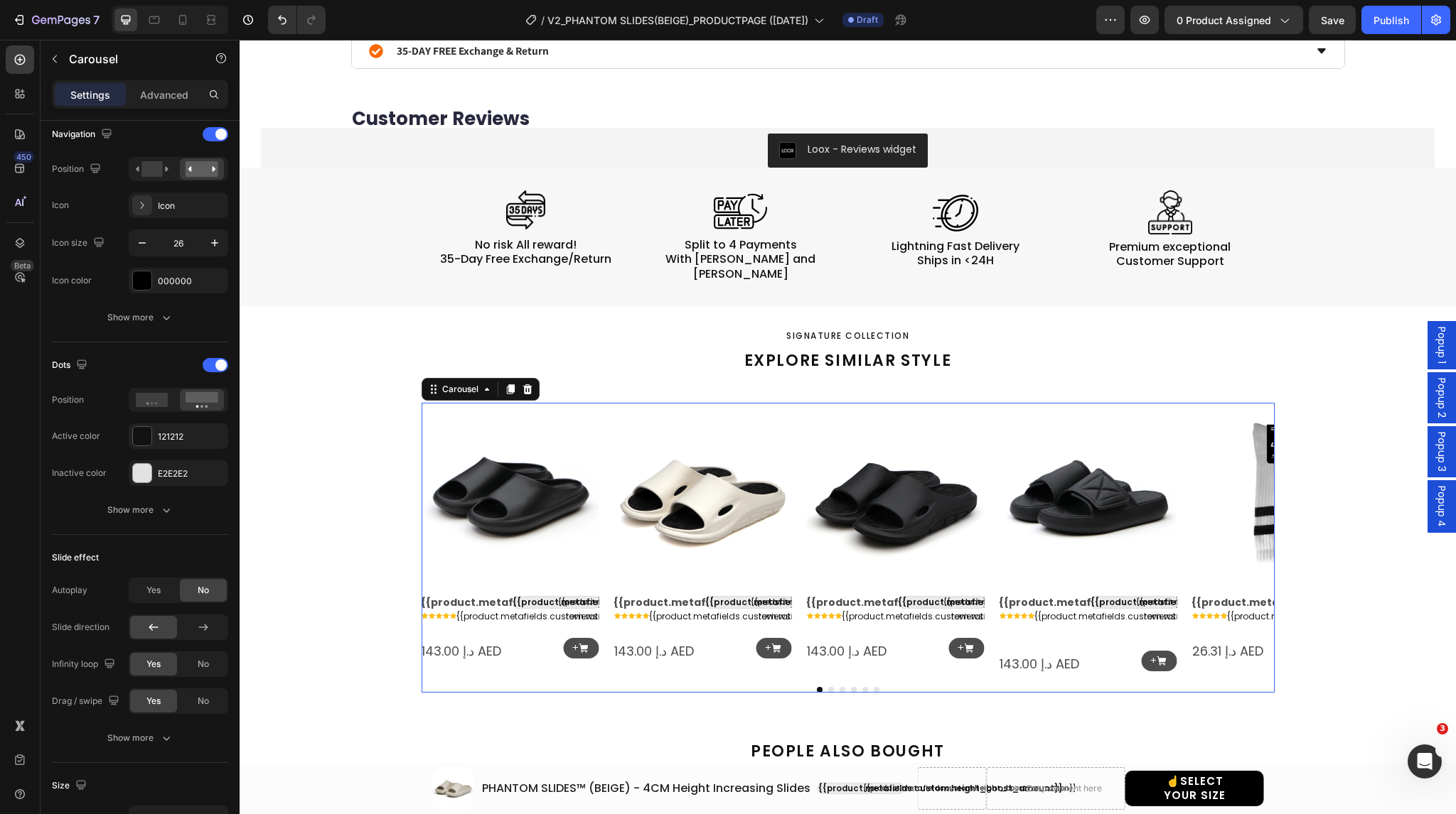
scroll to position [0, 0]
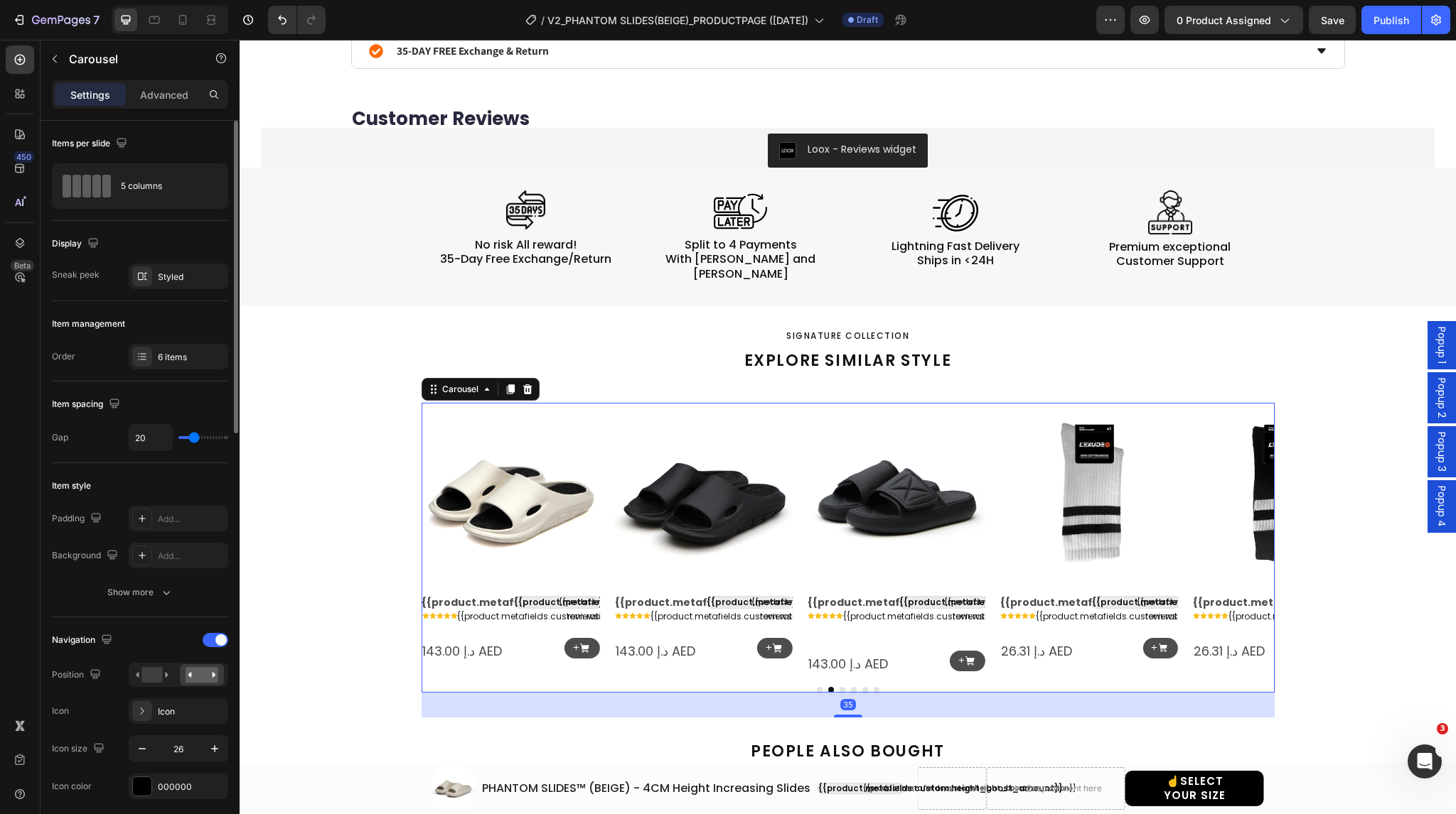
click at [1246, 531] on icon "Carousel Next Arrow" at bounding box center [1252, 539] width 18 height 18
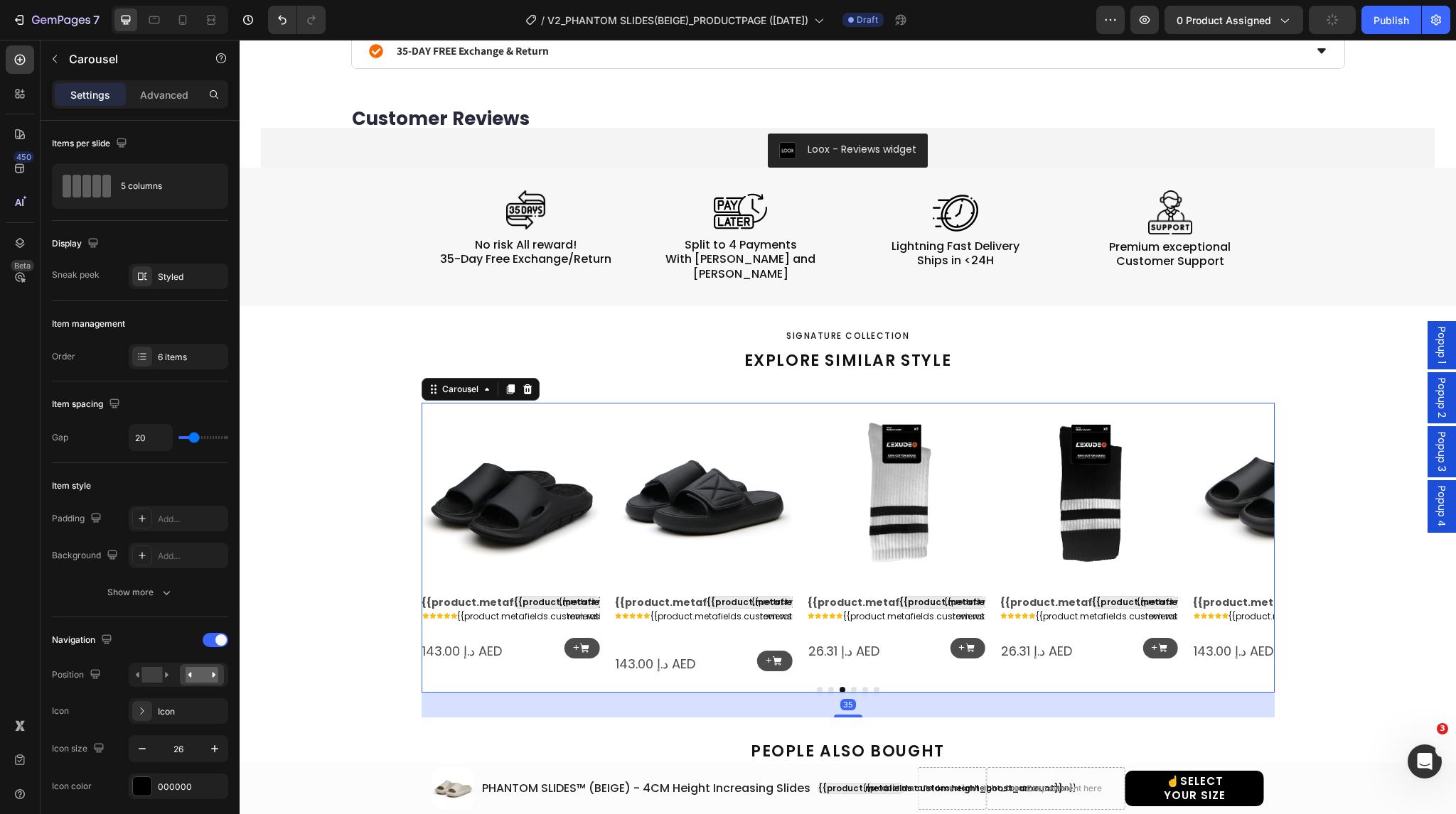
click at [1245, 531] on icon "Carousel Next Arrow" at bounding box center [1252, 539] width 18 height 18
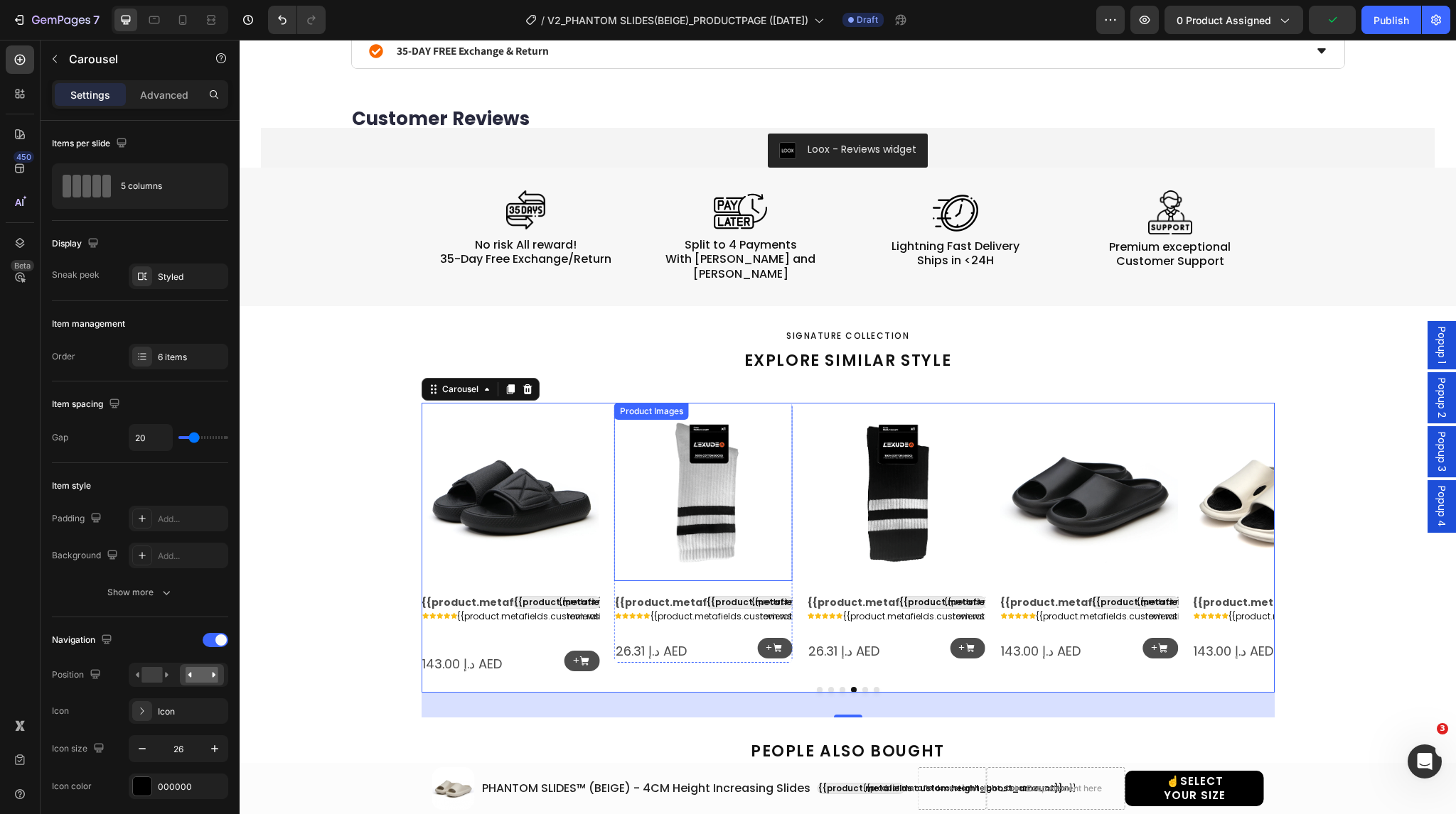
click at [683, 493] on img at bounding box center [703, 492] width 178 height 178
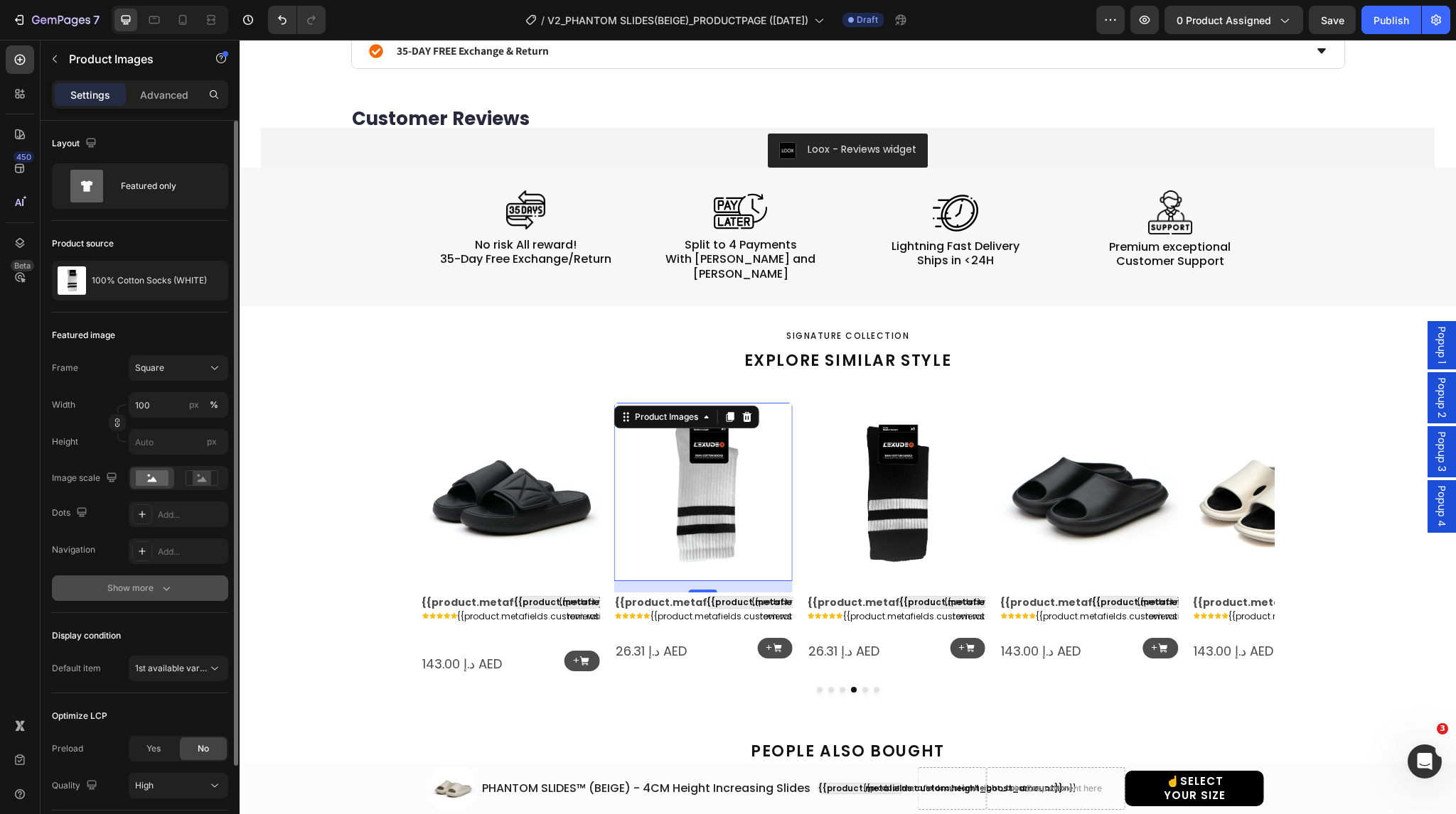
click at [133, 589] on div "Show more" at bounding box center [140, 588] width 66 height 14
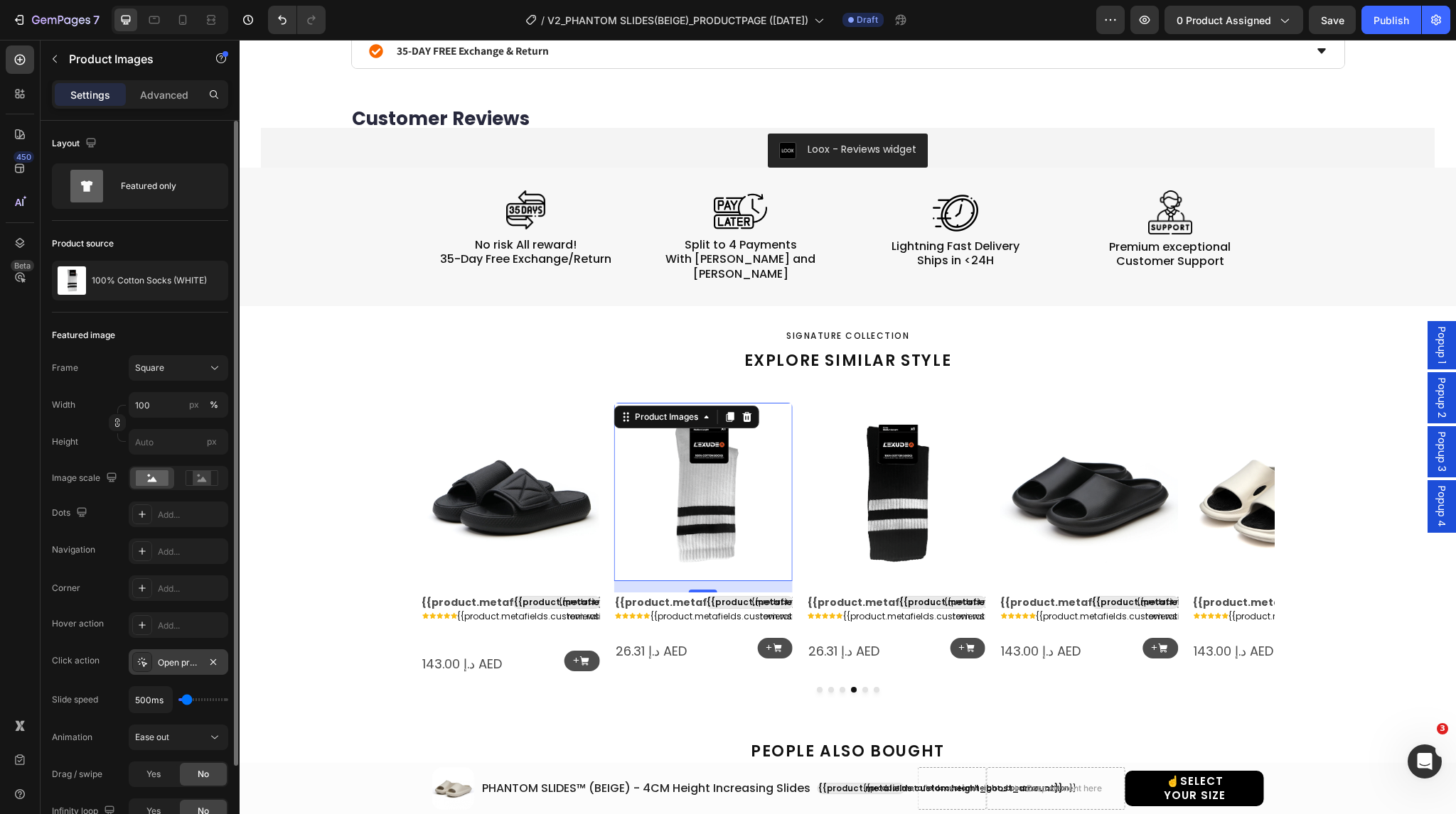
click at [145, 659] on icon at bounding box center [142, 662] width 11 height 11
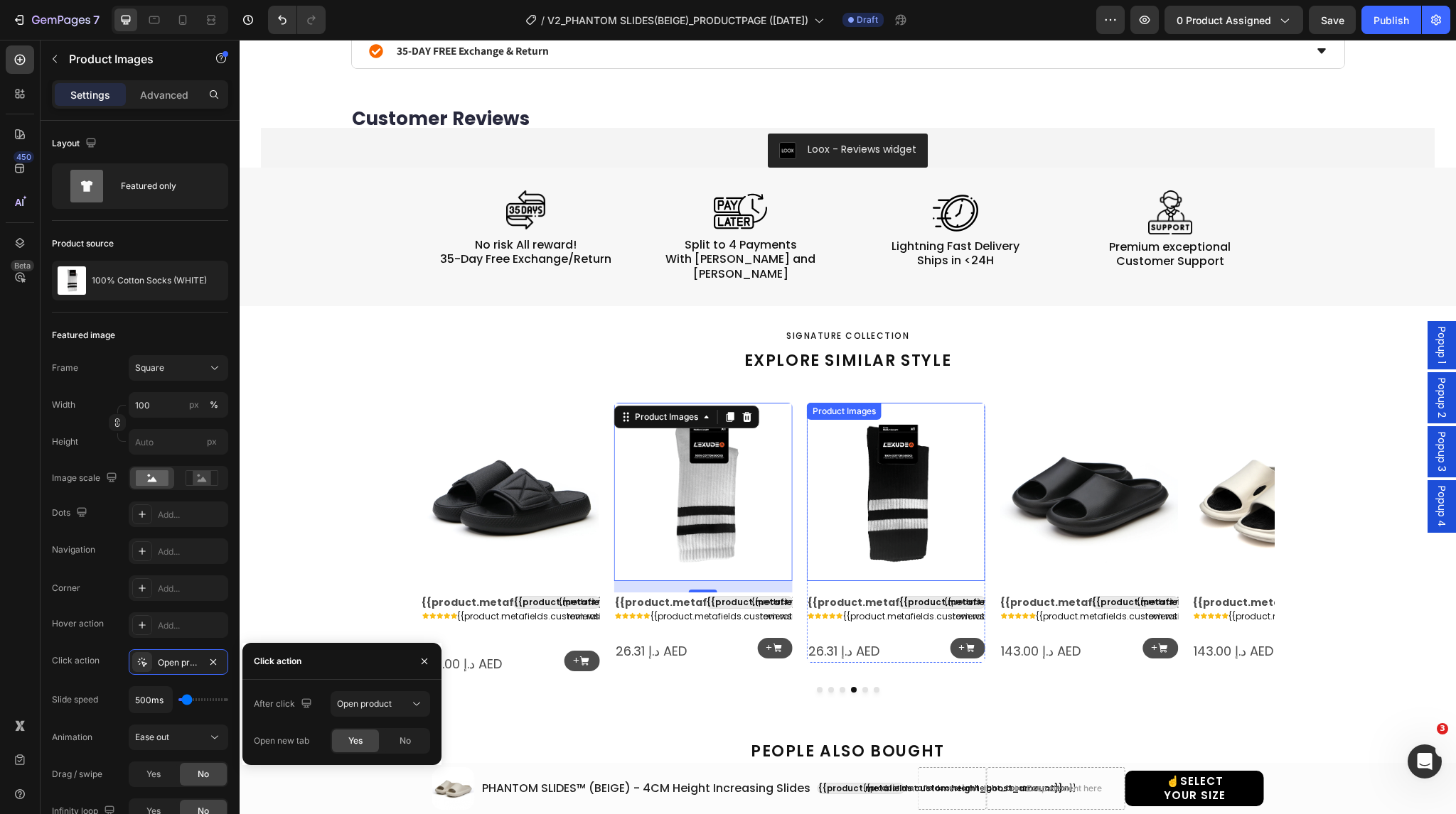
click at [881, 474] on img at bounding box center [896, 492] width 178 height 178
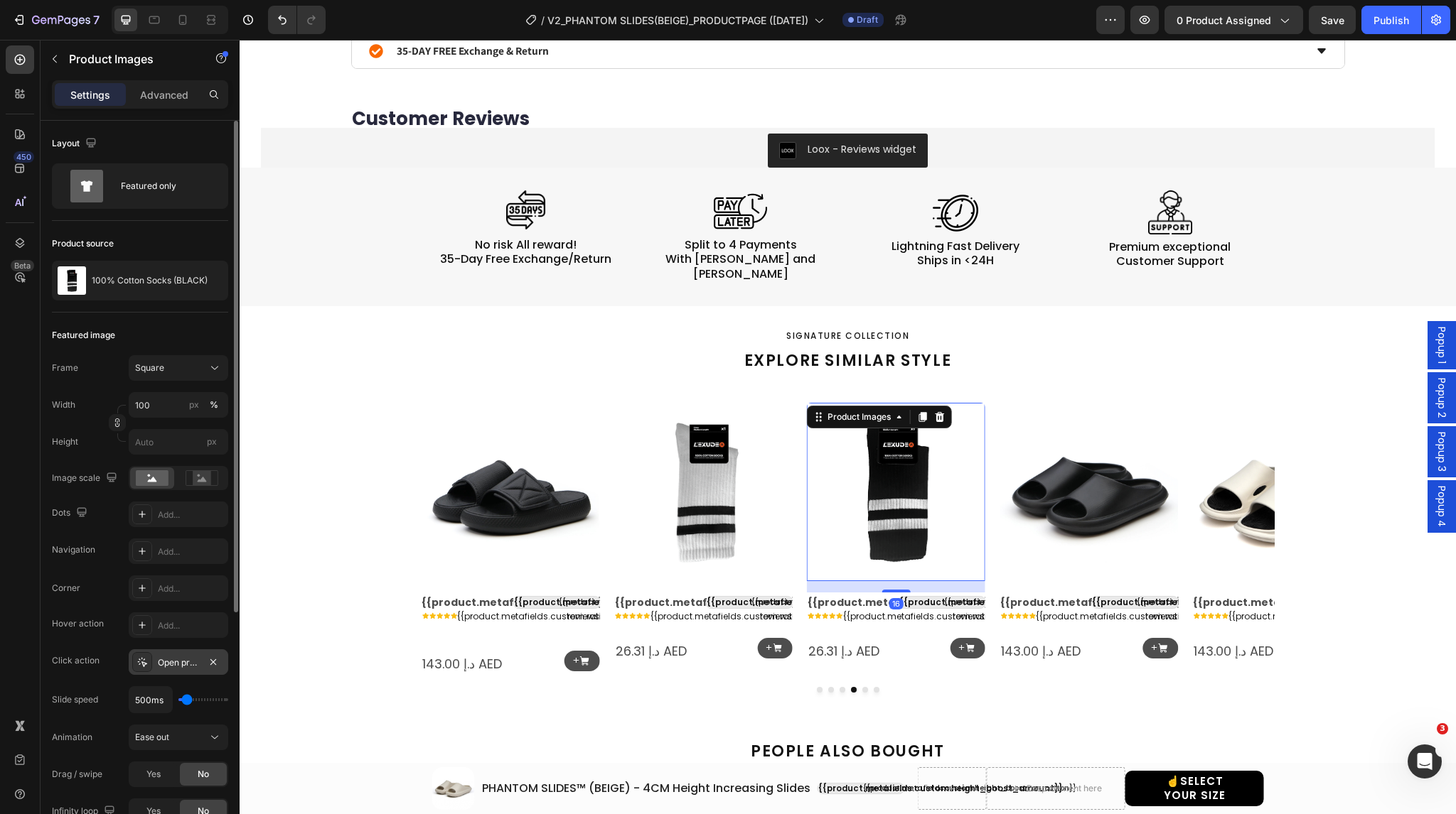
click at [136, 656] on icon at bounding box center [142, 662] width 11 height 11
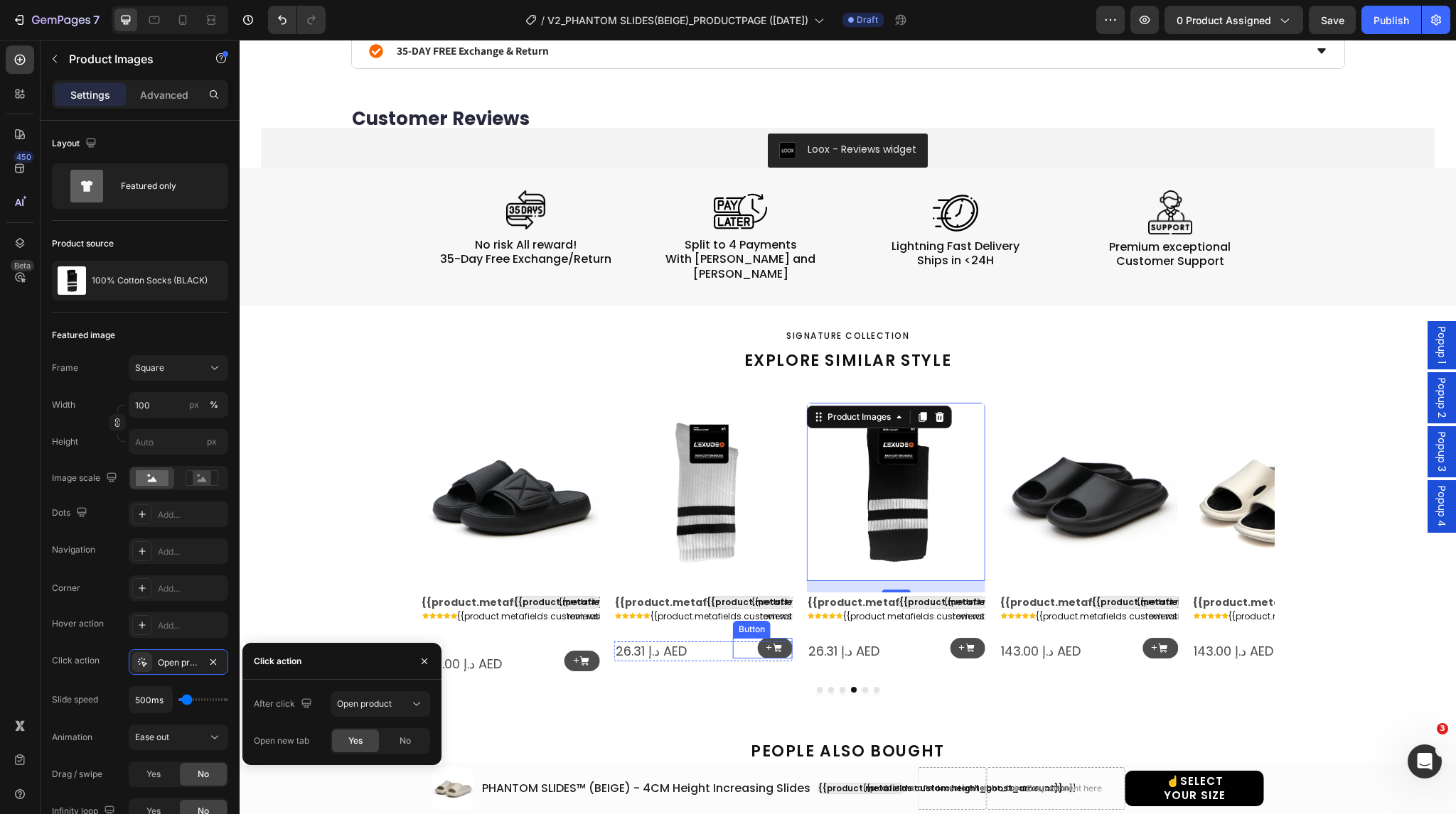
click at [741, 638] on div "+ Button" at bounding box center [763, 648] width 59 height 21
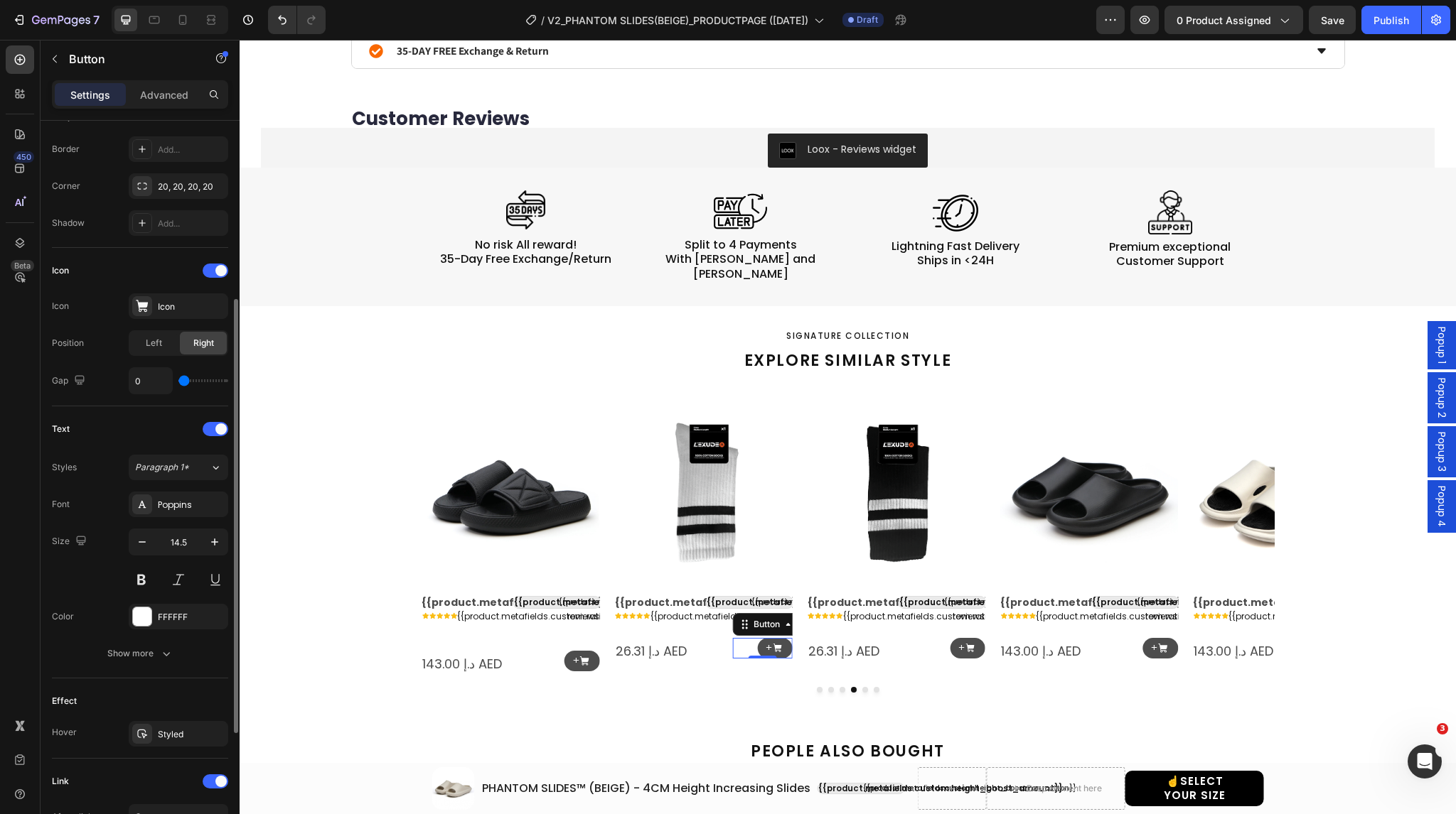
scroll to position [480, 0]
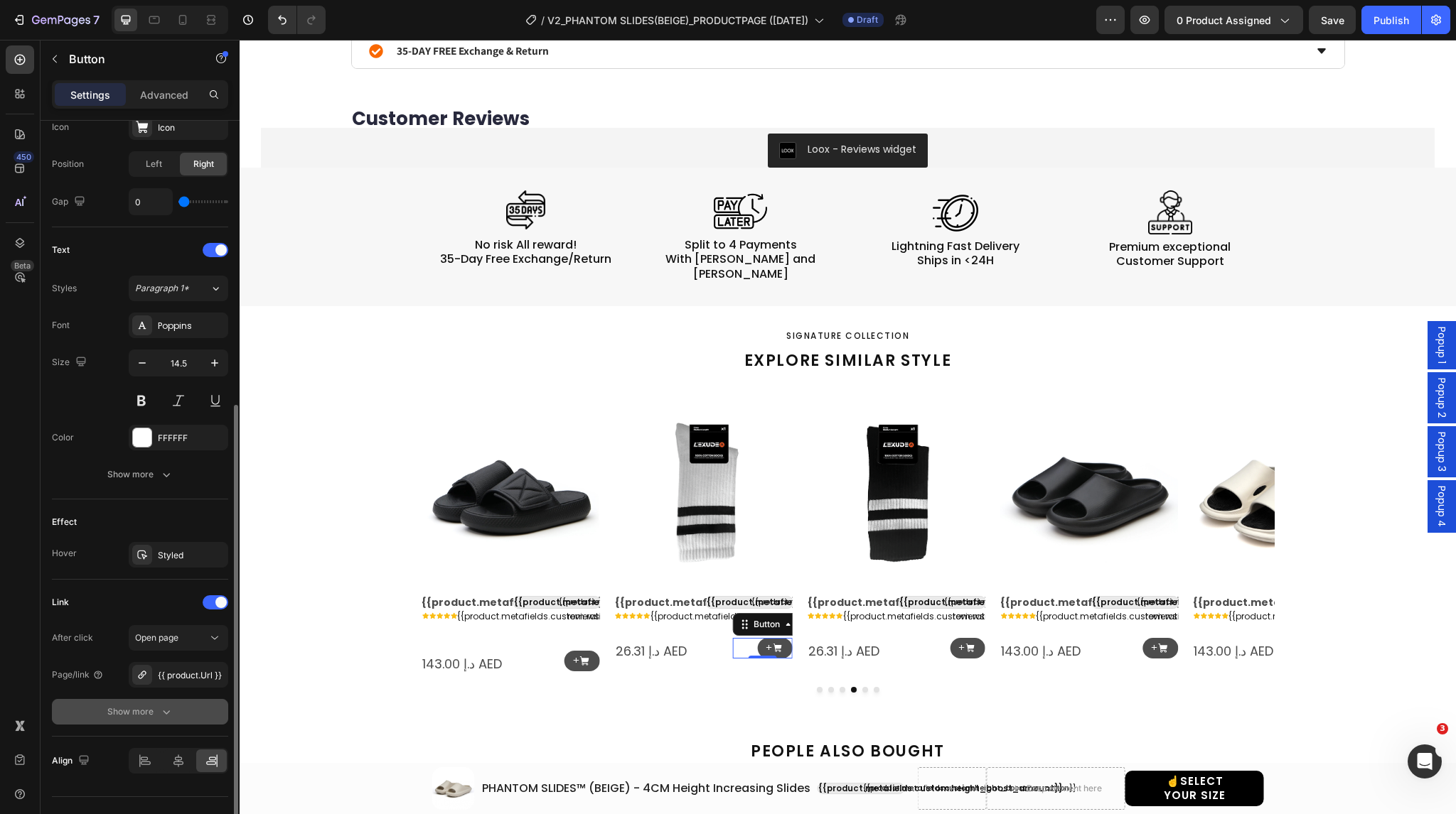
click at [139, 705] on div "Show more" at bounding box center [140, 712] width 66 height 14
click at [147, 714] on span "Yes" at bounding box center [153, 712] width 14 height 13
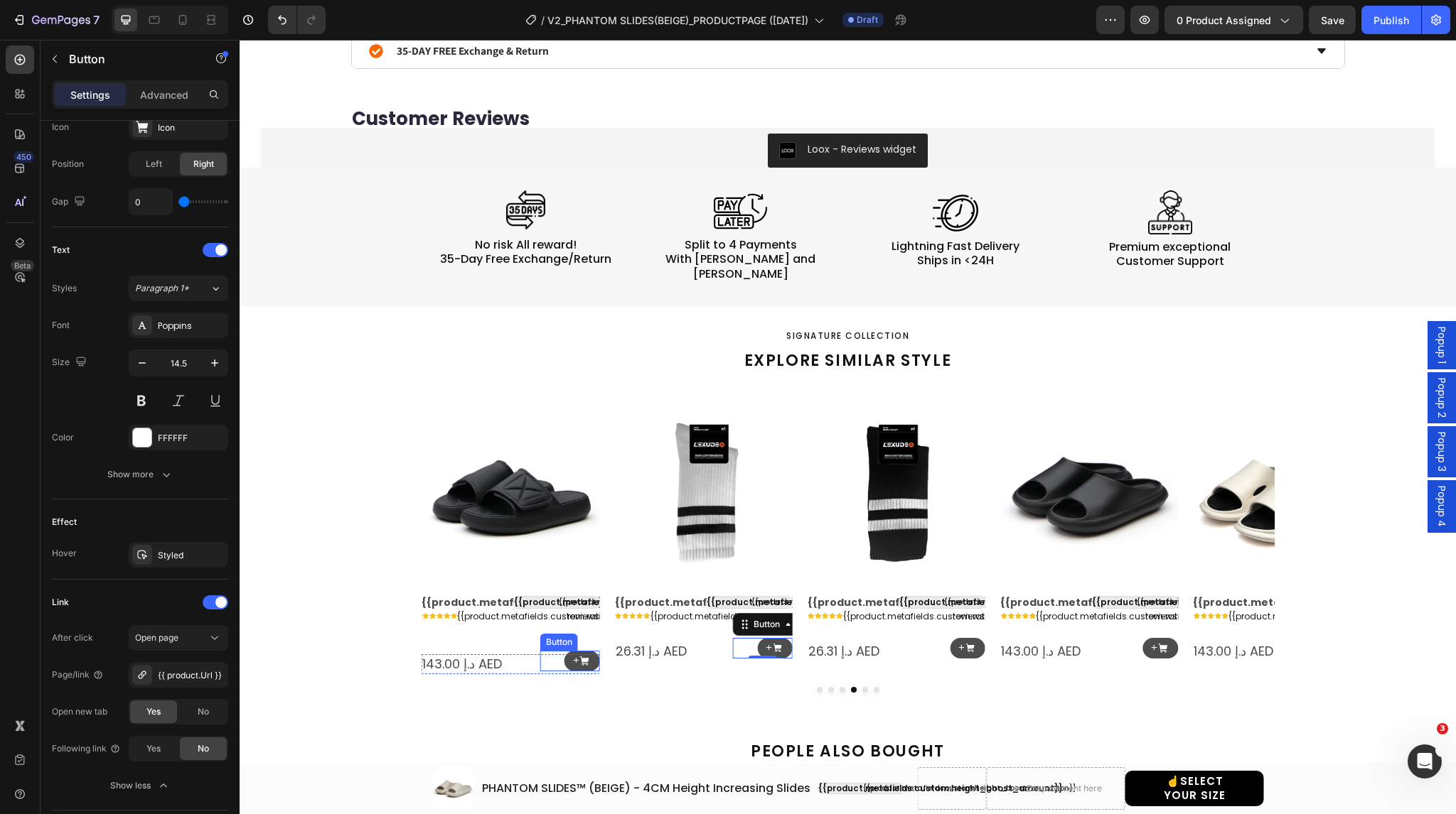
click at [555, 651] on div "+ Button" at bounding box center [570, 661] width 59 height 21
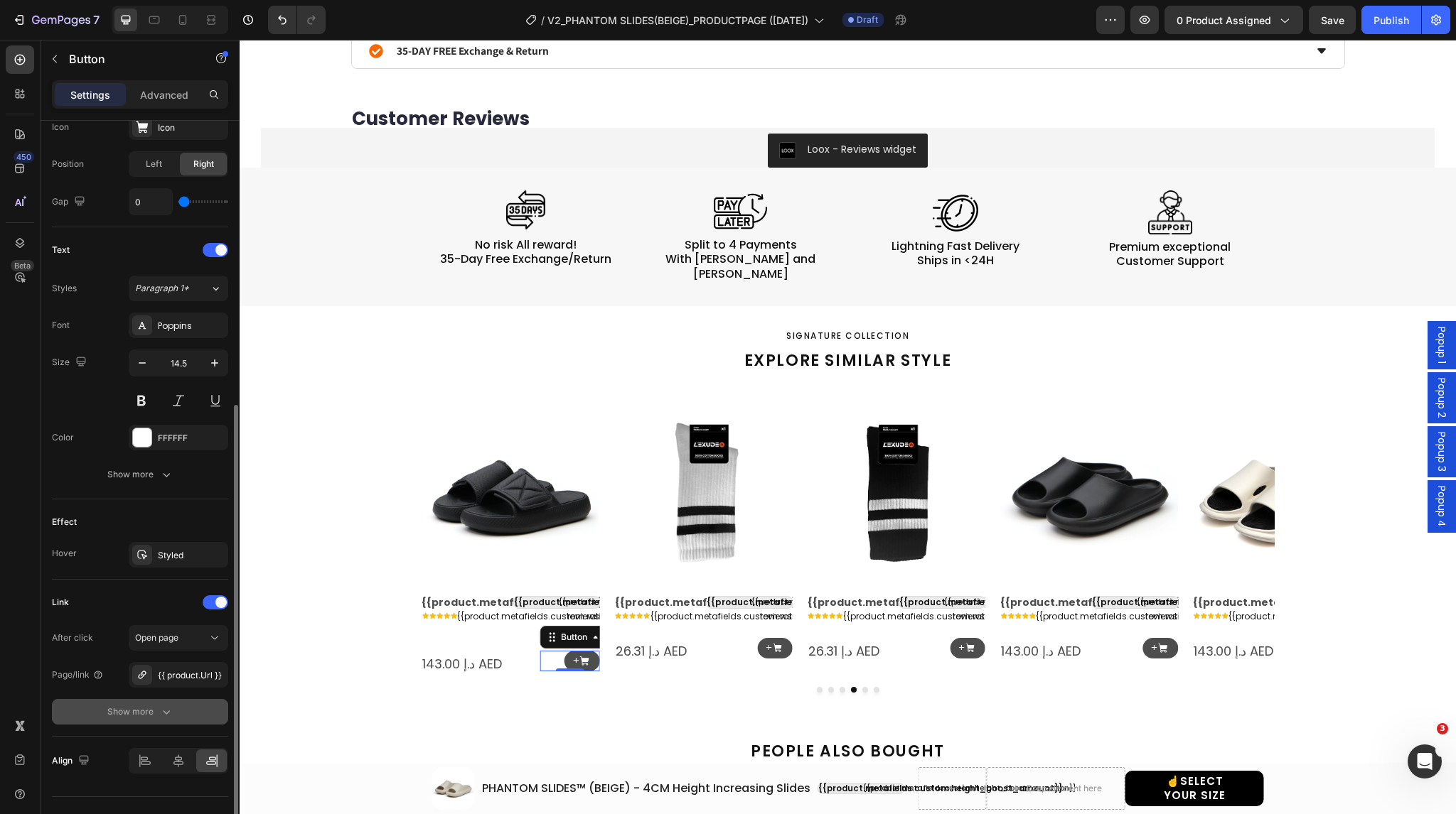
click at [196, 702] on button "Show more" at bounding box center [139, 712] width 176 height 26
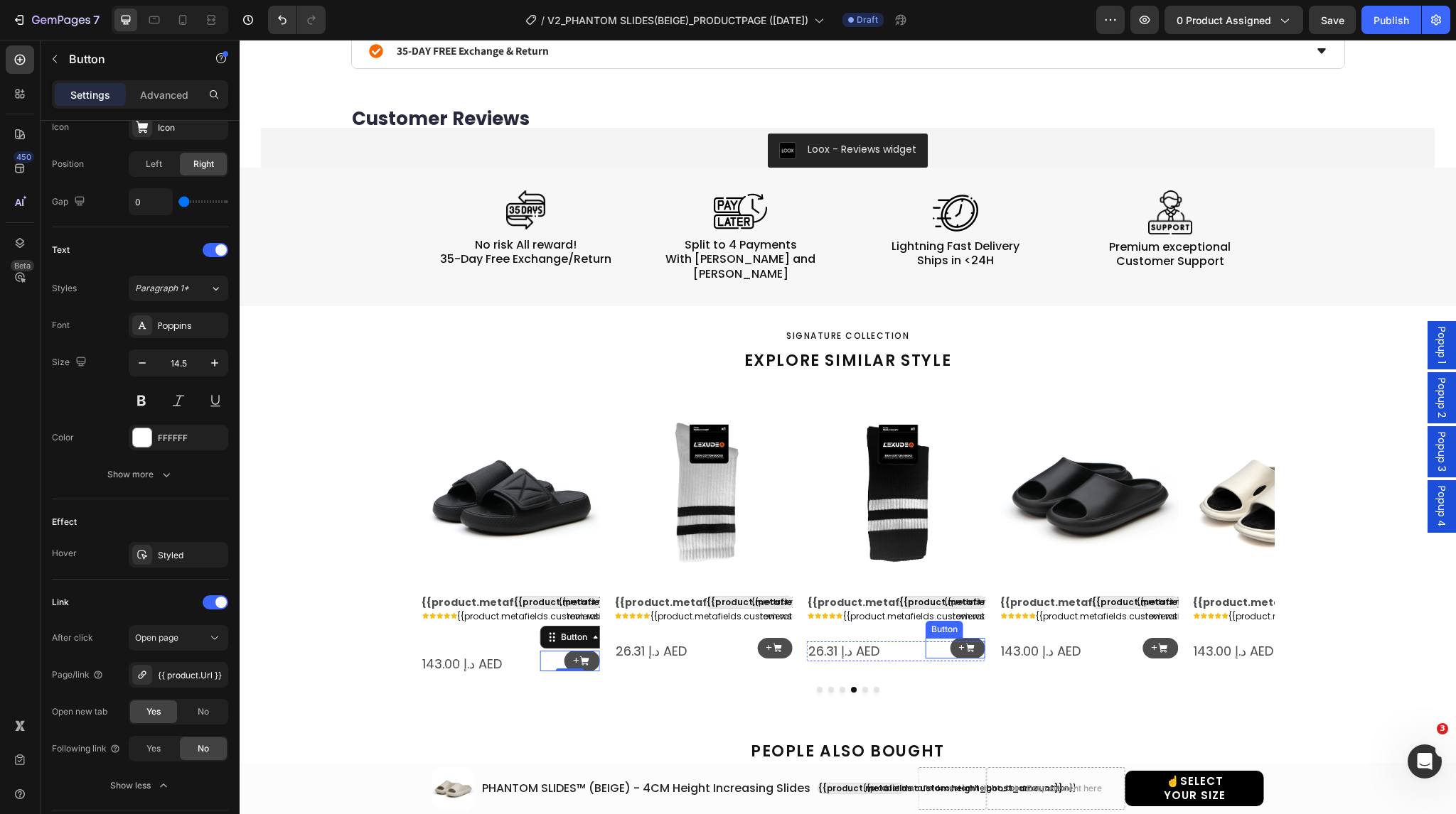
click at [942, 638] on div "+ Button" at bounding box center [955, 648] width 59 height 21
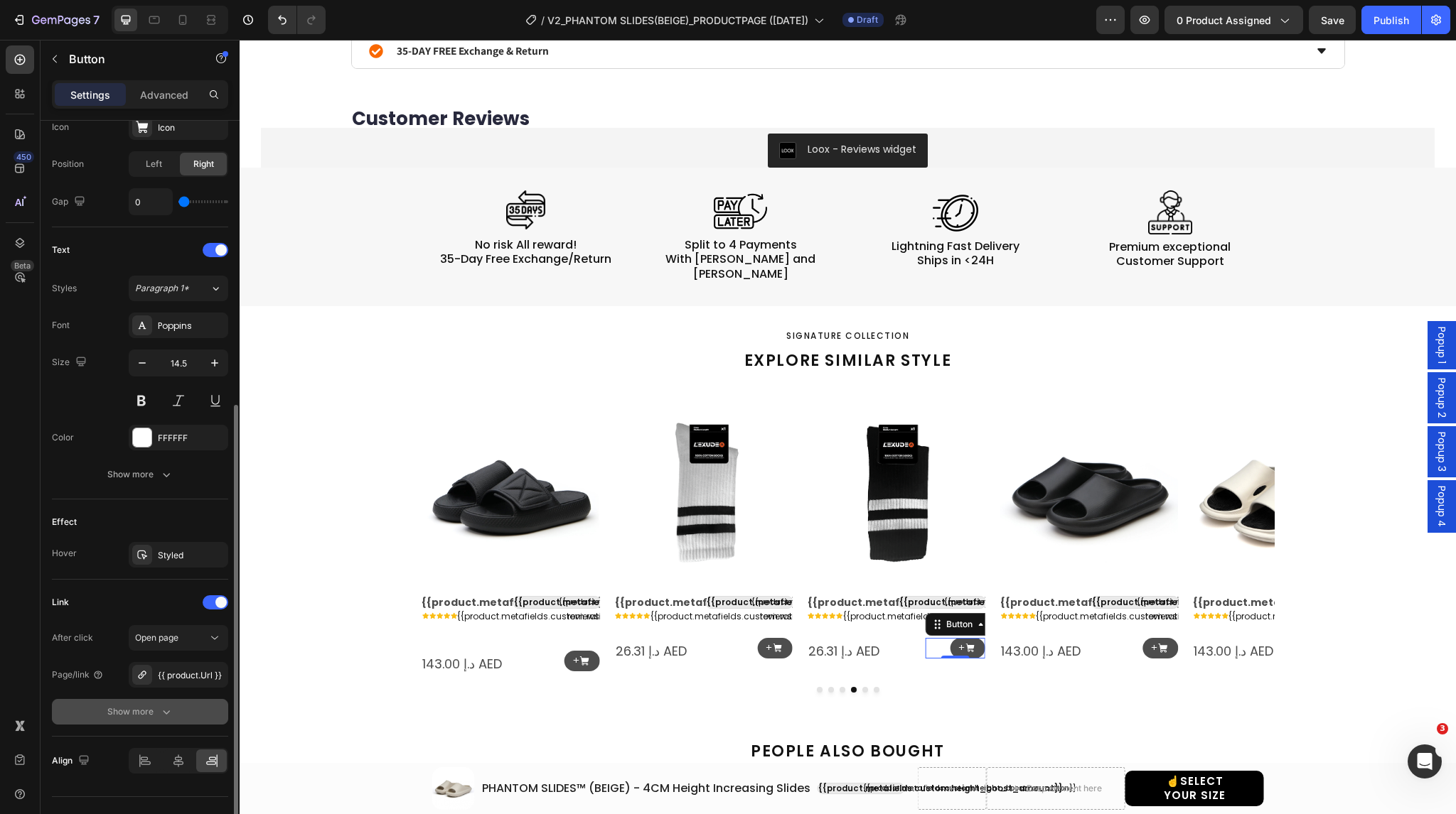
click at [169, 709] on icon "button" at bounding box center [166, 712] width 14 height 14
click at [145, 708] on div "Yes" at bounding box center [154, 712] width 47 height 23
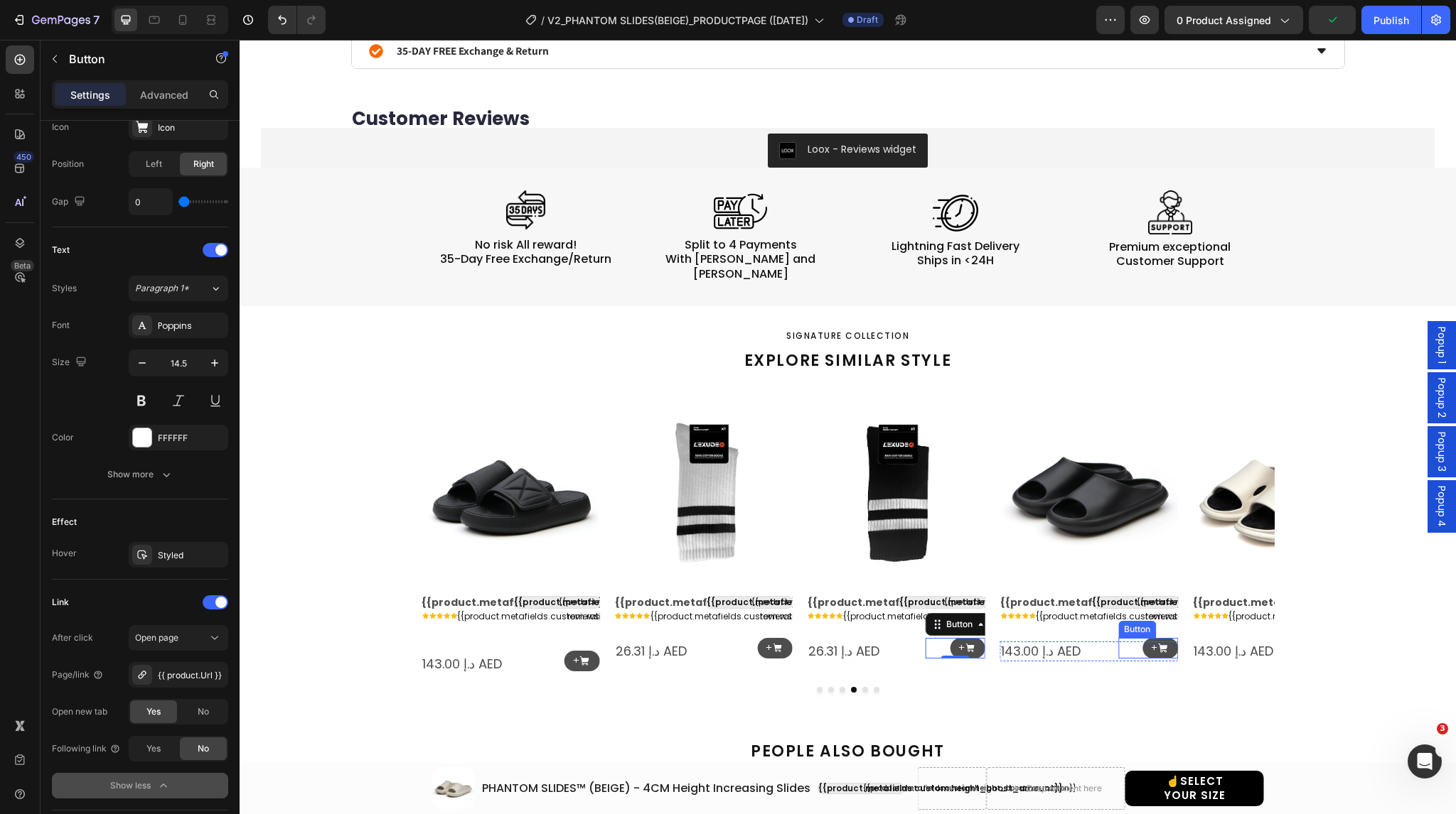
click at [1124, 638] on div "+ Button" at bounding box center [1148, 648] width 59 height 21
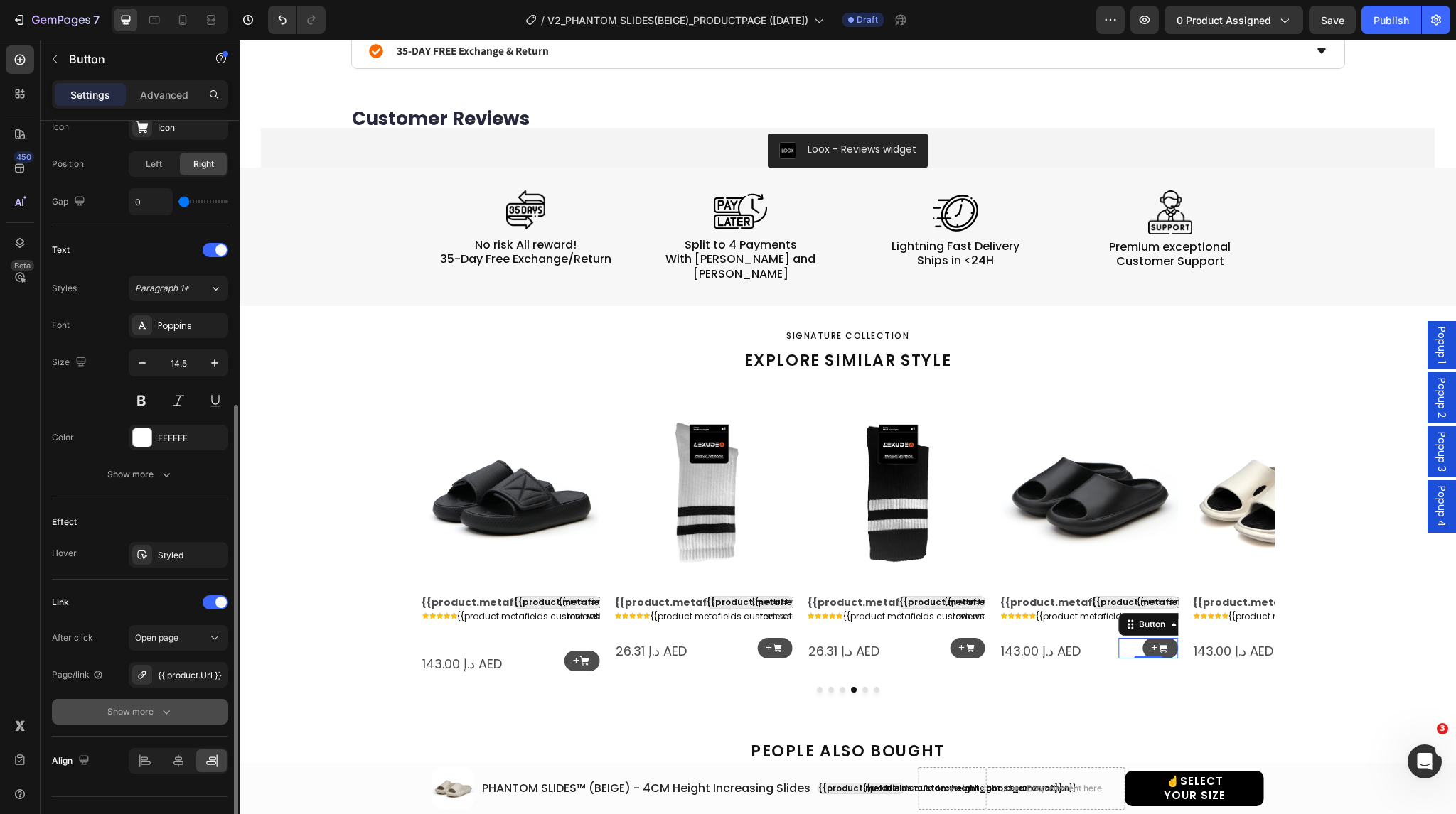
click at [151, 708] on div "Show more" at bounding box center [140, 712] width 66 height 14
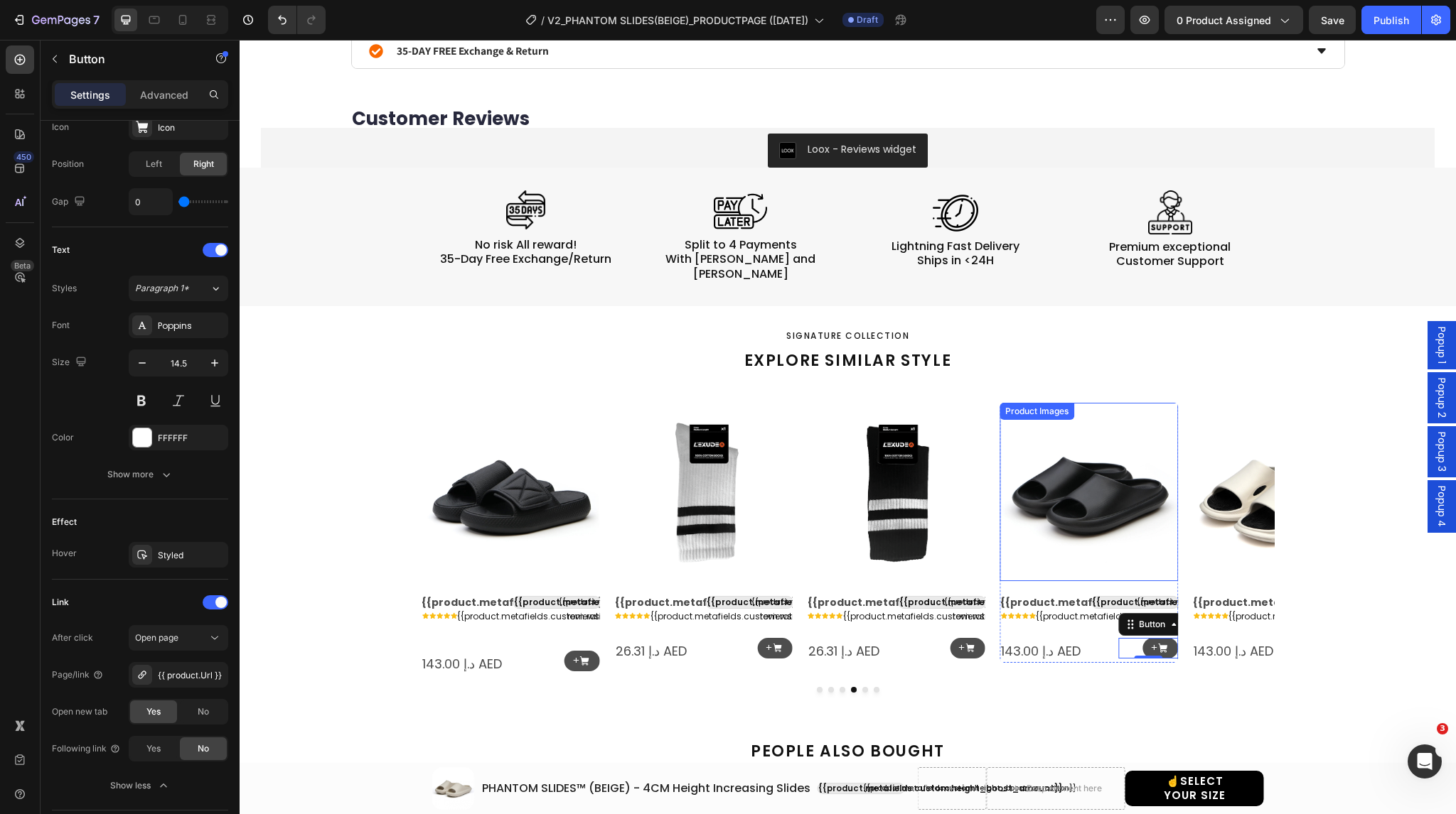
click at [1074, 501] on img at bounding box center [1089, 492] width 178 height 178
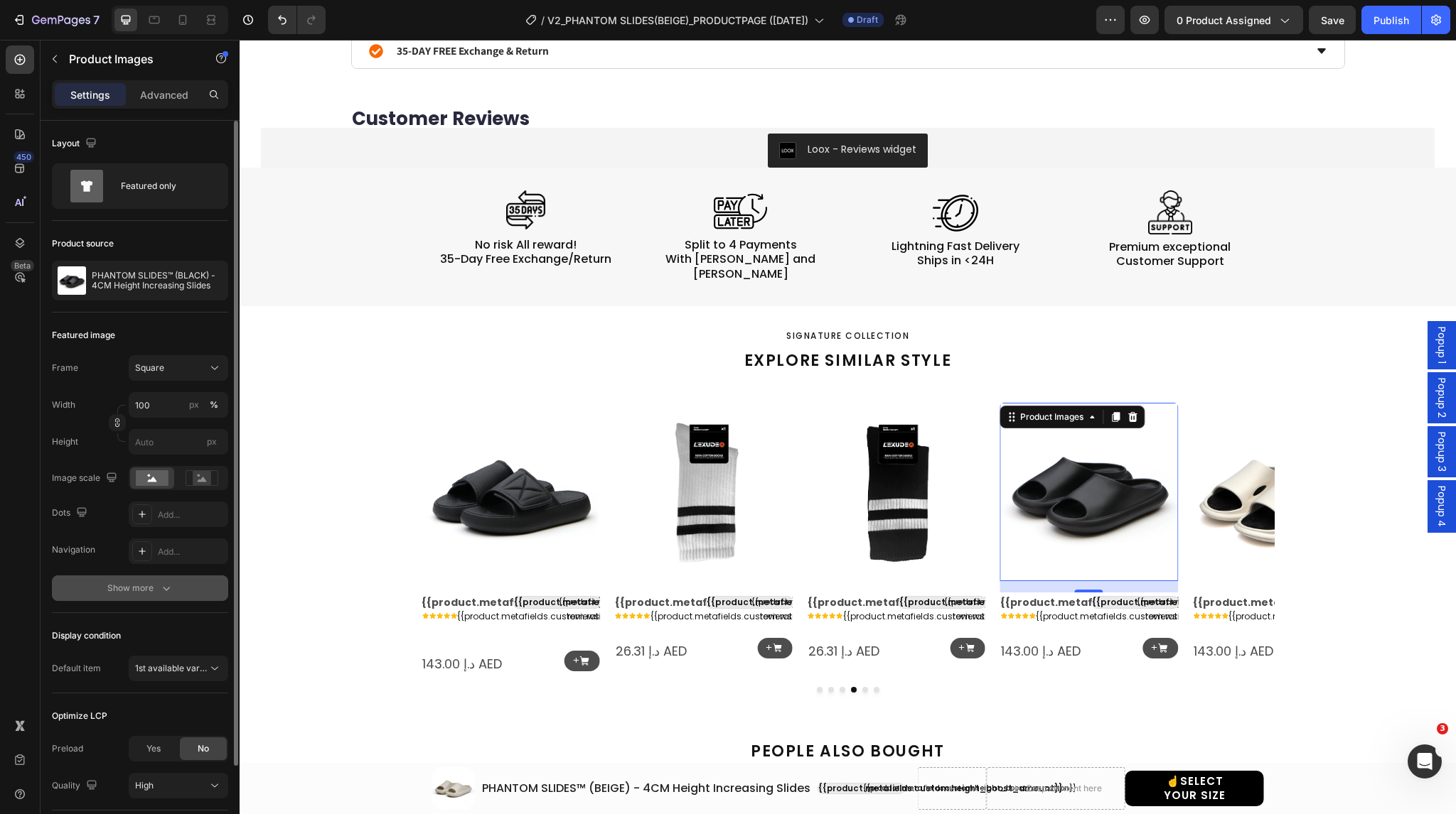
click at [158, 599] on button "Show more" at bounding box center [139, 589] width 176 height 26
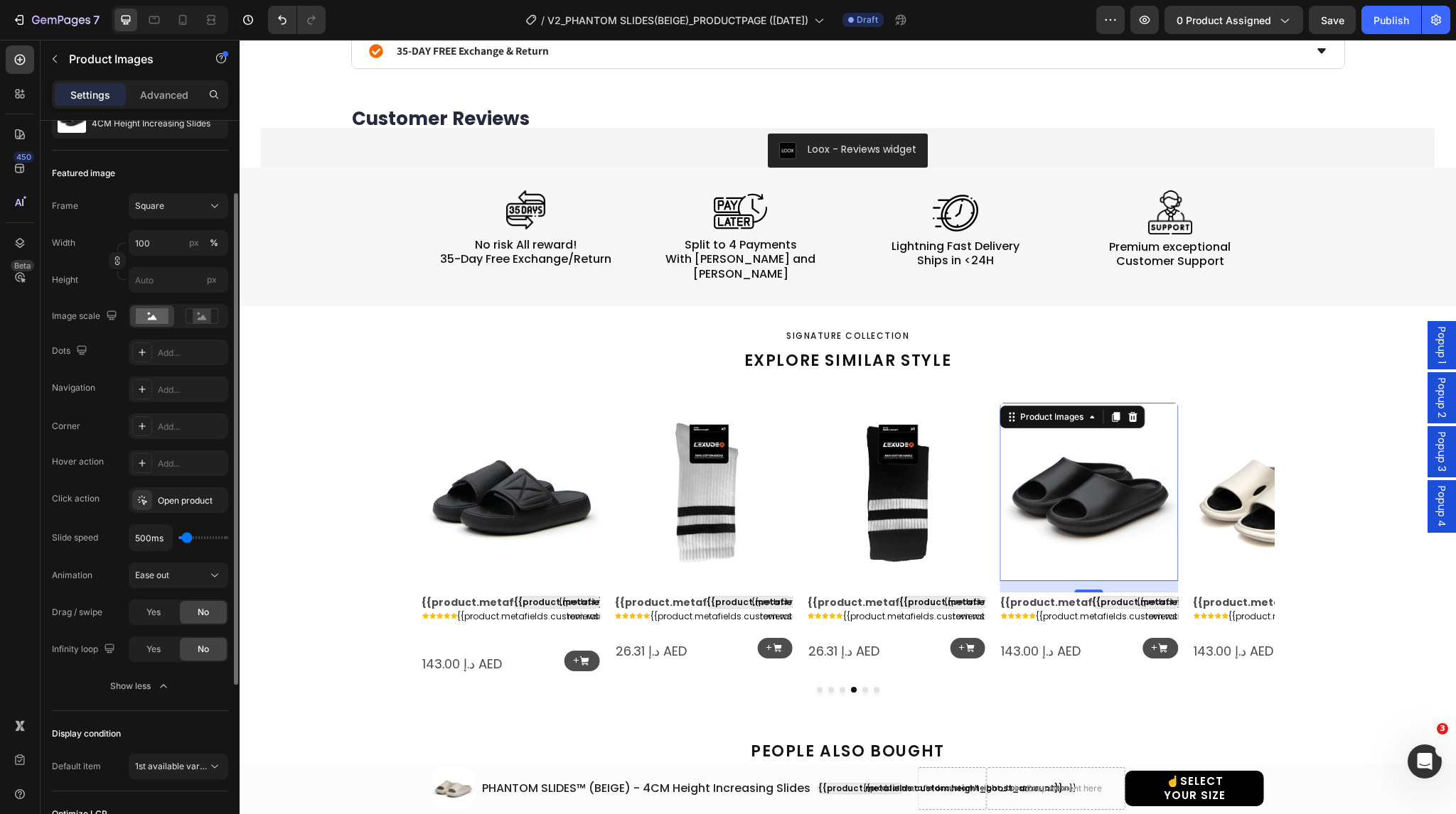
scroll to position [162, 0]
click at [133, 496] on div at bounding box center [142, 500] width 20 height 20
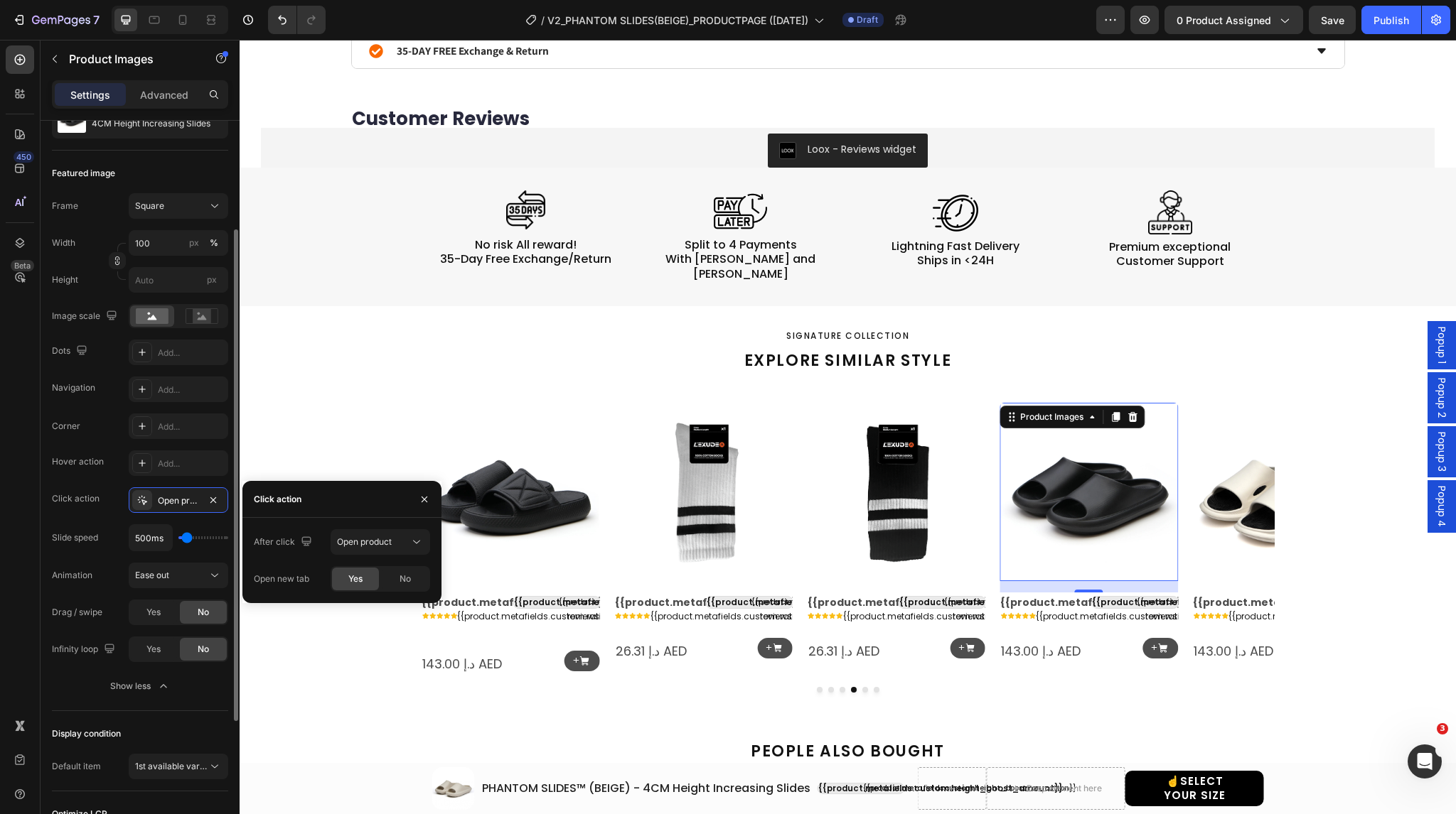
click at [108, 496] on div "Click action Open product" at bounding box center [139, 500] width 176 height 26
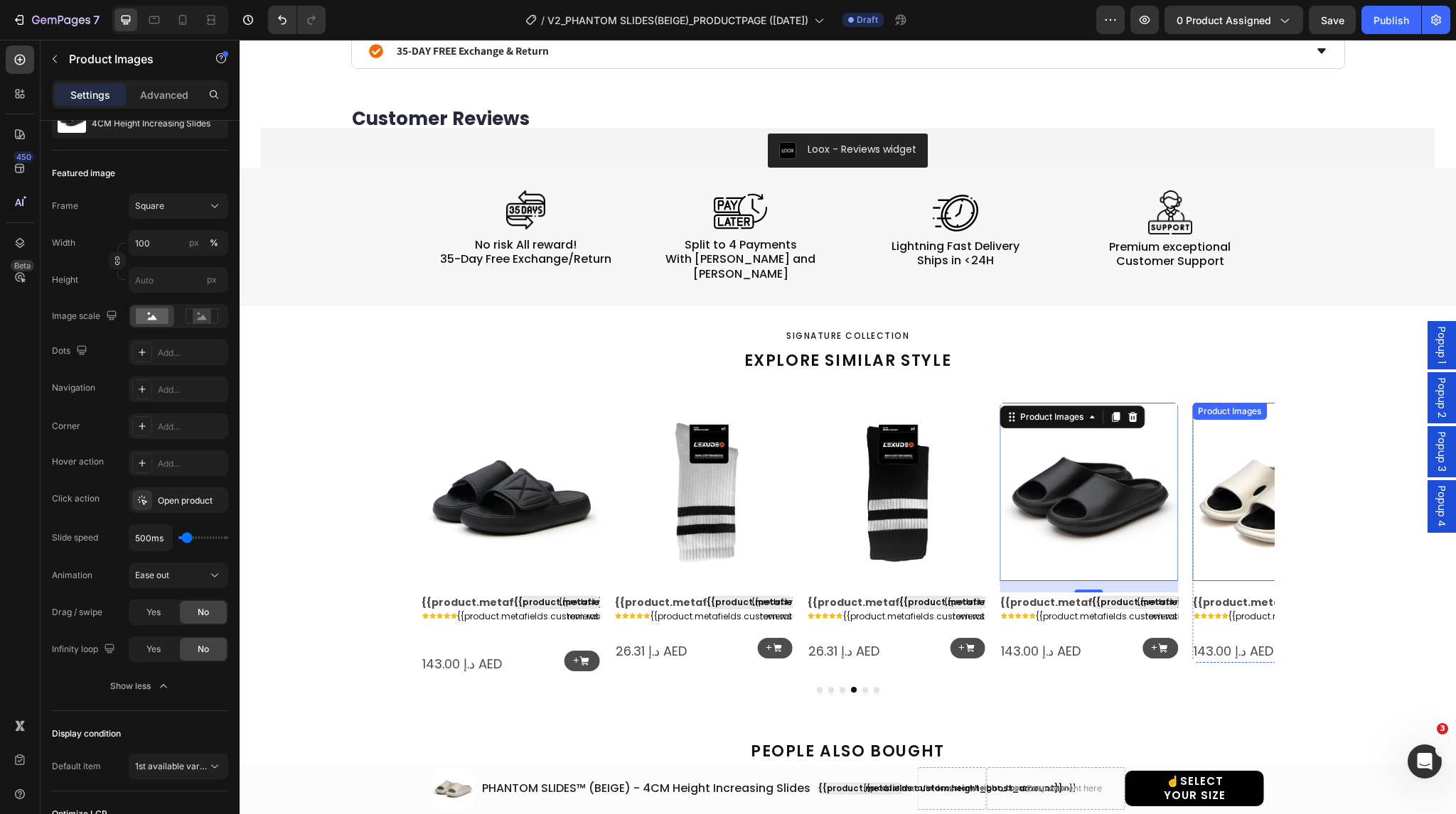
click at [1211, 437] on img at bounding box center [1282, 492] width 178 height 178
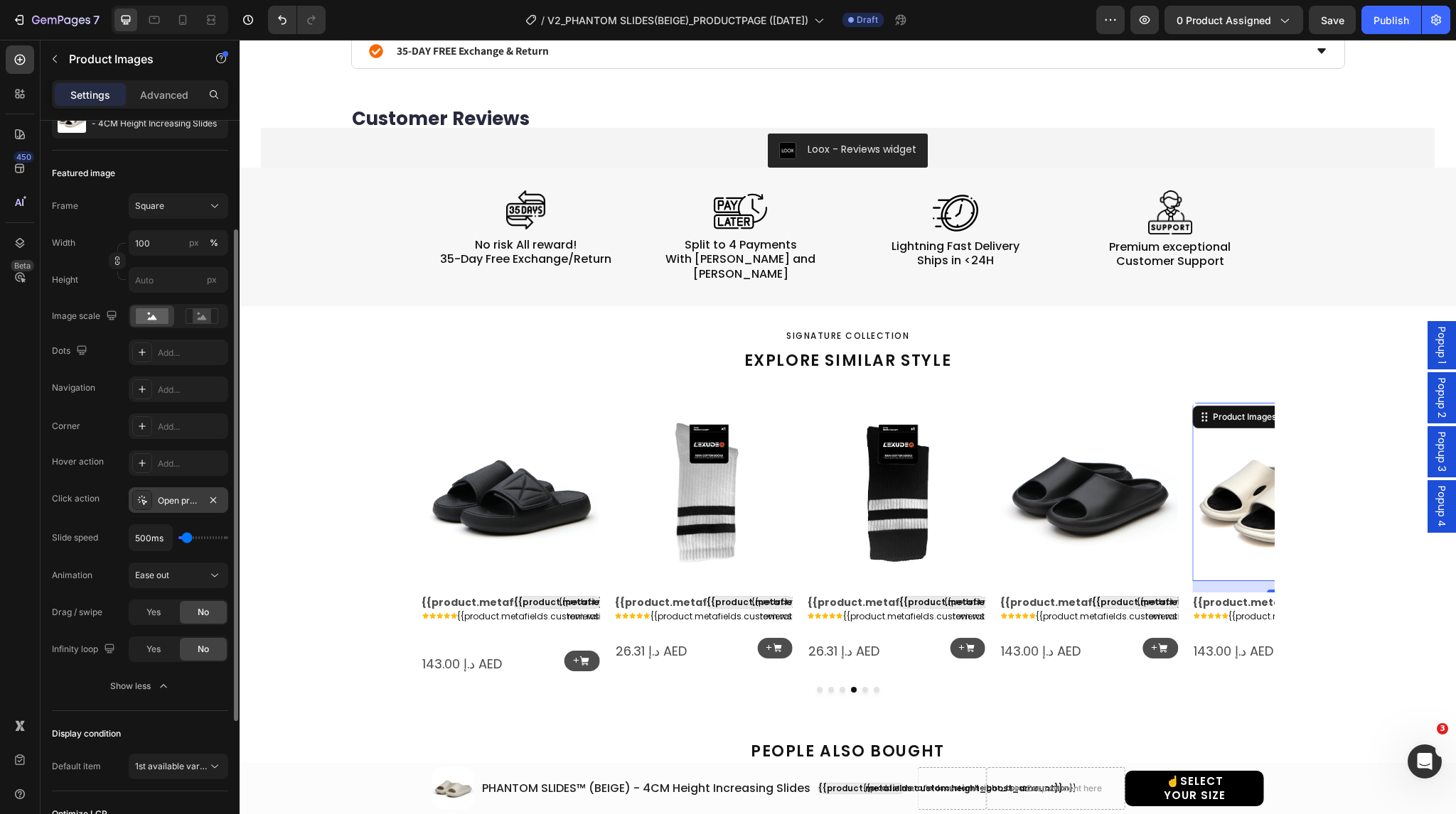
click at [136, 504] on icon at bounding box center [142, 500] width 11 height 11
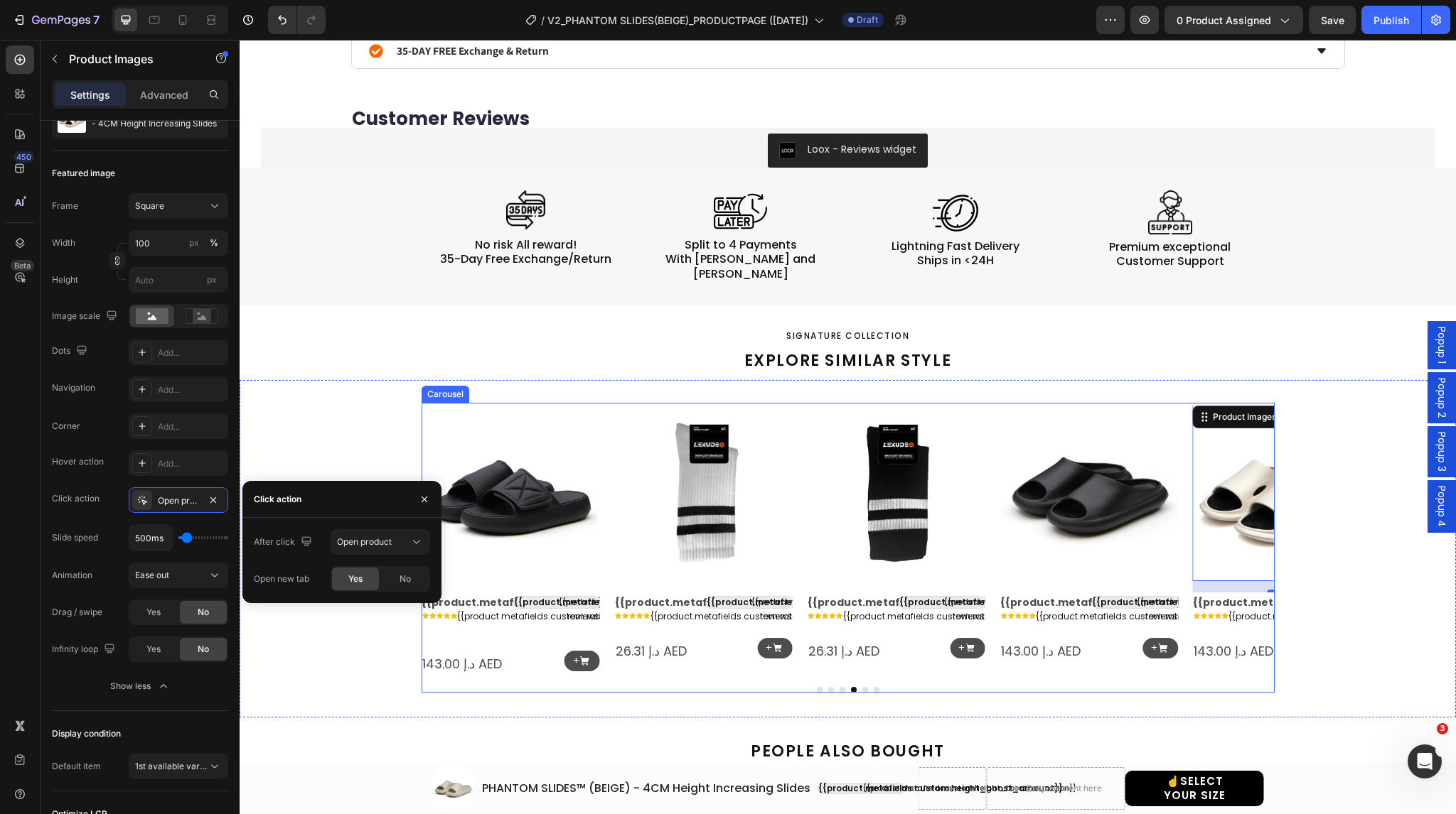
click at [1243, 530] on icon "Carousel Next Arrow" at bounding box center [1252, 539] width 18 height 18
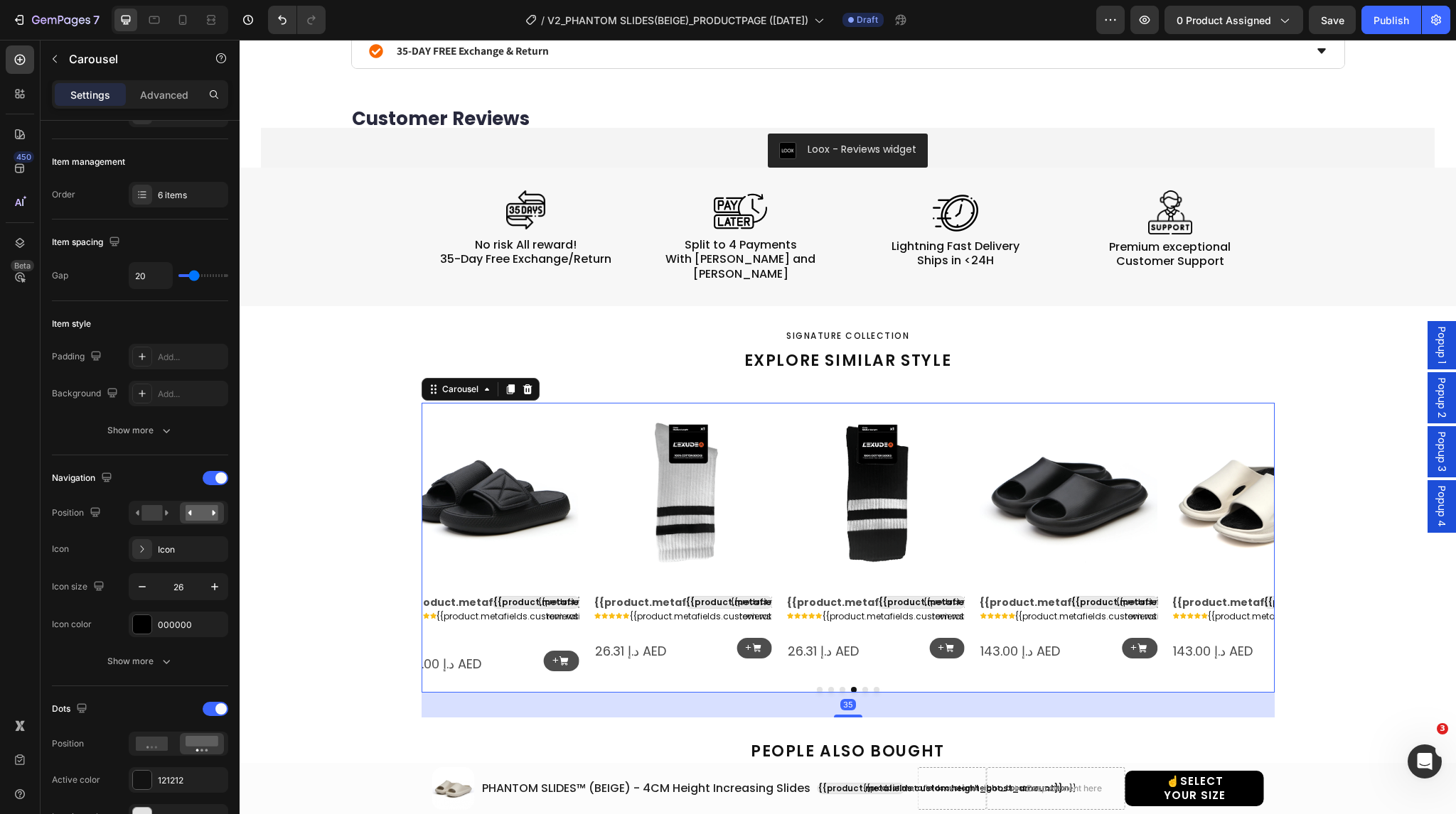
scroll to position [0, 0]
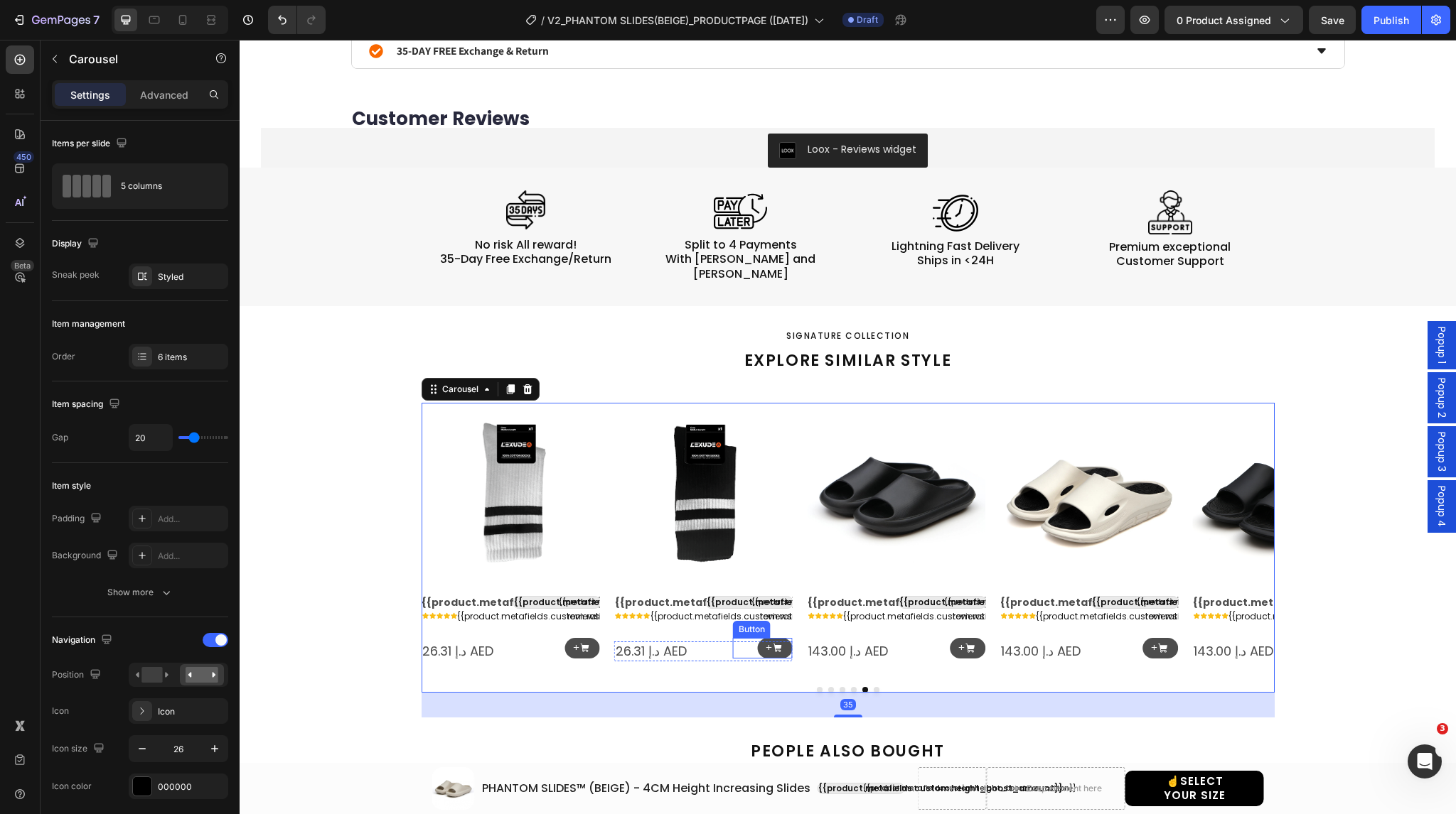
click at [745, 638] on div "+ Button" at bounding box center [763, 648] width 59 height 21
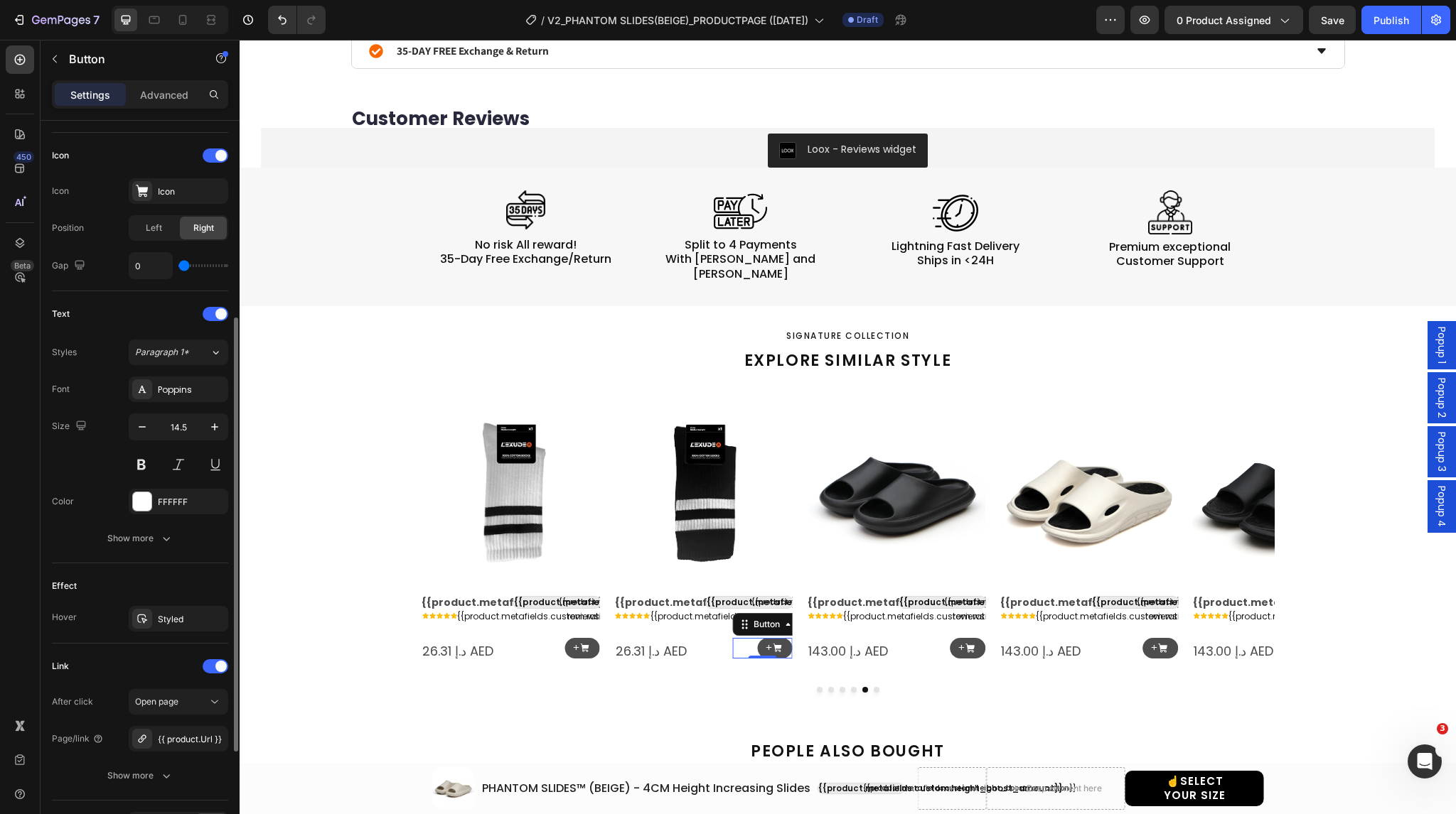
scroll to position [416, 0]
click at [119, 532] on div "Show more" at bounding box center [140, 539] width 66 height 14
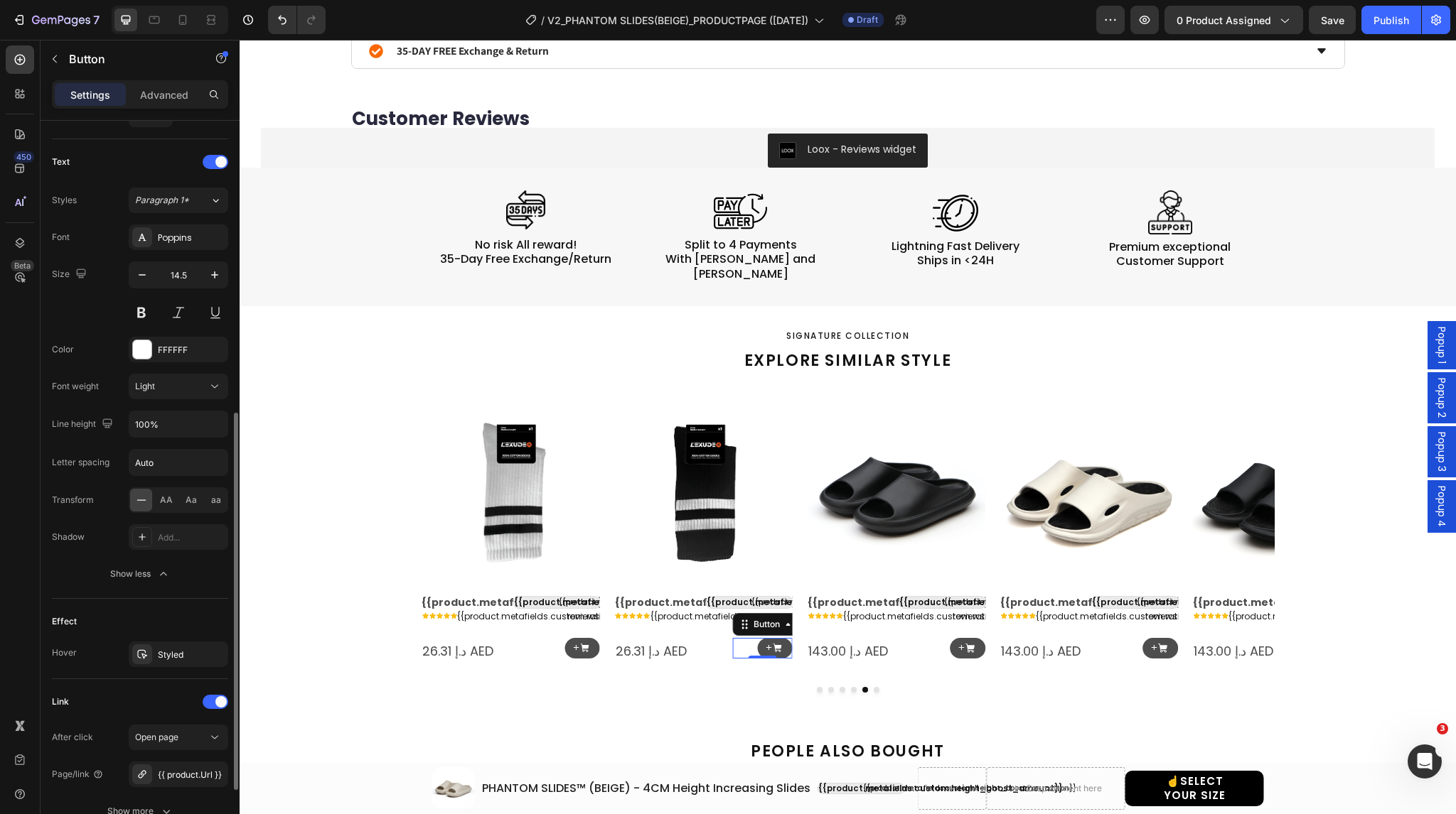
scroll to position [693, 0]
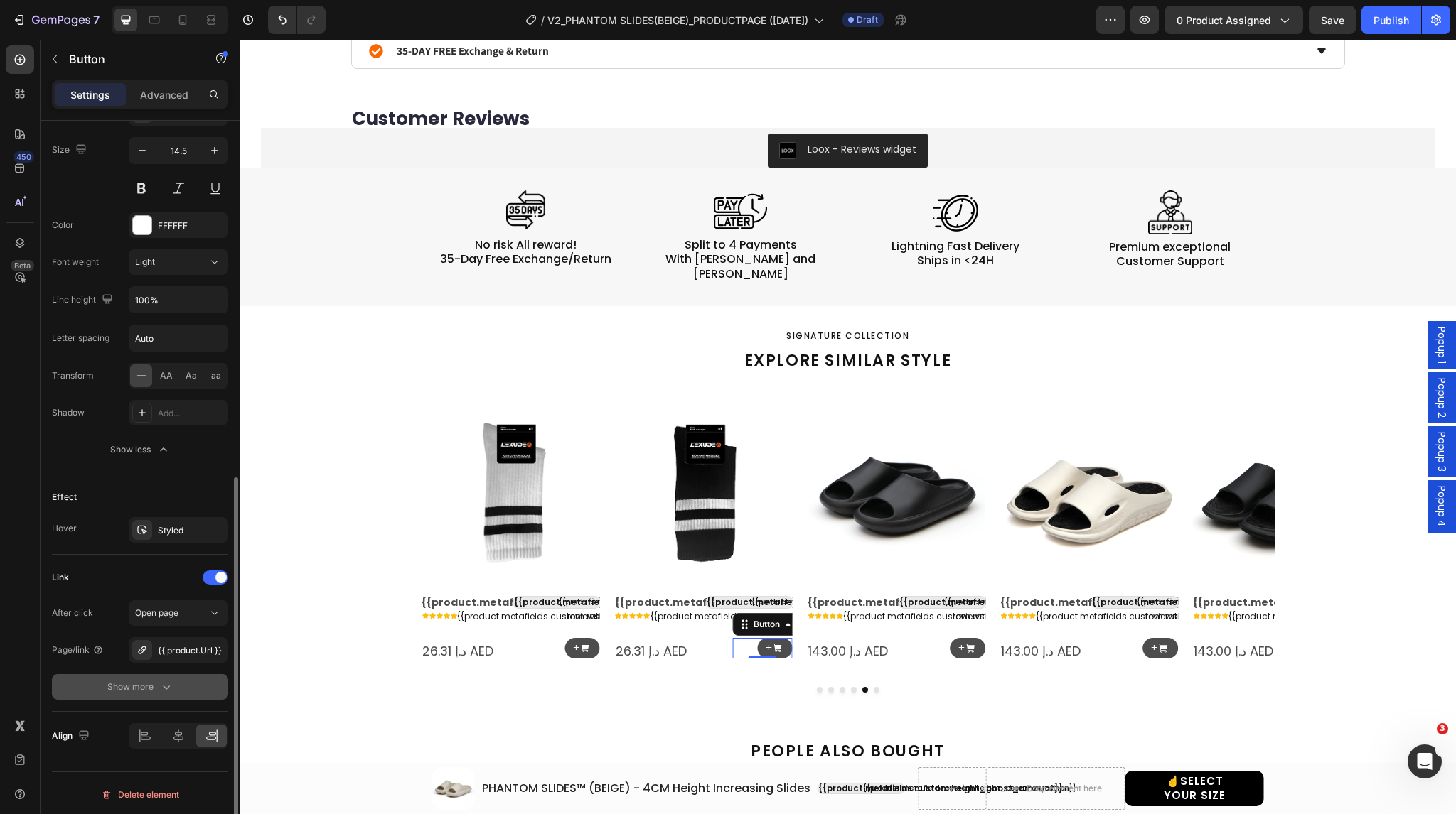
click at [136, 692] on button "Show more" at bounding box center [139, 688] width 176 height 26
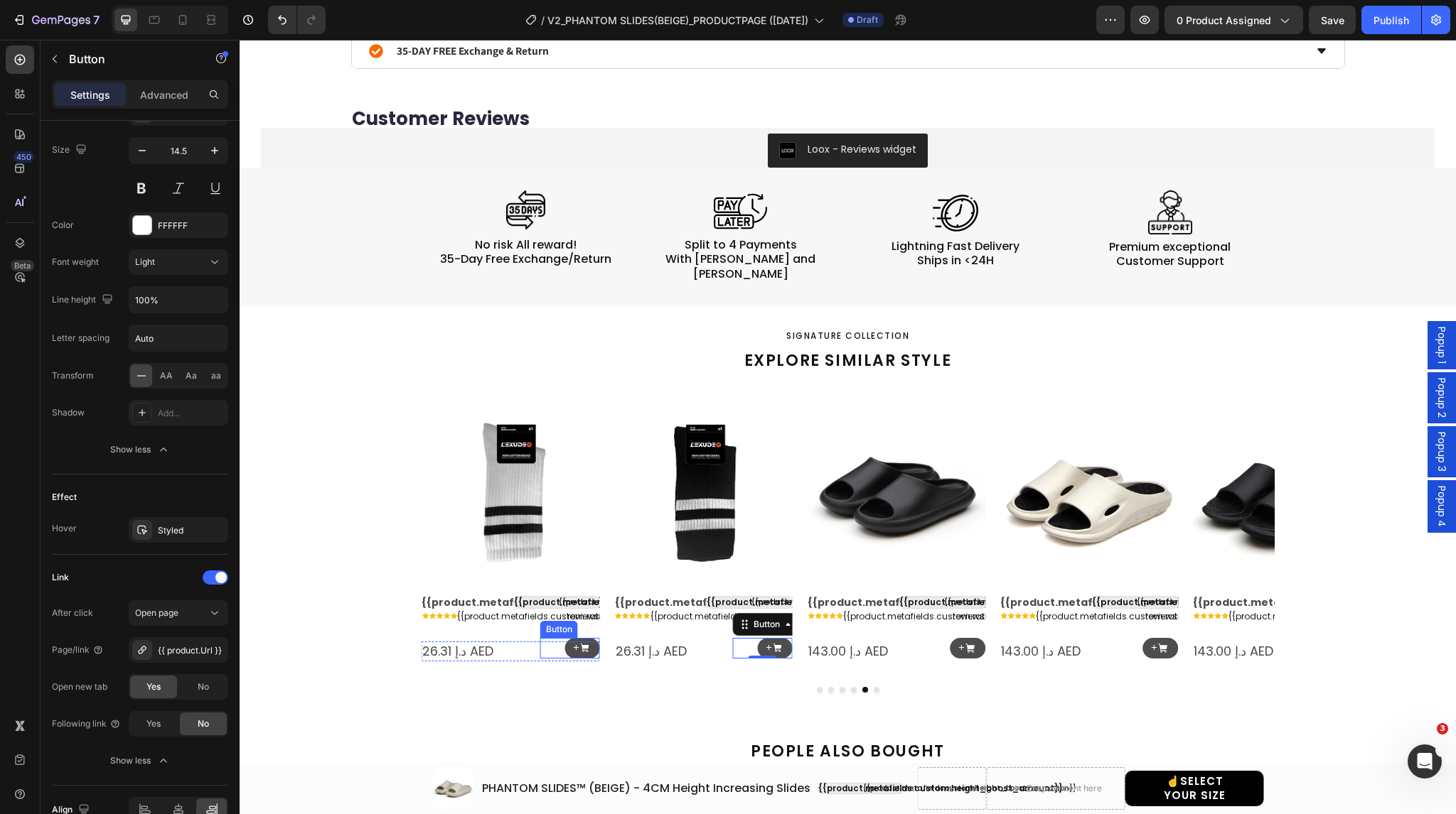
click at [552, 638] on div "+ Button" at bounding box center [570, 648] width 59 height 21
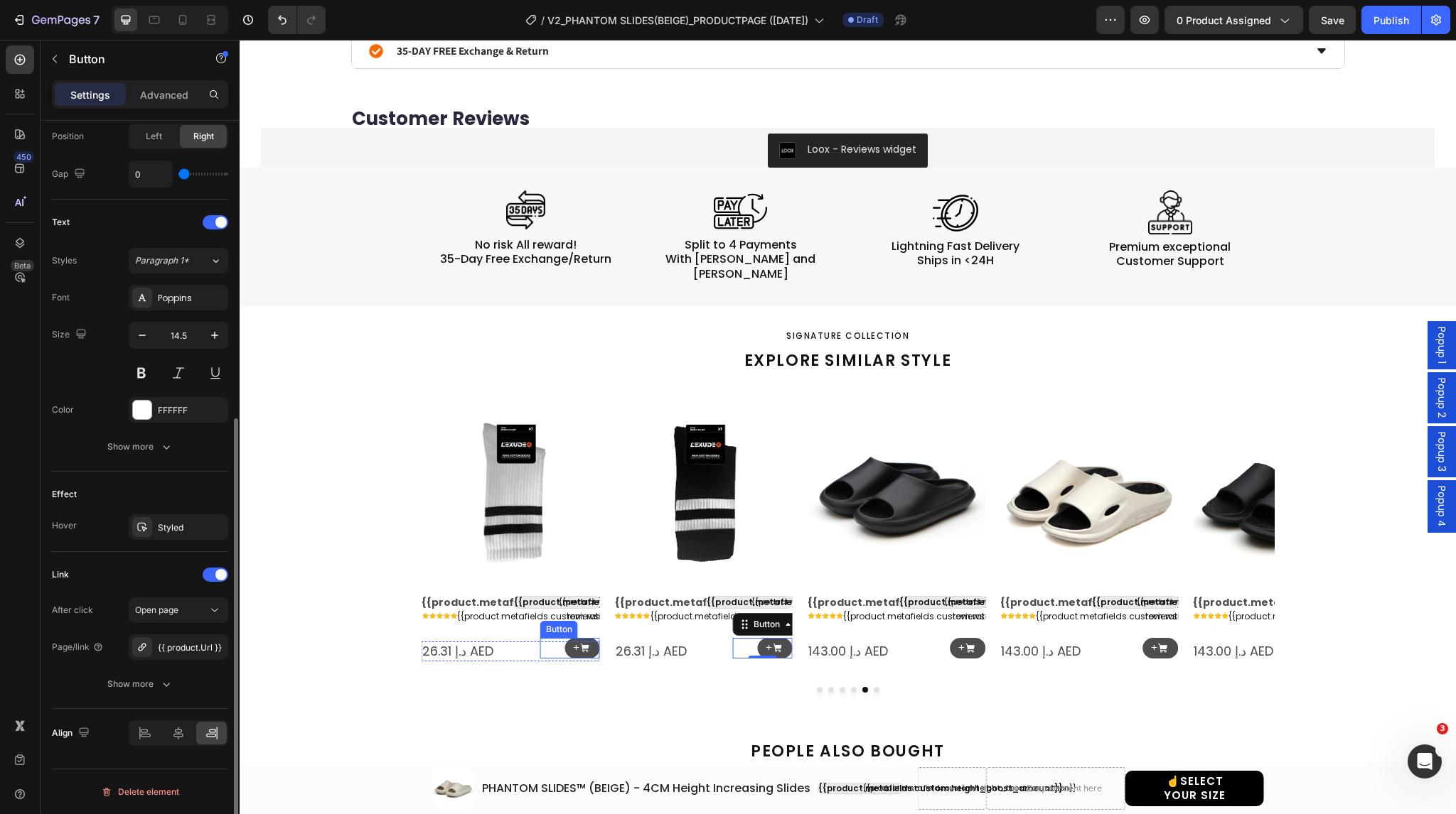
scroll to position [506, 0]
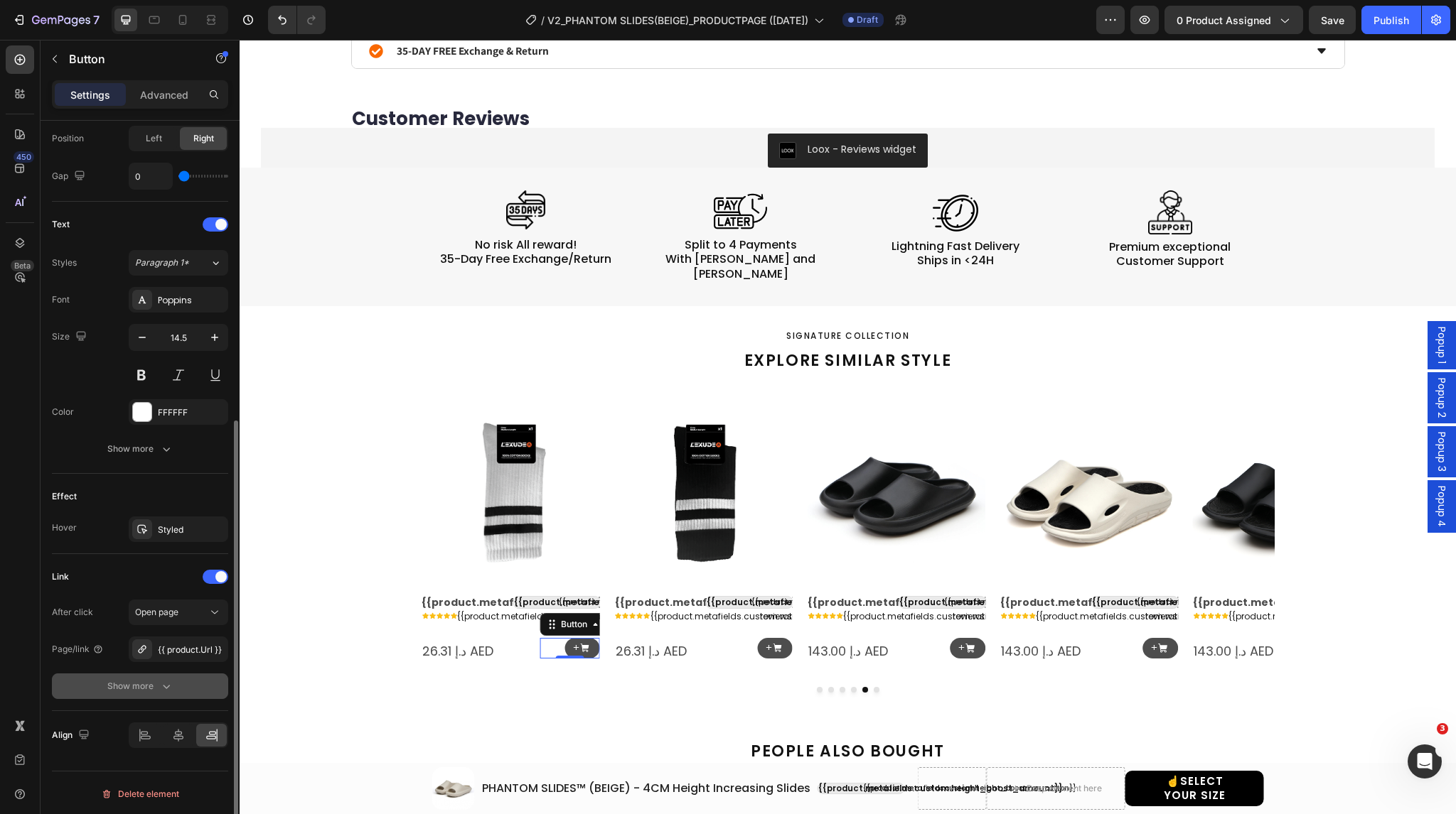
click at [153, 680] on div "Show more" at bounding box center [140, 686] width 66 height 14
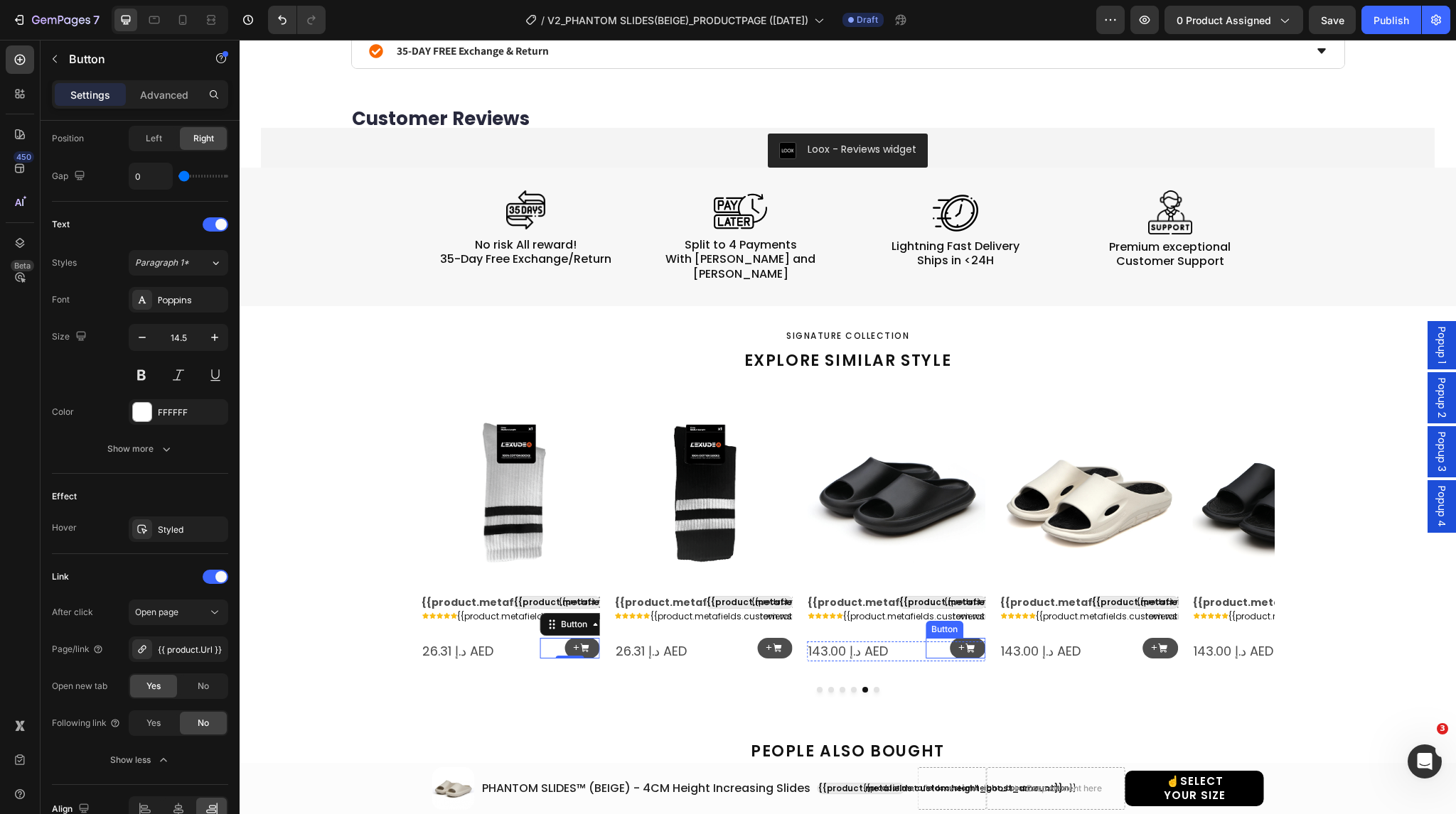
click at [942, 638] on div "+ Button" at bounding box center [955, 648] width 59 height 21
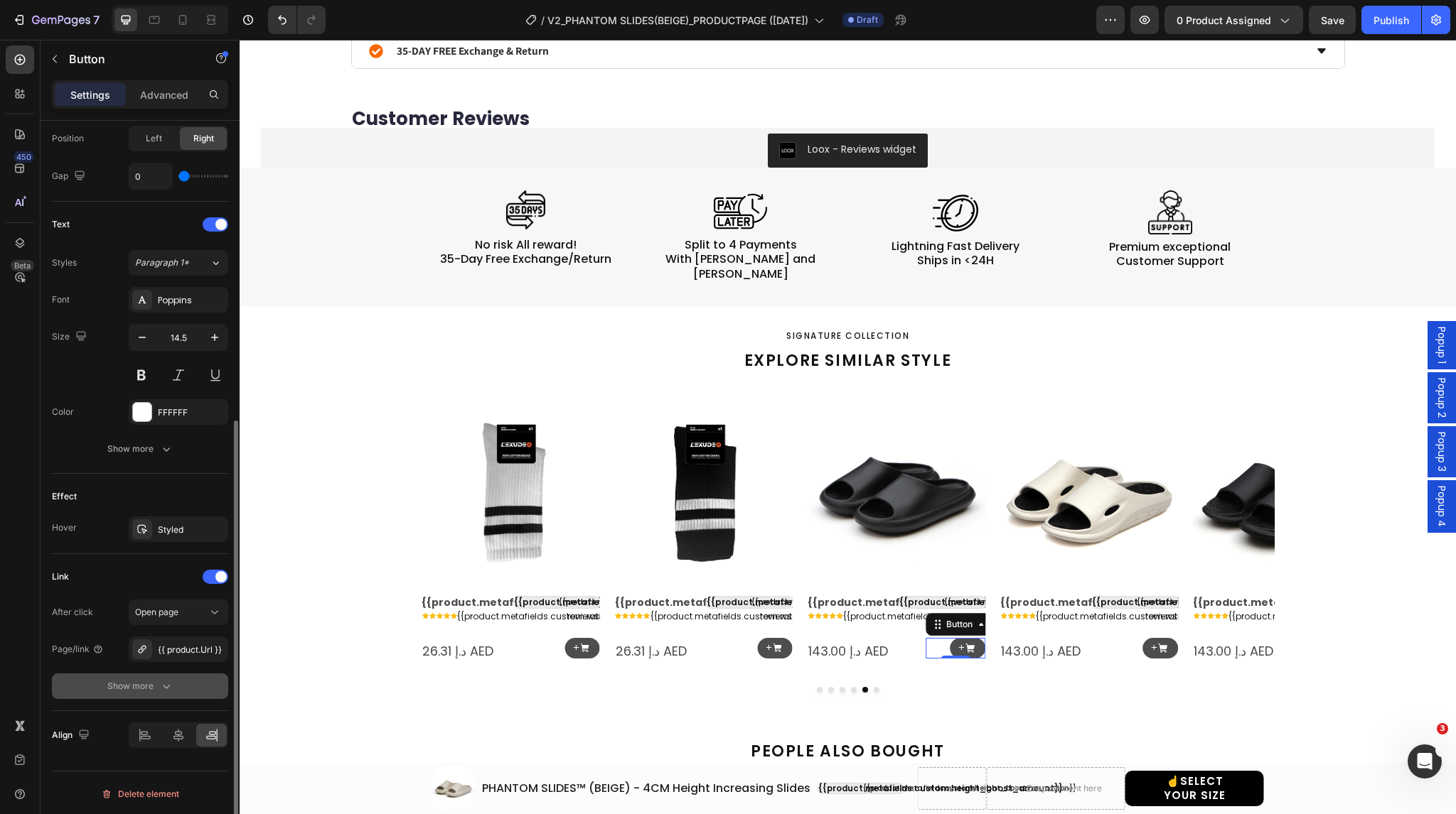
click at [174, 675] on button "Show more" at bounding box center [139, 687] width 176 height 26
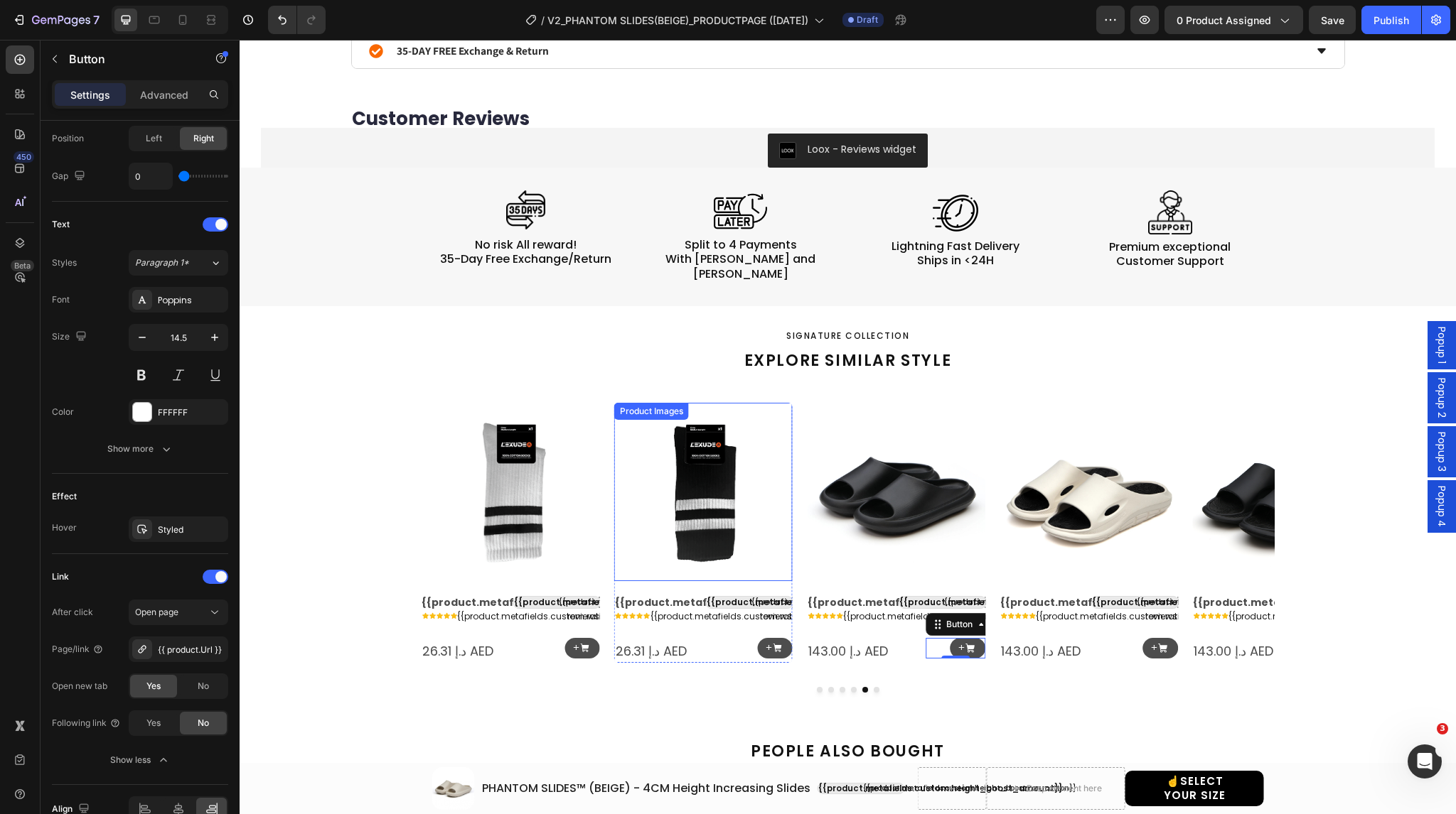
click at [888, 477] on img at bounding box center [896, 492] width 178 height 178
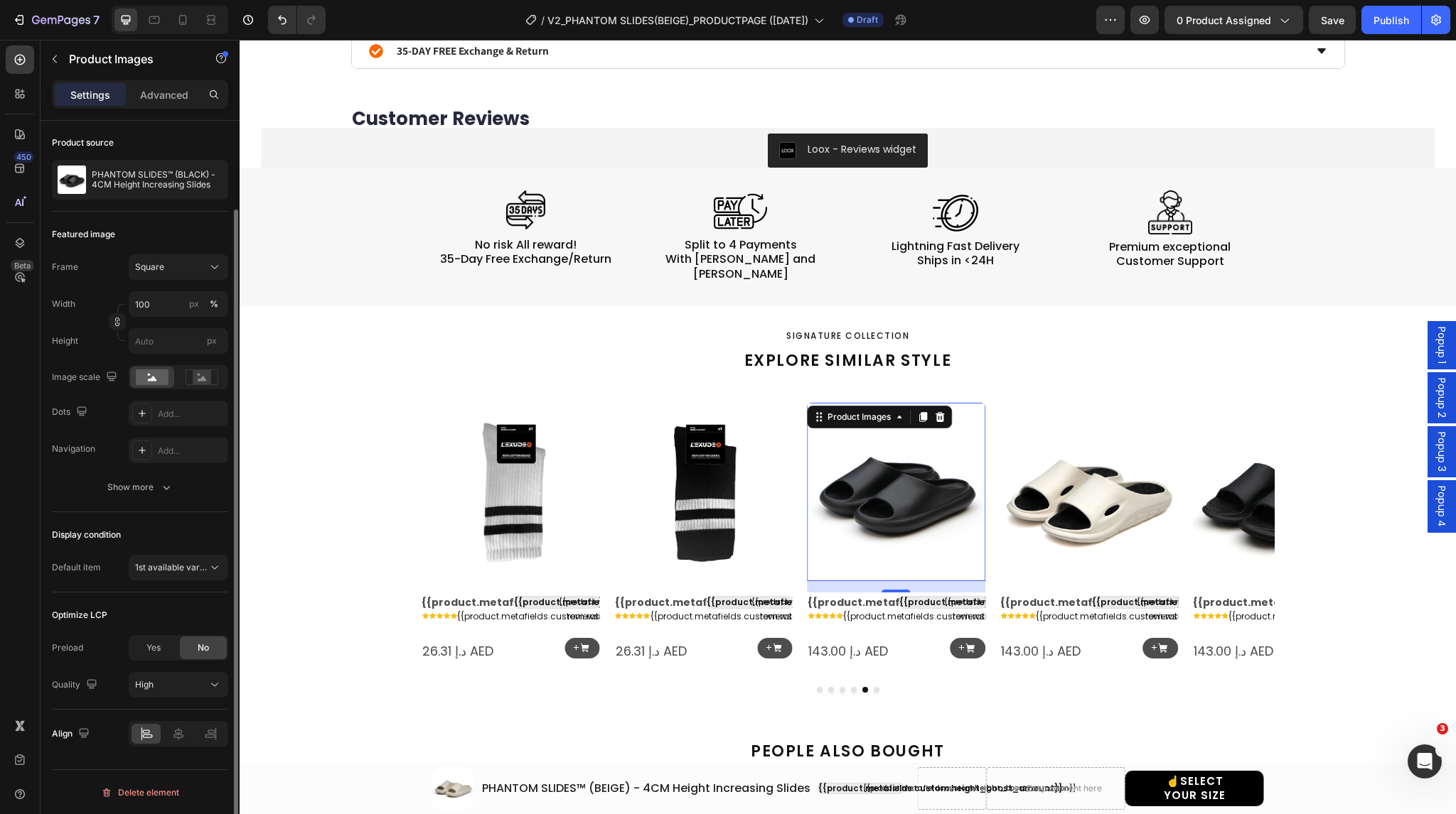
scroll to position [101, 0]
click at [140, 493] on div "Show more" at bounding box center [140, 488] width 66 height 14
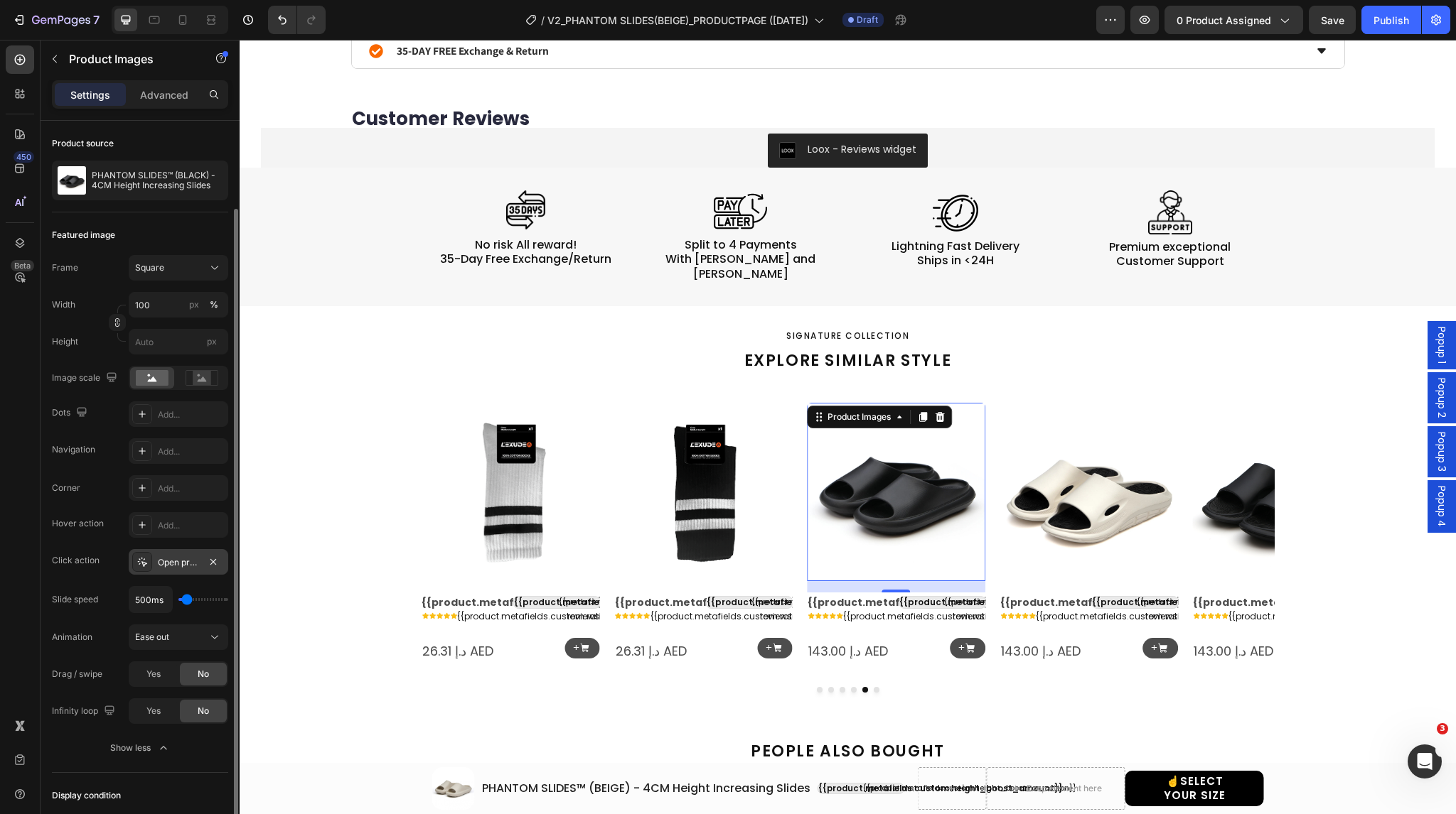
click at [139, 563] on icon at bounding box center [142, 563] width 9 height 9
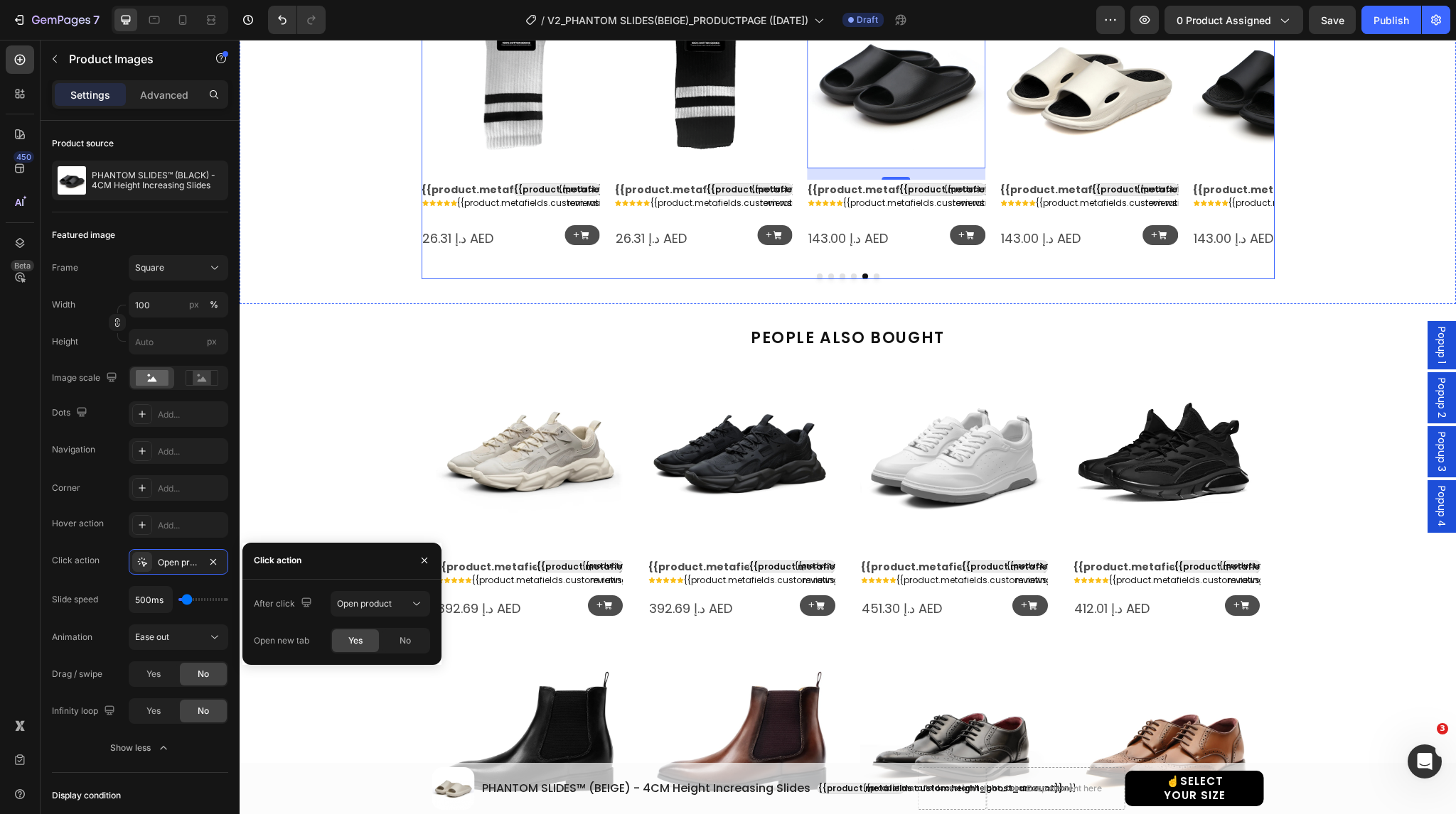
scroll to position [1434, 0]
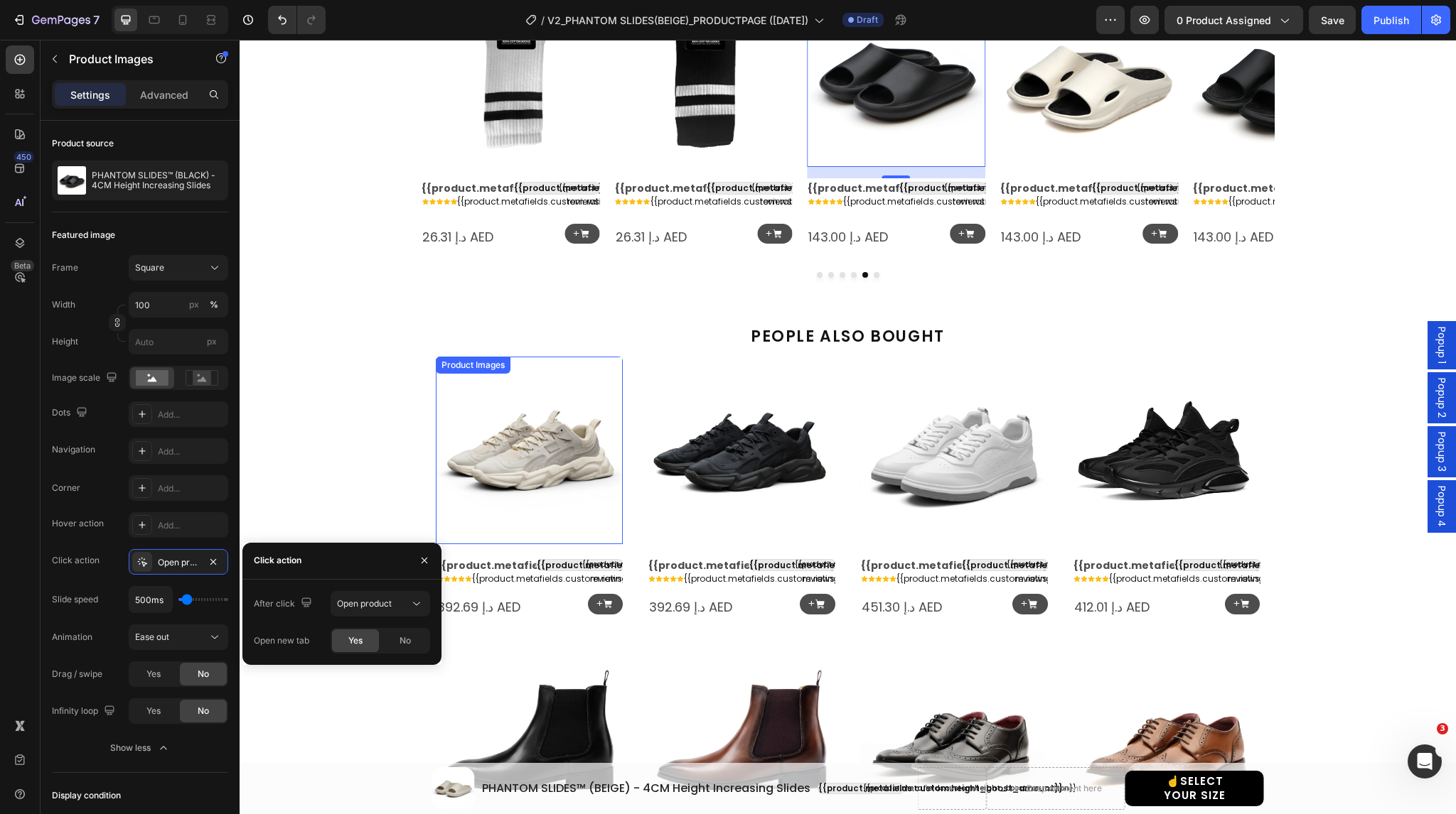
click at [536, 490] on img at bounding box center [530, 450] width 187 height 187
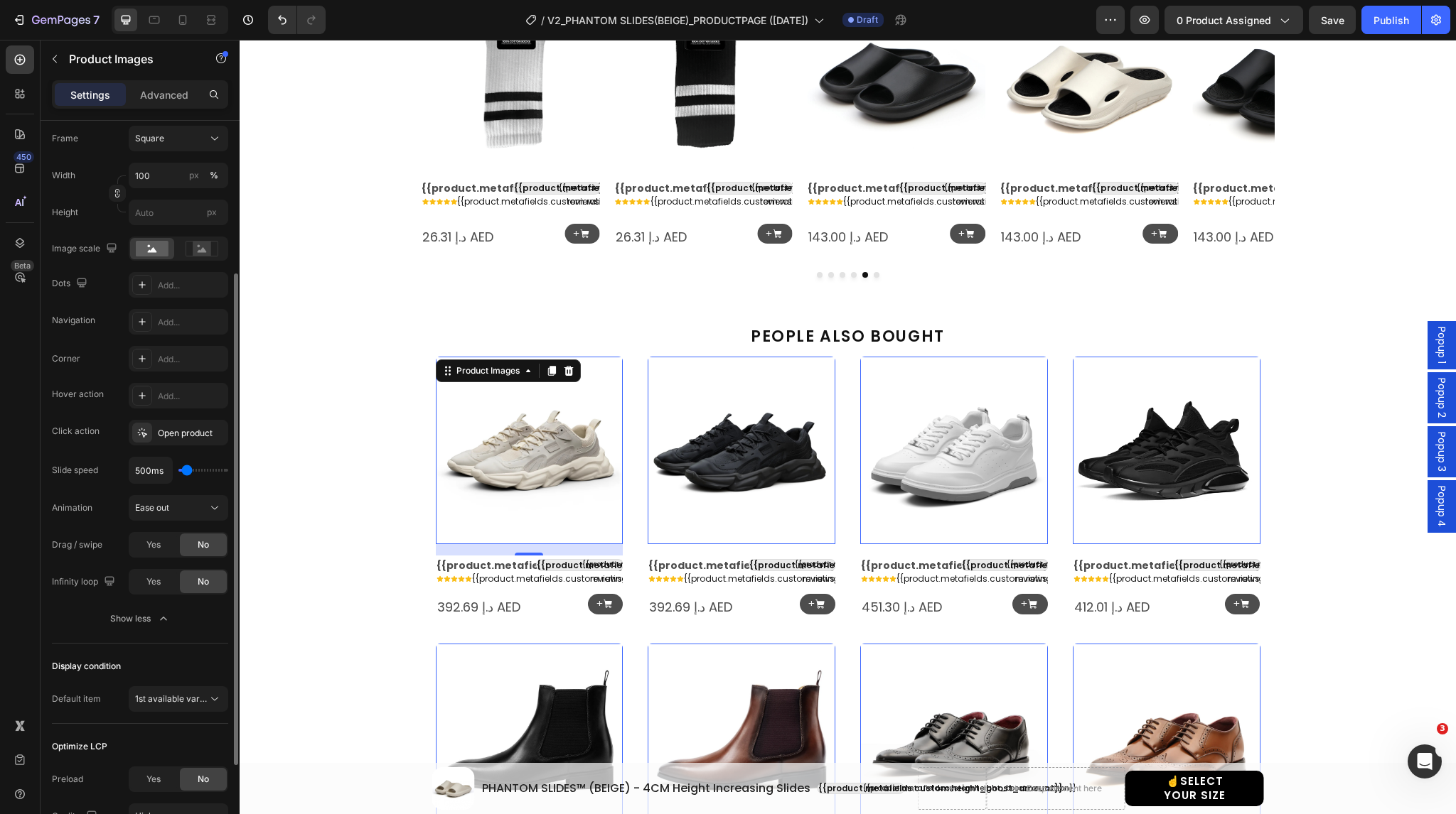
scroll to position [229, 0]
click at [136, 431] on icon at bounding box center [142, 433] width 11 height 11
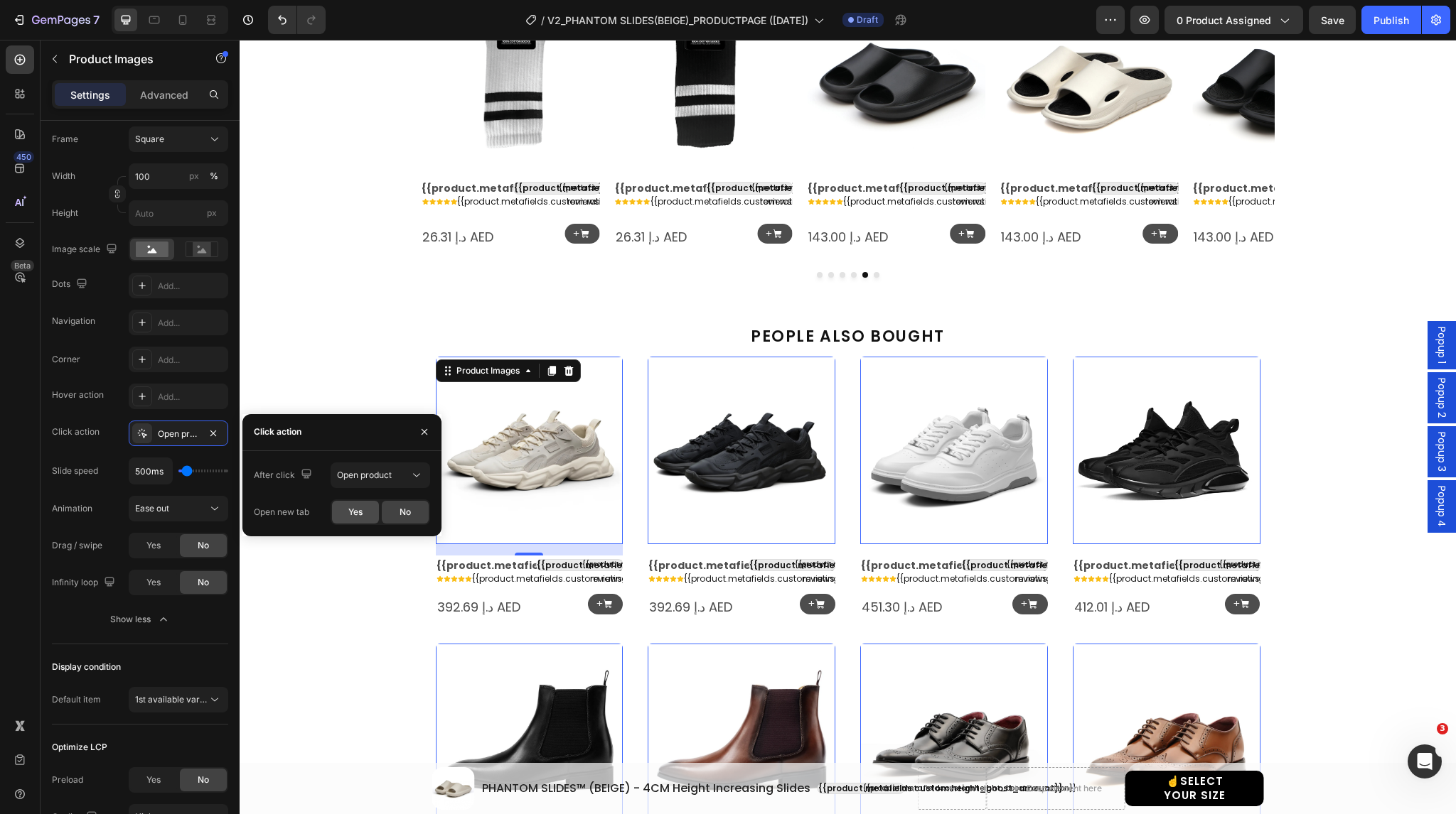
click at [342, 507] on div "Yes" at bounding box center [356, 512] width 47 height 23
click at [578, 603] on div "+ Button" at bounding box center [591, 604] width 62 height 21
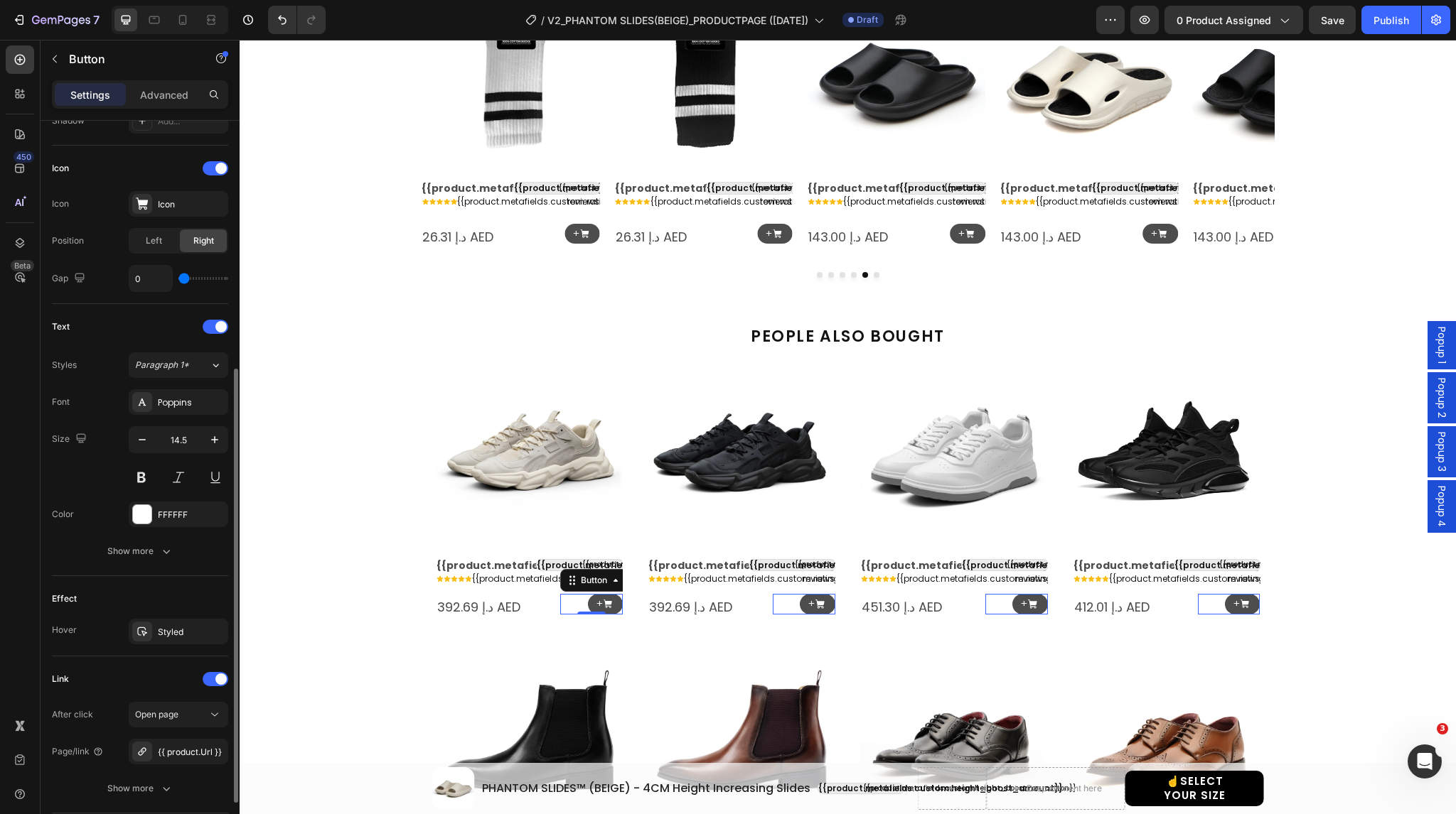
scroll to position [506, 0]
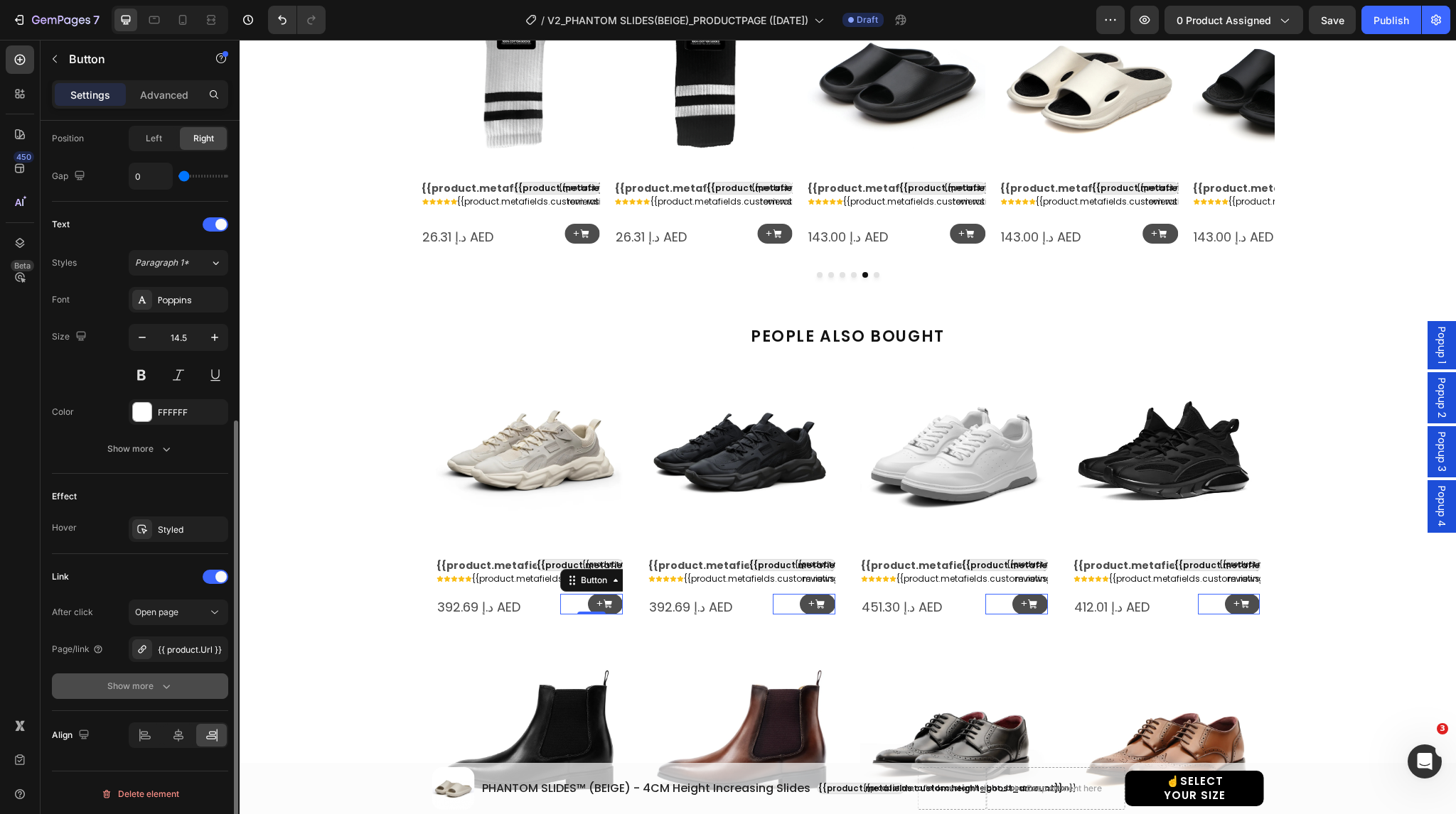
click at [105, 688] on button "Show more" at bounding box center [139, 687] width 176 height 26
click at [157, 682] on span "Yes" at bounding box center [153, 686] width 14 height 13
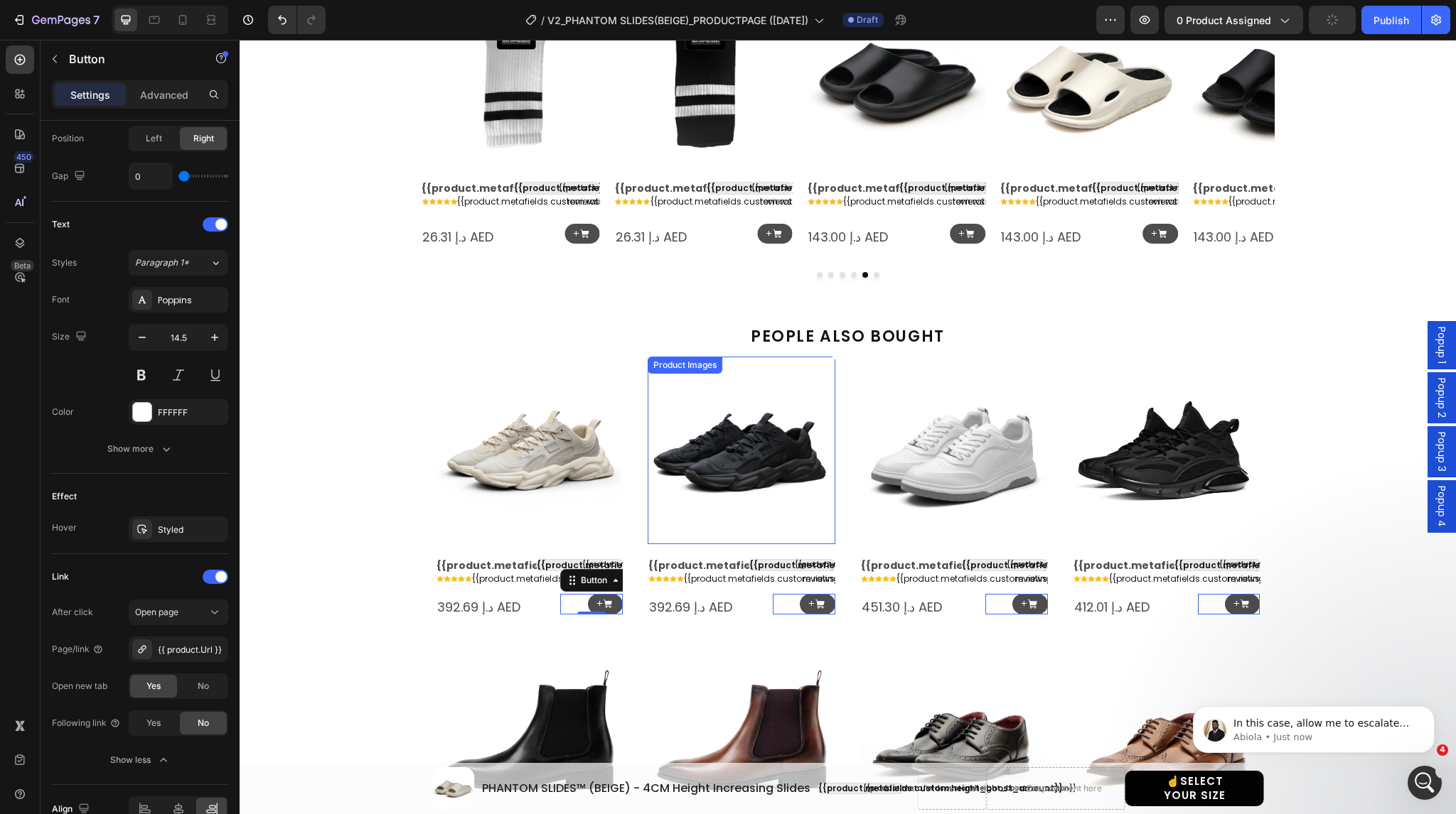
scroll to position [0, 0]
click at [1381, 32] on button "Publish" at bounding box center [1391, 19] width 59 height 28
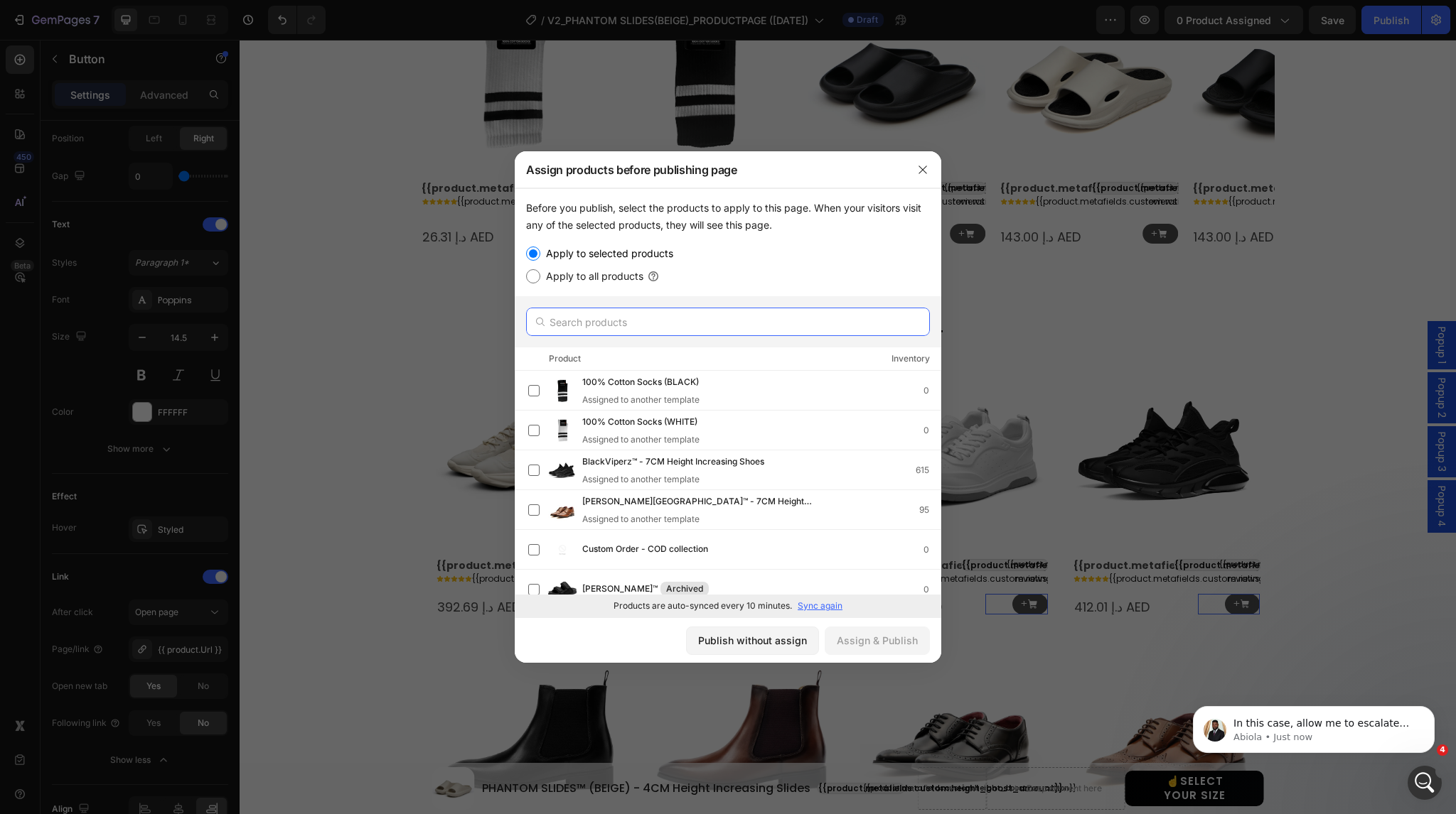
click at [658, 314] on input "text" at bounding box center [728, 321] width 404 height 28
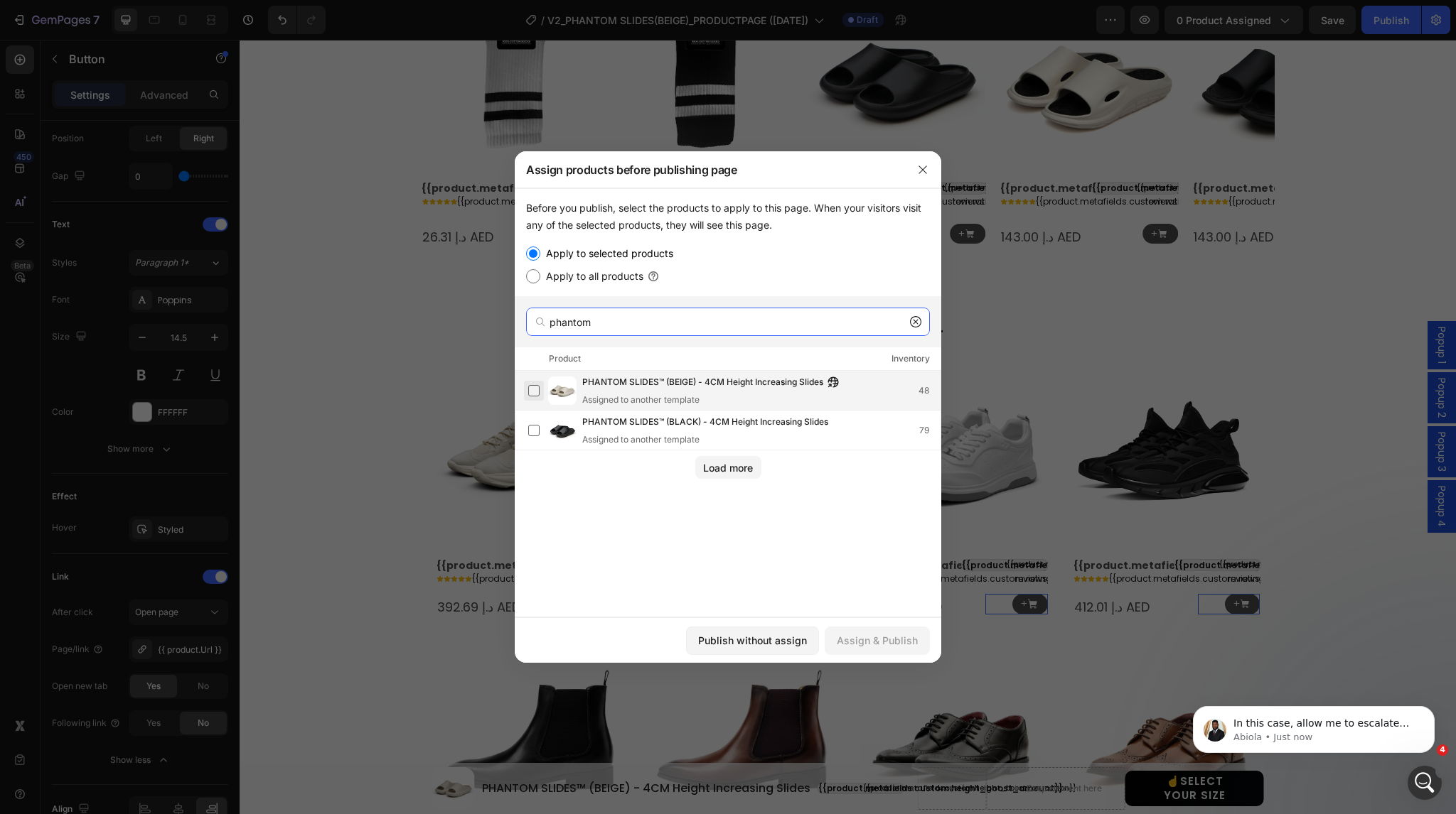
type input "phantom"
click at [534, 392] on label at bounding box center [533, 391] width 11 height 11
click at [850, 644] on div "Assign & Publish" at bounding box center [877, 641] width 81 height 15
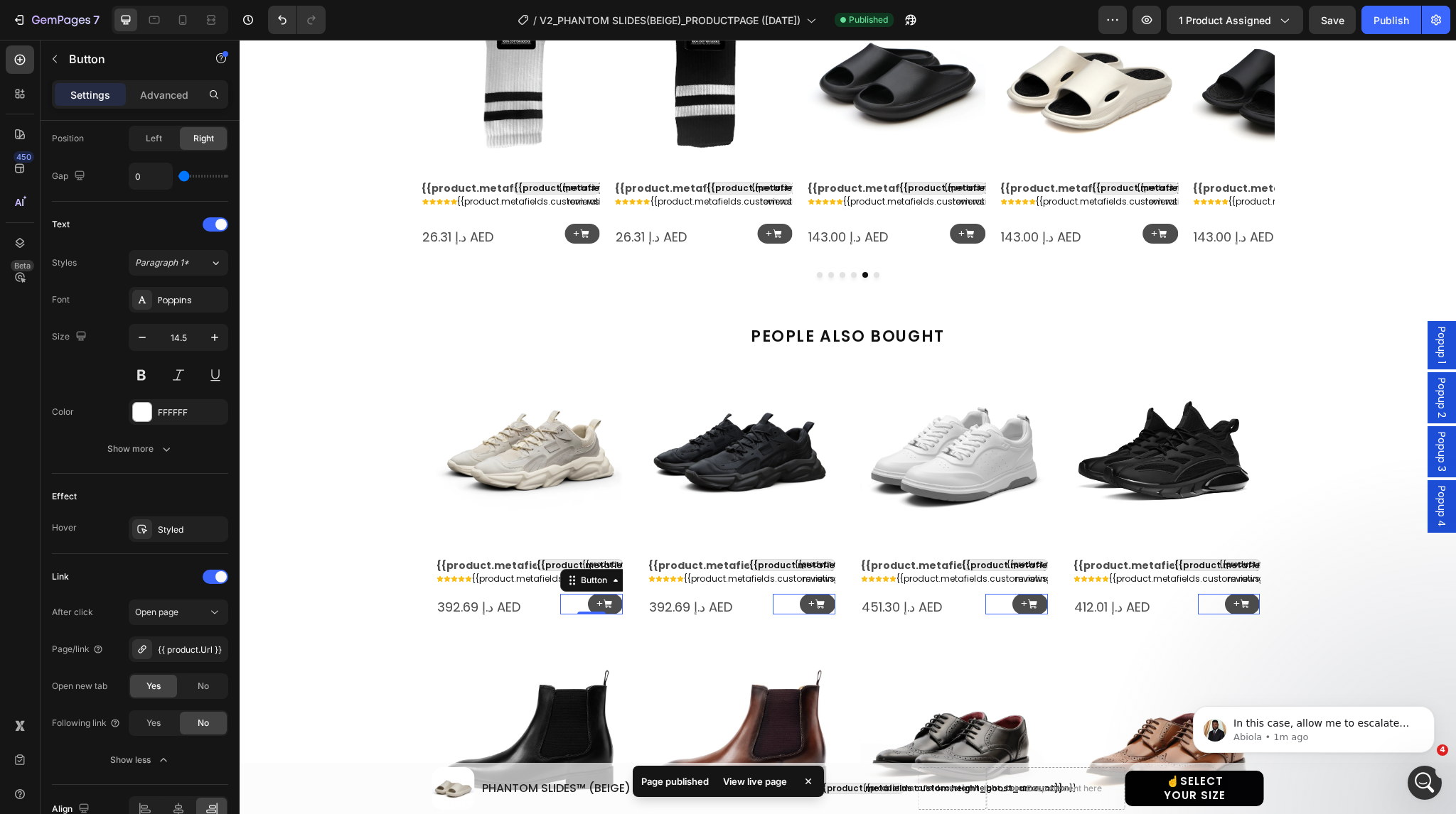
click at [1435, 501] on span "Popup 4" at bounding box center [1442, 506] width 14 height 41
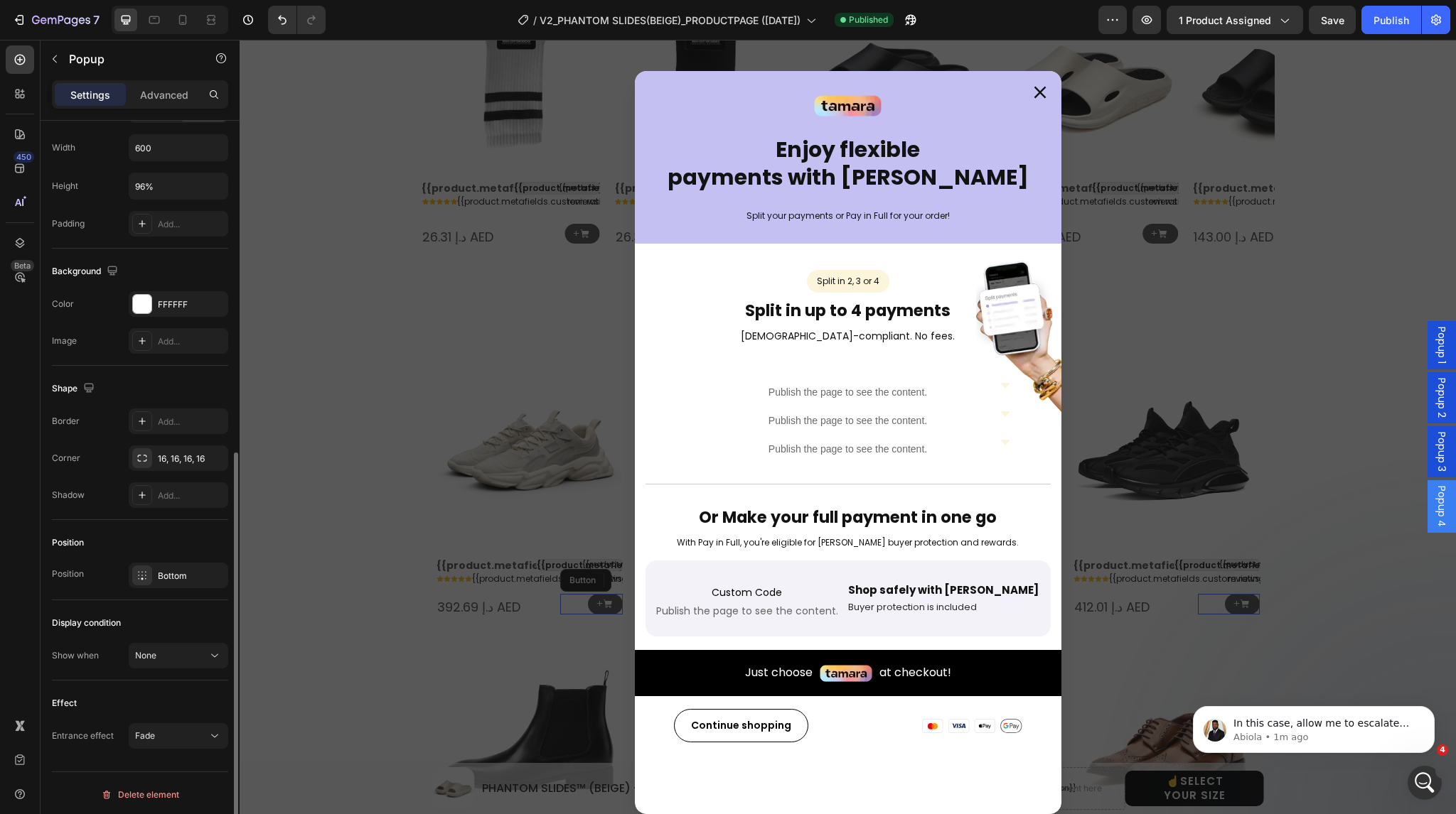
scroll to position [608, 0]
click at [153, 574] on div "Bottom" at bounding box center [178, 576] width 100 height 26
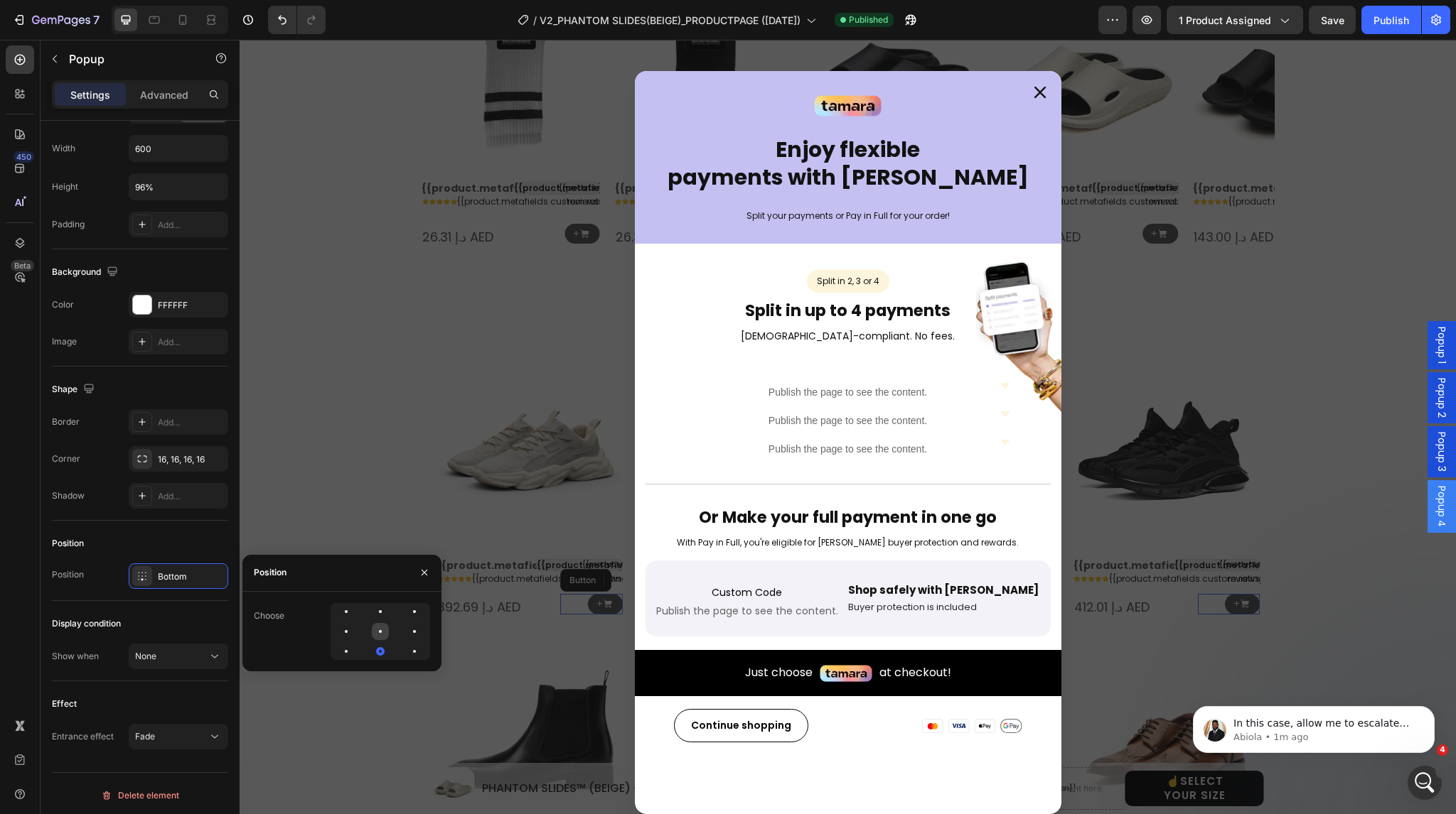
click at [406, 632] on div at bounding box center [414, 631] width 17 height 17
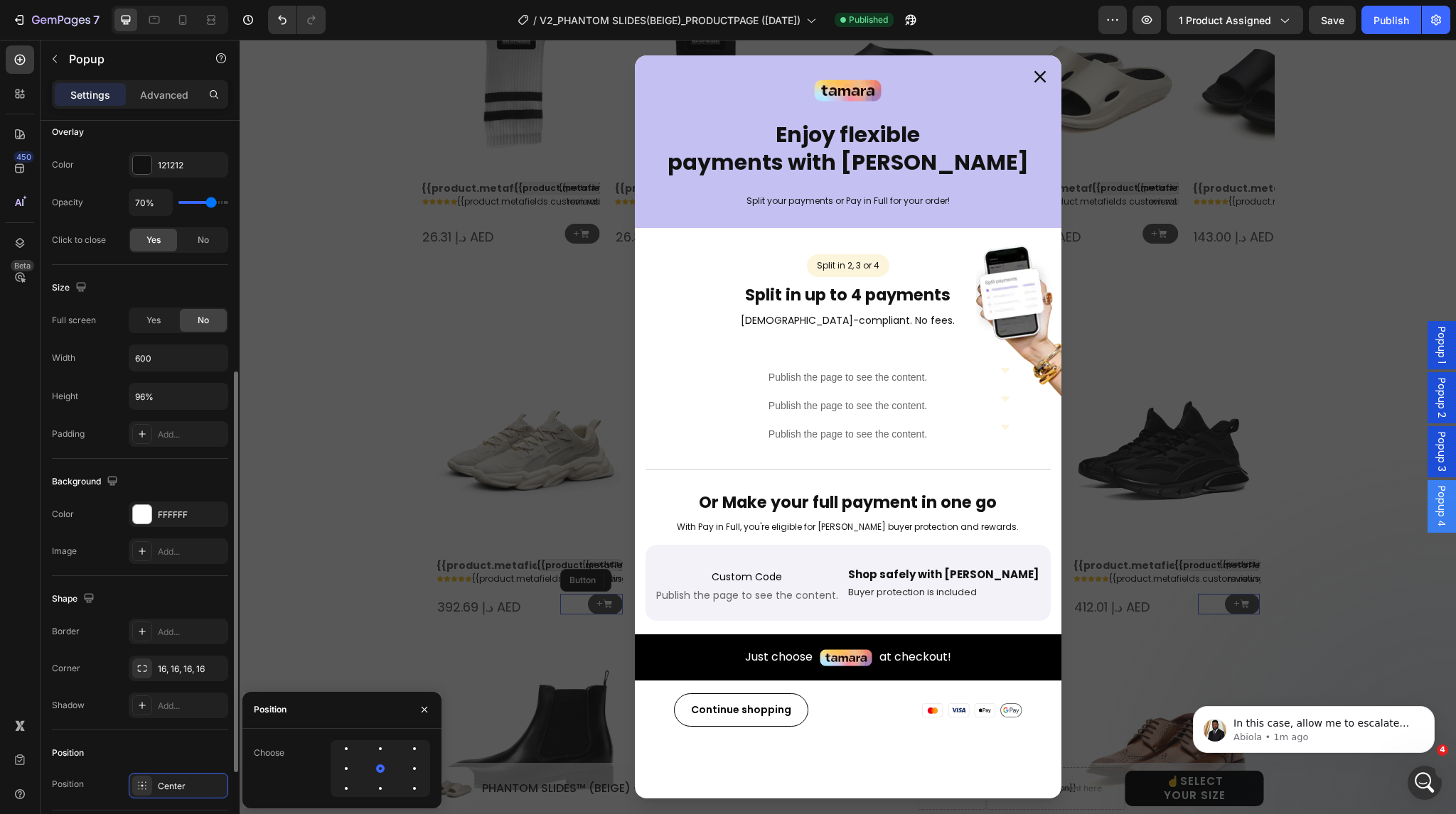
scroll to position [397, 0]
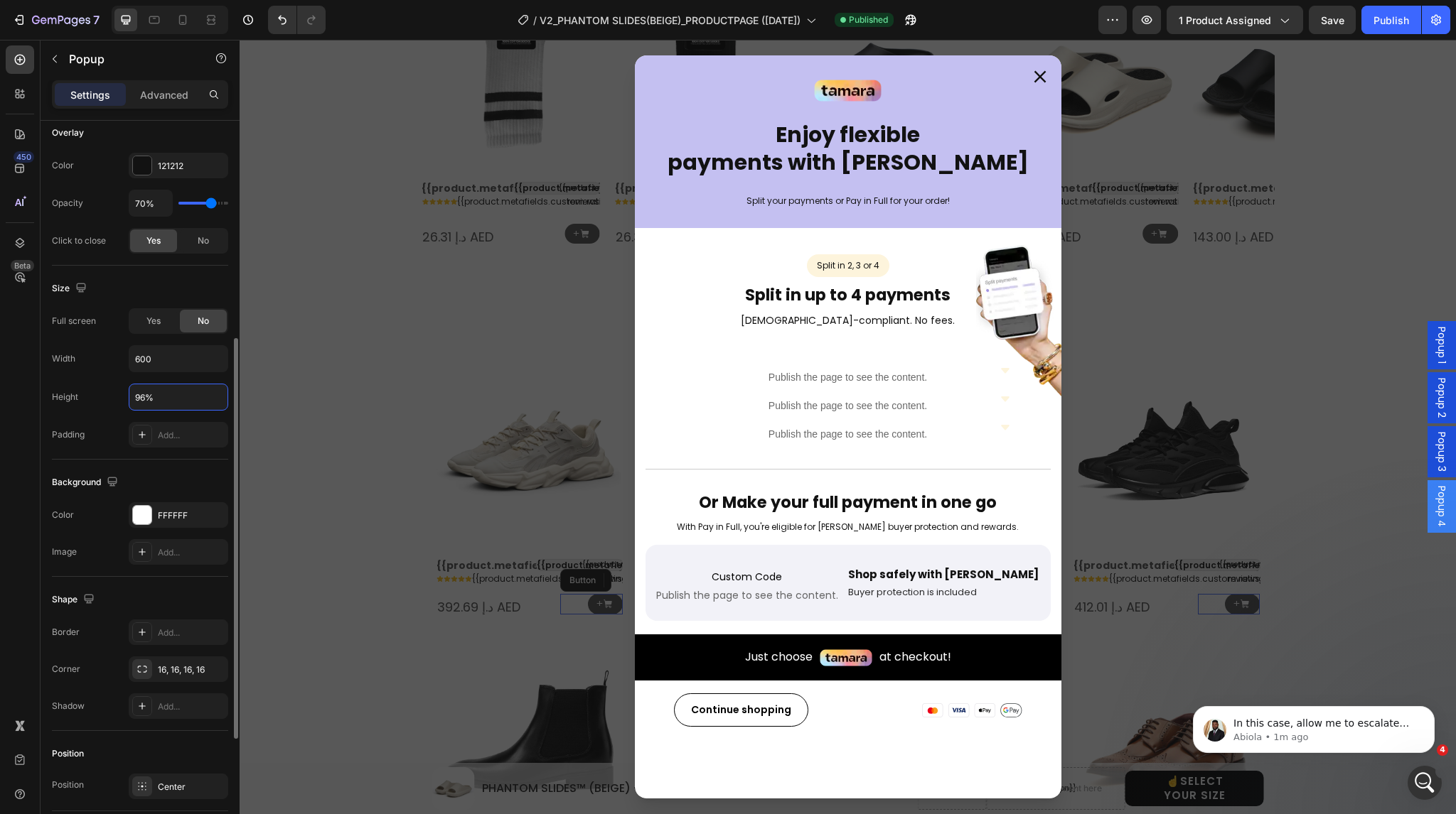
click at [161, 391] on input "96%" at bounding box center [178, 397] width 98 height 26
click at [161, 391] on input "auto%" at bounding box center [178, 397] width 98 height 26
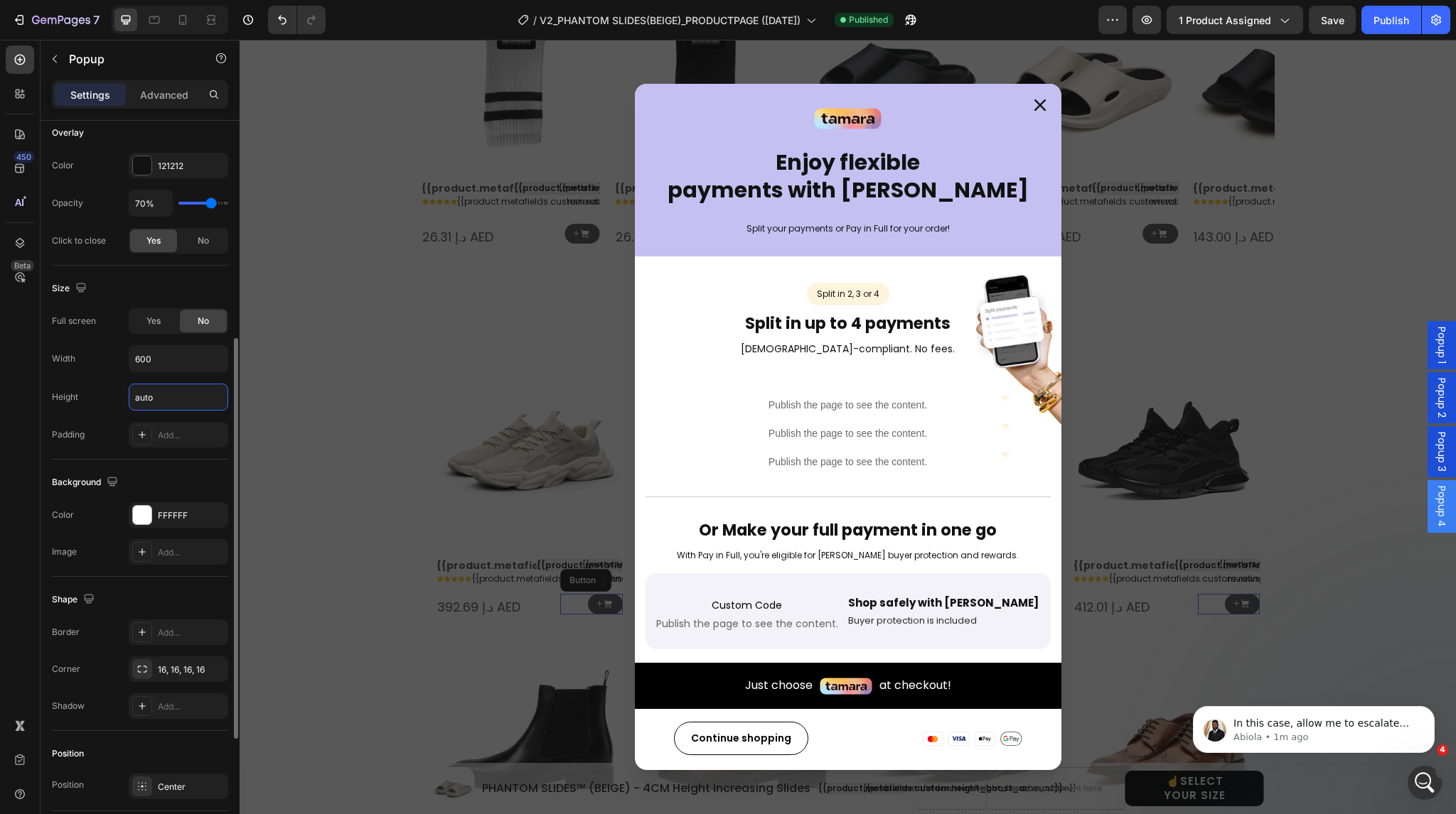
click at [110, 387] on div "Height auto" at bounding box center [139, 397] width 176 height 27
type input "Auto"
click at [1385, 26] on div "Publish" at bounding box center [1391, 21] width 36 height 15
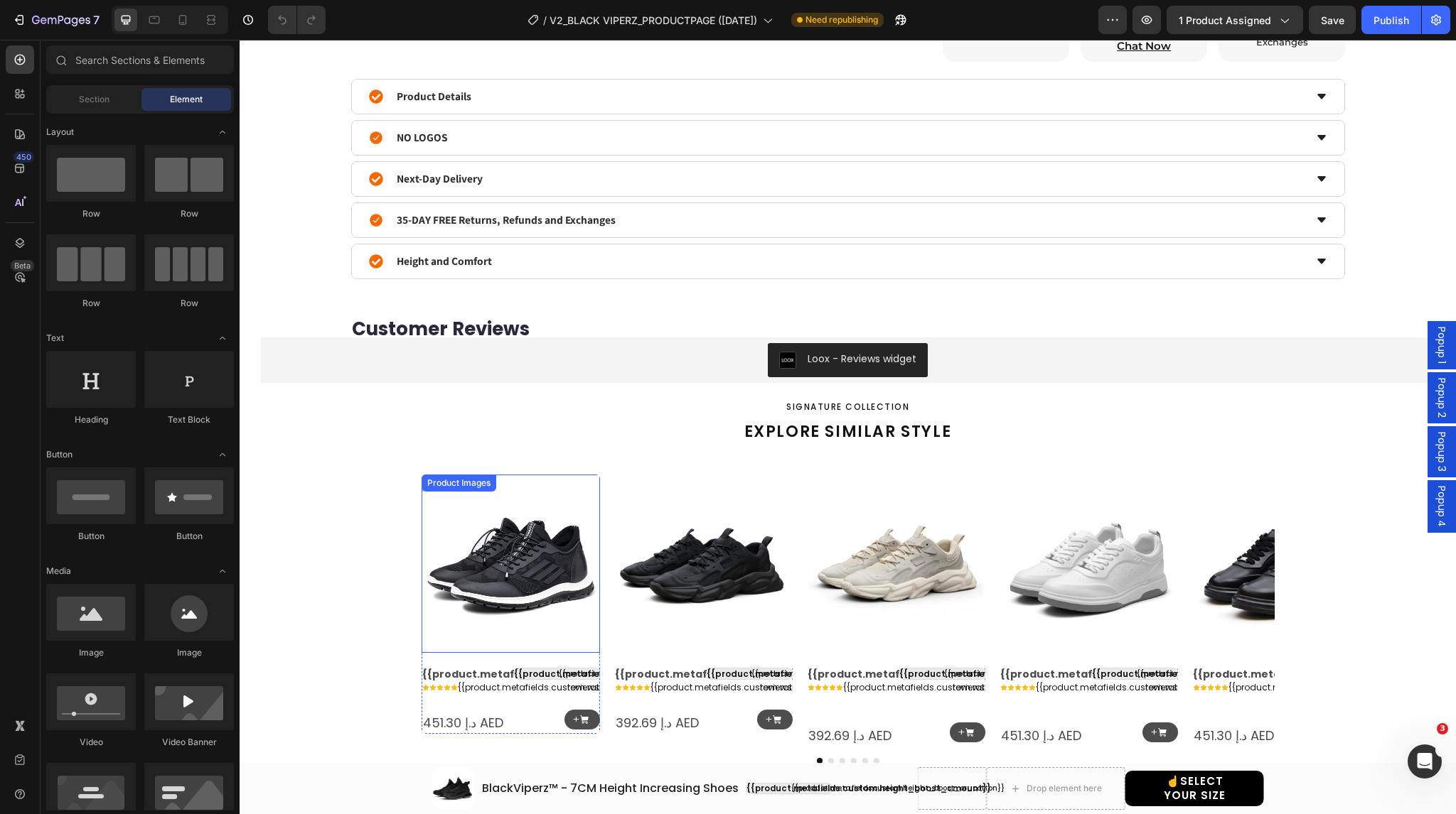
click at [504, 563] on img at bounding box center [510, 563] width 178 height 178
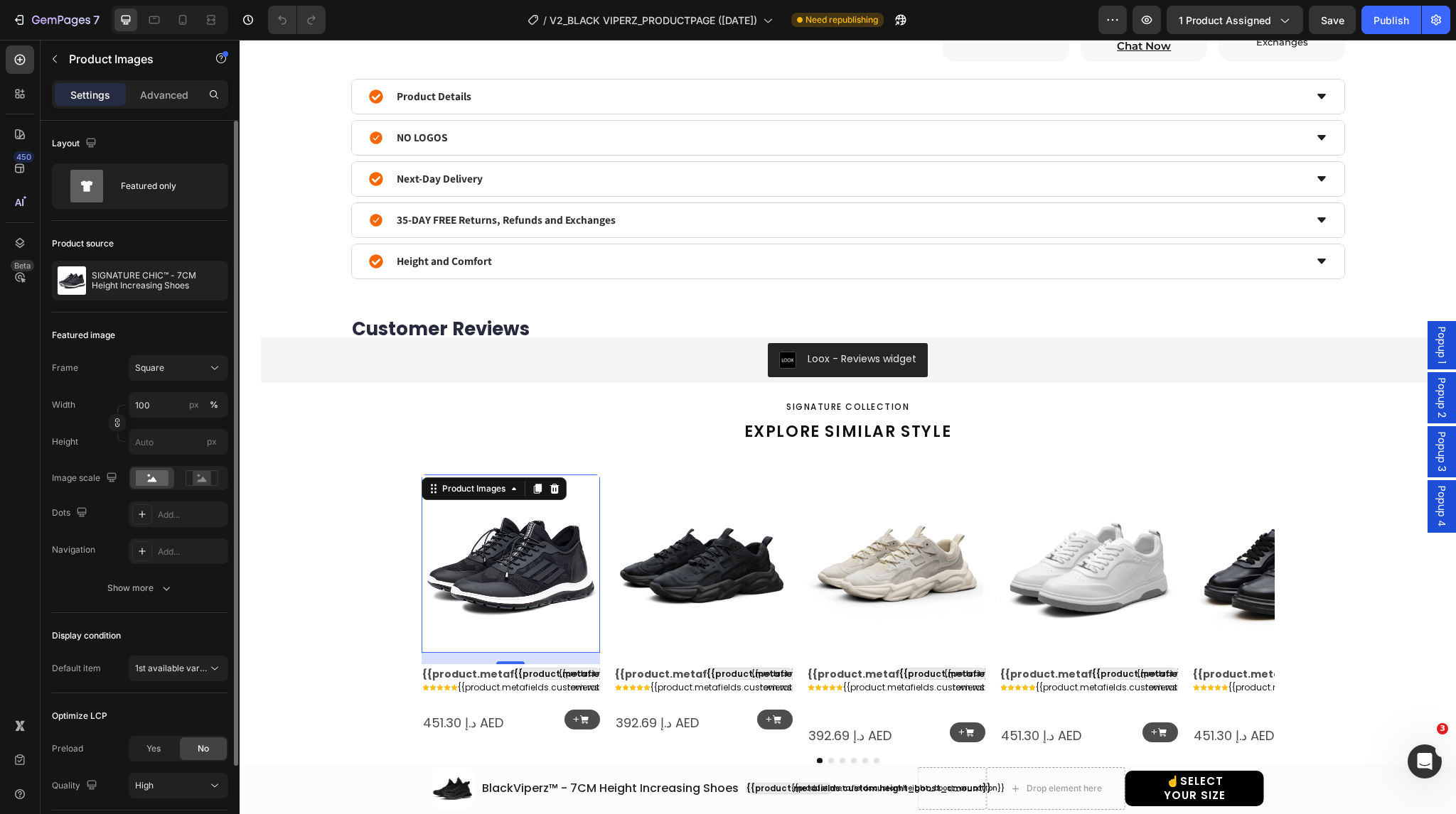
scroll to position [101, 0]
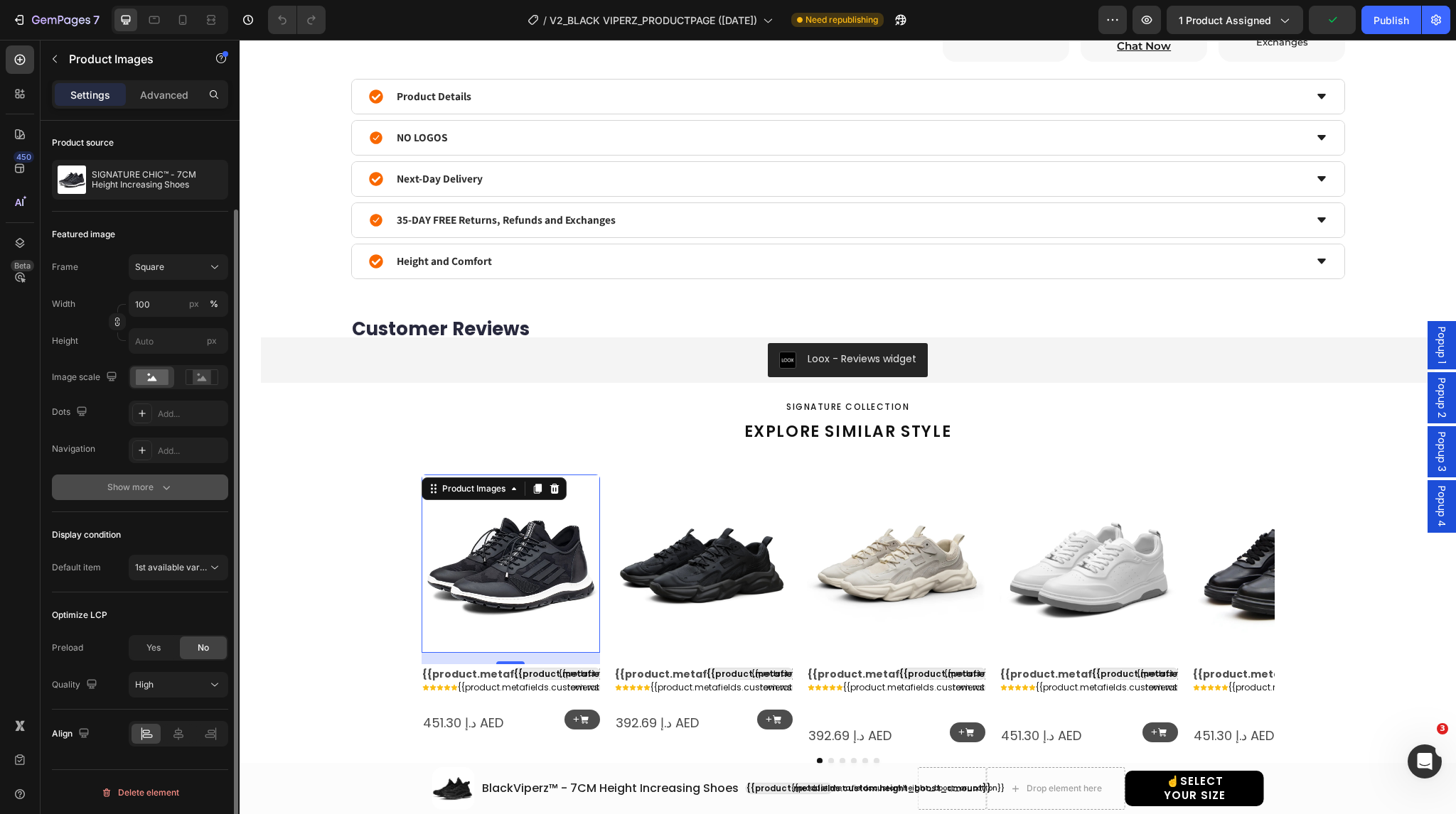
click at [141, 490] on div "Show more" at bounding box center [140, 487] width 66 height 14
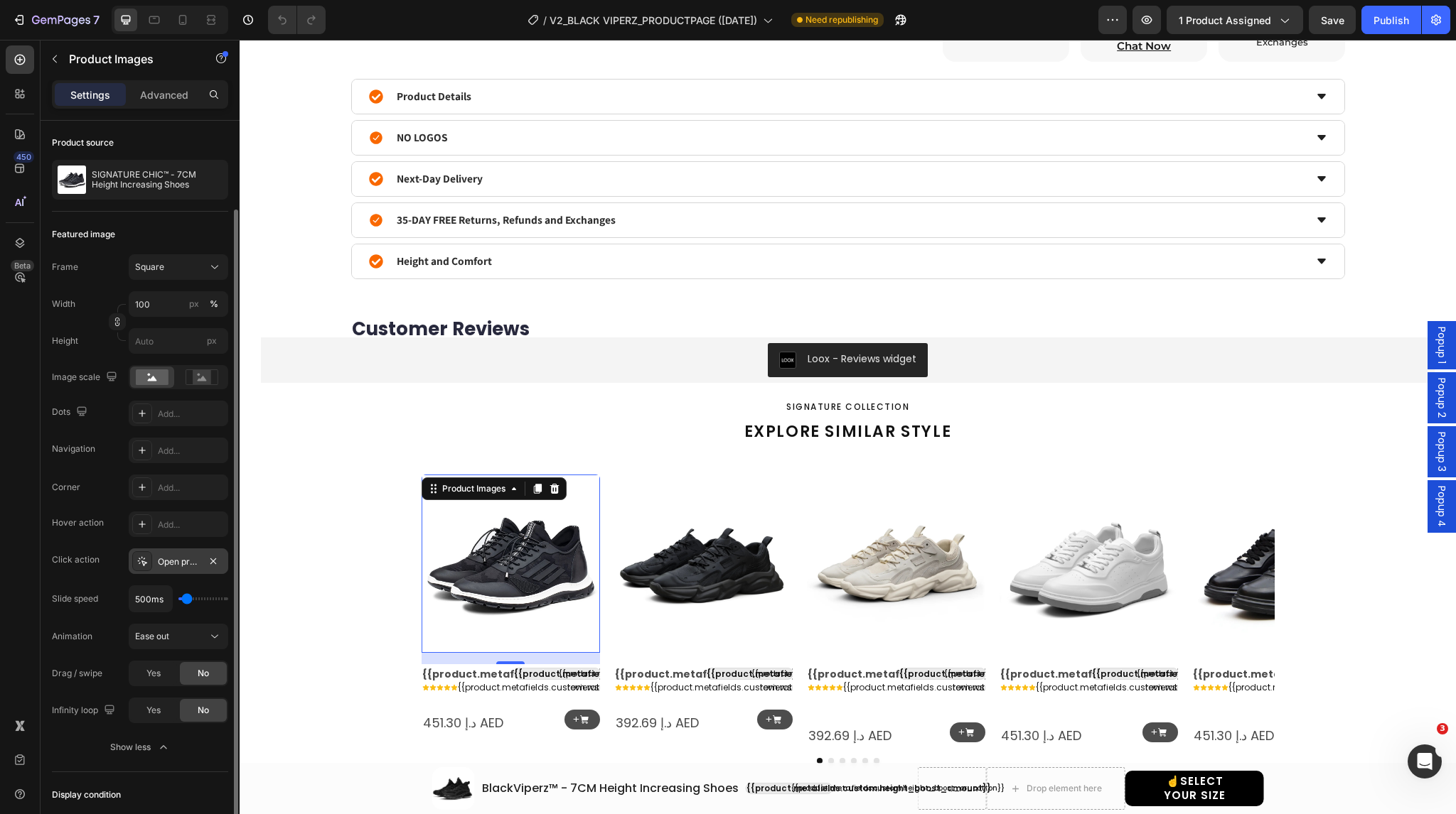
click at [136, 570] on div at bounding box center [142, 561] width 20 height 20
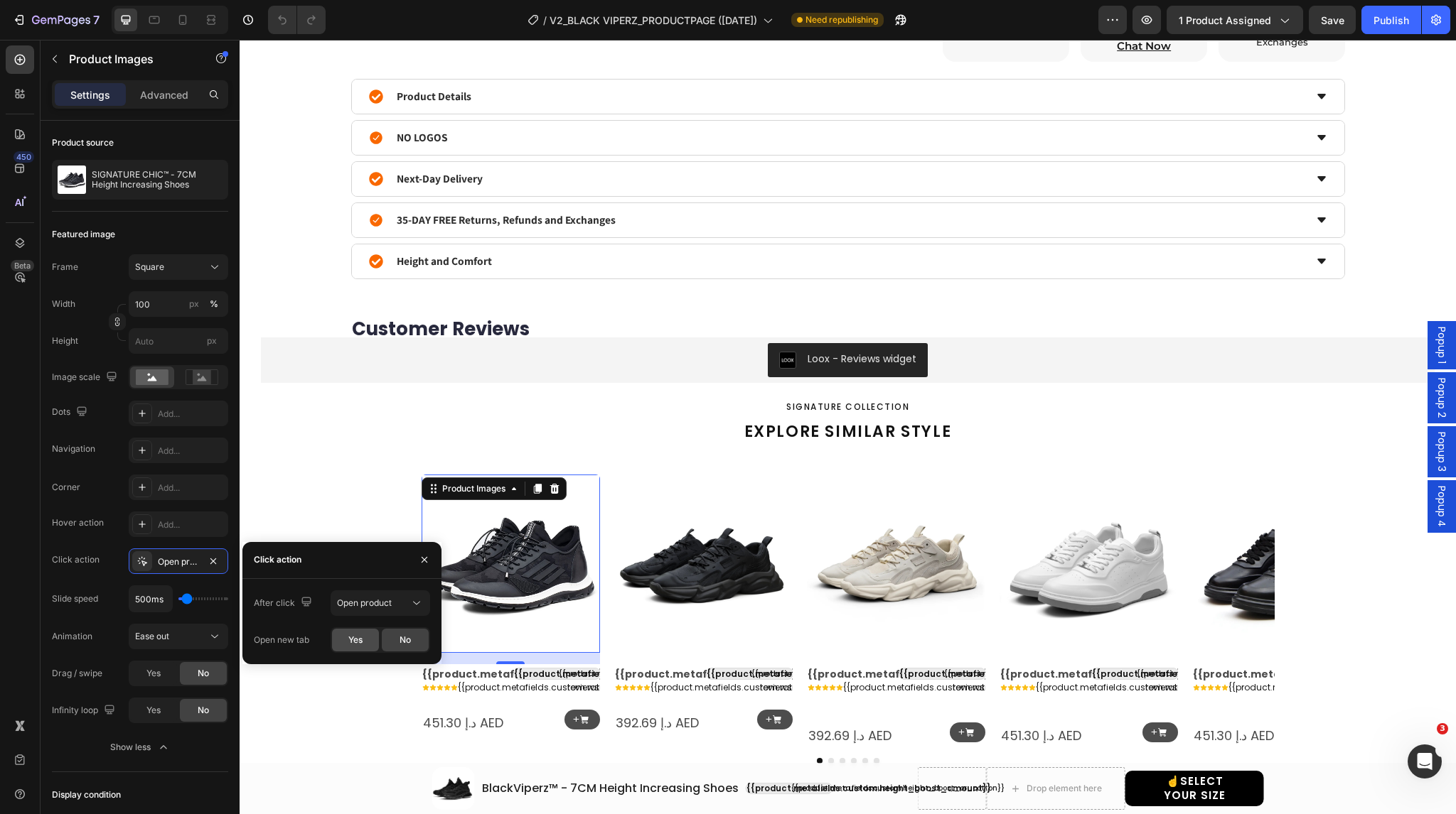
click at [348, 640] on span "Yes" at bounding box center [355, 640] width 14 height 13
click at [741, 575] on img at bounding box center [703, 563] width 178 height 178
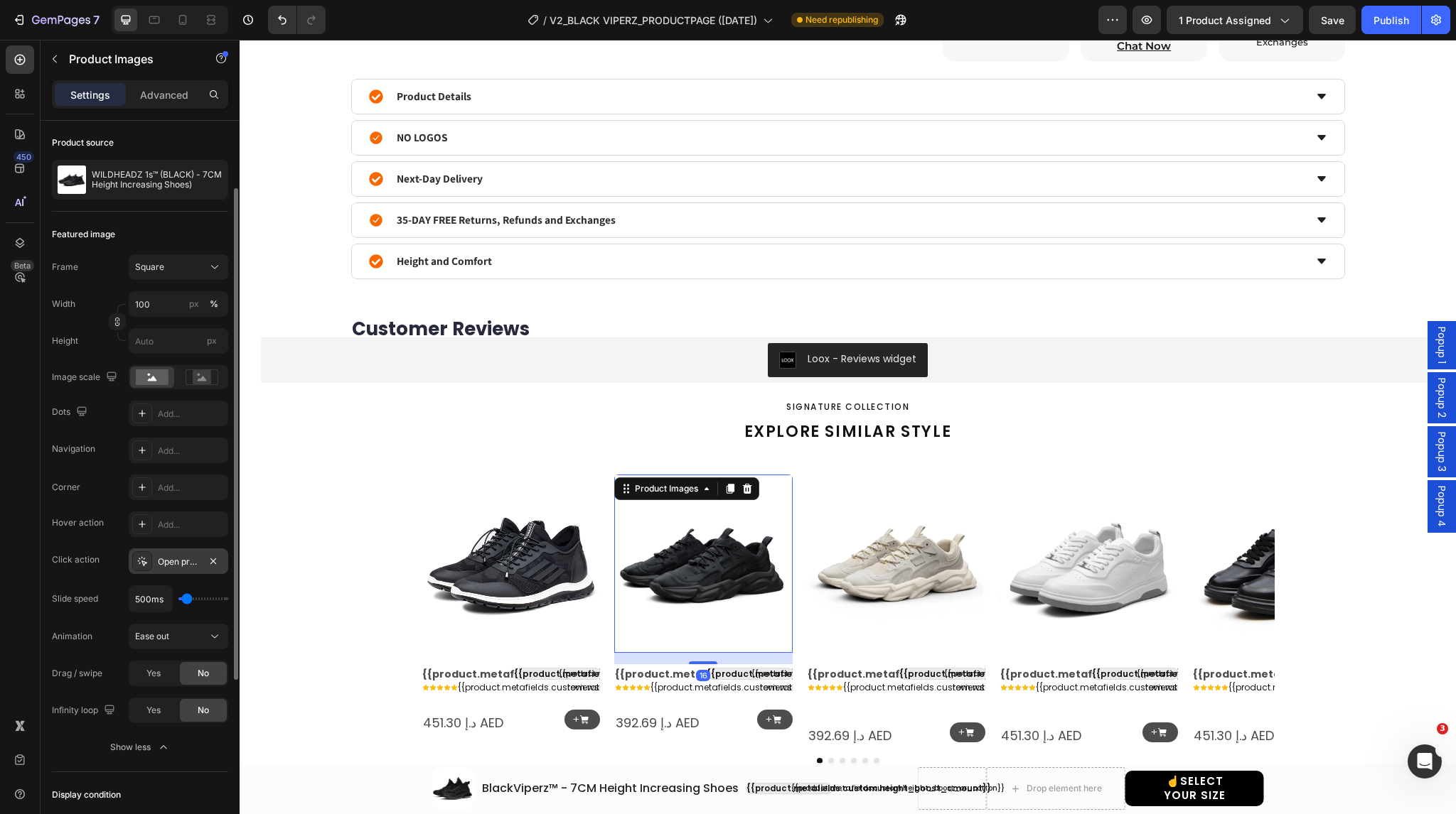
click at [139, 560] on icon at bounding box center [142, 561] width 11 height 11
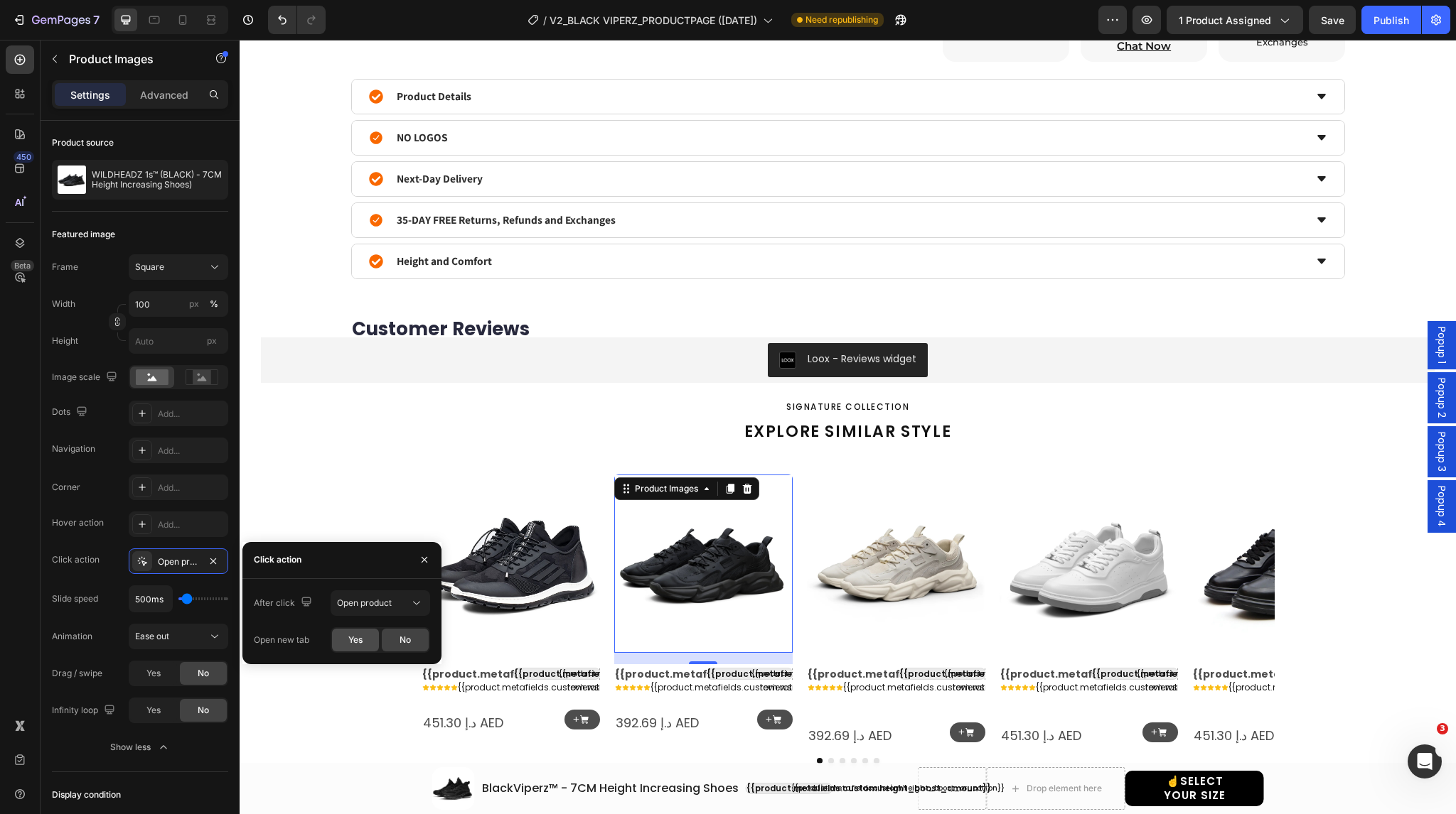
click at [354, 638] on span "Yes" at bounding box center [355, 640] width 14 height 13
click at [907, 578] on img at bounding box center [896, 563] width 178 height 178
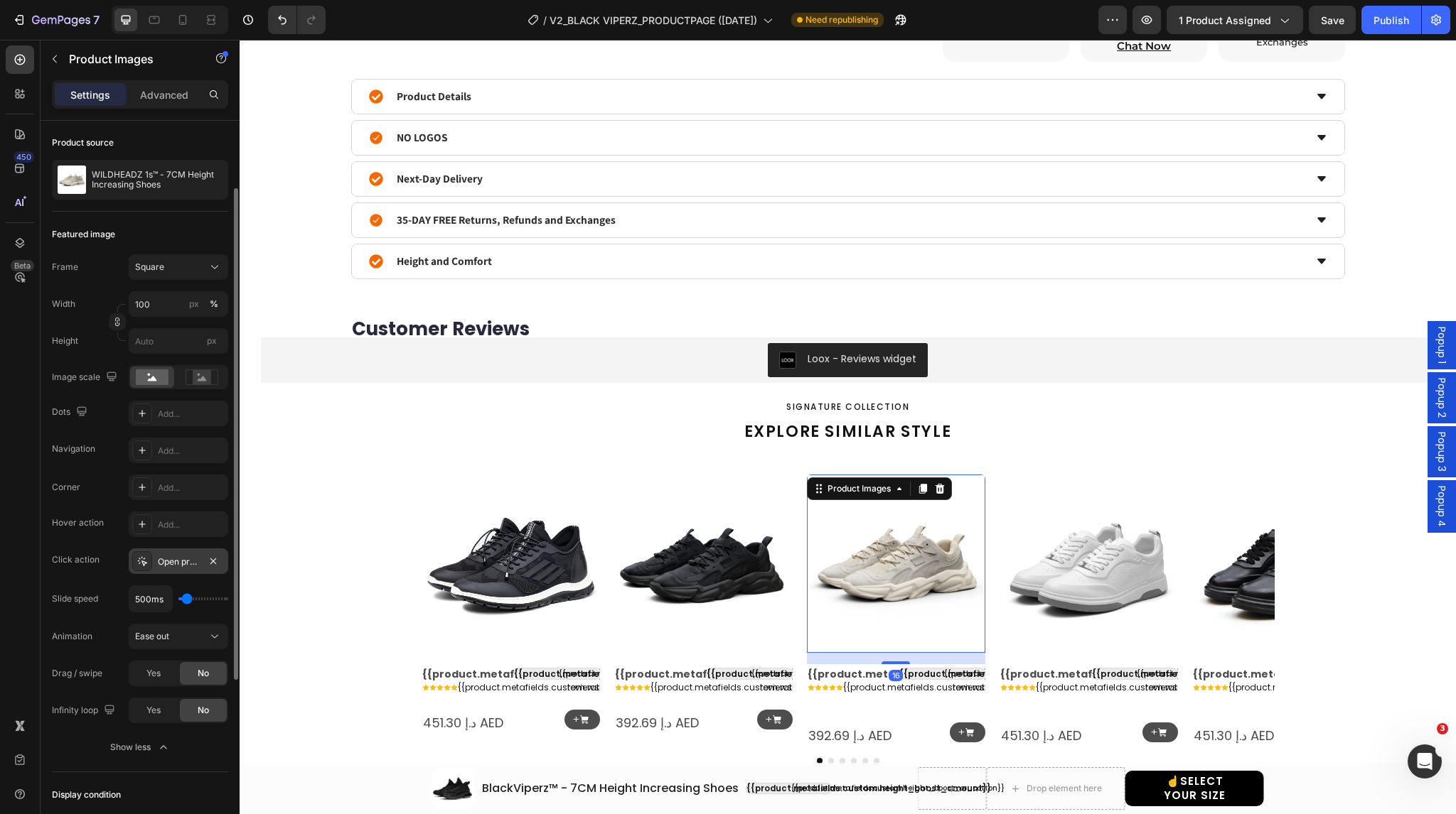
click at [139, 561] on icon at bounding box center [142, 561] width 11 height 11
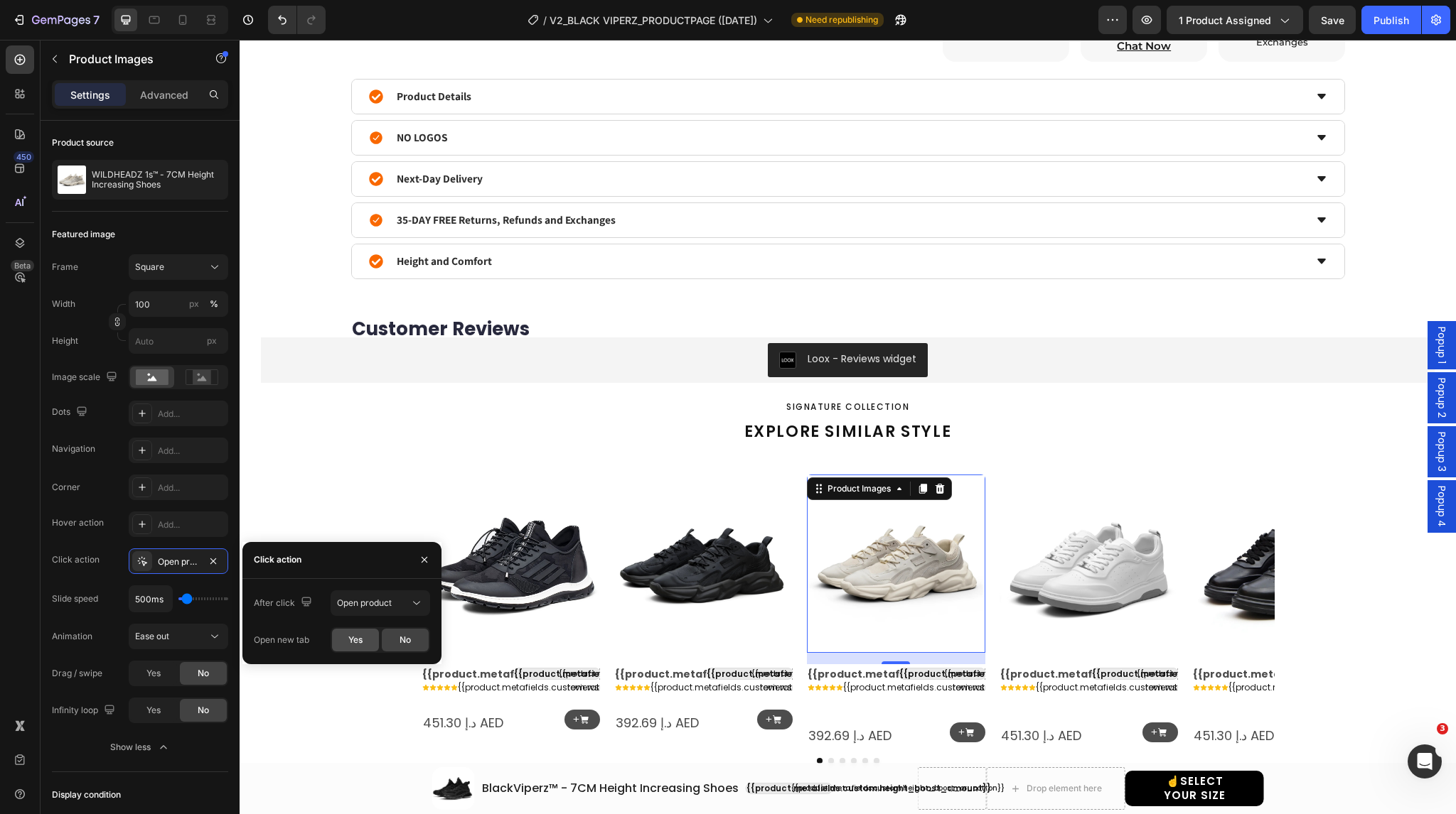
click at [350, 634] on span "Yes" at bounding box center [355, 640] width 14 height 13
click at [1092, 541] on img at bounding box center [1089, 563] width 178 height 178
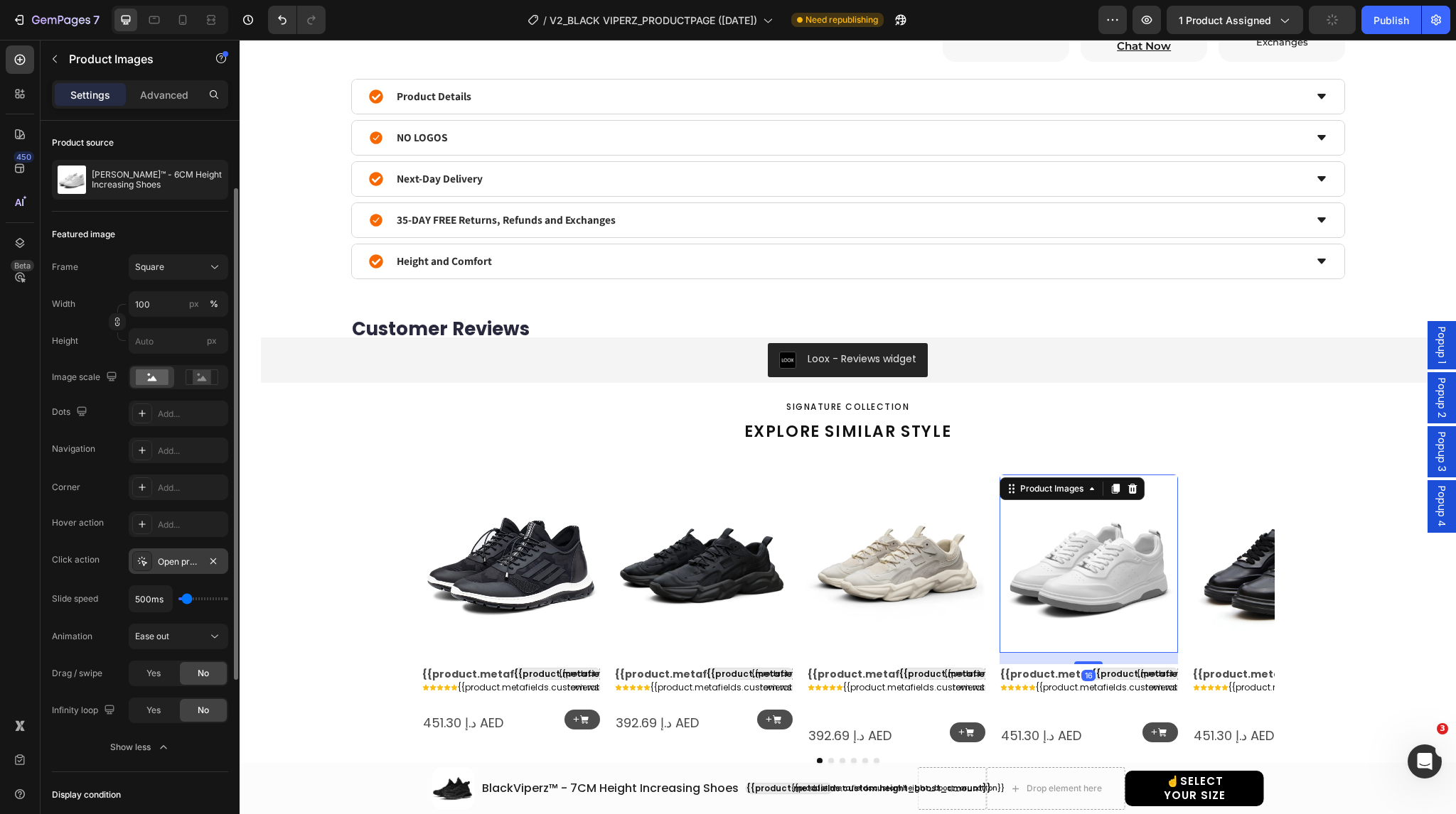
click at [139, 556] on icon at bounding box center [142, 561] width 11 height 11
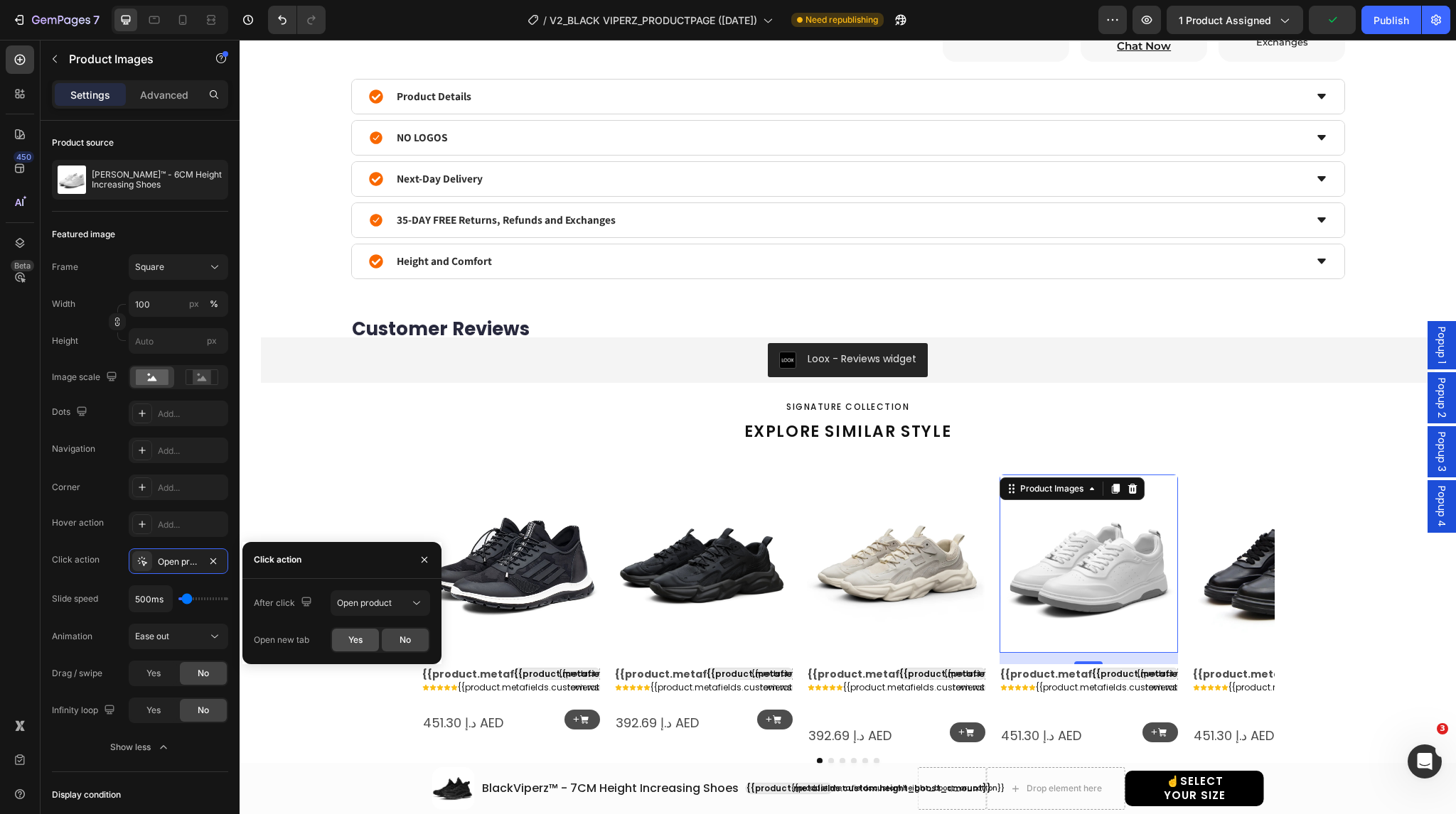
click at [358, 644] on span "Yes" at bounding box center [355, 640] width 14 height 13
click at [1236, 548] on img at bounding box center [1282, 563] width 178 height 178
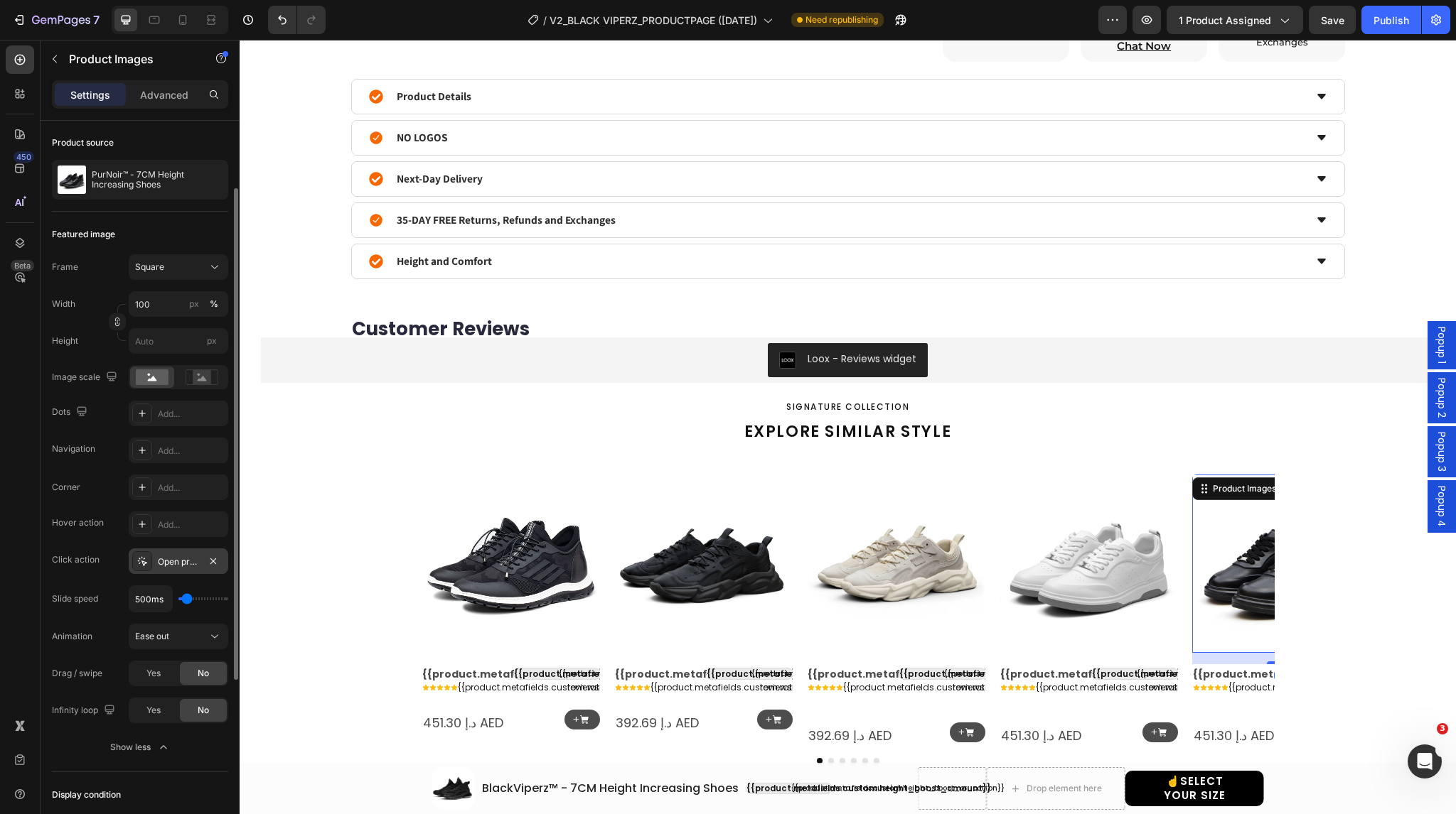
click at [146, 563] on icon at bounding box center [142, 561] width 11 height 11
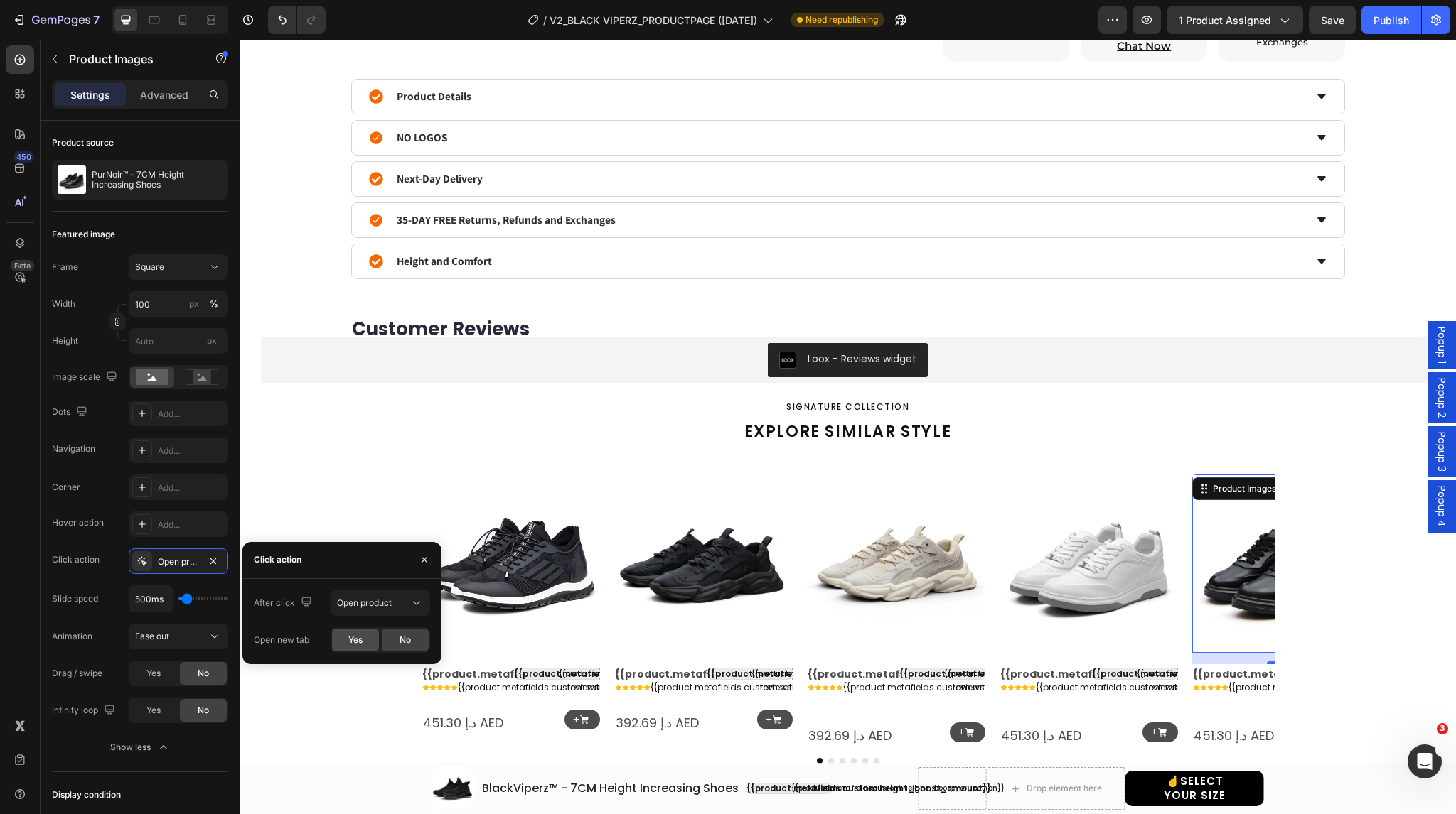
click at [343, 638] on div "Yes" at bounding box center [356, 640] width 47 height 23
click at [1251, 606] on icon "Carousel Next Arrow" at bounding box center [1252, 611] width 18 height 18
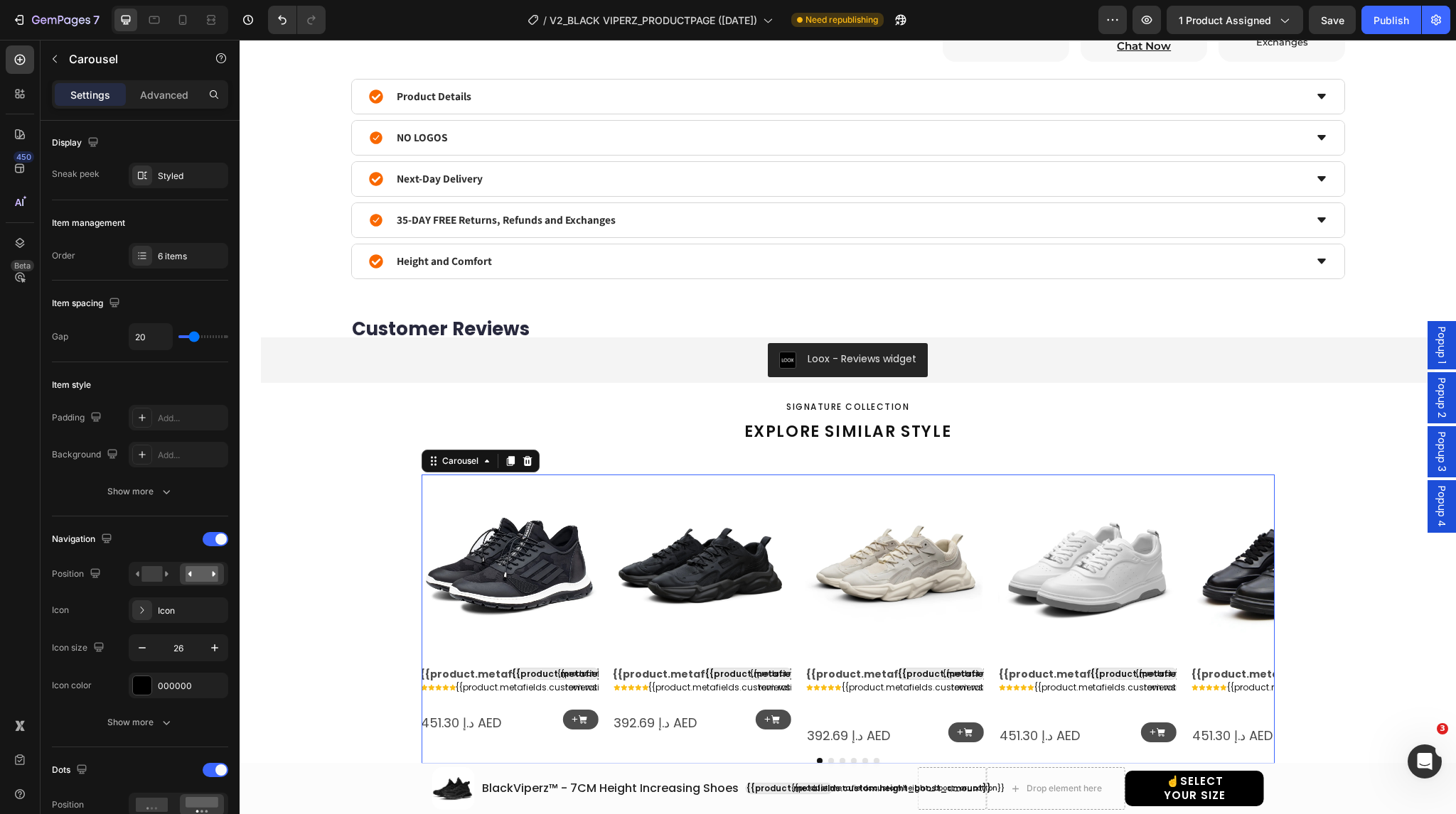
scroll to position [0, 0]
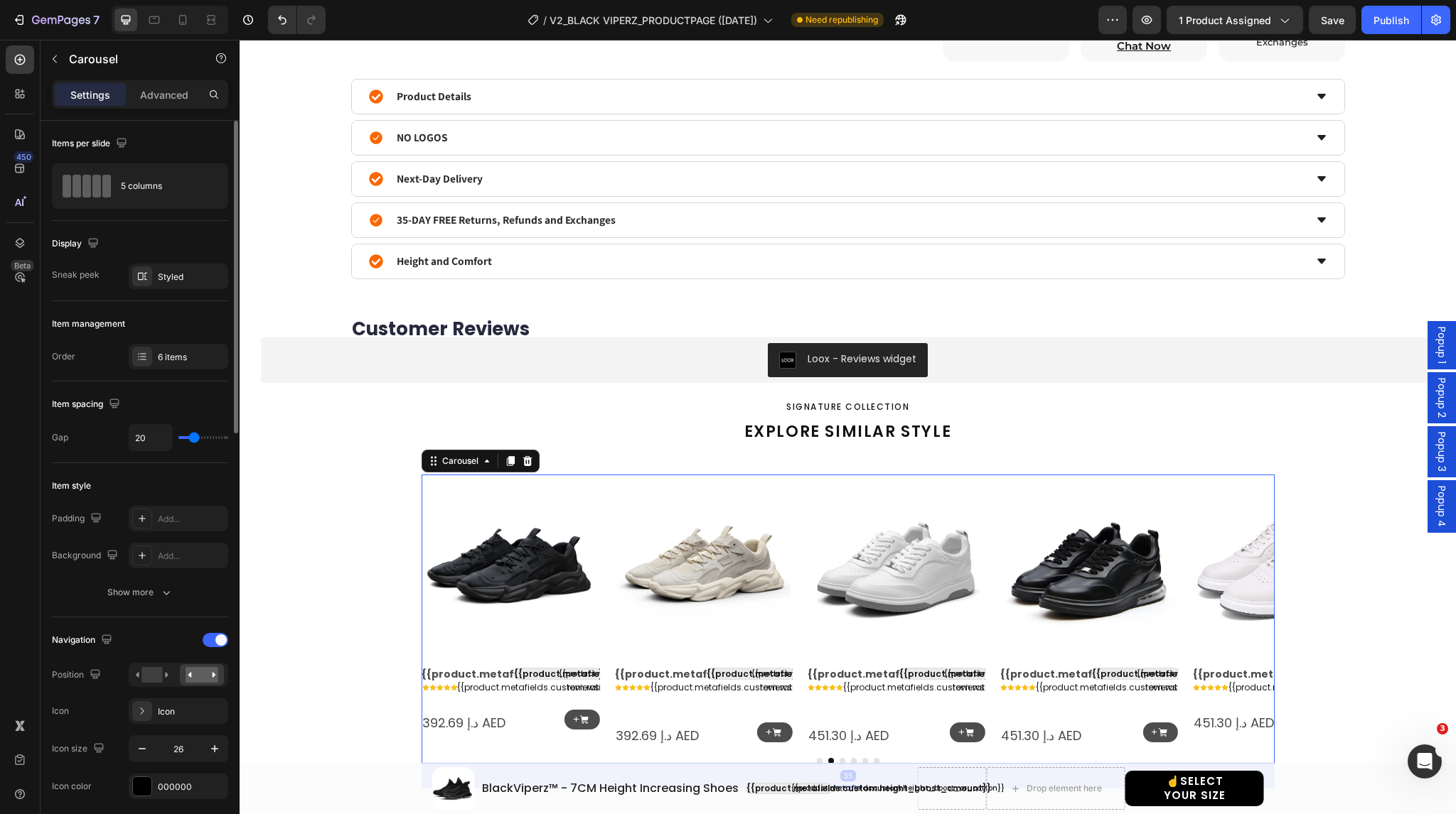
click at [1251, 606] on icon "Carousel Next Arrow" at bounding box center [1252, 611] width 18 height 18
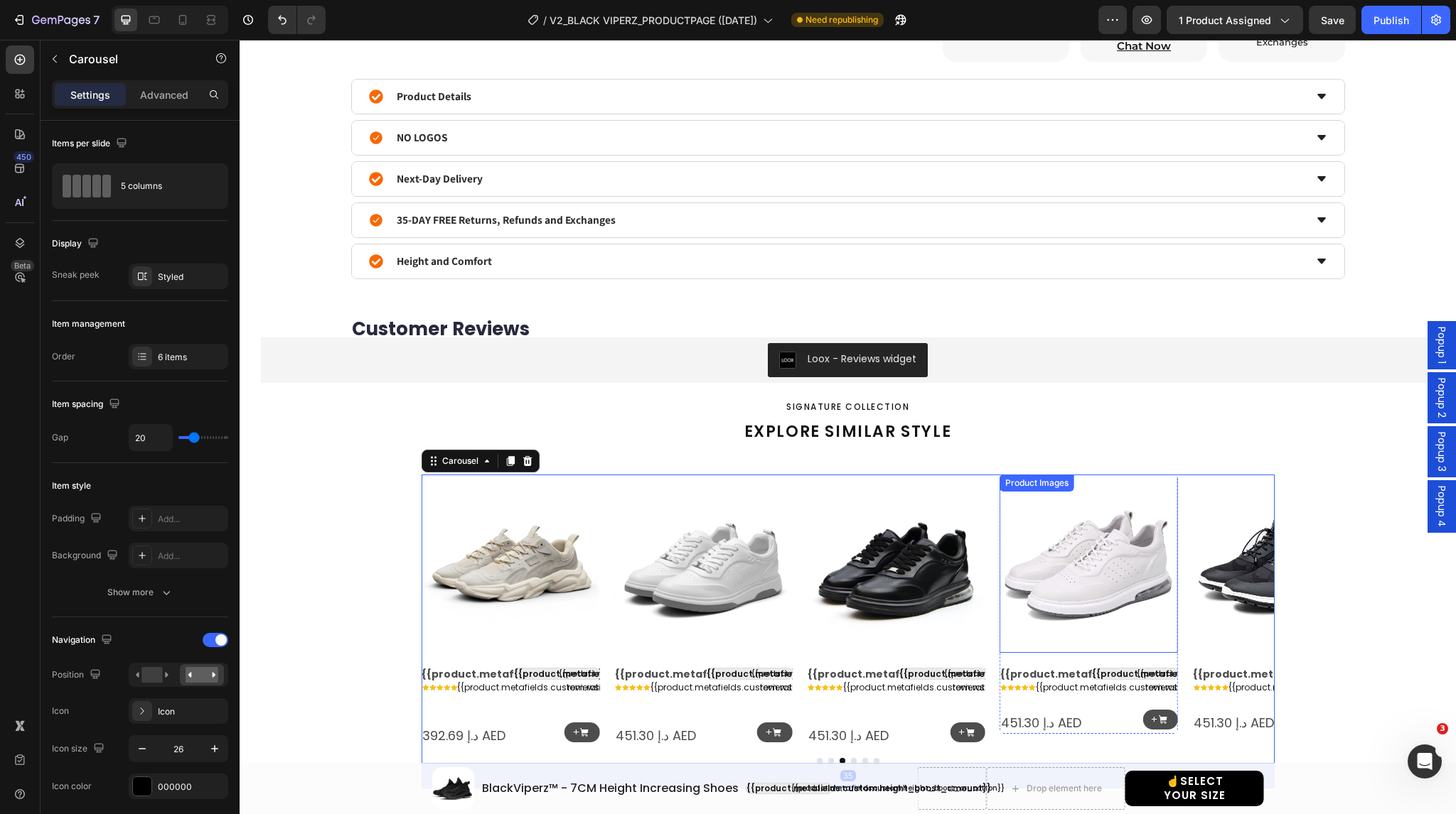
click at [1102, 560] on img at bounding box center [1089, 563] width 178 height 178
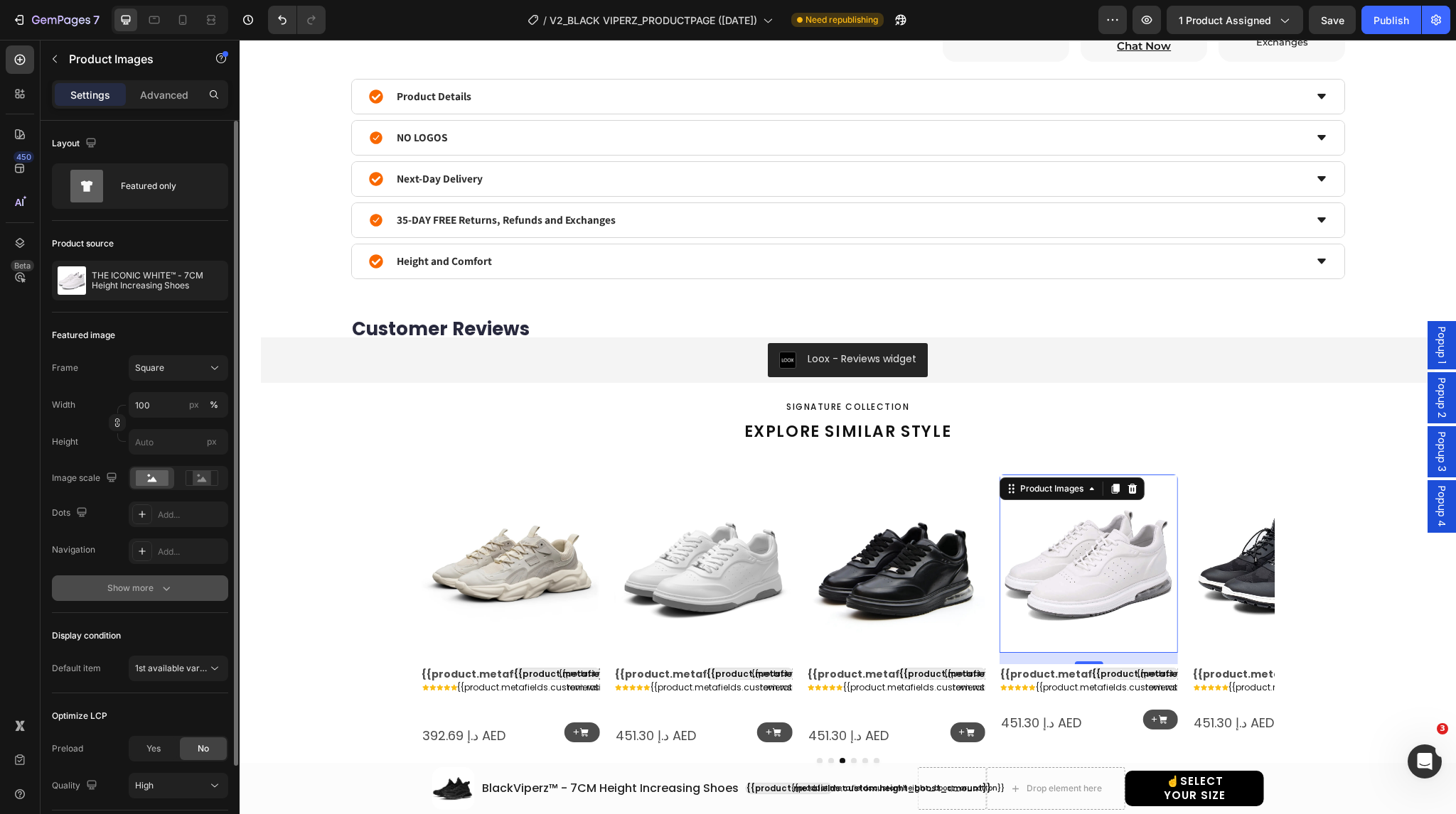
click at [154, 586] on div "Show more" at bounding box center [140, 588] width 66 height 14
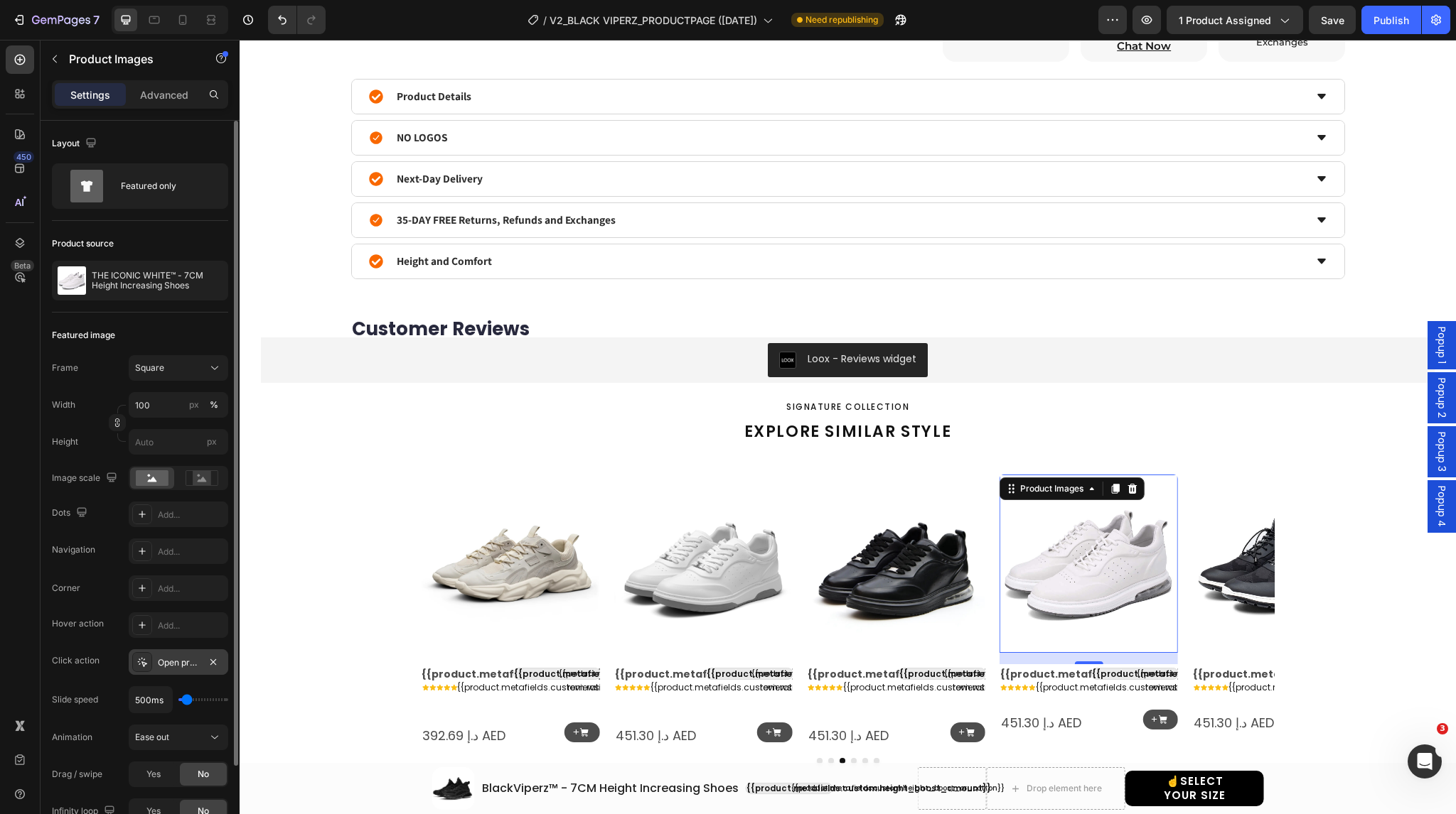
click at [165, 658] on div "Open product" at bounding box center [178, 662] width 41 height 13
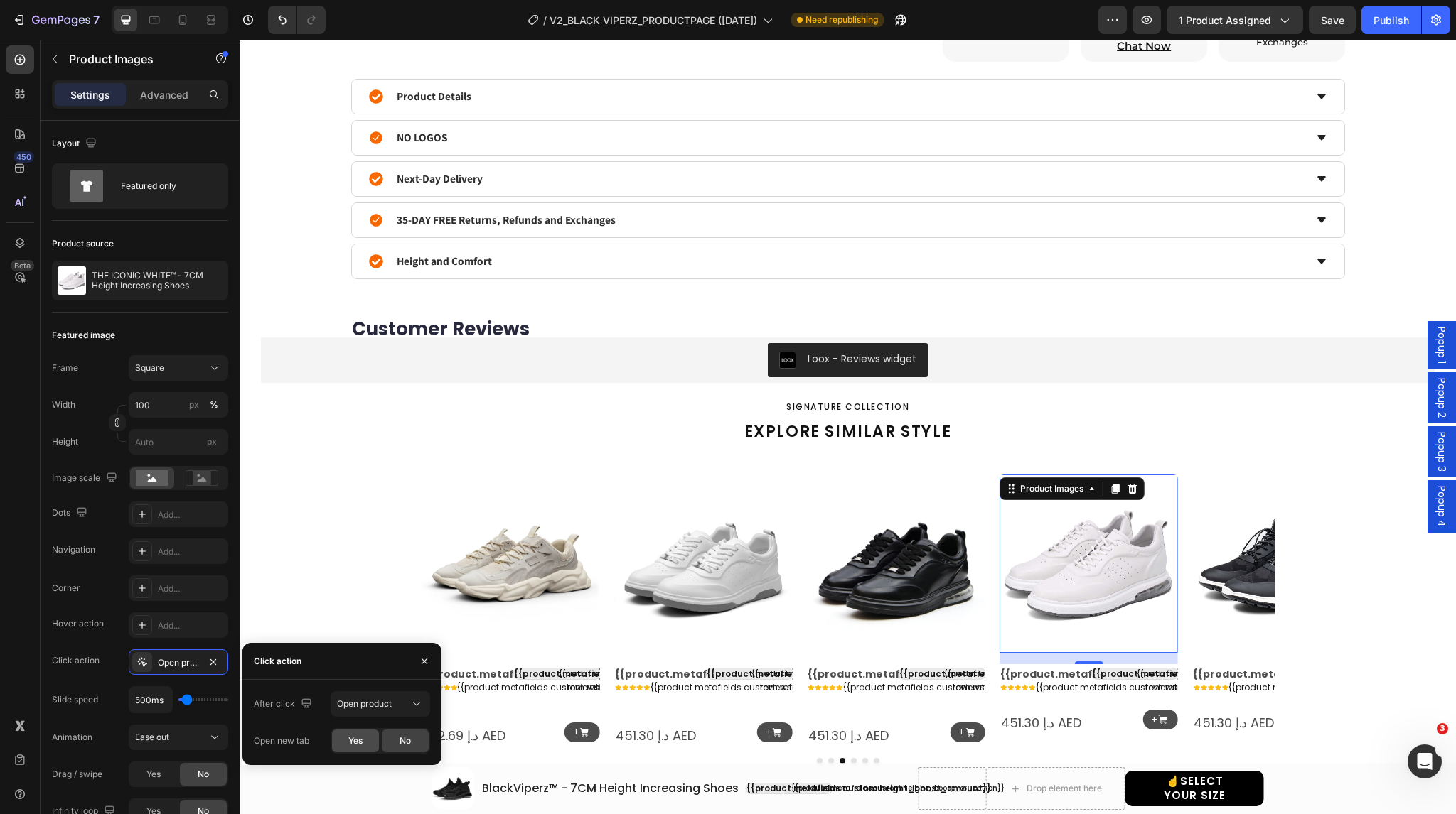
click at [354, 738] on span "Yes" at bounding box center [355, 741] width 14 height 13
click at [1221, 560] on img at bounding box center [1282, 563] width 178 height 178
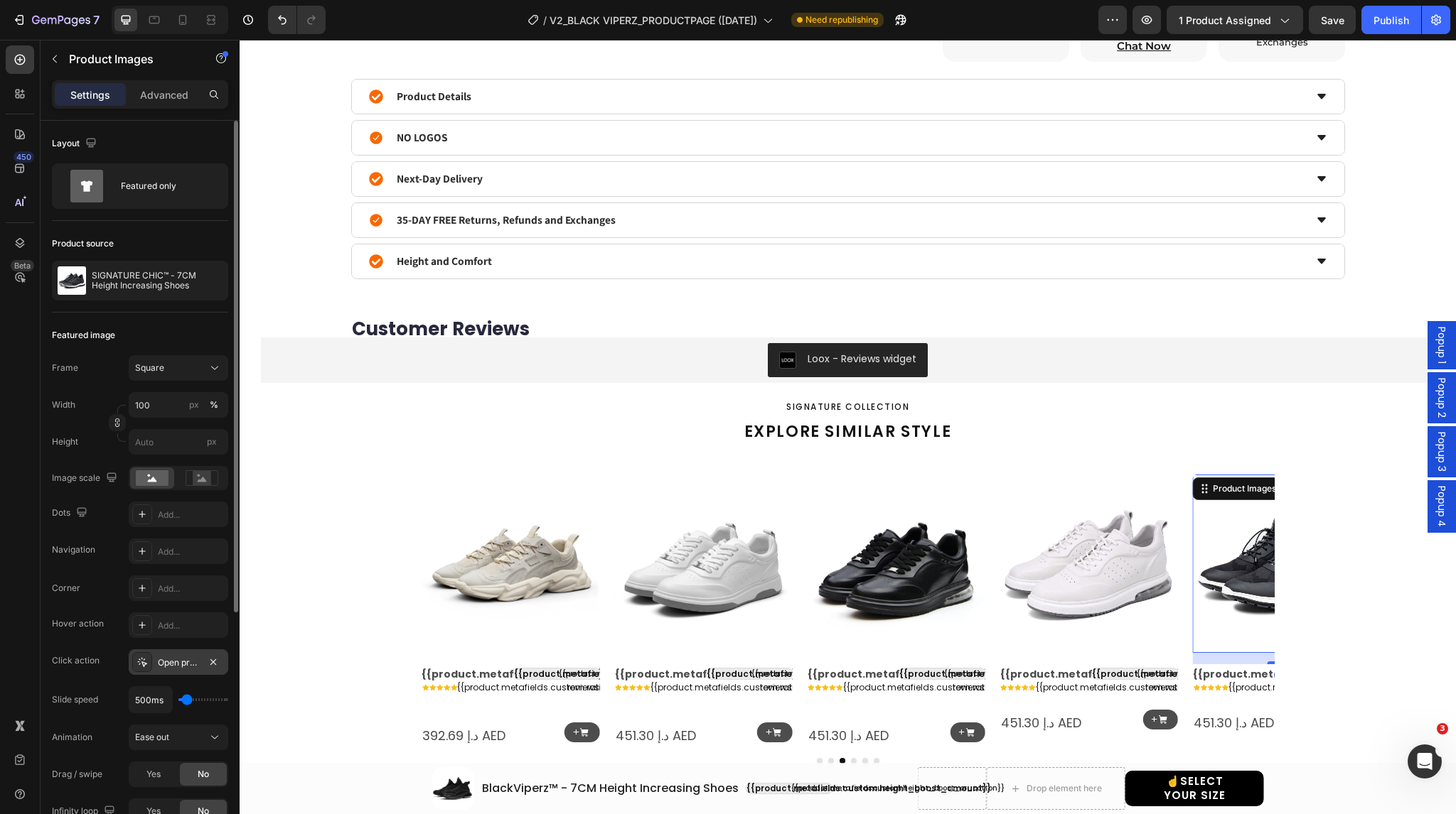
click at [140, 661] on icon at bounding box center [142, 662] width 11 height 11
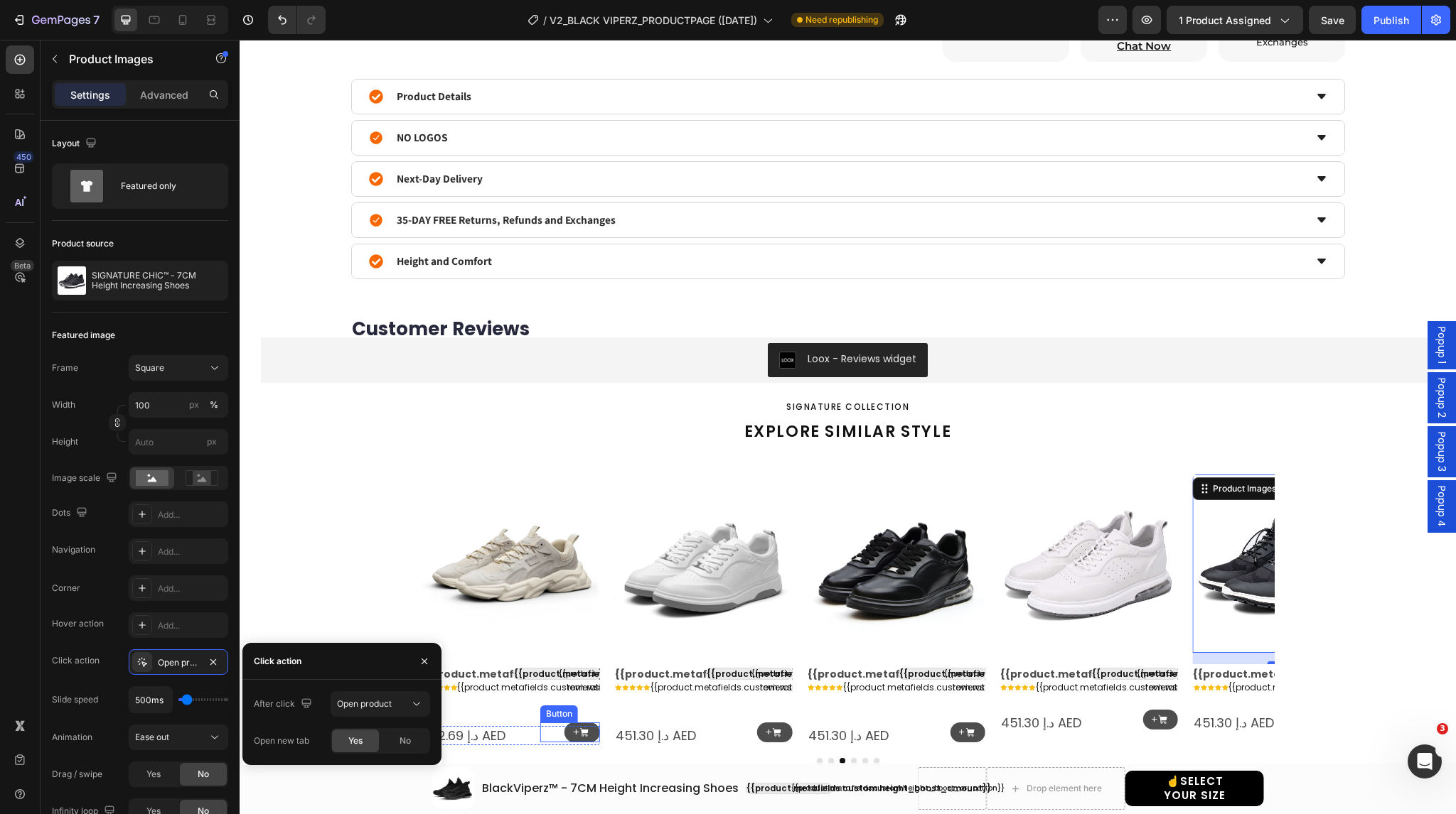
click at [555, 732] on div "+ Button" at bounding box center [570, 733] width 59 height 21
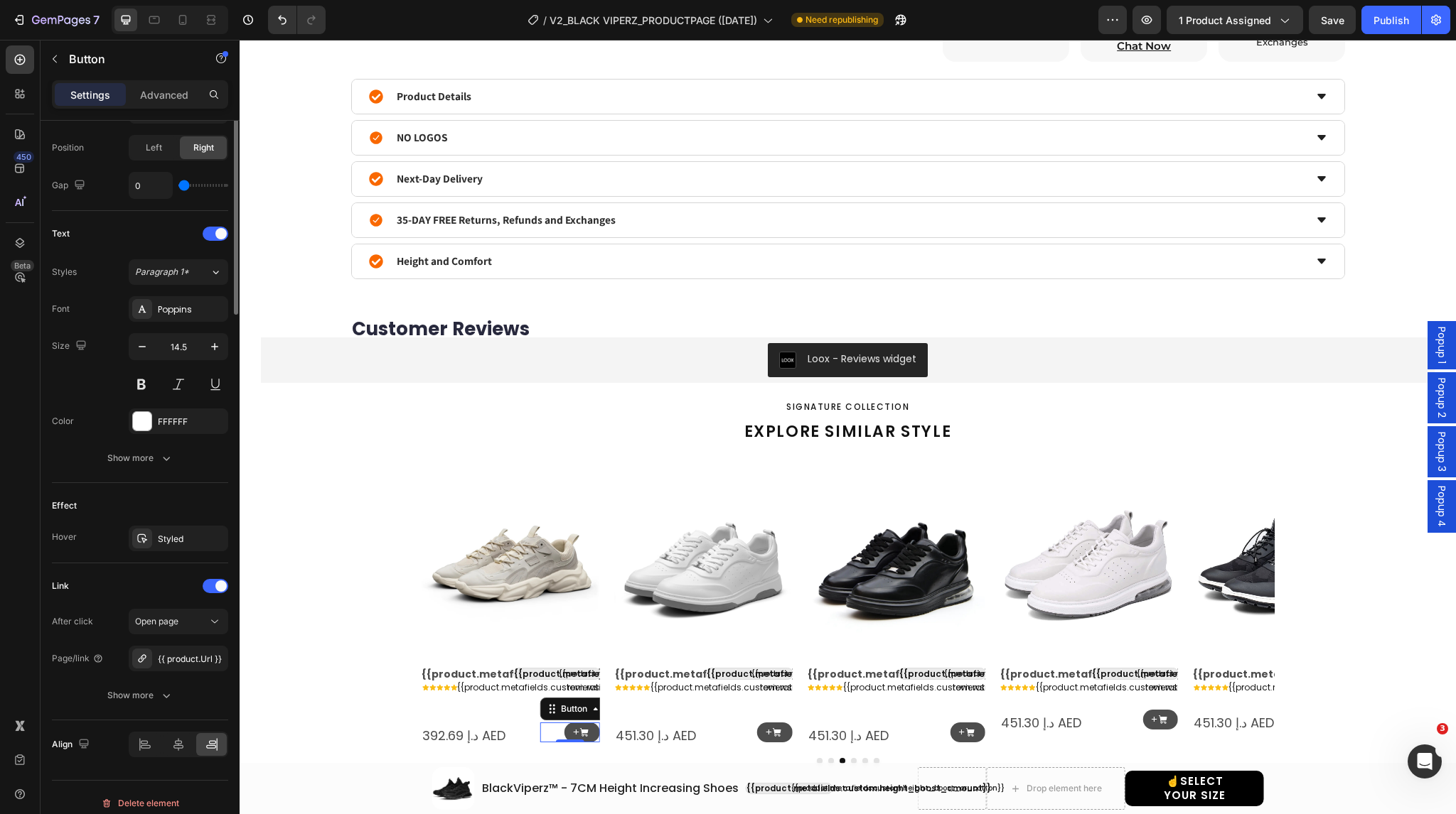
scroll to position [506, 0]
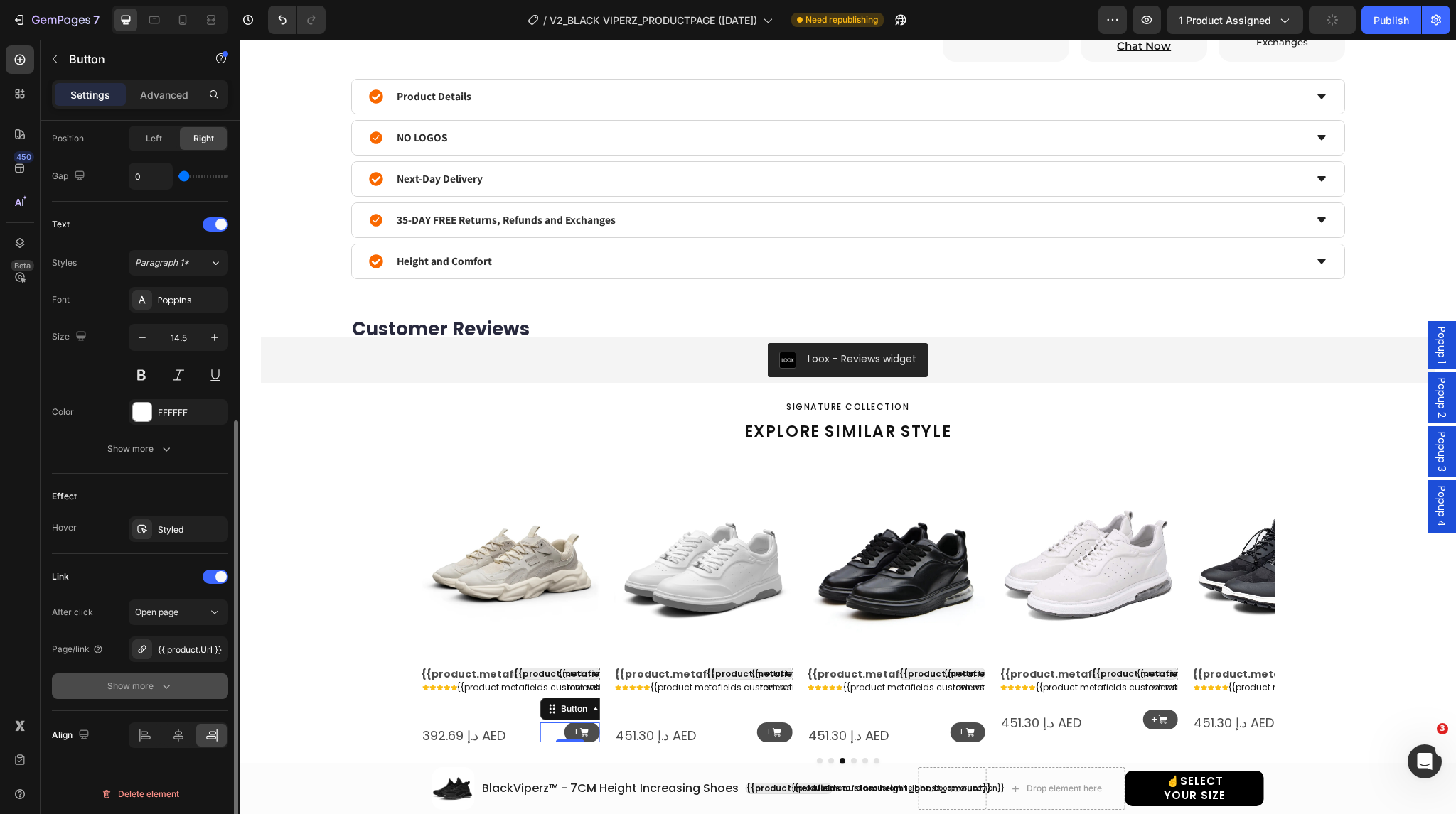
click at [110, 689] on div "Show more" at bounding box center [140, 686] width 66 height 14
click at [154, 685] on span "Yes" at bounding box center [153, 686] width 14 height 13
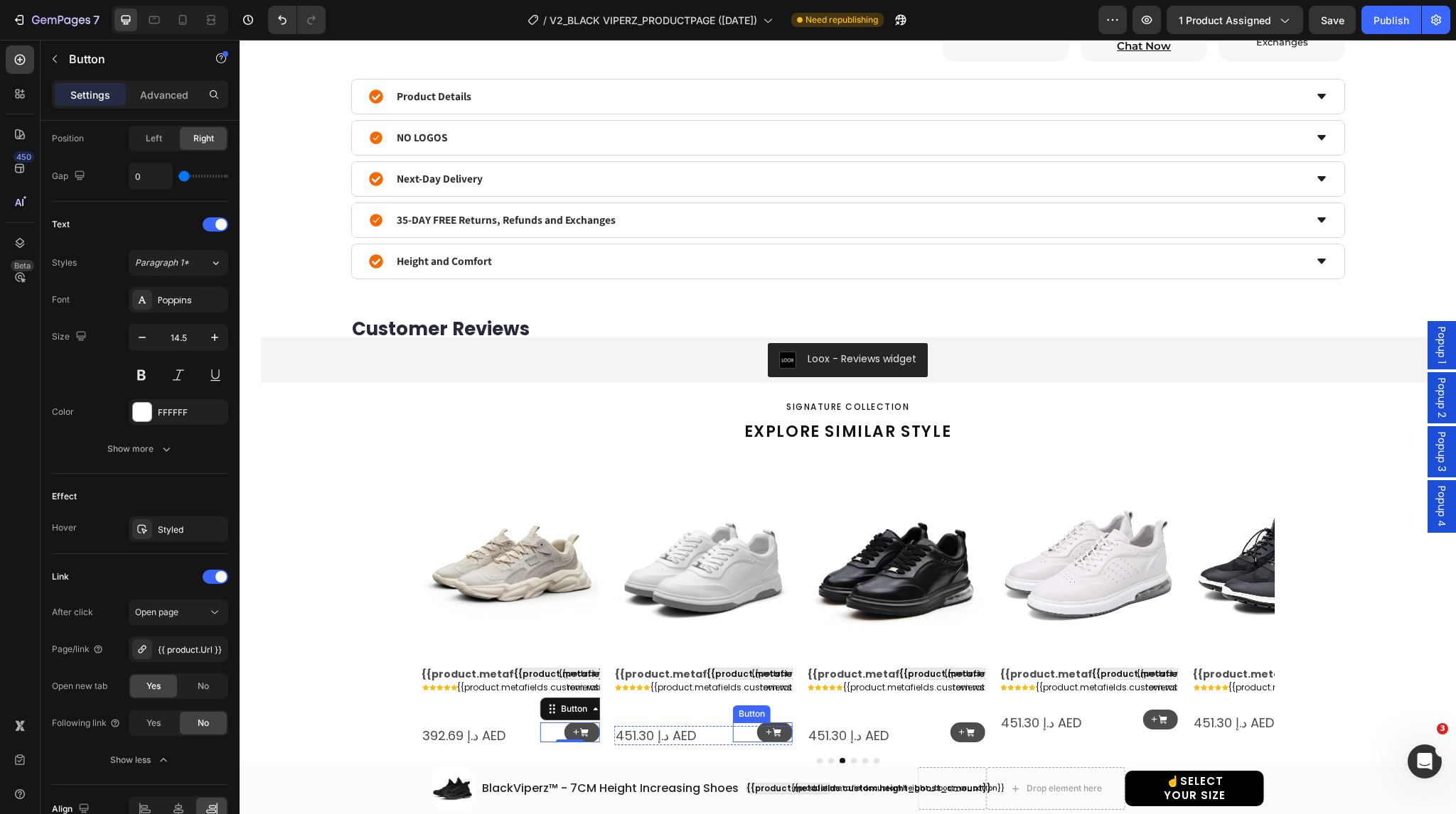
click at [741, 731] on div "+ Button" at bounding box center [763, 733] width 59 height 21
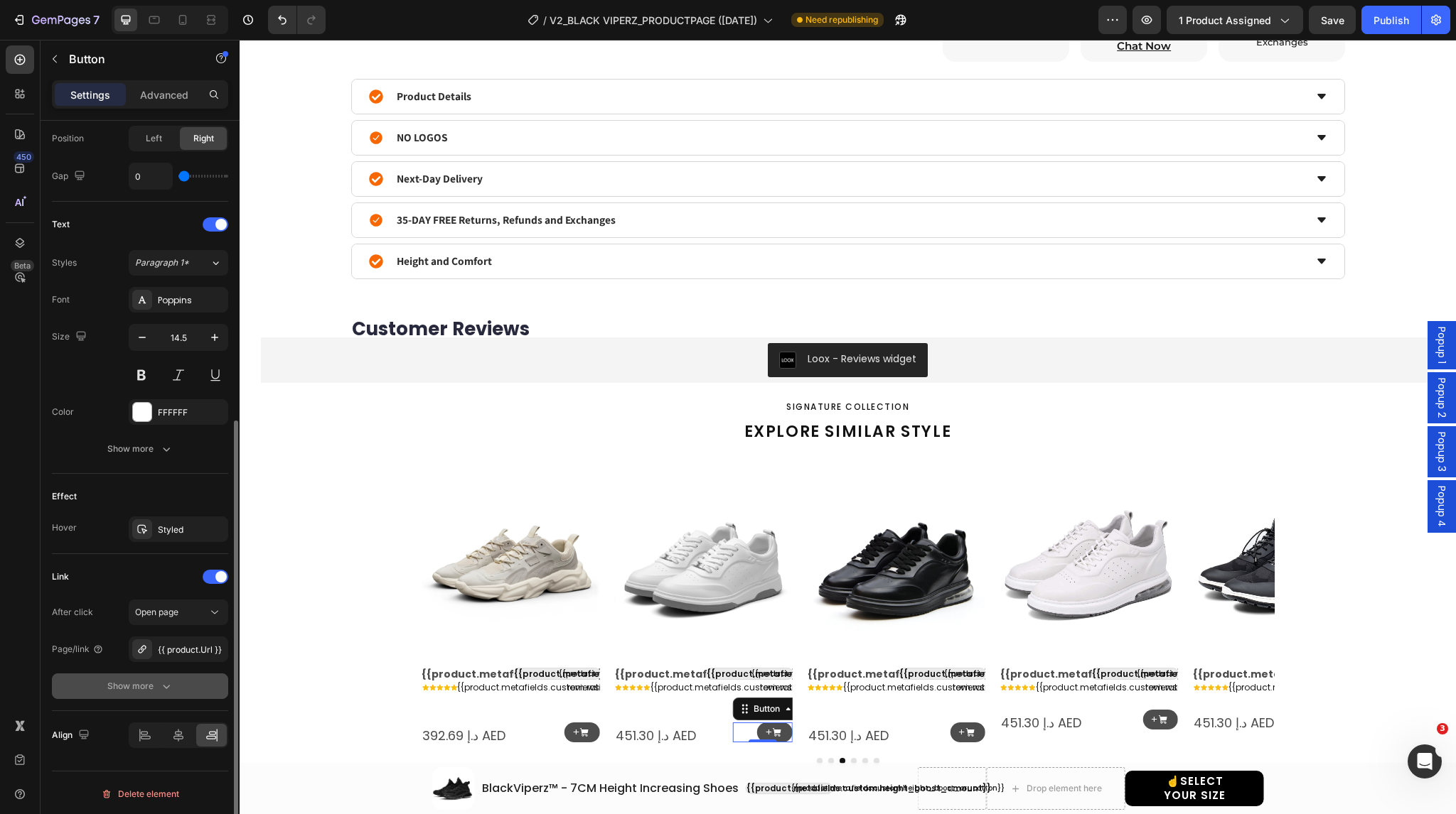
click at [168, 694] on button "Show more" at bounding box center [139, 687] width 176 height 26
click at [131, 686] on div "Yes" at bounding box center [154, 687] width 47 height 23
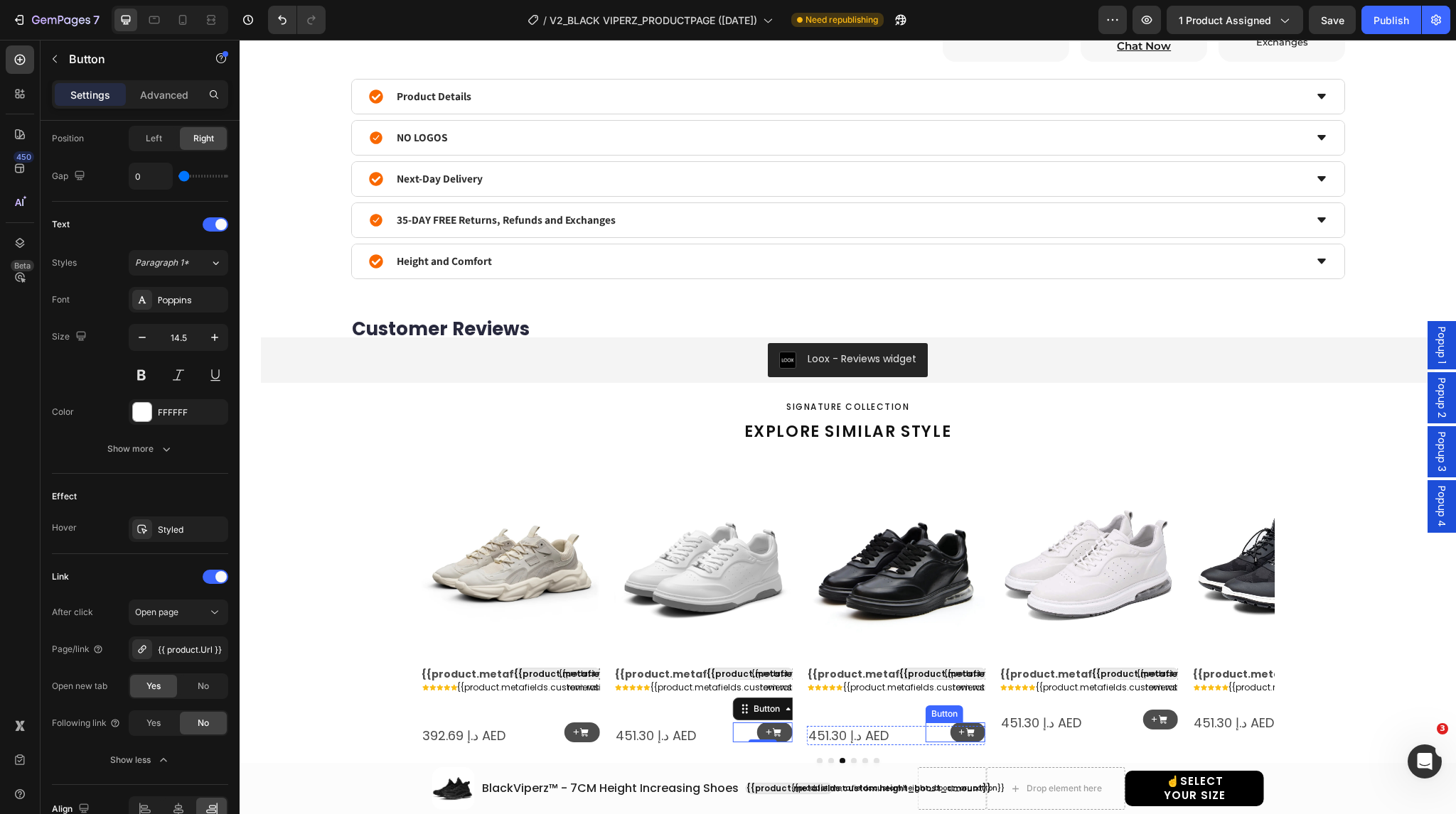
click at [936, 731] on div "+ Button" at bounding box center [955, 733] width 59 height 21
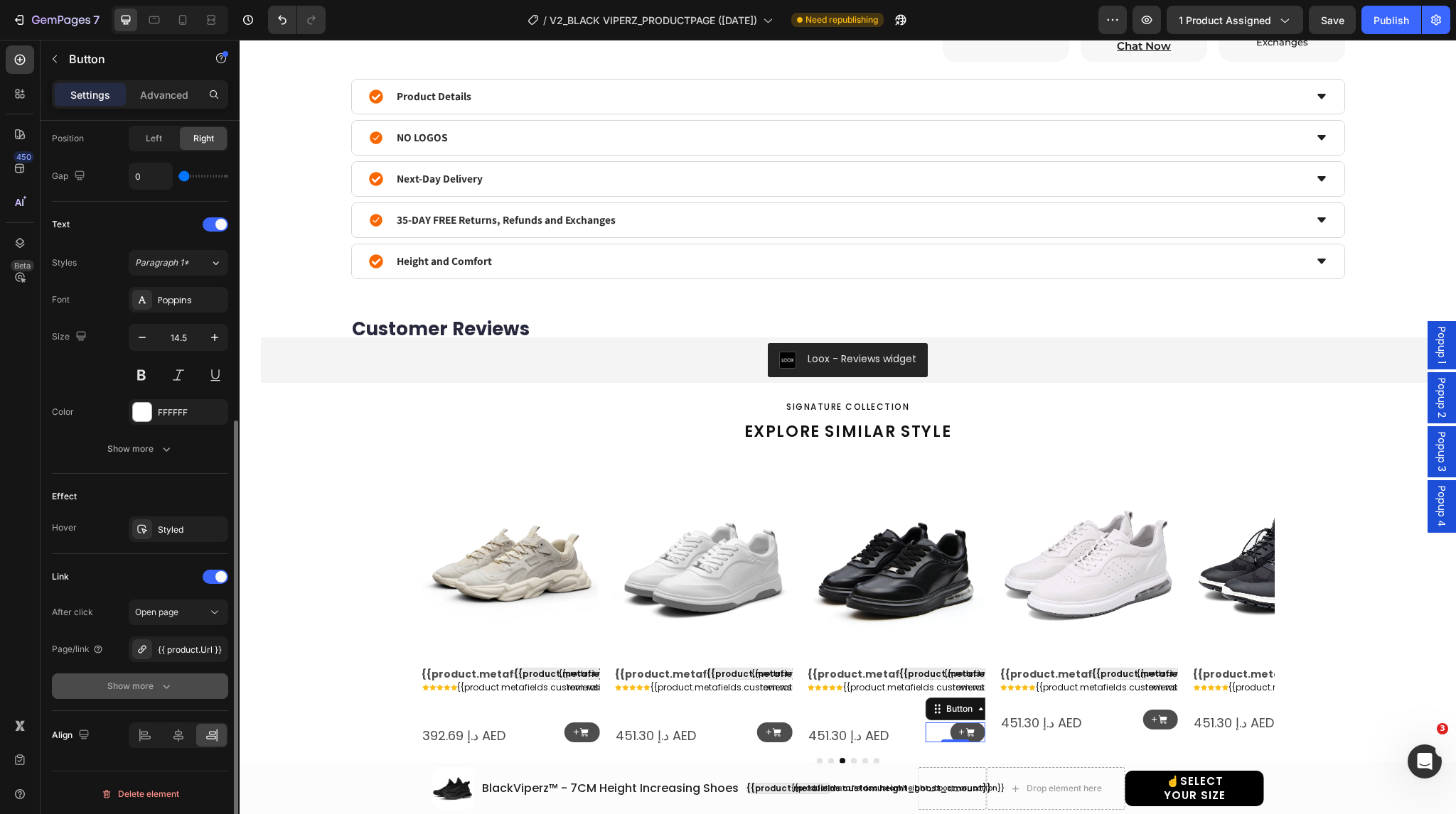
click at [133, 675] on button "Show more" at bounding box center [139, 687] width 176 height 26
click at [154, 691] on div "Yes" at bounding box center [154, 687] width 47 height 23
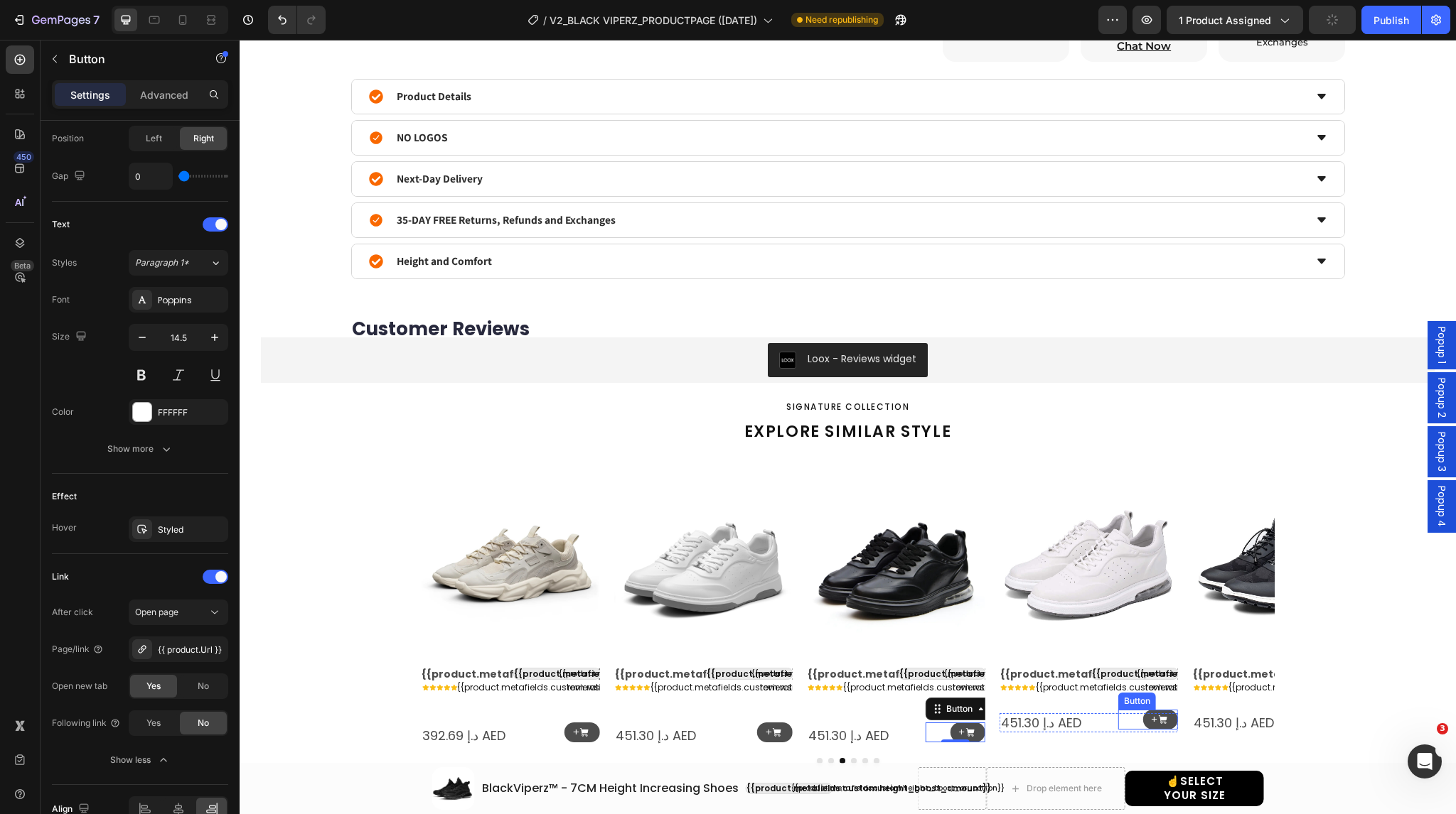
click at [1118, 720] on div "+ Button" at bounding box center [1148, 720] width 59 height 21
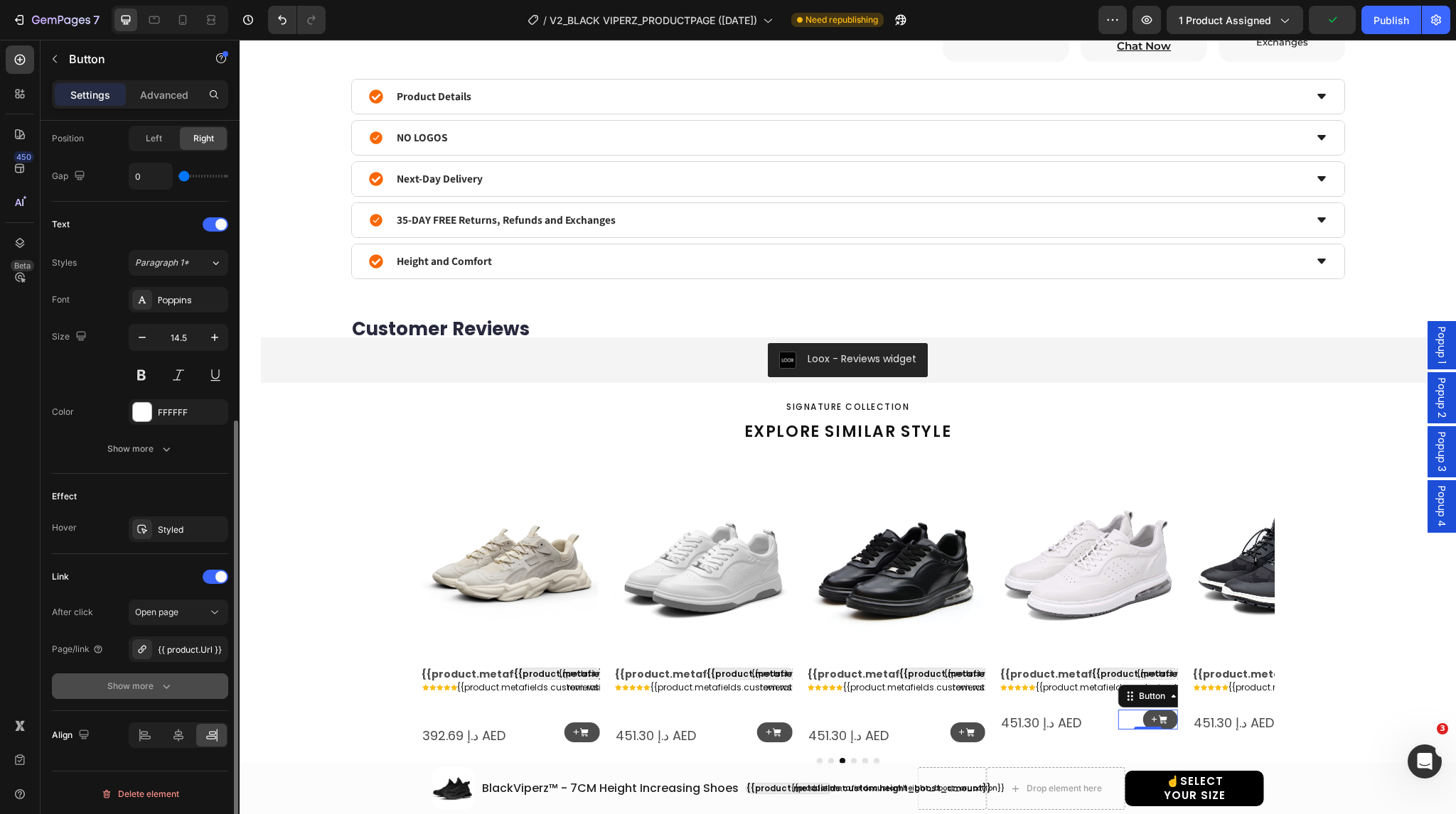
click at [139, 675] on button "Show more" at bounding box center [139, 687] width 176 height 26
click at [153, 680] on span "Yes" at bounding box center [153, 686] width 14 height 13
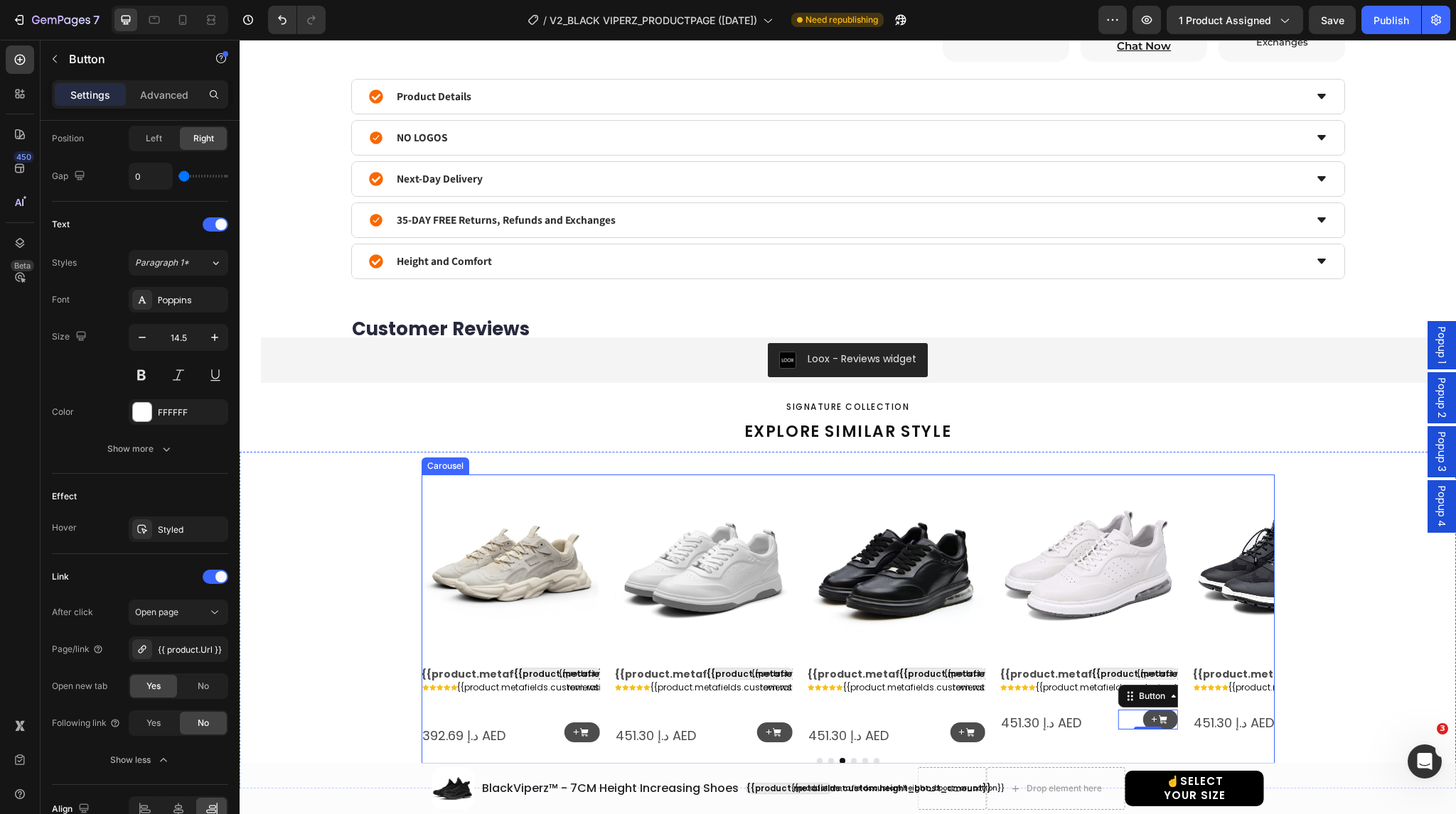
click at [1246, 612] on icon "Carousel Next Arrow" at bounding box center [1252, 611] width 18 height 18
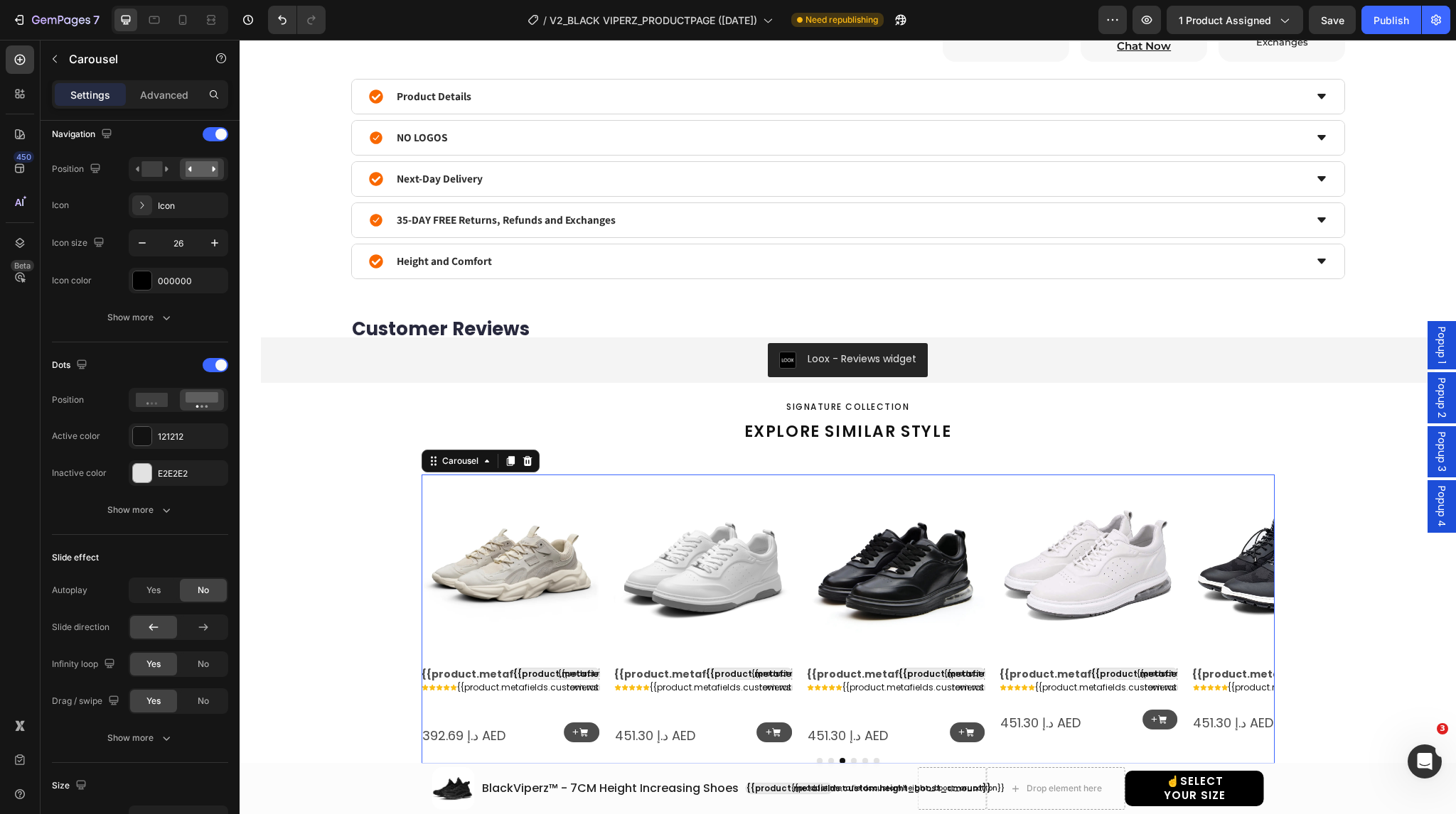
scroll to position [0, 0]
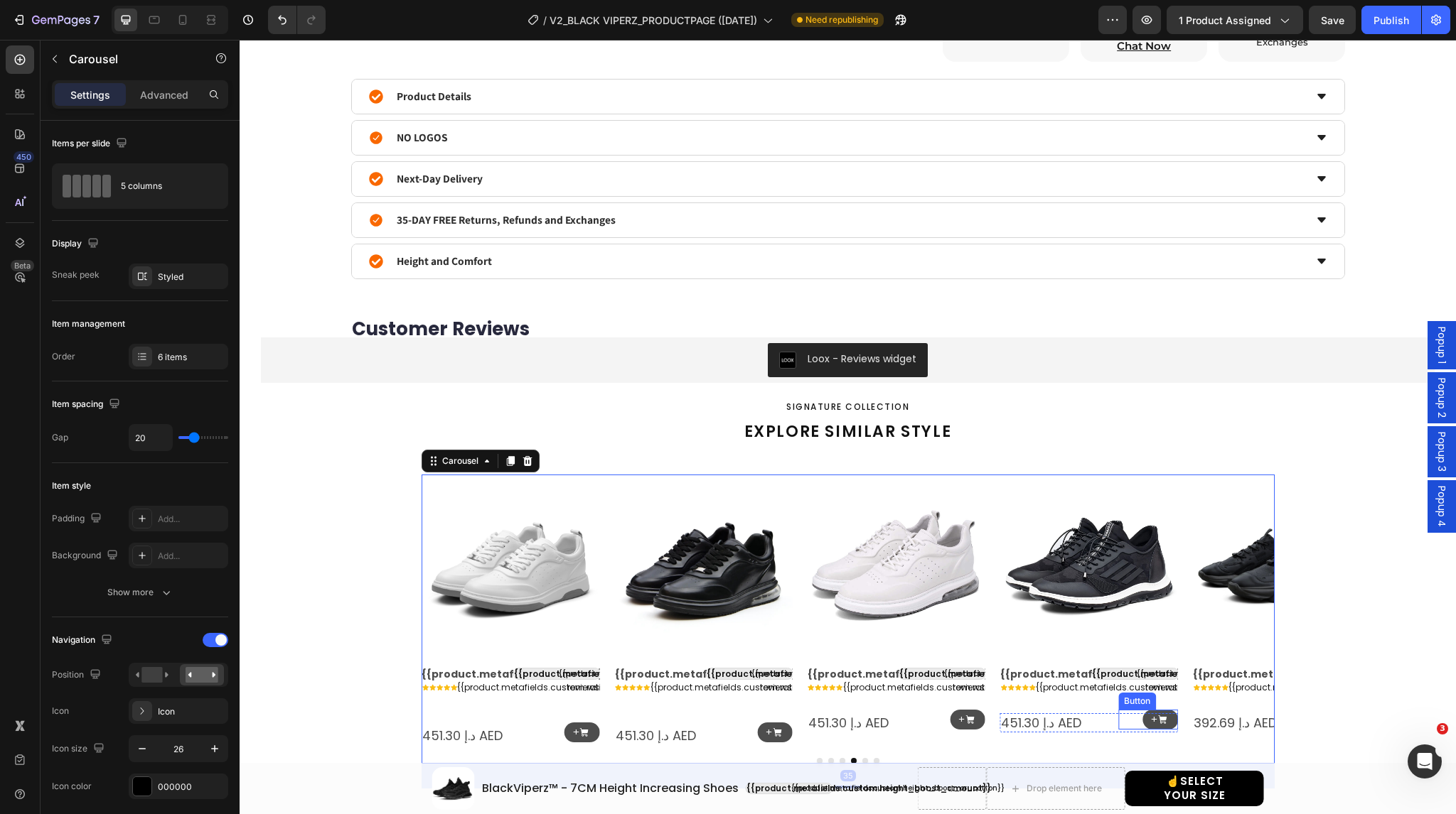
click at [1128, 720] on div "+ Button" at bounding box center [1148, 720] width 59 height 21
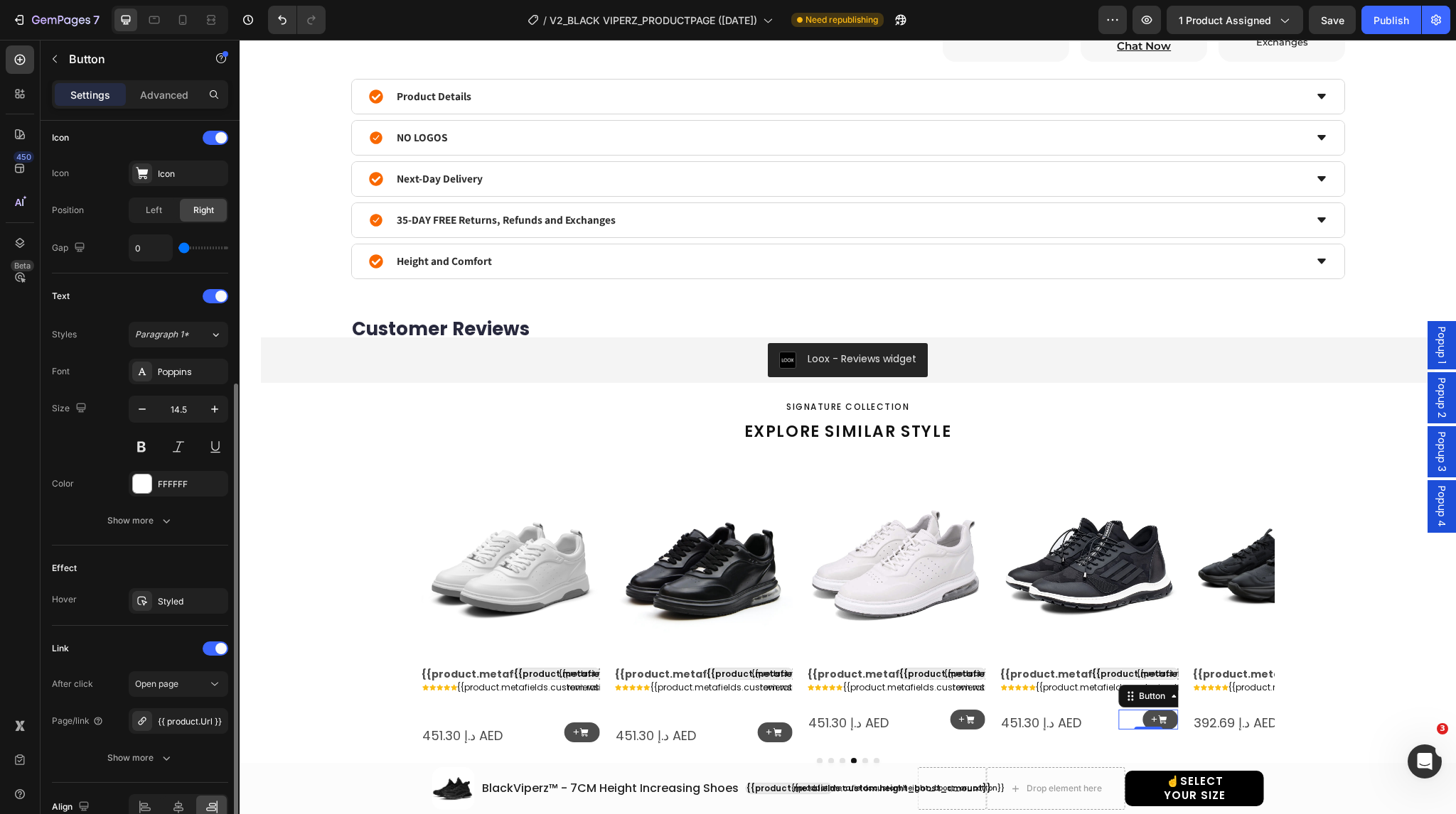
scroll to position [439, 0]
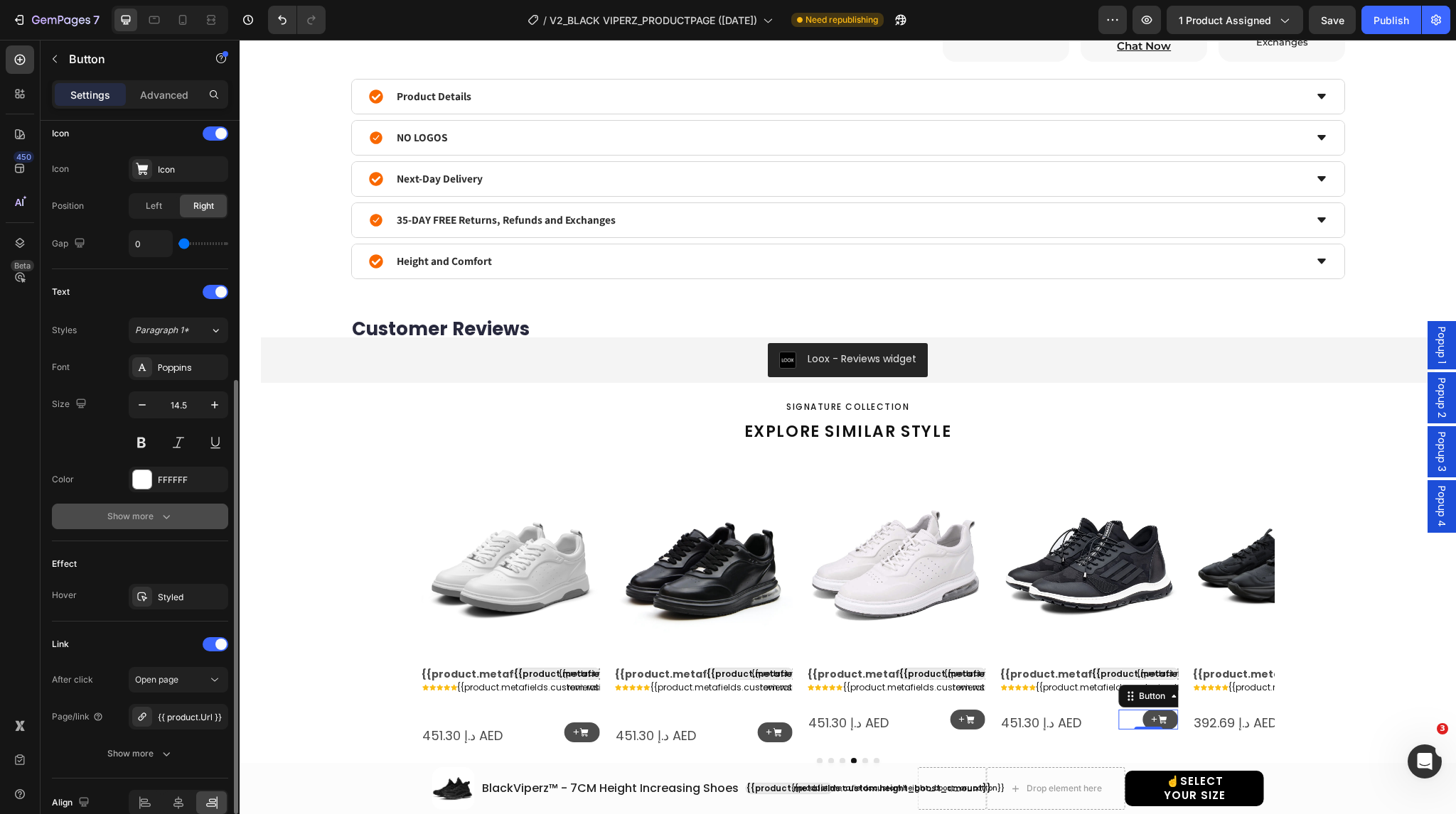
click at [133, 516] on div "Show more" at bounding box center [140, 516] width 66 height 14
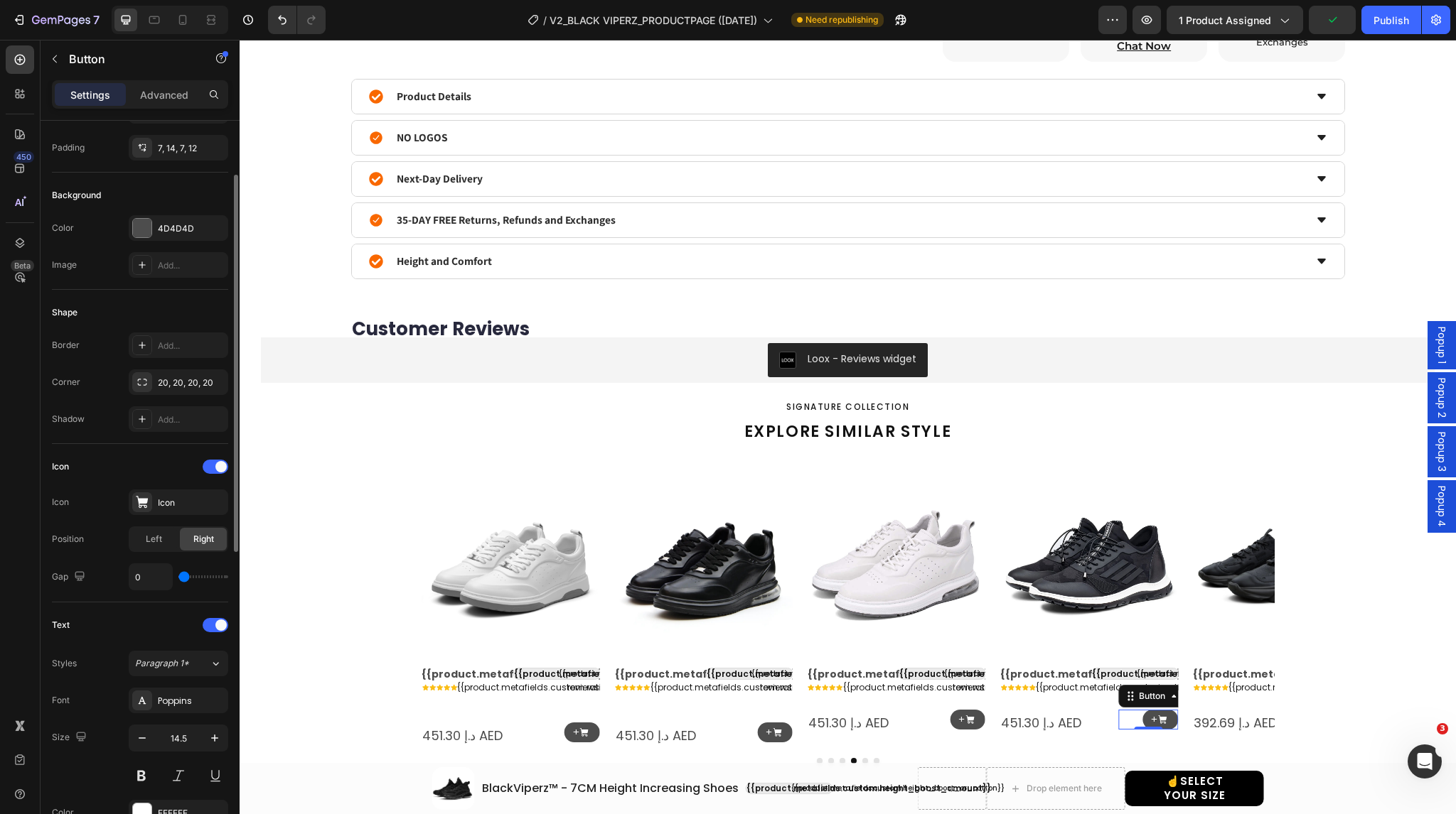
scroll to position [693, 0]
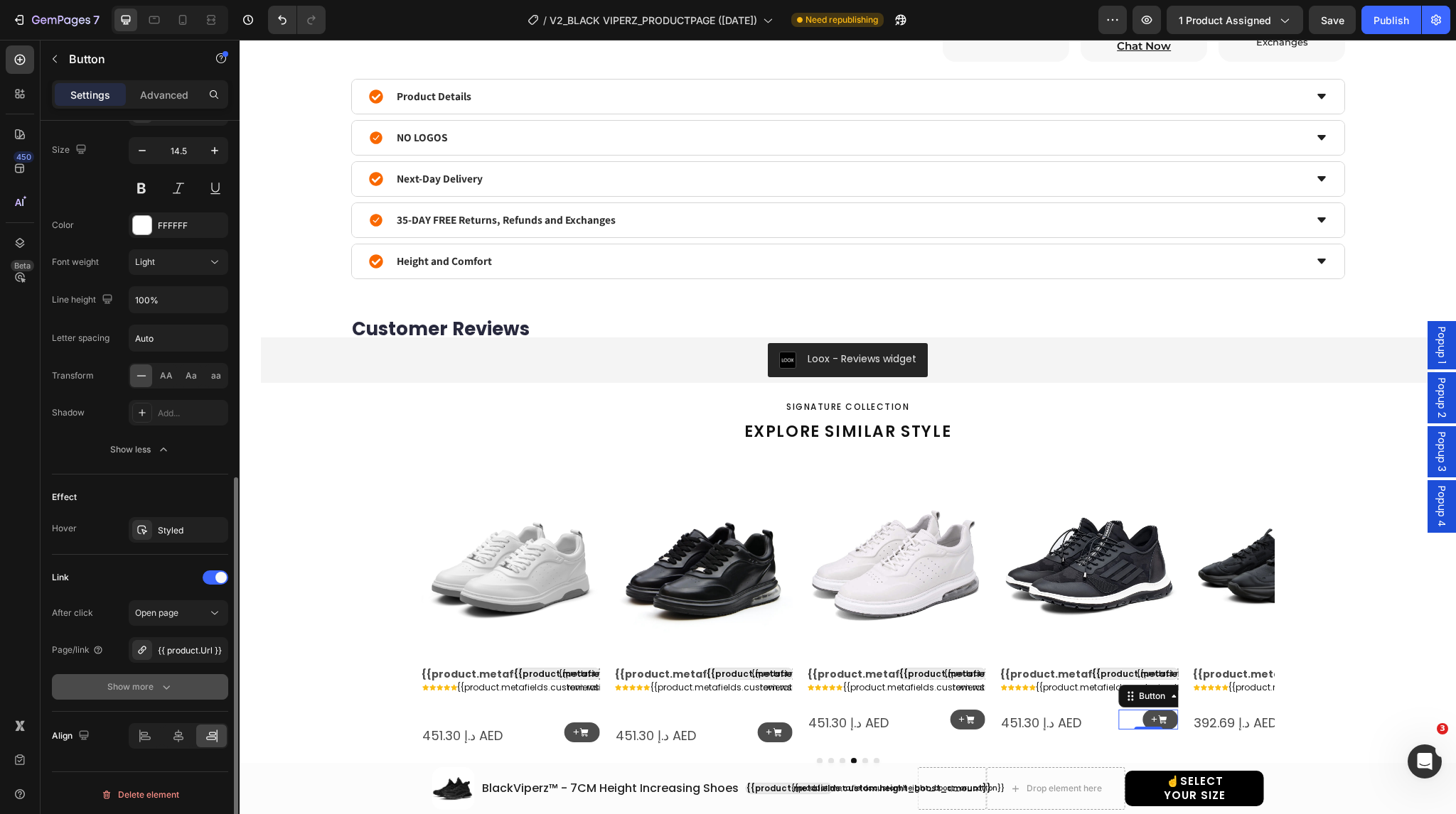
click at [115, 688] on div "Show more" at bounding box center [140, 687] width 66 height 14
click at [153, 683] on span "Yes" at bounding box center [153, 687] width 14 height 13
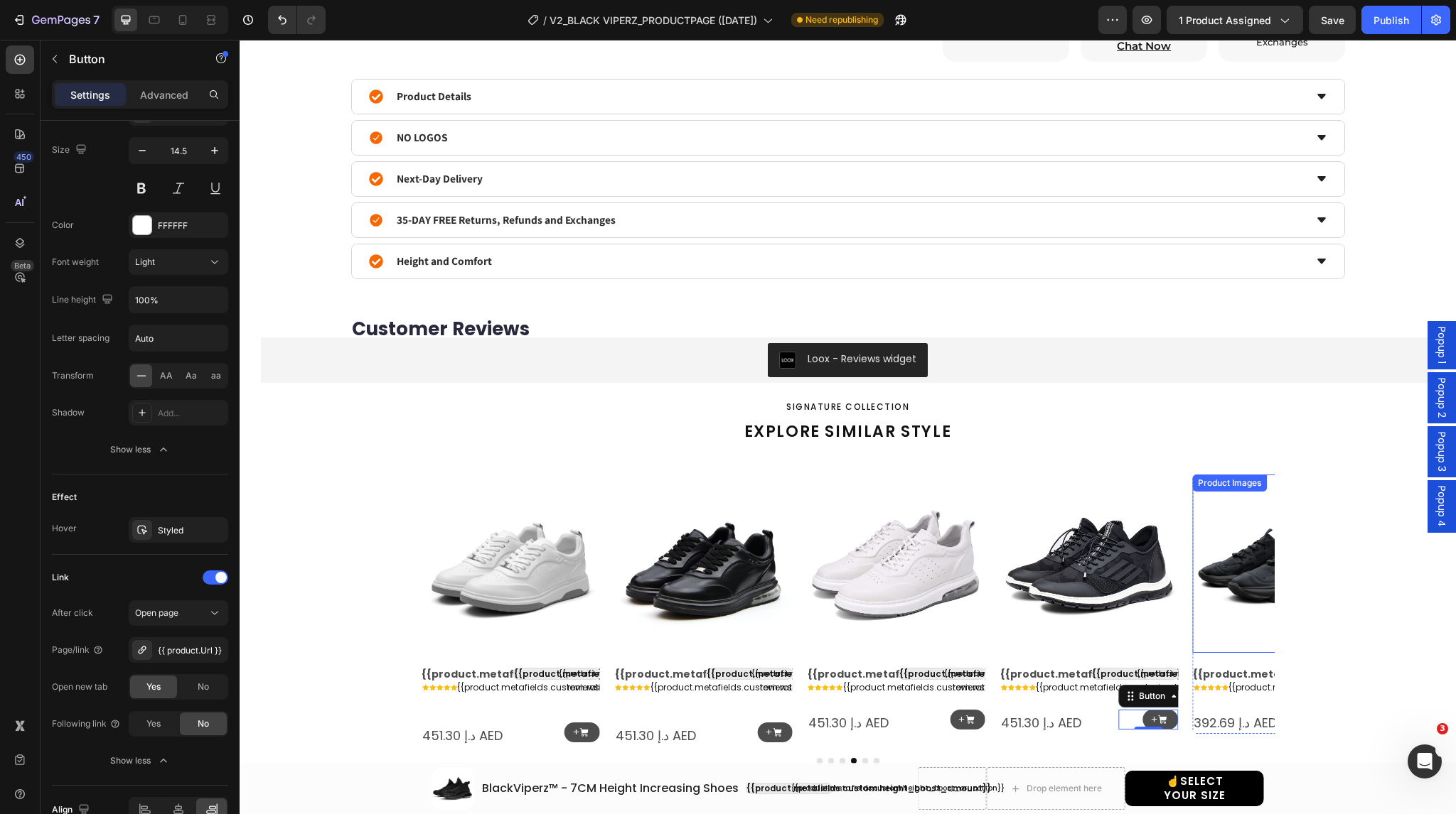
click at [1243, 611] on icon "Carousel Next Arrow" at bounding box center [1252, 611] width 18 height 18
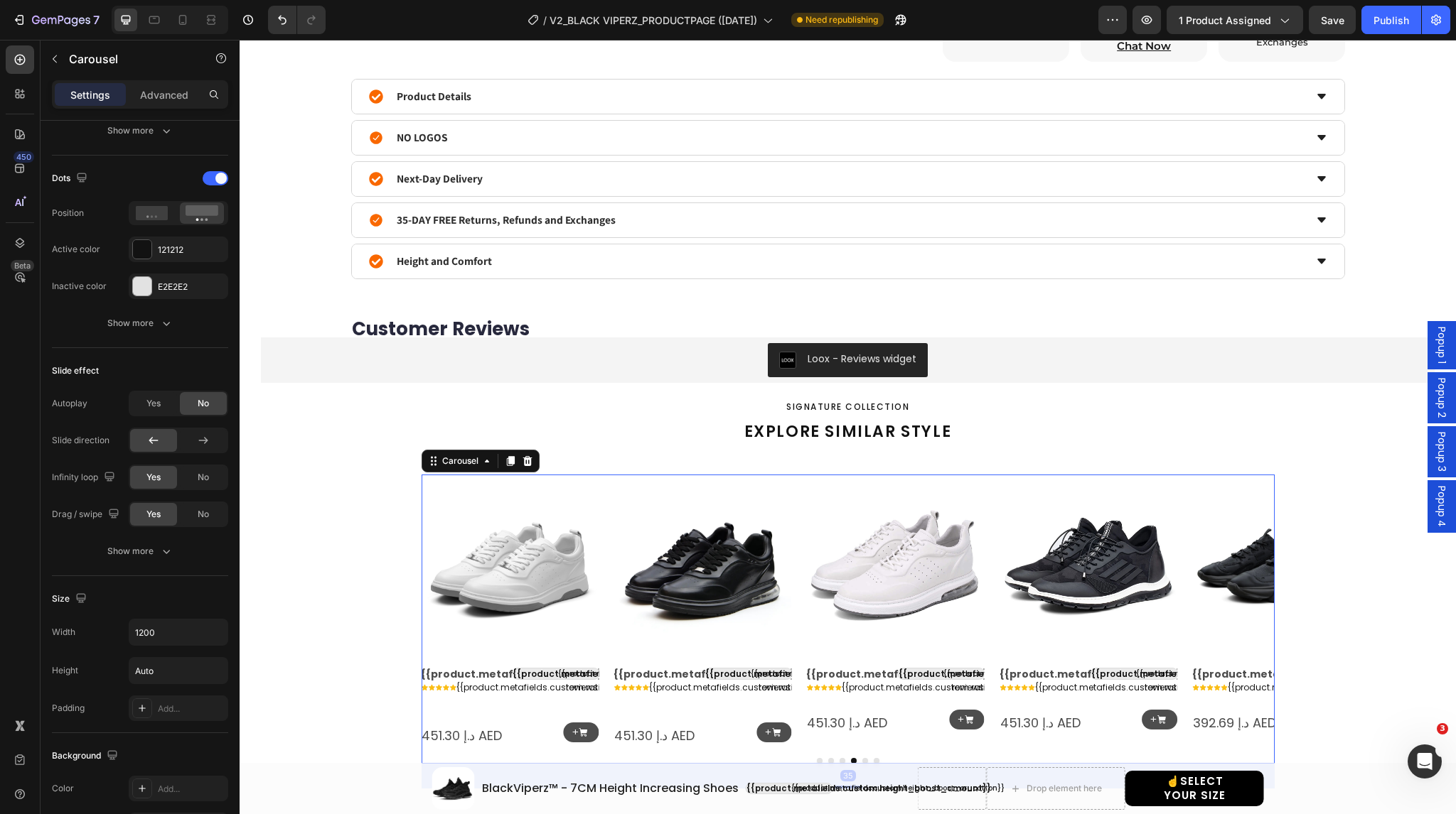
scroll to position [0, 0]
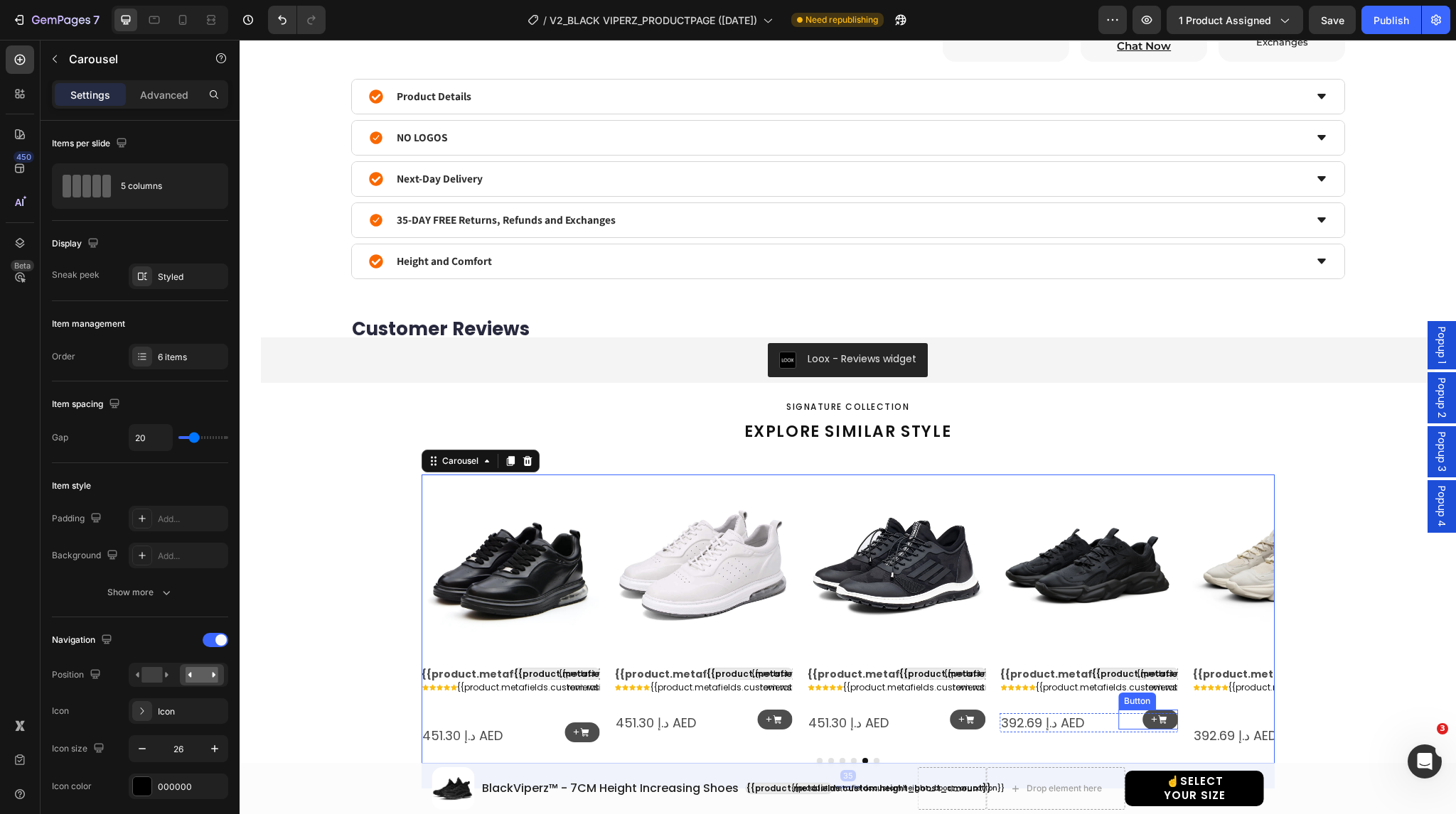
click at [1130, 720] on div "+ Button" at bounding box center [1148, 720] width 59 height 21
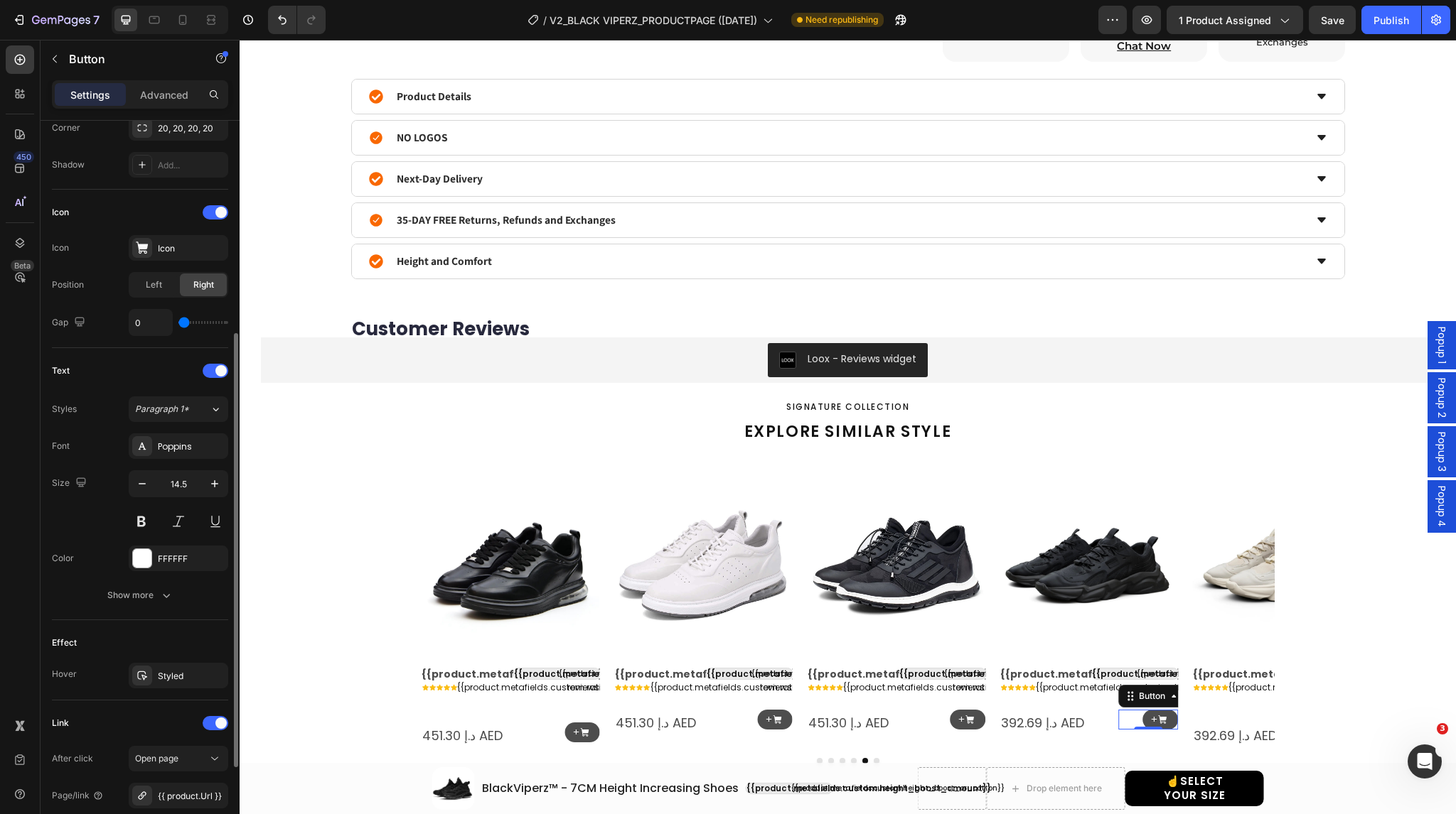
scroll to position [506, 0]
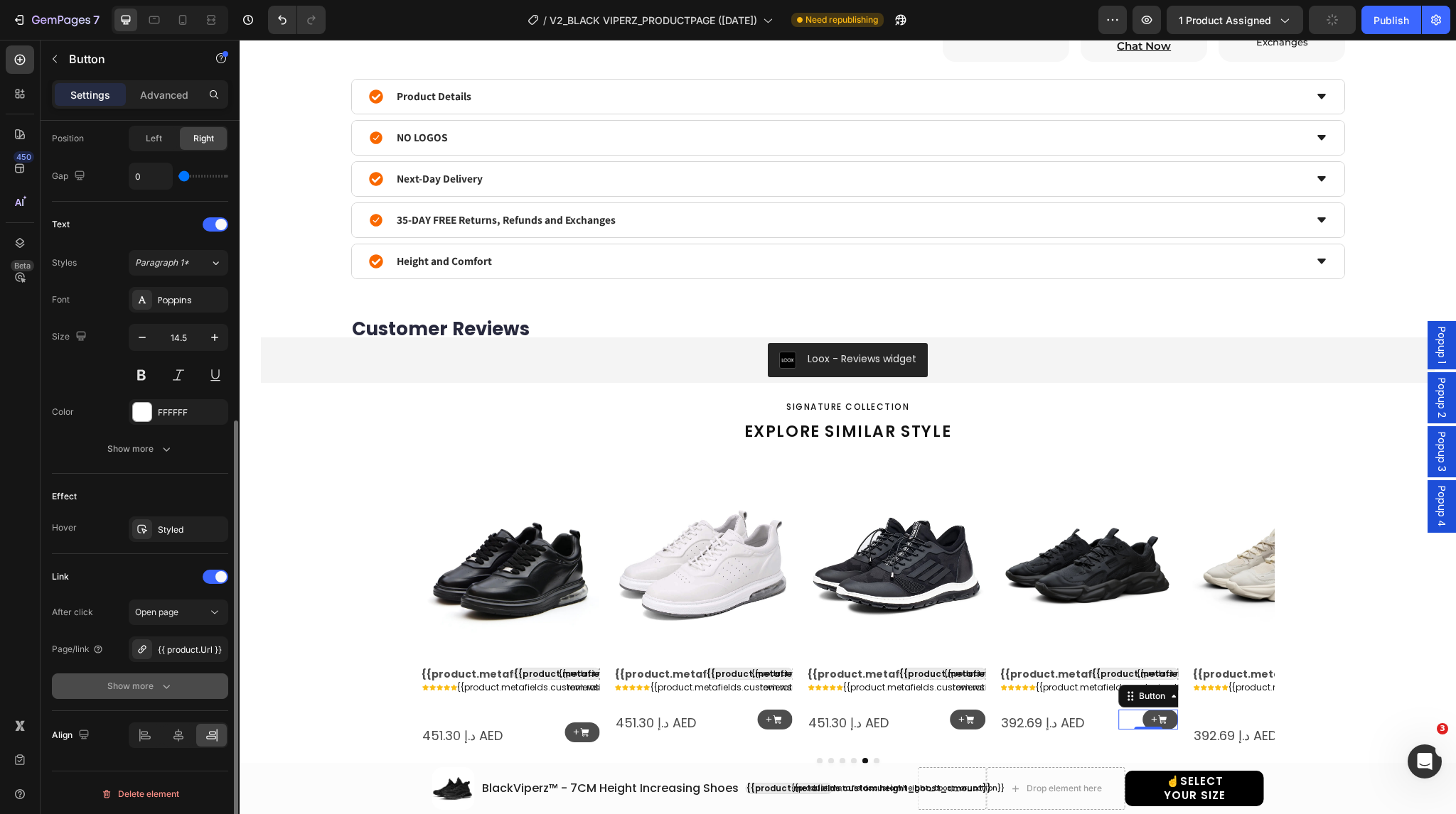
click at [126, 692] on button "Show more" at bounding box center [139, 687] width 176 height 26
click at [155, 682] on span "Yes" at bounding box center [153, 686] width 14 height 13
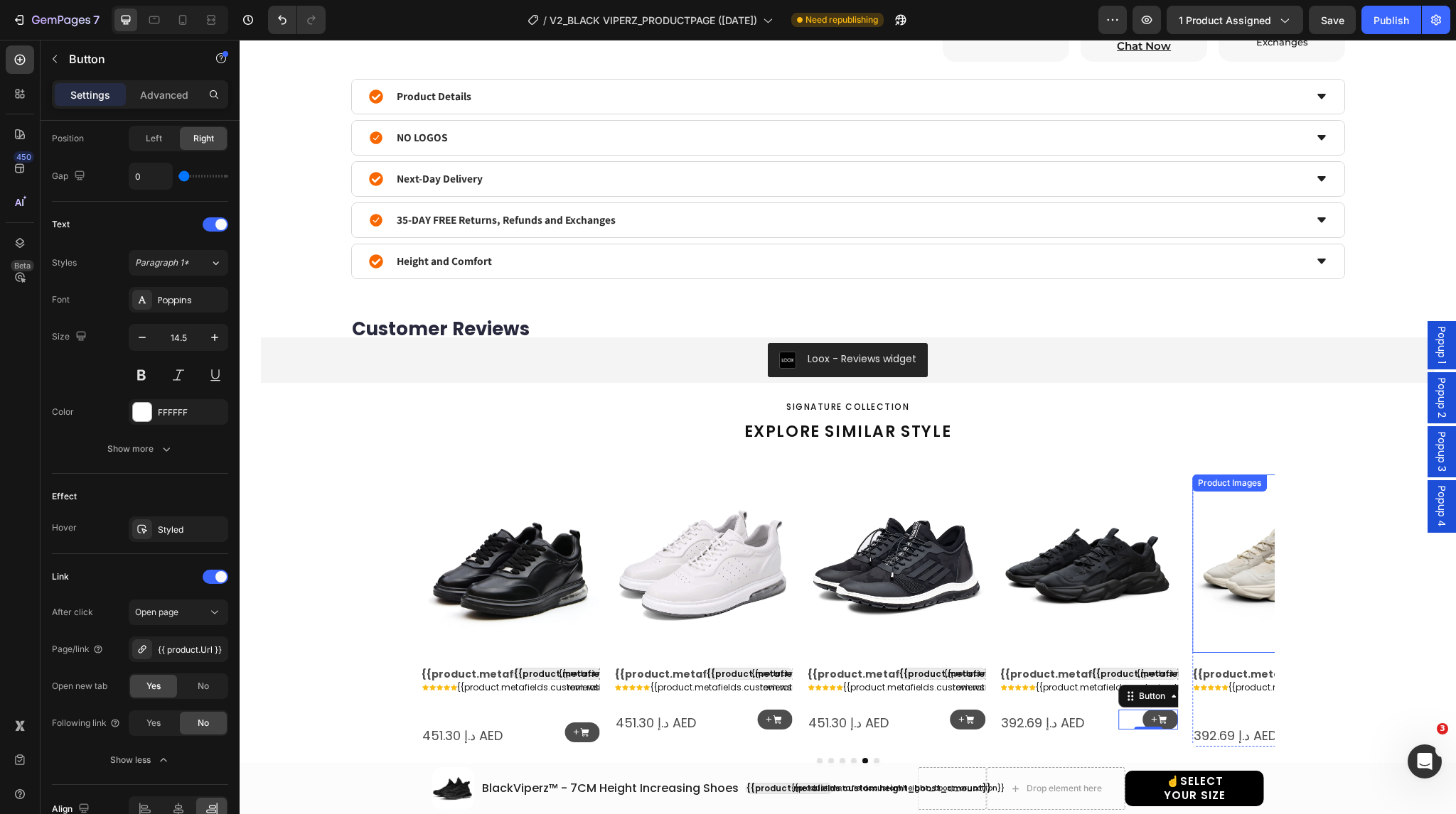
click at [1234, 612] on img at bounding box center [1282, 563] width 178 height 178
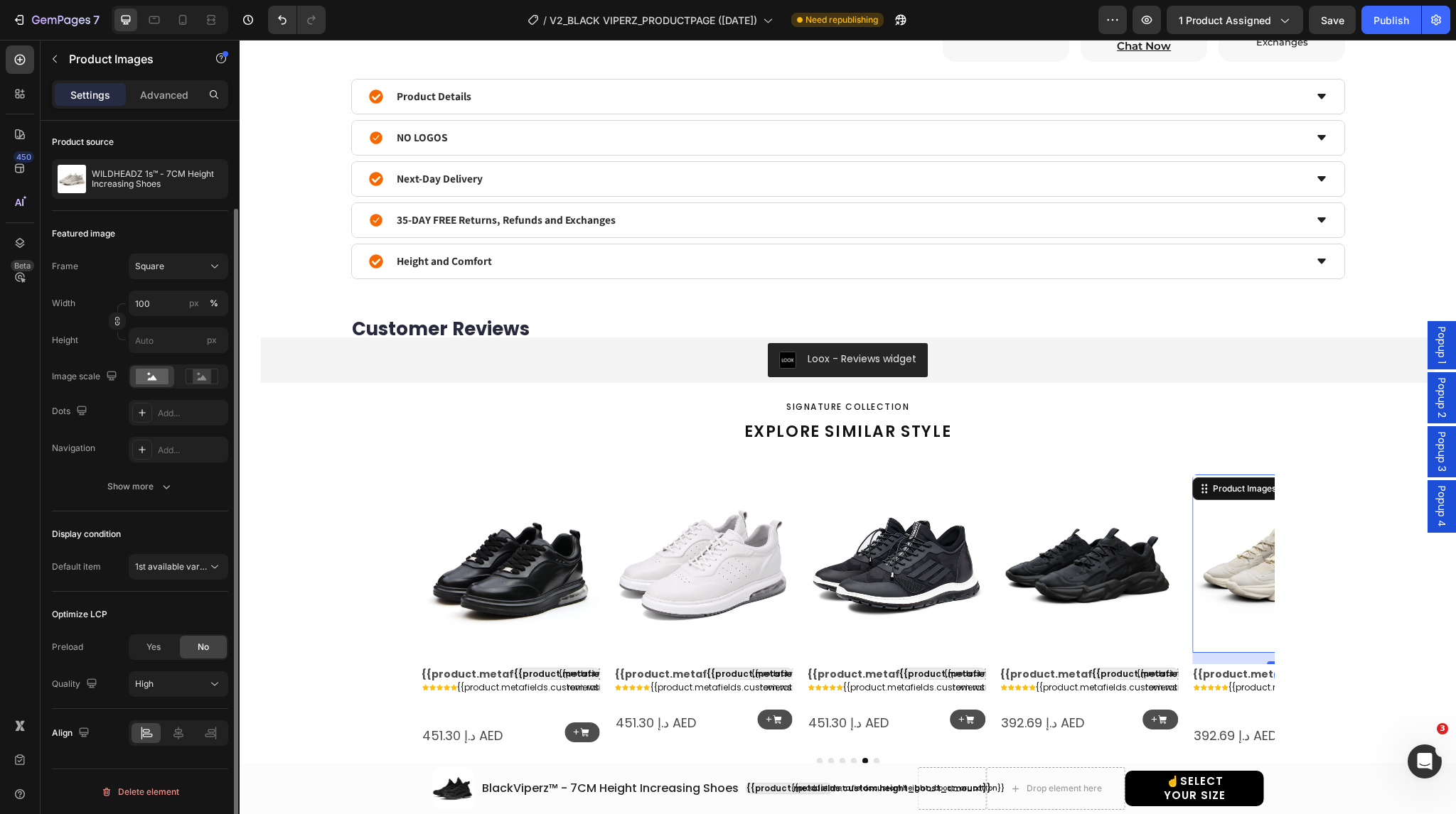
scroll to position [0, 0]
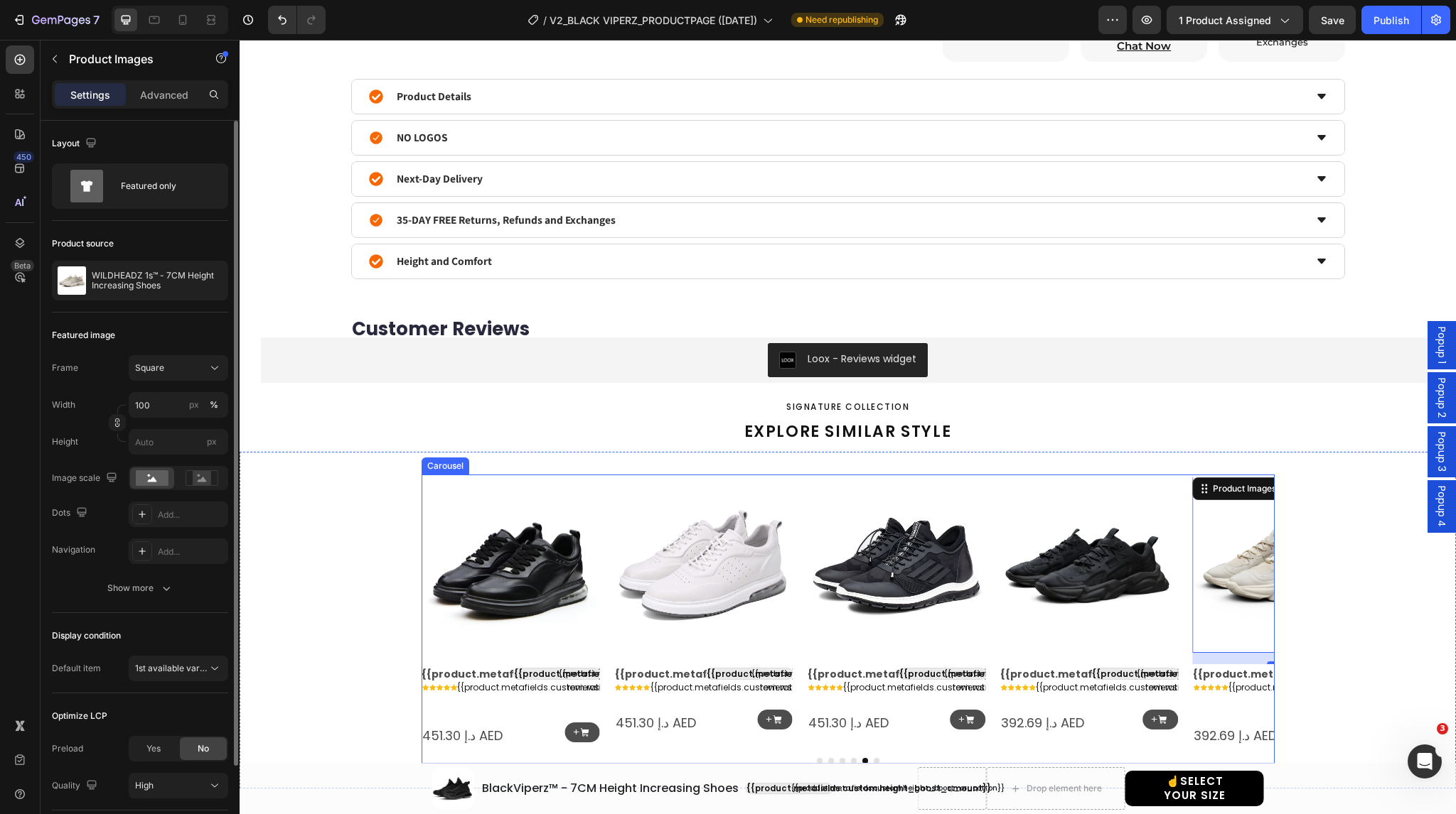
click at [1249, 609] on icon "Carousel Next Arrow" at bounding box center [1252, 611] width 18 height 18
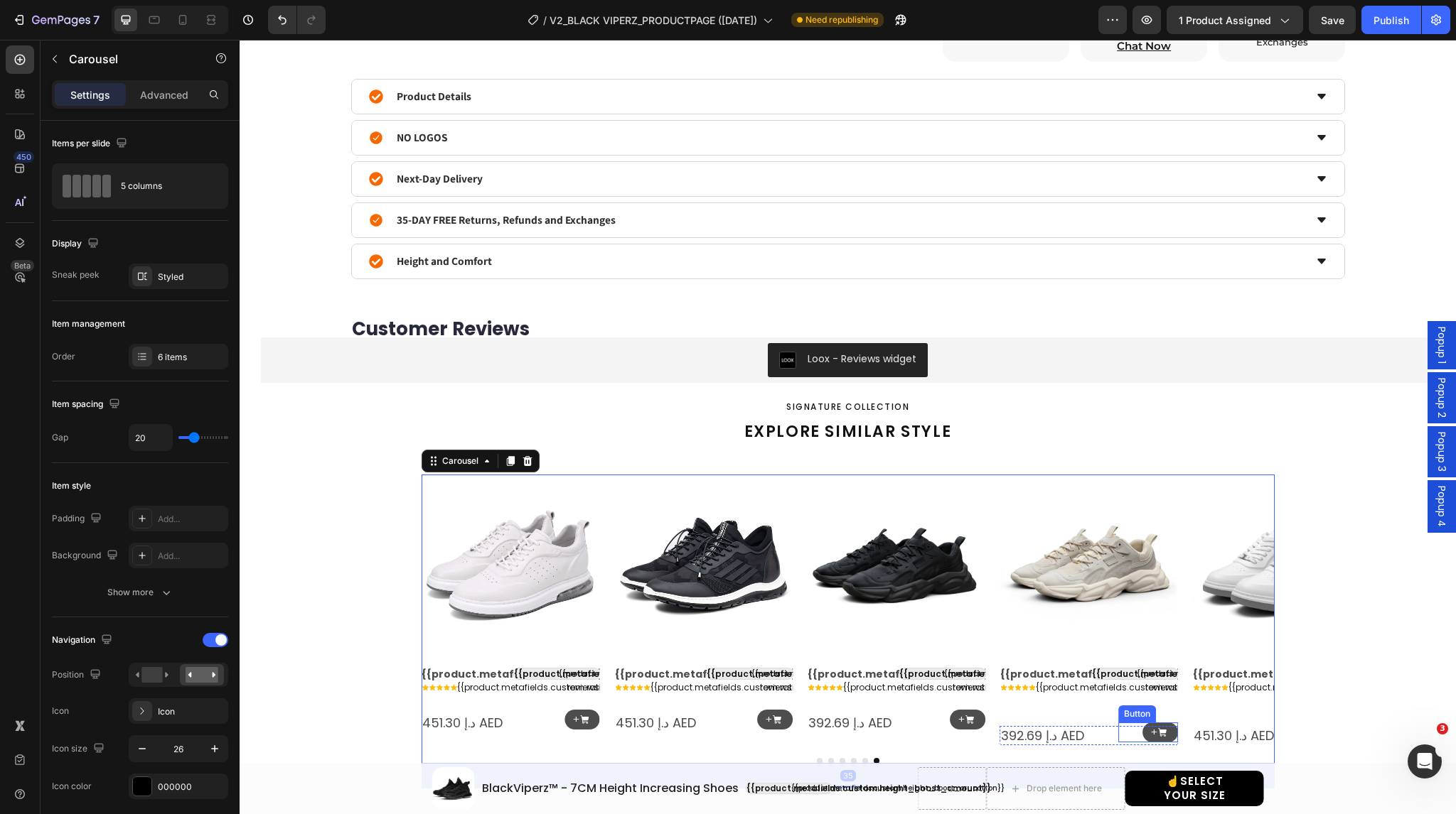
click at [1131, 736] on div "+ Button" at bounding box center [1148, 733] width 59 height 21
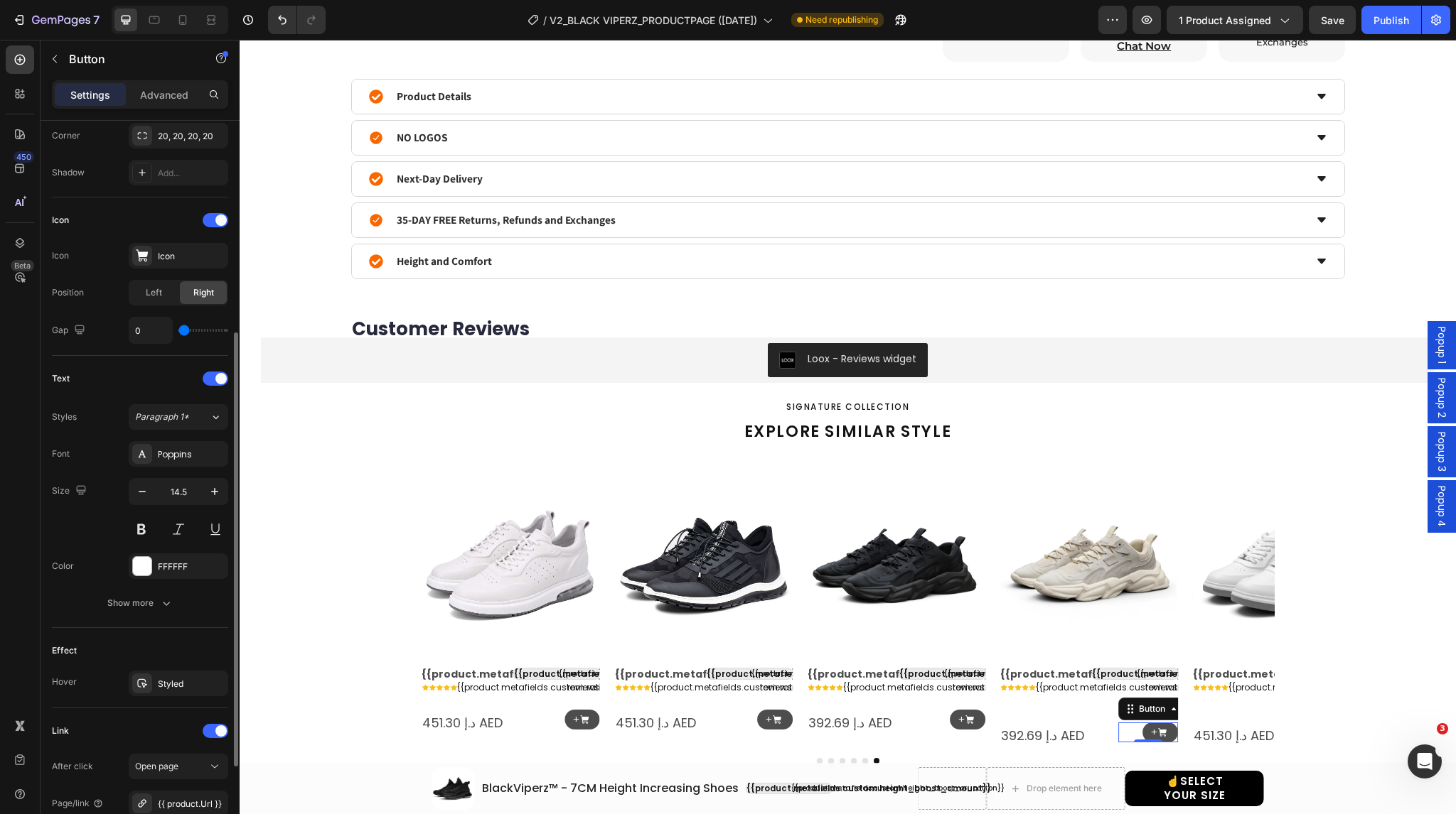
scroll to position [506, 0]
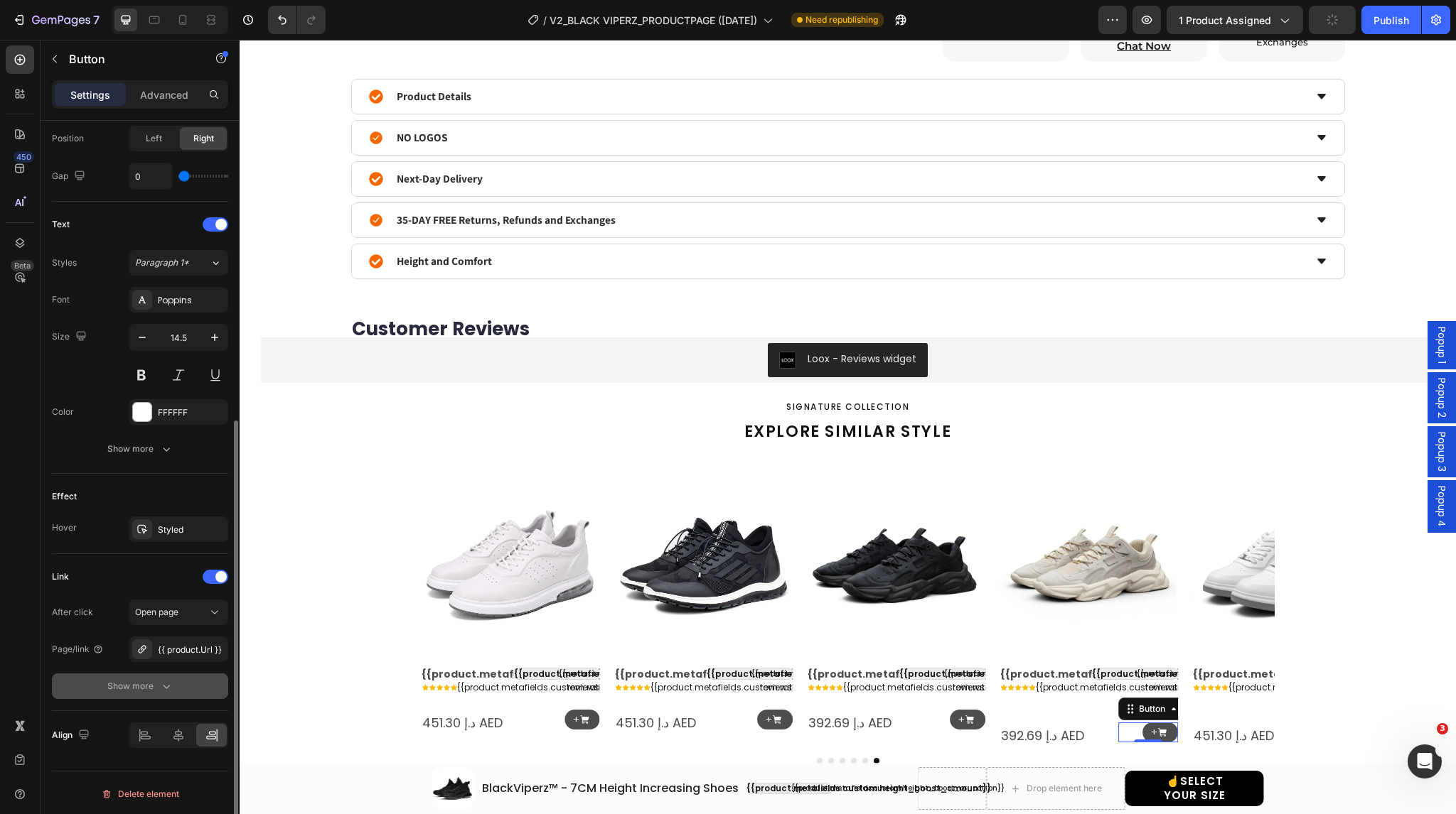
click at [126, 688] on div "Show more" at bounding box center [140, 686] width 66 height 14
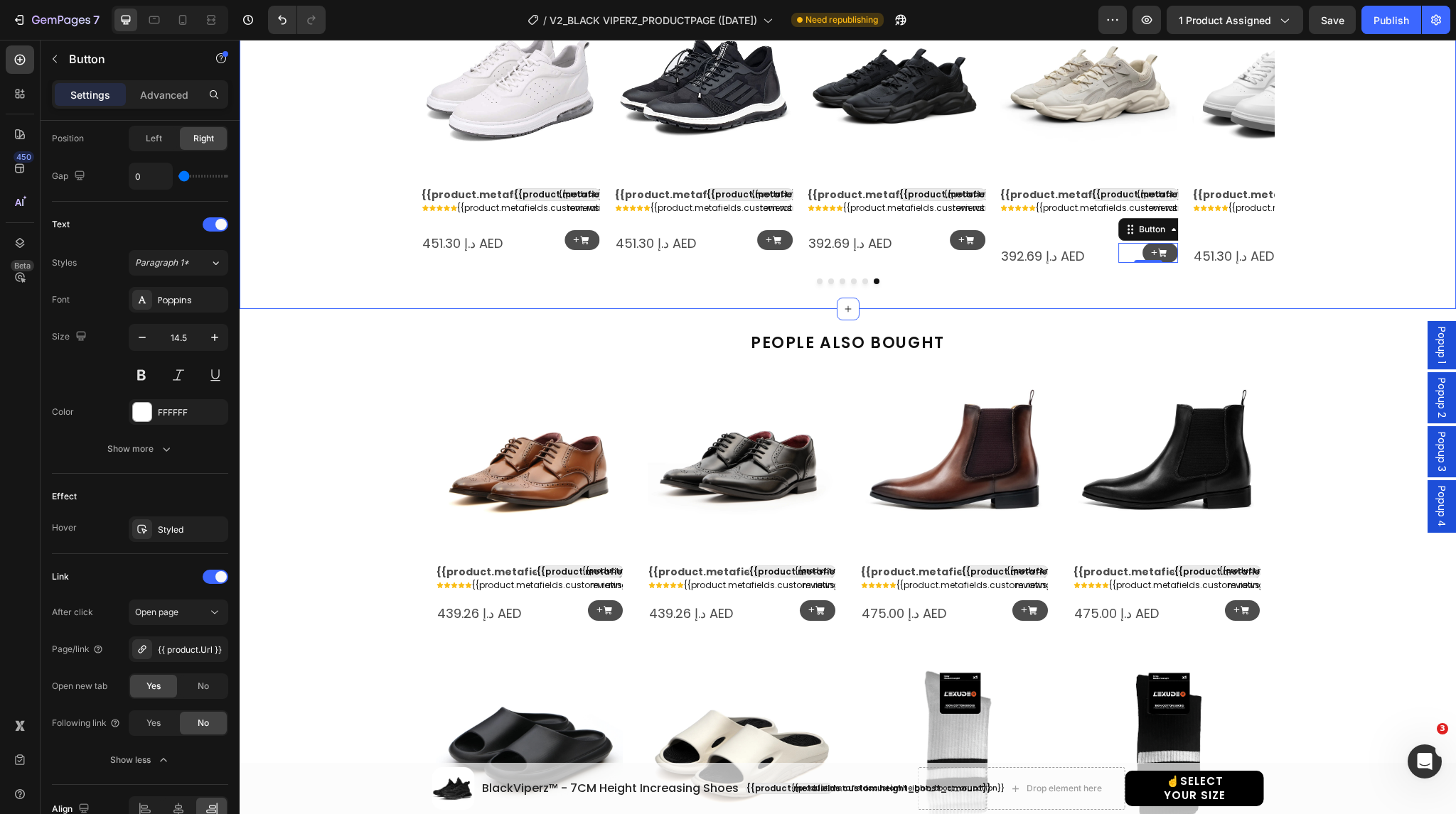
scroll to position [1399, 0]
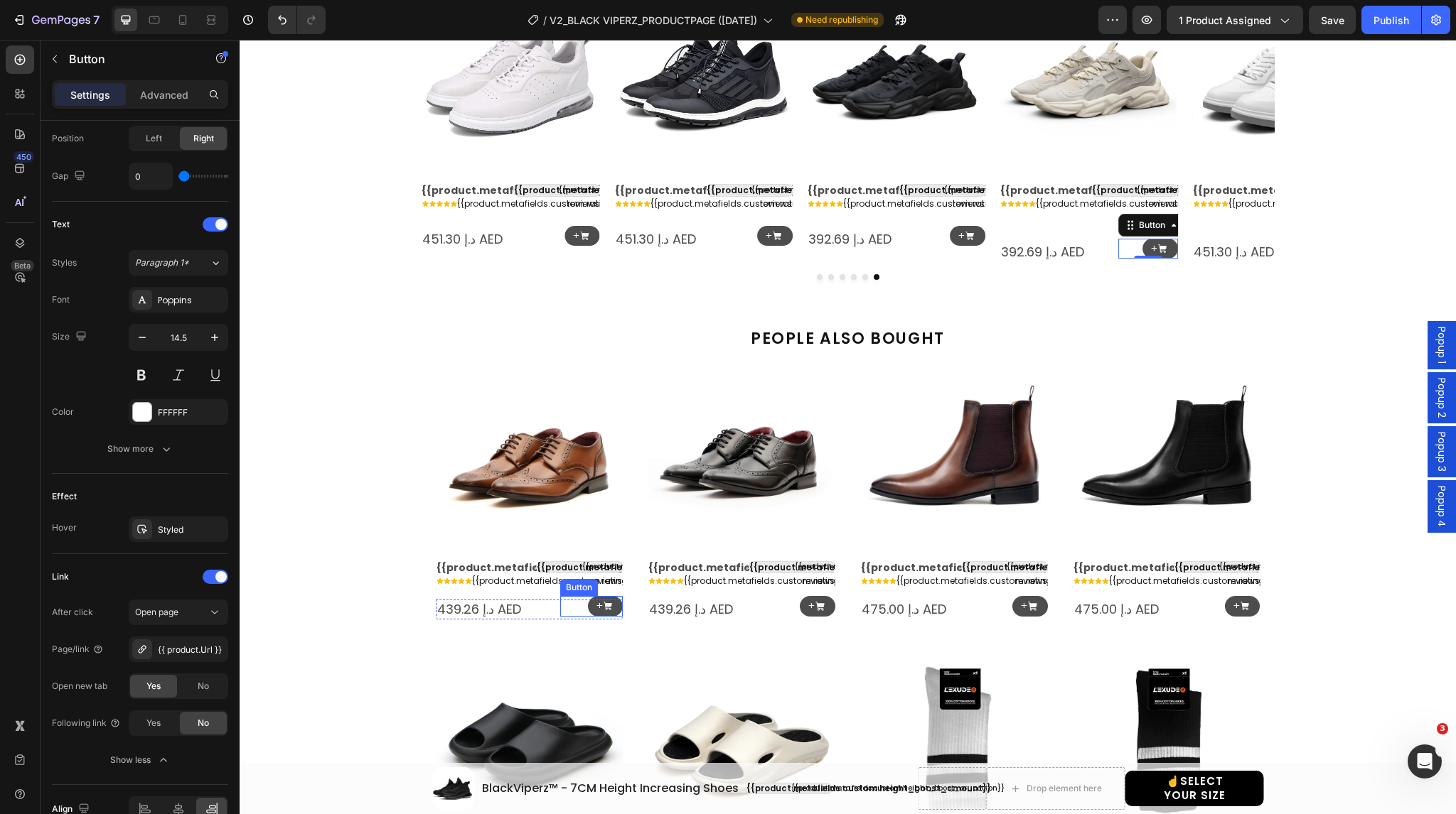
click at [572, 604] on div "+ Button" at bounding box center [591, 606] width 62 height 21
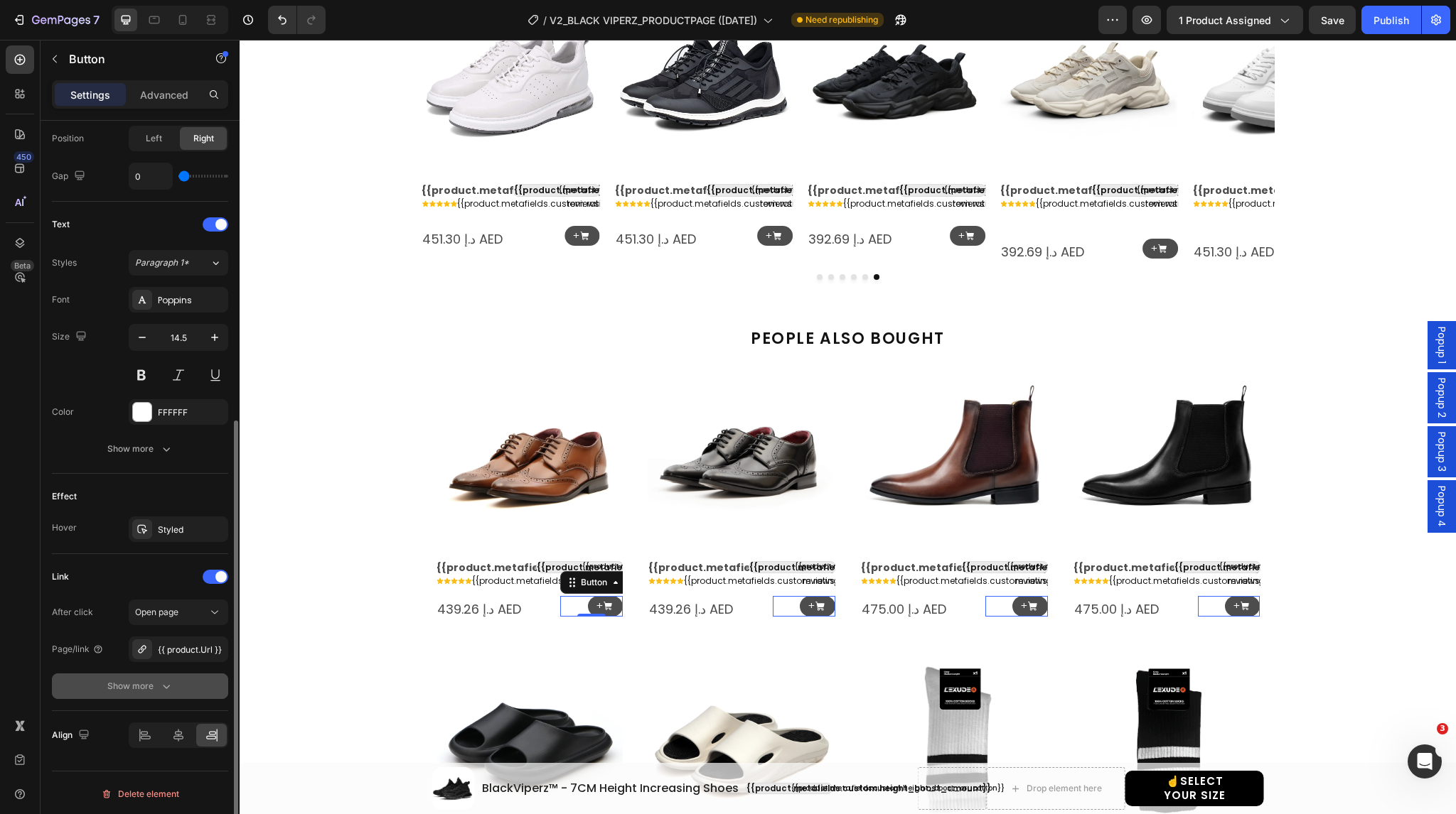
click at [116, 689] on div "Show more" at bounding box center [140, 686] width 66 height 14
click at [138, 688] on div "Yes" at bounding box center [154, 687] width 47 height 23
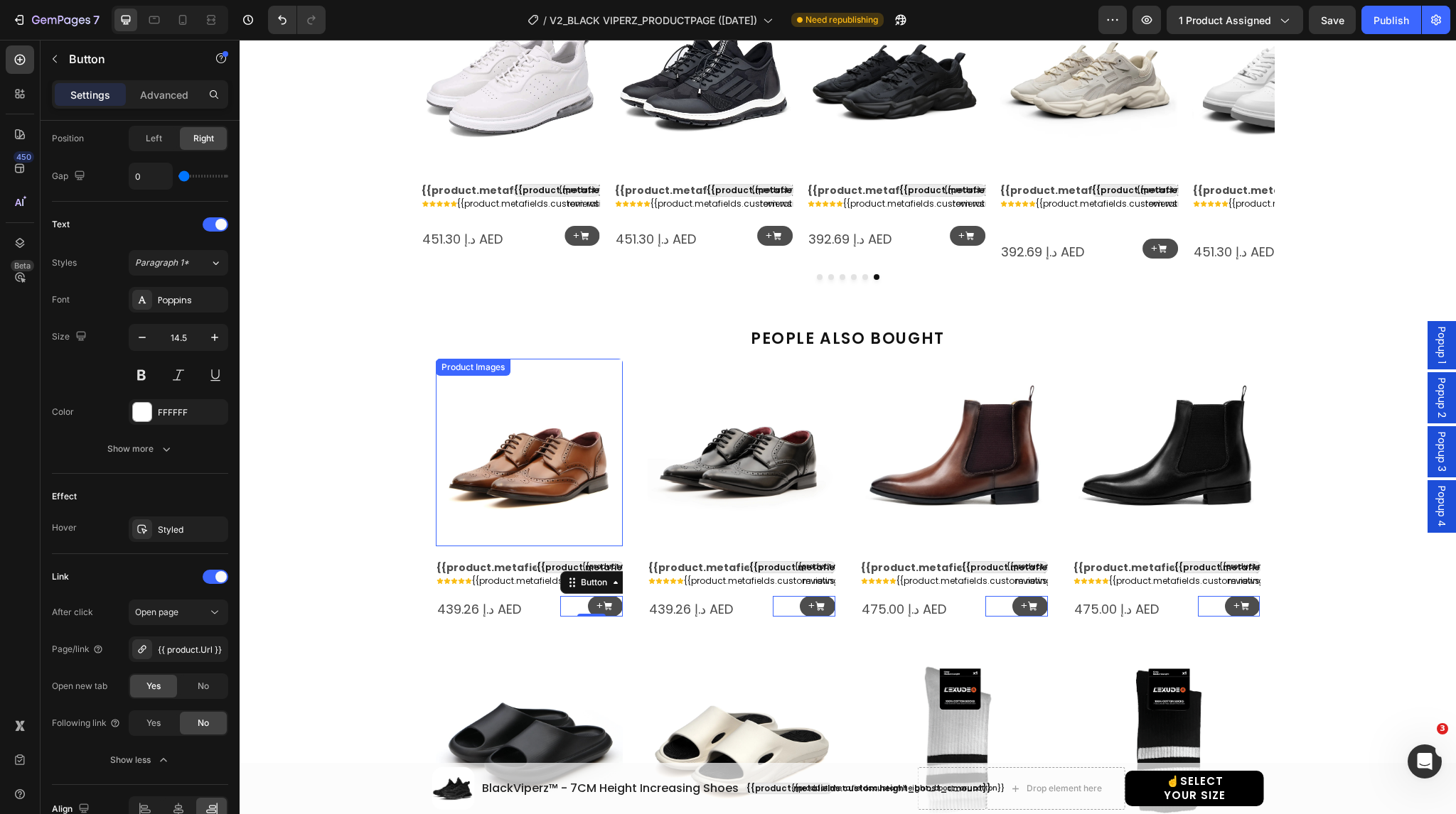
click at [459, 509] on img at bounding box center [530, 452] width 187 height 187
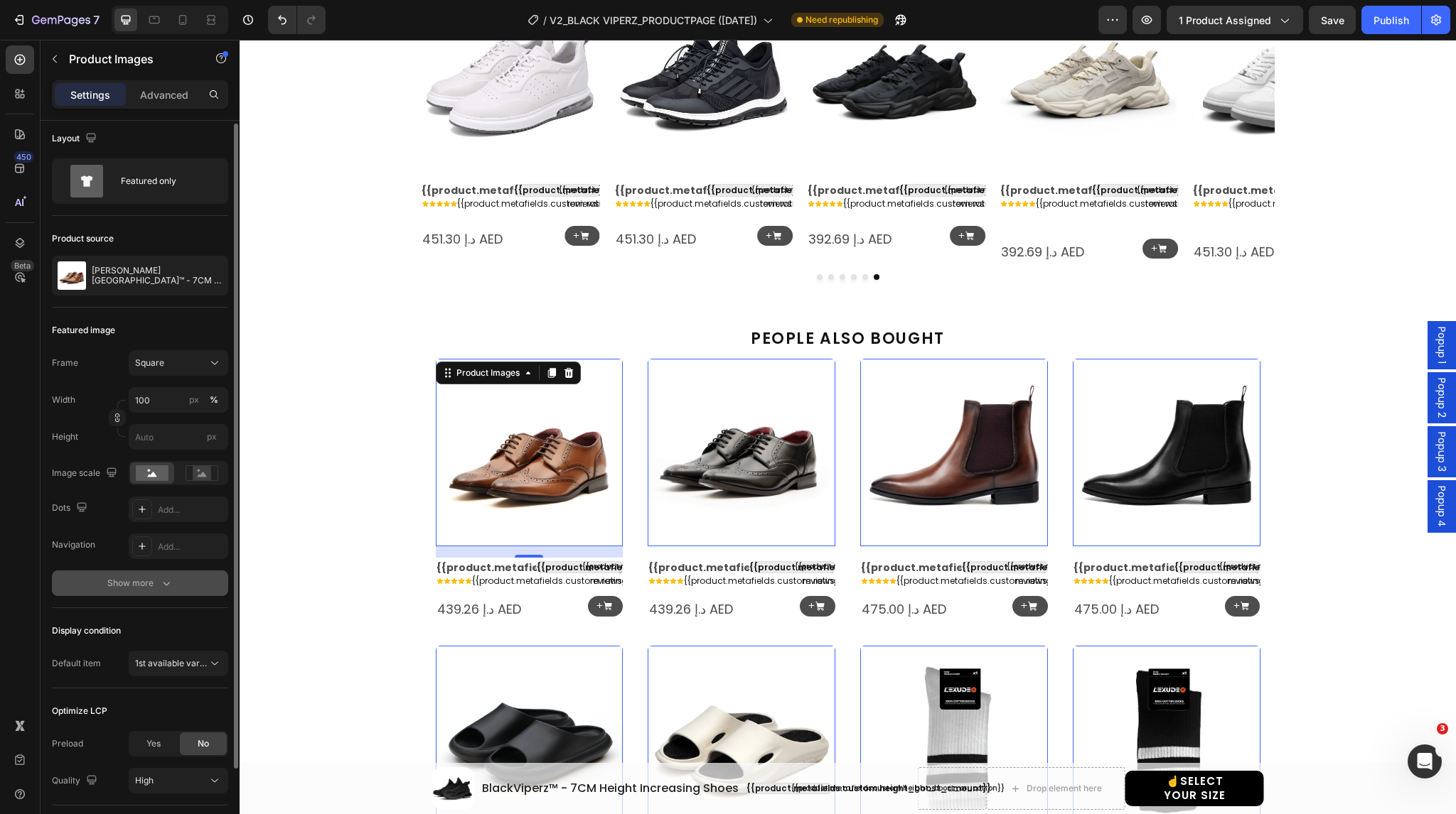
scroll to position [5, 0]
click at [111, 573] on button "Show more" at bounding box center [139, 584] width 176 height 26
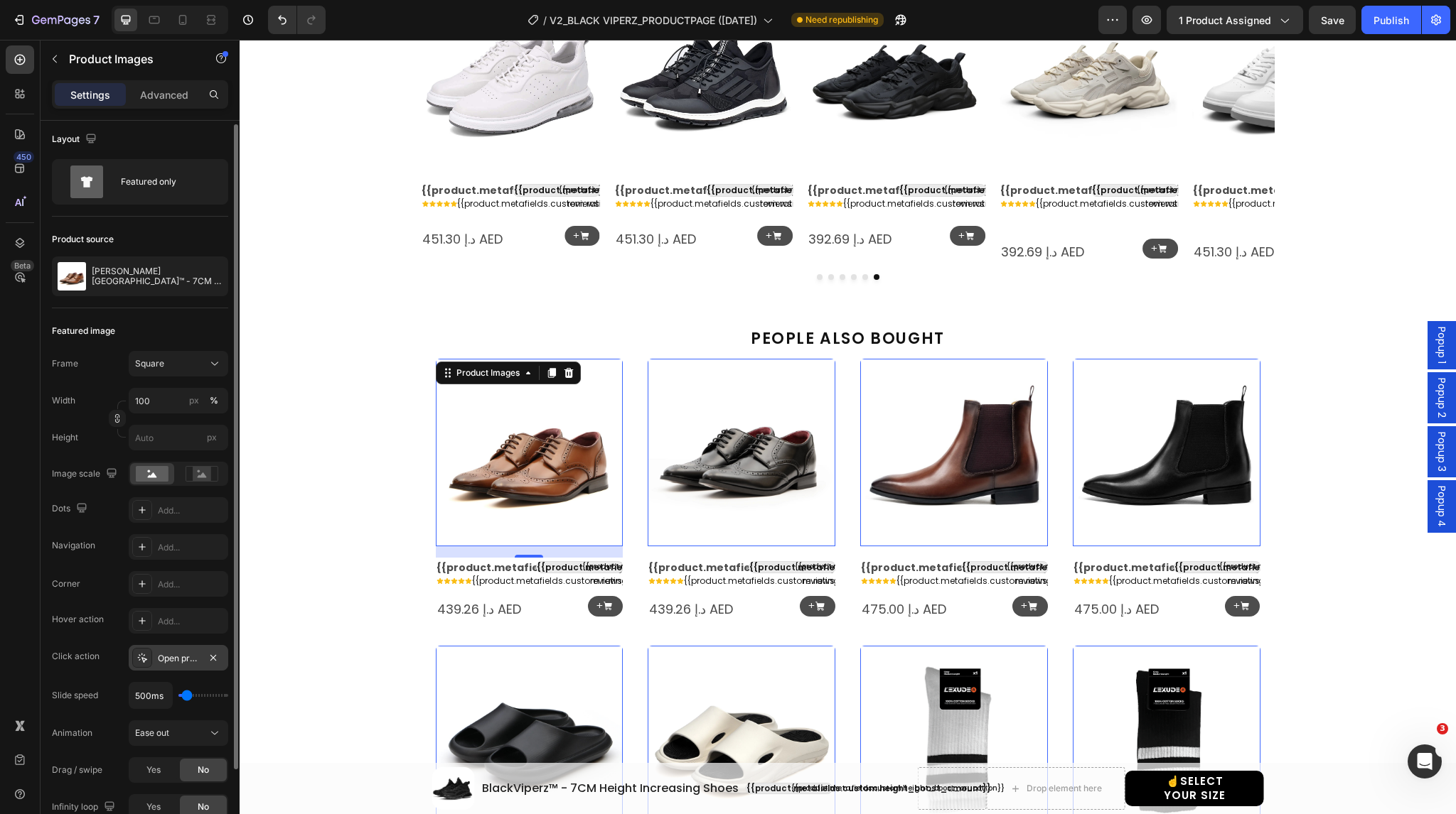
click at [149, 661] on div at bounding box center [142, 658] width 20 height 20
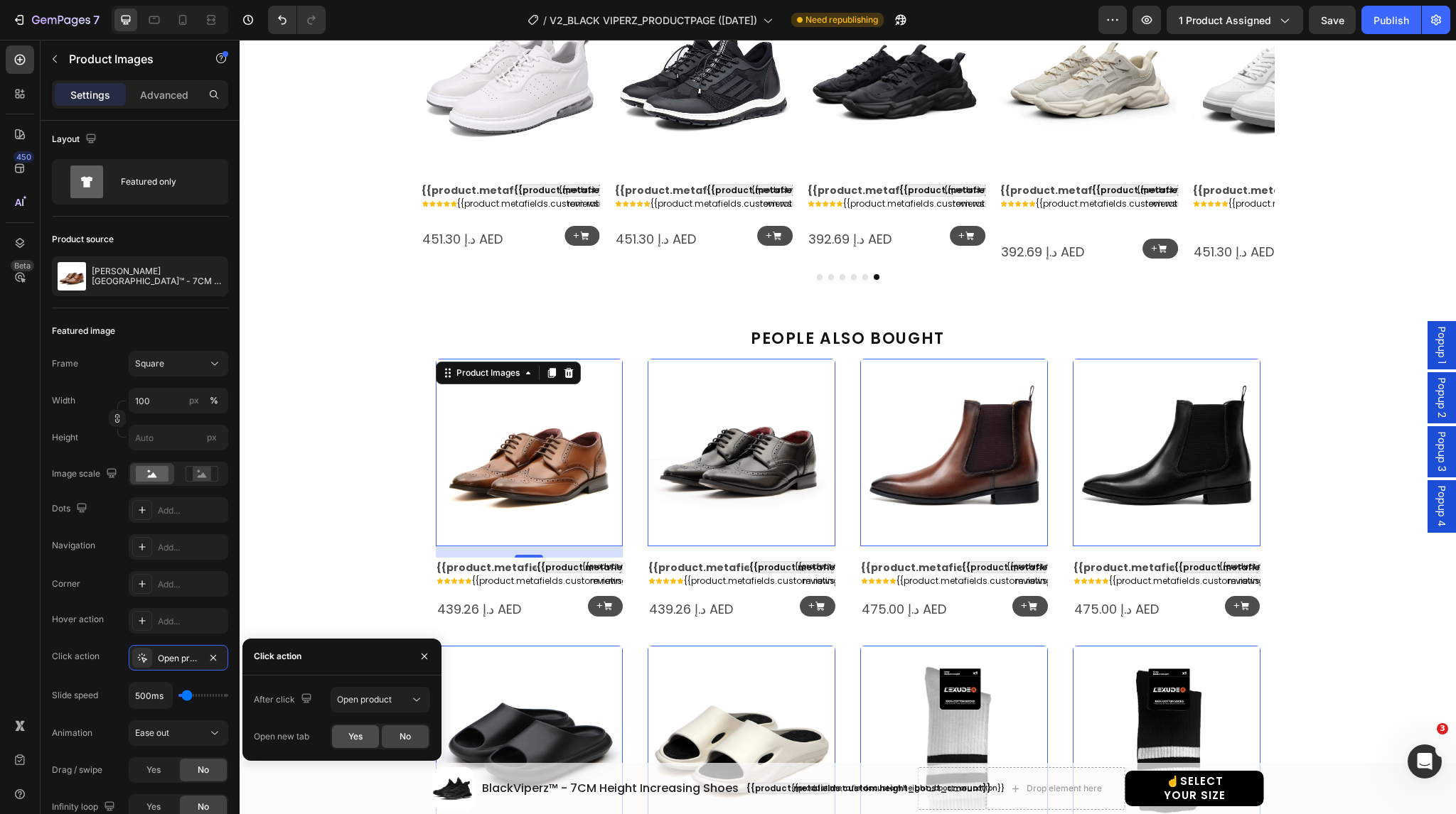
click at [338, 733] on div "Yes" at bounding box center [356, 737] width 47 height 23
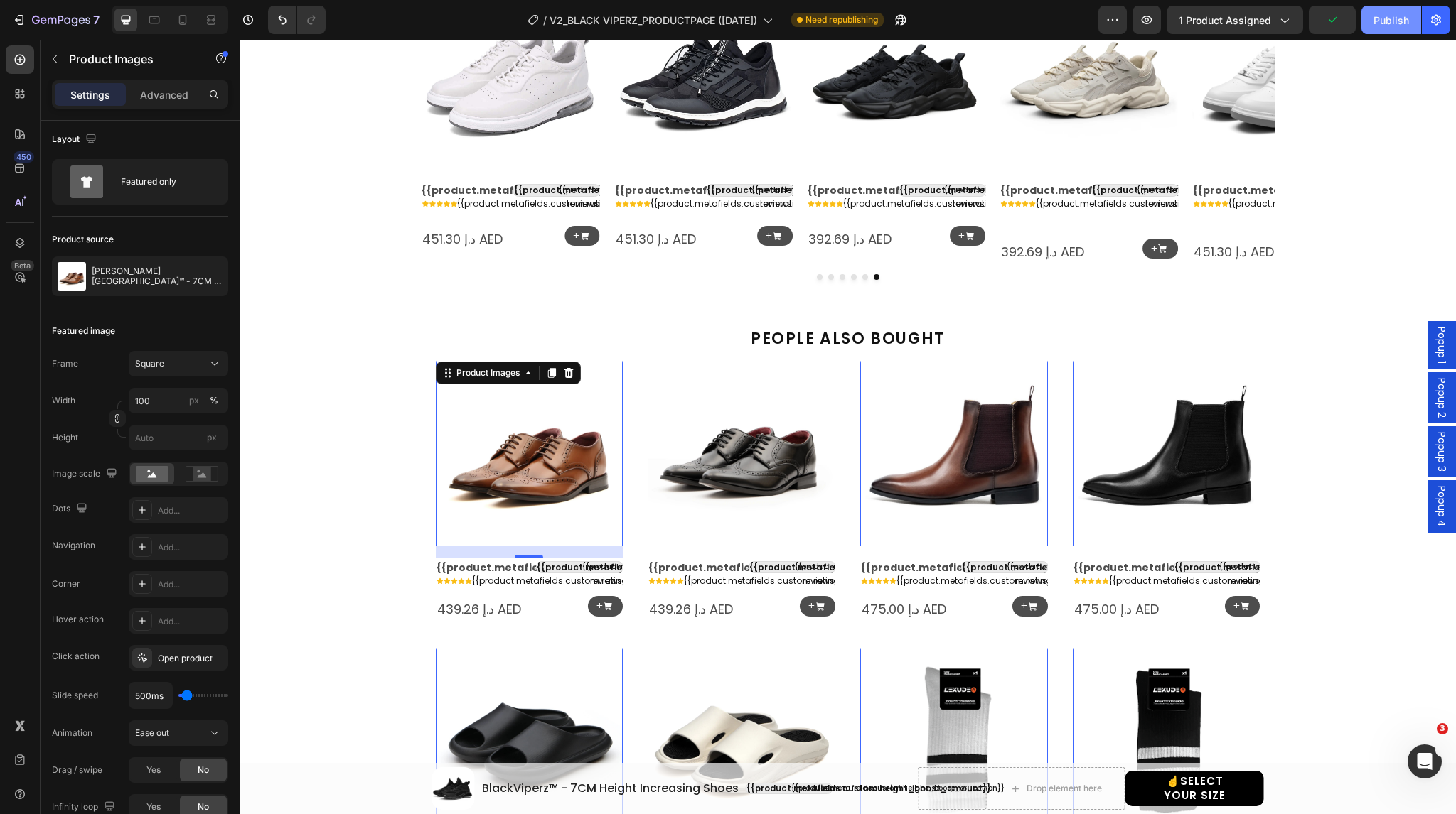
click at [1377, 16] on div "Publish" at bounding box center [1391, 21] width 36 height 15
